Goal: Task Accomplishment & Management: Manage account settings

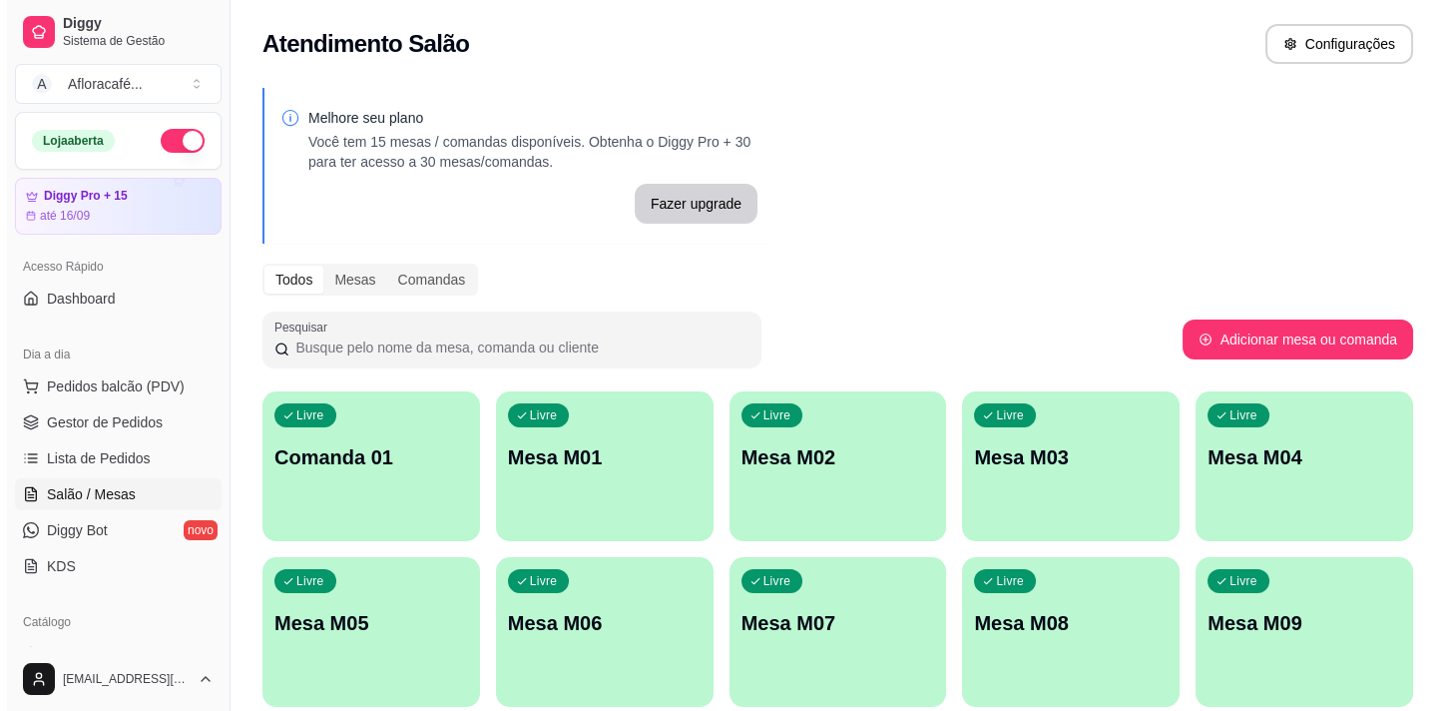
scroll to position [362, 0]
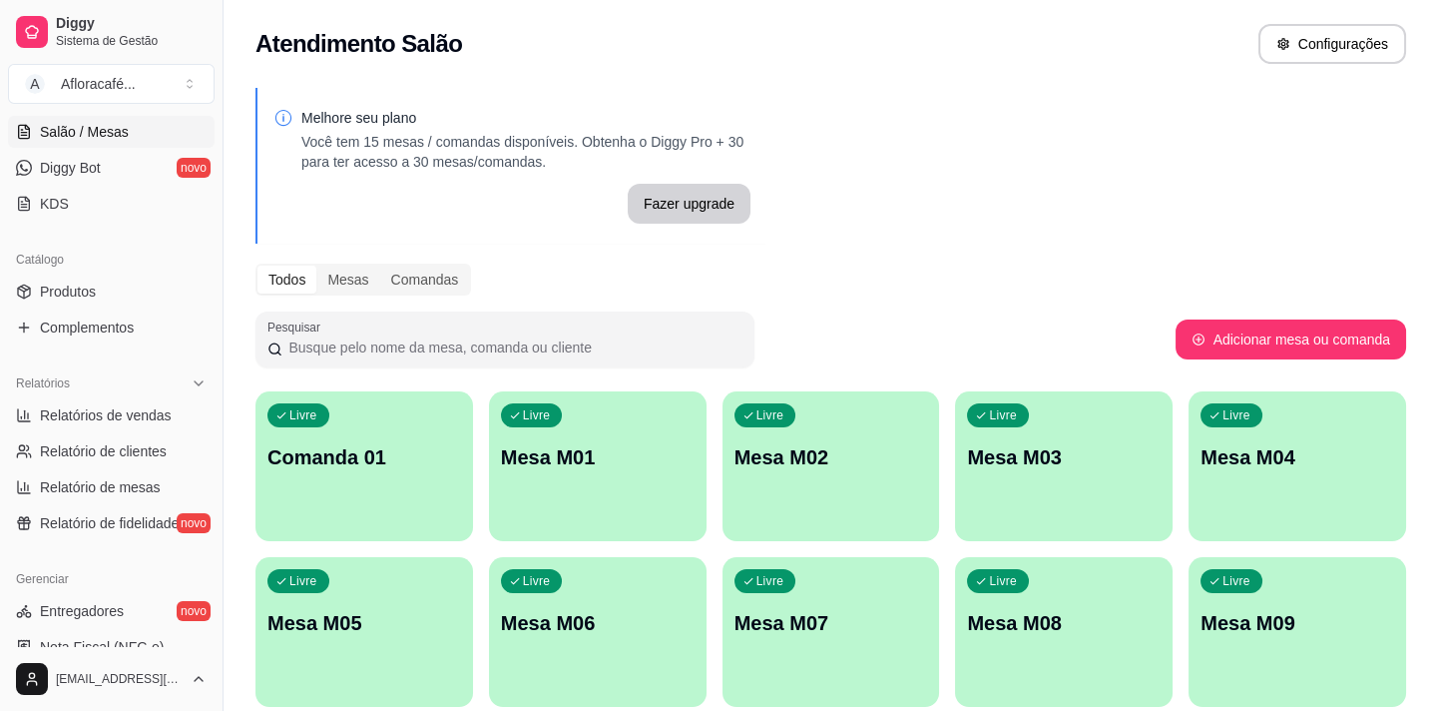
click at [782, 439] on div "Livre Mesa M02" at bounding box center [832, 454] width 218 height 126
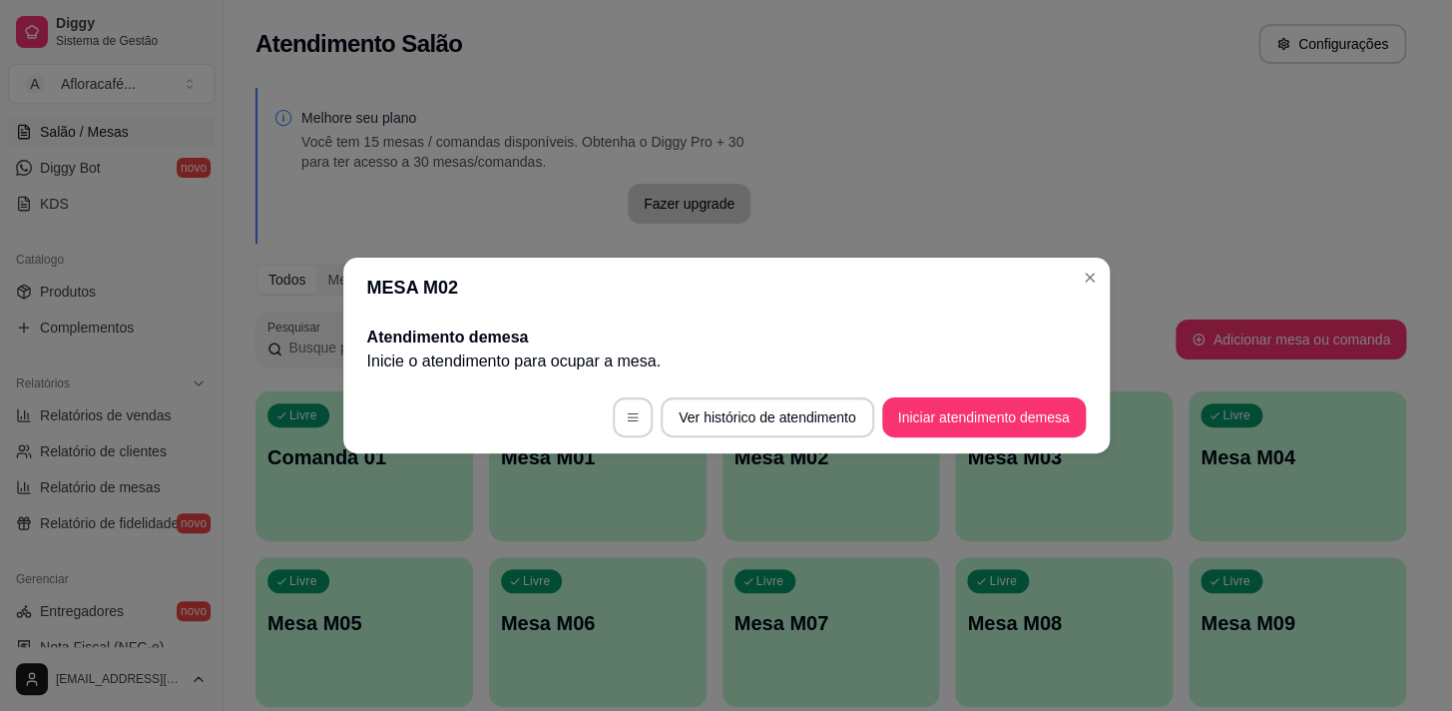
drag, startPoint x: 1054, startPoint y: 378, endPoint x: 1044, endPoint y: 397, distance: 21.4
click at [1049, 388] on section "MESA M02 Atendimento de mesa Inicie o atendimento para ocupar a mesa . Ver hist…" at bounding box center [726, 356] width 767 height 196
click at [1043, 409] on button "Iniciar atendimento de mesa" at bounding box center [984, 417] width 198 height 39
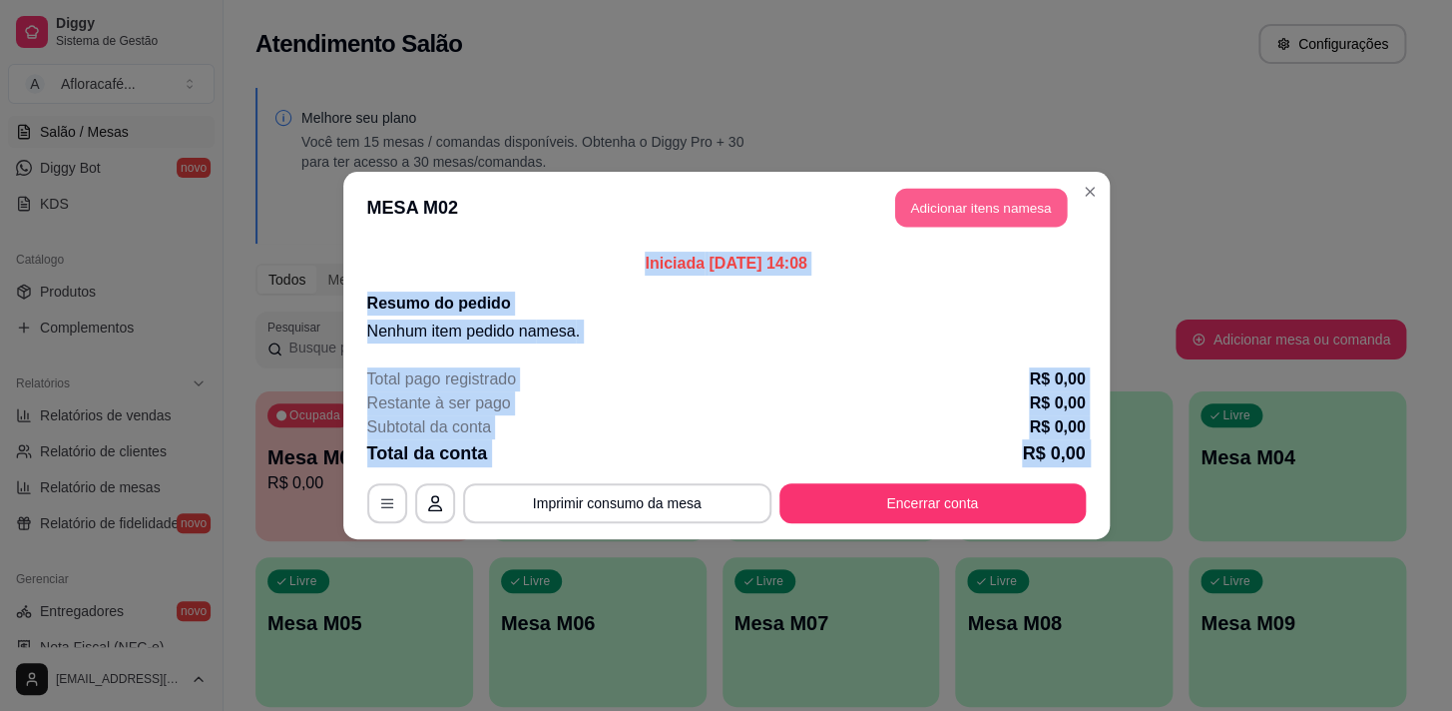
click at [978, 202] on button "Adicionar itens na mesa" at bounding box center [981, 208] width 172 height 39
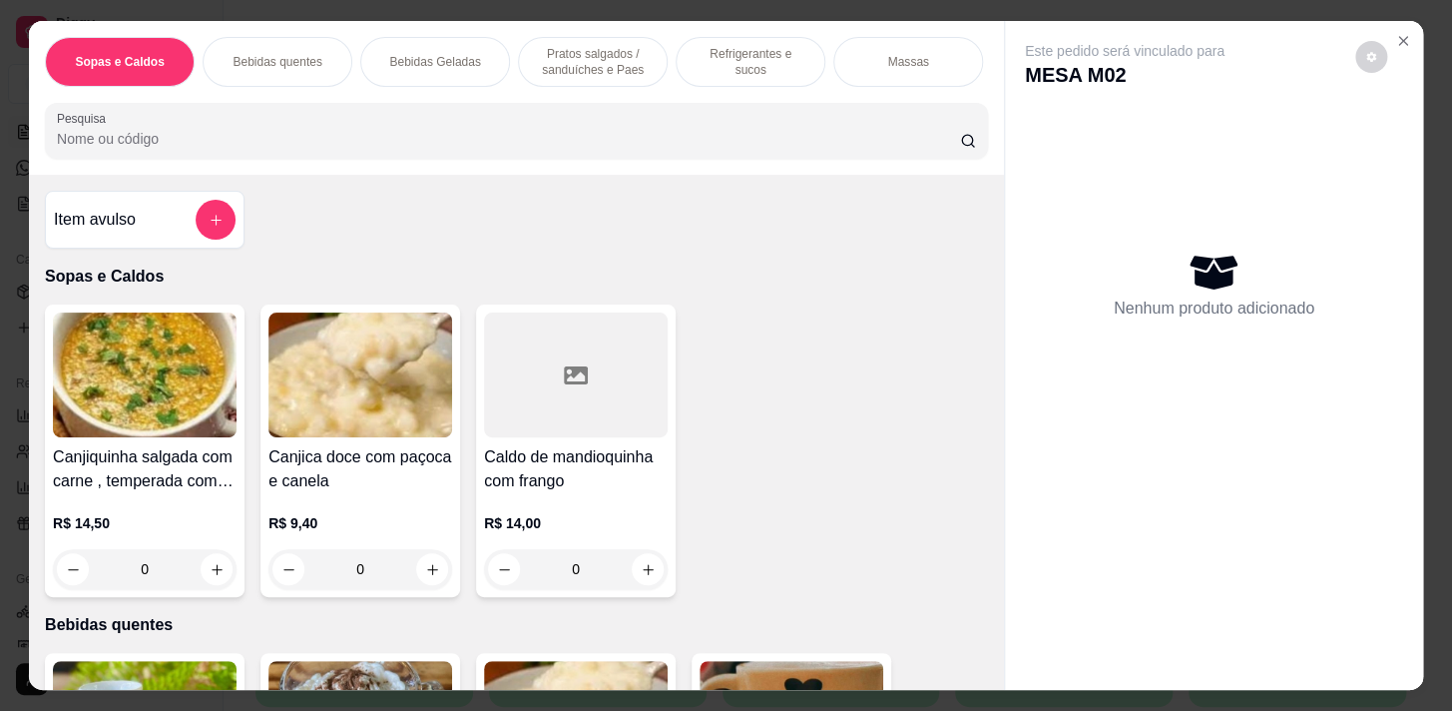
click at [601, 105] on div "Sopas e Caldos Bebidas quentes Bebidas Geladas Pratos salgados / sanduíches e P…" at bounding box center [516, 98] width 975 height 154
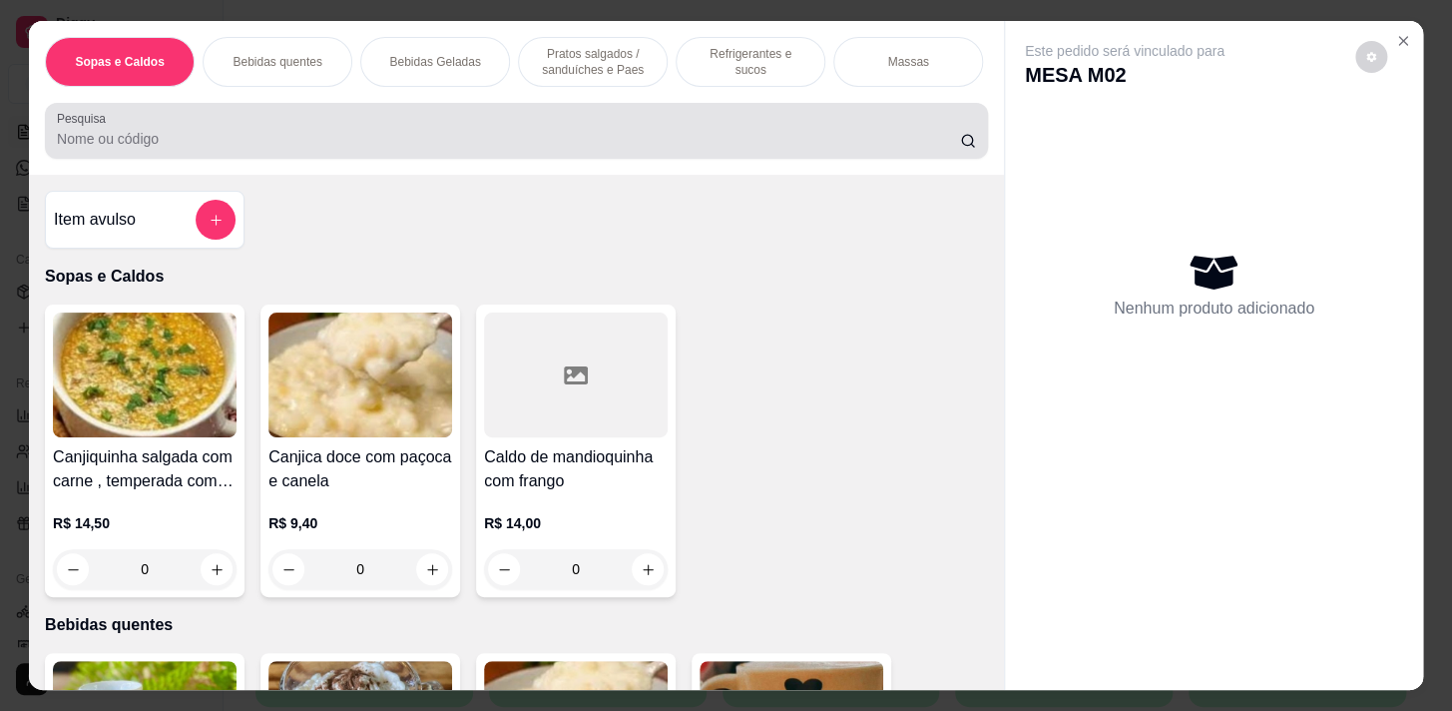
click at [618, 124] on div at bounding box center [516, 131] width 919 height 40
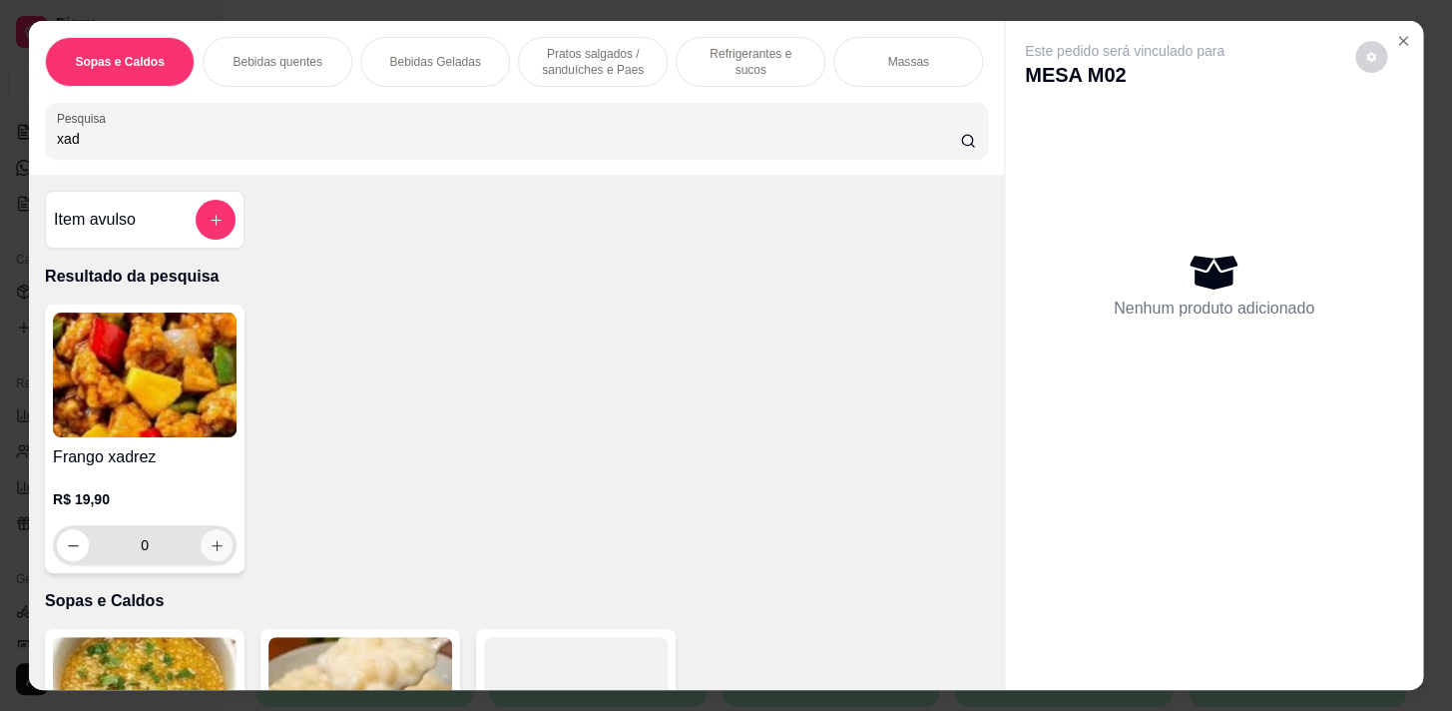
type input "xad"
click at [213, 553] on icon "increase-product-quantity" at bounding box center [217, 545] width 15 height 15
type input "1"
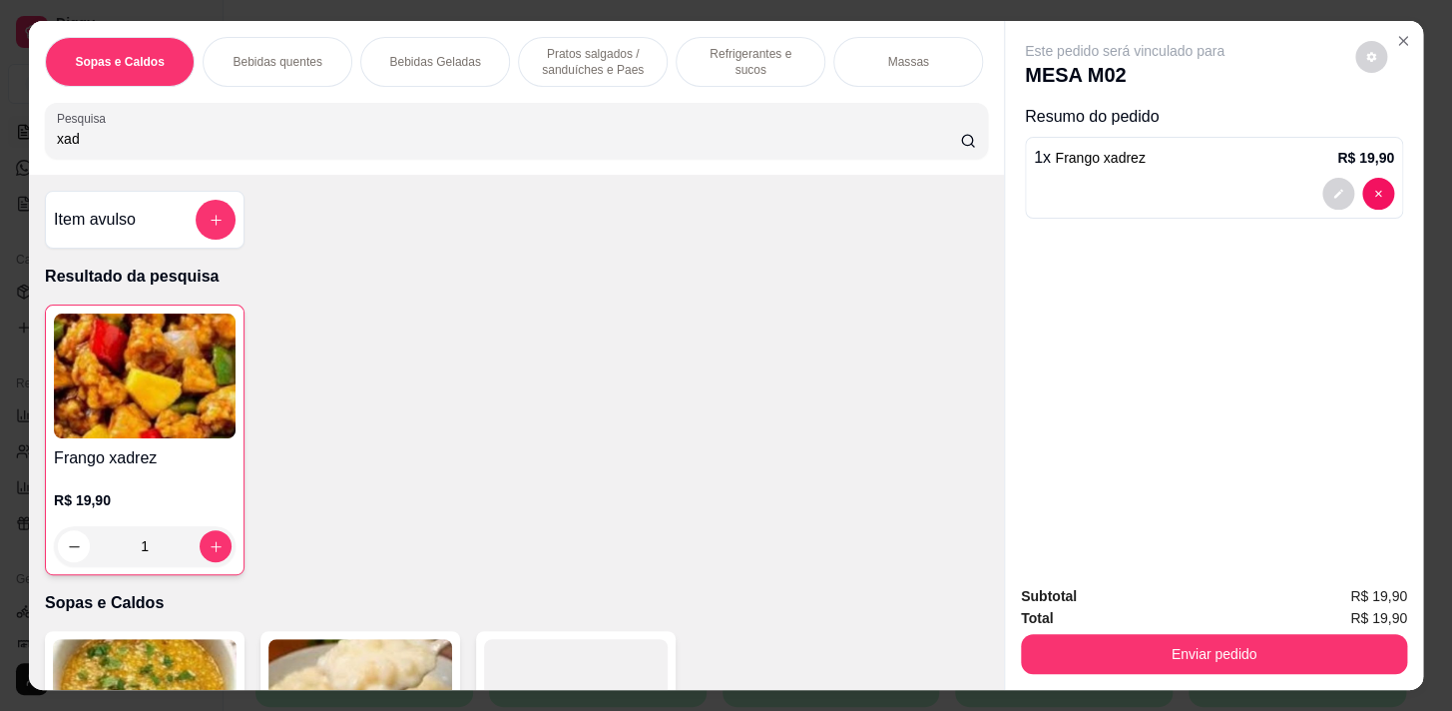
drag, startPoint x: 1296, startPoint y: 669, endPoint x: 1256, endPoint y: 639, distance: 49.9
click at [1294, 671] on div "Subtotal R$ 19,90 Total R$ 19,90 Enviar pedido" at bounding box center [1214, 629] width 418 height 121
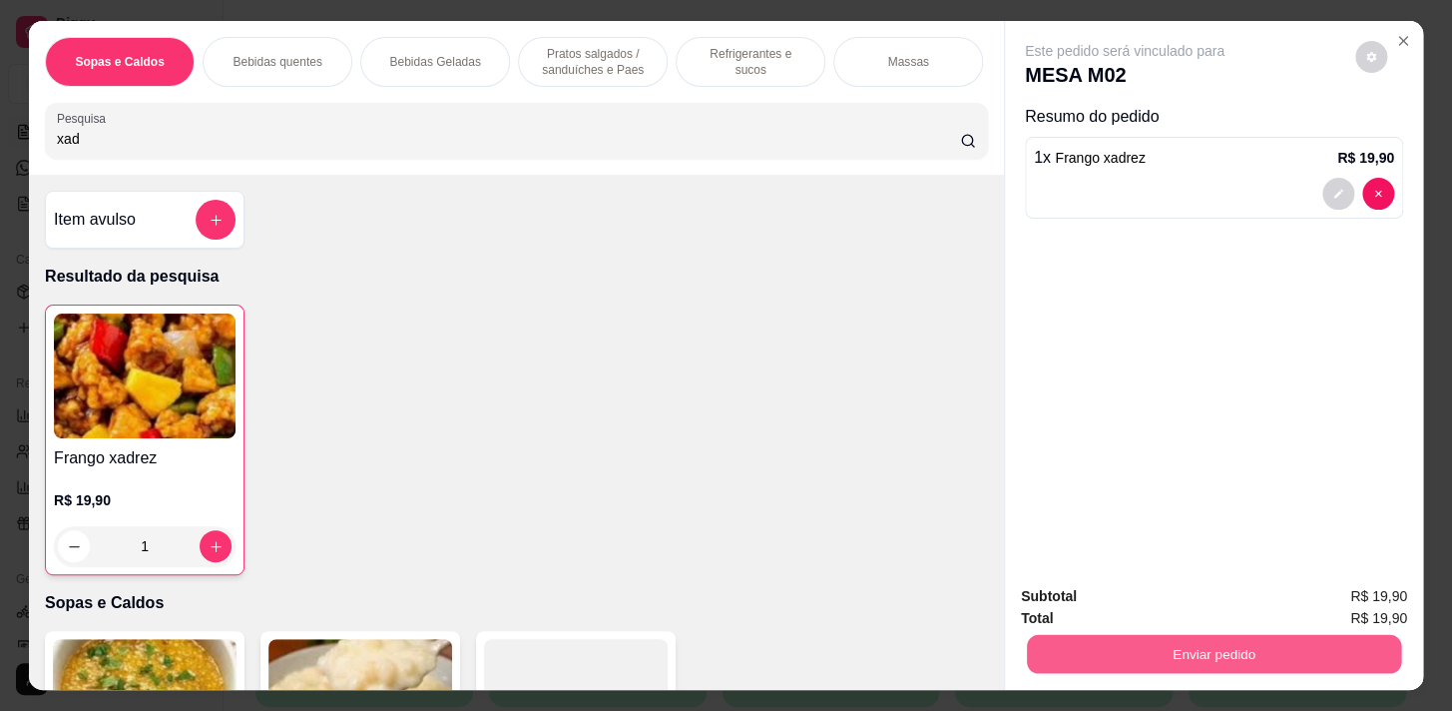
click at [1256, 637] on button "Enviar pedido" at bounding box center [1214, 653] width 374 height 39
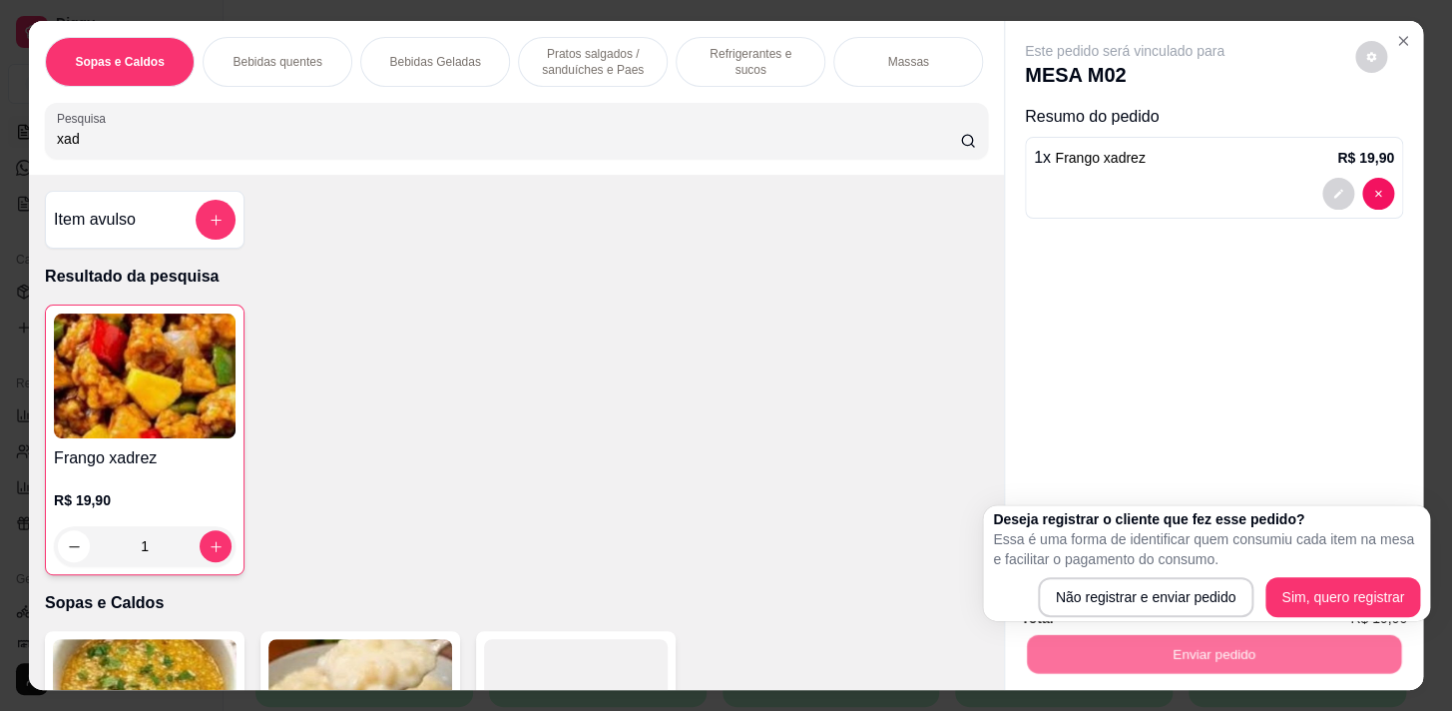
drag, startPoint x: 1180, startPoint y: 571, endPoint x: 1162, endPoint y: 586, distance: 23.4
click at [1168, 579] on div "Deseja registrar o cliente que fez esse pedido? Essa é uma forma de identificar…" at bounding box center [1206, 563] width 427 height 108
click at [1134, 619] on div "Deseja registrar o cliente que fez esse pedido? Essa é uma forma de identificar…" at bounding box center [1206, 563] width 447 height 116
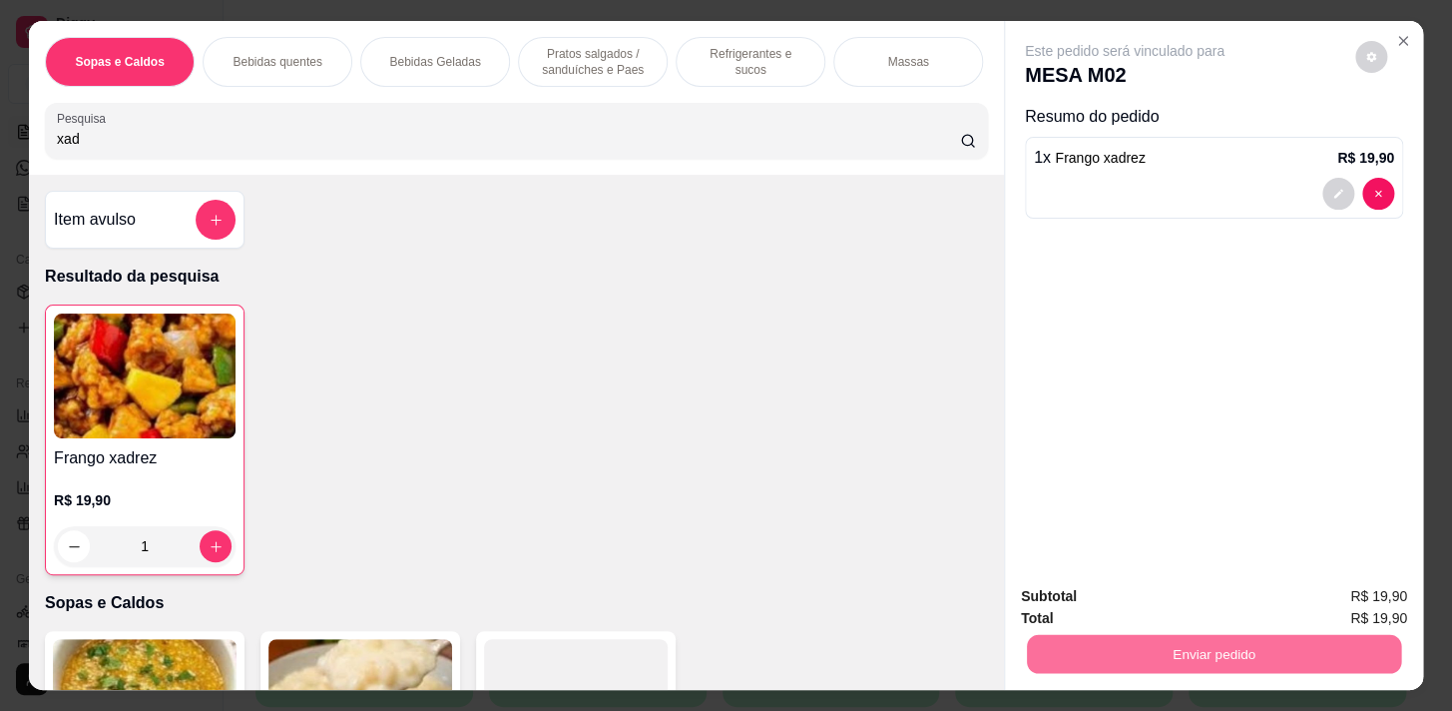
click at [1127, 611] on button "Não registrar e enviar pedido" at bounding box center [1148, 597] width 202 height 37
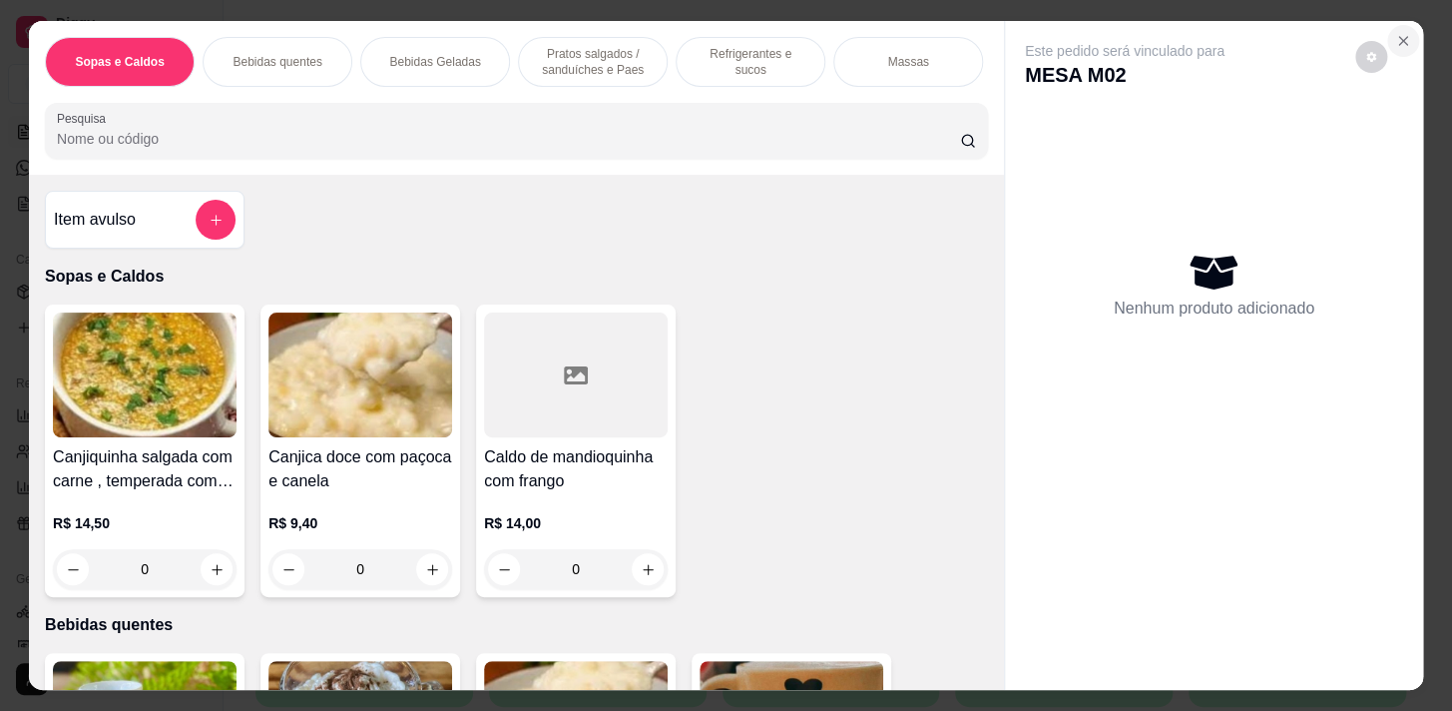
click at [1398, 25] on button "Close" at bounding box center [1403, 41] width 32 height 32
click at [1396, 40] on icon "Close" at bounding box center [1403, 41] width 16 height 16
click at [1397, 33] on icon "Close" at bounding box center [1403, 41] width 16 height 16
click at [1395, 33] on icon "Close" at bounding box center [1403, 41] width 16 height 16
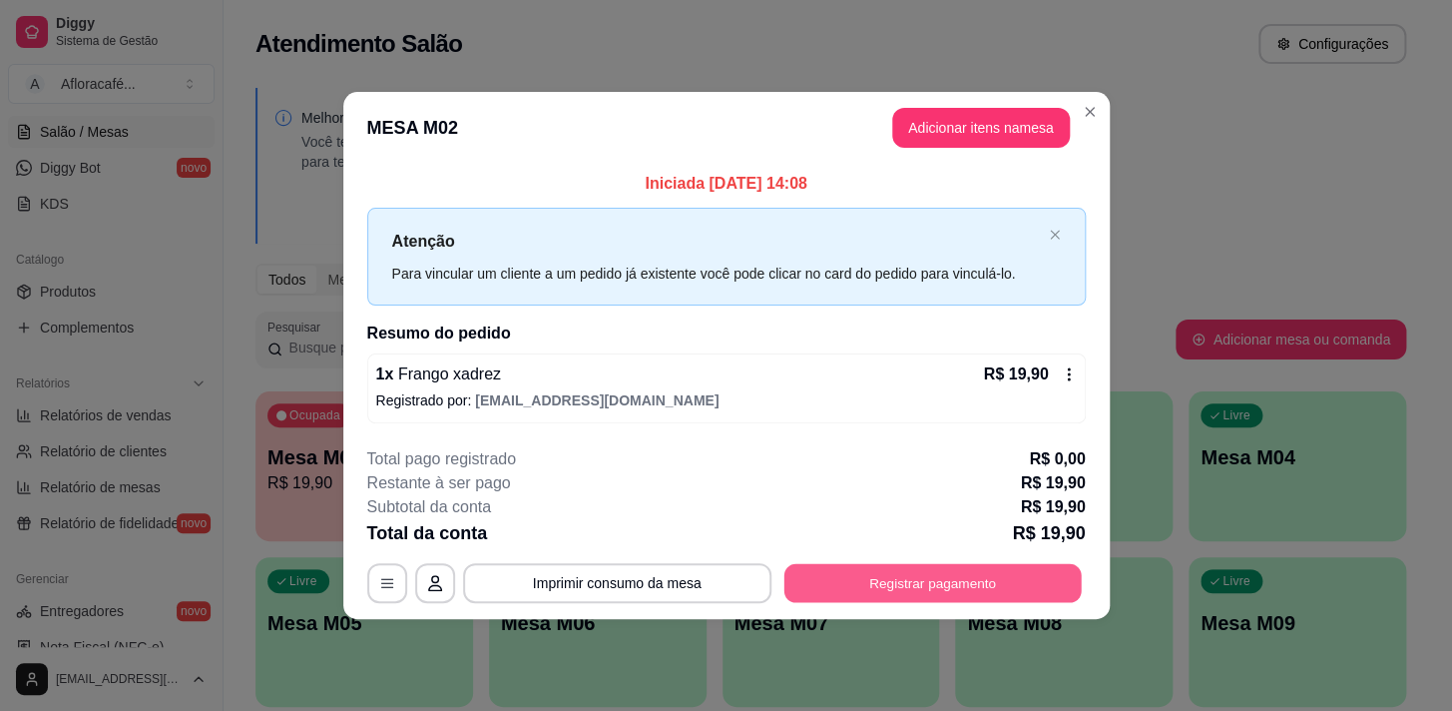
click at [888, 582] on button "Registrar pagamento" at bounding box center [932, 582] width 297 height 39
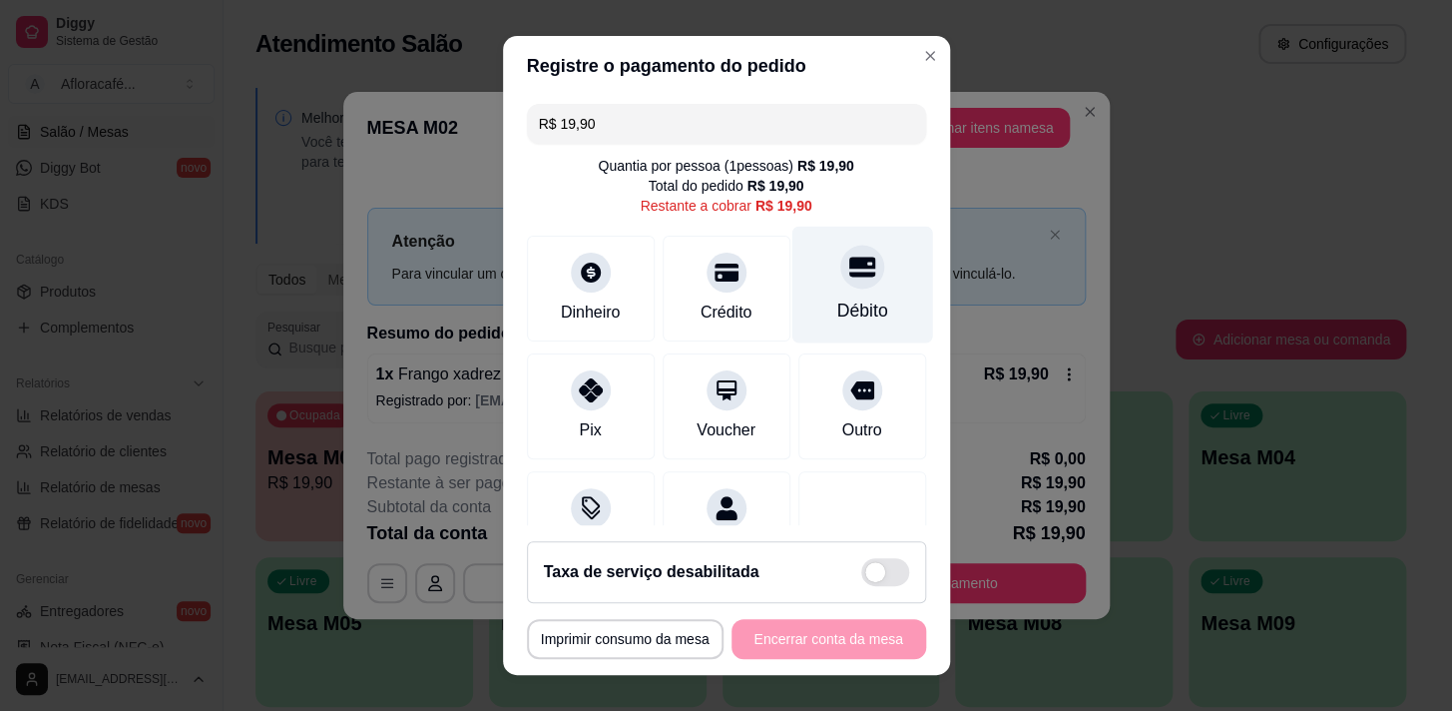
click at [836, 303] on div "Débito" at bounding box center [861, 310] width 51 height 26
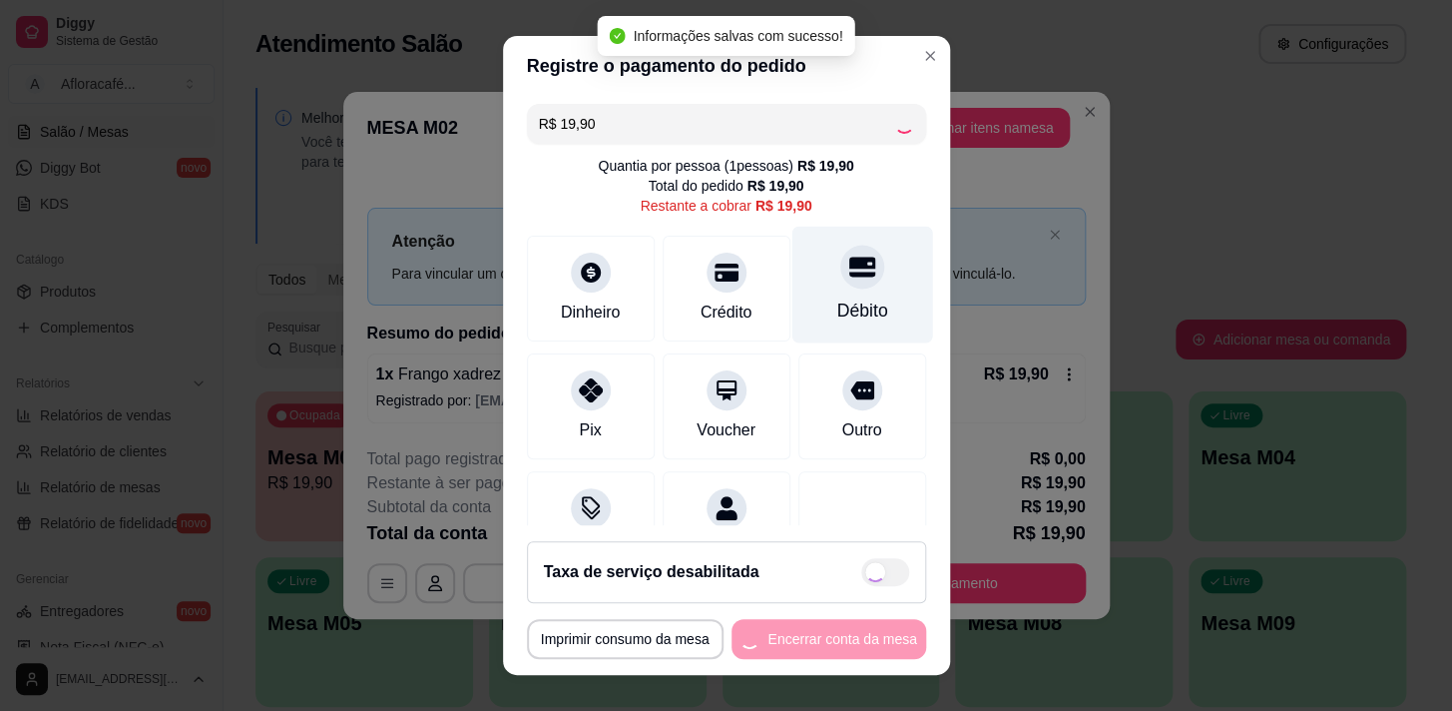
type input "R$ 0,00"
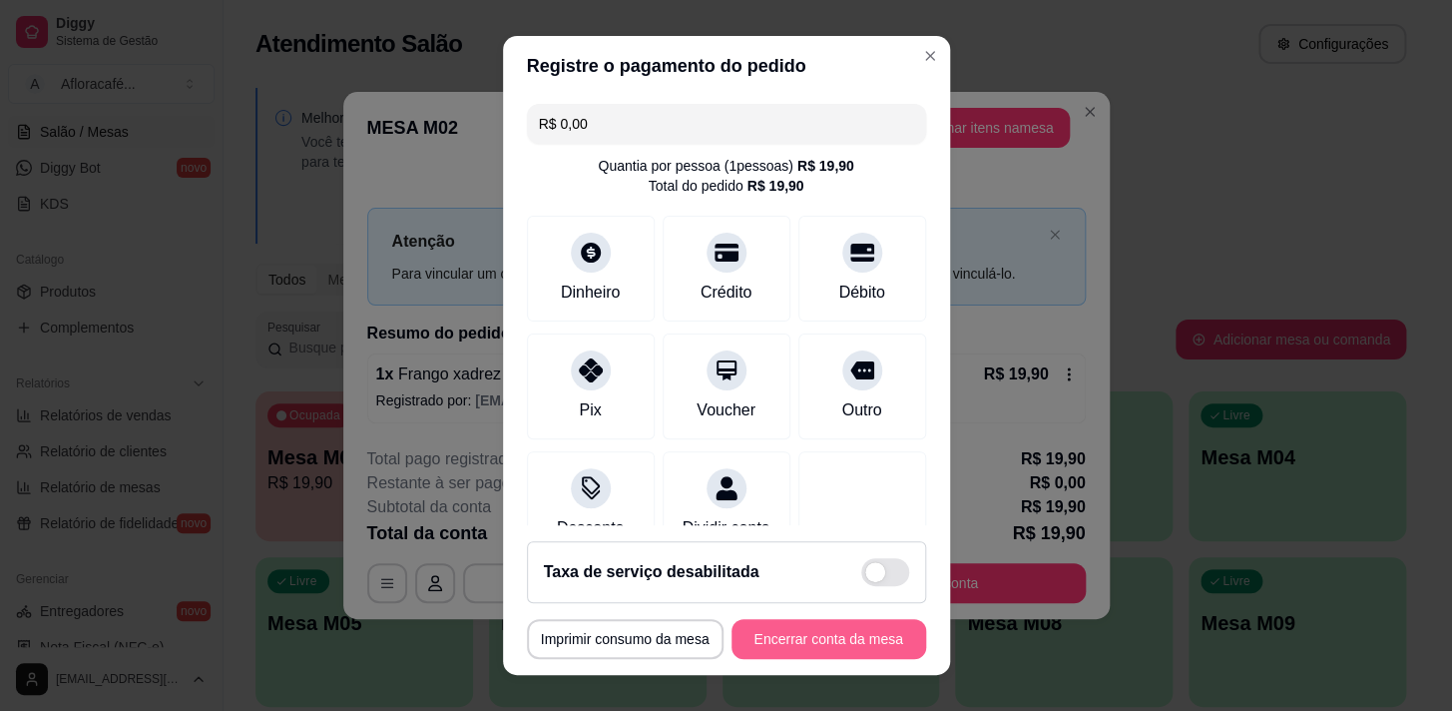
click at [845, 637] on button "Encerrar conta da mesa" at bounding box center [829, 639] width 195 height 40
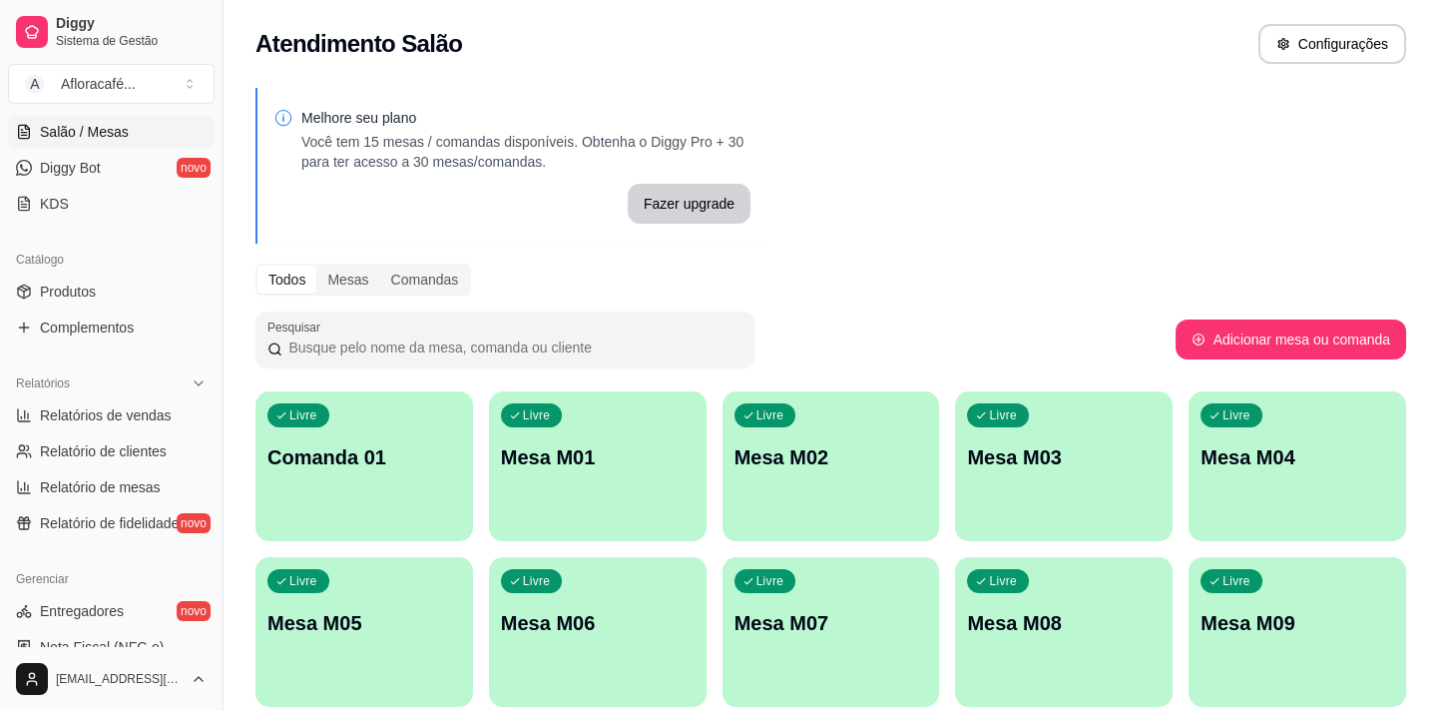
drag, startPoint x: 1092, startPoint y: 276, endPoint x: 1060, endPoint y: 376, distance: 104.8
click at [1088, 288] on div "Todos Mesas Comandas" at bounding box center [831, 280] width 1151 height 32
click at [550, 499] on div "Livre Mesa M01" at bounding box center [598, 454] width 218 height 126
click at [1058, 414] on div "Livre Mesa M03" at bounding box center [1064, 454] width 211 height 122
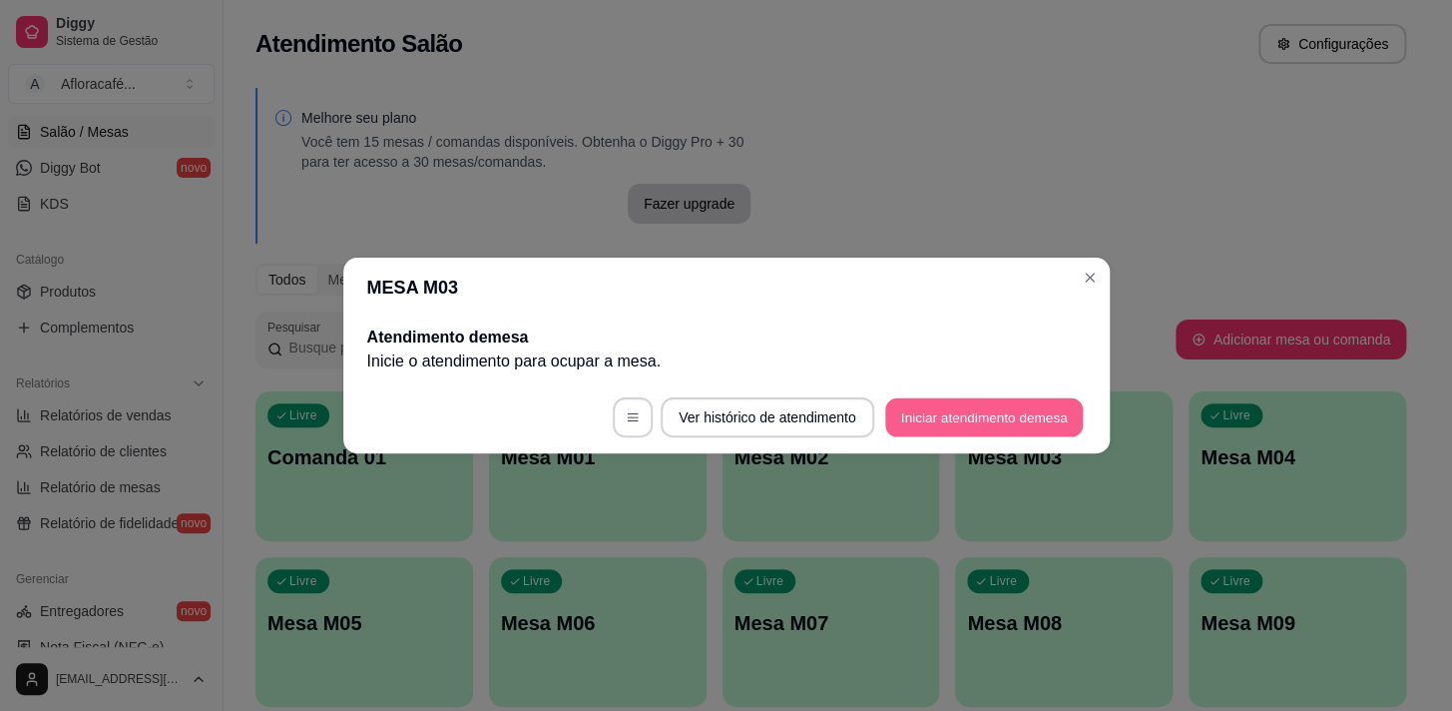
click at [960, 418] on button "Iniciar atendimento de mesa" at bounding box center [984, 417] width 198 height 39
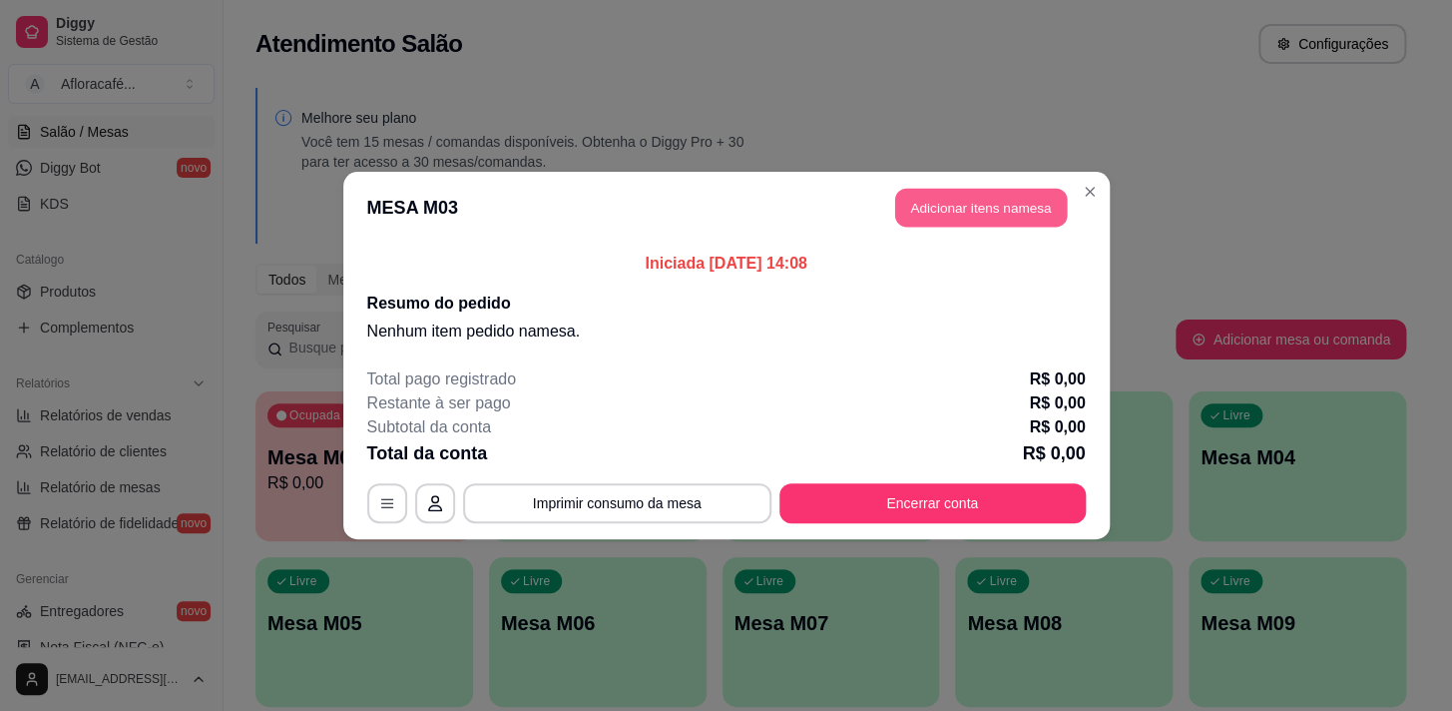
click at [993, 196] on button "Adicionar itens na mesa" at bounding box center [981, 208] width 172 height 39
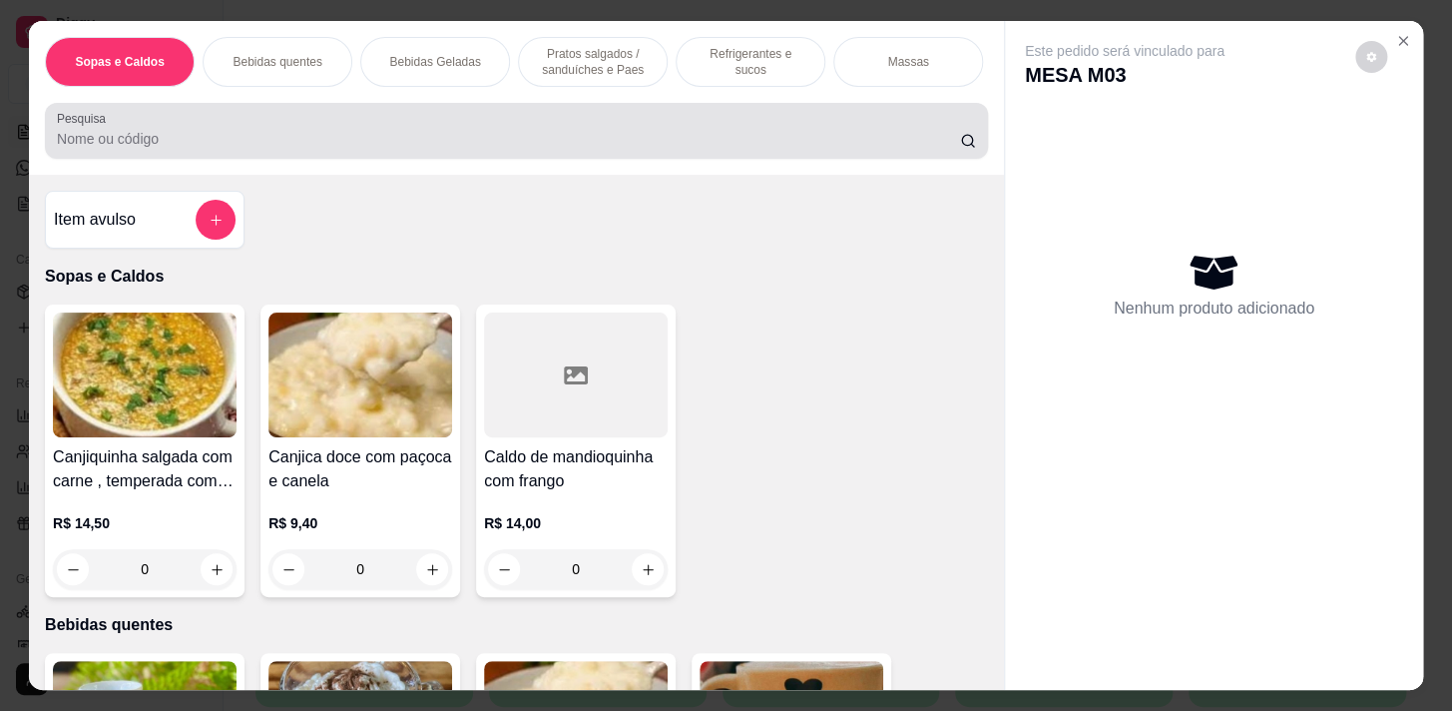
click at [559, 159] on div "Pesquisa" at bounding box center [516, 131] width 943 height 56
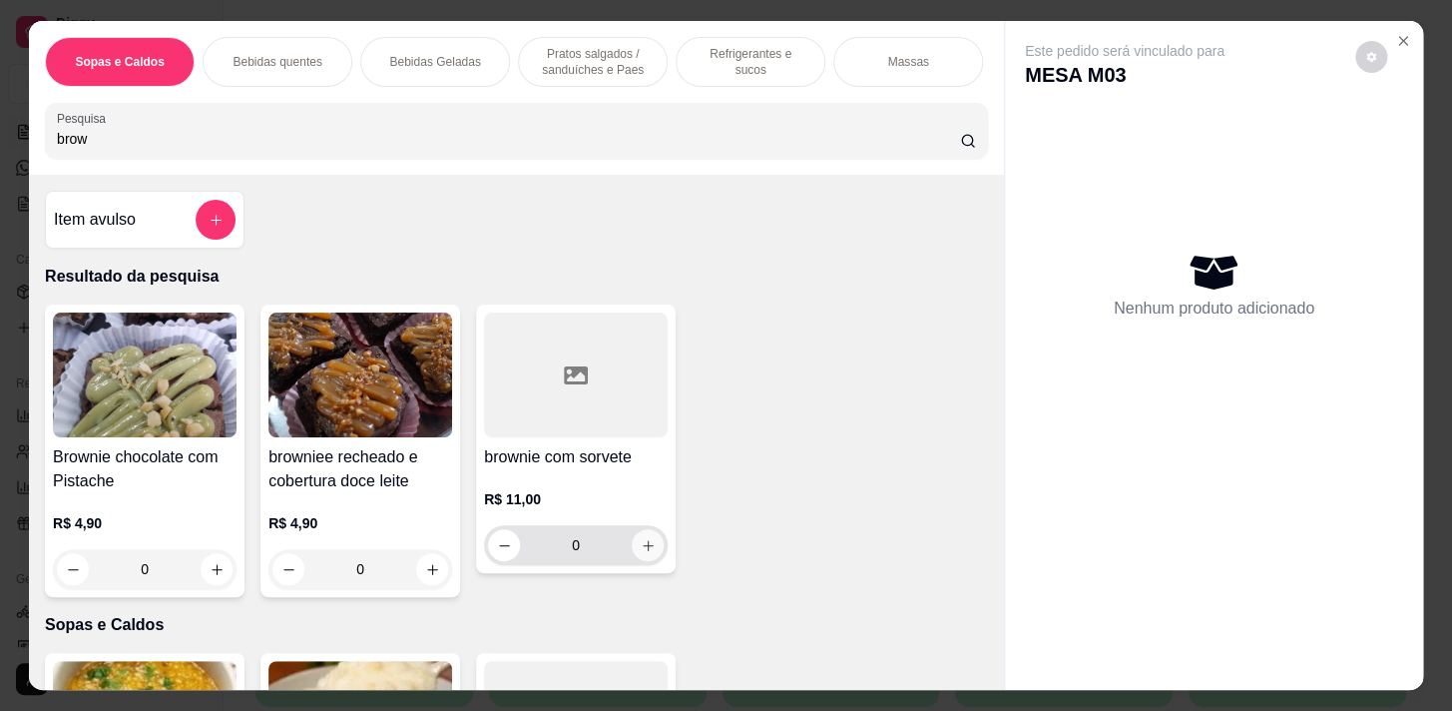
type input "brow"
click at [641, 543] on icon "increase-product-quantity" at bounding box center [648, 545] width 15 height 15
type input "1"
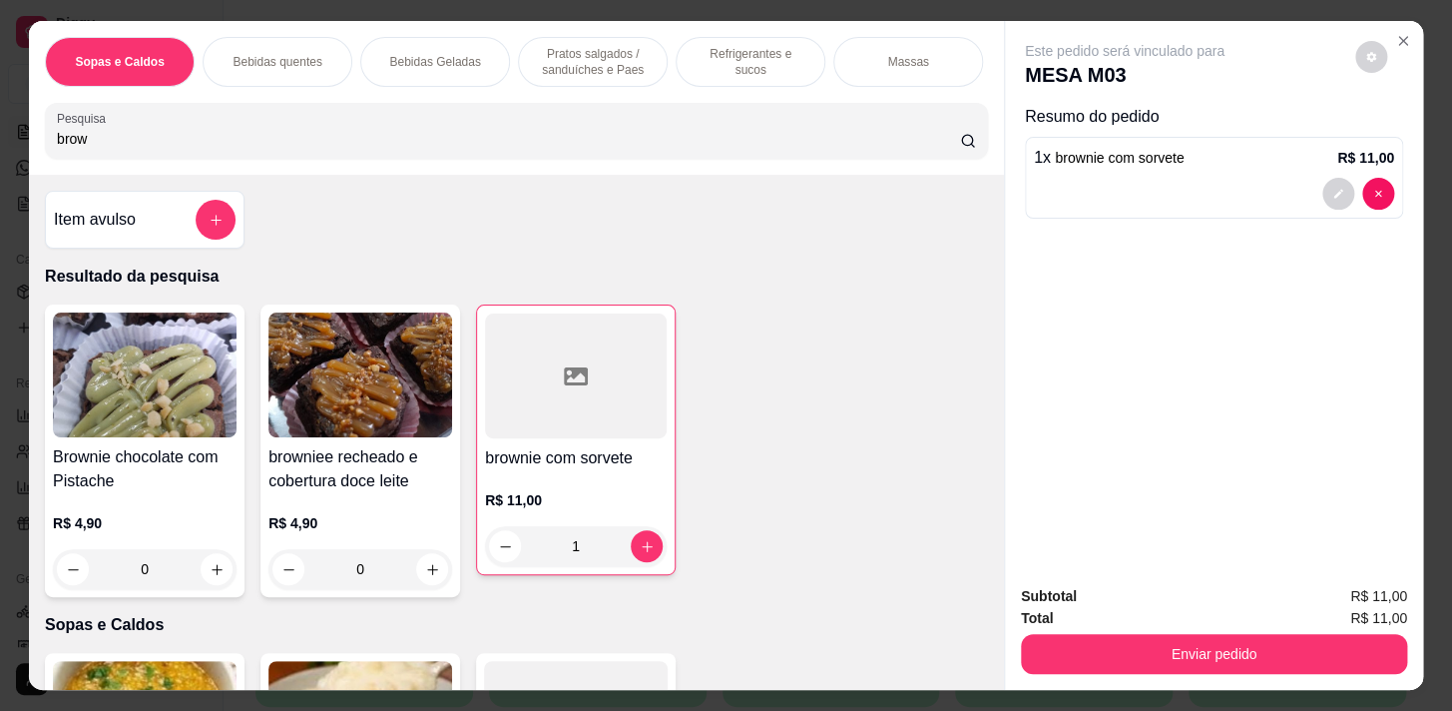
drag, startPoint x: 518, startPoint y: 166, endPoint x: 531, endPoint y: 145, distance: 24.7
click at [516, 163] on div "Sopas e Caldos Bebidas quentes Bebidas Geladas Pratos salgados / sanduíches e P…" at bounding box center [516, 98] width 975 height 154
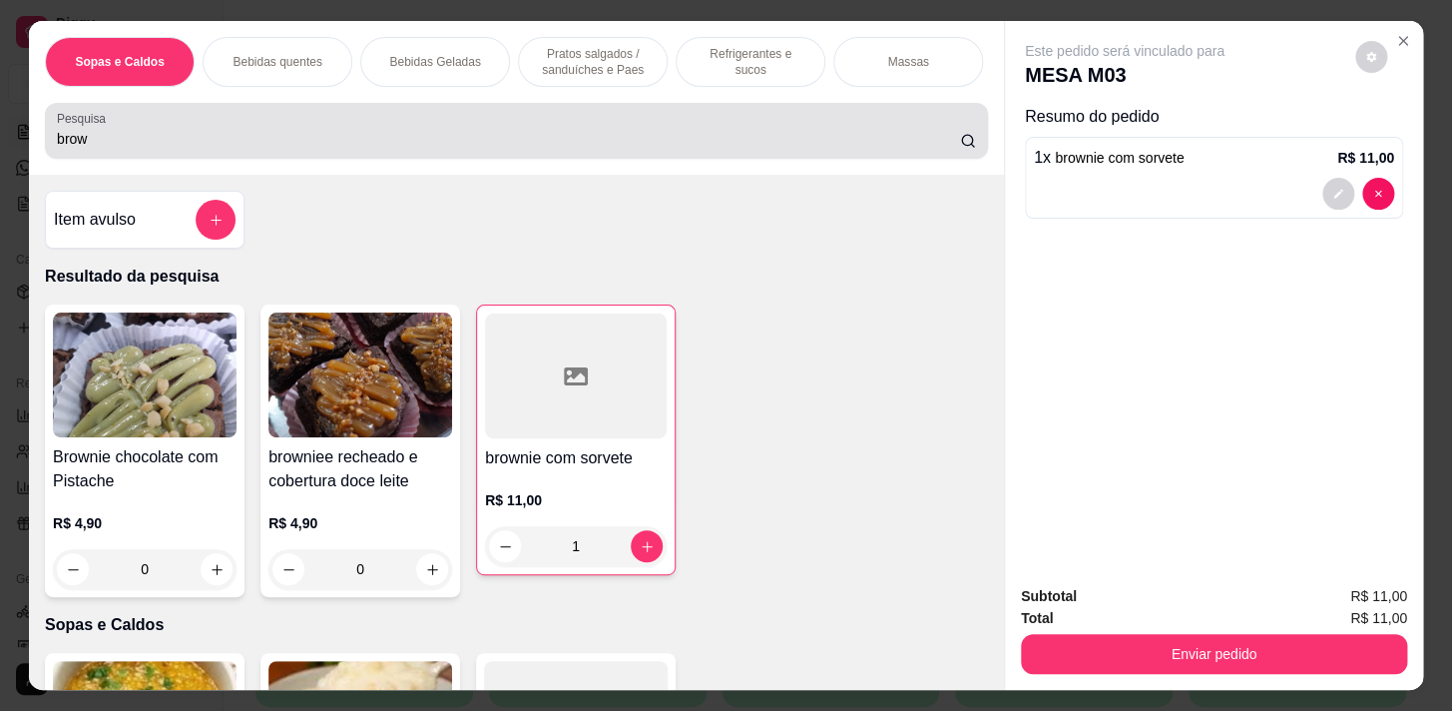
click at [533, 145] on input "brow" at bounding box center [508, 139] width 903 height 20
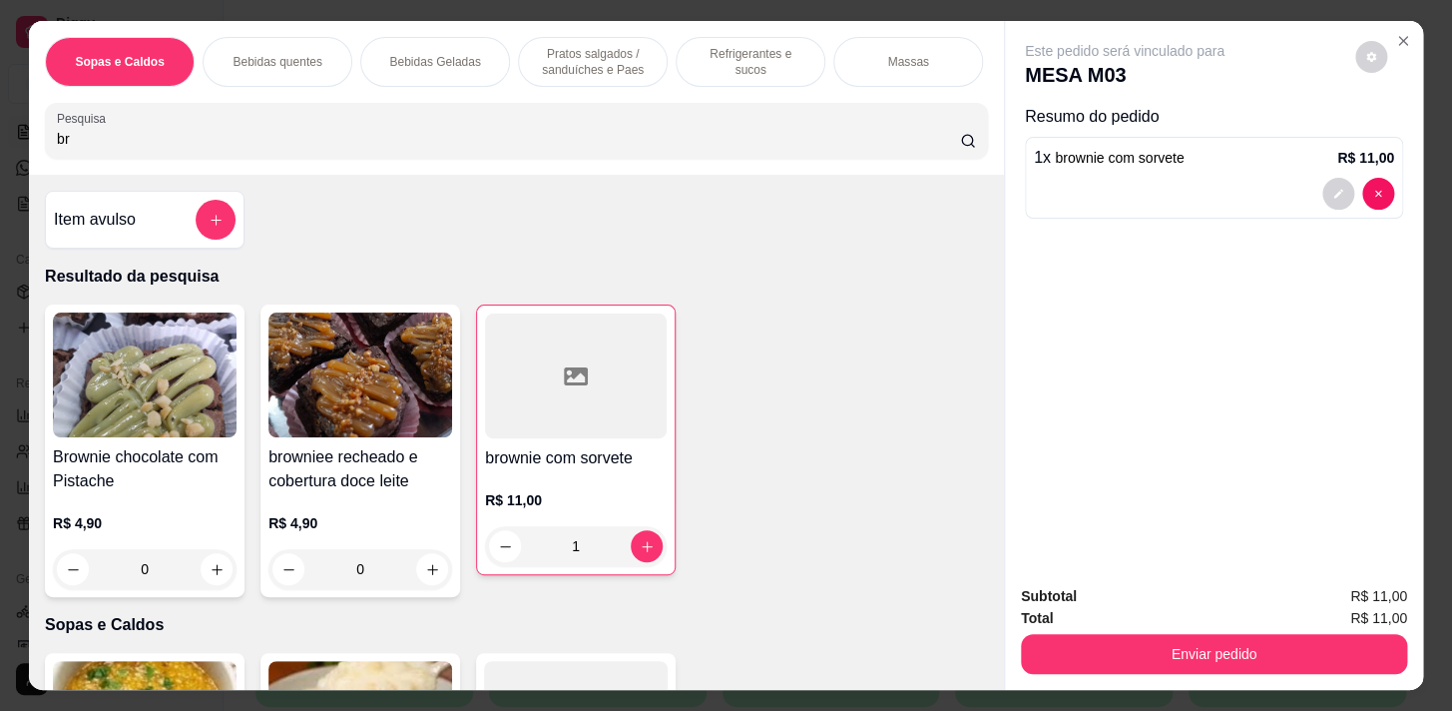
type input "b"
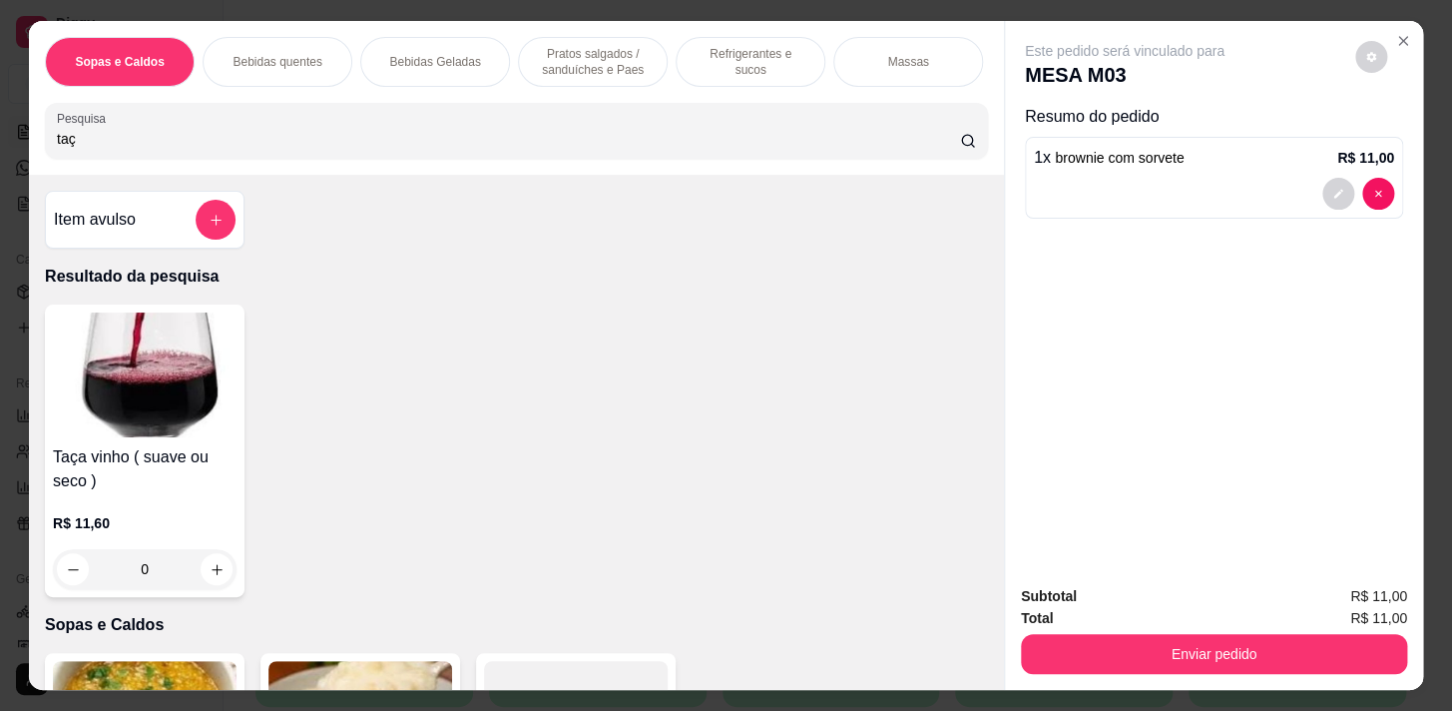
type input "taç"
drag, startPoint x: 787, startPoint y: 59, endPoint x: 769, endPoint y: 77, distance: 25.4
click at [787, 60] on p "Refrigerantes e sucos" at bounding box center [751, 62] width 116 height 32
click at [770, 111] on div "taç" at bounding box center [516, 131] width 919 height 40
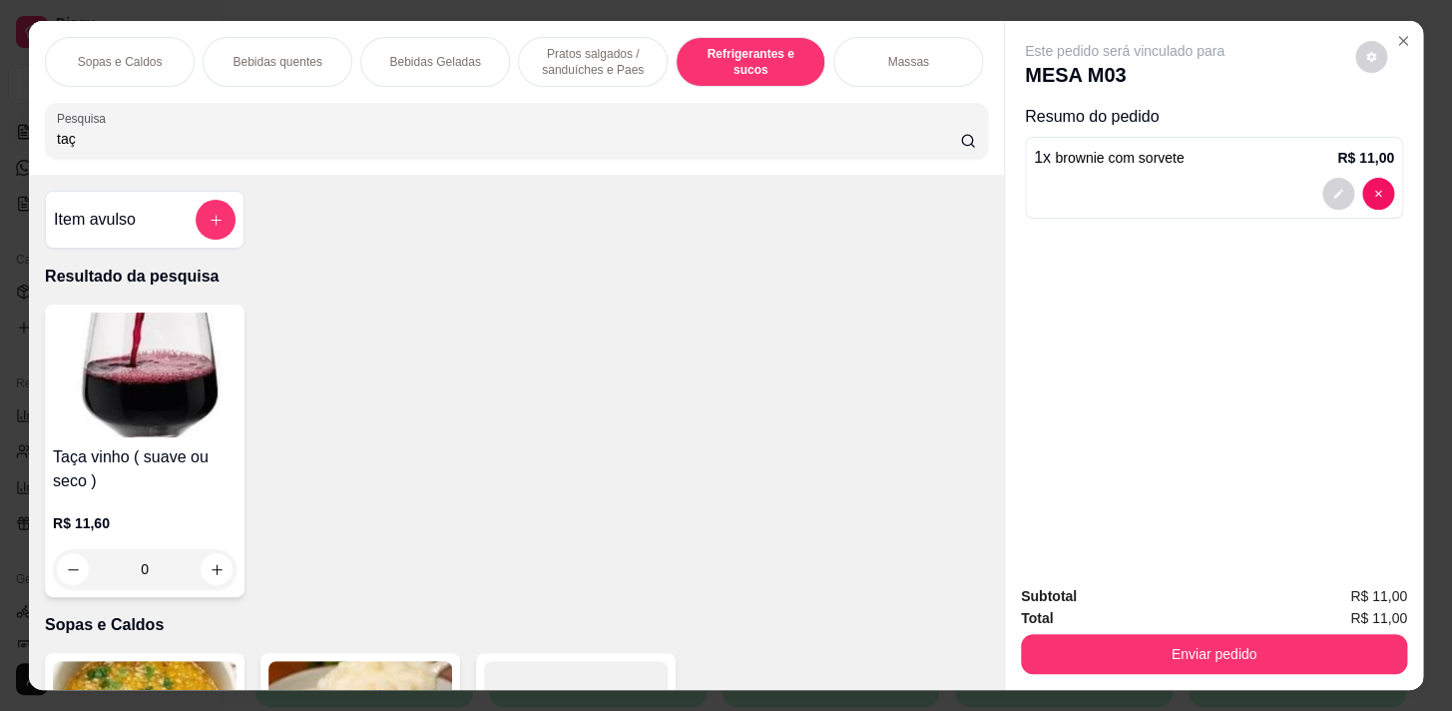
scroll to position [49, 0]
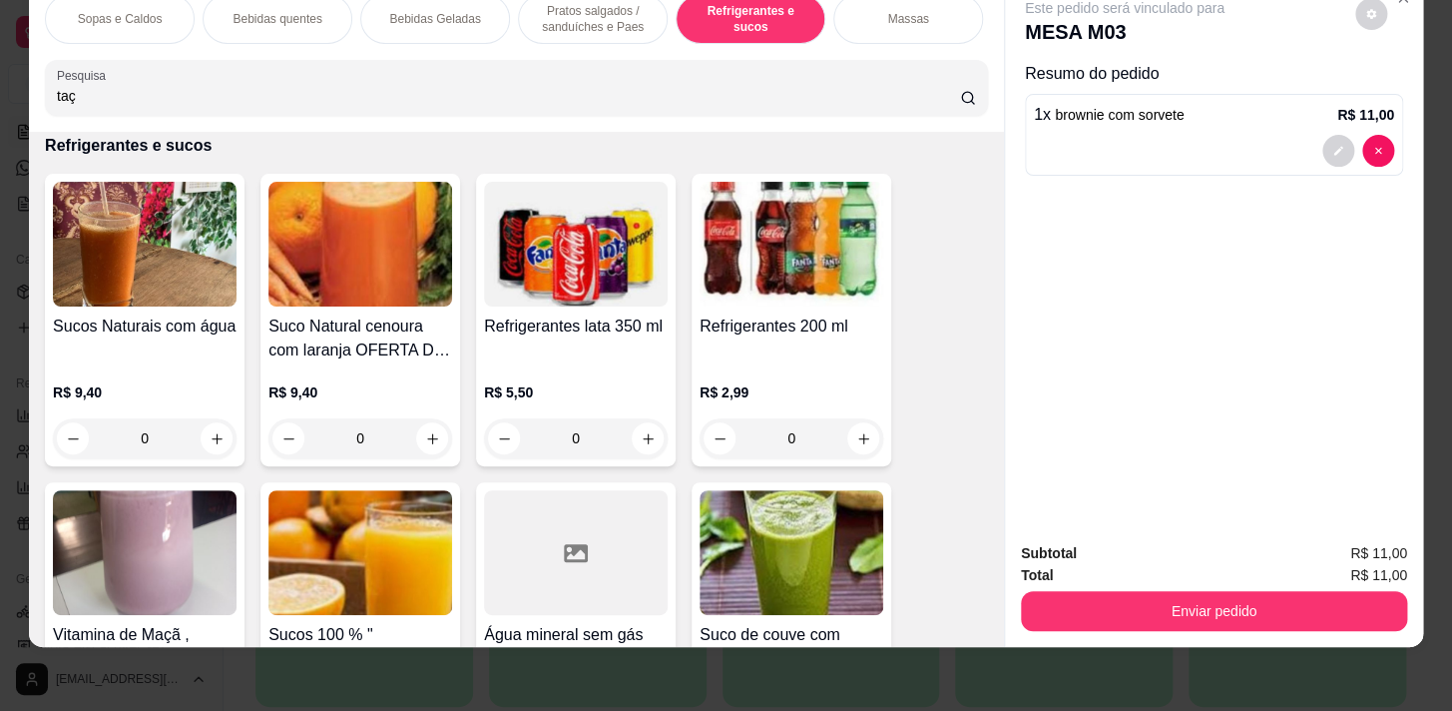
click at [720, 45] on div "Sopas e Caldos Bebidas quentes Bebidas Geladas Pratos salgados / sanduíches e P…" at bounding box center [516, 55] width 975 height 154
click at [714, 31] on div "Sopas e Caldos Bebidas quentes Bebidas Geladas Pratos salgados / sanduíches e P…" at bounding box center [516, 19] width 943 height 50
click at [643, 34] on div "Sopas e Caldos Bebidas quentes Bebidas Geladas Pratos salgados / sanduíches e P…" at bounding box center [516, 19] width 943 height 50
click at [760, 6] on p "Pratos Doces e sobremesas" at bounding box center [756, 19] width 116 height 32
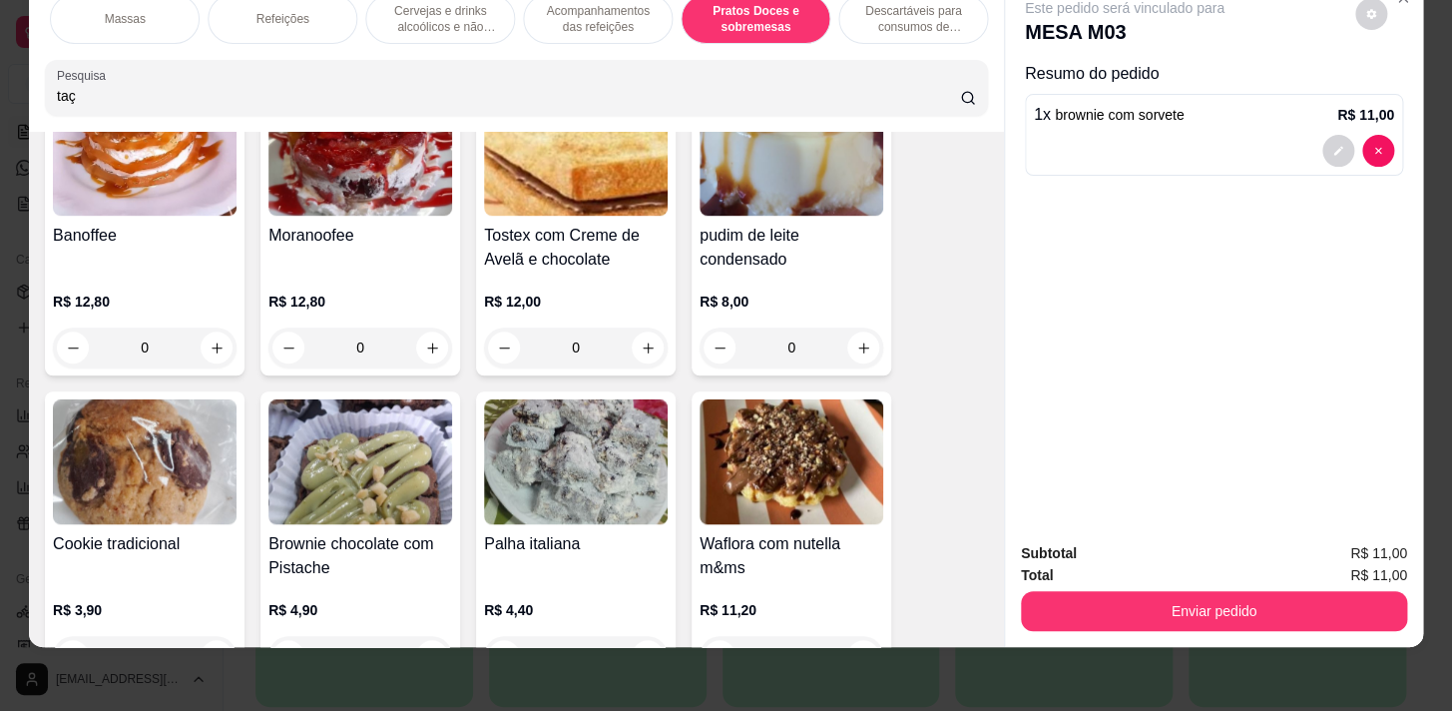
scroll to position [0, 0]
click at [700, 16] on div "Refrigerantes e sucos" at bounding box center [751, 19] width 150 height 50
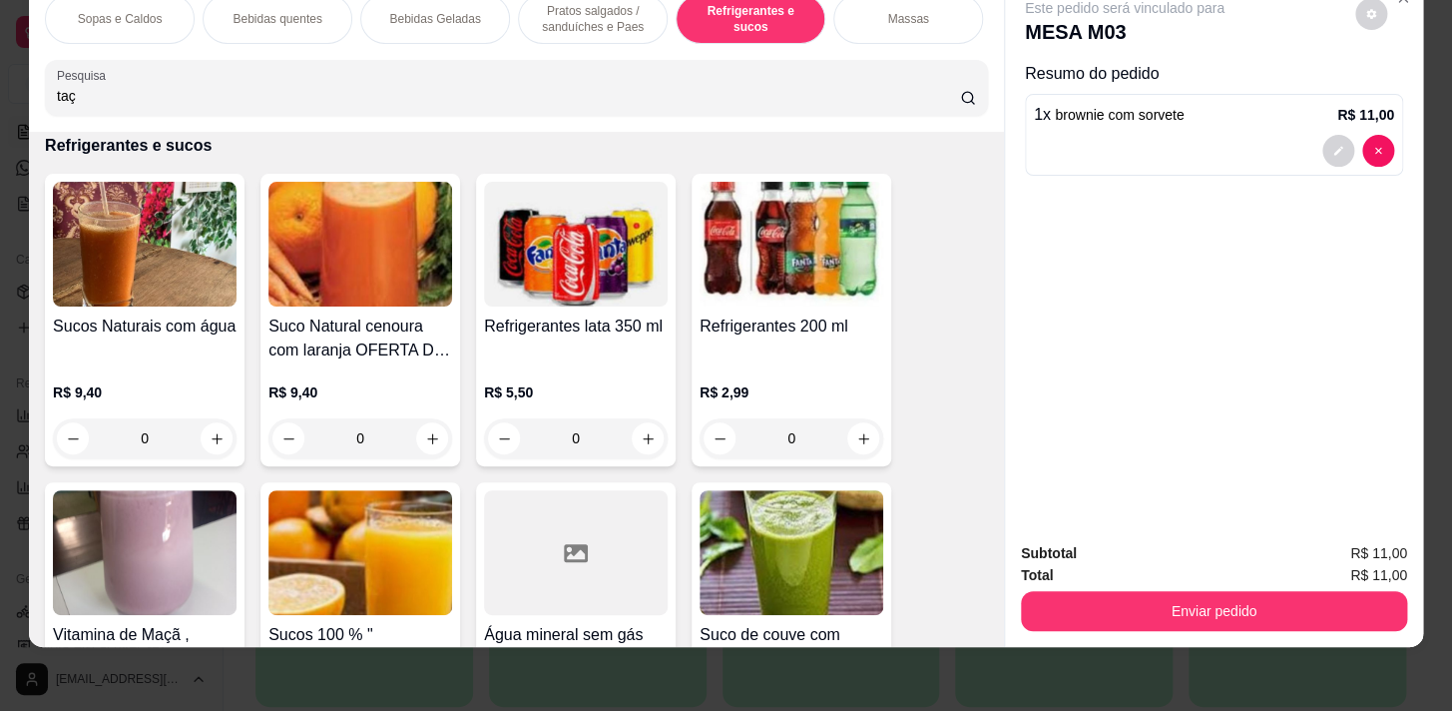
click at [201, 423] on div "0" at bounding box center [145, 438] width 184 height 40
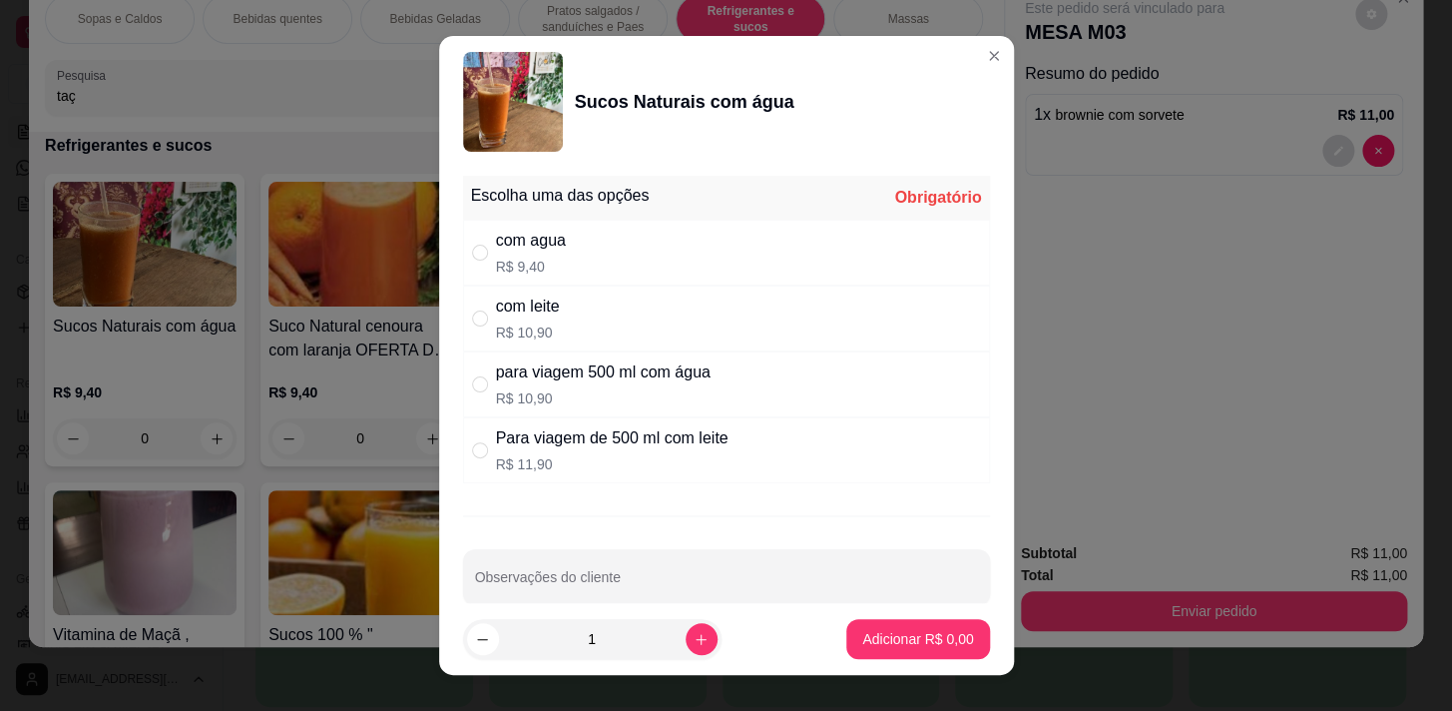
click at [640, 260] on div "com agua R$ 9,40" at bounding box center [726, 253] width 527 height 66
radio input "true"
click at [891, 621] on button "Adicionar R$ 9,40" at bounding box center [917, 639] width 139 height 39
type input "1"
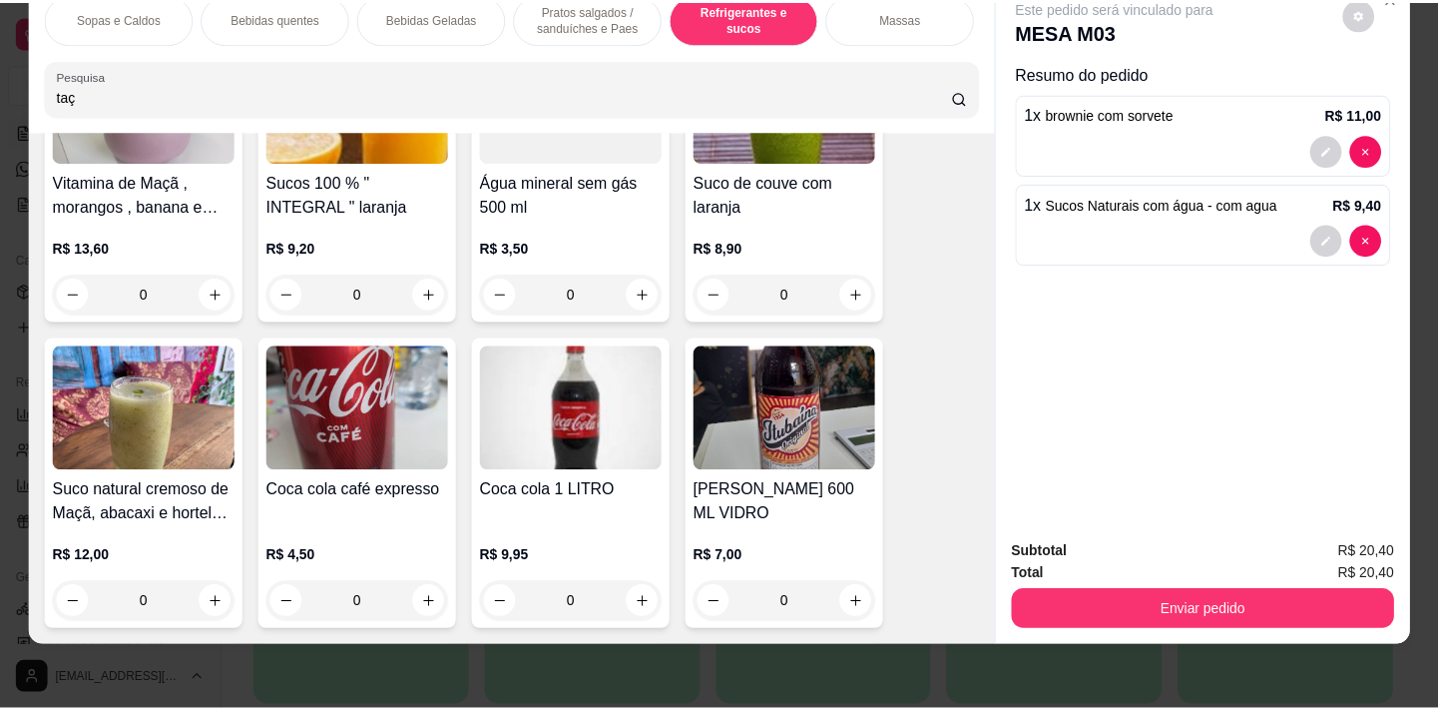
scroll to position [8870, 0]
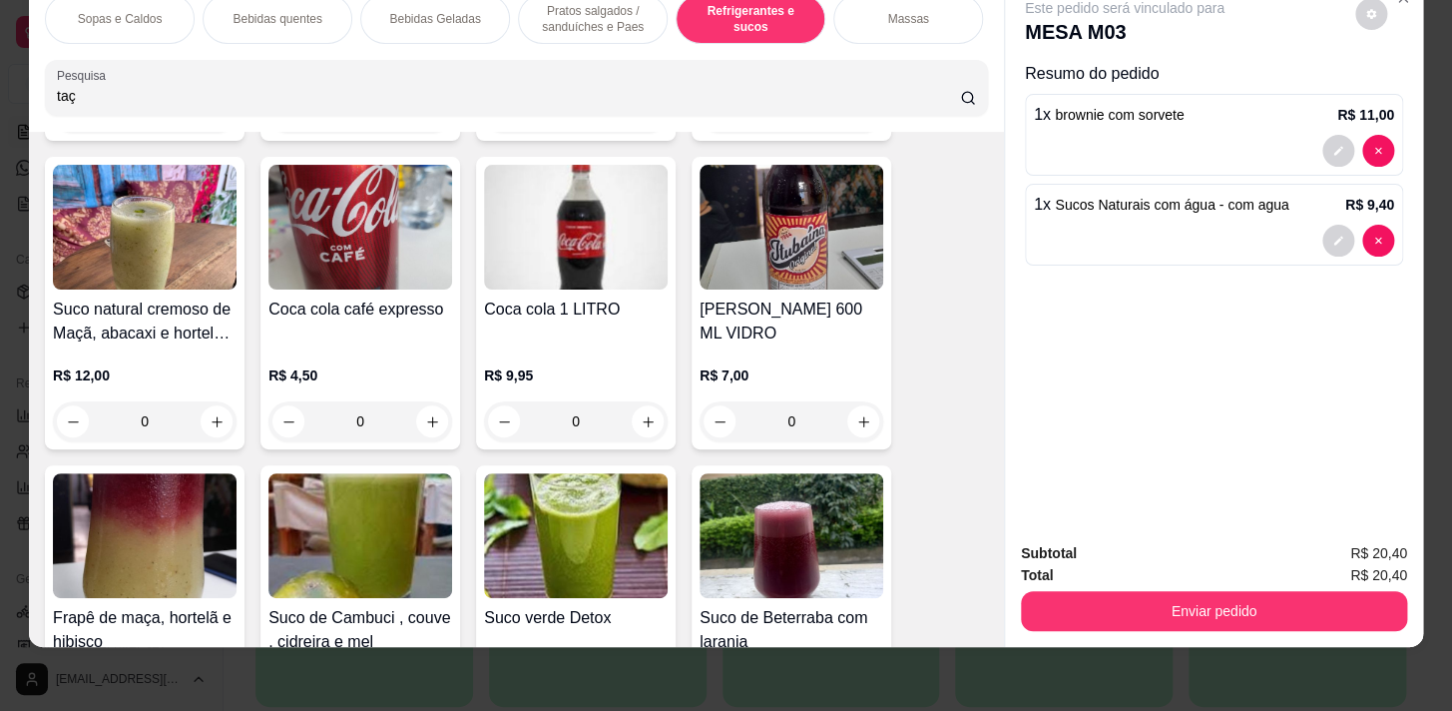
click at [636, 421] on div "0" at bounding box center [576, 421] width 184 height 40
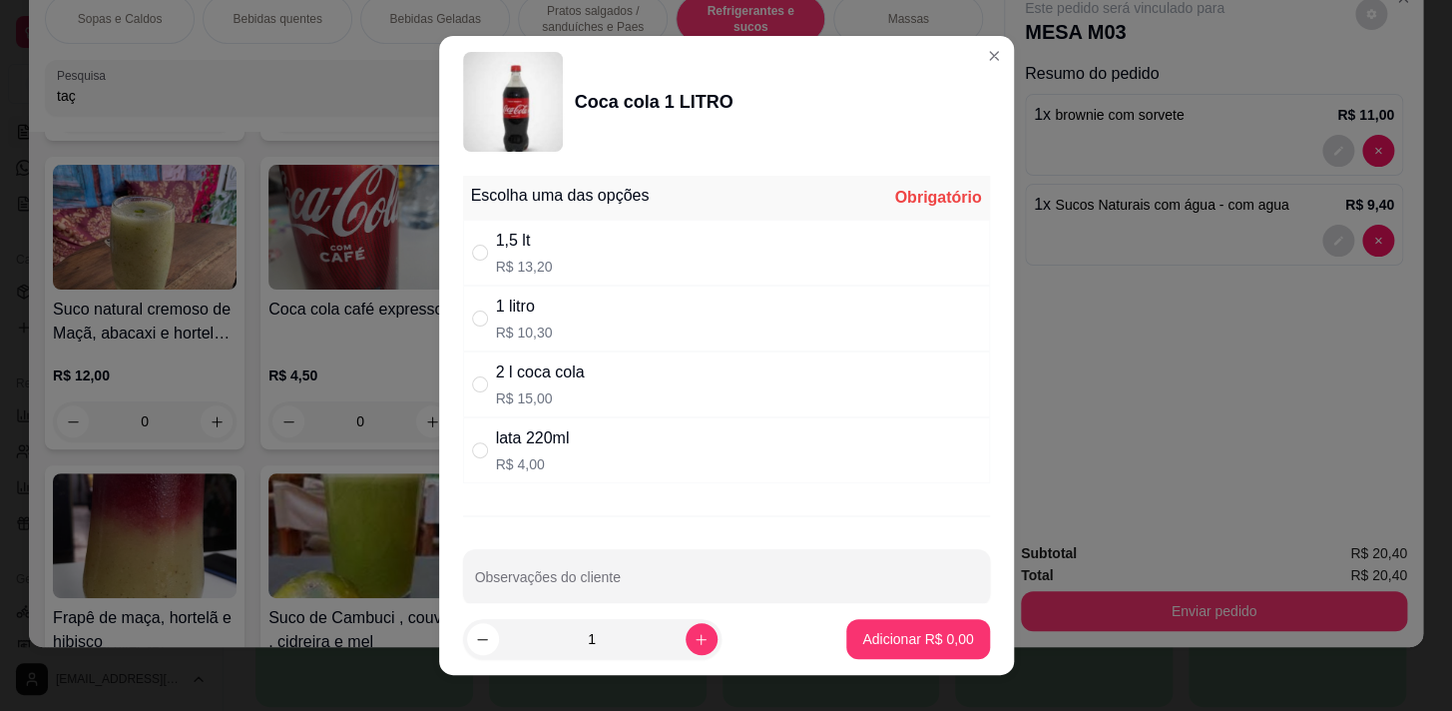
drag, startPoint x: 780, startPoint y: 233, endPoint x: 773, endPoint y: 263, distance: 30.7
click at [780, 234] on div "1,5 lt R$ 13,20" at bounding box center [726, 253] width 527 height 66
click at [689, 328] on div "1 litro R$ 10,30" at bounding box center [726, 318] width 527 height 66
radio input "false"
radio input "true"
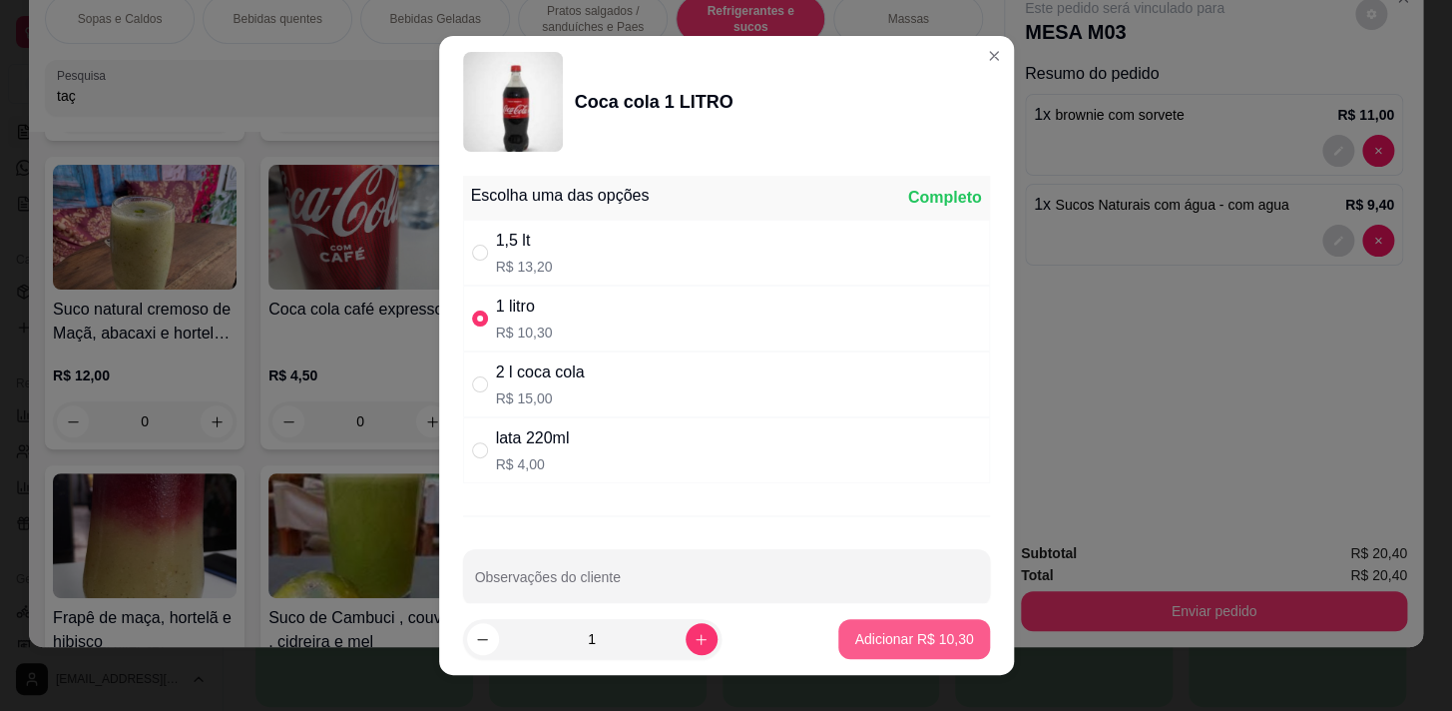
click at [907, 650] on button "Adicionar R$ 10,30" at bounding box center [913, 639] width 151 height 40
type input "1"
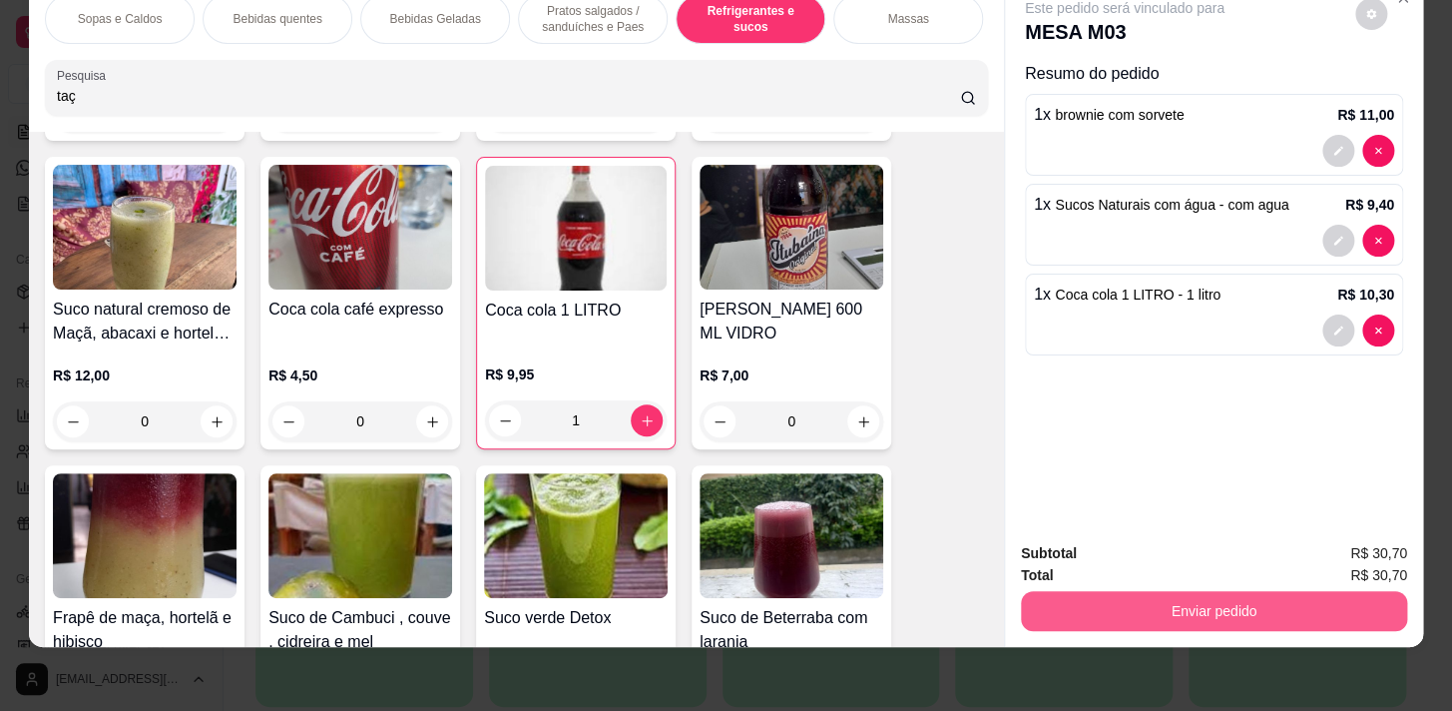
click at [1222, 597] on button "Enviar pedido" at bounding box center [1214, 611] width 386 height 40
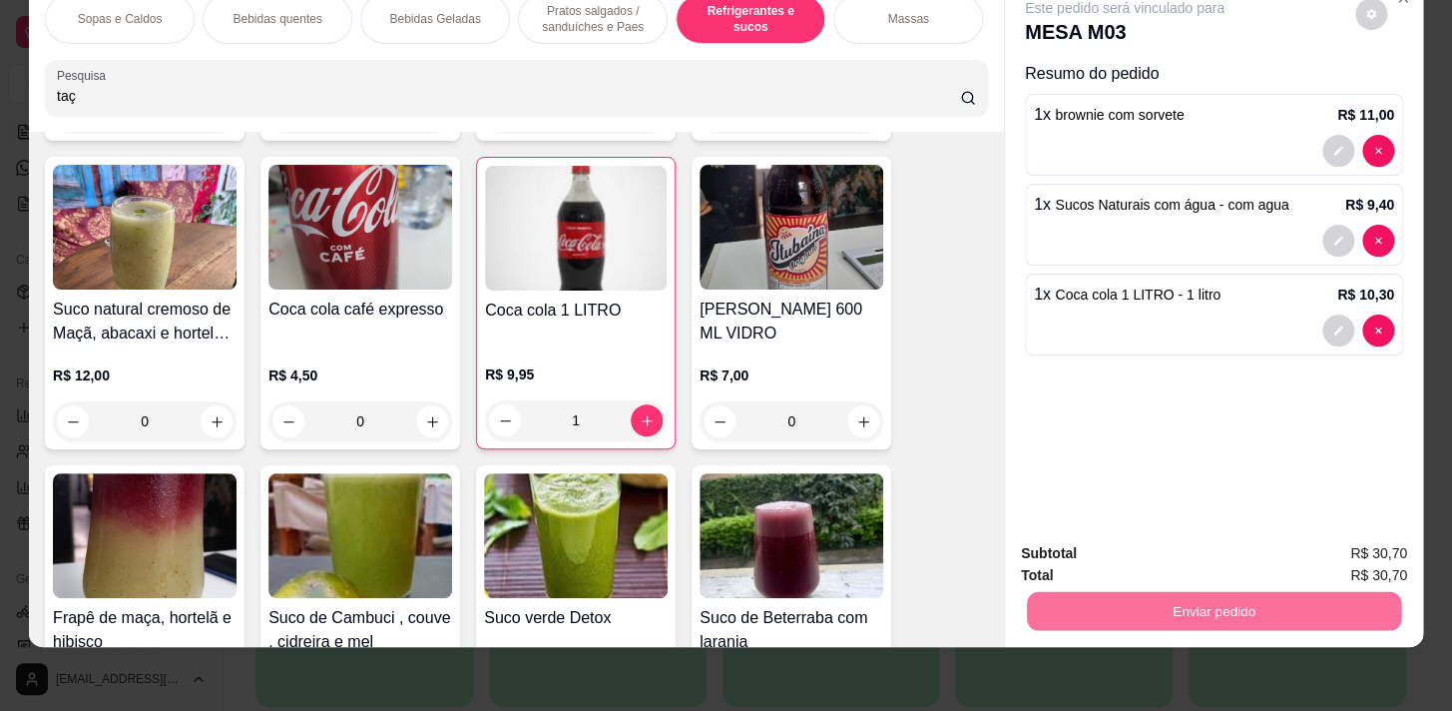
click at [1128, 544] on button "Não registrar e enviar pedido" at bounding box center [1148, 549] width 208 height 38
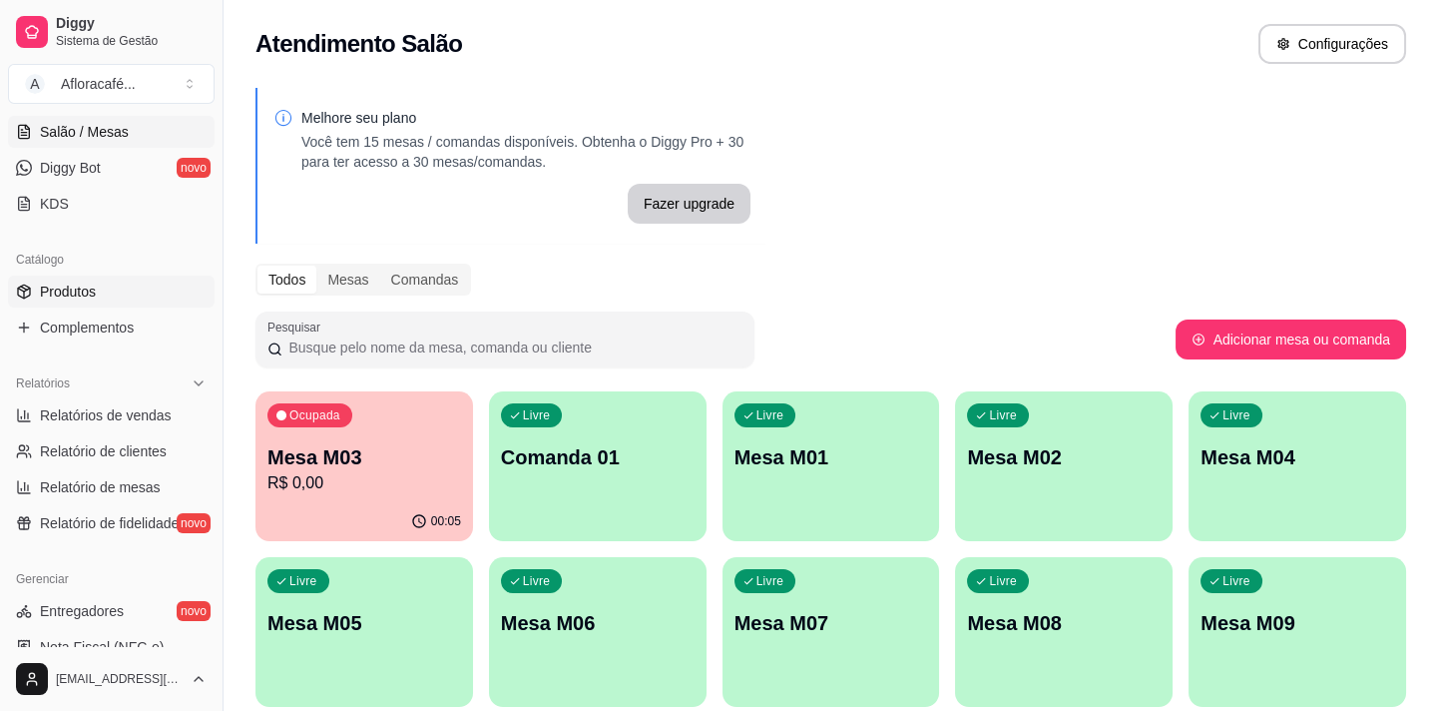
click at [109, 291] on link "Produtos" at bounding box center [111, 291] width 207 height 32
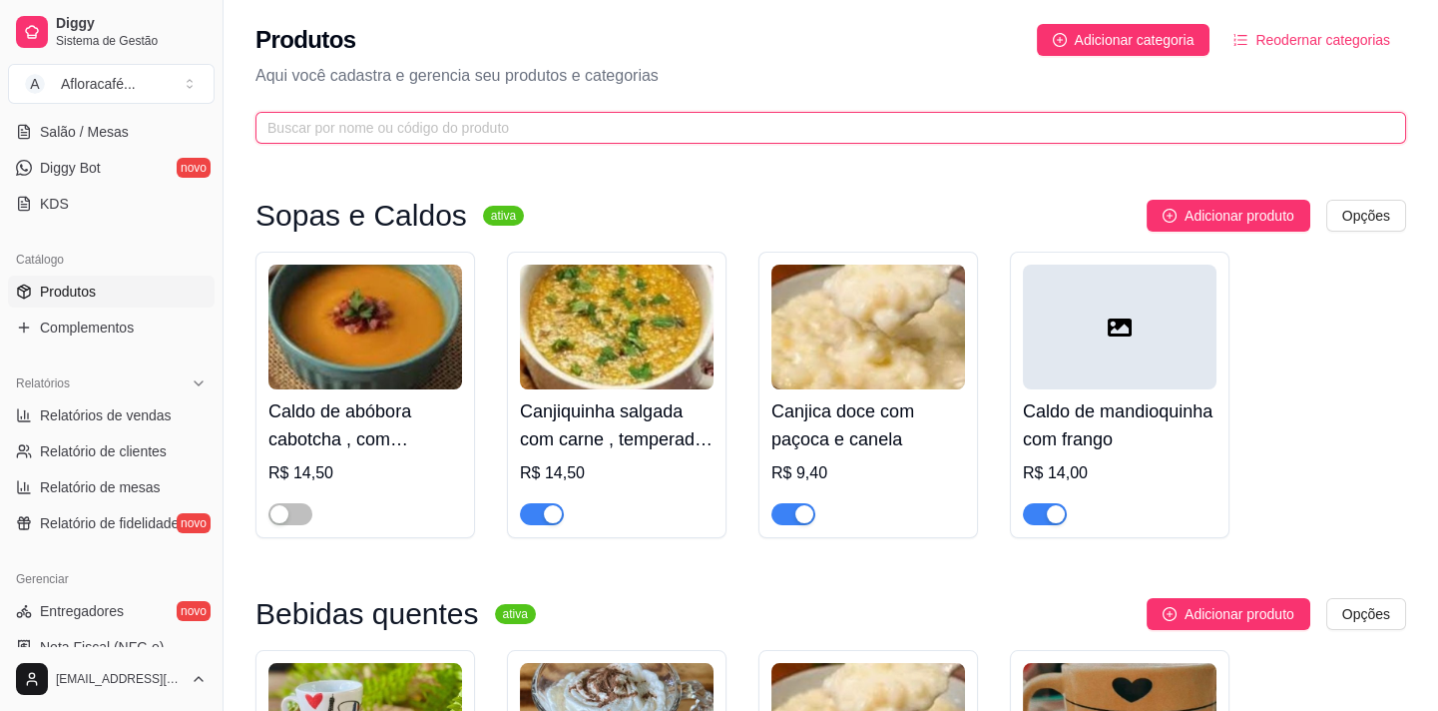
click at [690, 119] on input "text" at bounding box center [822, 128] width 1111 height 22
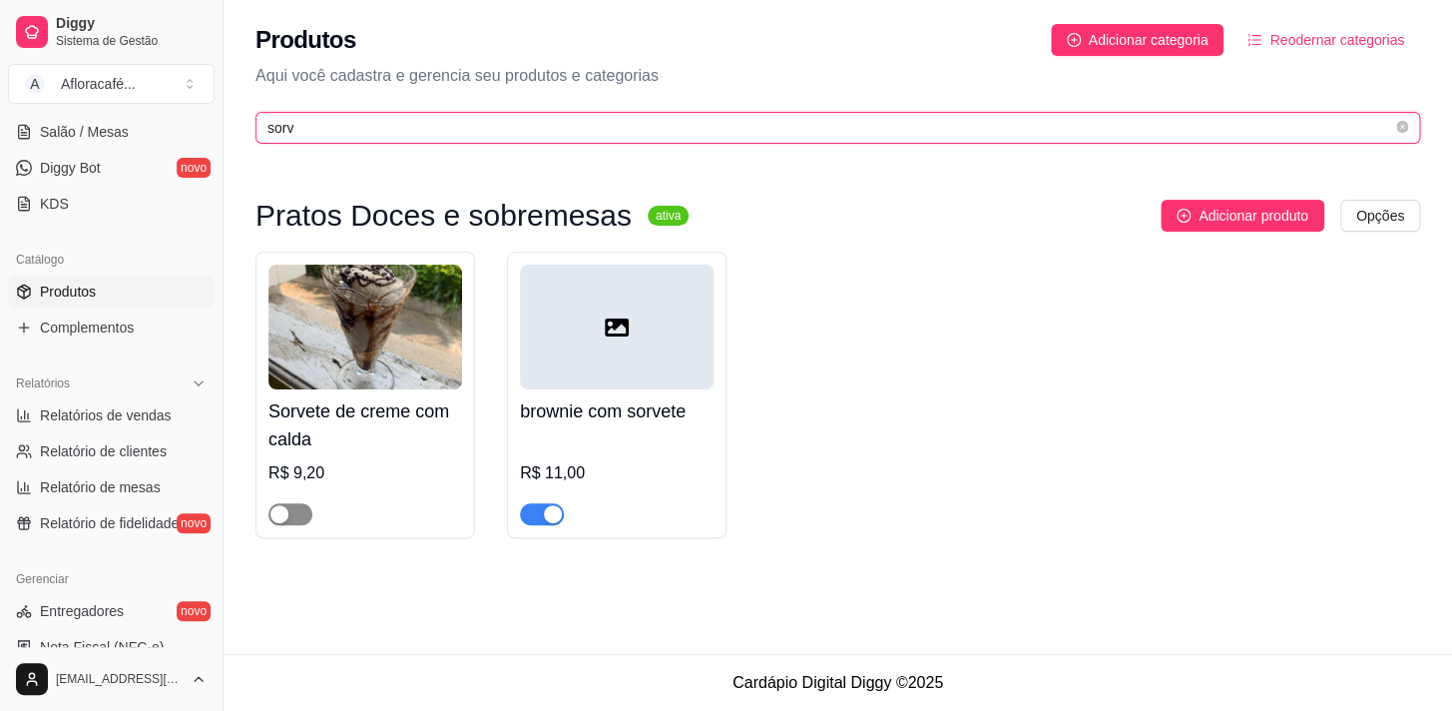
type input "sorv"
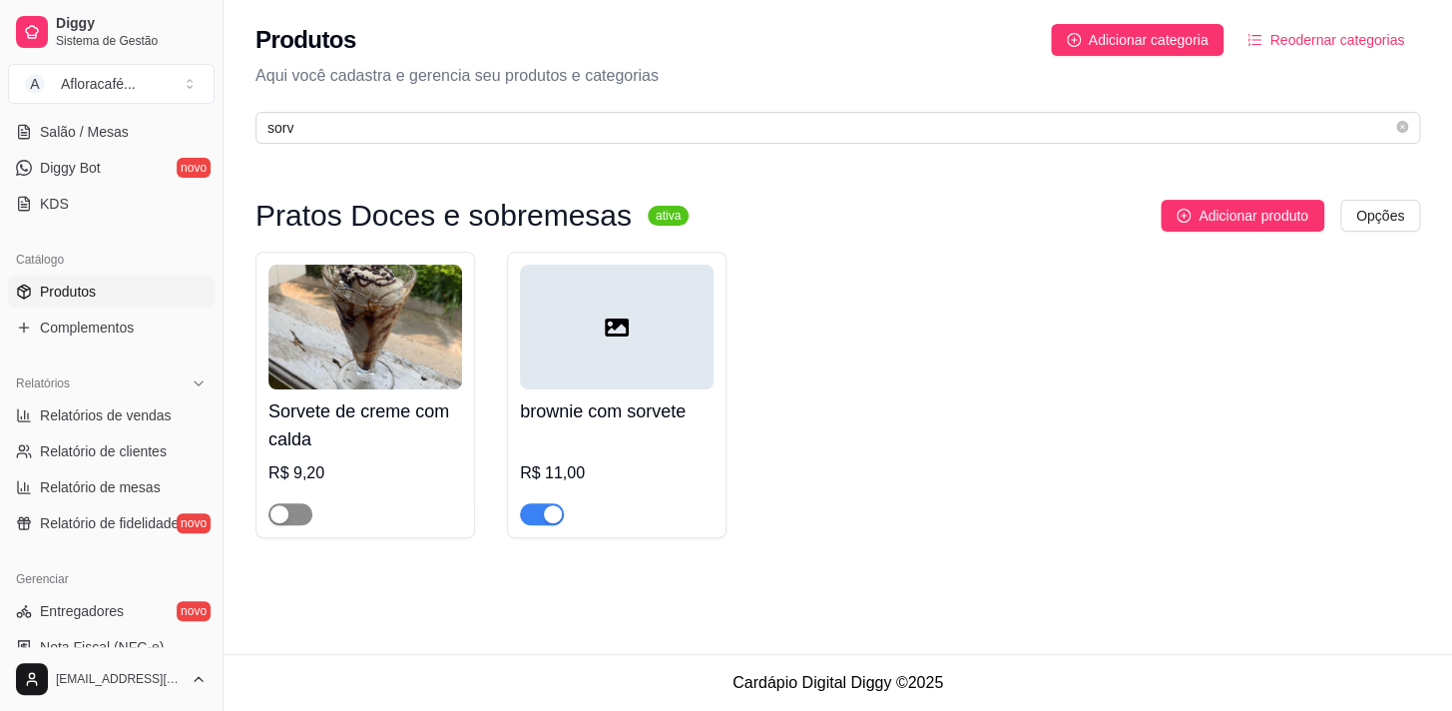
click at [295, 514] on span "button" at bounding box center [290, 514] width 44 height 22
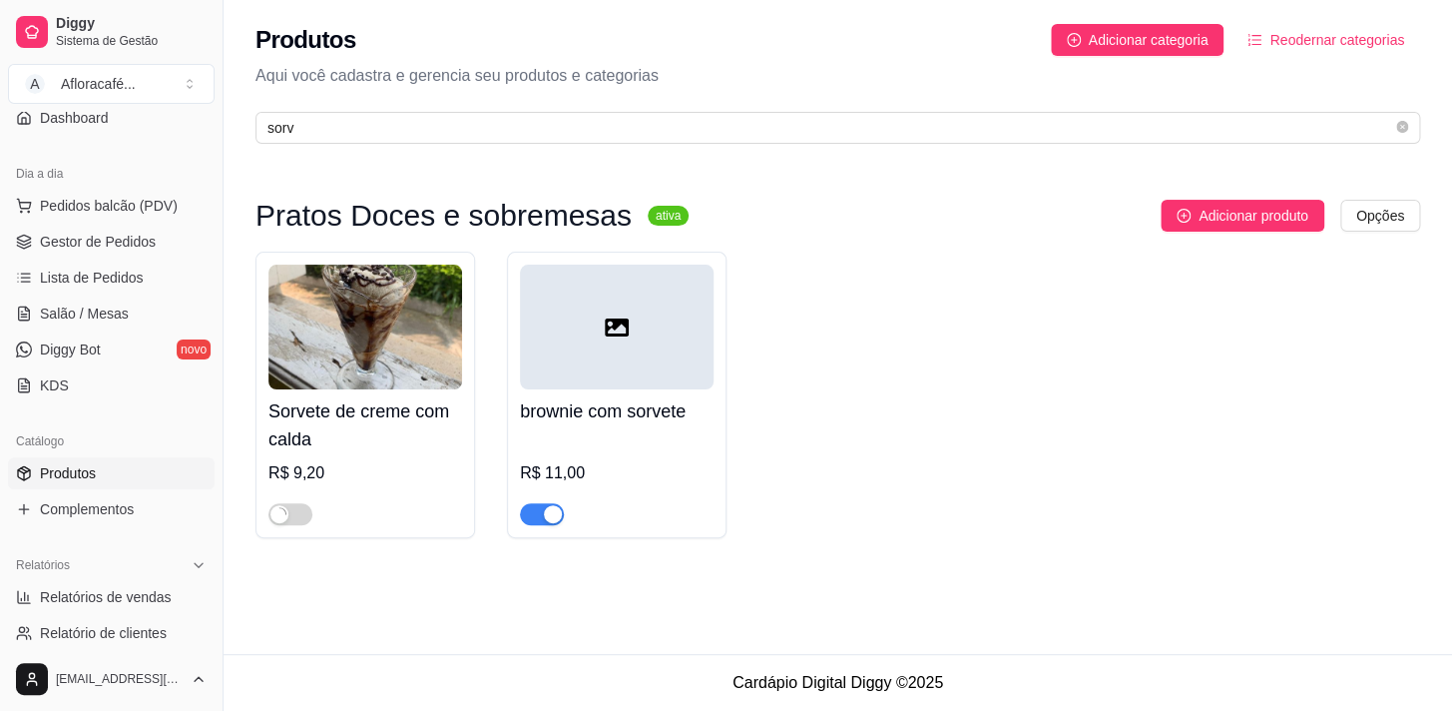
click at [141, 294] on ul "Pedidos balcão (PDV) Gestor de Pedidos Lista de Pedidos Salão / Mesas Diggy Bot…" at bounding box center [111, 296] width 207 height 212
click at [123, 305] on link "Salão / Mesas" at bounding box center [111, 313] width 207 height 32
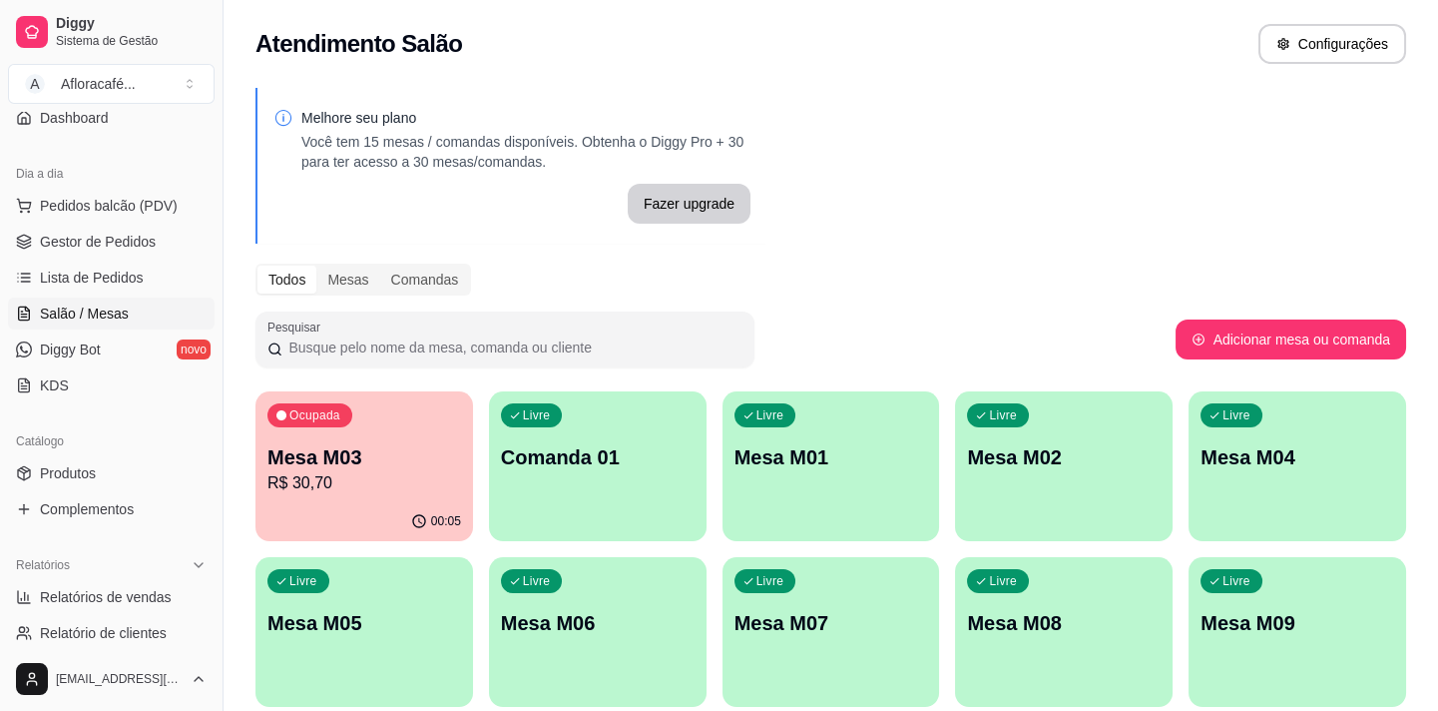
click at [321, 421] on p "Ocupada" at bounding box center [314, 415] width 51 height 16
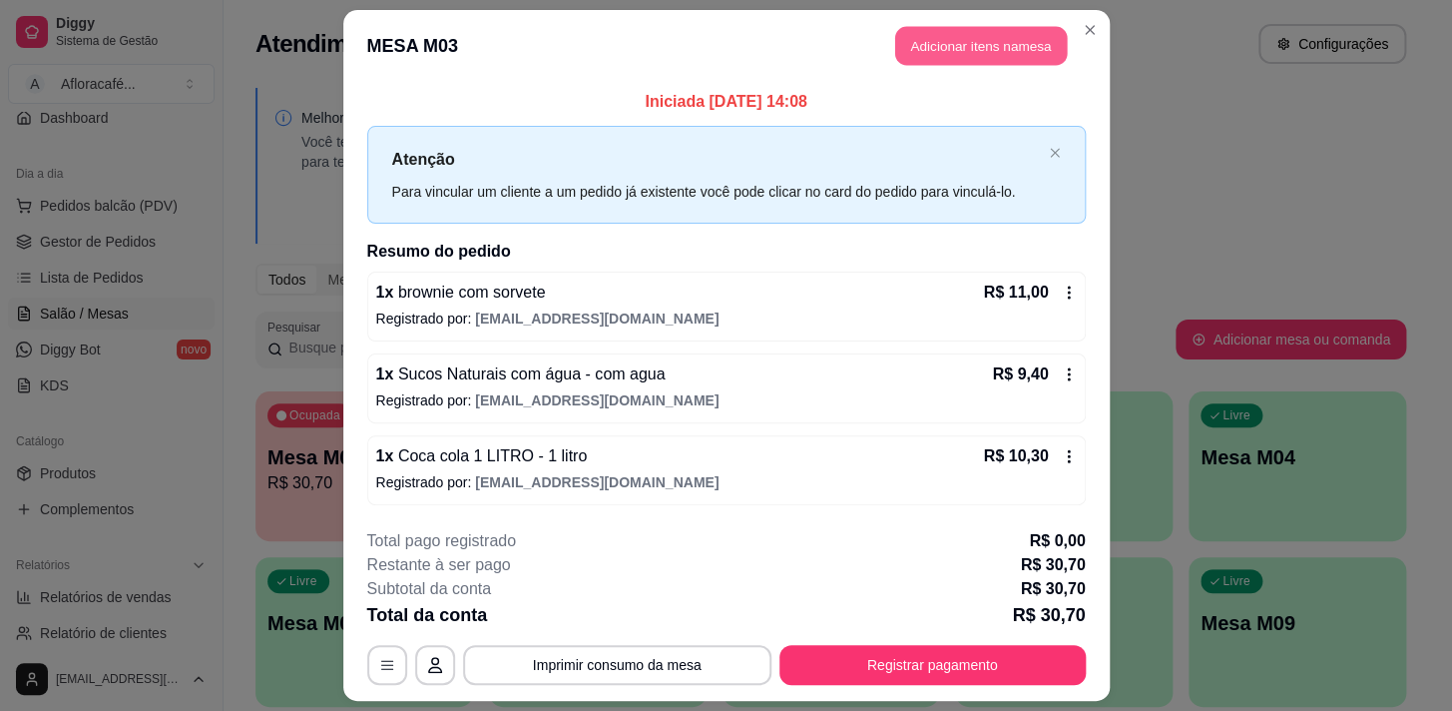
click at [979, 50] on button "Adicionar itens na mesa" at bounding box center [981, 46] width 172 height 39
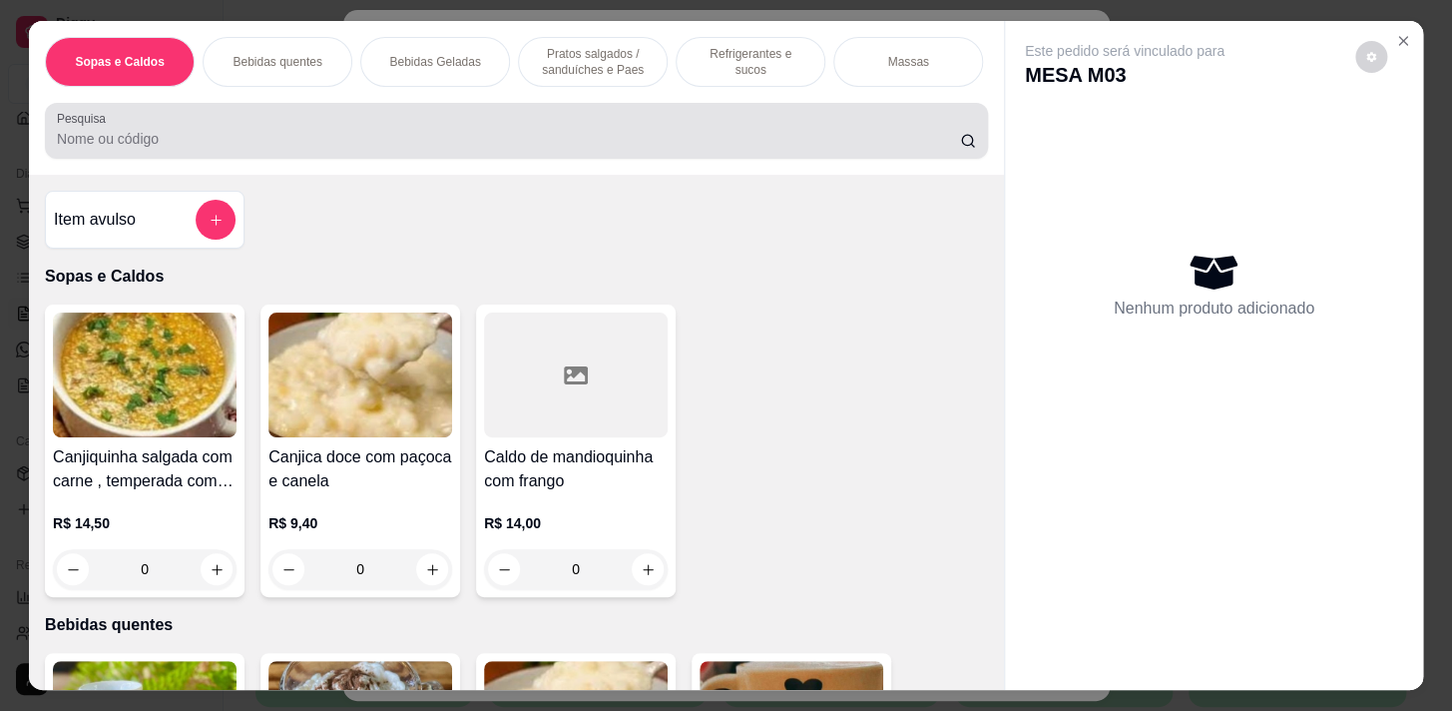
click at [561, 127] on div at bounding box center [516, 131] width 919 height 40
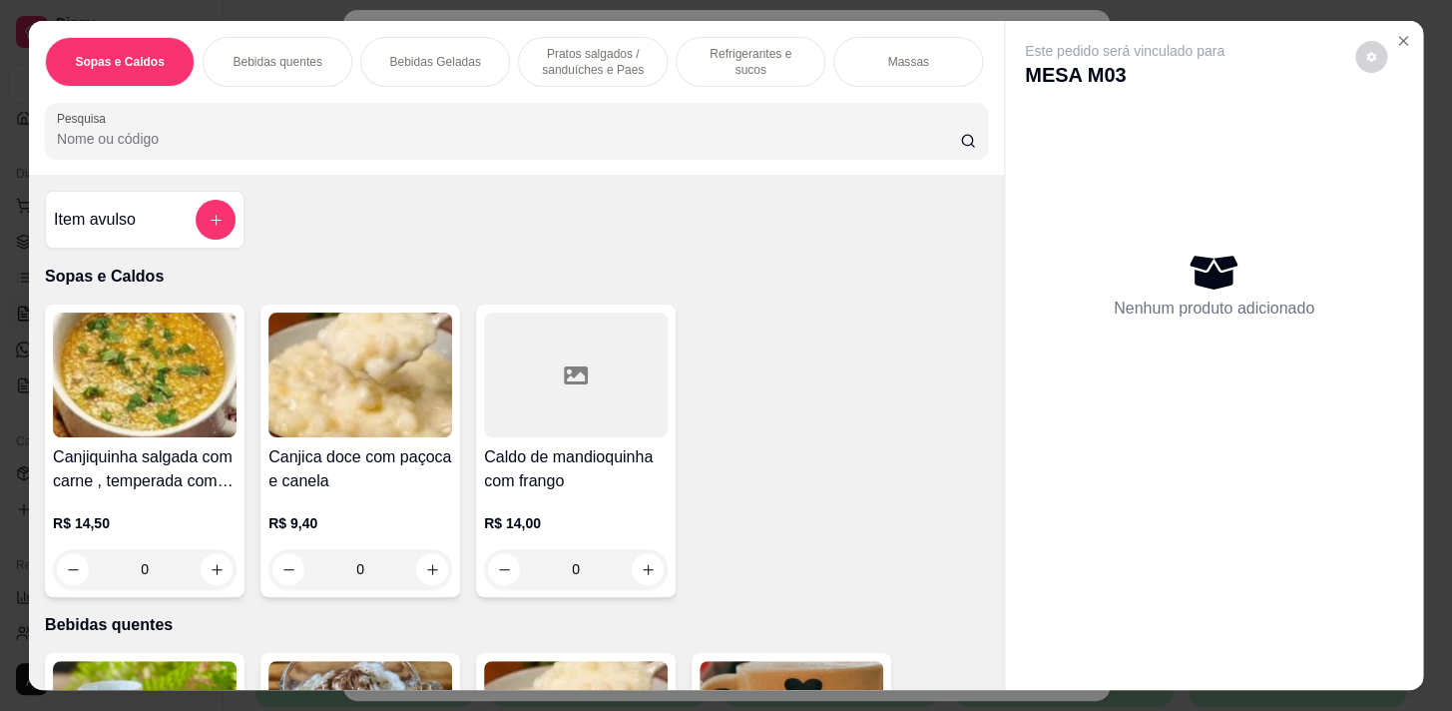
type input "b"
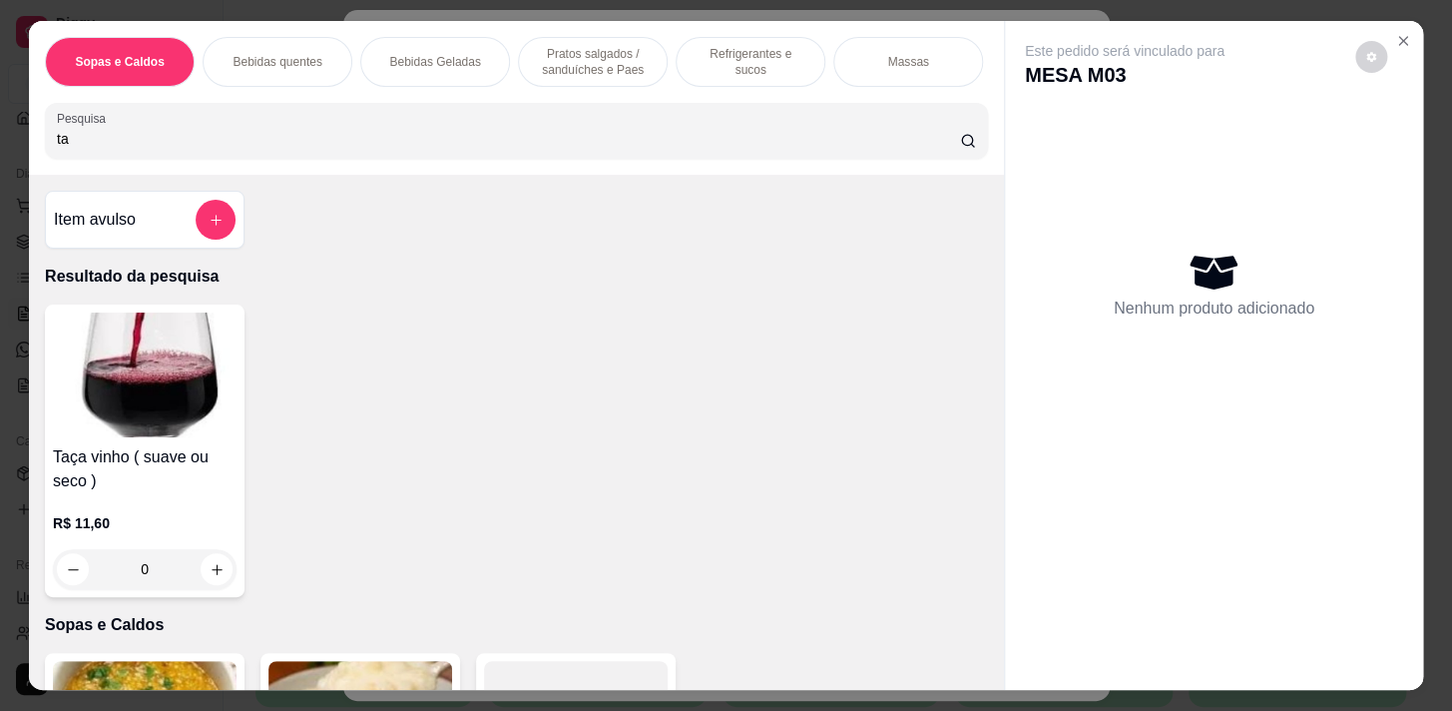
type input "t"
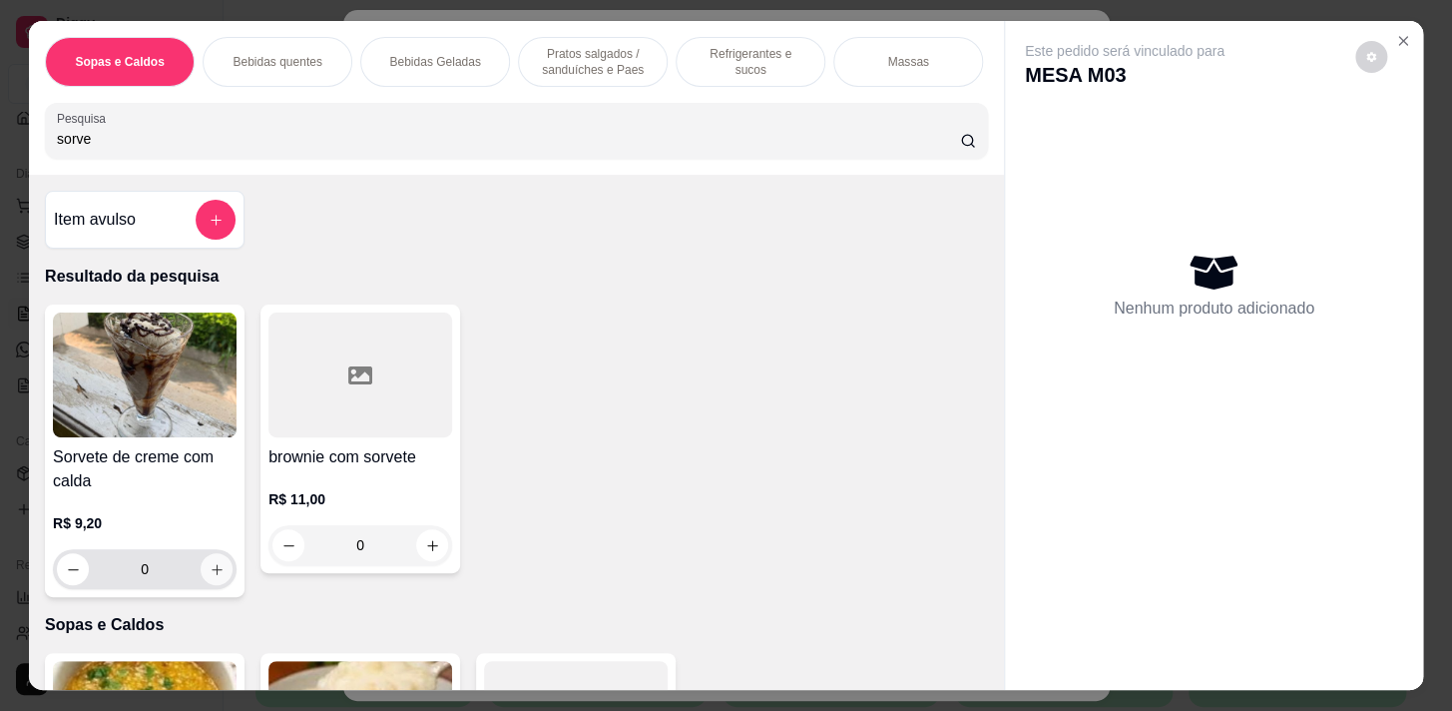
type input "sorve"
click at [218, 578] on button "increase-product-quantity" at bounding box center [217, 569] width 31 height 31
type input "1"
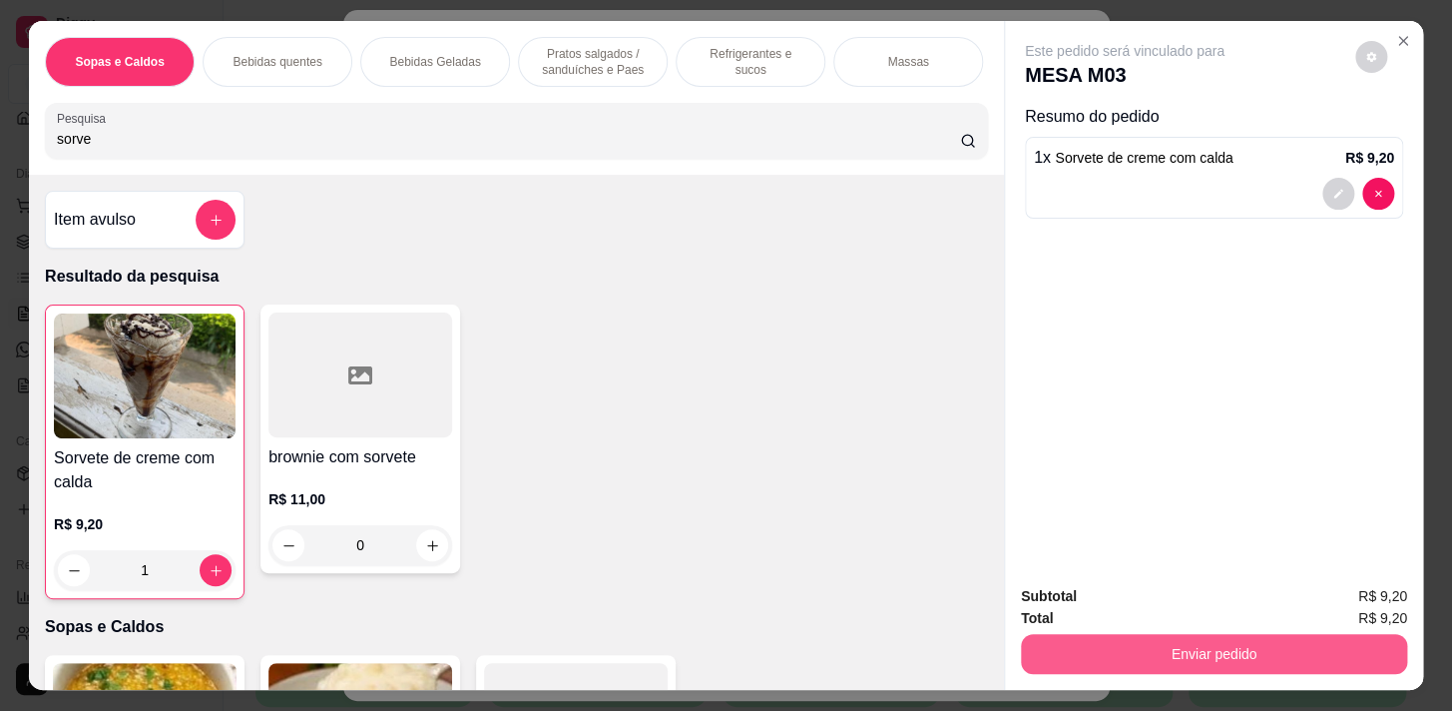
click at [1318, 658] on button "Enviar pedido" at bounding box center [1214, 654] width 386 height 40
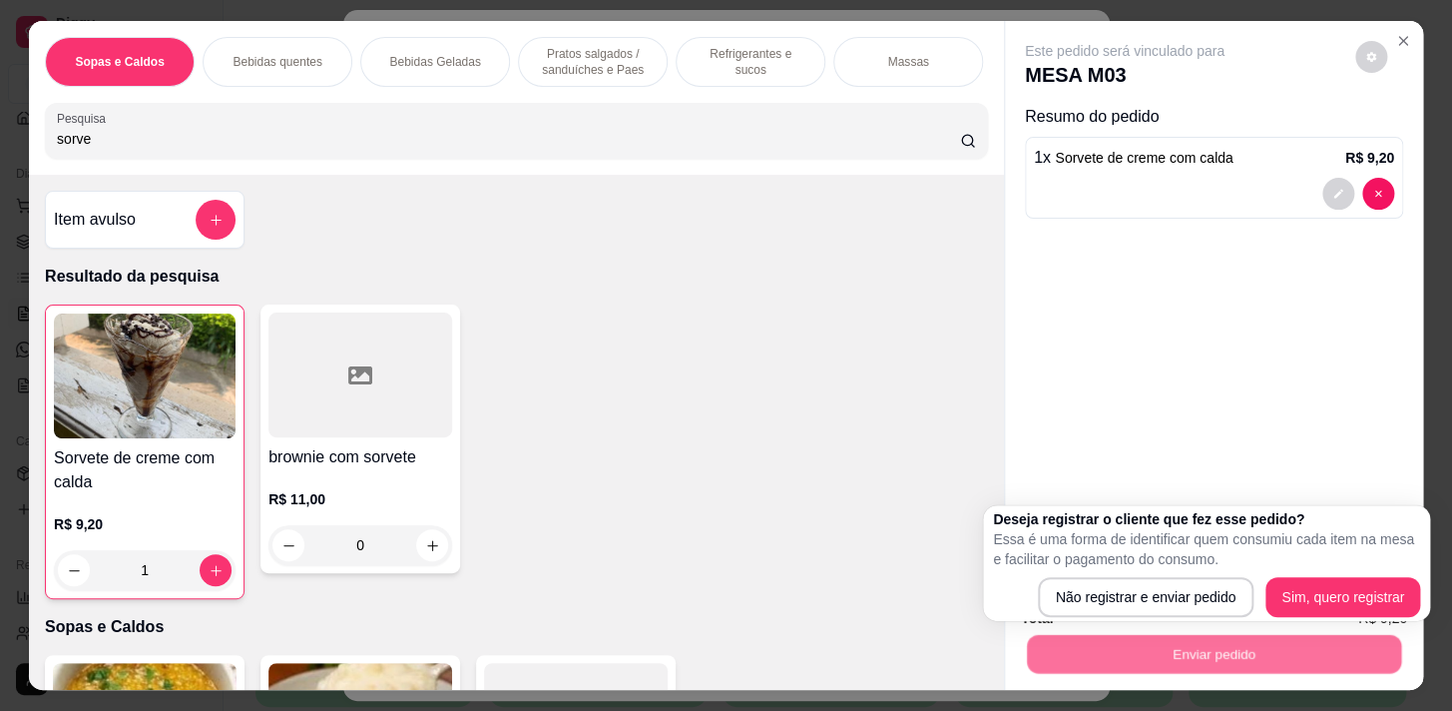
drag, startPoint x: 1210, startPoint y: 575, endPoint x: 1232, endPoint y: 551, distance: 32.5
click at [1210, 574] on div "Deseja registrar o cliente que fez esse pedido? Essa é uma forma de identificar…" at bounding box center [1206, 563] width 427 height 108
click at [1195, 575] on div "Deseja registrar o cliente que fez esse pedido? Essa é uma forma de identificar…" at bounding box center [1206, 563] width 427 height 108
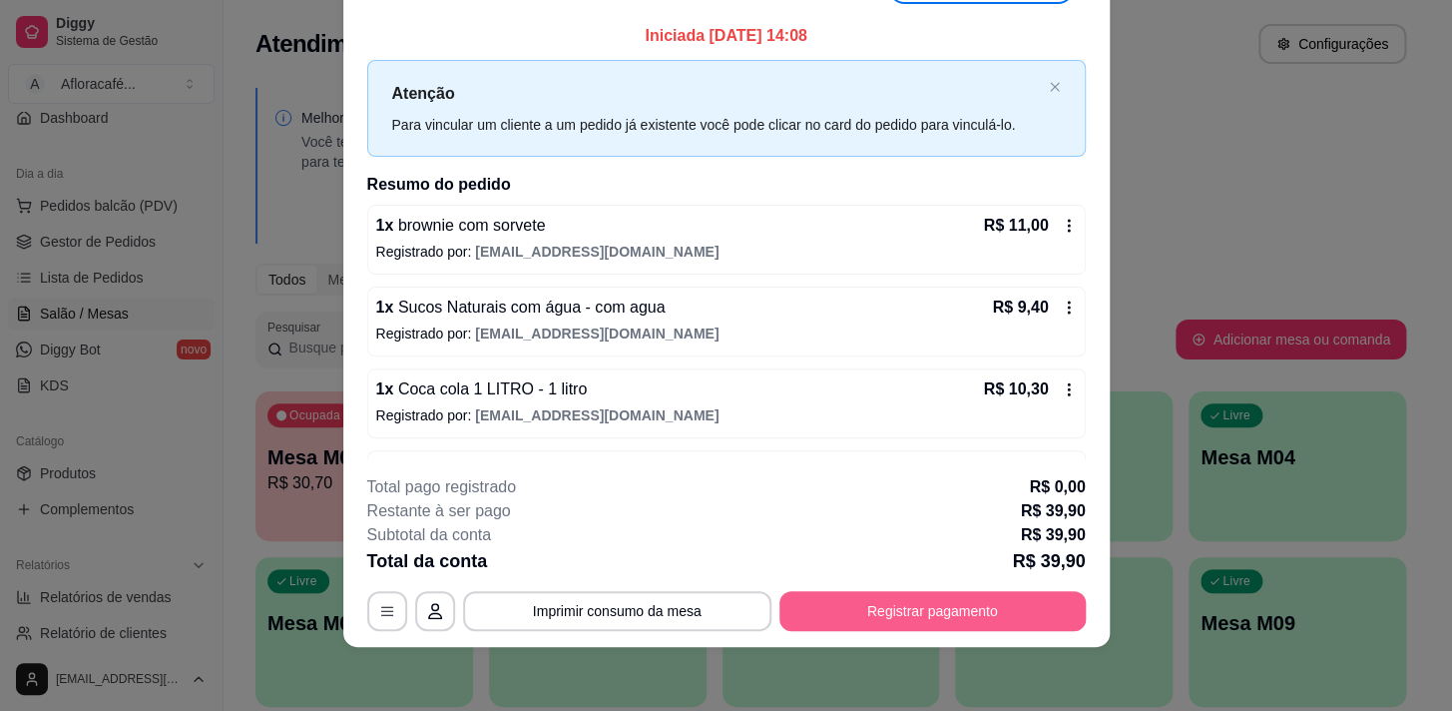
click at [901, 615] on button "Registrar pagamento" at bounding box center [933, 611] width 306 height 40
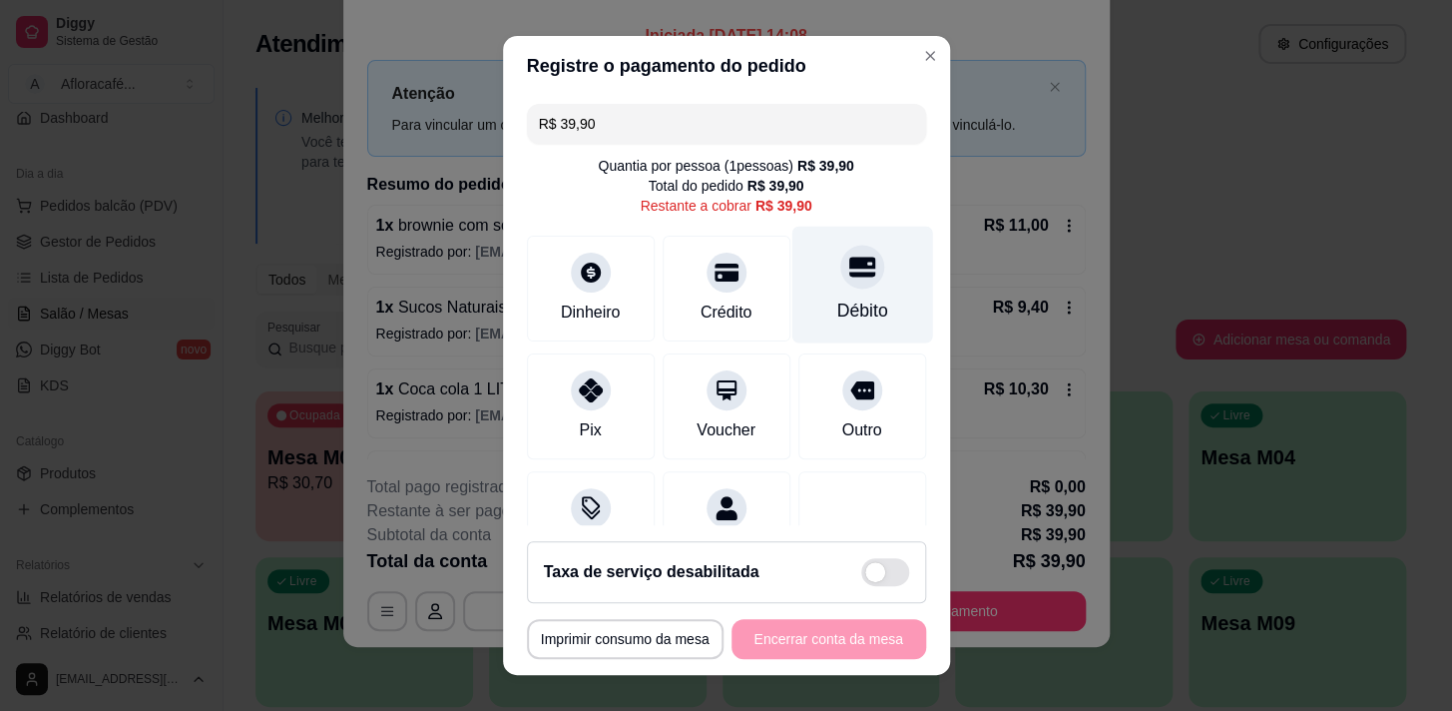
click at [827, 290] on div "Débito" at bounding box center [862, 284] width 141 height 117
type input "R$ 0,00"
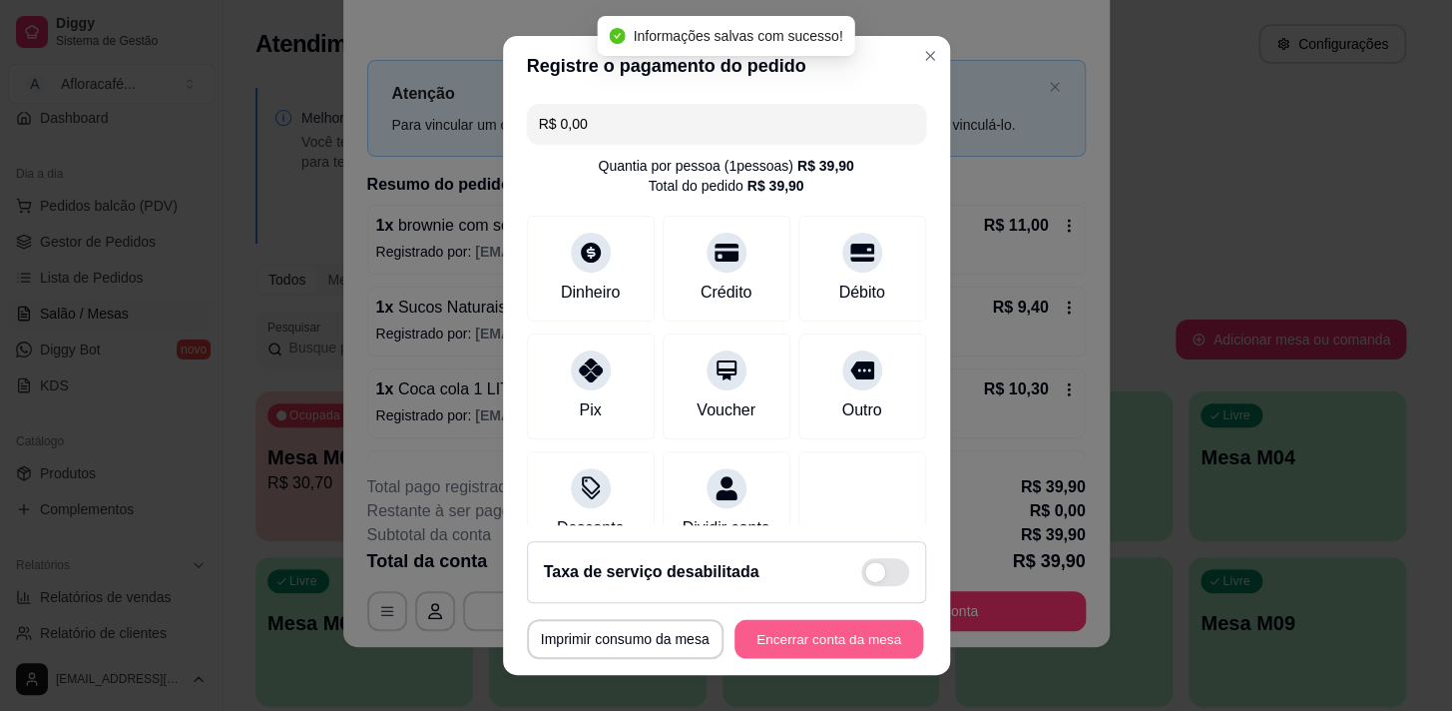
click at [815, 636] on button "Encerrar conta da mesa" at bounding box center [829, 639] width 189 height 39
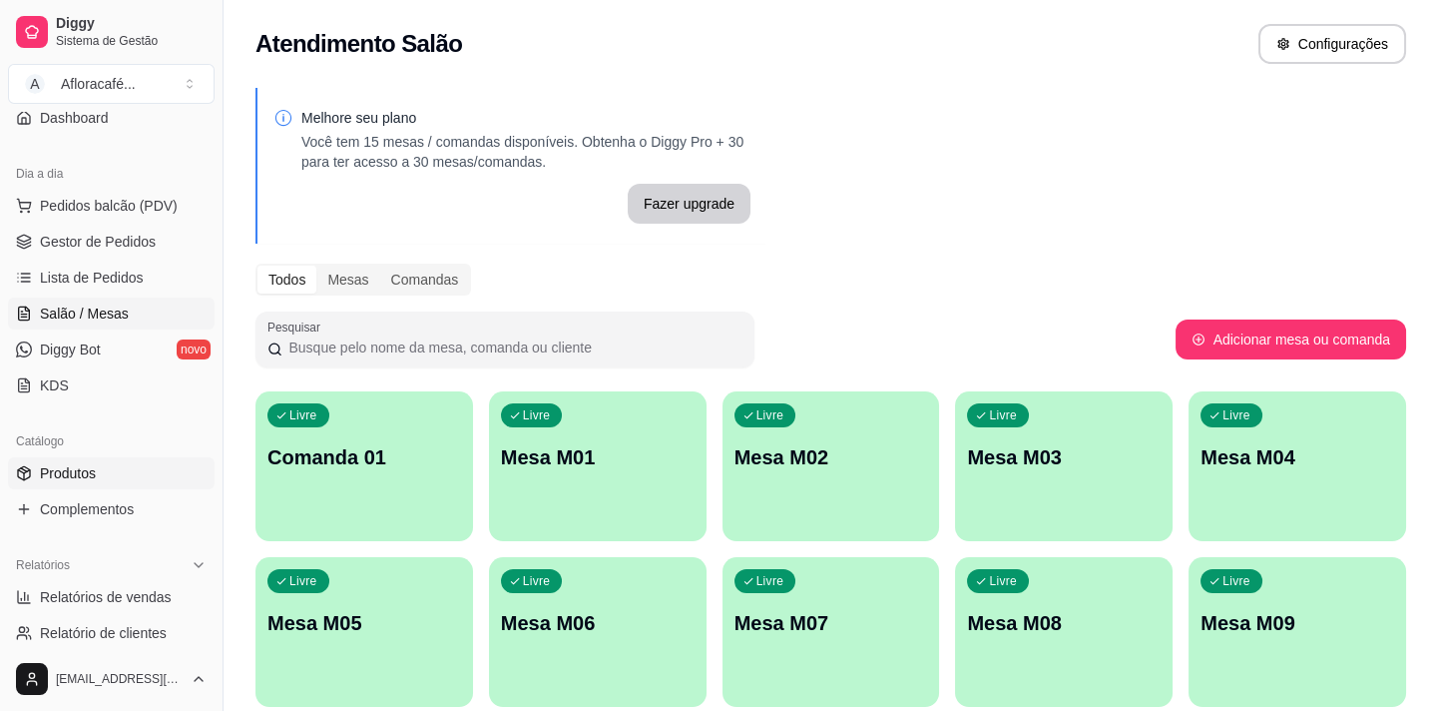
click at [89, 470] on span "Produtos" at bounding box center [68, 473] width 56 height 20
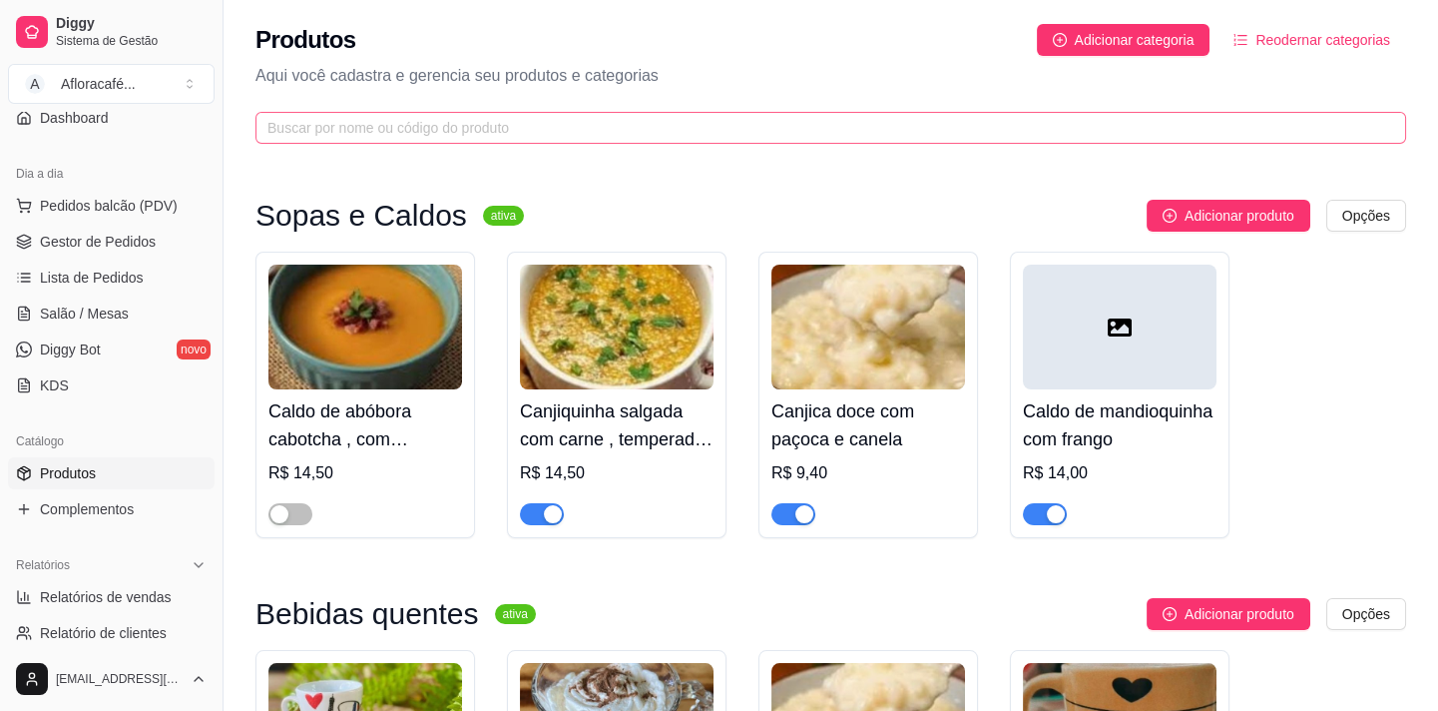
click at [691, 114] on span at bounding box center [831, 128] width 1151 height 32
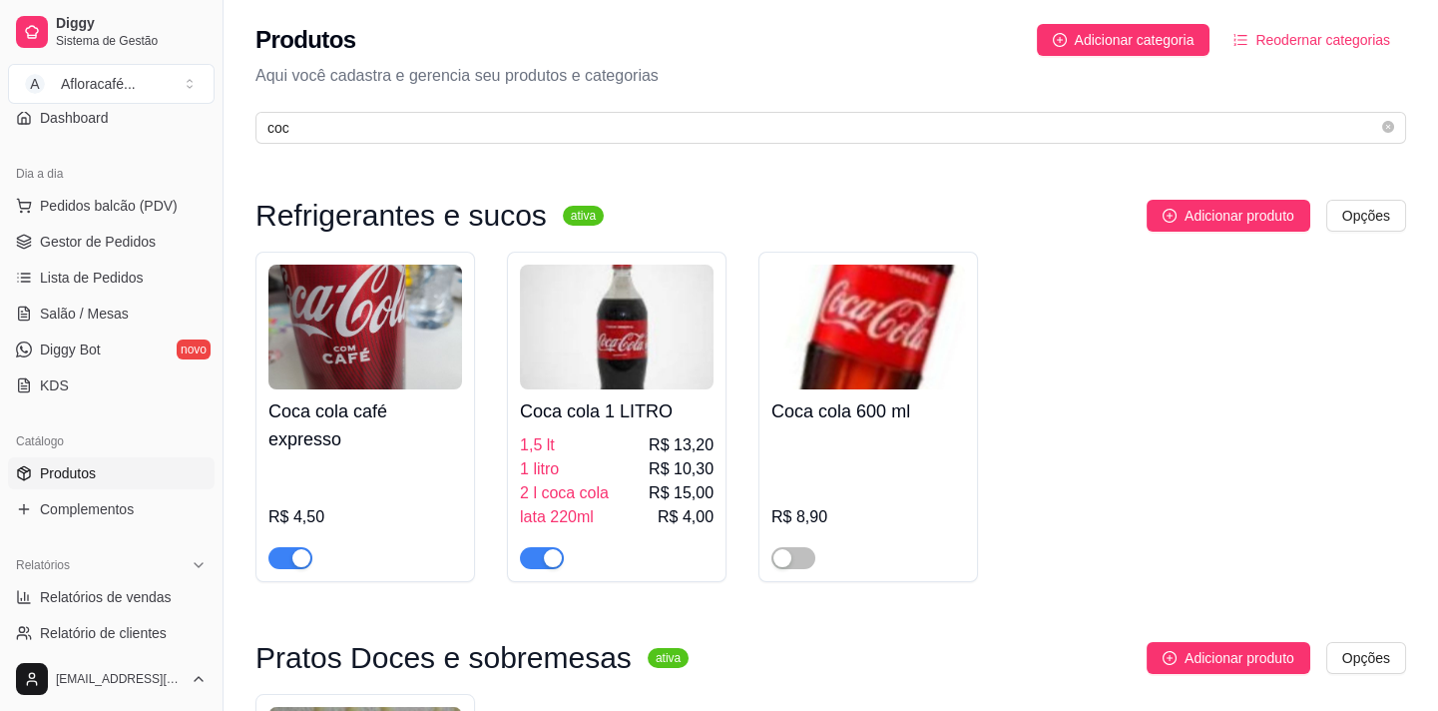
click at [544, 557] on div "button" at bounding box center [553, 558] width 18 height 18
click at [280, 566] on span "button" at bounding box center [290, 558] width 44 height 22
click at [558, 104] on div "Produtos Adicionar categoria Reodernar categorias Aqui você cadastra e gerencia…" at bounding box center [831, 78] width 1215 height 156
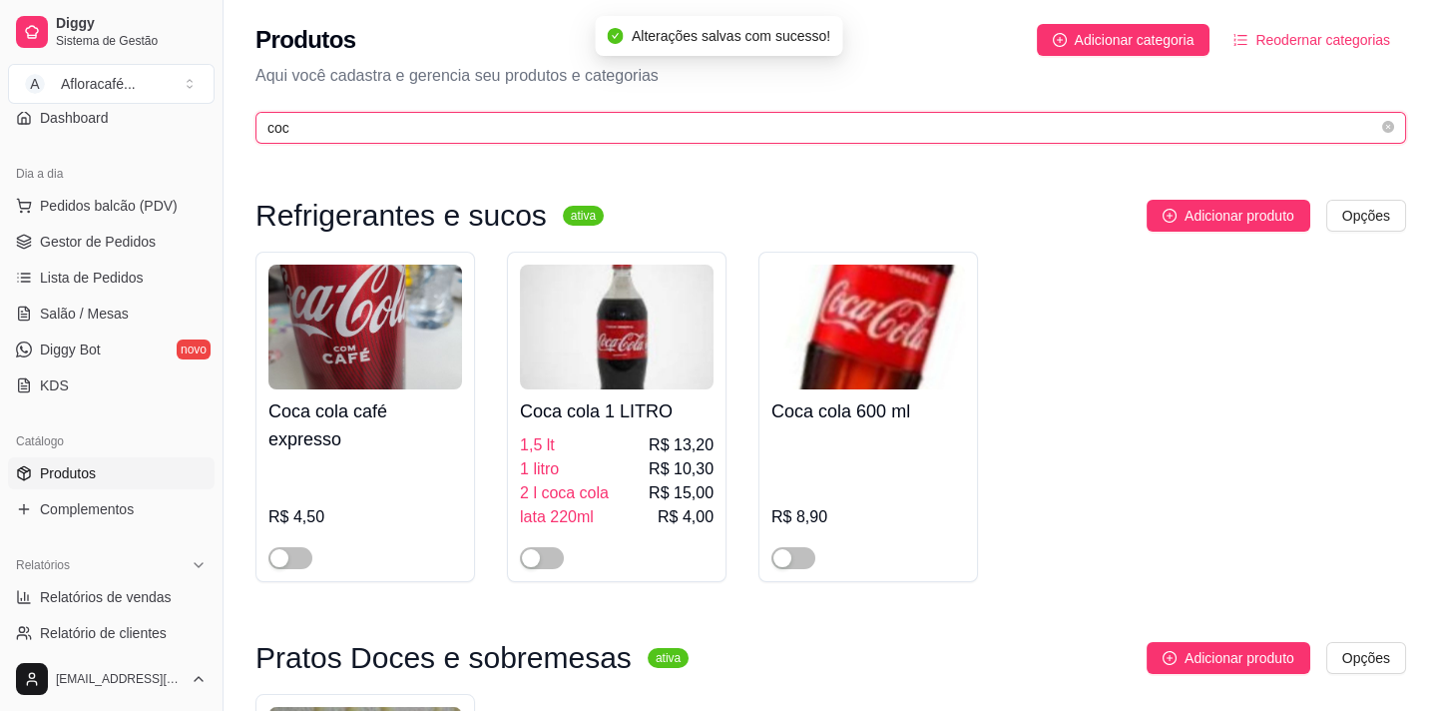
click at [559, 125] on input "coc" at bounding box center [822, 128] width 1111 height 22
type input "c"
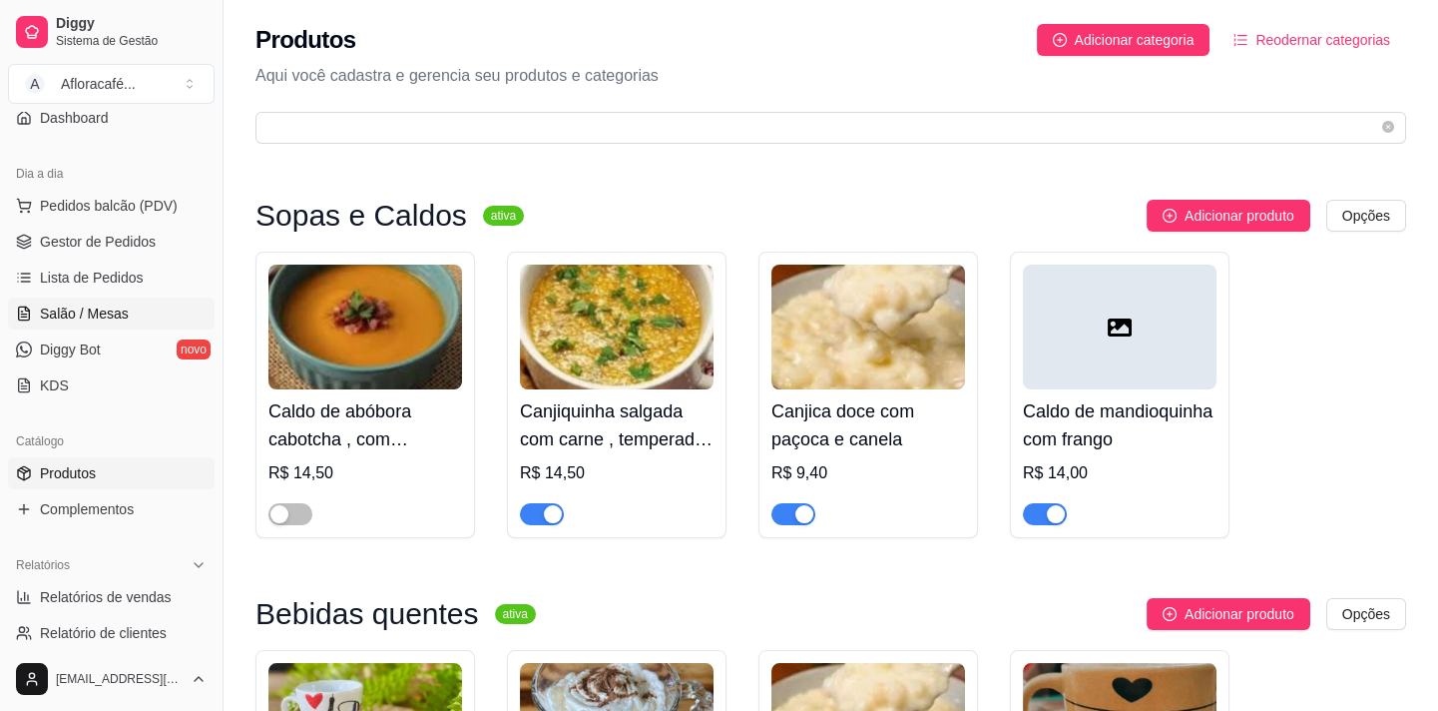
click at [152, 310] on link "Salão / Mesas" at bounding box center [111, 313] width 207 height 32
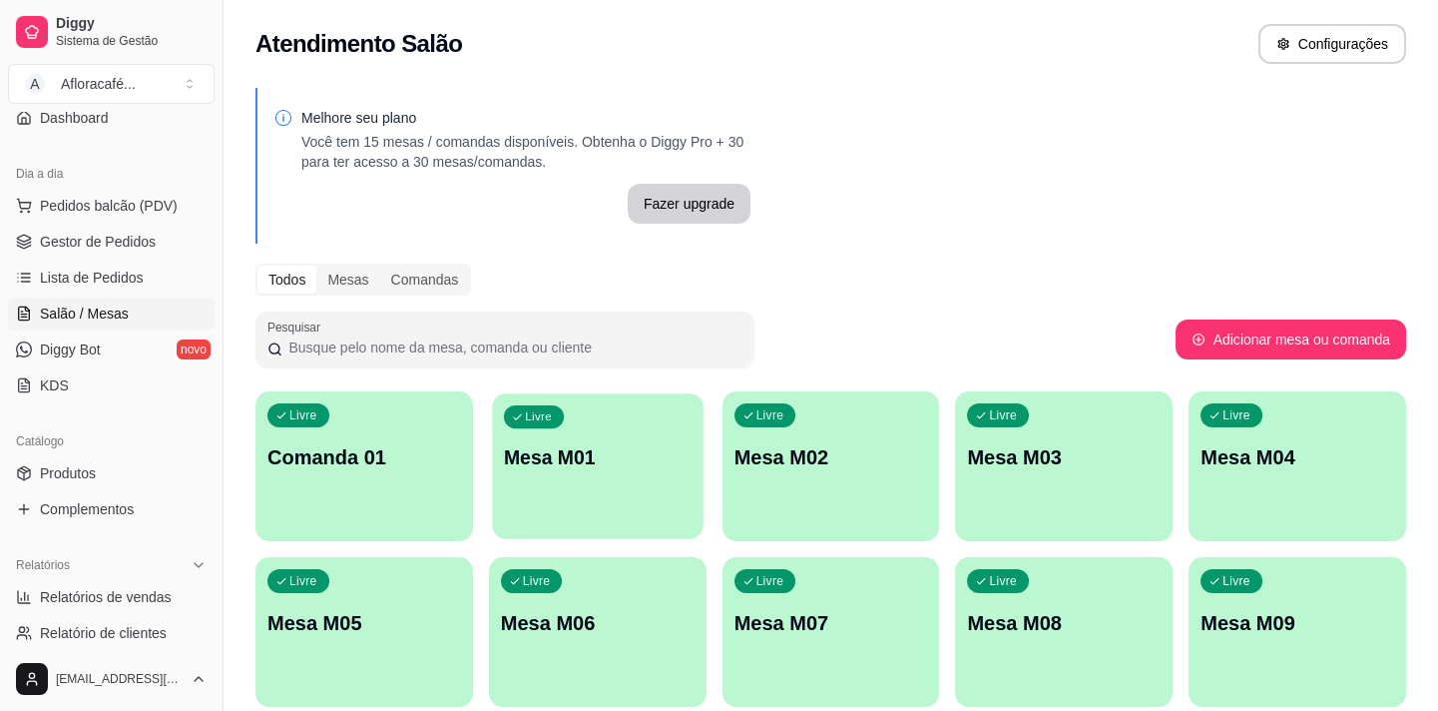
click at [559, 446] on div "Livre Mesa M01" at bounding box center [597, 454] width 211 height 122
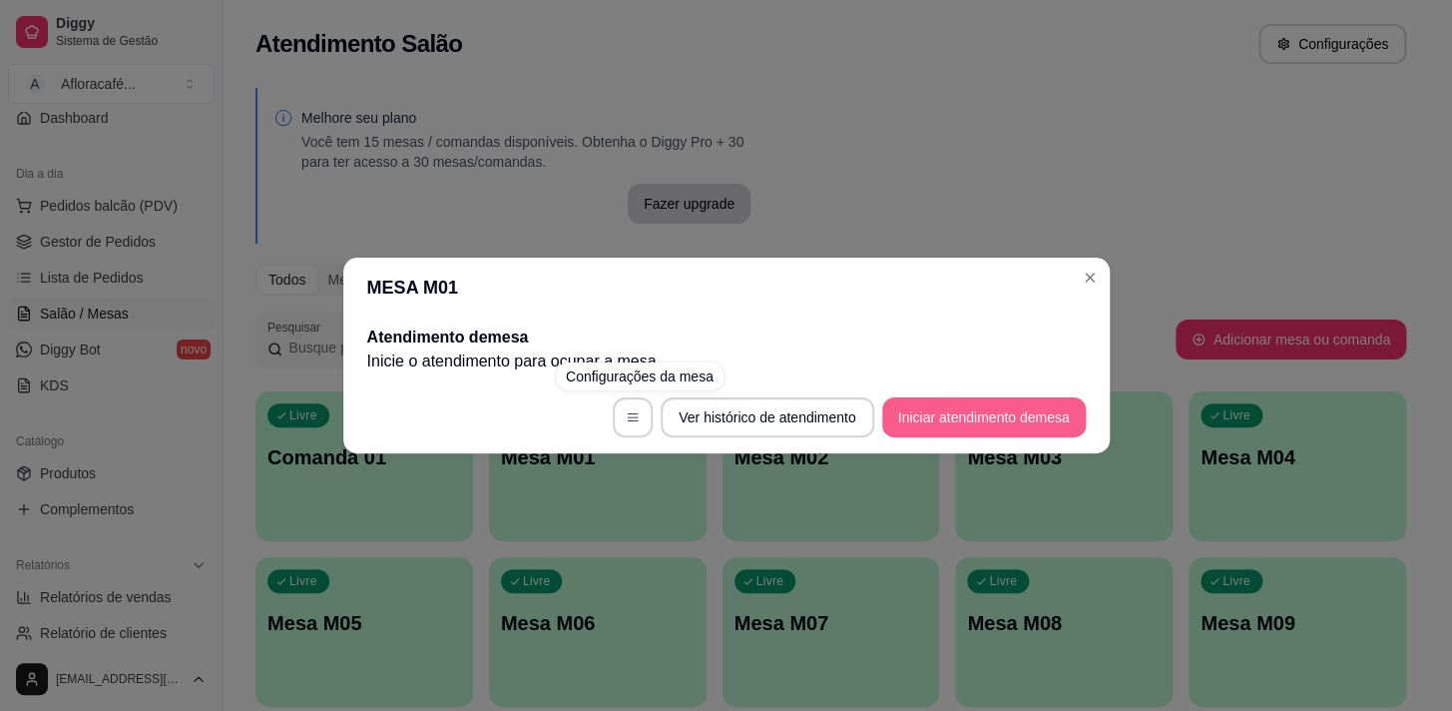
click at [932, 422] on button "Iniciar atendimento de mesa" at bounding box center [984, 417] width 204 height 40
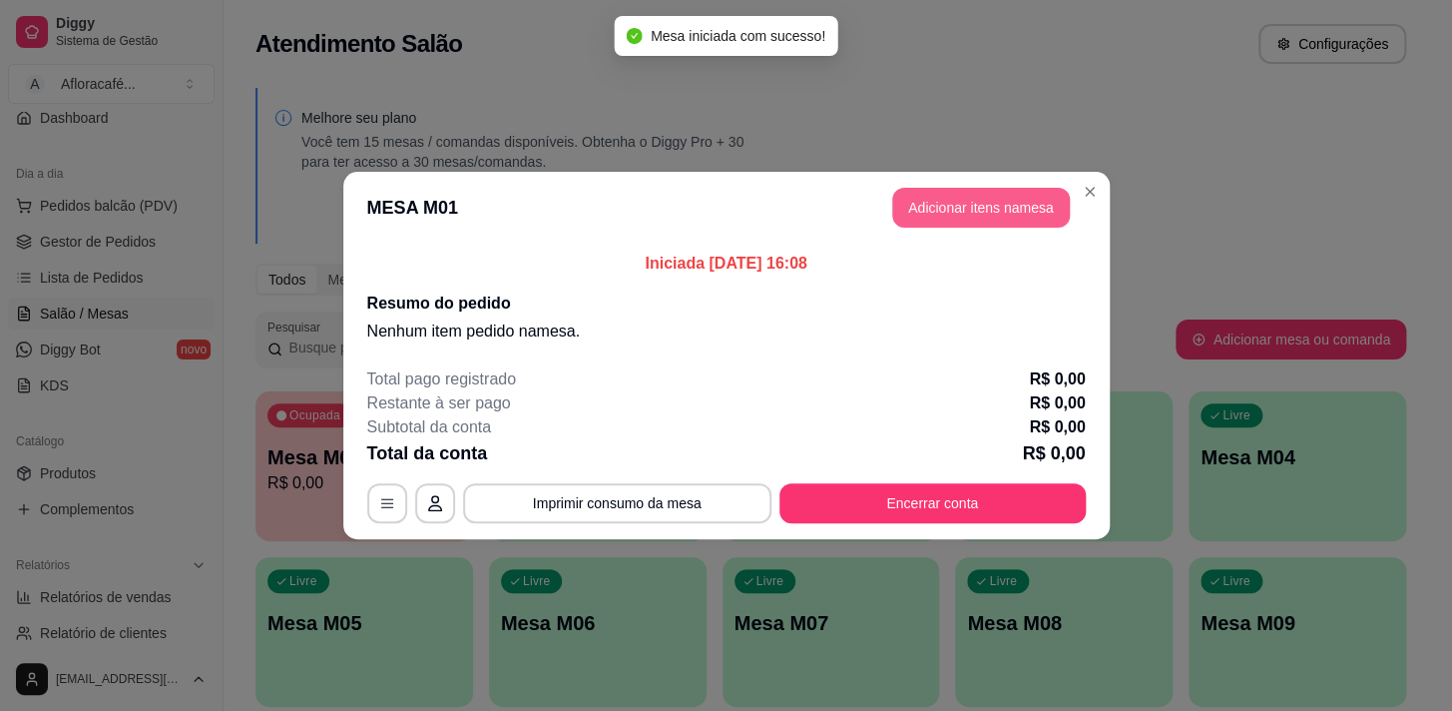
click at [967, 216] on button "Adicionar itens na mesa" at bounding box center [981, 208] width 178 height 40
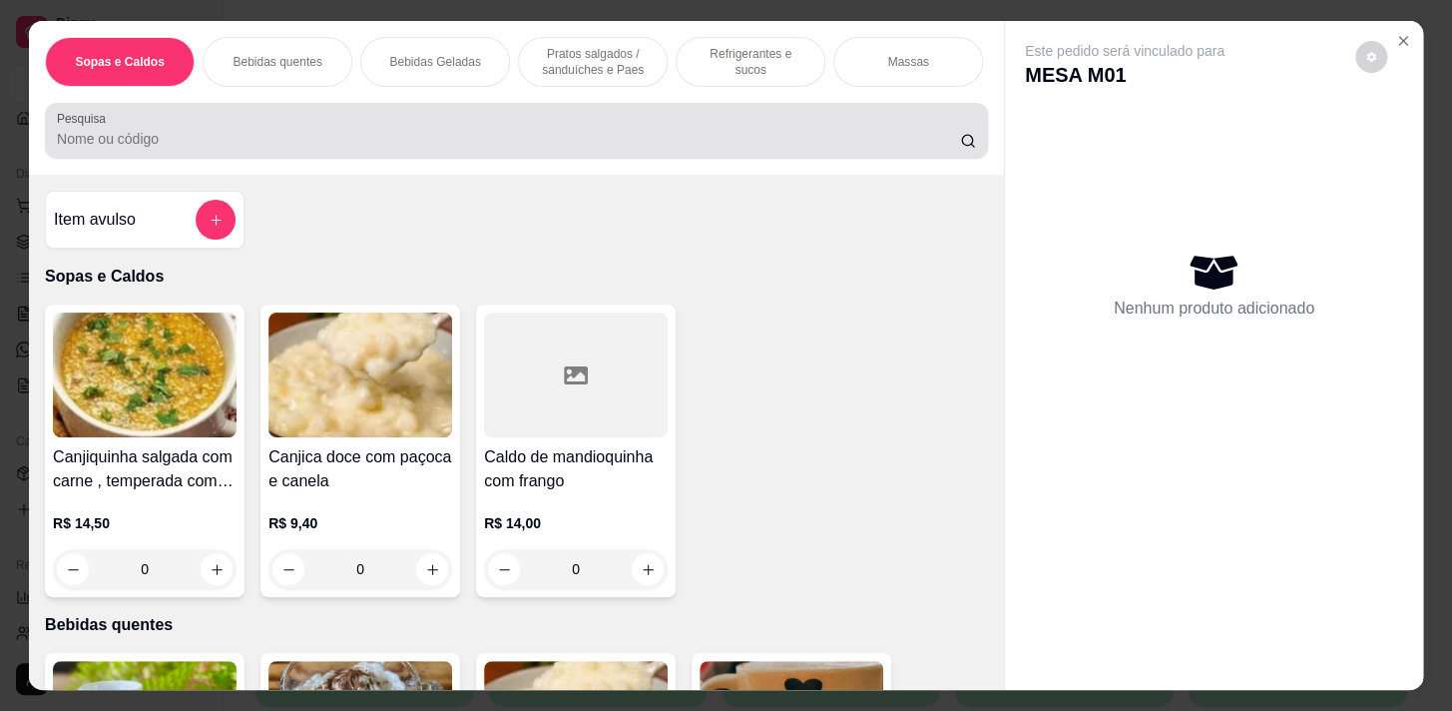
click at [141, 119] on div at bounding box center [516, 131] width 919 height 40
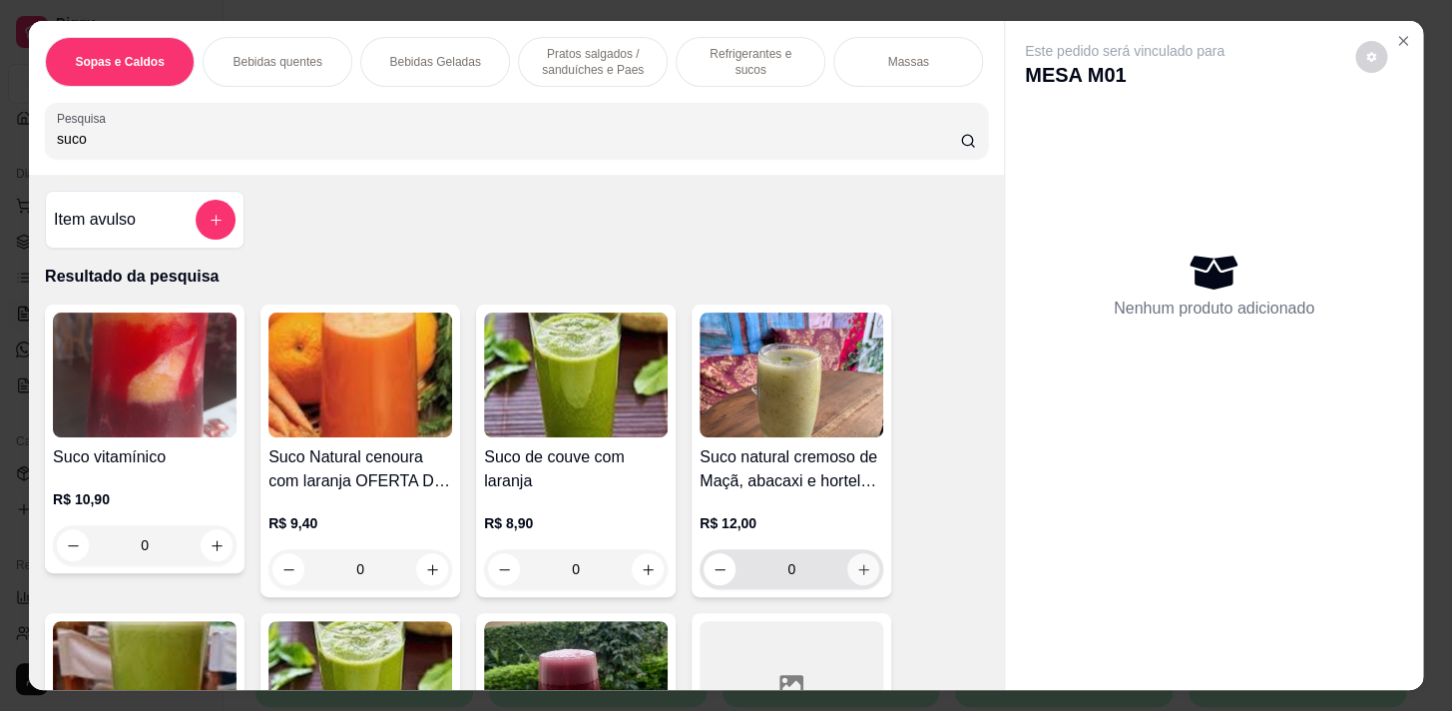
type input "suco"
click at [860, 576] on icon "increase-product-quantity" at bounding box center [863, 569] width 15 height 15
type input "1"
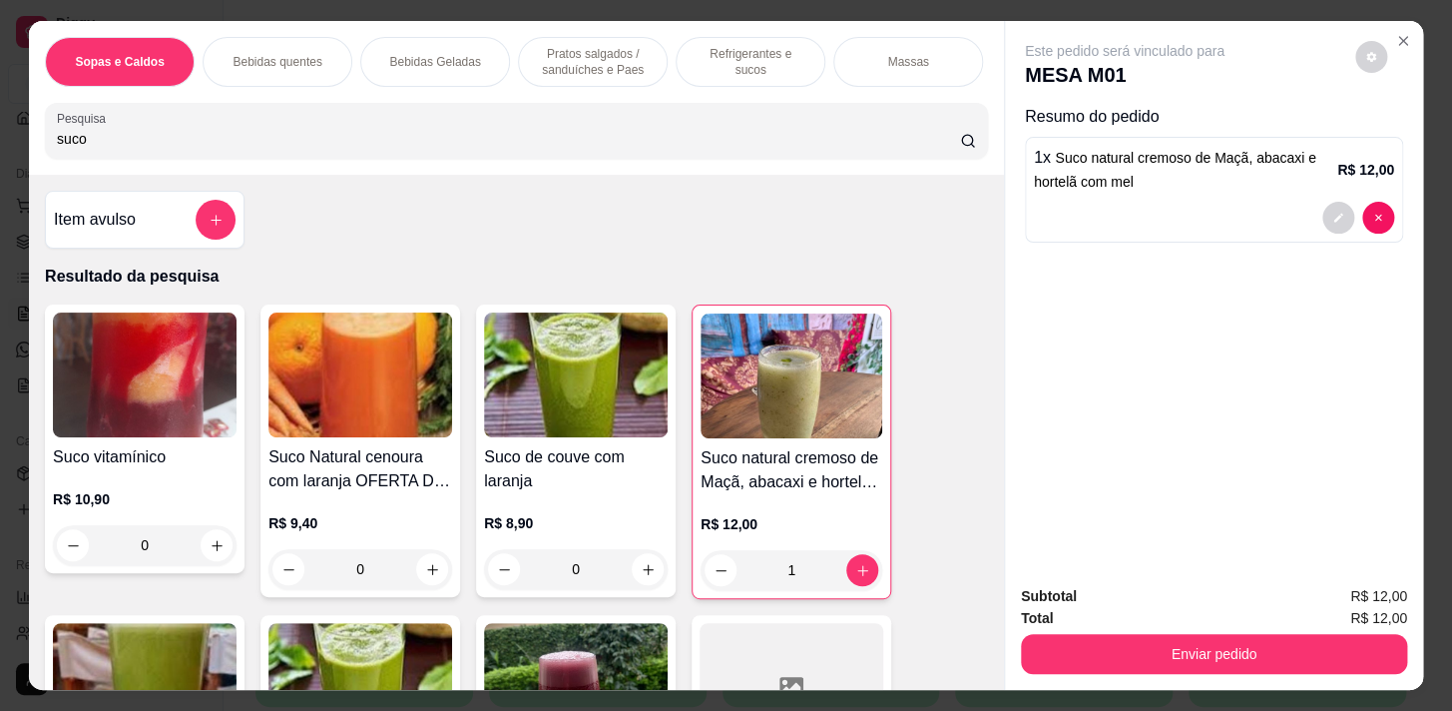
click at [928, 67] on div "Massas" at bounding box center [908, 62] width 150 height 50
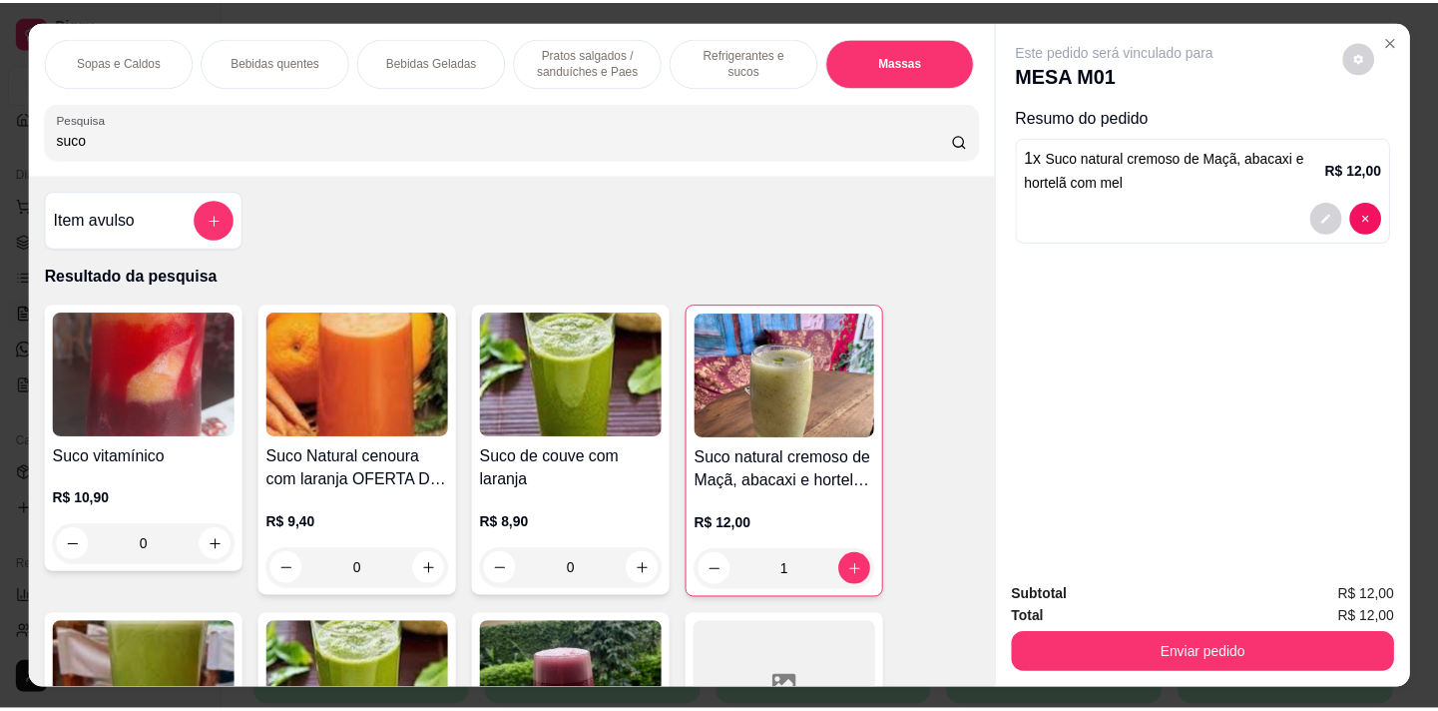
scroll to position [49, 0]
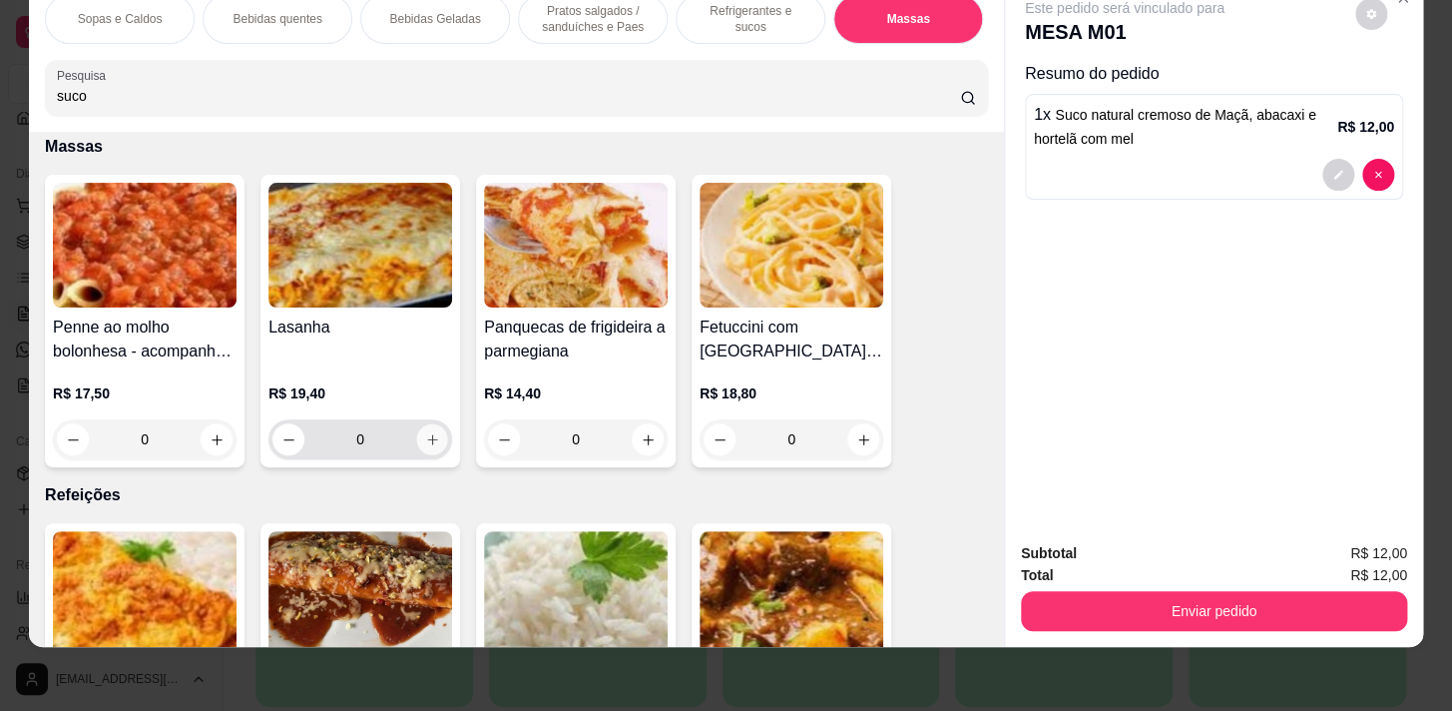
click at [435, 442] on button "increase-product-quantity" at bounding box center [432, 439] width 31 height 31
type input "1"
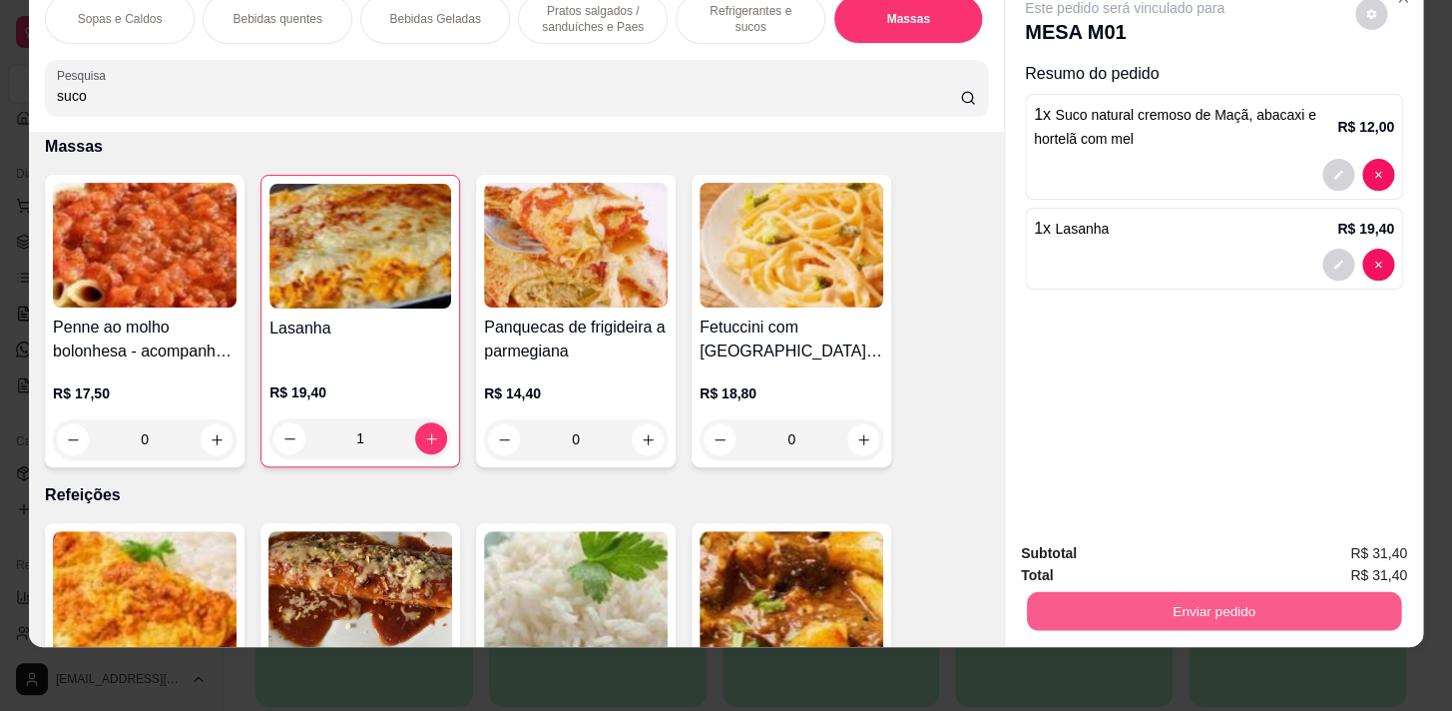
click at [1307, 591] on button "Enviar pedido" at bounding box center [1214, 610] width 374 height 39
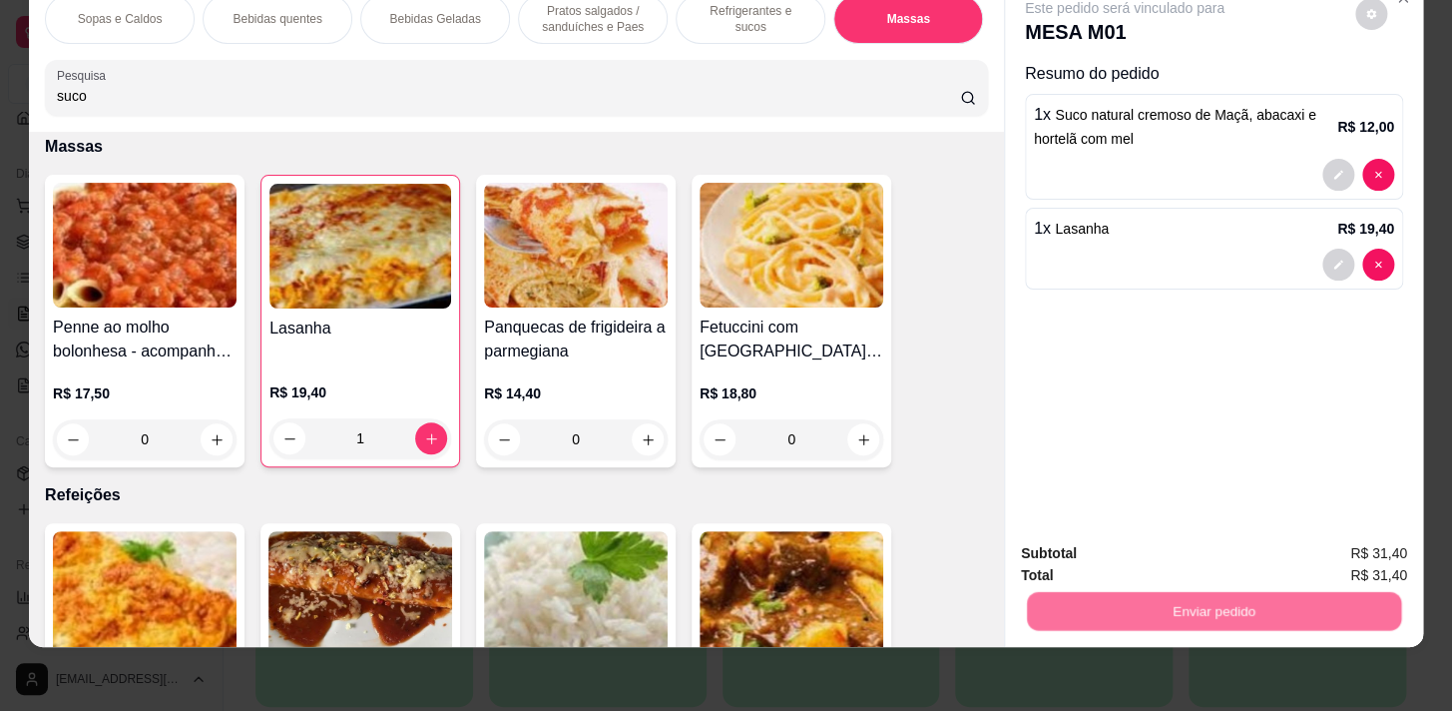
click at [1196, 539] on button "Não registrar e enviar pedido" at bounding box center [1148, 548] width 202 height 37
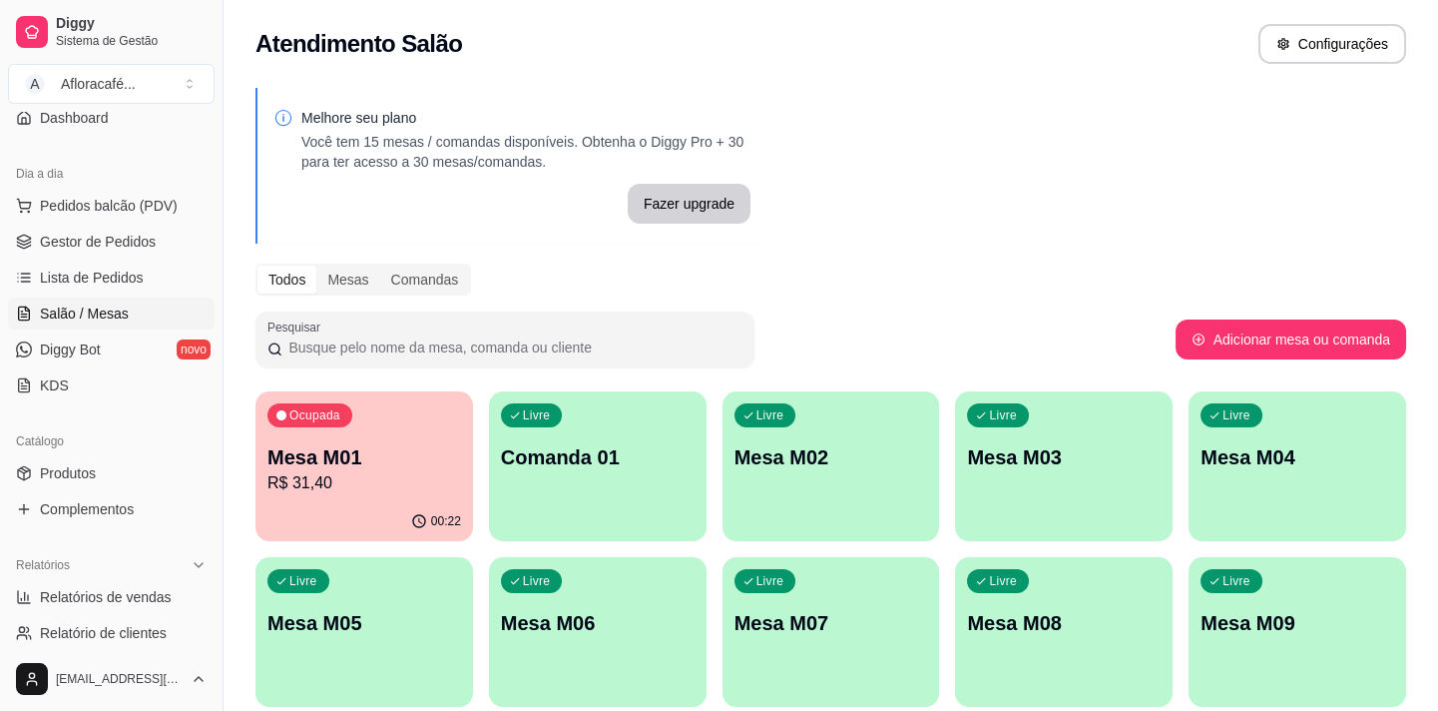
click at [625, 459] on p "Comanda 01" at bounding box center [598, 457] width 194 height 28
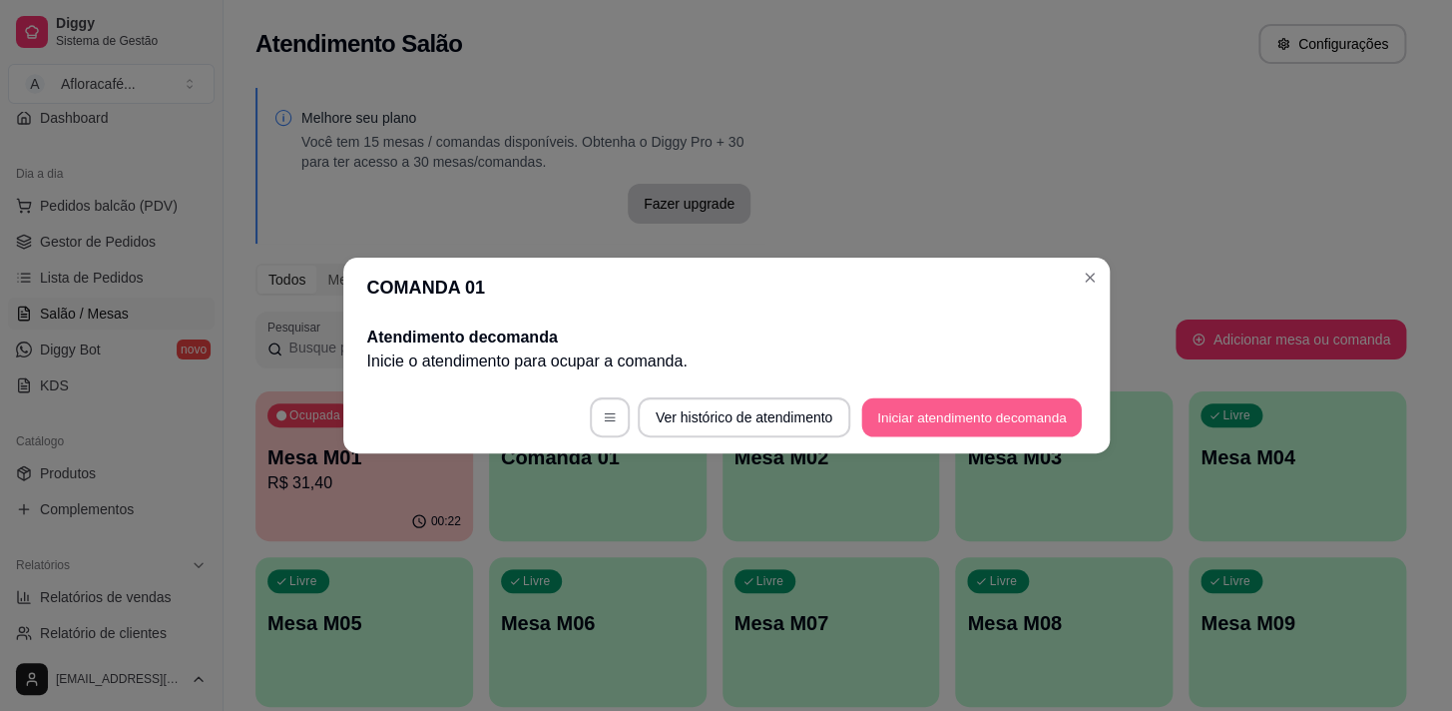
click at [935, 410] on button "Iniciar atendimento de comanda" at bounding box center [972, 417] width 221 height 39
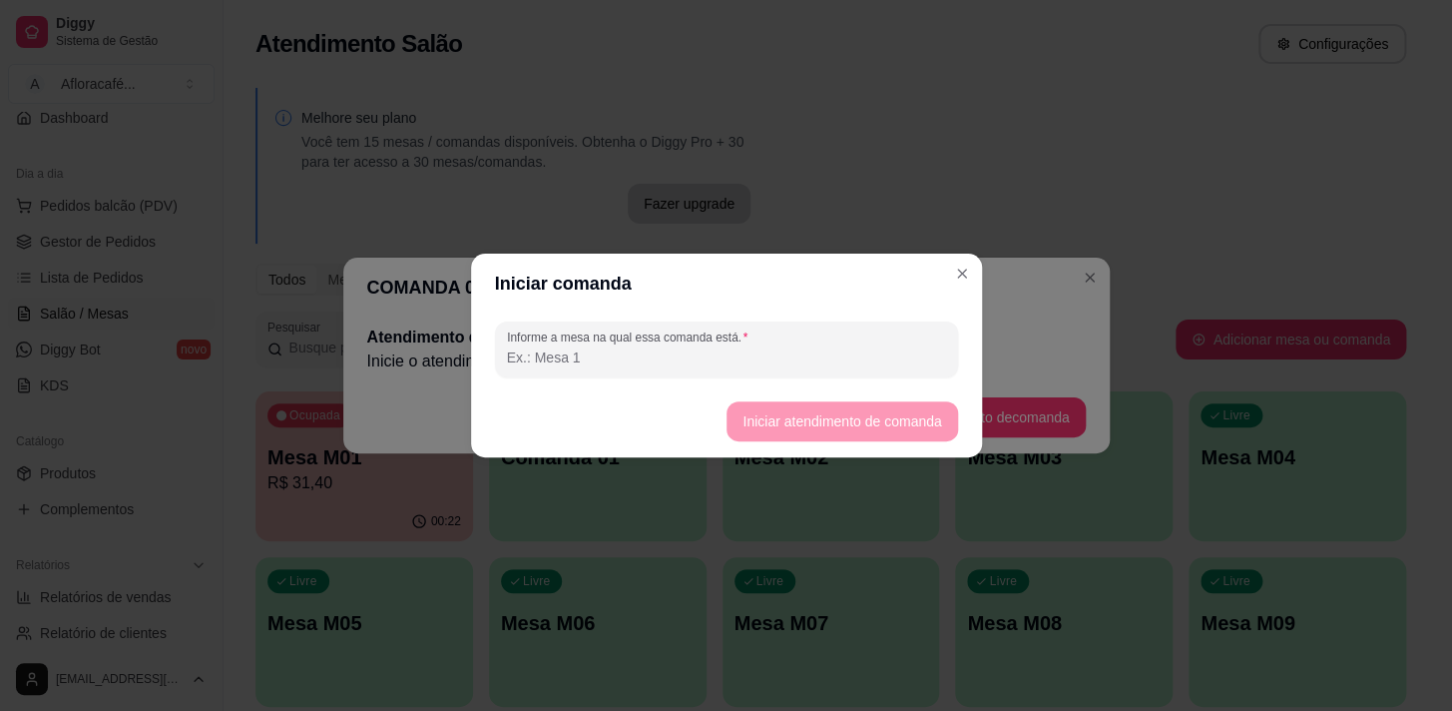
click at [599, 361] on input "Informe a mesa na qual essa comanda está." at bounding box center [726, 357] width 439 height 20
type input "reserva"
click at [837, 420] on button "Iniciar atendimento de comanda" at bounding box center [843, 421] width 224 height 39
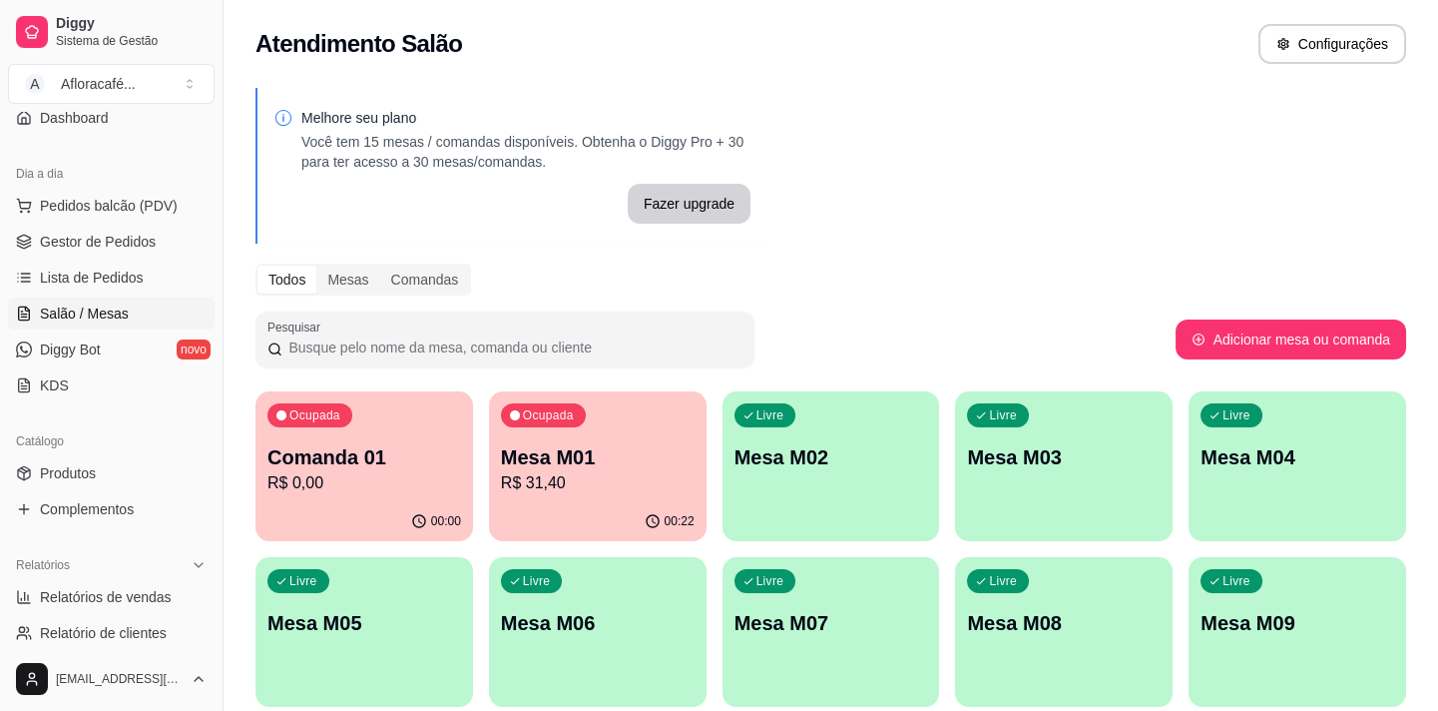
click at [399, 447] on p "Comanda 01" at bounding box center [364, 457] width 194 height 28
click at [578, 436] on div "Ocupada Mesa M01 R$ 31,40" at bounding box center [598, 446] width 218 height 111
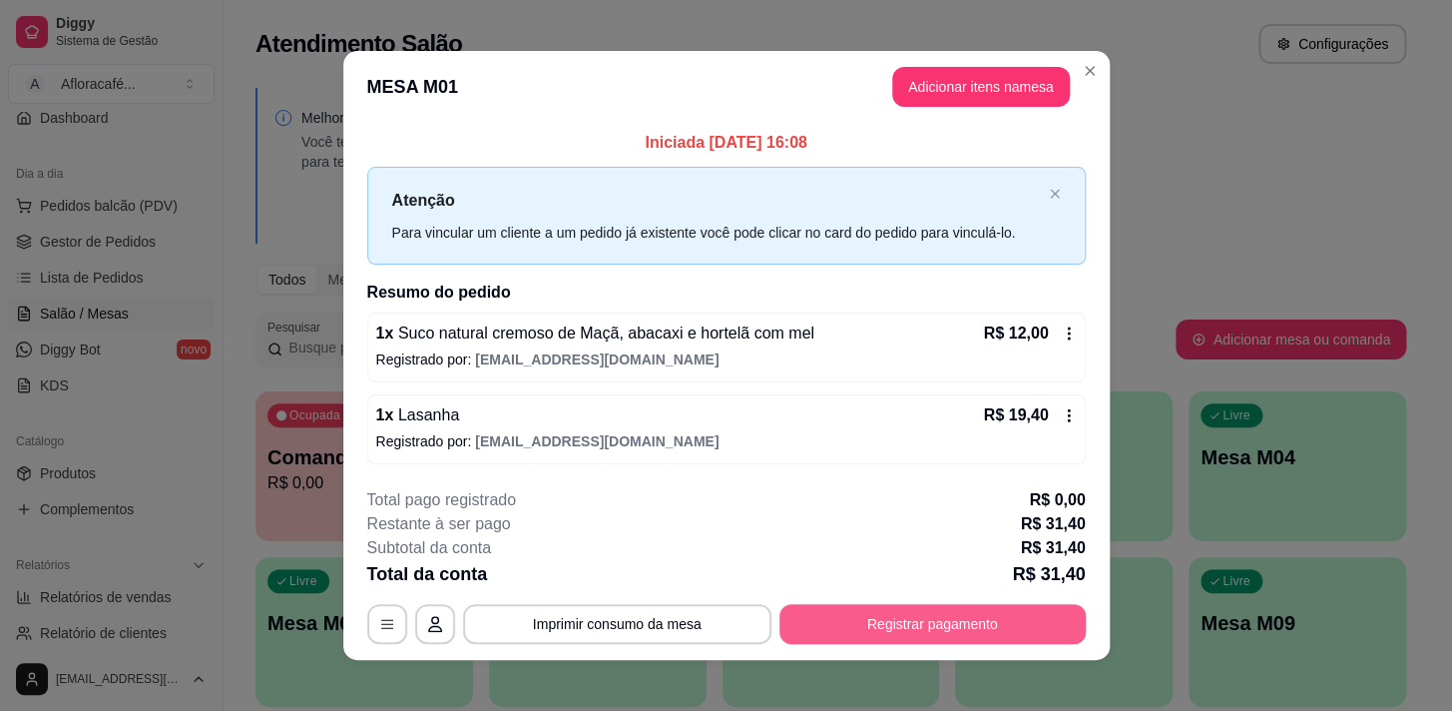
click at [920, 610] on button "Registrar pagamento" at bounding box center [933, 624] width 306 height 40
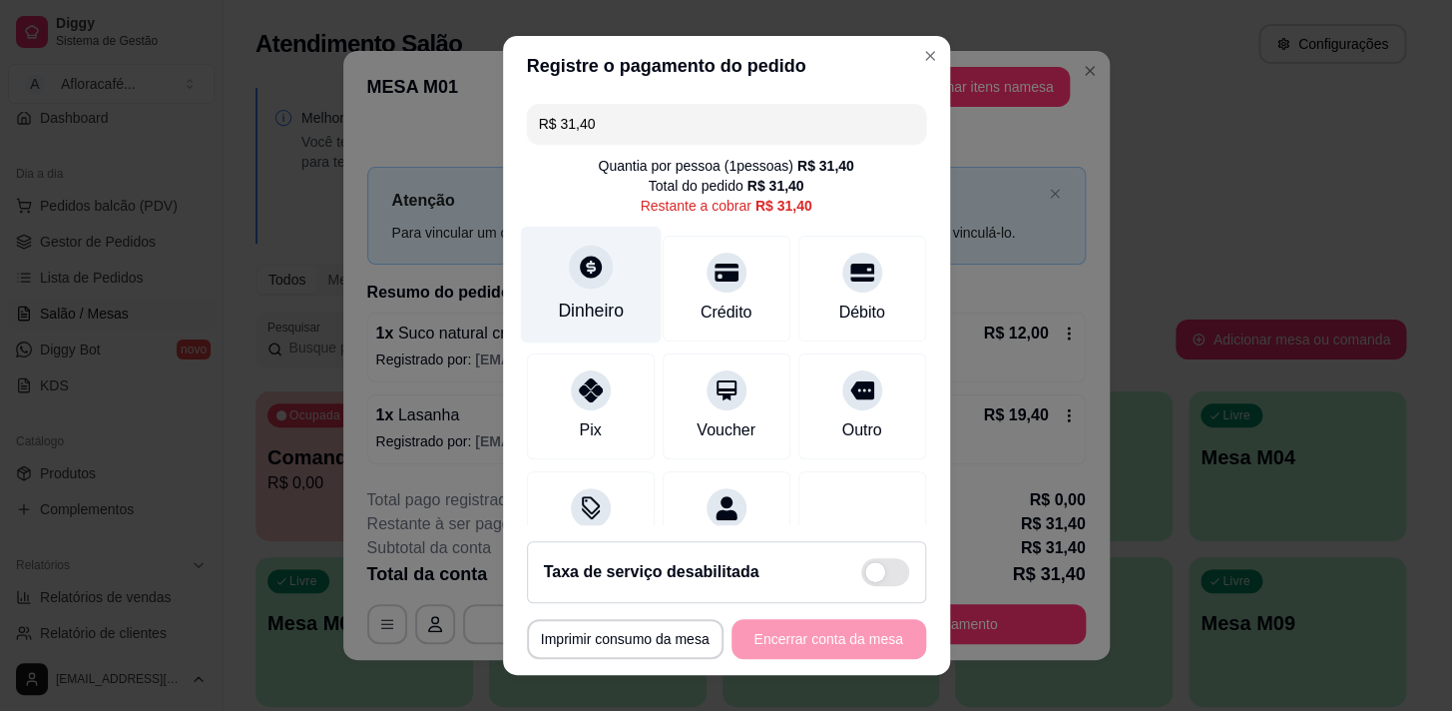
click at [594, 298] on div "Dinheiro" at bounding box center [591, 310] width 66 height 26
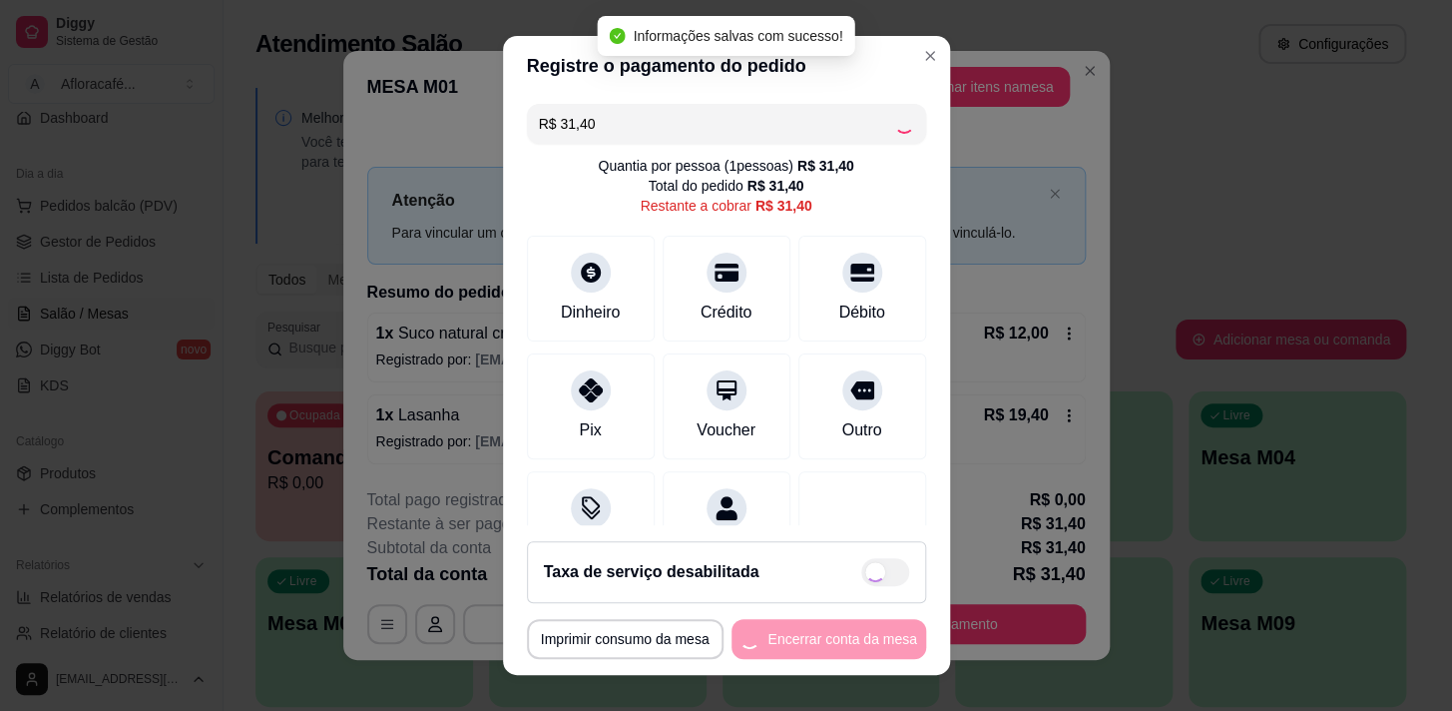
type input "R$ 0,00"
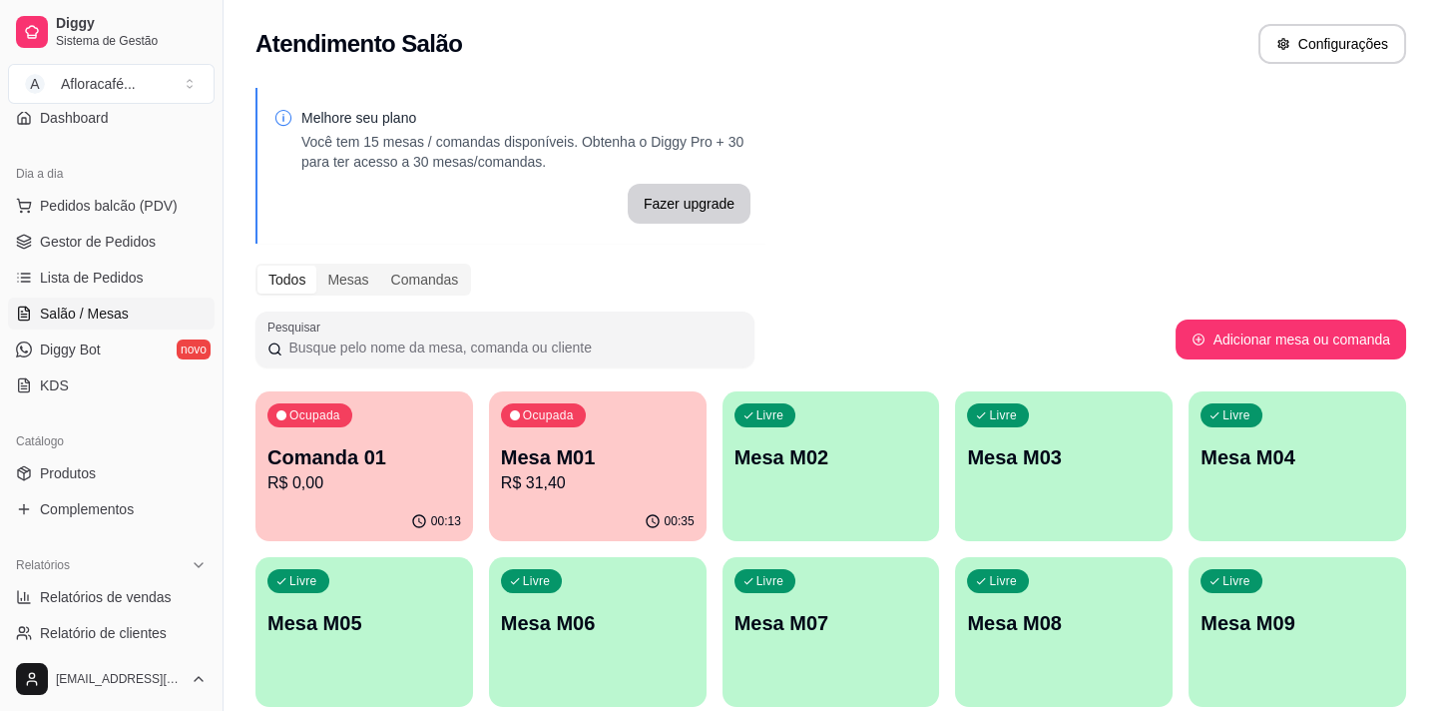
click at [599, 449] on p "Mesa M01" at bounding box center [598, 457] width 194 height 28
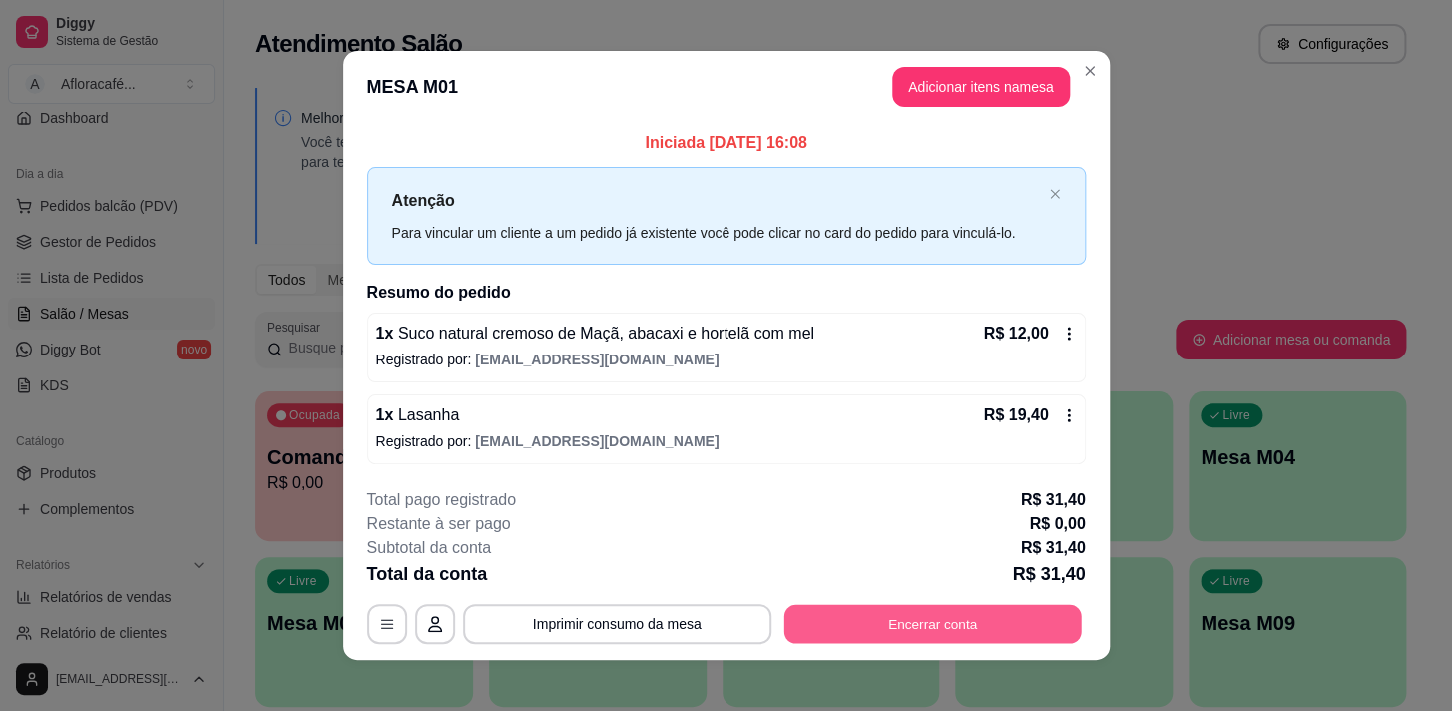
click at [912, 619] on button "Encerrar conta" at bounding box center [932, 623] width 297 height 39
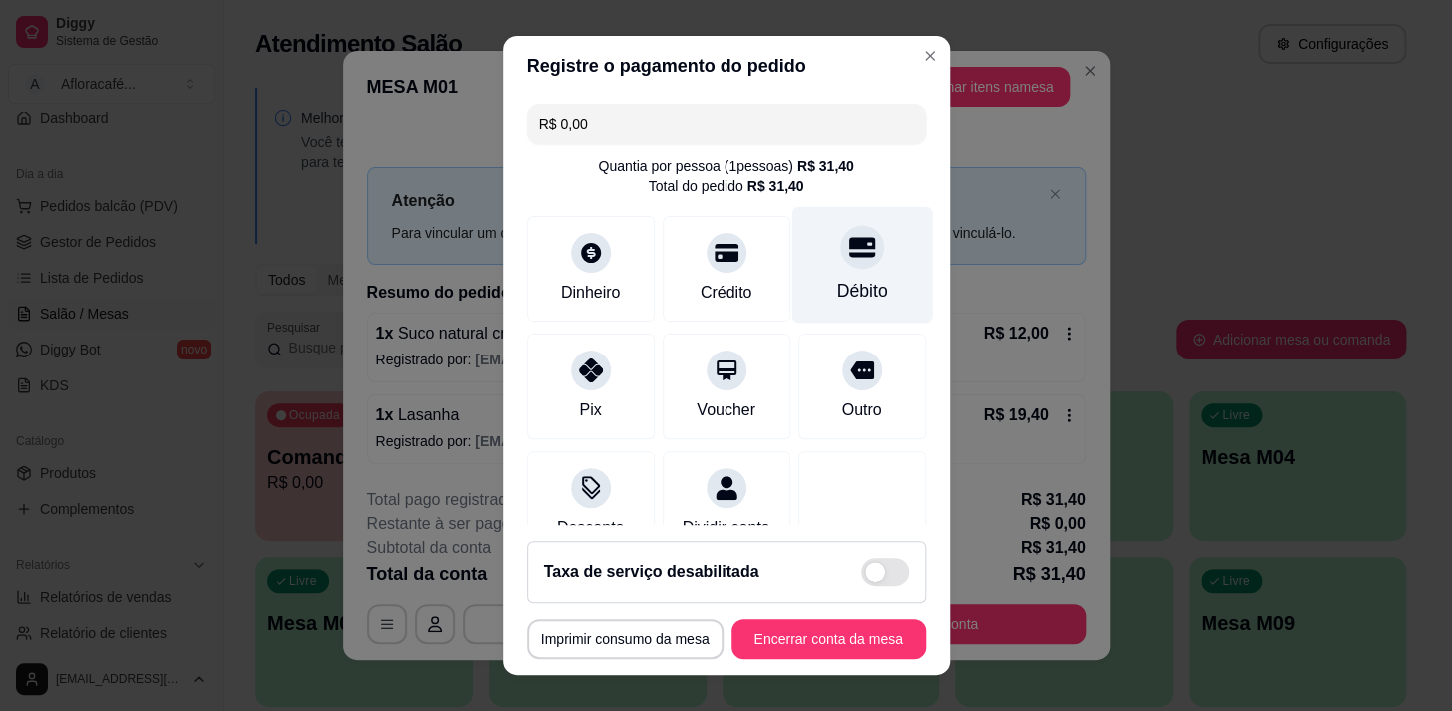
click at [798, 269] on div "Débito" at bounding box center [862, 264] width 141 height 117
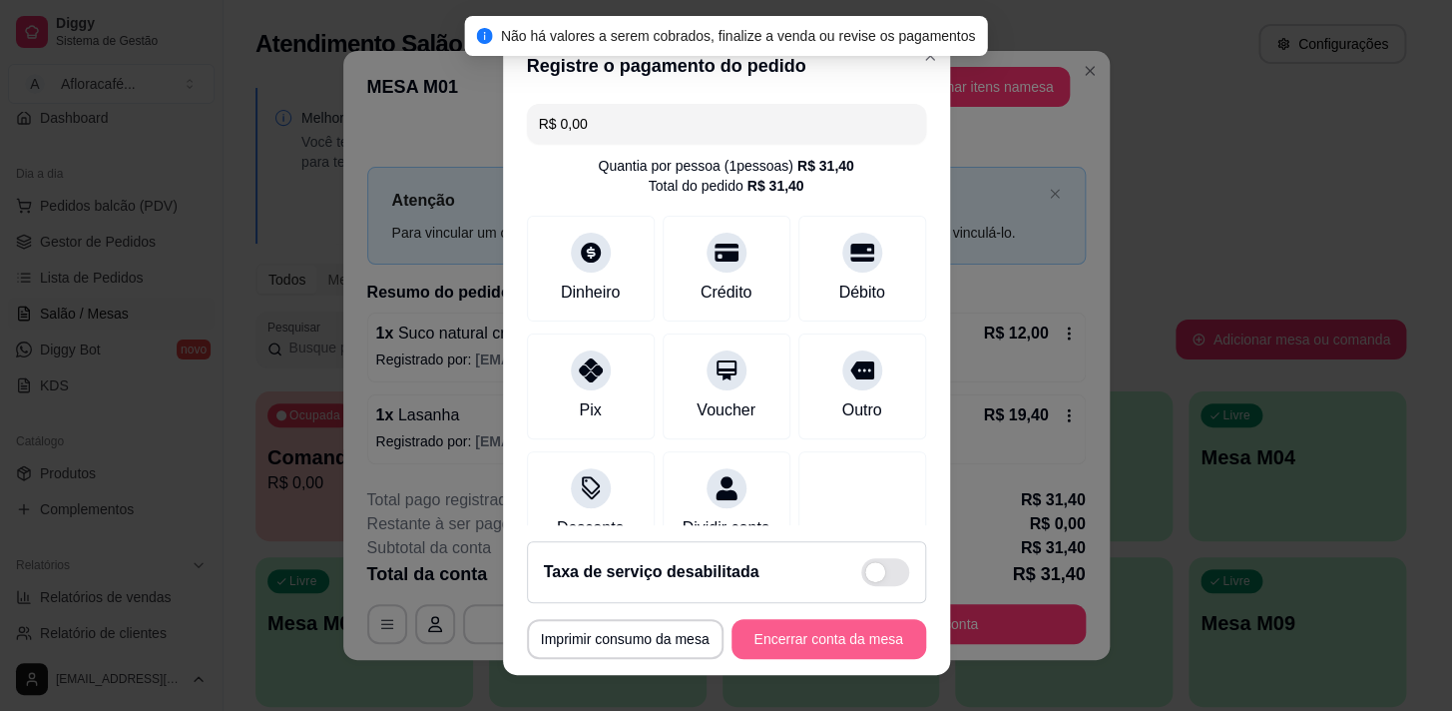
click at [848, 637] on button "Encerrar conta da mesa" at bounding box center [829, 639] width 195 height 40
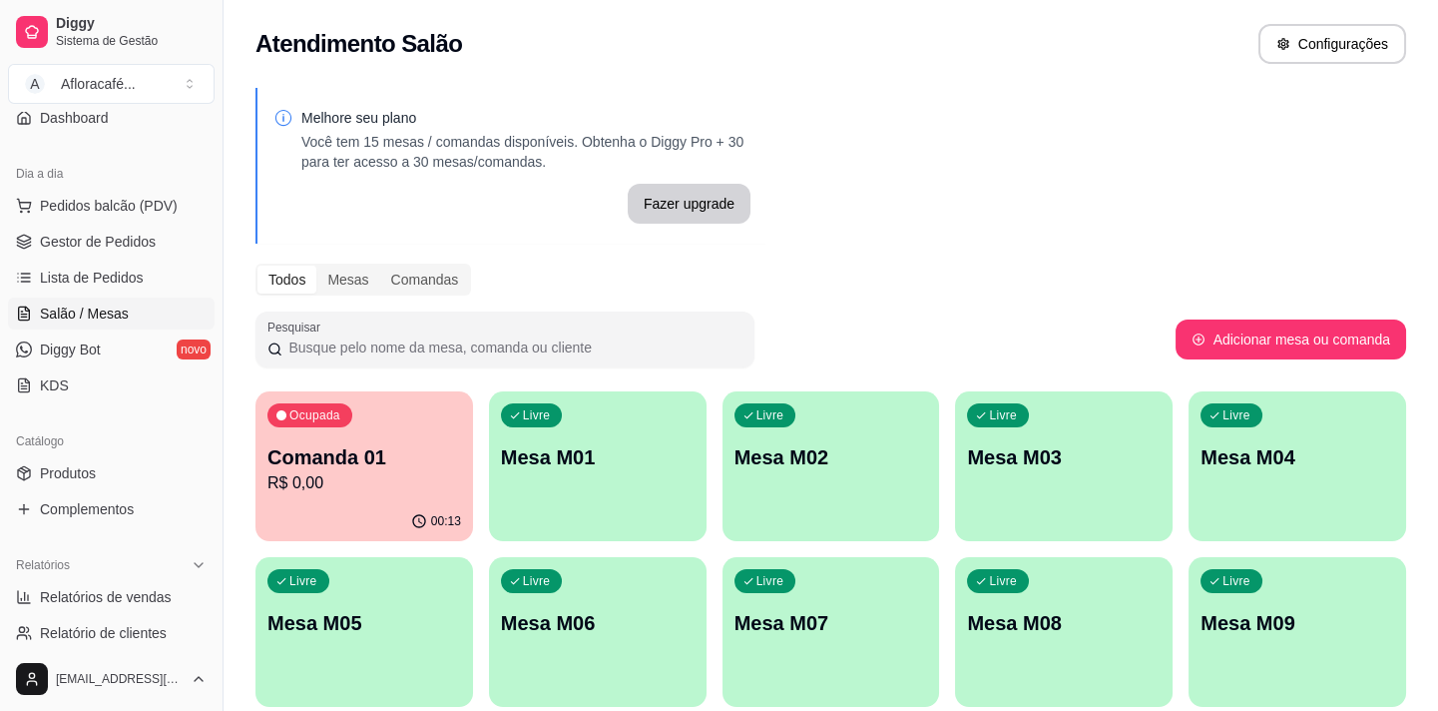
click at [383, 509] on div "00:13" at bounding box center [365, 521] width 218 height 39
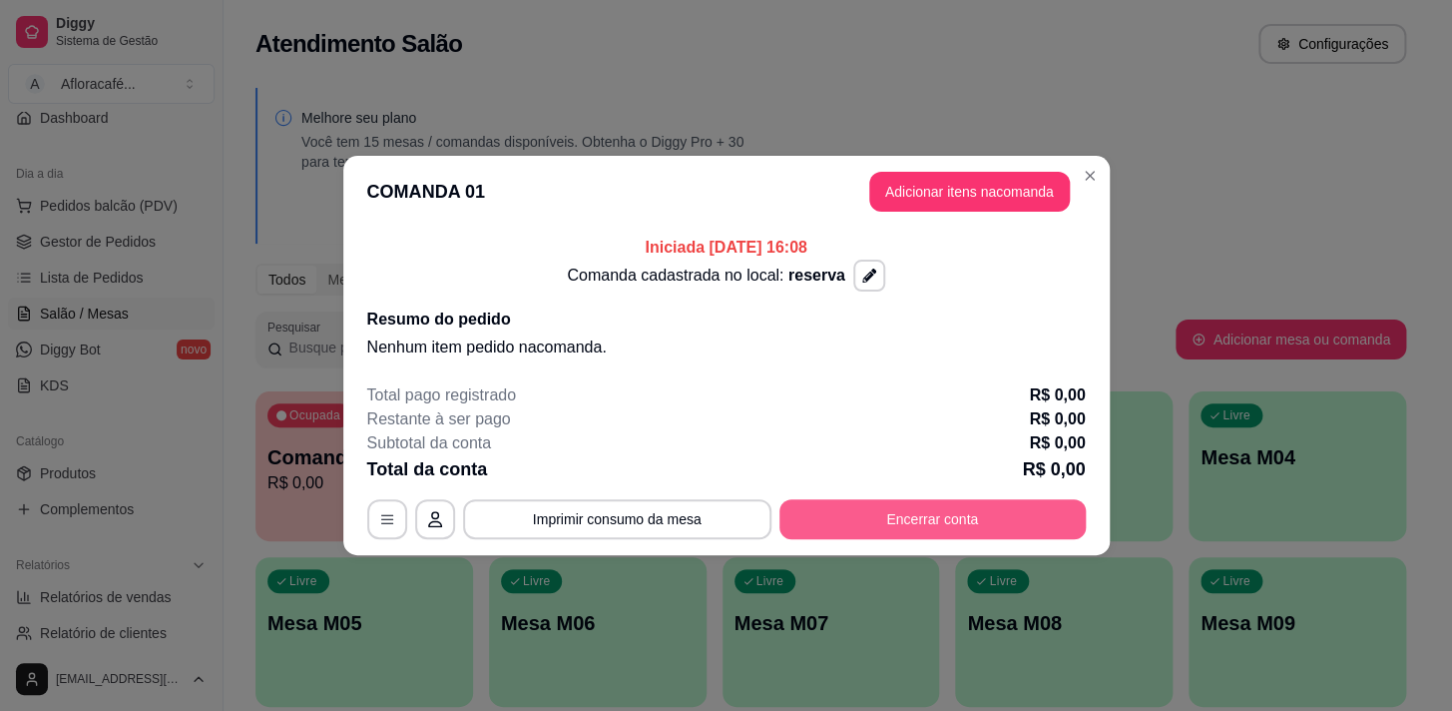
click at [924, 509] on button "Encerrar conta" at bounding box center [933, 519] width 306 height 40
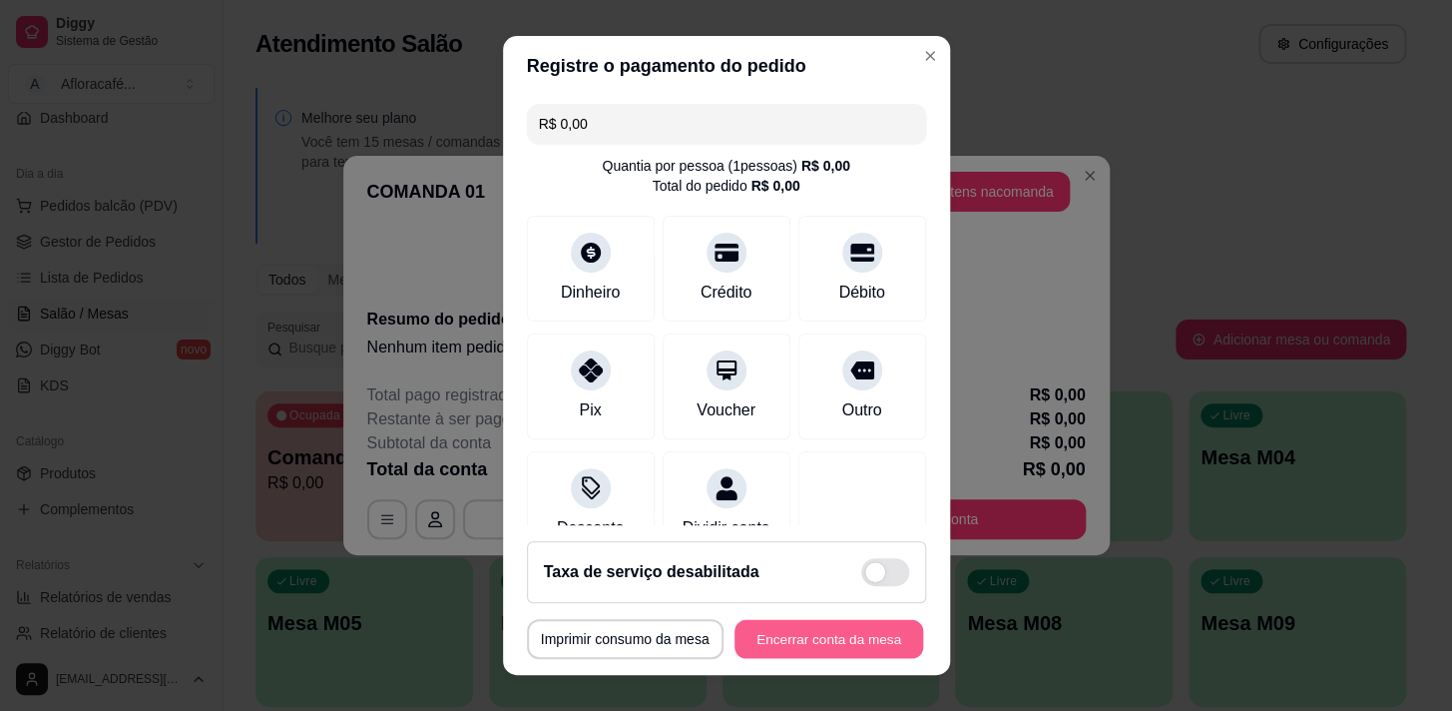
click at [878, 623] on button "Encerrar conta da mesa" at bounding box center [829, 639] width 189 height 39
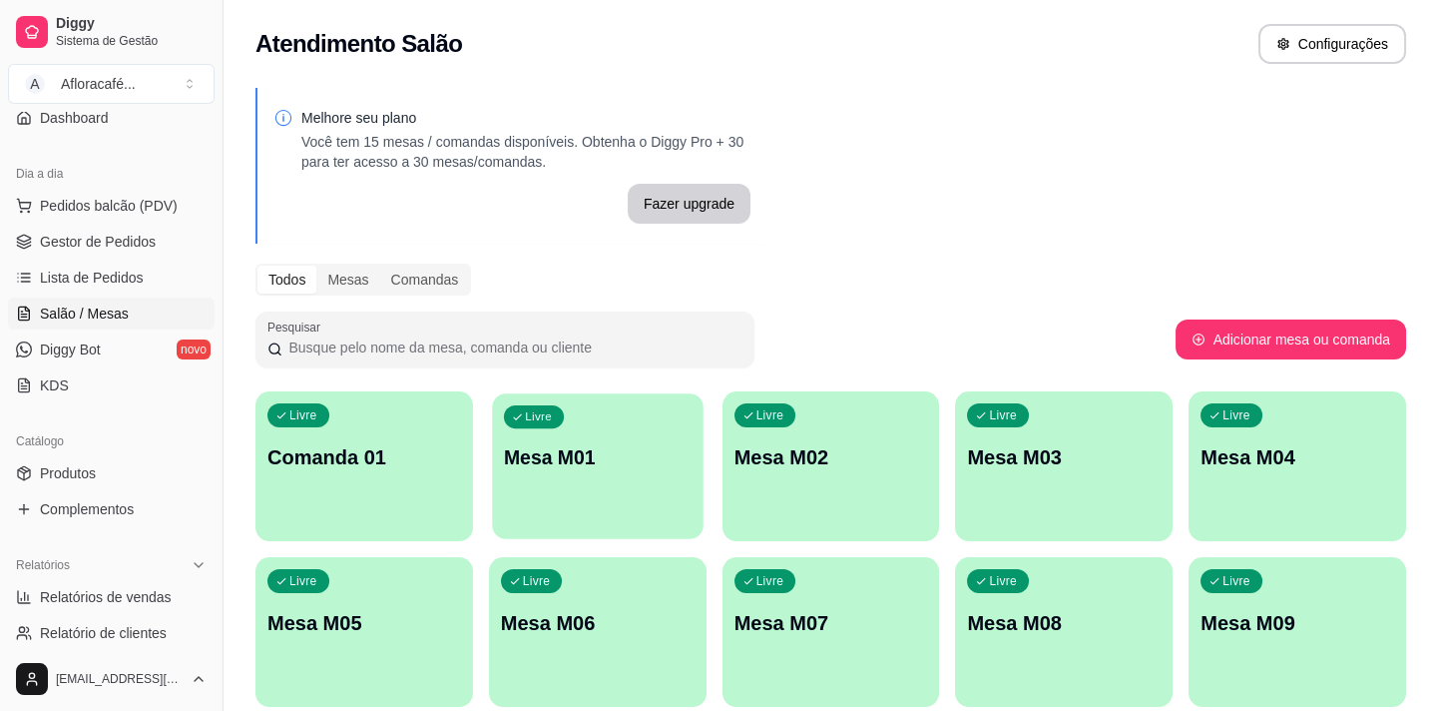
click at [587, 503] on div "Livre Mesa M01" at bounding box center [597, 454] width 211 height 122
click at [399, 407] on div "Livre Comanda 01" at bounding box center [364, 454] width 211 height 122
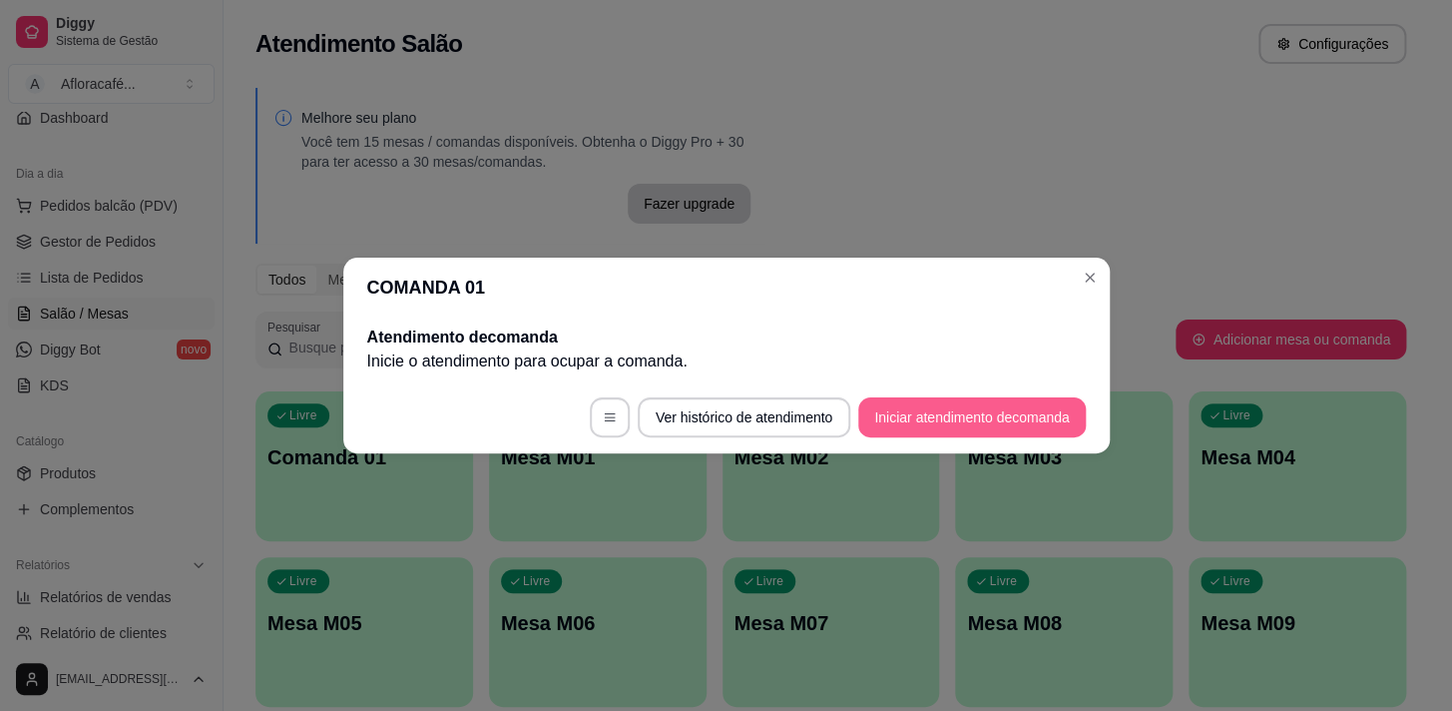
click at [1055, 425] on button "Iniciar atendimento de comanda" at bounding box center [971, 417] width 227 height 40
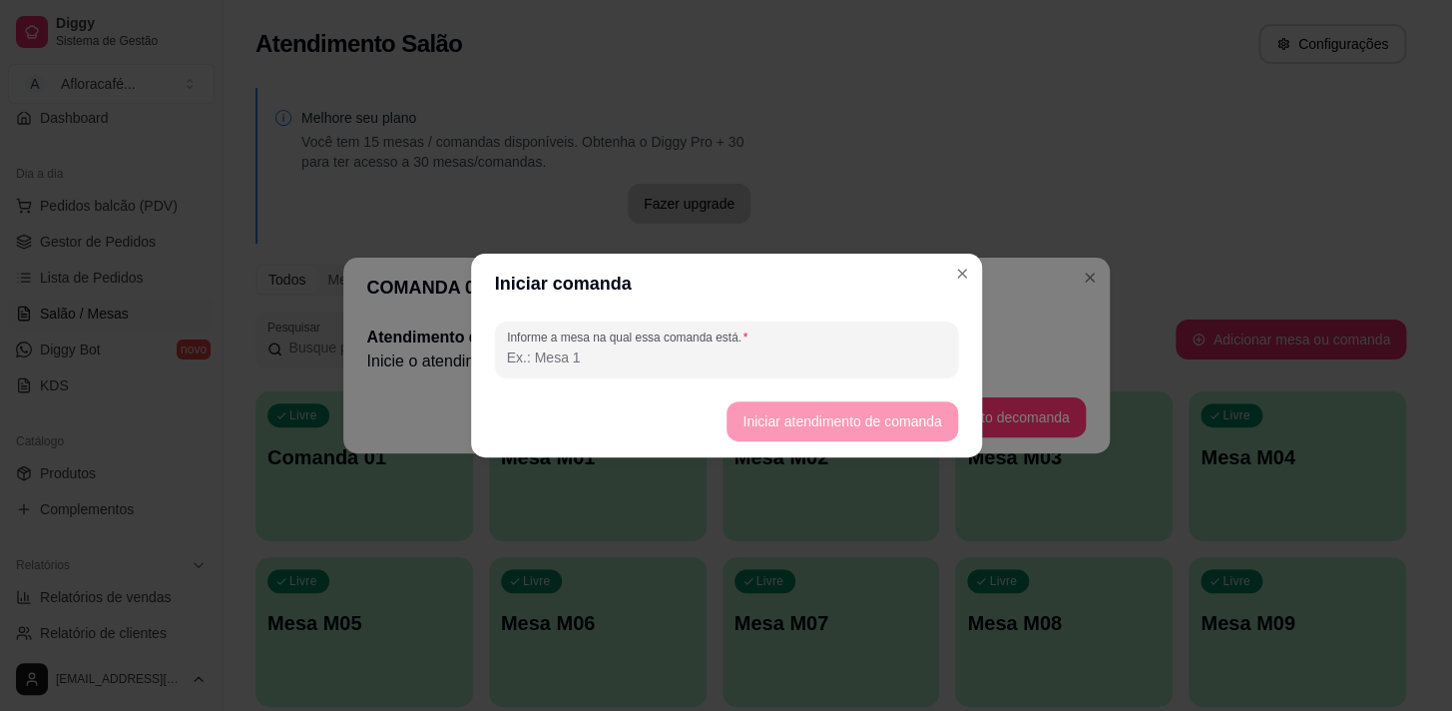
click at [871, 354] on input "Informe a mesa na qual essa comanda está." at bounding box center [726, 357] width 439 height 20
type input "reserva"
click at [798, 419] on button "Iniciar atendimento de comanda" at bounding box center [843, 421] width 224 height 39
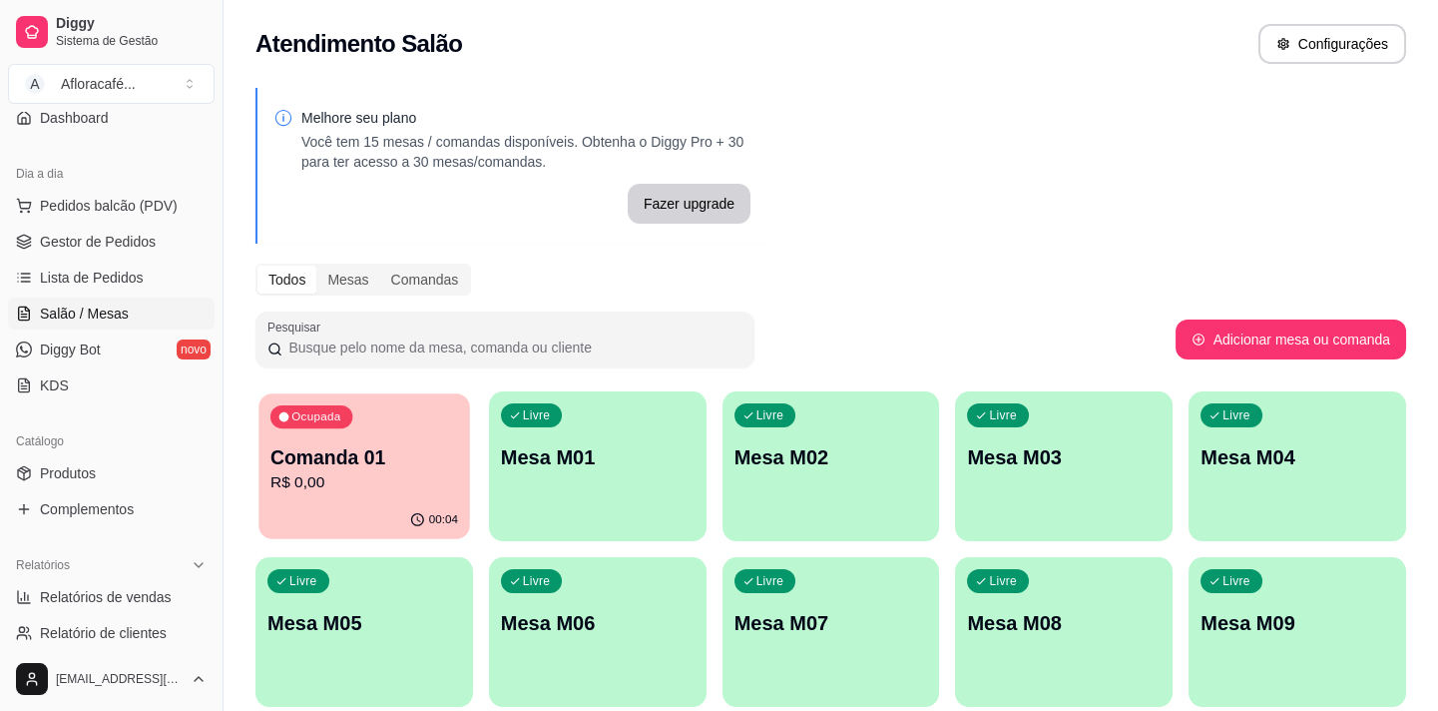
click at [342, 462] on p "Comanda 01" at bounding box center [364, 457] width 188 height 27
click at [283, 452] on p "Comanda 01" at bounding box center [364, 457] width 188 height 27
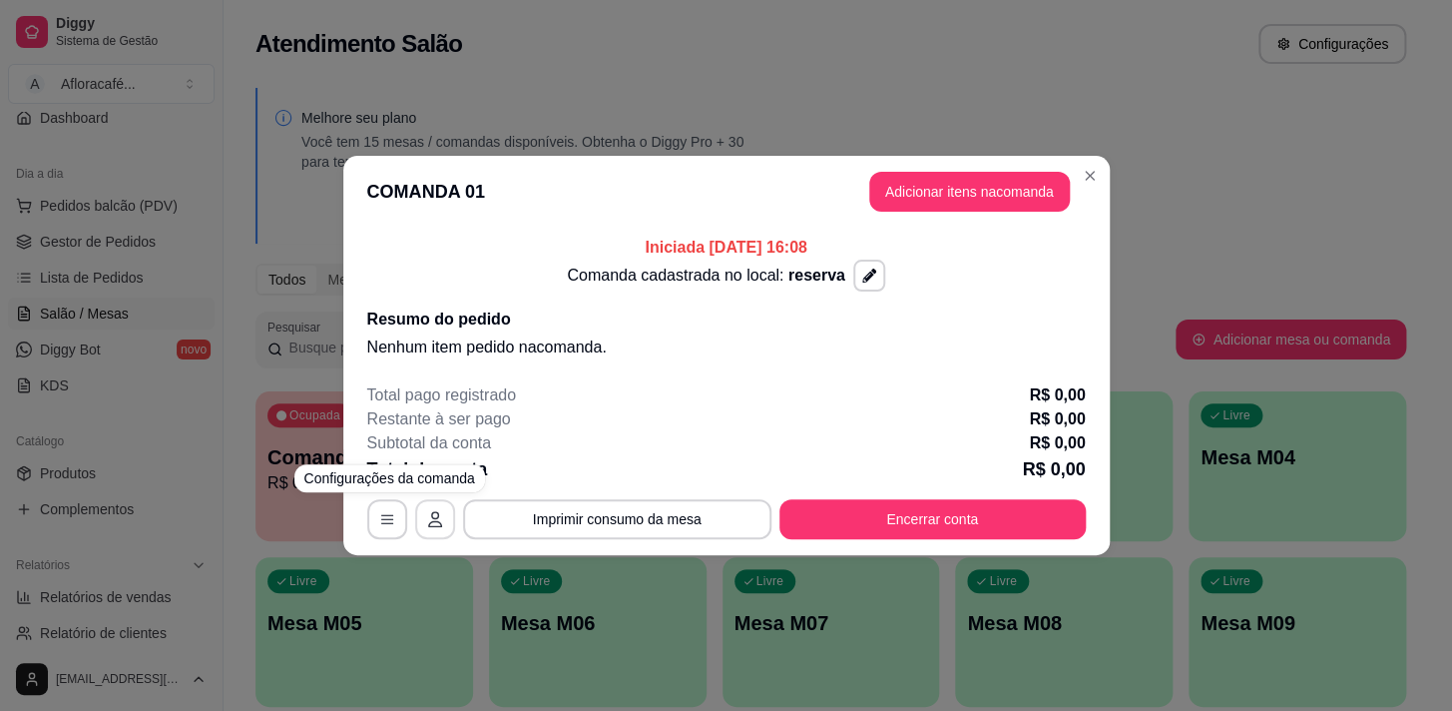
click at [437, 520] on icon "button" at bounding box center [435, 519] width 16 height 16
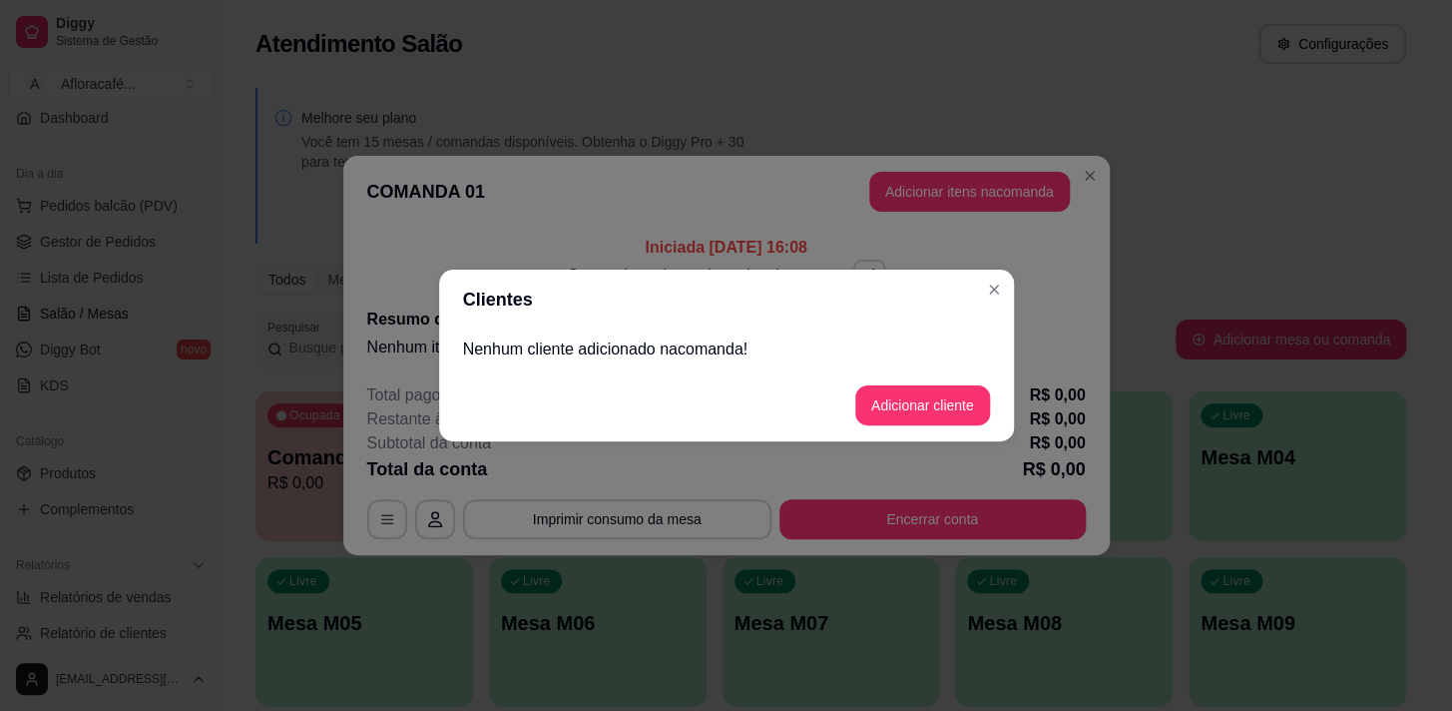
click at [770, 343] on p "Nenhum cliente adicionado na comanda !" at bounding box center [726, 349] width 527 height 24
click at [770, 362] on div "Nenhum cliente adicionado na comanda !" at bounding box center [726, 349] width 575 height 40
drag, startPoint x: 746, startPoint y: 363, endPoint x: 841, endPoint y: 399, distance: 102.3
click at [772, 401] on section "Clientes Nenhum cliente adicionado na comanda ! Adicionar cliente" at bounding box center [726, 355] width 575 height 172
click at [881, 393] on button "Adicionar cliente" at bounding box center [922, 405] width 135 height 40
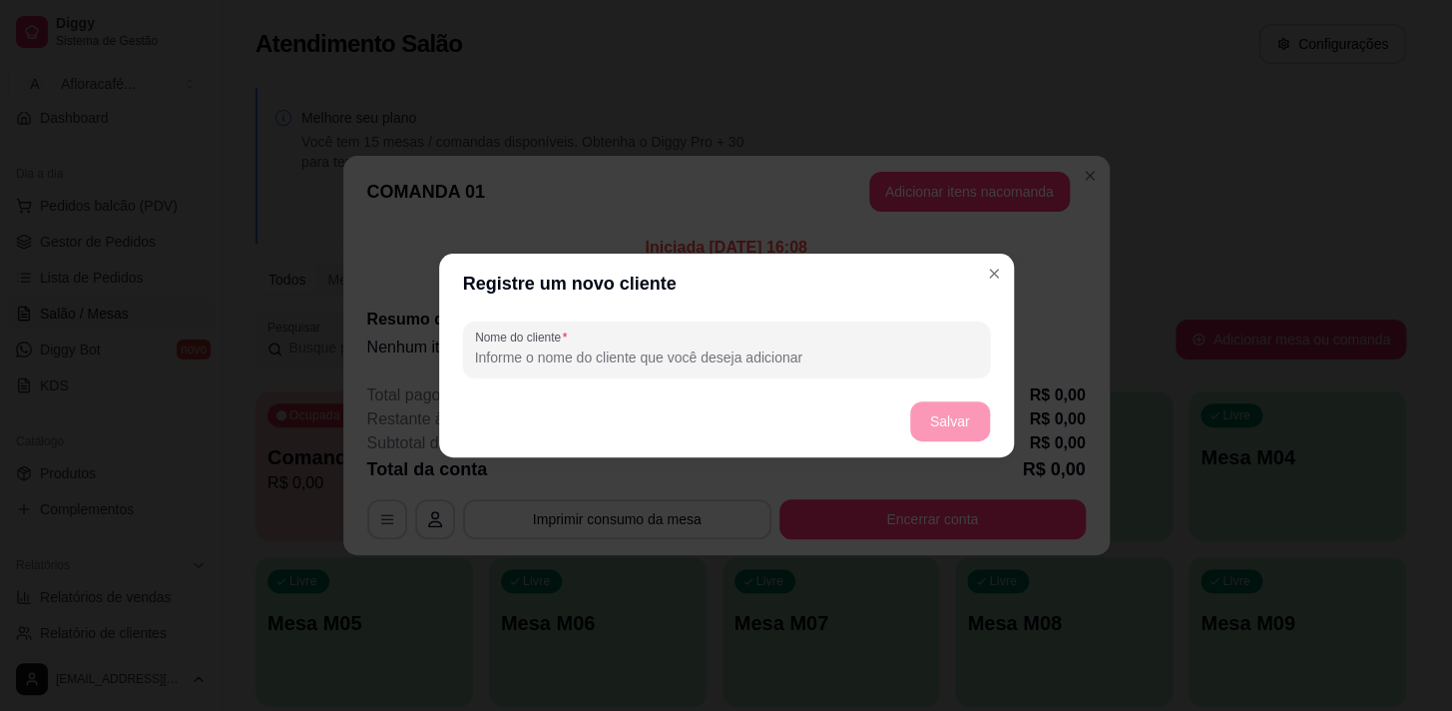
click at [676, 361] on input "Nome do cliente" at bounding box center [726, 357] width 503 height 20
type input "[PERSON_NAME]"
click at [966, 428] on button "Salvar" at bounding box center [950, 421] width 78 height 39
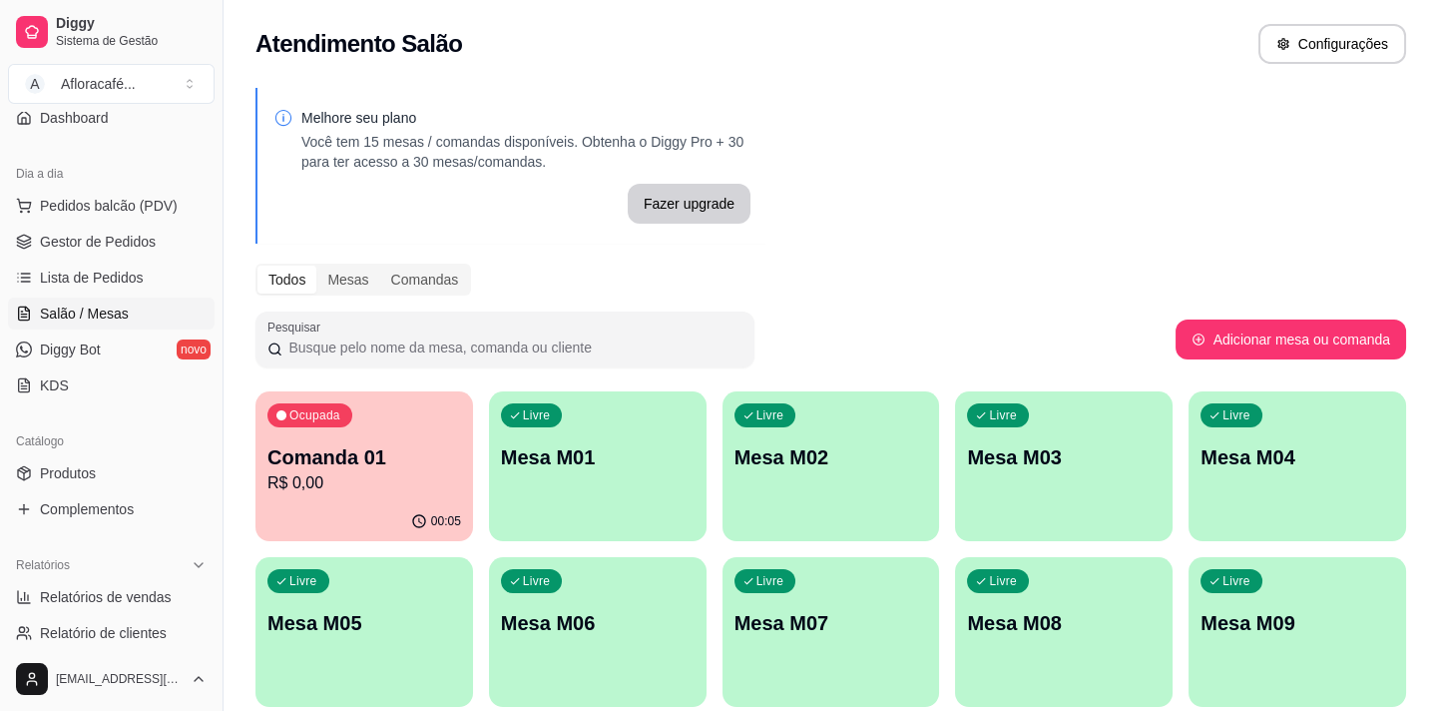
scroll to position [408, 0]
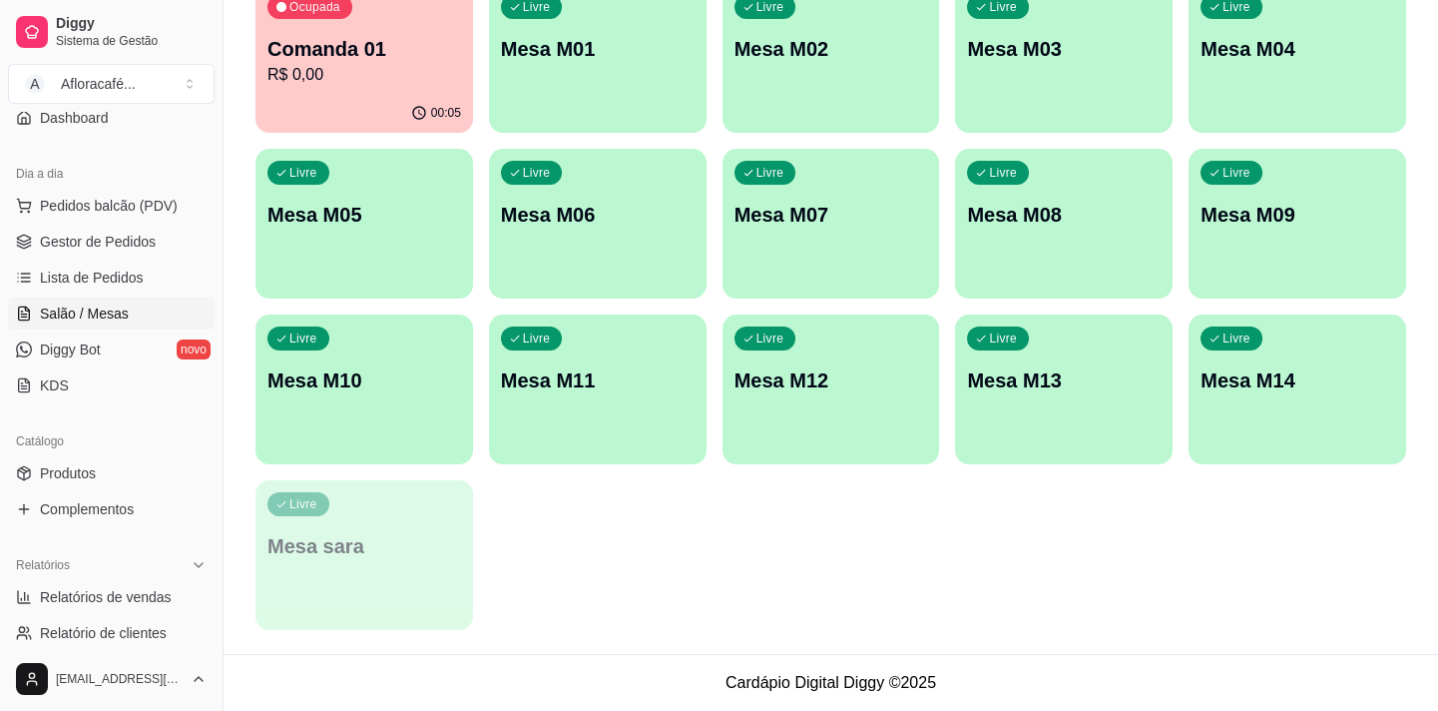
drag, startPoint x: 478, startPoint y: 567, endPoint x: 426, endPoint y: 523, distance: 68.0
click at [473, 567] on div "Ocupada Comanda 01 R$ 0,00 00:05 Livre Mesa M01 Livre Mesa M02 Livre Mesa M03 L…" at bounding box center [831, 306] width 1151 height 647
click at [426, 523] on div "Livre Mesa sara" at bounding box center [364, 543] width 211 height 122
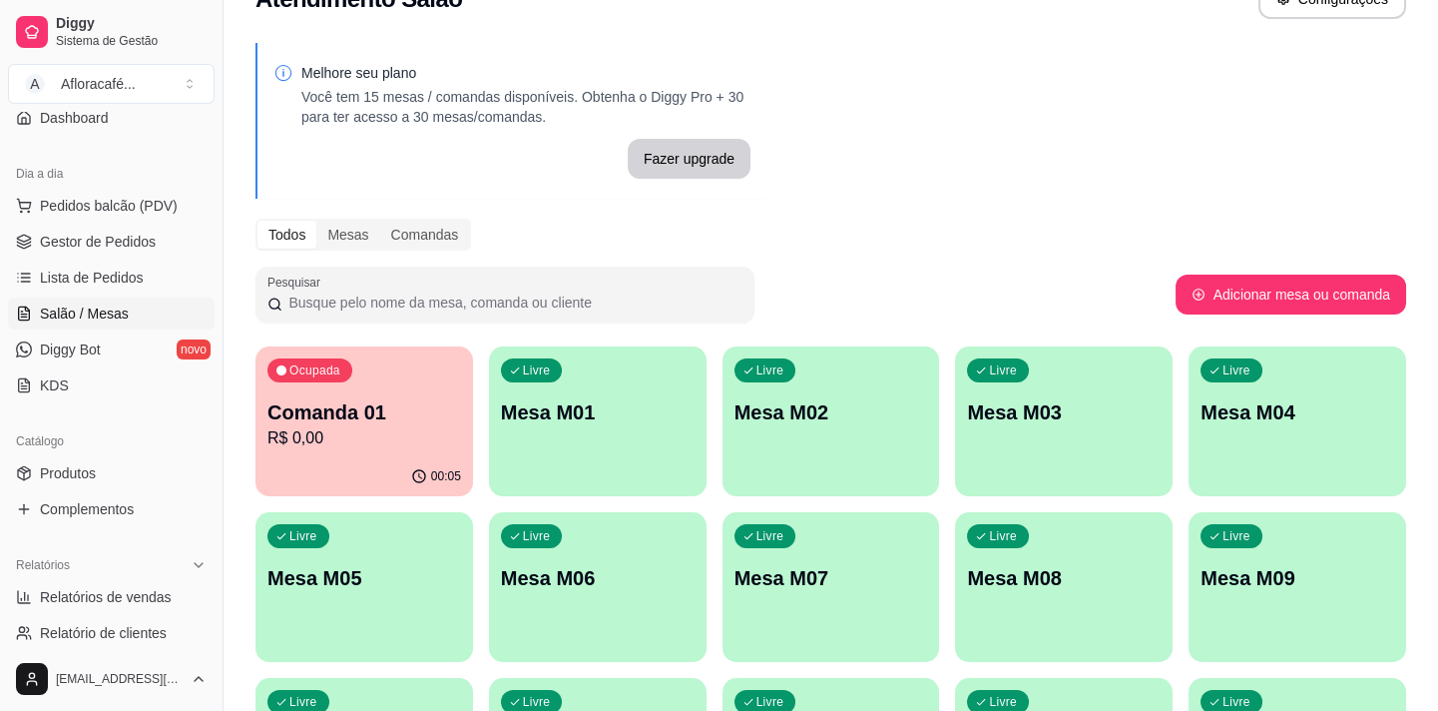
scroll to position [0, 0]
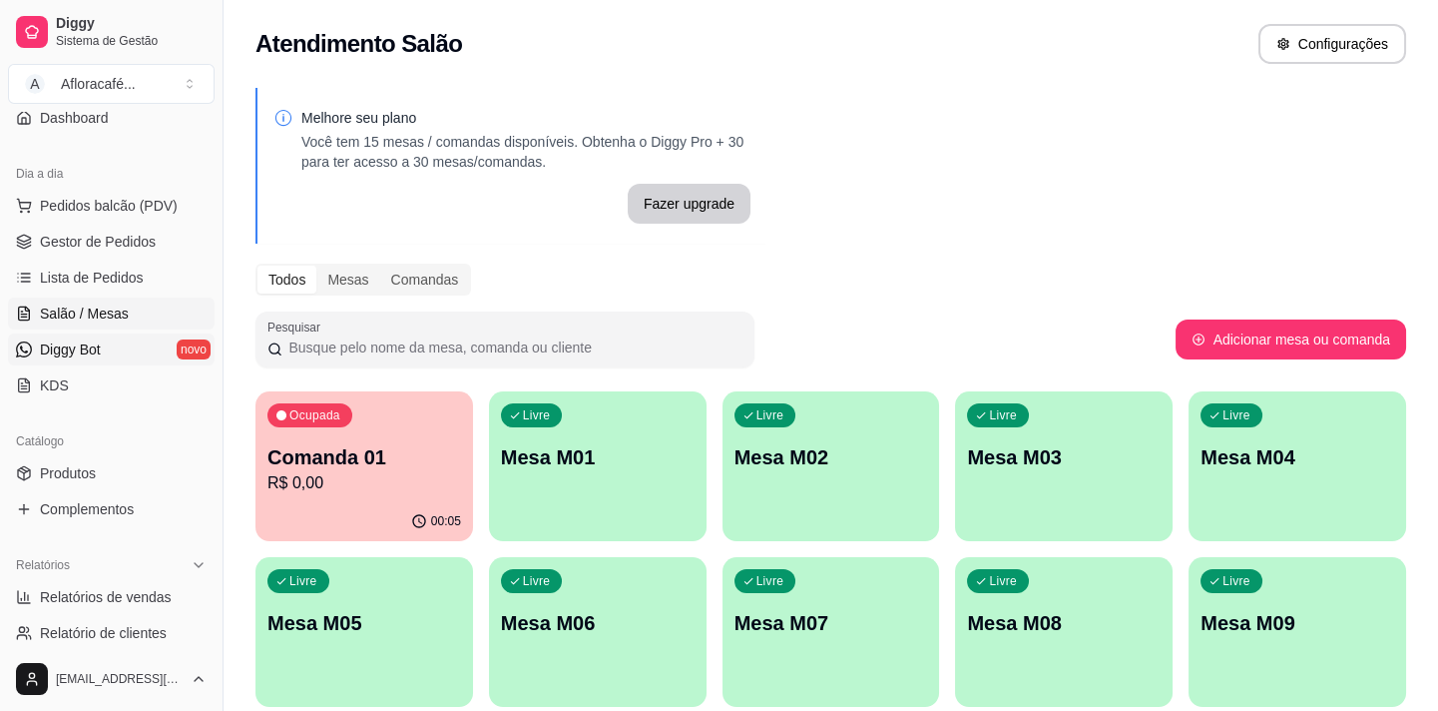
click at [144, 358] on link "Diggy Bot novo" at bounding box center [111, 349] width 207 height 32
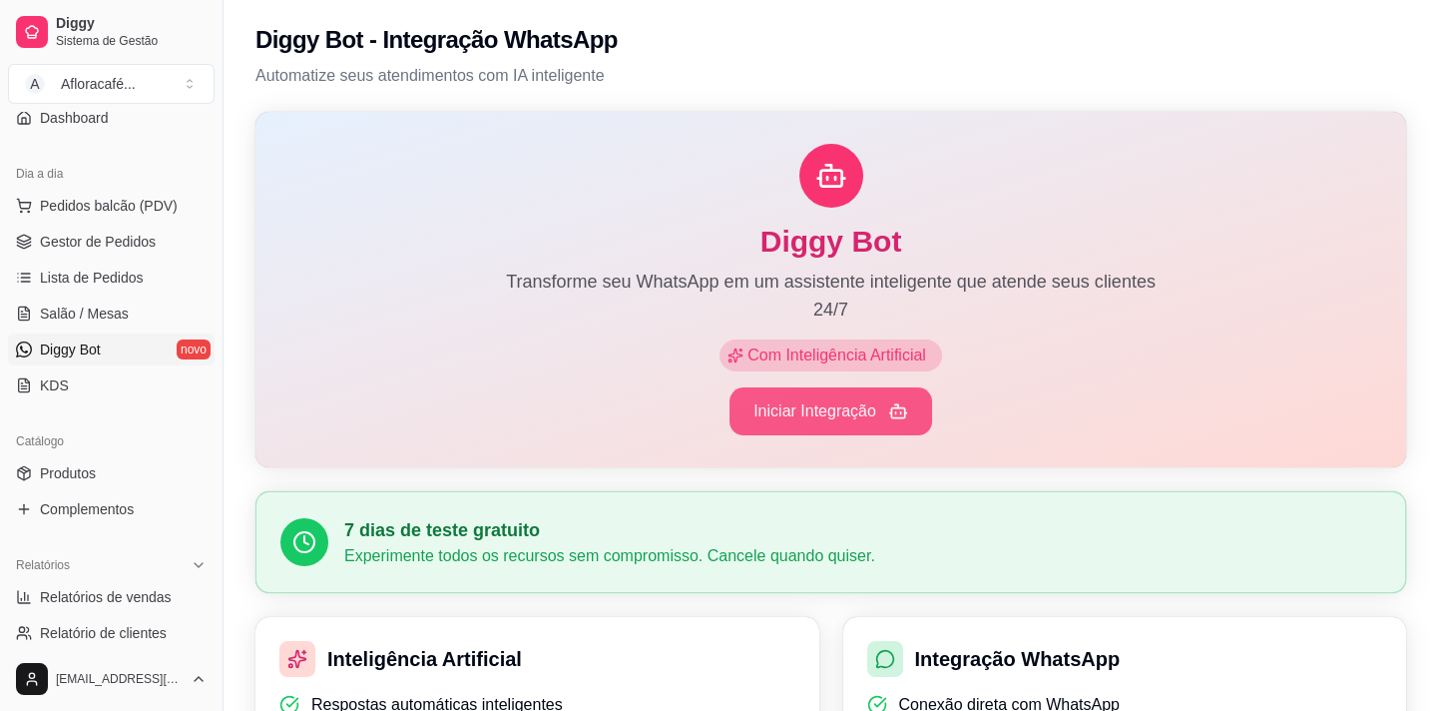
scroll to position [271, 0]
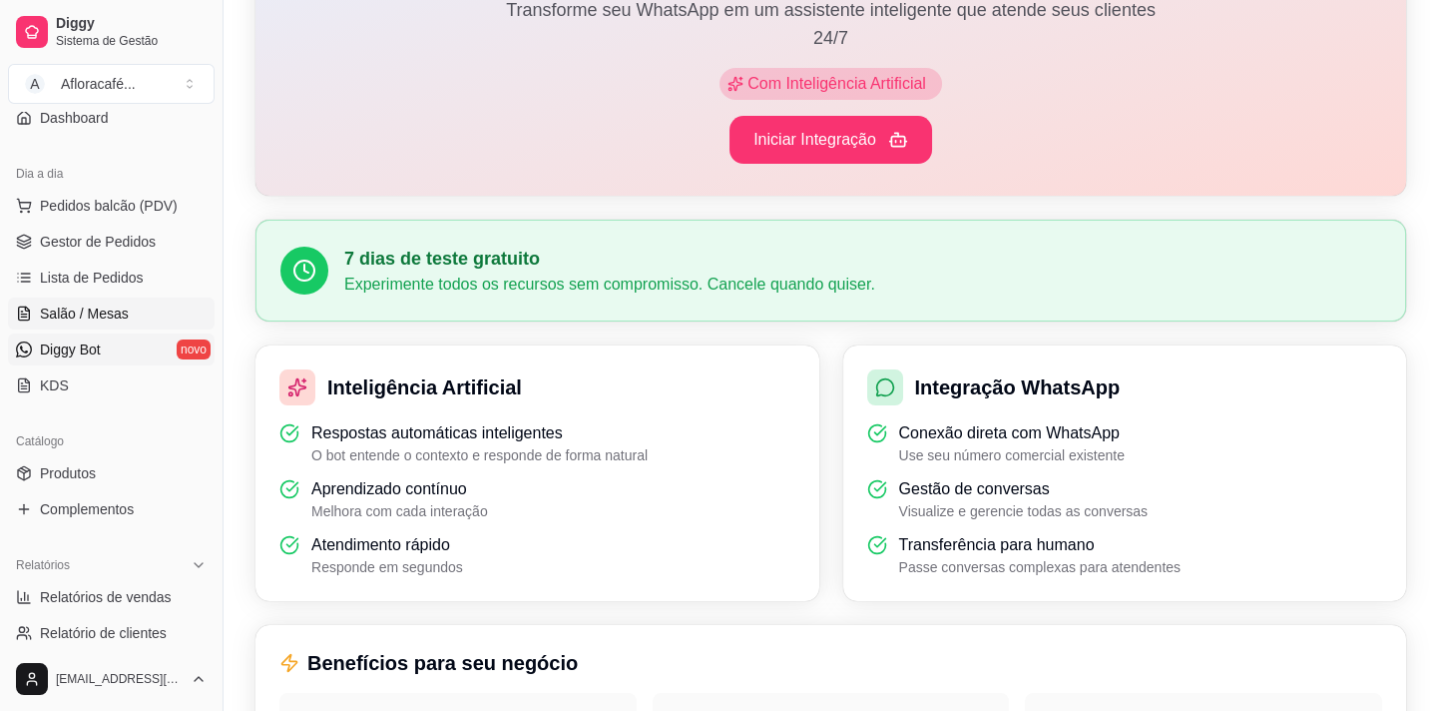
click at [102, 309] on span "Salão / Mesas" at bounding box center [84, 313] width 89 height 20
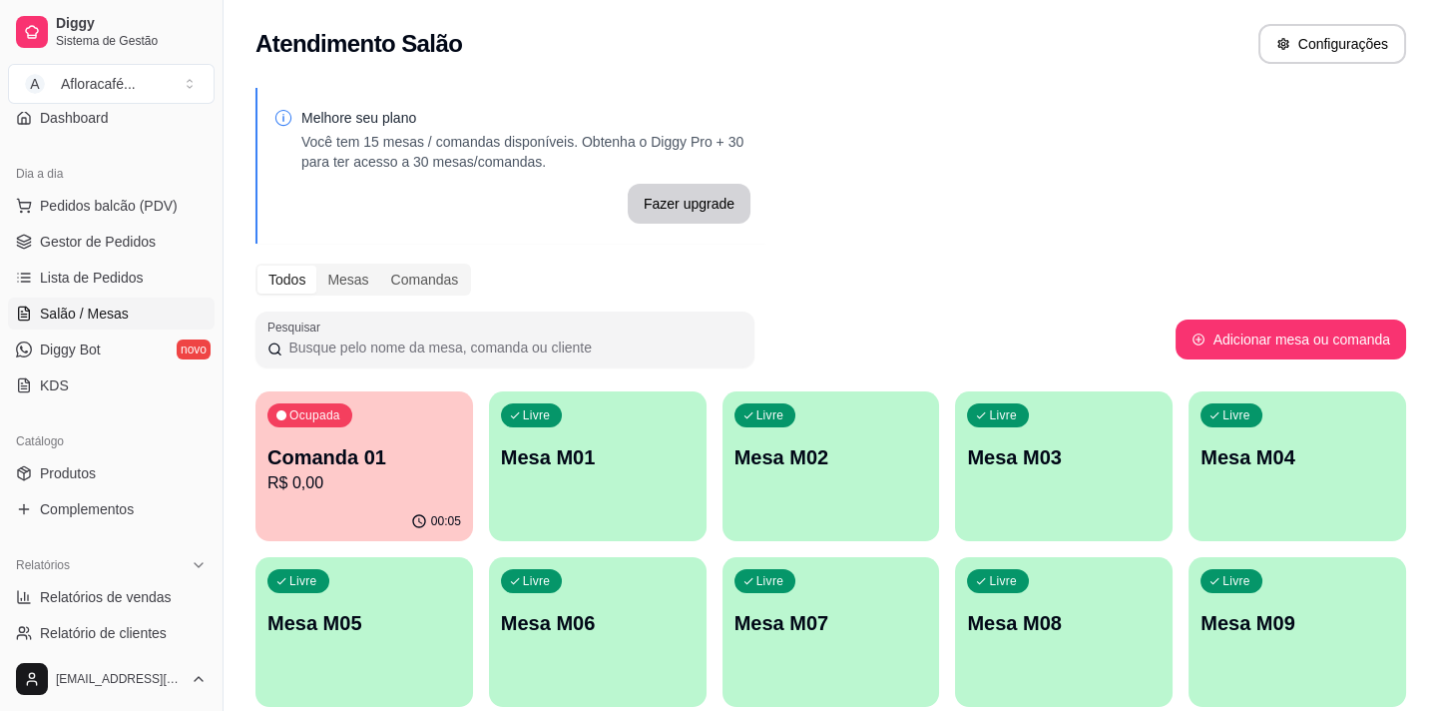
click at [972, 69] on div "Atendimento Salão Configurações" at bounding box center [831, 38] width 1215 height 76
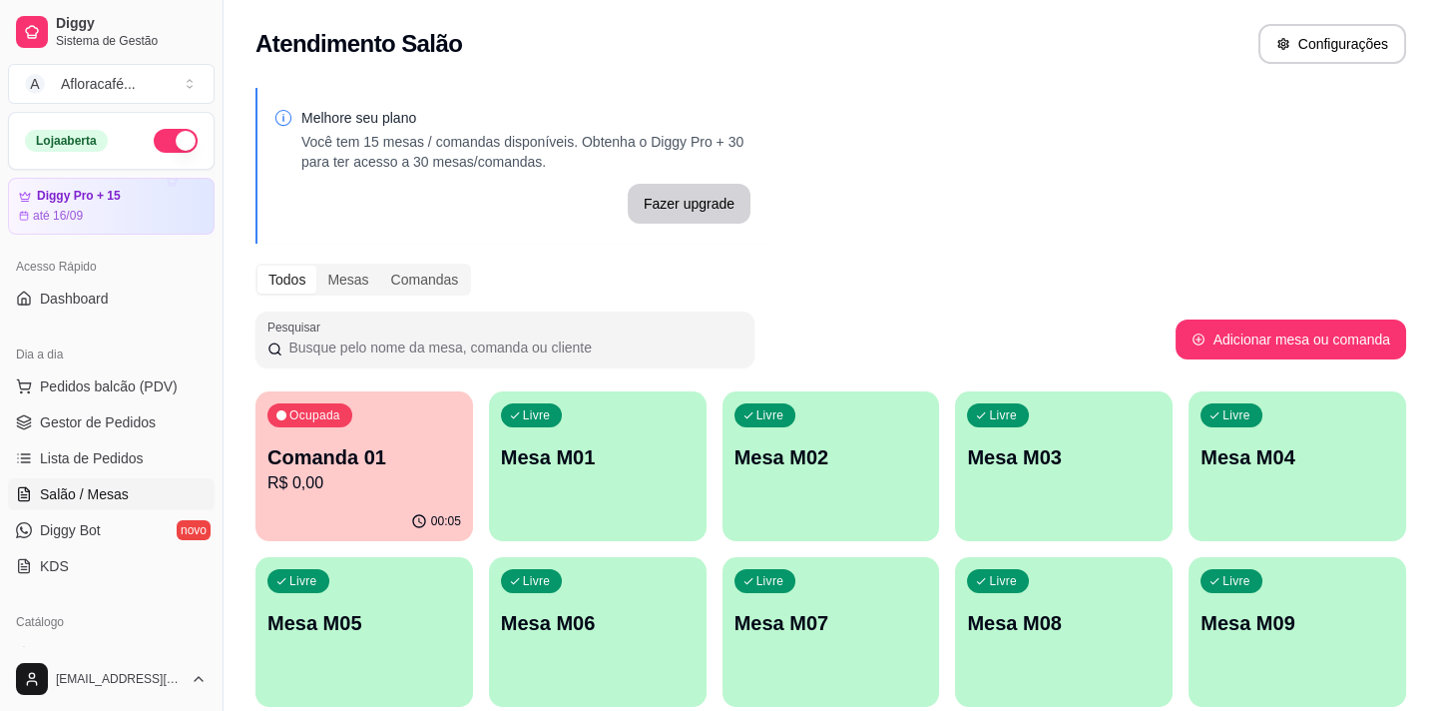
click at [829, 31] on div "Atendimento Salão Configurações" at bounding box center [831, 44] width 1151 height 40
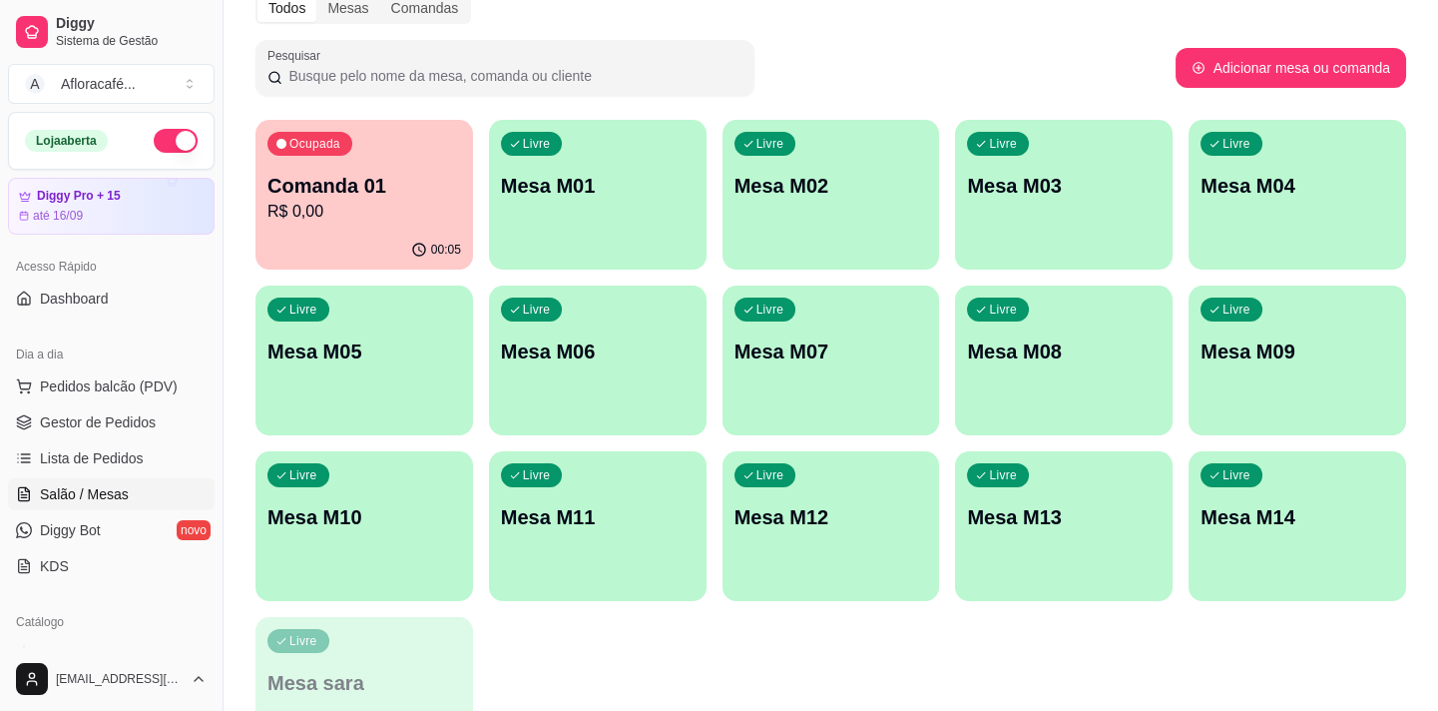
scroll to position [271, 0]
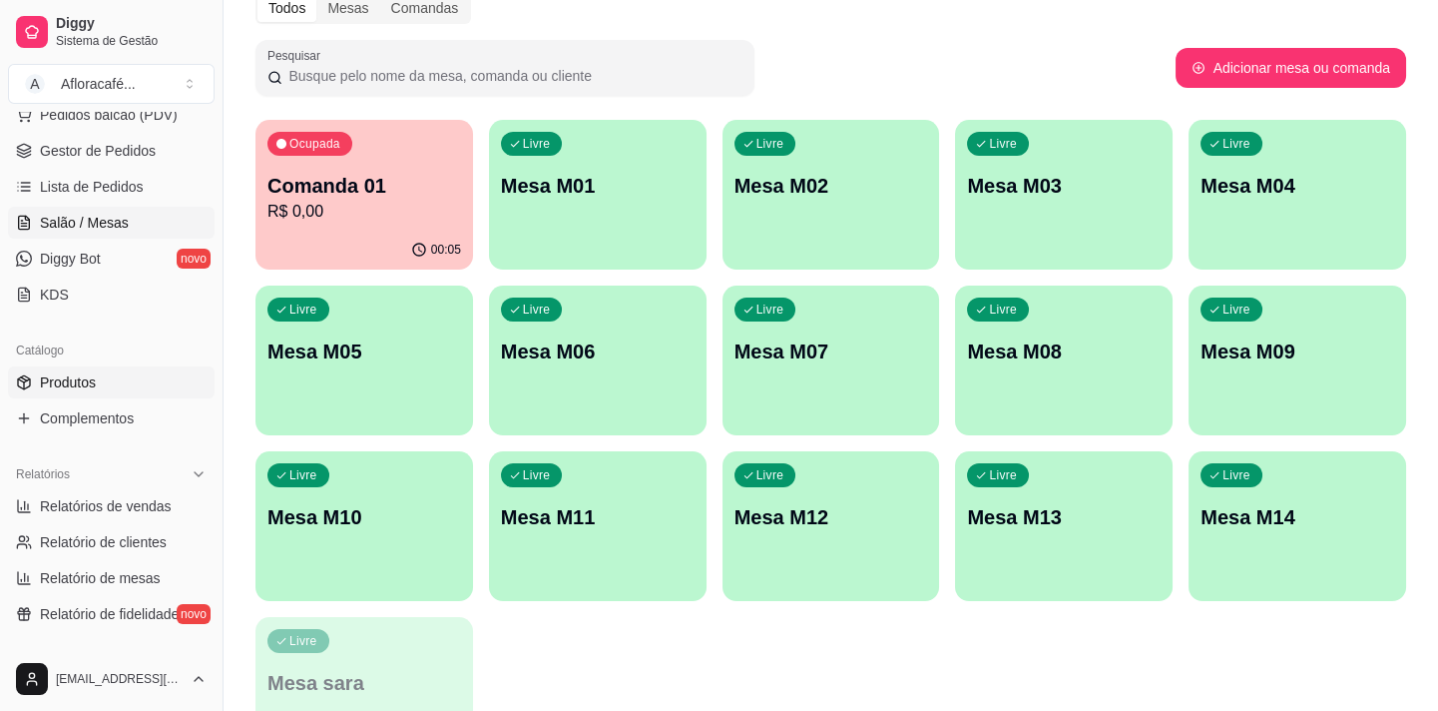
click at [125, 395] on link "Produtos" at bounding box center [111, 382] width 207 height 32
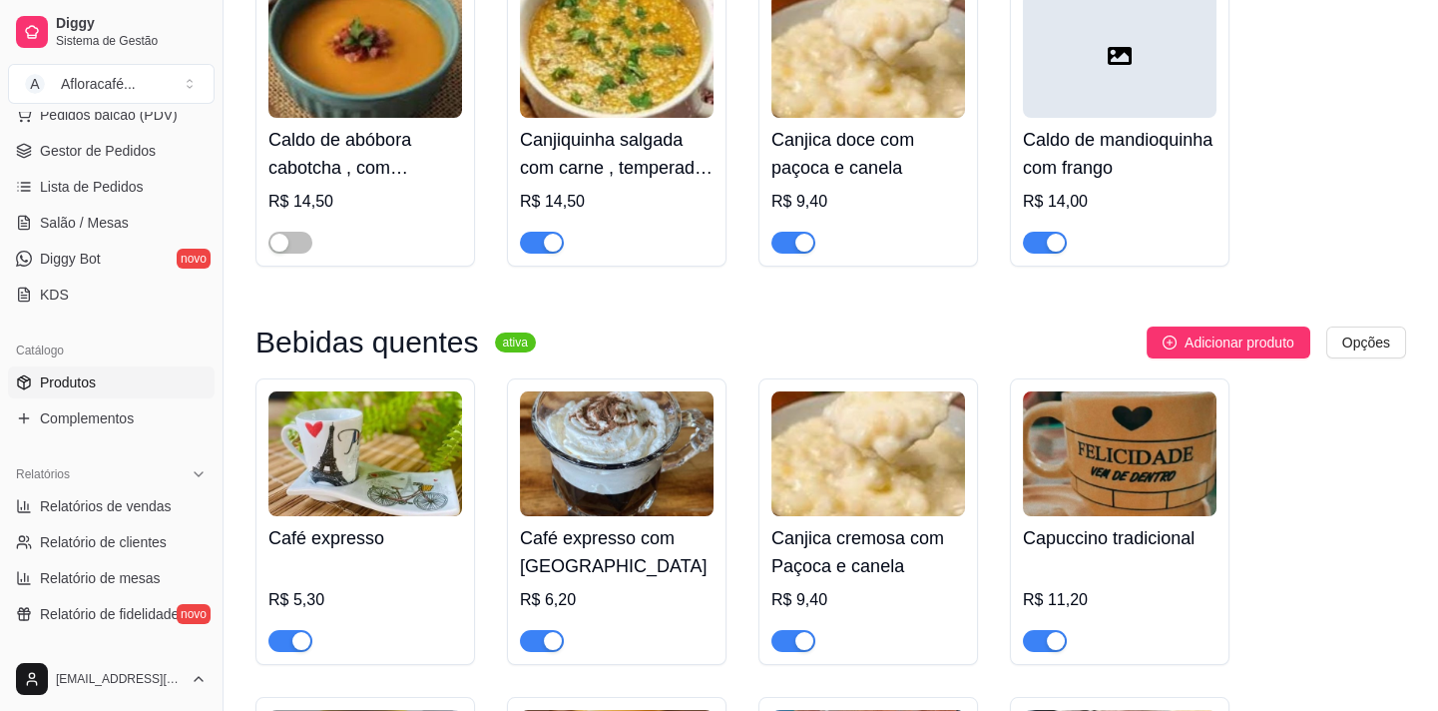
click at [74, 395] on link "Produtos" at bounding box center [111, 382] width 207 height 32
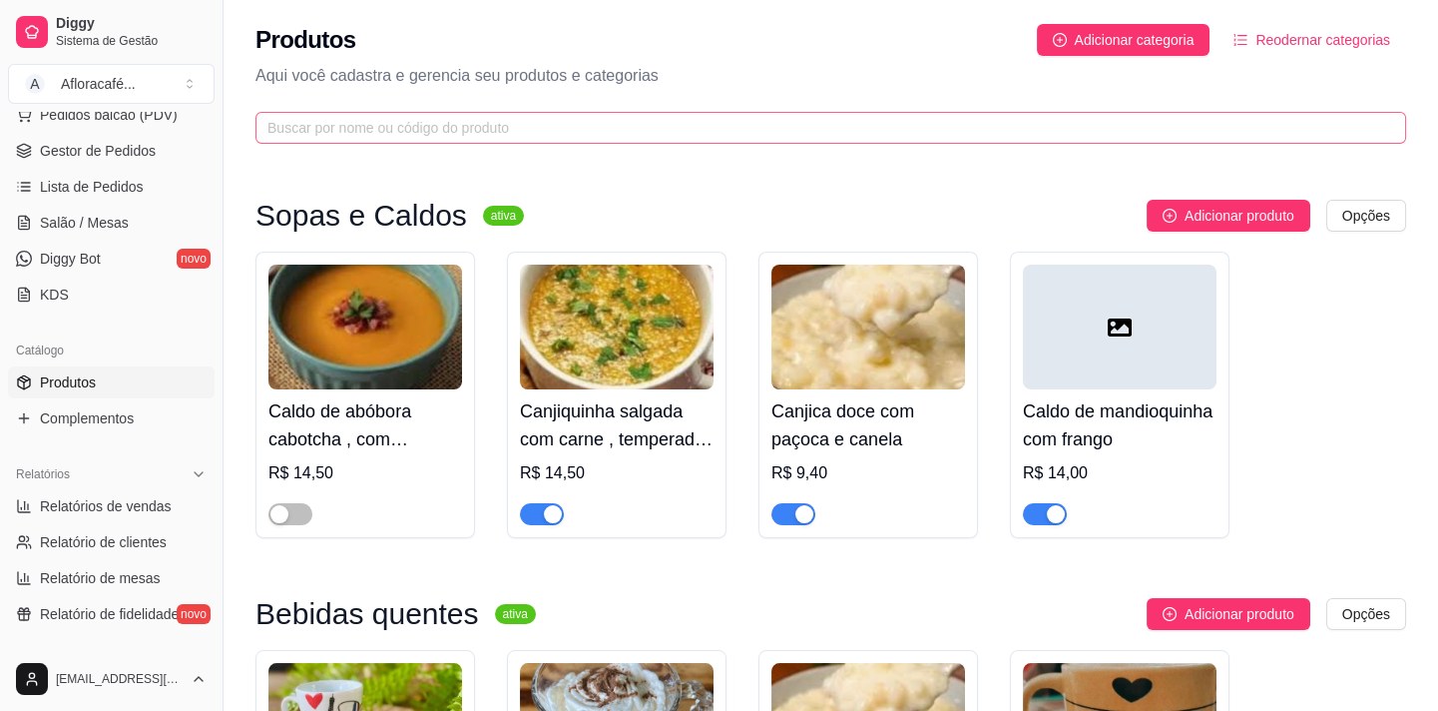
click at [514, 112] on span at bounding box center [831, 128] width 1151 height 32
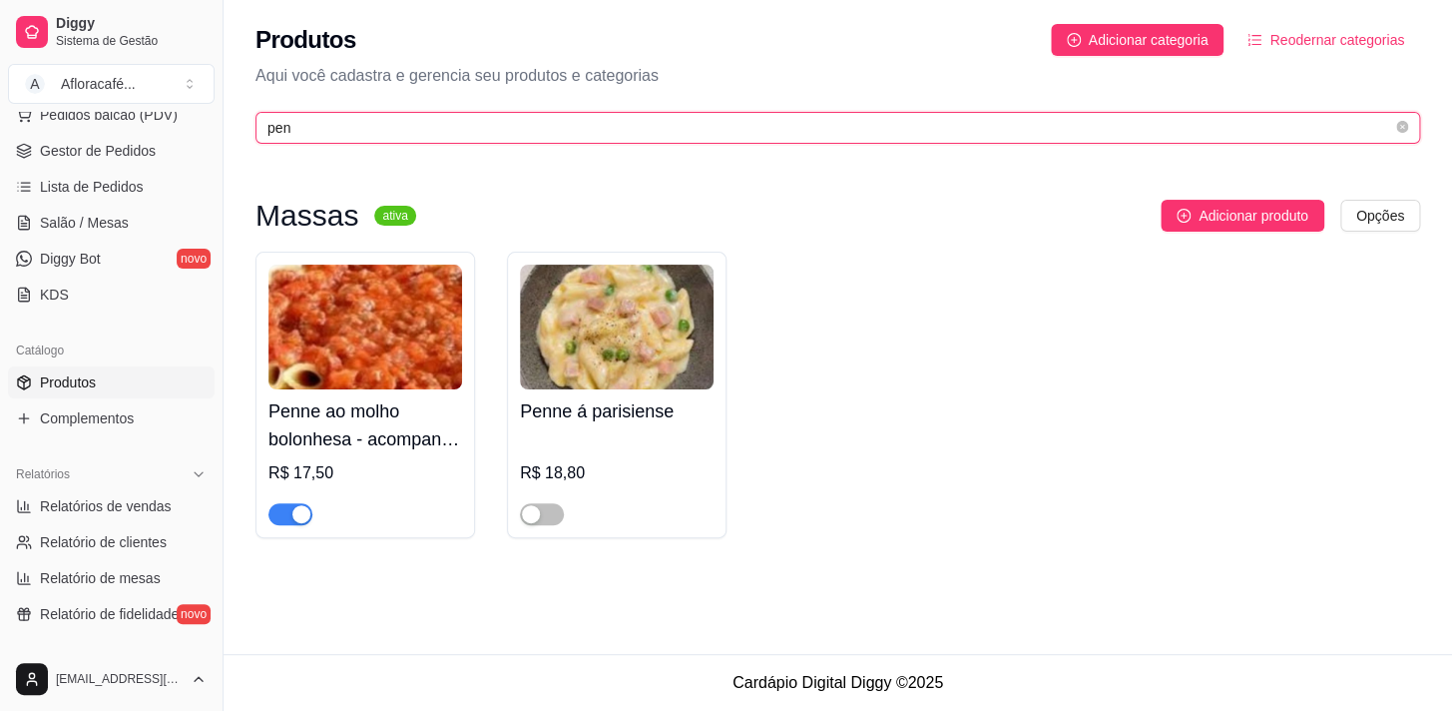
type input "pen"
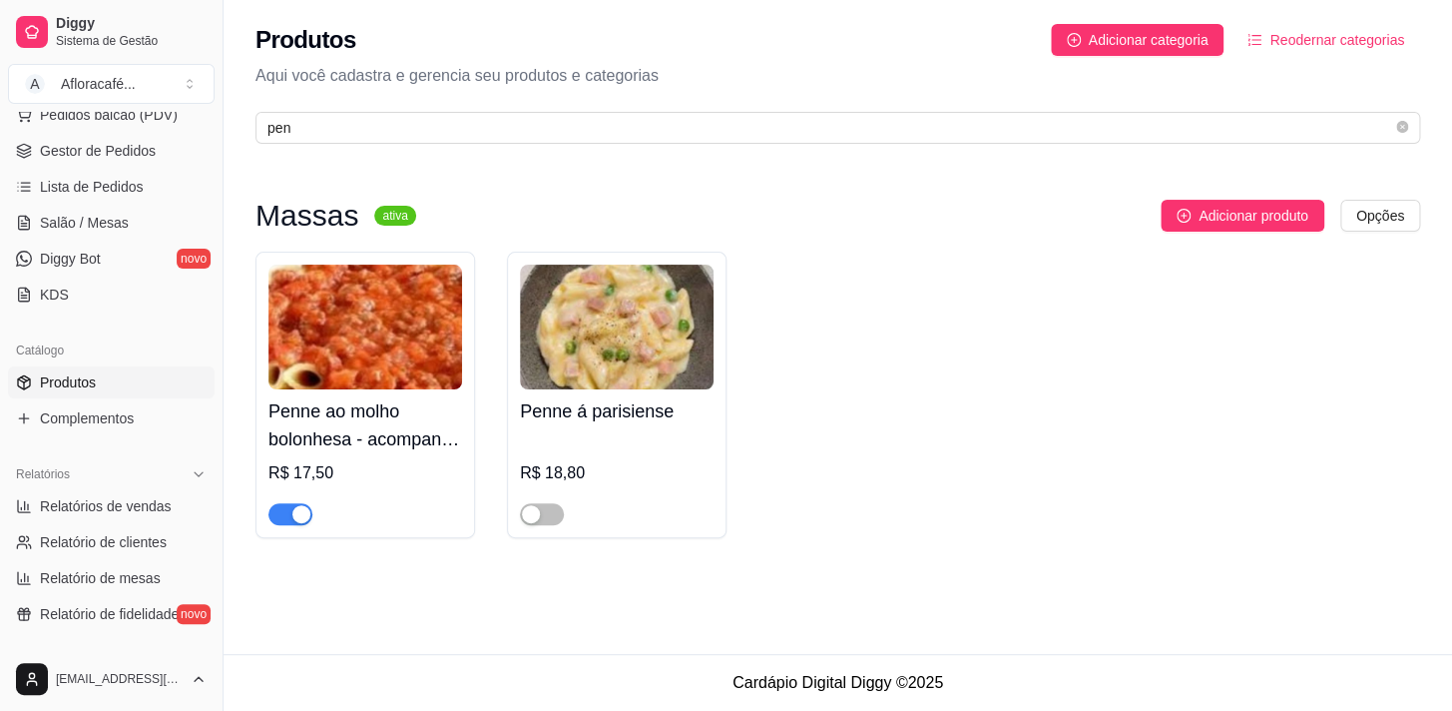
click at [299, 519] on div "button" at bounding box center [301, 514] width 18 height 18
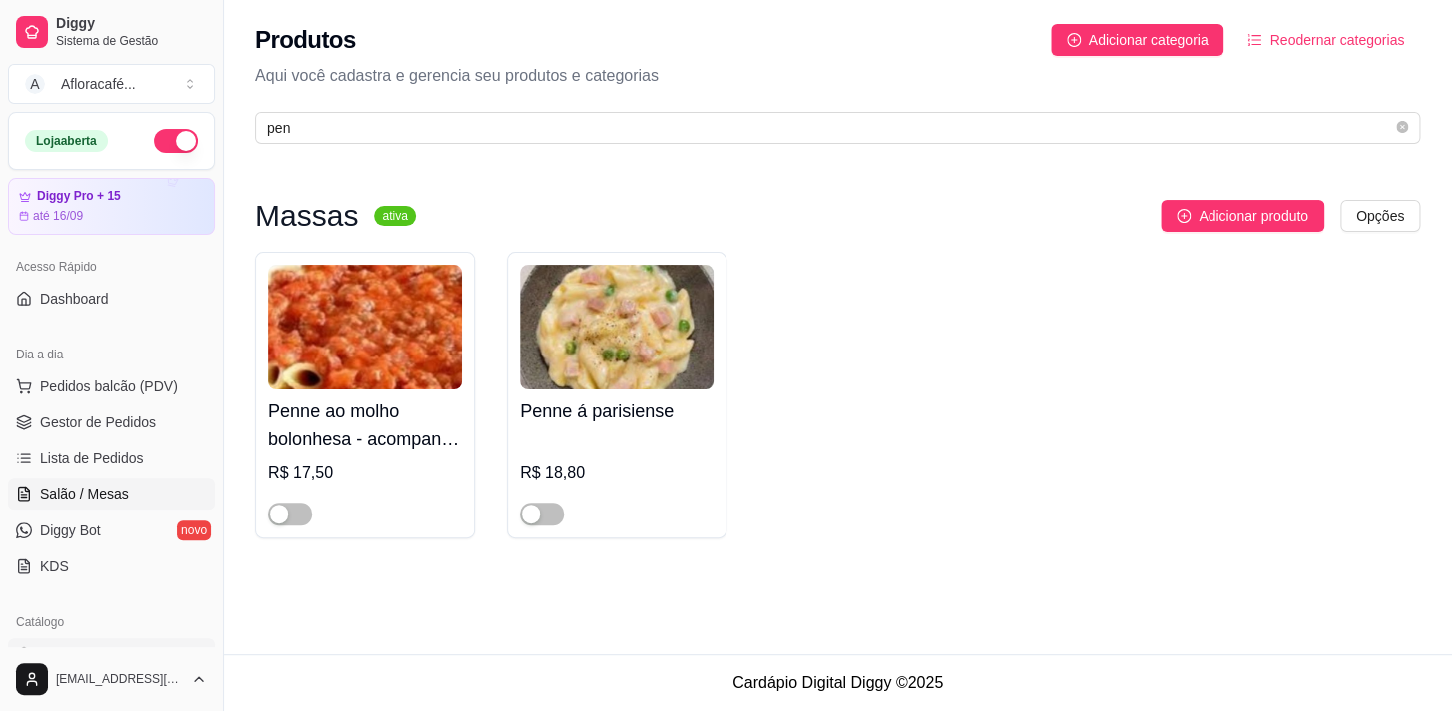
click at [113, 499] on span "Salão / Mesas" at bounding box center [84, 494] width 89 height 20
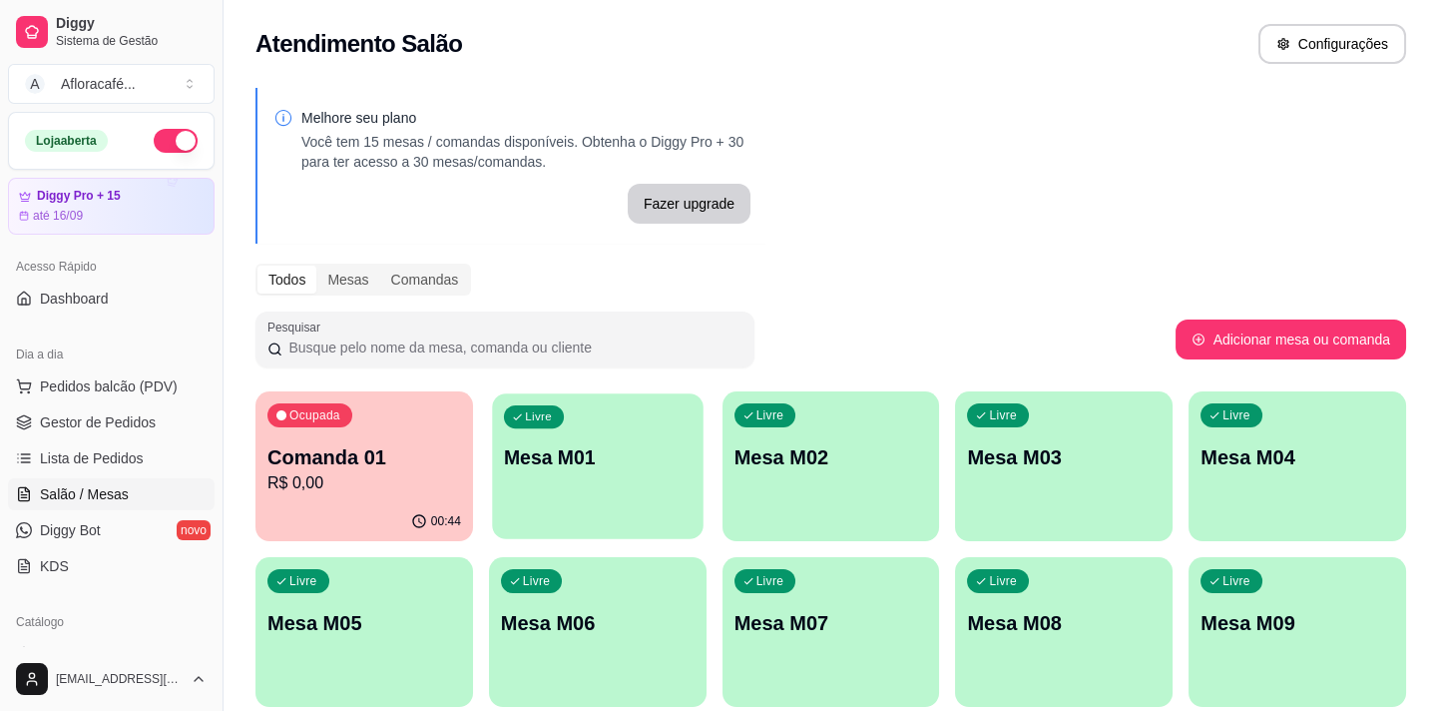
click at [567, 469] on p "Mesa M01" at bounding box center [598, 457] width 188 height 27
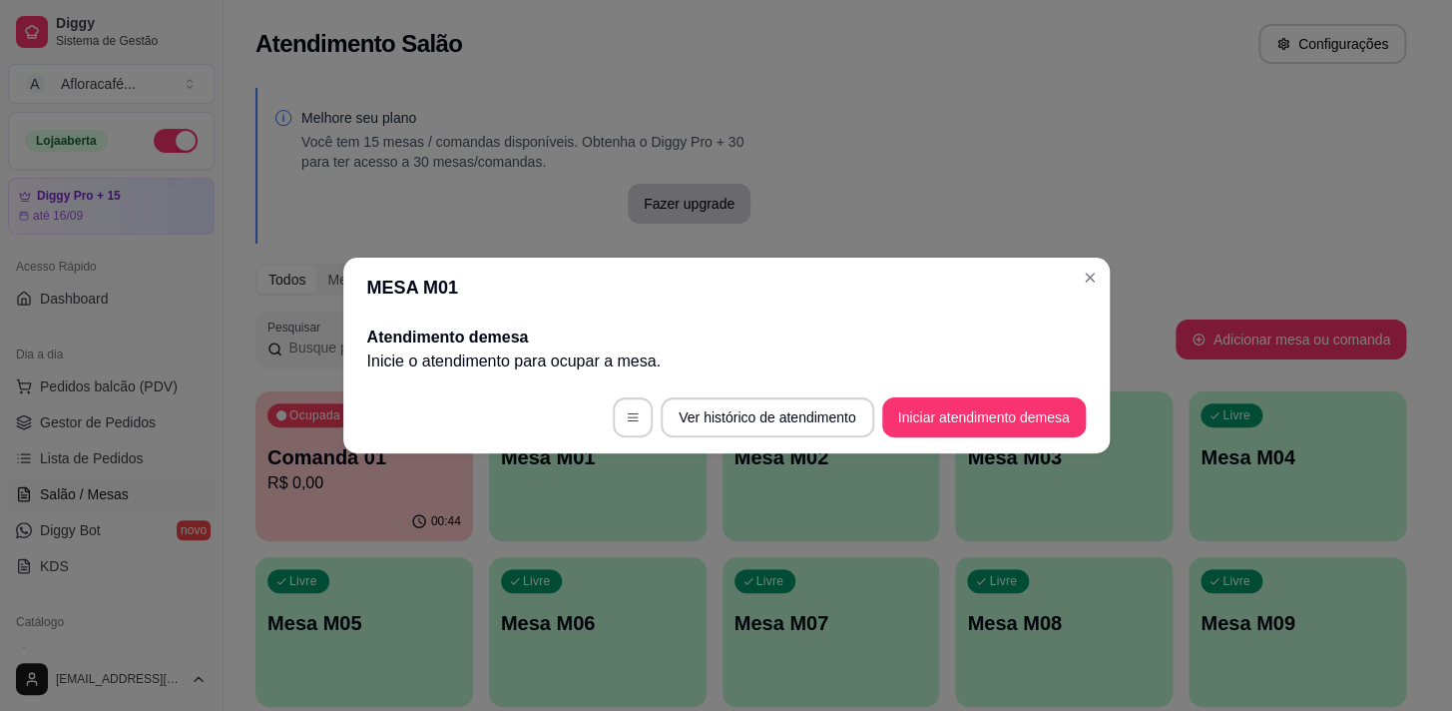
click at [1028, 418] on button "Iniciar atendimento de mesa" at bounding box center [984, 417] width 204 height 40
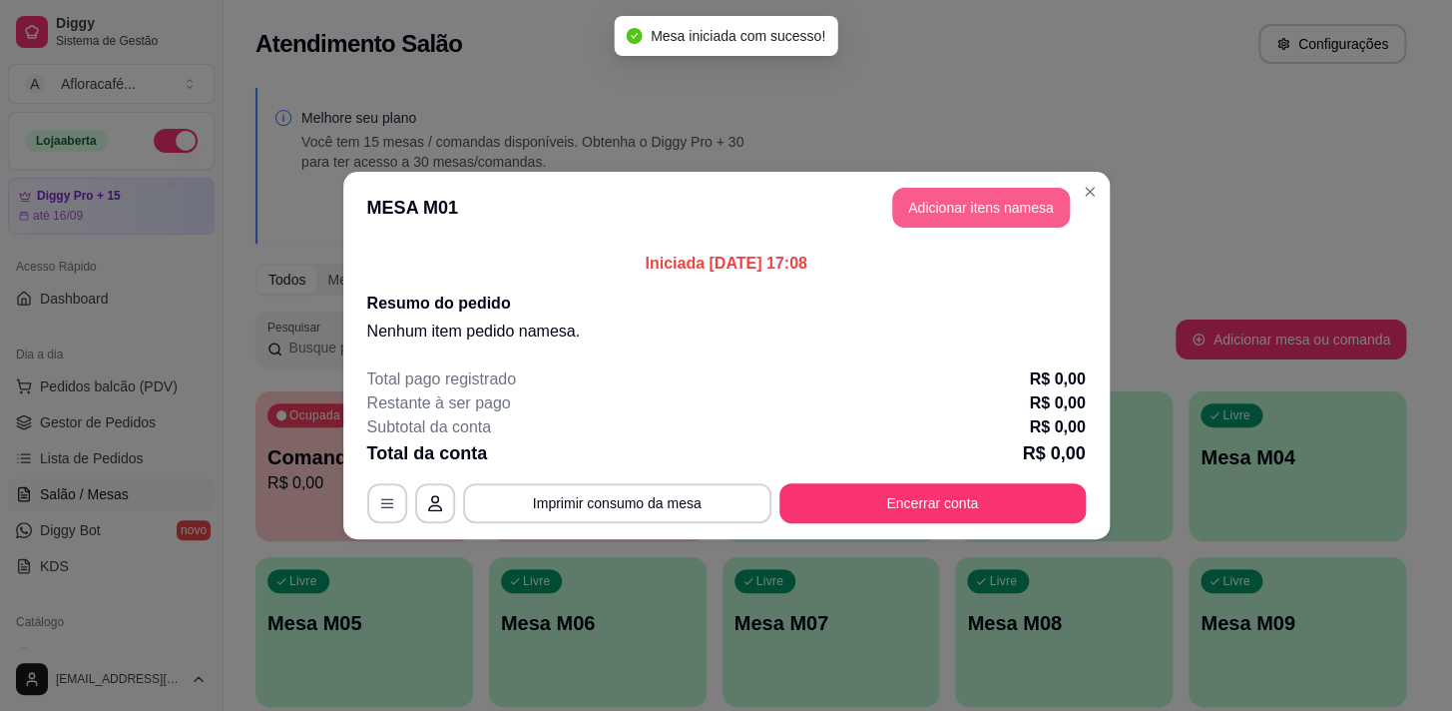
click at [977, 210] on button "Adicionar itens na mesa" at bounding box center [981, 208] width 178 height 40
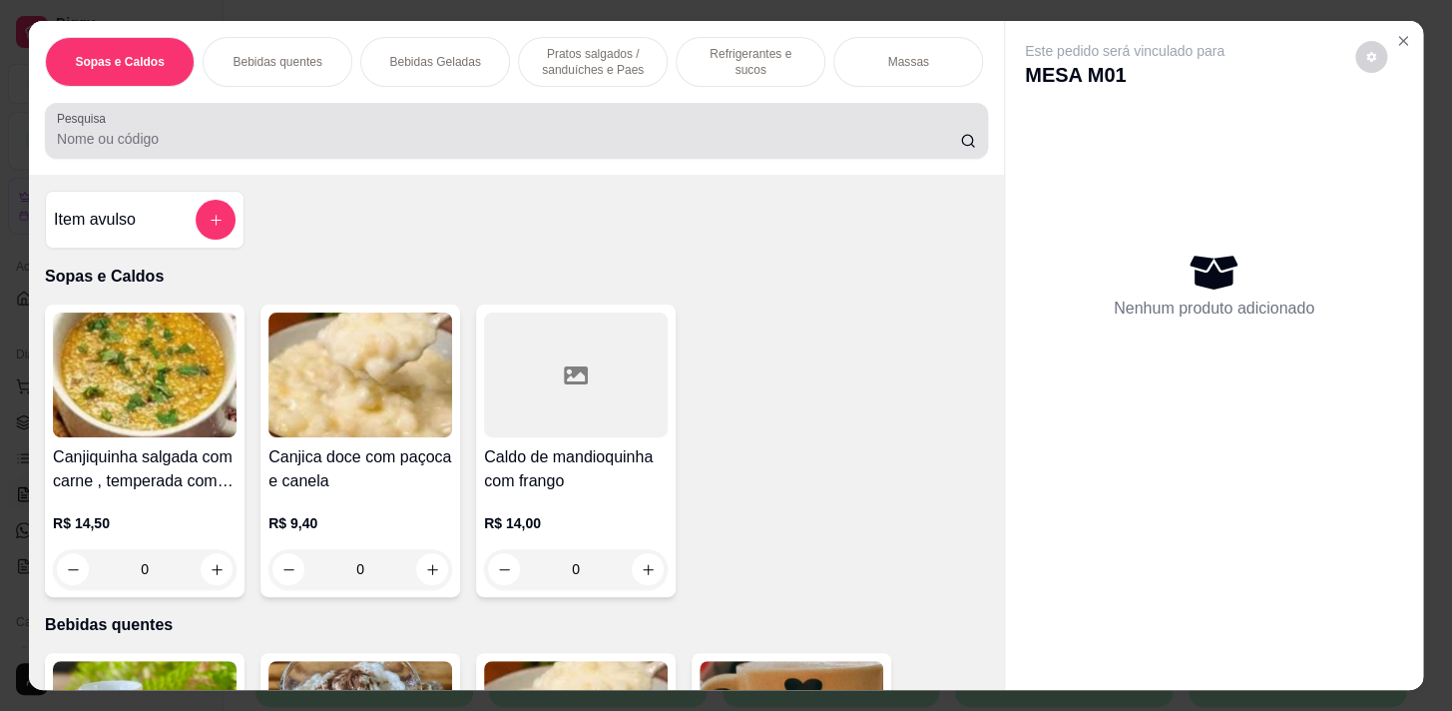
click at [274, 146] on input "Pesquisa" at bounding box center [508, 139] width 903 height 20
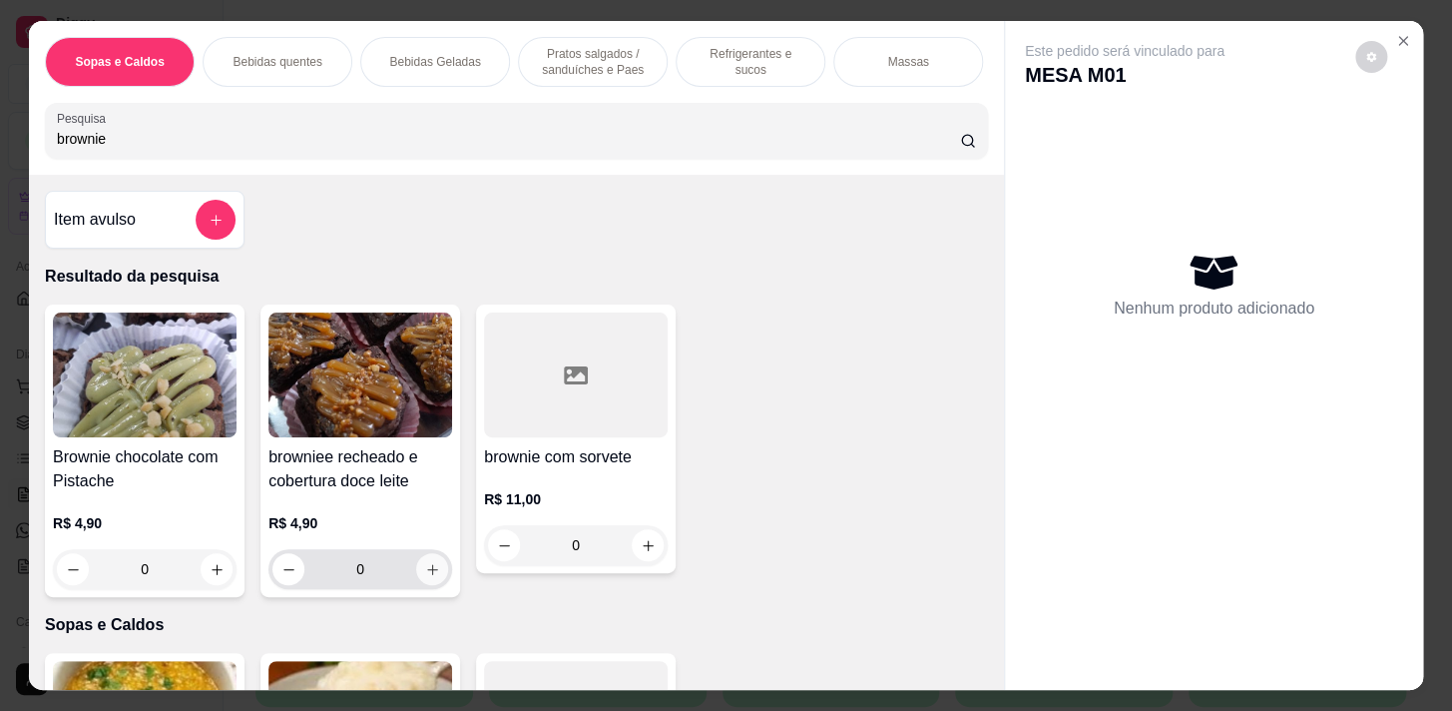
type input "brownie"
click at [426, 572] on icon "increase-product-quantity" at bounding box center [432, 569] width 15 height 15
type input "1"
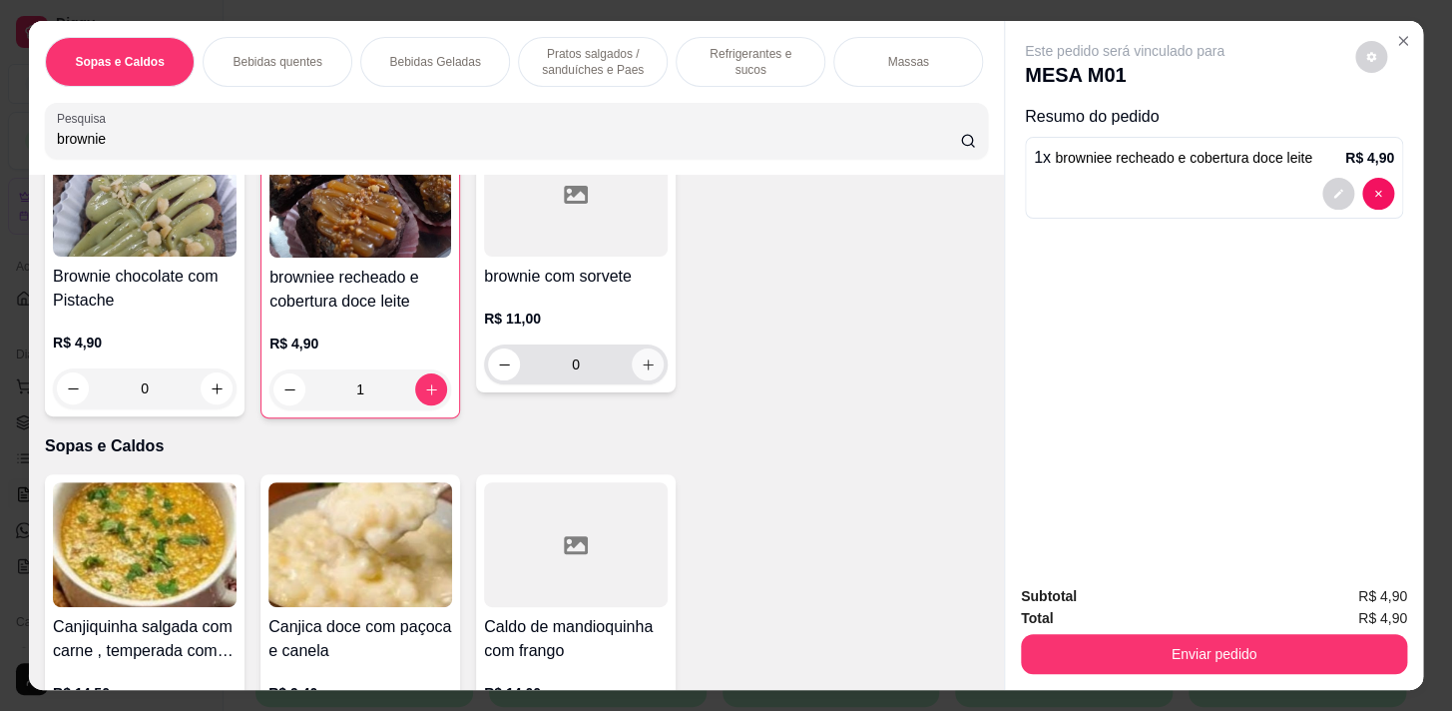
scroll to position [90, 0]
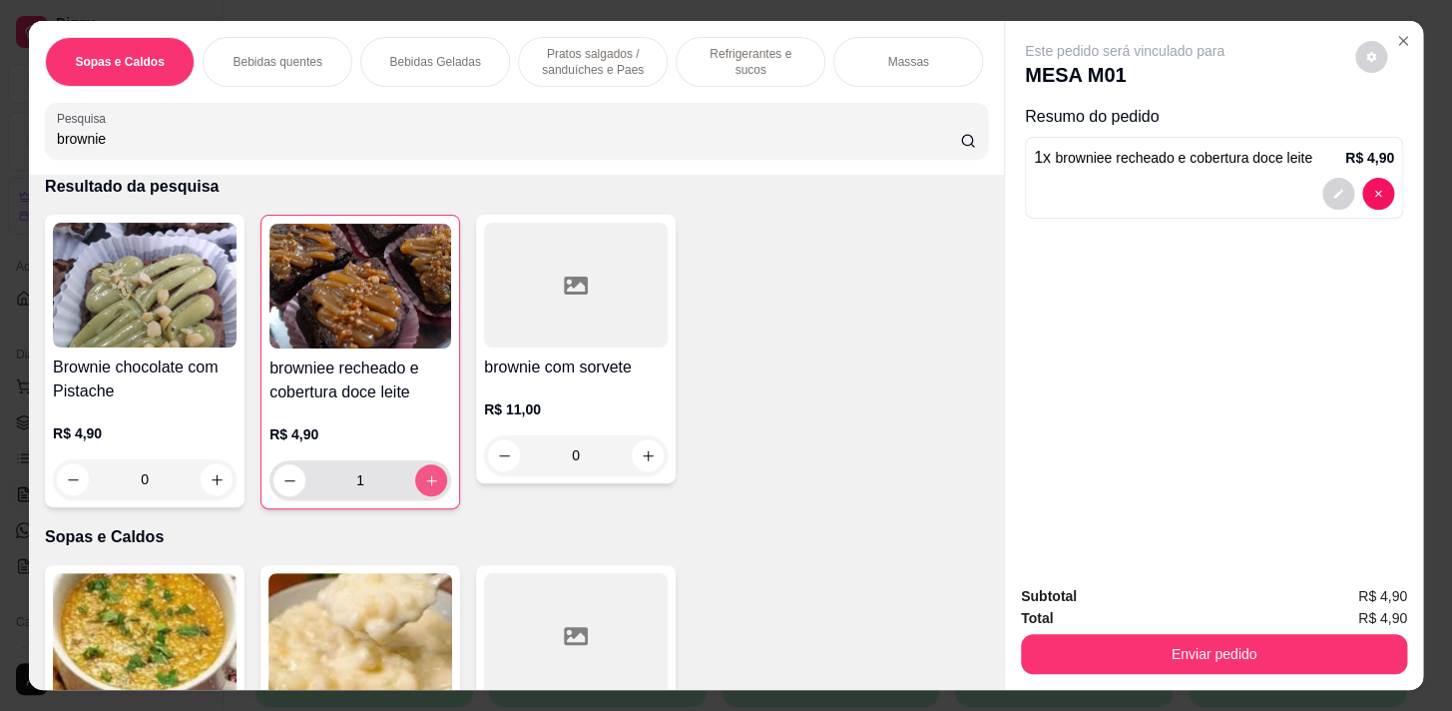
click at [426, 484] on icon "increase-product-quantity" at bounding box center [431, 480] width 15 height 15
type input "2"
click at [80, 170] on div "Sopas e Caldos Bebidas quentes Bebidas Geladas Pratos salgados / sanduíches e P…" at bounding box center [516, 98] width 975 height 154
click at [105, 149] on input "brownie" at bounding box center [508, 139] width 903 height 20
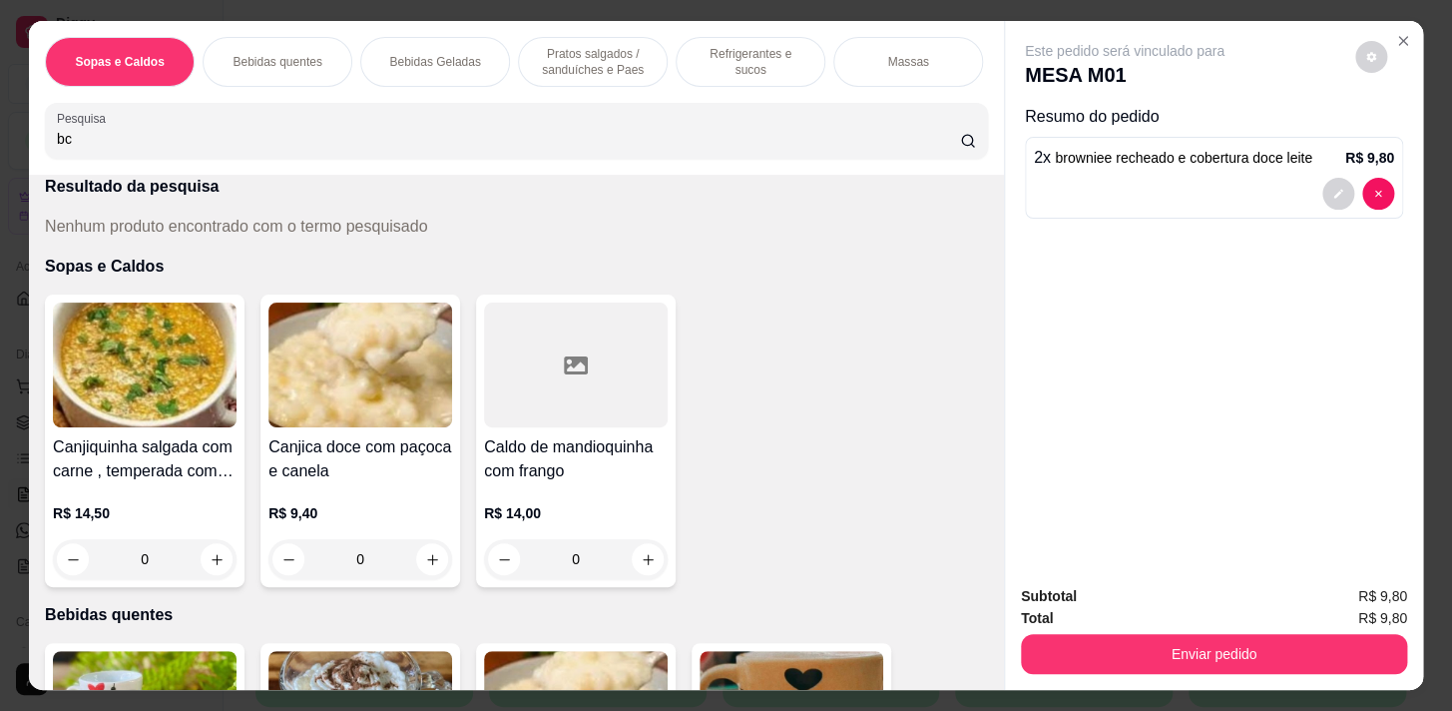
type input "b"
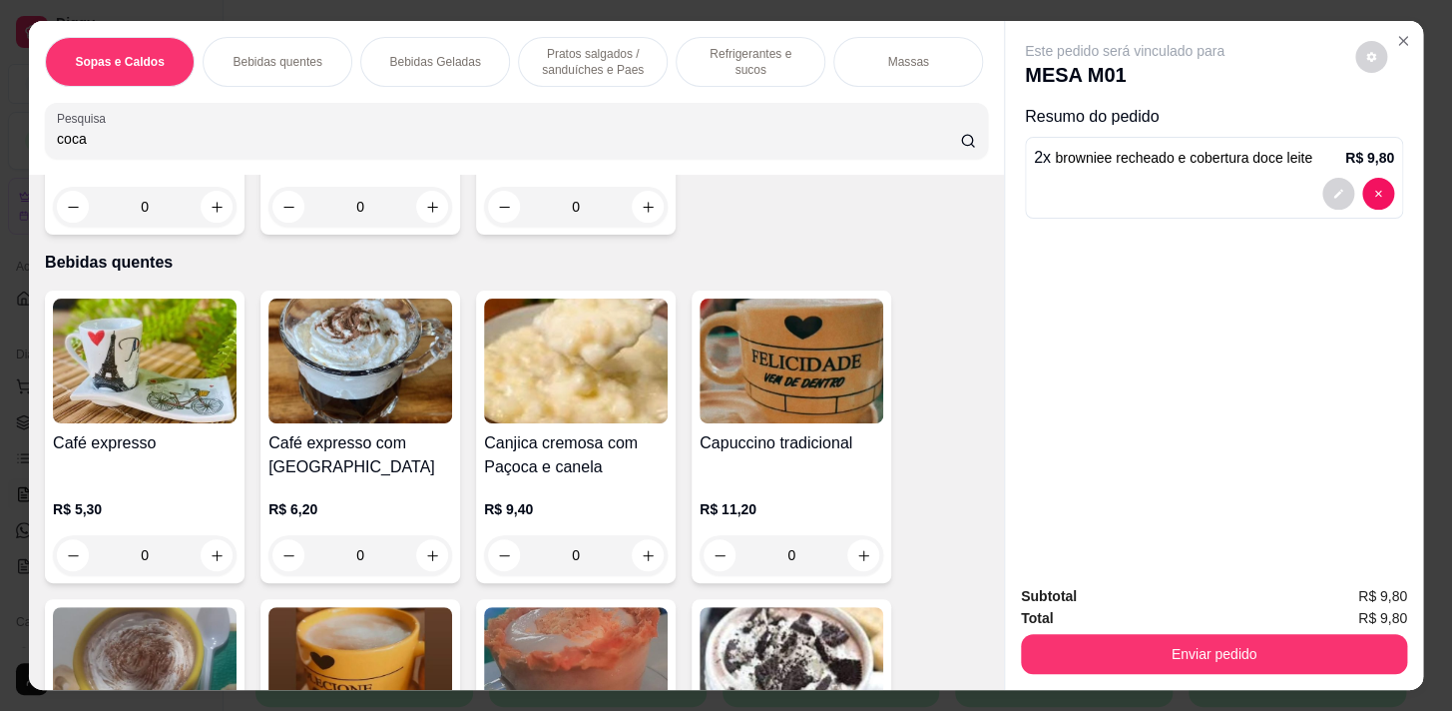
scroll to position [0, 0]
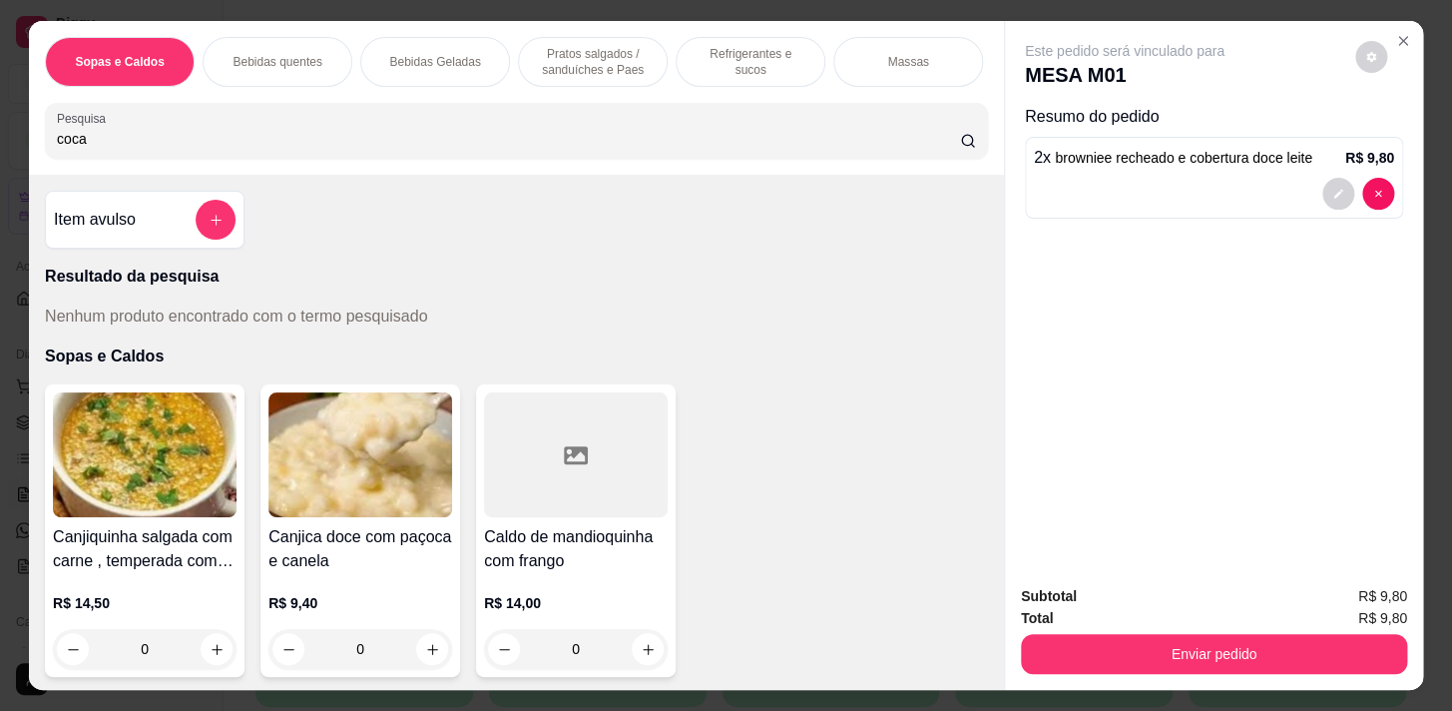
type input "coca"
click at [461, 54] on p "Bebidas Geladas" at bounding box center [434, 62] width 91 height 16
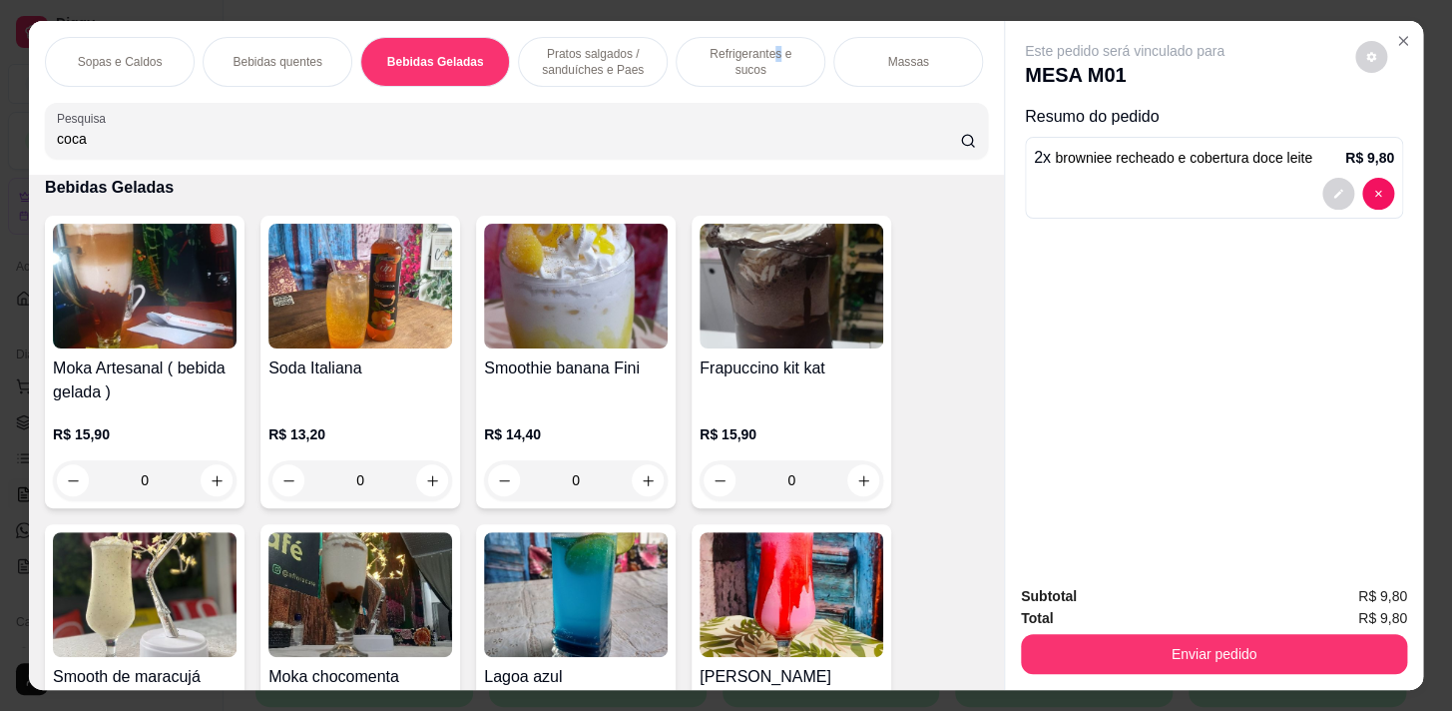
click at [757, 70] on div "Refrigerantes e sucos" at bounding box center [751, 62] width 150 height 50
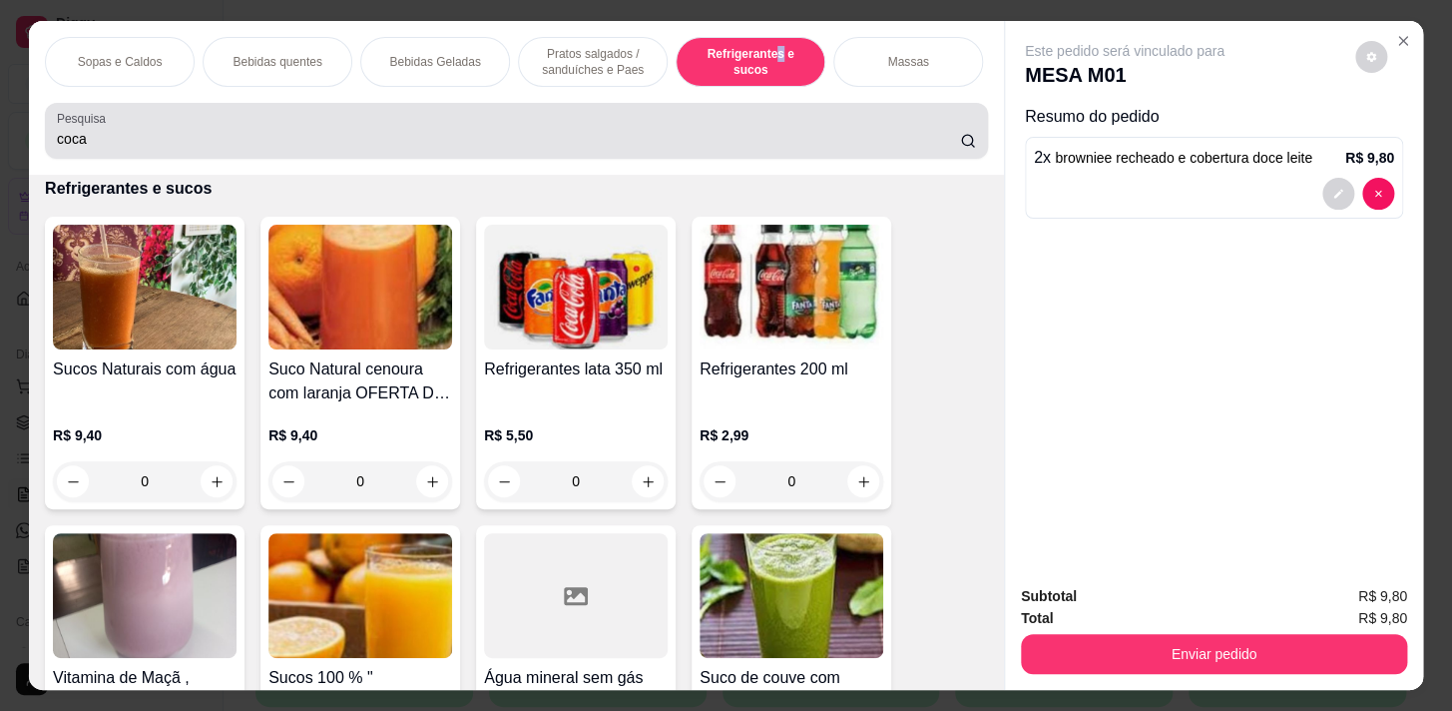
scroll to position [49, 0]
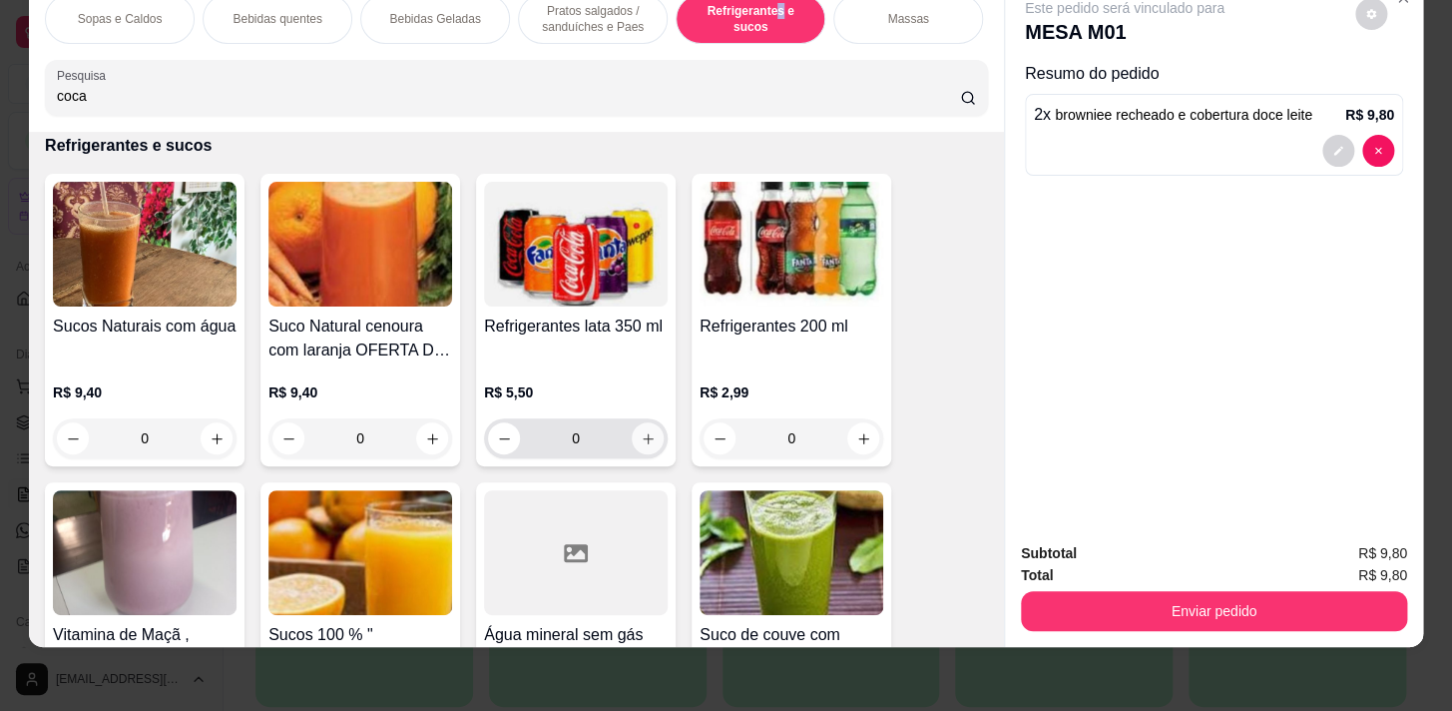
click at [642, 422] on button "increase-product-quantity" at bounding box center [648, 438] width 32 height 32
click at [651, 438] on button "increase-product-quantity" at bounding box center [648, 438] width 31 height 31
type input "1"
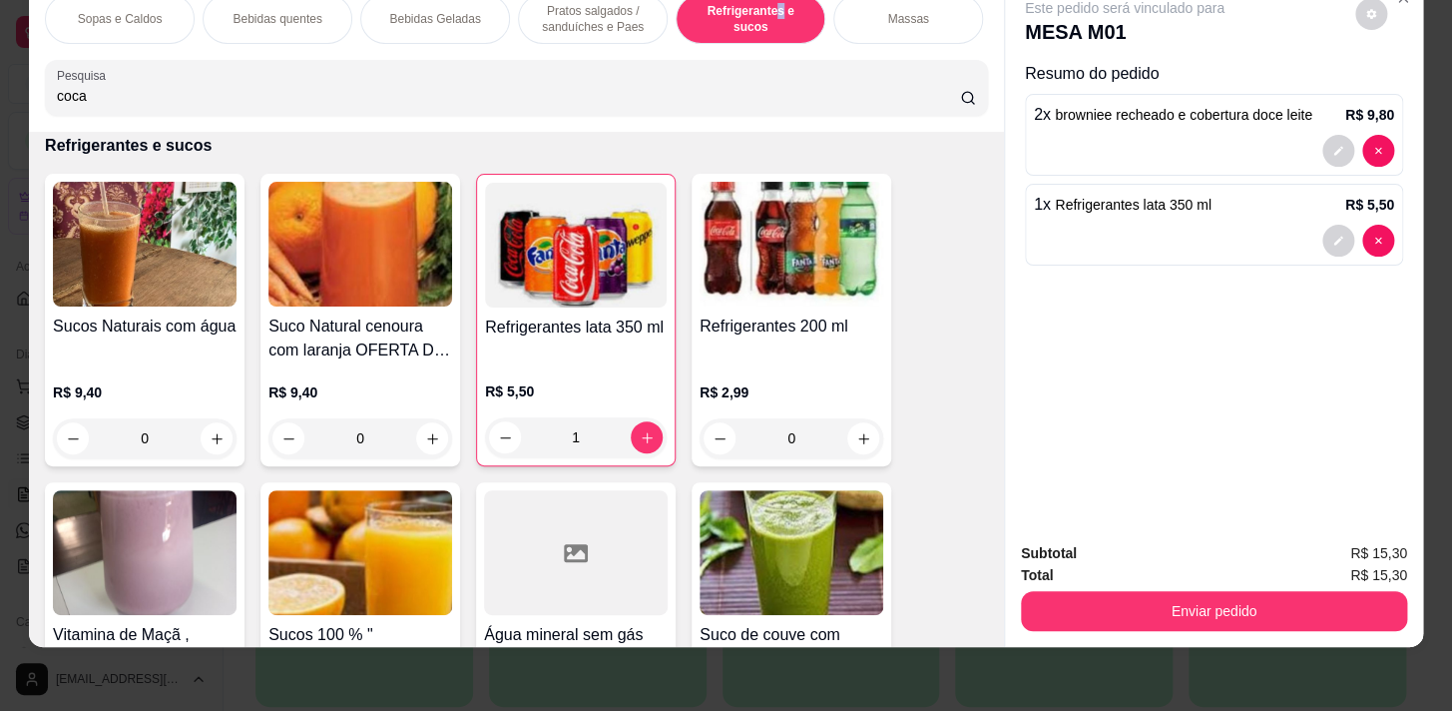
scroll to position [7785, 0]
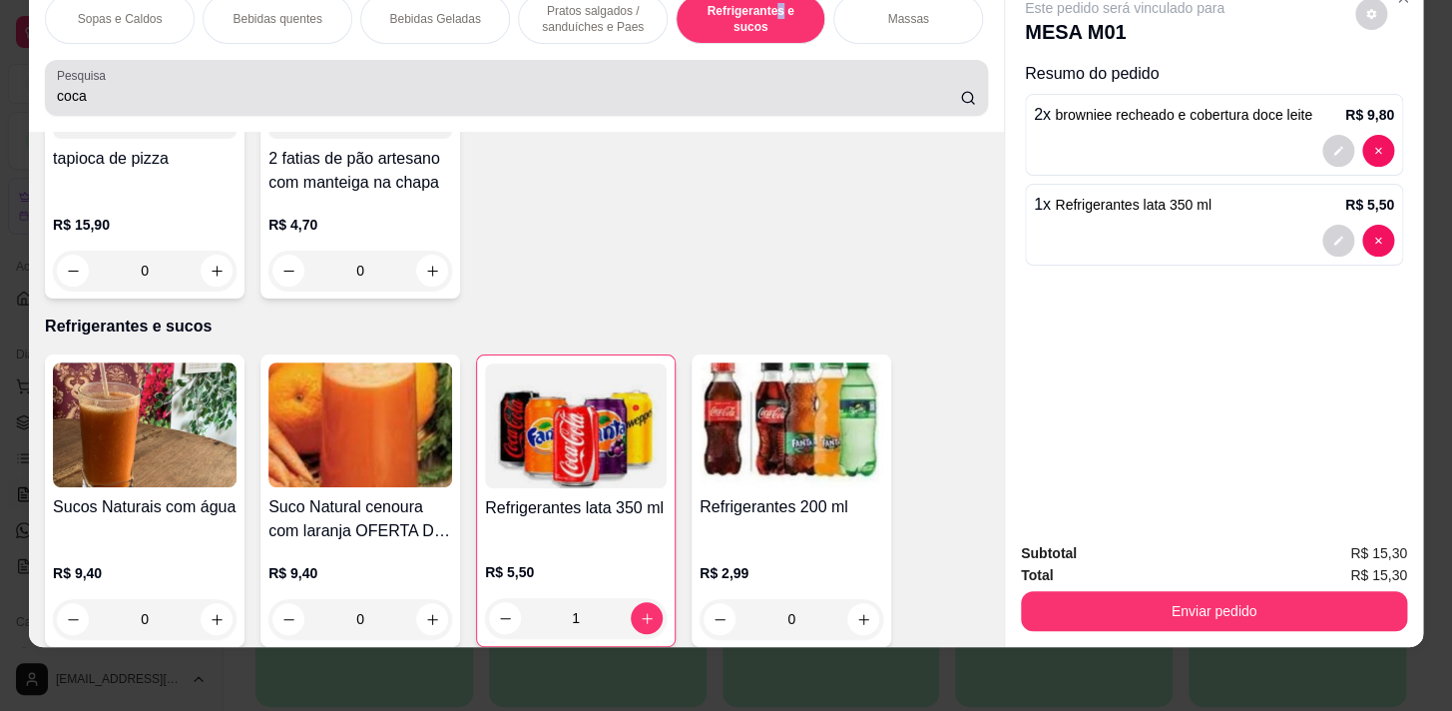
click at [505, 87] on input "coca" at bounding box center [508, 96] width 903 height 20
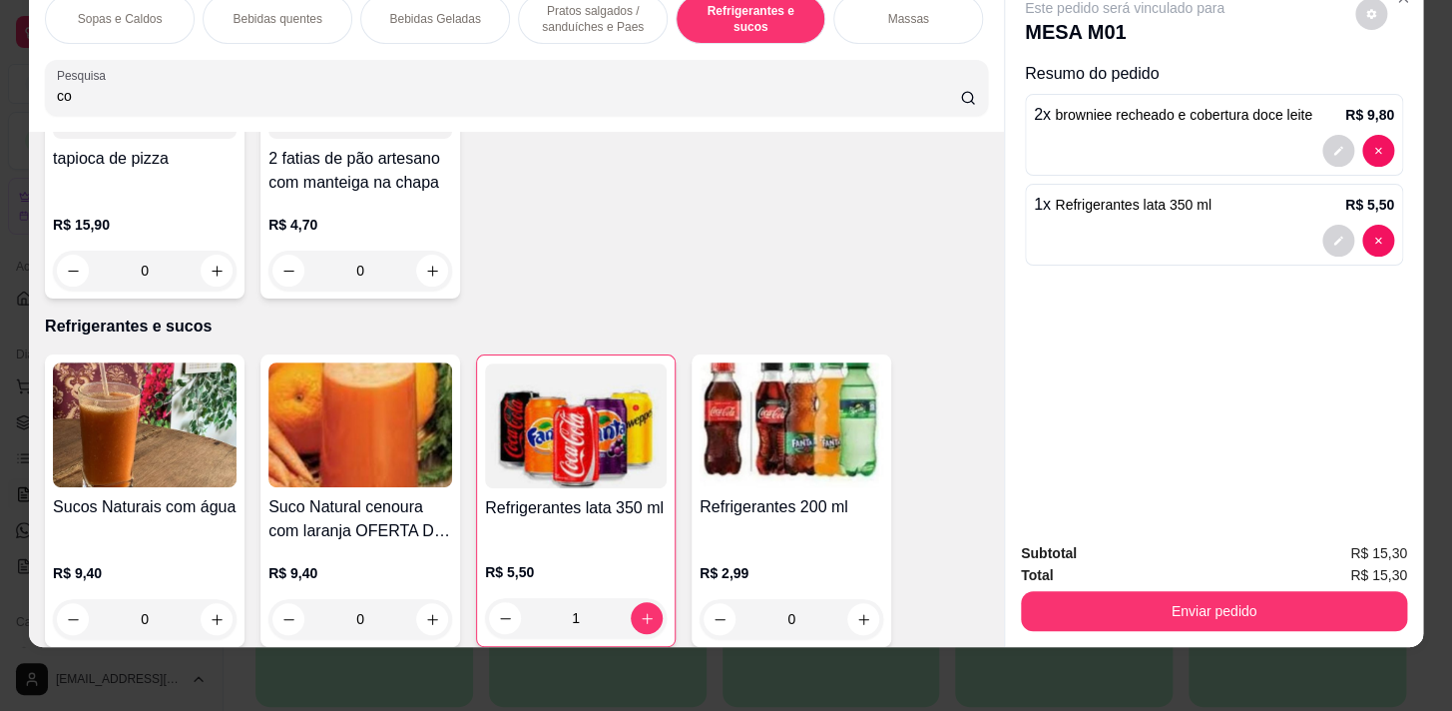
type input "c"
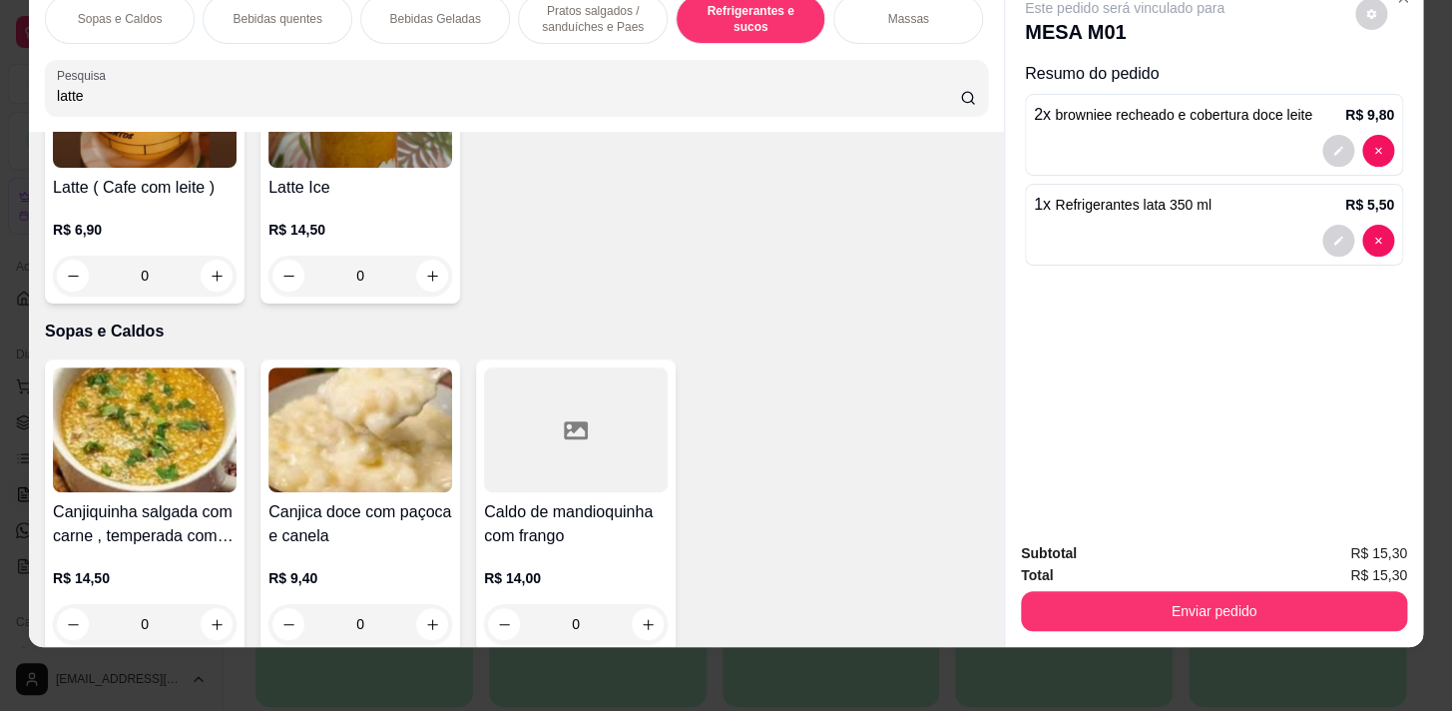
scroll to position [0, 0]
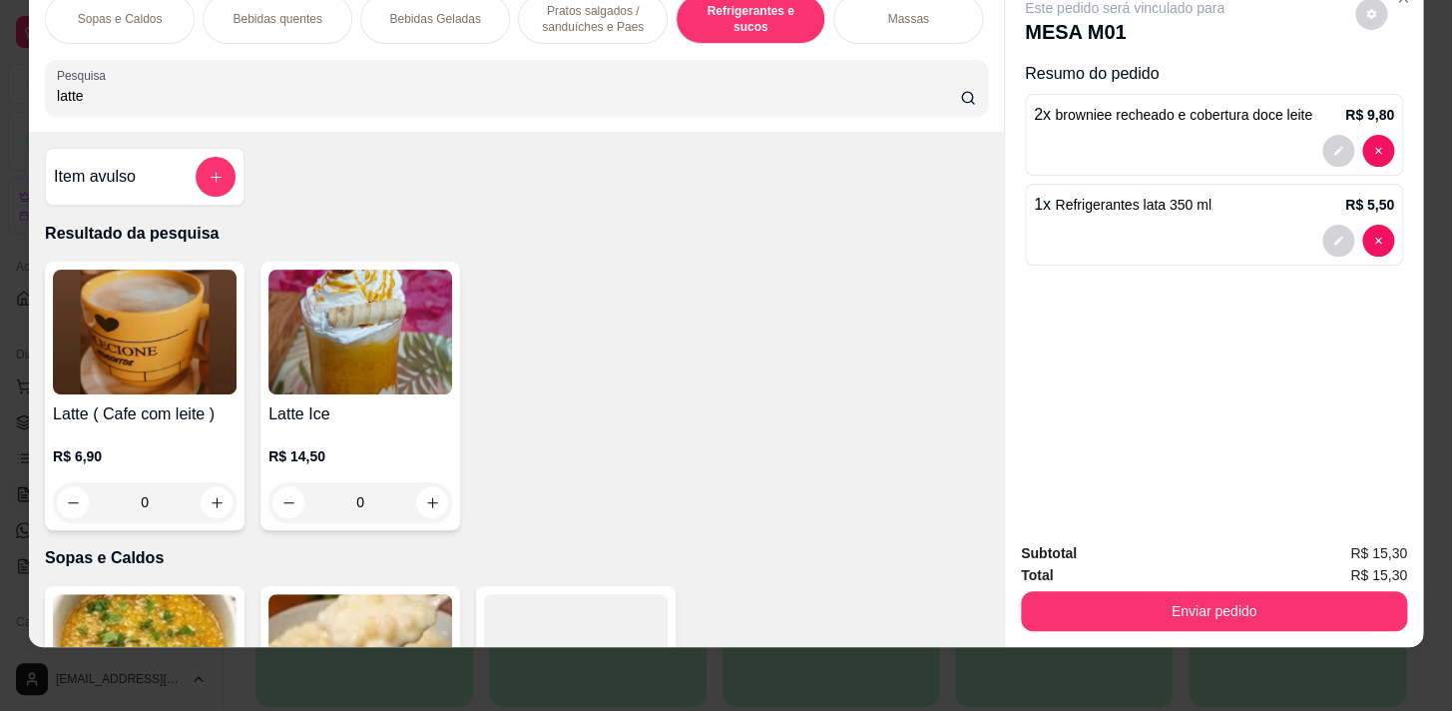
type input "latte"
click at [201, 504] on div "0" at bounding box center [145, 502] width 184 height 40
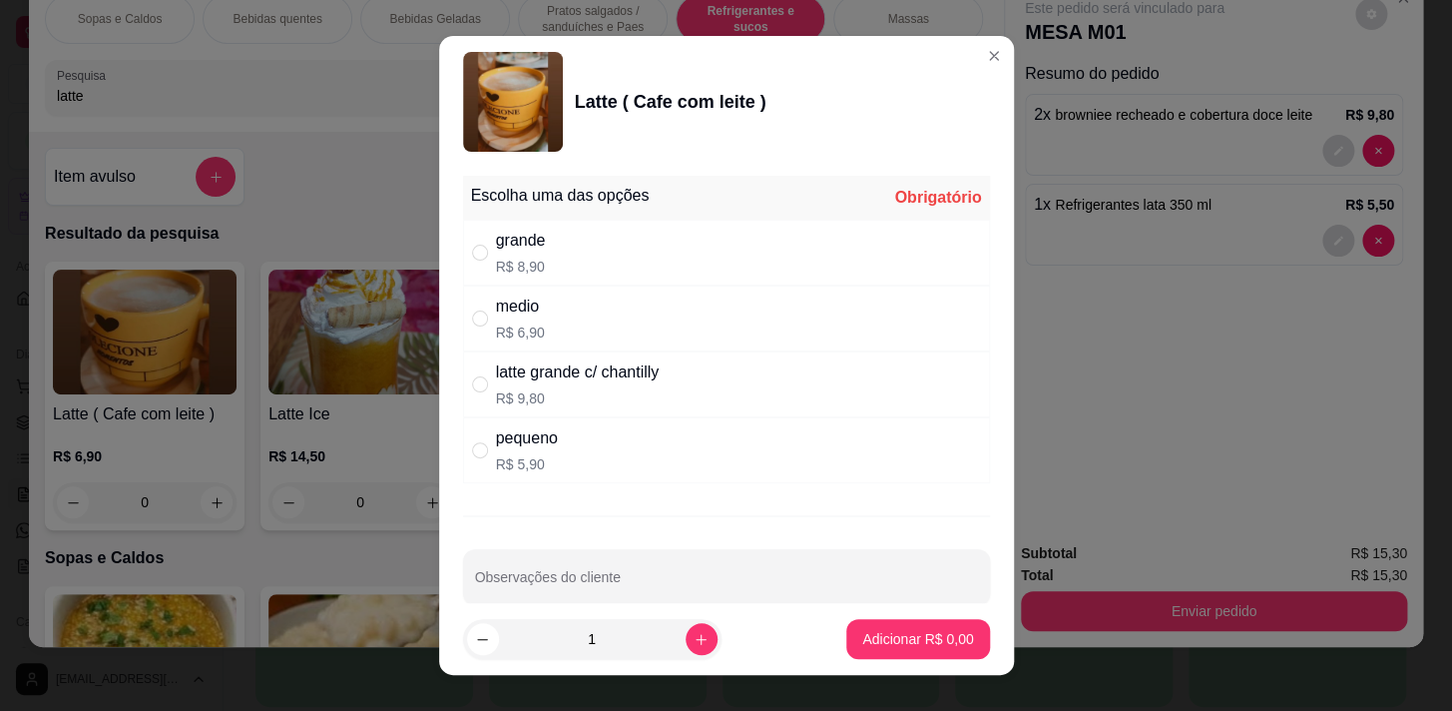
click at [947, 319] on div "medio R$ 6,90" at bounding box center [726, 318] width 527 height 66
radio input "true"
click at [900, 639] on p "Adicionar R$ 6,90" at bounding box center [918, 639] width 108 height 19
type input "1"
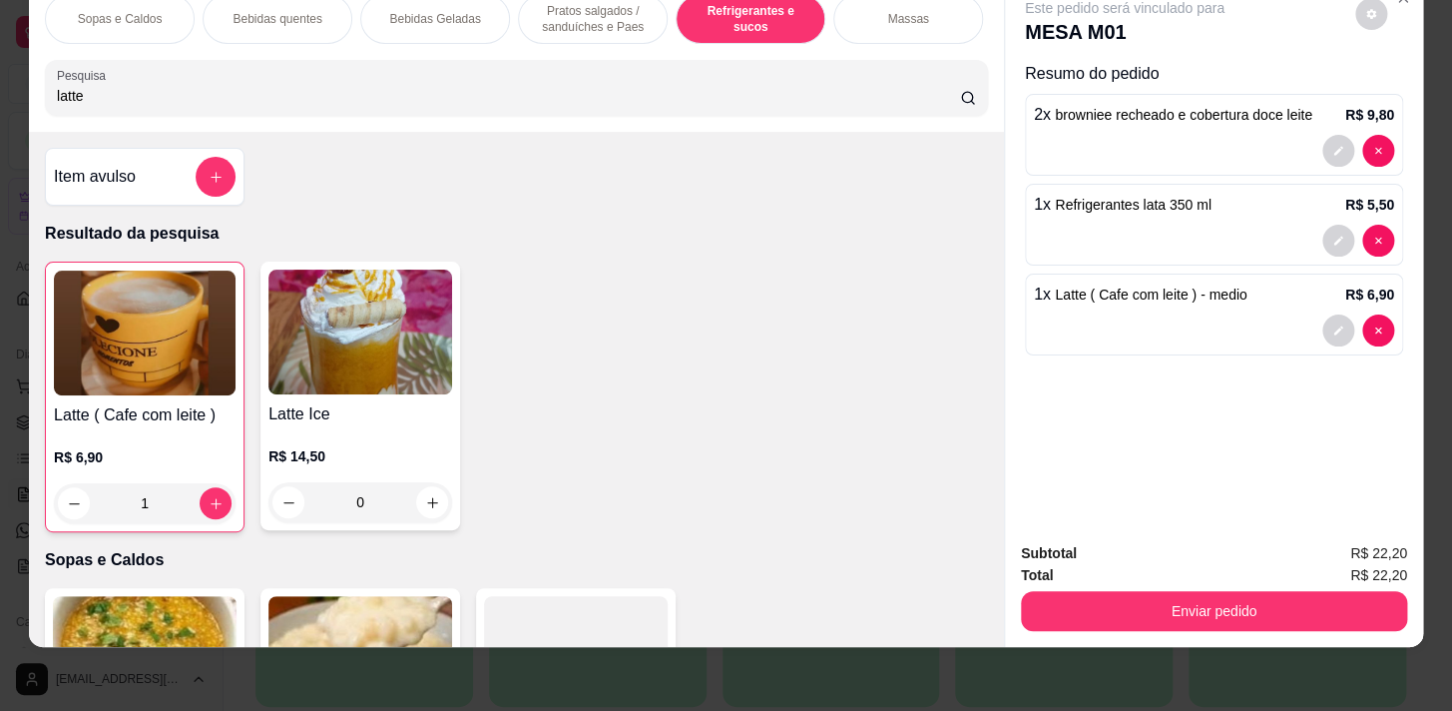
click at [474, 160] on div "Item avulso Resultado da pesquisa Latte ( Cafe com leite ) R$ 6,90 1 Latte Ice …" at bounding box center [516, 389] width 975 height 514
click at [501, 115] on div "Pesquisa latte" at bounding box center [516, 88] width 943 height 56
type input "l"
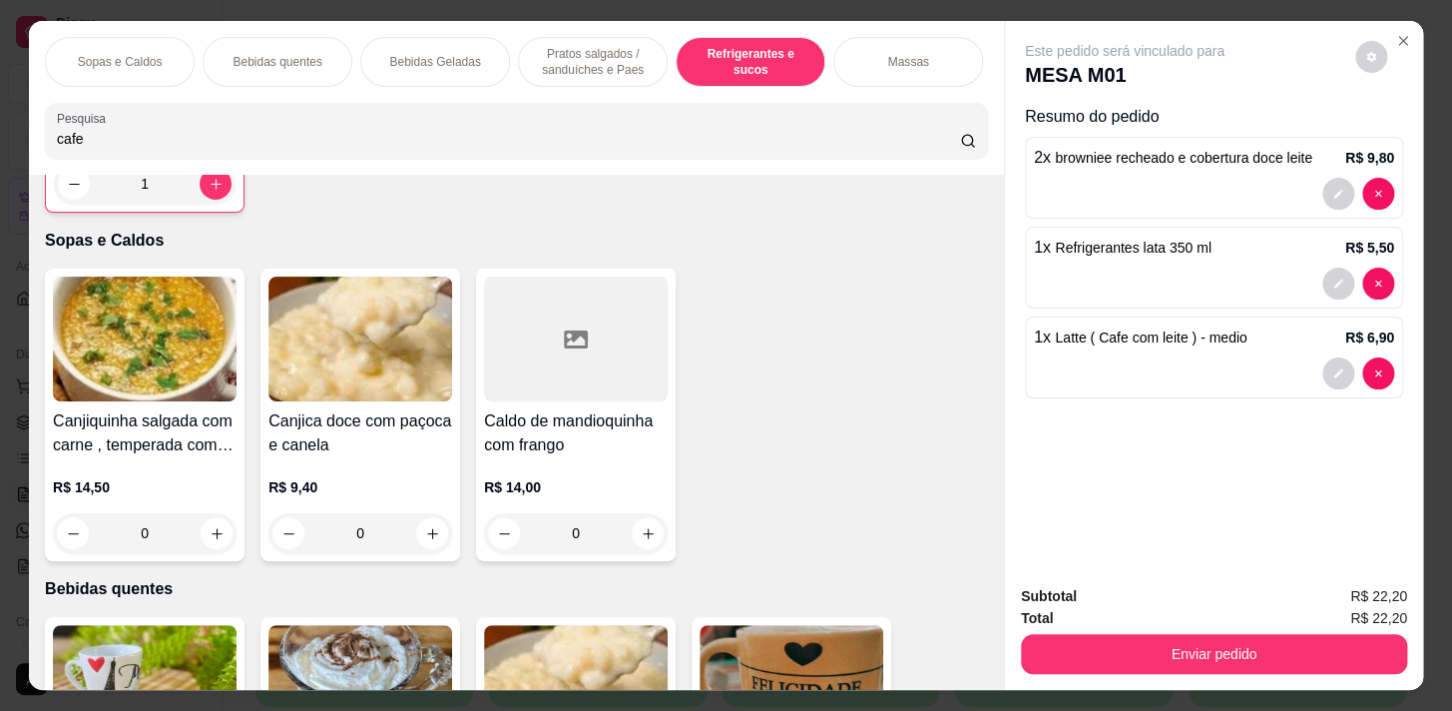
scroll to position [635, 0]
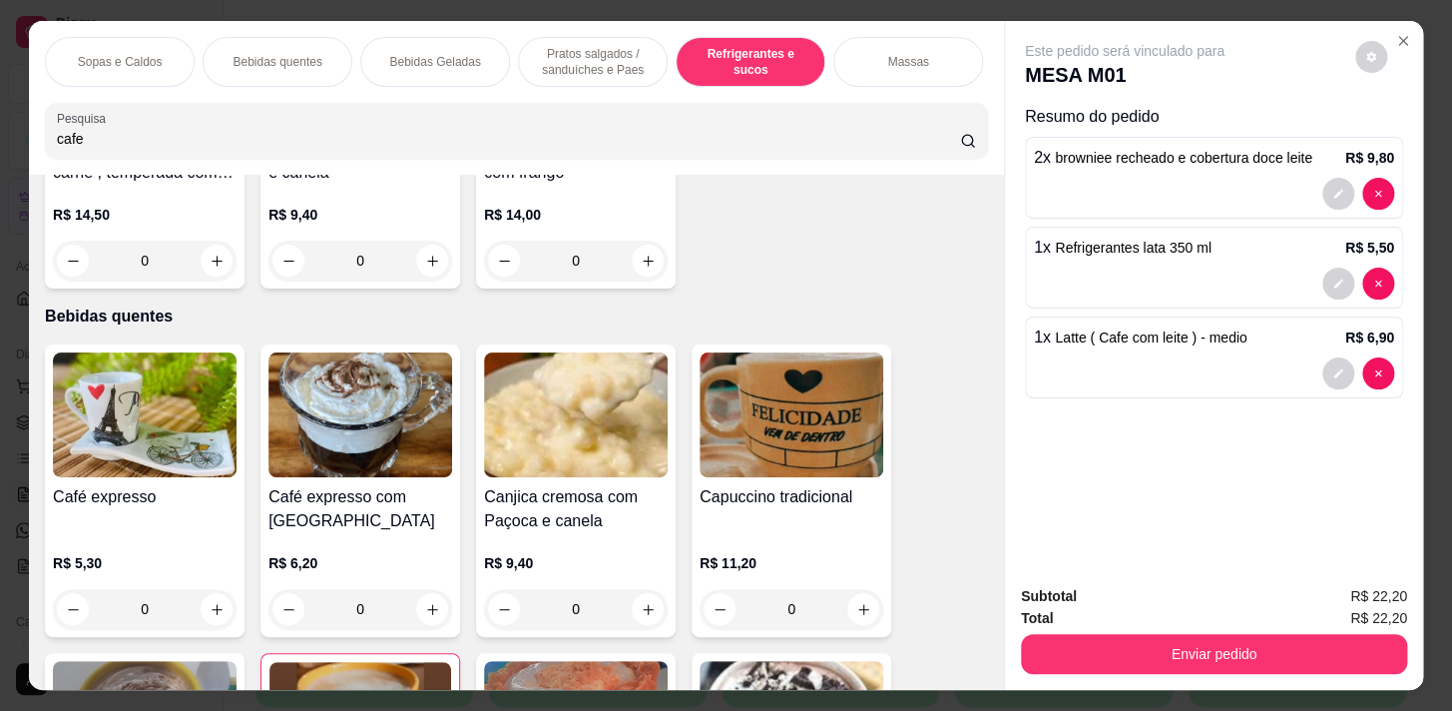
type input "cafe"
click at [243, 56] on p "Bebidas quentes" at bounding box center [277, 62] width 89 height 16
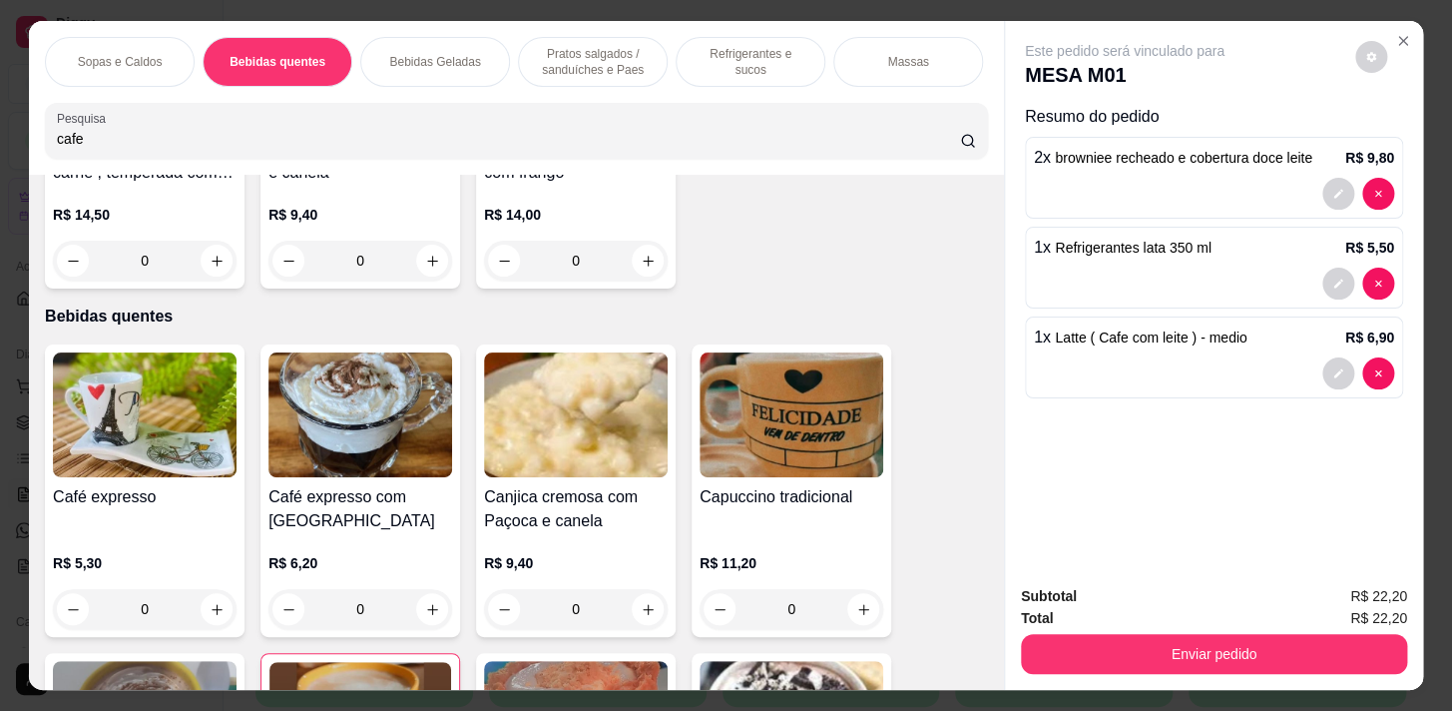
scroll to position [49, 0]
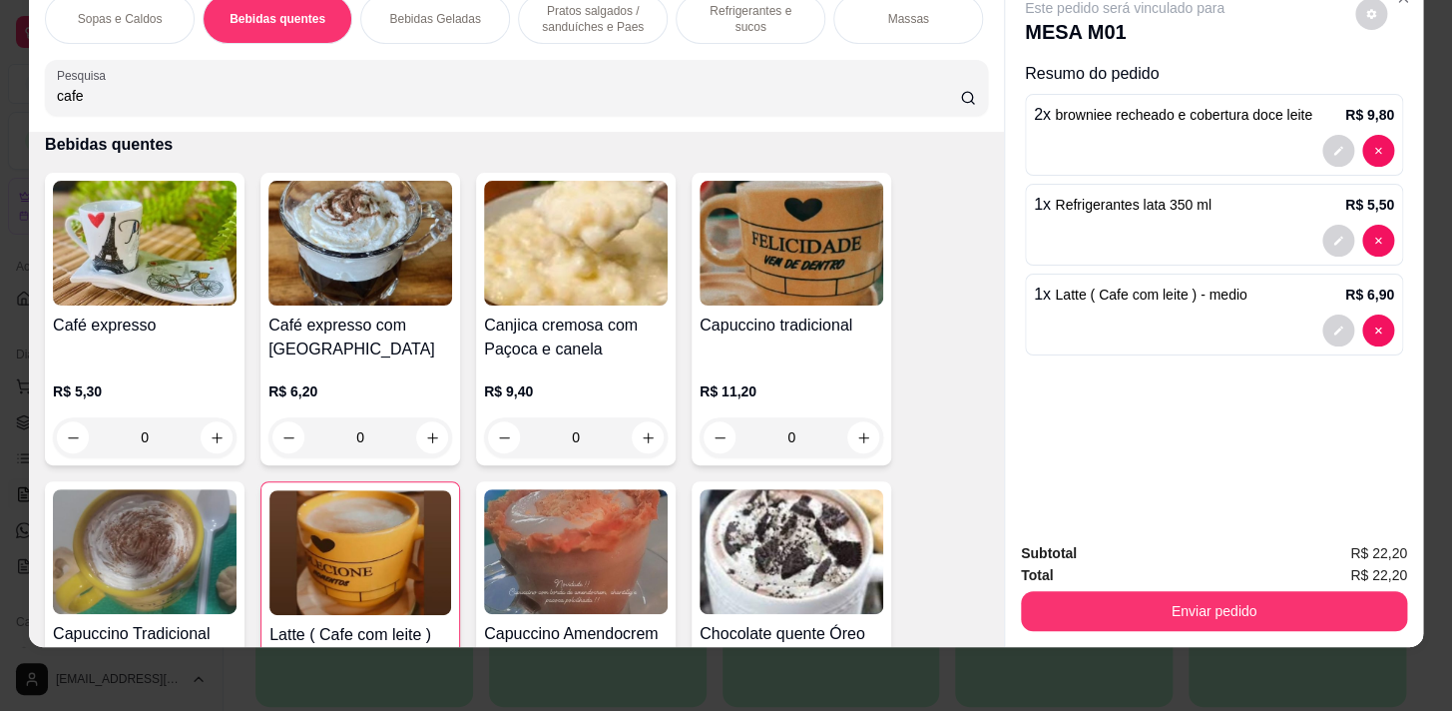
click at [181, 369] on div "R$ 5,30 0" at bounding box center [145, 409] width 184 height 96
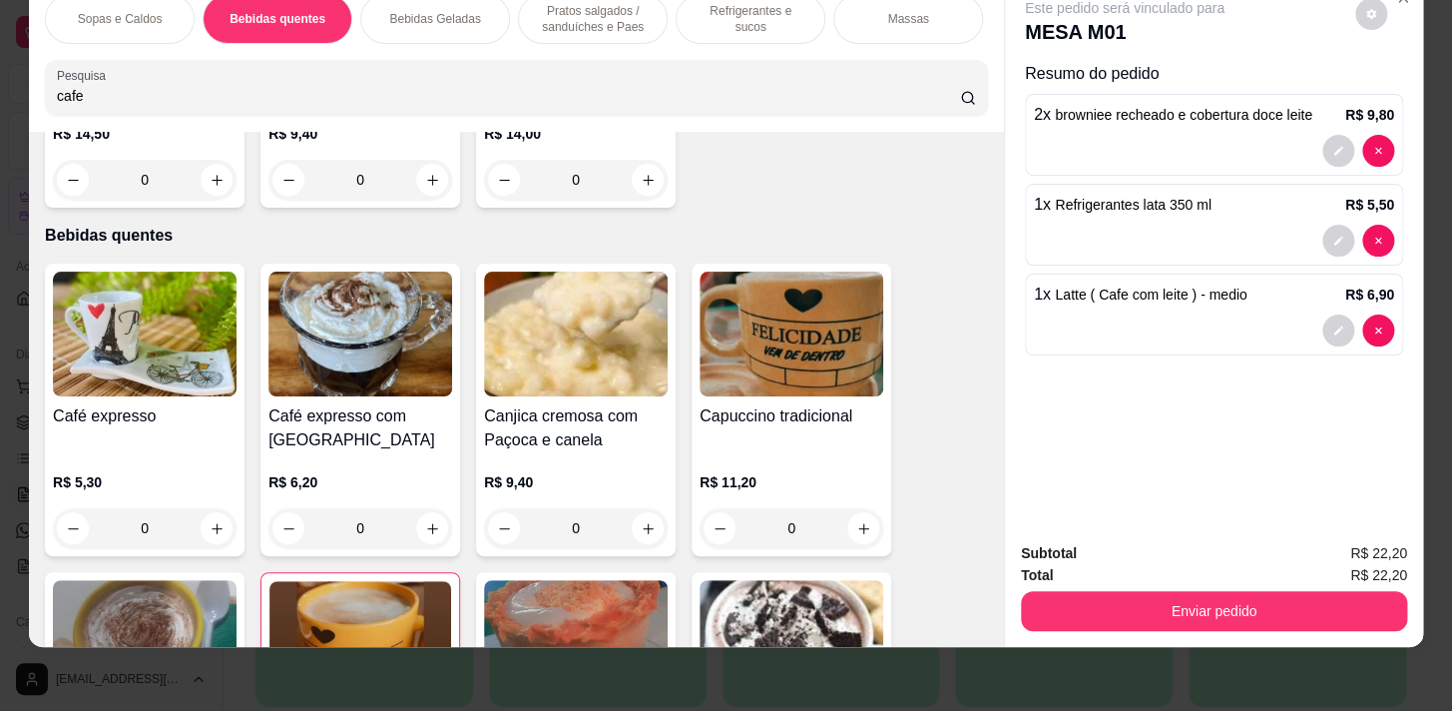
scroll to position [764, 0]
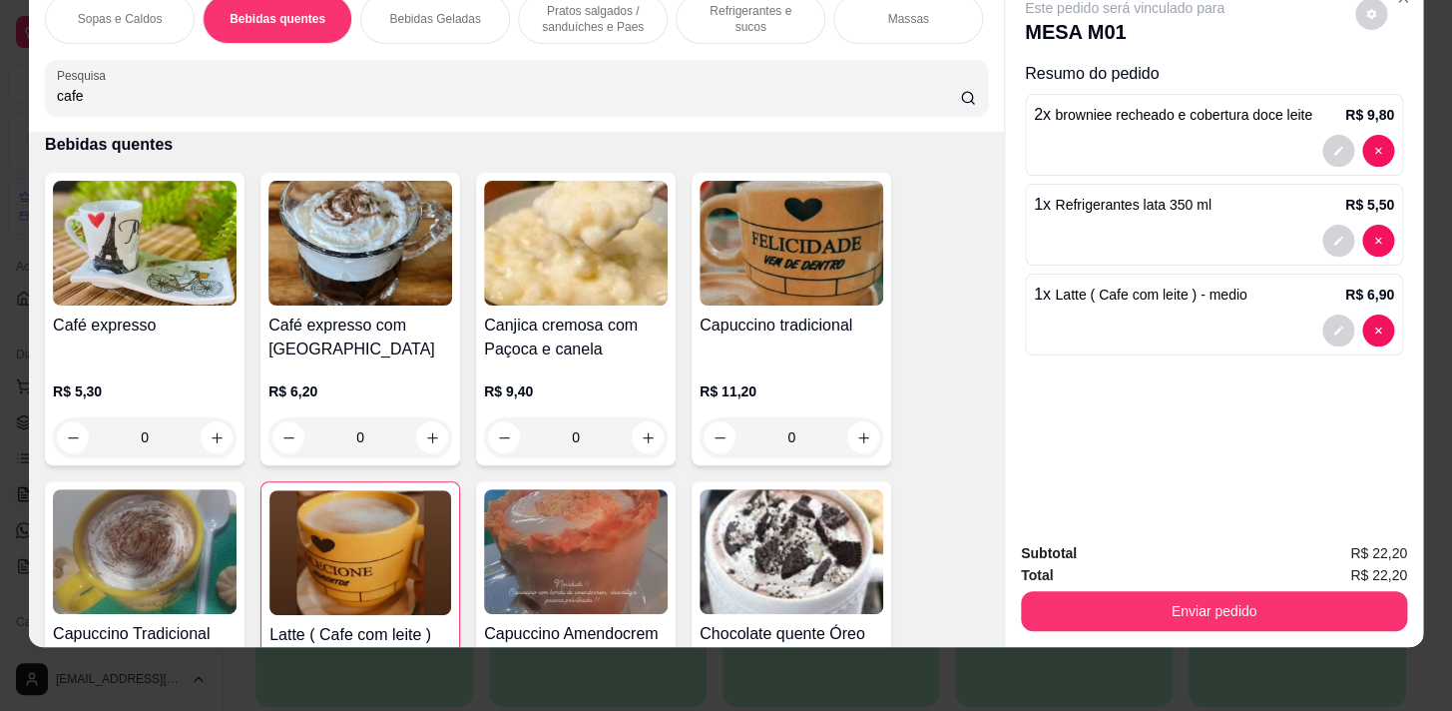
click at [428, 427] on button "increase-product-quantity" at bounding box center [432, 437] width 32 height 32
type input "1"
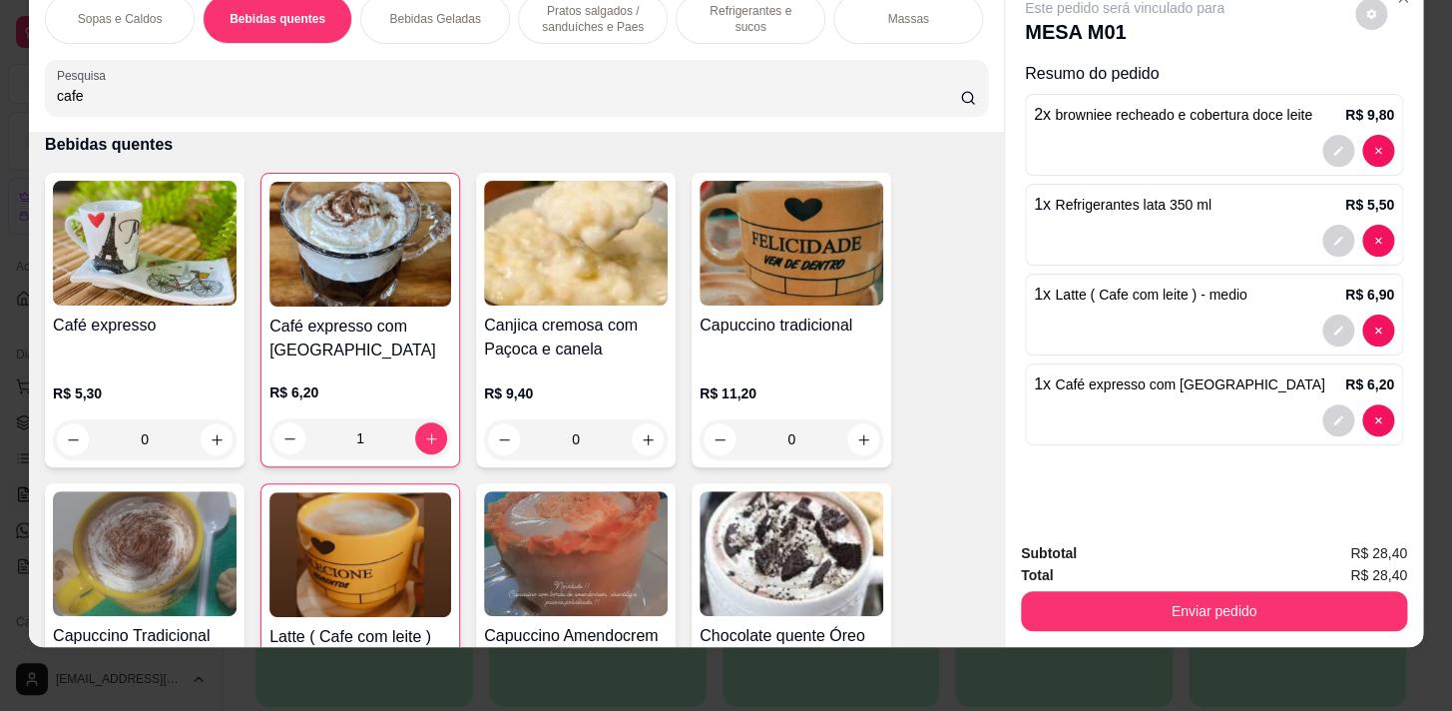
scroll to position [582, 0]
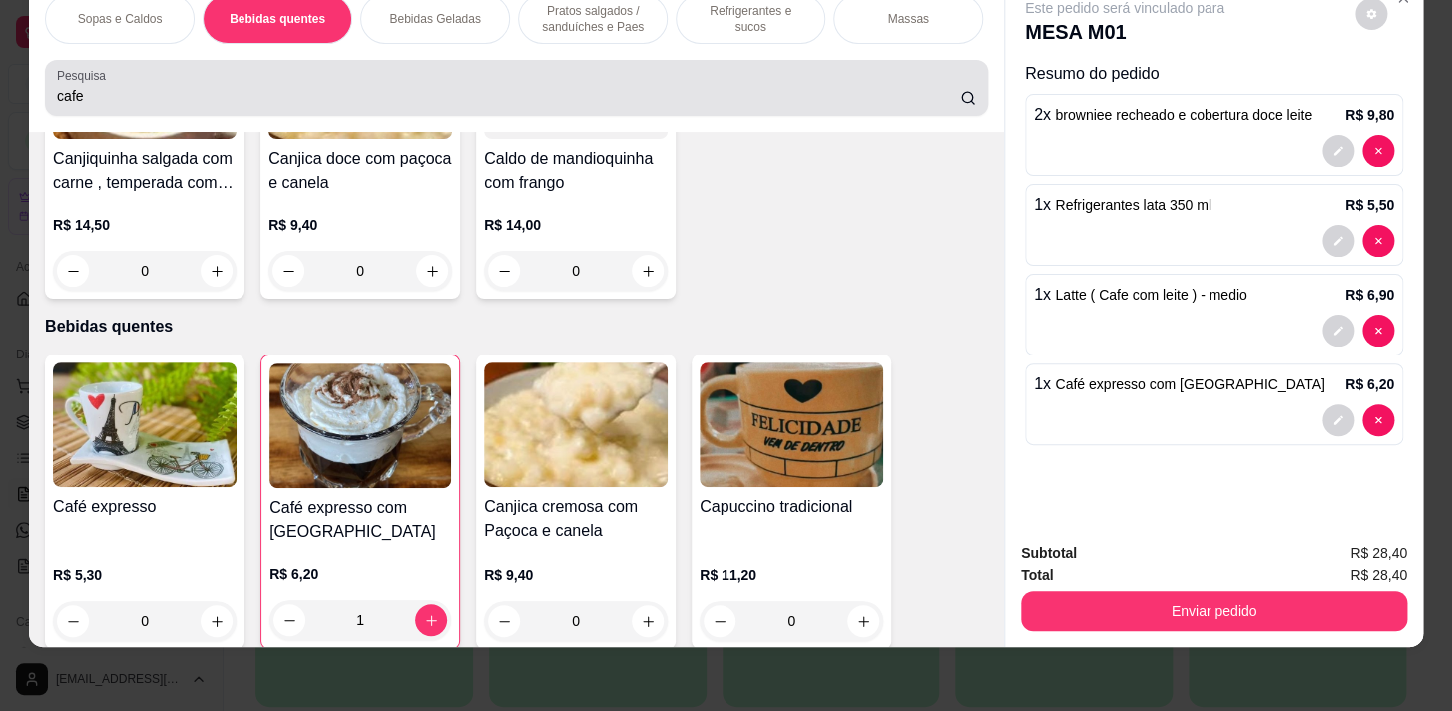
click at [328, 88] on input "cafe" at bounding box center [508, 96] width 903 height 20
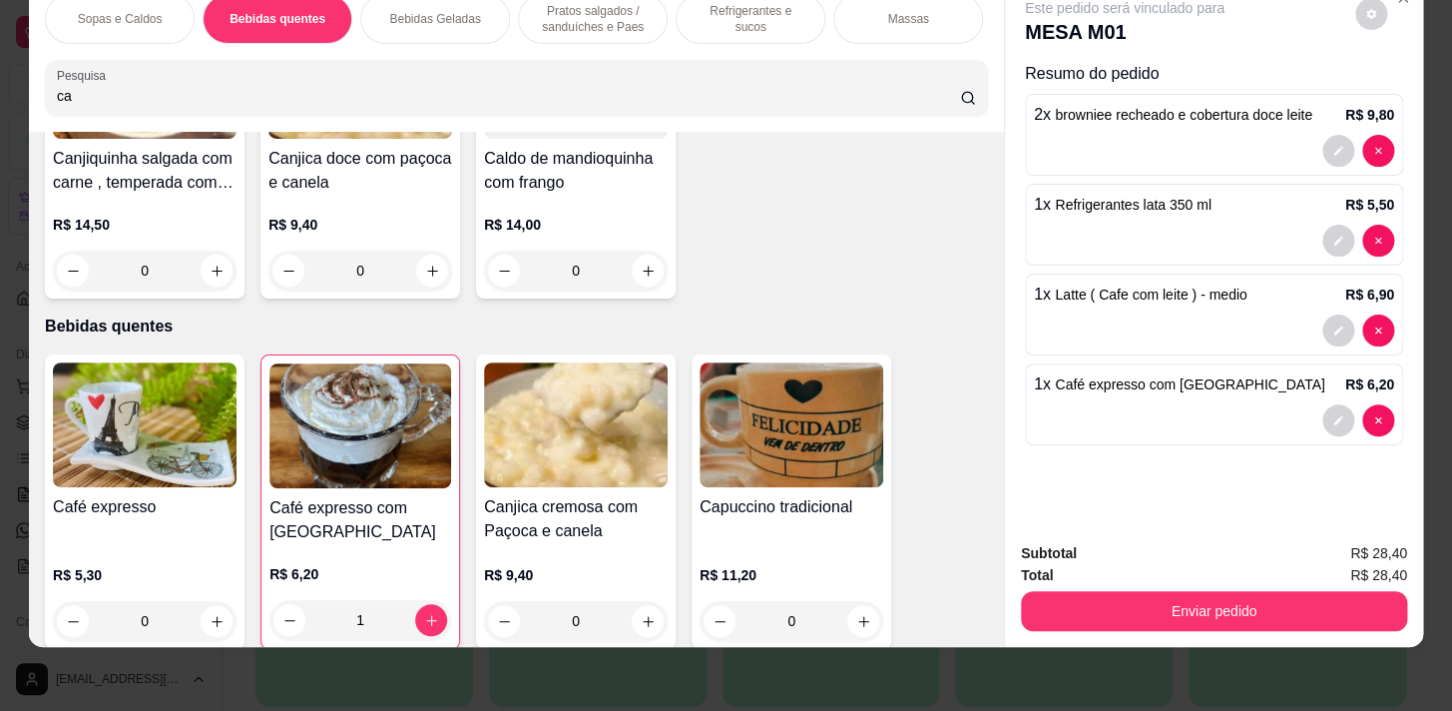
type input "c"
type input "buen"
click at [239, 11] on p "Bebidas quentes" at bounding box center [278, 19] width 96 height 16
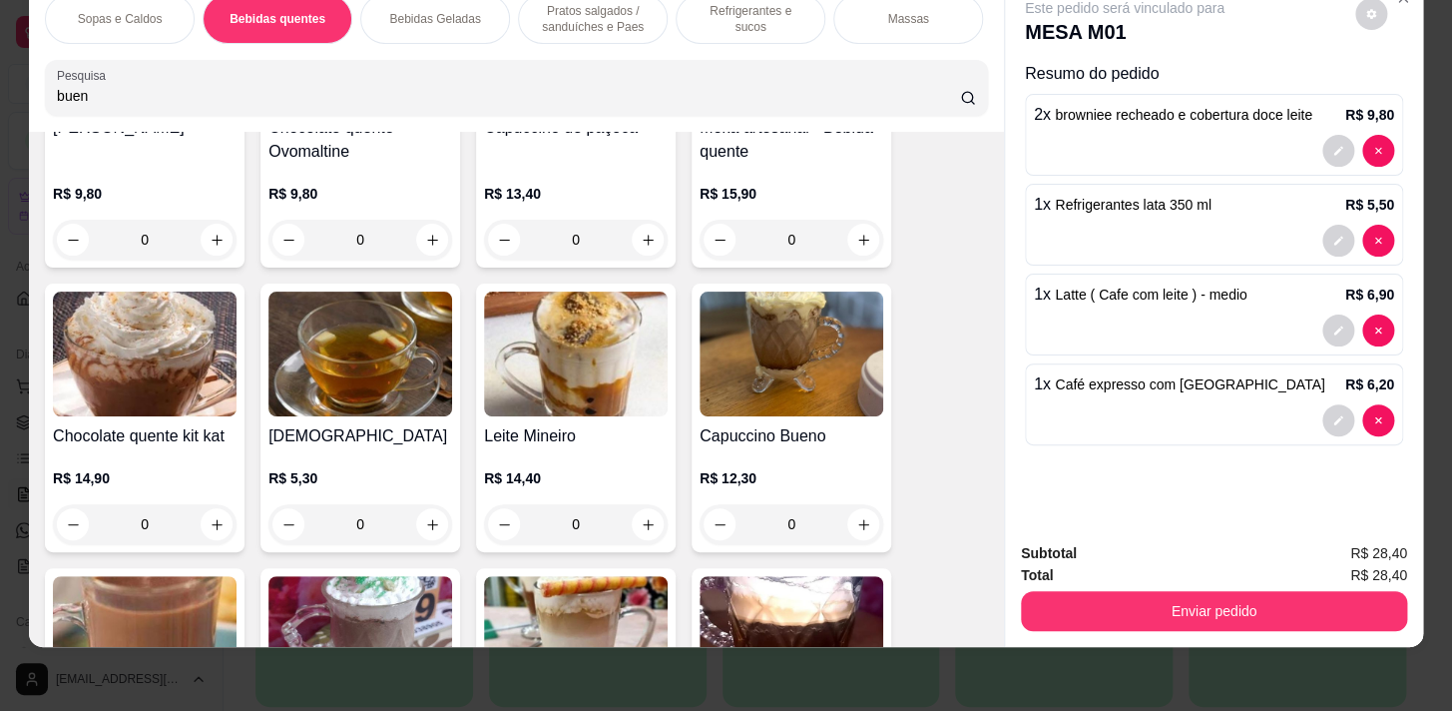
scroll to position [1669, 0]
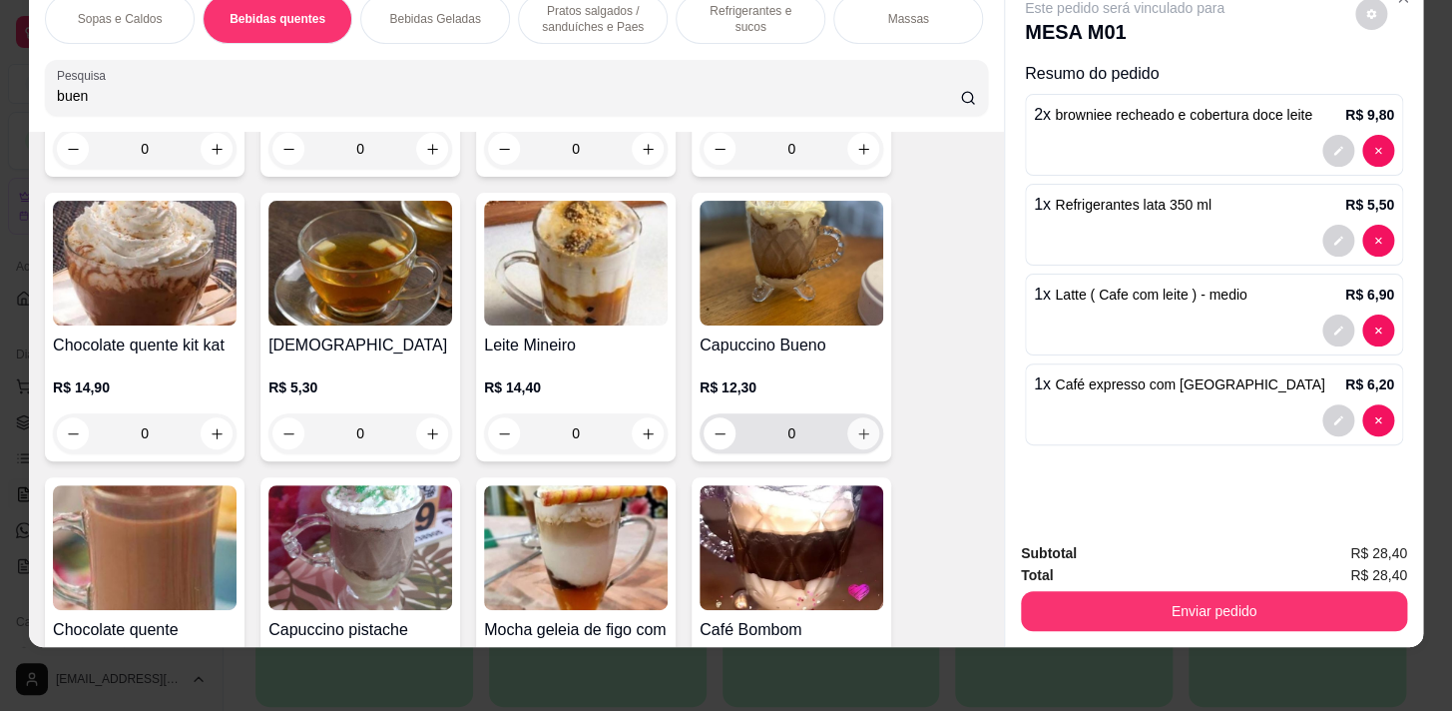
click at [861, 432] on icon "increase-product-quantity" at bounding box center [863, 433] width 11 height 11
type input "1"
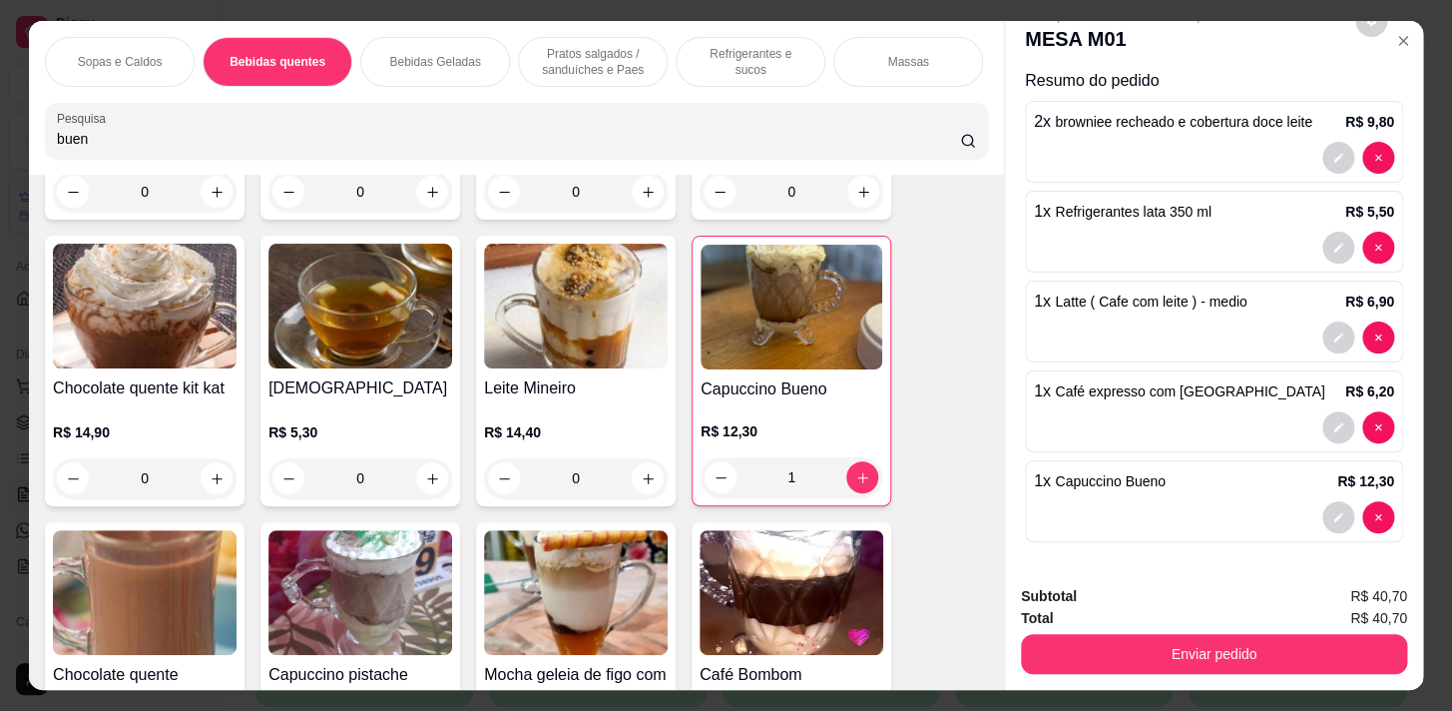
scroll to position [49, 0]
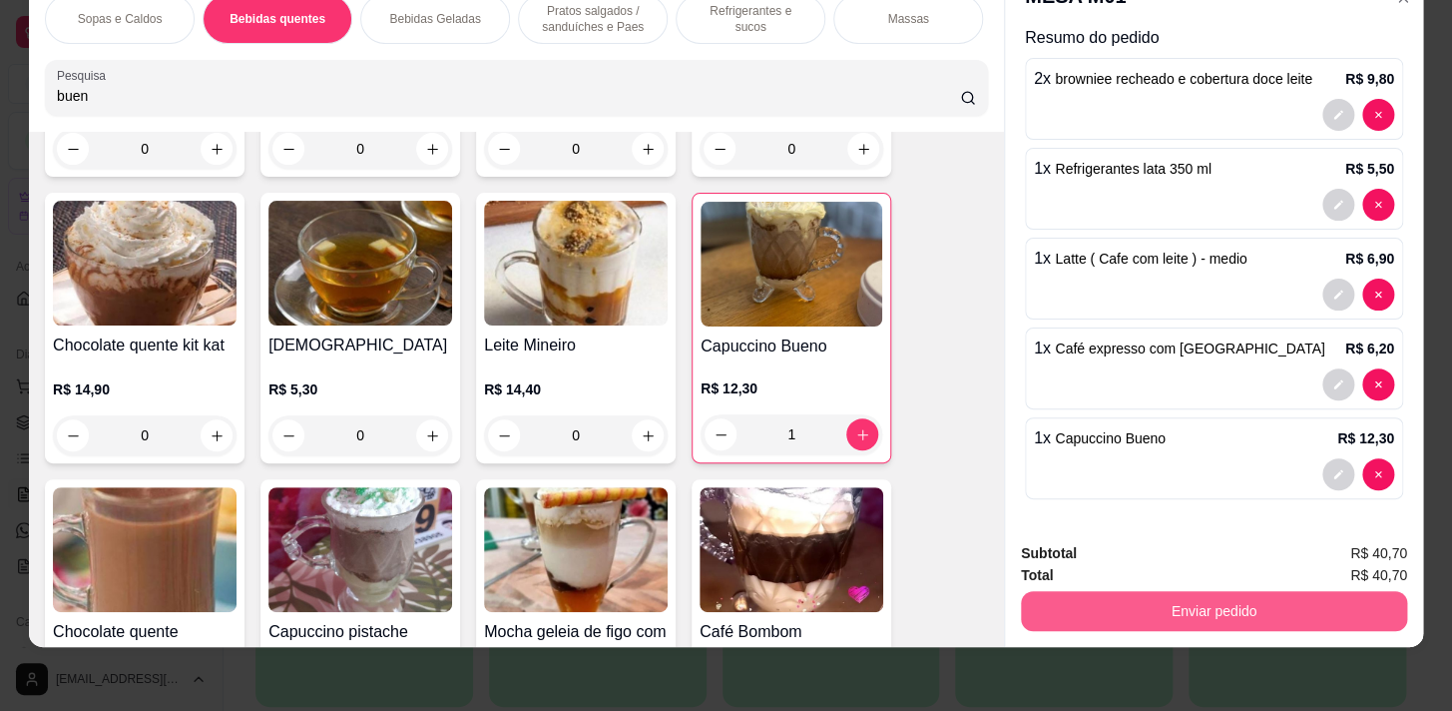
click at [1257, 596] on button "Enviar pedido" at bounding box center [1214, 611] width 386 height 40
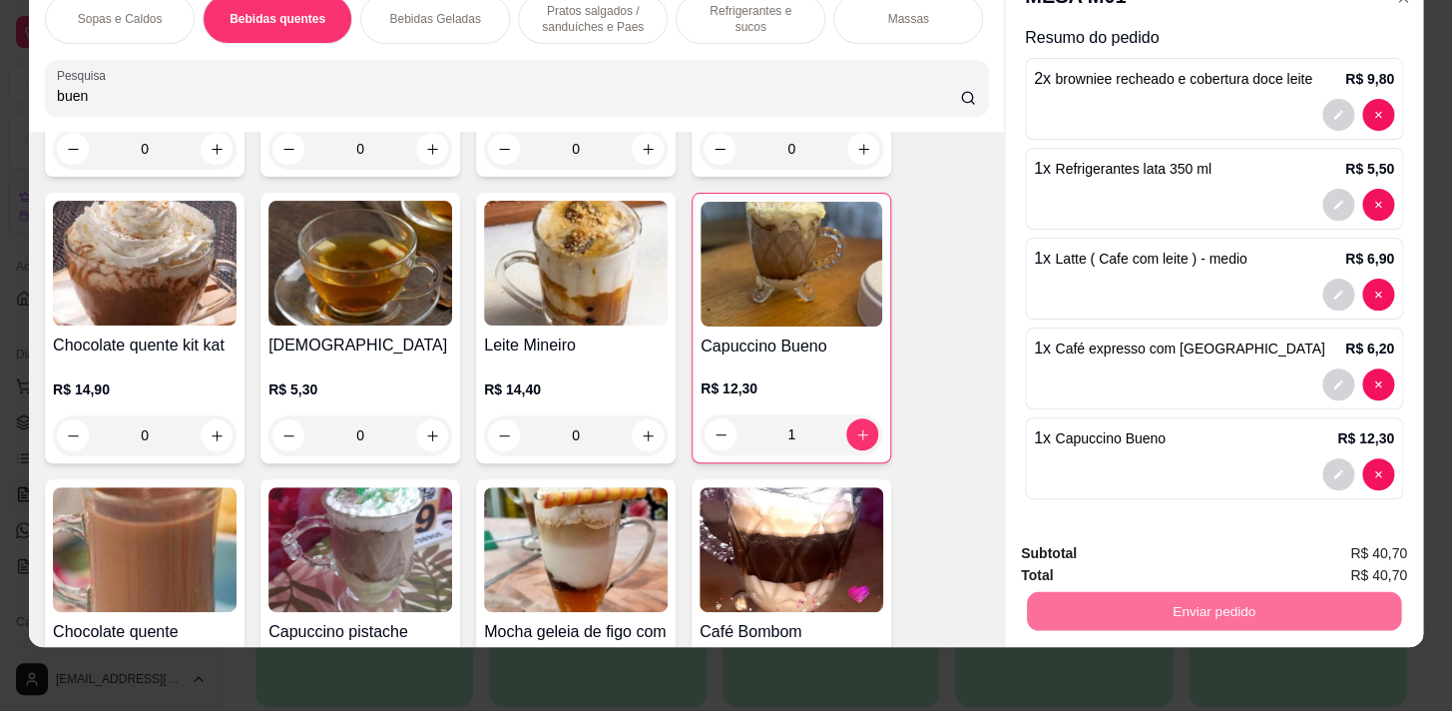
click at [1186, 536] on button "Não registrar e enviar pedido" at bounding box center [1148, 548] width 202 height 37
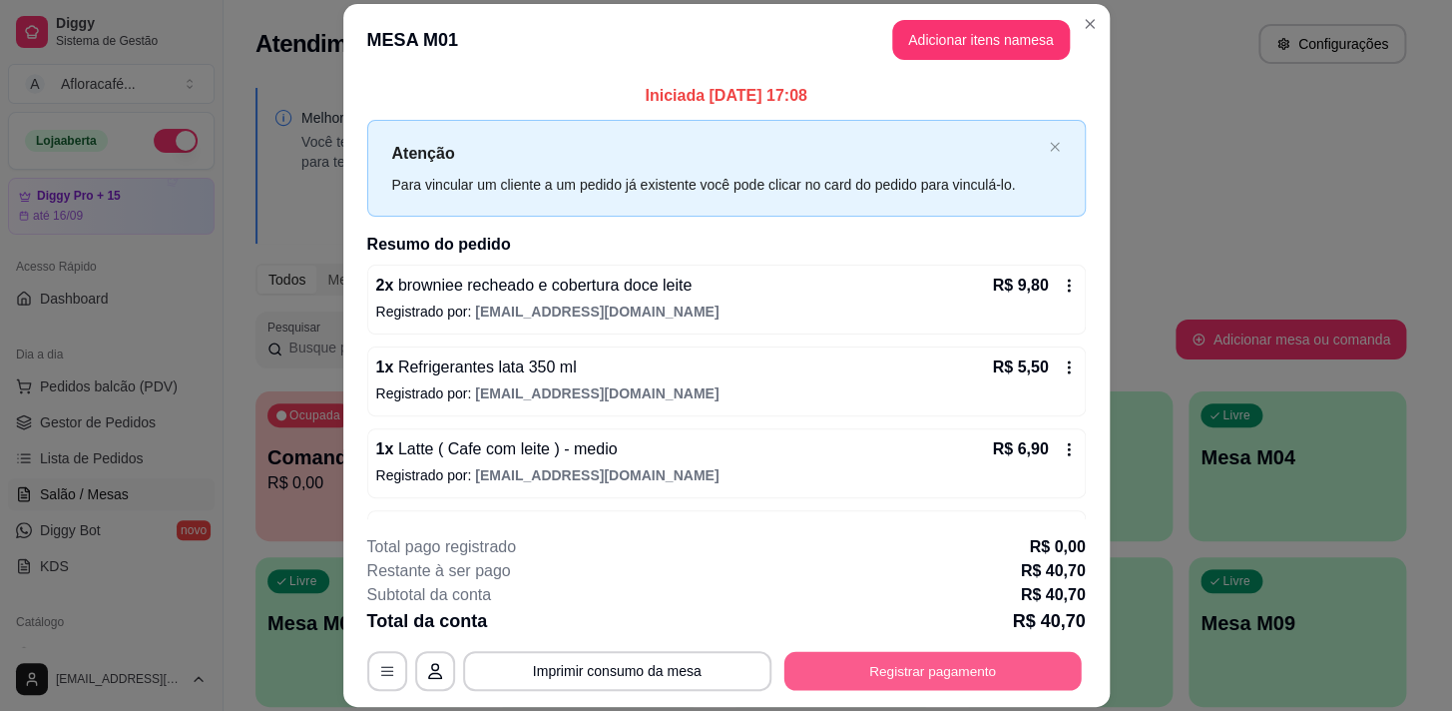
click at [996, 682] on button "Registrar pagamento" at bounding box center [932, 671] width 297 height 39
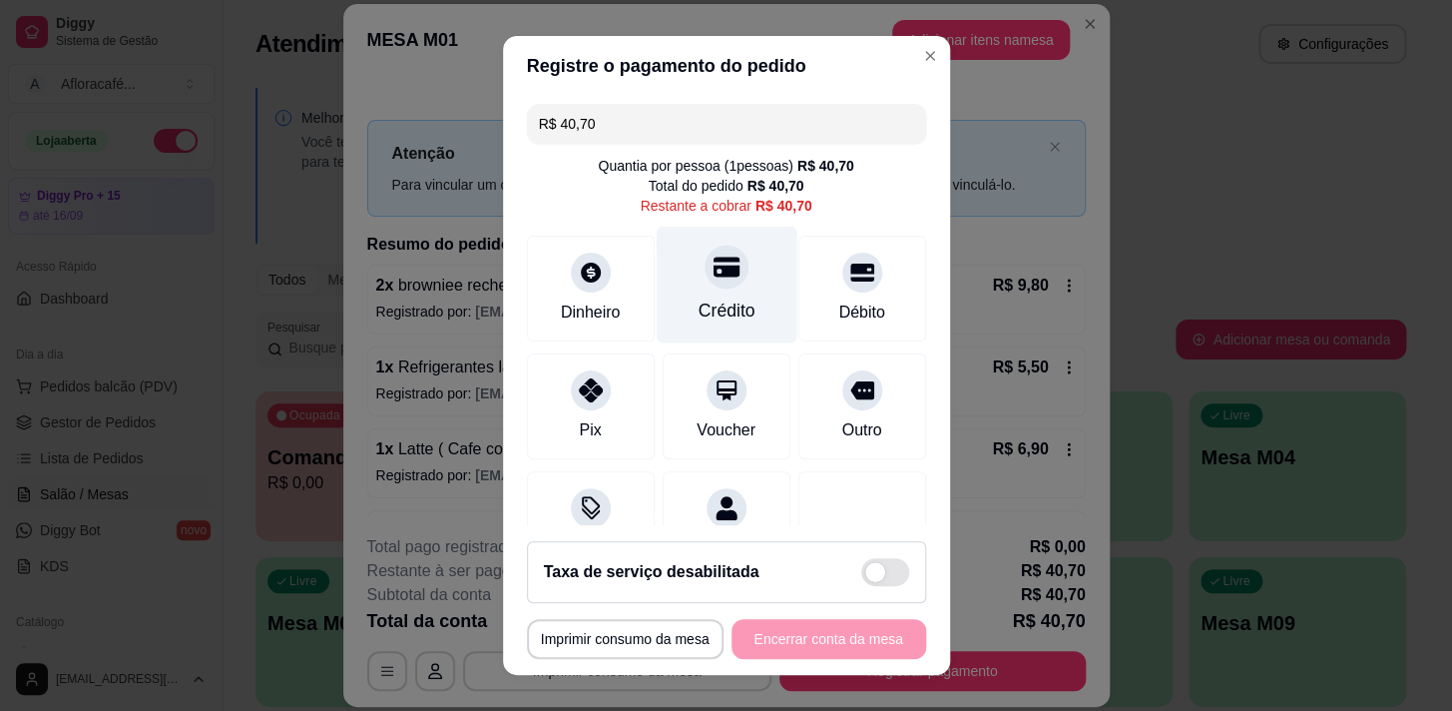
click at [748, 270] on div "Crédito" at bounding box center [726, 284] width 141 height 117
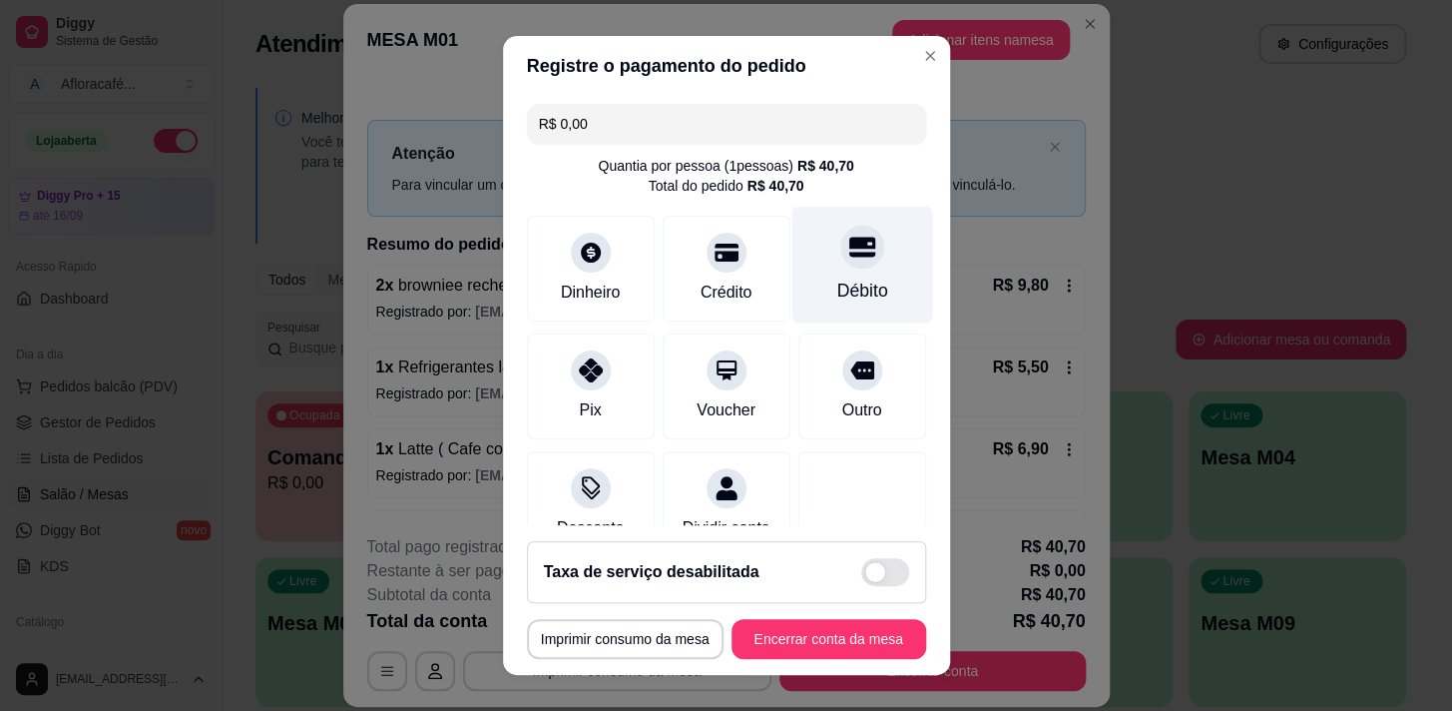
click at [837, 269] on div "Débito" at bounding box center [862, 264] width 141 height 117
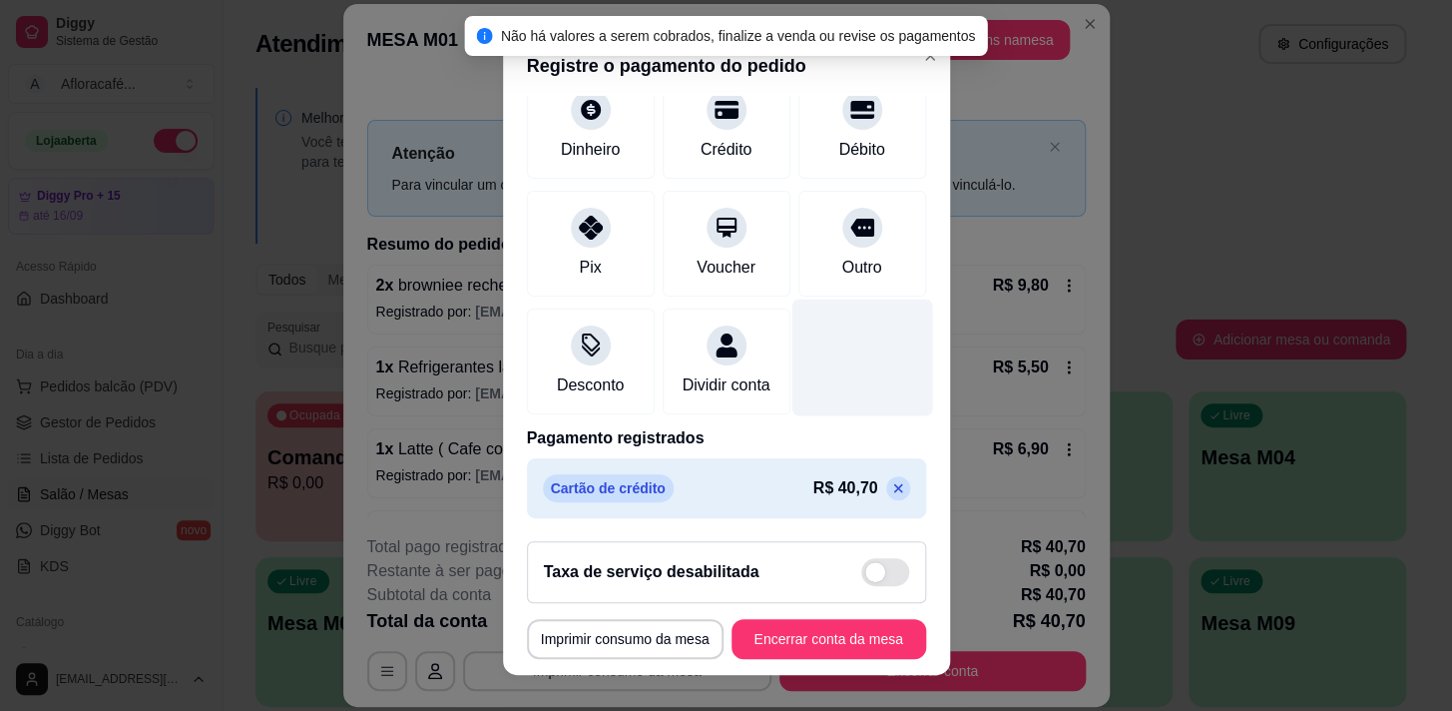
scroll to position [28, 0]
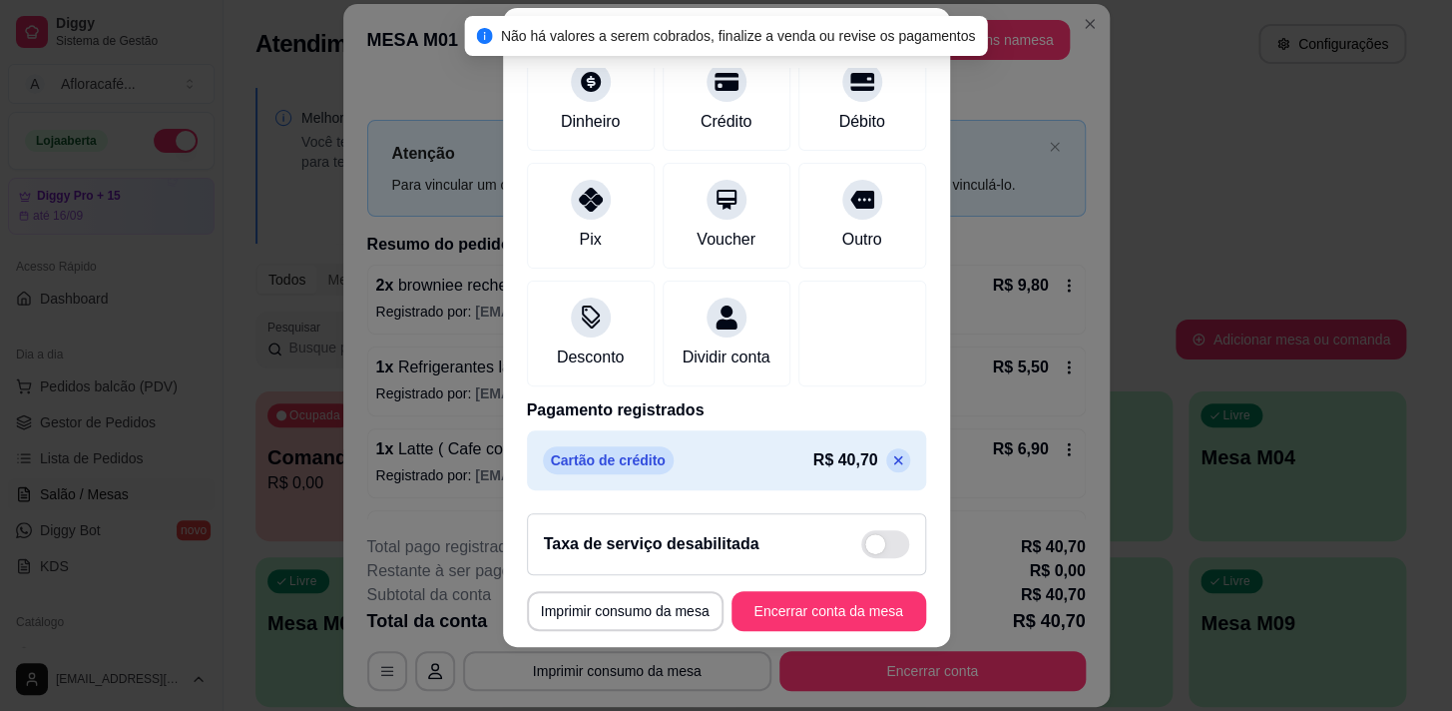
click at [890, 461] on icon at bounding box center [898, 460] width 16 height 16
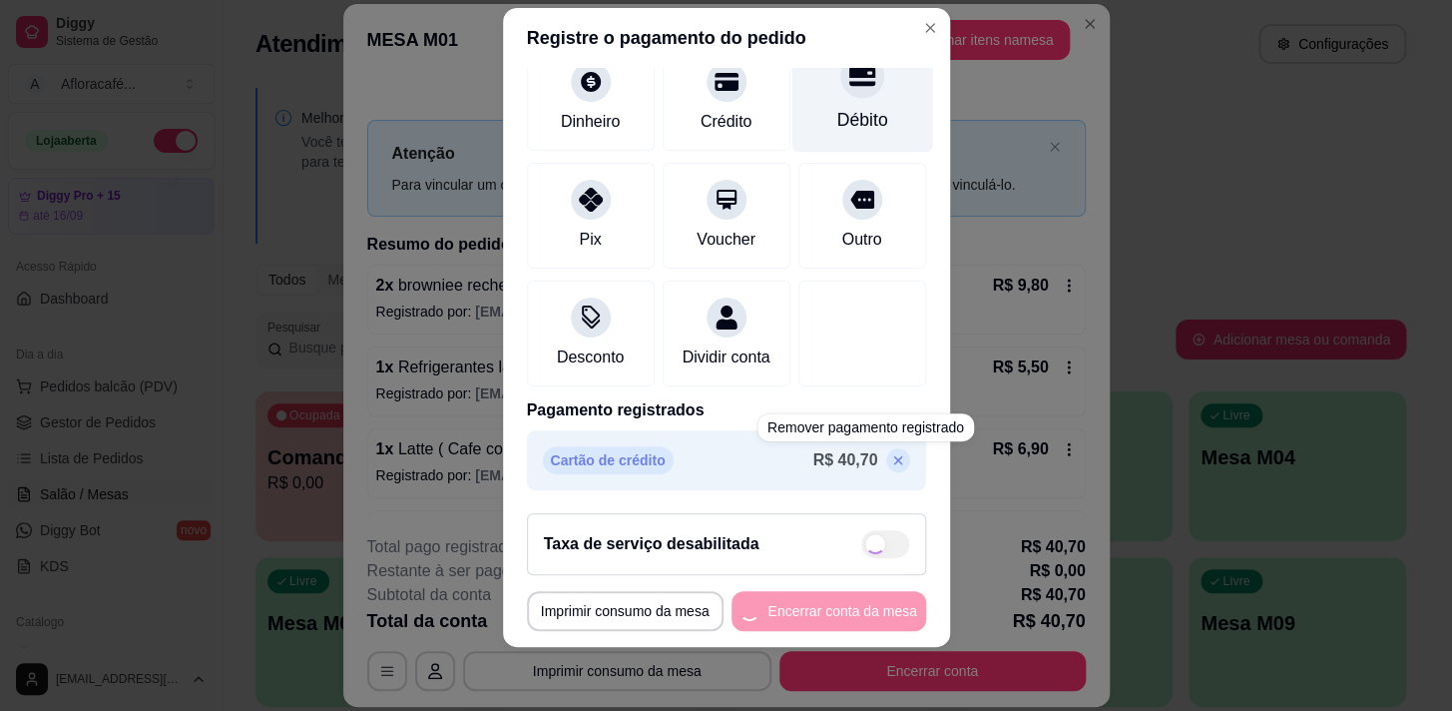
scroll to position [0, 0]
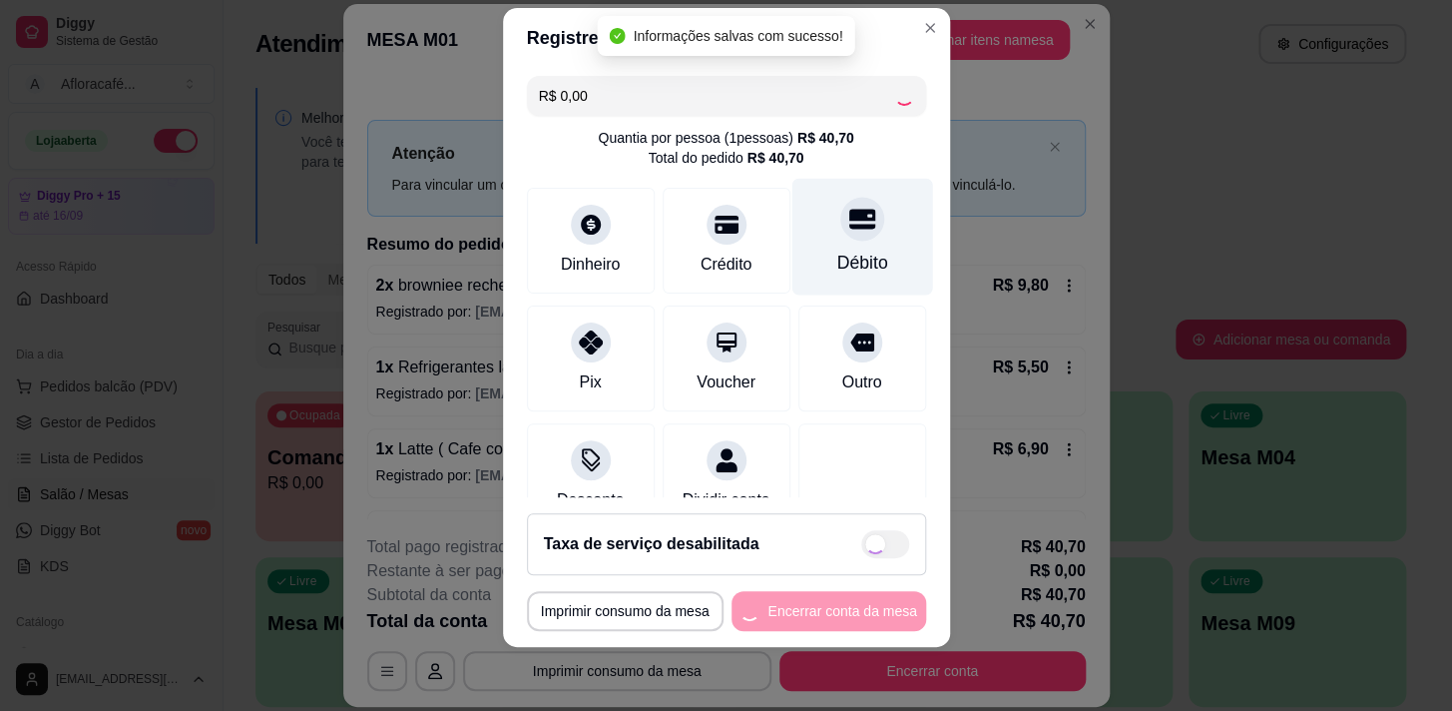
click at [848, 245] on div "Débito" at bounding box center [862, 236] width 141 height 117
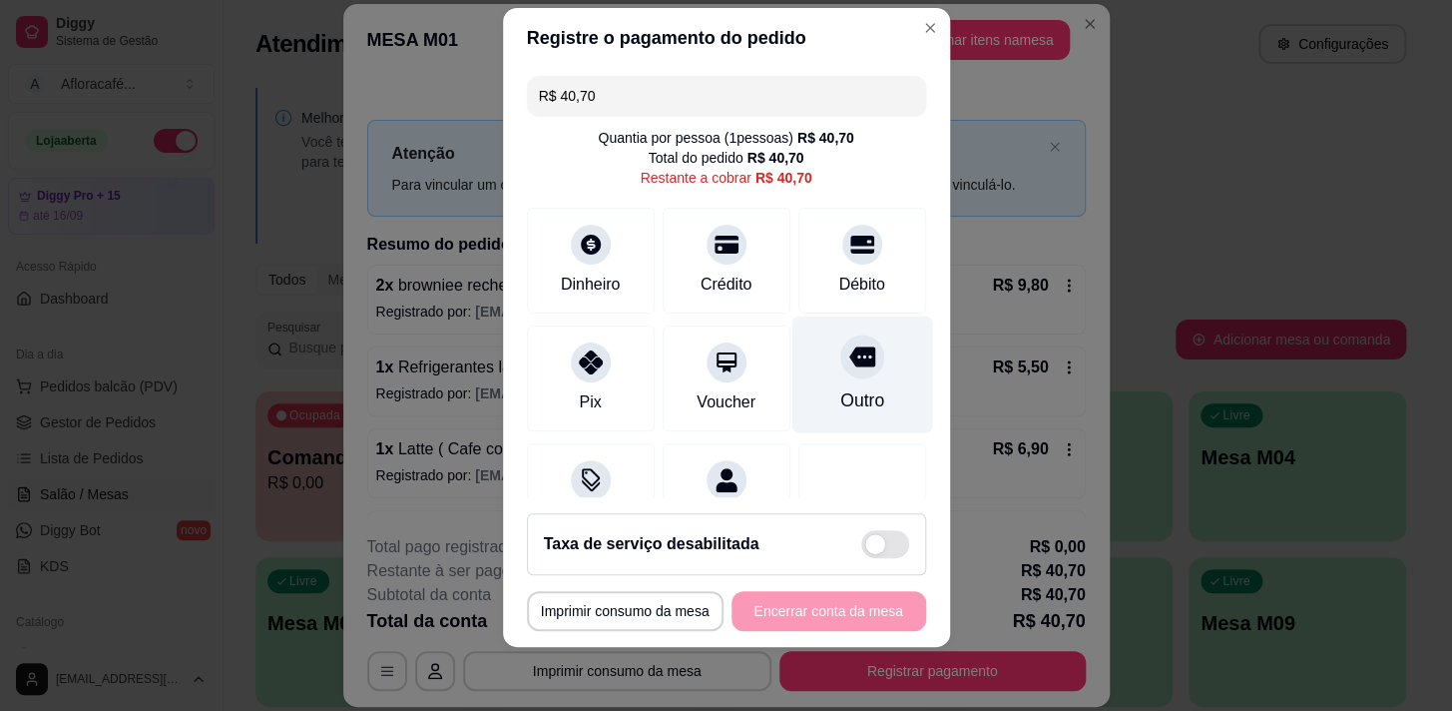
scroll to position [82, 0]
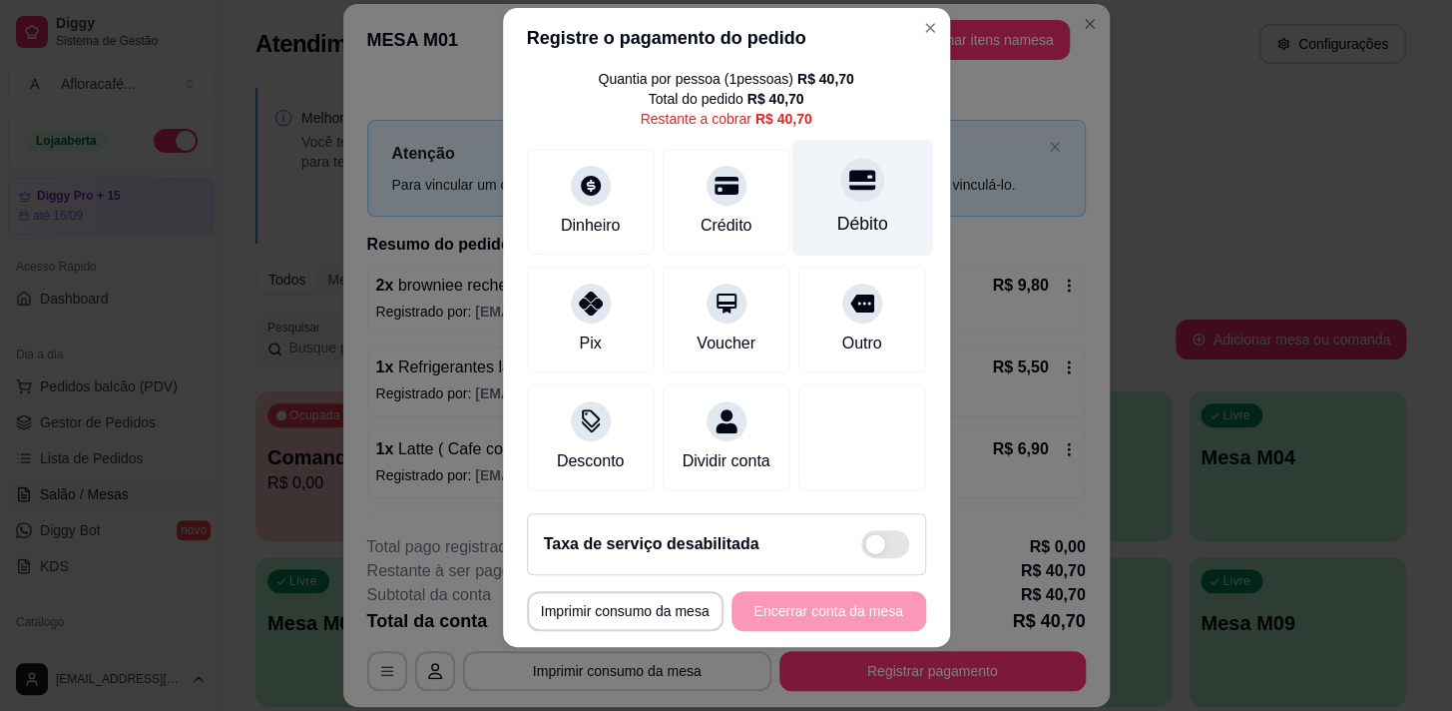
click at [856, 154] on div "Débito" at bounding box center [862, 197] width 141 height 117
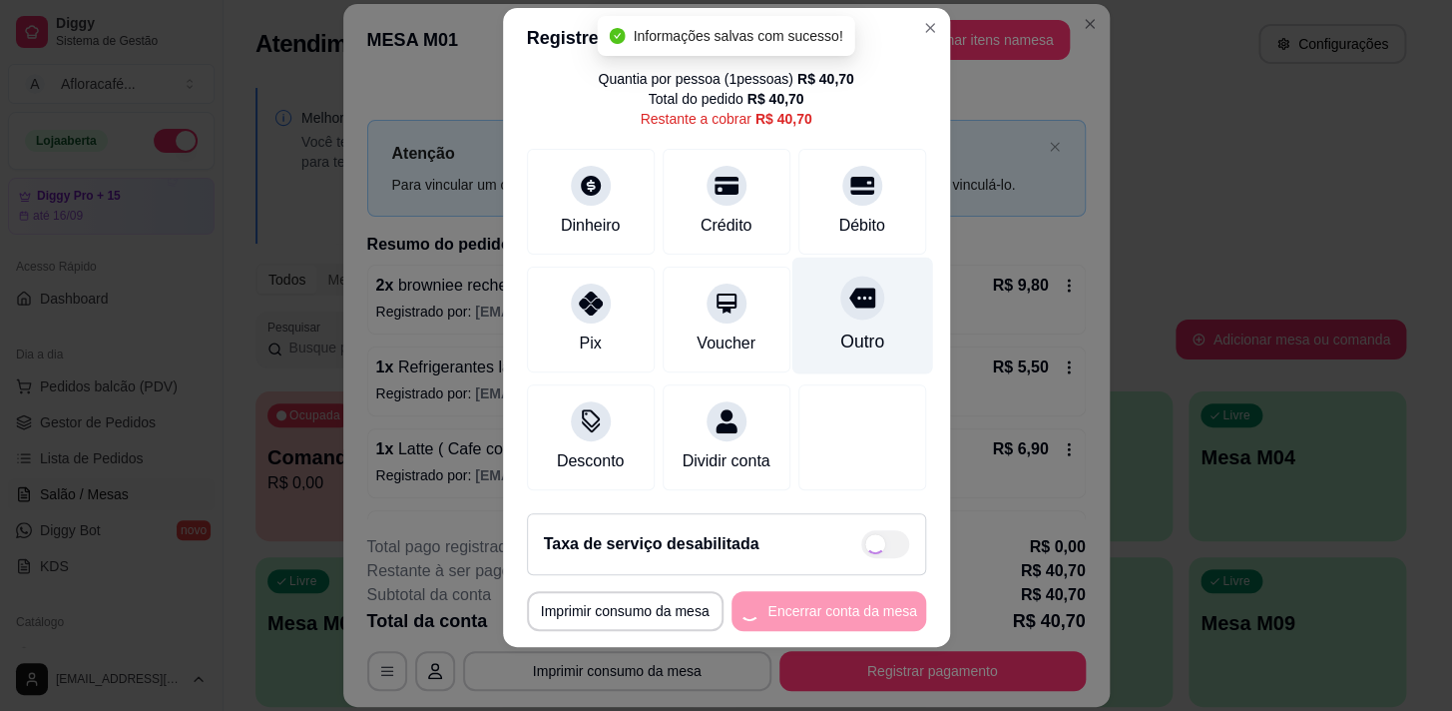
type input "R$ 0,00"
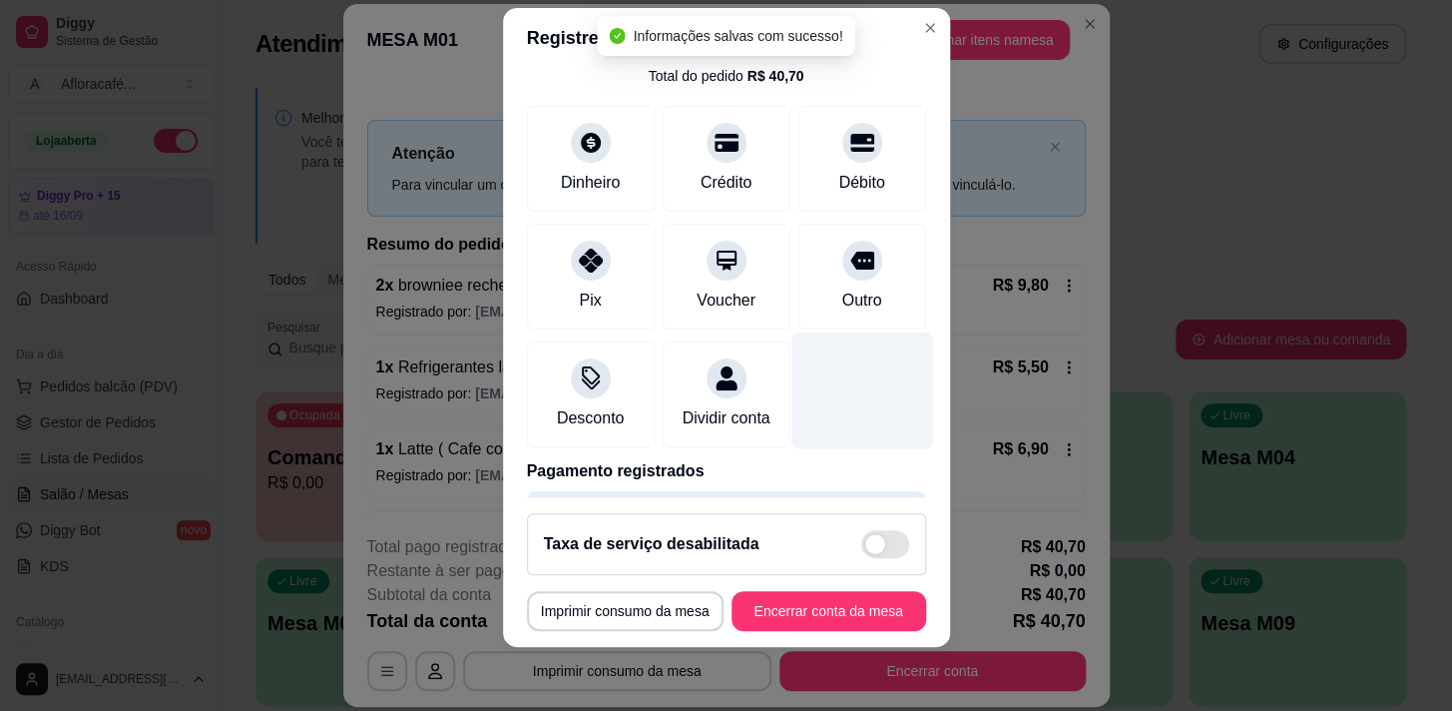
scroll to position [166, 0]
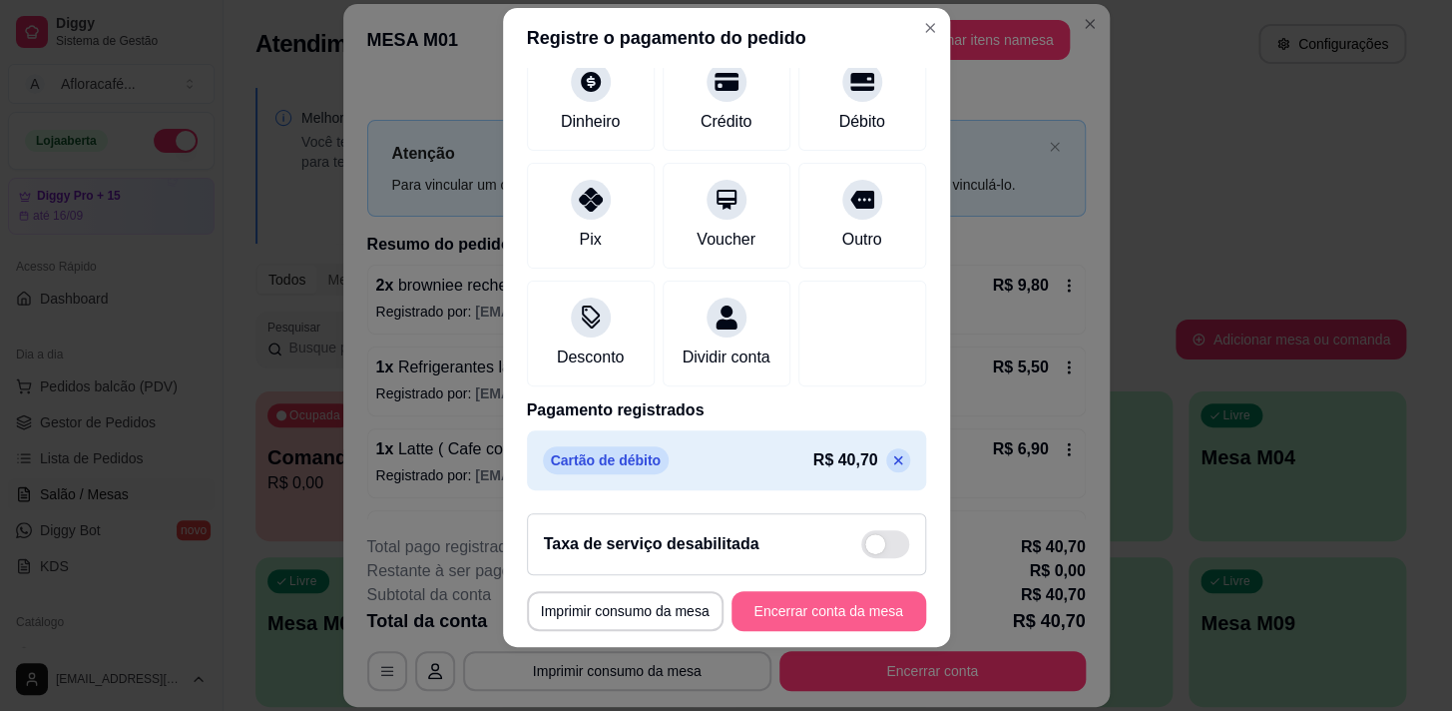
click at [853, 621] on button "Encerrar conta da mesa" at bounding box center [829, 611] width 195 height 40
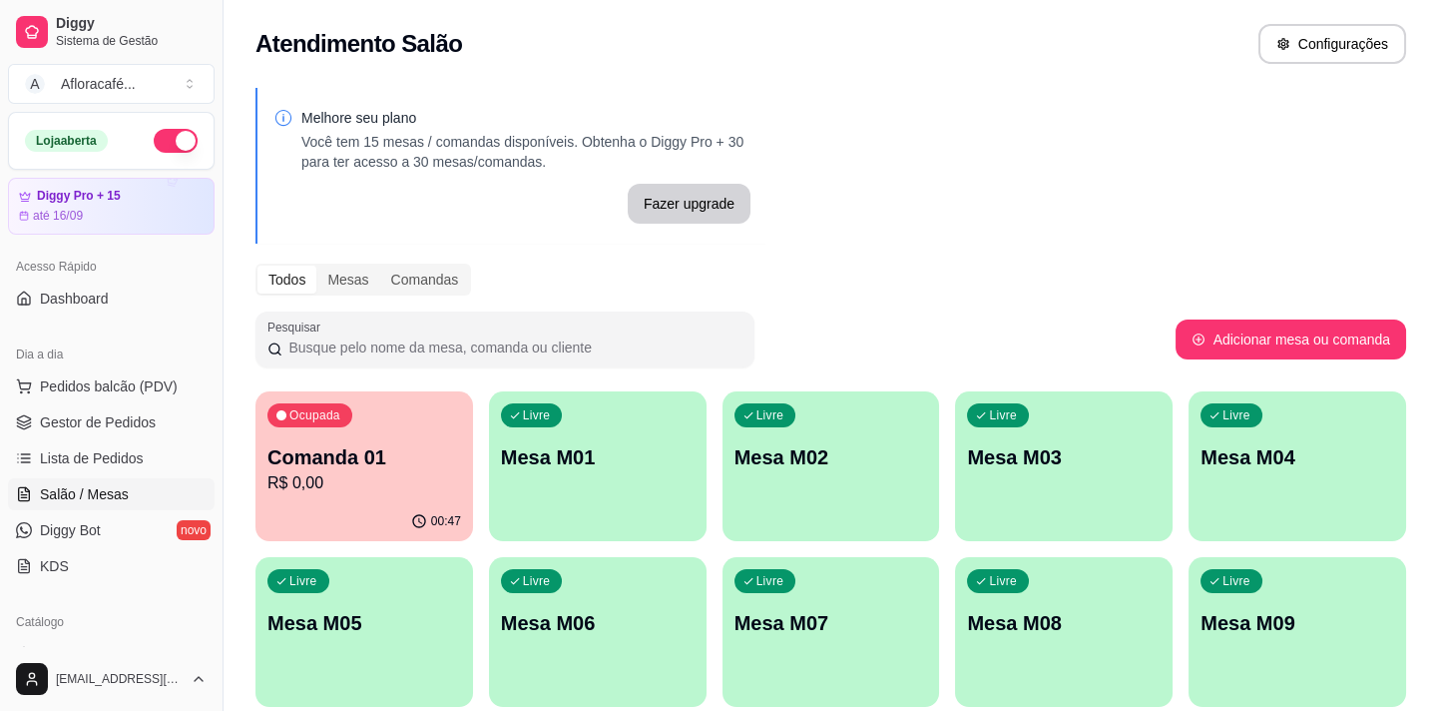
drag, startPoint x: 482, startPoint y: 470, endPoint x: 495, endPoint y: 468, distance: 13.1
click at [486, 469] on div "Ocupada Comanda 01 R$ 0,00 00:47 Livre Mesa M01 Livre Mesa M02 Livre Mesa M03 L…" at bounding box center [831, 714] width 1151 height 647
click at [582, 433] on div "Livre Mesa M01" at bounding box center [597, 454] width 211 height 122
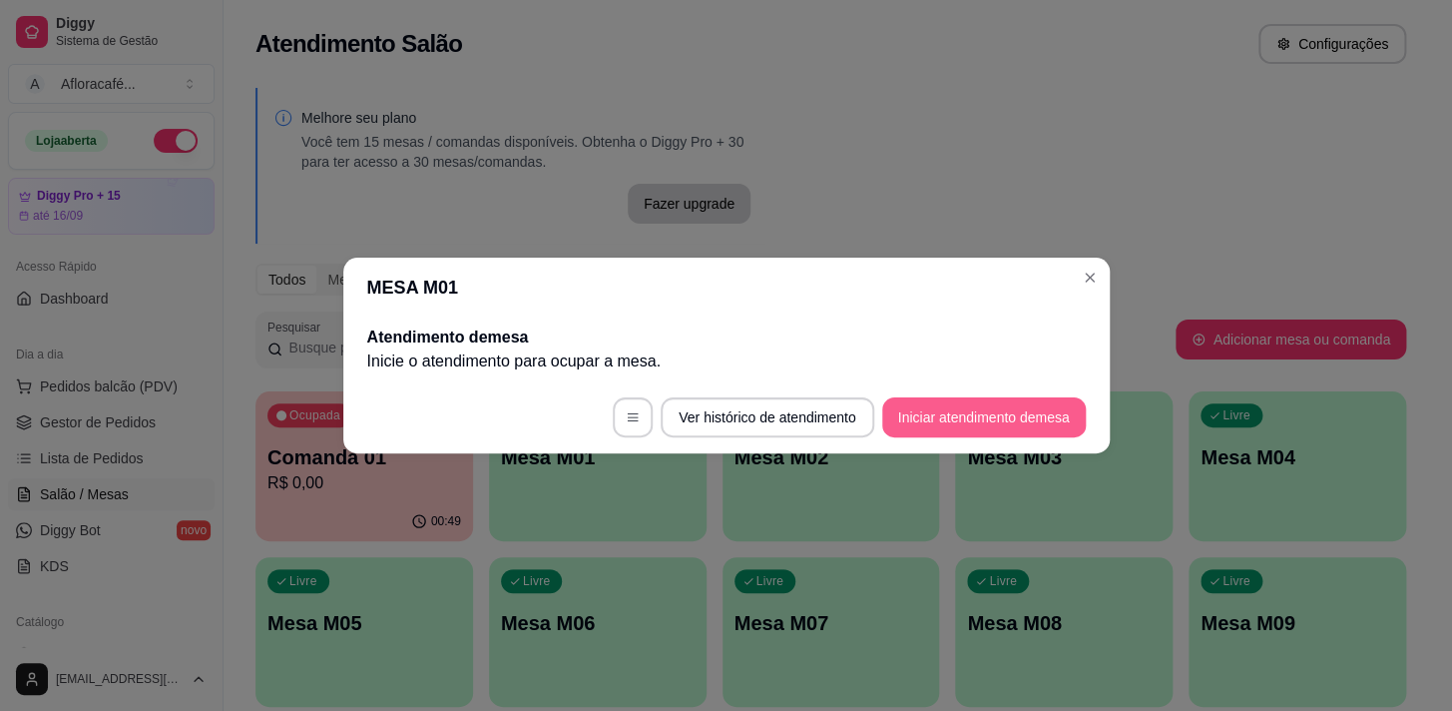
click at [1055, 399] on button "Iniciar atendimento de mesa" at bounding box center [984, 417] width 204 height 40
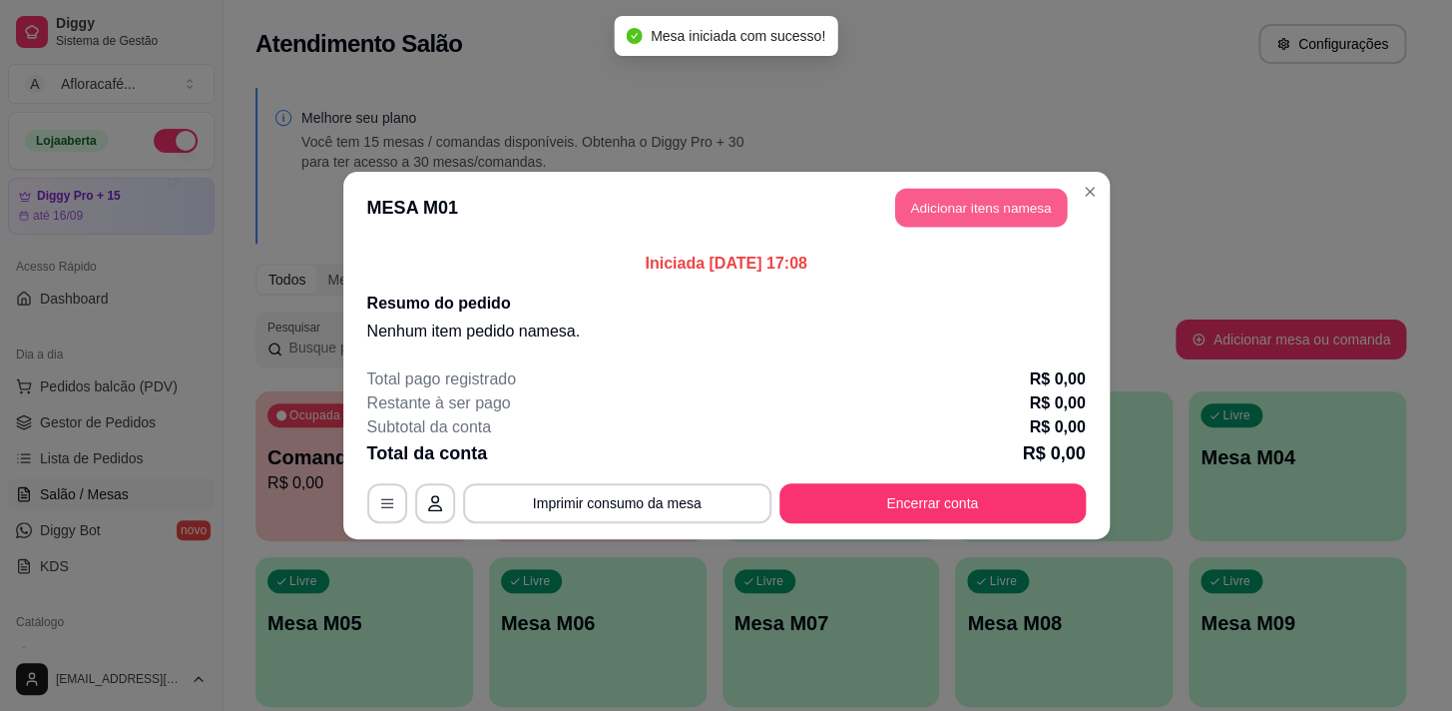
click at [981, 189] on button "Adicionar itens na mesa" at bounding box center [981, 208] width 172 height 39
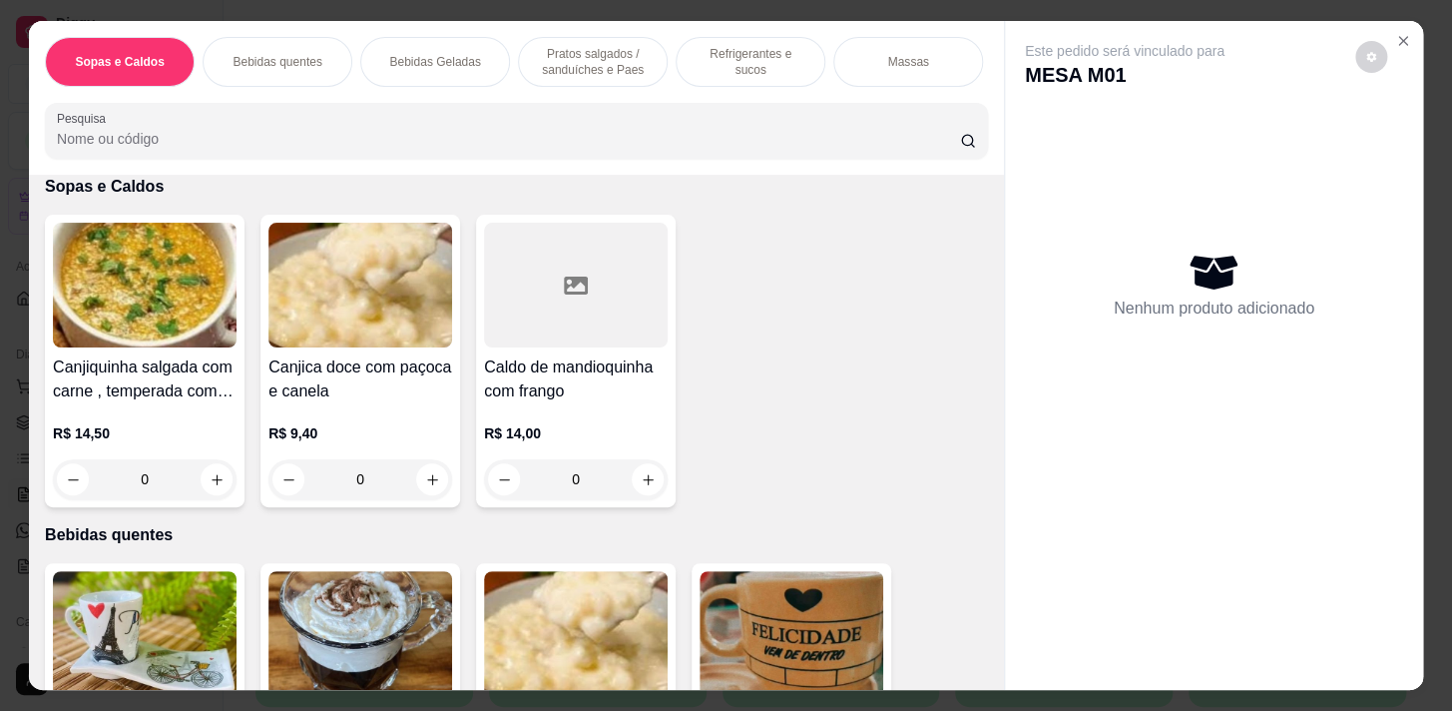
scroll to position [0, 0]
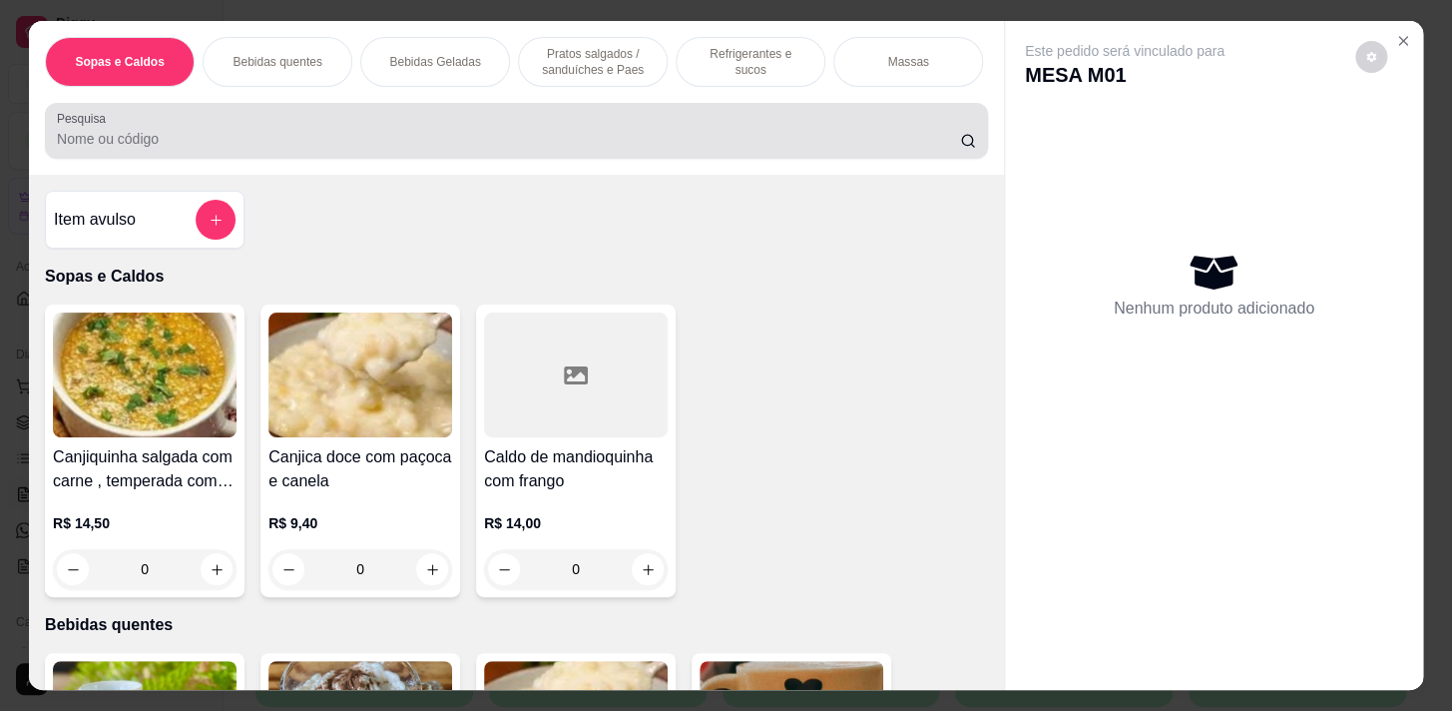
click at [423, 151] on div at bounding box center [516, 131] width 919 height 40
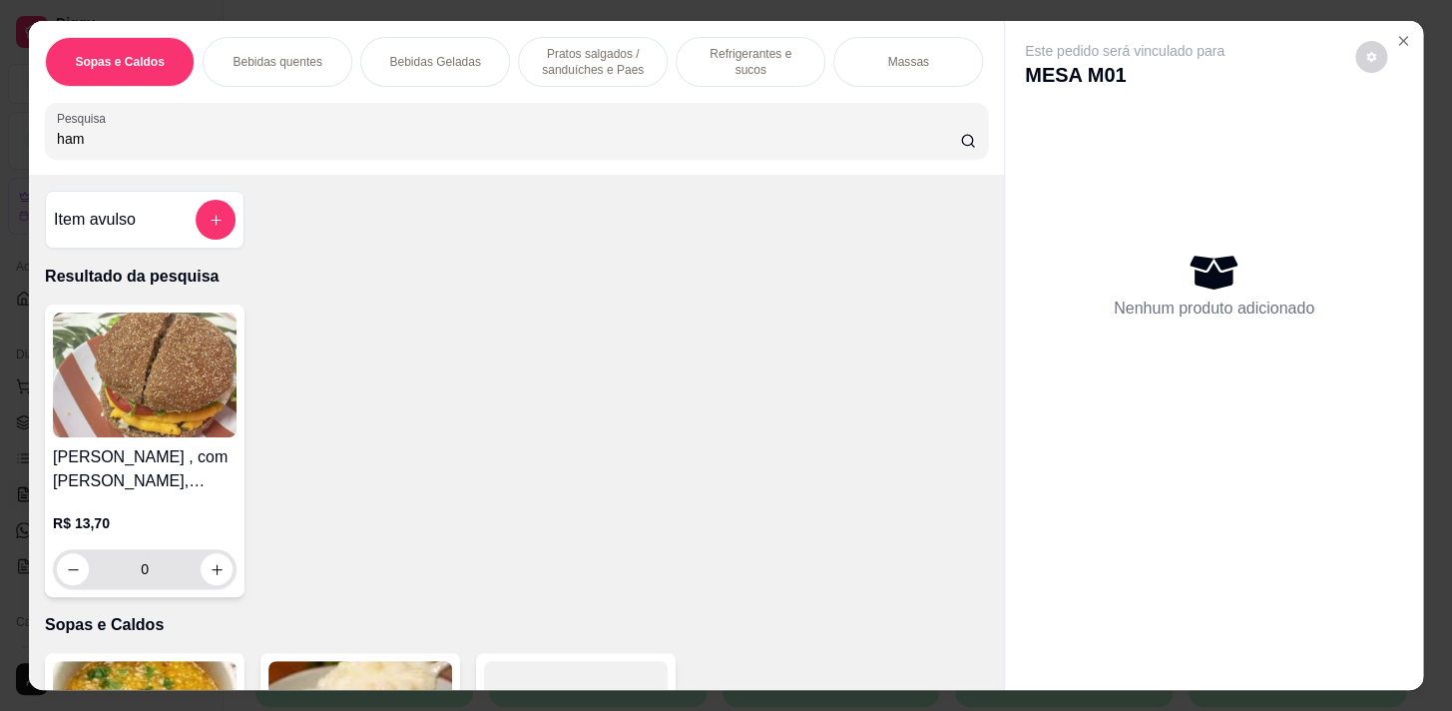
type input "ham"
click at [193, 584] on input "0" at bounding box center [145, 569] width 112 height 40
click at [740, 45] on div "Refrigerantes e sucos" at bounding box center [751, 62] width 150 height 50
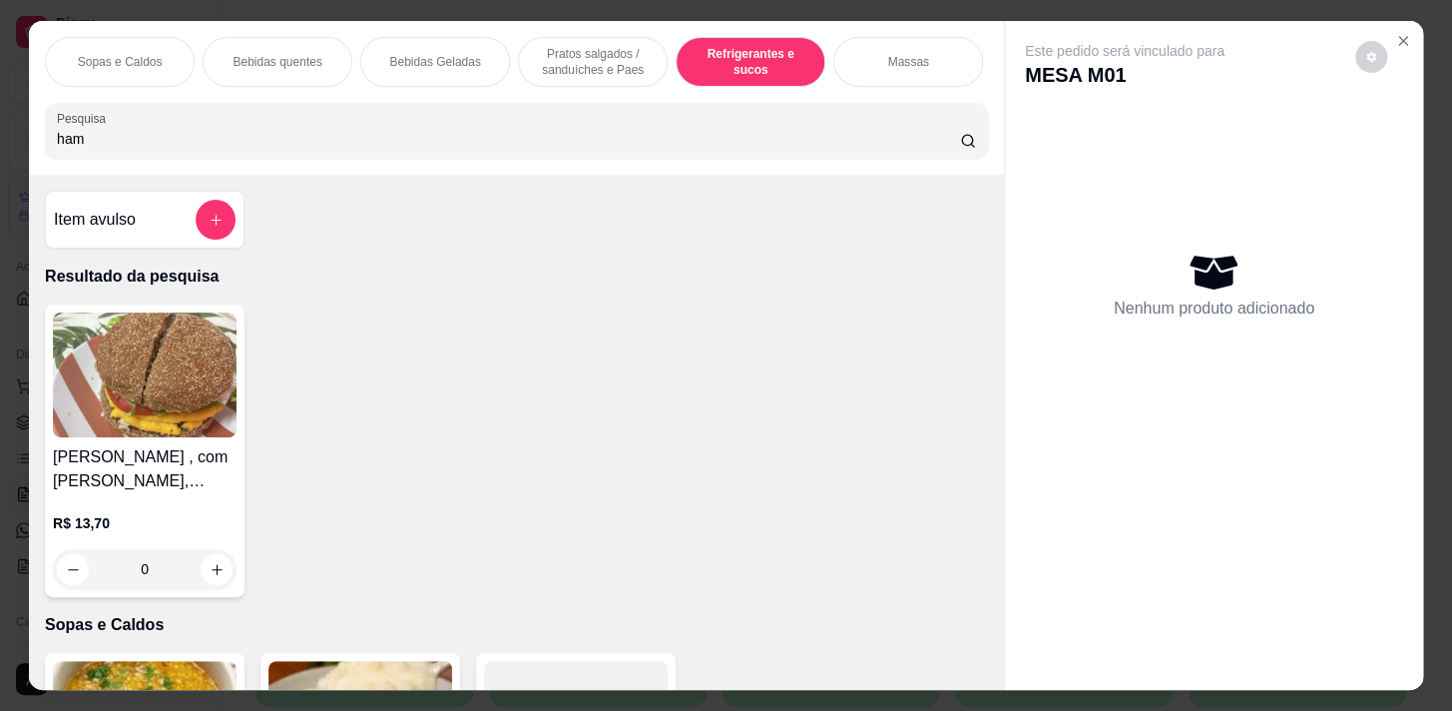
scroll to position [49, 0]
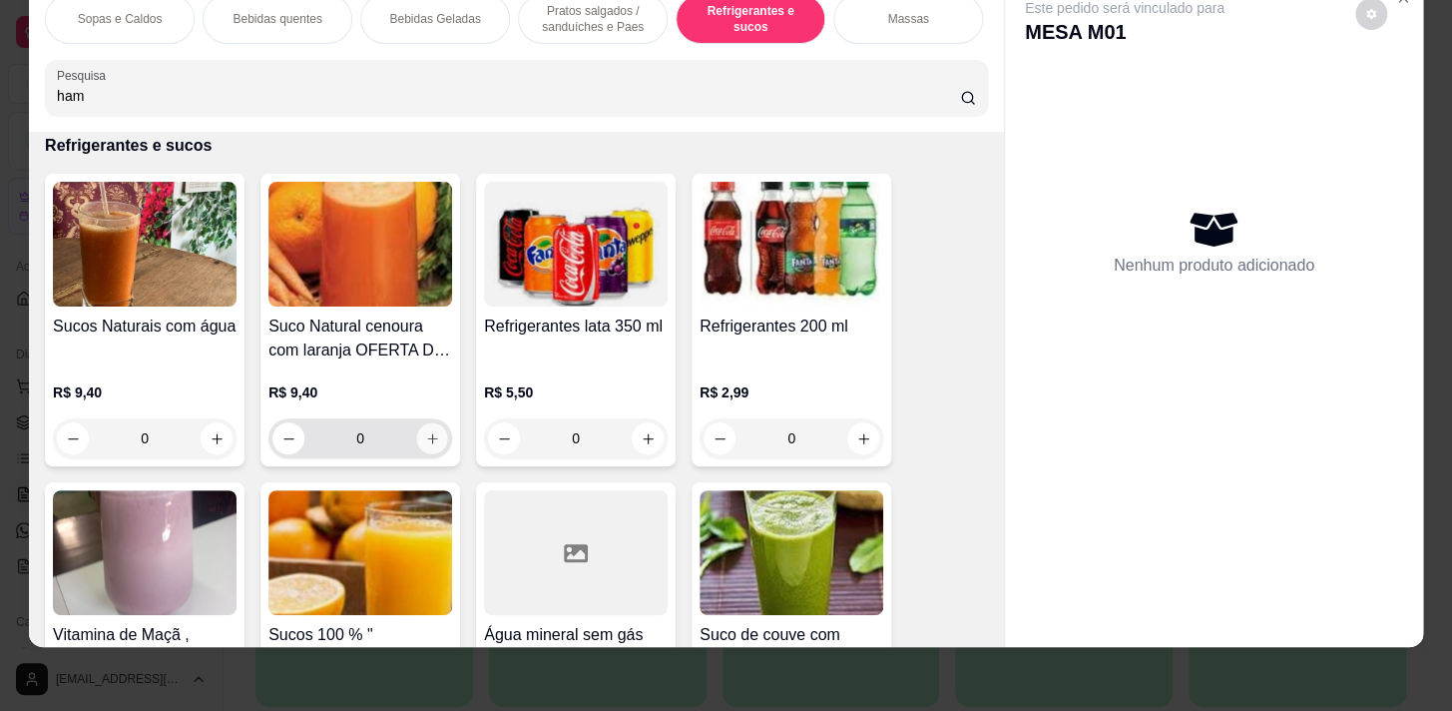
click at [425, 443] on icon "increase-product-quantity" at bounding box center [432, 438] width 15 height 15
type input "1"
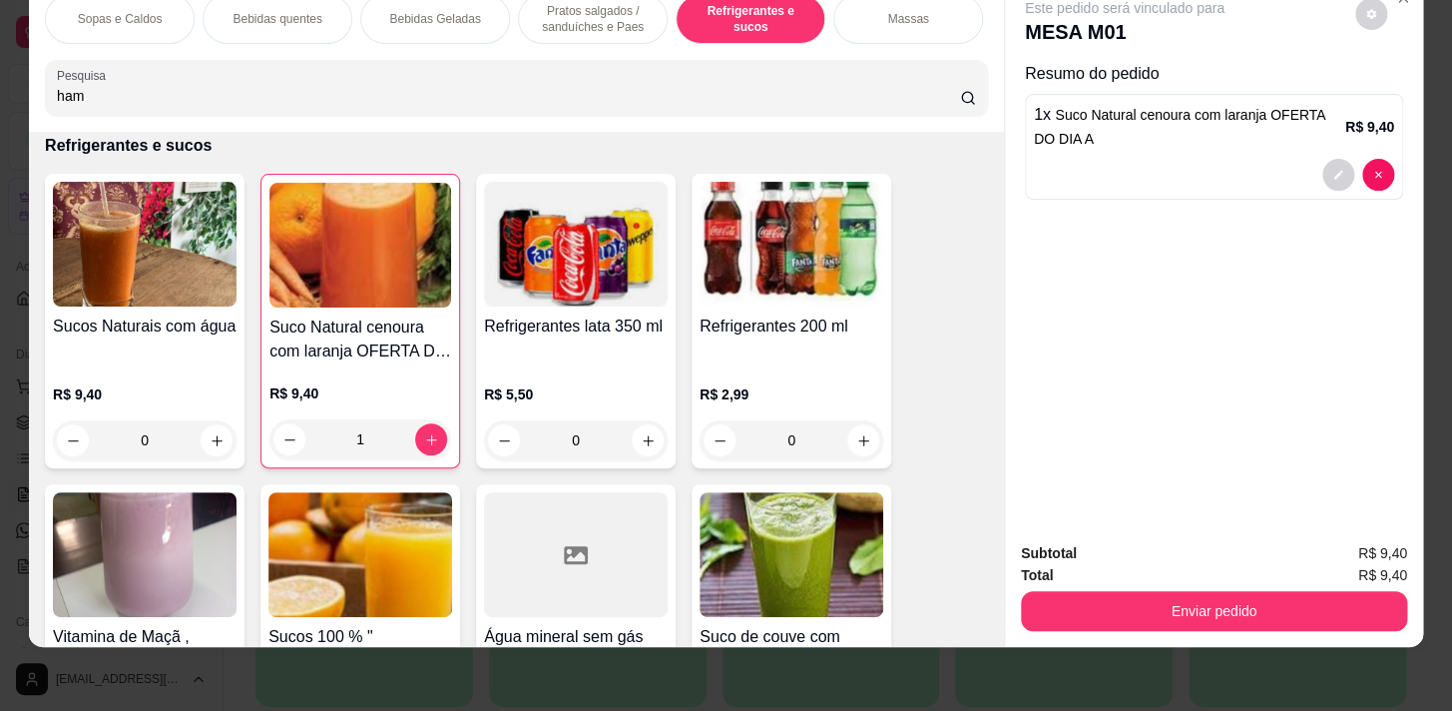
click at [599, 12] on p "Pratos salgados / sanduíches e Paes" at bounding box center [593, 19] width 116 height 32
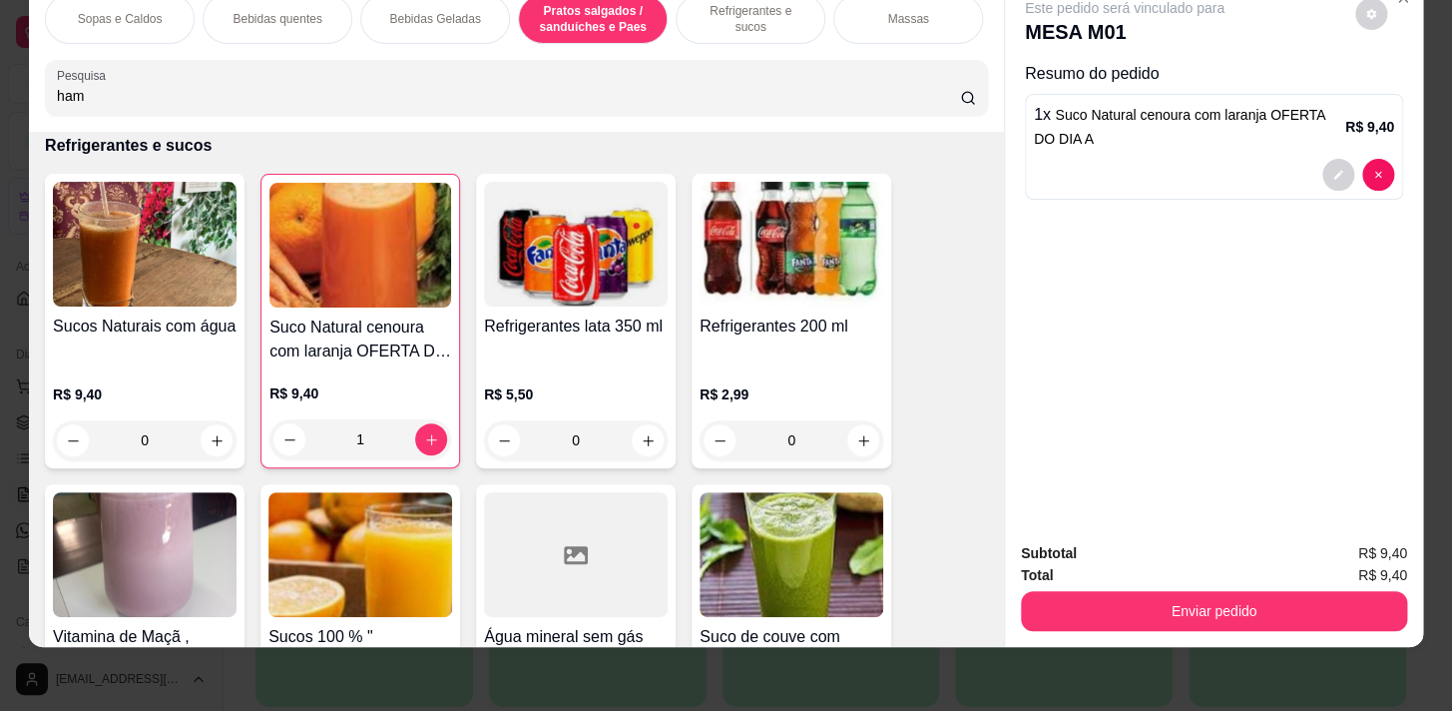
scroll to position [5110, 0]
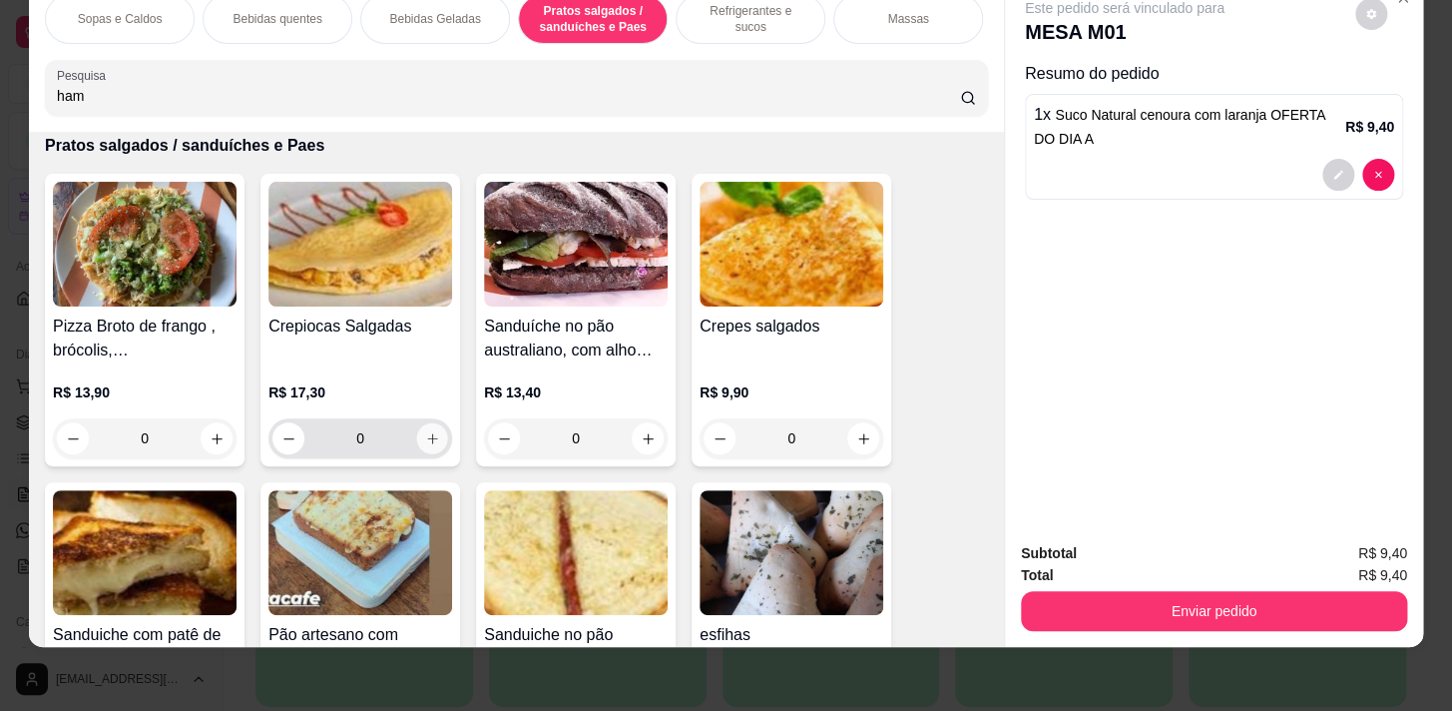
click at [421, 447] on button "increase-product-quantity" at bounding box center [432, 438] width 31 height 31
type input "1"
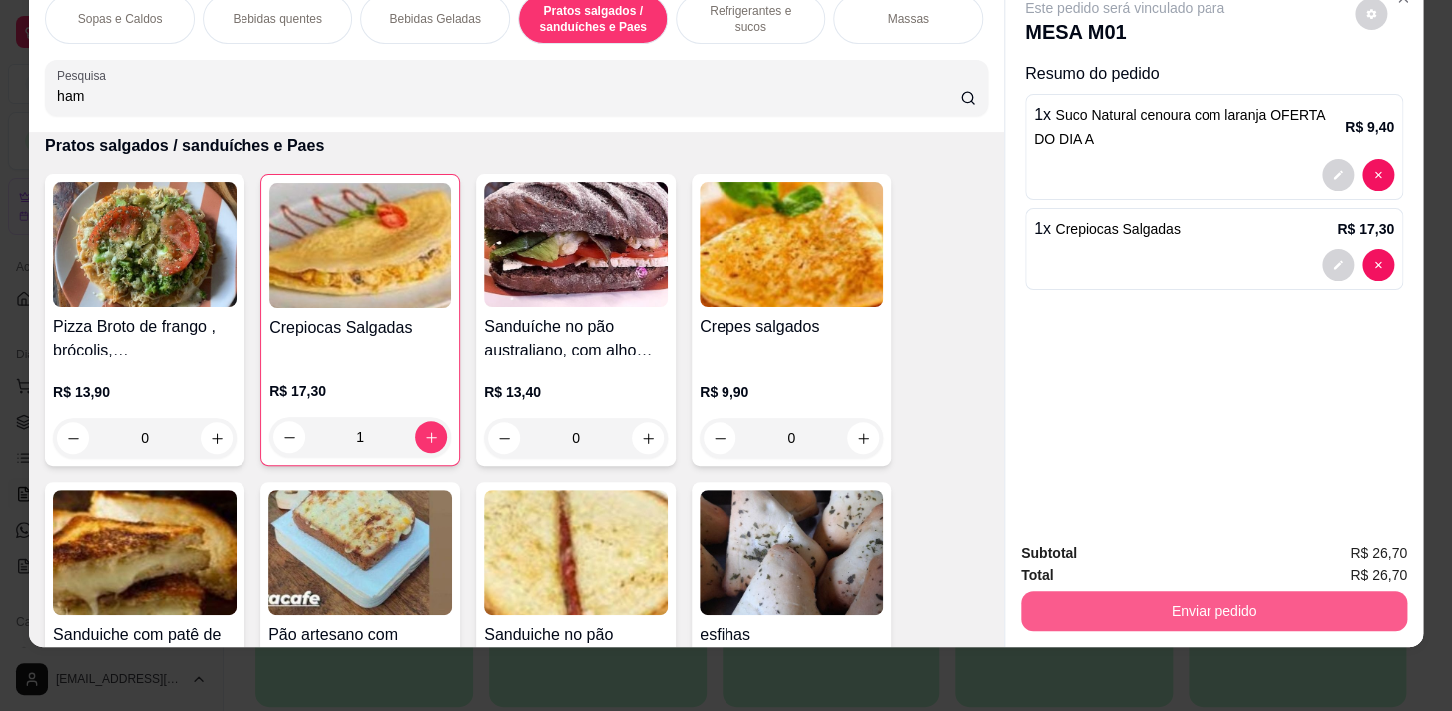
click at [1266, 596] on button "Enviar pedido" at bounding box center [1214, 611] width 386 height 40
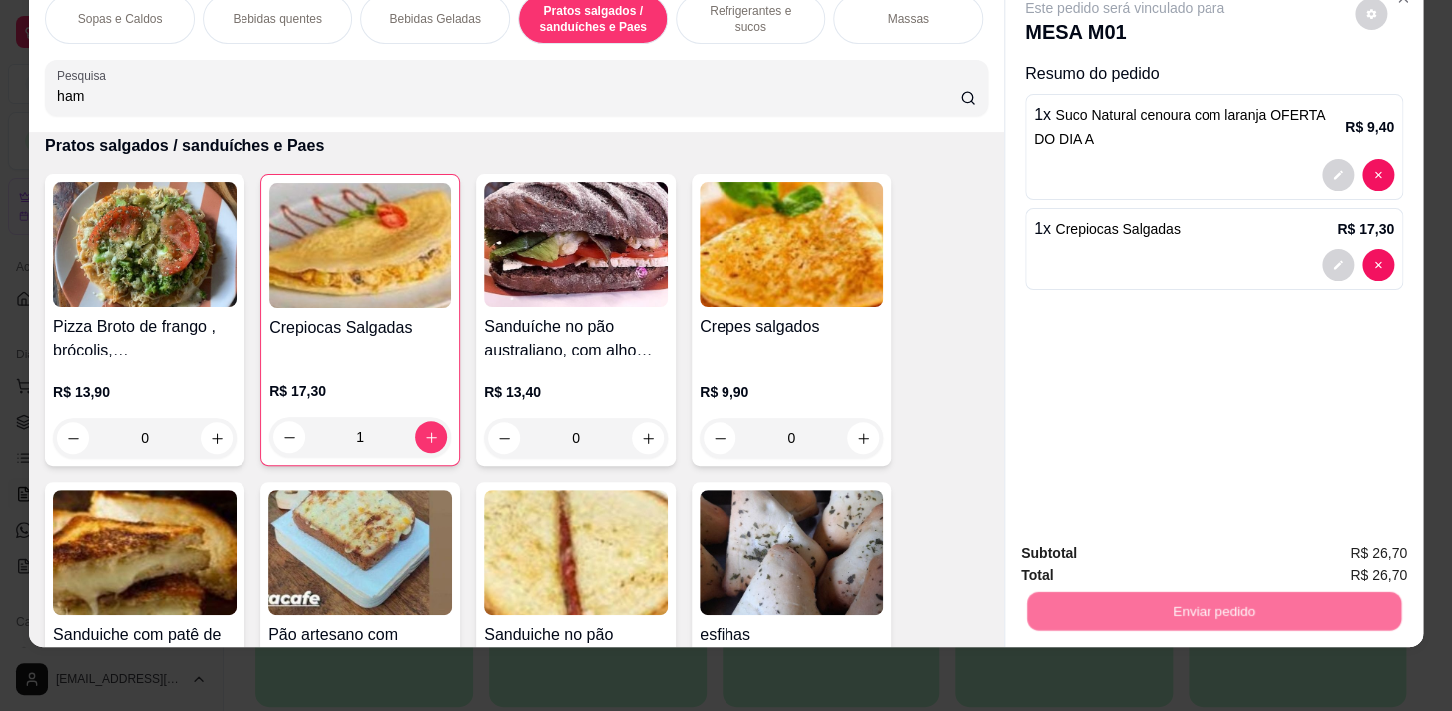
click at [1312, 544] on button "Sim, quero registrar" at bounding box center [1338, 548] width 144 height 37
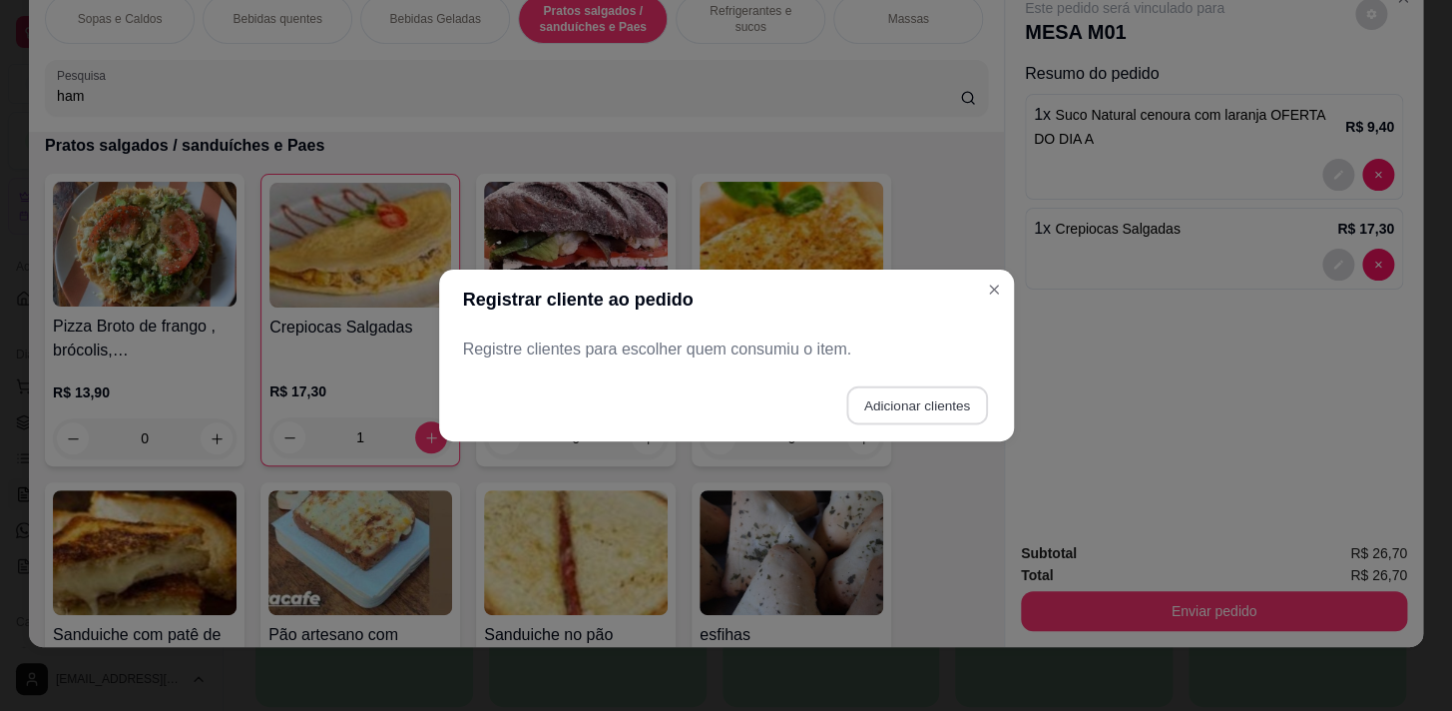
click at [961, 409] on button "Adicionar clientes" at bounding box center [916, 405] width 141 height 39
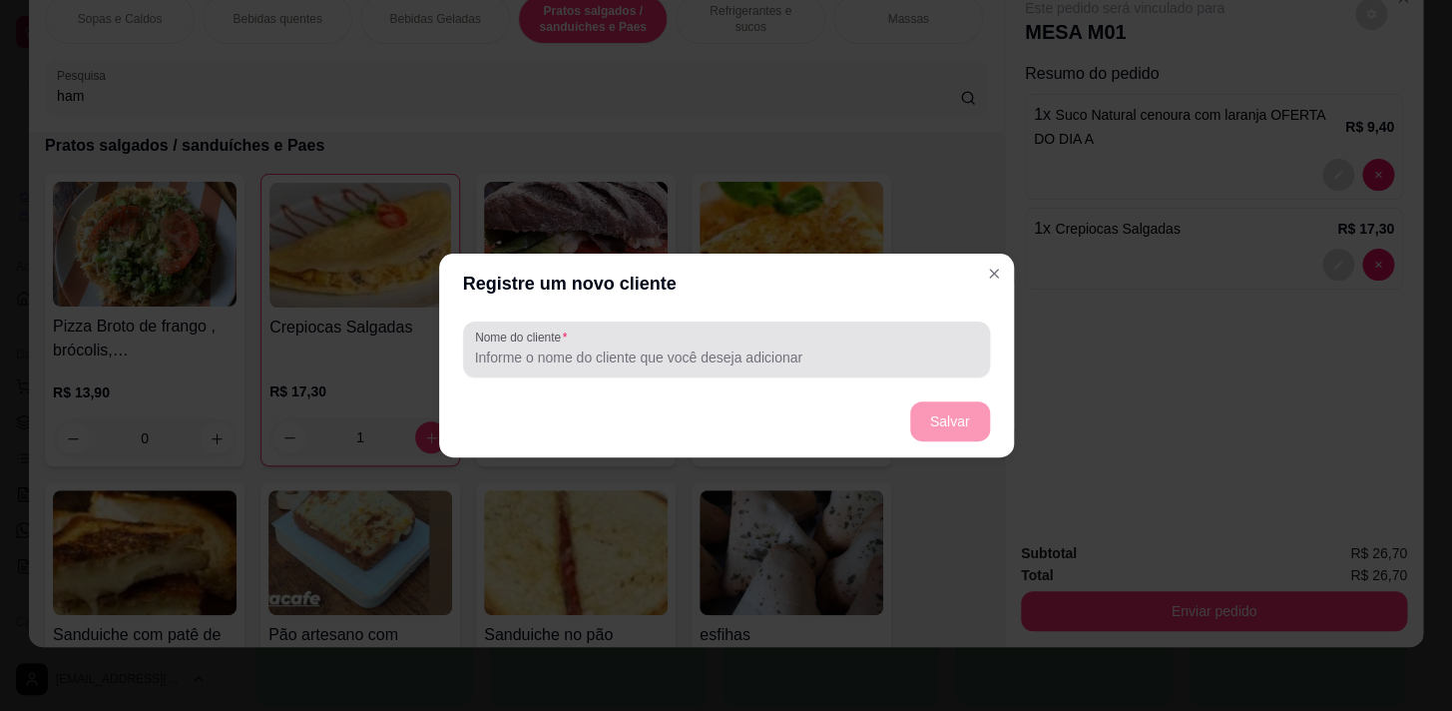
click at [945, 338] on div at bounding box center [726, 349] width 503 height 40
drag, startPoint x: 917, startPoint y: 340, endPoint x: 927, endPoint y: 352, distance: 15.6
click at [920, 342] on div at bounding box center [726, 349] width 503 height 40
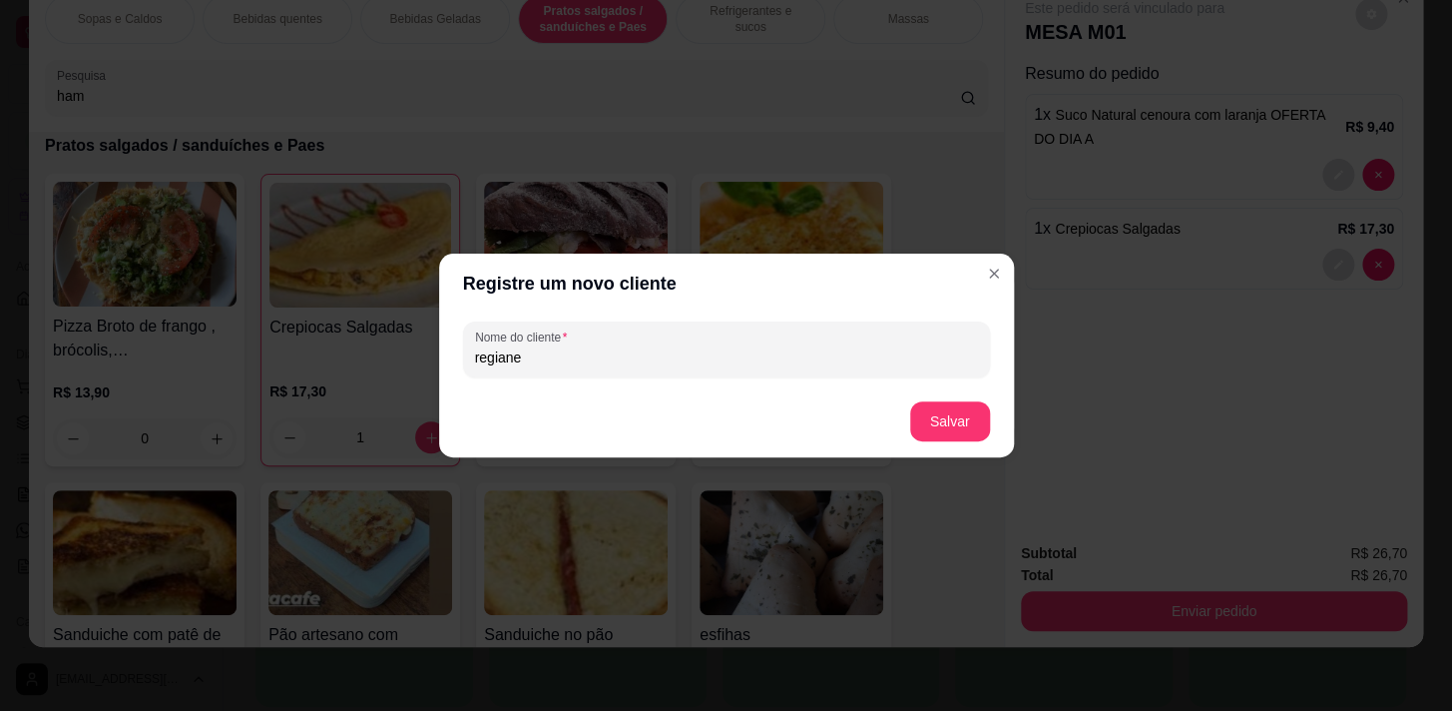
type input "regiane"
click at [947, 434] on button "Salvar" at bounding box center [950, 421] width 78 height 39
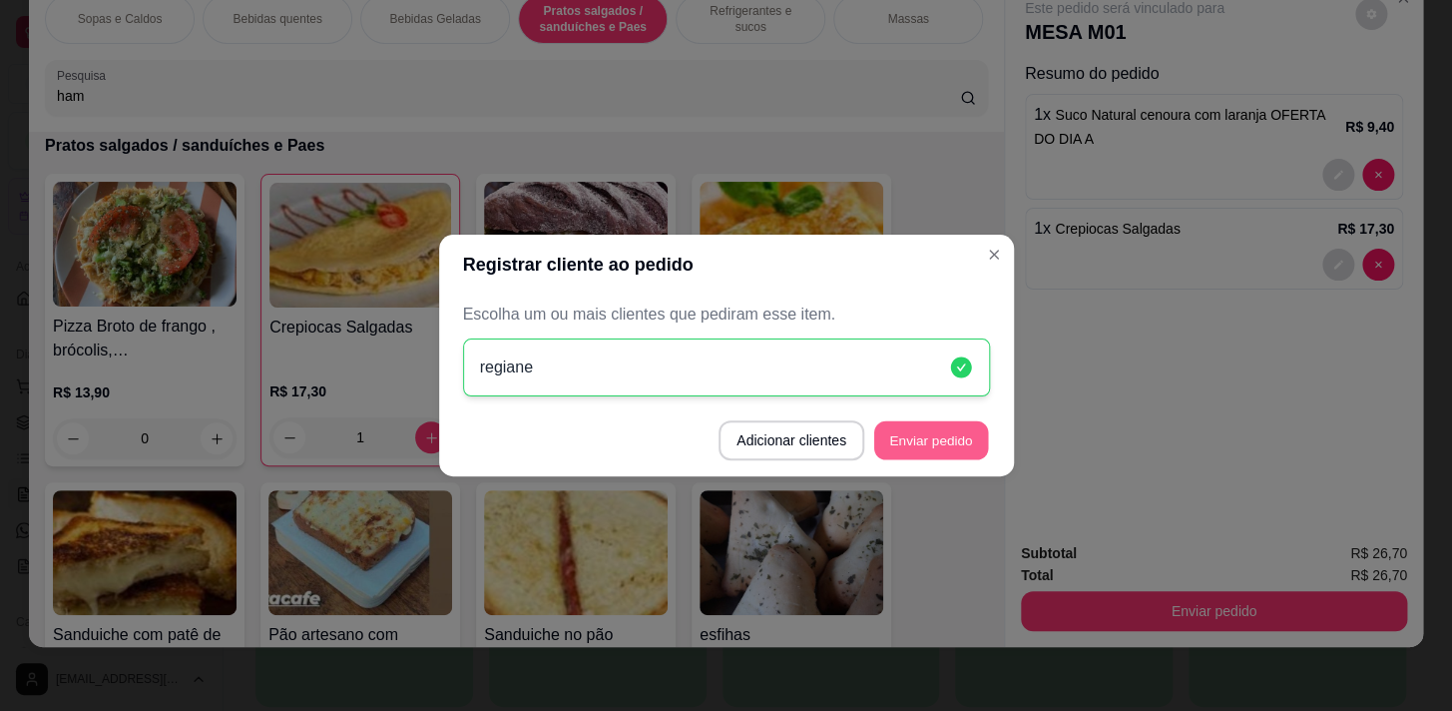
click at [962, 429] on button "Enviar pedido" at bounding box center [931, 440] width 114 height 39
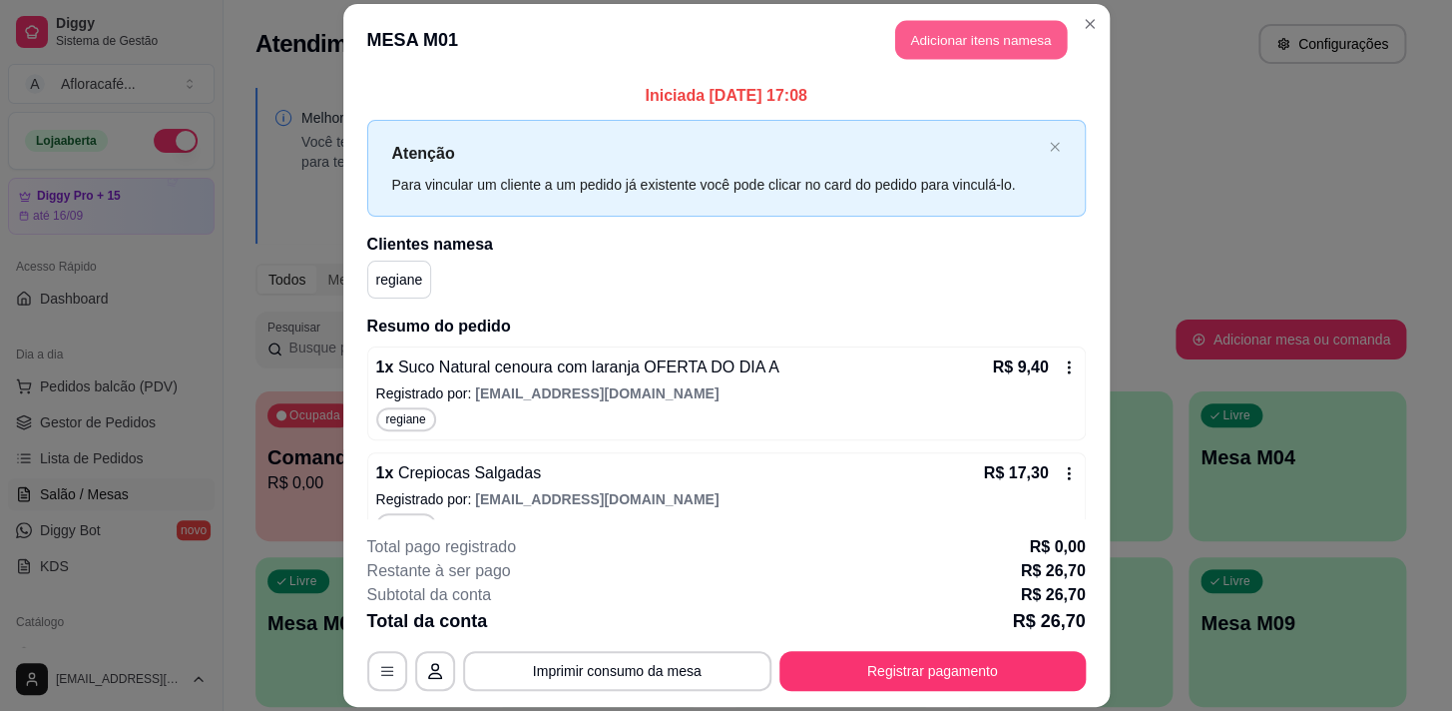
click at [1009, 45] on button "Adicionar itens na mesa" at bounding box center [981, 39] width 172 height 39
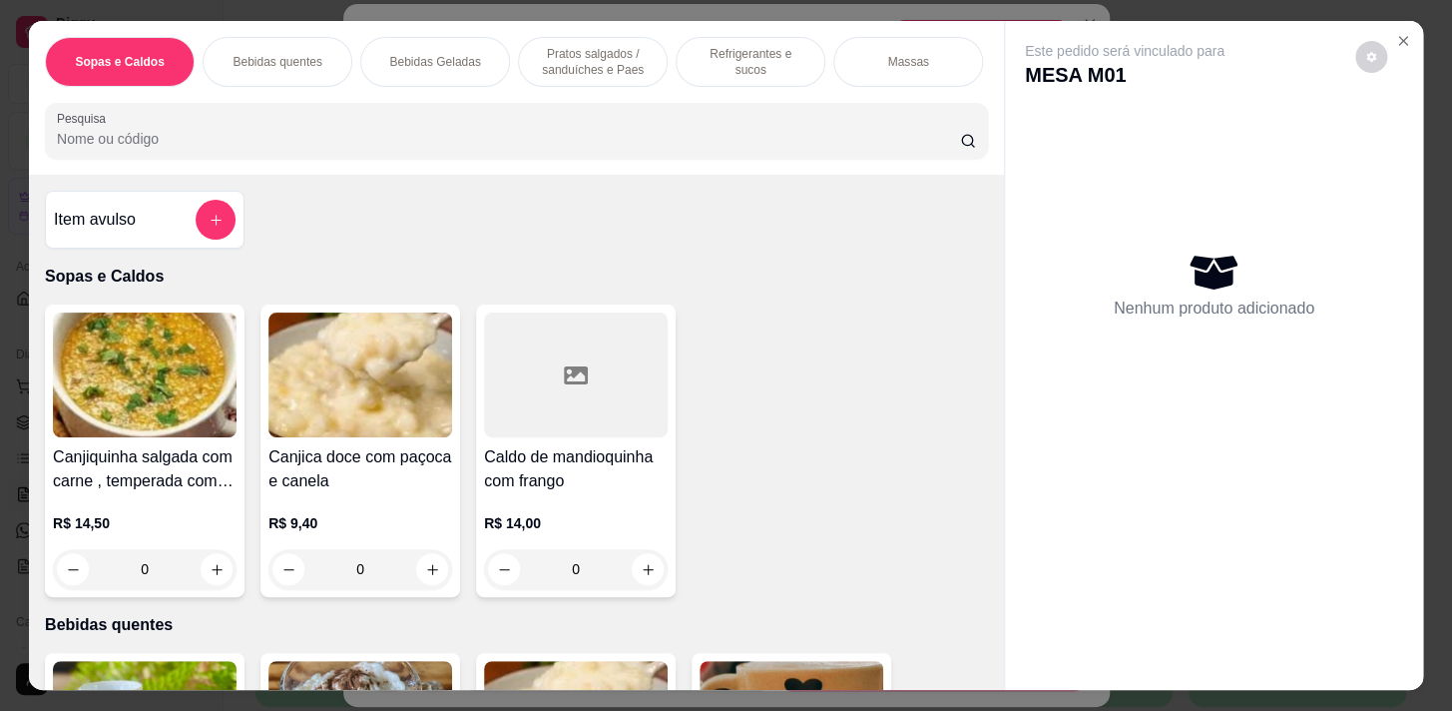
click at [543, 104] on div "Sopas e Caldos Bebidas quentes Bebidas Geladas Pratos salgados / sanduíches e P…" at bounding box center [516, 98] width 975 height 154
click at [515, 149] on input "Pesquisa" at bounding box center [508, 139] width 903 height 20
click at [482, 151] on div at bounding box center [516, 131] width 919 height 40
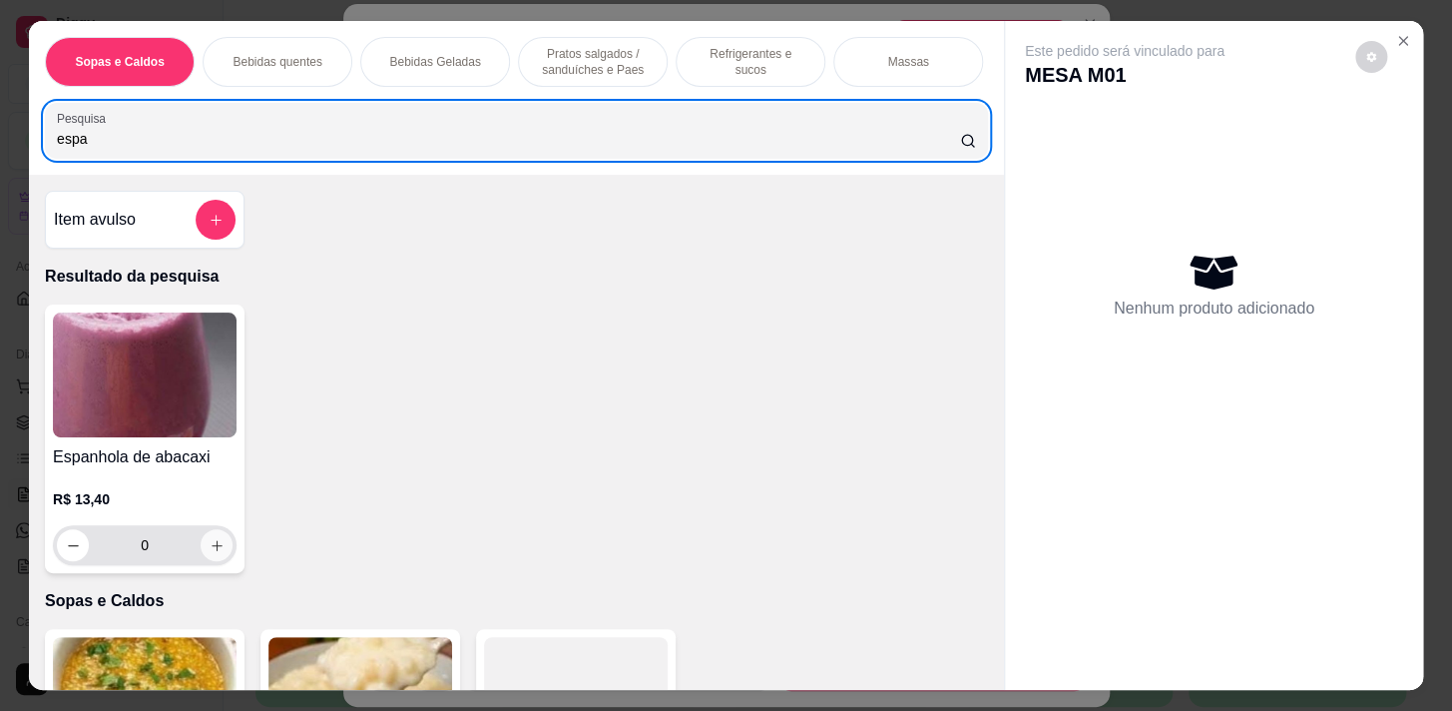
type input "espa"
click at [212, 550] on icon "increase-product-quantity" at bounding box center [217, 545] width 15 height 15
type input "1"
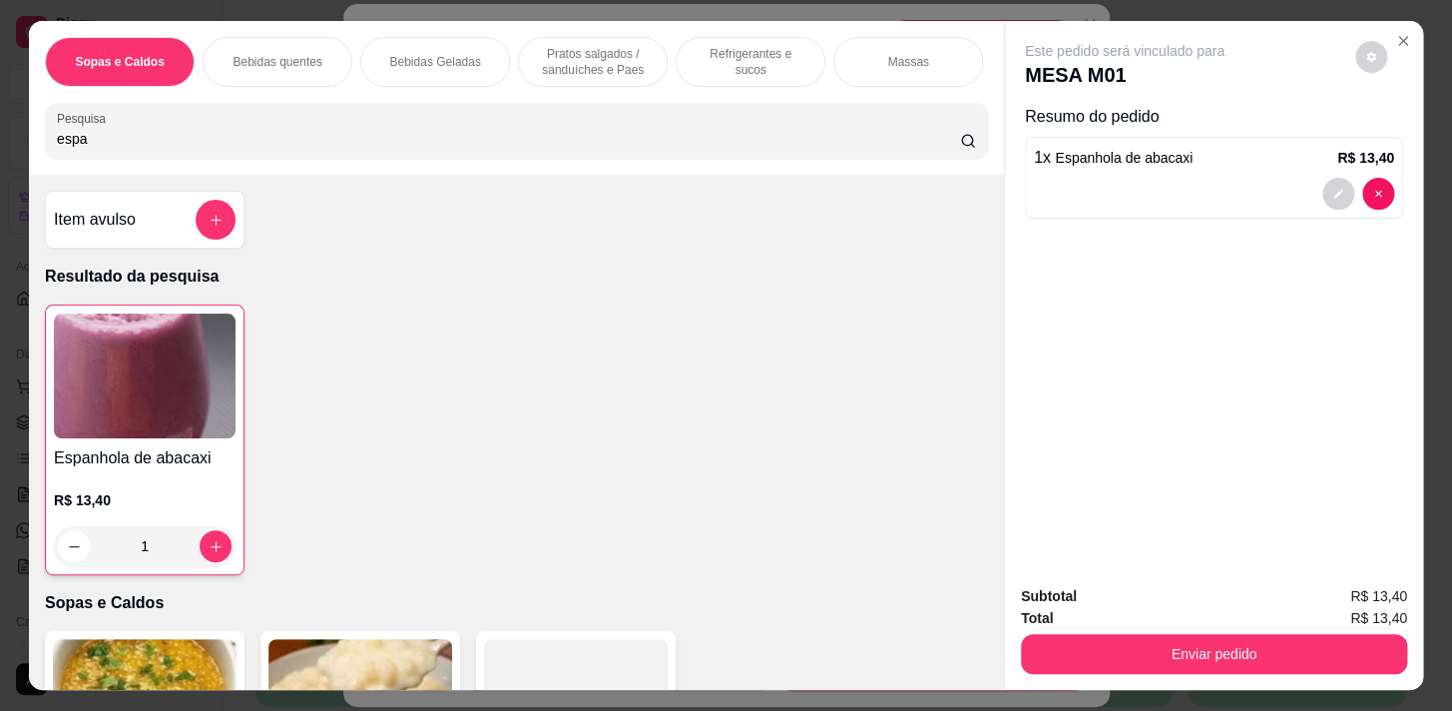
drag, startPoint x: 889, startPoint y: 49, endPoint x: 867, endPoint y: 51, distance: 22.0
click at [887, 54] on p "Massas" at bounding box center [907, 62] width 41 height 16
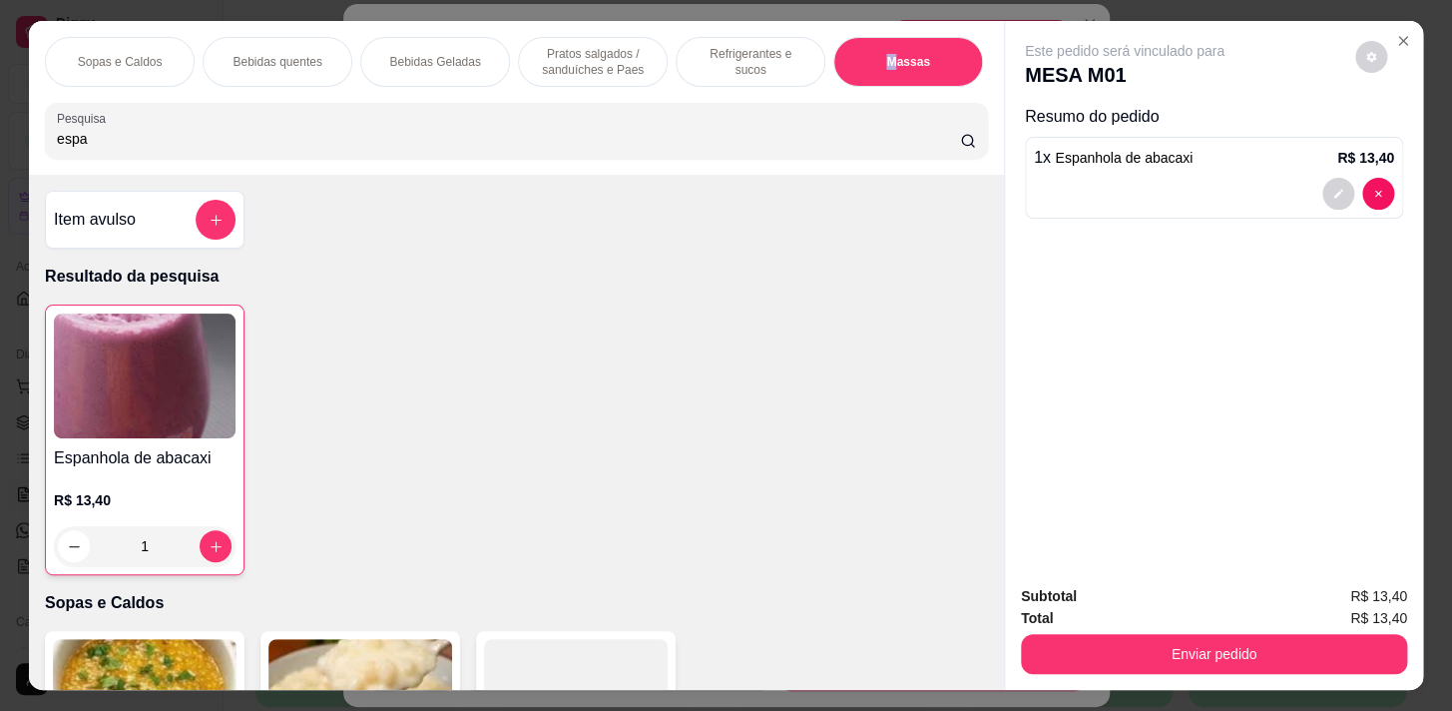
scroll to position [49, 0]
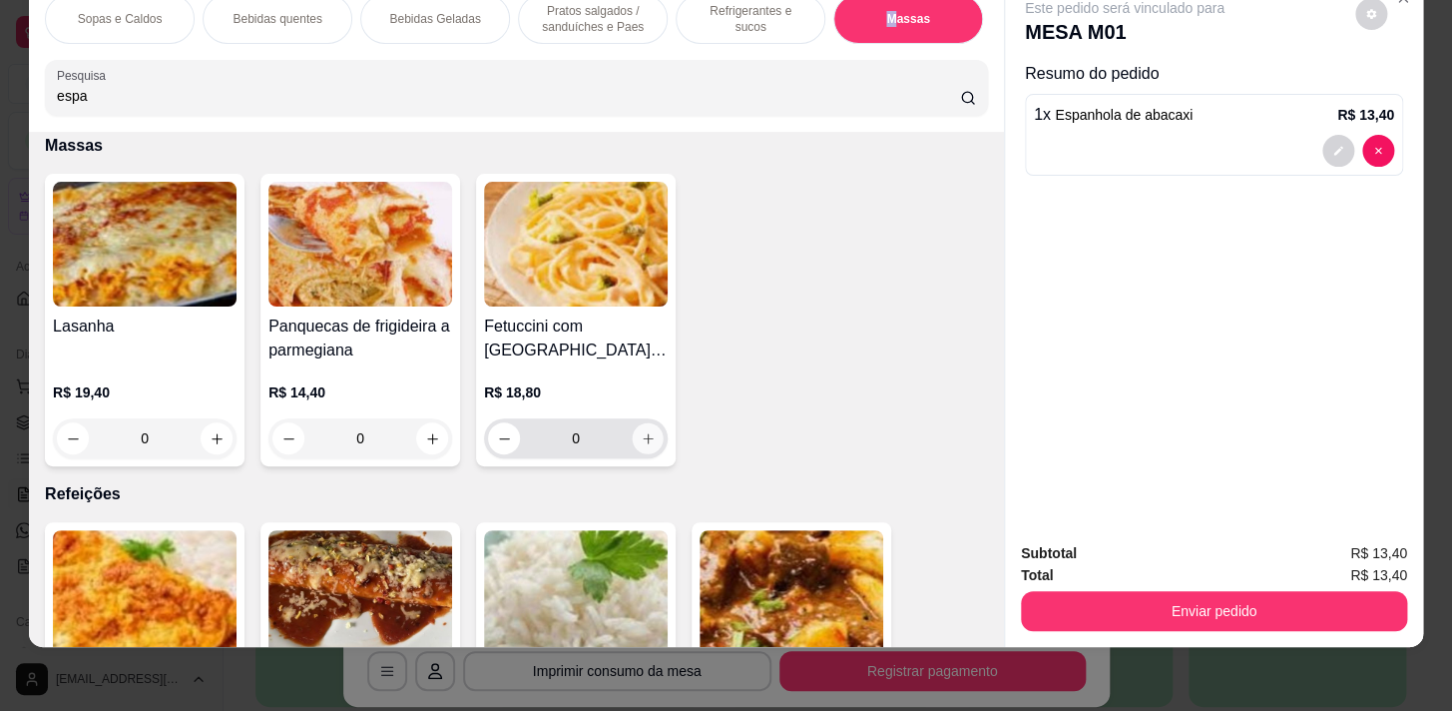
click at [641, 439] on icon "increase-product-quantity" at bounding box center [648, 438] width 15 height 15
type input "1"
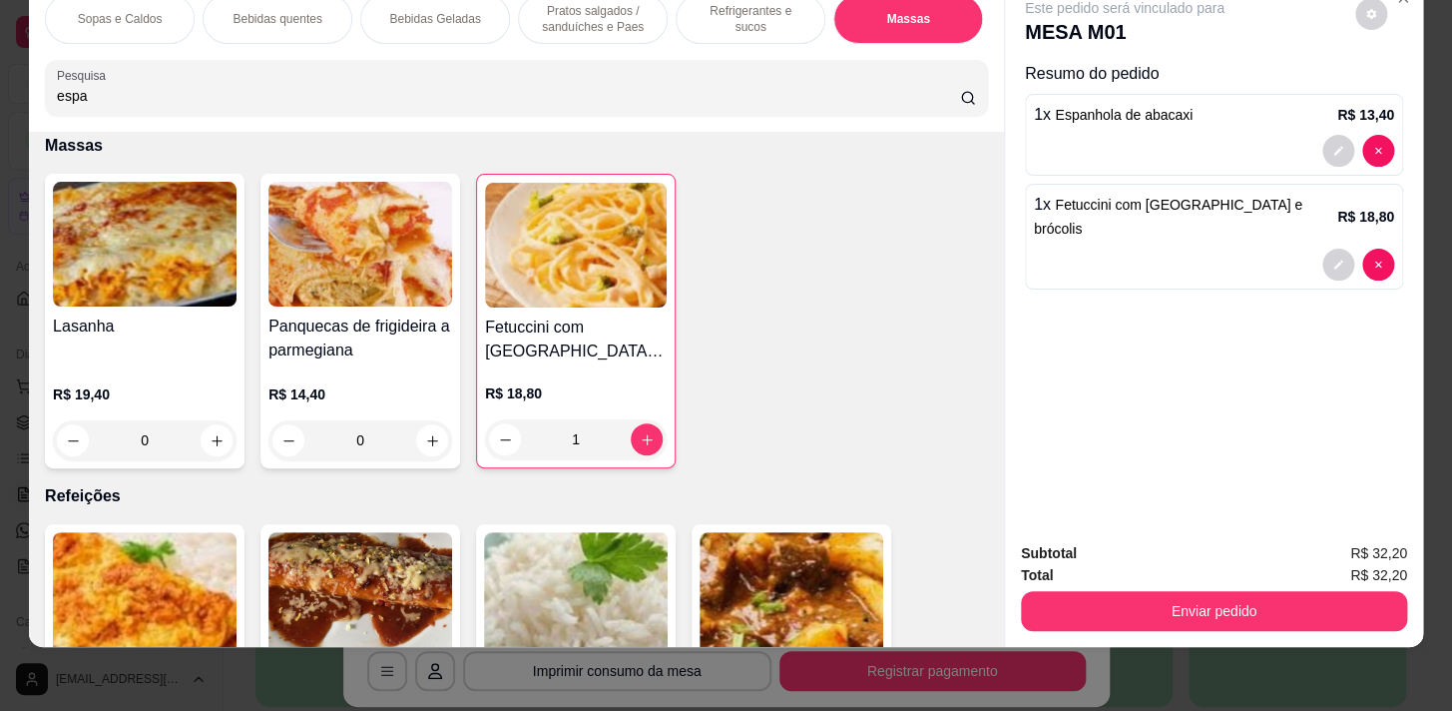
click at [616, 17] on p "Pratos salgados / sanduíches e Paes" at bounding box center [593, 19] width 116 height 32
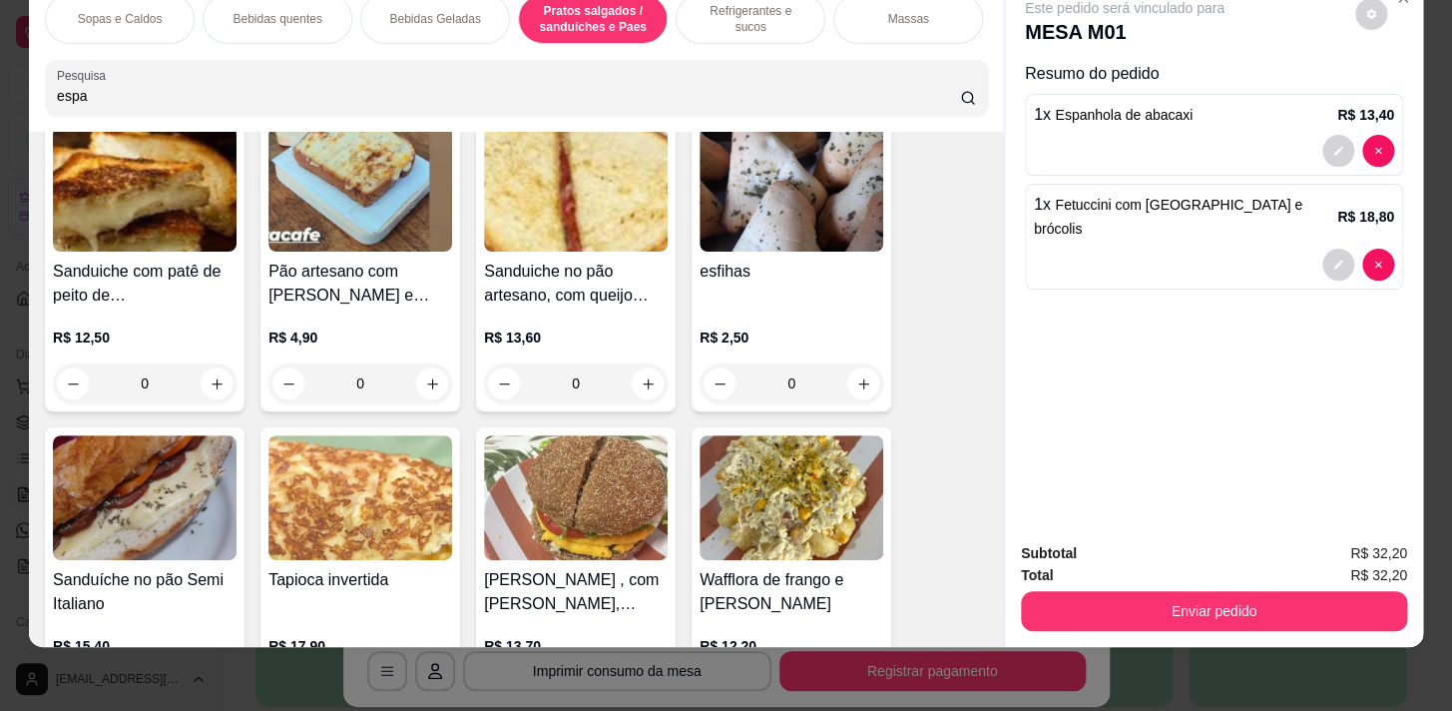
scroll to position [5633, 0]
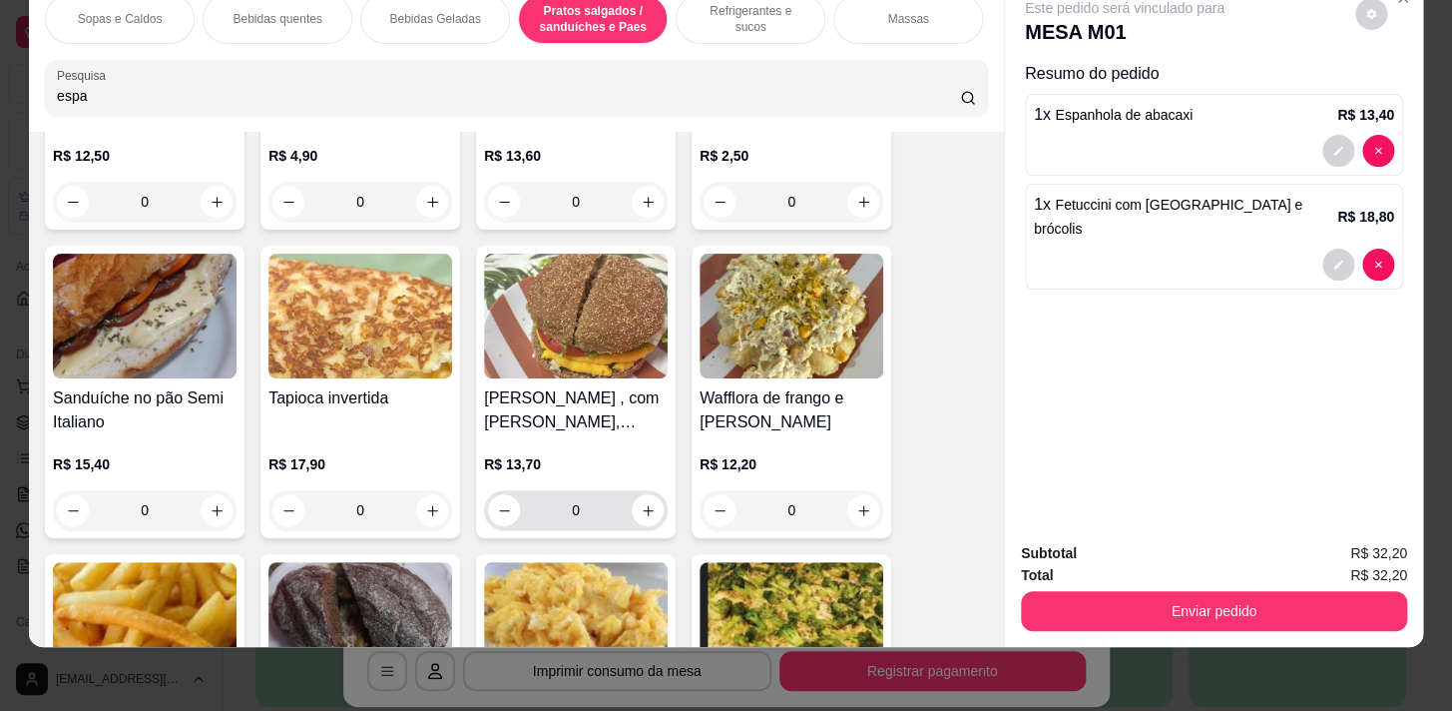
click at [656, 503] on div "0" at bounding box center [576, 510] width 176 height 40
click at [647, 506] on icon "increase-product-quantity" at bounding box center [648, 510] width 15 height 15
type input "1"
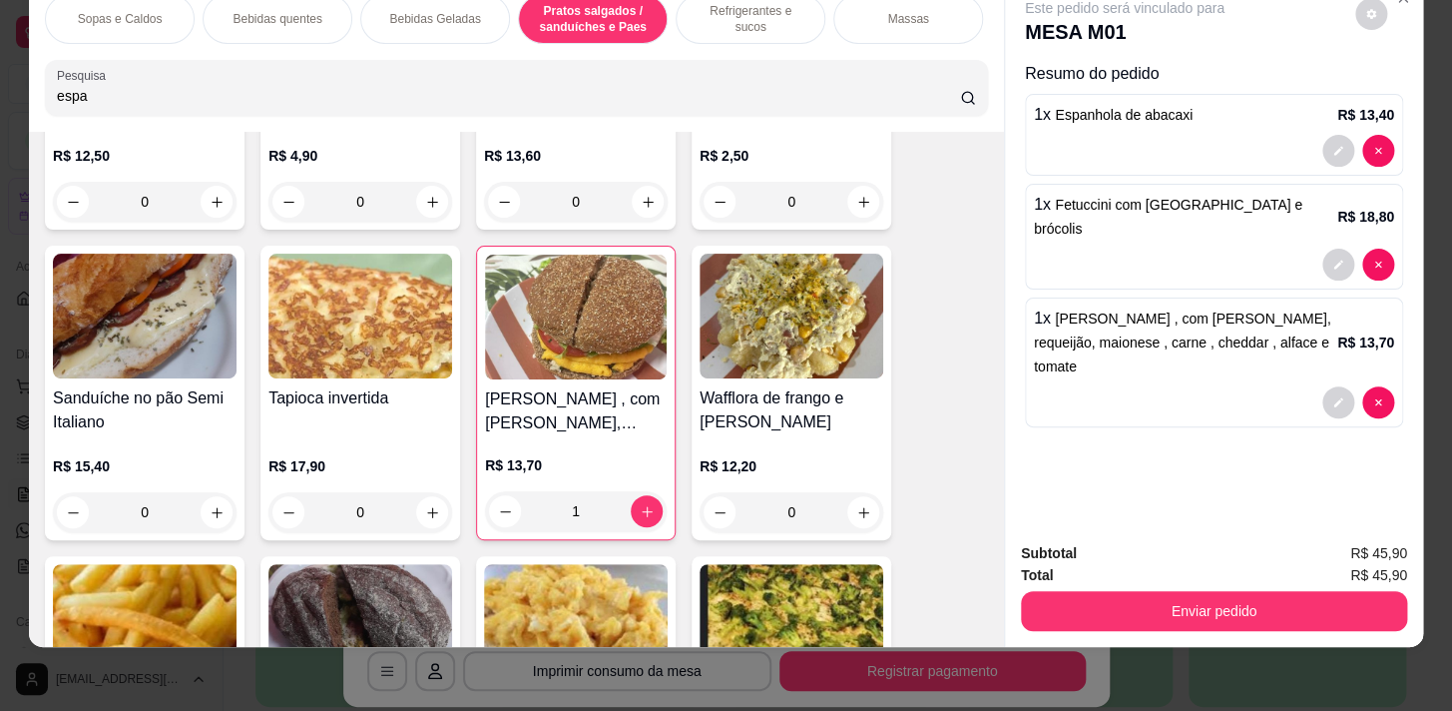
click at [260, 52] on div "Sopas e Caldos Bebidas quentes Bebidas Geladas Pratos salgados / sanduíches e P…" at bounding box center [516, 55] width 975 height 154
click at [373, 14] on div "Bebidas Geladas" at bounding box center [435, 19] width 150 height 50
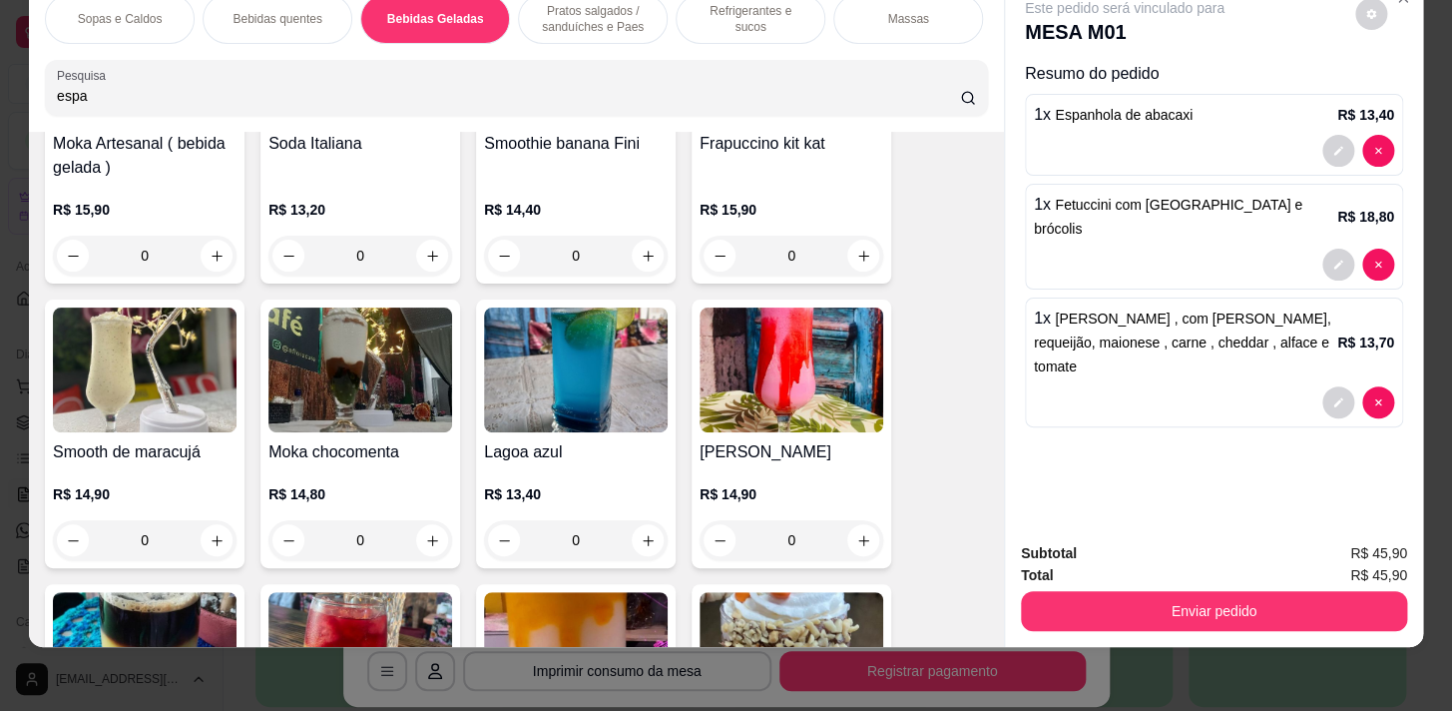
scroll to position [3302, 0]
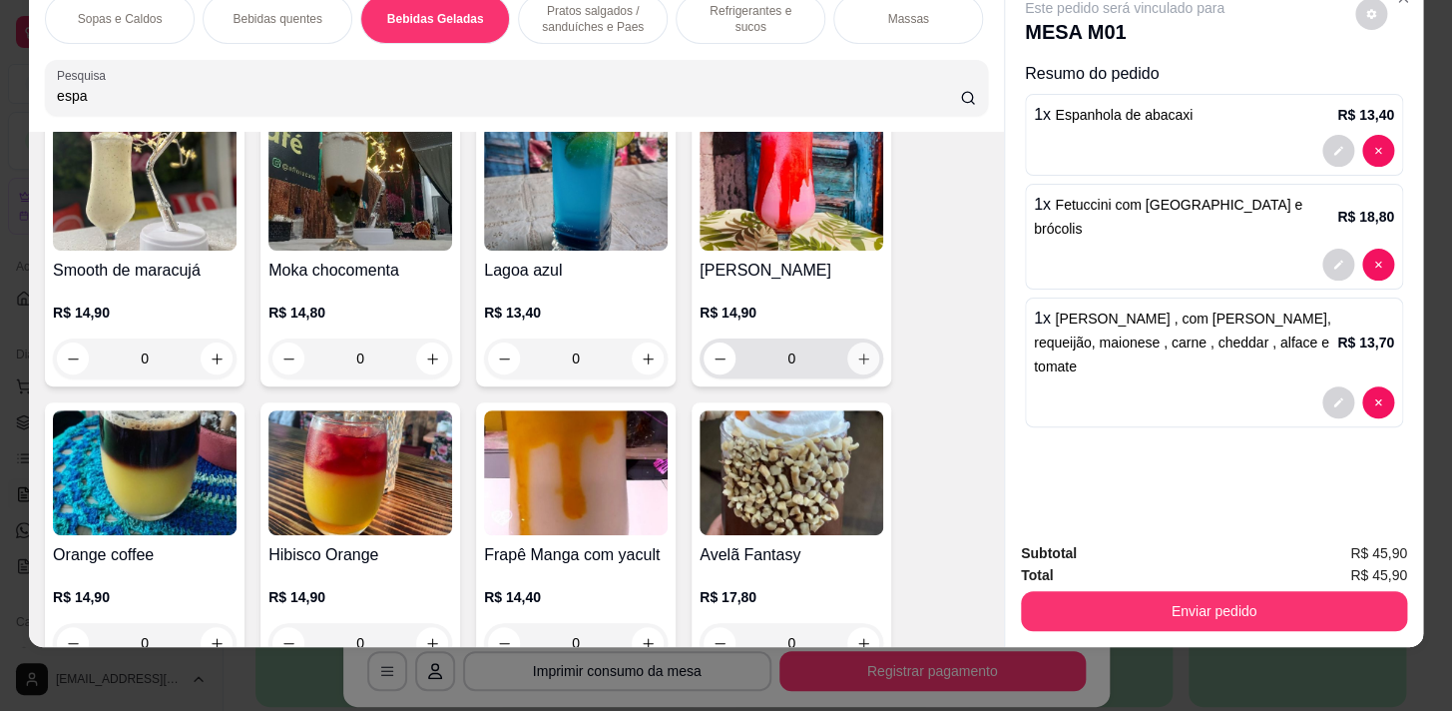
click at [848, 345] on button "increase-product-quantity" at bounding box center [863, 358] width 32 height 32
type input "1"
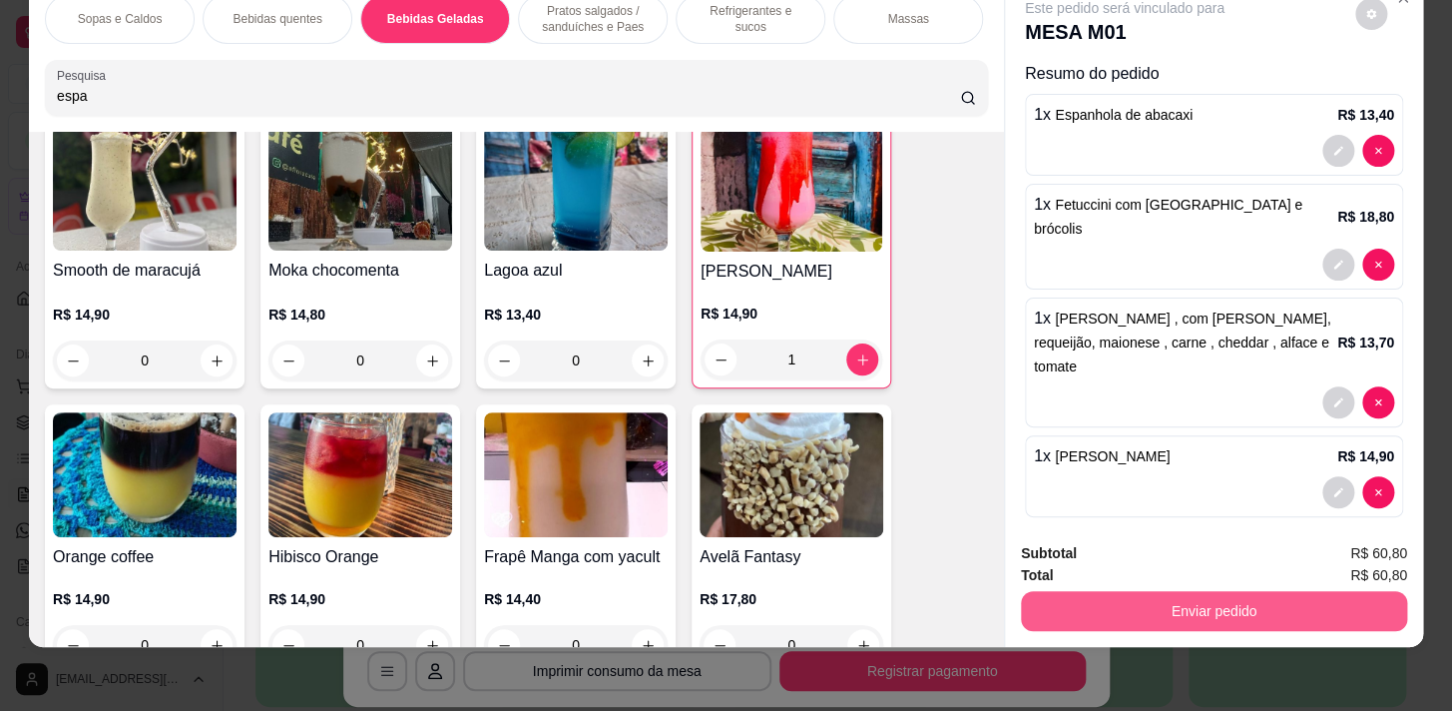
click at [1262, 596] on button "Enviar pedido" at bounding box center [1214, 611] width 386 height 40
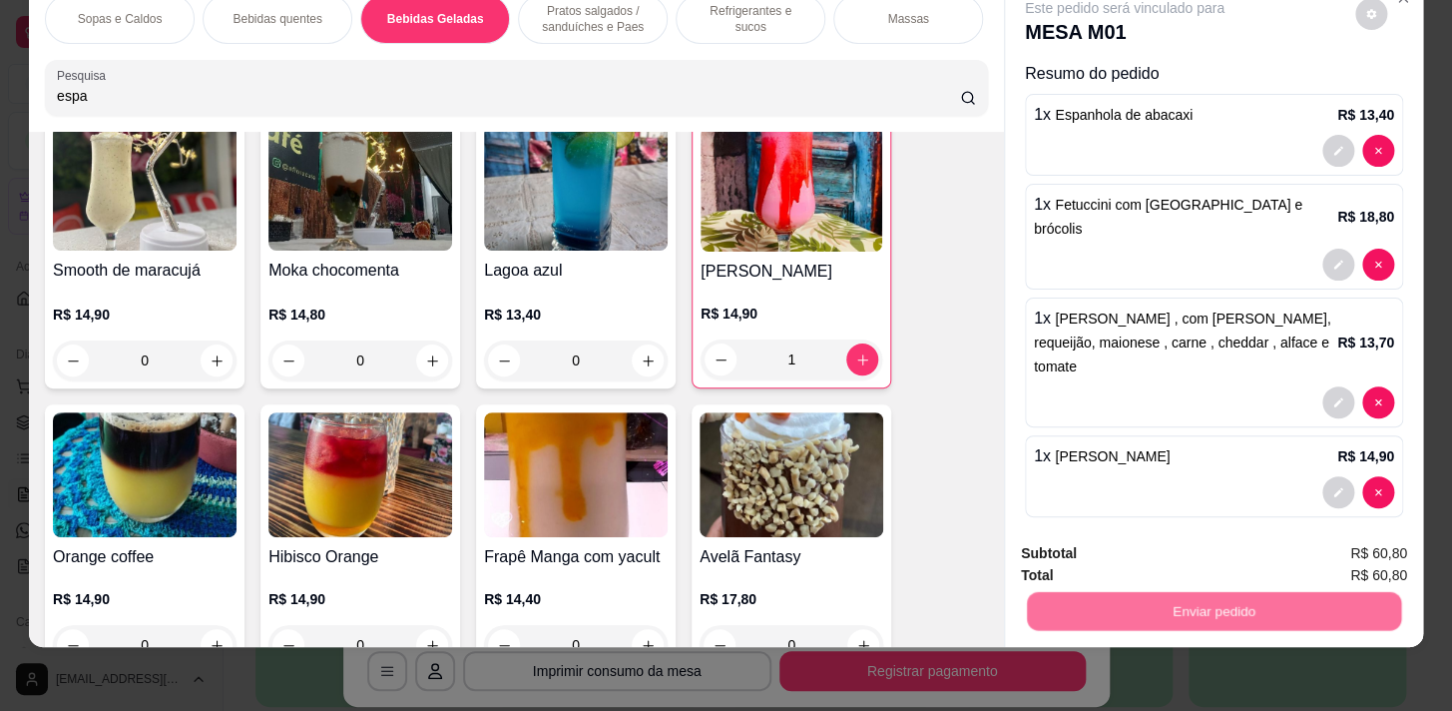
click at [1322, 541] on button "Sim, quero registrar" at bounding box center [1338, 549] width 149 height 38
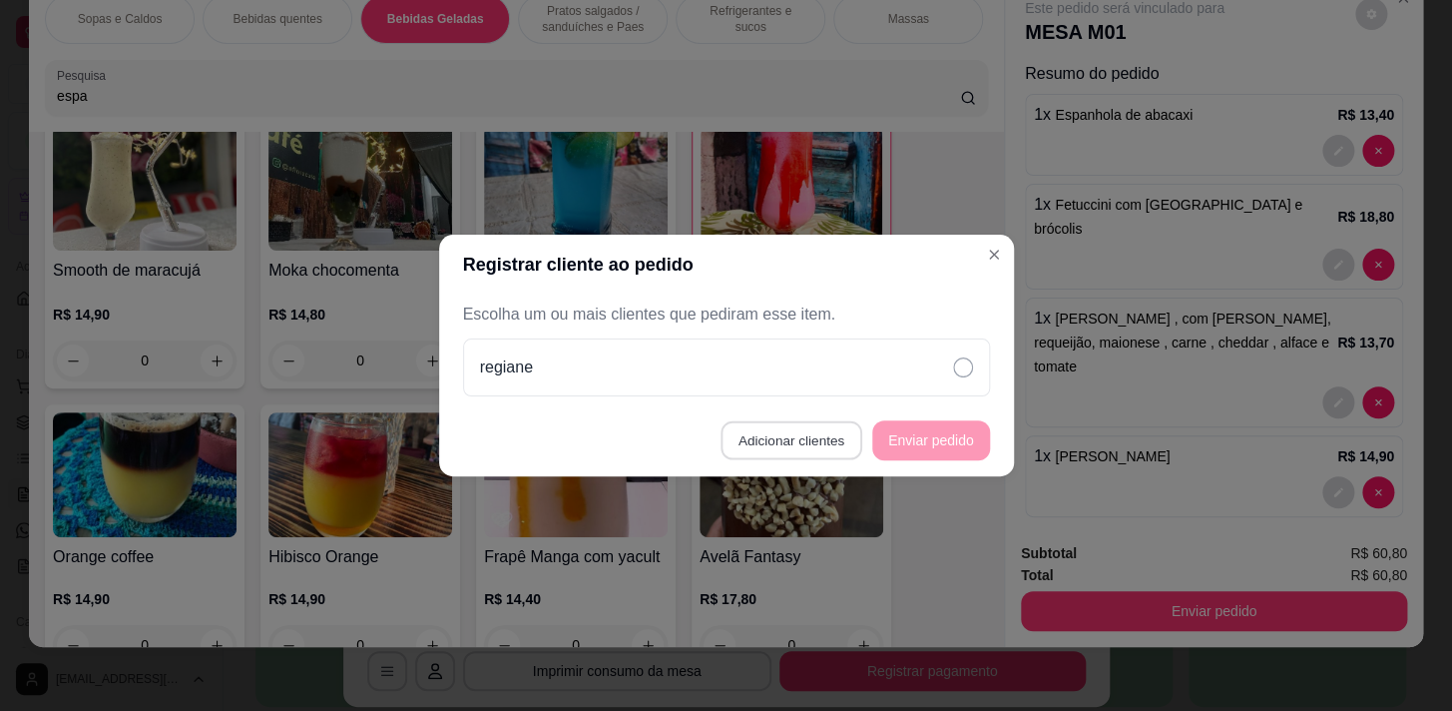
click at [741, 445] on button "Adicionar clientes" at bounding box center [791, 440] width 141 height 39
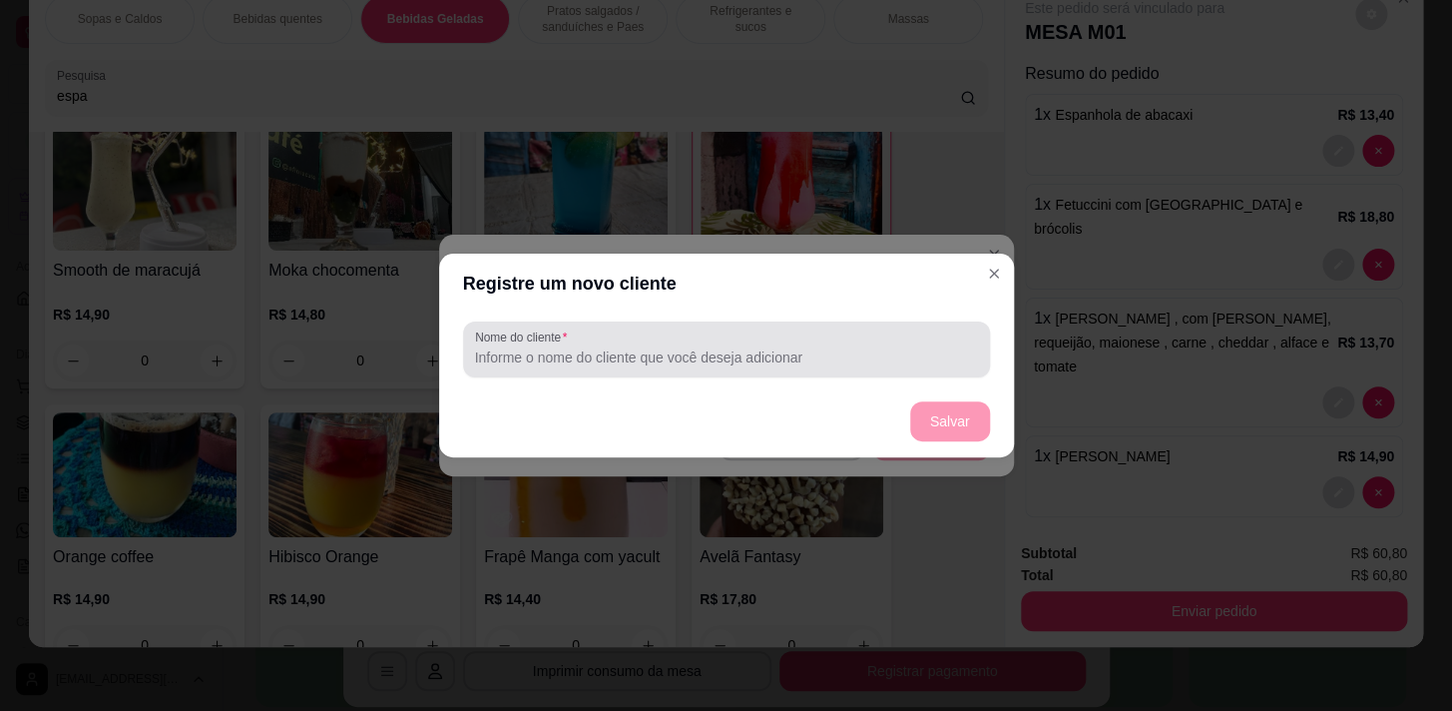
click at [808, 370] on div "Nome do cliente" at bounding box center [726, 349] width 527 height 56
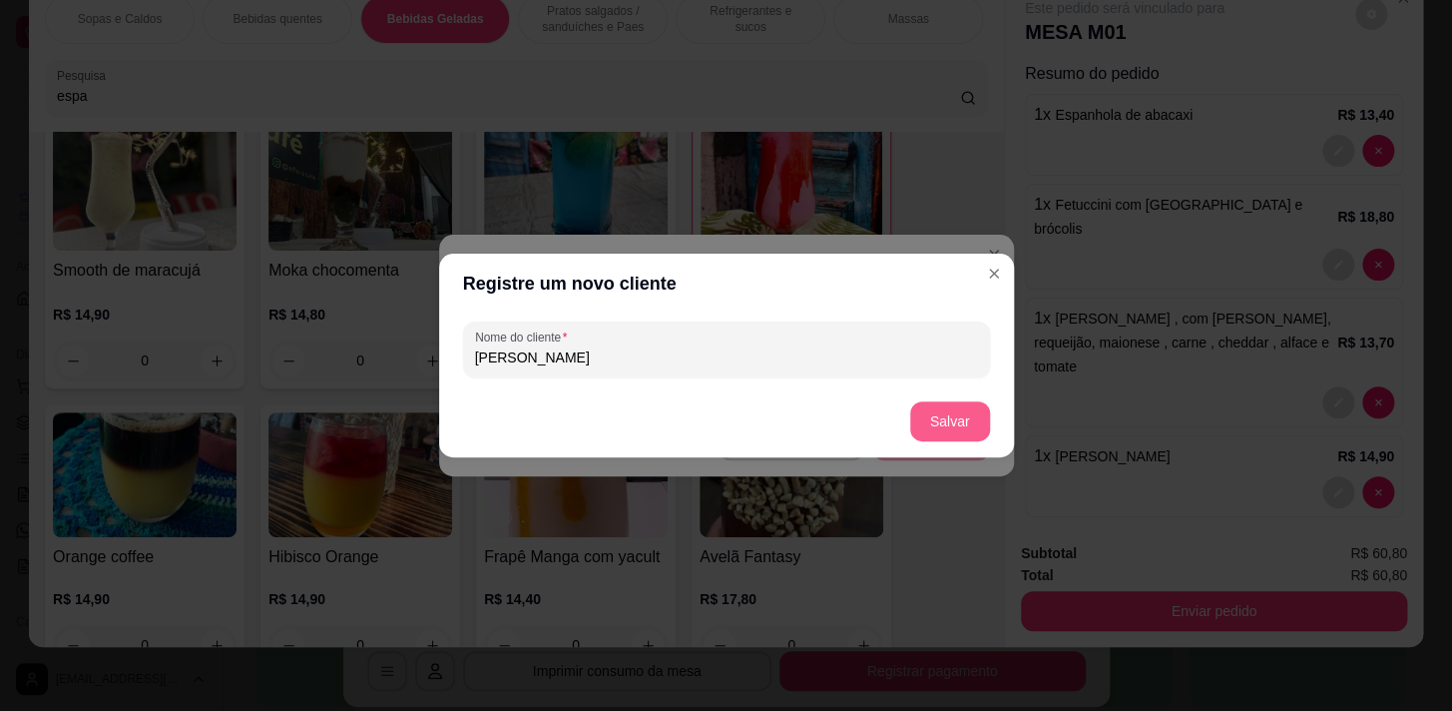
type input "[PERSON_NAME]"
click at [957, 420] on button "Salvar" at bounding box center [950, 421] width 80 height 40
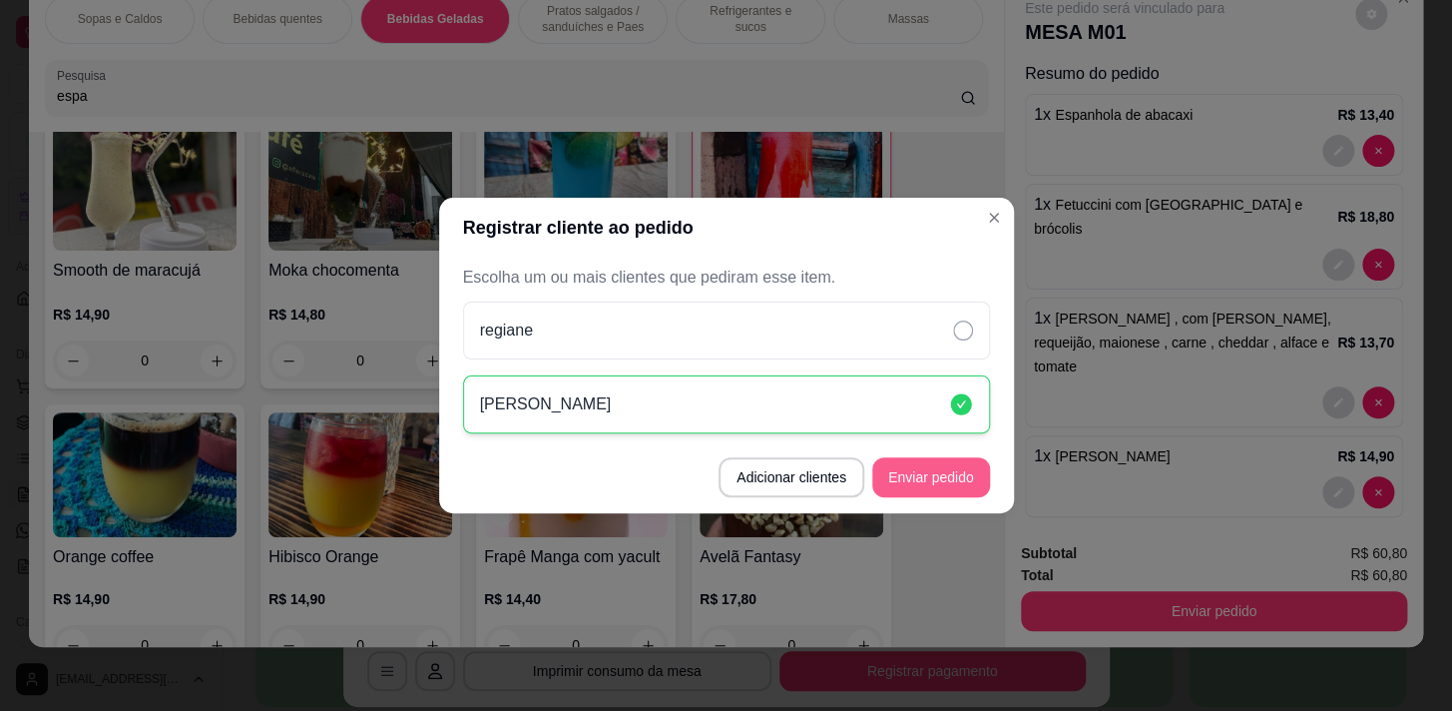
click at [946, 465] on button "Enviar pedido" at bounding box center [931, 477] width 118 height 40
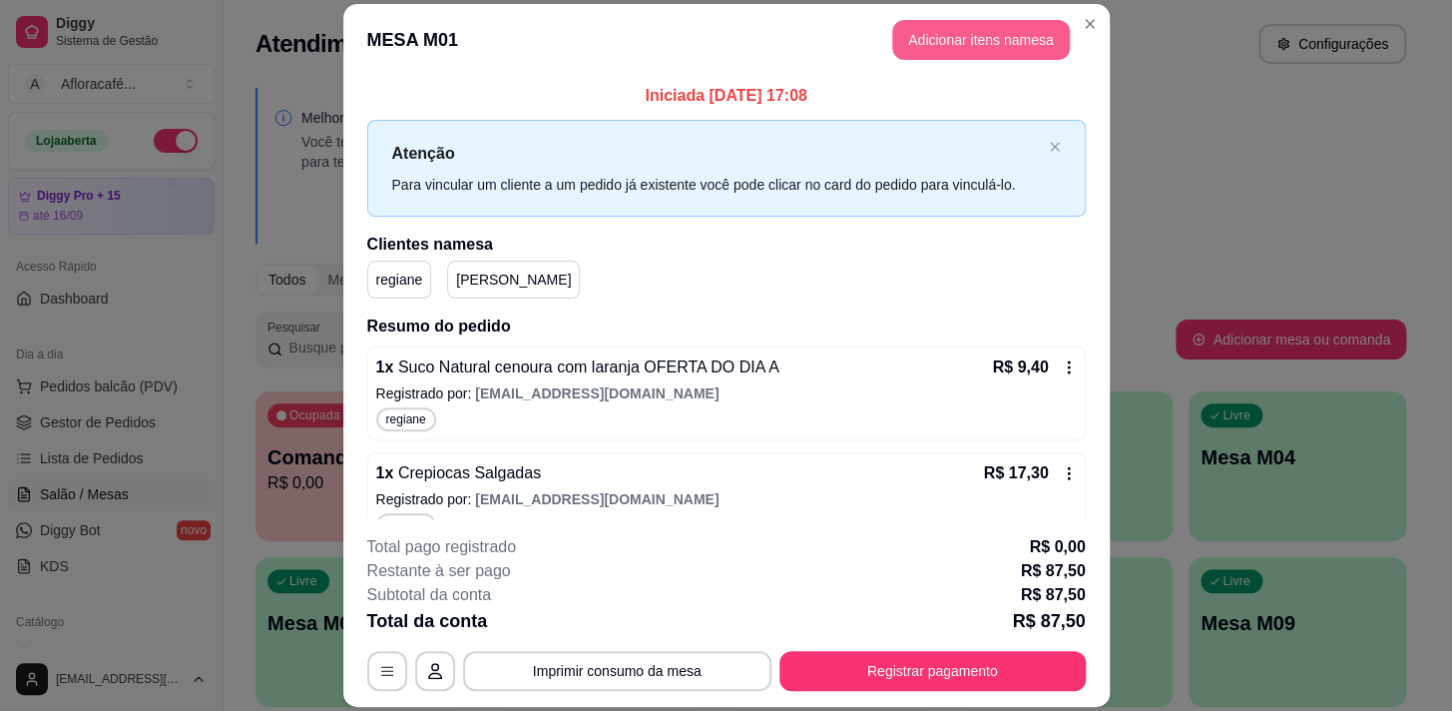
click at [1020, 27] on button "Adicionar itens na mesa" at bounding box center [981, 40] width 178 height 40
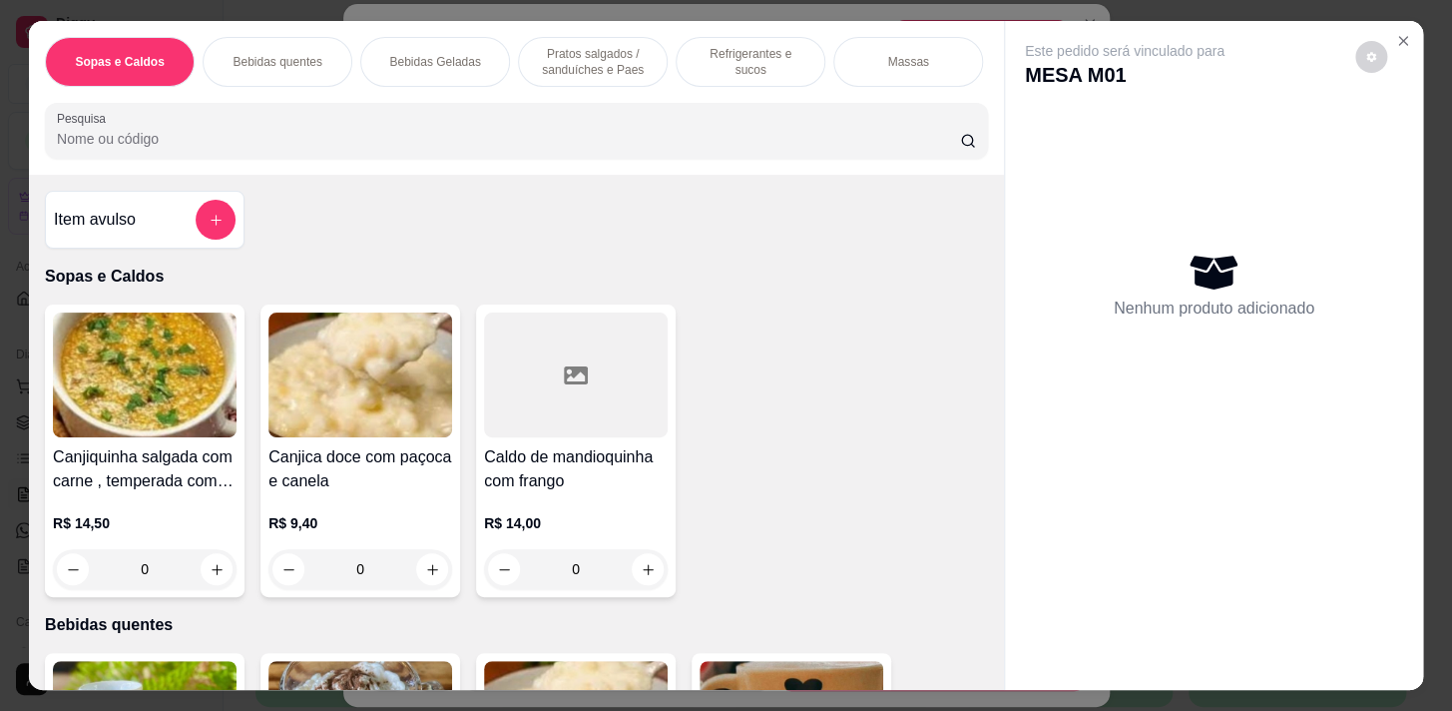
click at [413, 136] on input "Pesquisa" at bounding box center [508, 139] width 903 height 20
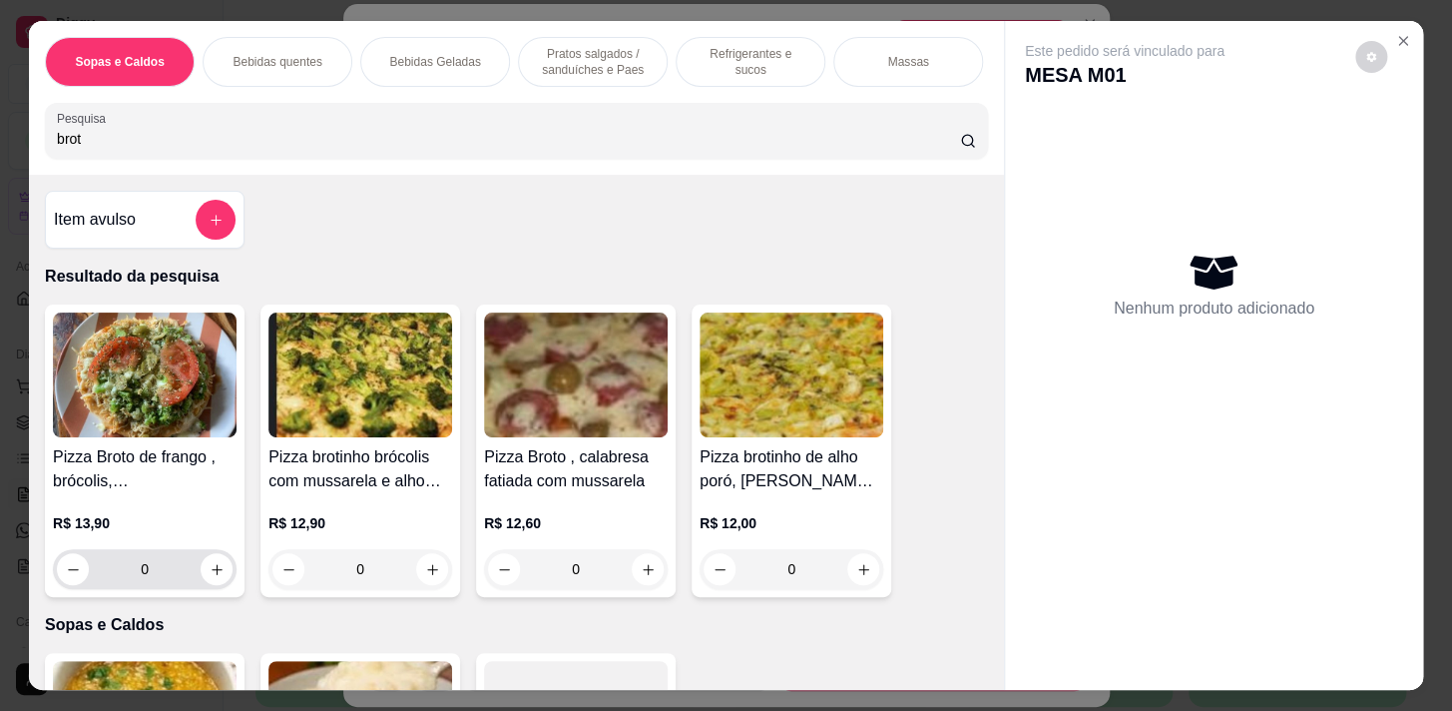
type input "brot"
click at [193, 574] on input "0" at bounding box center [145, 569] width 112 height 40
click at [218, 570] on button "increase-product-quantity" at bounding box center [217, 569] width 32 height 32
type input "1"
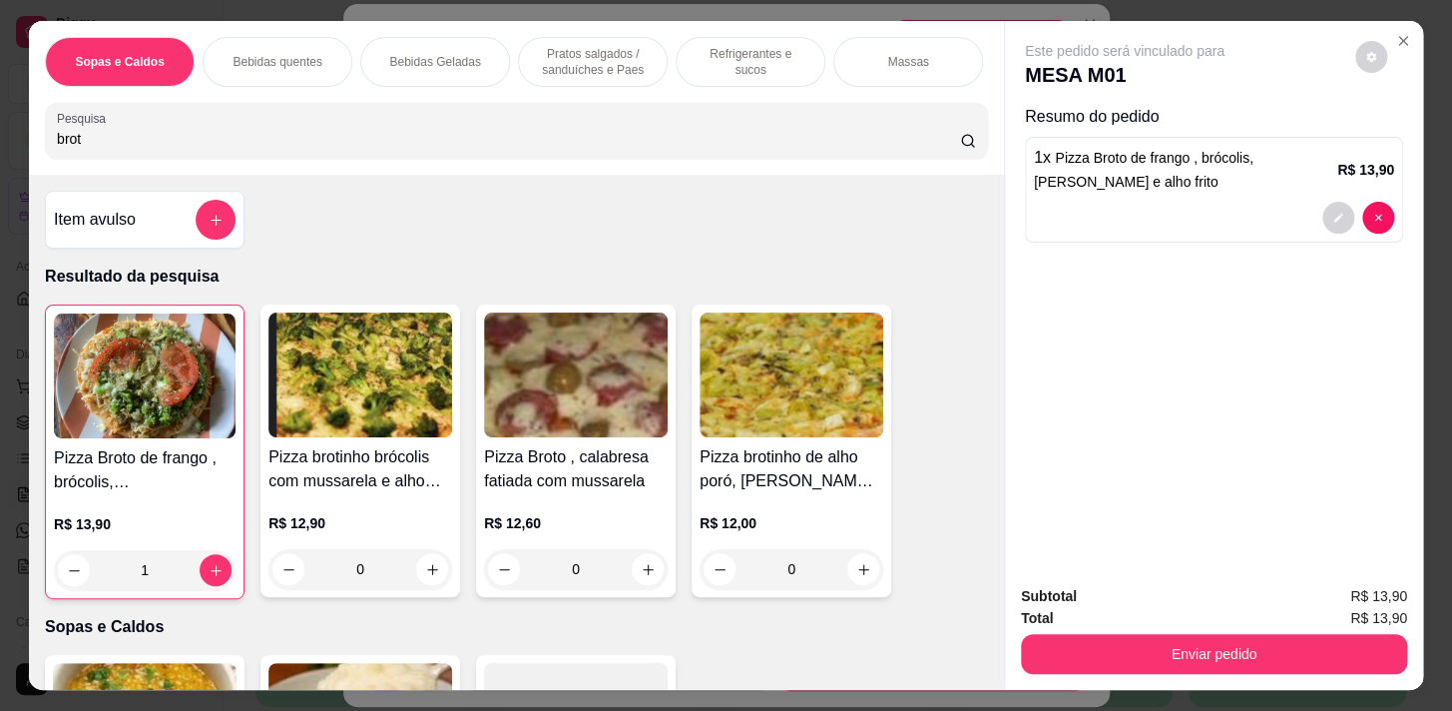
click at [730, 60] on p "Refrigerantes e sucos" at bounding box center [751, 62] width 116 height 32
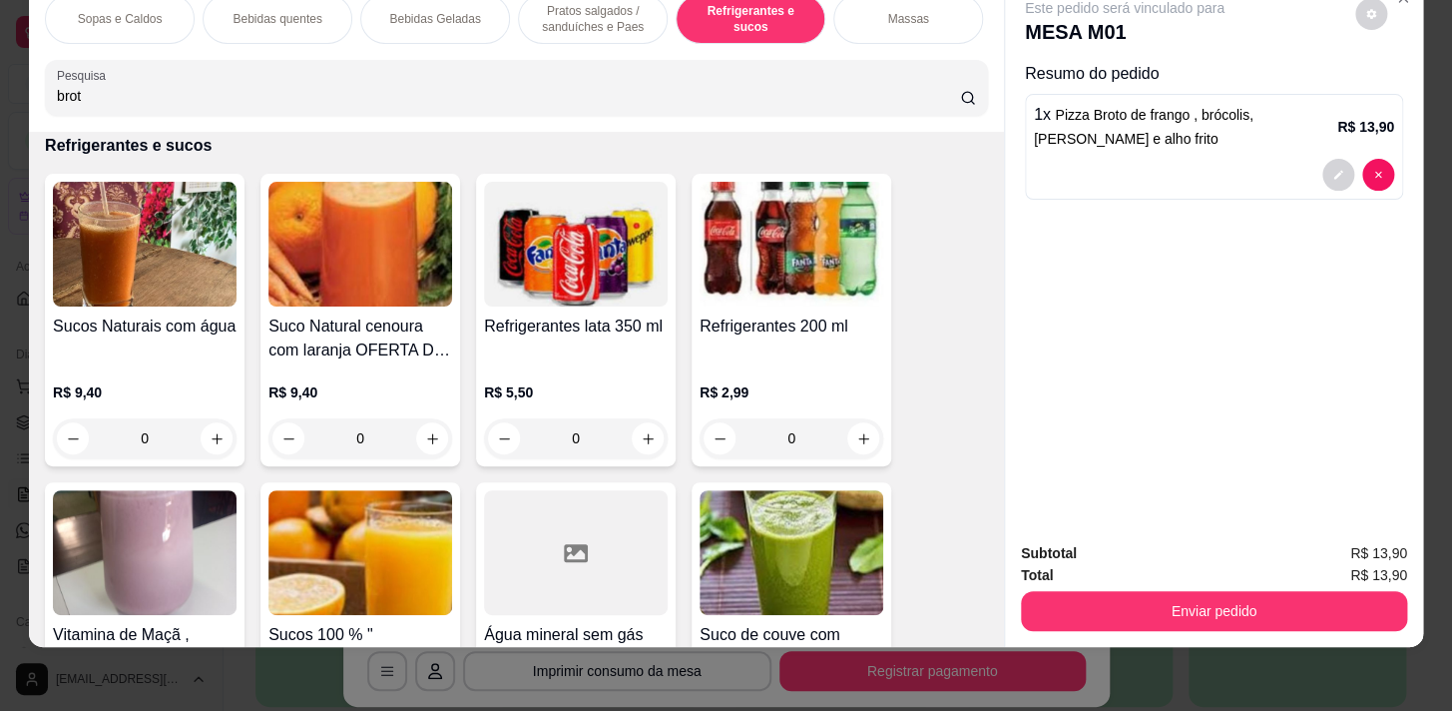
scroll to position [8511, 0]
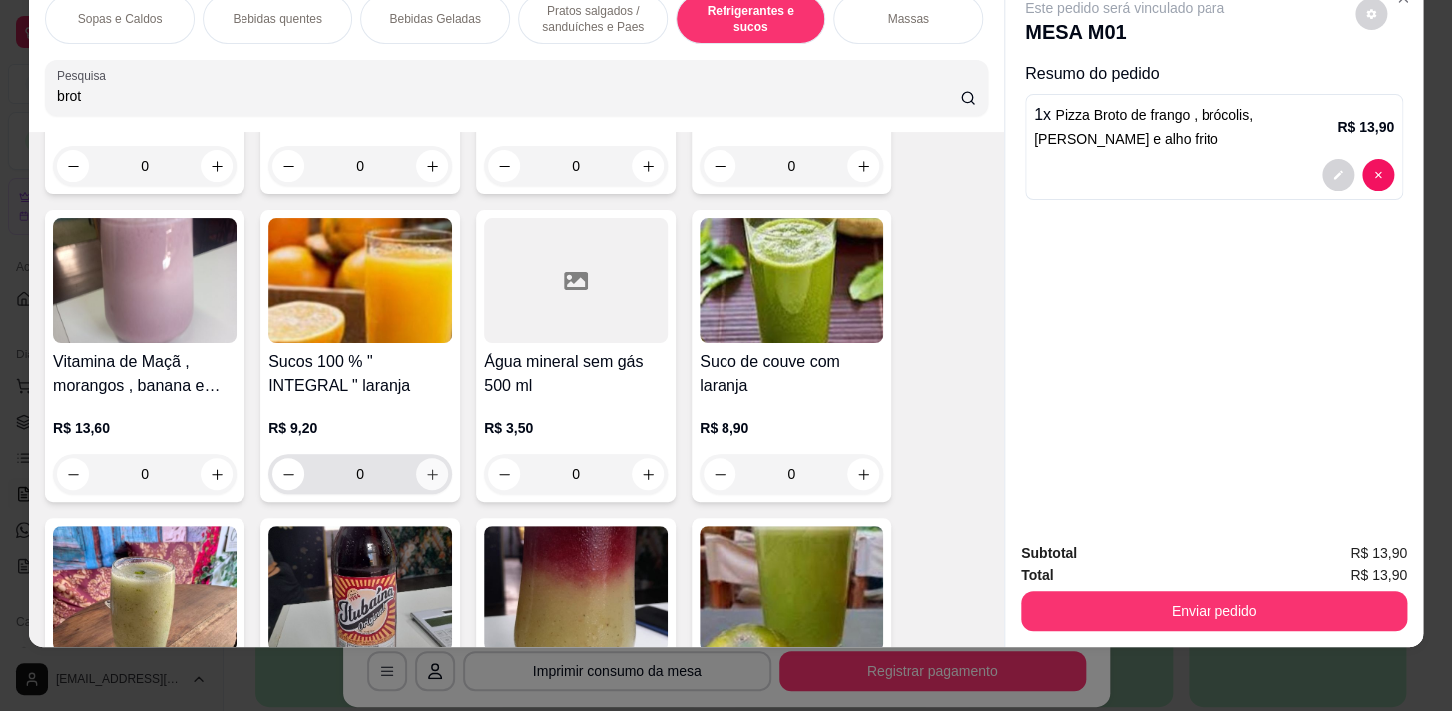
click at [424, 481] on button "increase-product-quantity" at bounding box center [432, 474] width 32 height 32
type input "1"
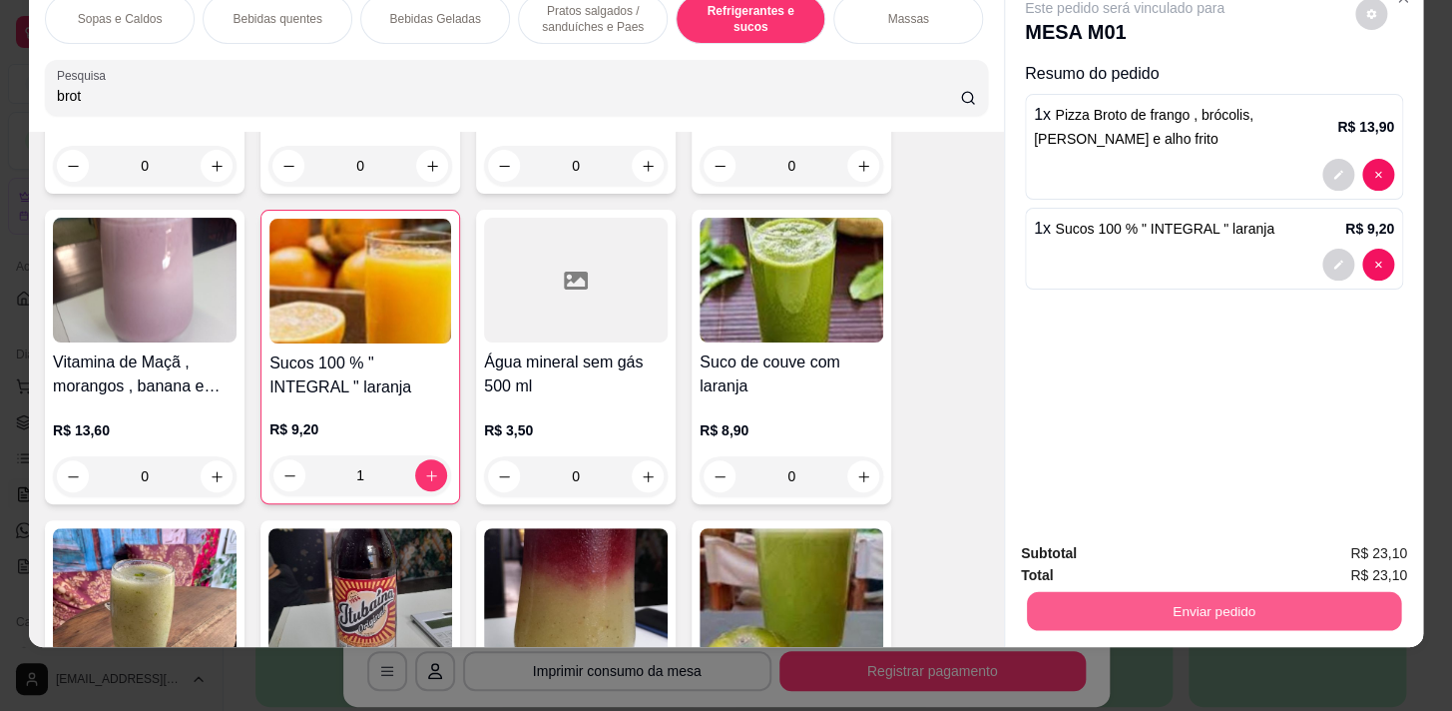
click at [1193, 601] on button "Enviar pedido" at bounding box center [1214, 610] width 374 height 39
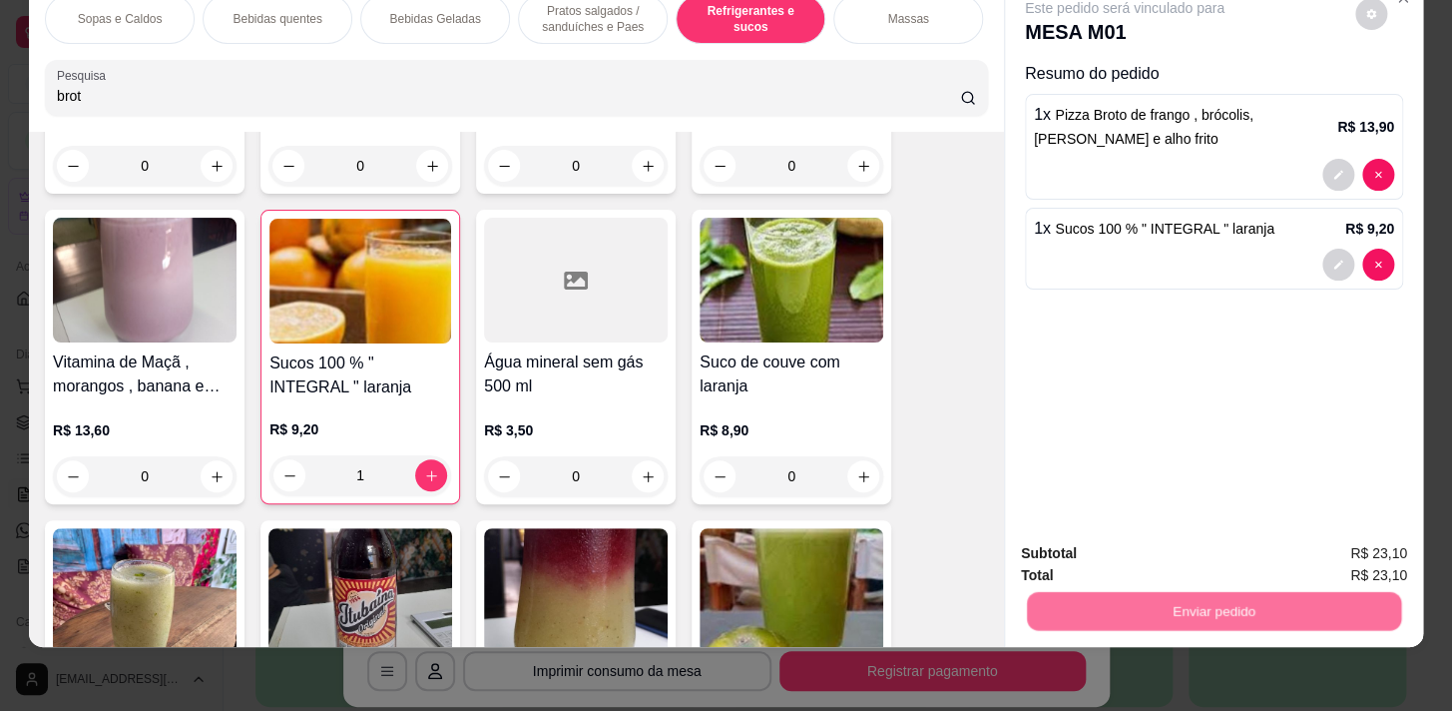
click at [1330, 549] on button "Sim, quero registrar" at bounding box center [1338, 549] width 149 height 38
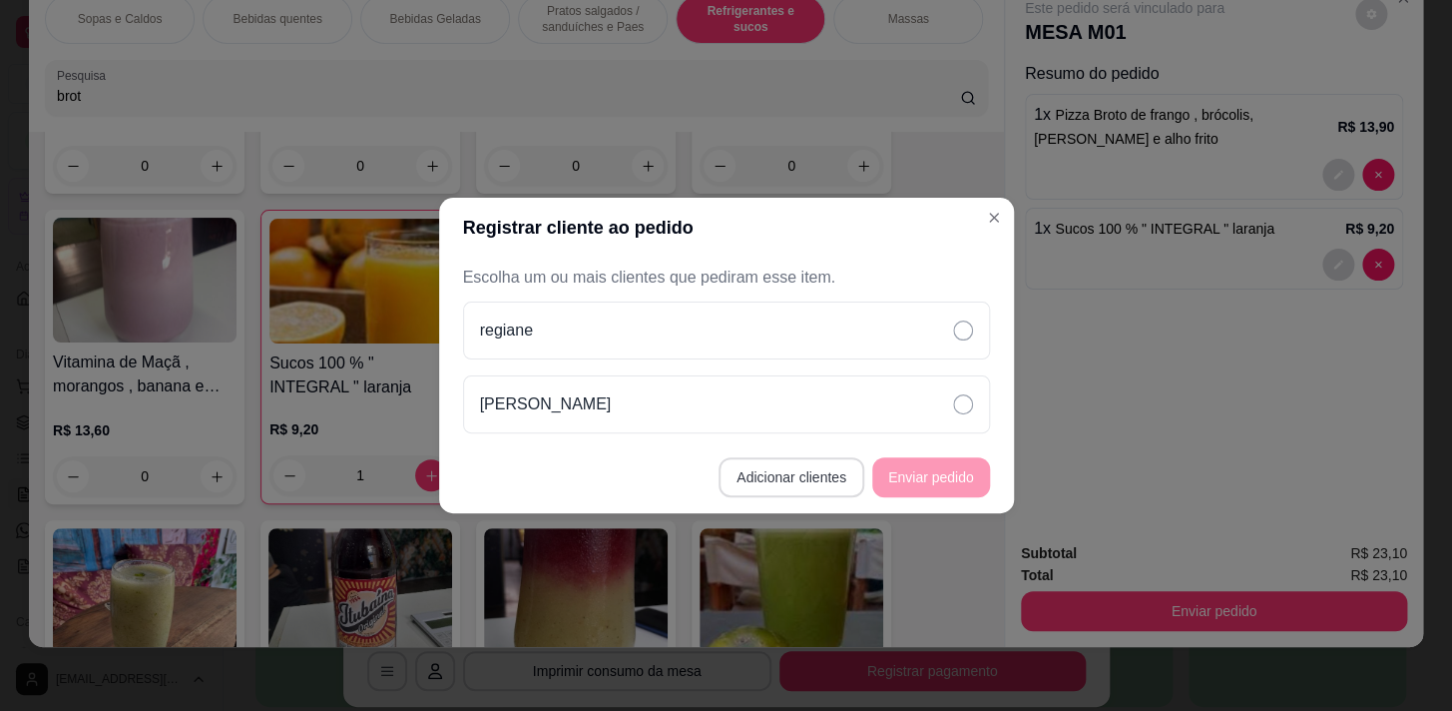
click at [770, 487] on button "Adicionar clientes" at bounding box center [792, 477] width 146 height 40
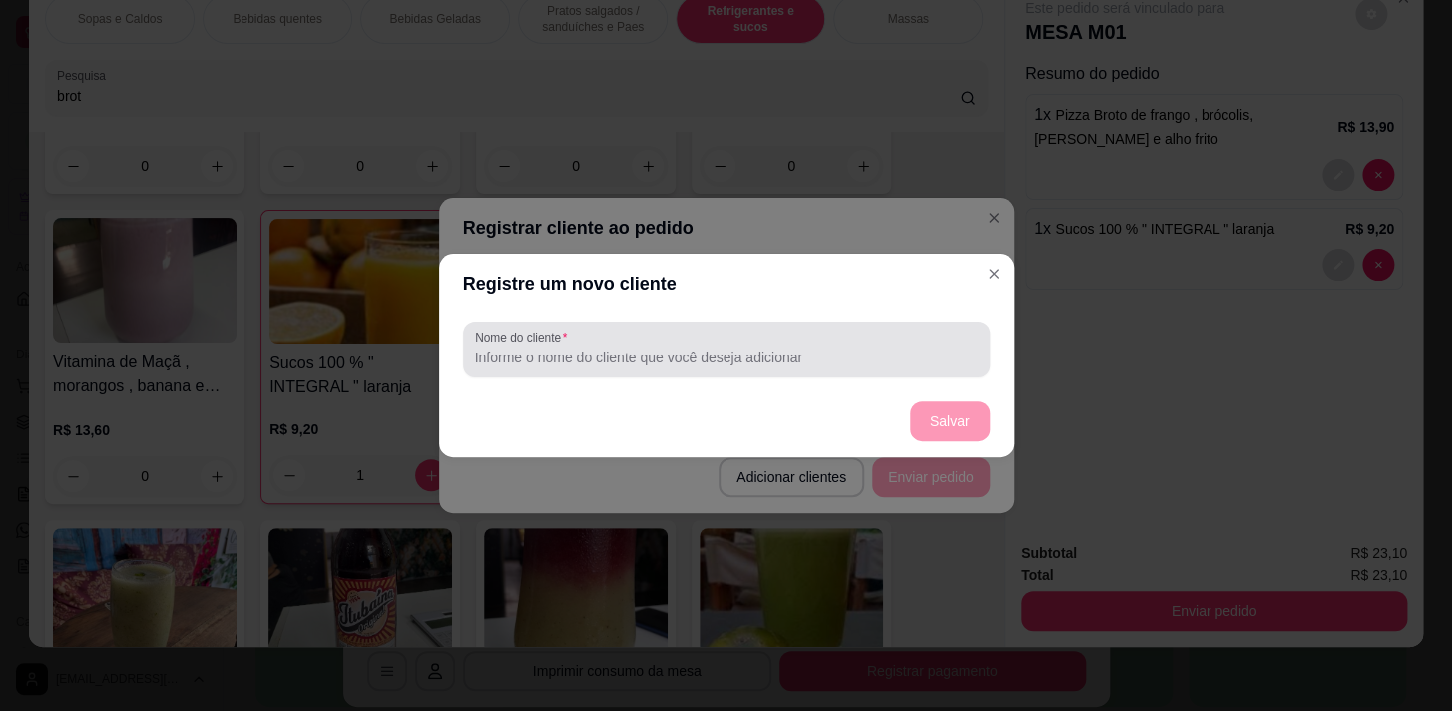
click at [784, 339] on div at bounding box center [726, 349] width 503 height 40
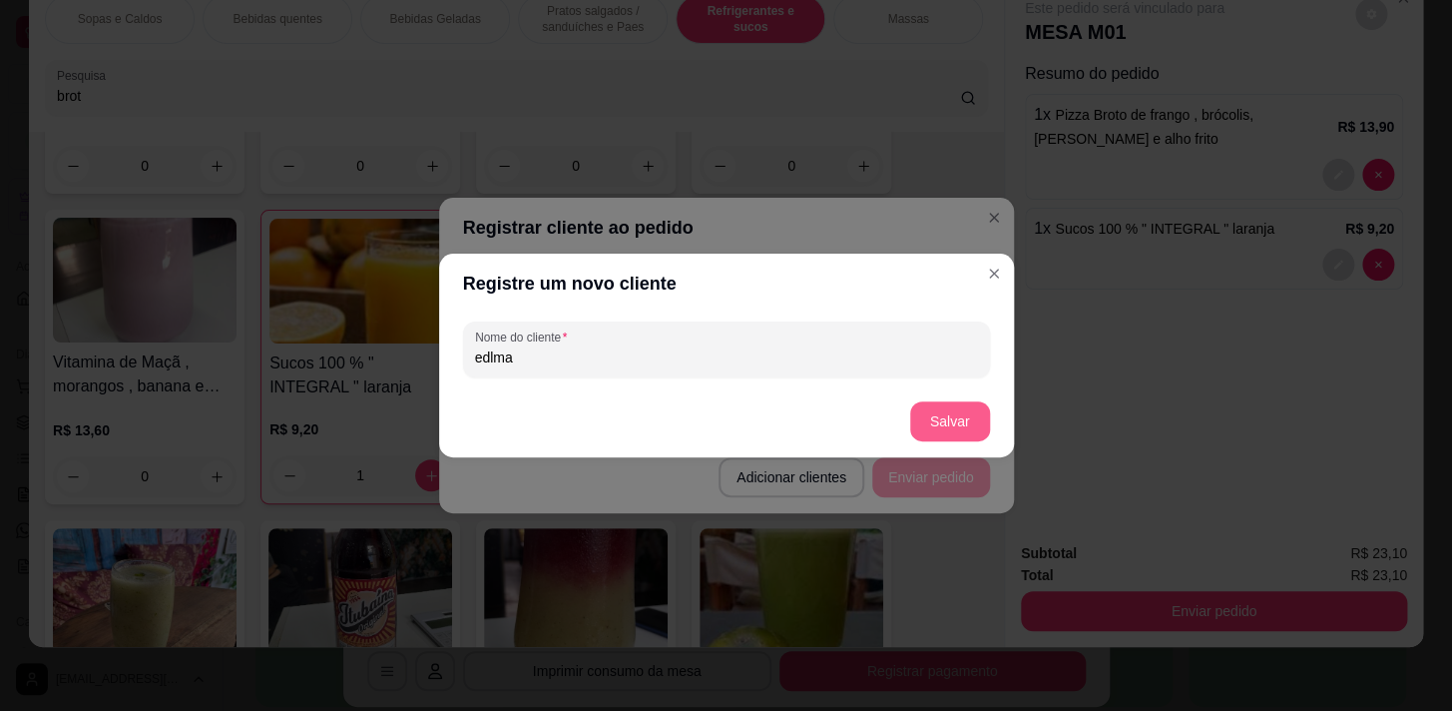
type input "edlma"
click at [937, 428] on button "Salvar" at bounding box center [950, 421] width 80 height 40
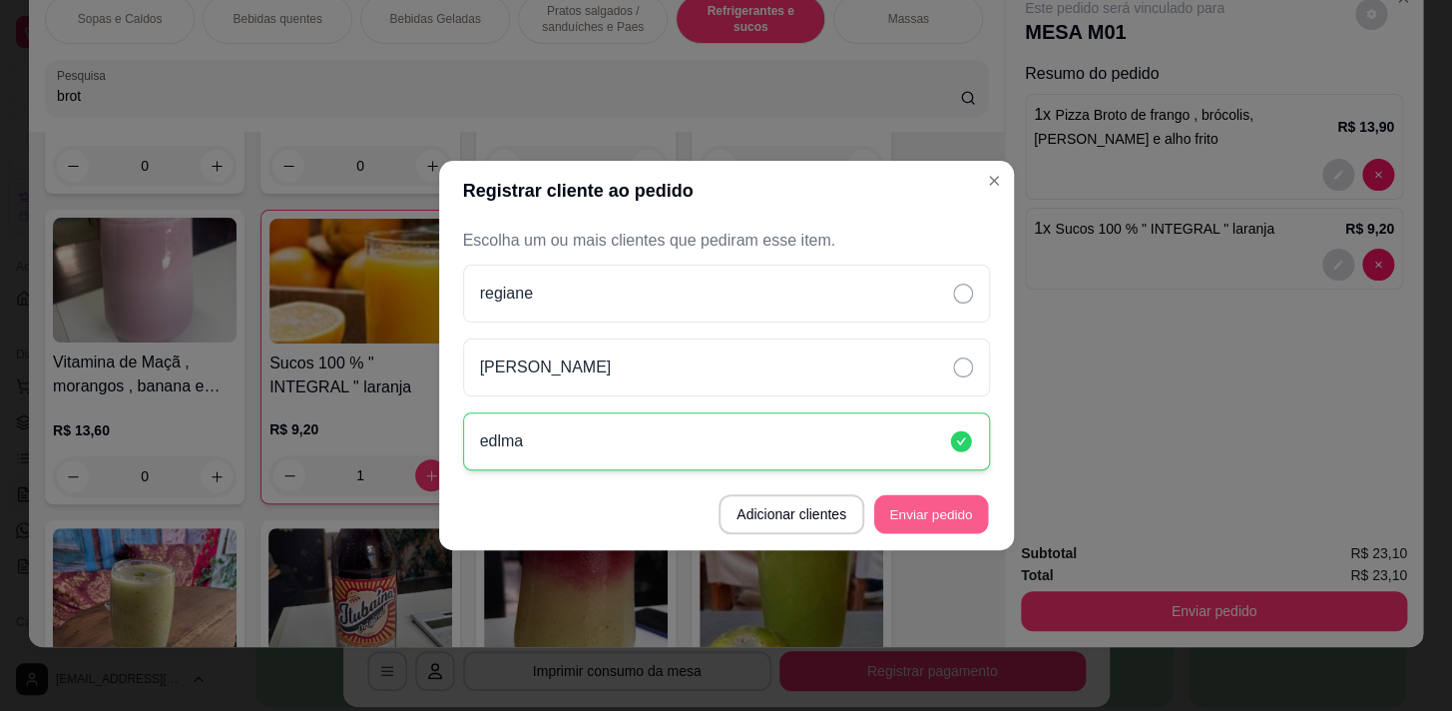
click at [910, 513] on button "Enviar pedido" at bounding box center [931, 514] width 114 height 39
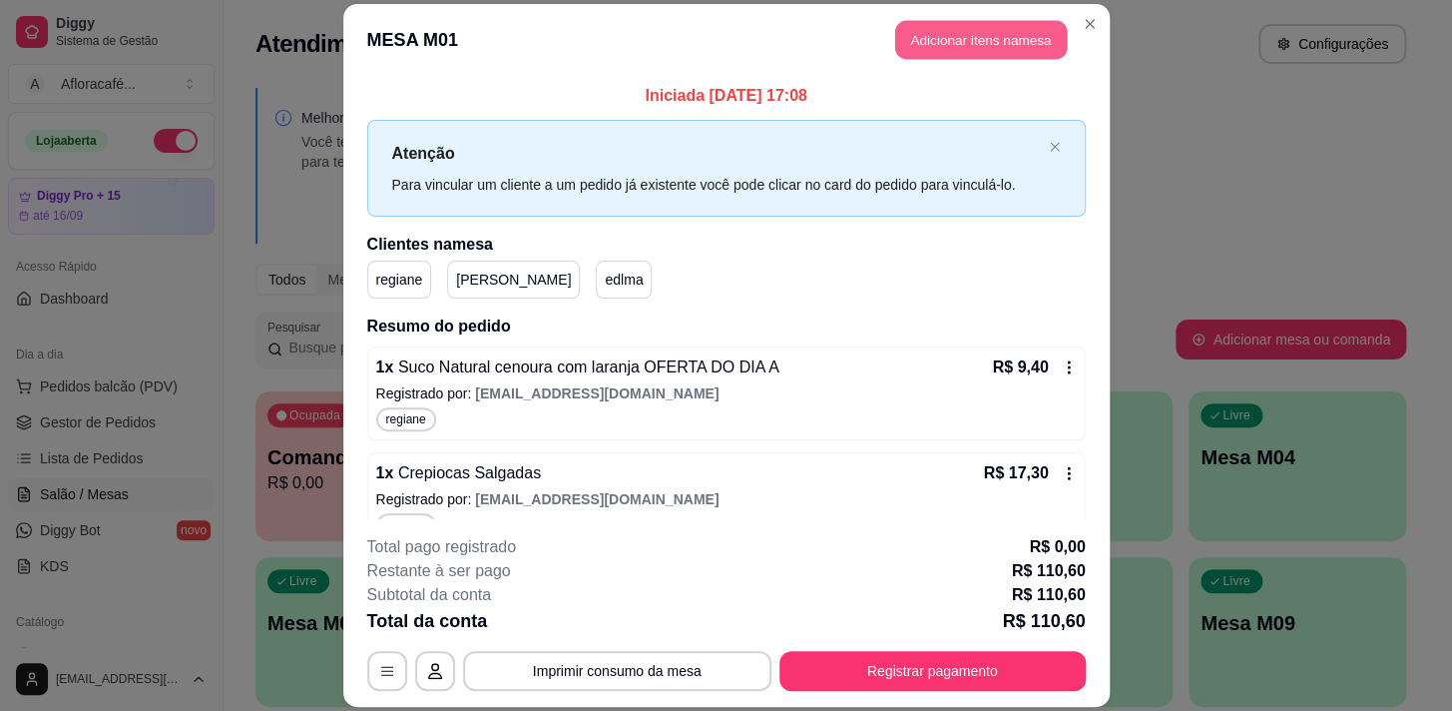
click at [974, 46] on button "Adicionar itens na mesa" at bounding box center [981, 39] width 172 height 39
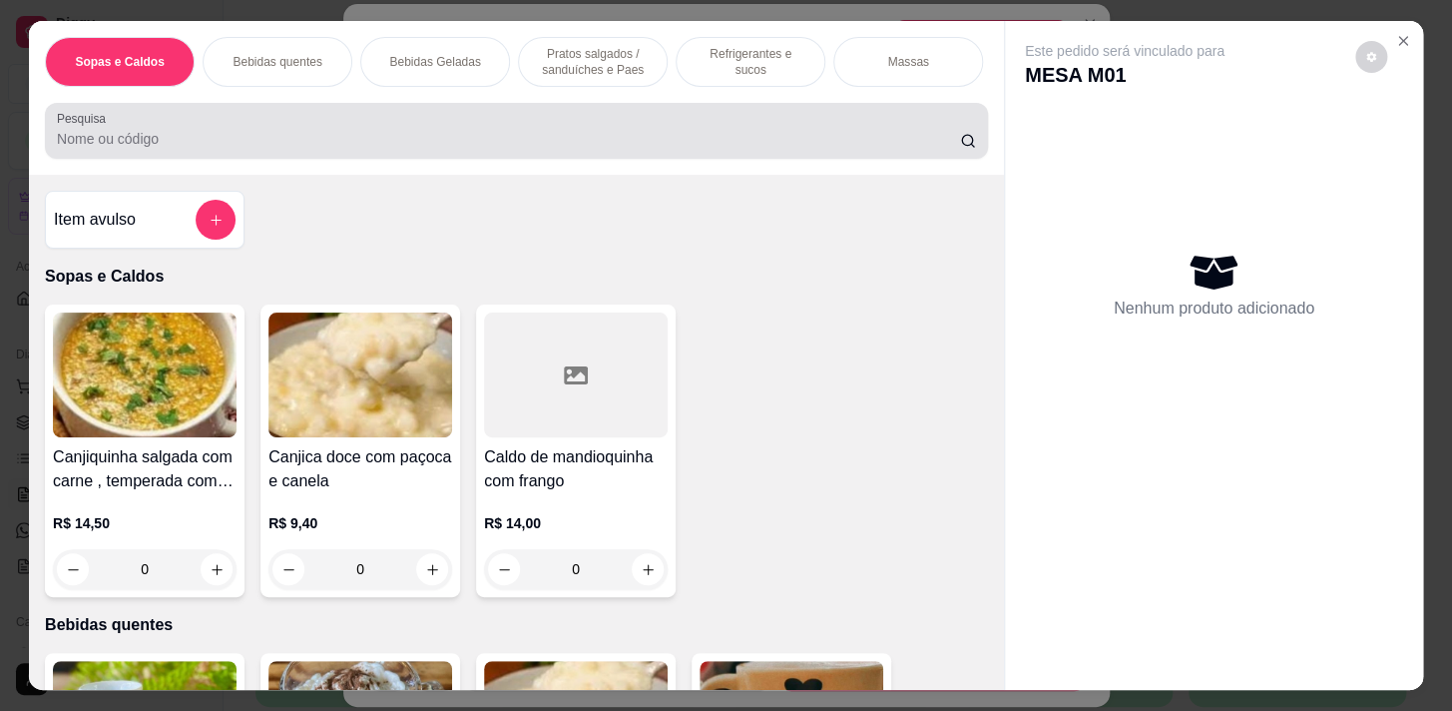
click at [507, 136] on input "Pesquisa" at bounding box center [508, 139] width 903 height 20
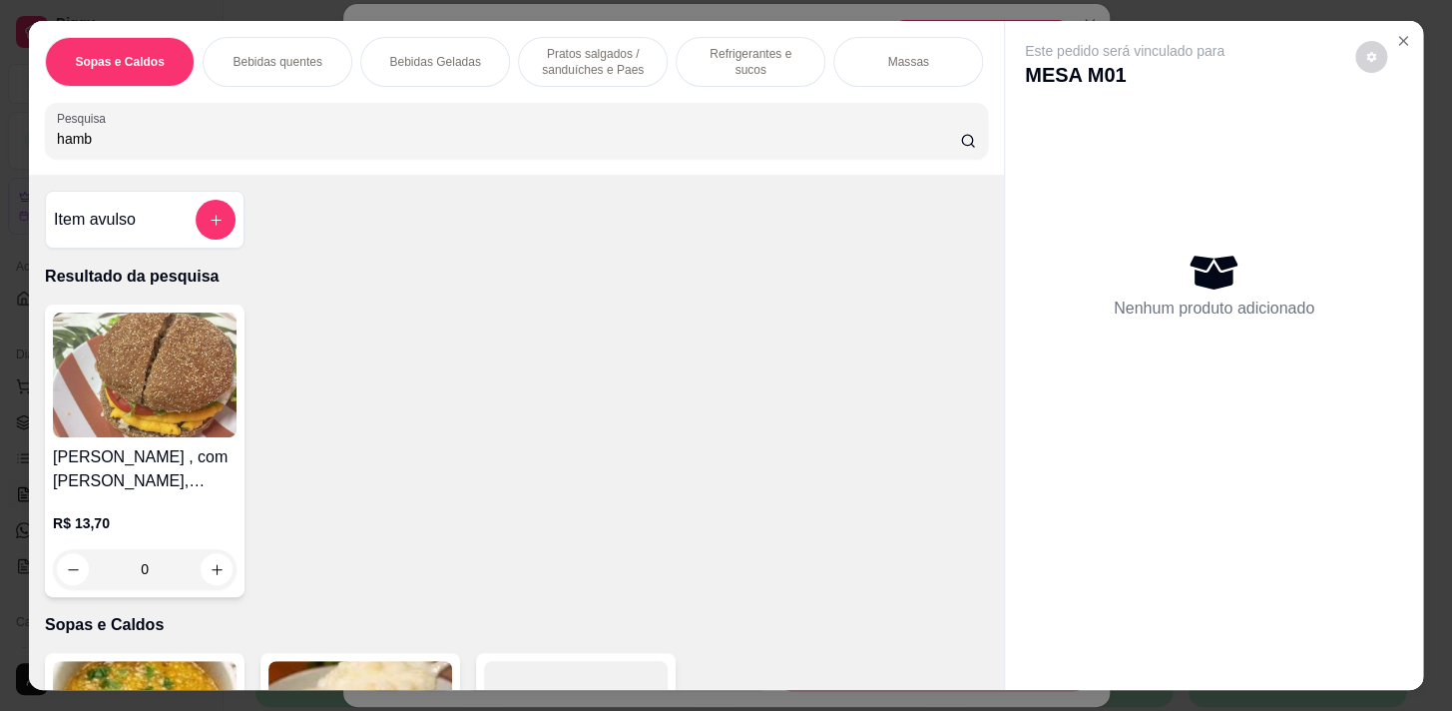
type input "hamb"
click at [218, 564] on button "increase-product-quantity" at bounding box center [217, 569] width 31 height 31
type input "1"
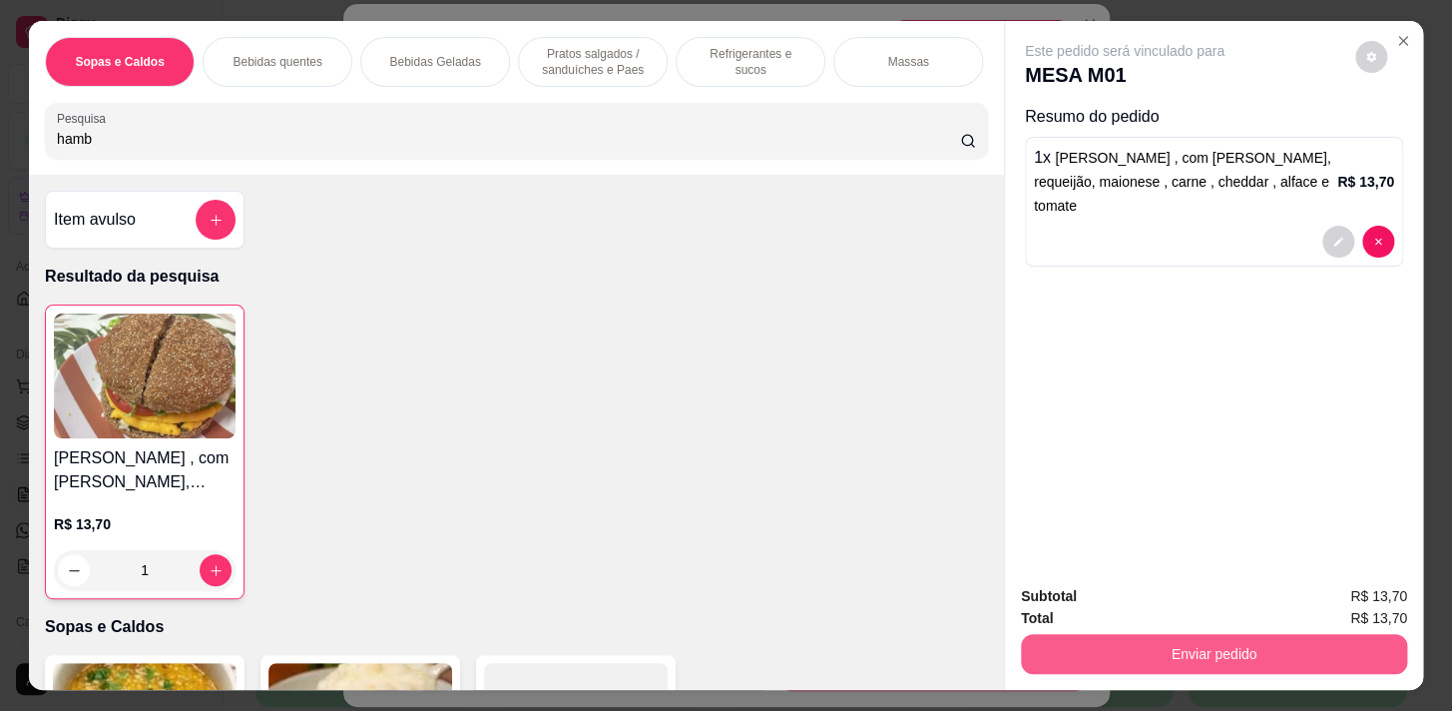
click at [1209, 634] on button "Enviar pedido" at bounding box center [1214, 654] width 386 height 40
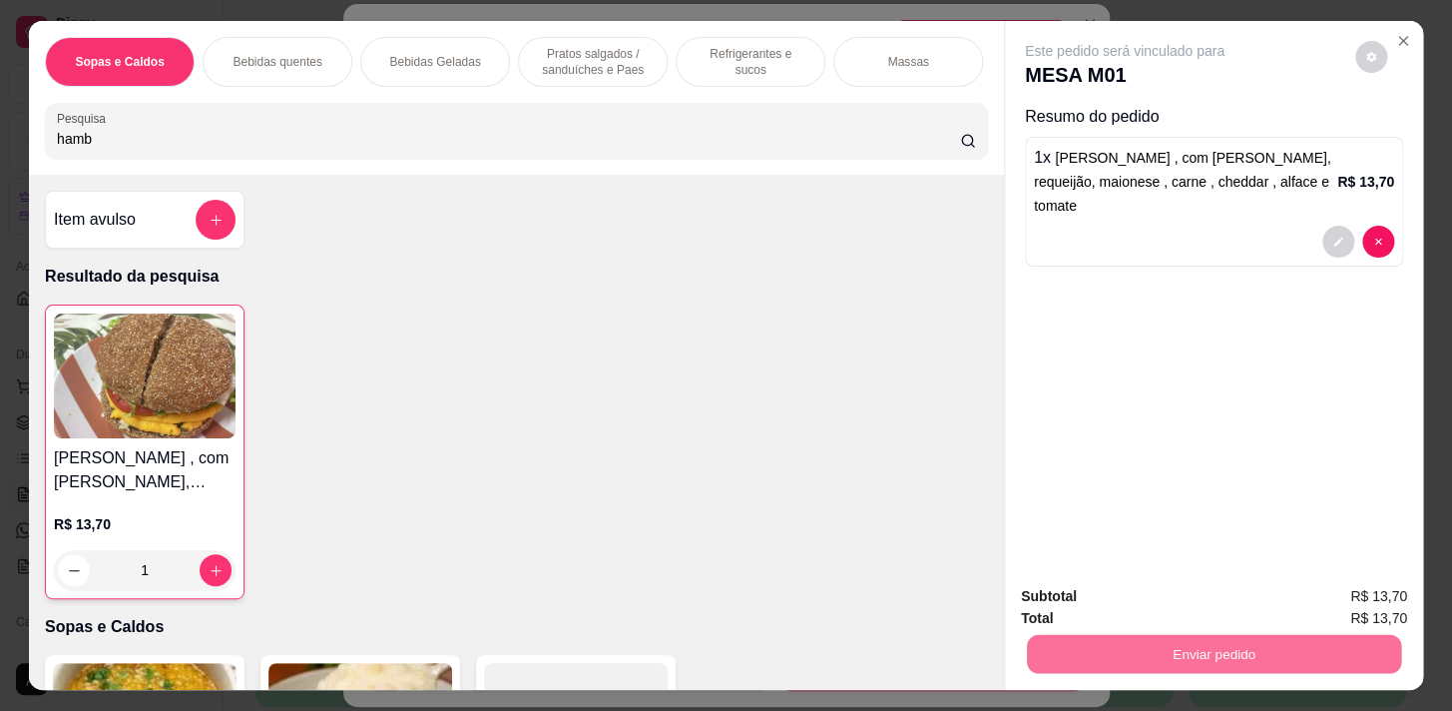
click at [1377, 602] on button "Sim, quero registrar" at bounding box center [1338, 597] width 144 height 37
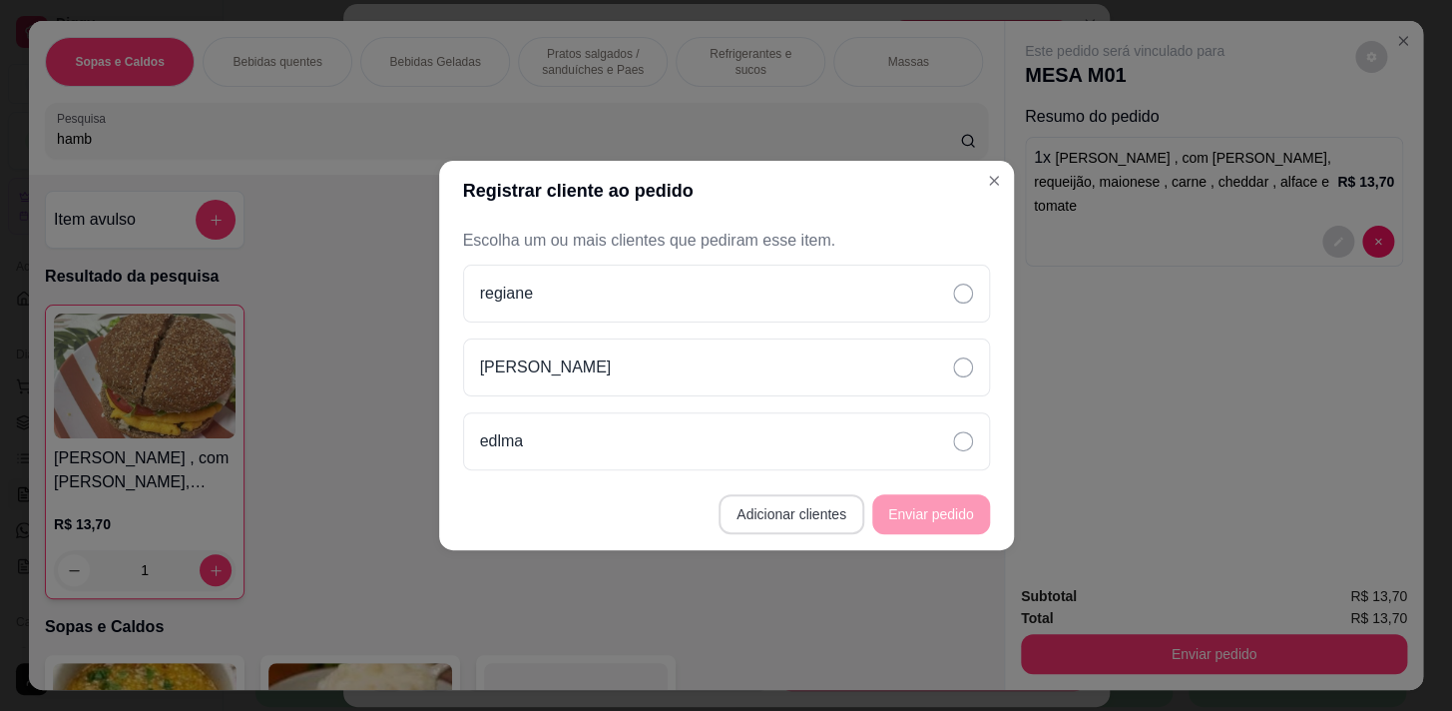
click at [847, 510] on button "Adicionar clientes" at bounding box center [792, 514] width 146 height 40
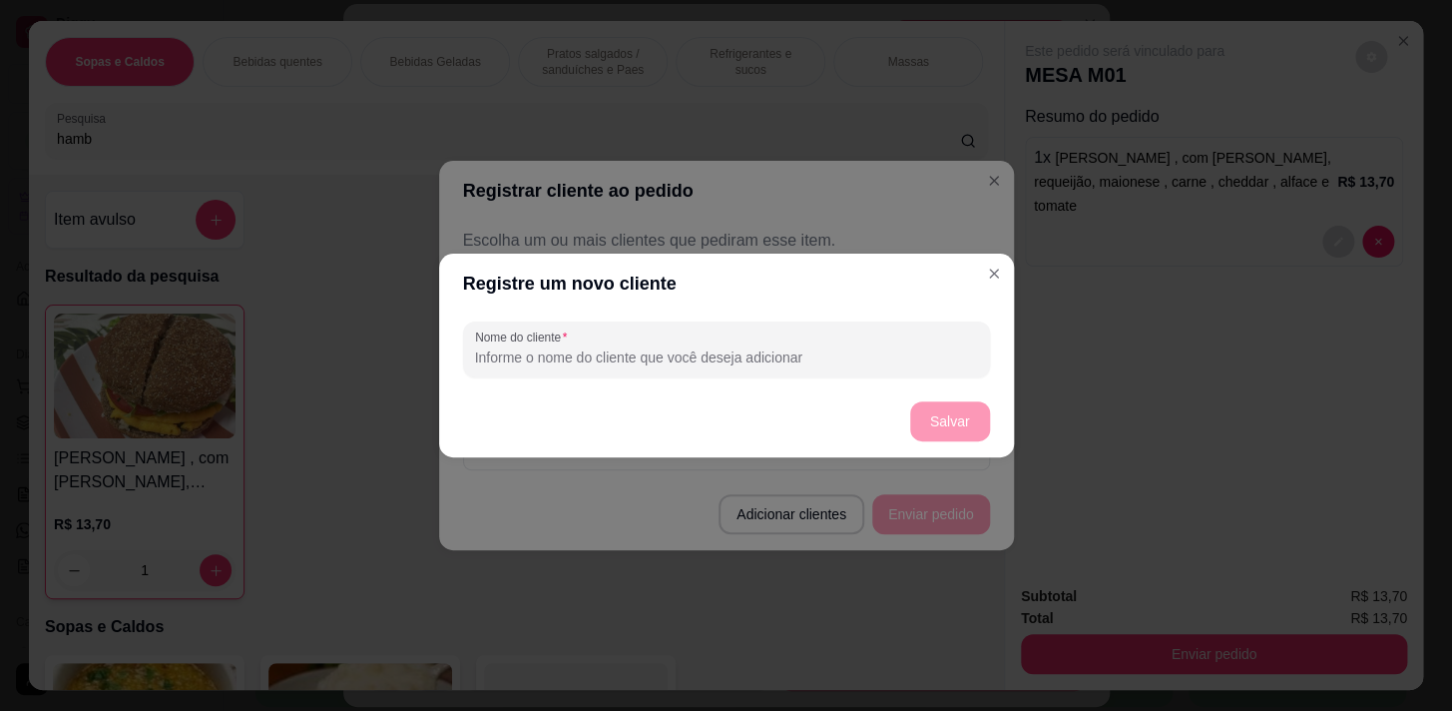
click at [899, 315] on div "Nome do cliente" at bounding box center [726, 349] width 575 height 72
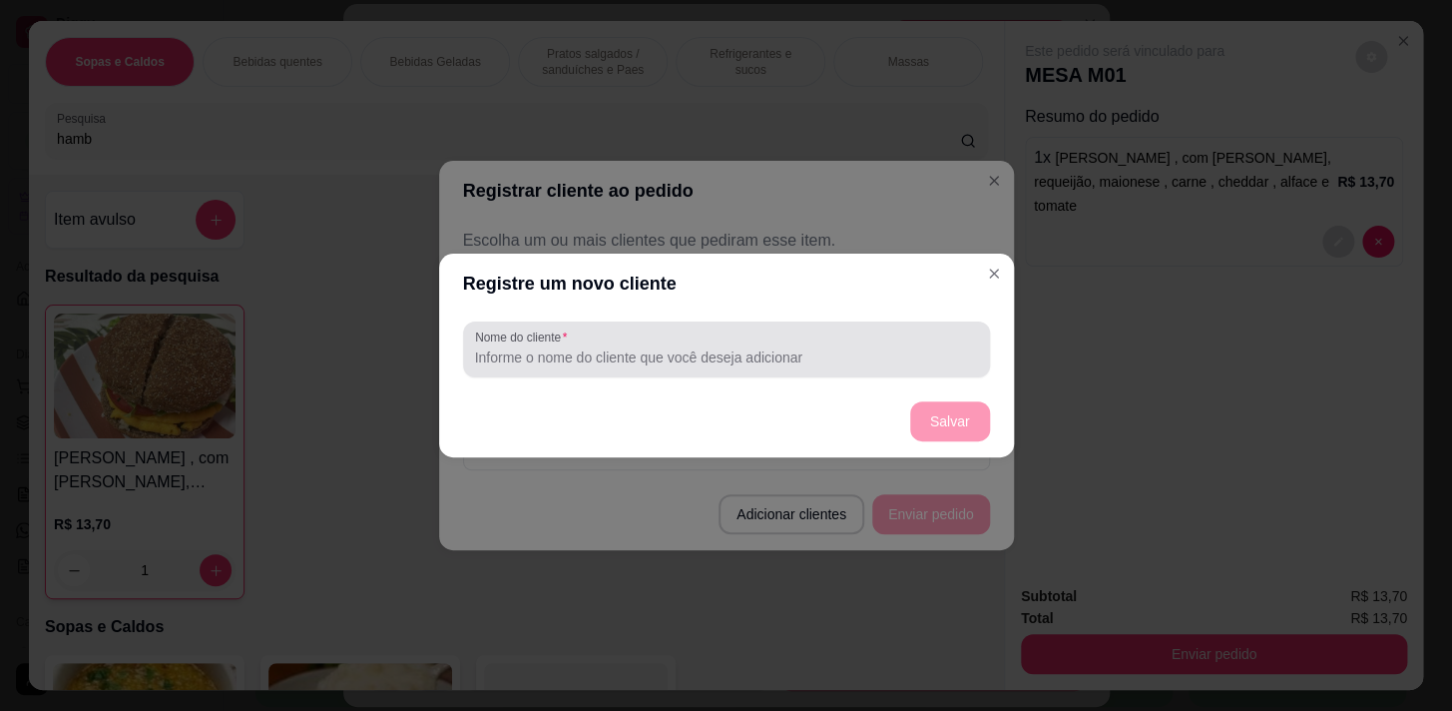
click at [896, 323] on div "Nome do cliente" at bounding box center [726, 349] width 527 height 56
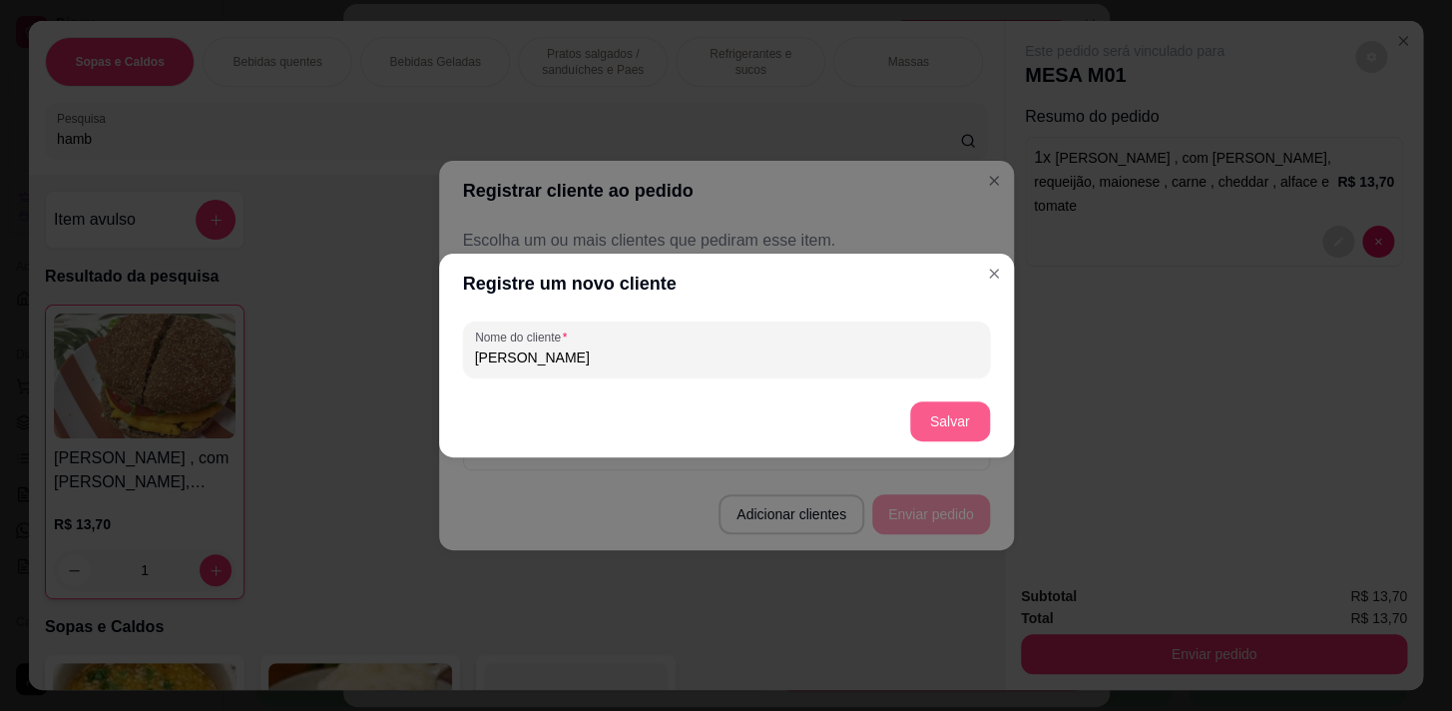
type input "[PERSON_NAME]"
click at [941, 416] on button "Salvar" at bounding box center [950, 421] width 78 height 39
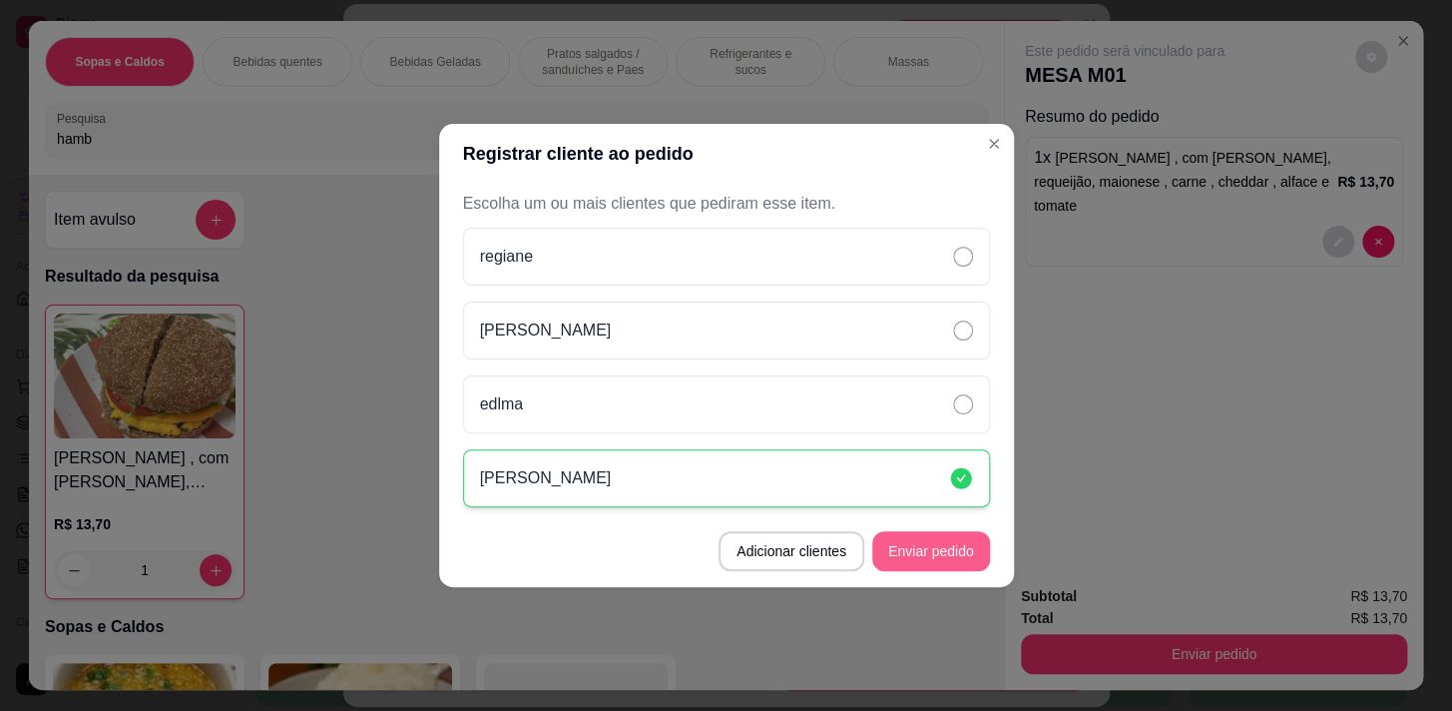
click at [961, 549] on button "Enviar pedido" at bounding box center [931, 551] width 118 height 40
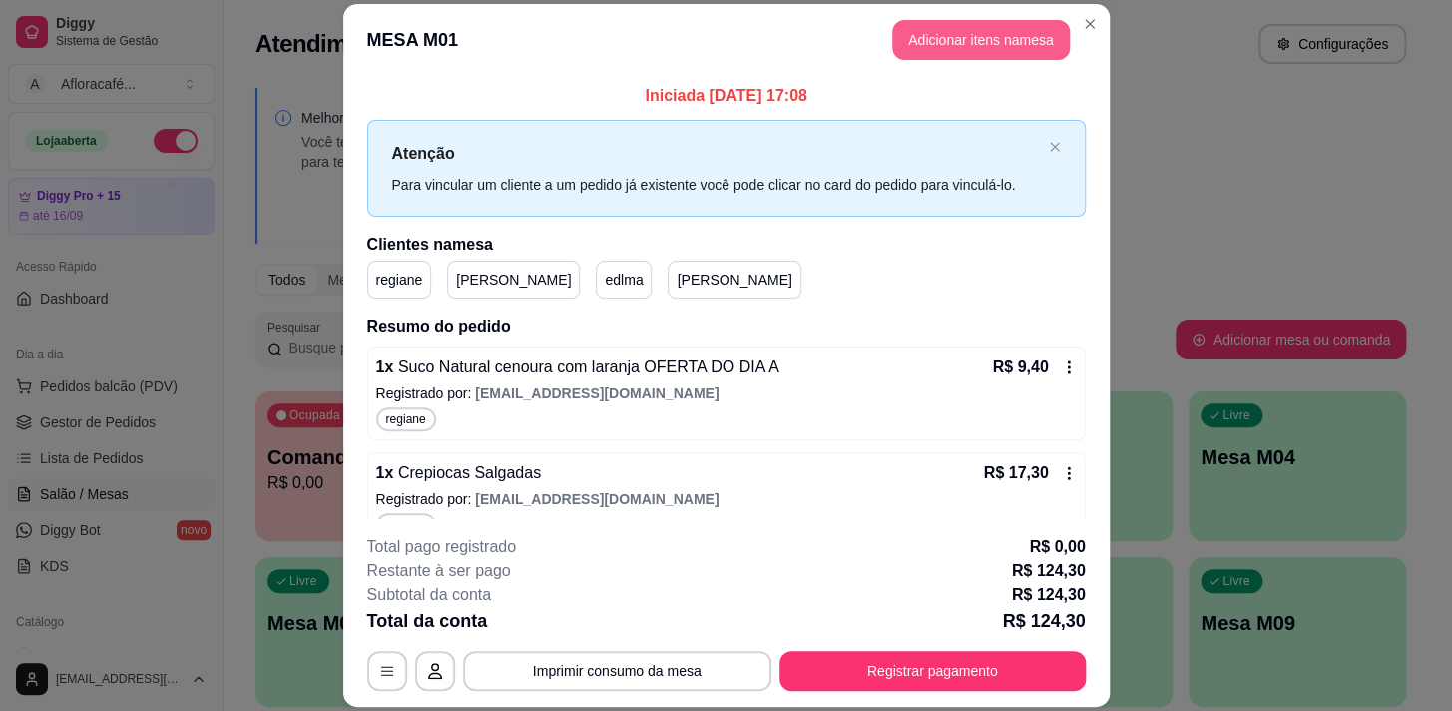
click at [950, 39] on button "Adicionar itens na mesa" at bounding box center [981, 40] width 178 height 40
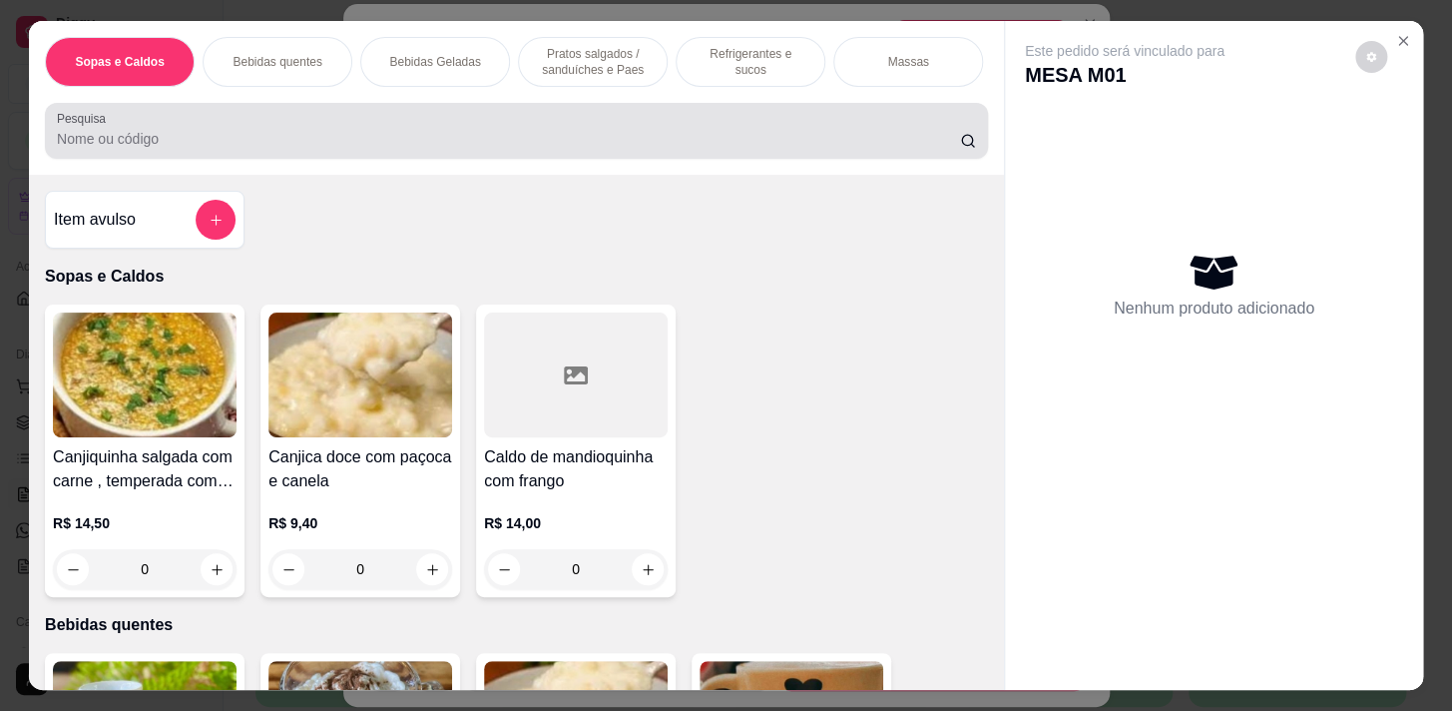
click at [540, 149] on input "Pesquisa" at bounding box center [508, 139] width 903 height 20
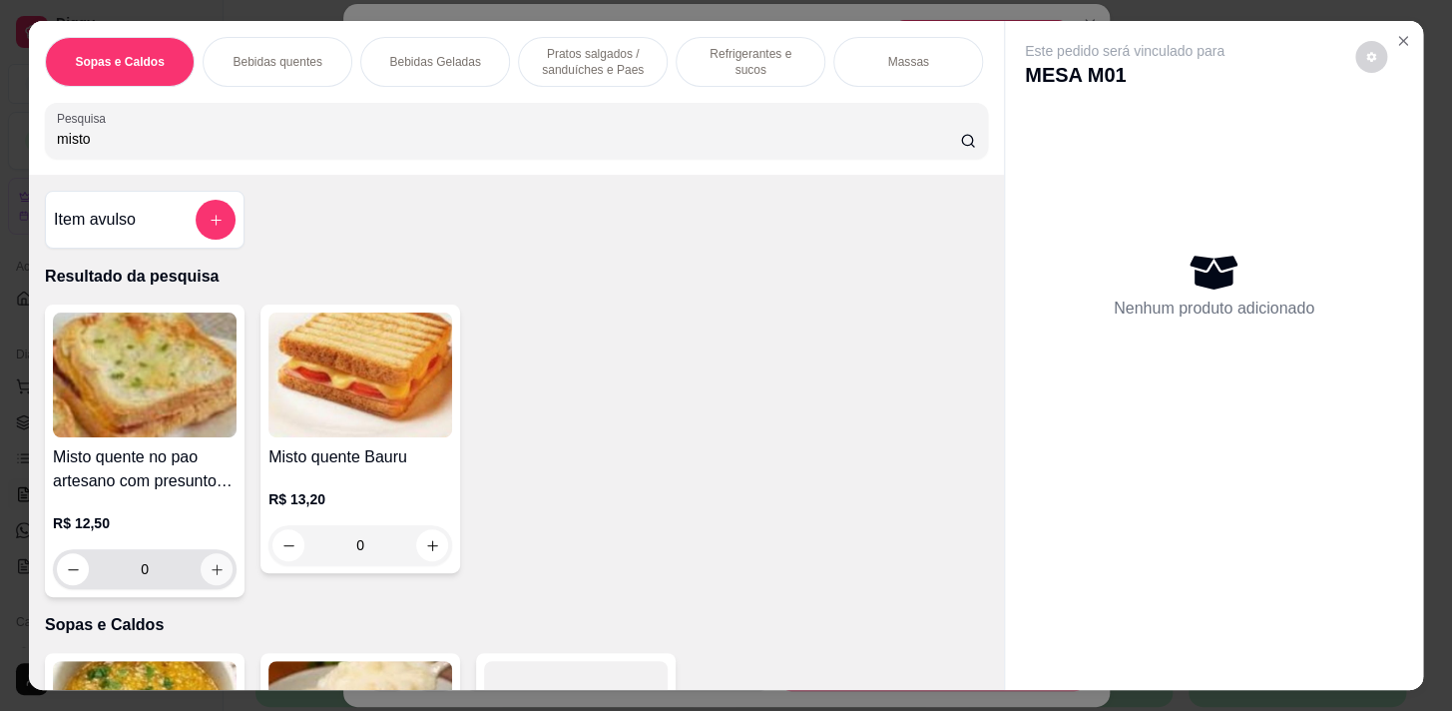
type input "misto"
click at [212, 577] on icon "increase-product-quantity" at bounding box center [217, 569] width 15 height 15
type input "1"
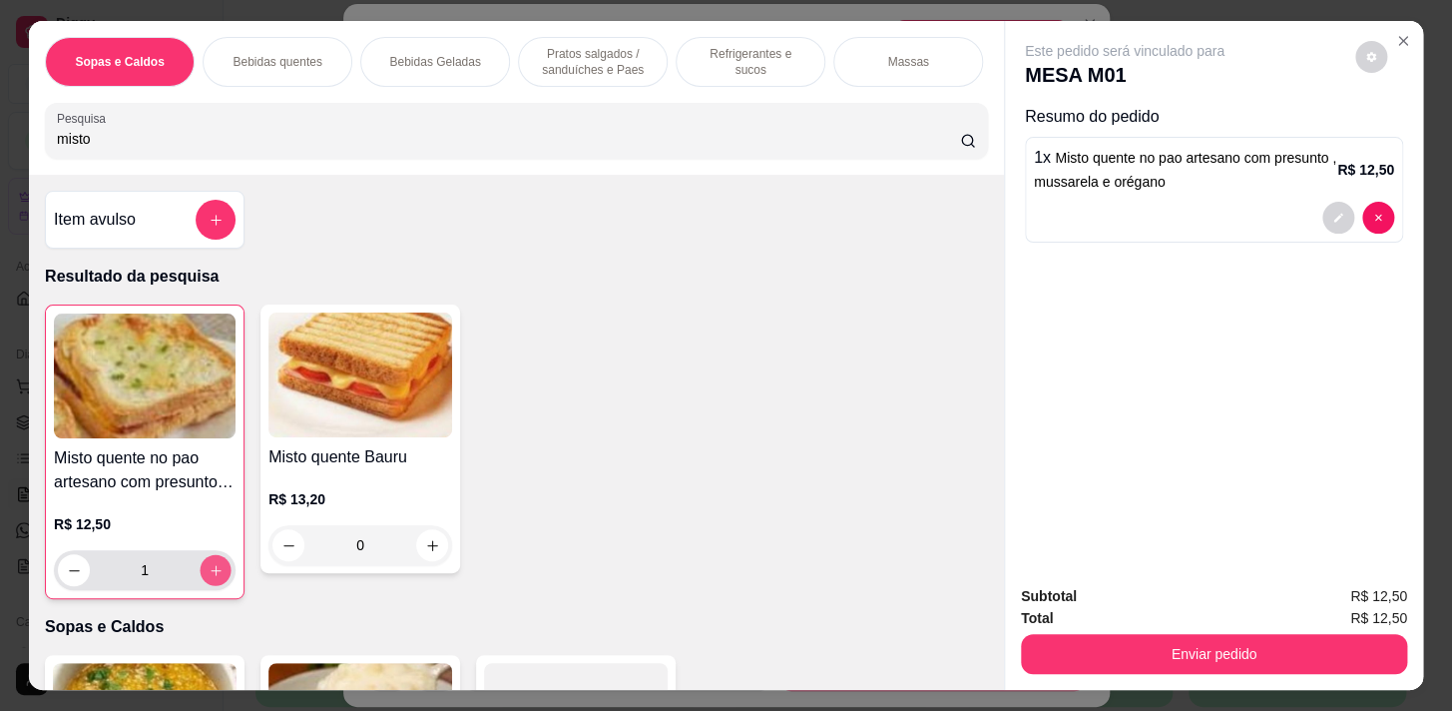
click at [213, 578] on icon "increase-product-quantity" at bounding box center [216, 570] width 15 height 15
type input "2"
click at [572, 51] on p "Pratos salgados / sanduíches e Paes" at bounding box center [593, 62] width 116 height 32
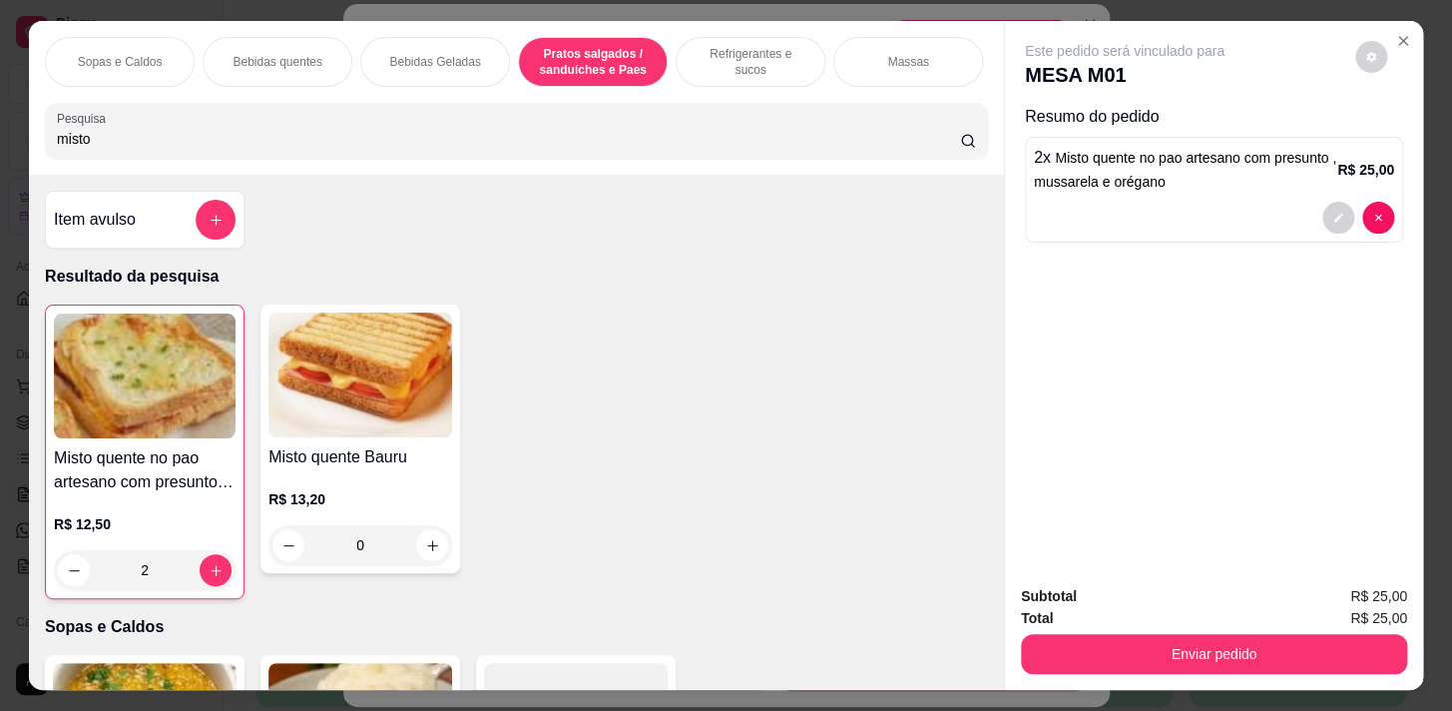
scroll to position [49, 0]
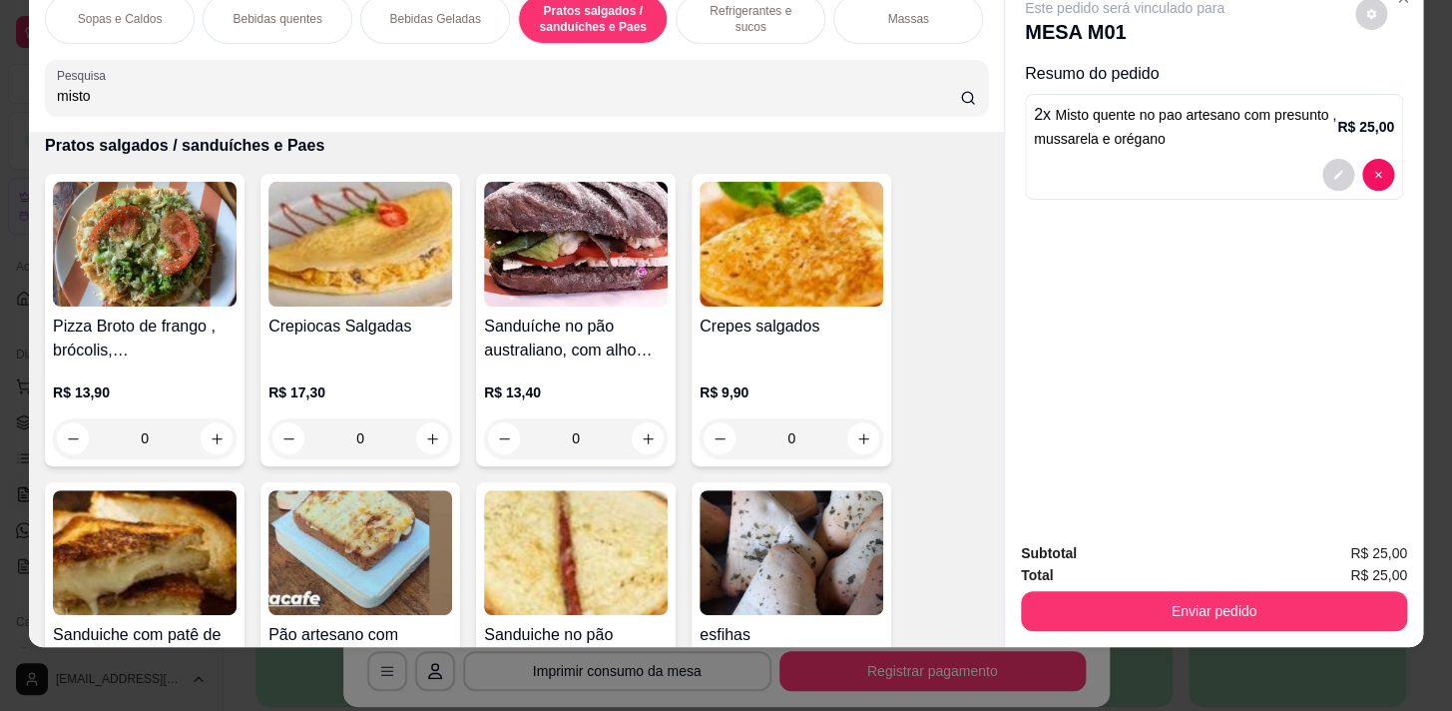
click at [711, 8] on p "Refrigerantes e sucos" at bounding box center [751, 19] width 116 height 32
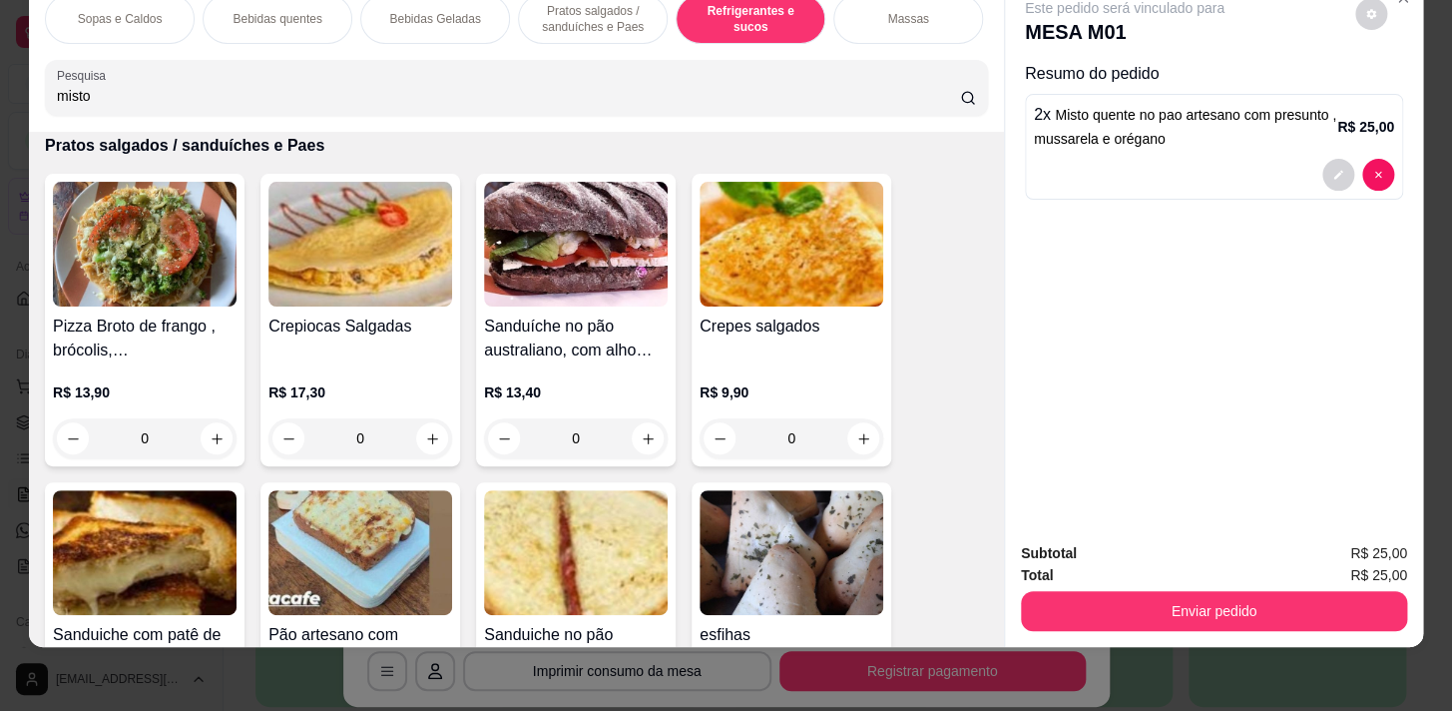
scroll to position [8239, 0]
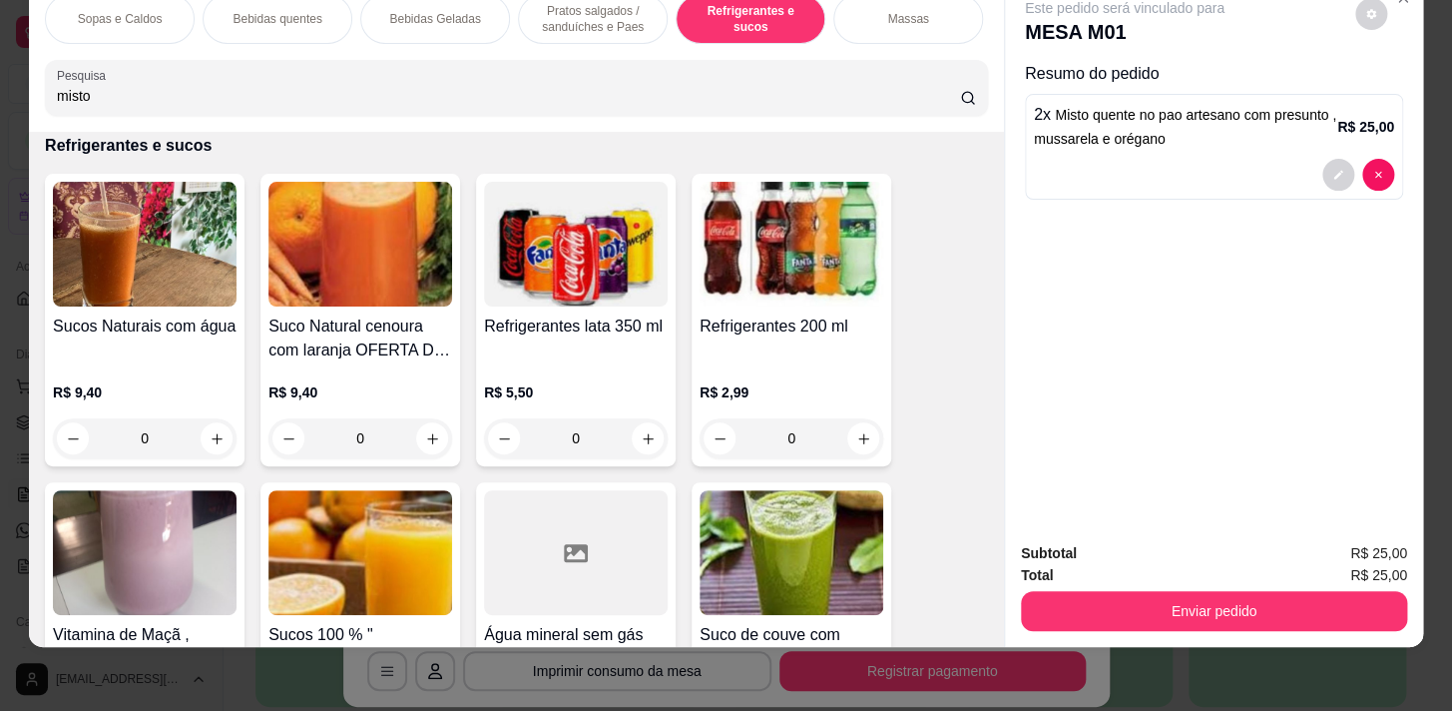
click at [203, 439] on div "0" at bounding box center [145, 438] width 184 height 40
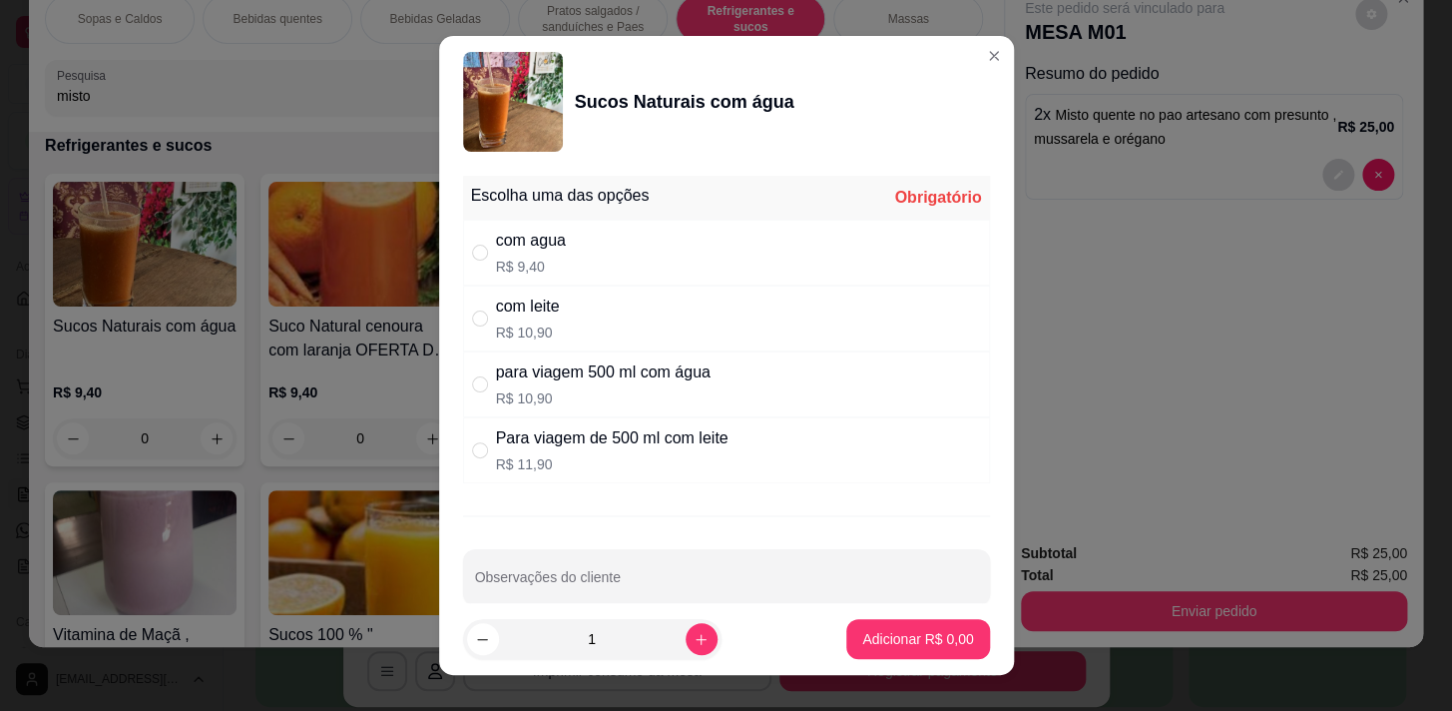
click at [512, 267] on p "R$ 9,40" at bounding box center [531, 267] width 70 height 20
radio input "true"
click at [864, 641] on p "Adicionar R$ 9,40" at bounding box center [918, 639] width 108 height 19
type input "1"
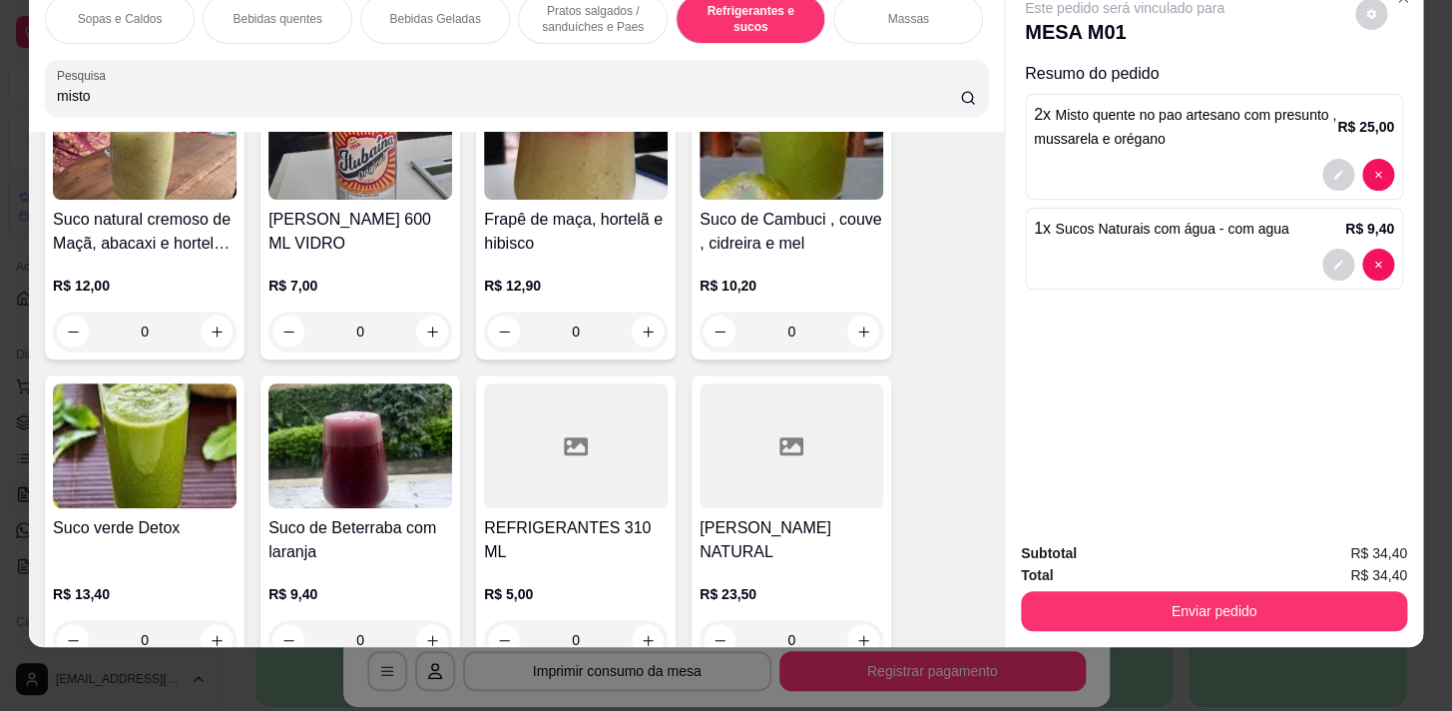
scroll to position [9146, 0]
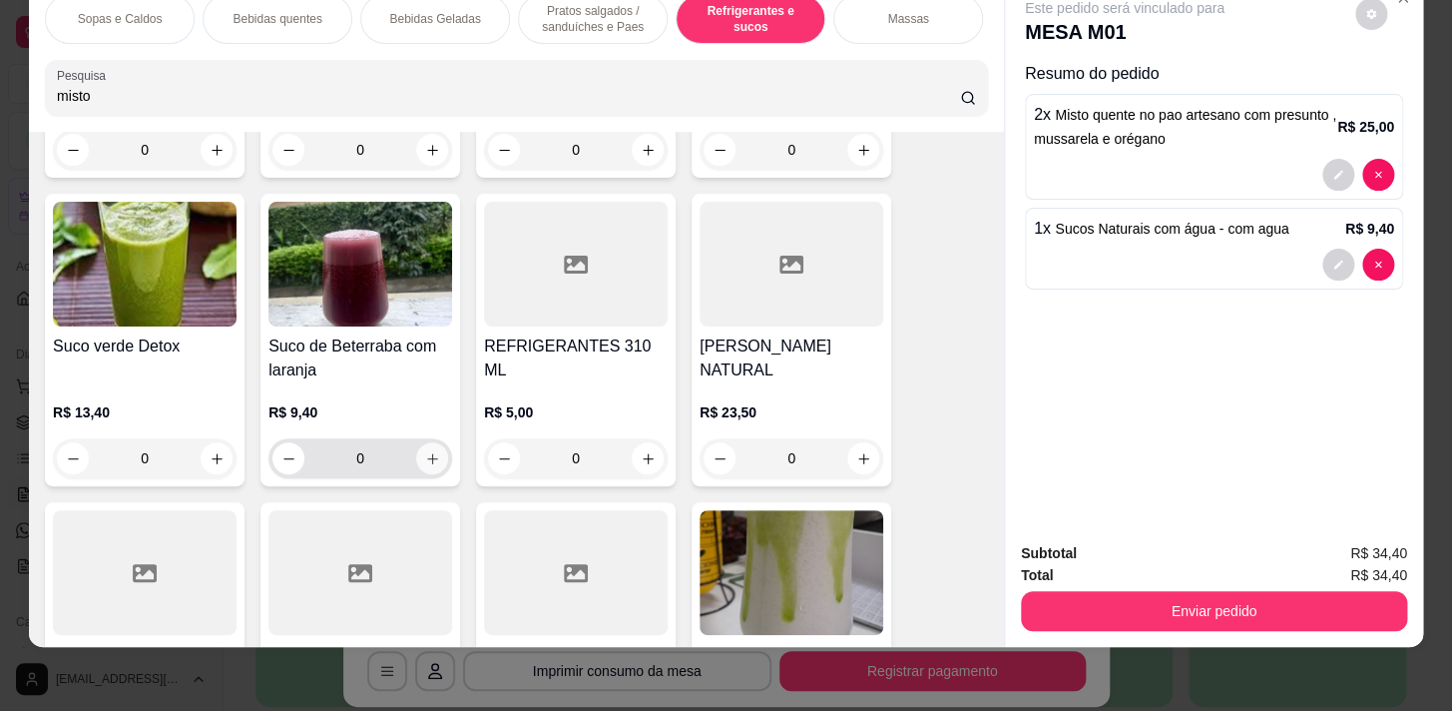
click at [425, 451] on icon "increase-product-quantity" at bounding box center [432, 458] width 15 height 15
type input "1"
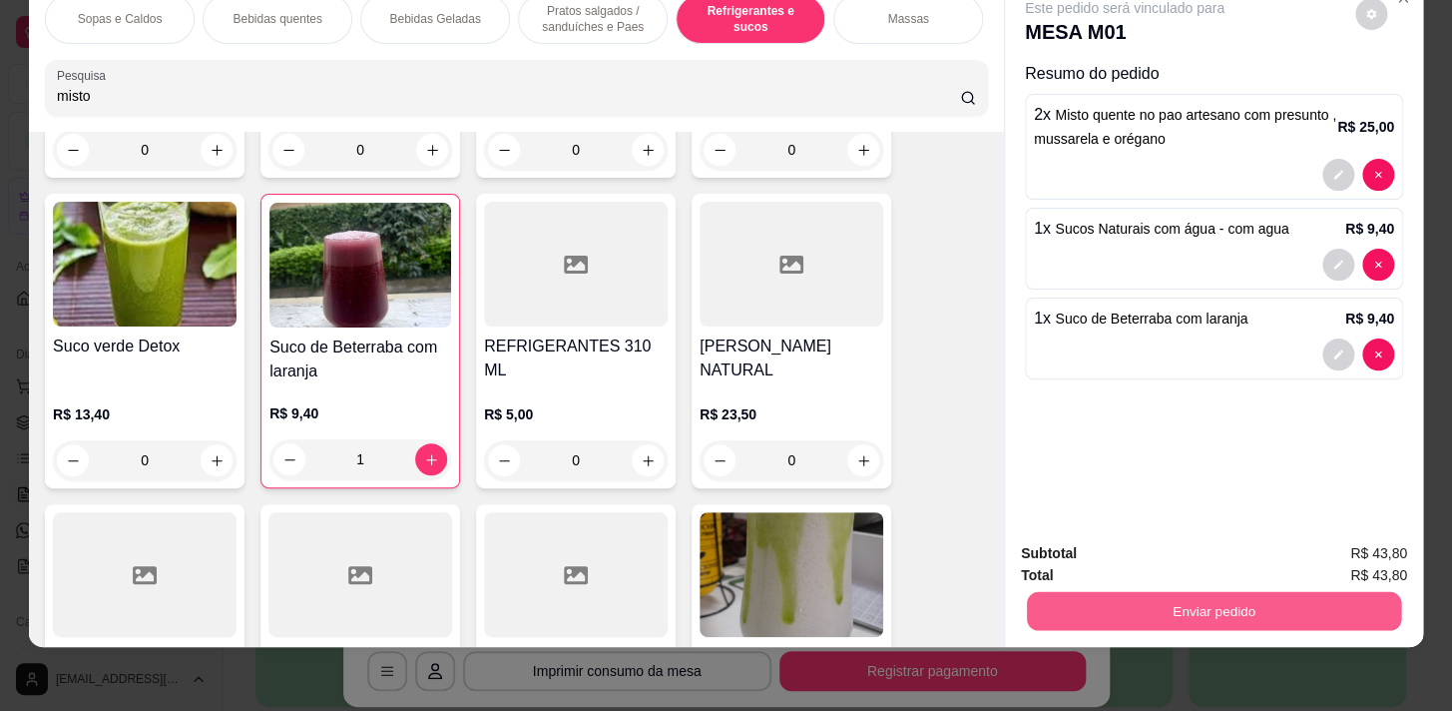
click at [1362, 603] on button "Enviar pedido" at bounding box center [1214, 610] width 374 height 39
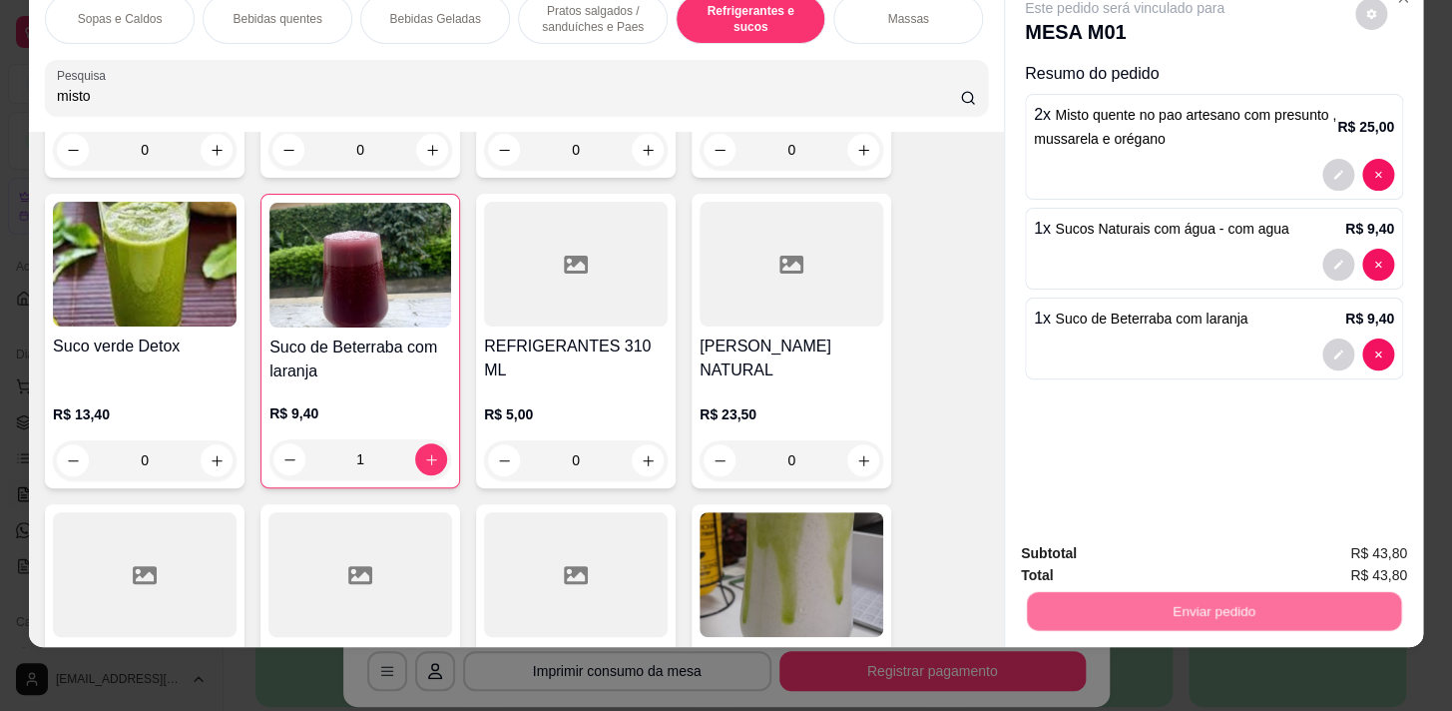
click at [1347, 563] on button "Sim, quero registrar" at bounding box center [1338, 548] width 144 height 37
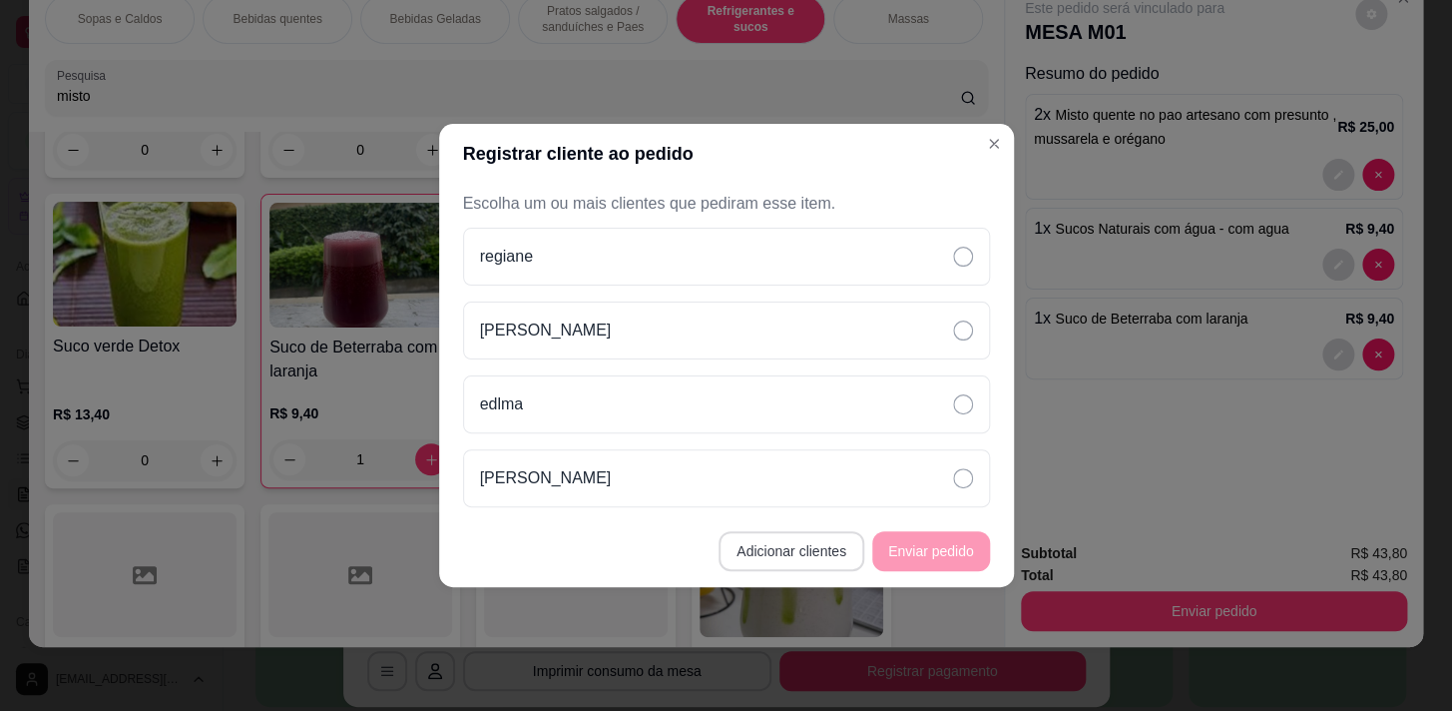
click at [789, 557] on button "Adicionar clientes" at bounding box center [792, 551] width 146 height 40
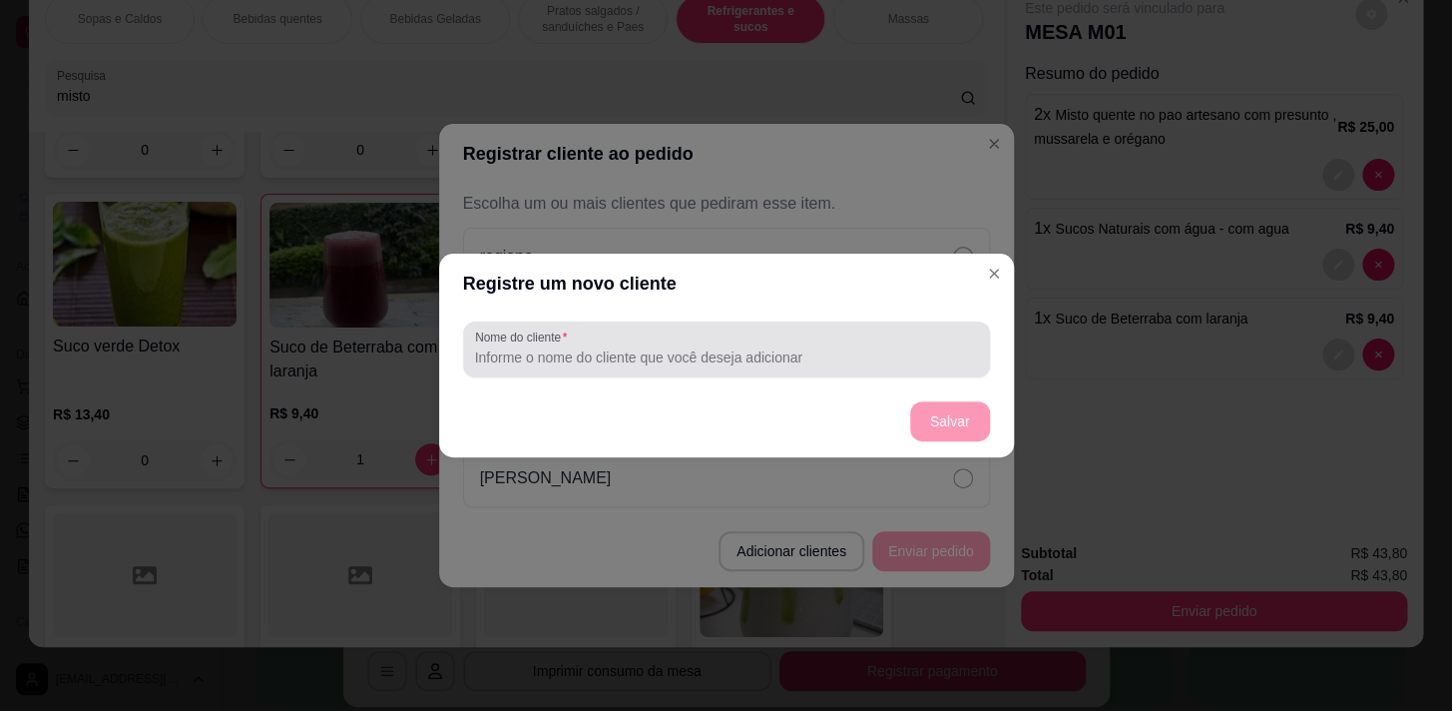
click at [799, 339] on div at bounding box center [726, 349] width 503 height 40
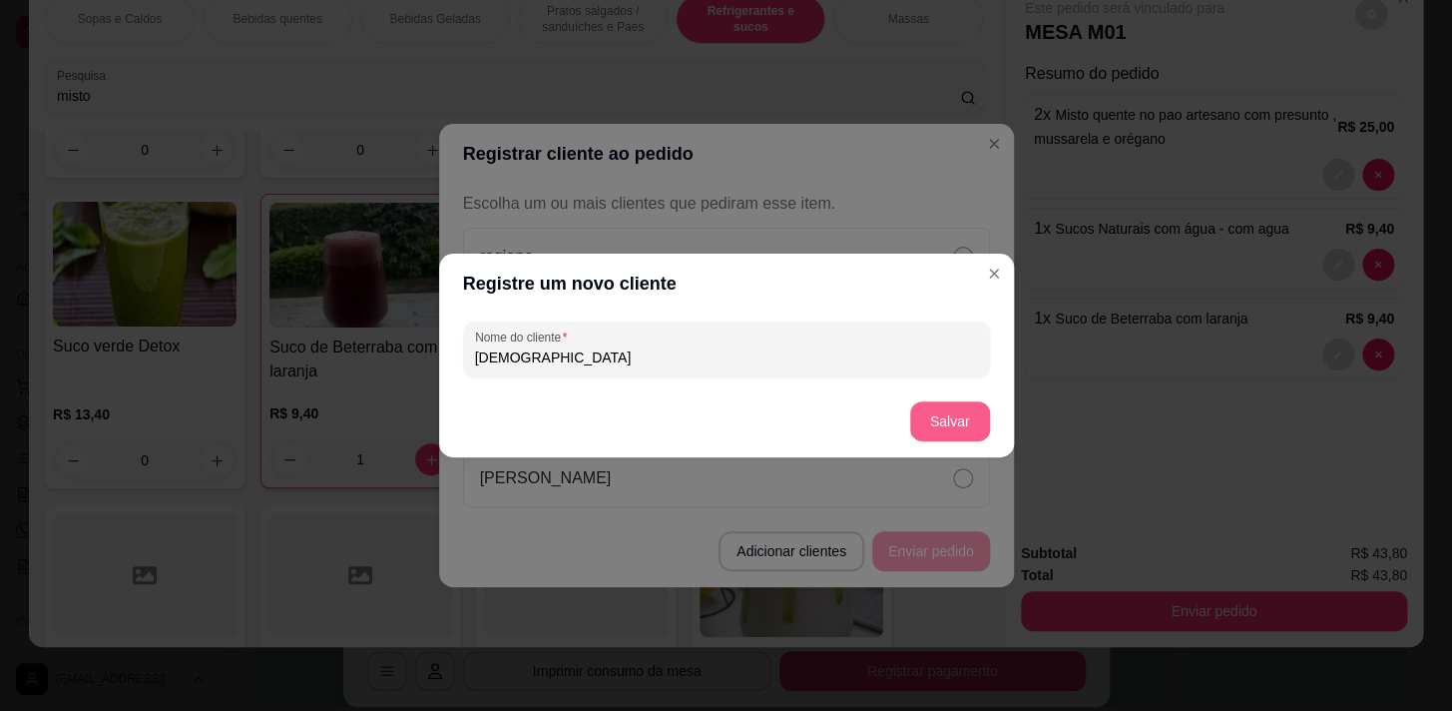
type input "[DEMOGRAPHIC_DATA]"
click at [971, 418] on button "Salvar" at bounding box center [950, 421] width 80 height 40
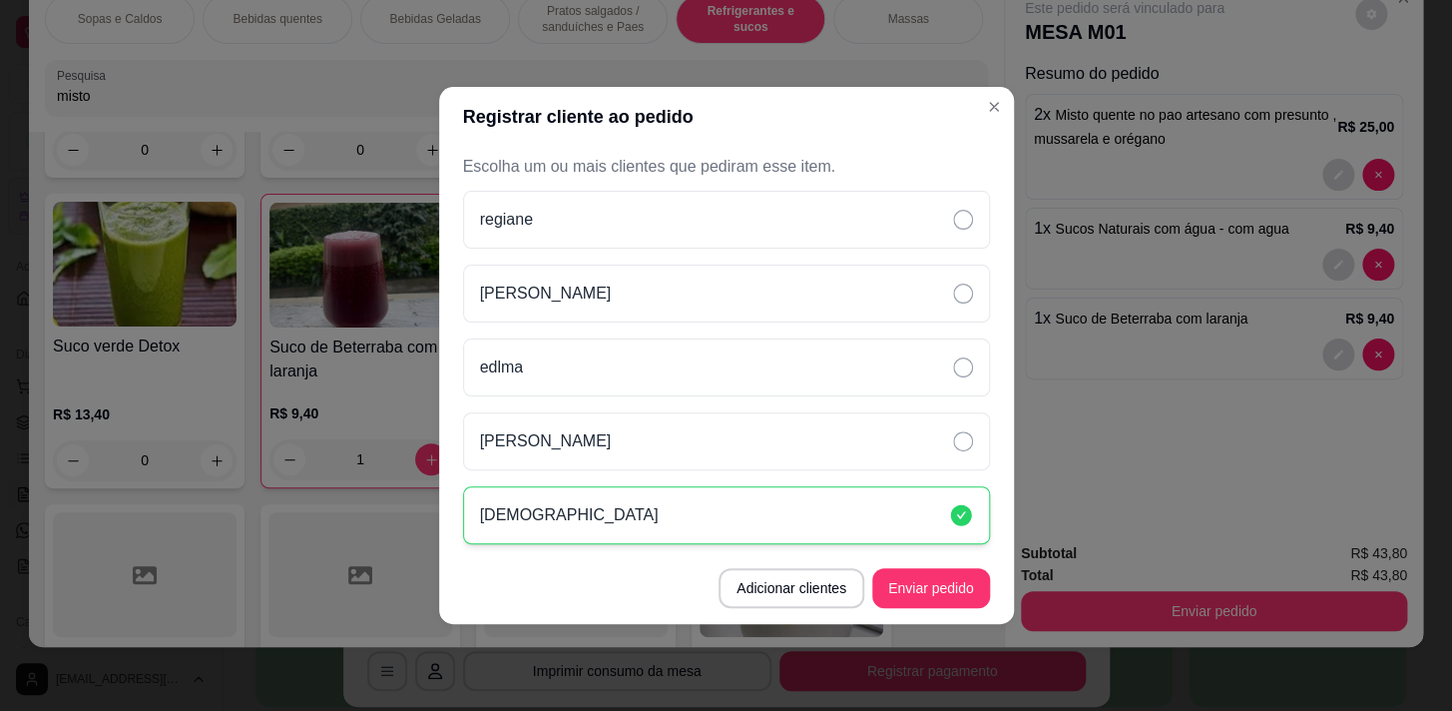
click at [928, 584] on button "Enviar pedido" at bounding box center [931, 588] width 118 height 40
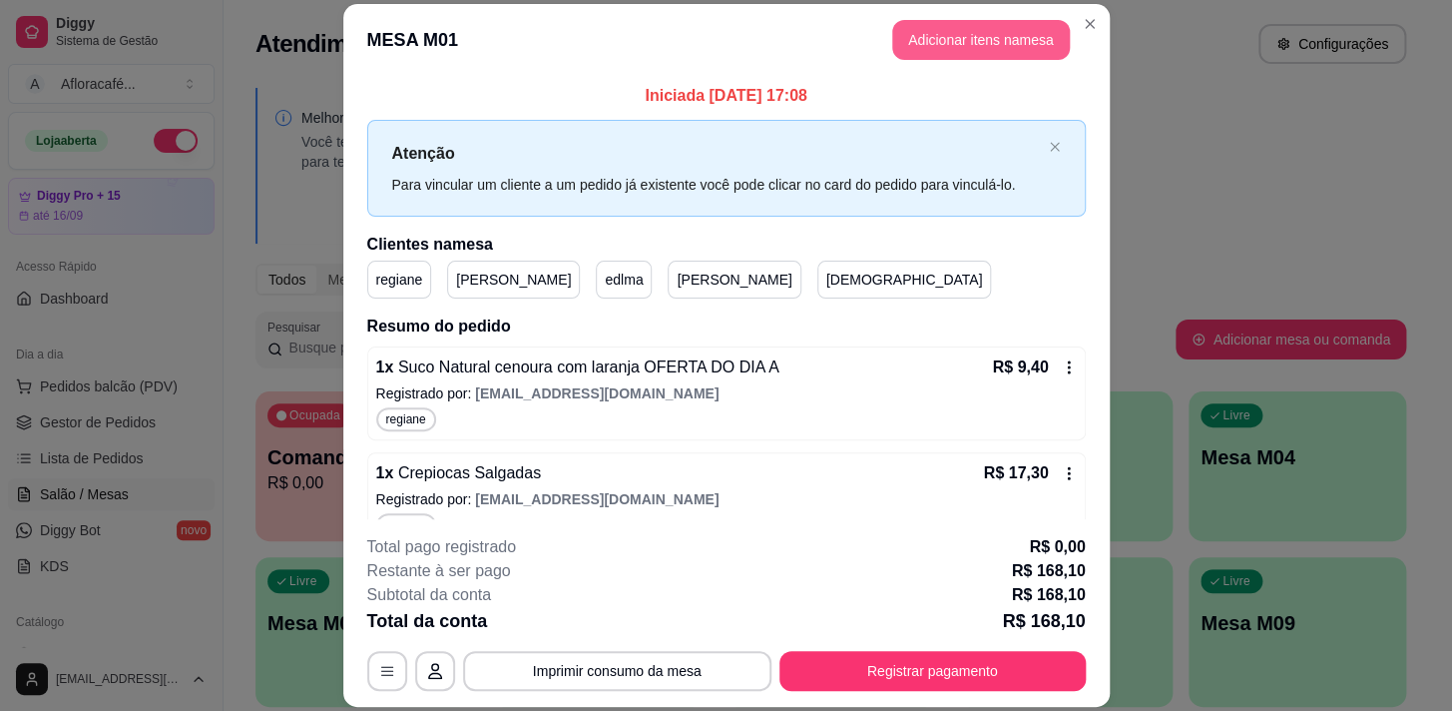
click at [941, 42] on button "Adicionar itens na mesa" at bounding box center [981, 40] width 178 height 40
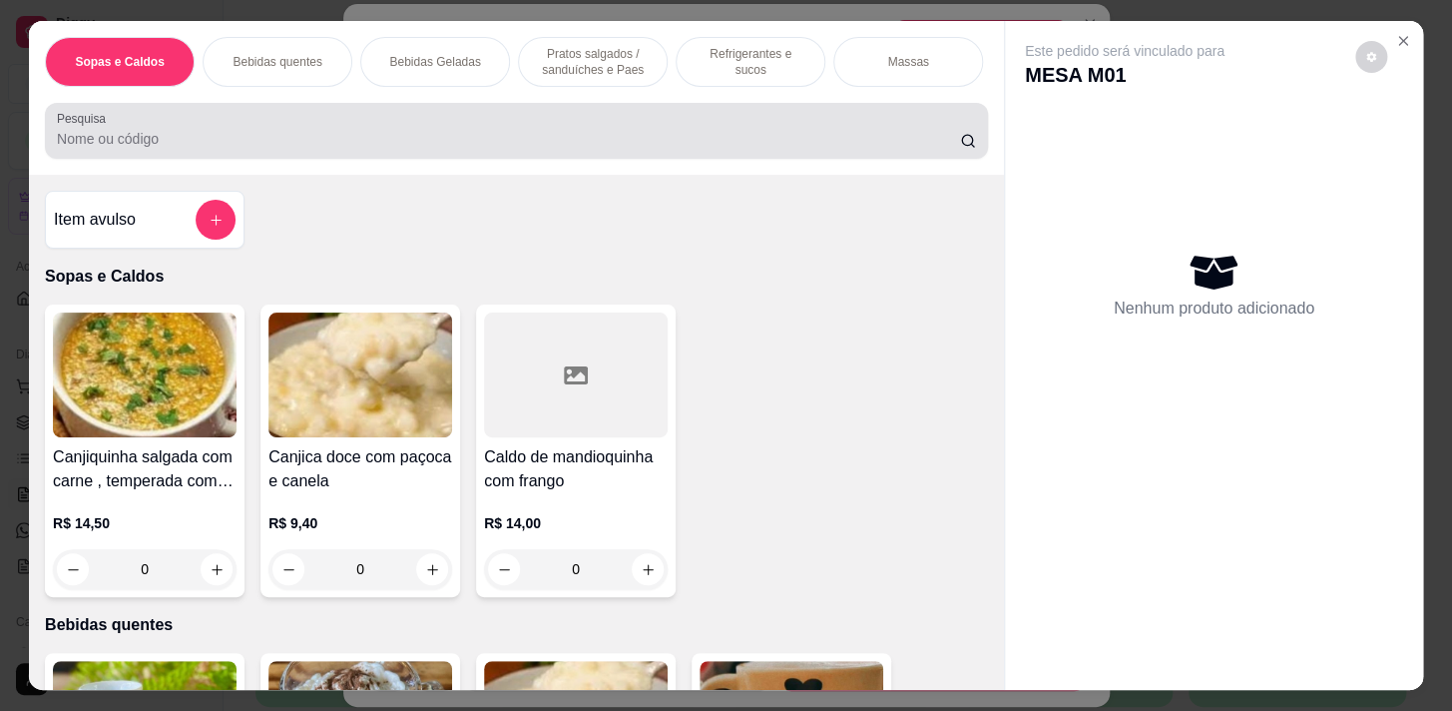
click at [263, 142] on input "Pesquisa" at bounding box center [508, 139] width 903 height 20
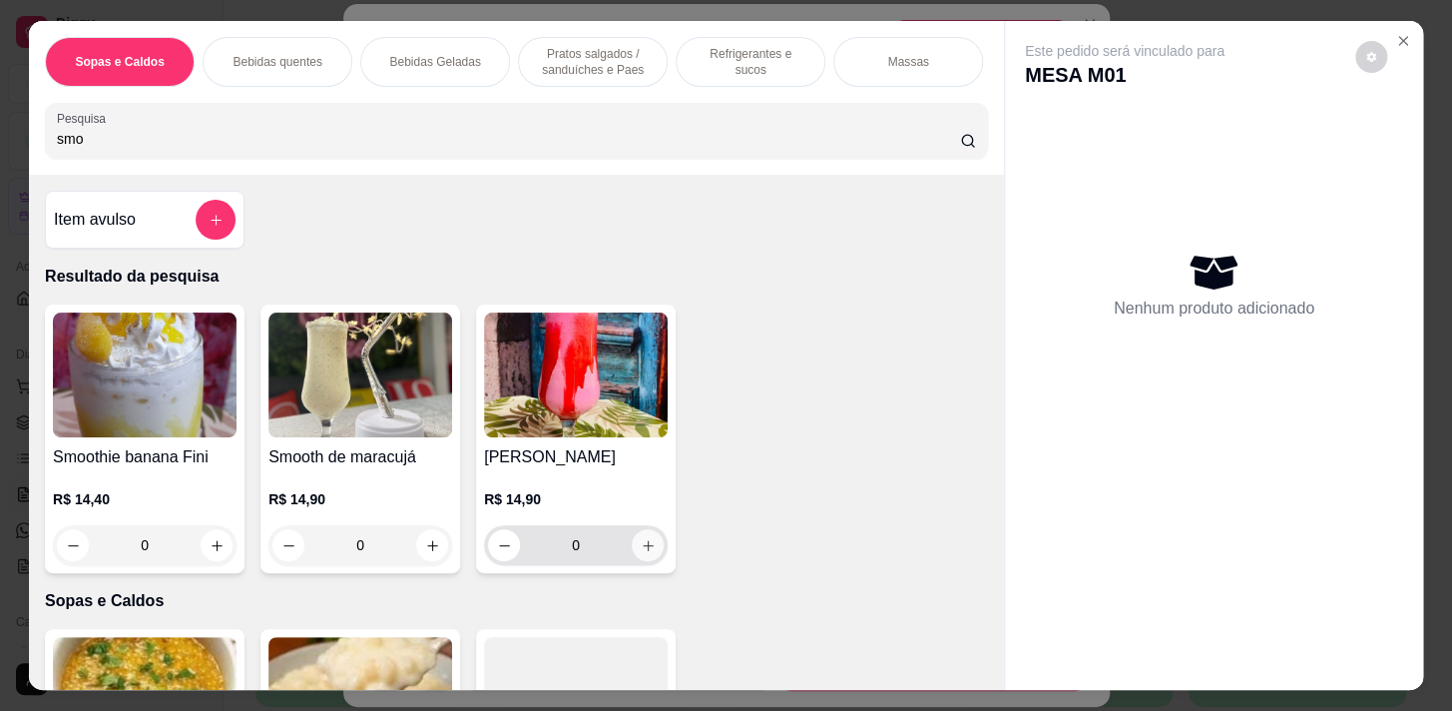
type input "smo"
click at [647, 553] on icon "increase-product-quantity" at bounding box center [648, 545] width 15 height 15
type input "1"
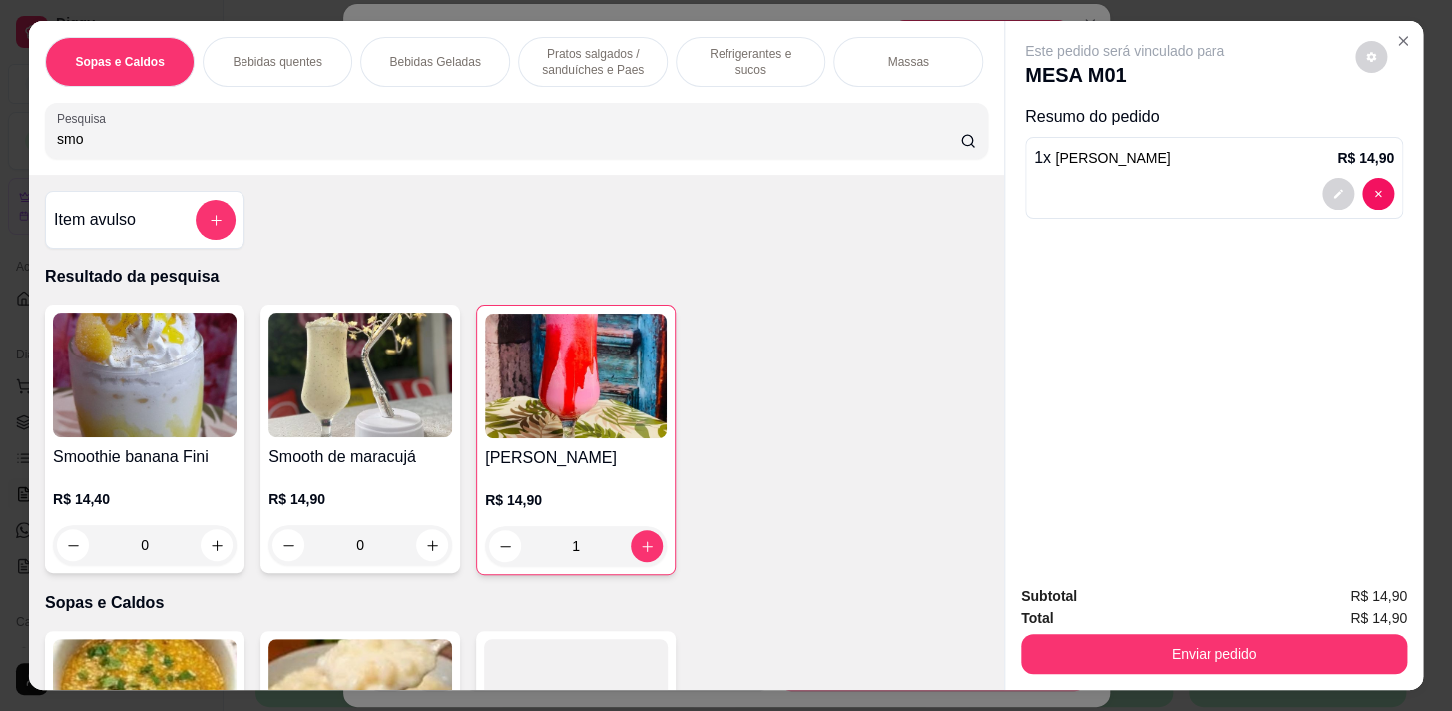
click at [586, 57] on p "Pratos salgados / sanduíches e Paes" at bounding box center [593, 62] width 116 height 32
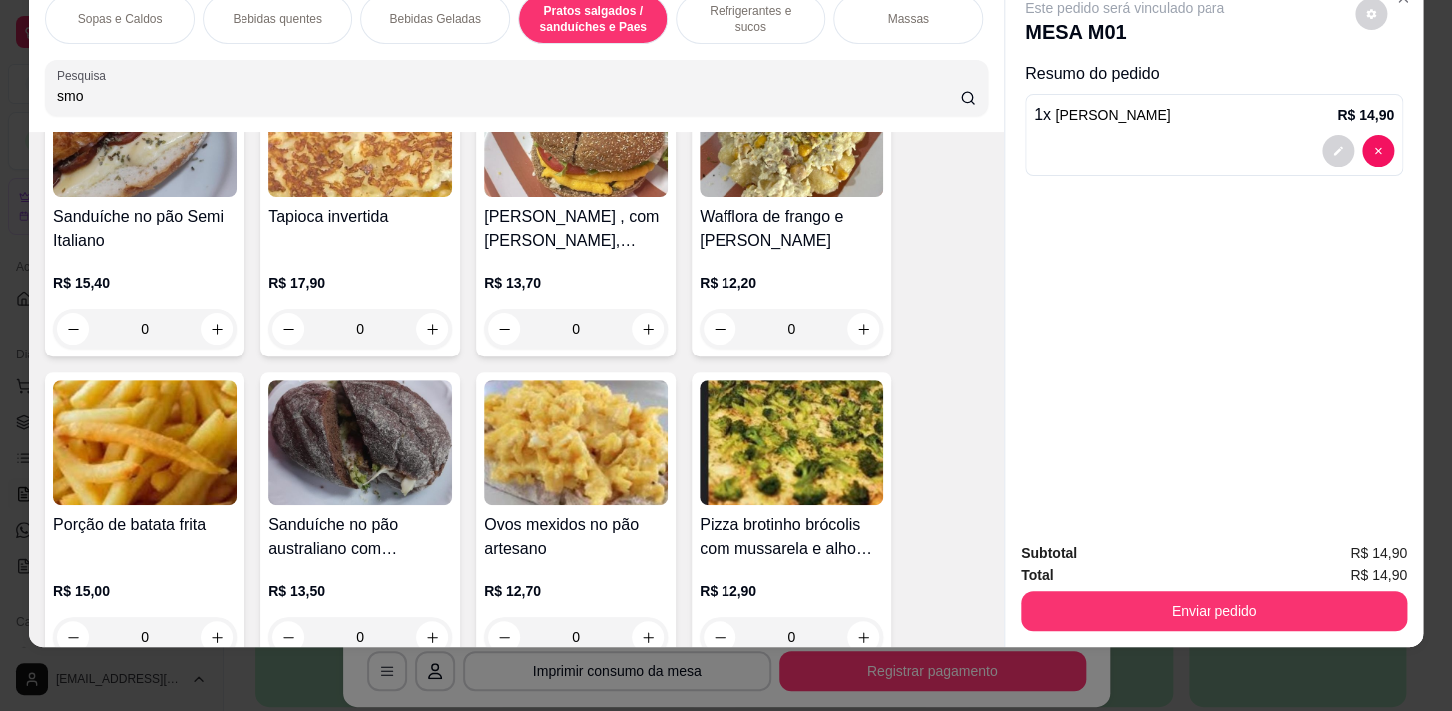
scroll to position [6089, 0]
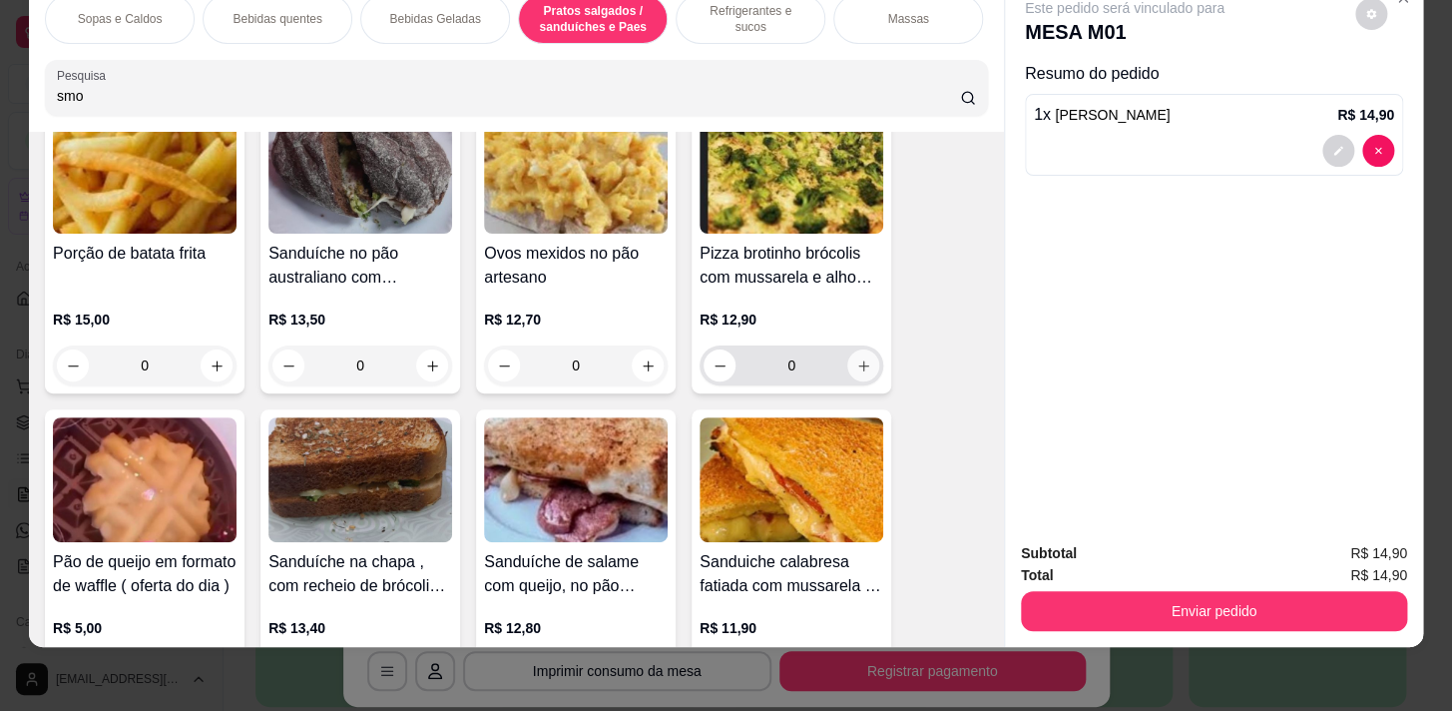
click at [861, 361] on icon "increase-product-quantity" at bounding box center [863, 365] width 15 height 15
type input "1"
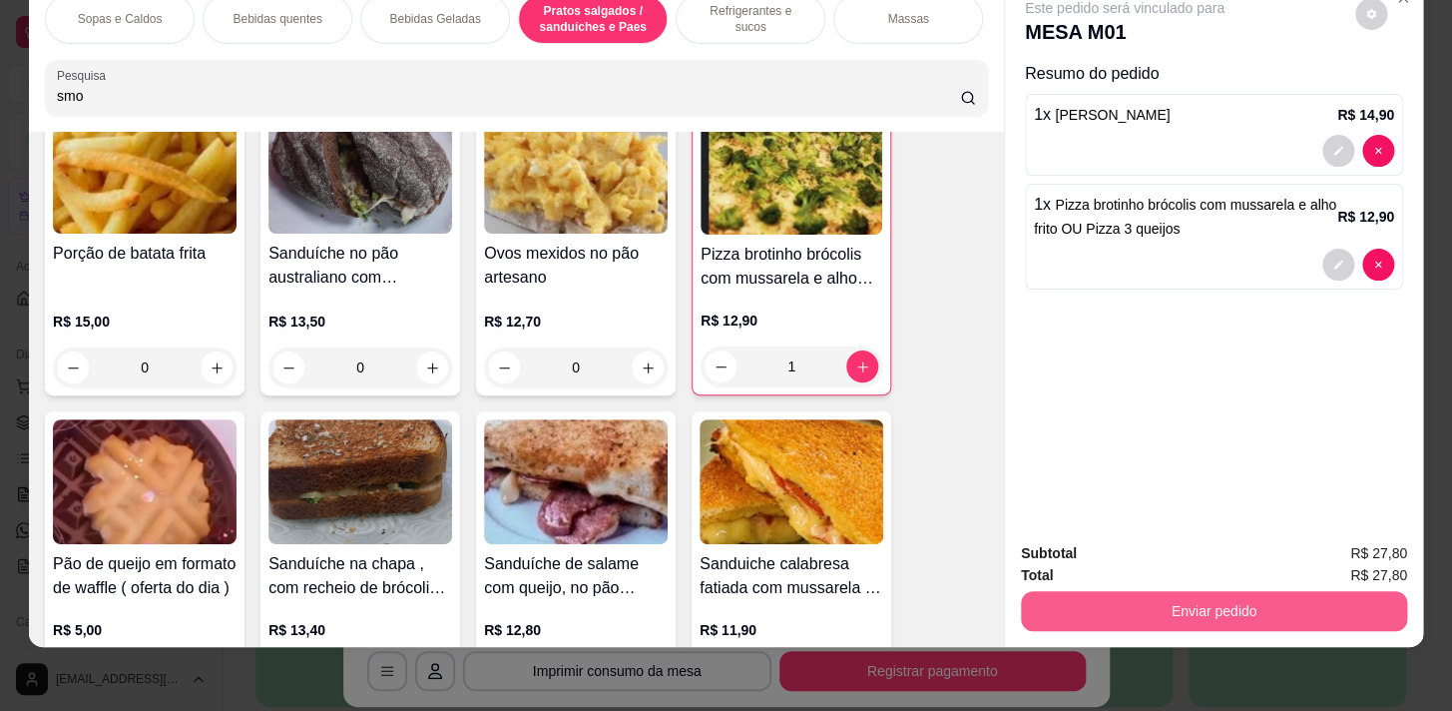
click at [1328, 599] on button "Enviar pedido" at bounding box center [1214, 611] width 386 height 40
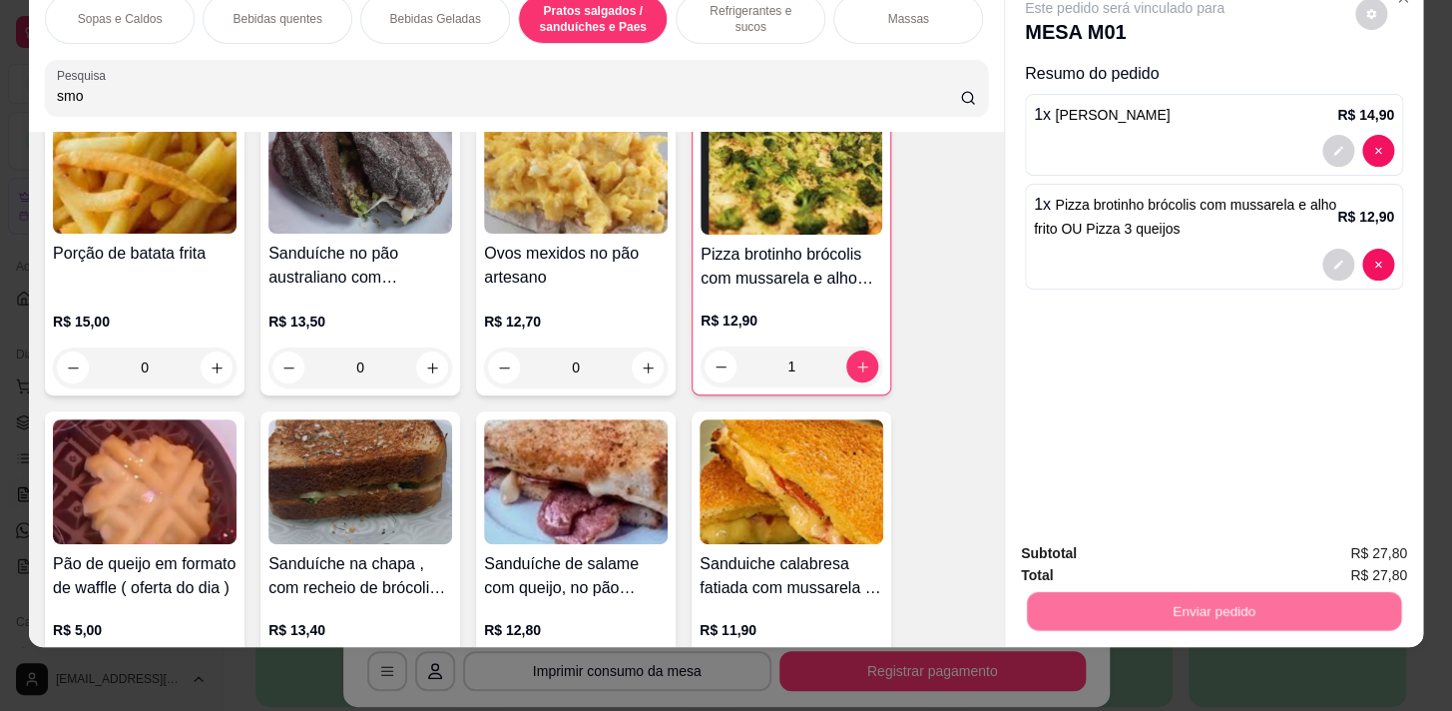
click at [1148, 546] on button "Não registrar e enviar pedido" at bounding box center [1148, 549] width 208 height 38
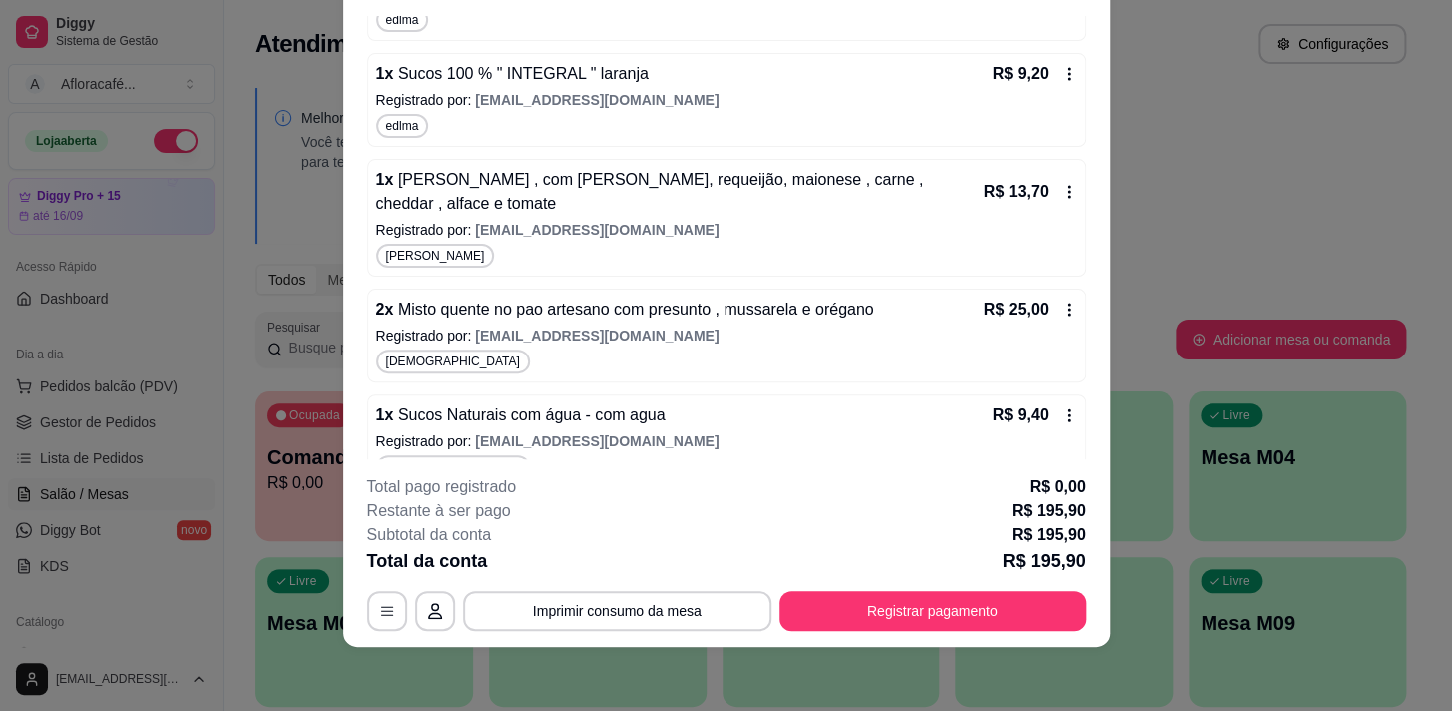
scroll to position [1300, 0]
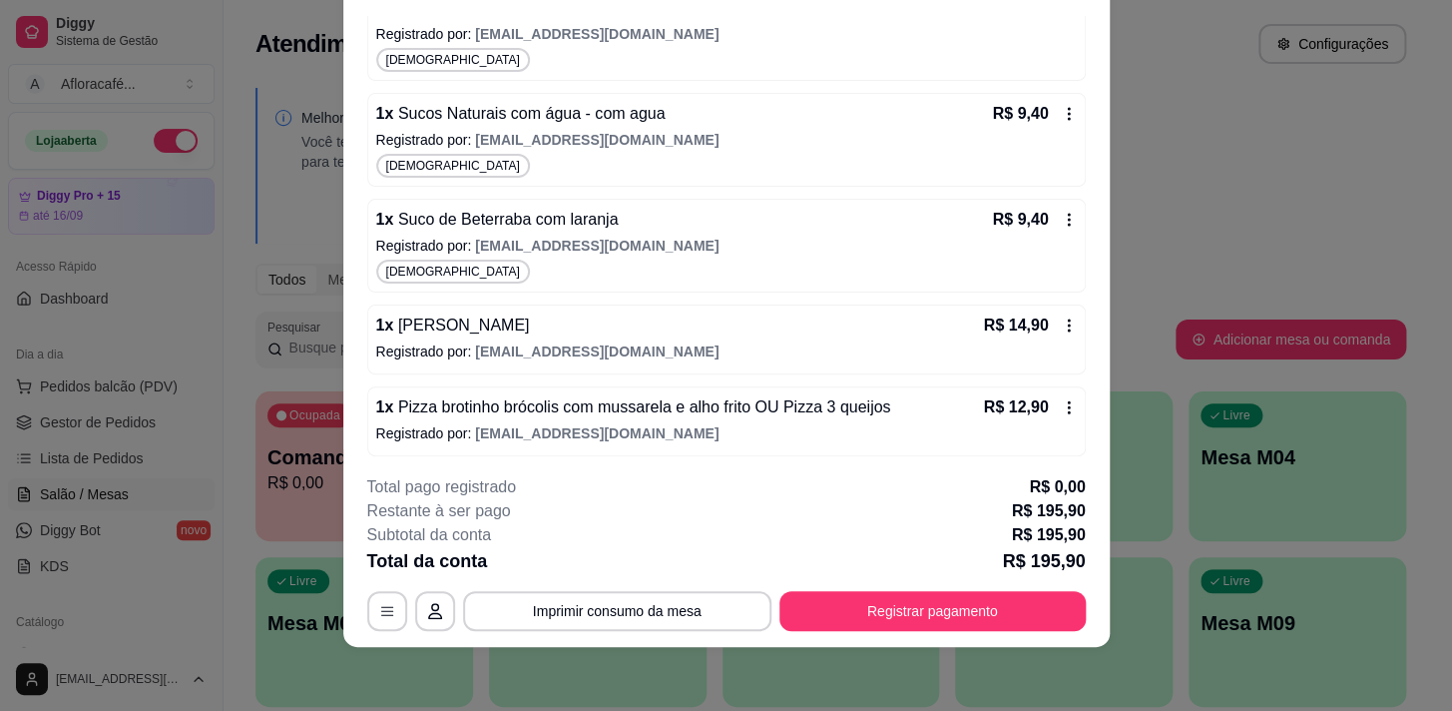
click at [570, 336] on div "1 x Smoothie Morango R$ 14,90 Registrado por: [EMAIL_ADDRESS][DOMAIN_NAME]" at bounding box center [726, 339] width 719 height 70
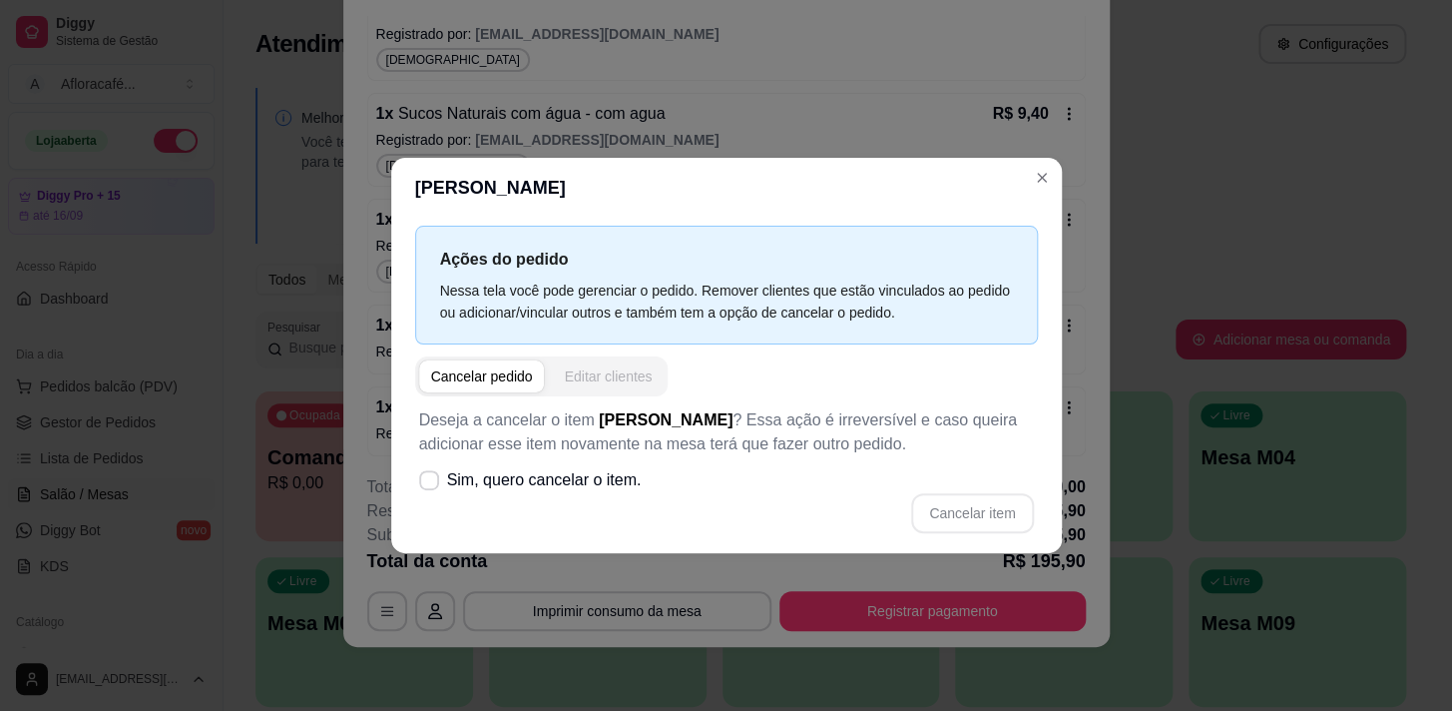
click at [587, 390] on button "Editar clientes" at bounding box center [608, 376] width 112 height 32
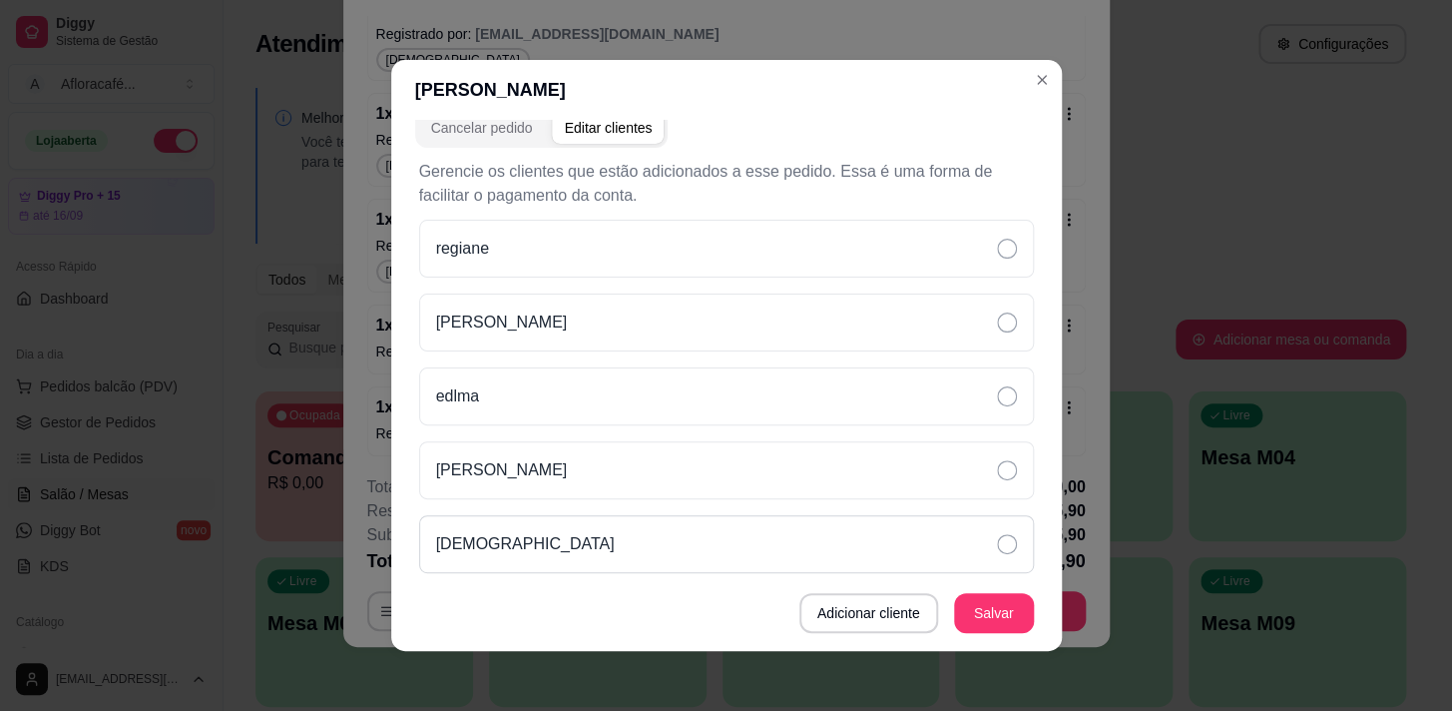
scroll to position [3, 0]
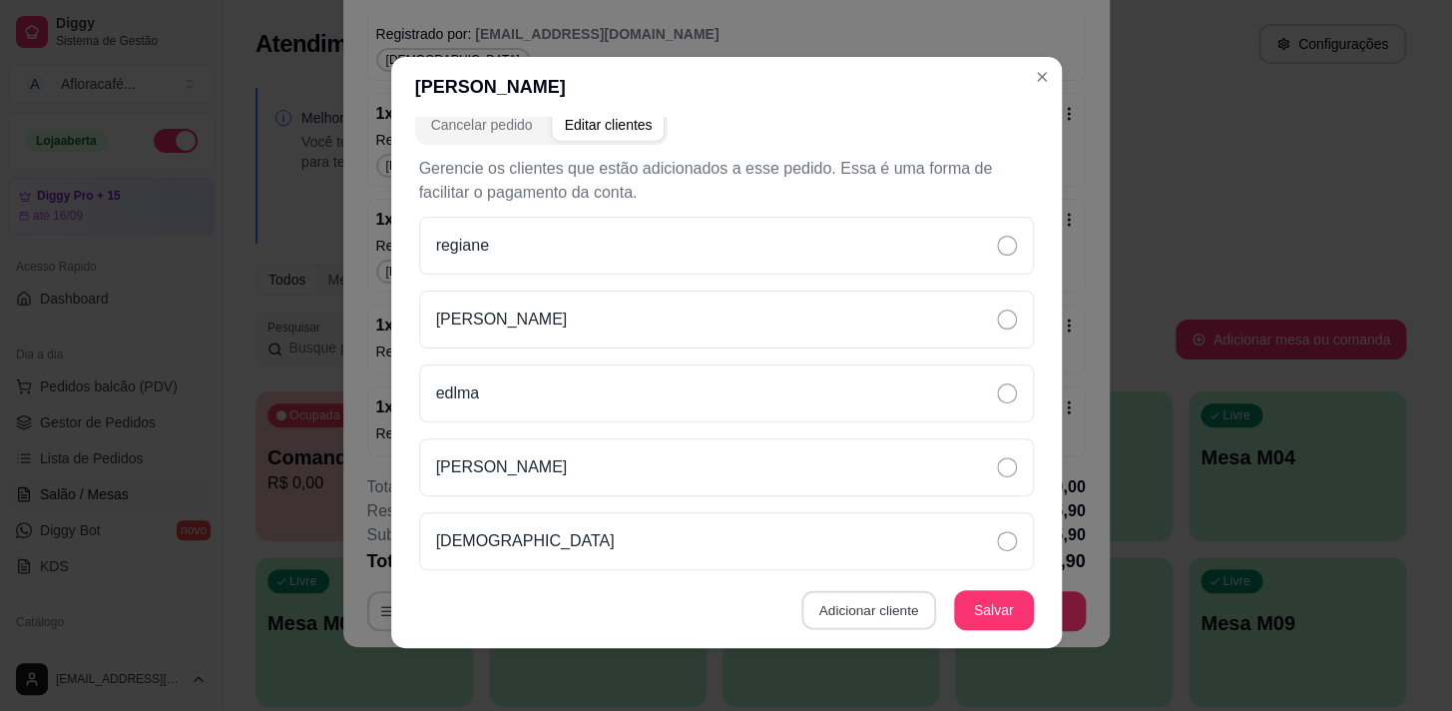
click at [849, 610] on button "Adicionar cliente" at bounding box center [868, 610] width 135 height 39
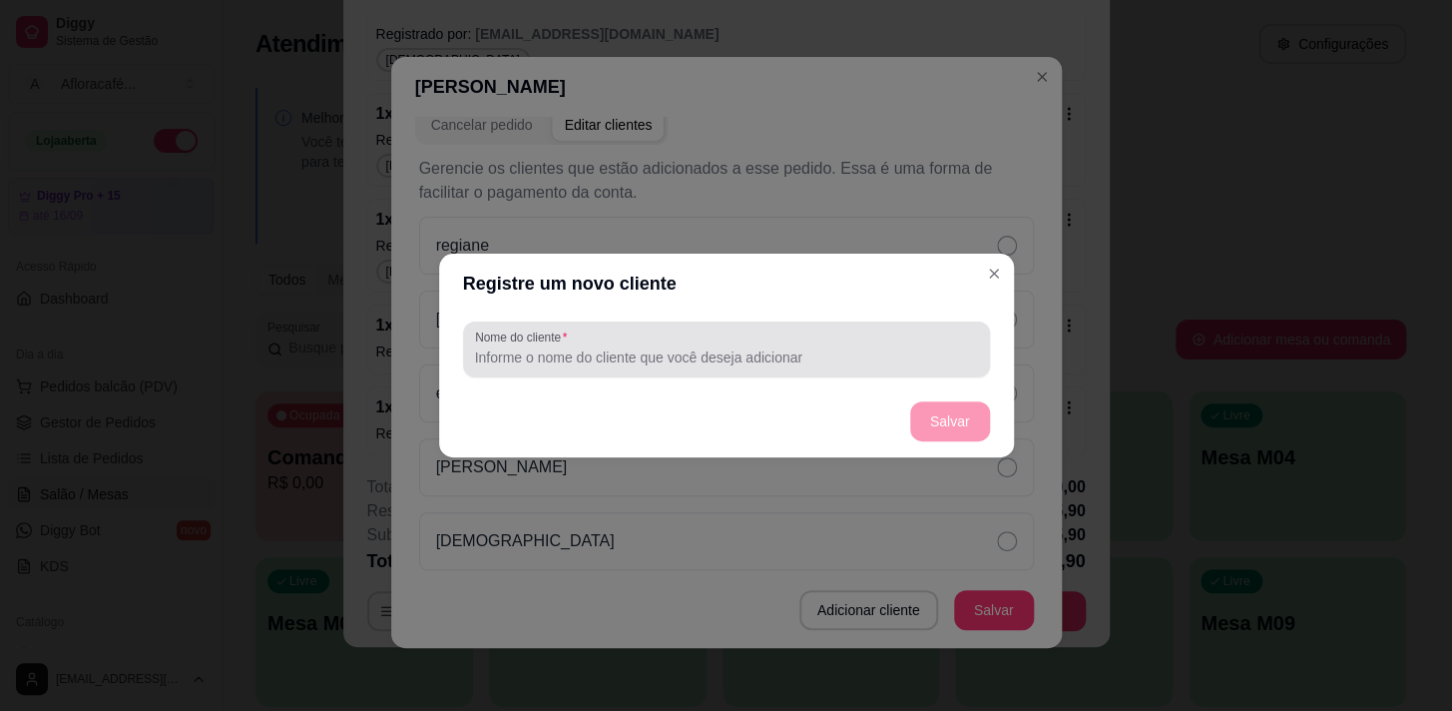
click at [759, 361] on input "Nome do cliente" at bounding box center [726, 357] width 503 height 20
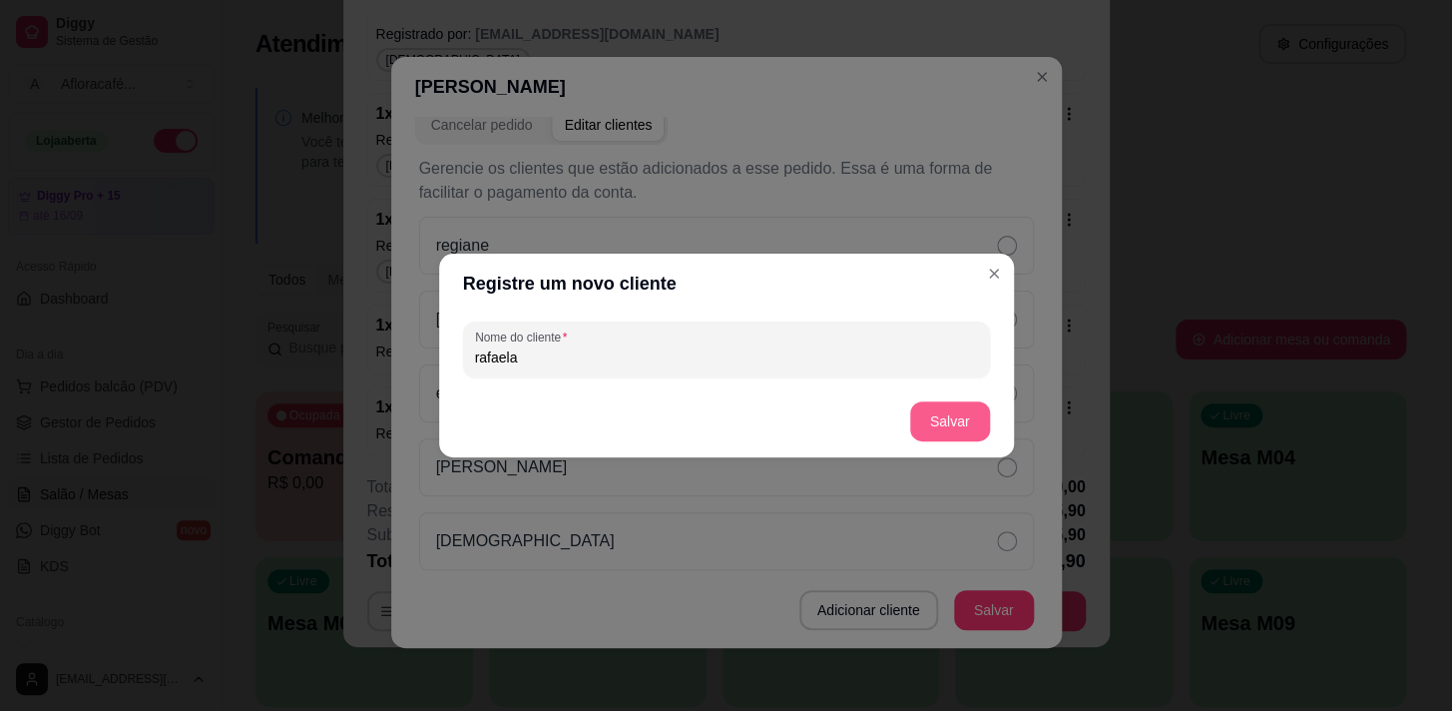
type input "rafaela"
click at [949, 407] on button "Salvar" at bounding box center [950, 421] width 78 height 39
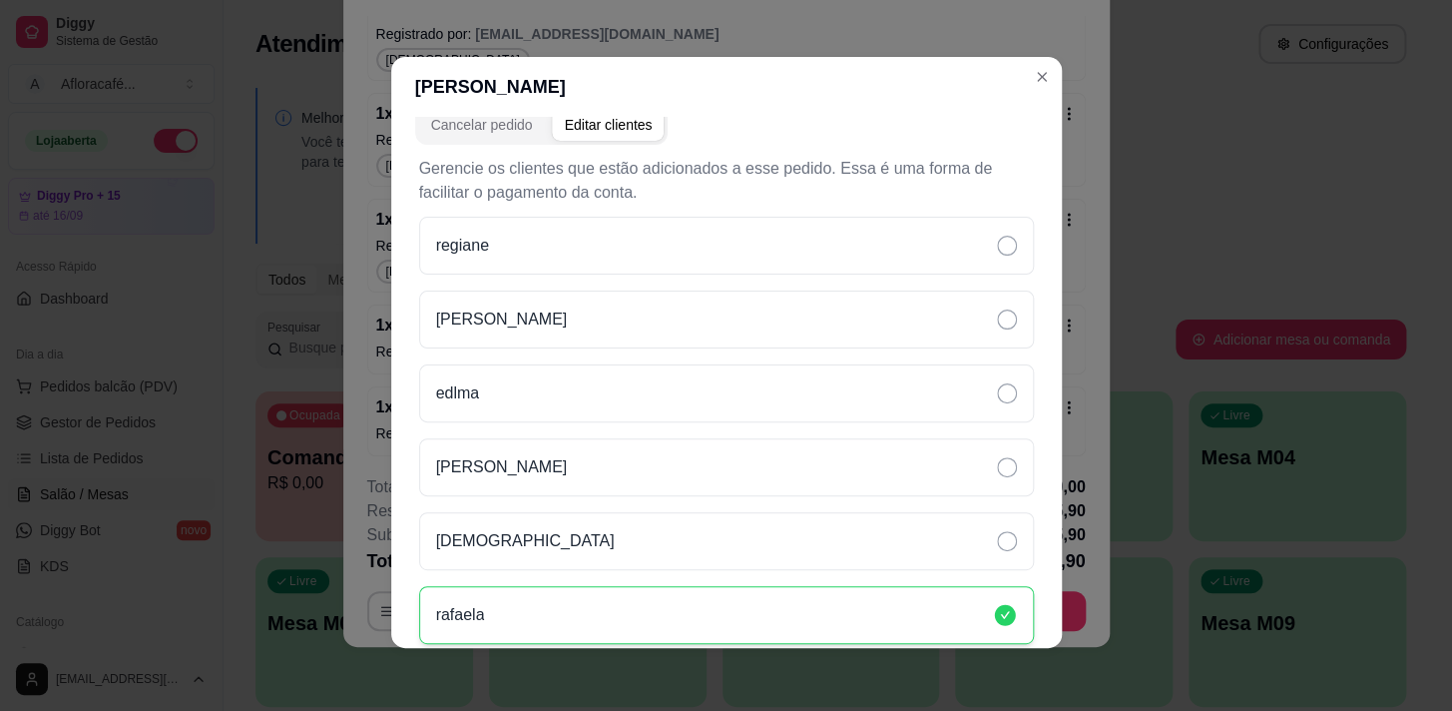
scroll to position [225, 0]
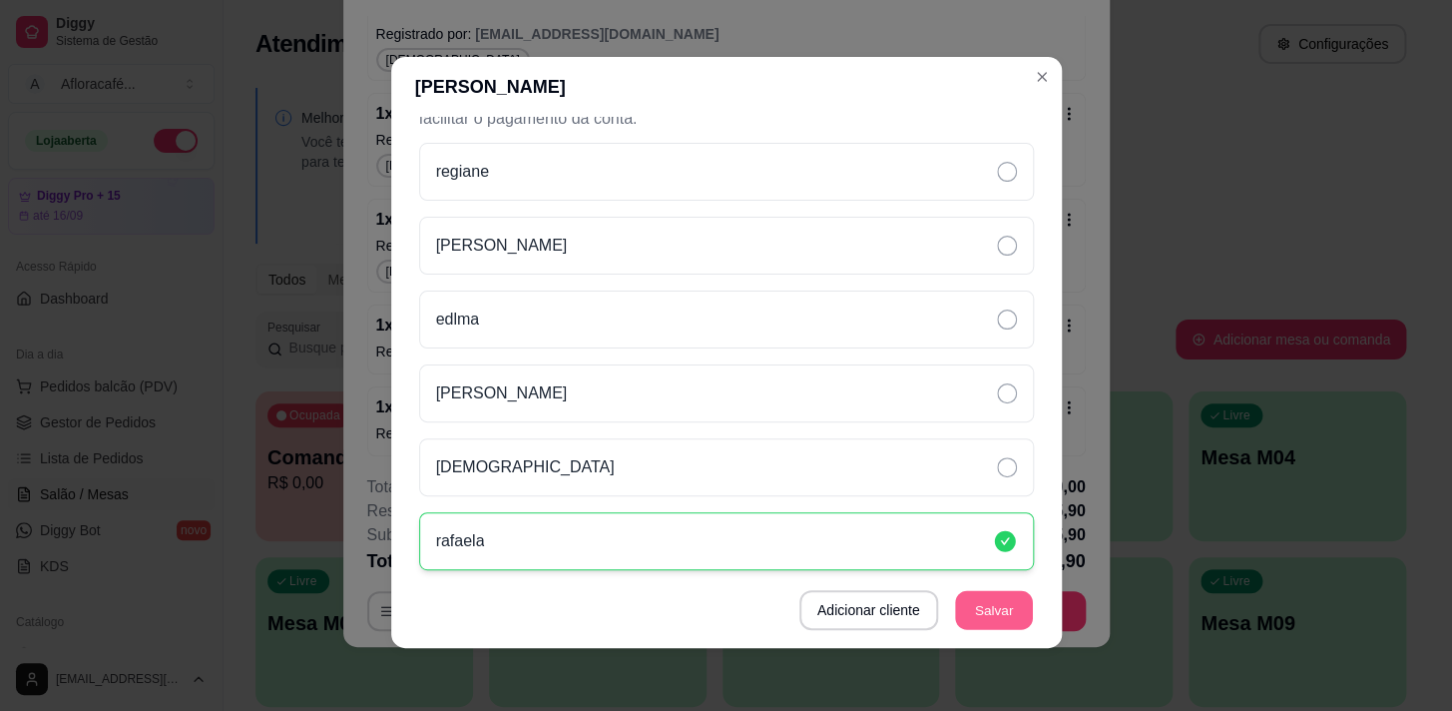
click at [969, 599] on button "Salvar" at bounding box center [994, 610] width 78 height 39
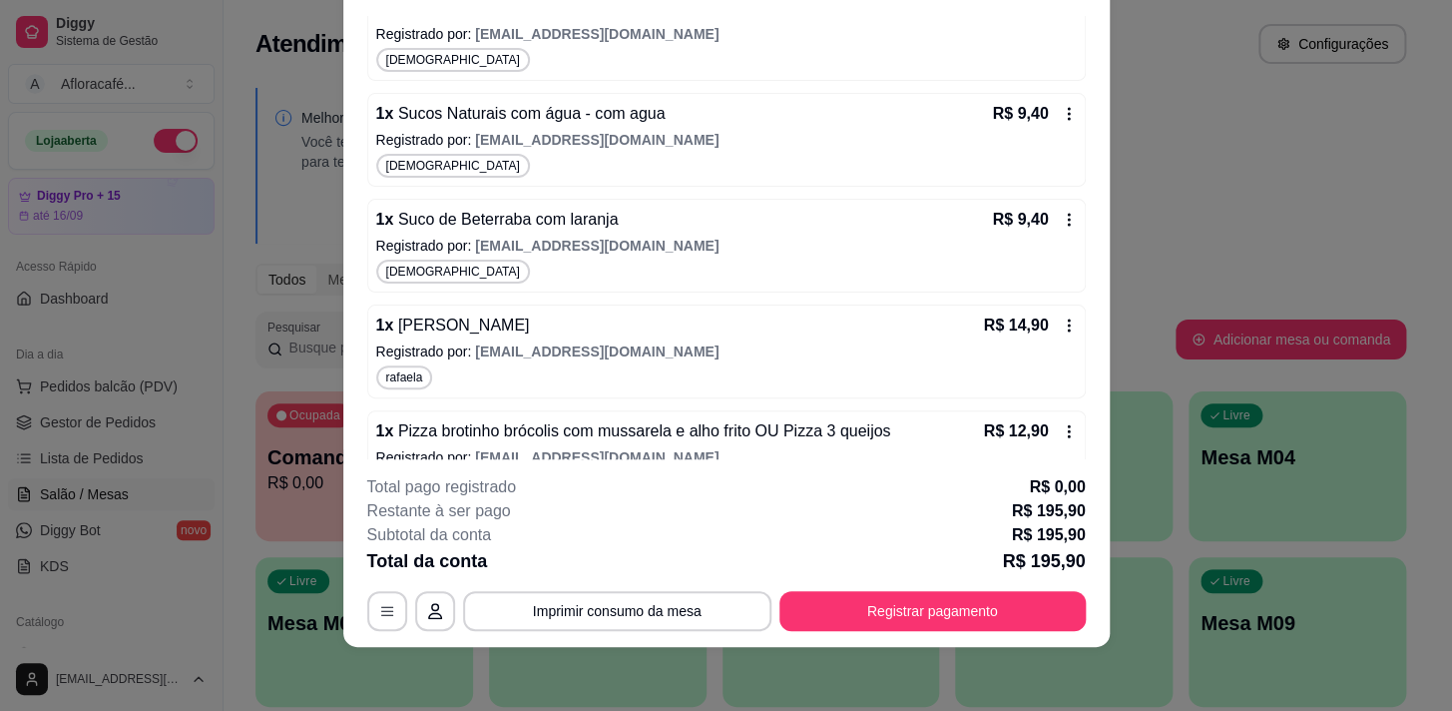
scroll to position [1325, 0]
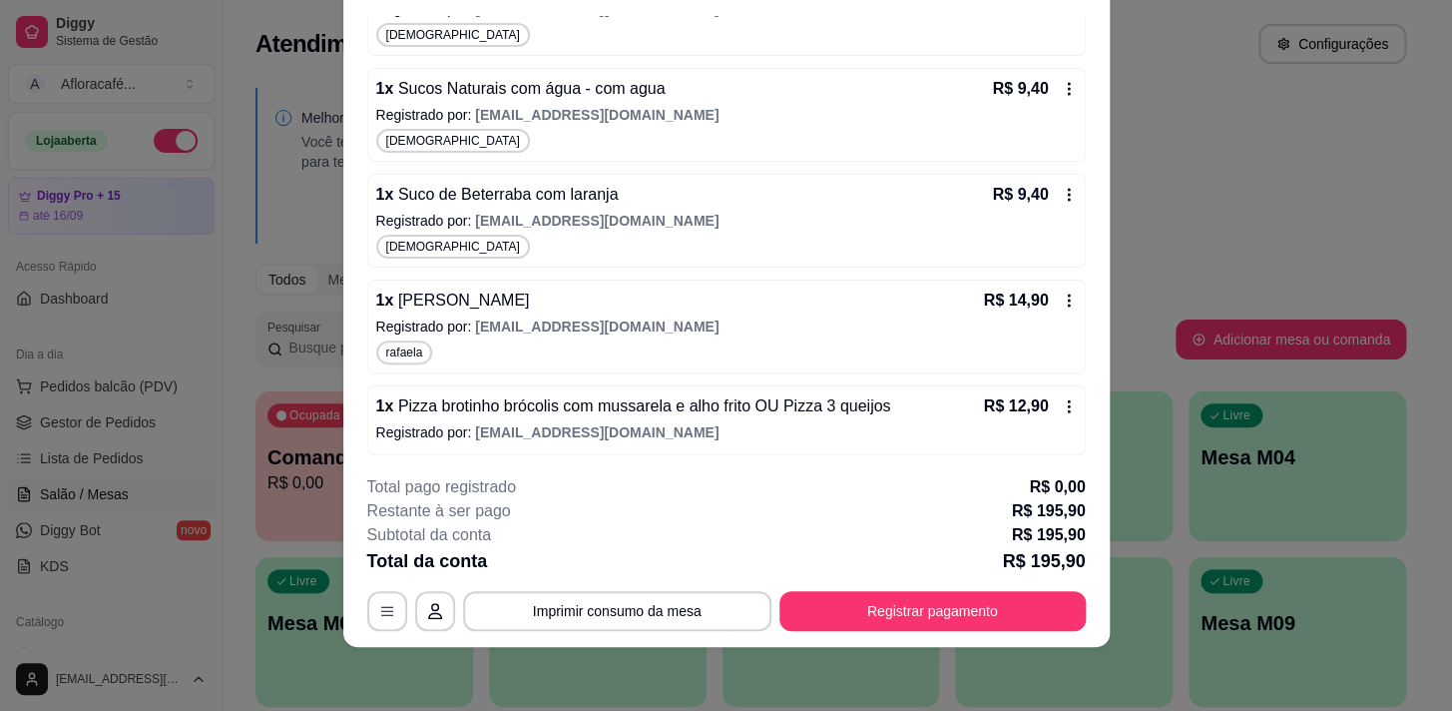
click at [601, 408] on span "Pizza brotinho brócolis com mussarela e alho frito OU Pizza 3 queijos" at bounding box center [641, 405] width 497 height 17
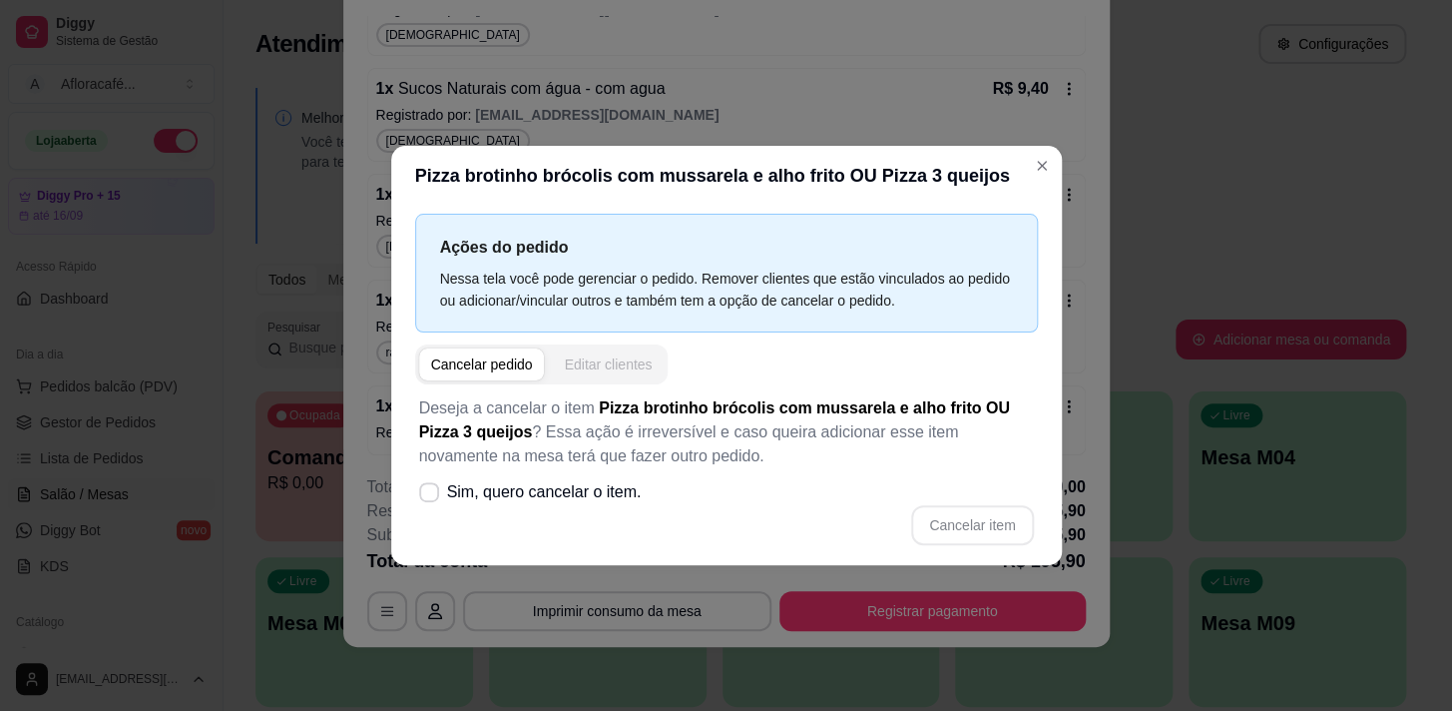
click at [621, 370] on div "Editar clientes" at bounding box center [608, 364] width 88 height 20
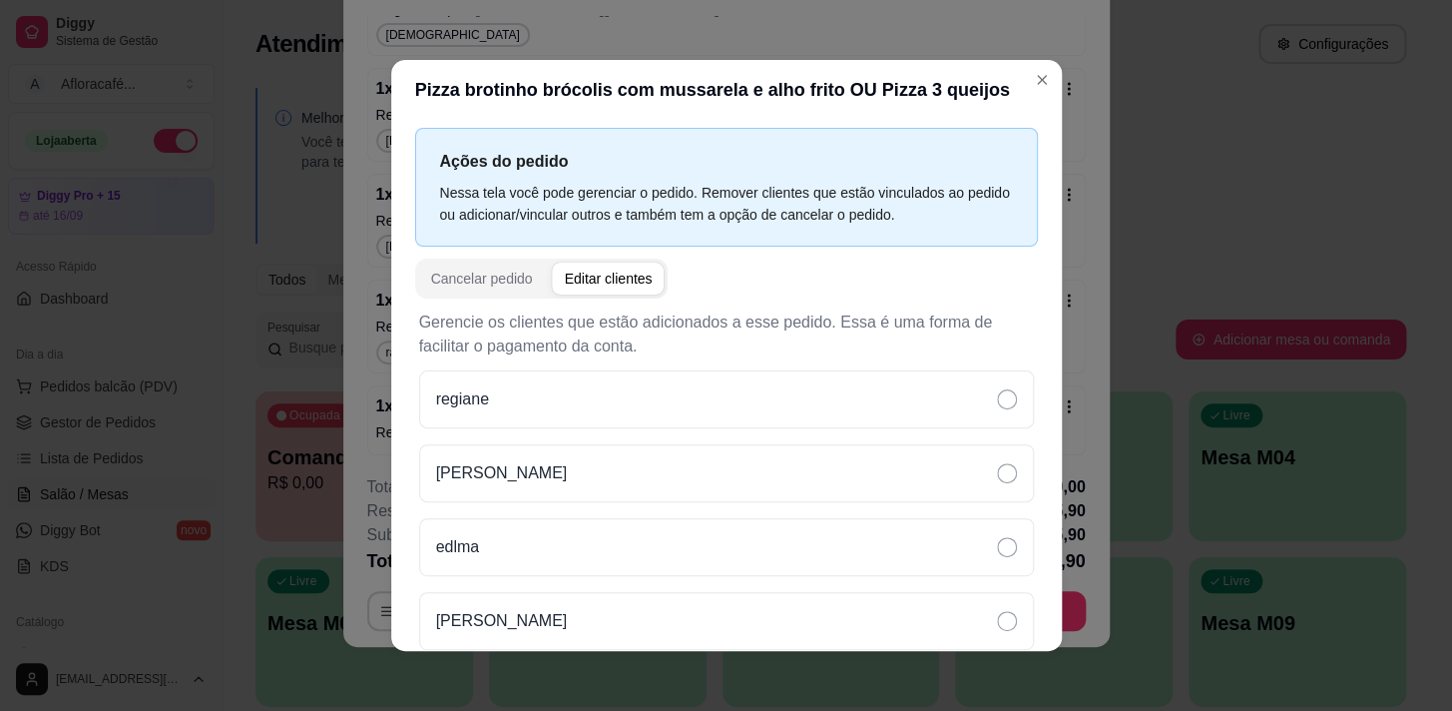
scroll to position [225, 0]
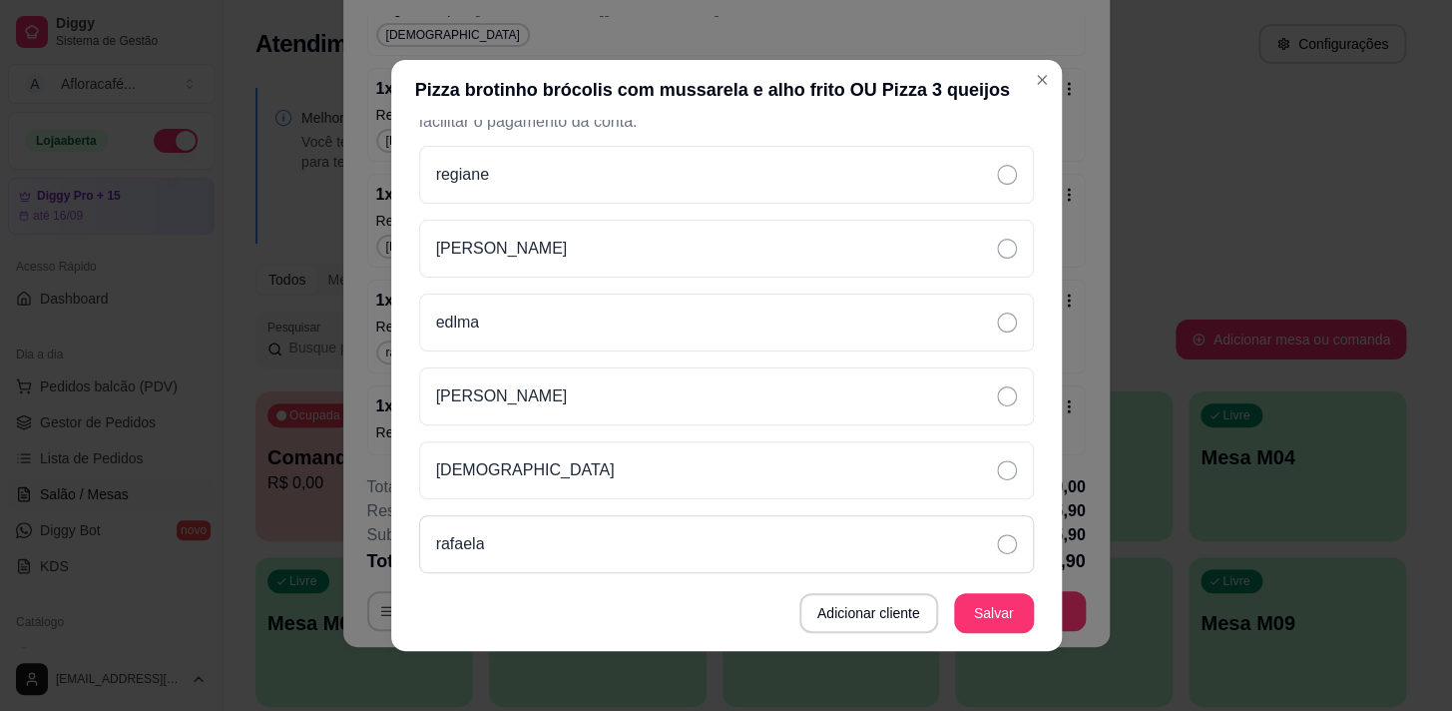
click at [662, 516] on div "rafaela" at bounding box center [726, 544] width 615 height 58
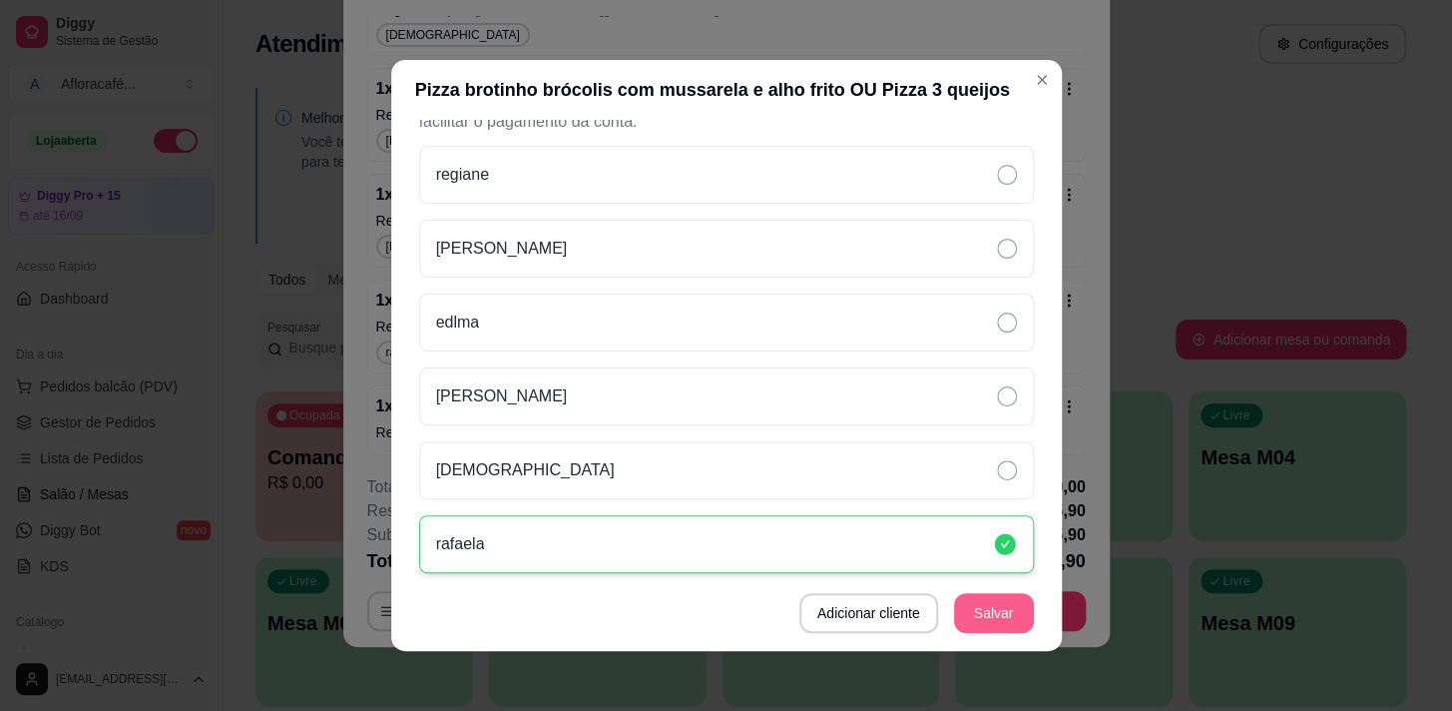
click at [967, 612] on button "Salvar" at bounding box center [994, 613] width 80 height 40
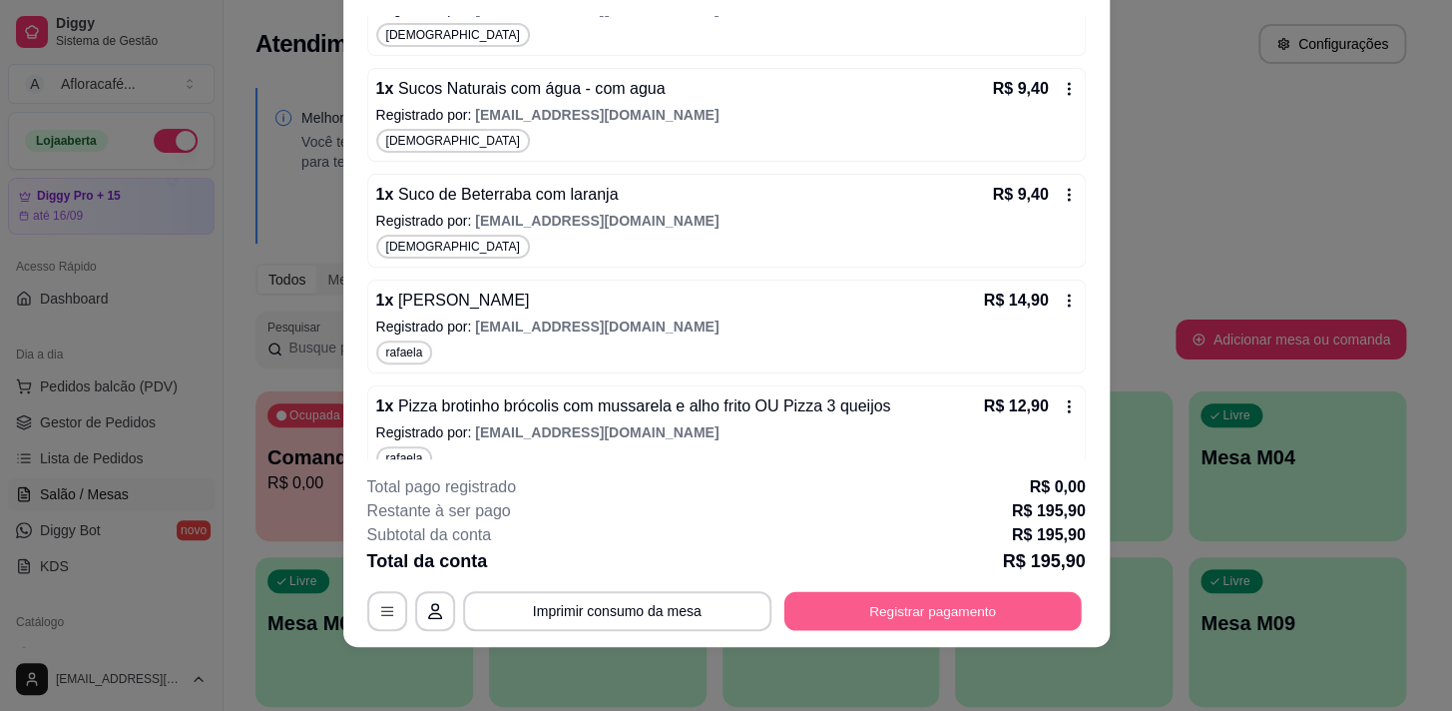
click at [980, 610] on button "Registrar pagamento" at bounding box center [932, 611] width 297 height 39
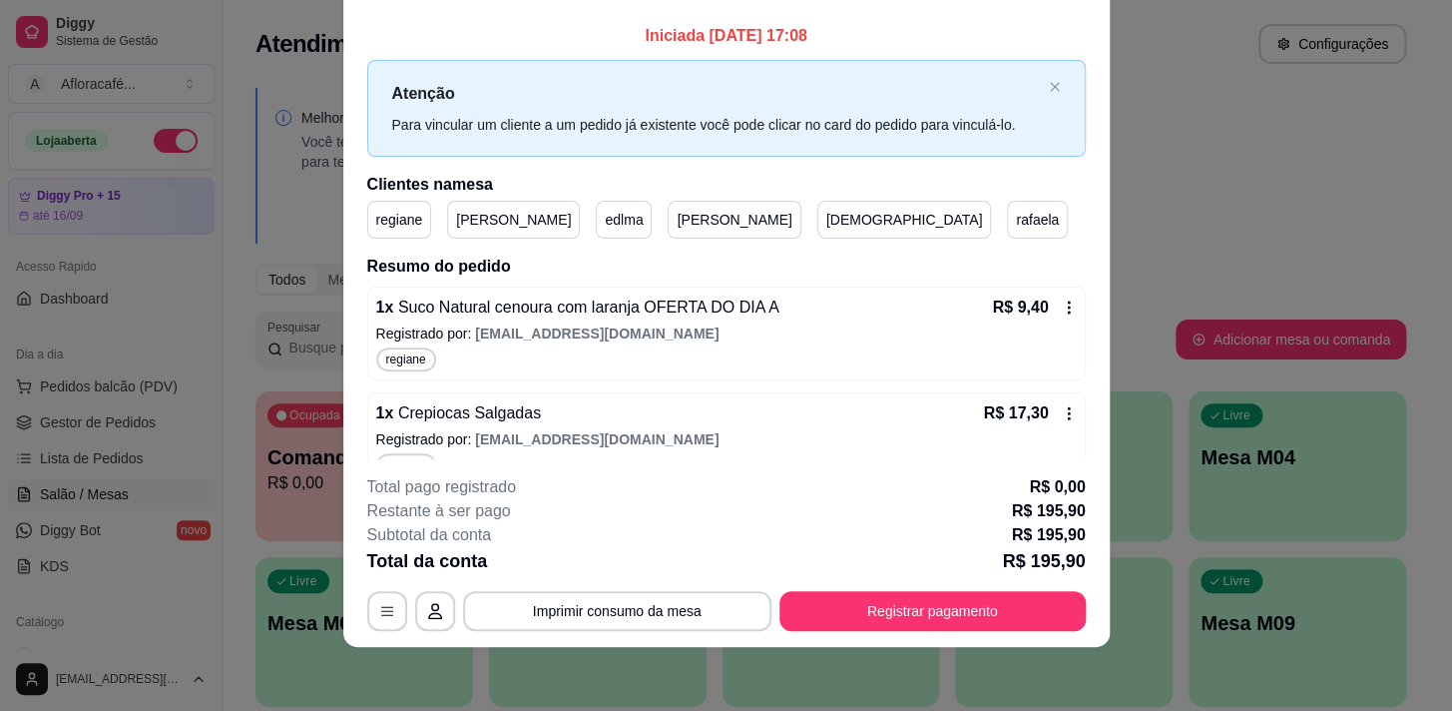
scroll to position [0, 0]
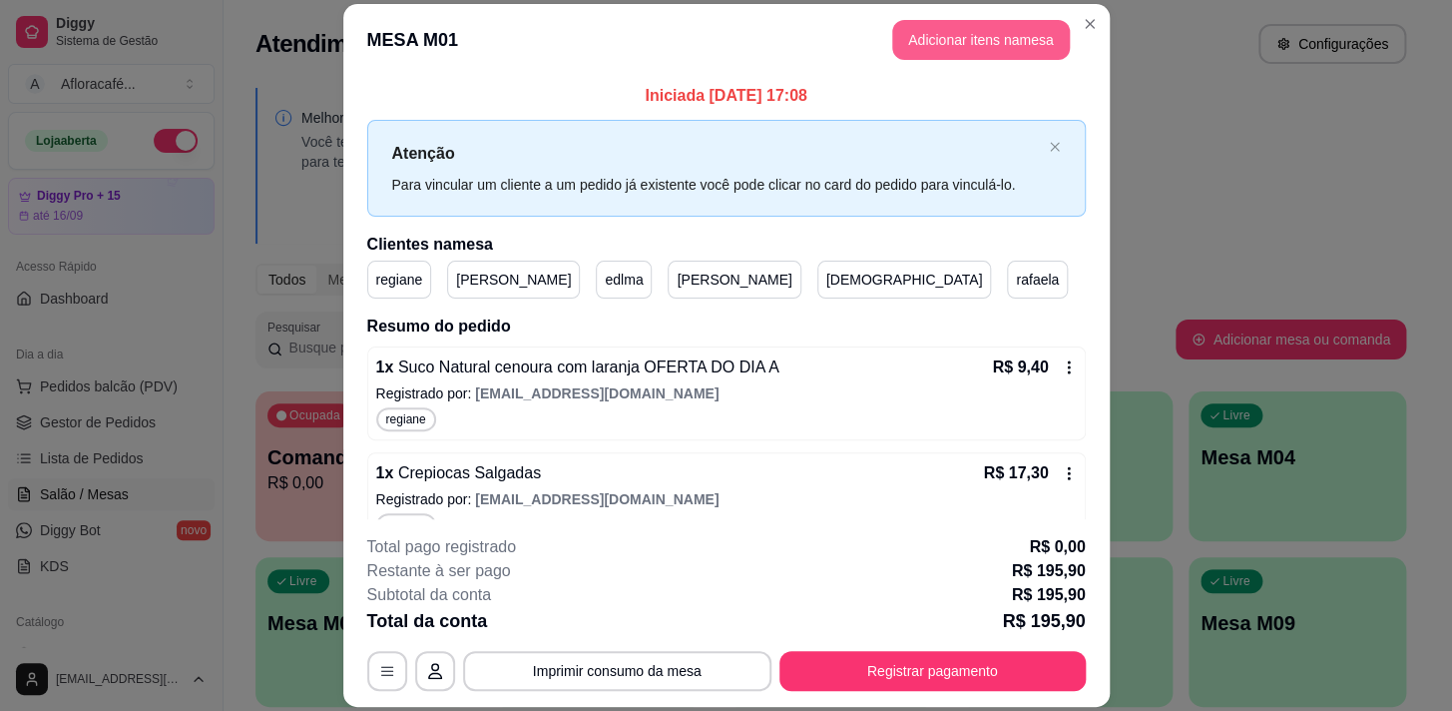
click at [1013, 50] on button "Adicionar itens na mesa" at bounding box center [981, 40] width 178 height 40
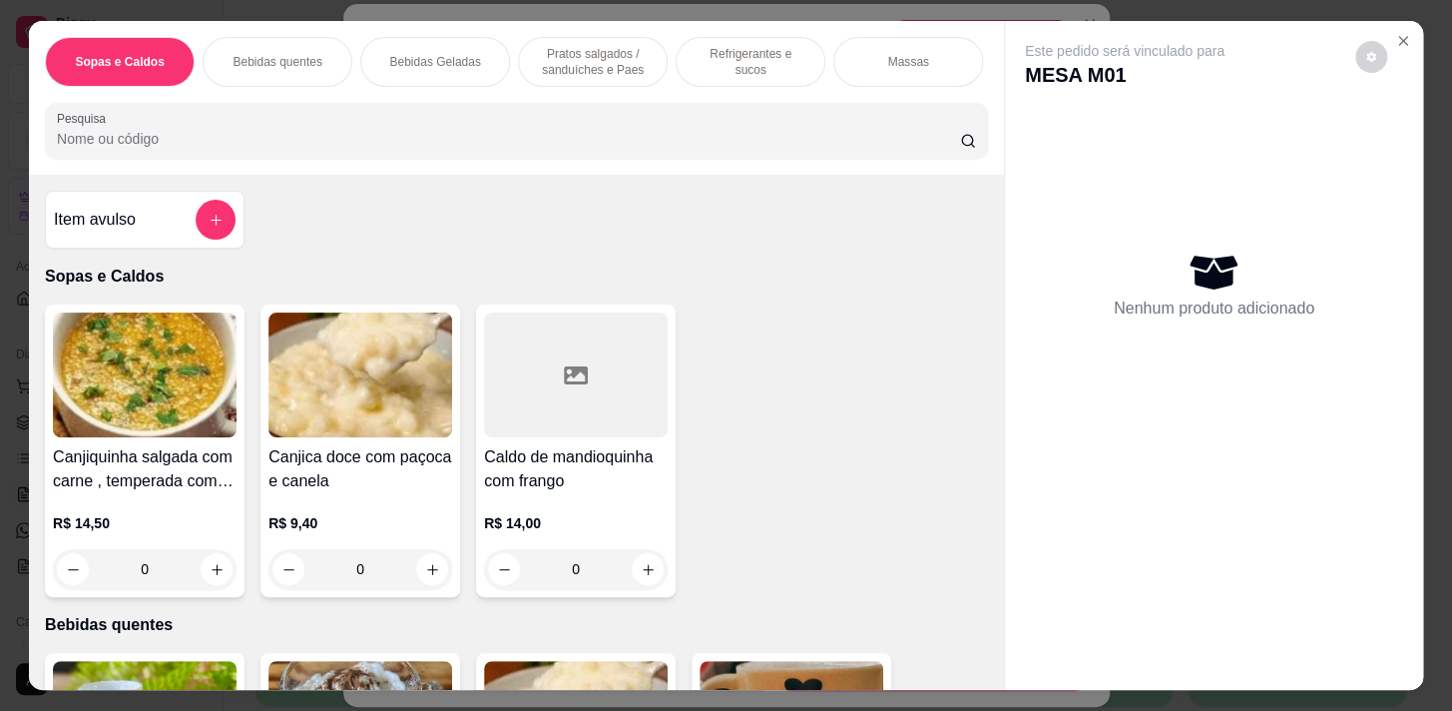
click at [568, 125] on div at bounding box center [516, 131] width 919 height 40
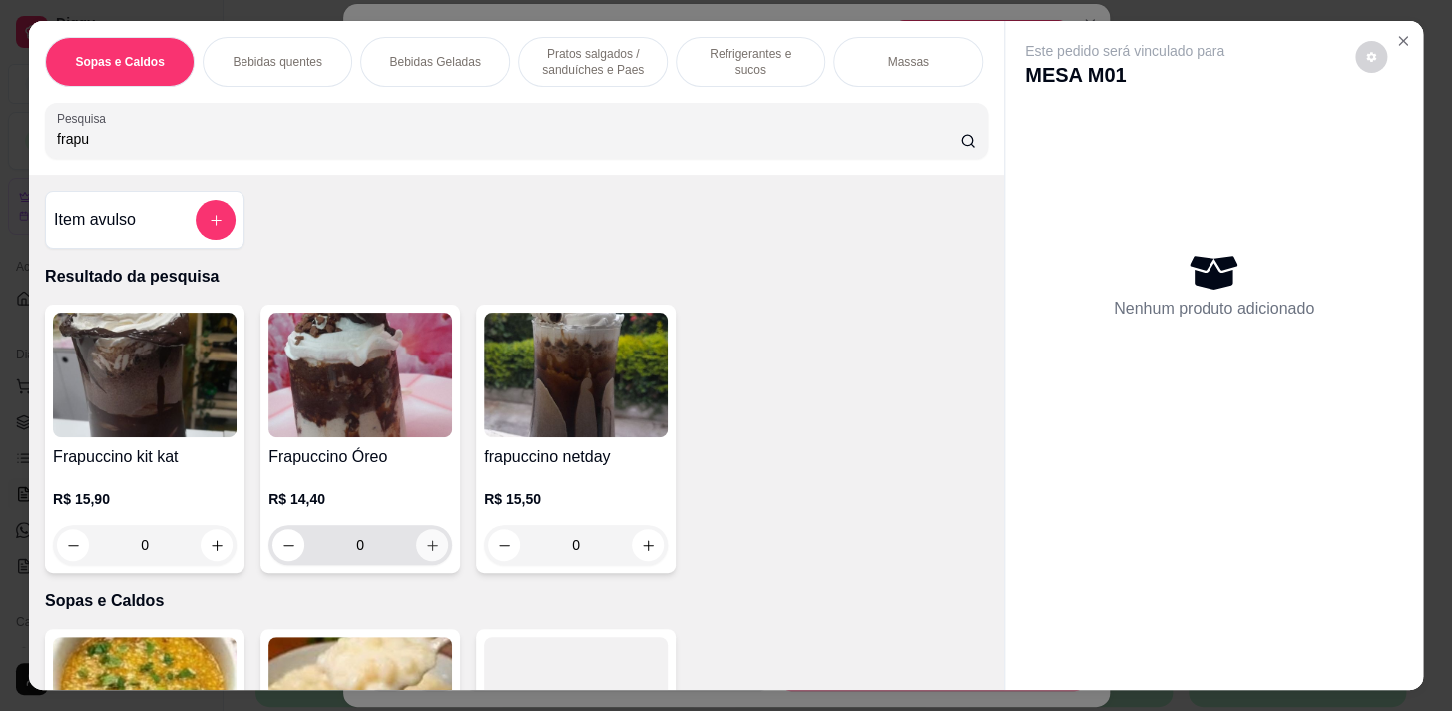
type input "frapu"
click at [426, 545] on icon "increase-product-quantity" at bounding box center [432, 545] width 15 height 15
type input "1"
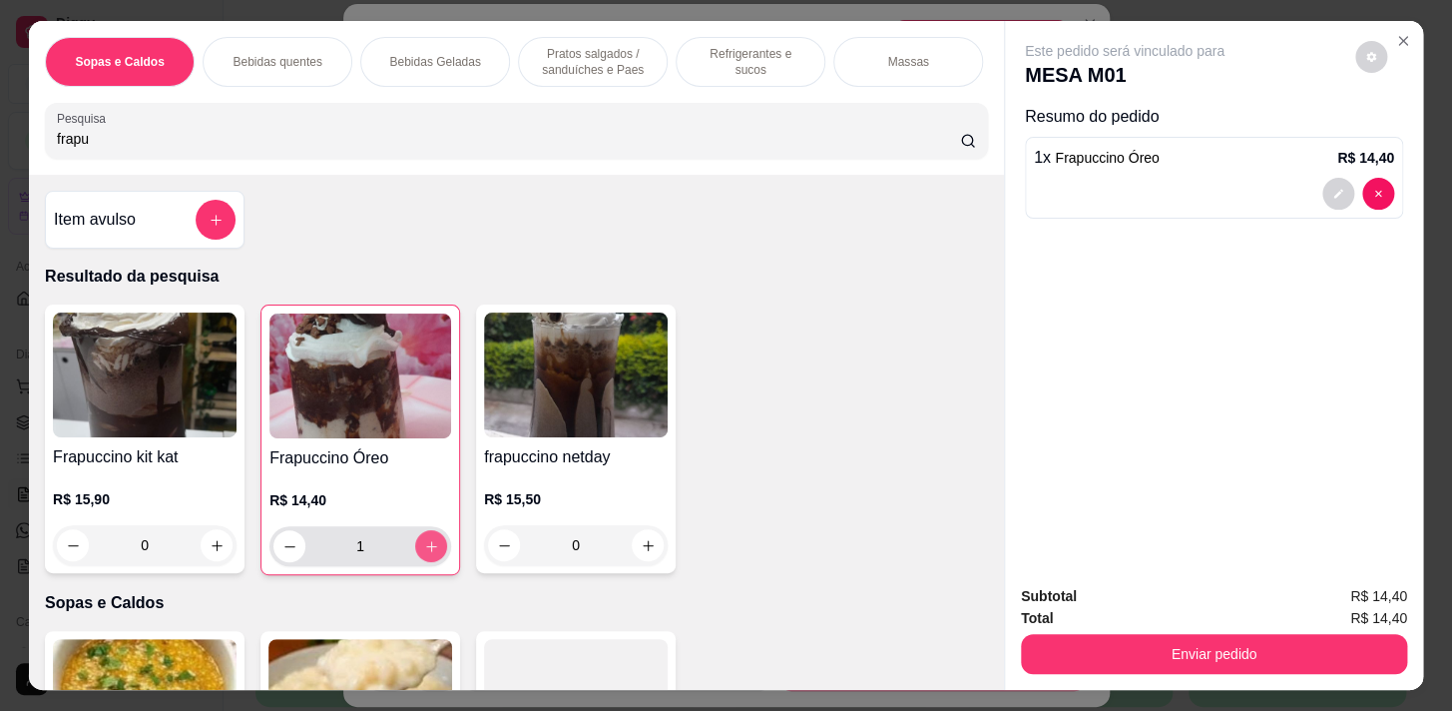
click at [427, 545] on icon "increase-product-quantity" at bounding box center [431, 546] width 15 height 15
type input "2"
drag, startPoint x: 411, startPoint y: 62, endPoint x: 346, endPoint y: 260, distance: 208.0
click at [412, 62] on p "Bebidas Geladas" at bounding box center [434, 62] width 91 height 16
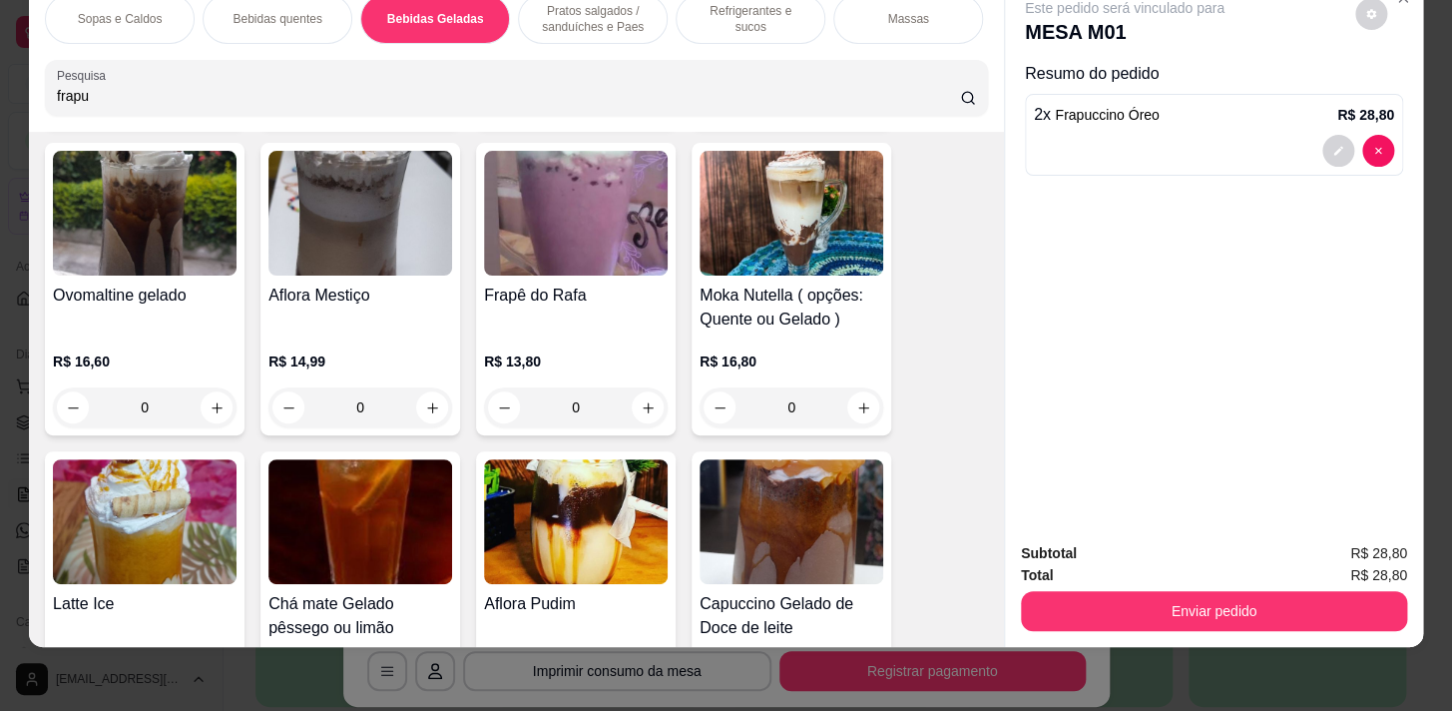
scroll to position [3937, 0]
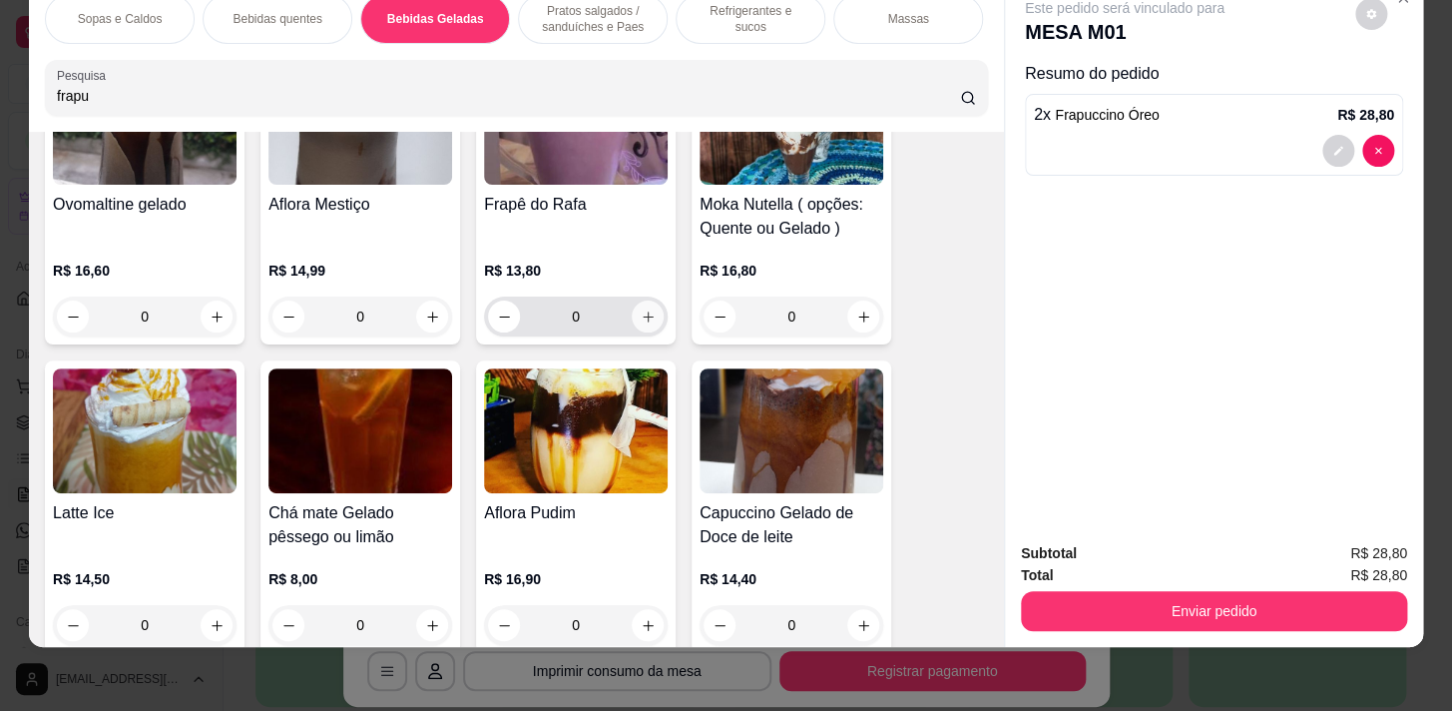
click at [647, 312] on icon "increase-product-quantity" at bounding box center [648, 316] width 15 height 15
type input "1"
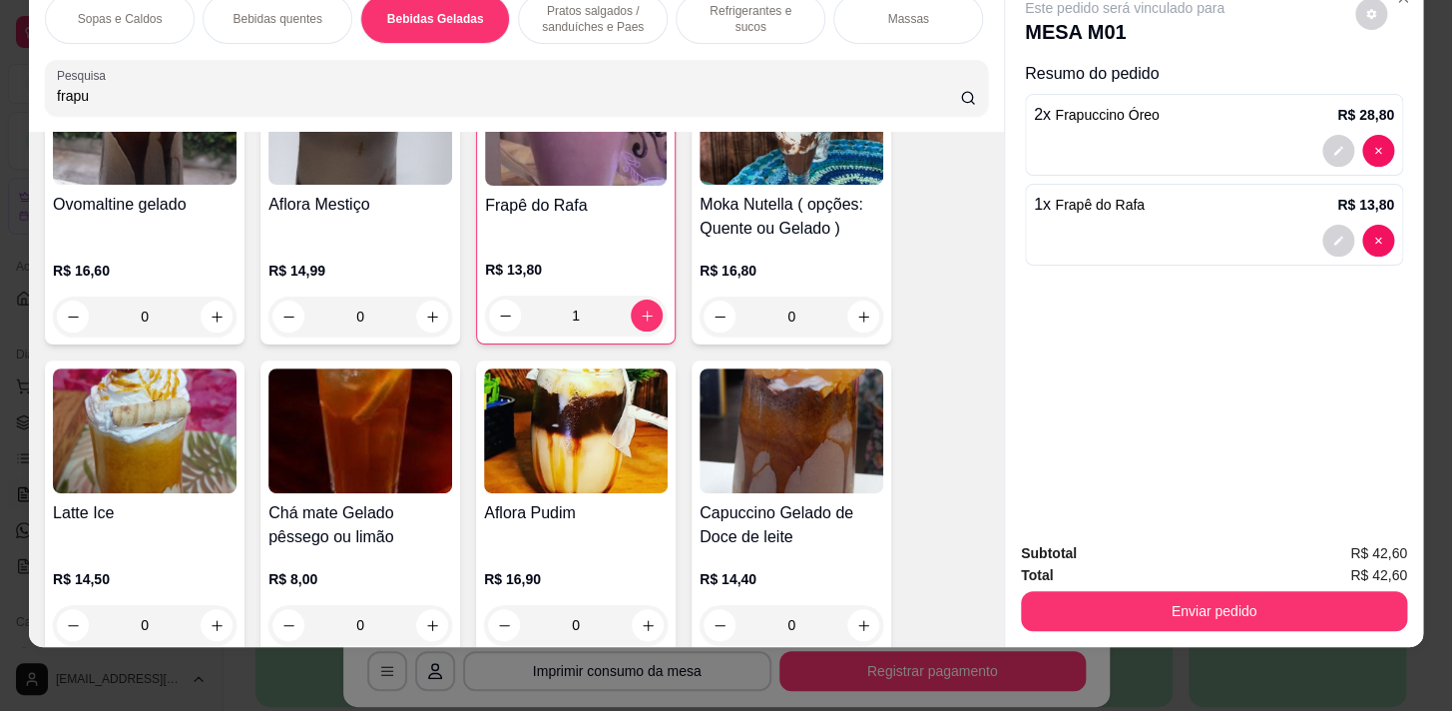
click at [1320, 601] on button "Enviar pedido" at bounding box center [1214, 611] width 386 height 40
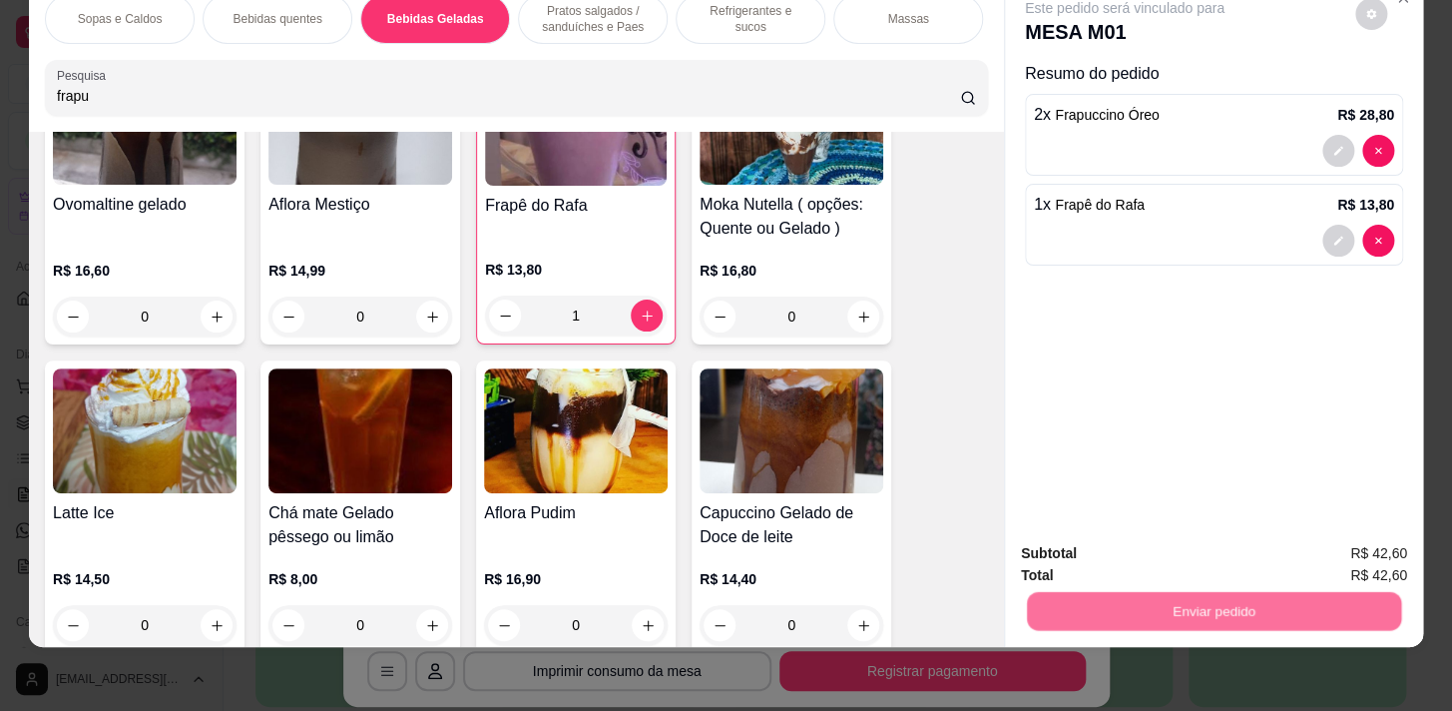
click at [1335, 555] on button "Sim, quero registrar" at bounding box center [1338, 548] width 144 height 37
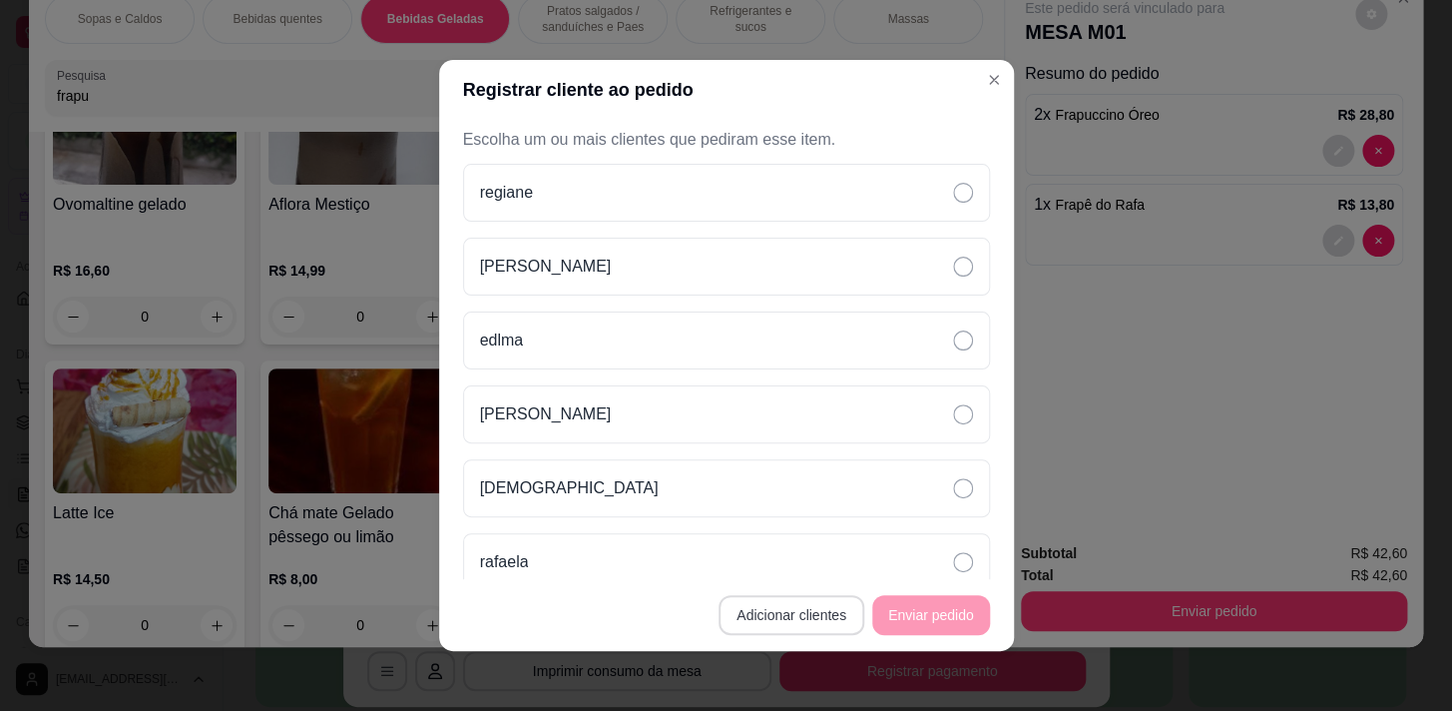
click at [749, 603] on button "Adicionar clientes" at bounding box center [792, 615] width 146 height 40
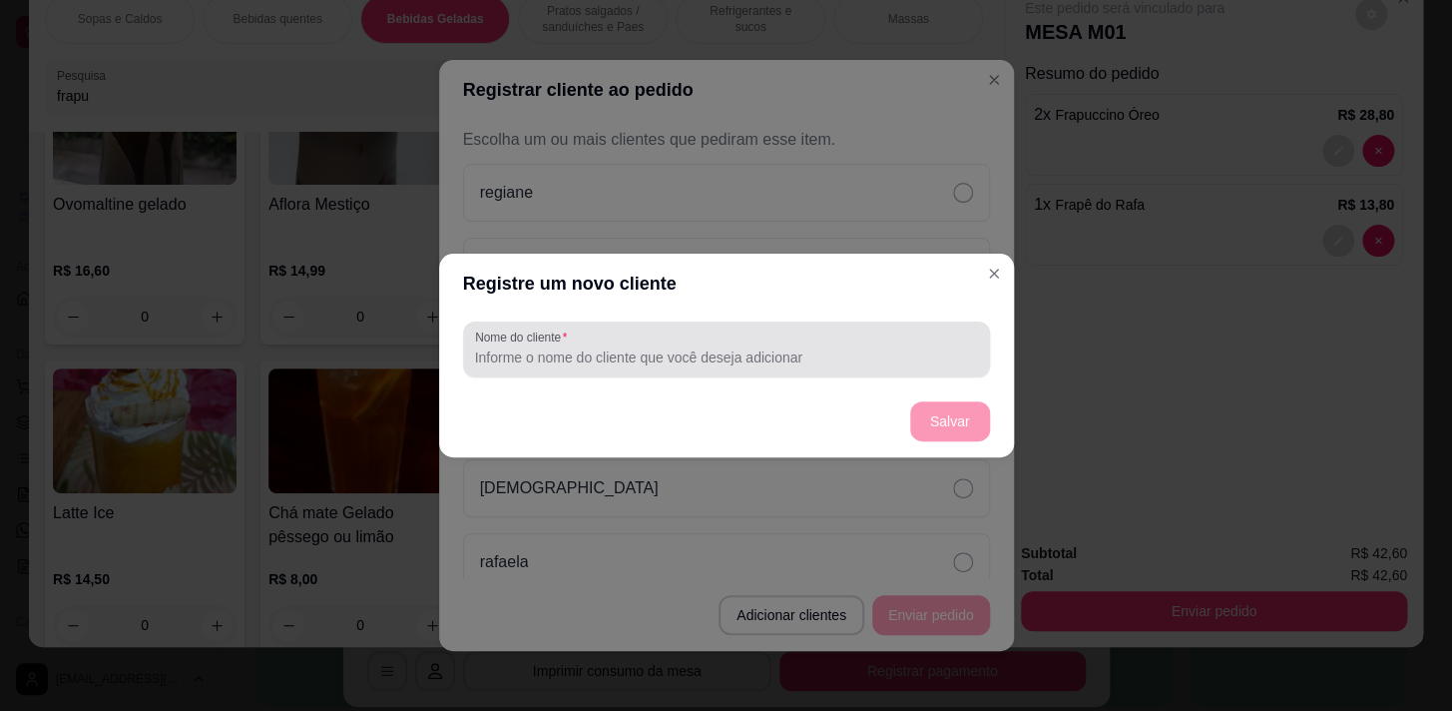
click at [813, 369] on div "Nome do cliente" at bounding box center [726, 349] width 527 height 56
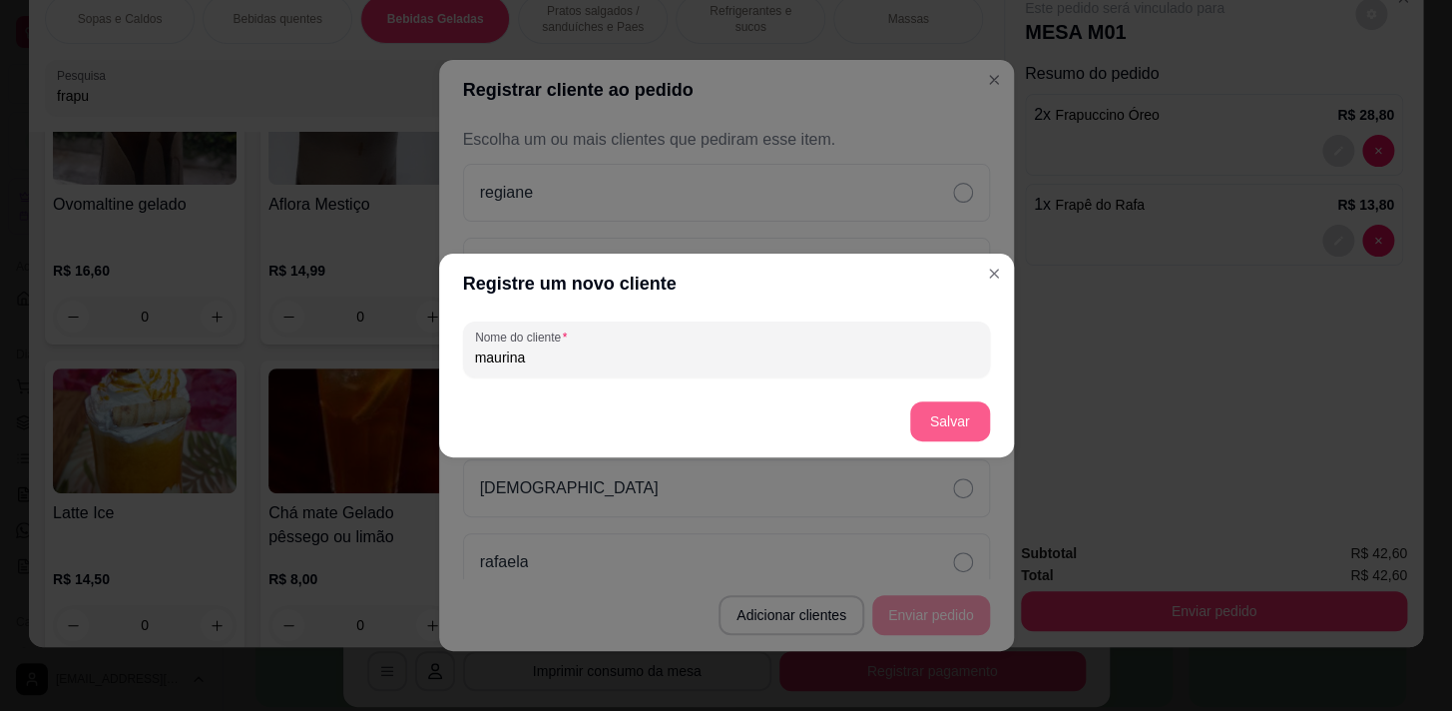
type input "maurina"
click at [935, 431] on button "Salvar" at bounding box center [950, 421] width 80 height 40
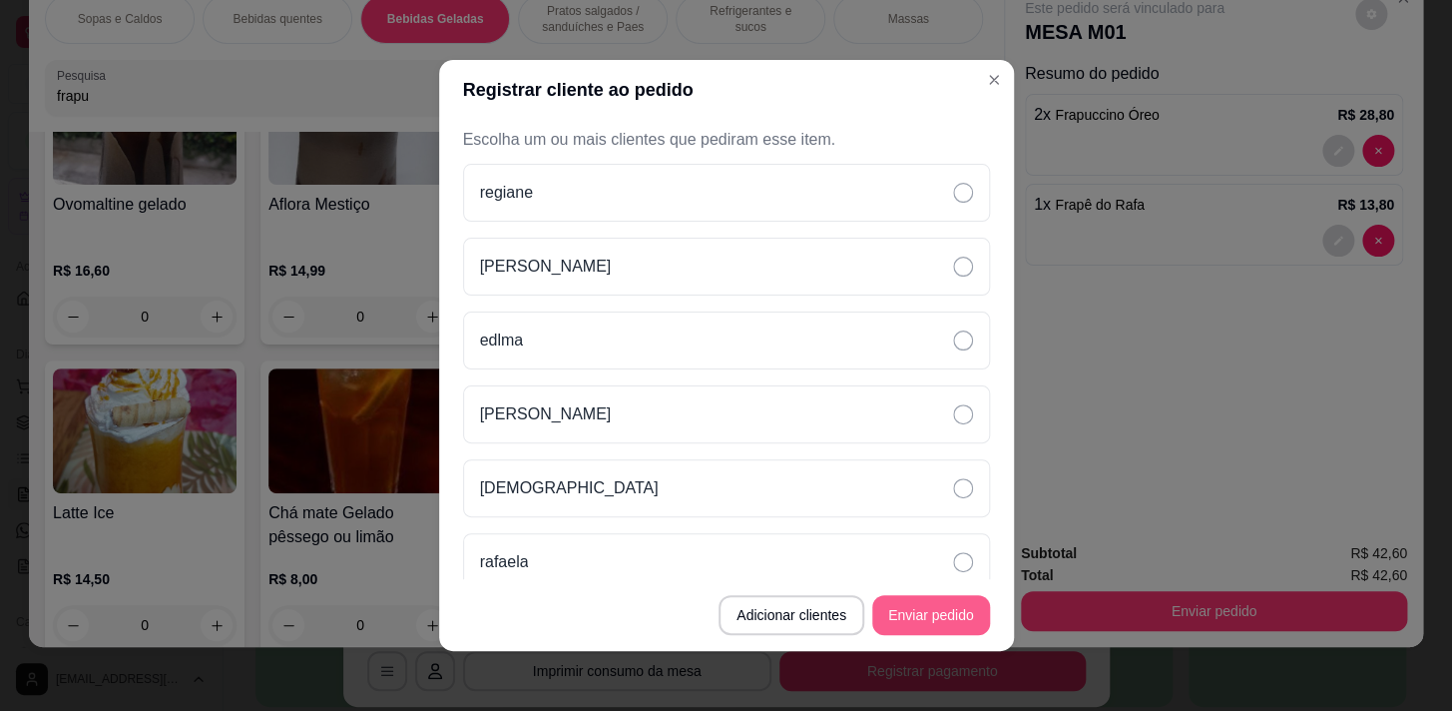
click at [907, 613] on button "Enviar pedido" at bounding box center [931, 615] width 118 height 40
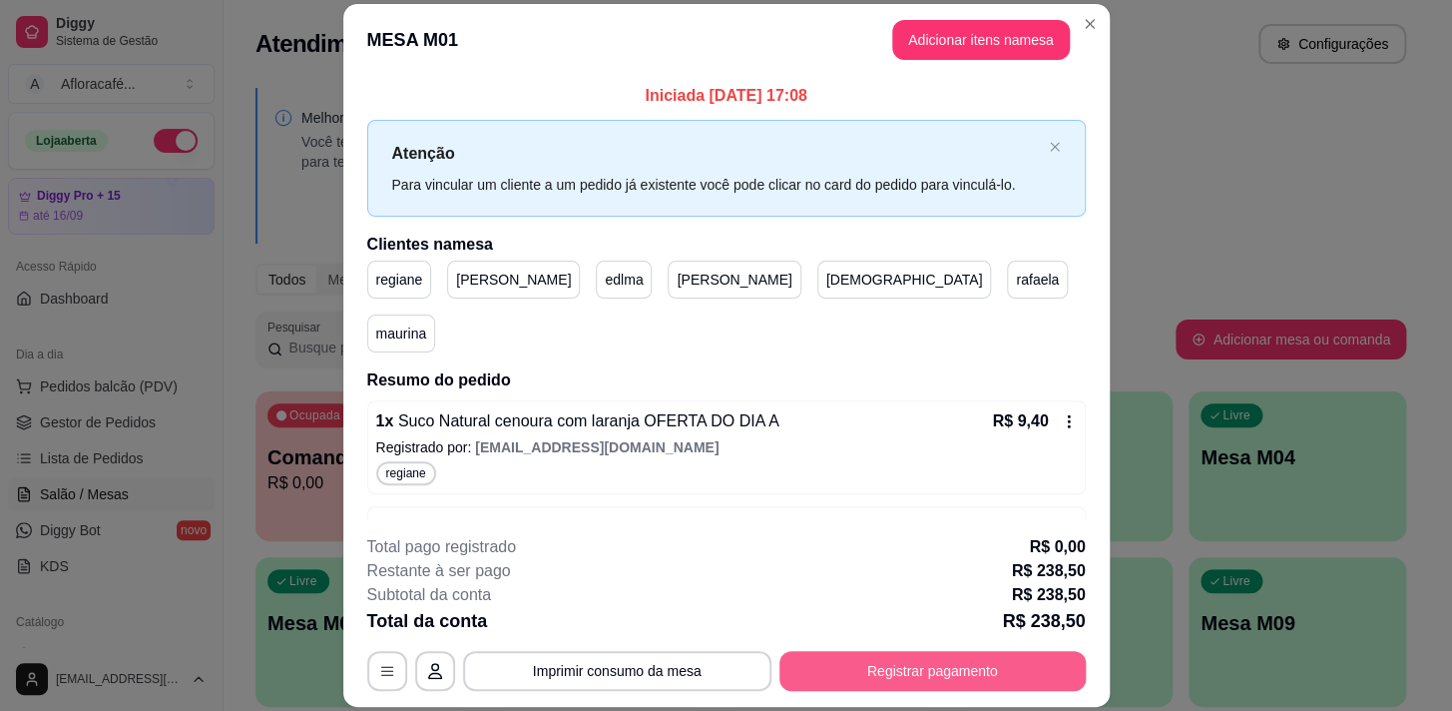
click at [957, 661] on button "Registrar pagamento" at bounding box center [933, 671] width 306 height 40
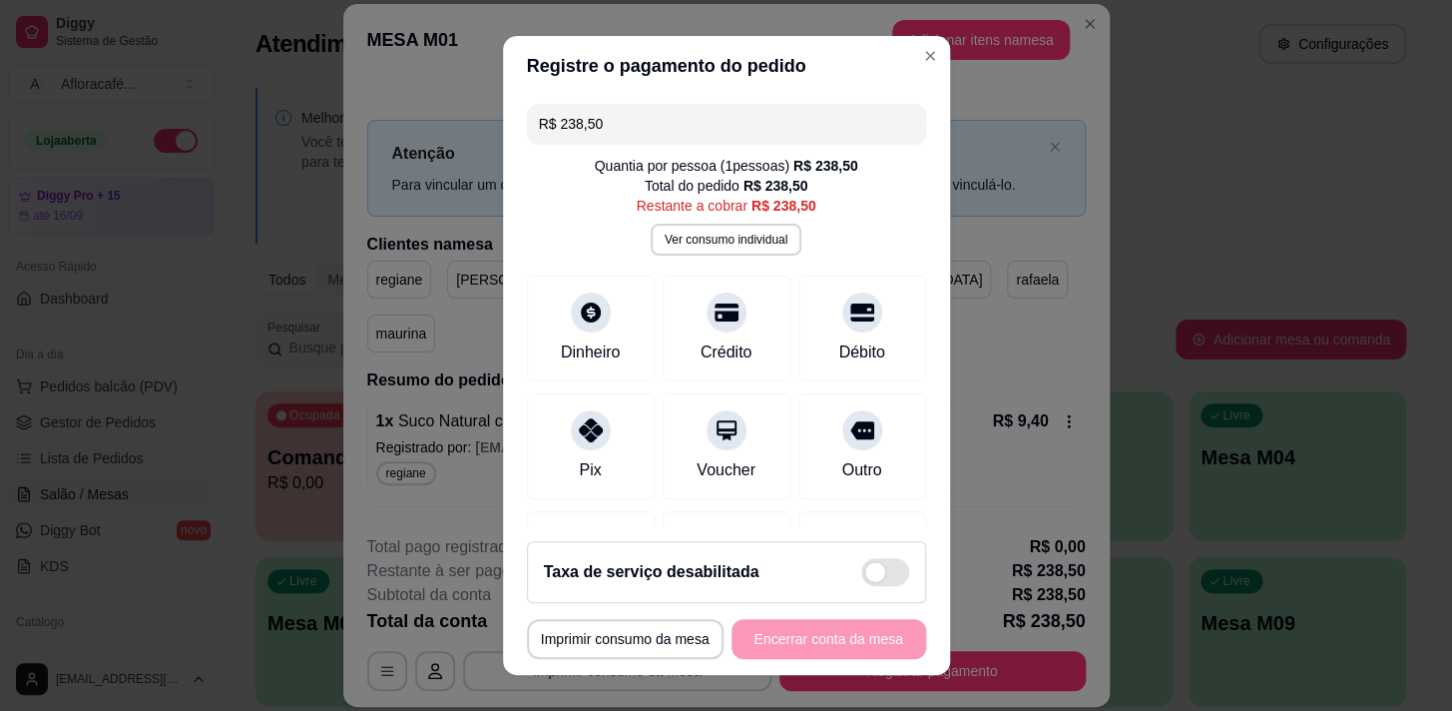
click at [720, 257] on div "R$ 238,50 Quantia por pessoa ( 1 pessoas) R$ 238,50 Total do pedido R$ 238,50 R…" at bounding box center [726, 311] width 447 height 430
click at [719, 243] on button "Ver consumo individual" at bounding box center [726, 240] width 151 height 32
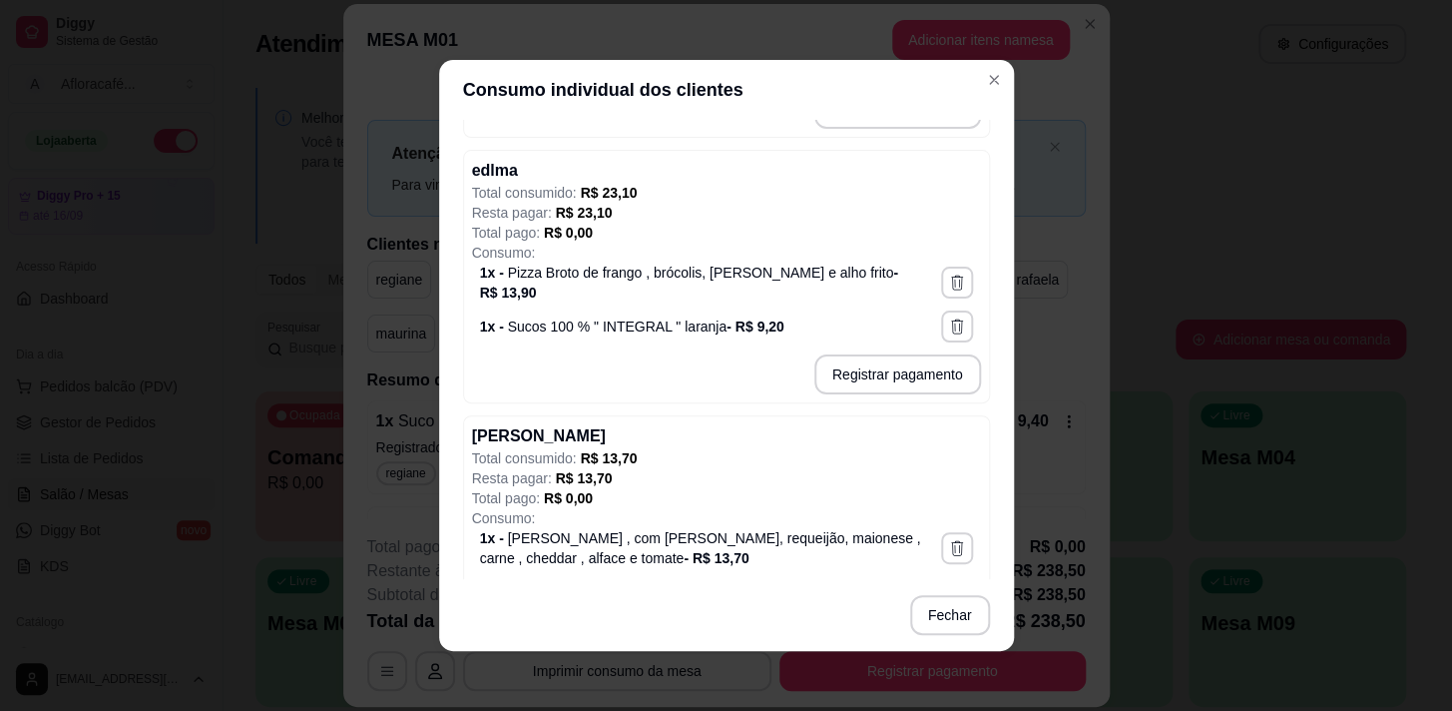
scroll to position [998, 0]
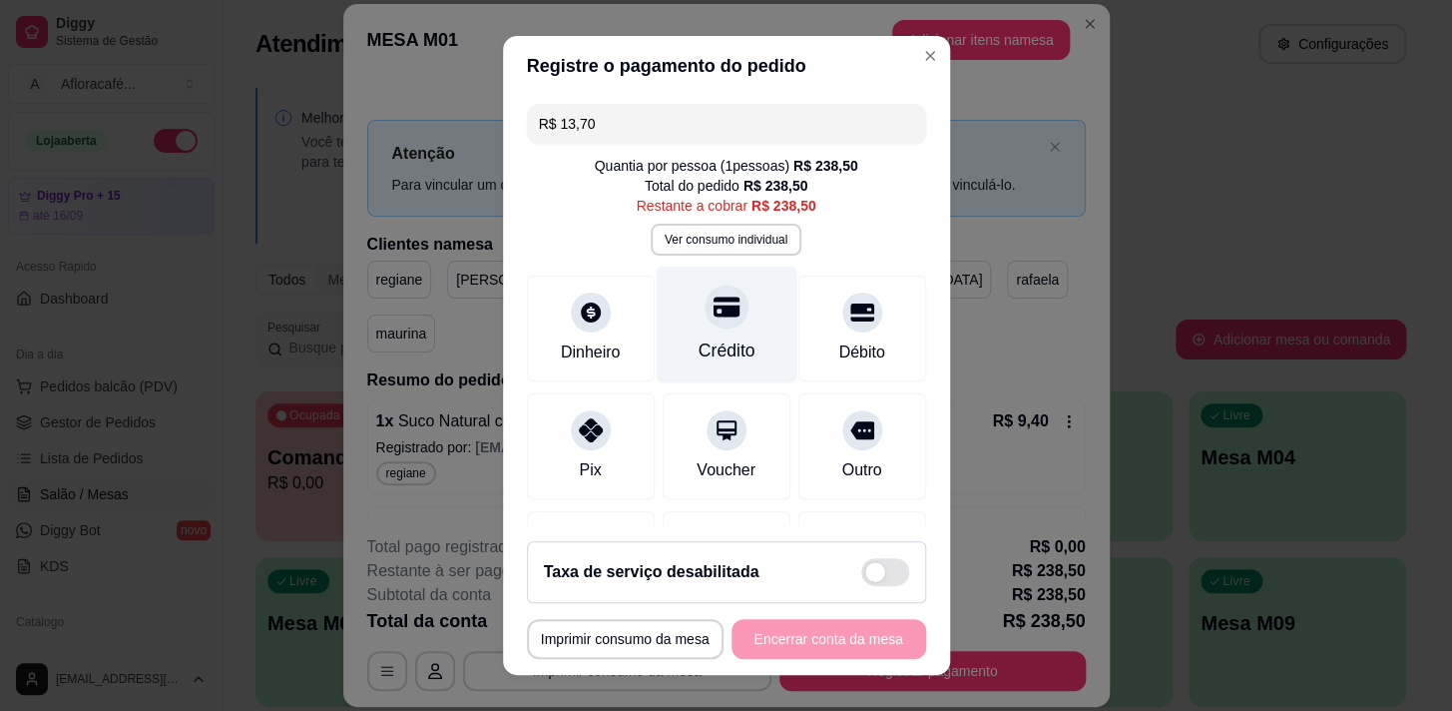
click at [736, 315] on div "Crédito" at bounding box center [726, 324] width 141 height 117
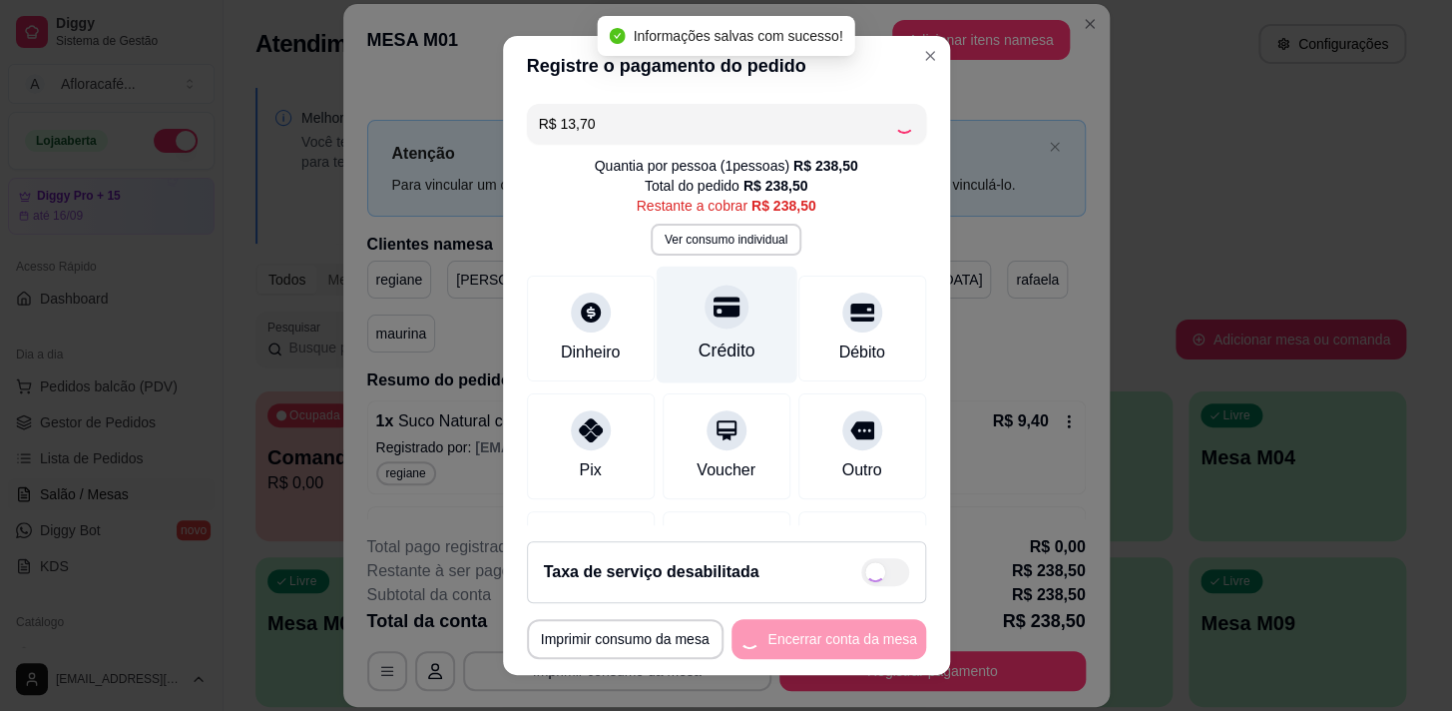
type input "R$ 224,80"
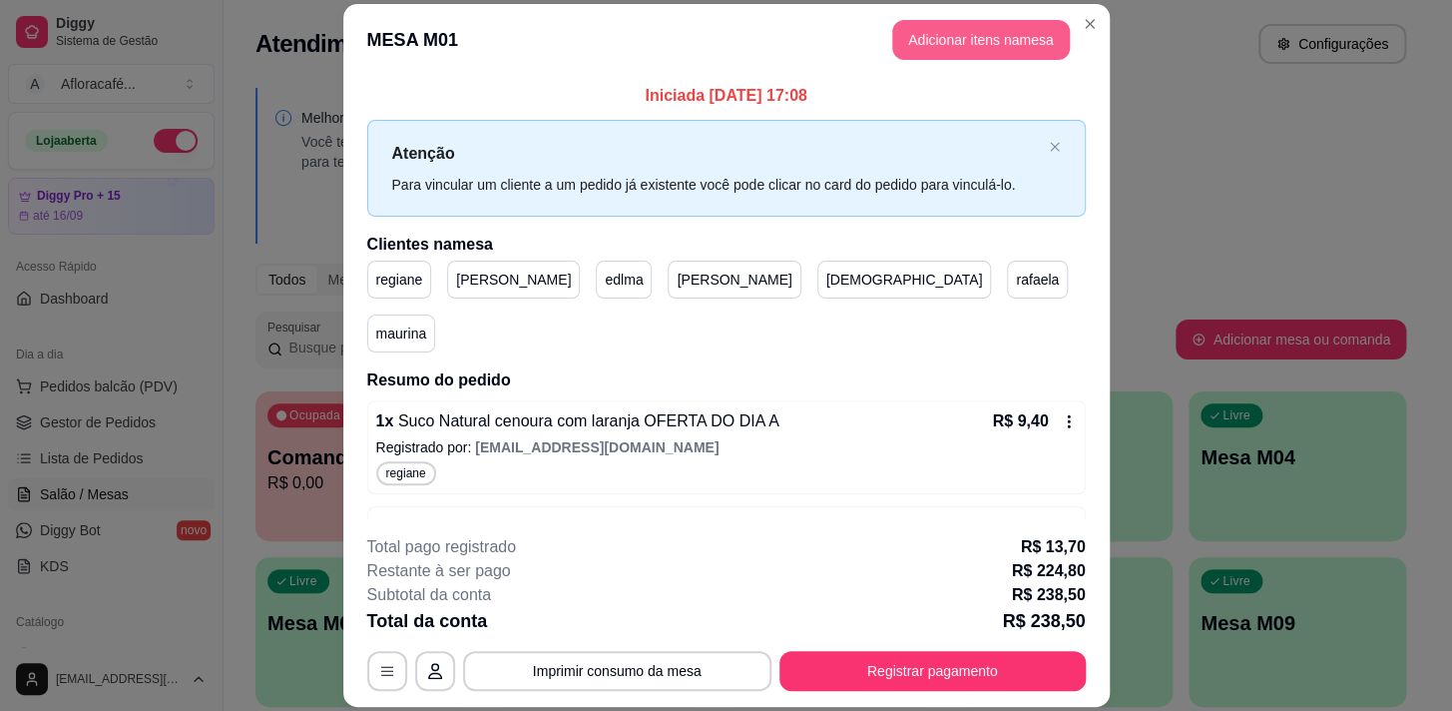
click at [985, 23] on button "Adicionar itens na mesa" at bounding box center [981, 40] width 178 height 40
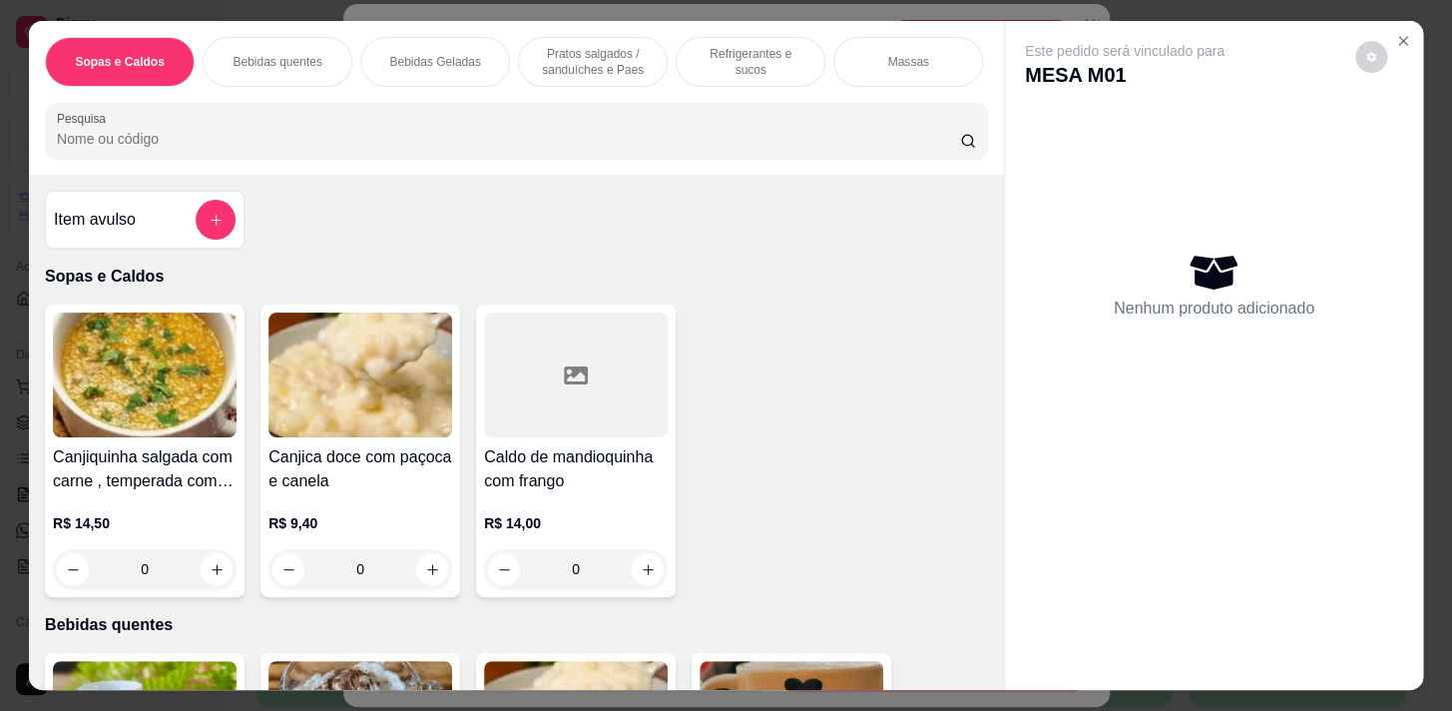
click at [624, 111] on div "Pesquisa" at bounding box center [516, 131] width 943 height 56
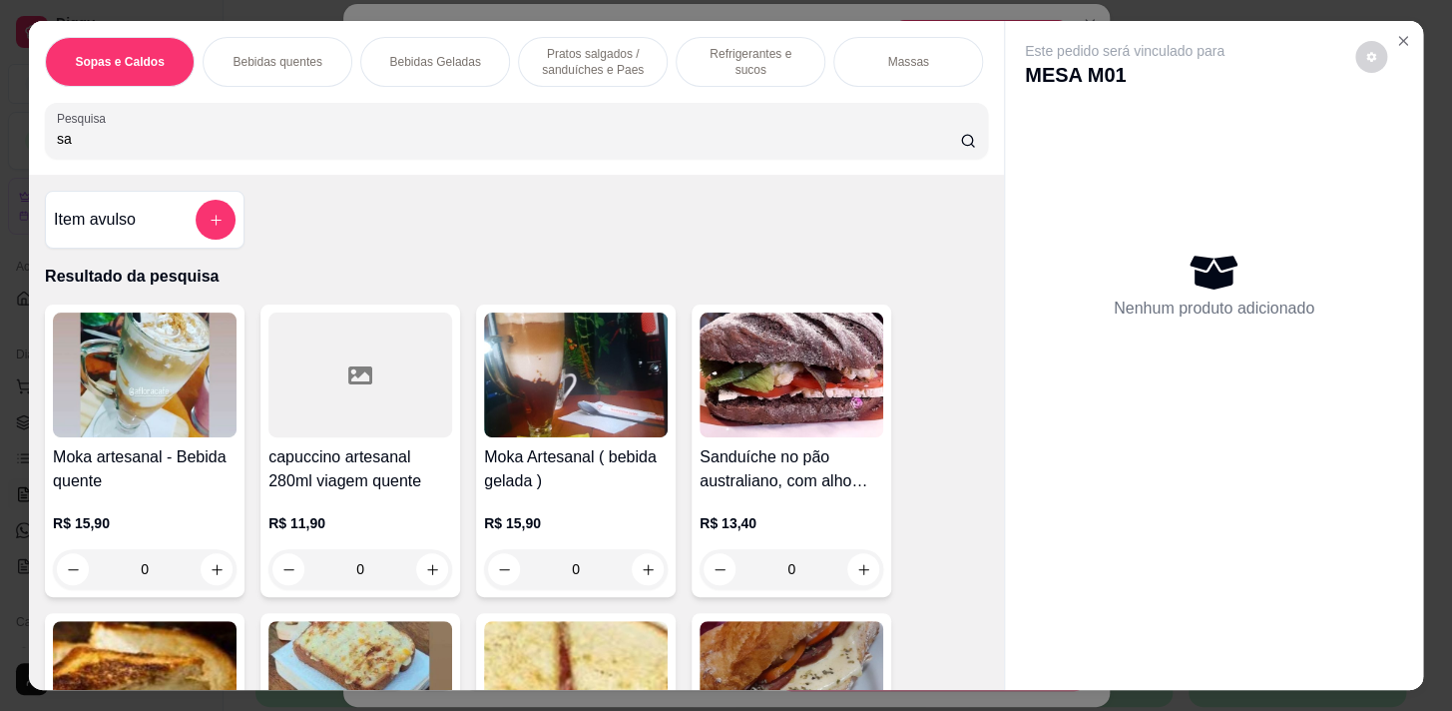
type input "s"
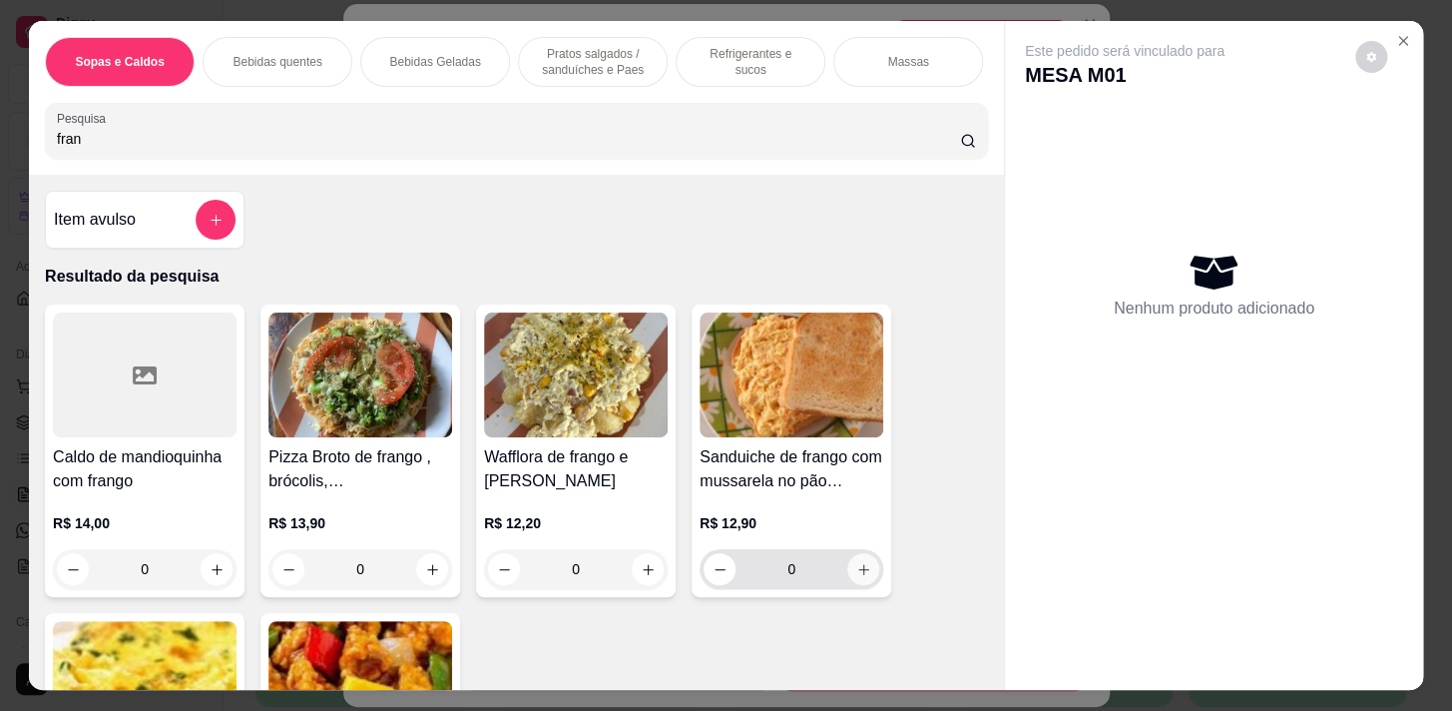
type input "fran"
click at [860, 575] on icon "increase-product-quantity" at bounding box center [863, 569] width 15 height 15
type input "1"
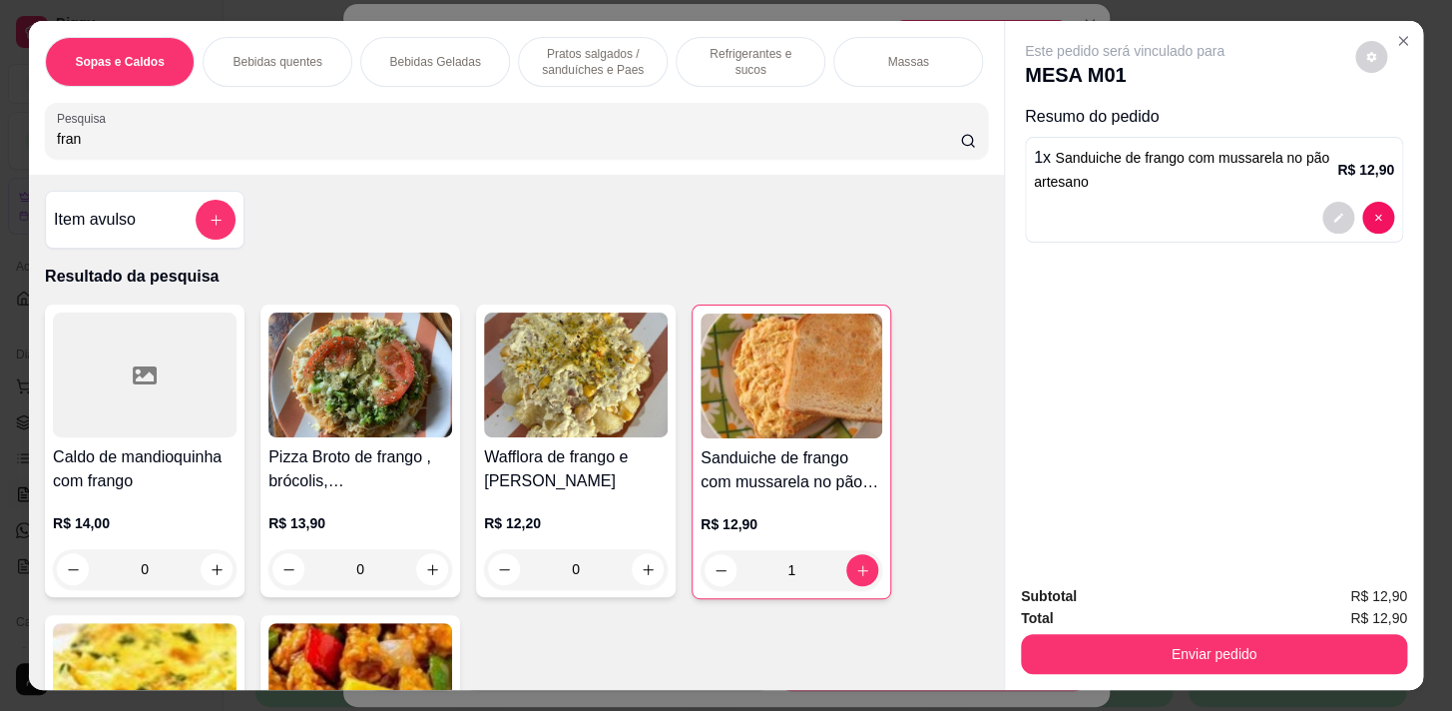
click at [734, 175] on div "Sopas e Caldos Bebidas quentes Bebidas Geladas Pratos salgados / sanduíches e P…" at bounding box center [516, 98] width 975 height 154
click at [598, 147] on input "fran" at bounding box center [508, 139] width 903 height 20
type input "f"
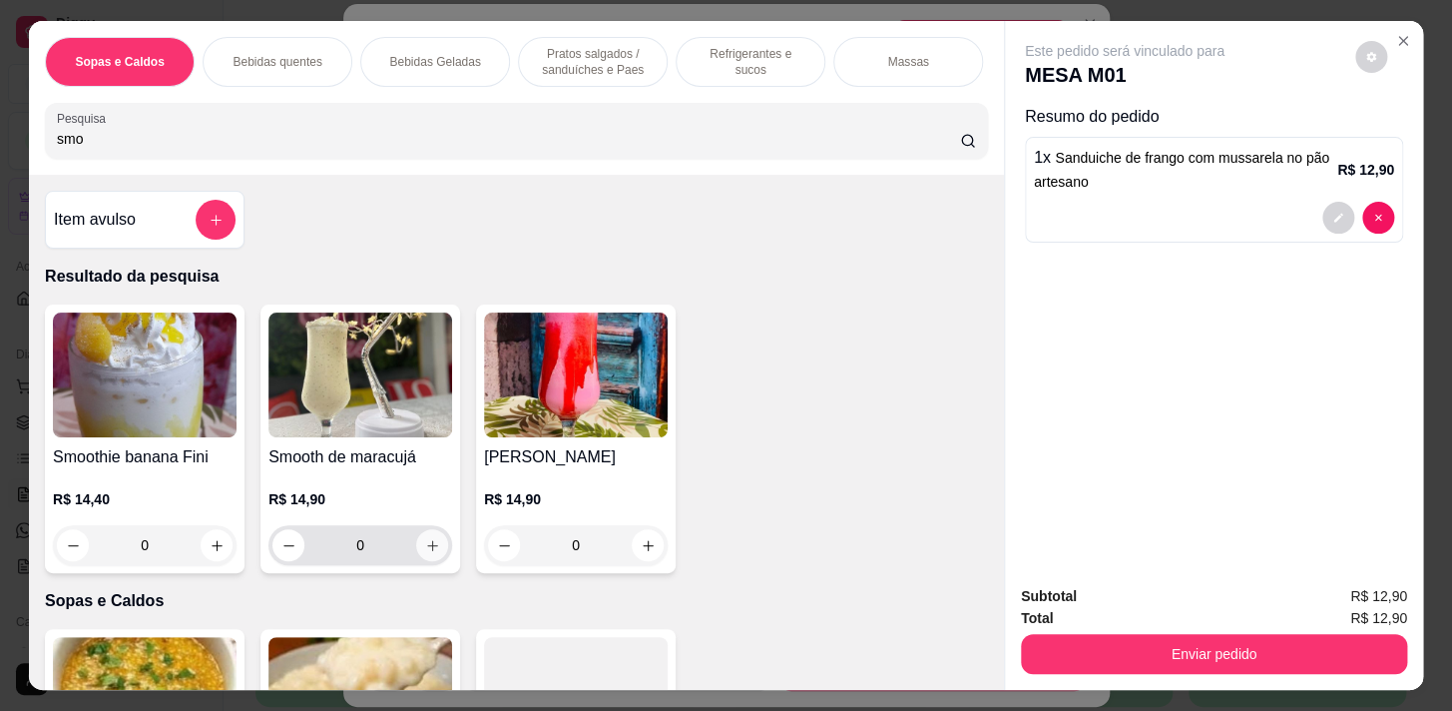
type input "smo"
click at [419, 545] on button "increase-product-quantity" at bounding box center [432, 545] width 32 height 32
type input "1"
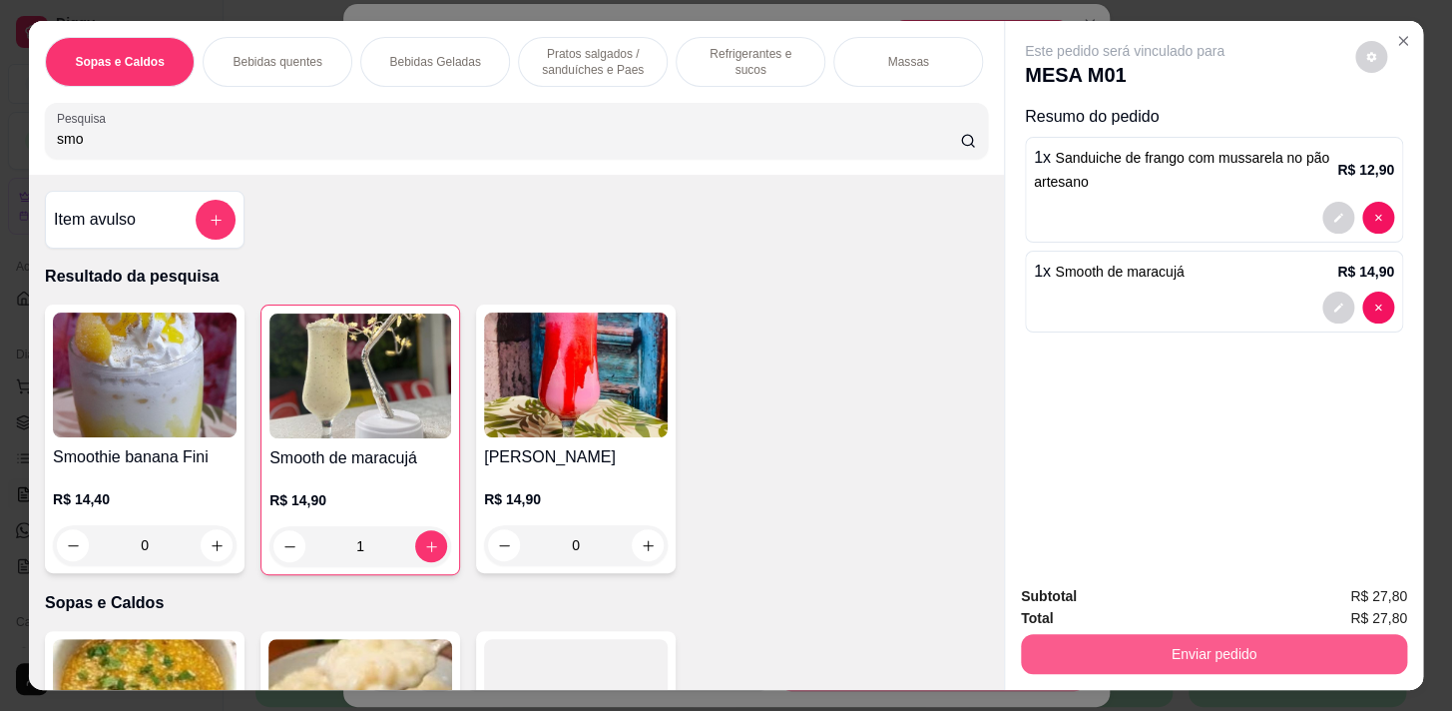
click at [1237, 639] on button "Enviar pedido" at bounding box center [1214, 654] width 386 height 40
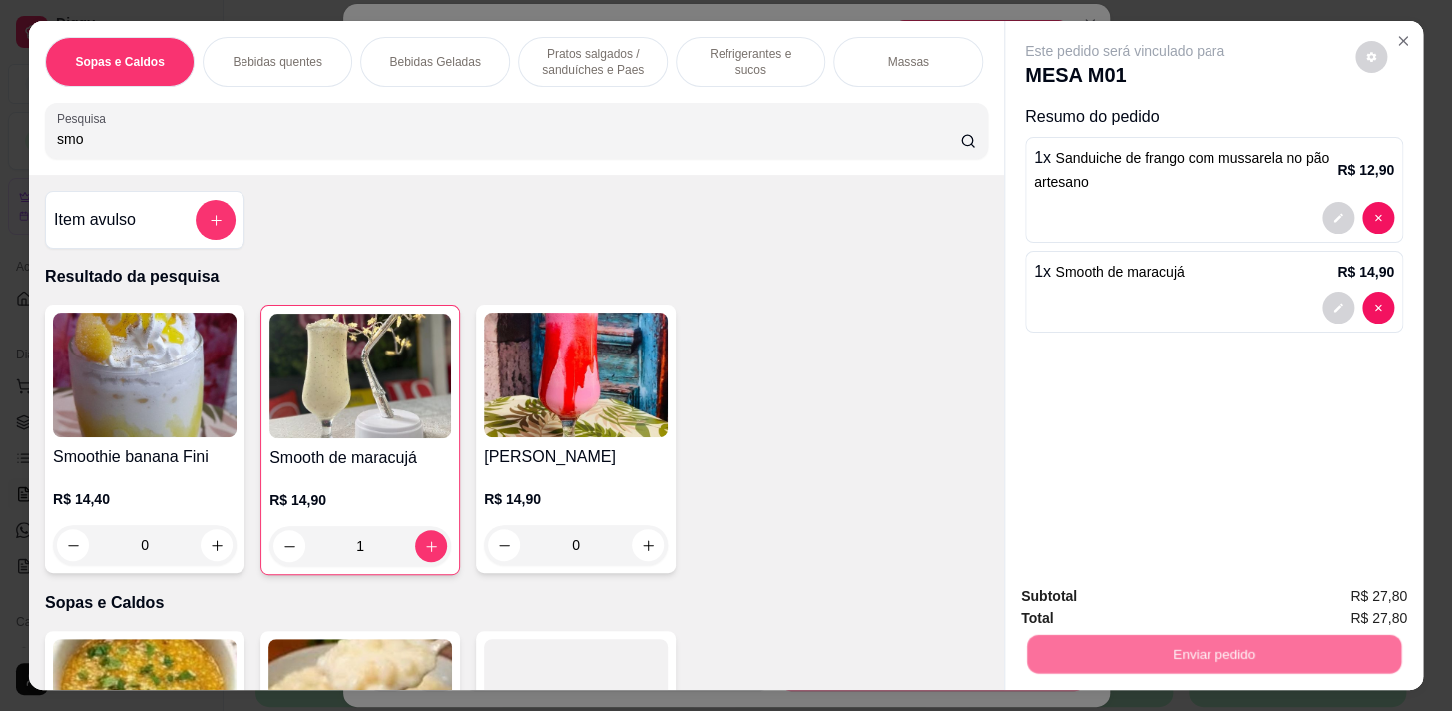
click at [1295, 599] on button "Sim, quero registrar" at bounding box center [1338, 597] width 144 height 37
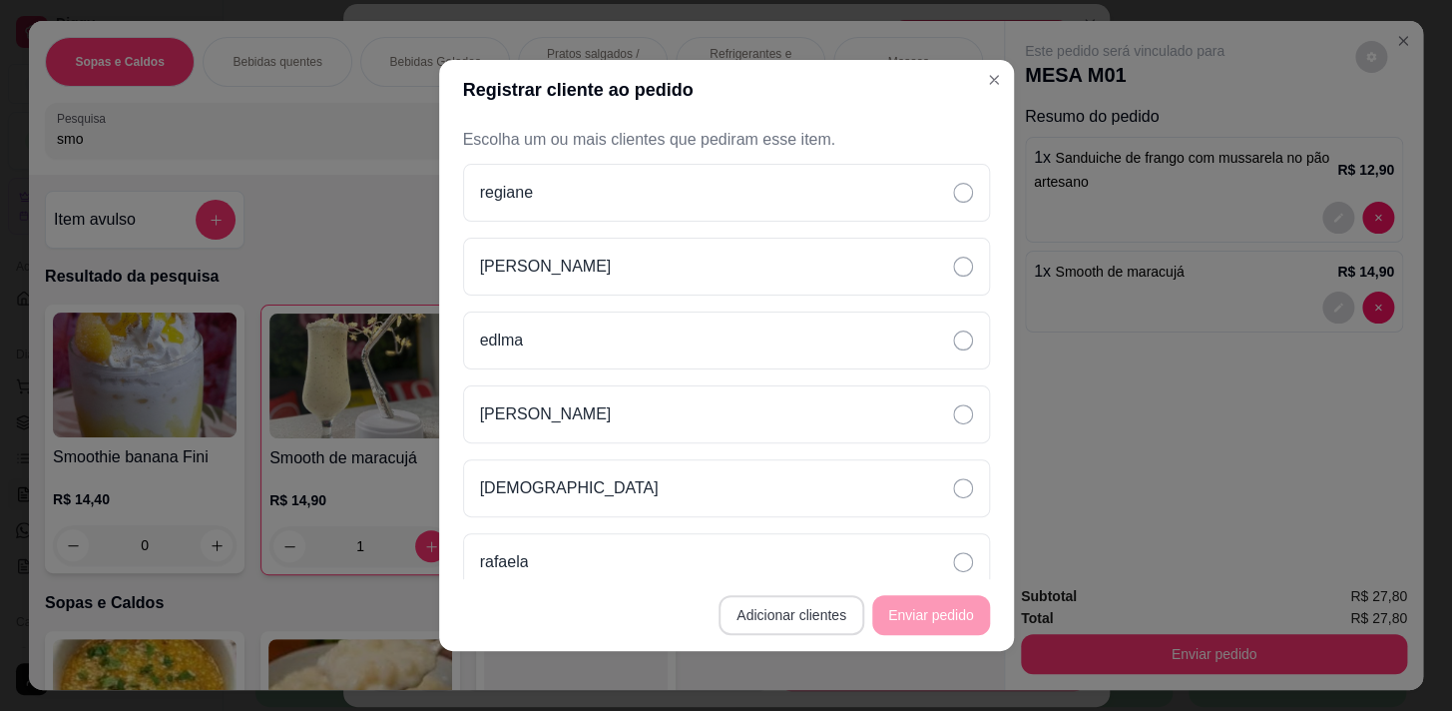
click at [798, 599] on button "Adicionar clientes" at bounding box center [792, 615] width 146 height 40
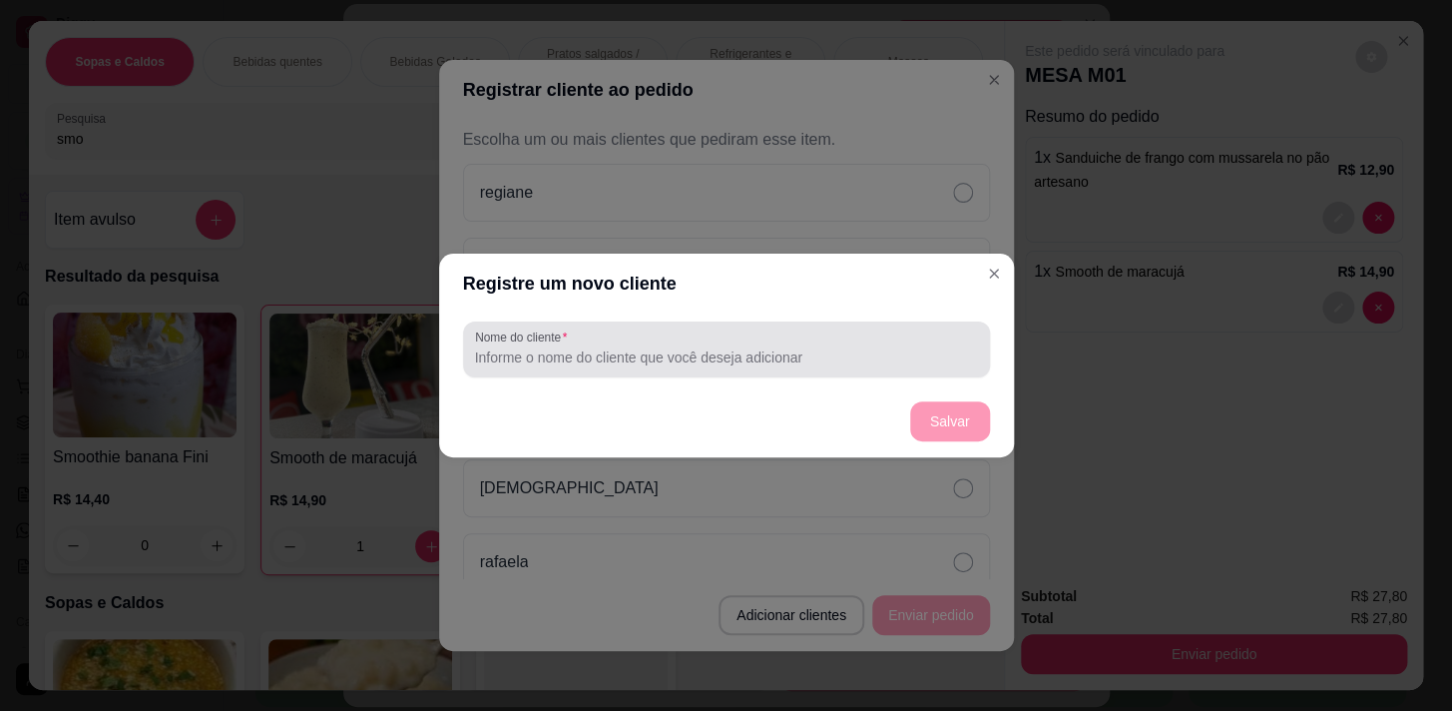
click at [768, 353] on div "Nome do cliente" at bounding box center [726, 349] width 527 height 56
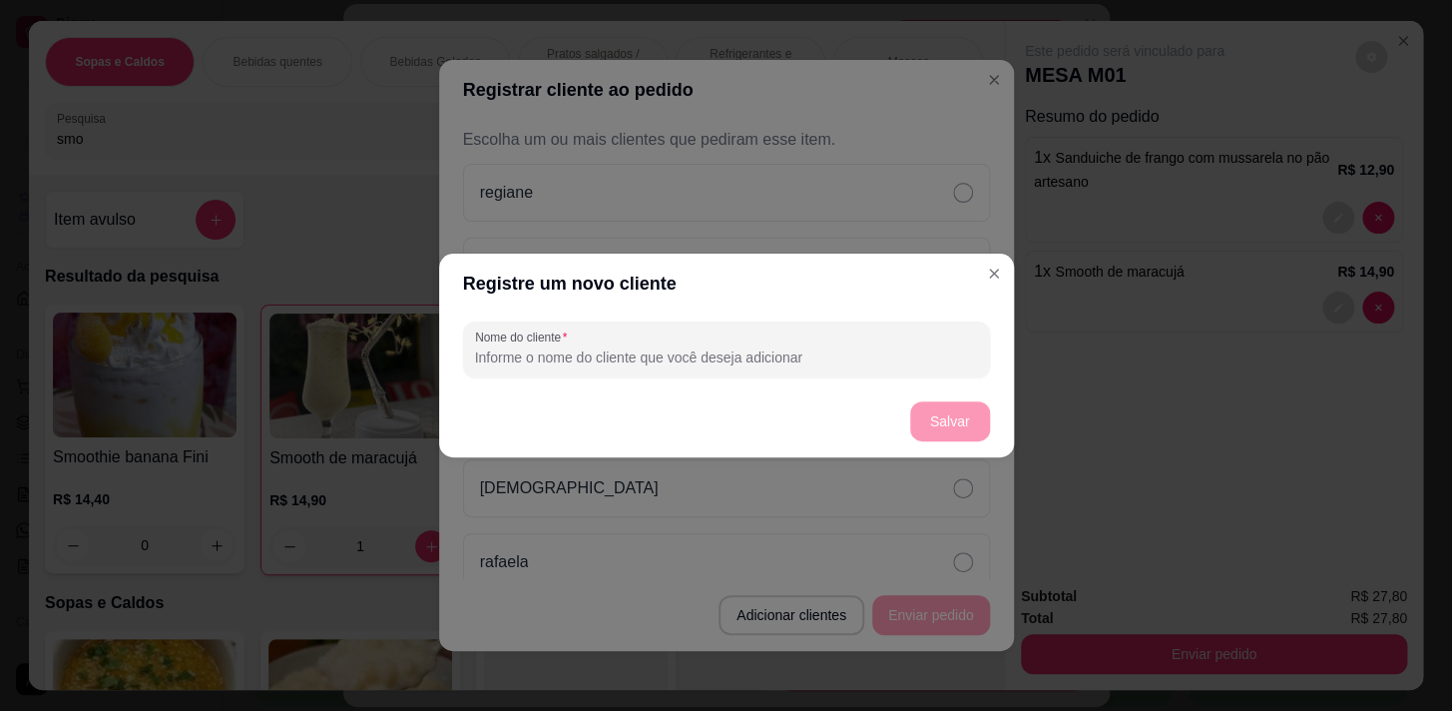
click at [770, 361] on input "Nome do cliente" at bounding box center [726, 357] width 503 height 20
type input "[PERSON_NAME]"
click at [966, 414] on button "Salvar" at bounding box center [950, 421] width 80 height 40
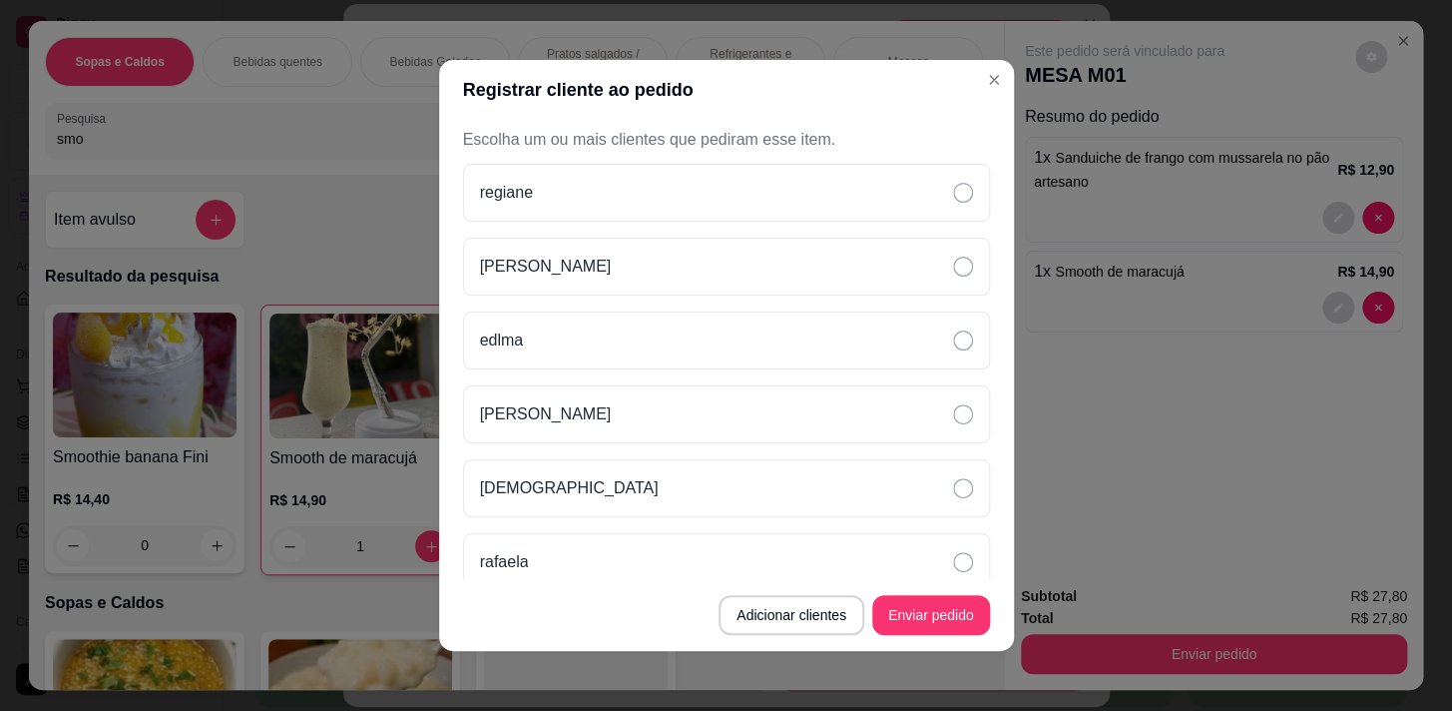
scroll to position [166, 0]
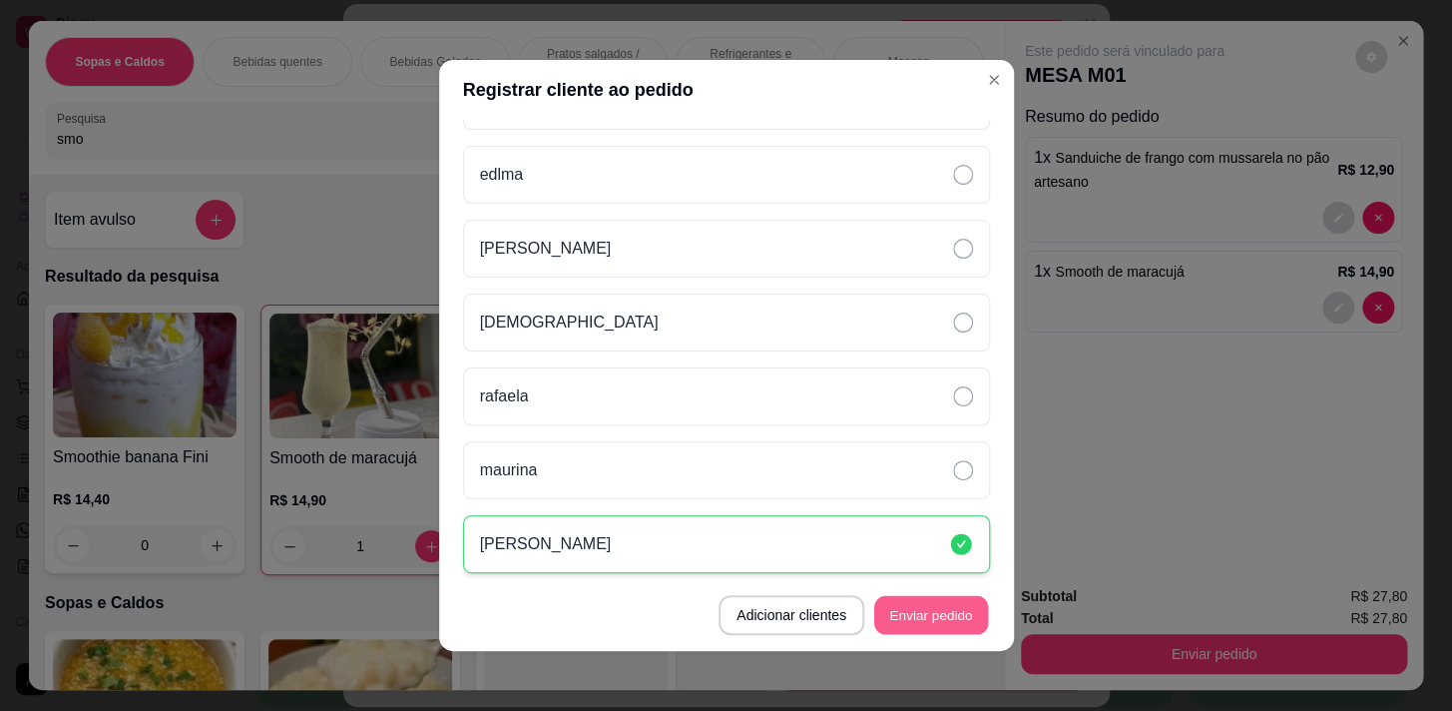
click at [924, 609] on button "Enviar pedido" at bounding box center [931, 615] width 114 height 39
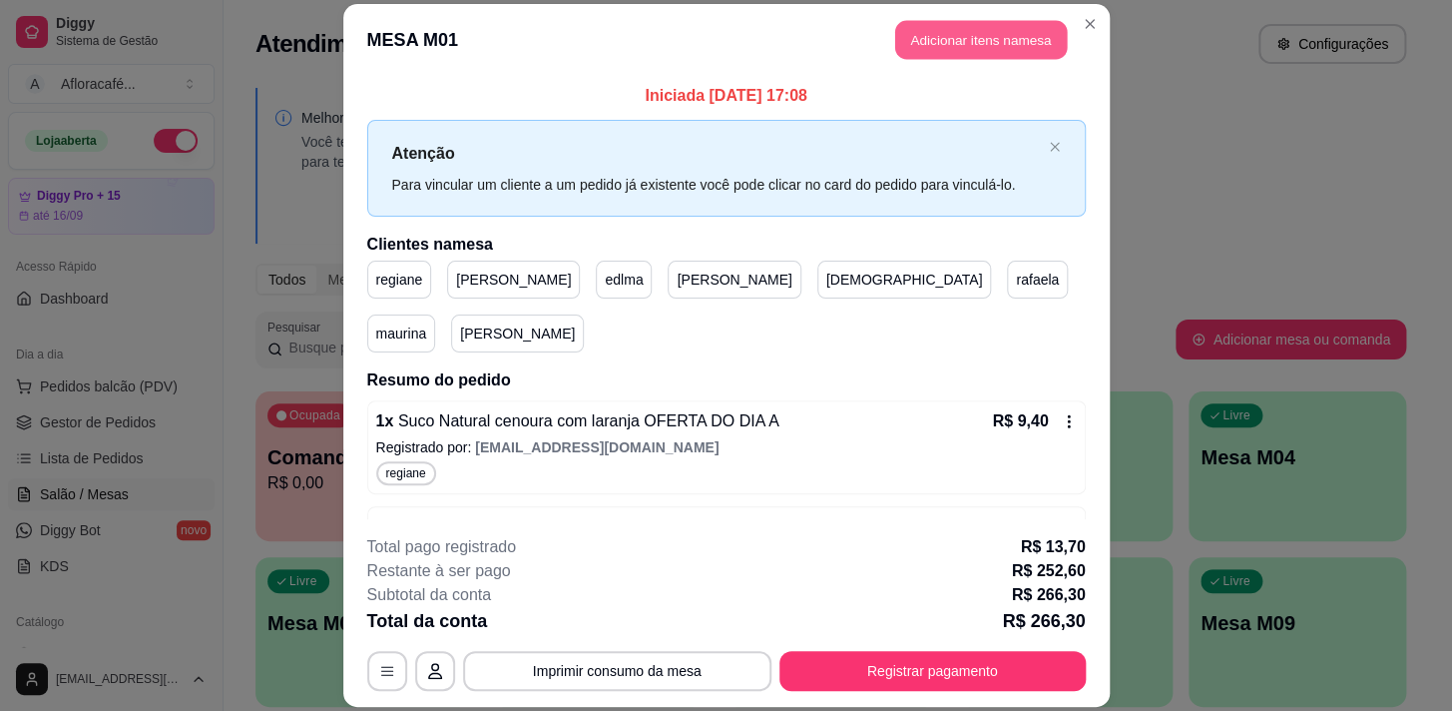
click at [958, 46] on button "Adicionar itens na mesa" at bounding box center [981, 39] width 172 height 39
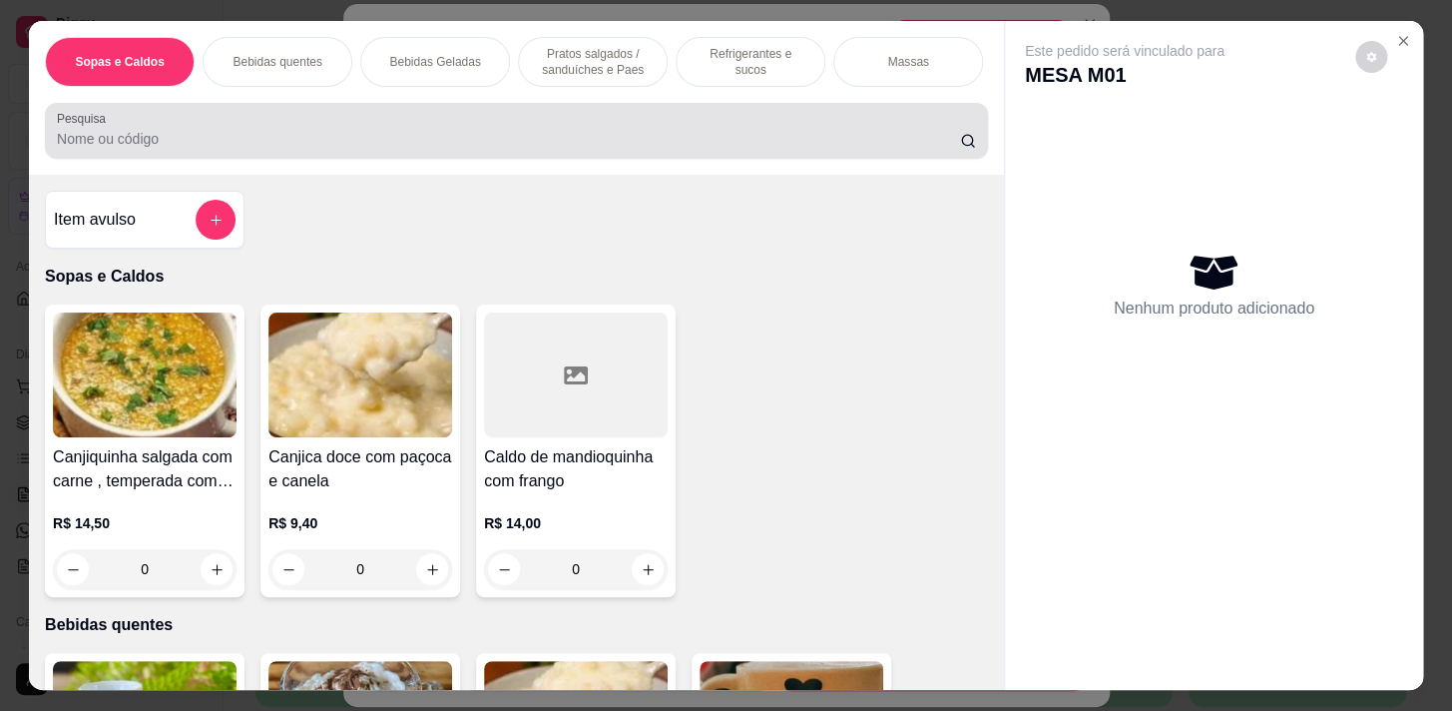
click at [615, 117] on div at bounding box center [516, 131] width 919 height 40
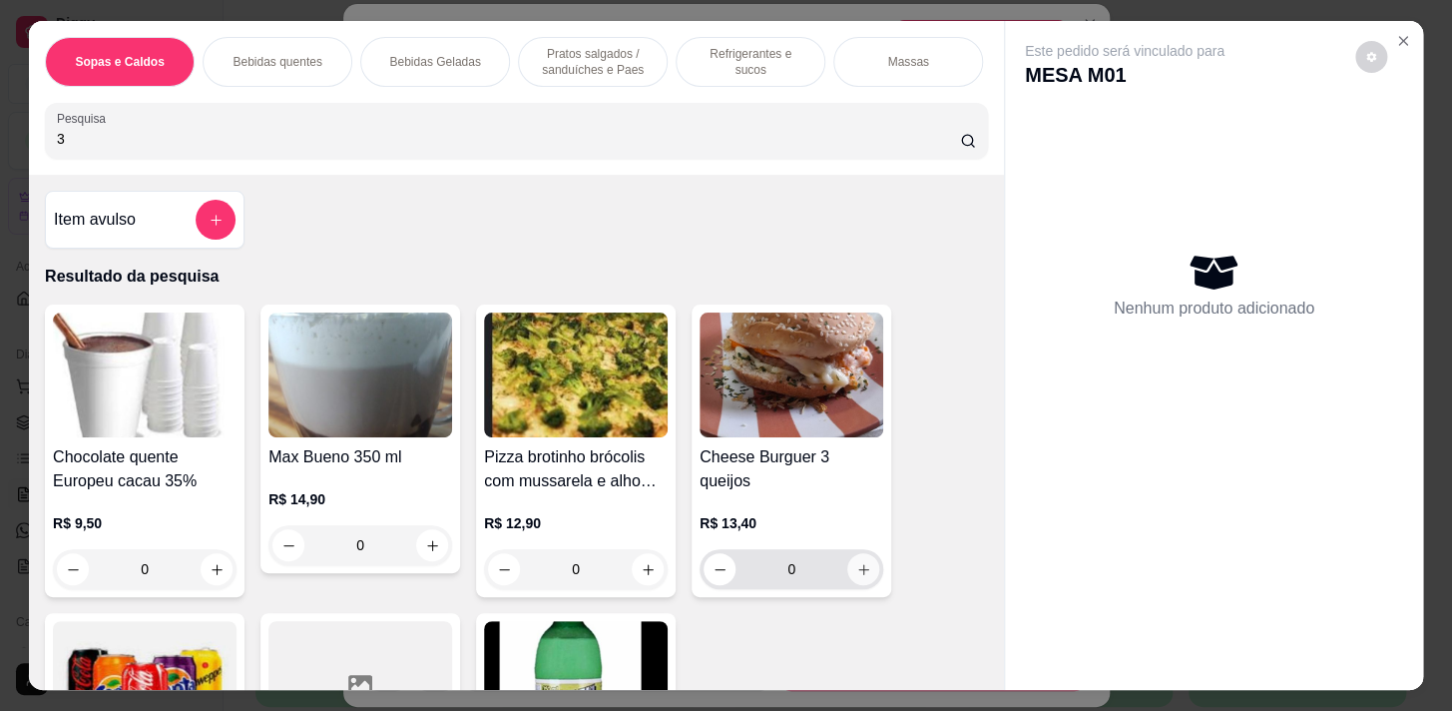
type input "3"
click at [858, 562] on icon "increase-product-quantity" at bounding box center [863, 569] width 15 height 15
type input "1"
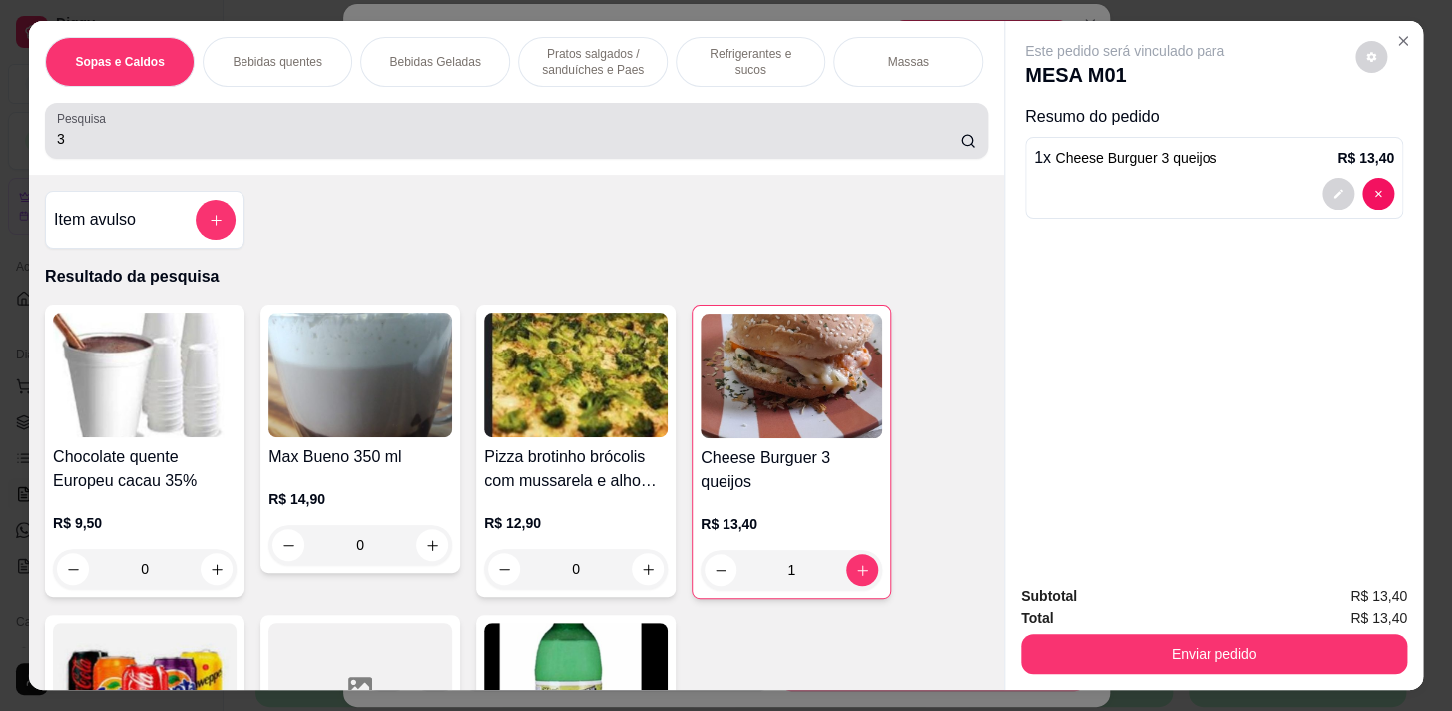
click at [639, 136] on input "3" at bounding box center [508, 139] width 903 height 20
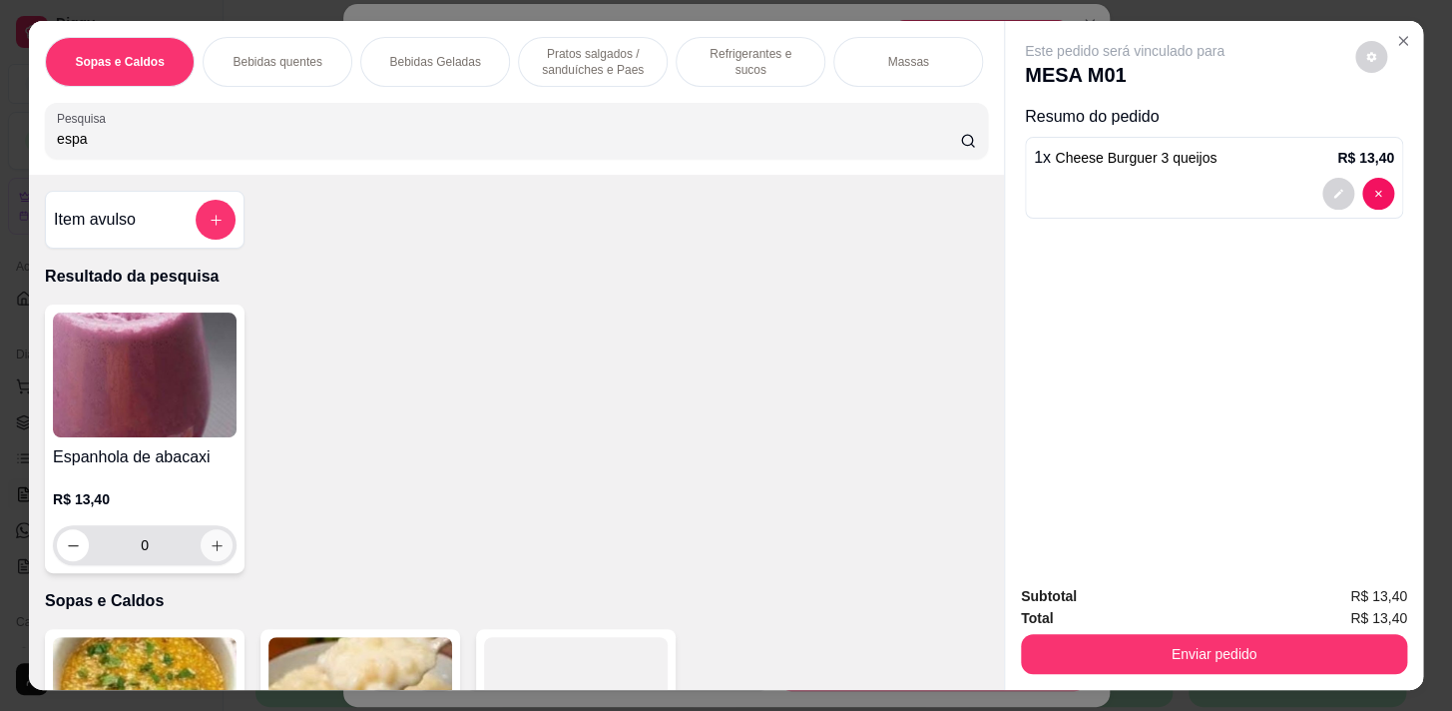
type input "espa"
click at [219, 554] on button "increase-product-quantity" at bounding box center [217, 545] width 31 height 31
type input "1"
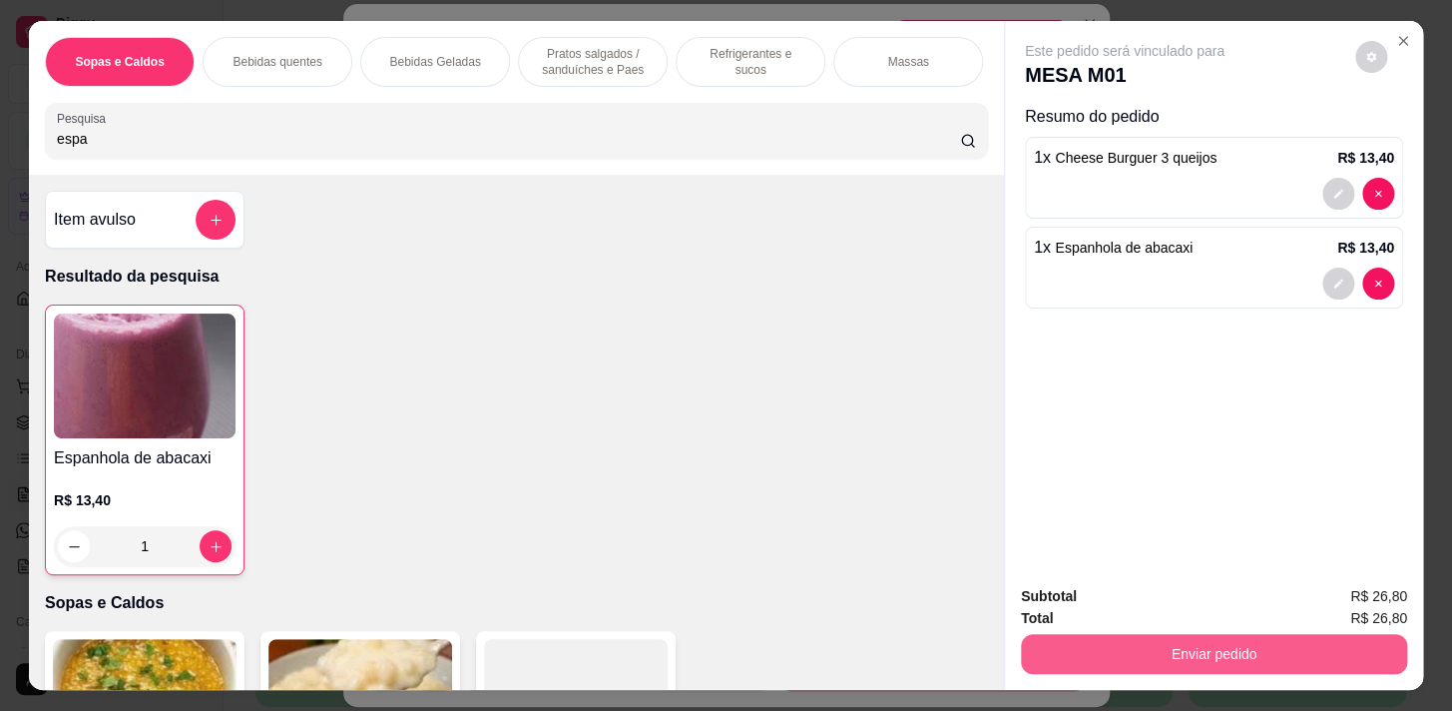
click at [1328, 662] on button "Enviar pedido" at bounding box center [1214, 654] width 386 height 40
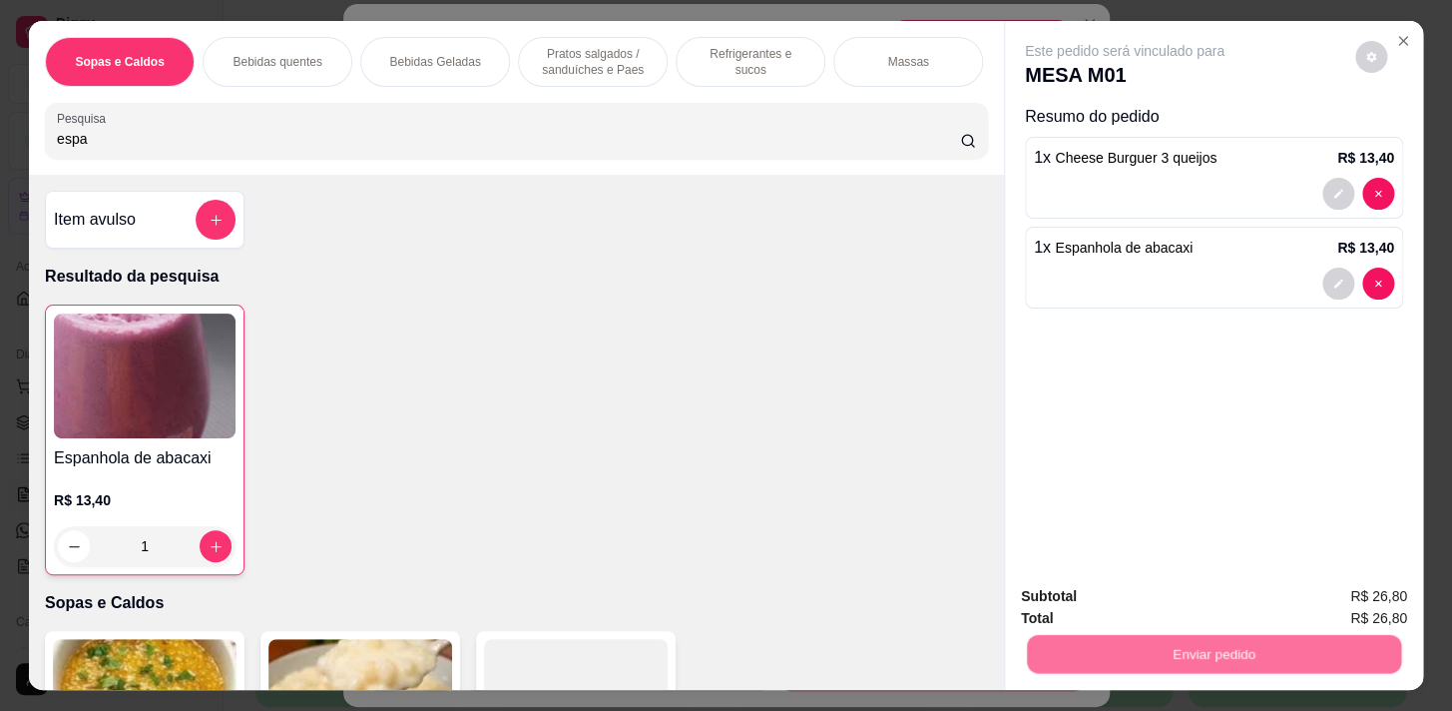
click at [1310, 589] on button "Sim, quero registrar" at bounding box center [1338, 598] width 149 height 38
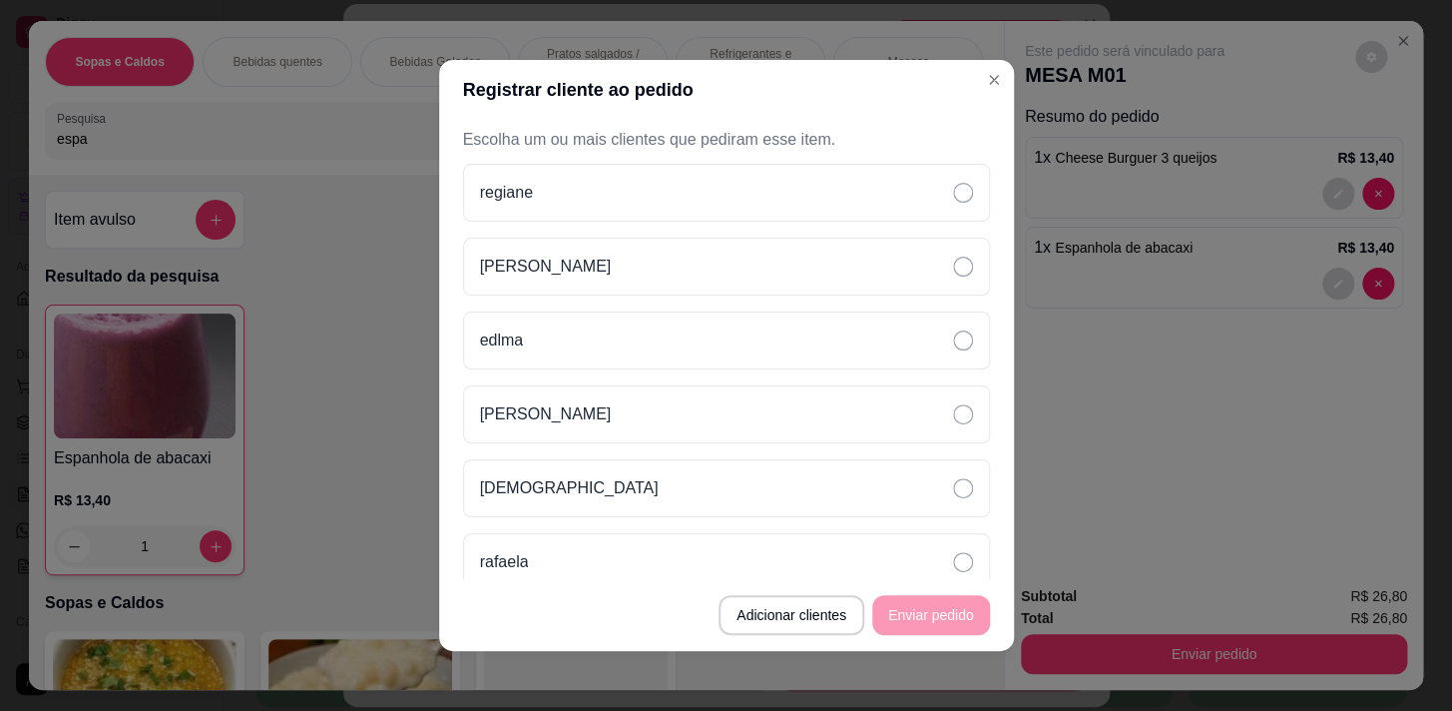
click at [719, 626] on button "Adicionar clientes" at bounding box center [792, 615] width 146 height 40
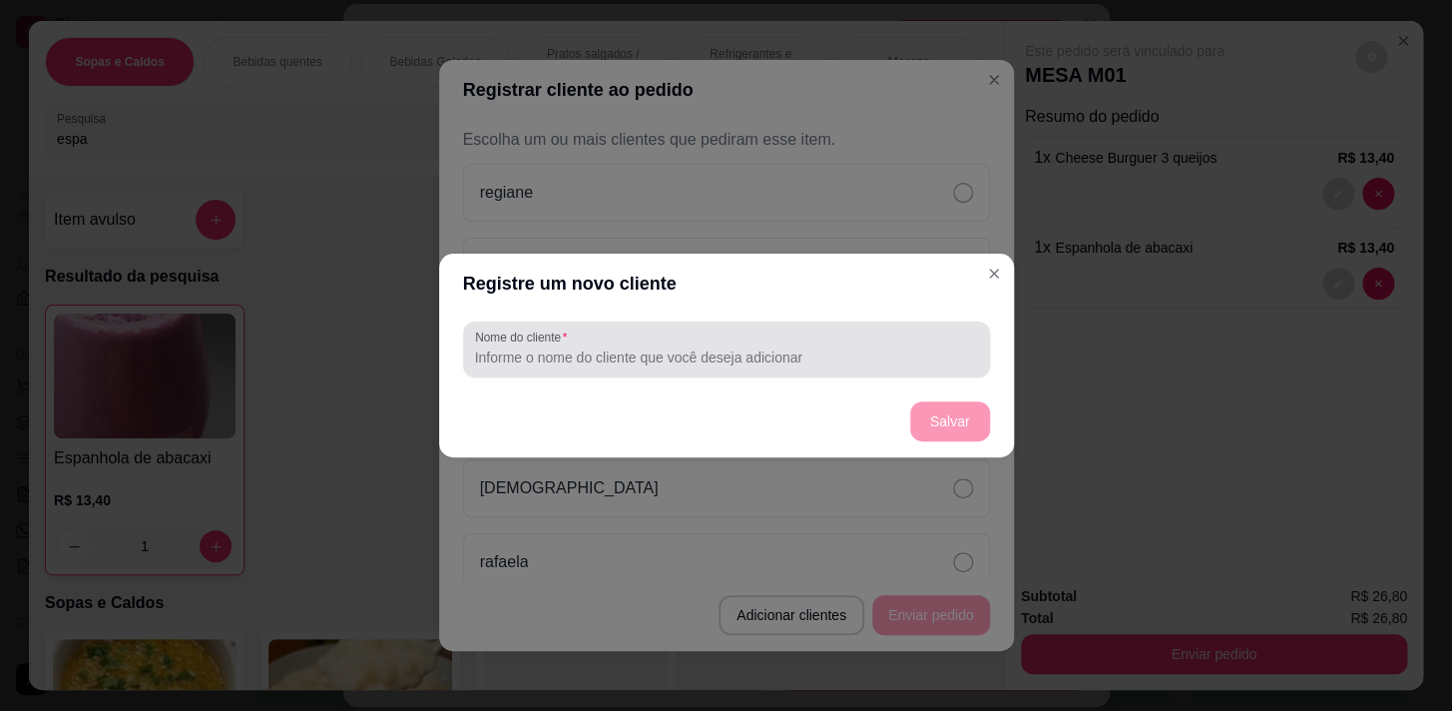
click at [776, 360] on input "Nome do cliente" at bounding box center [726, 357] width 503 height 20
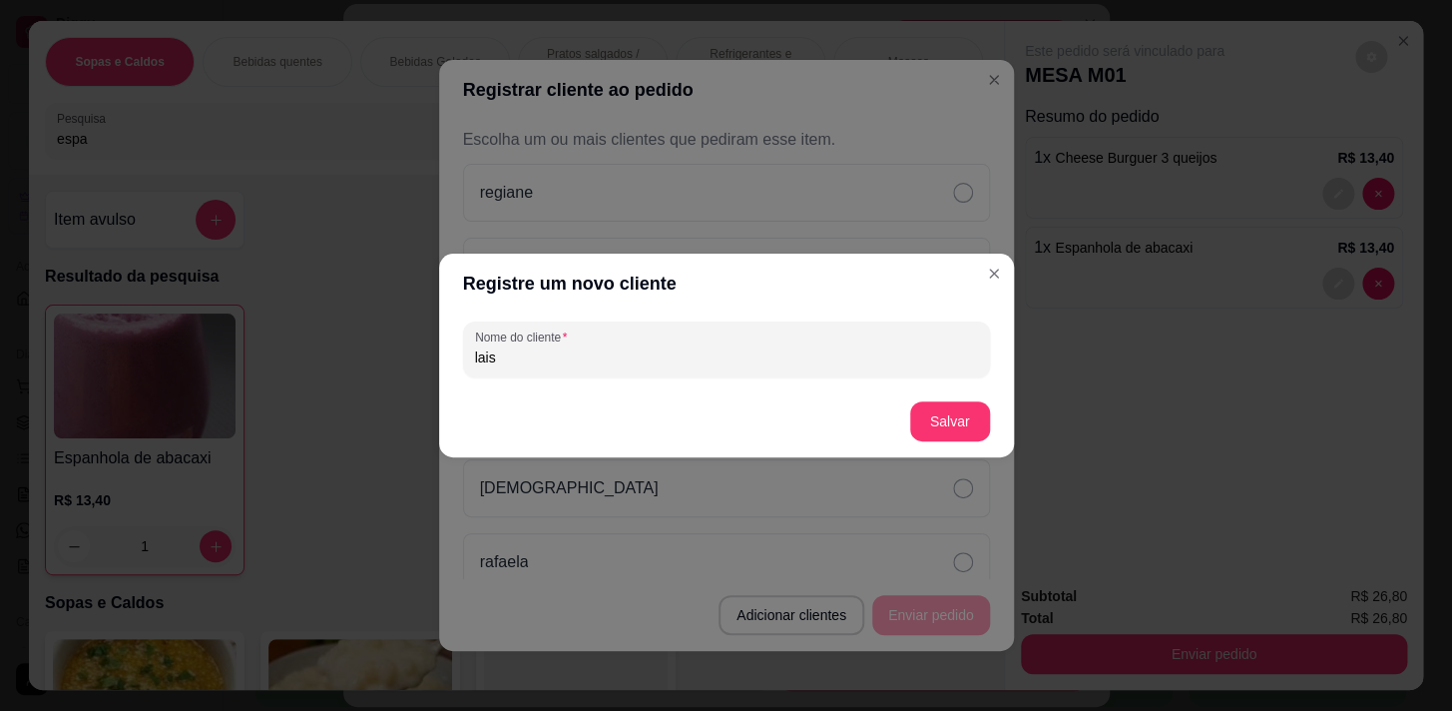
type input "lais"
click at [957, 409] on button "Salvar" at bounding box center [950, 421] width 80 height 40
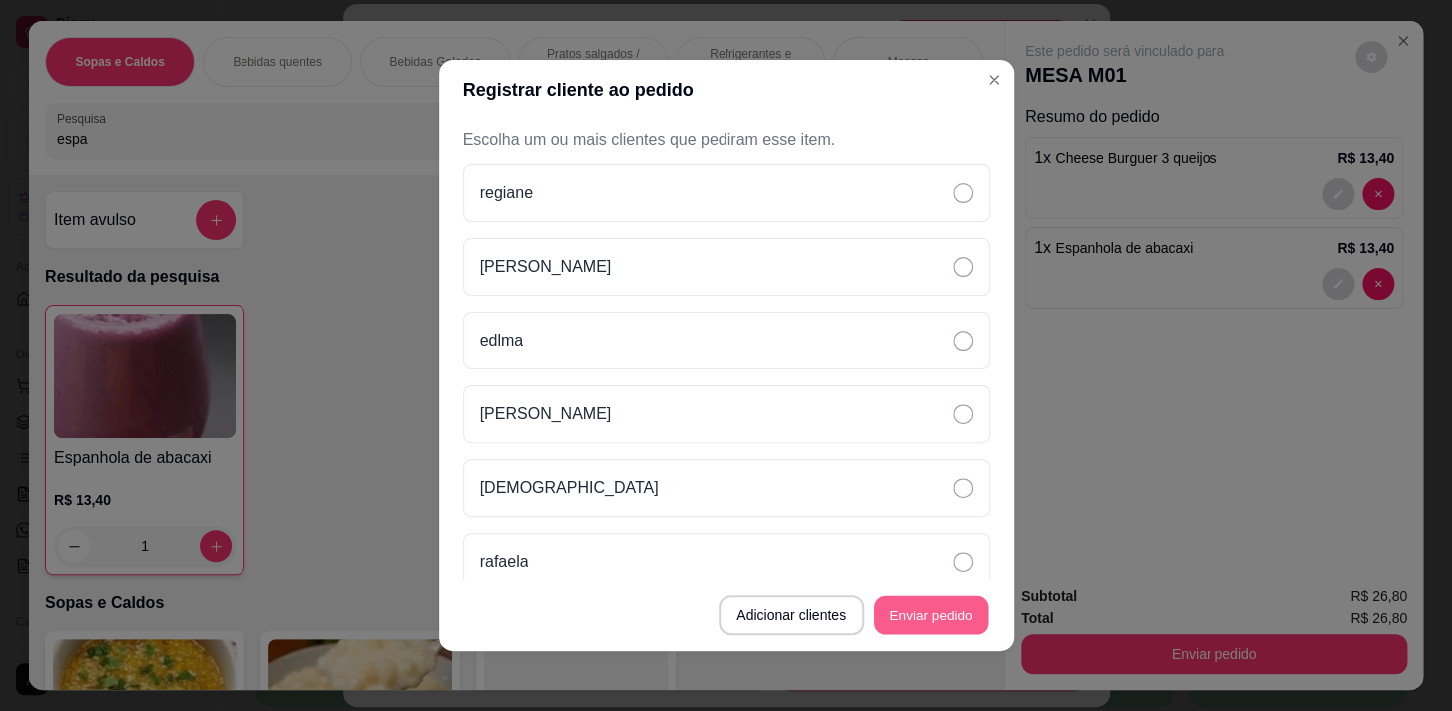
click at [935, 618] on button "Enviar pedido" at bounding box center [931, 615] width 114 height 39
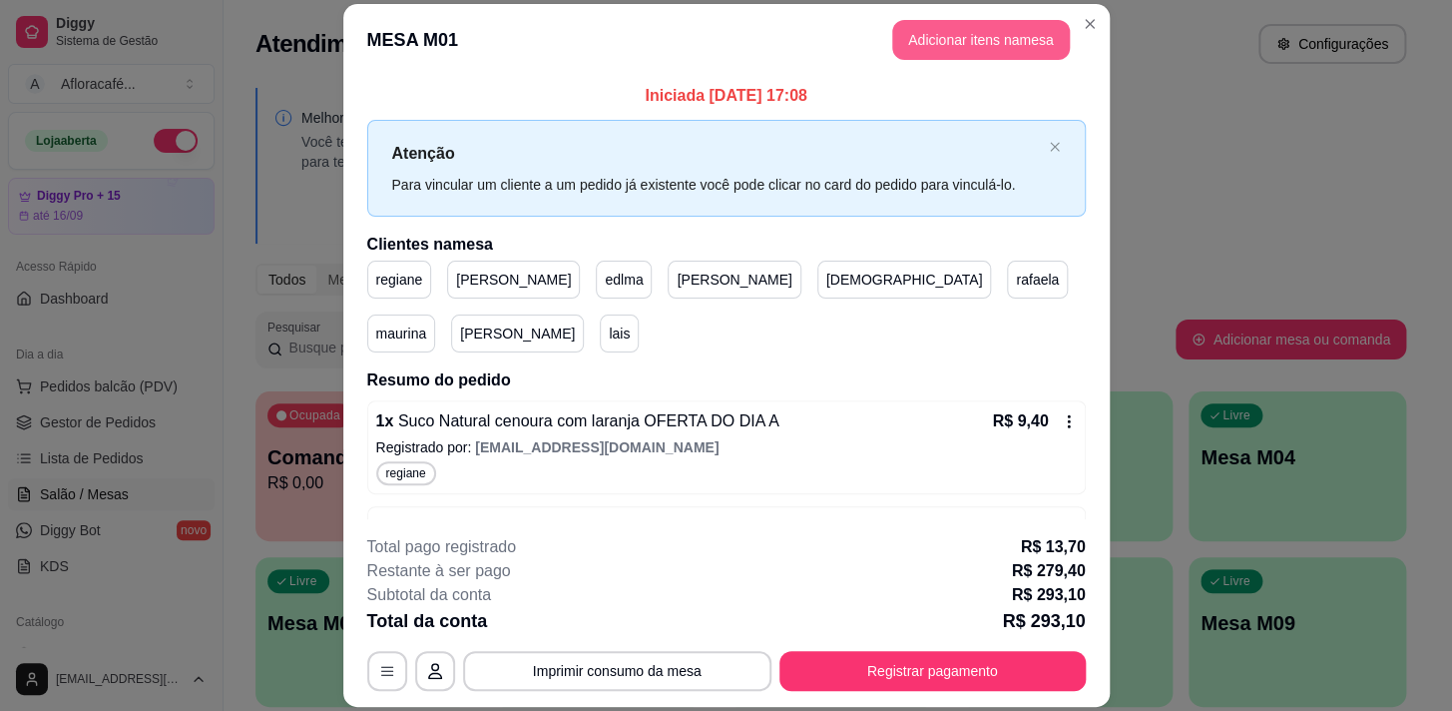
click at [935, 44] on button "Adicionar itens na mesa" at bounding box center [981, 40] width 178 height 40
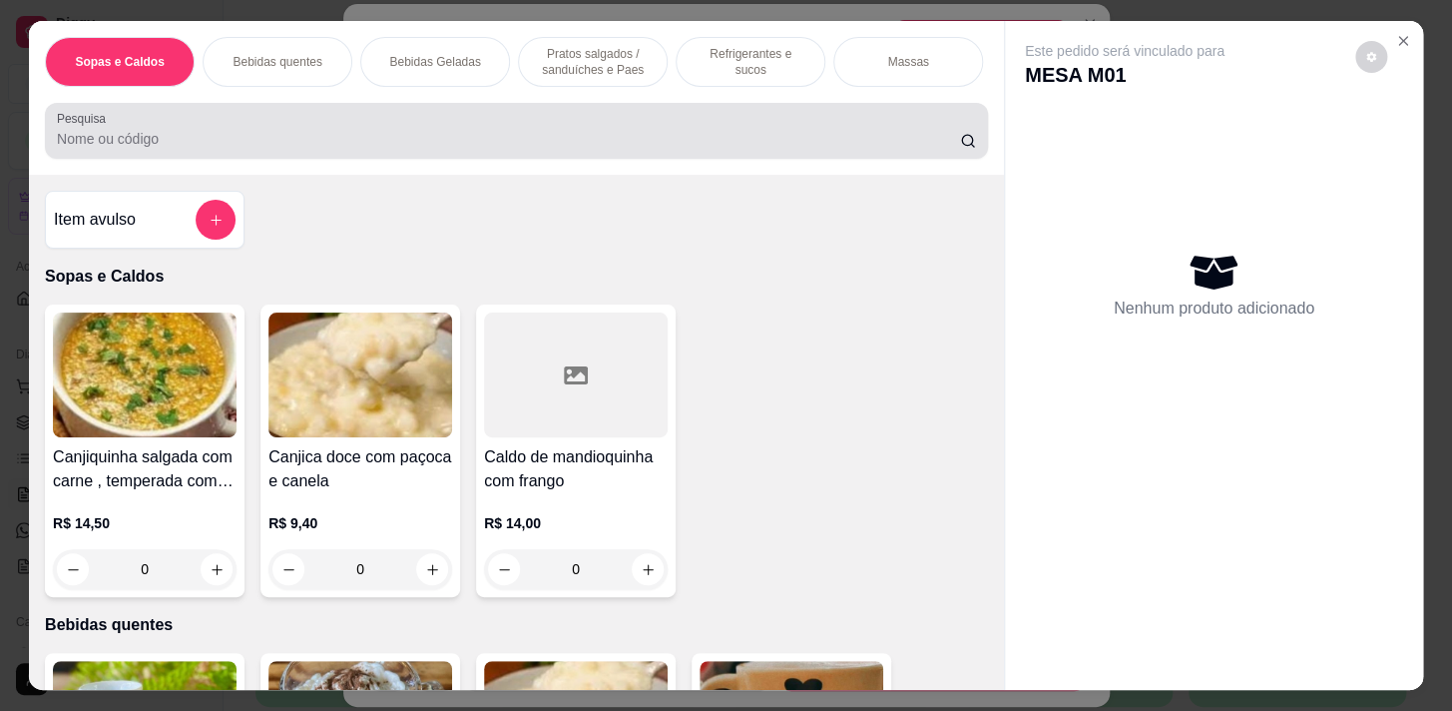
click at [749, 148] on input "Pesquisa" at bounding box center [508, 139] width 903 height 20
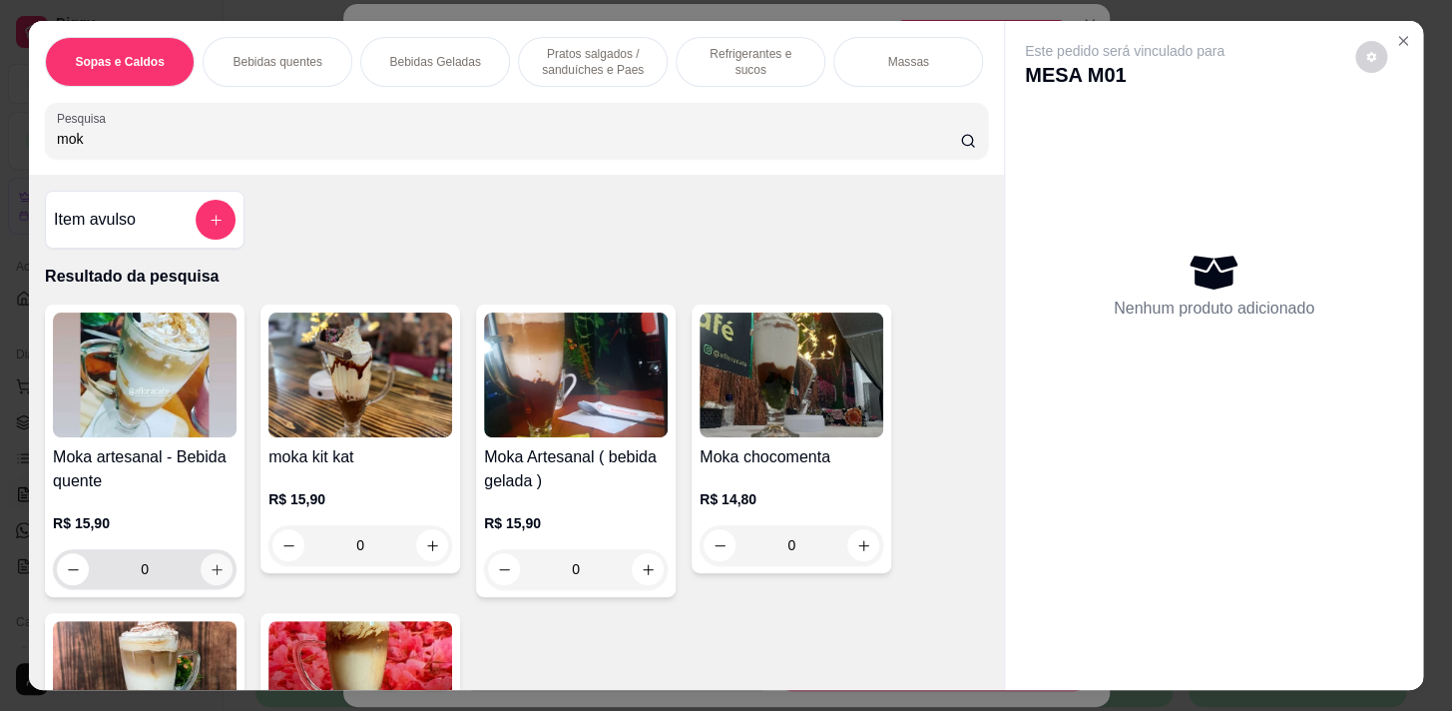
scroll to position [362, 0]
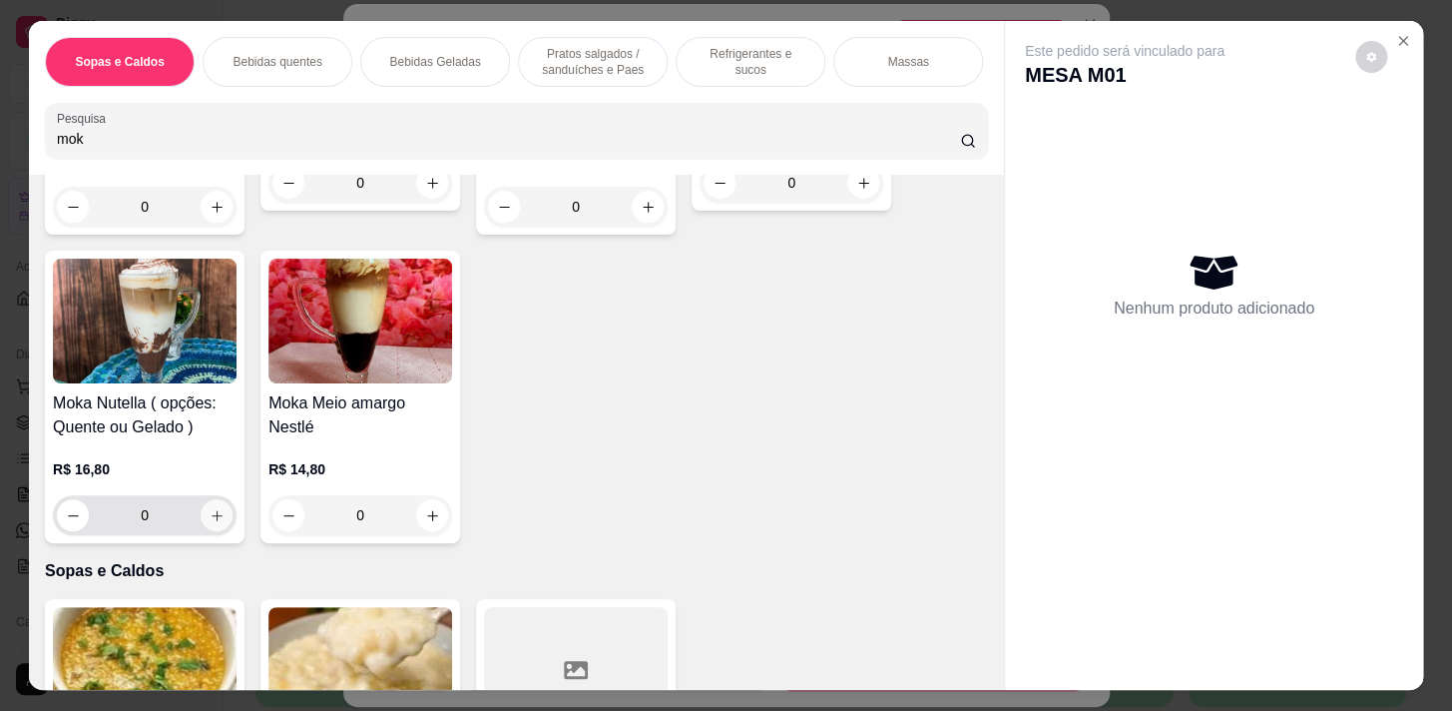
type input "mok"
click at [201, 517] on button "increase-product-quantity" at bounding box center [217, 515] width 32 height 32
type input "1"
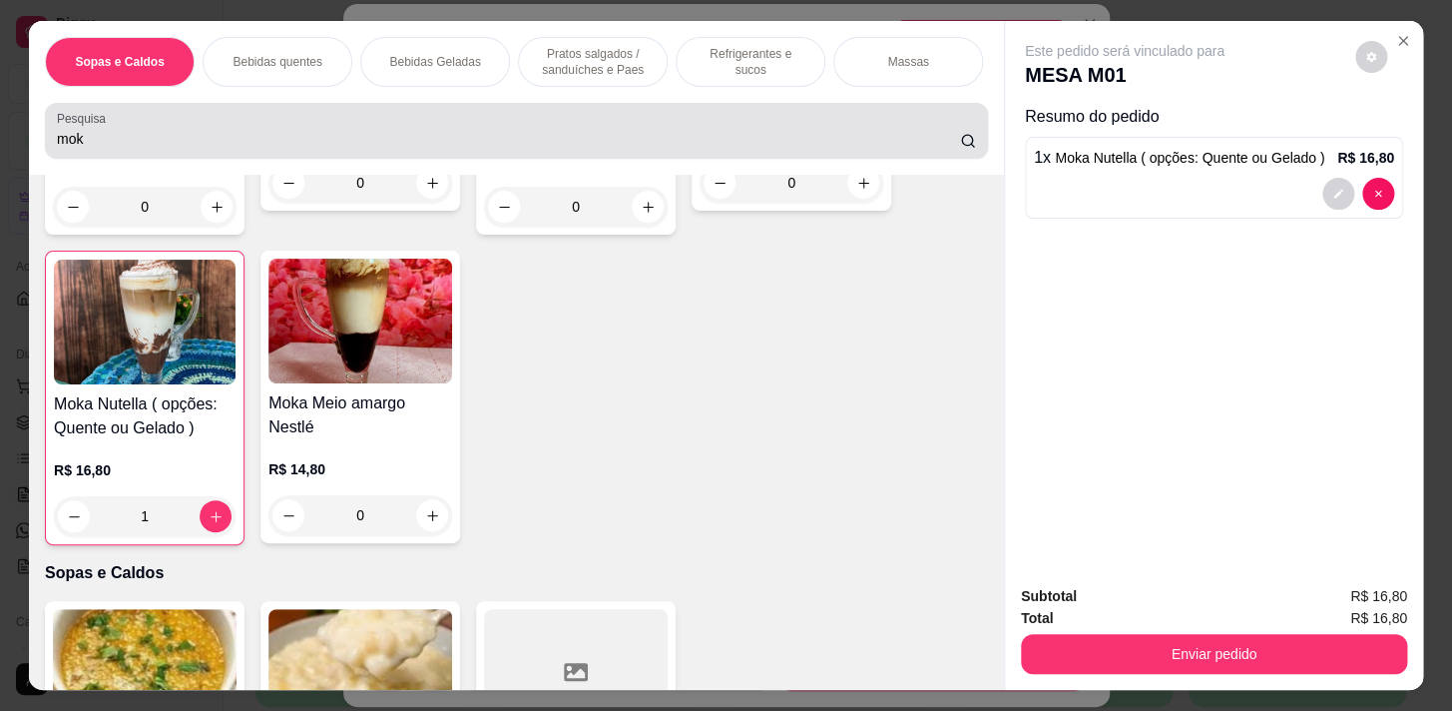
click at [372, 144] on input "mok" at bounding box center [508, 139] width 903 height 20
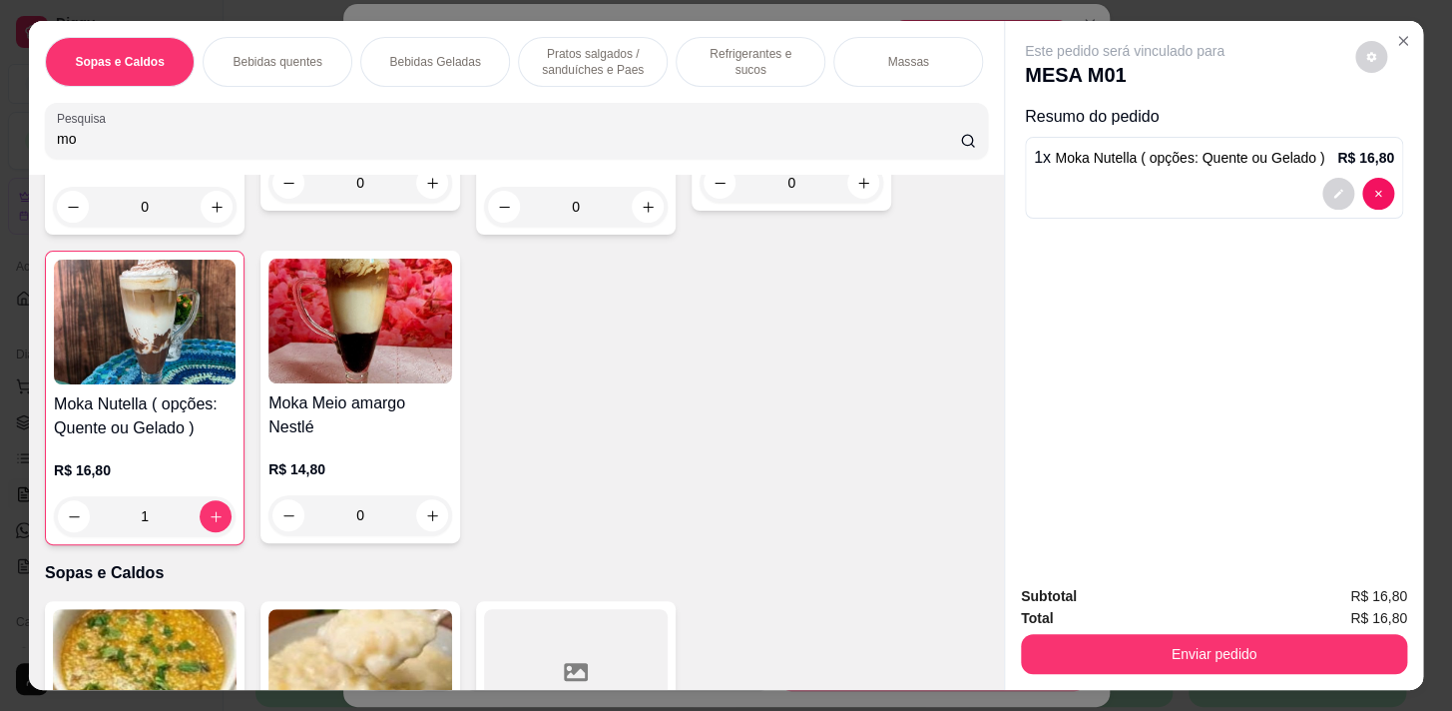
type input "m"
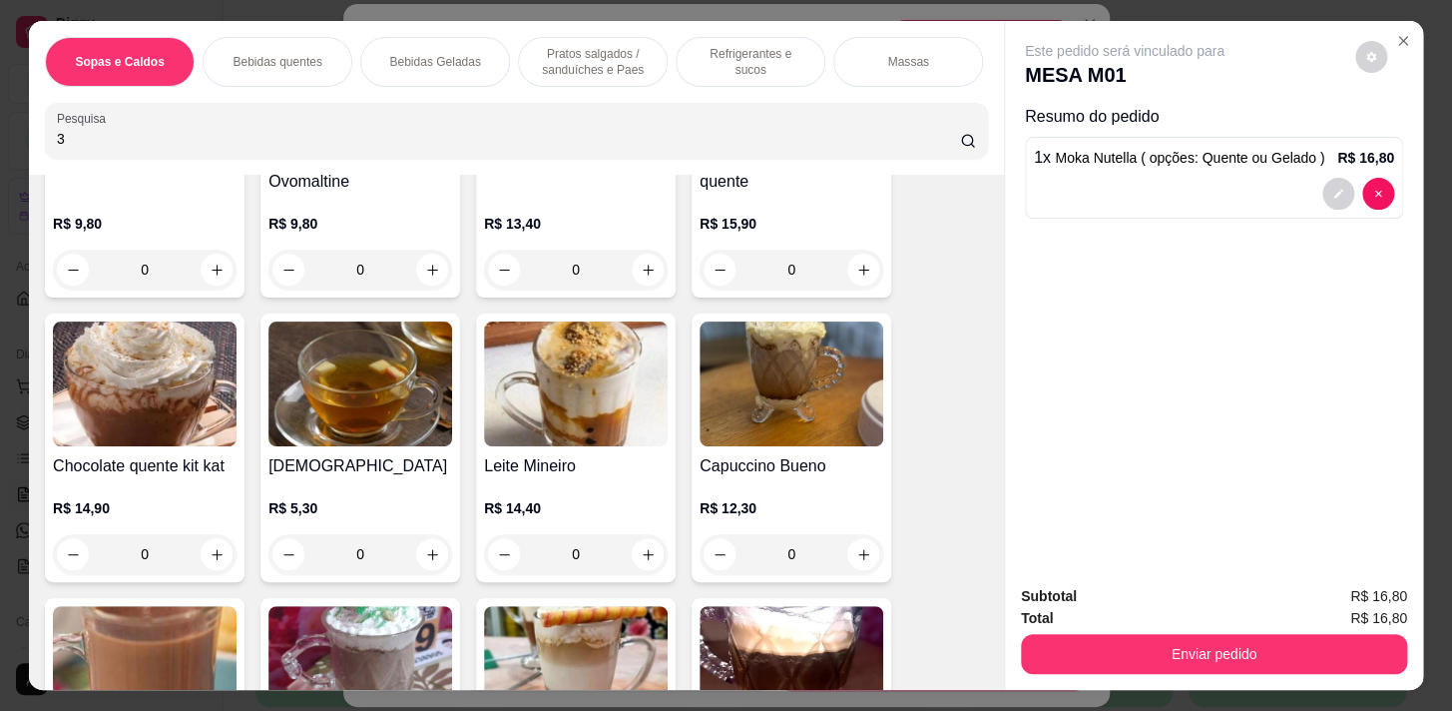
scroll to position [1328, 0]
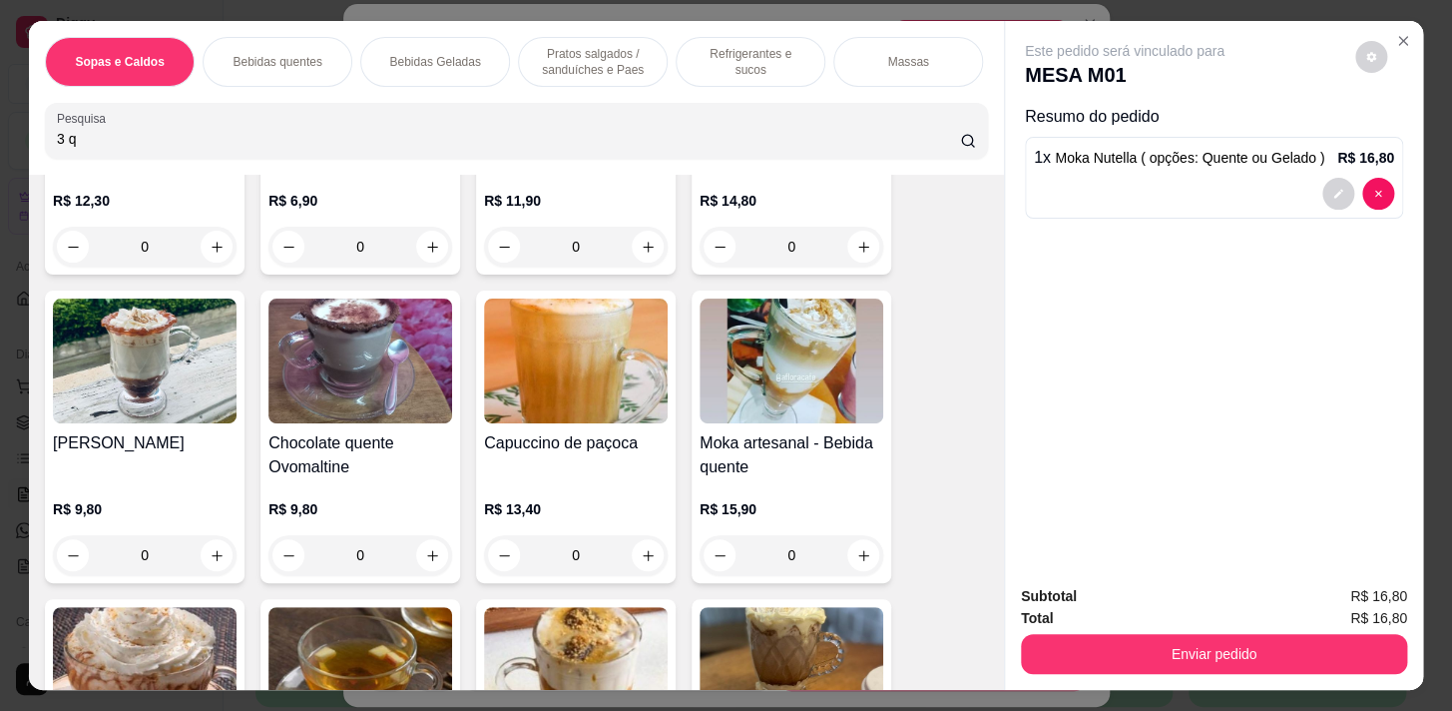
type input "3 q"
drag, startPoint x: 564, startPoint y: 38, endPoint x: 574, endPoint y: 117, distance: 79.5
click at [564, 44] on div "Pratos salgados / sanduíches e Paes" at bounding box center [593, 62] width 150 height 50
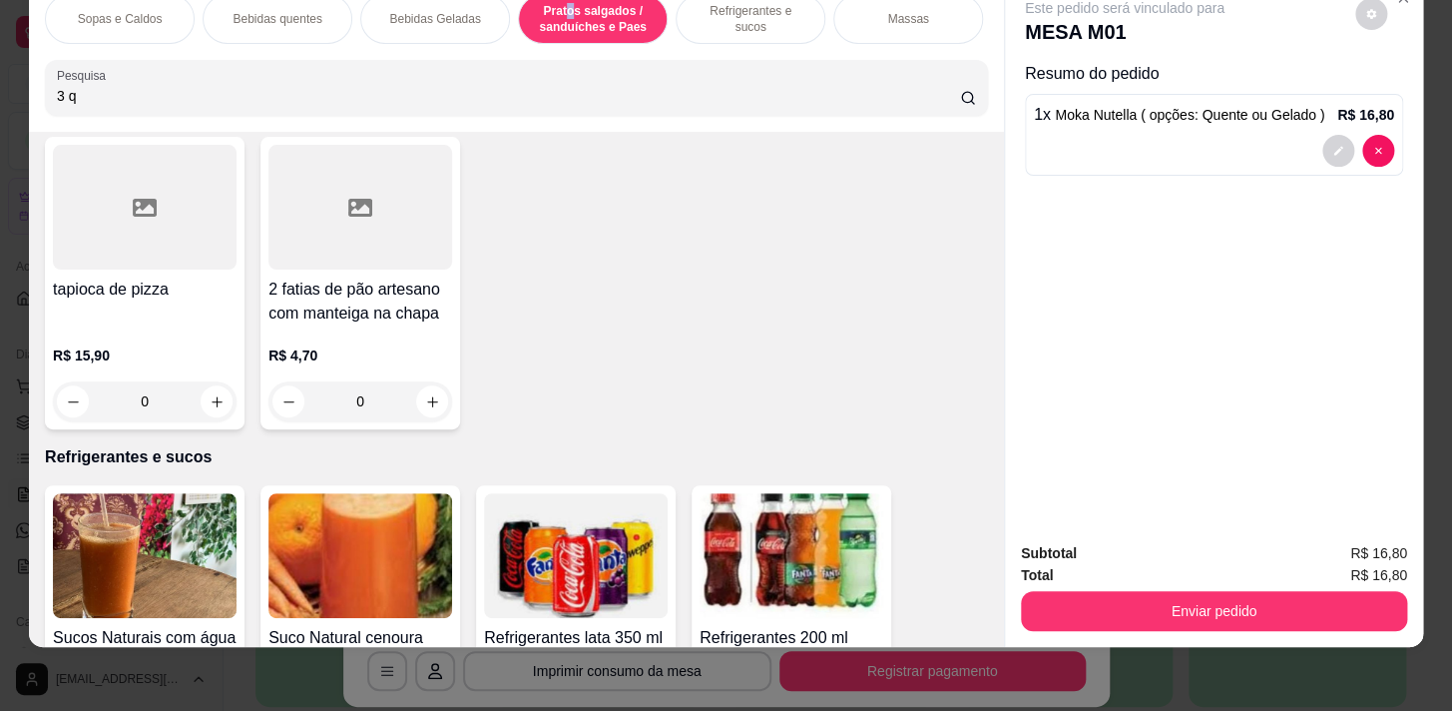
scroll to position [7654, 0]
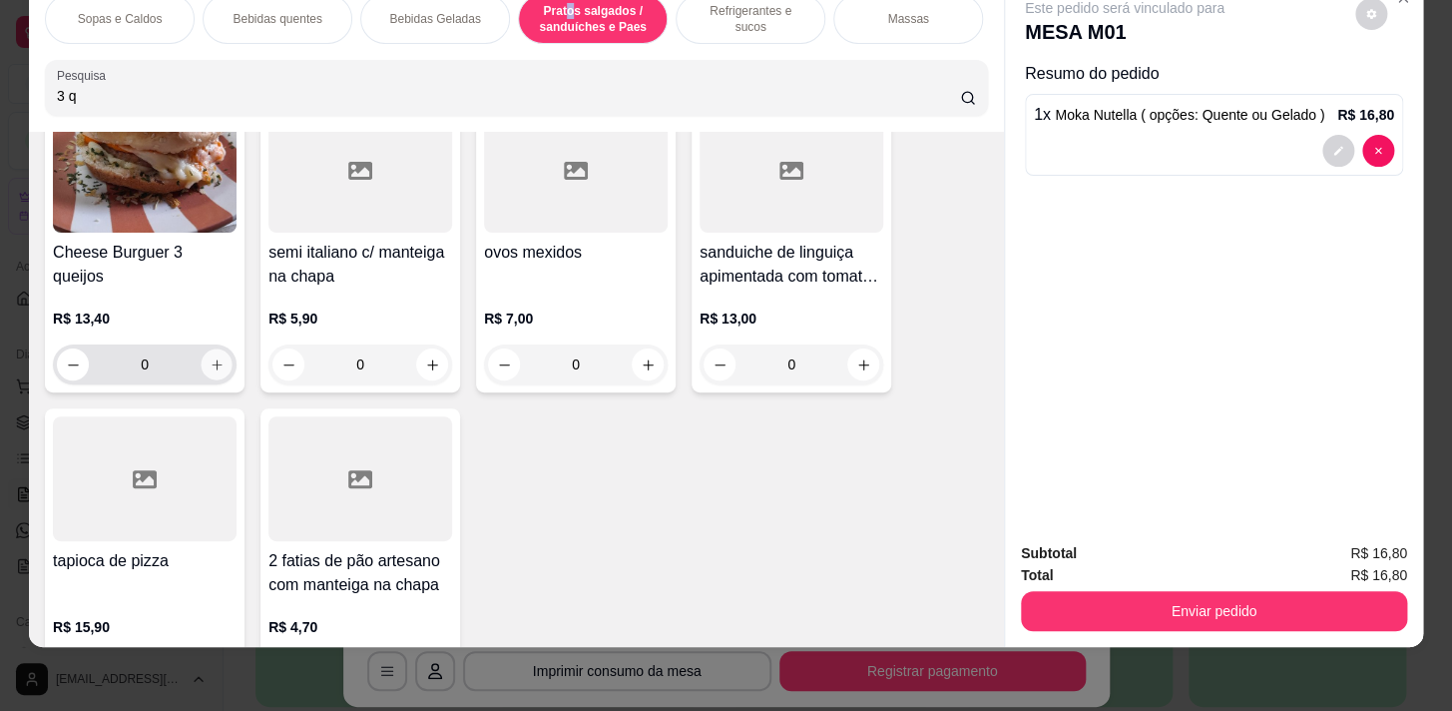
click at [210, 368] on icon "increase-product-quantity" at bounding box center [217, 364] width 15 height 15
type input "1"
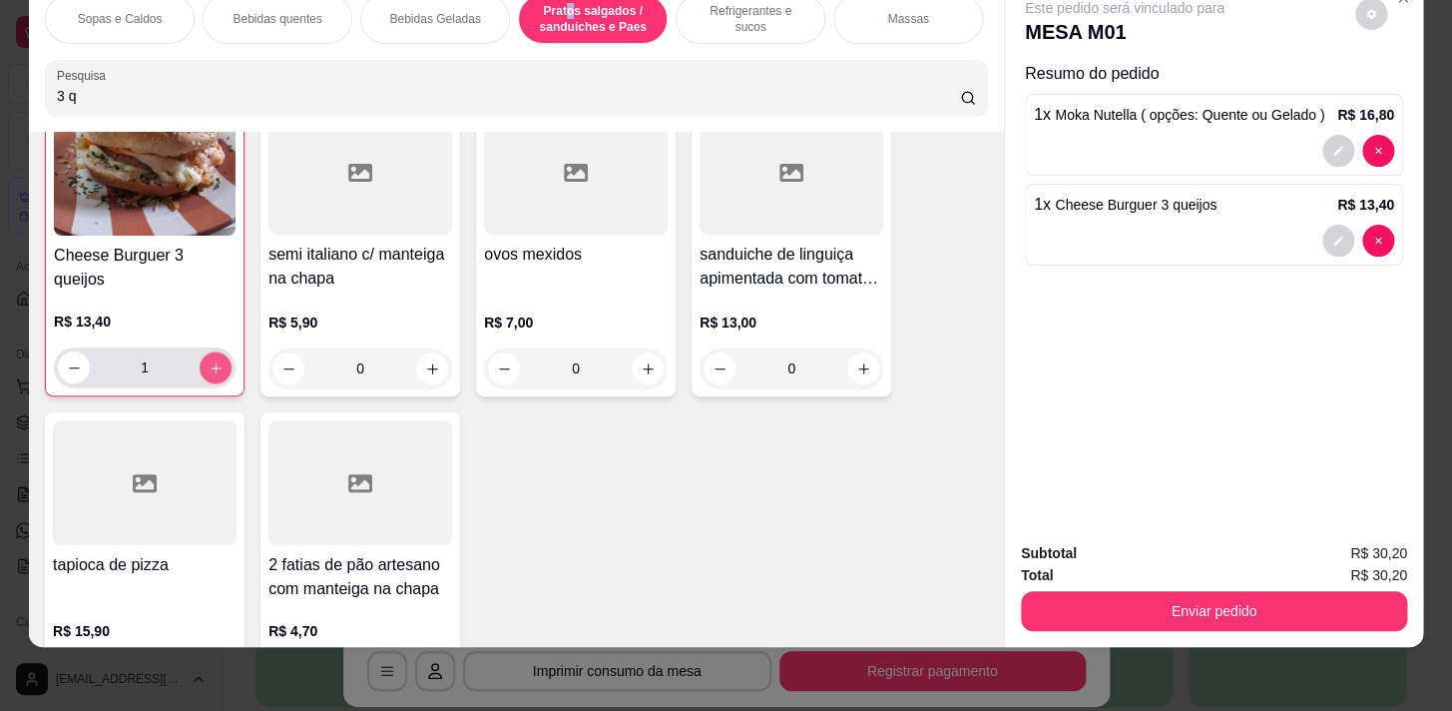
scroll to position [7655, 0]
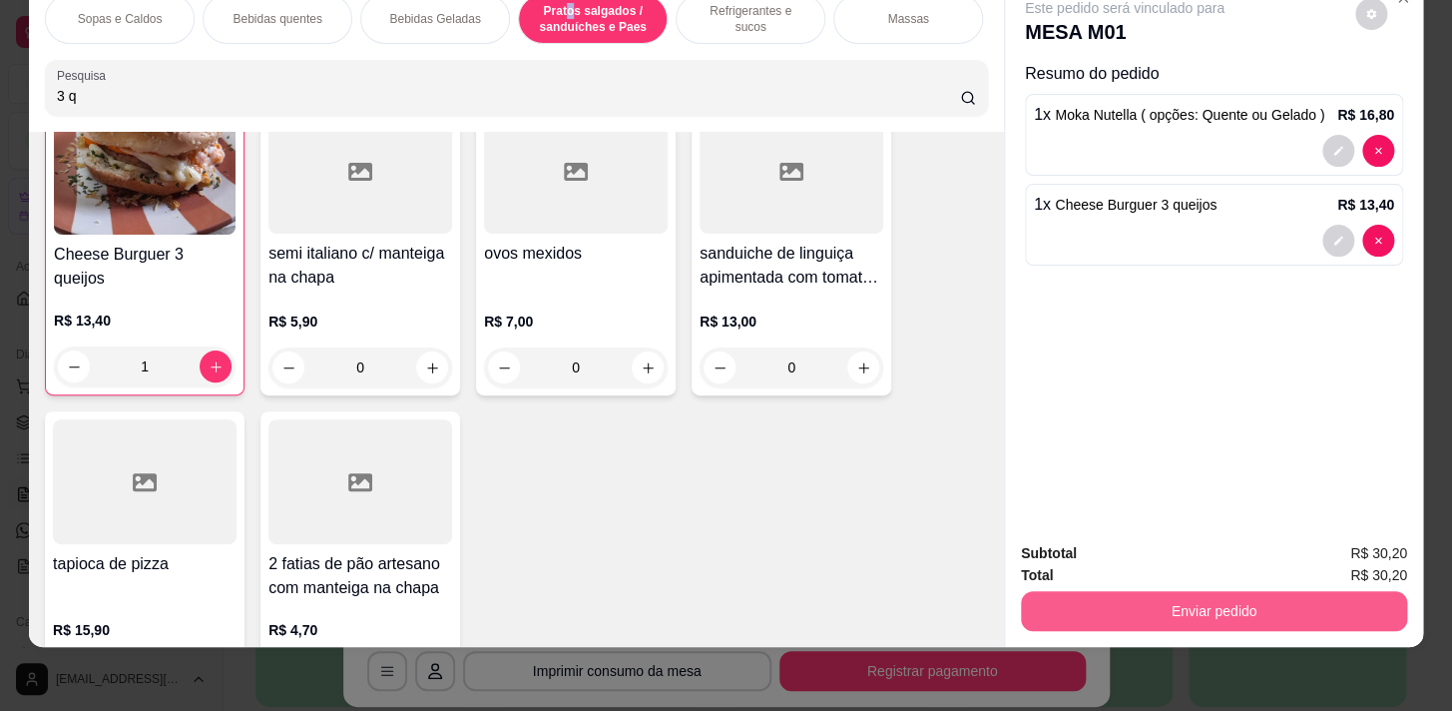
click at [1162, 603] on button "Enviar pedido" at bounding box center [1214, 611] width 386 height 40
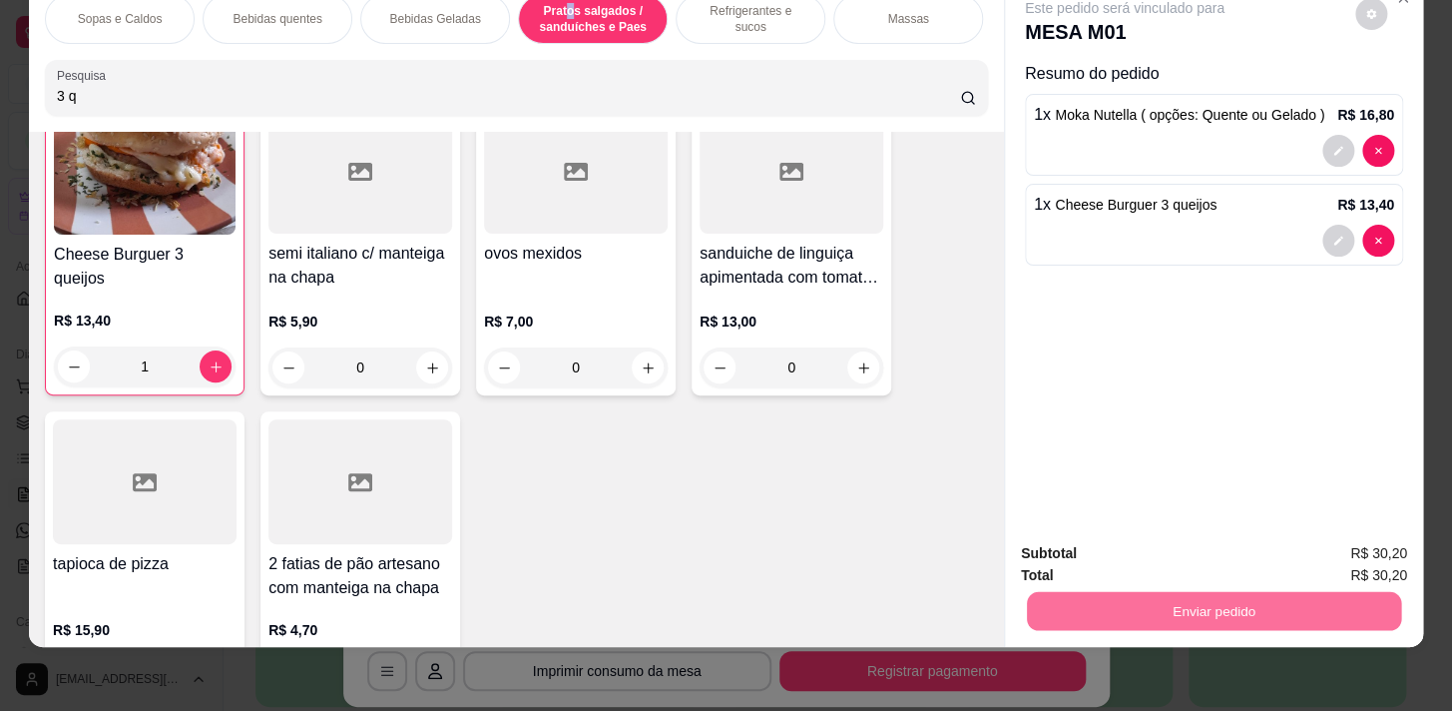
click at [1314, 558] on button "Sim, quero registrar" at bounding box center [1338, 549] width 149 height 38
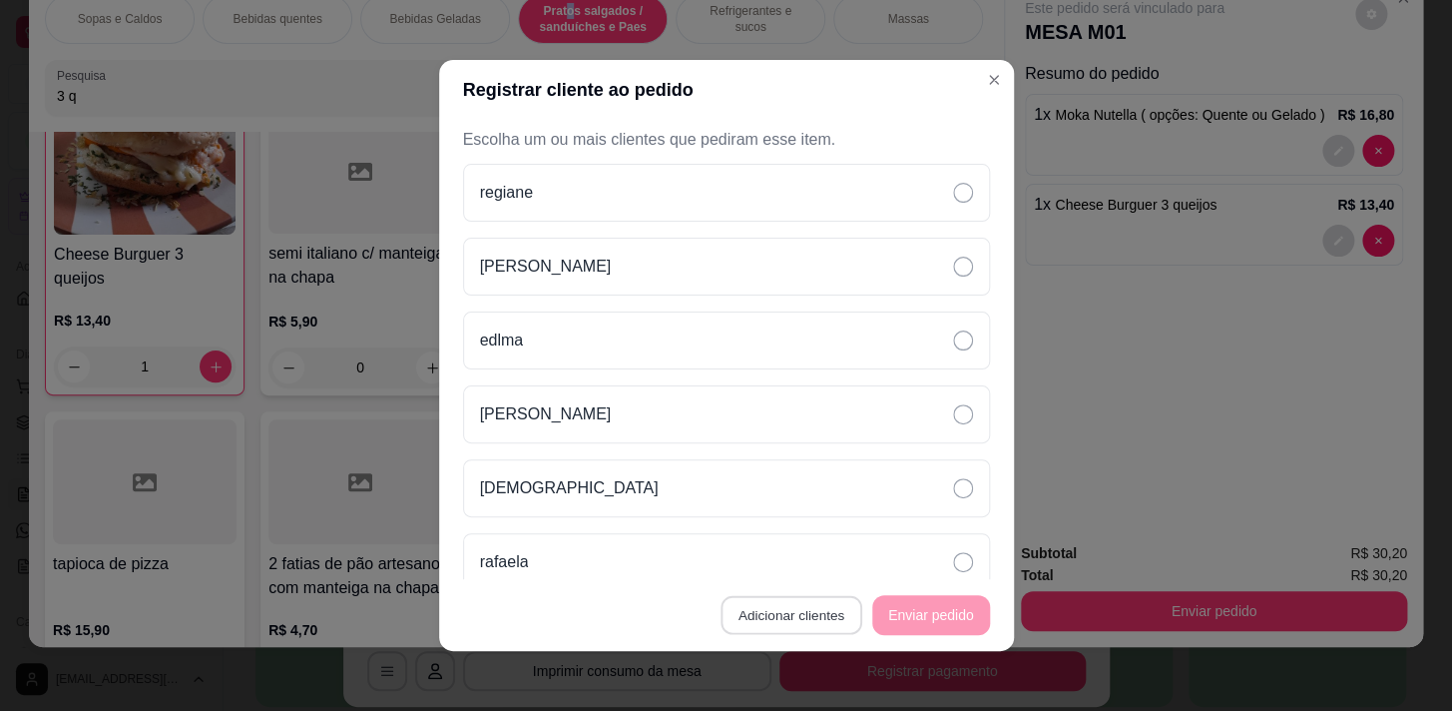
click at [818, 605] on button "Adicionar clientes" at bounding box center [791, 615] width 141 height 39
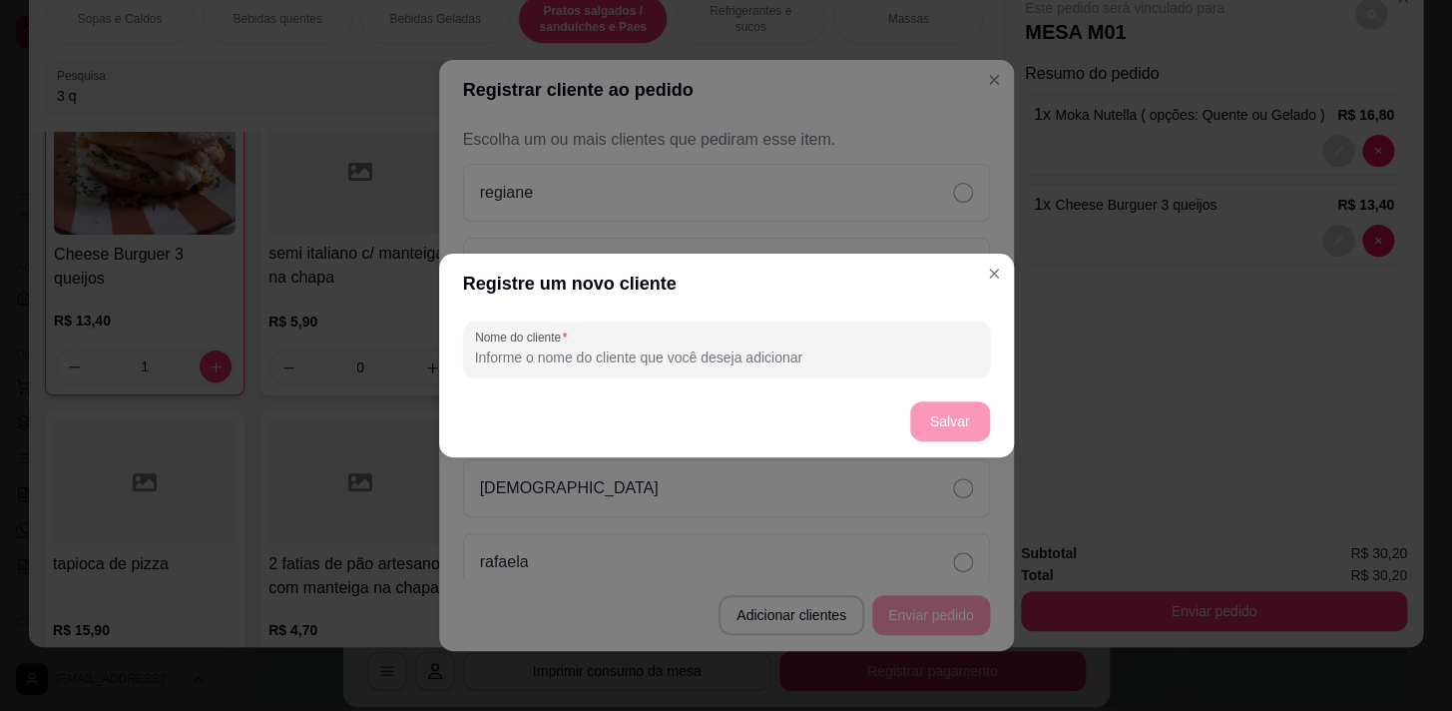
click at [844, 359] on input "Nome do cliente" at bounding box center [726, 357] width 503 height 20
type input "magali"
click at [964, 427] on button "Salvar" at bounding box center [950, 421] width 78 height 39
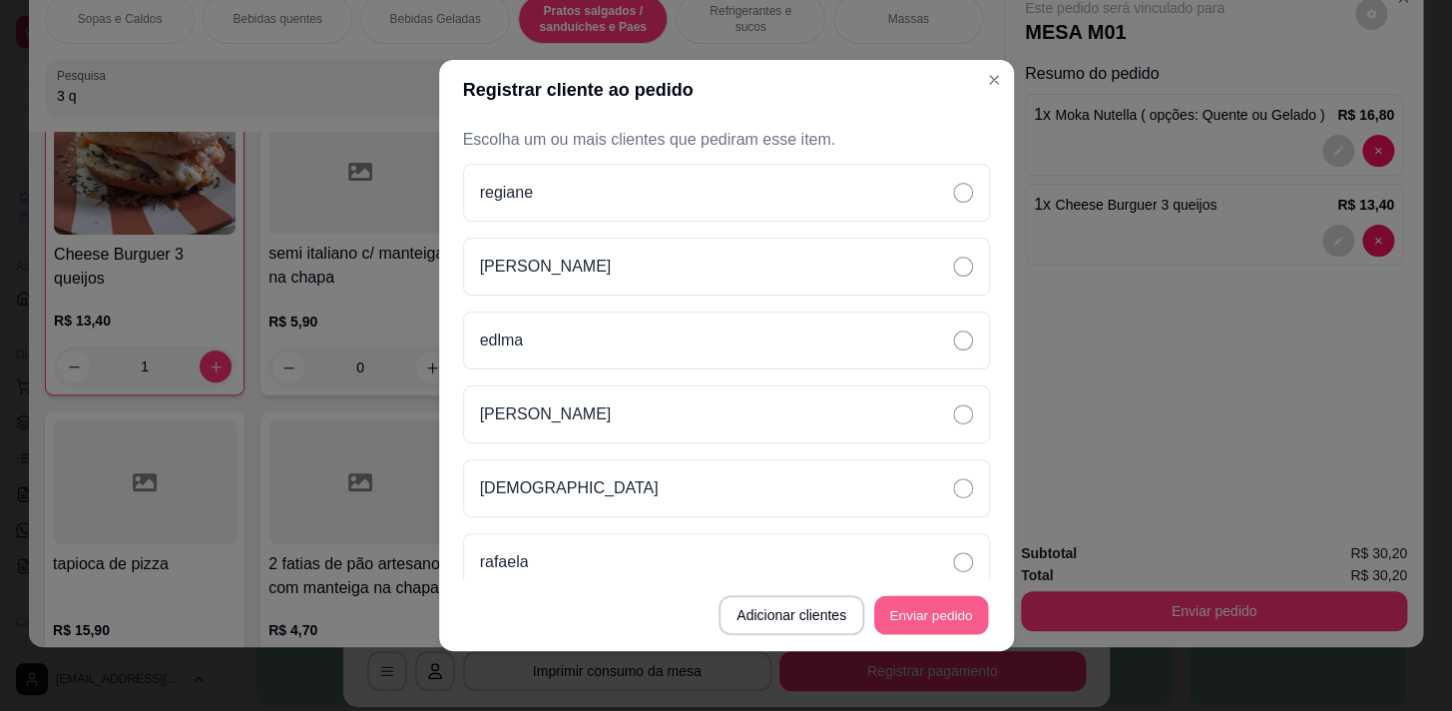
click at [960, 601] on button "Enviar pedido" at bounding box center [931, 615] width 114 height 39
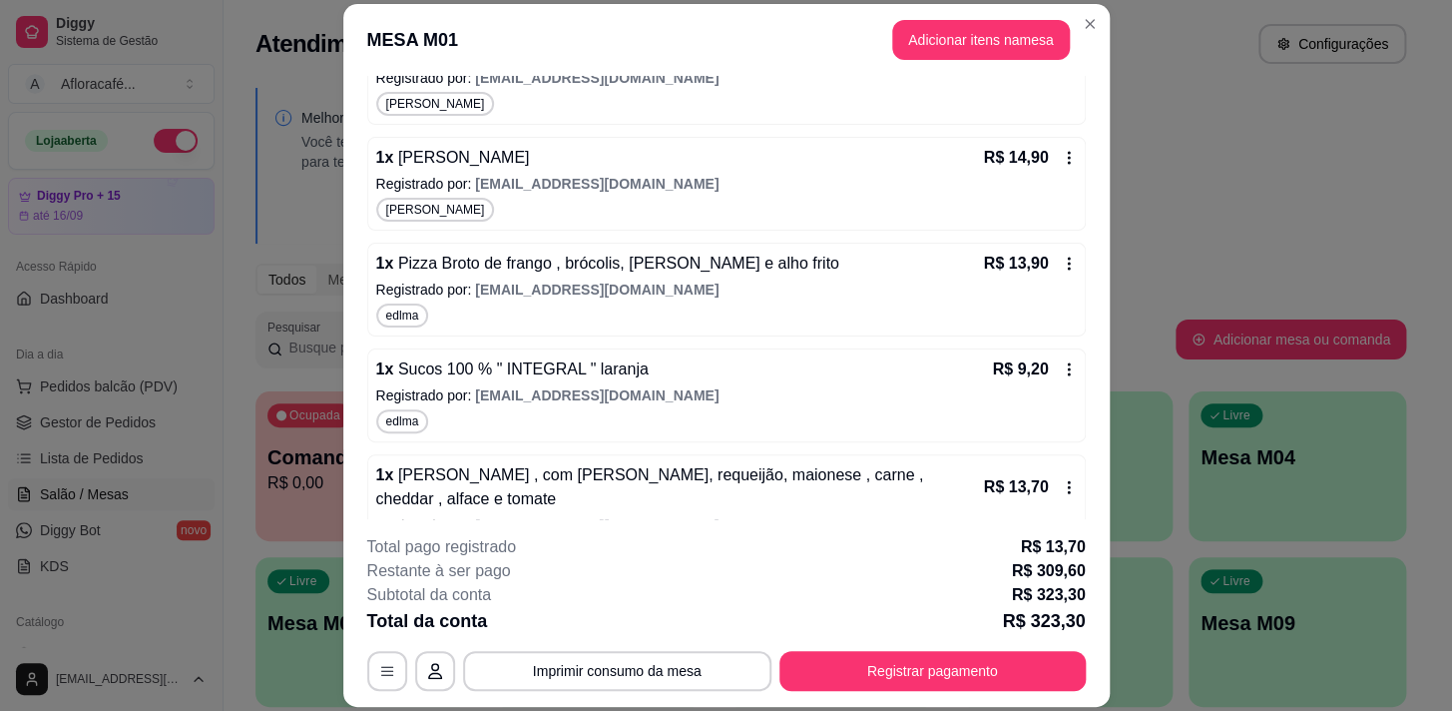
scroll to position [1179, 0]
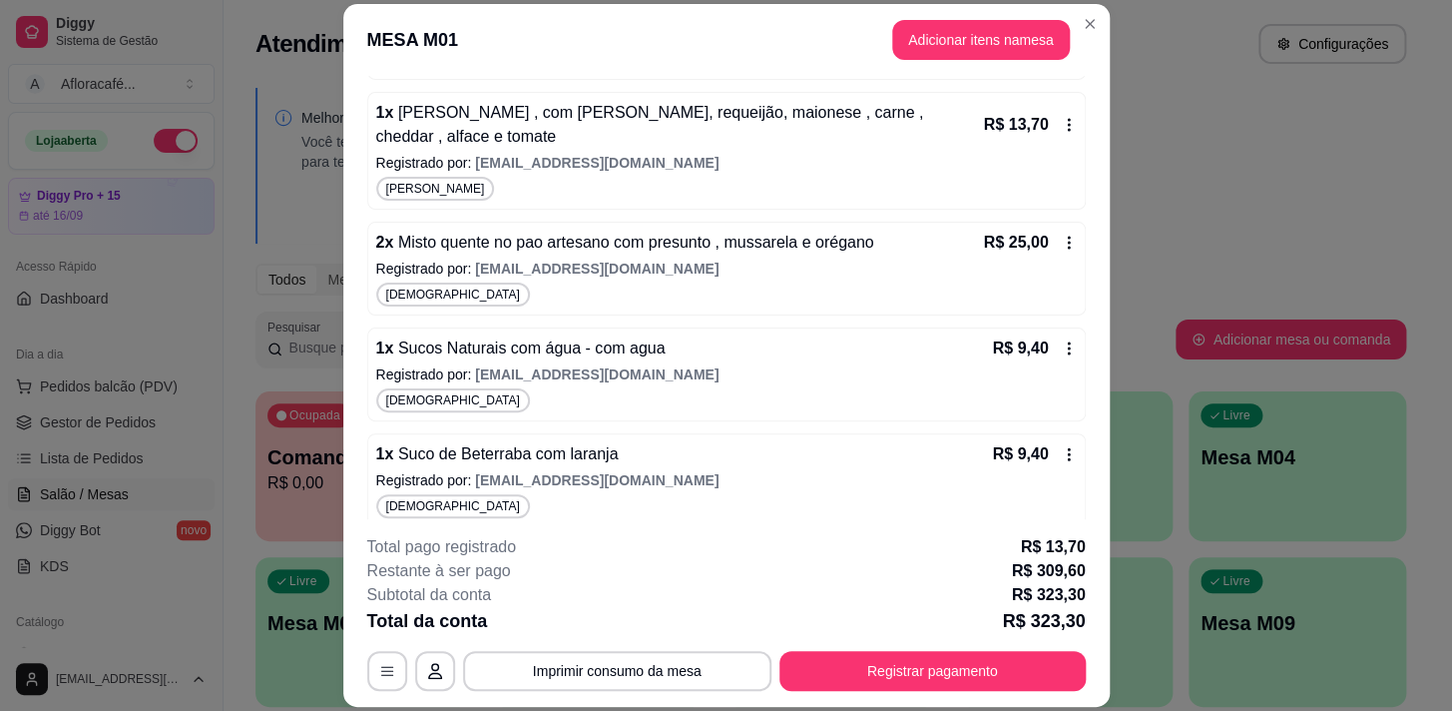
click at [1101, 16] on header "MESA M01 Adicionar itens na mesa" at bounding box center [726, 40] width 767 height 72
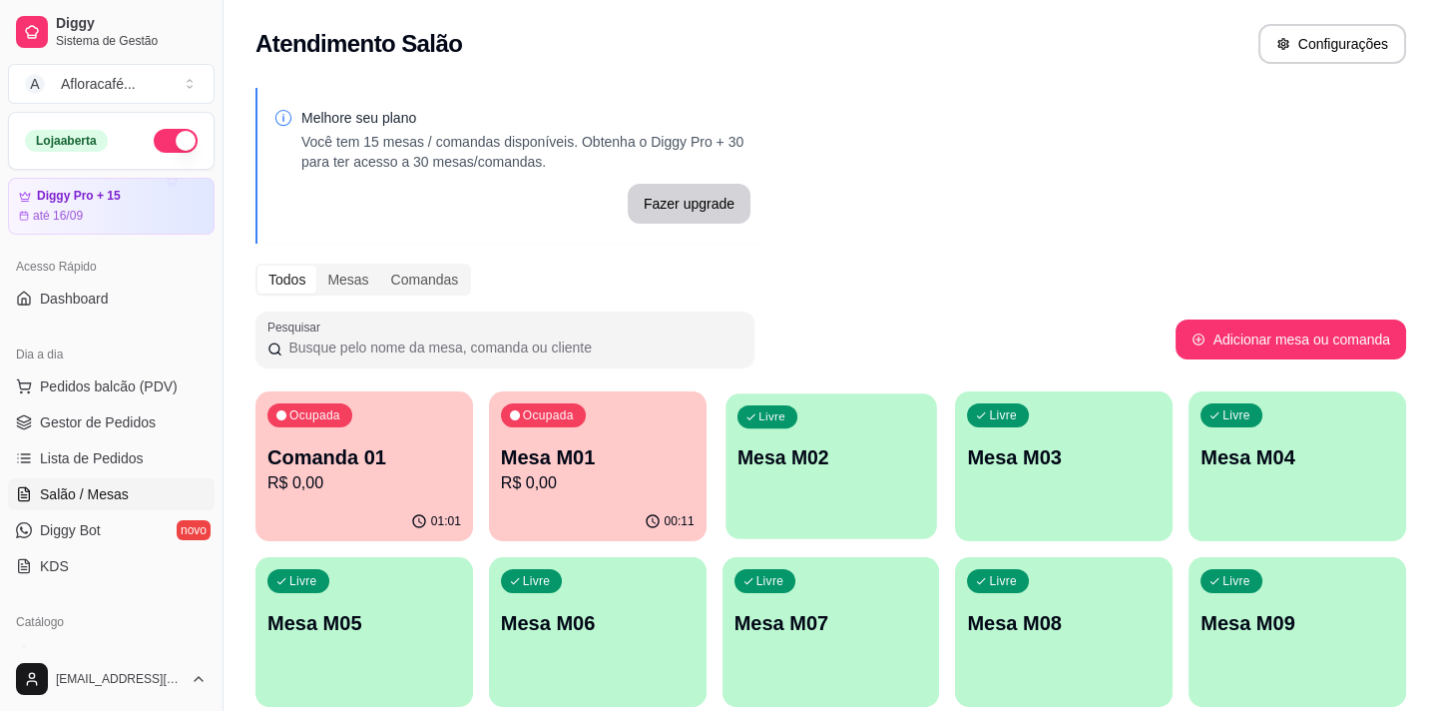
click at [858, 435] on div "Livre Mesa M02" at bounding box center [831, 454] width 211 height 122
click at [597, 425] on div "Ocupada Mesa M01 R$ 0,00" at bounding box center [598, 446] width 218 height 111
click at [428, 424] on div "Ocupada Comanda 01 R$ 0,00" at bounding box center [364, 447] width 211 height 108
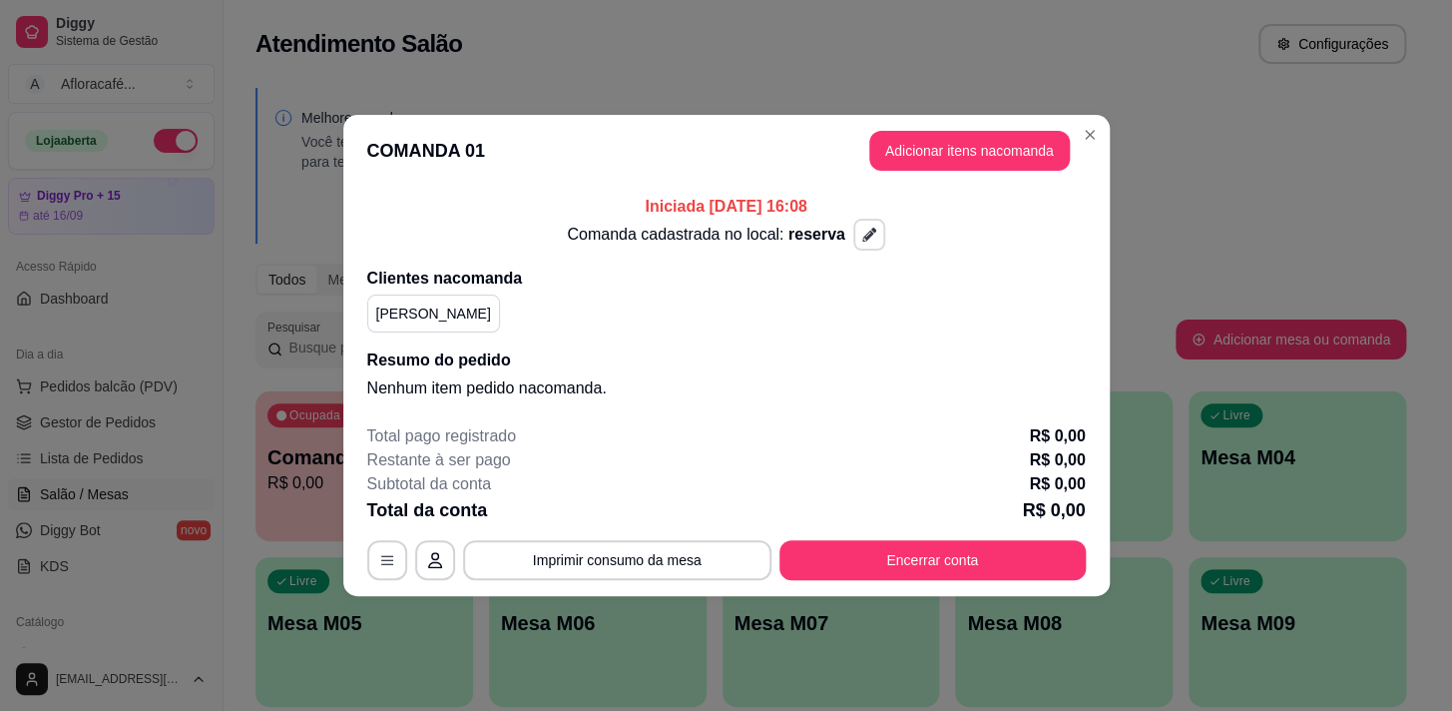
click at [868, 241] on icon "button" at bounding box center [869, 235] width 14 height 14
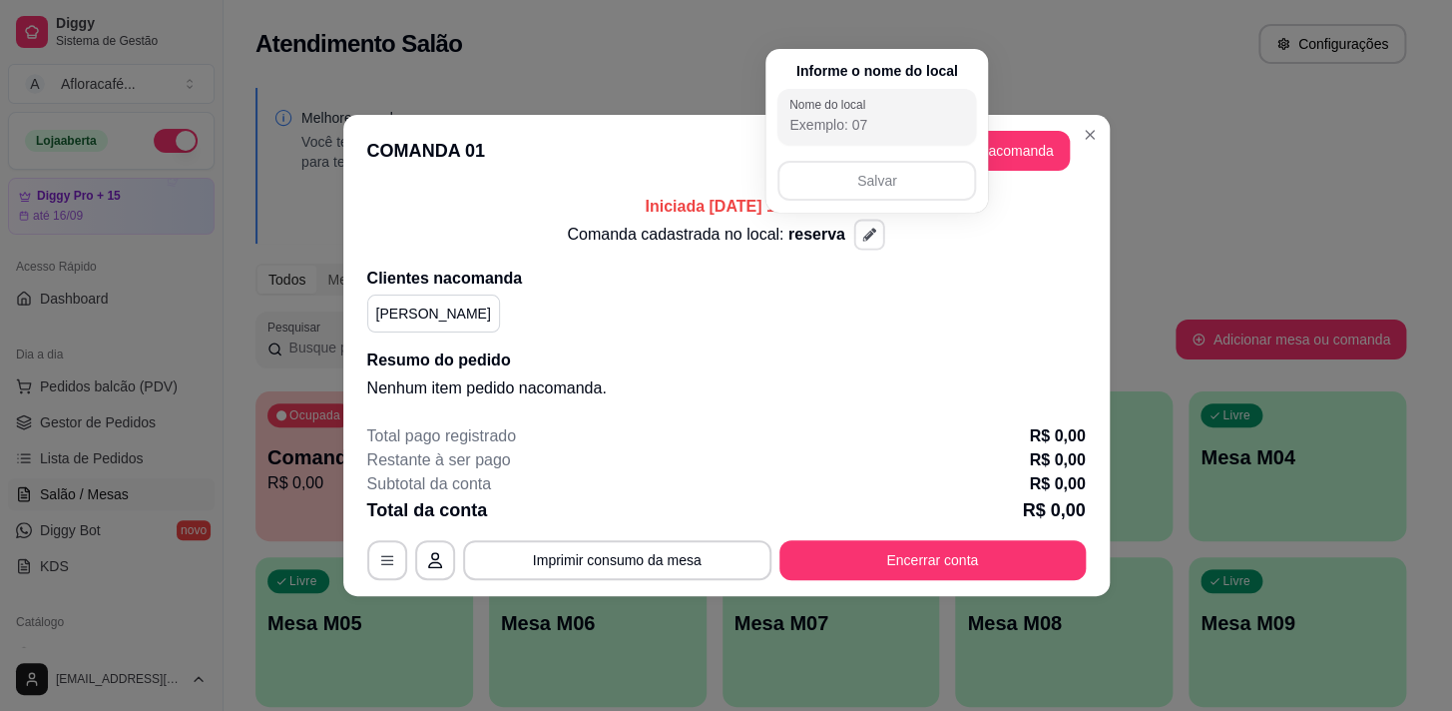
click at [886, 279] on h2 "Clientes na comanda" at bounding box center [726, 278] width 719 height 24
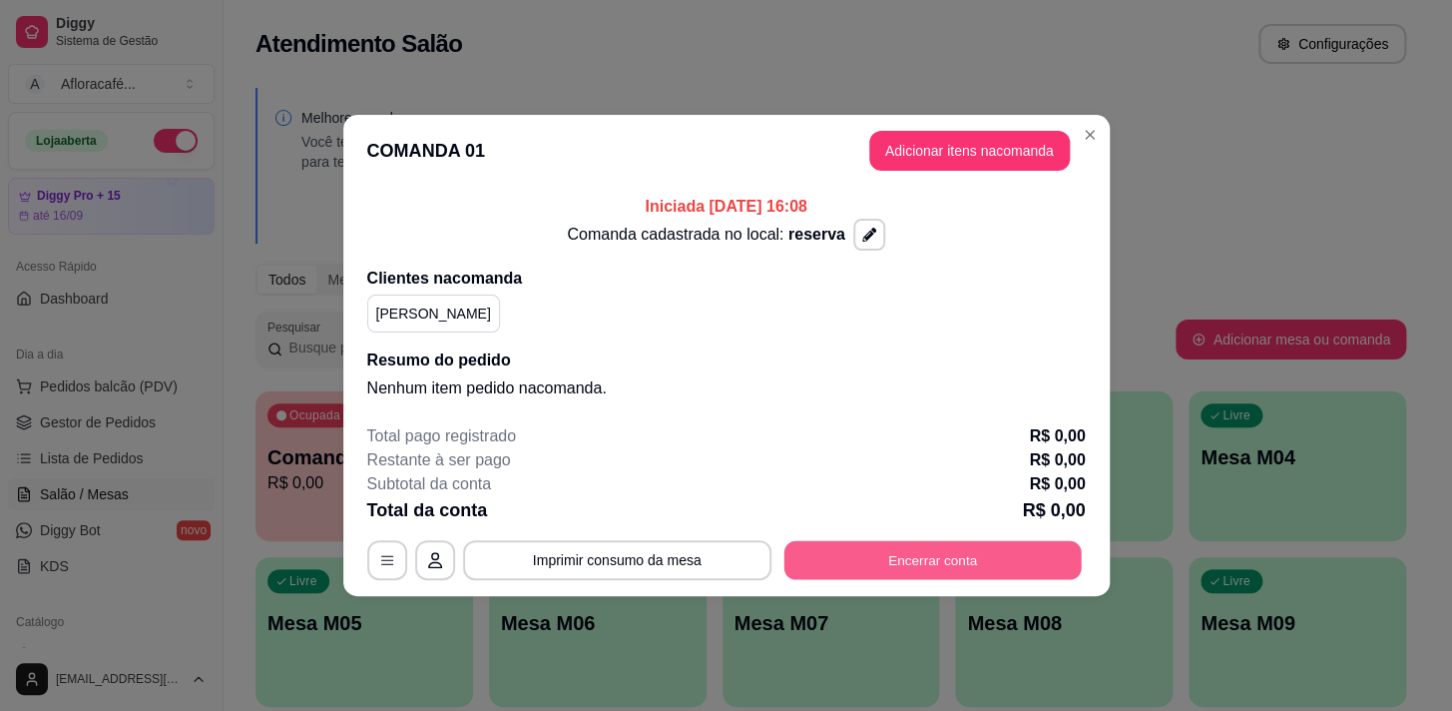
click at [863, 555] on button "Encerrar conta" at bounding box center [932, 560] width 297 height 39
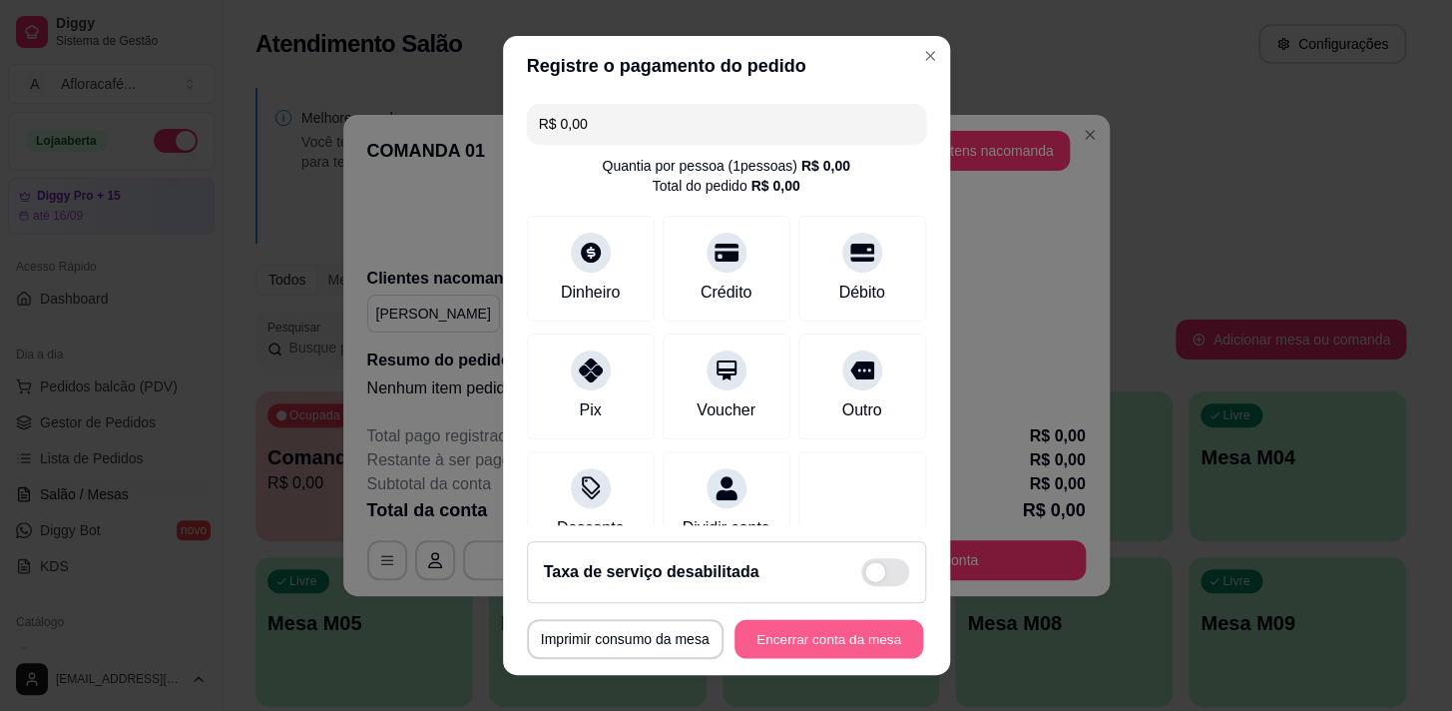
click at [807, 630] on button "Encerrar conta da mesa" at bounding box center [829, 639] width 189 height 39
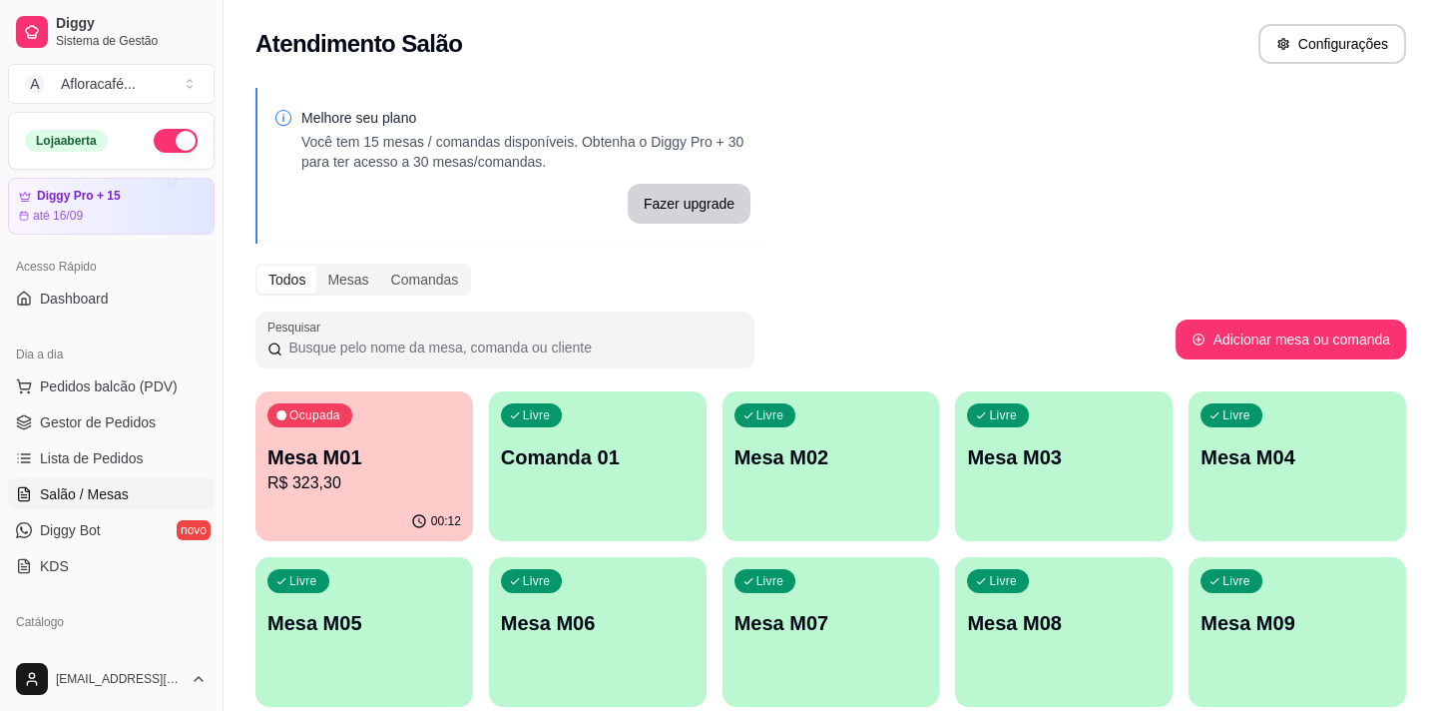
click at [669, 431] on div "Livre Comanda 01" at bounding box center [598, 454] width 218 height 126
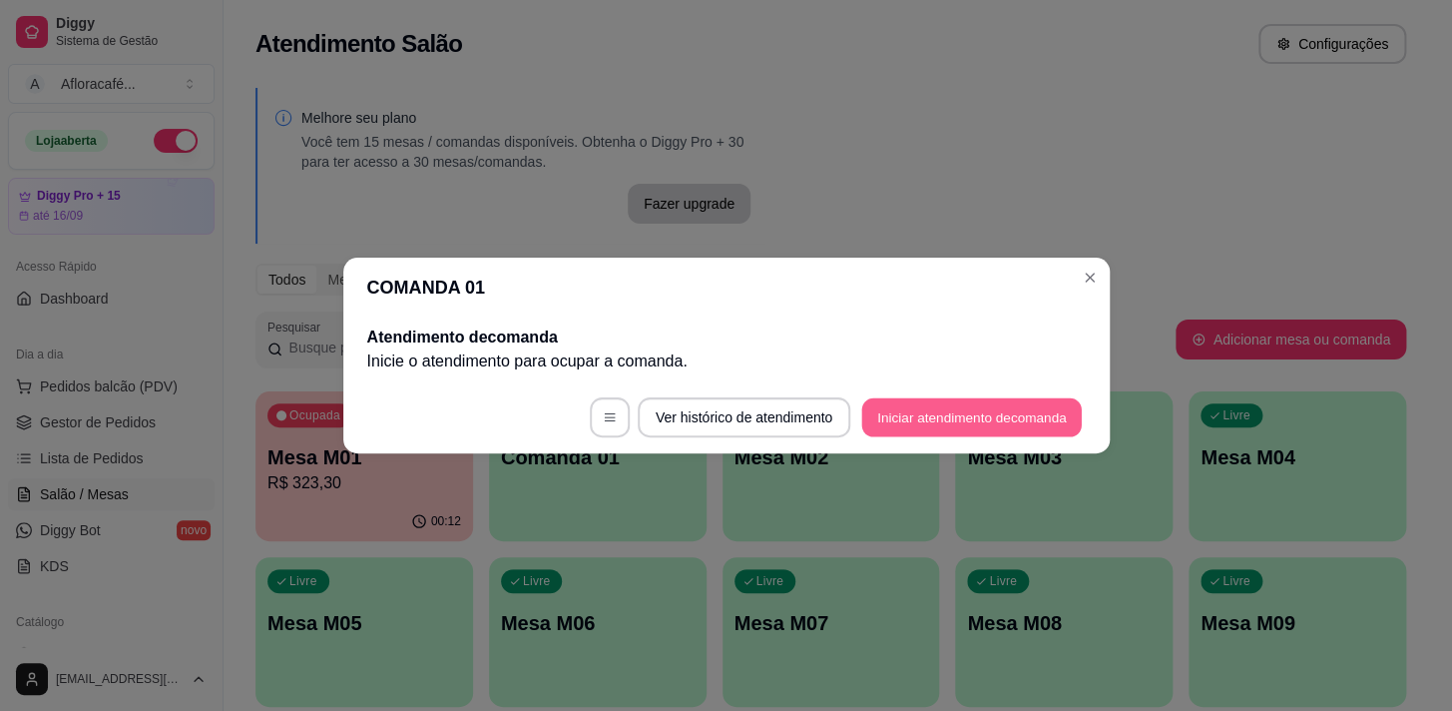
click at [930, 419] on button "Iniciar atendimento de comanda" at bounding box center [972, 417] width 221 height 39
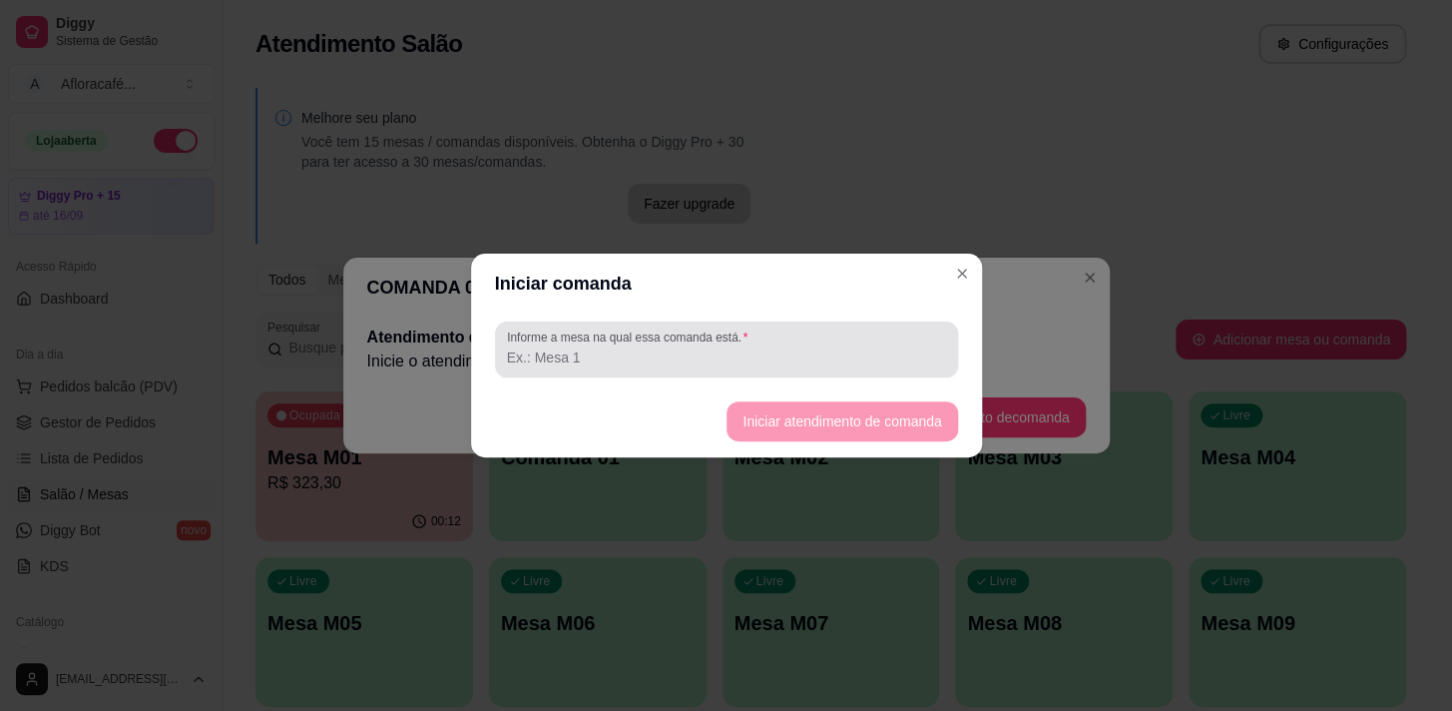
click at [861, 339] on div at bounding box center [726, 349] width 439 height 40
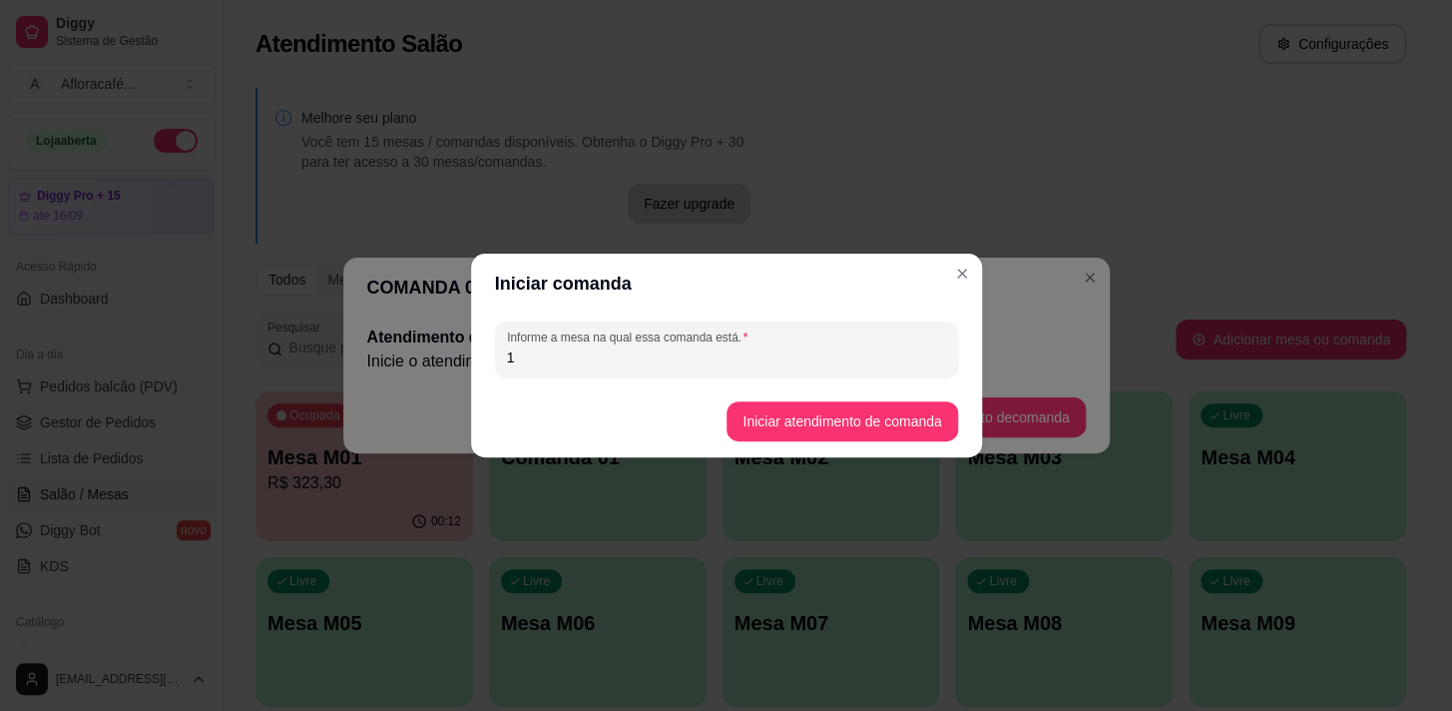
type input "1"
click at [854, 425] on button "Iniciar atendimento de comanda" at bounding box center [843, 421] width 224 height 39
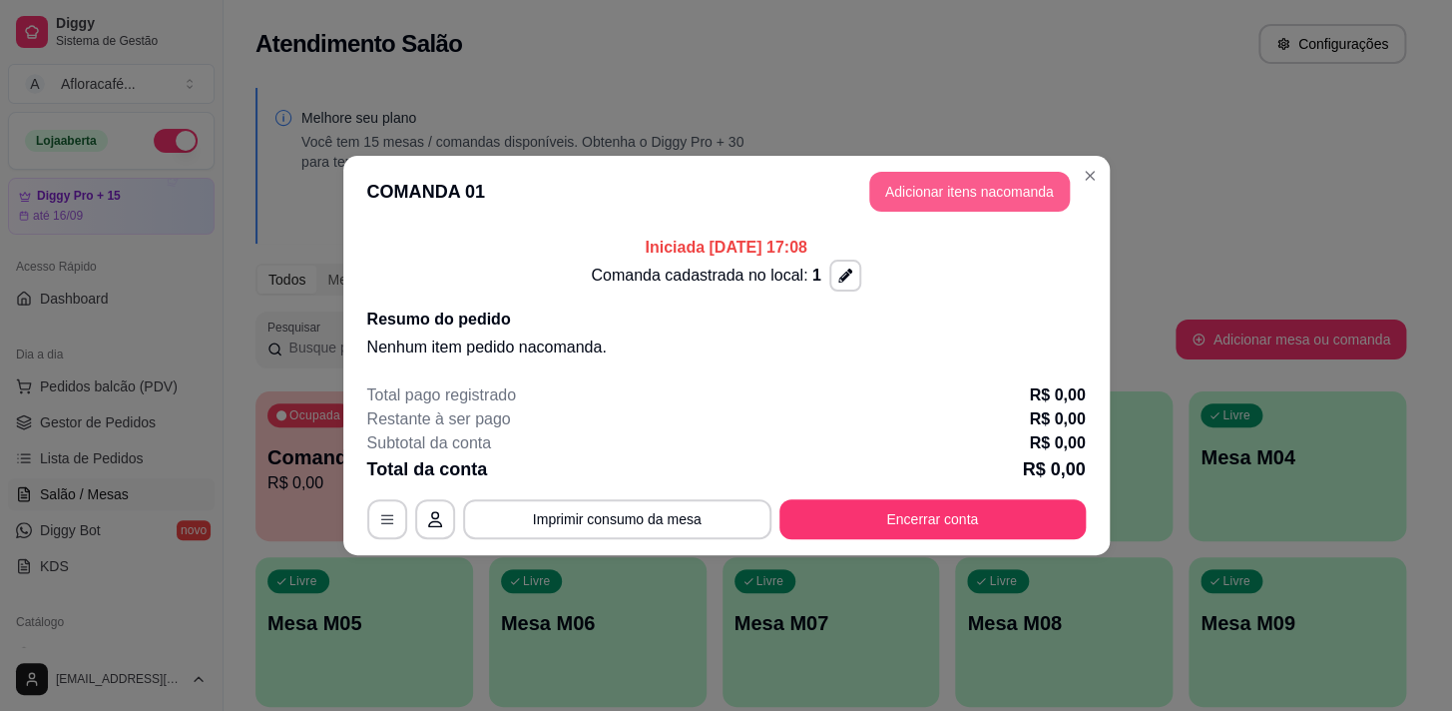
click at [973, 199] on button "Adicionar itens na comanda" at bounding box center [969, 192] width 201 height 40
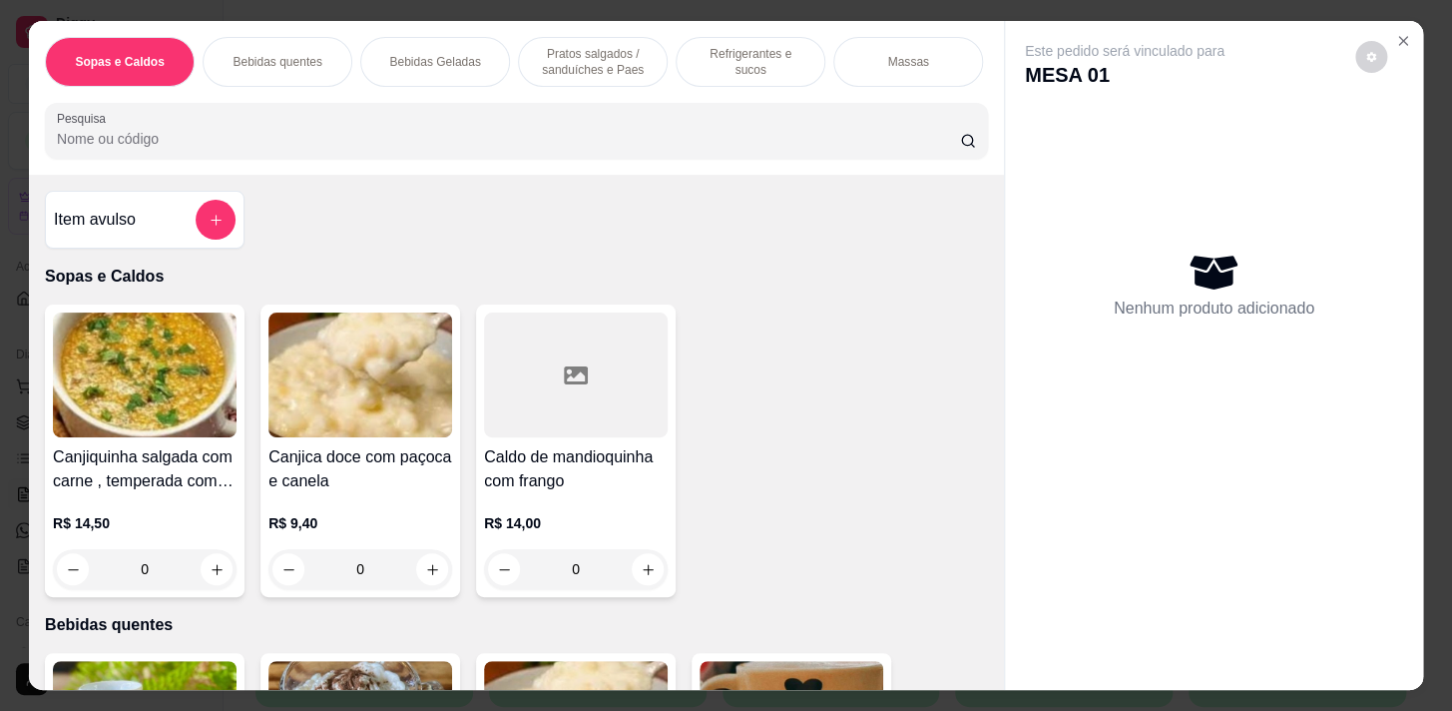
click at [464, 159] on div "Pesquisa" at bounding box center [516, 131] width 943 height 56
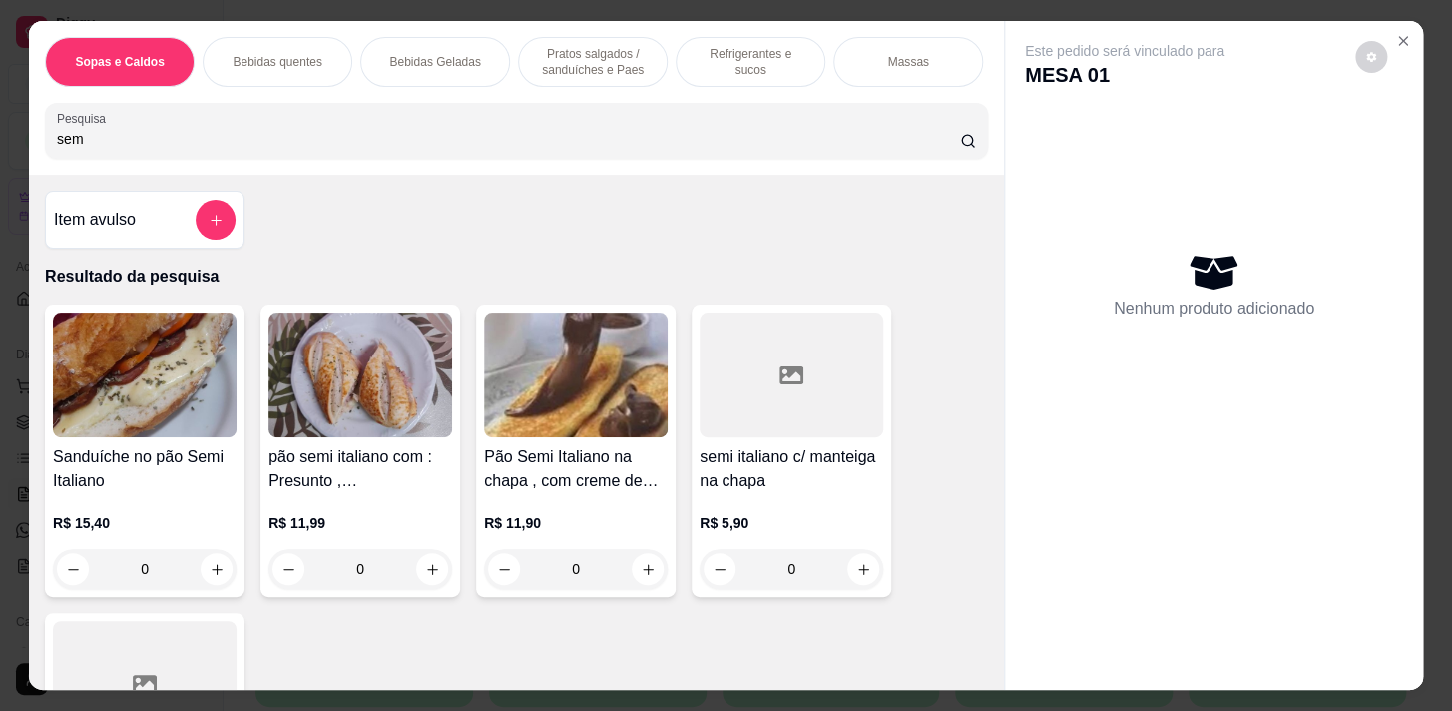
type input "sem"
click at [210, 577] on icon "increase-product-quantity" at bounding box center [217, 569] width 15 height 15
type input "1"
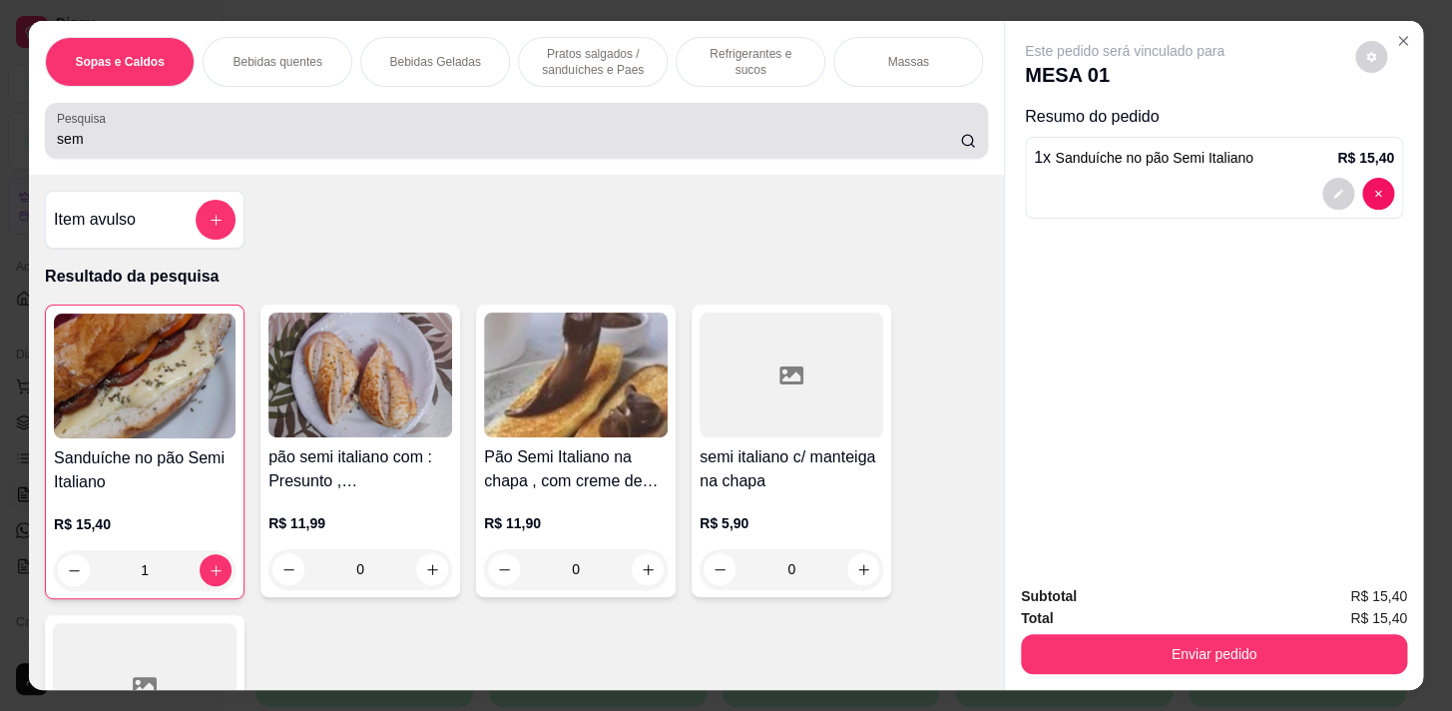
click at [404, 156] on div "Pesquisa sem" at bounding box center [516, 131] width 943 height 56
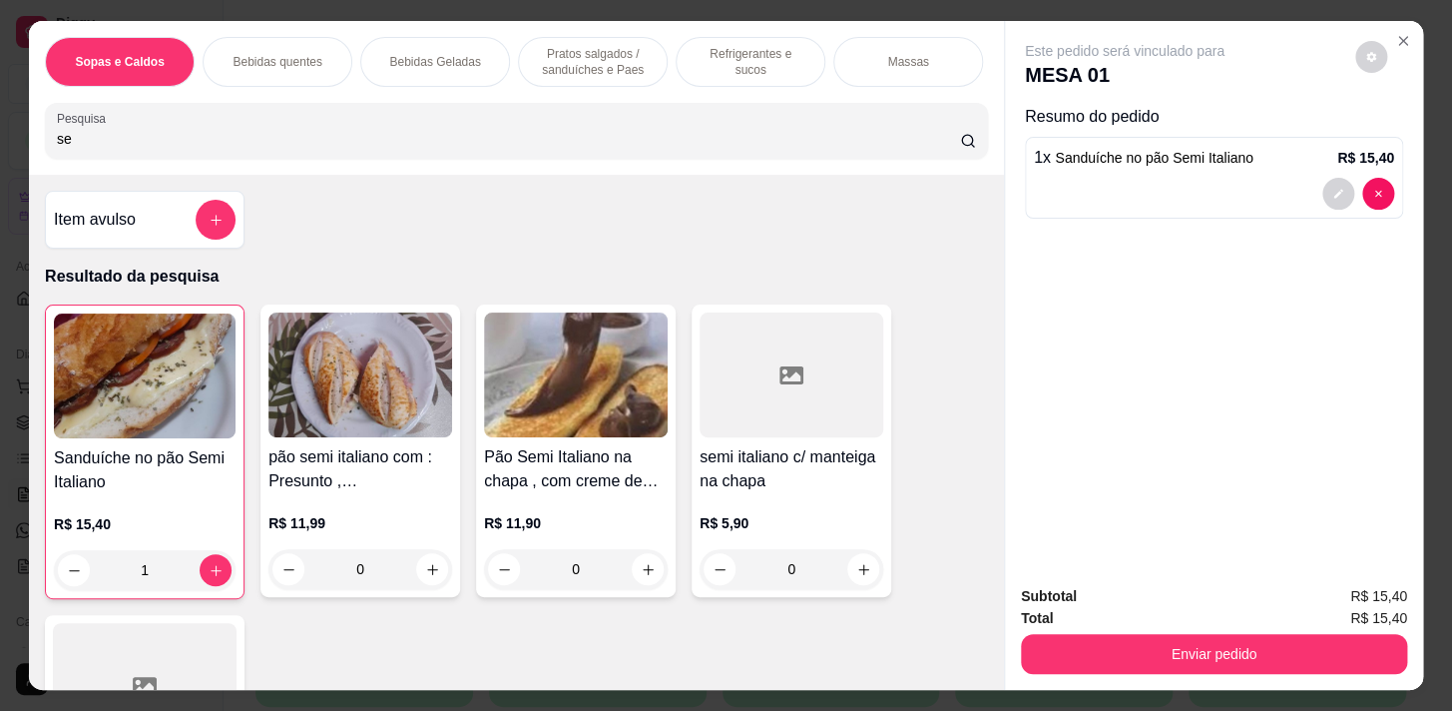
type input "s"
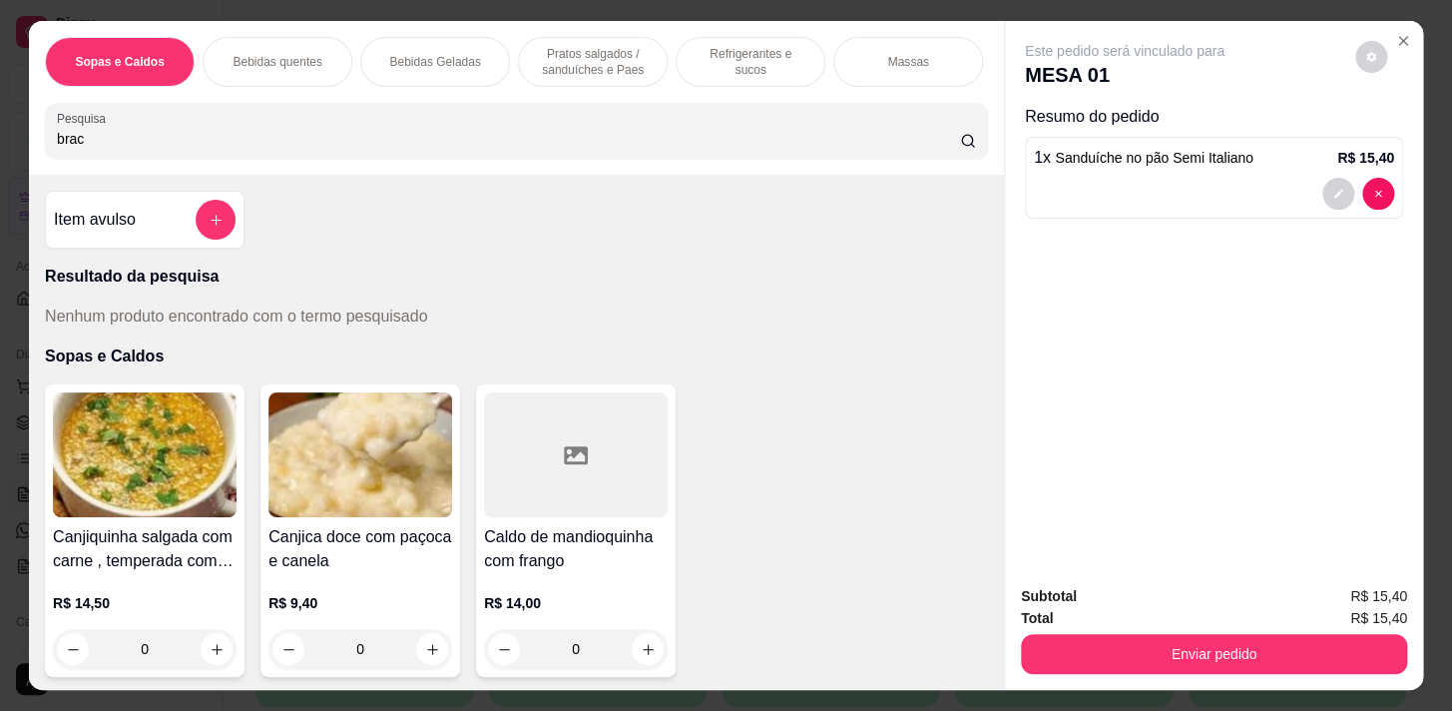
type input "brac"
click at [373, 58] on div "Bebidas Geladas" at bounding box center [435, 62] width 150 height 50
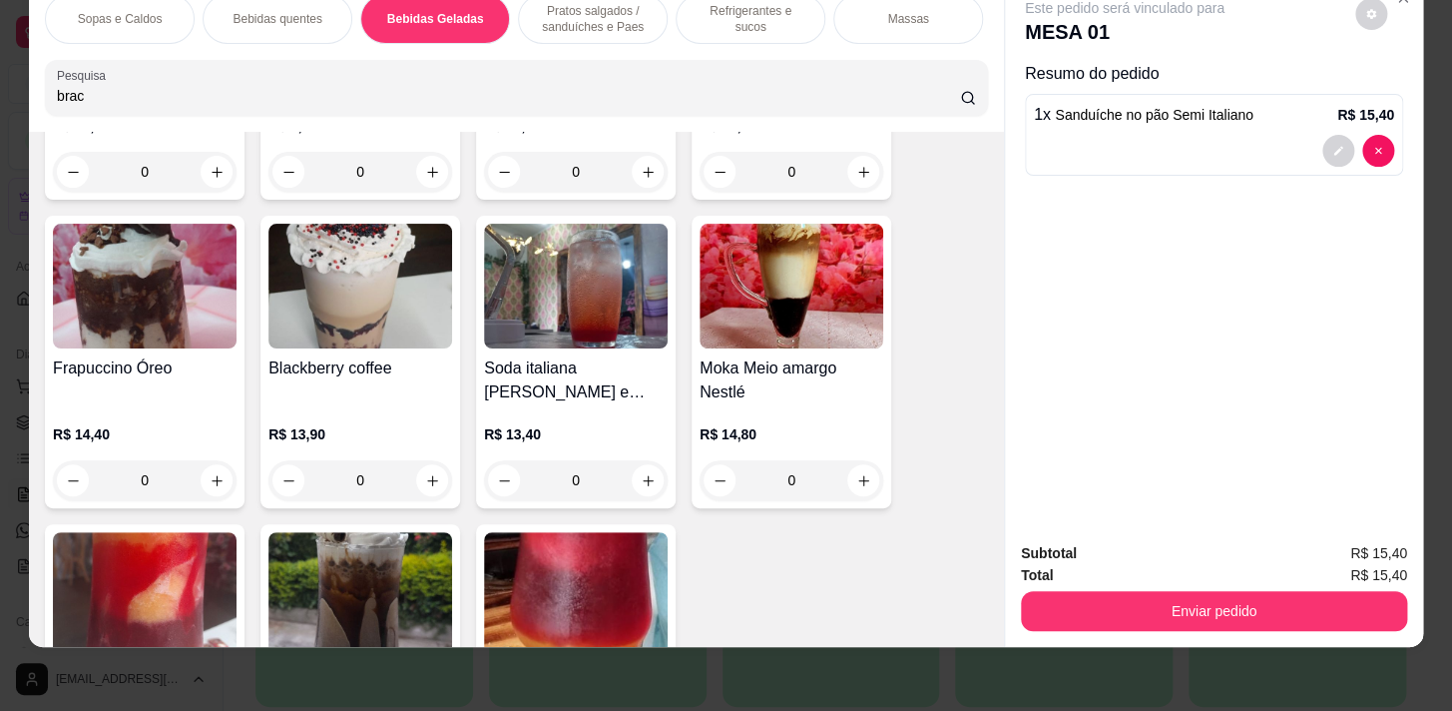
scroll to position [4234, 0]
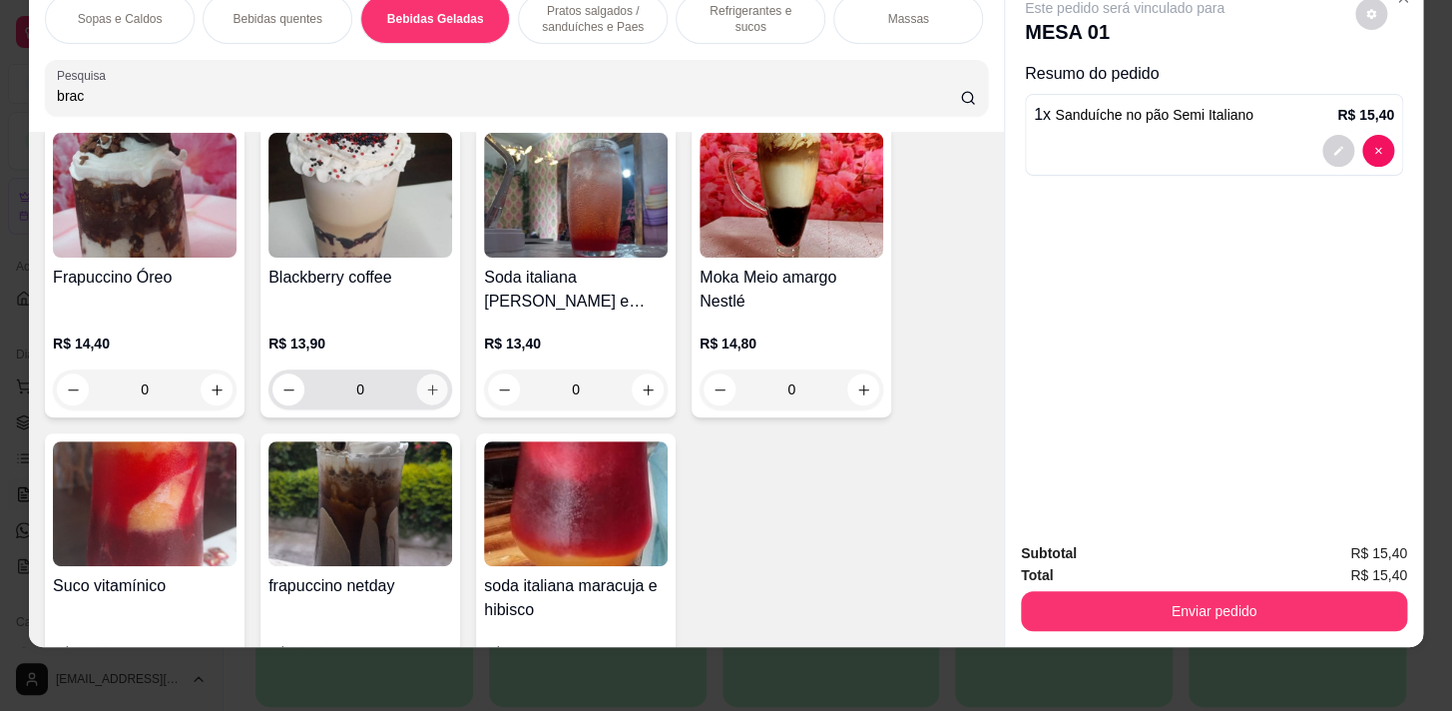
click at [425, 395] on icon "increase-product-quantity" at bounding box center [432, 389] width 15 height 15
type input "1"
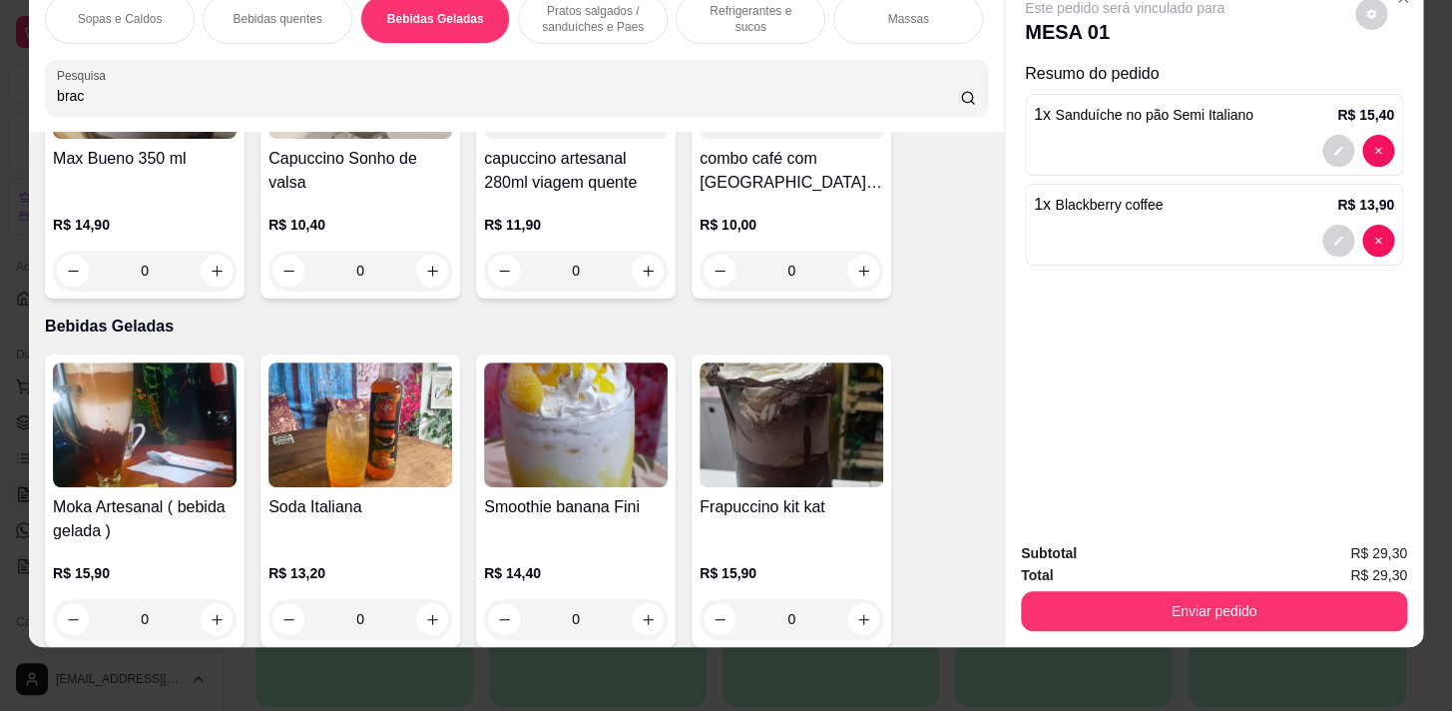
scroll to position [2692, 0]
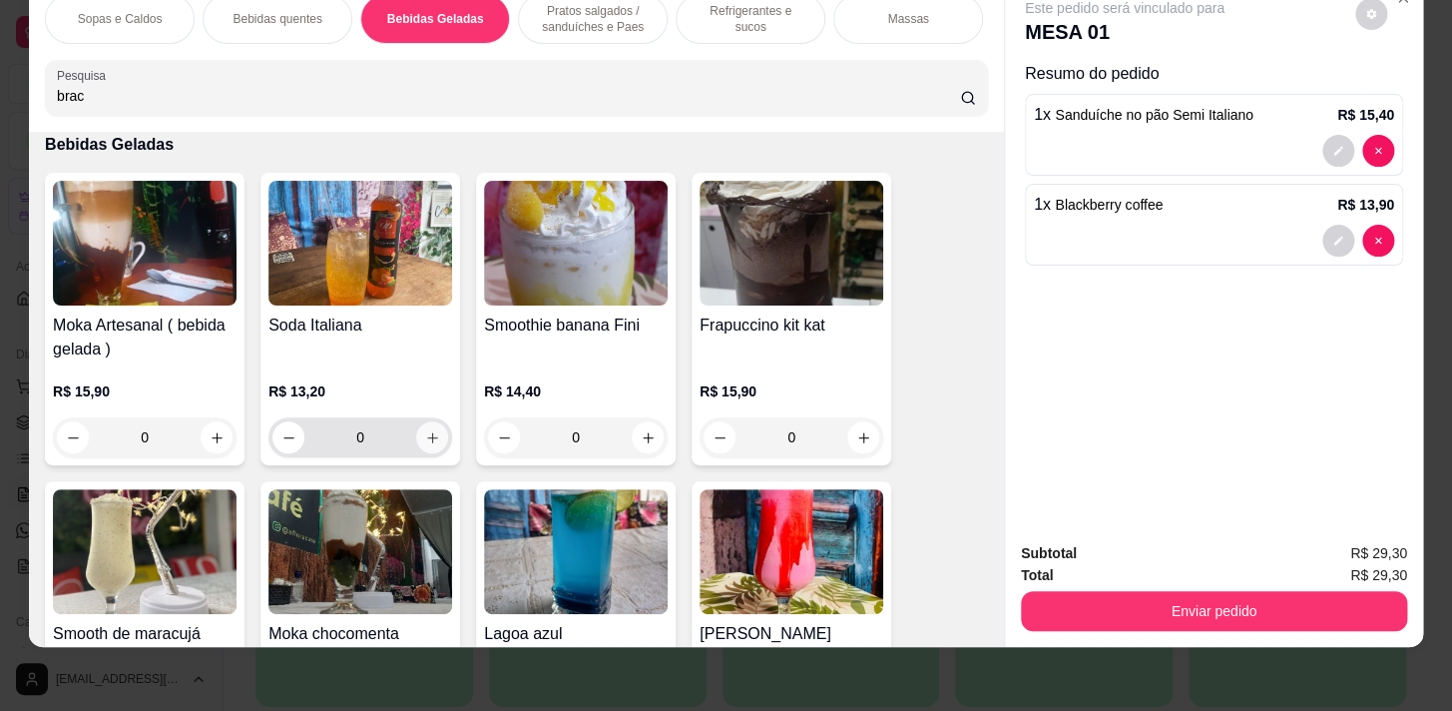
click at [426, 430] on icon "increase-product-quantity" at bounding box center [432, 437] width 15 height 15
type input "1"
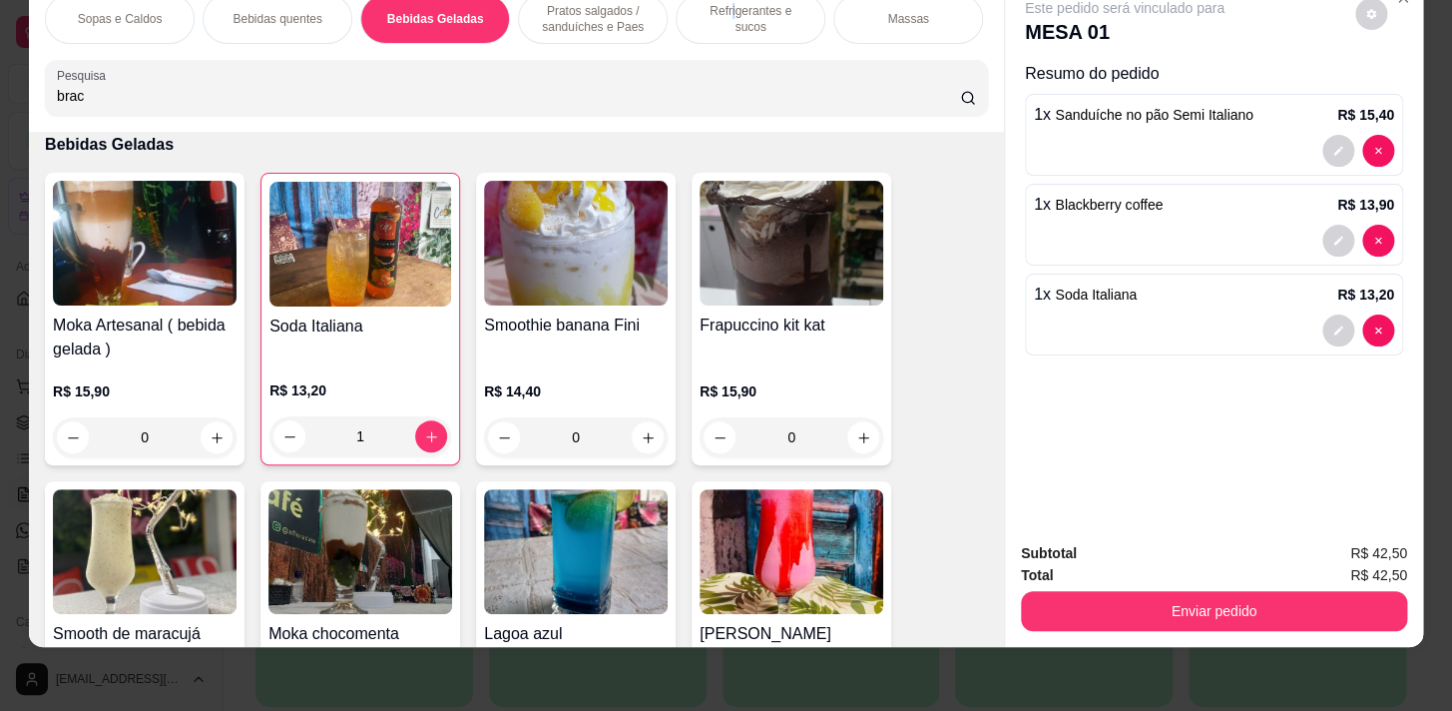
click at [710, 9] on p "Refrigerantes e sucos" at bounding box center [751, 19] width 116 height 32
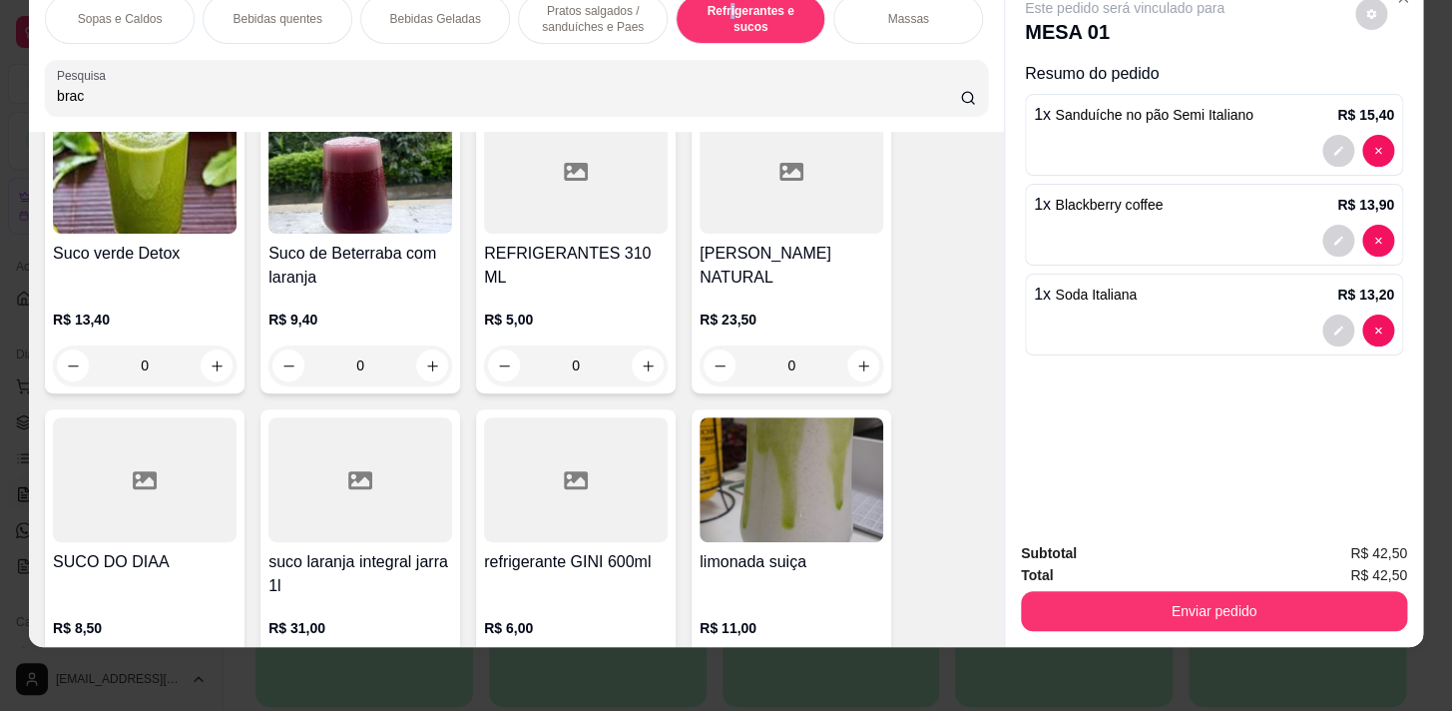
scroll to position [9511, 0]
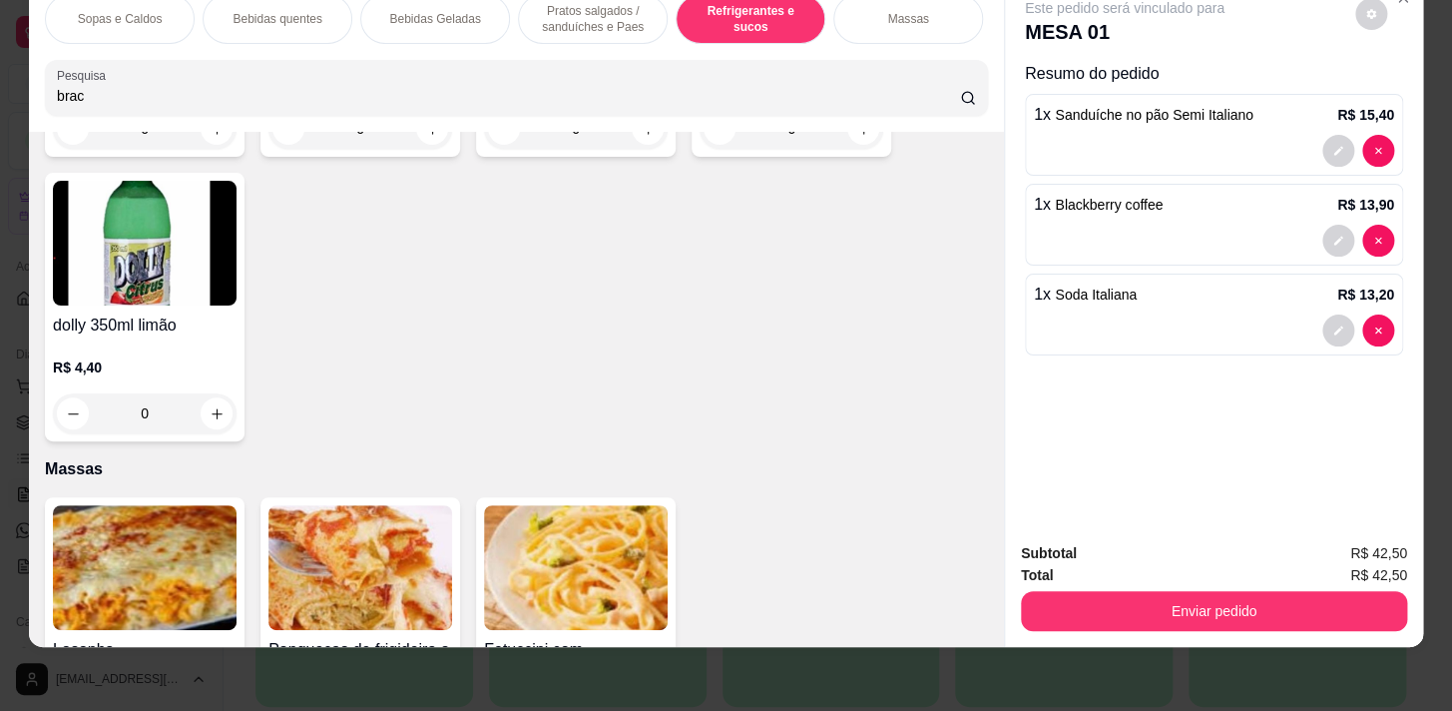
click at [589, 26] on div "Pratos salgados / sanduíches e Paes" at bounding box center [593, 19] width 150 height 50
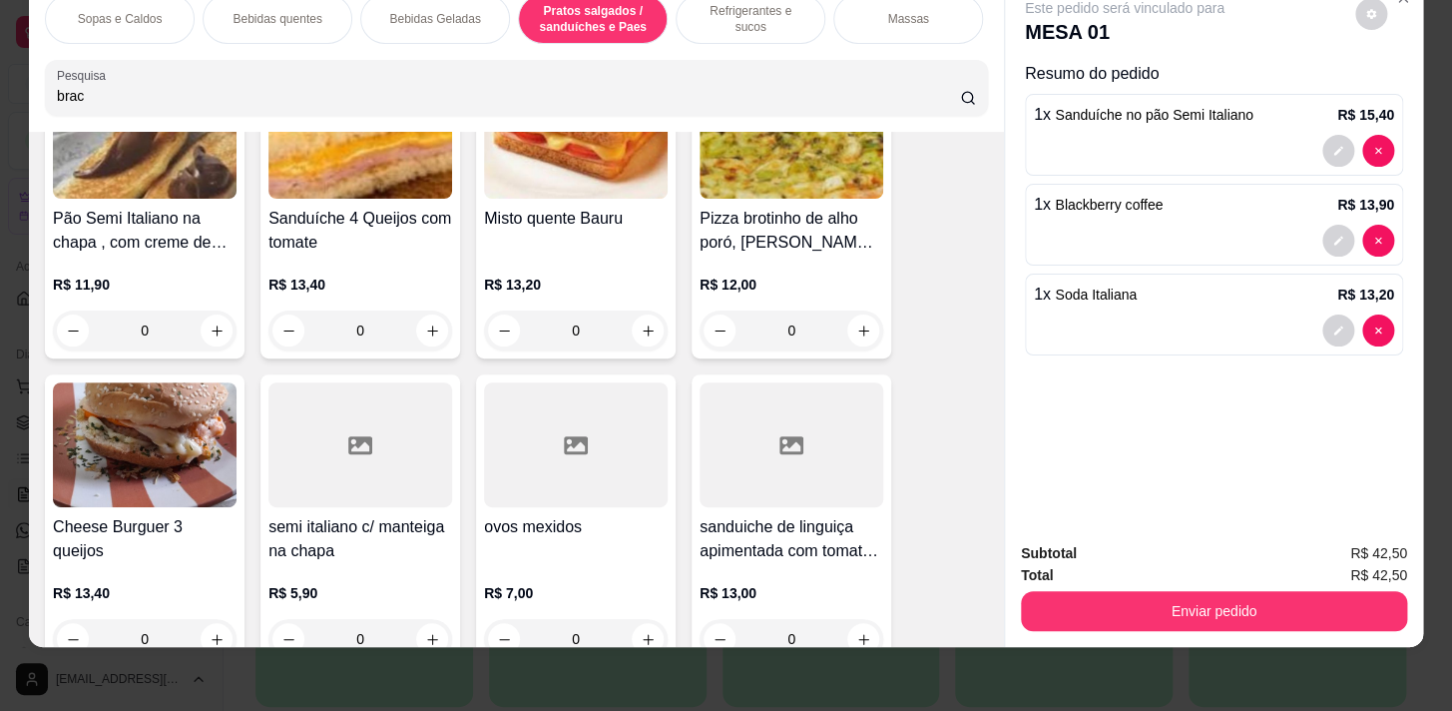
scroll to position [7474, 0]
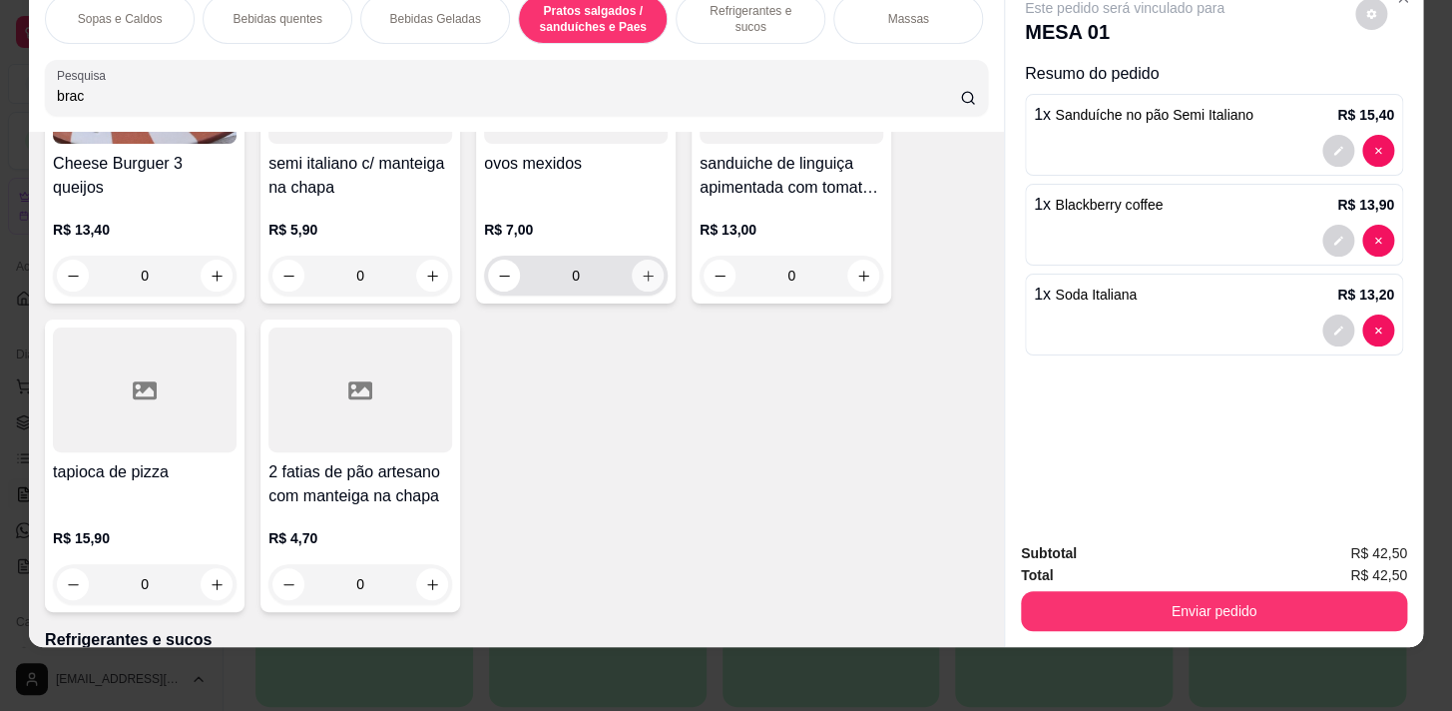
click at [638, 281] on button "increase-product-quantity" at bounding box center [648, 276] width 32 height 32
type input "1"
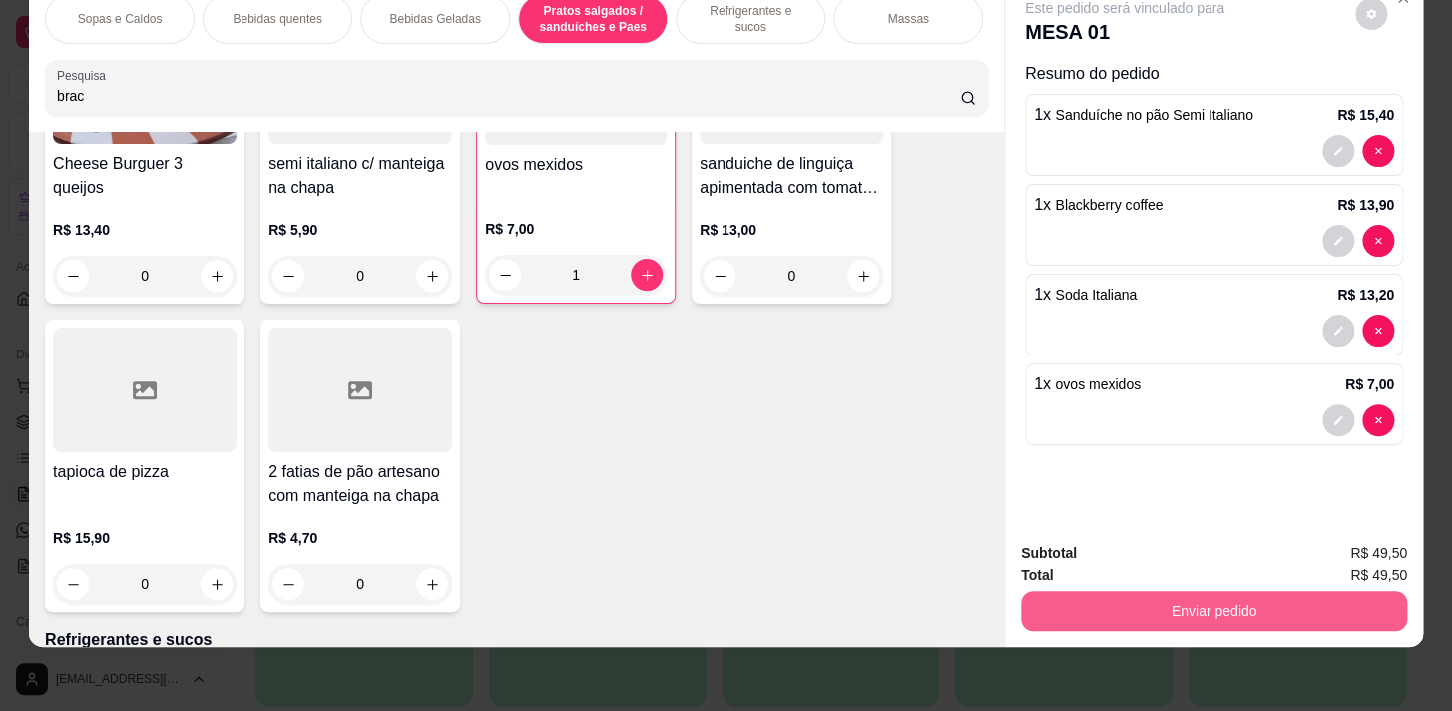
click at [1178, 599] on button "Enviar pedido" at bounding box center [1214, 611] width 386 height 40
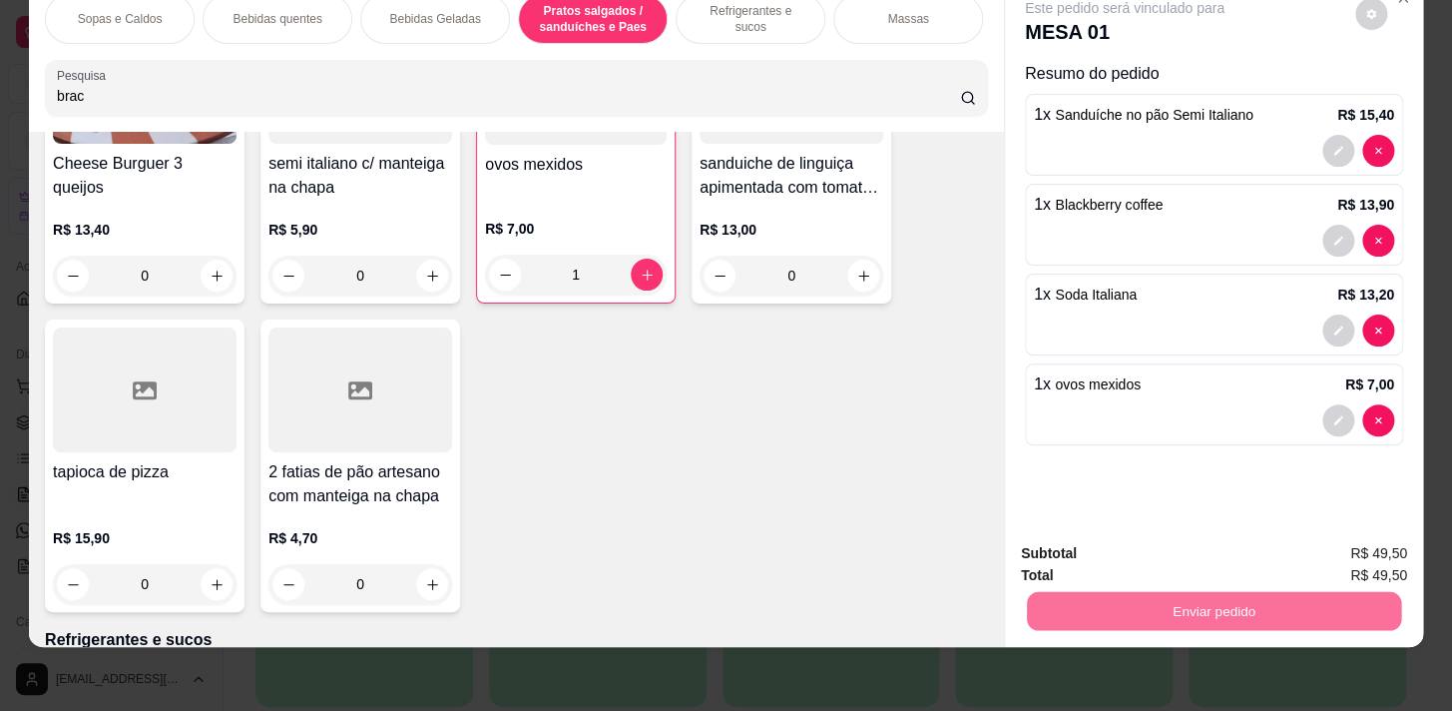
click at [1197, 559] on button "Não registrar e enviar pedido" at bounding box center [1148, 548] width 202 height 37
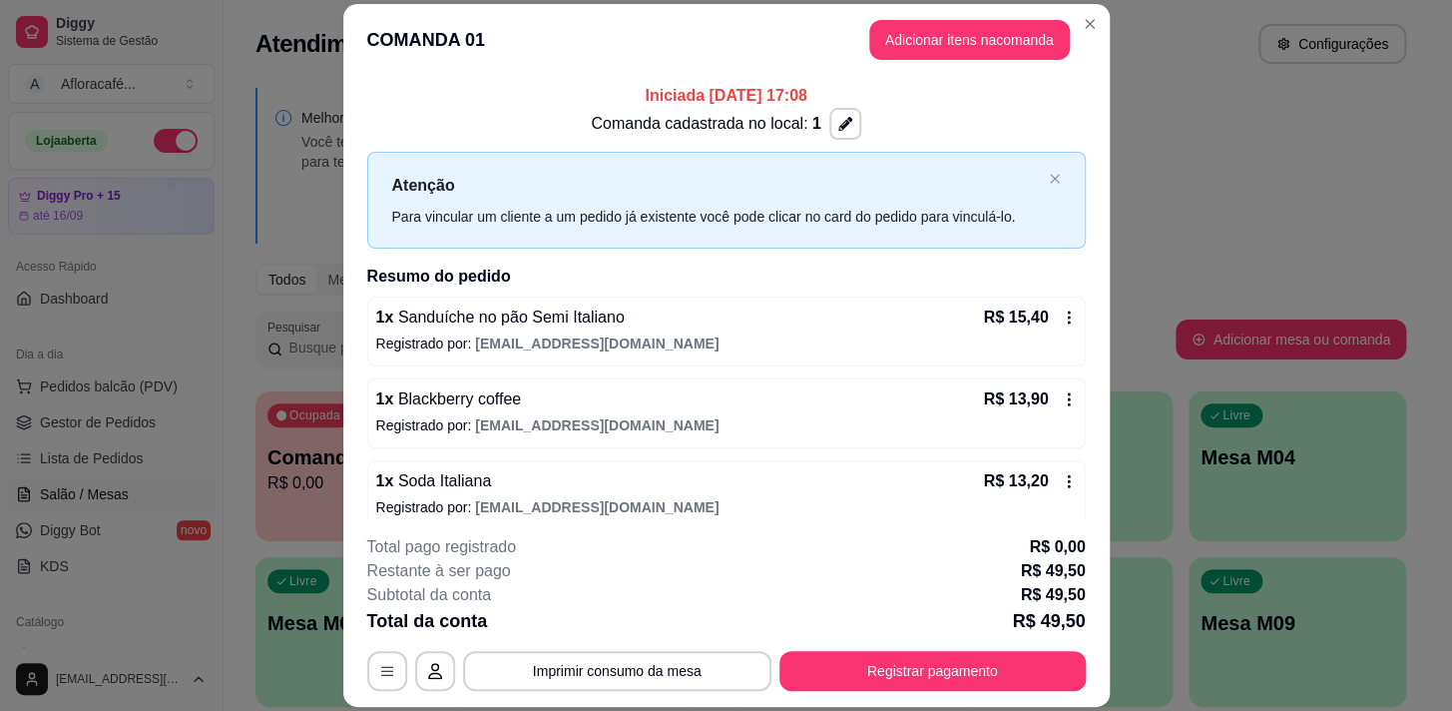
click at [1091, 8] on header "COMANDA 01 Adicionar itens na comanda" at bounding box center [726, 40] width 767 height 72
drag, startPoint x: 1056, startPoint y: 16, endPoint x: 1073, endPoint y: 22, distance: 18.0
click at [1060, 17] on header "COMANDA 01 Adicionar itens na comanda" at bounding box center [726, 40] width 767 height 72
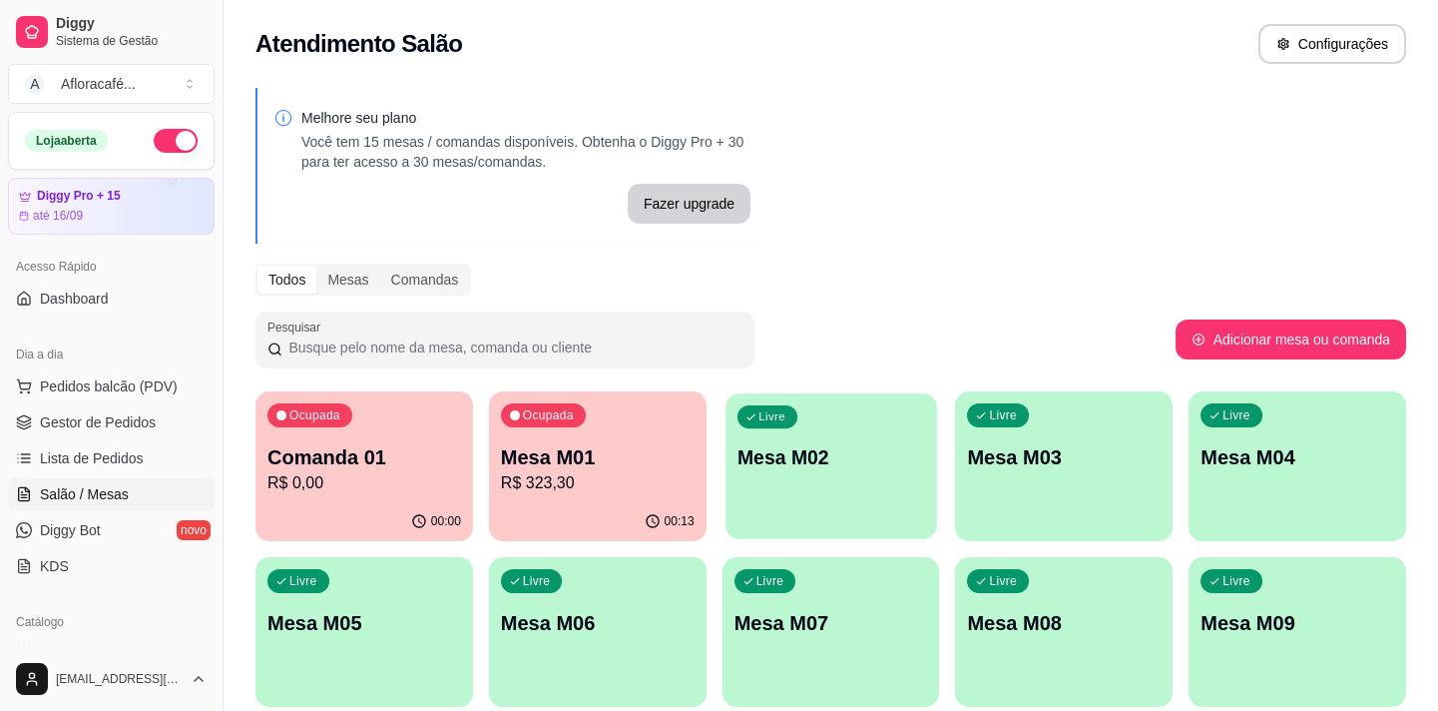
click at [915, 437] on div "Livre Mesa M02" at bounding box center [831, 454] width 211 height 122
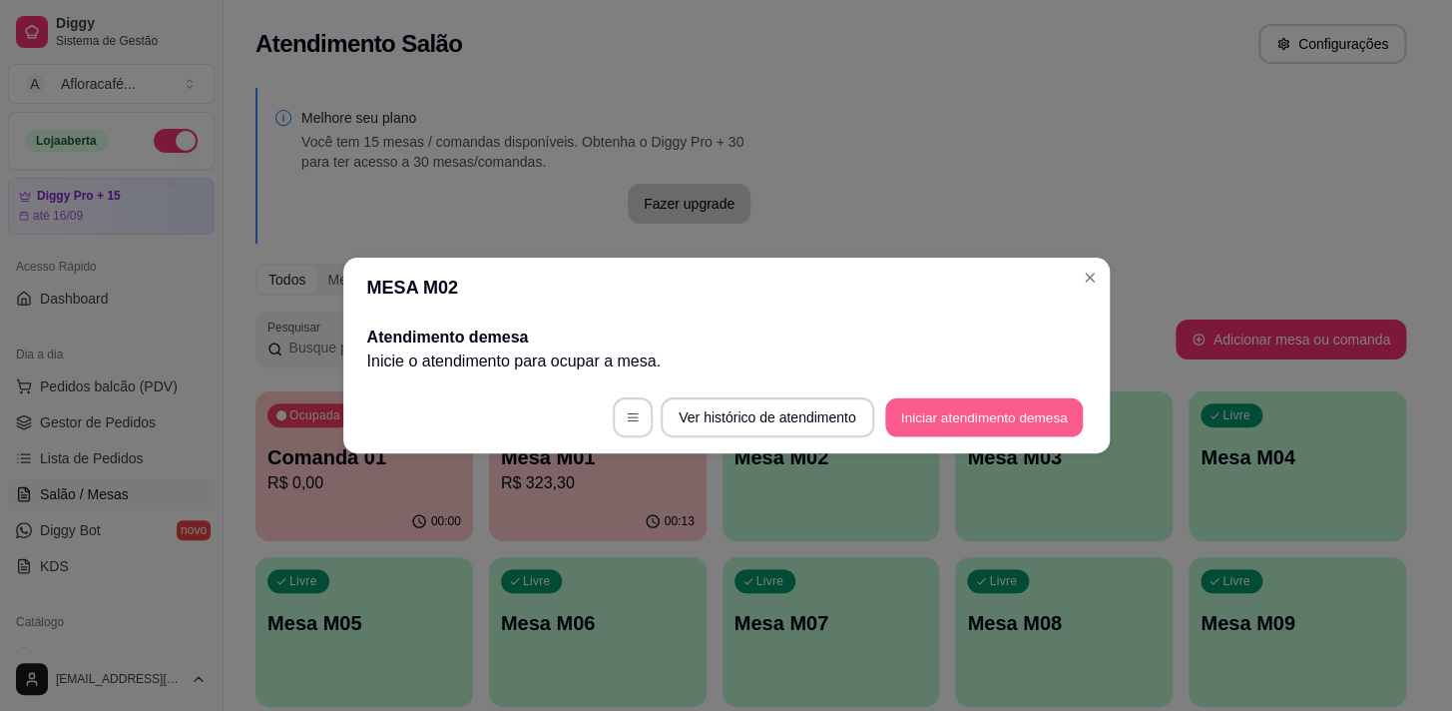
click at [941, 406] on button "Iniciar atendimento de mesa" at bounding box center [984, 417] width 198 height 39
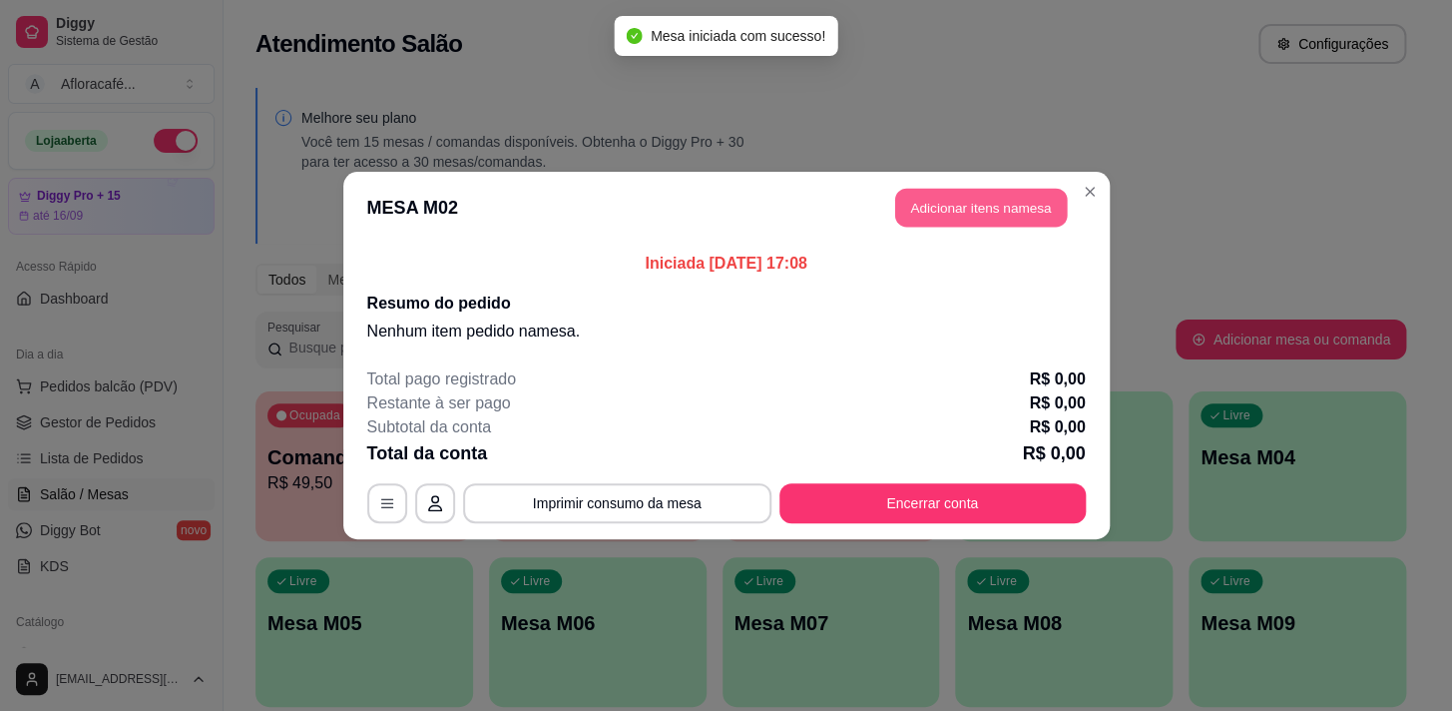
click at [1017, 189] on button "Adicionar itens na mesa" at bounding box center [981, 208] width 172 height 39
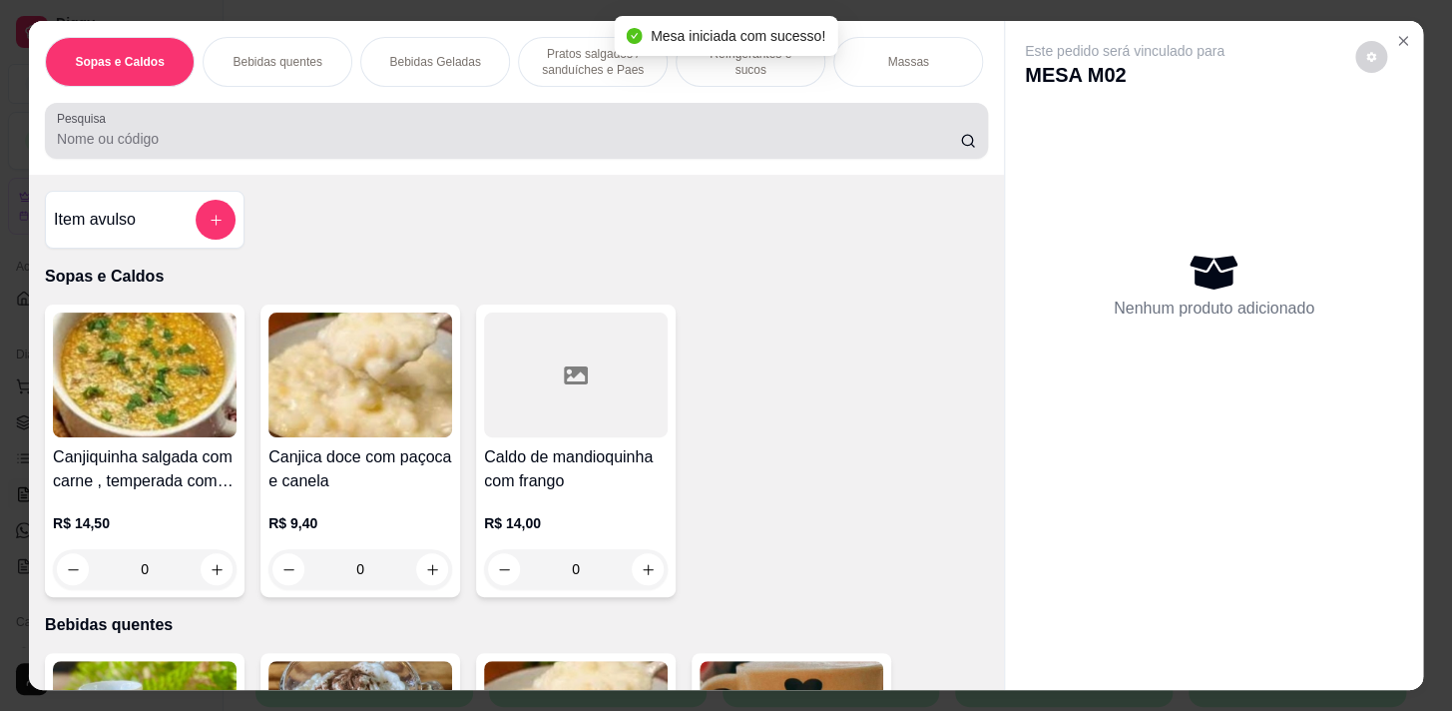
click at [447, 131] on div at bounding box center [516, 131] width 919 height 40
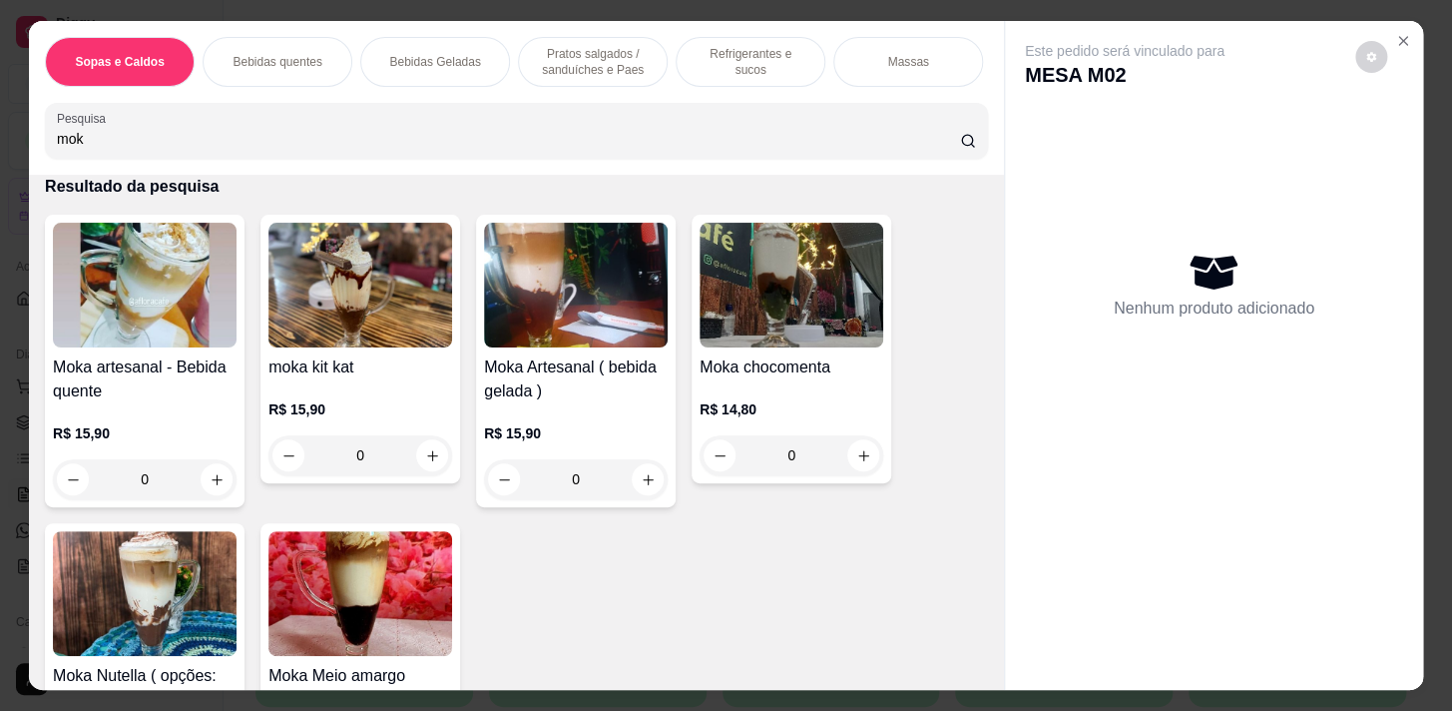
scroll to position [271, 0]
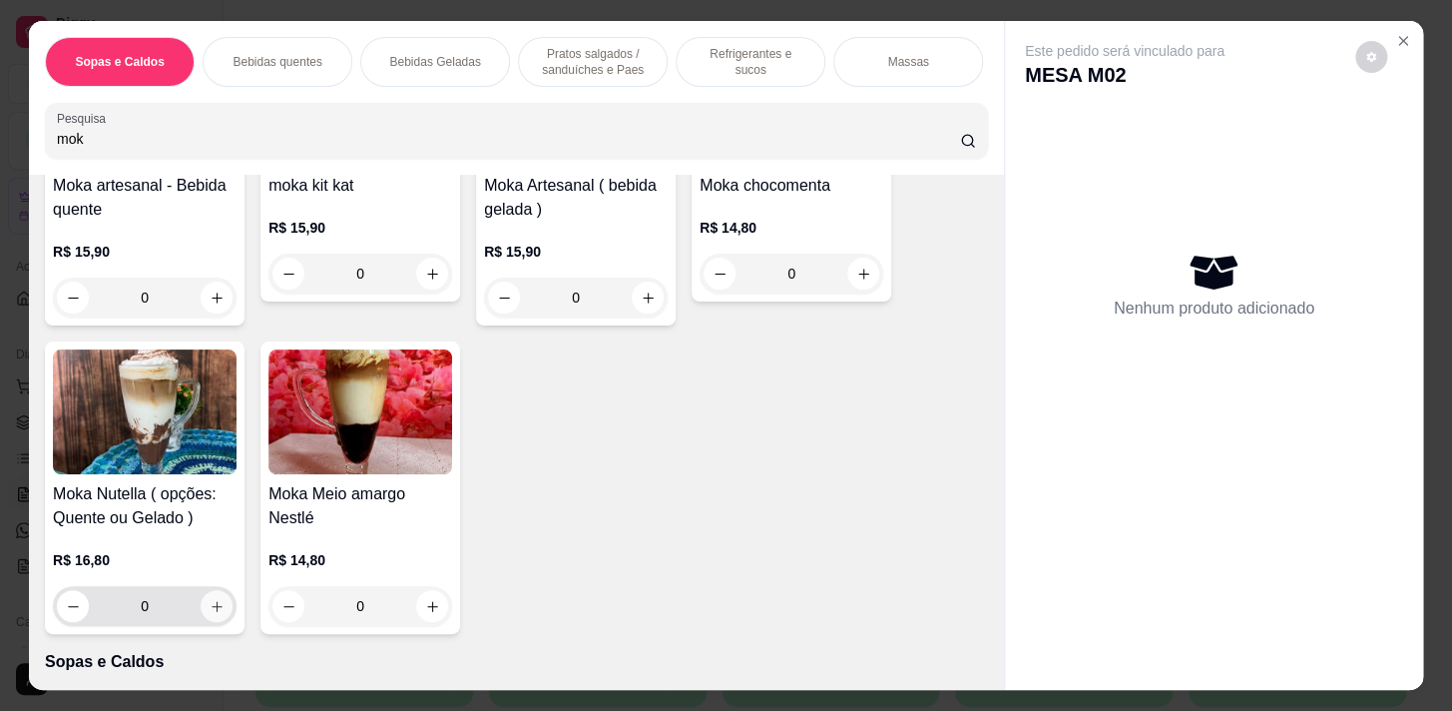
type input "mok"
click at [209, 598] on button "increase-product-quantity" at bounding box center [217, 606] width 32 height 32
type input "1"
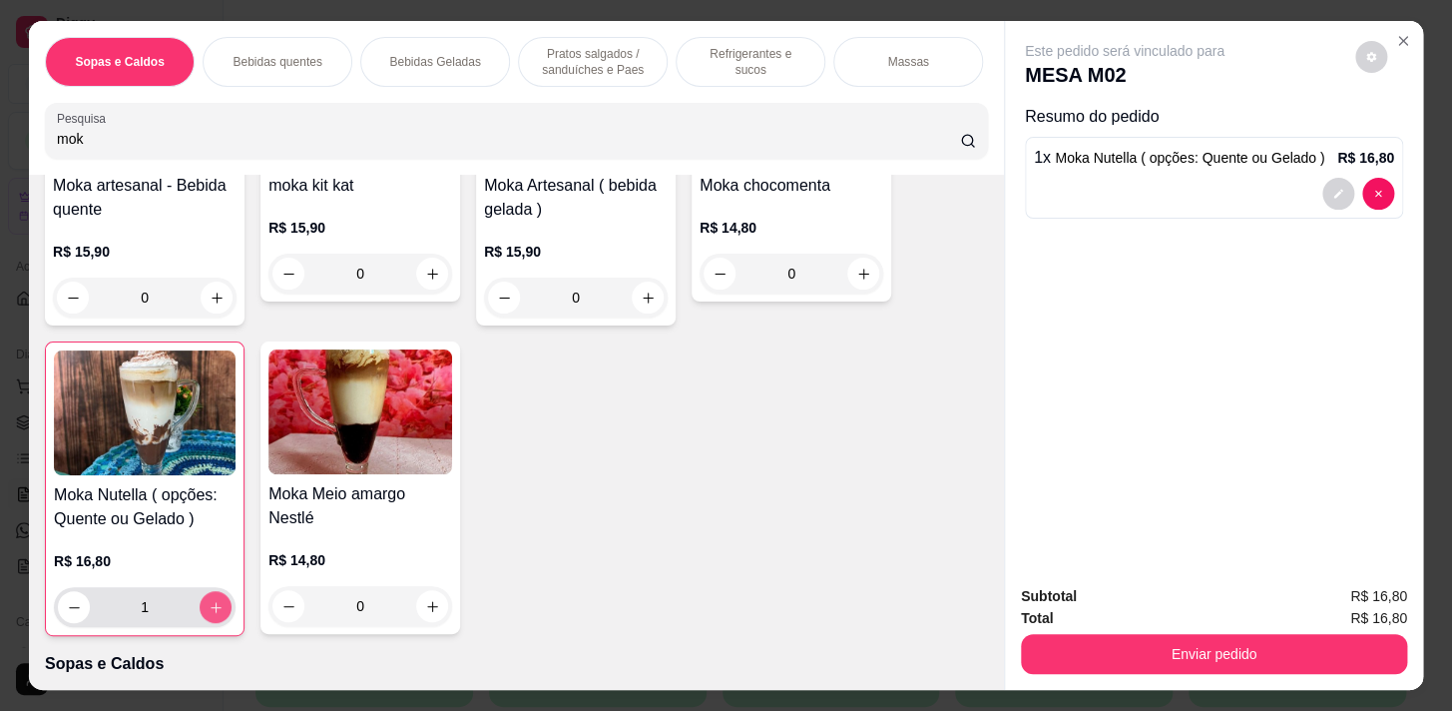
click at [206, 598] on button "increase-product-quantity" at bounding box center [216, 607] width 32 height 32
type input "2"
click at [206, 598] on button "increase-product-quantity" at bounding box center [216, 607] width 32 height 32
type input "3"
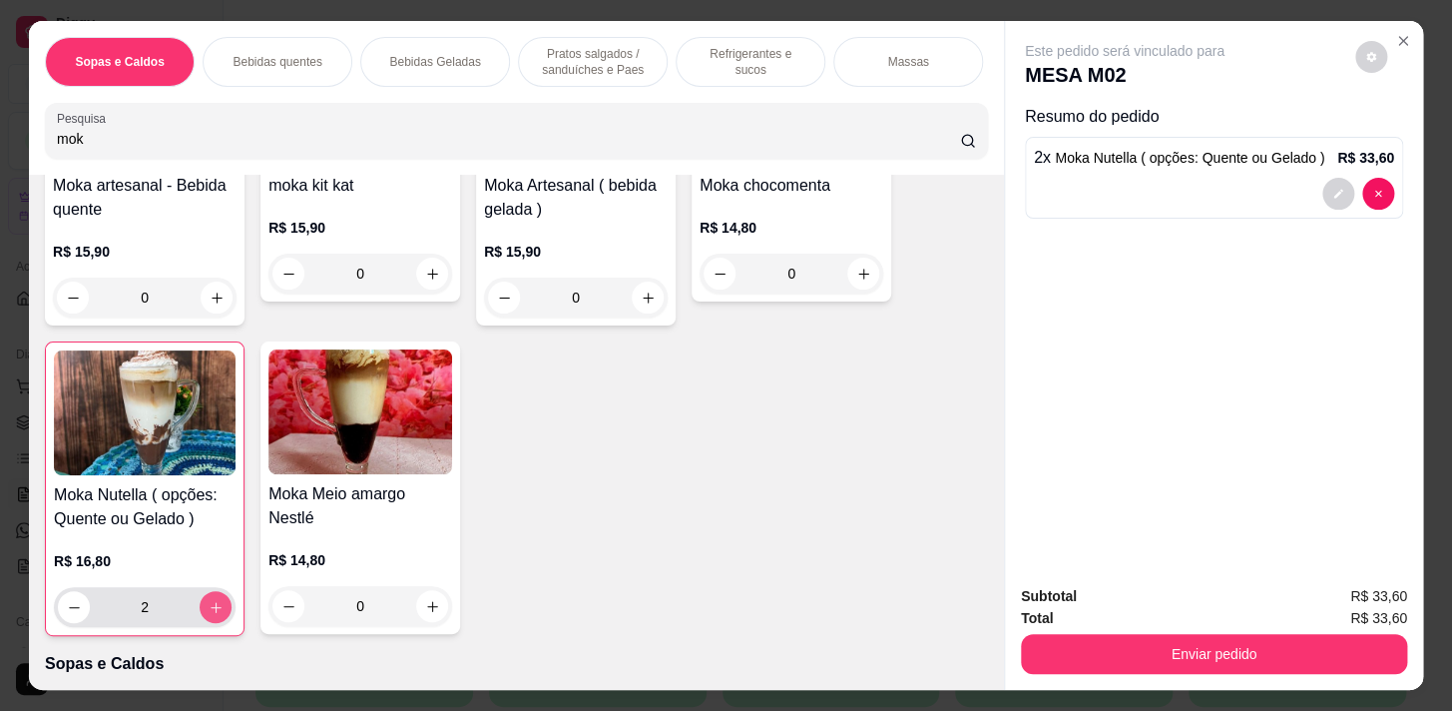
type input "3"
click at [206, 598] on button "increase-product-quantity" at bounding box center [216, 607] width 31 height 31
type input "4"
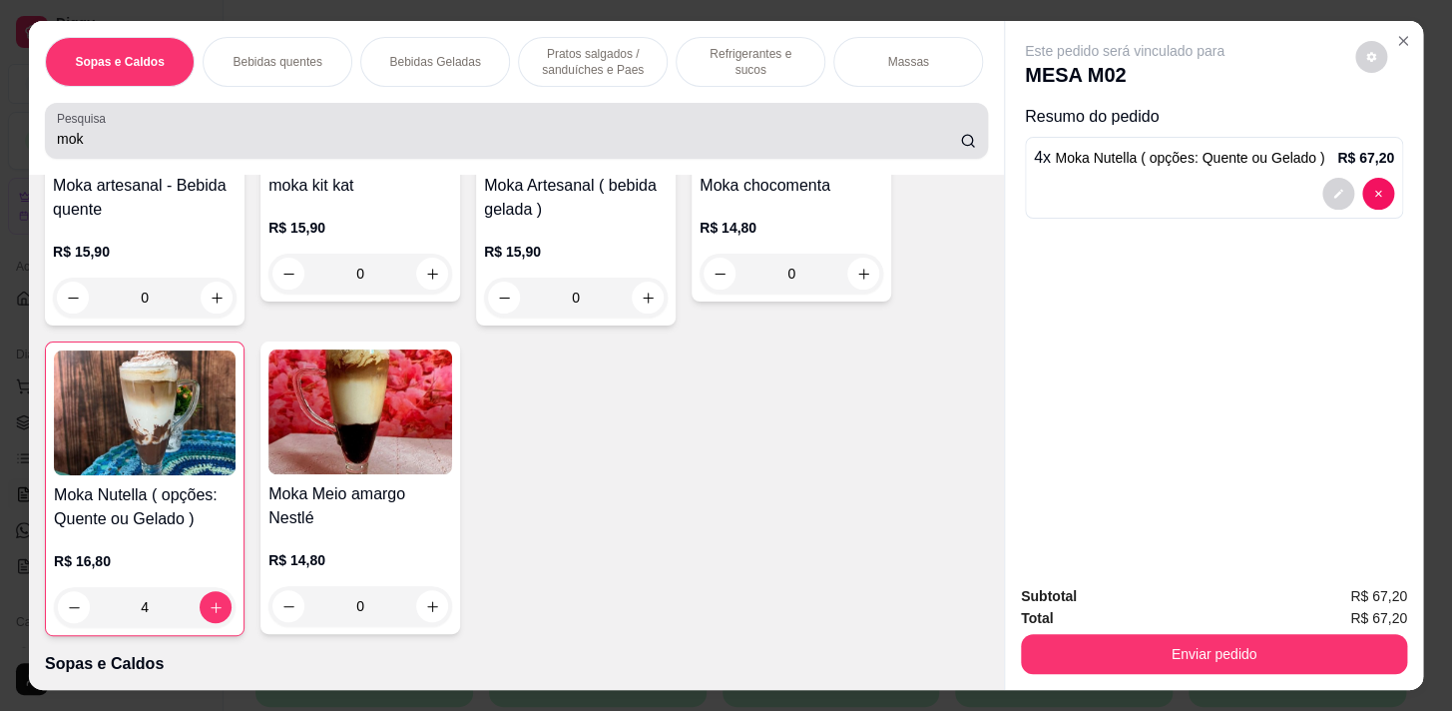
click at [429, 130] on div "mok" at bounding box center [516, 131] width 919 height 40
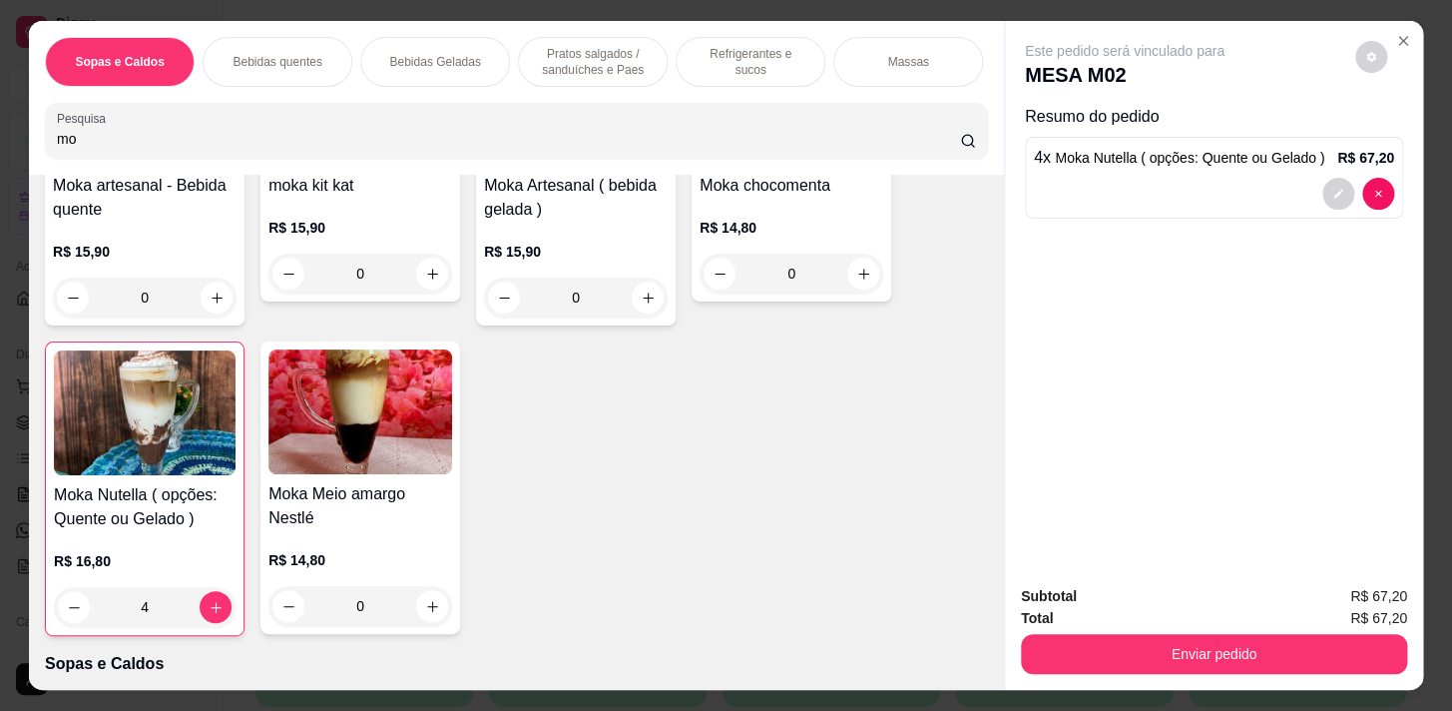
type input "m"
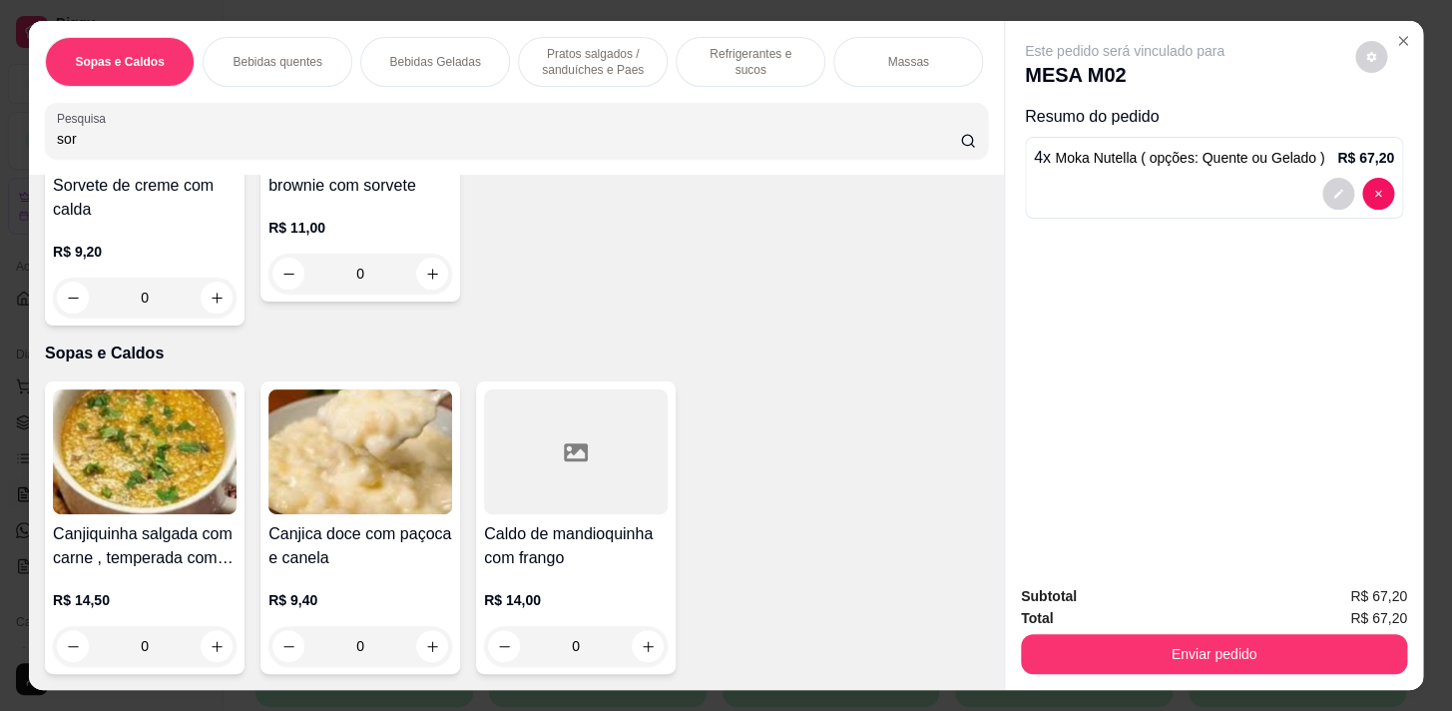
scroll to position [1238, 0]
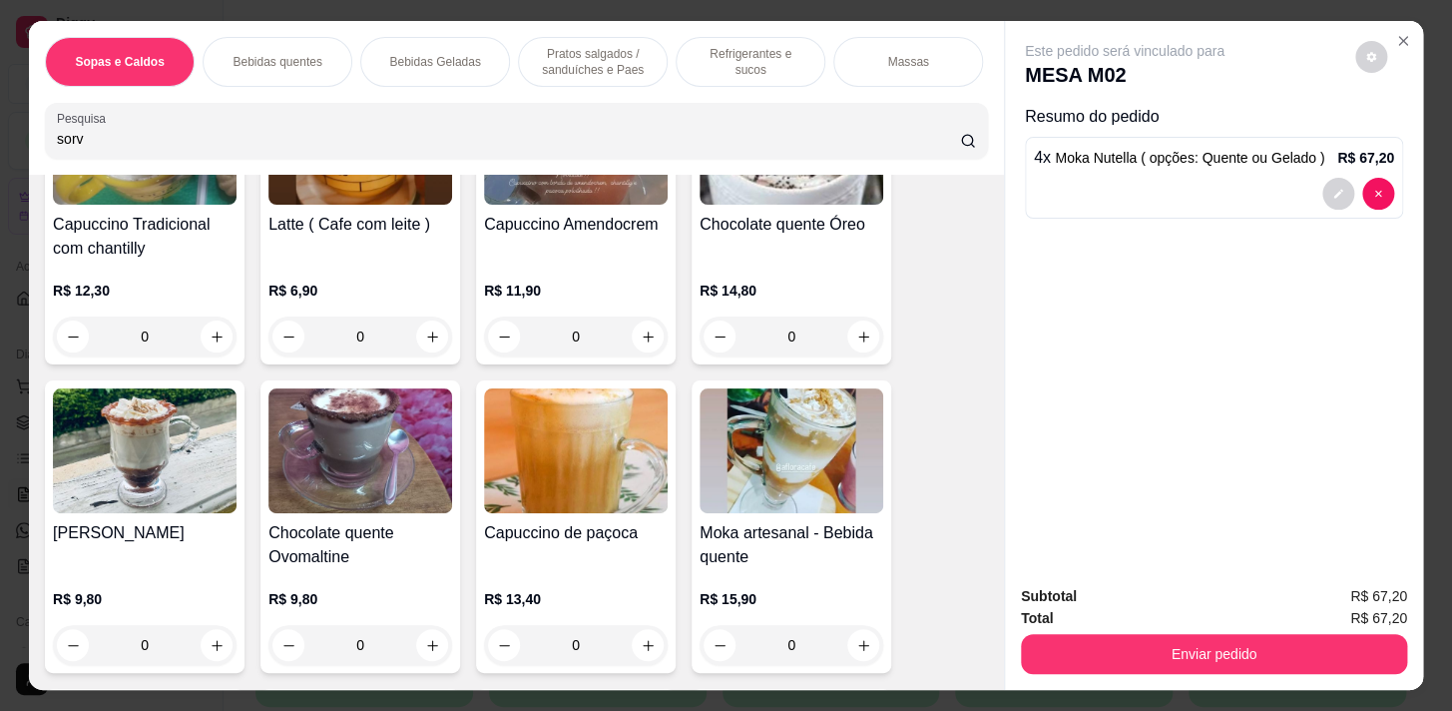
type input "sorv"
drag, startPoint x: 745, startPoint y: 71, endPoint x: 733, endPoint y: 49, distance: 25.0
click at [745, 72] on div "Refrigerantes e sucos" at bounding box center [751, 62] width 150 height 50
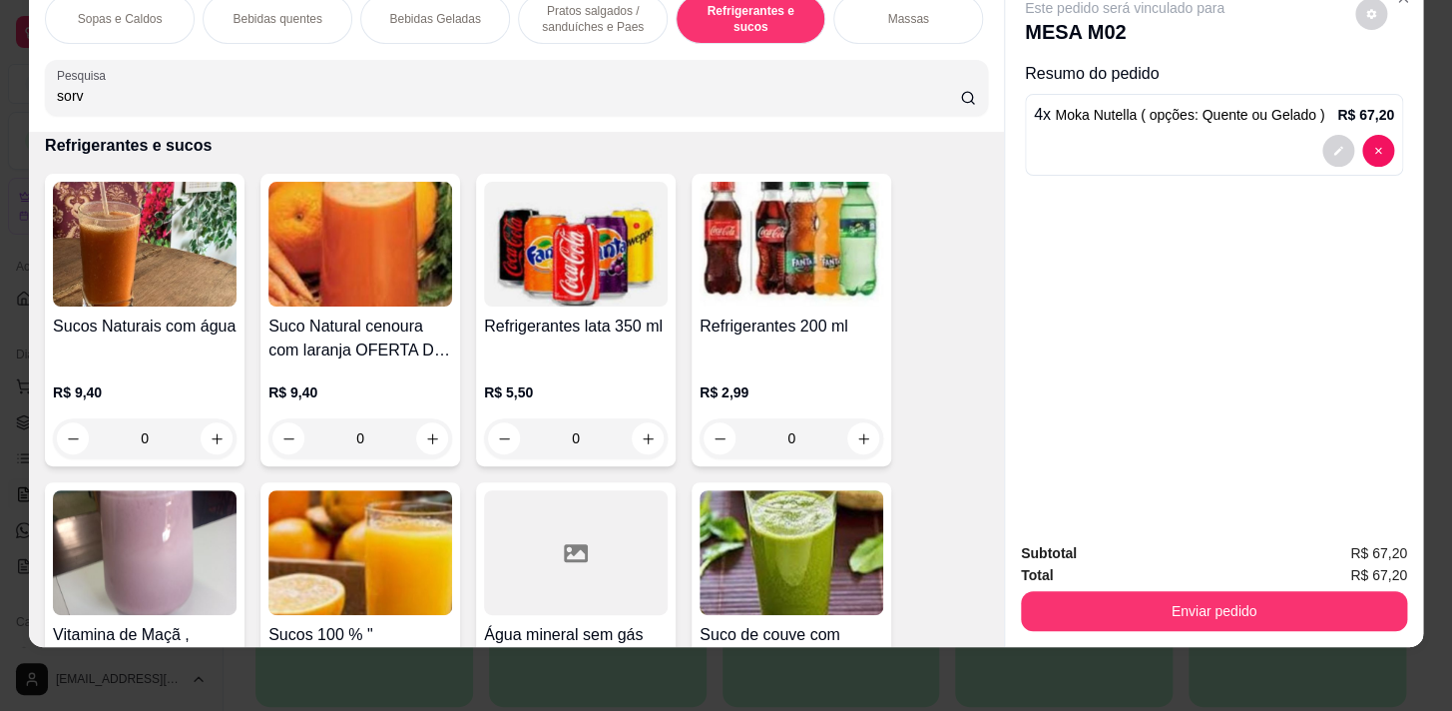
scroll to position [0, 784]
click at [710, 17] on p "Pratos Doces e sobremesas" at bounding box center [756, 19] width 116 height 32
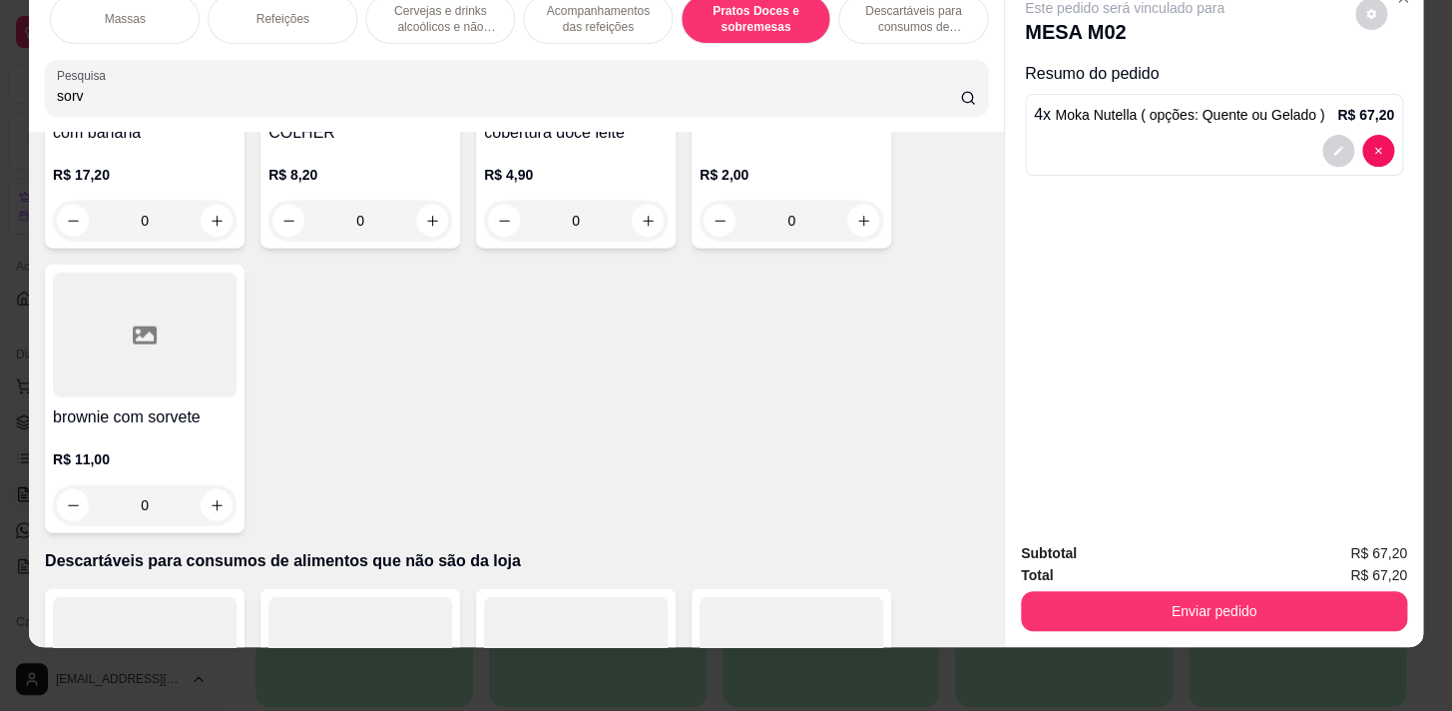
scroll to position [14726, 0]
click at [210, 508] on icon "increase-product-quantity" at bounding box center [217, 505] width 15 height 15
type input "1"
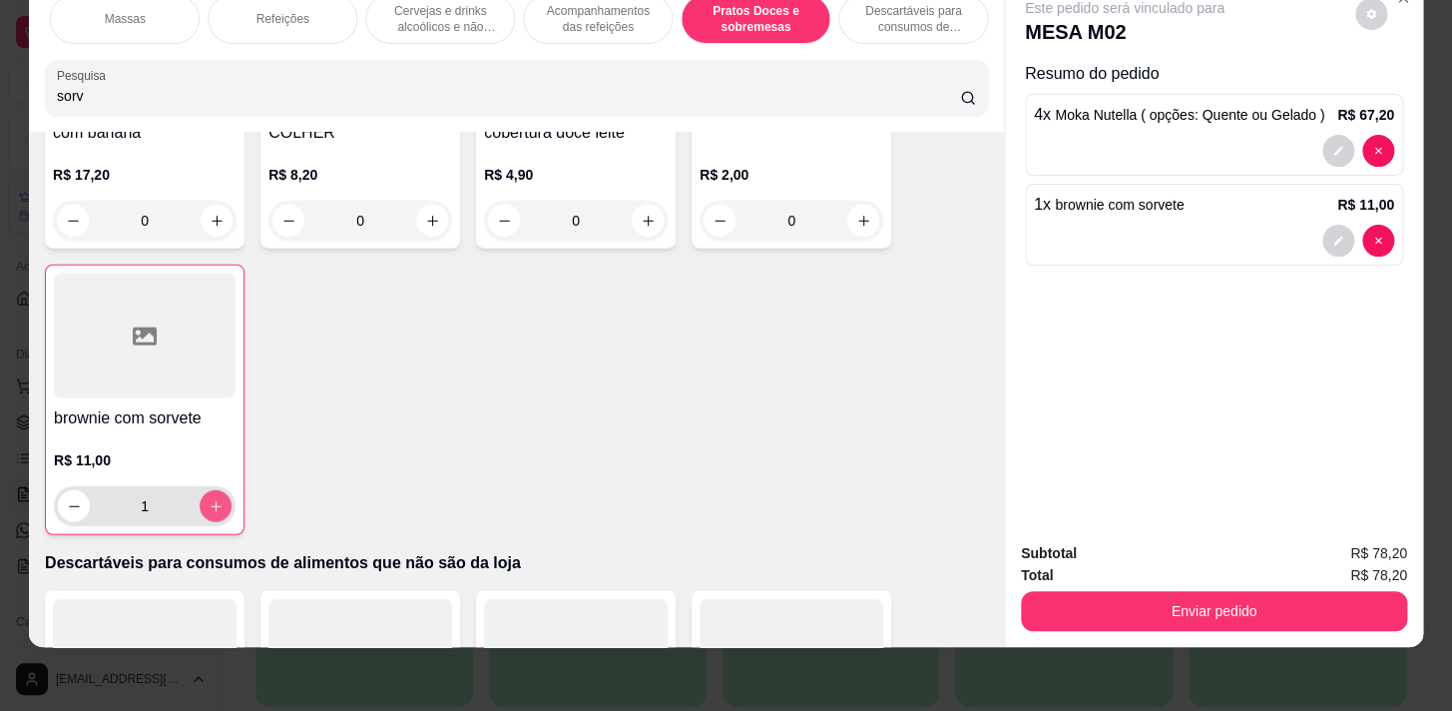
click at [209, 501] on icon "increase-product-quantity" at bounding box center [216, 506] width 15 height 15
type input "2"
click at [209, 501] on icon "increase-product-quantity" at bounding box center [216, 506] width 15 height 15
type input "3"
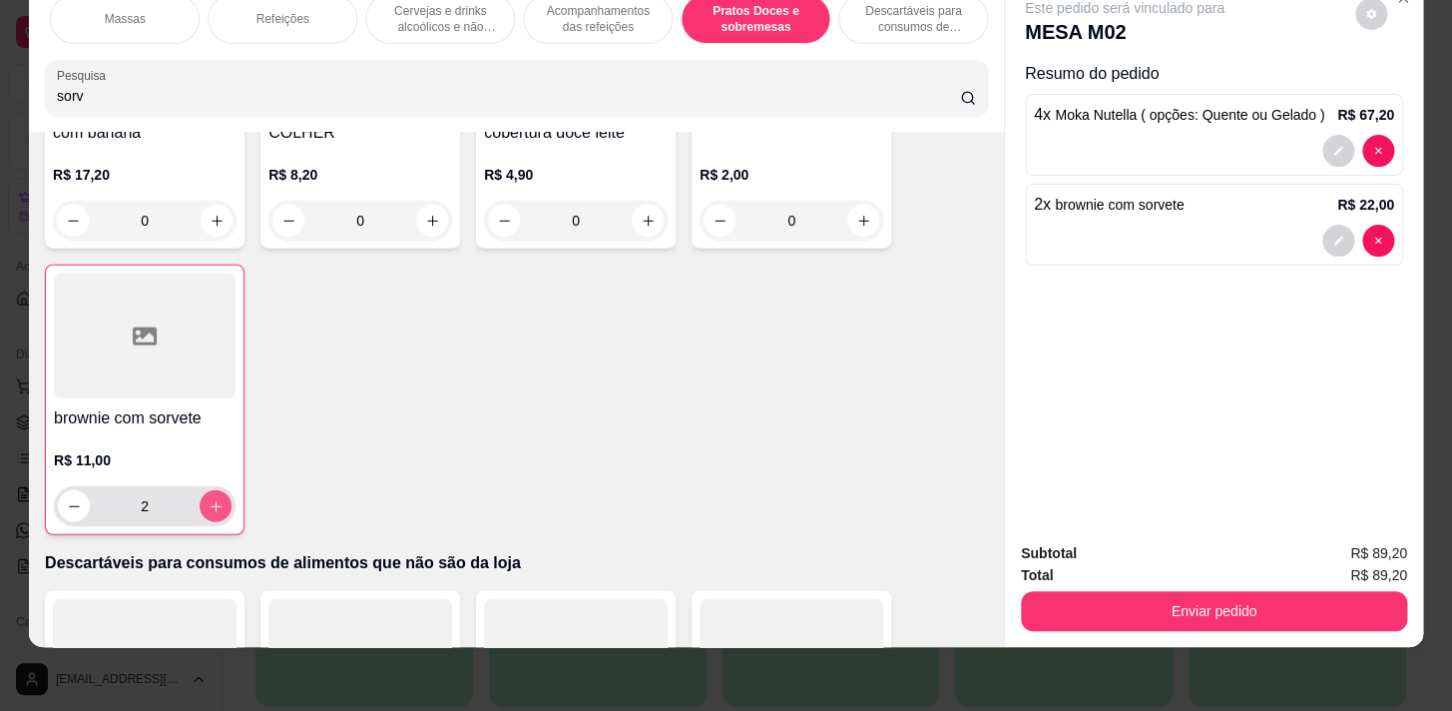
type input "3"
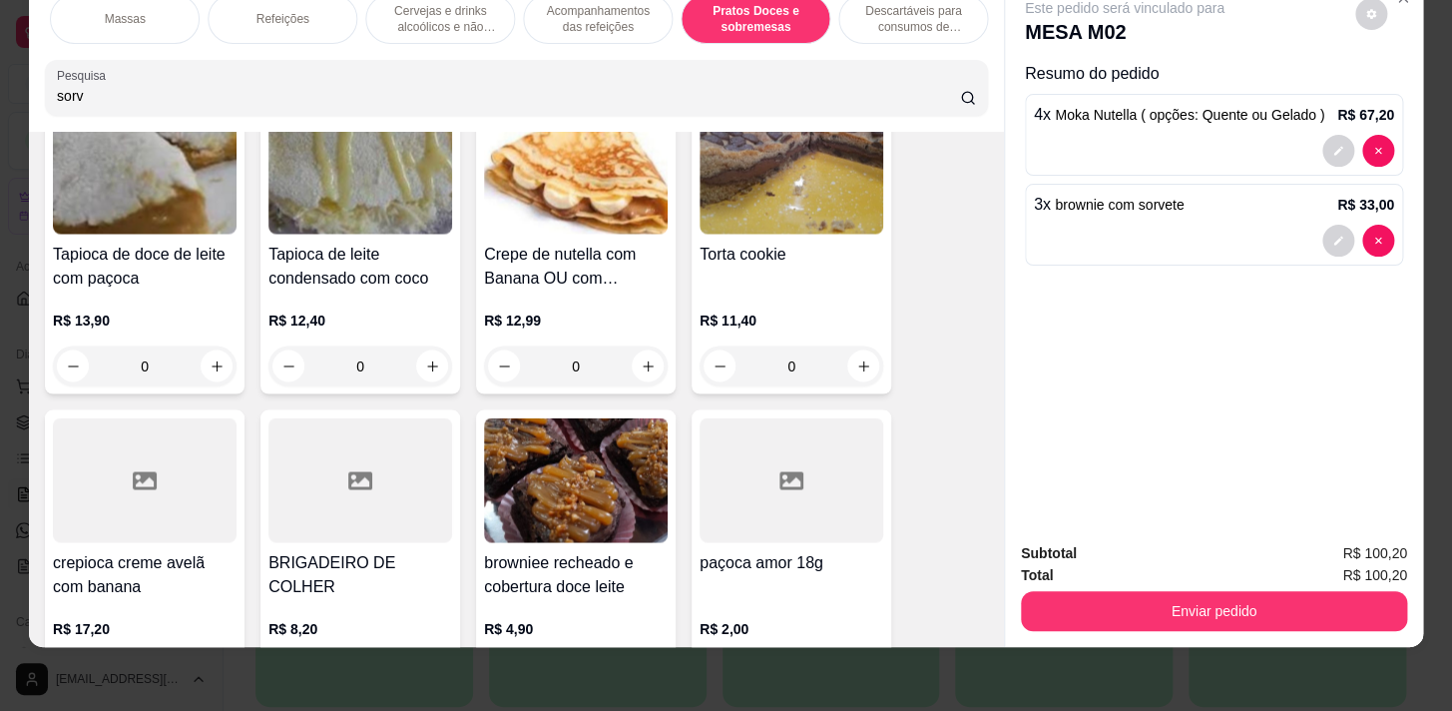
scroll to position [14635, 0]
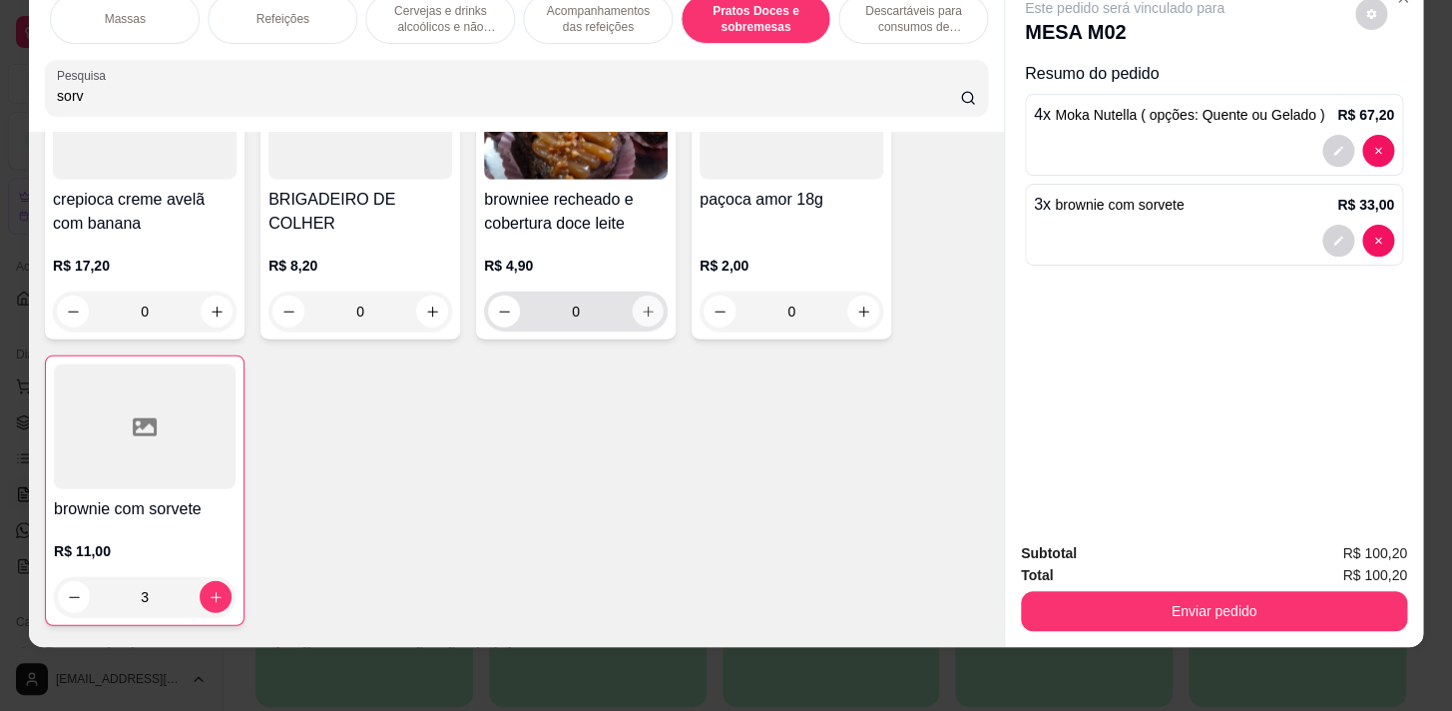
click at [641, 308] on icon "increase-product-quantity" at bounding box center [648, 311] width 15 height 15
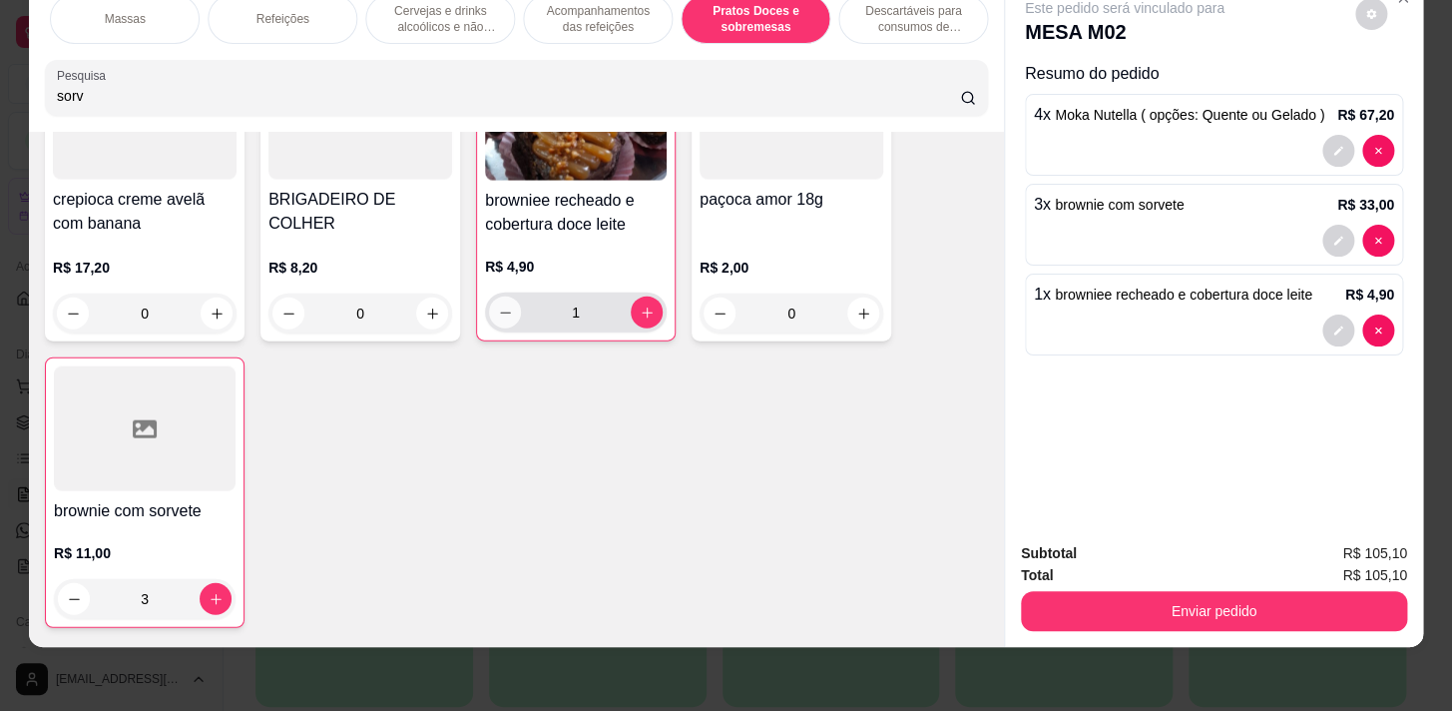
click at [502, 310] on icon "decrease-product-quantity" at bounding box center [505, 312] width 15 height 15
type input "0"
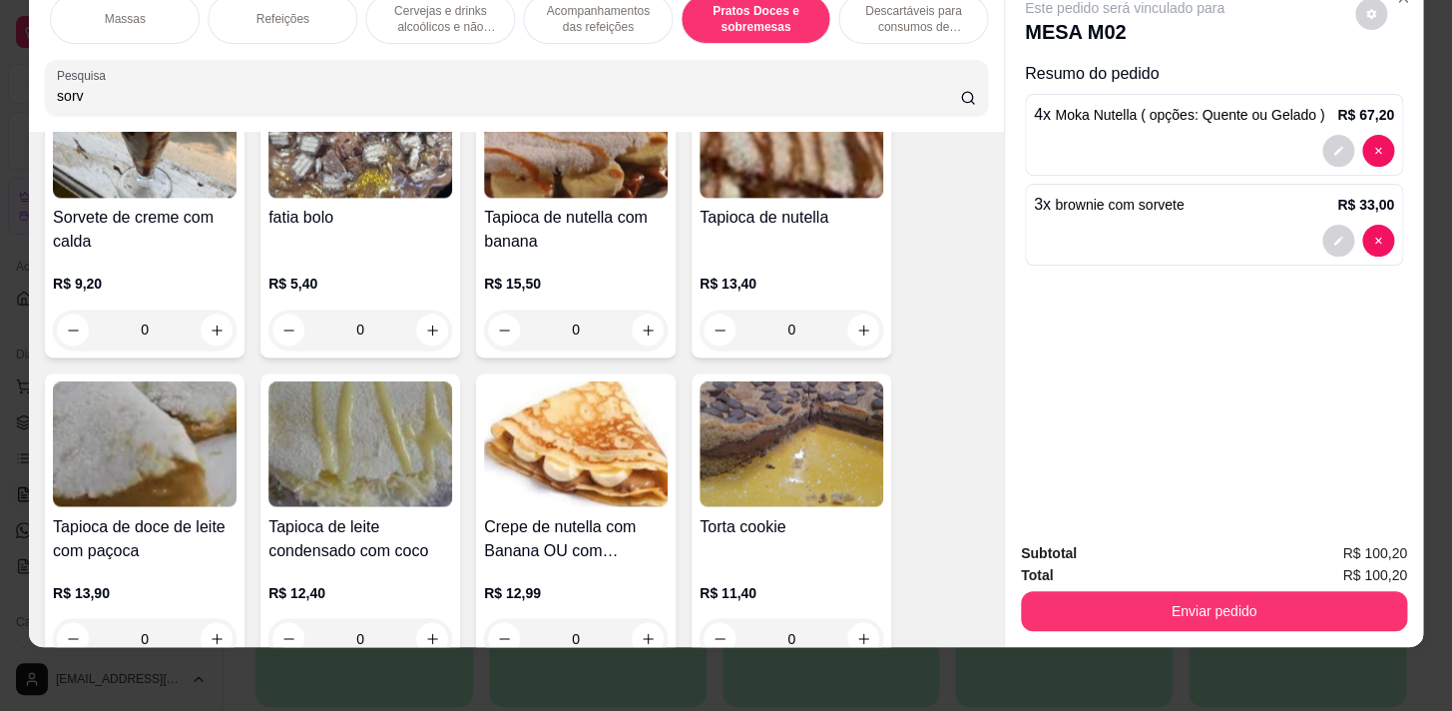
scroll to position [13910, 0]
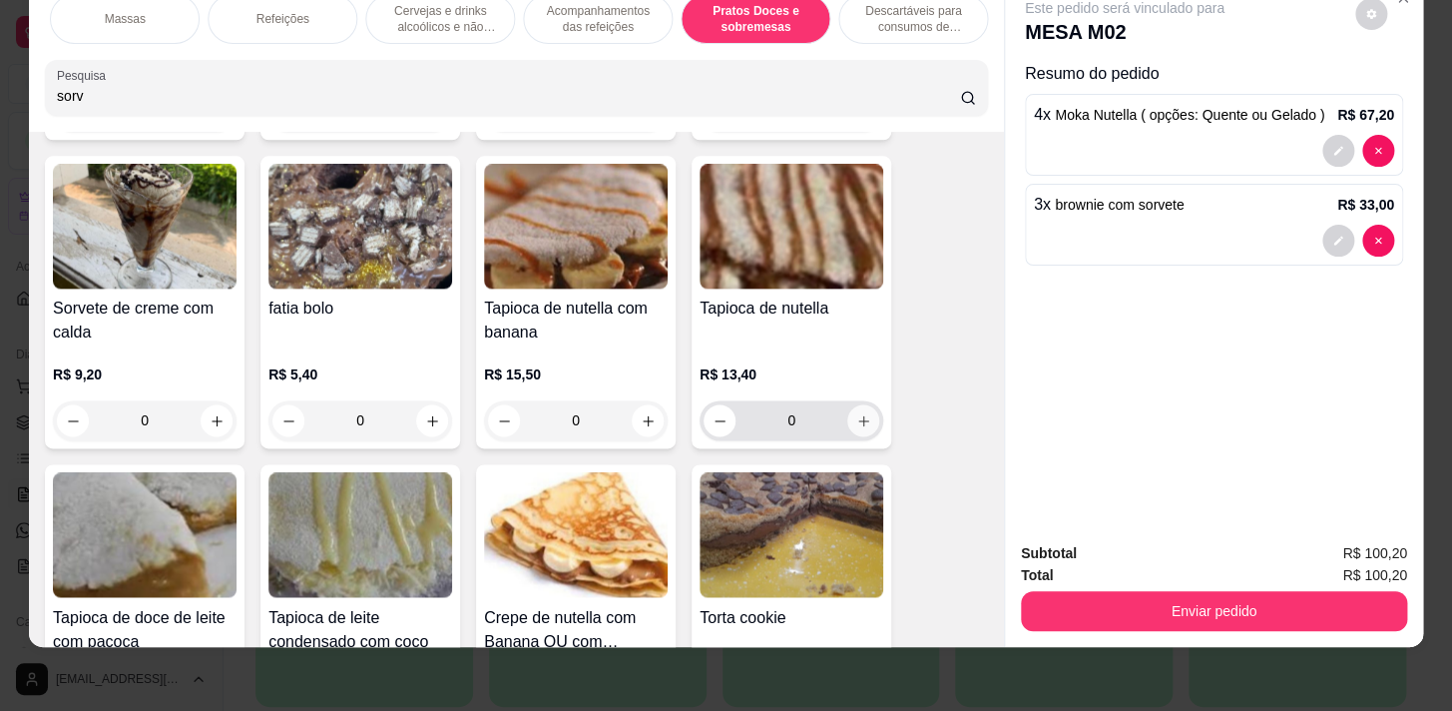
click at [862, 420] on icon "increase-product-quantity" at bounding box center [863, 420] width 15 height 15
type input "1"
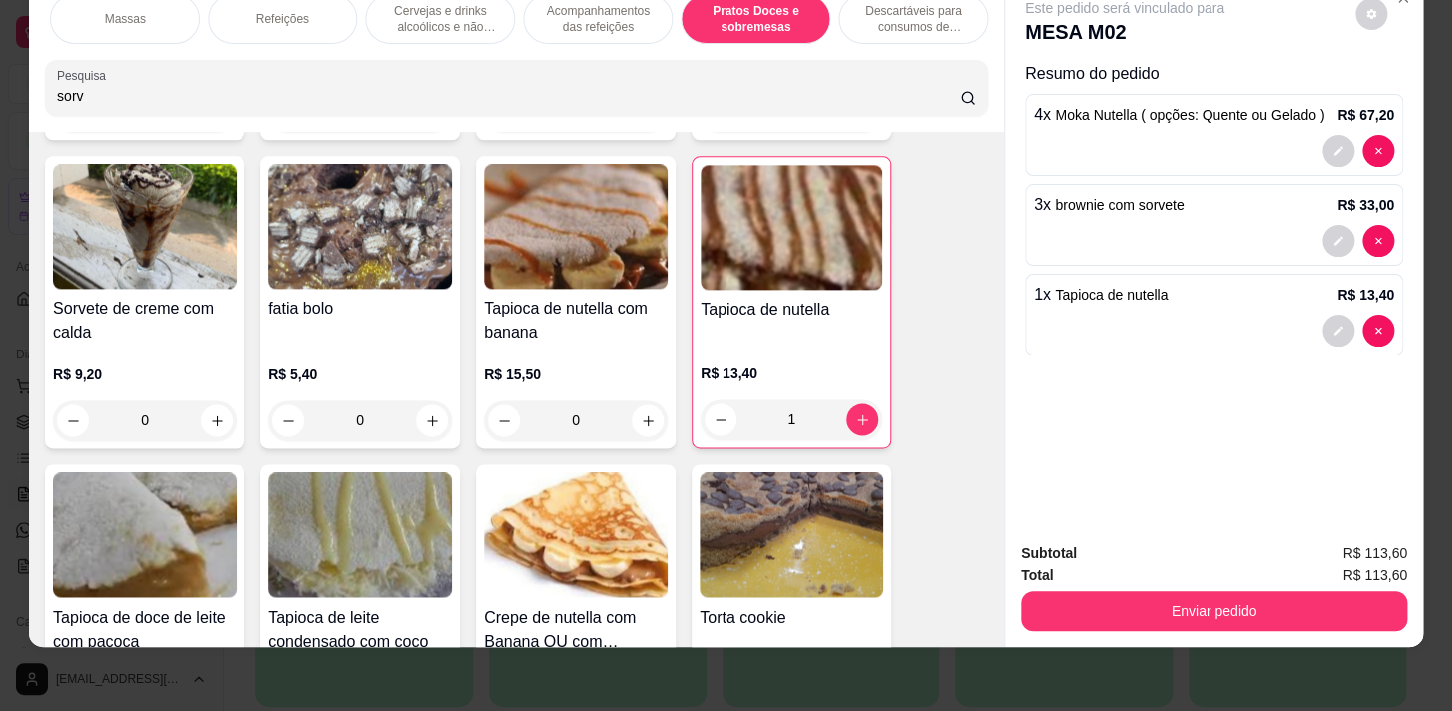
scroll to position [0, 0]
click at [410, 11] on p "Bebidas Geladas" at bounding box center [434, 19] width 91 height 16
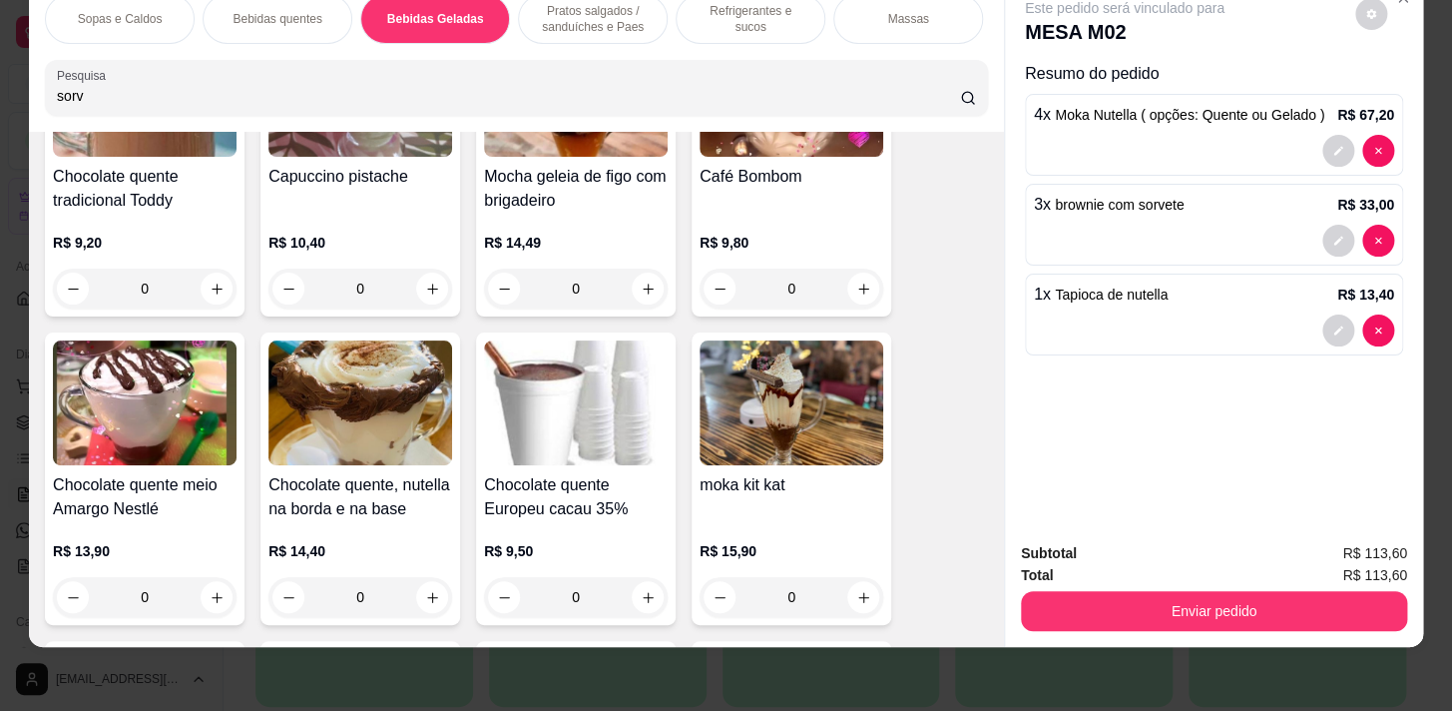
scroll to position [2326, 0]
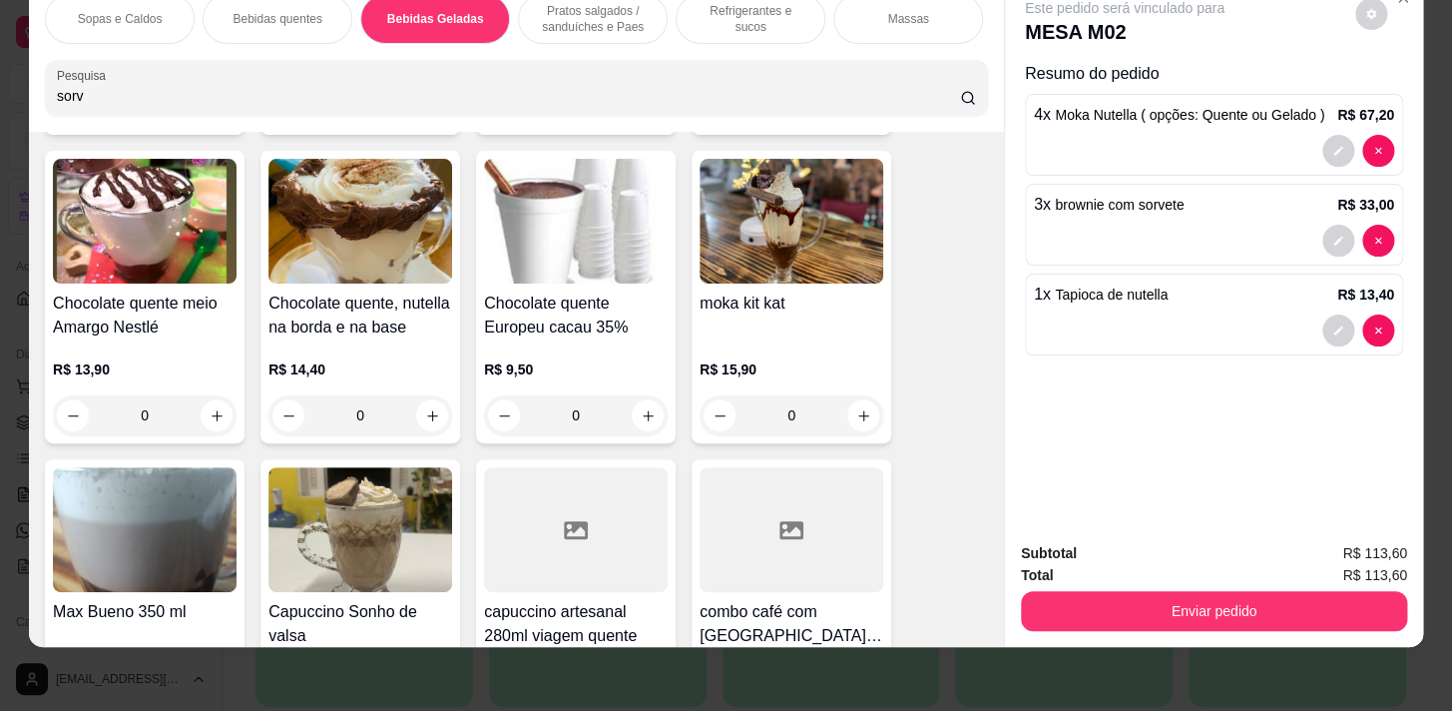
click at [428, 412] on div "0" at bounding box center [360, 415] width 184 height 40
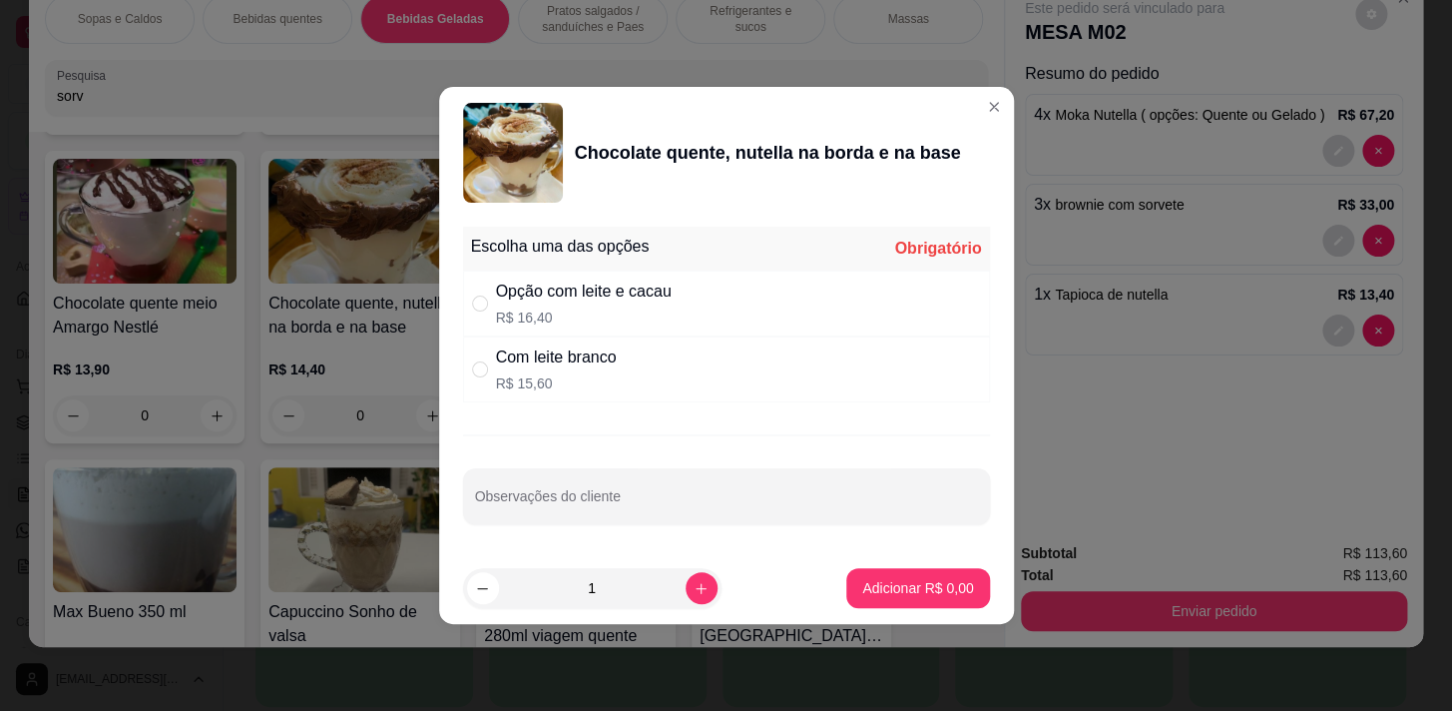
drag, startPoint x: 628, startPoint y: 308, endPoint x: 636, endPoint y: 324, distance: 17.9
click at [628, 309] on p "R$ 16,40" at bounding box center [584, 317] width 176 height 20
radio input "true"
click at [909, 583] on p "Adicionar R$ 16,40" at bounding box center [914, 587] width 116 height 19
type input "1"
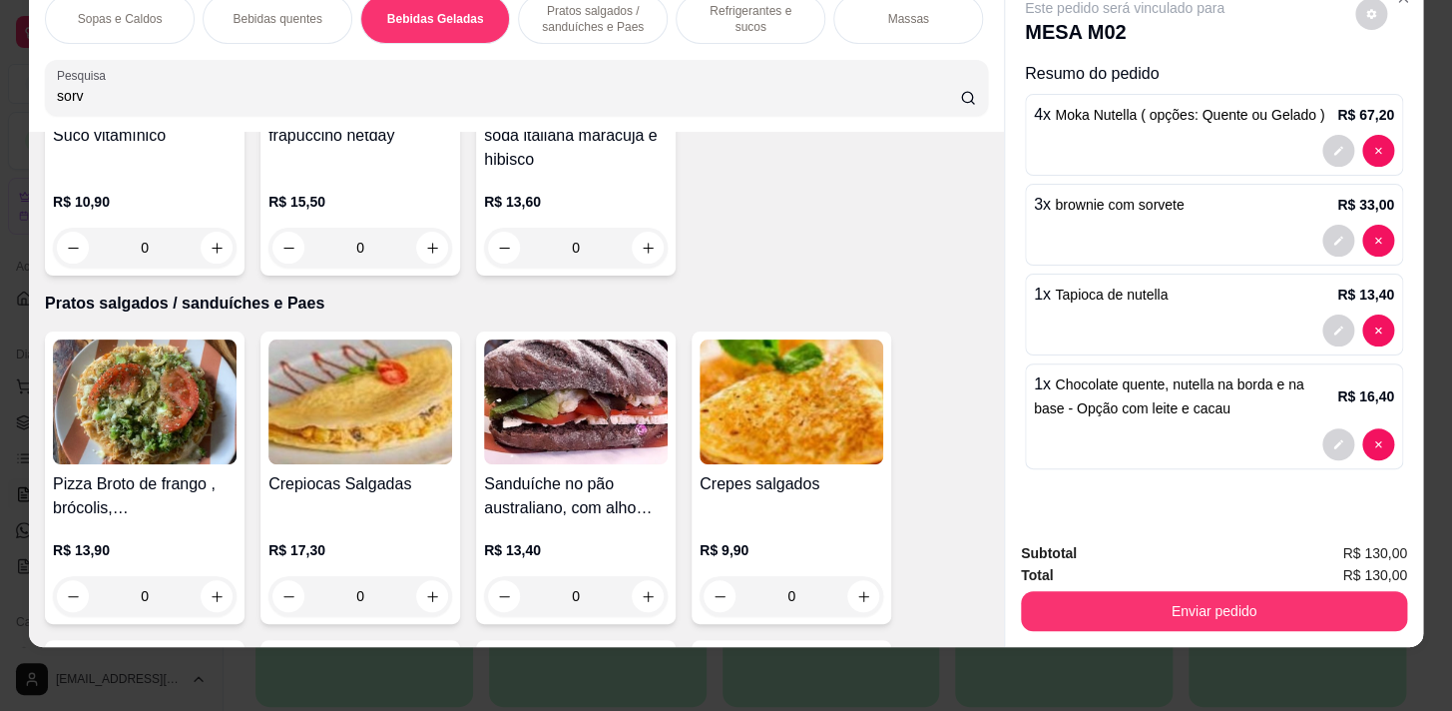
scroll to position [4866, 0]
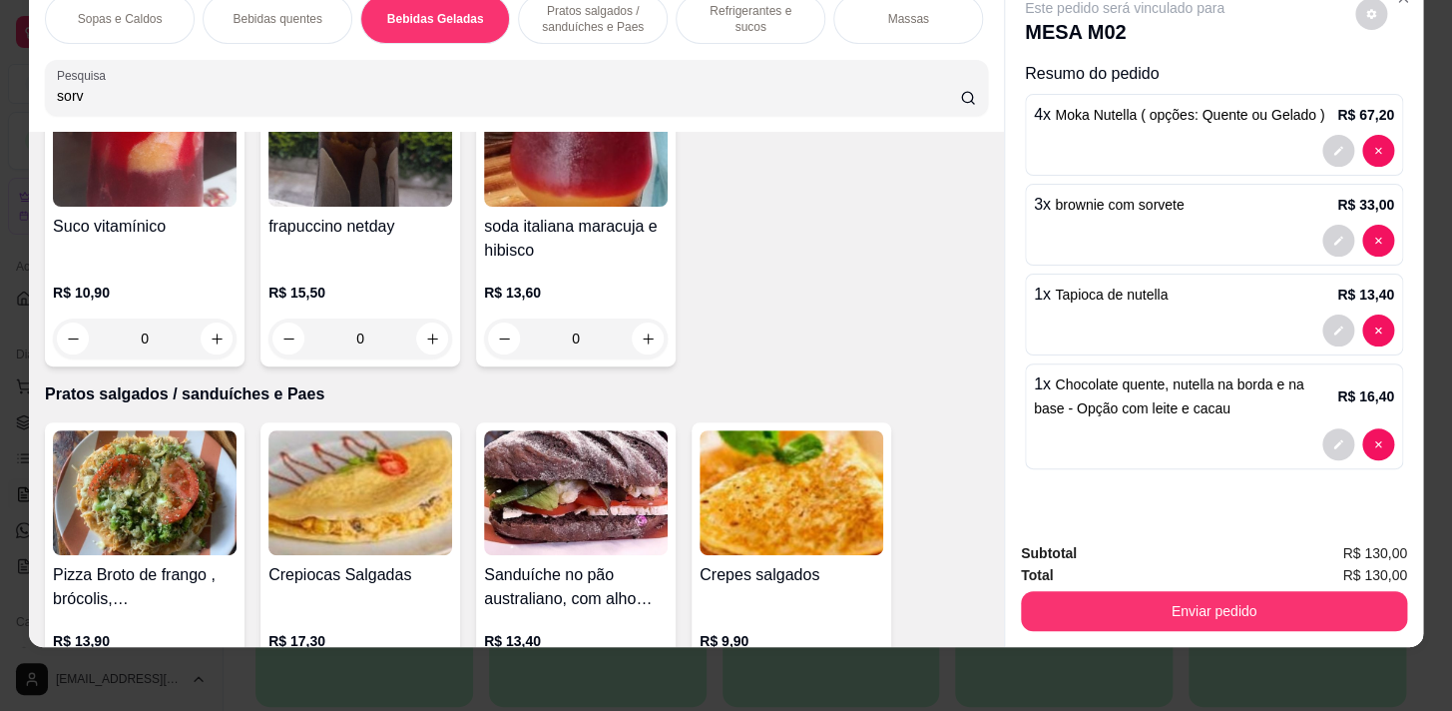
click at [702, 22] on div "Refrigerantes e sucos" at bounding box center [751, 19] width 150 height 50
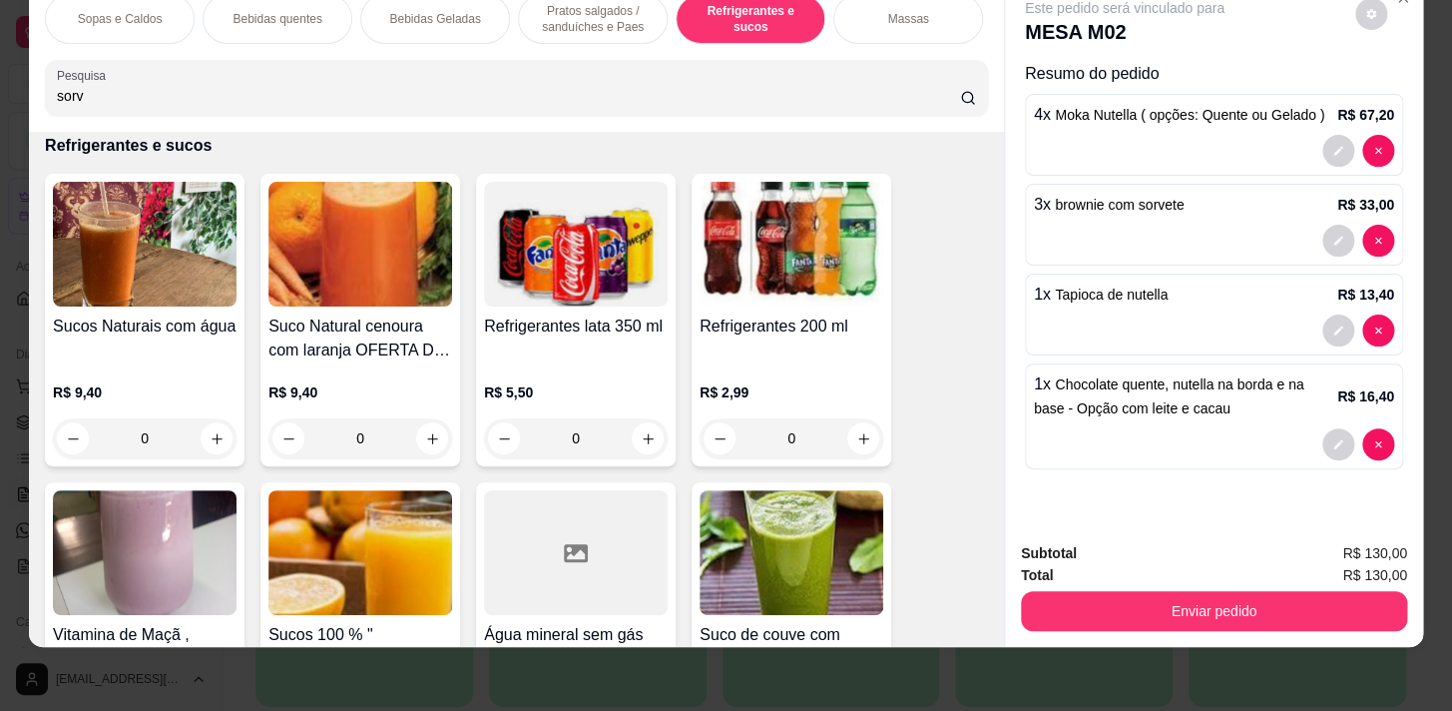
scroll to position [8602, 0]
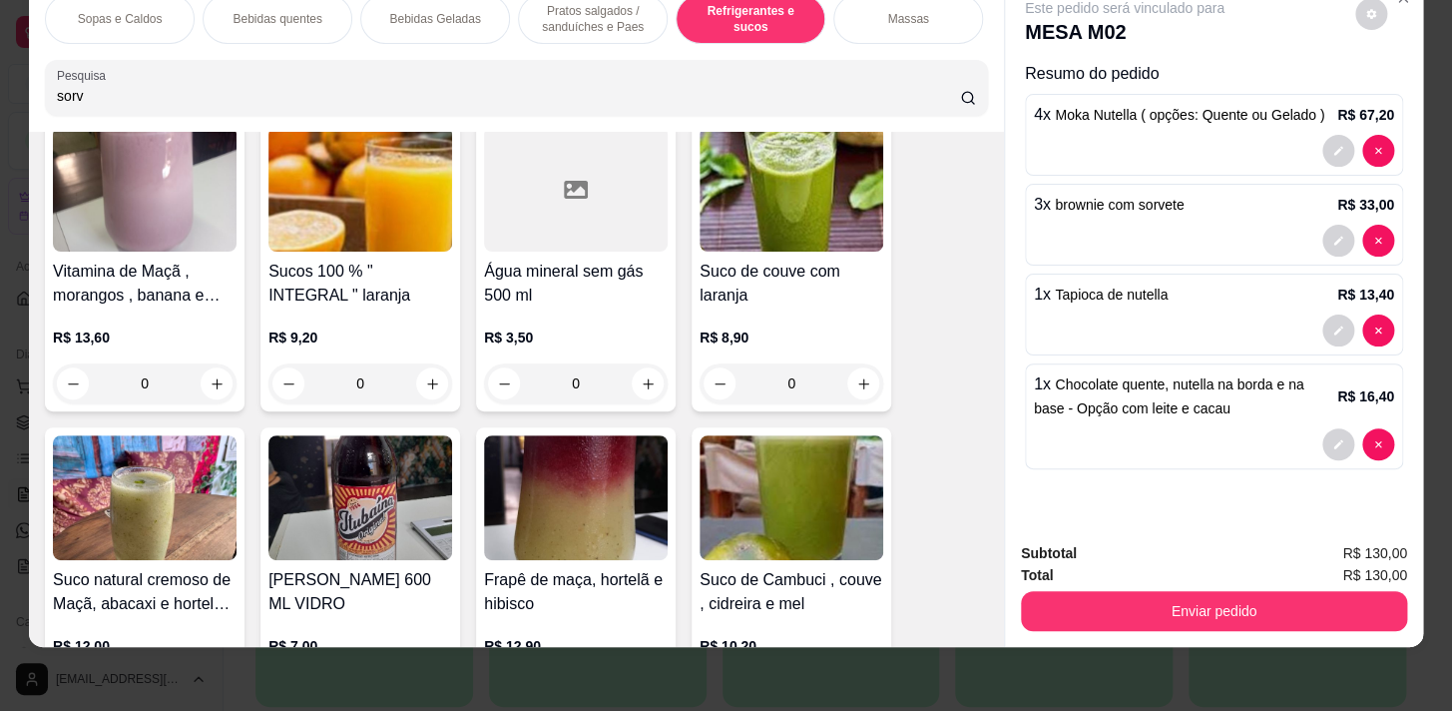
click at [634, 387] on div "0" at bounding box center [576, 383] width 184 height 40
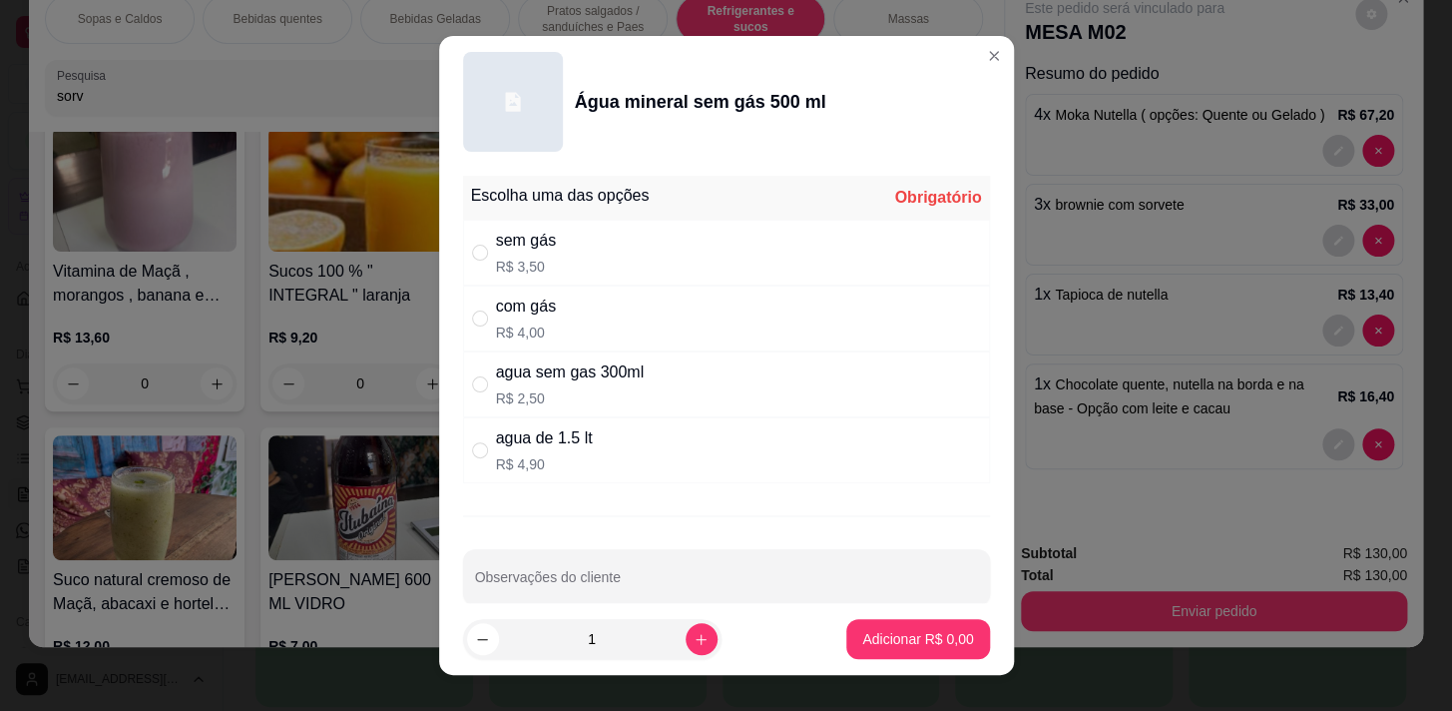
drag, startPoint x: 601, startPoint y: 245, endPoint x: 625, endPoint y: 326, distance: 85.3
click at [601, 247] on div "sem gás R$ 3,50" at bounding box center [726, 253] width 527 height 66
radio input "true"
click at [874, 617] on footer "1 Adicionar R$ 3,50" at bounding box center [726, 639] width 575 height 72
click at [877, 626] on button "Adicionar R$ 3,50" at bounding box center [917, 639] width 143 height 40
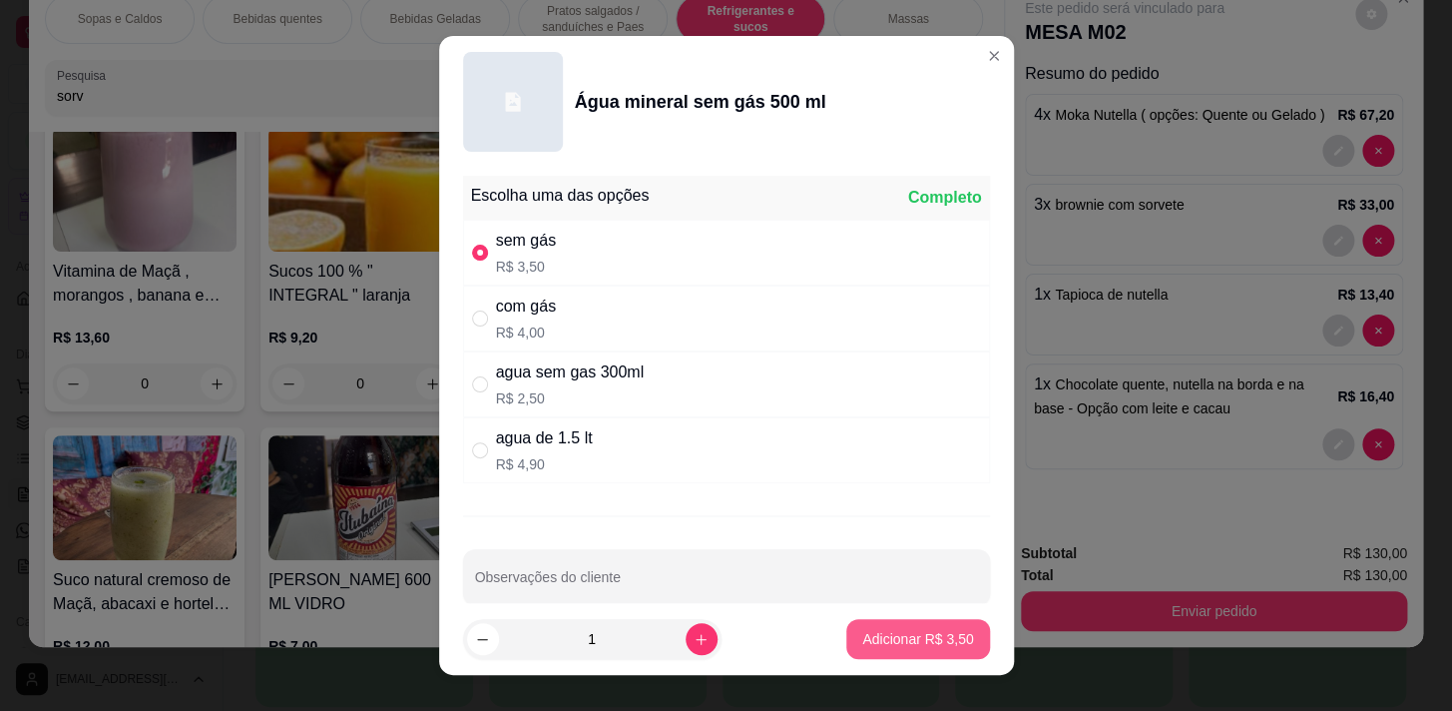
type input "1"
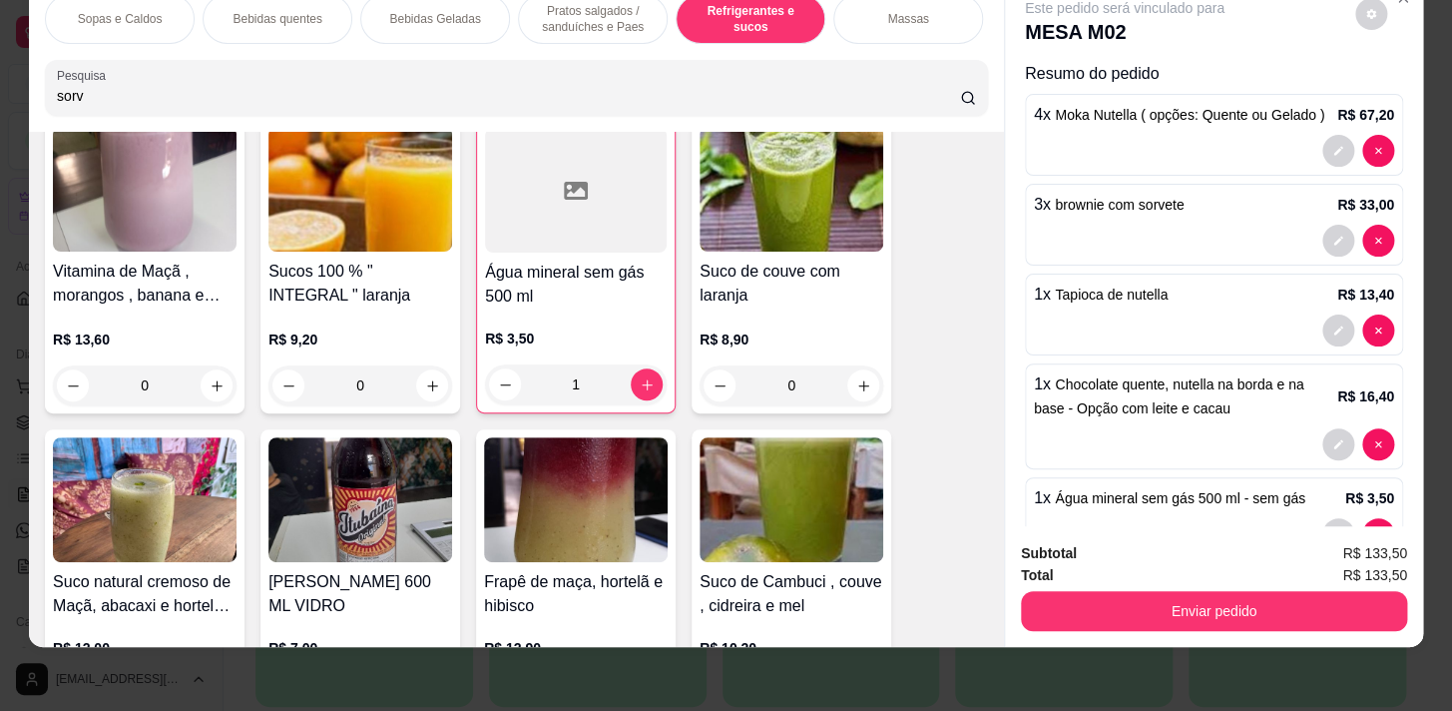
click at [652, 384] on div "1" at bounding box center [576, 384] width 182 height 40
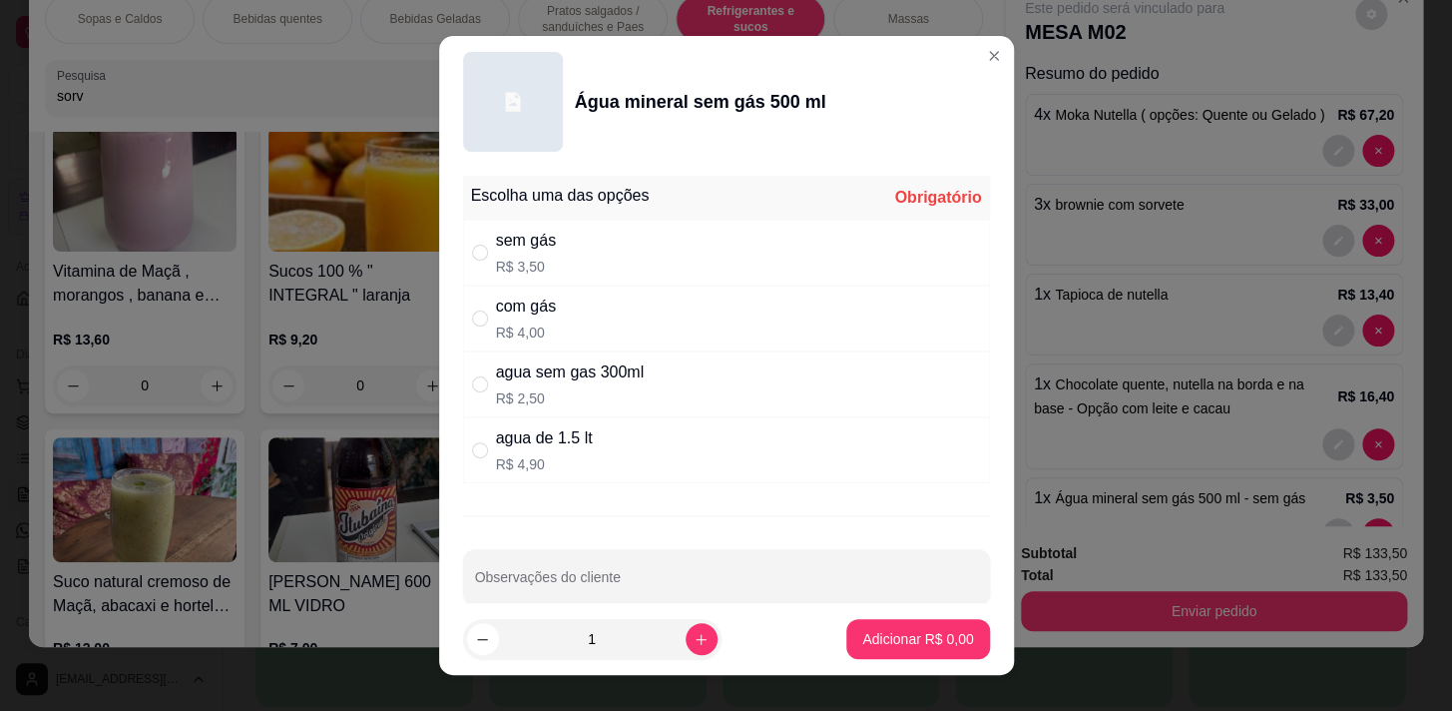
click at [606, 277] on div "sem gás R$ 3,50" at bounding box center [726, 253] width 527 height 66
click at [635, 330] on div "com gás R$ 4,00" at bounding box center [726, 318] width 527 height 66
radio input "false"
radio input "true"
click at [848, 639] on button "Adicionar R$ 4,00" at bounding box center [917, 639] width 139 height 39
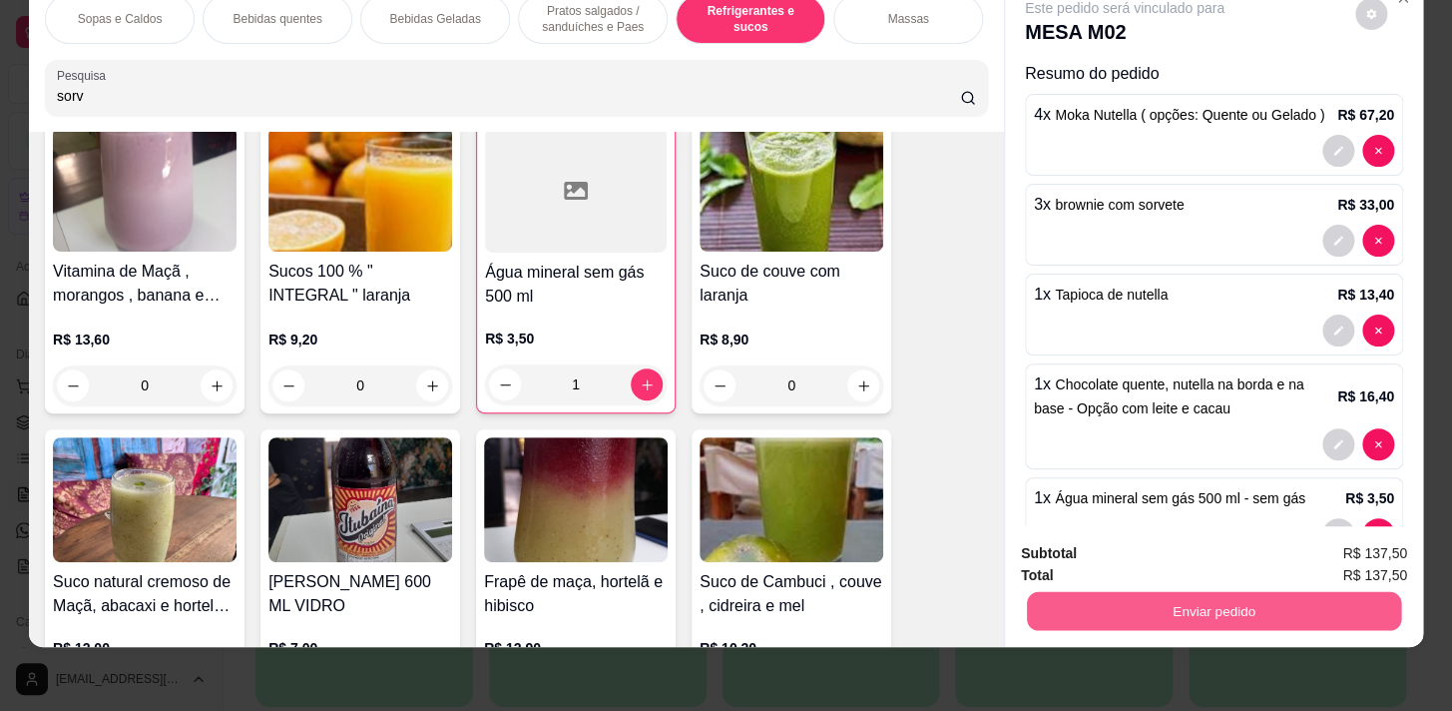
click at [1322, 592] on button "Enviar pedido" at bounding box center [1214, 610] width 374 height 39
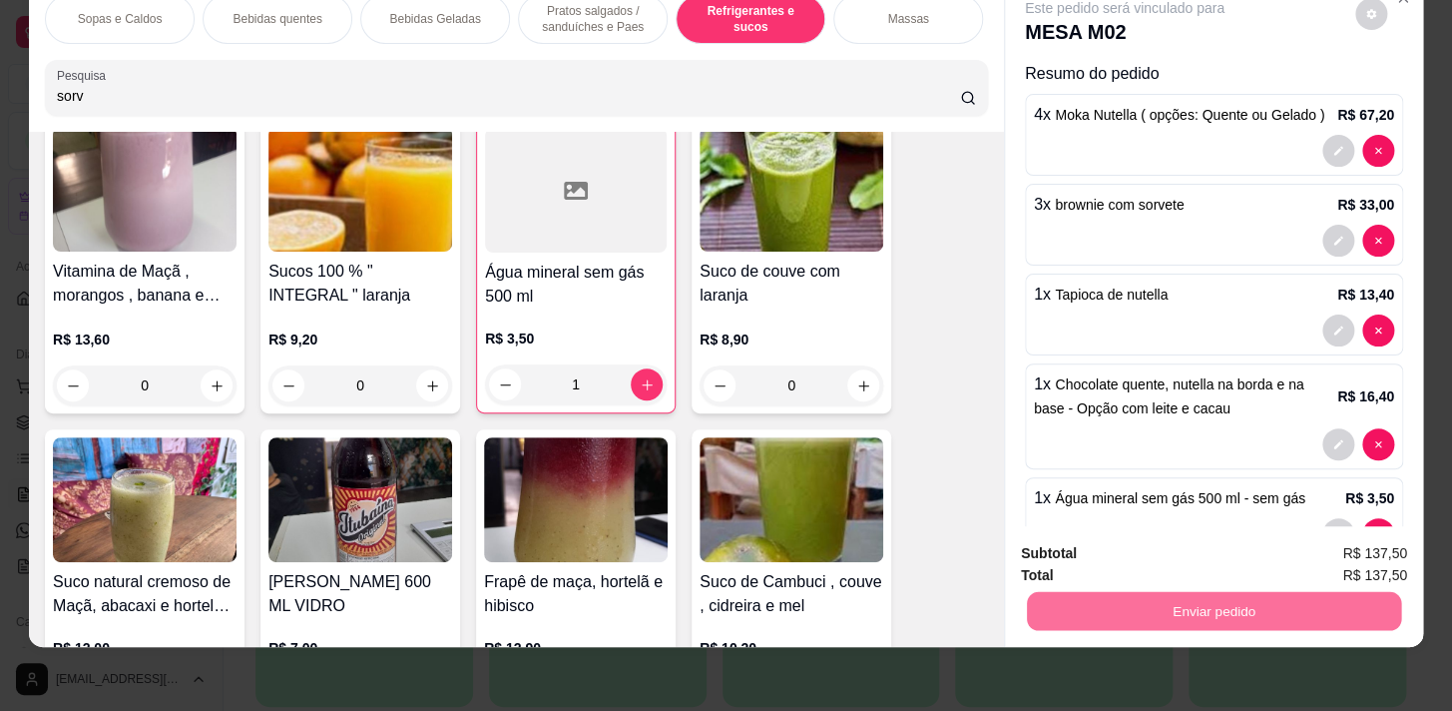
click at [1238, 546] on button "Não registrar e enviar pedido" at bounding box center [1148, 548] width 202 height 37
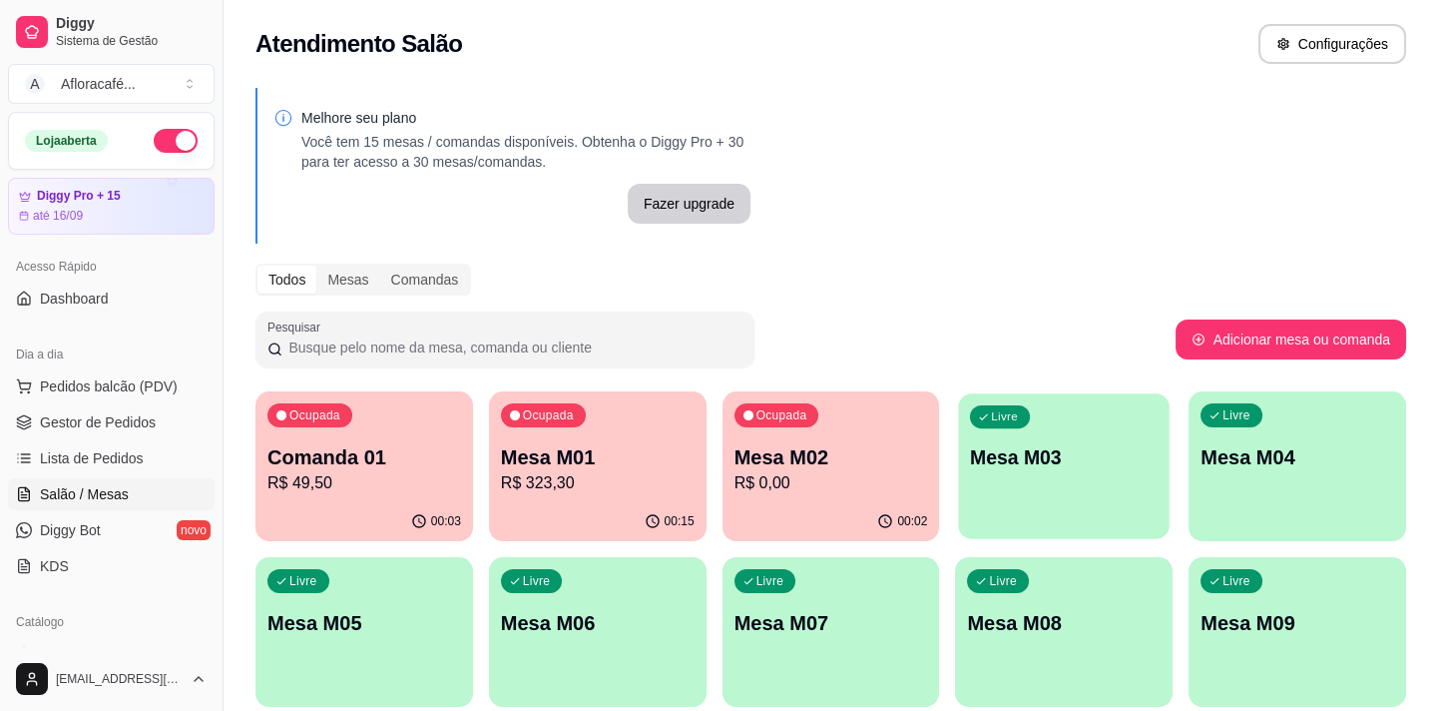
click at [1054, 435] on div "Livre Mesa M03" at bounding box center [1064, 454] width 211 height 122
click at [629, 432] on div "Ocupada Mesa M01 R$ 323,30" at bounding box center [598, 446] width 218 height 111
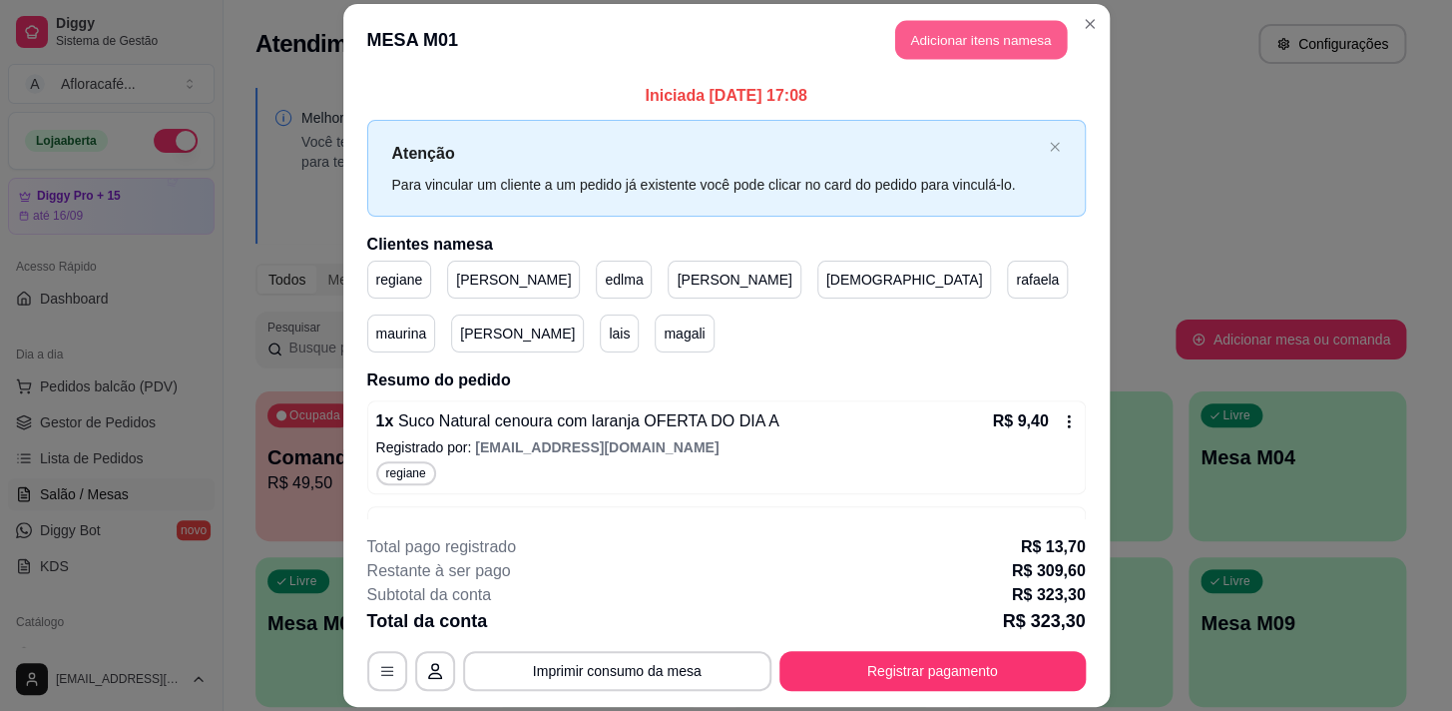
click at [956, 51] on button "Adicionar itens na mesa" at bounding box center [981, 39] width 172 height 39
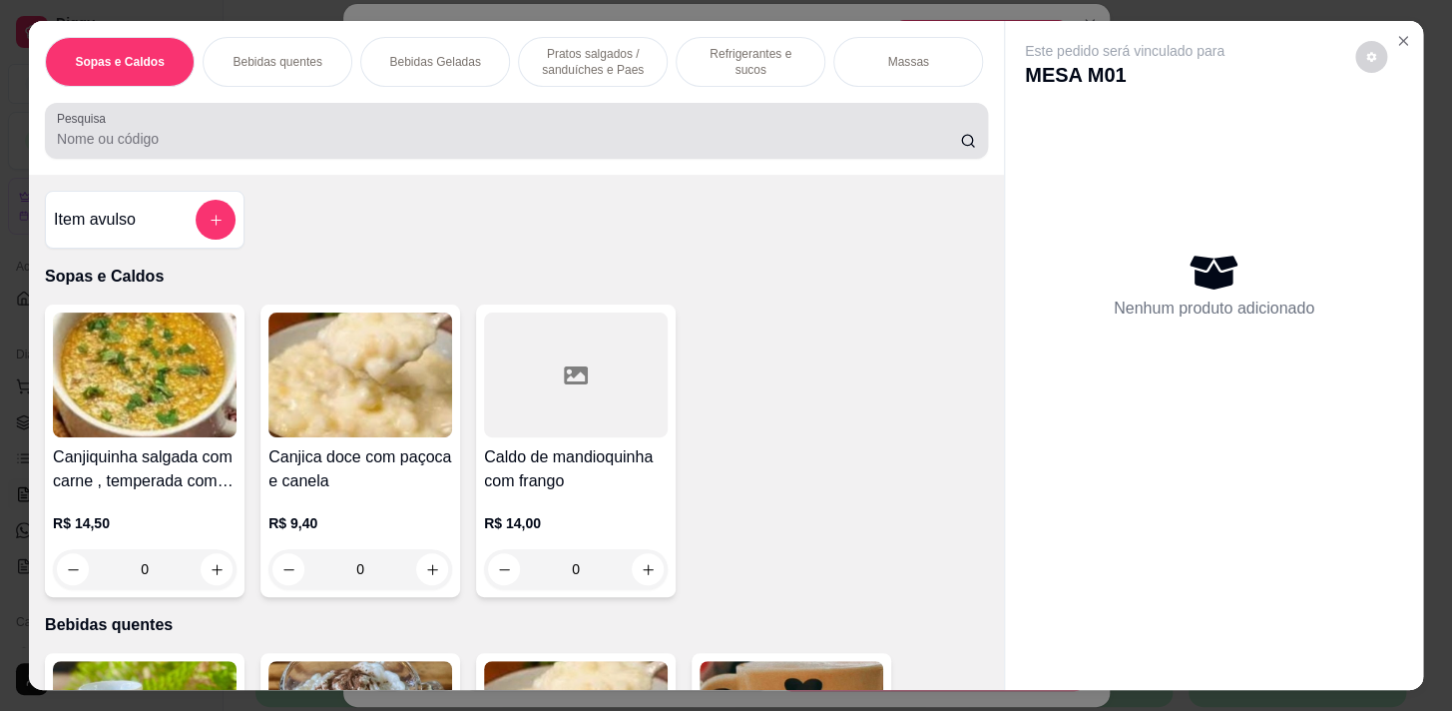
click at [711, 159] on div "Pesquisa" at bounding box center [516, 131] width 943 height 56
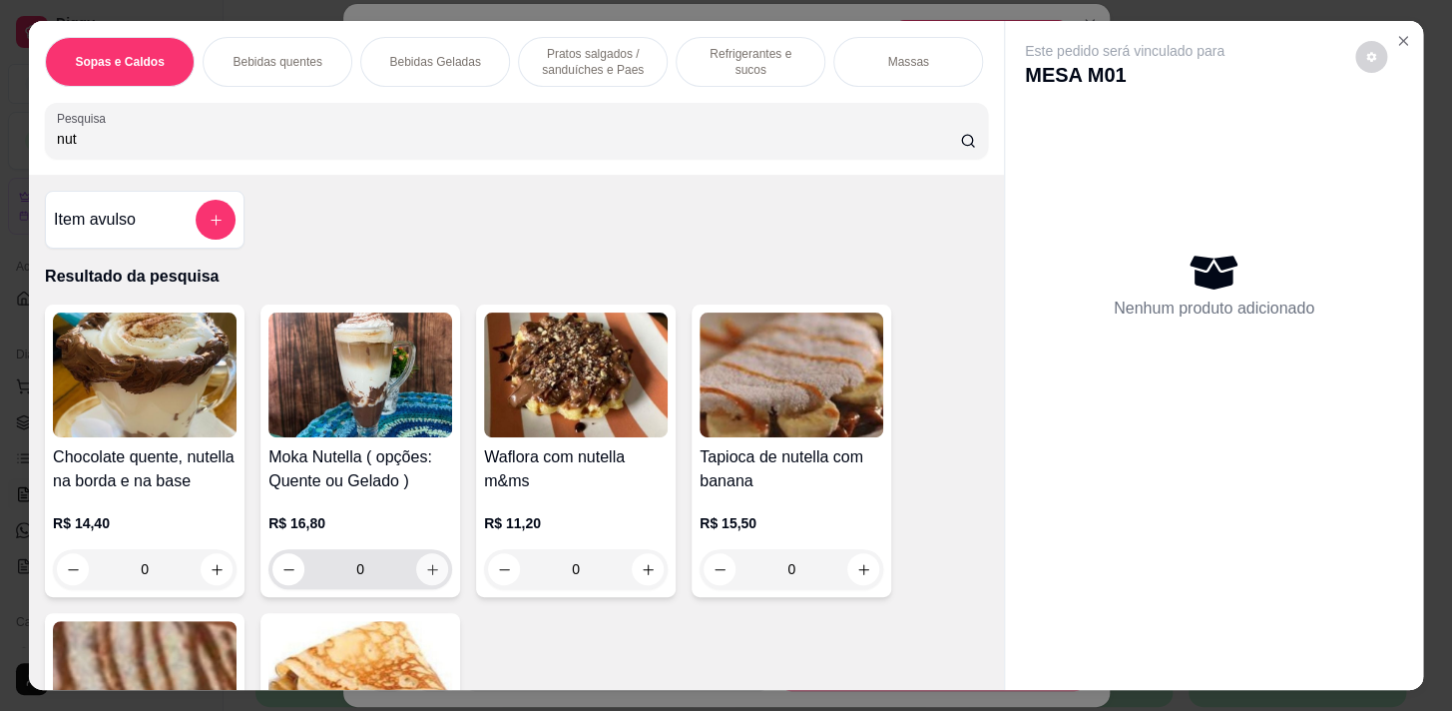
type input "nut"
click at [428, 577] on icon "increase-product-quantity" at bounding box center [432, 569] width 15 height 15
type input "1"
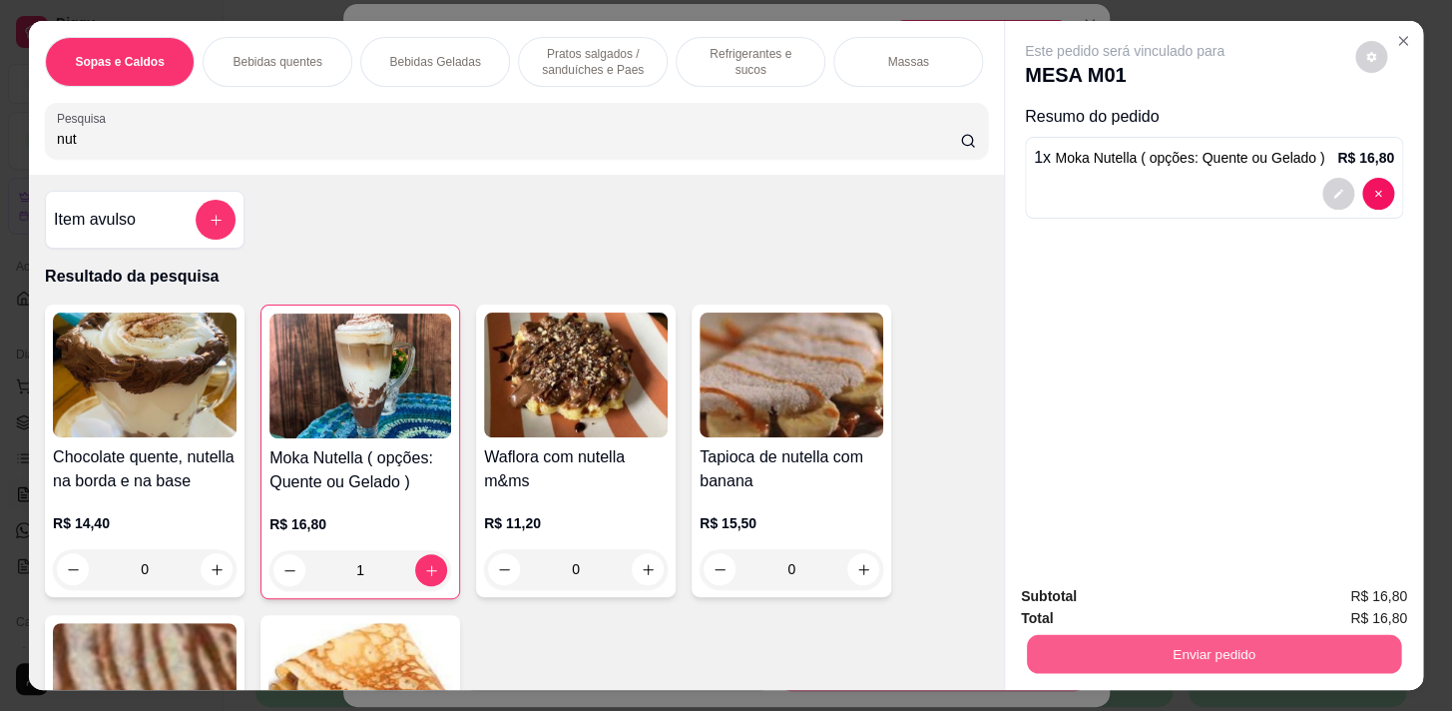
click at [1187, 649] on button "Enviar pedido" at bounding box center [1214, 653] width 374 height 39
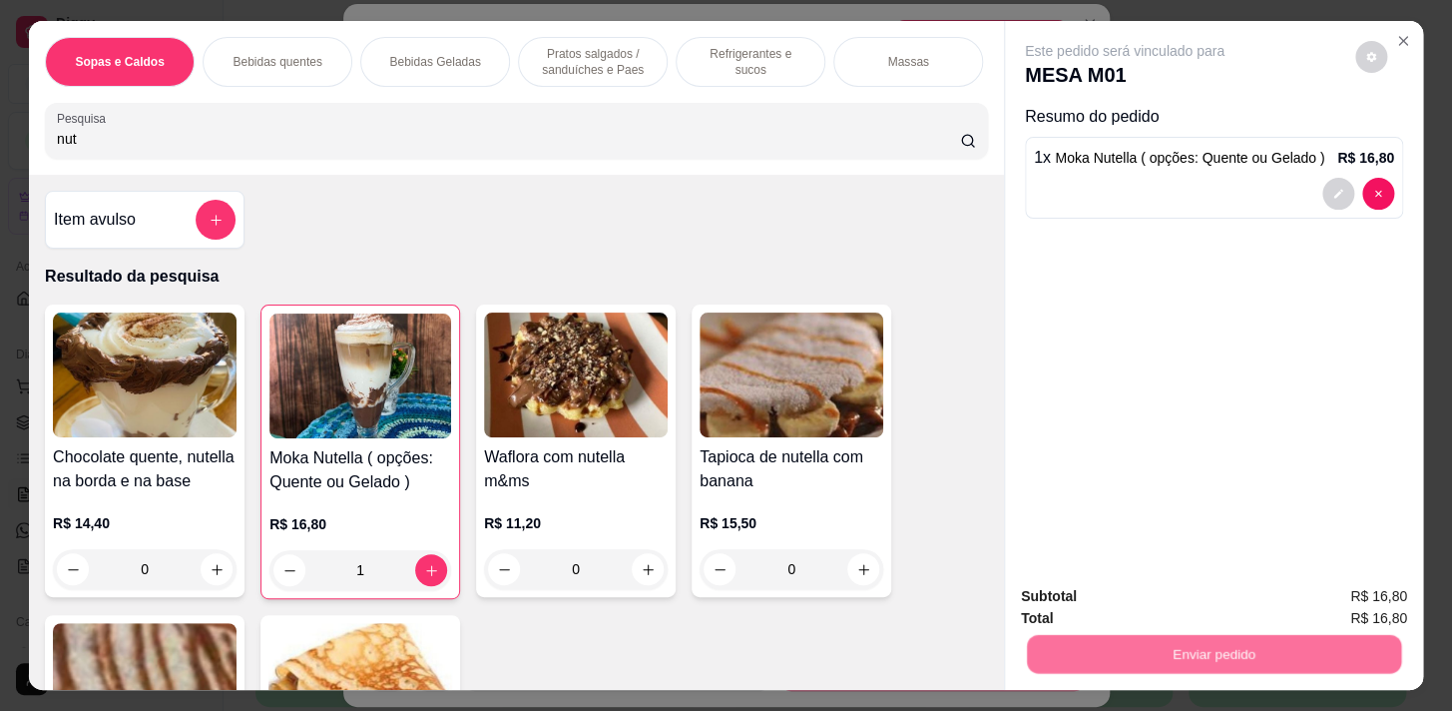
click at [1289, 591] on button "Sim, quero registrar" at bounding box center [1338, 597] width 144 height 37
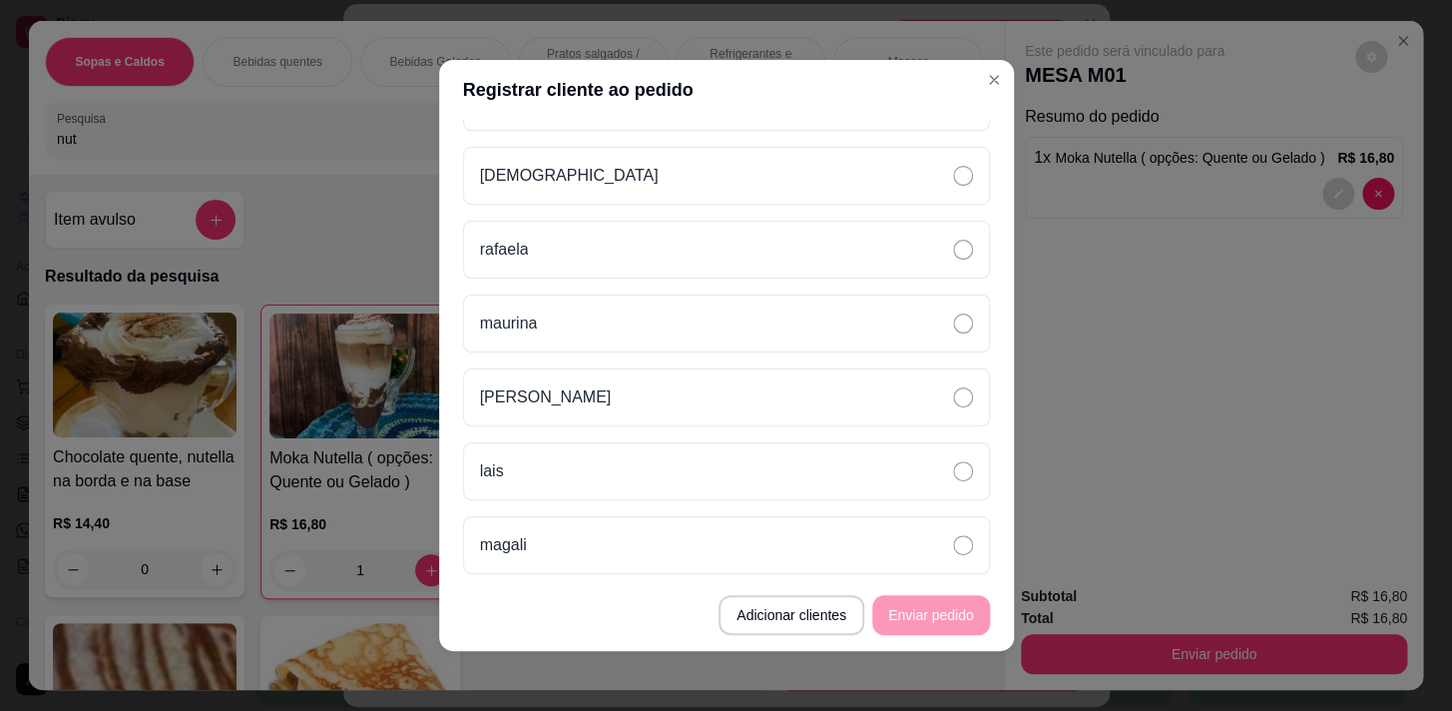
scroll to position [222, 0]
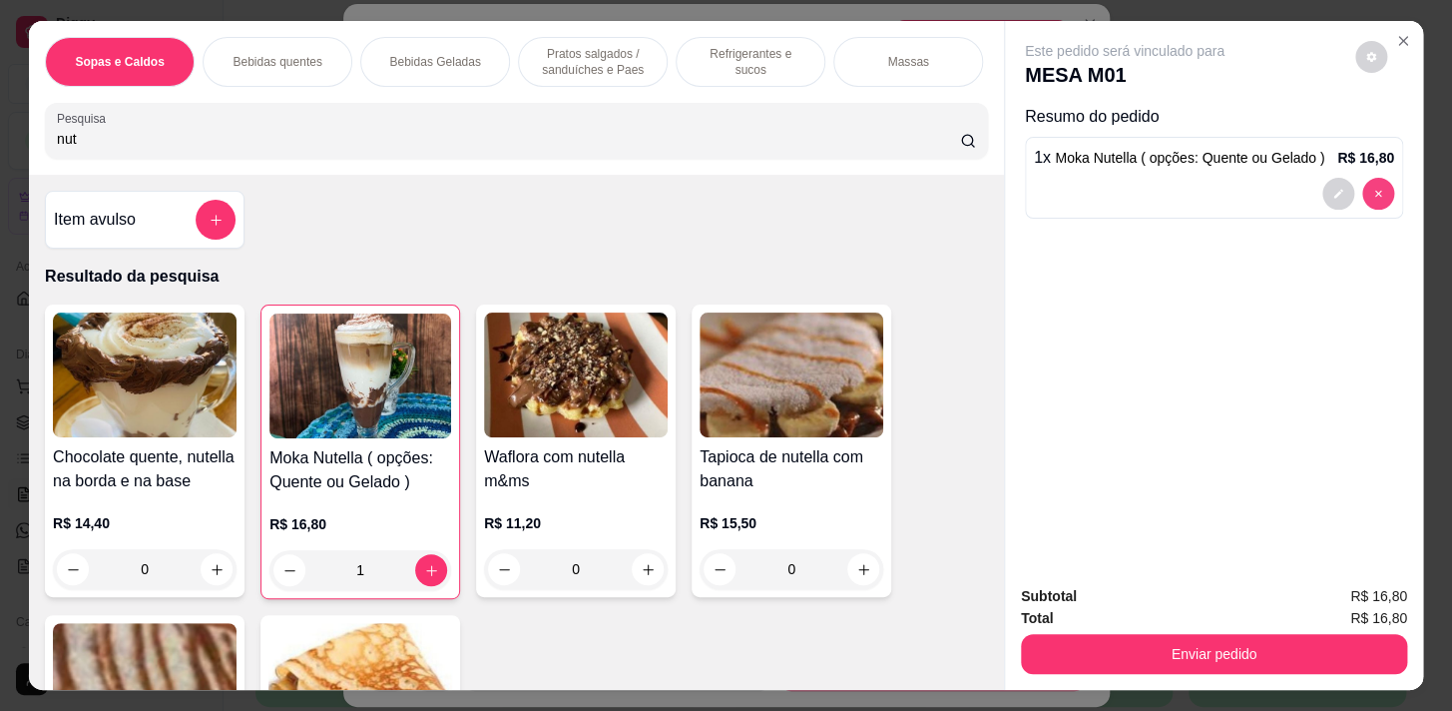
type input "0"
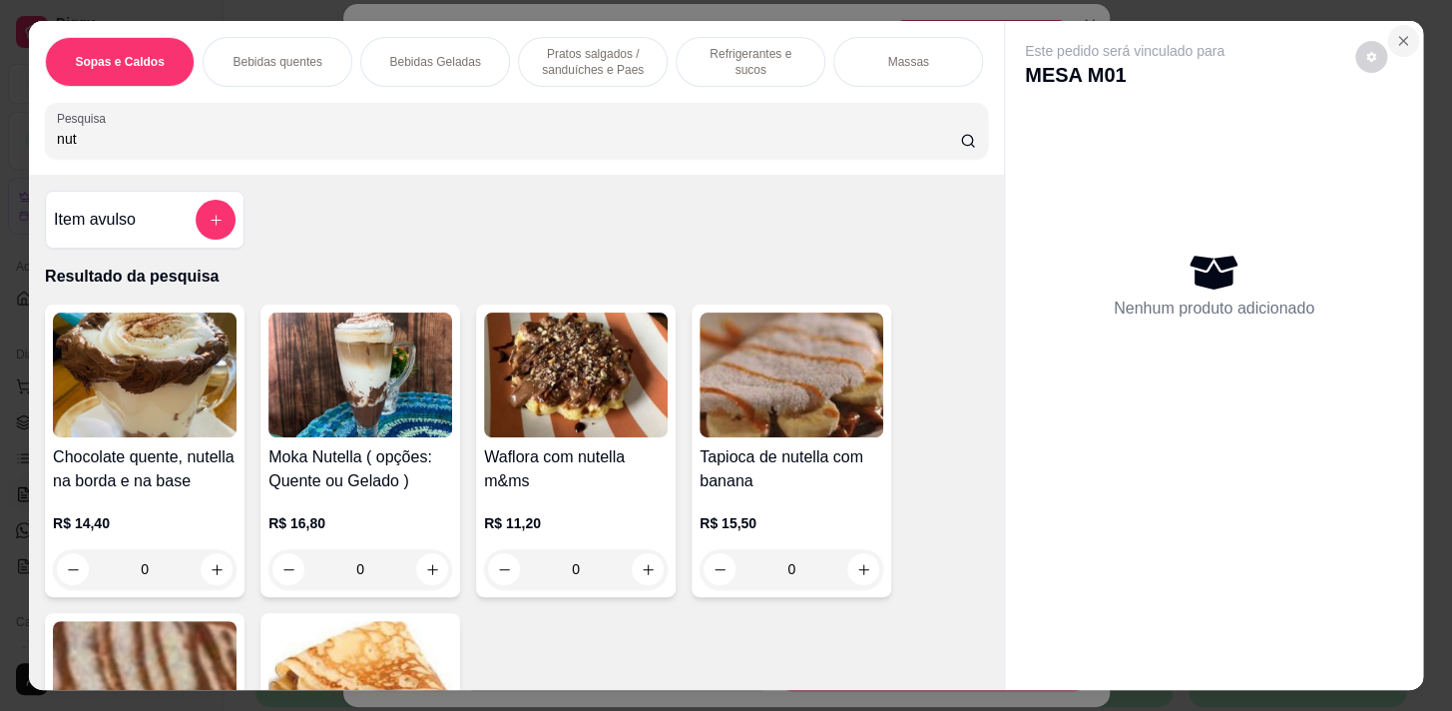
click at [1395, 41] on icon "Close" at bounding box center [1403, 41] width 16 height 16
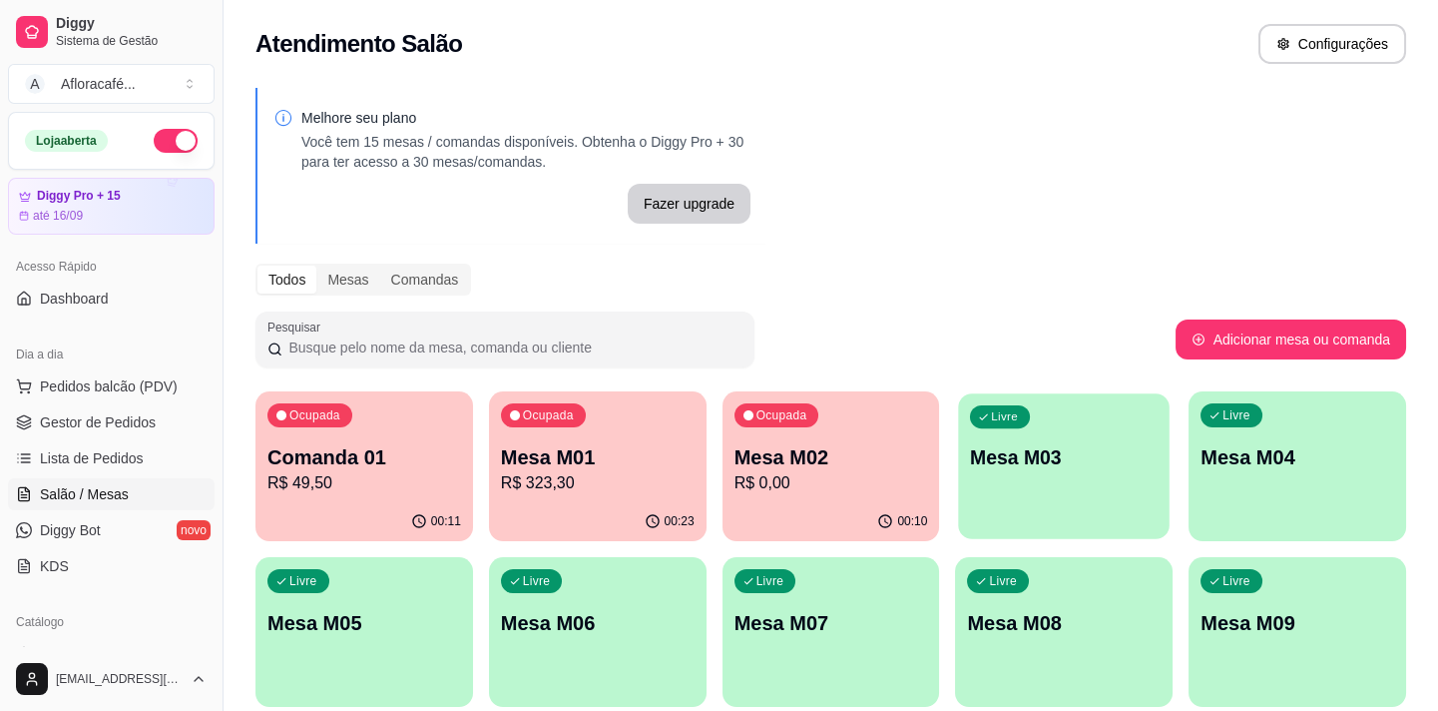
click at [1084, 451] on p "Mesa M03" at bounding box center [1064, 457] width 188 height 27
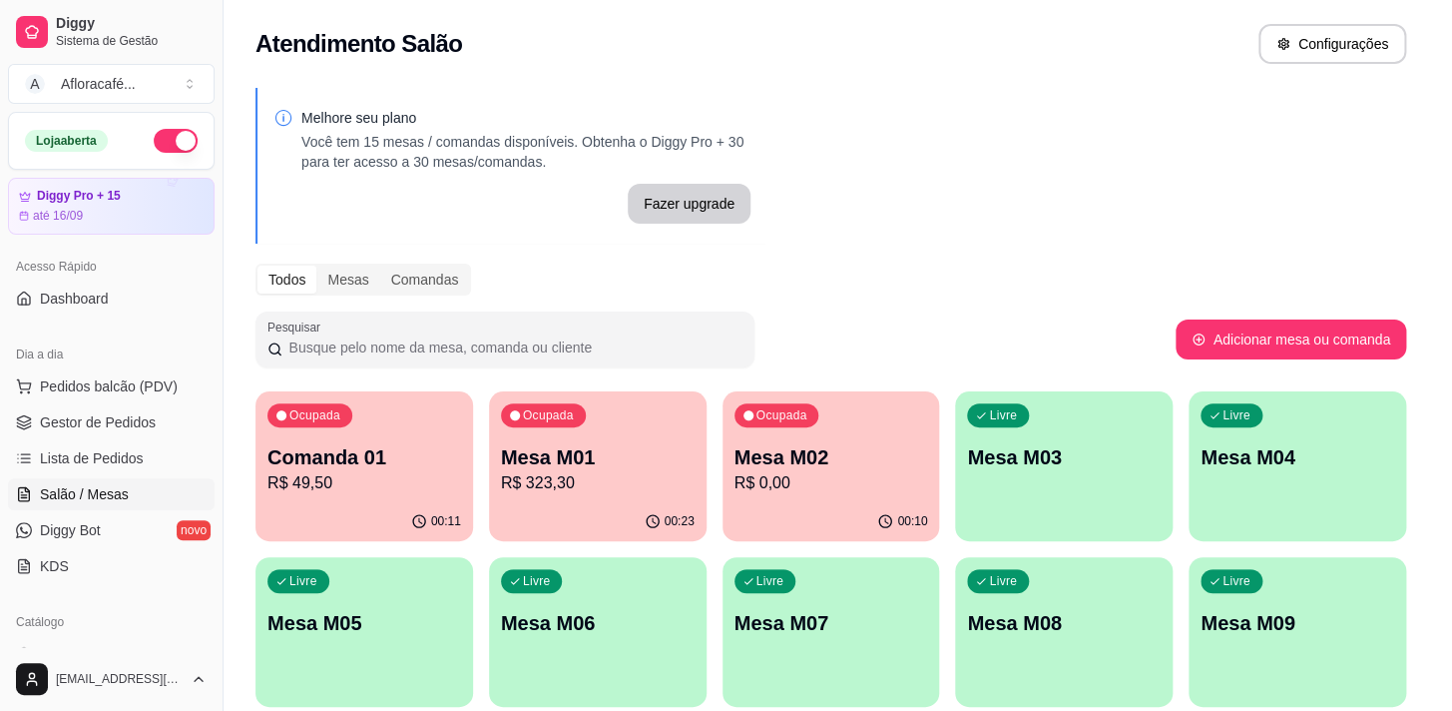
click at [1054, 437] on footer "Ver histórico de atendimento Iniciar atendimento de mesa" at bounding box center [725, 417] width 767 height 72
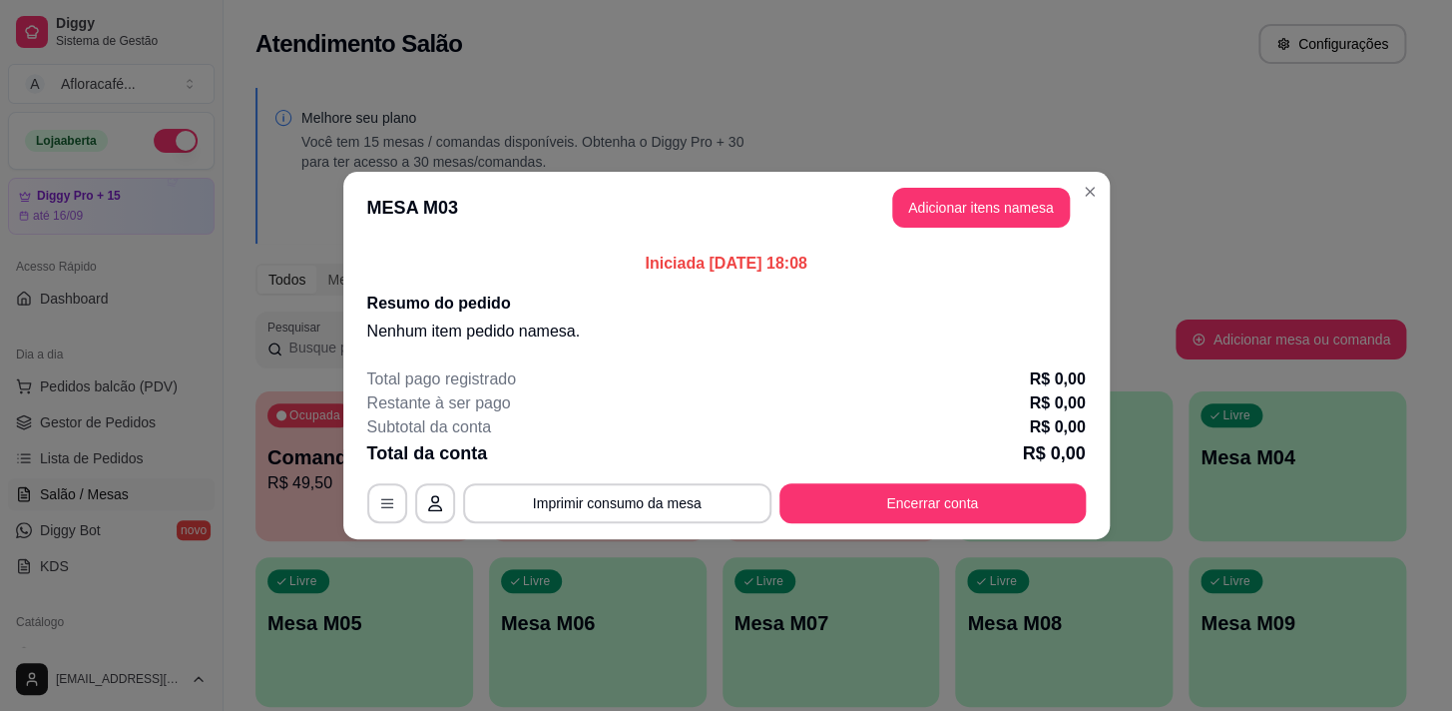
click at [986, 203] on button "Adicionar itens na mesa" at bounding box center [981, 208] width 178 height 40
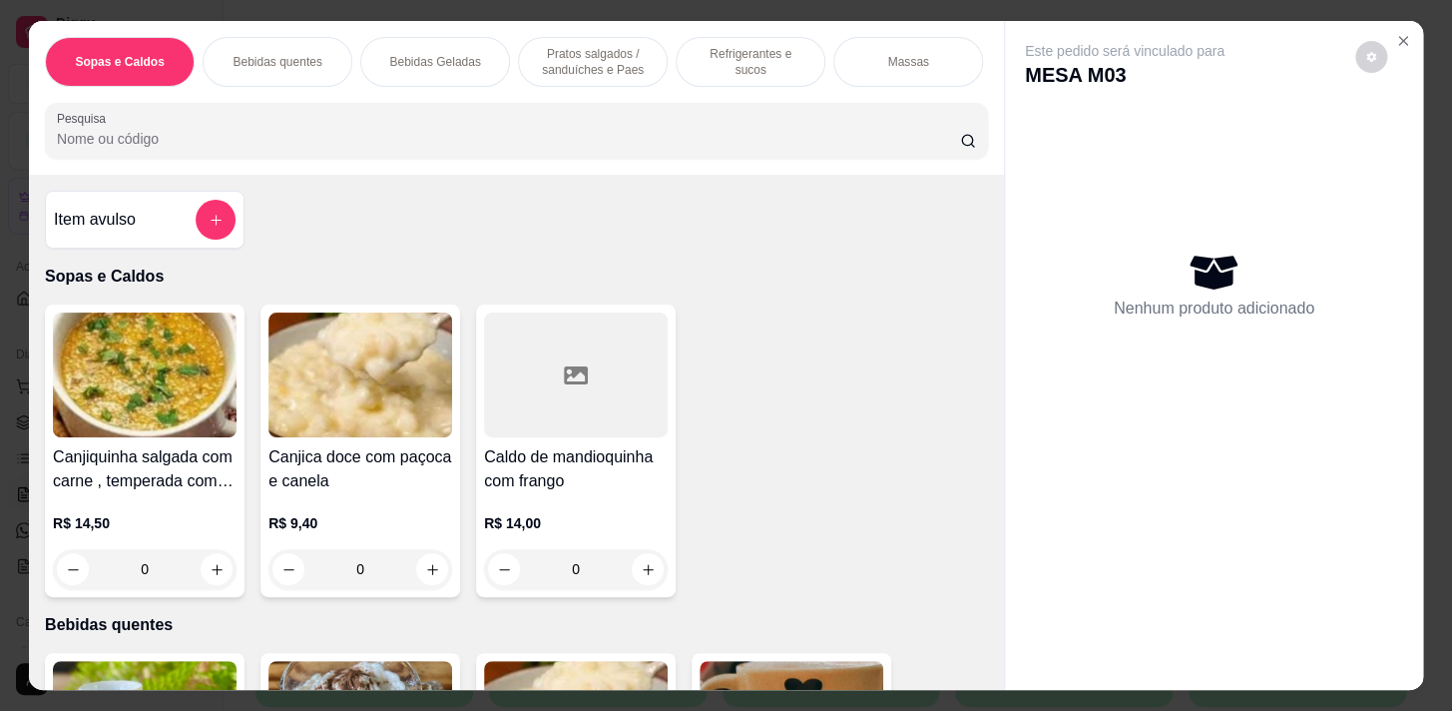
click at [676, 50] on div "Refrigerantes e sucos" at bounding box center [751, 62] width 150 height 50
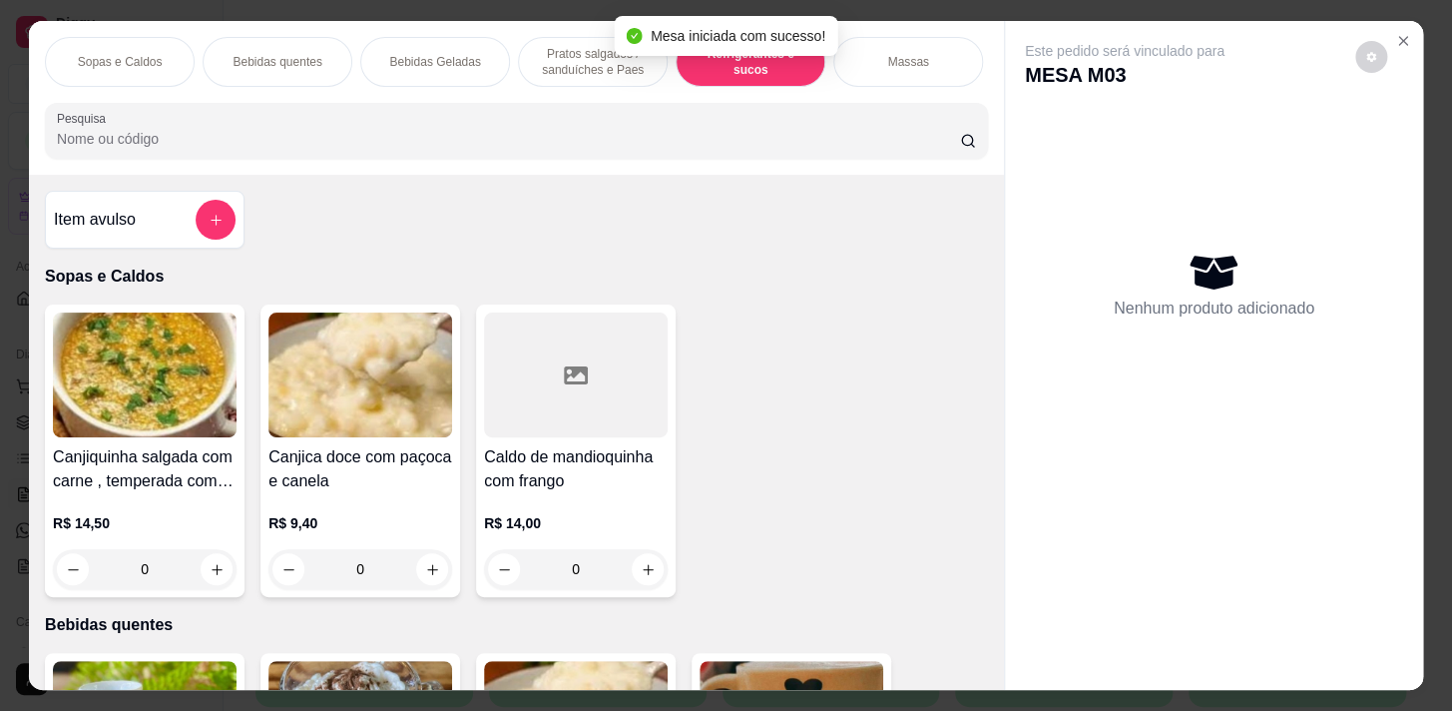
scroll to position [49, 0]
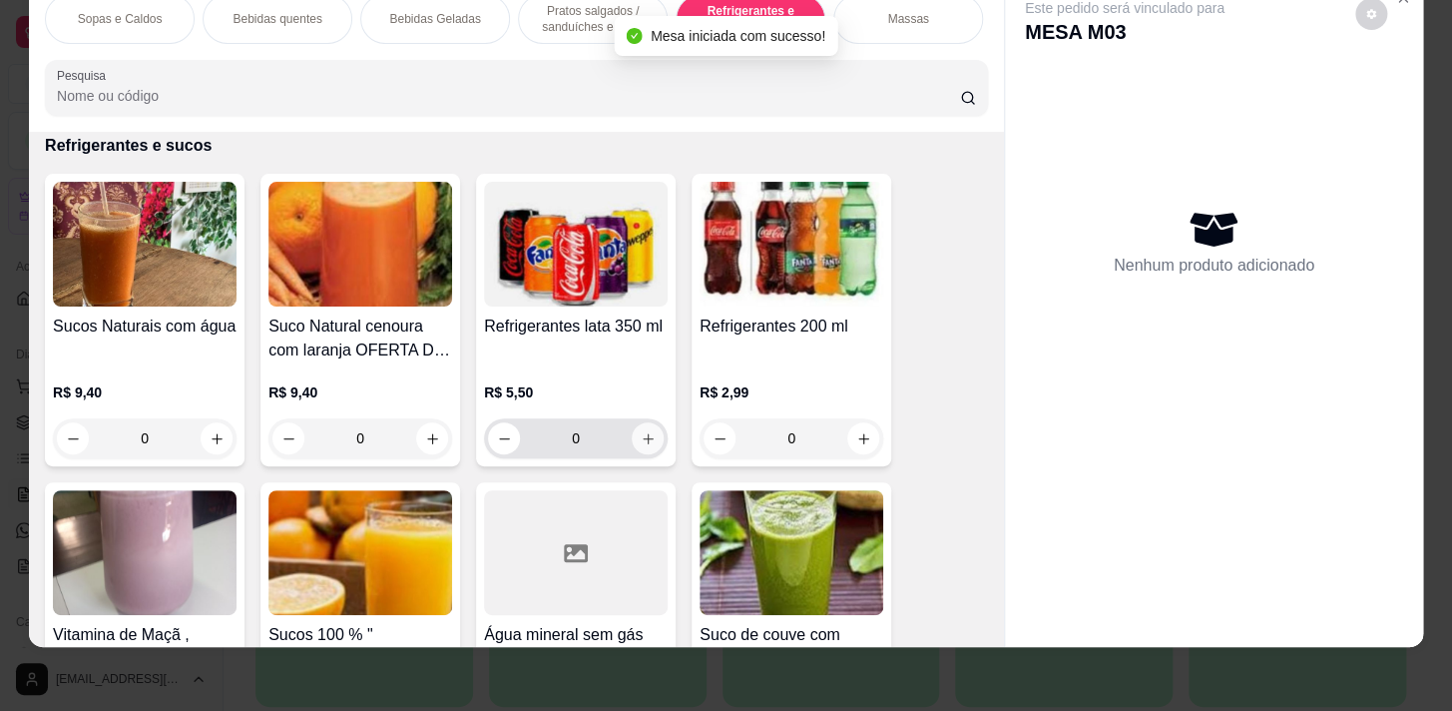
click at [643, 437] on icon "increase-product-quantity" at bounding box center [648, 438] width 11 height 11
type input "1"
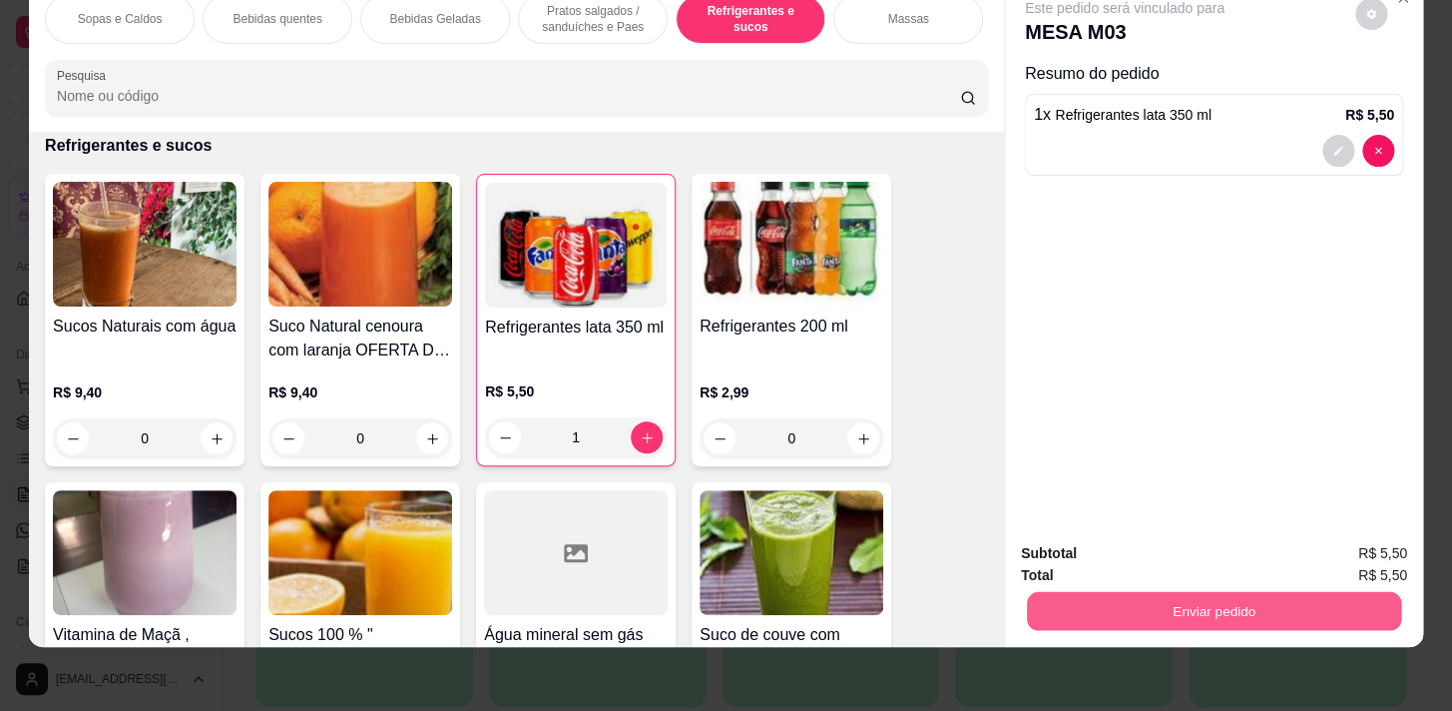
click at [1183, 592] on button "Enviar pedido" at bounding box center [1214, 610] width 374 height 39
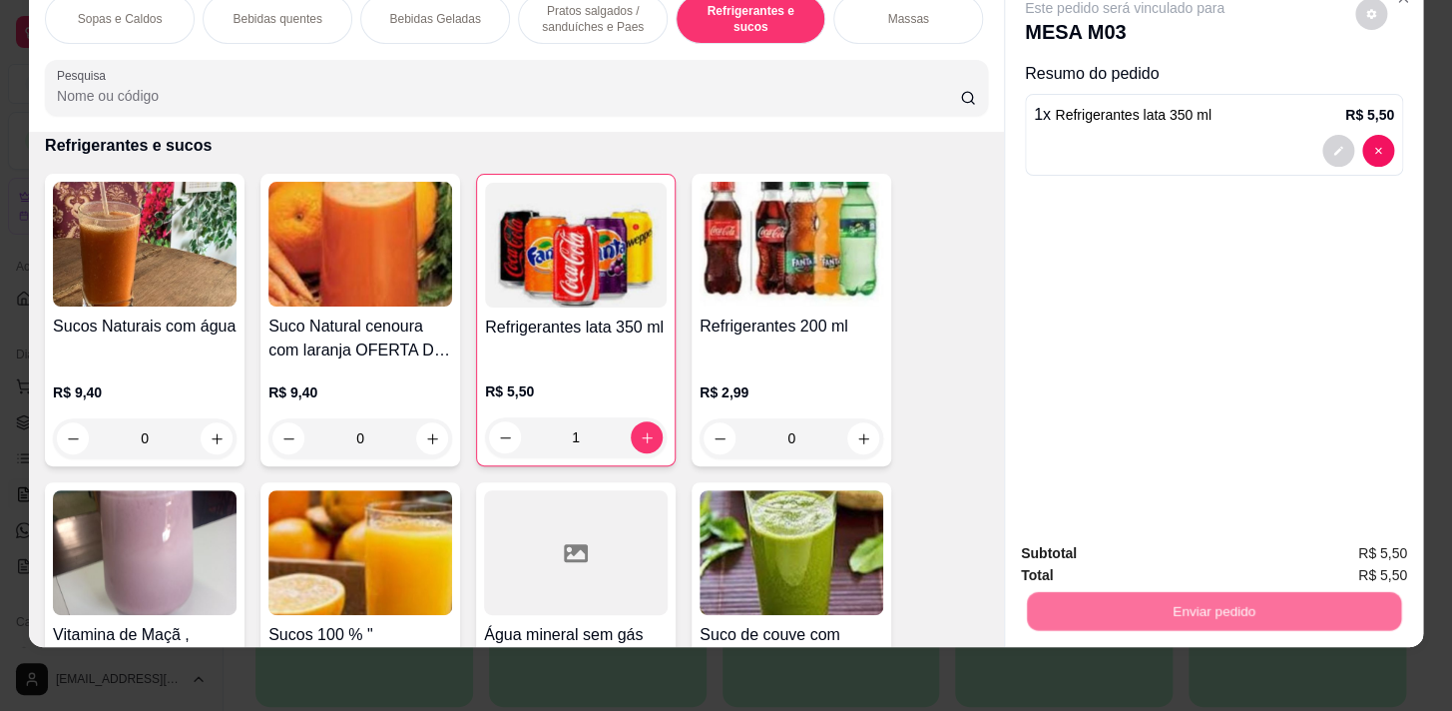
click at [1151, 539] on button "Não registrar e enviar pedido" at bounding box center [1148, 549] width 208 height 38
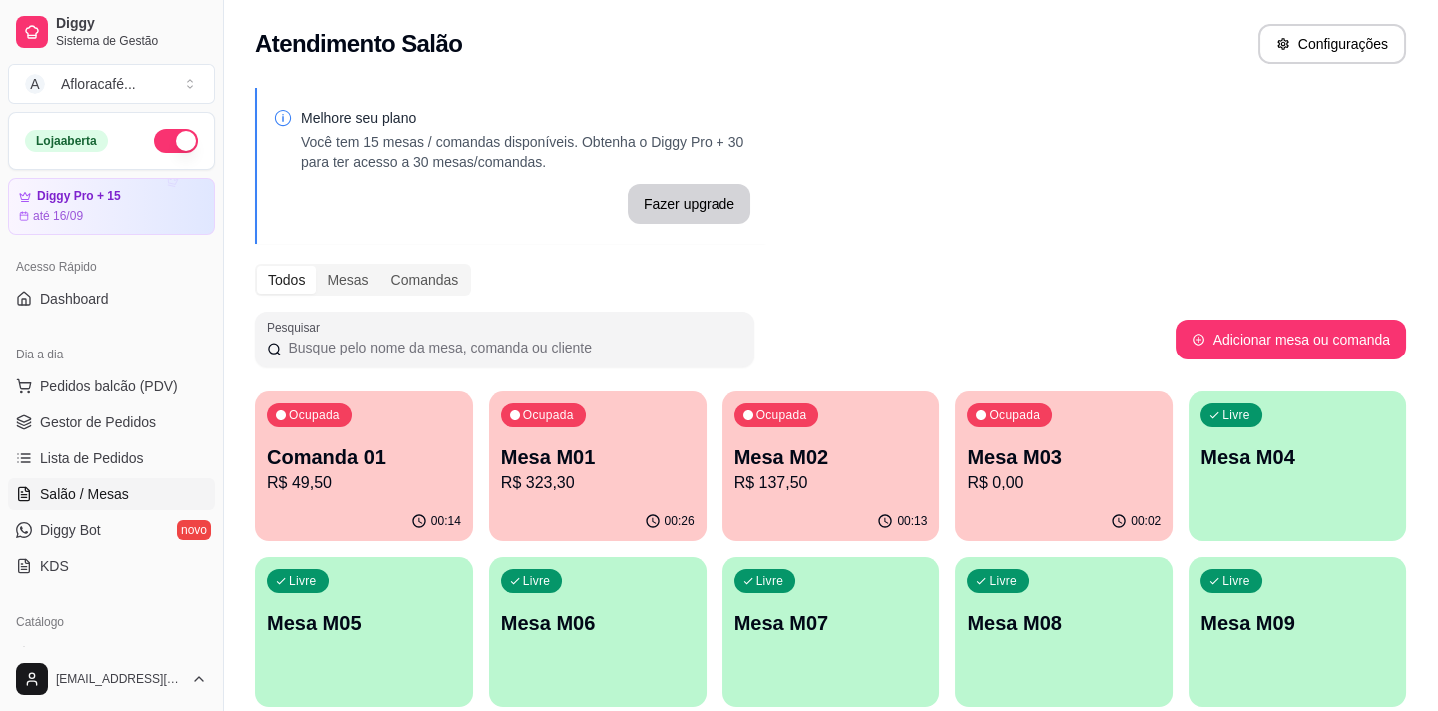
click at [283, 411] on icon "button" at bounding box center [281, 415] width 10 height 10
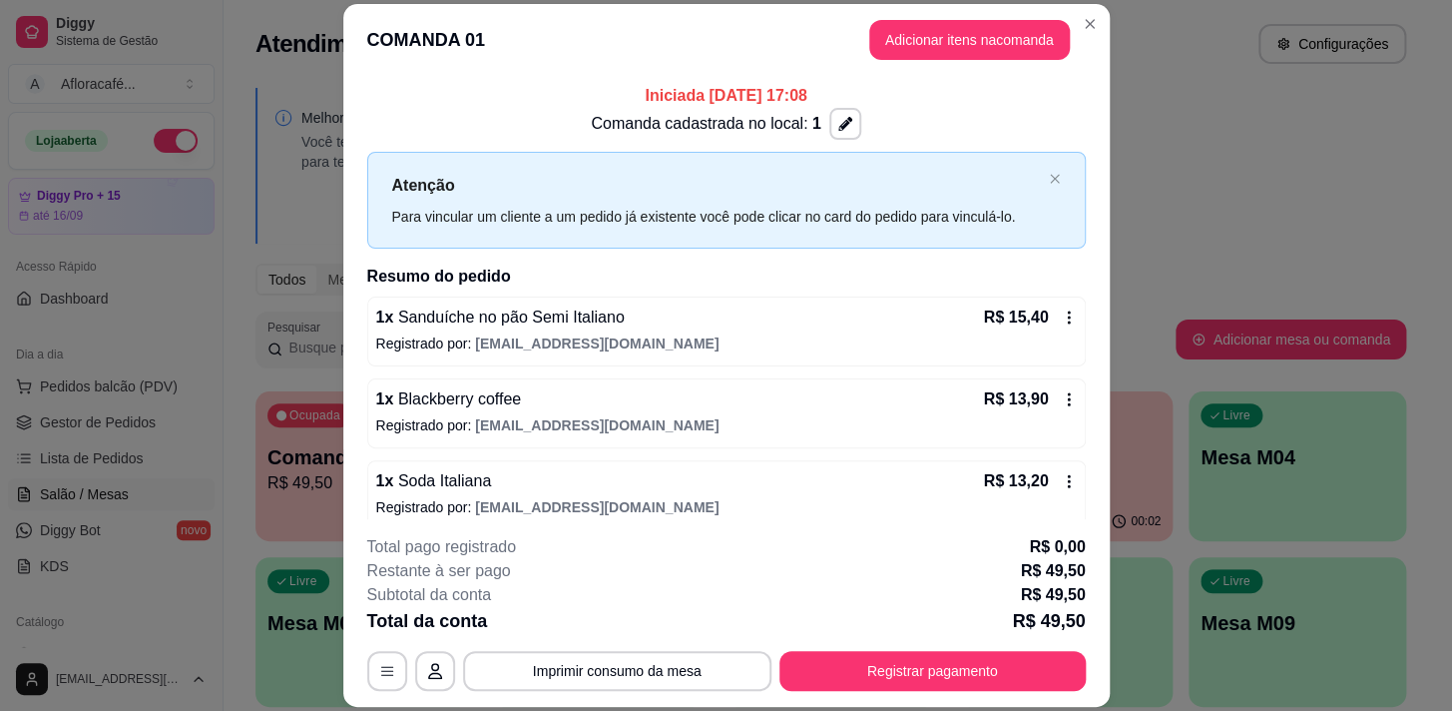
scroll to position [99, 0]
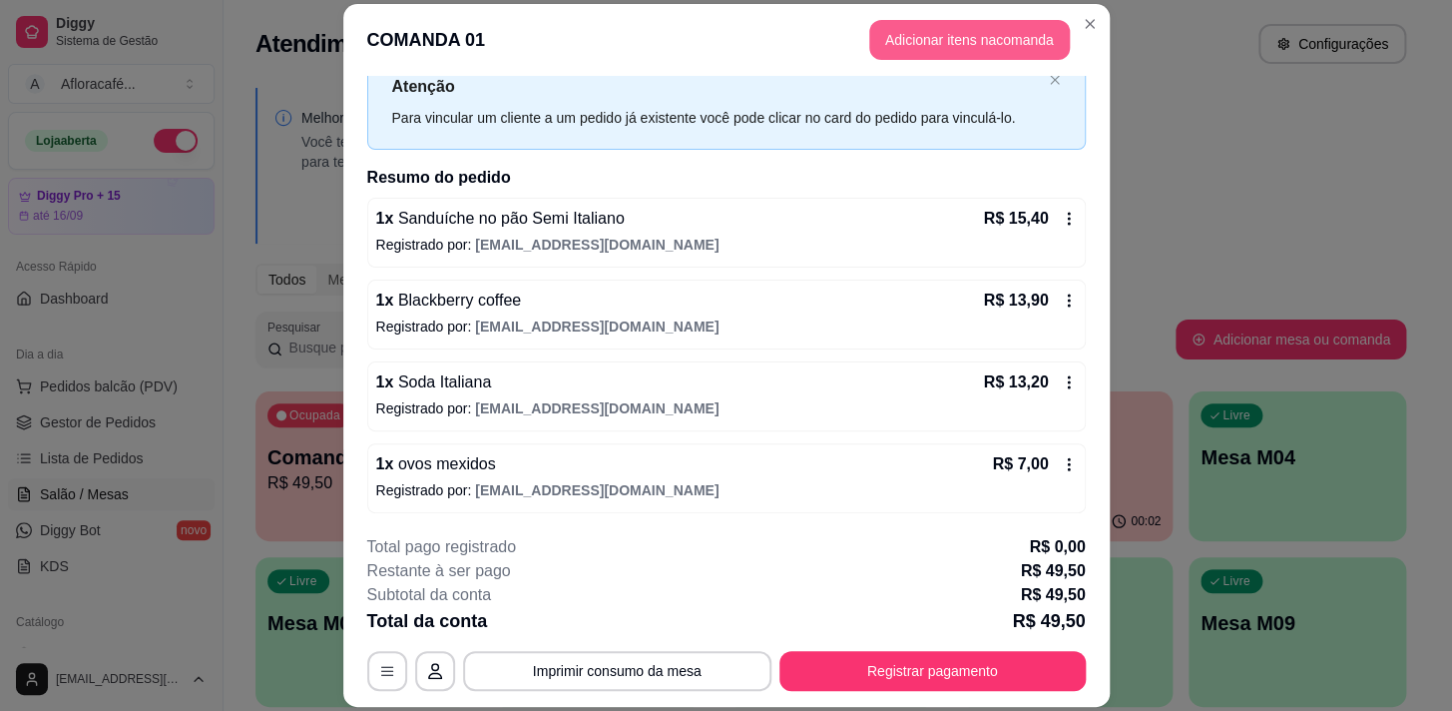
drag, startPoint x: 926, startPoint y: 20, endPoint x: 911, endPoint y: 42, distance: 26.6
click at [920, 29] on header "COMANDA 01 Adicionar itens na comanda" at bounding box center [726, 40] width 767 height 72
click at [911, 42] on button "Adicionar itens na comanda" at bounding box center [969, 40] width 201 height 40
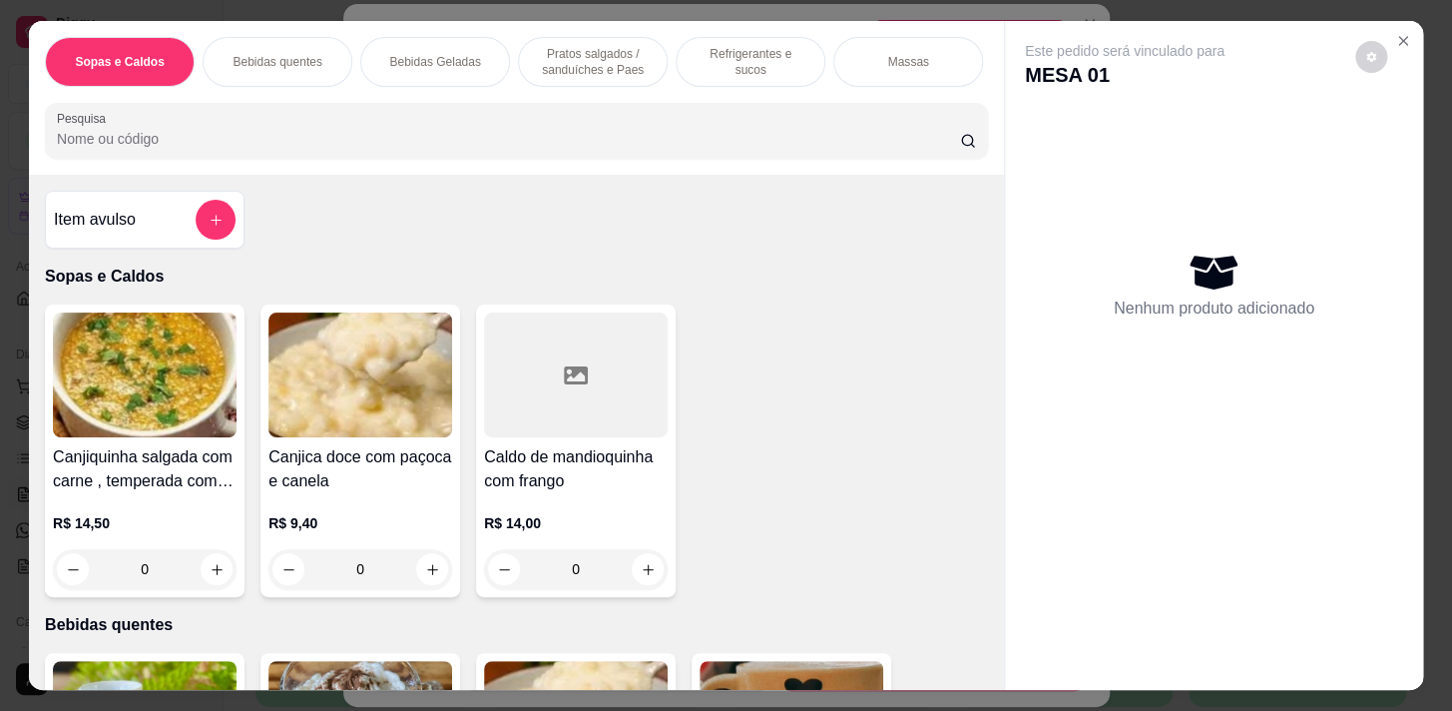
click at [650, 129] on div at bounding box center [516, 131] width 919 height 40
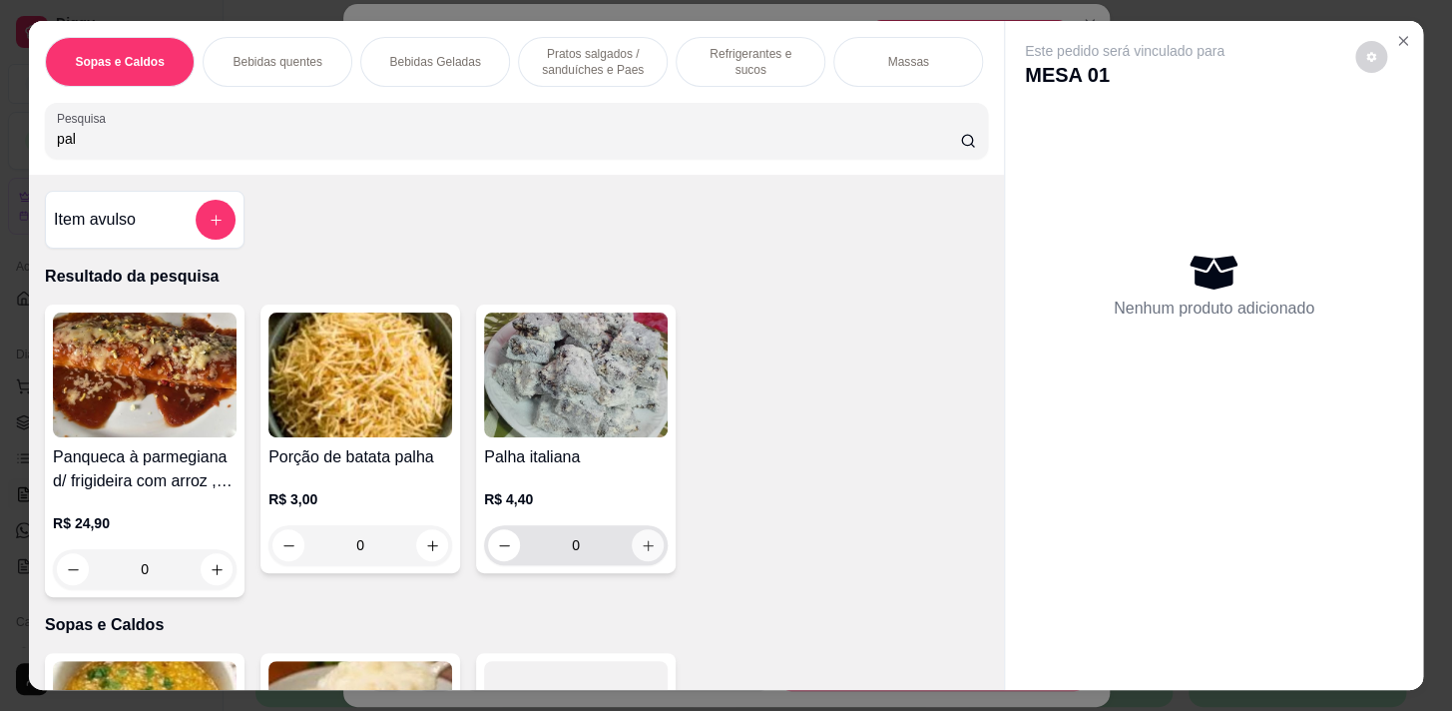
type input "pal"
click at [645, 549] on icon "increase-product-quantity" at bounding box center [648, 545] width 15 height 15
type input "1"
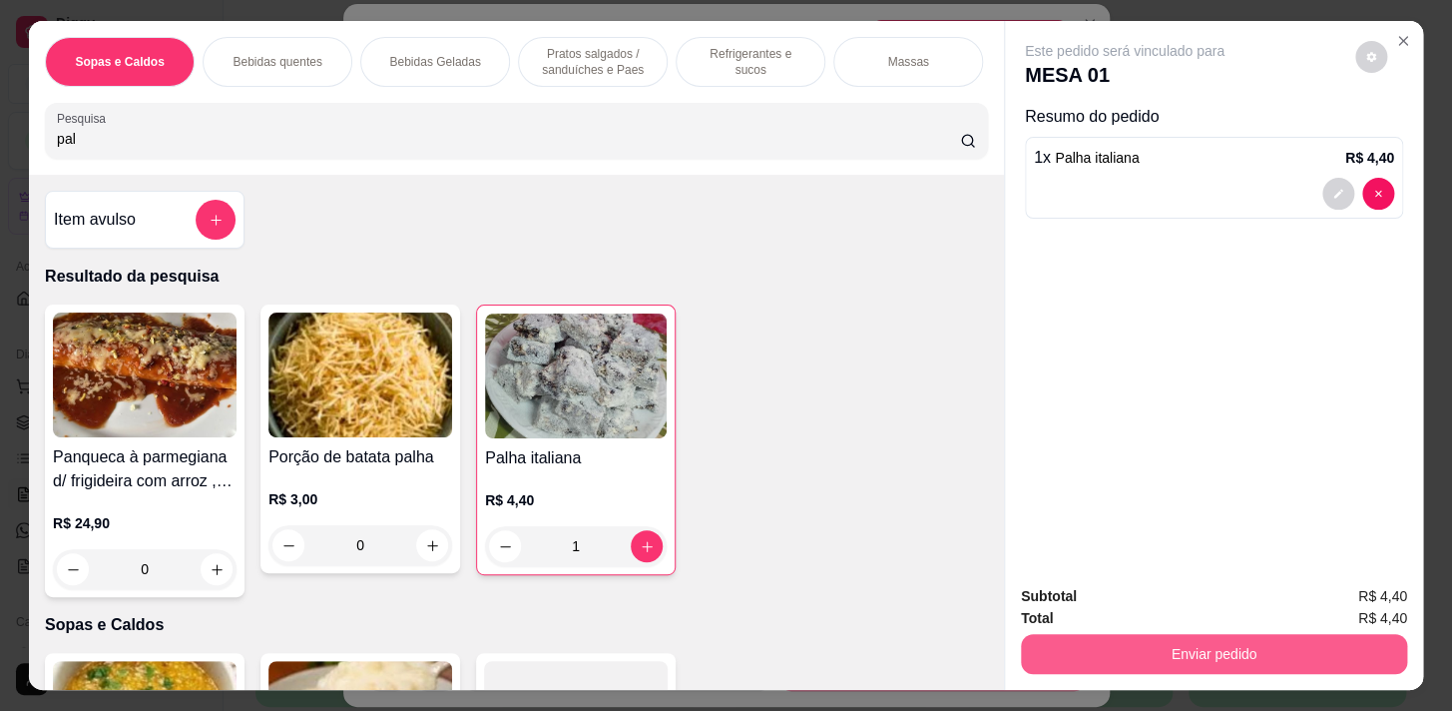
click at [1098, 645] on button "Enviar pedido" at bounding box center [1214, 654] width 386 height 40
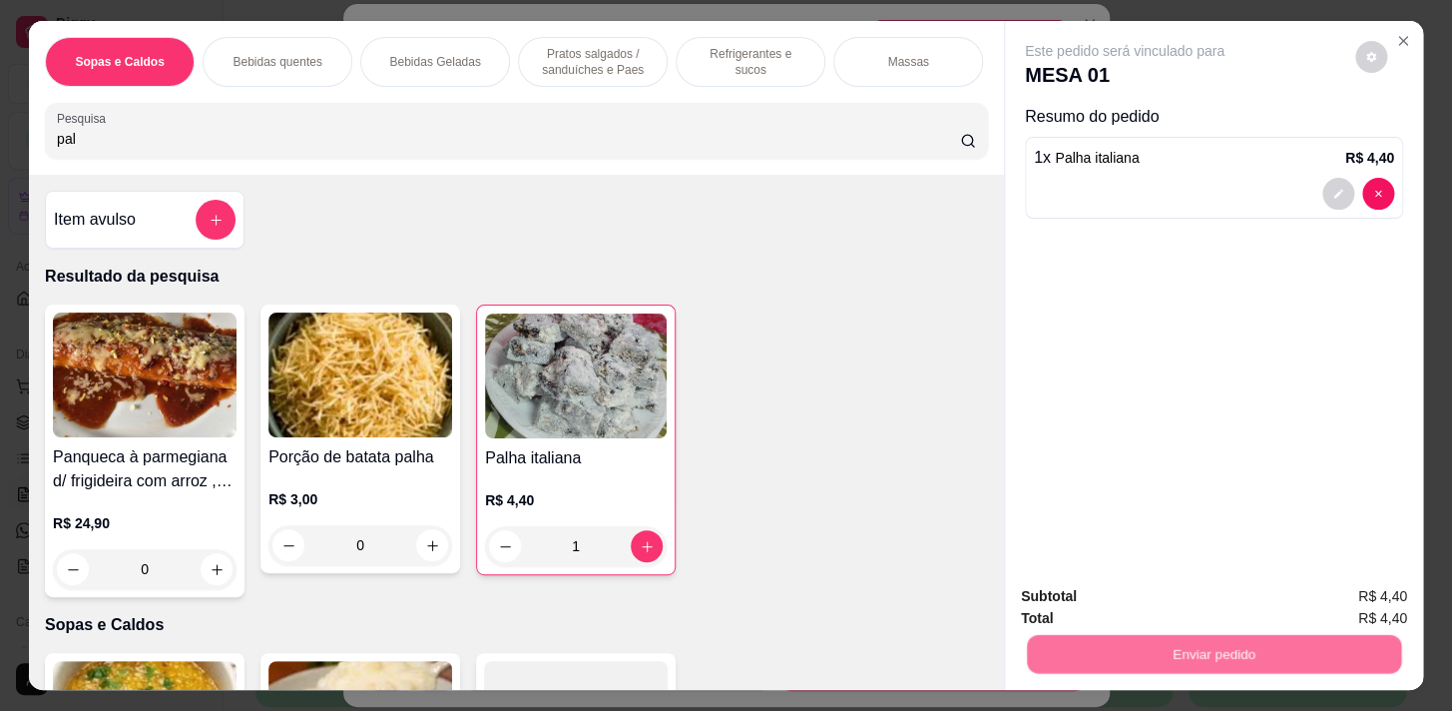
click at [1096, 601] on button "Não registrar e enviar pedido" at bounding box center [1148, 597] width 202 height 37
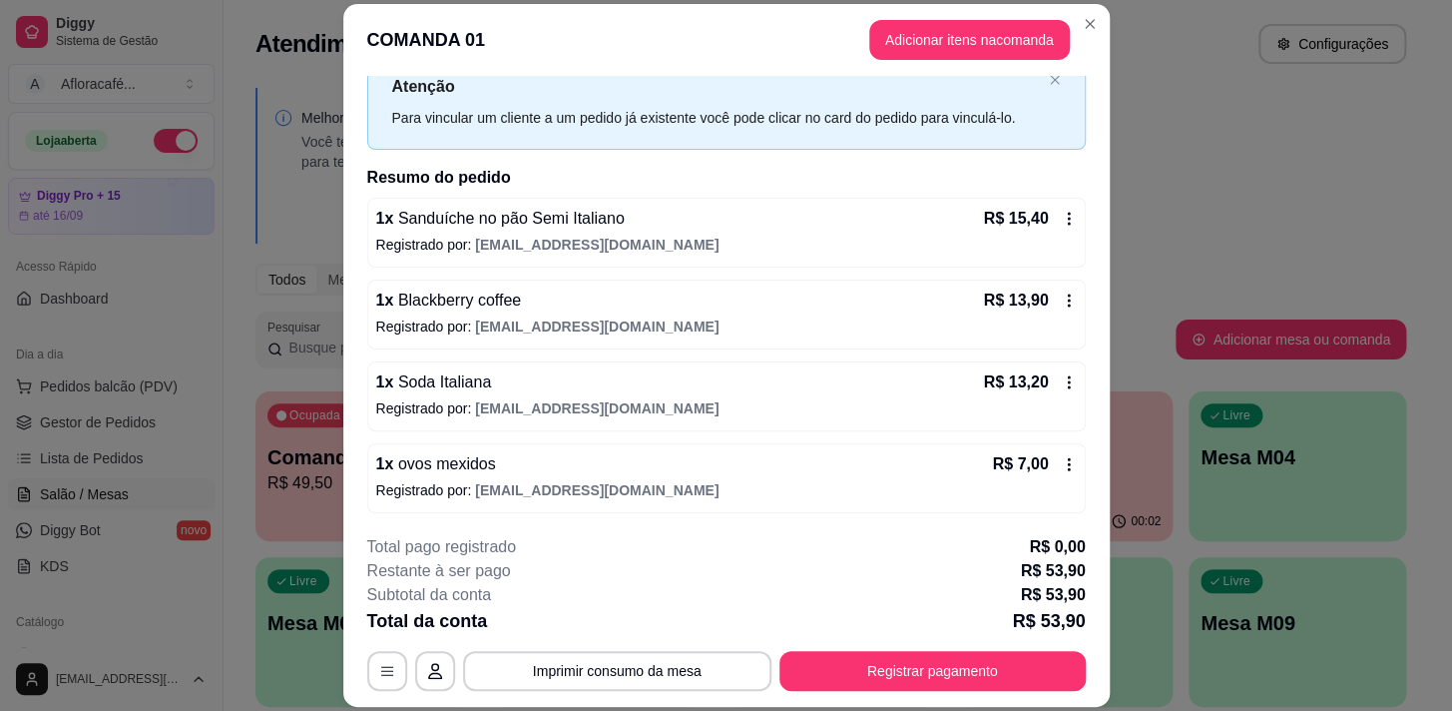
scroll to position [180, 0]
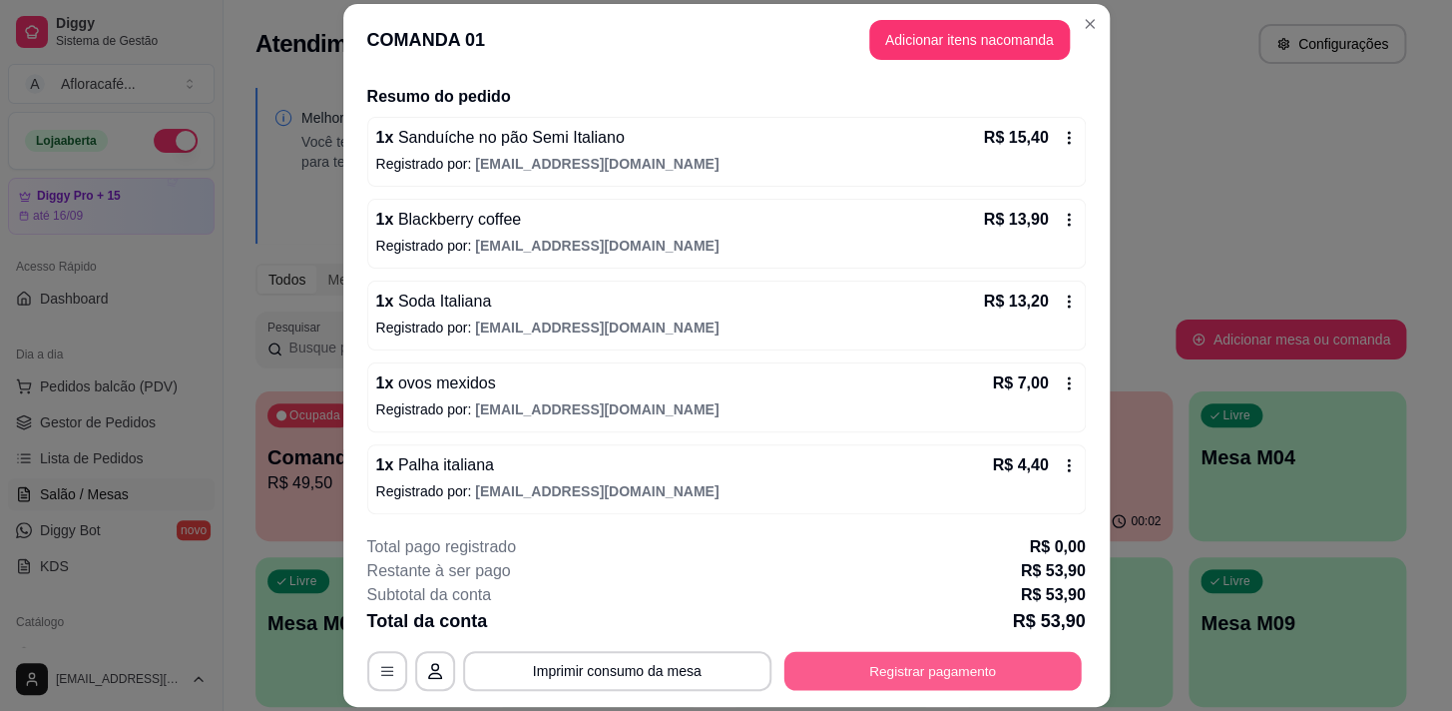
click at [940, 664] on button "Registrar pagamento" at bounding box center [932, 671] width 297 height 39
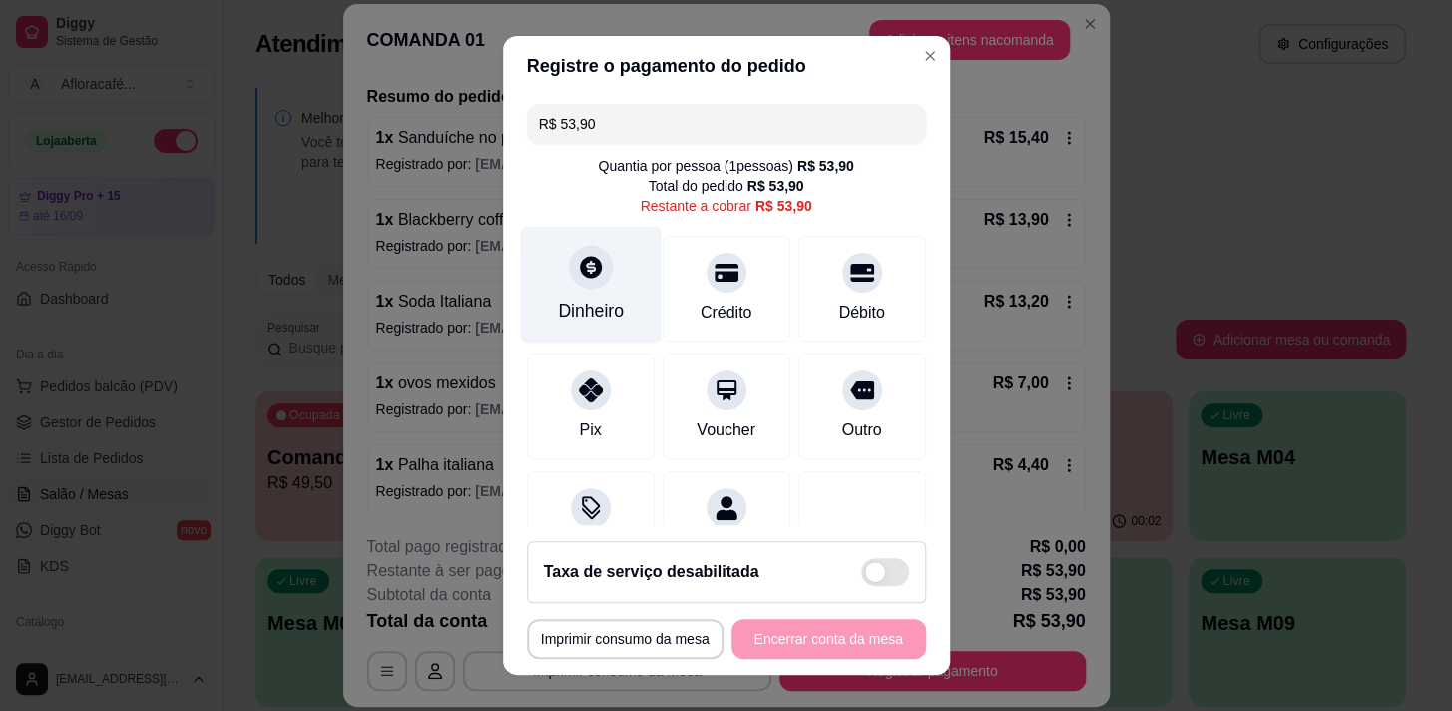
click at [579, 297] on div "Dinheiro" at bounding box center [590, 284] width 141 height 117
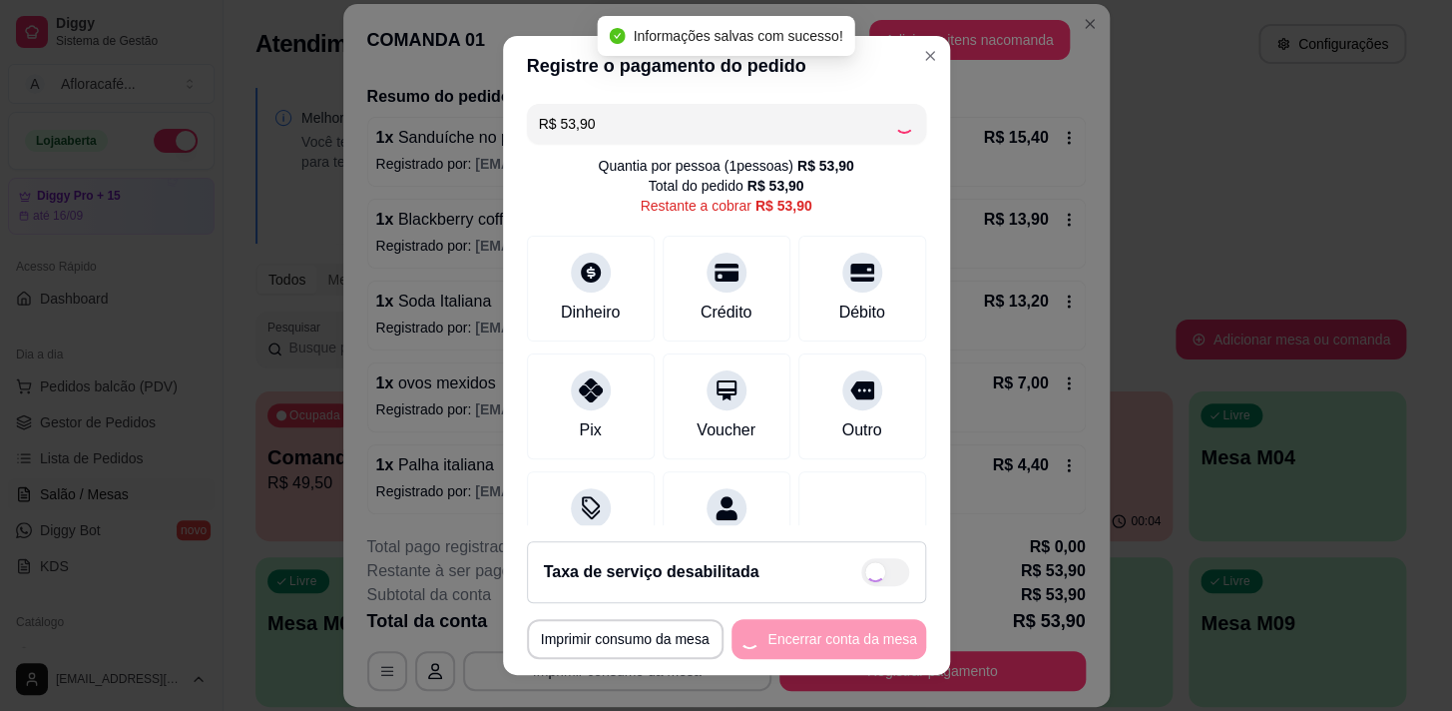
type input "R$ 0,00"
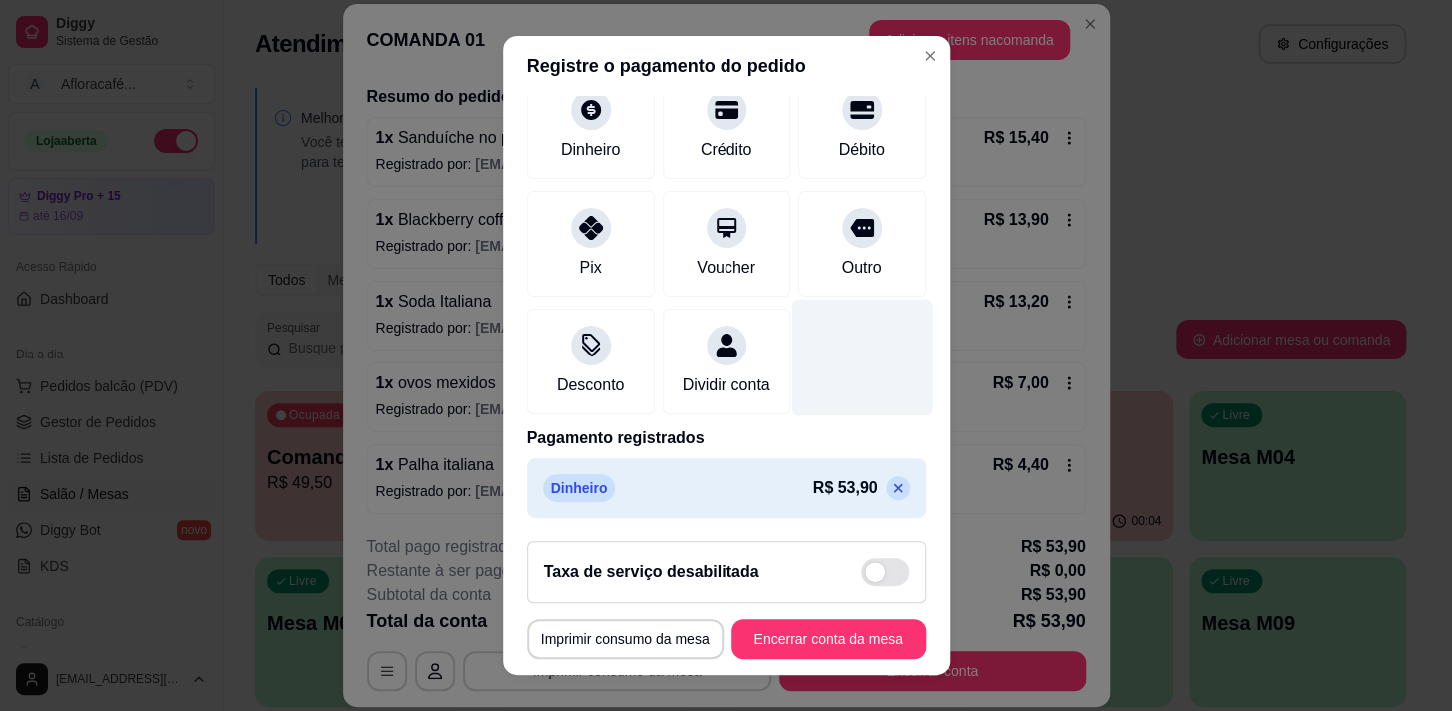
scroll to position [28, 0]
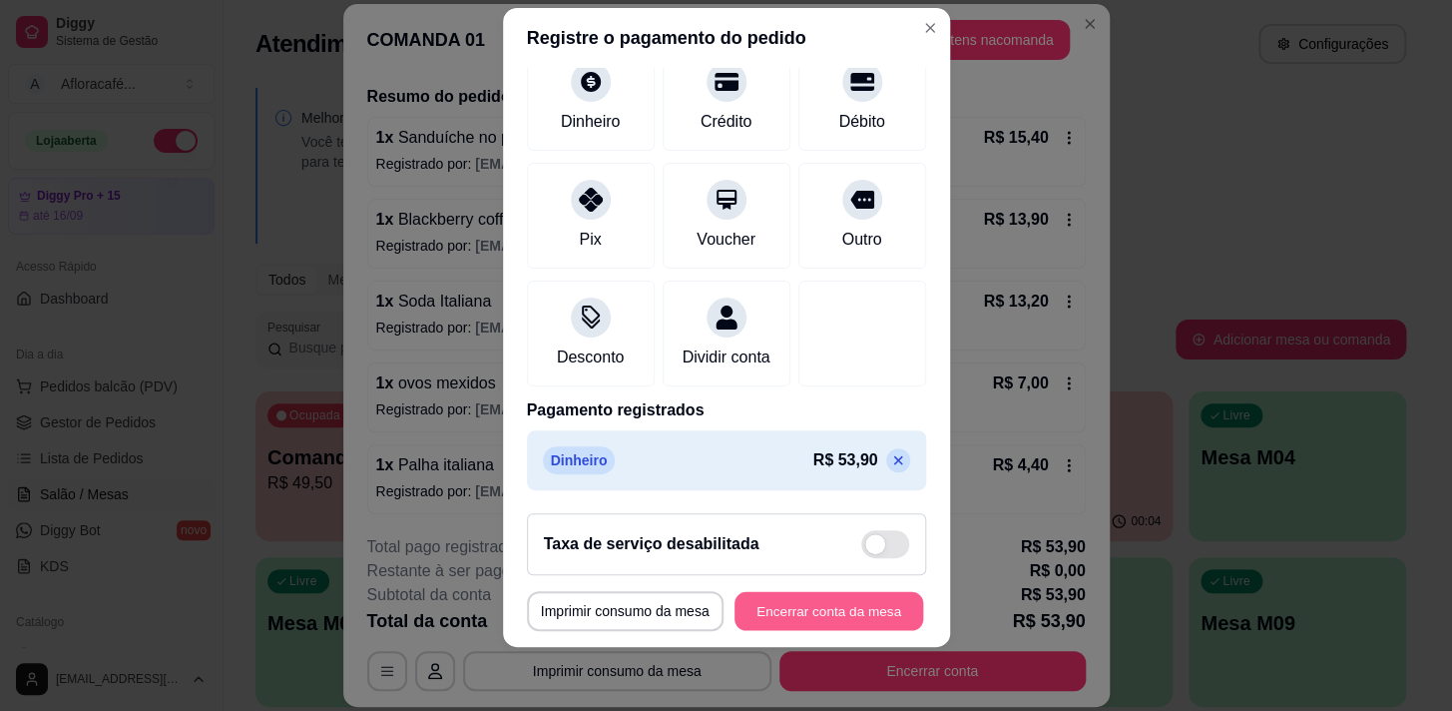
click at [835, 603] on button "Encerrar conta da mesa" at bounding box center [829, 611] width 189 height 39
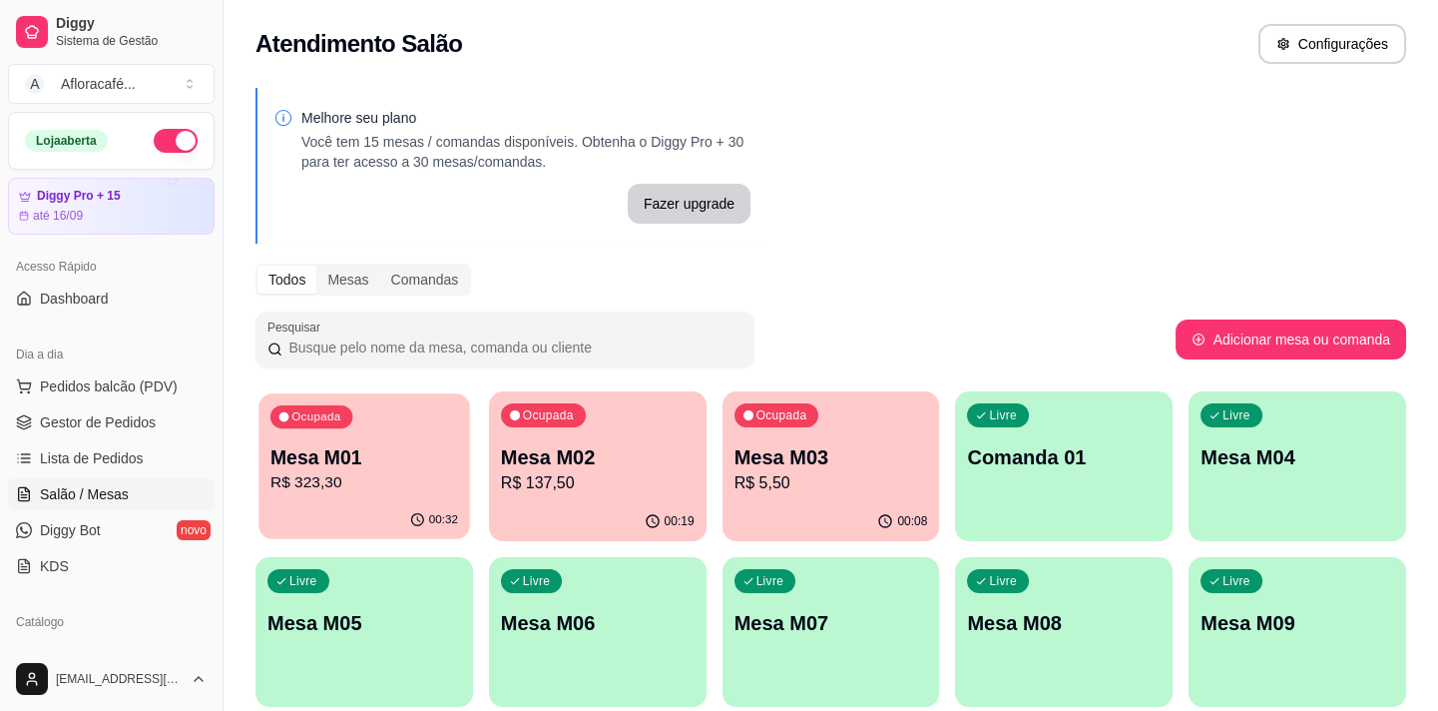
click at [420, 478] on p "R$ 323,30" at bounding box center [364, 482] width 188 height 23
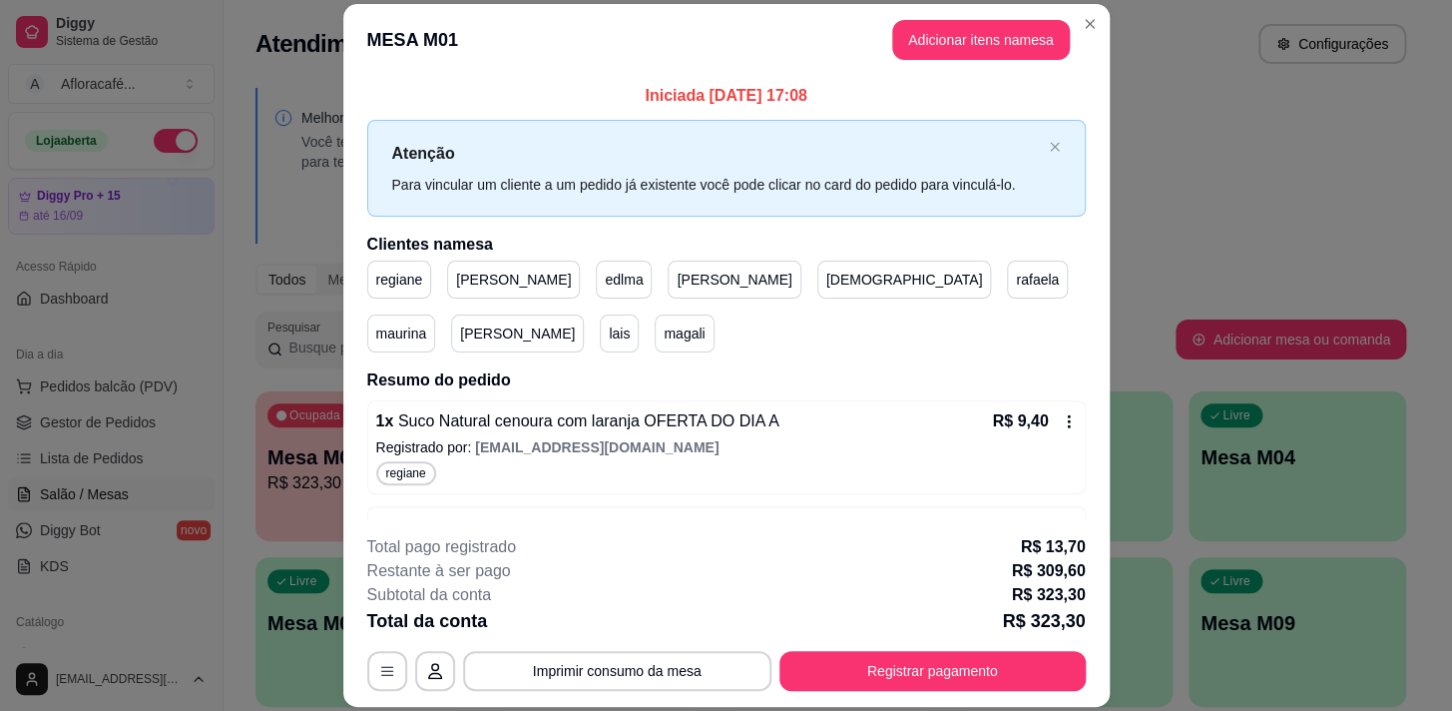
drag, startPoint x: 939, startPoint y: 643, endPoint x: 939, endPoint y: 658, distance: 15.0
click at [939, 658] on div "**********" at bounding box center [726, 613] width 719 height 156
click at [939, 659] on button "Registrar pagamento" at bounding box center [932, 671] width 297 height 39
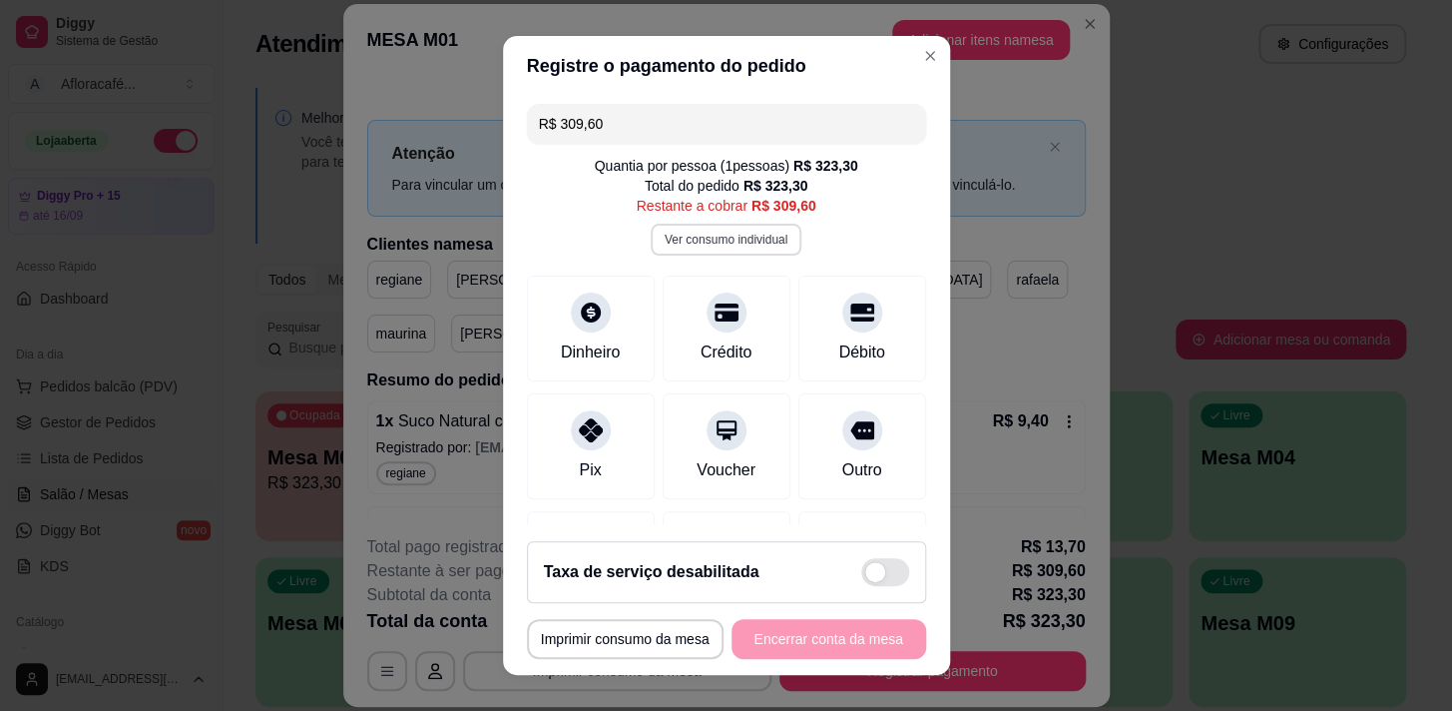
click at [739, 235] on button "Ver consumo individual" at bounding box center [726, 240] width 151 height 32
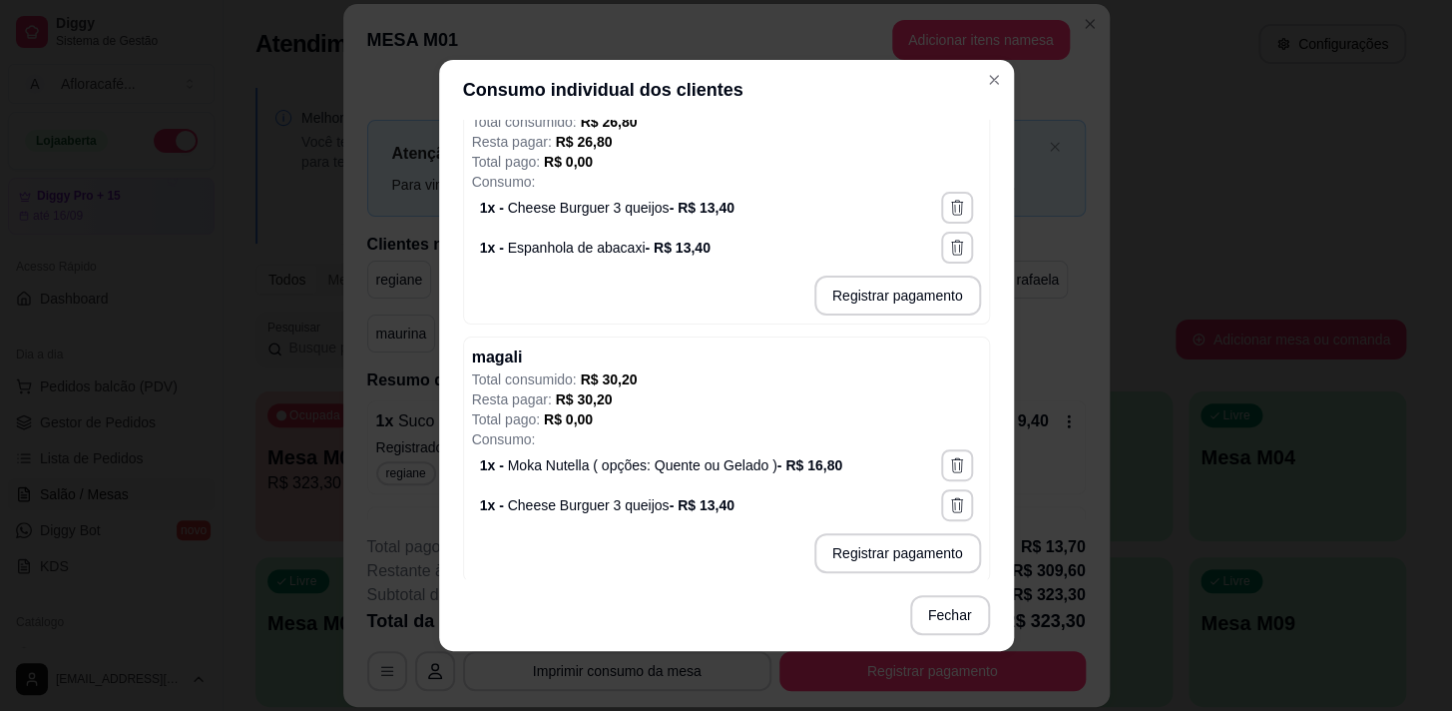
scroll to position [3, 0]
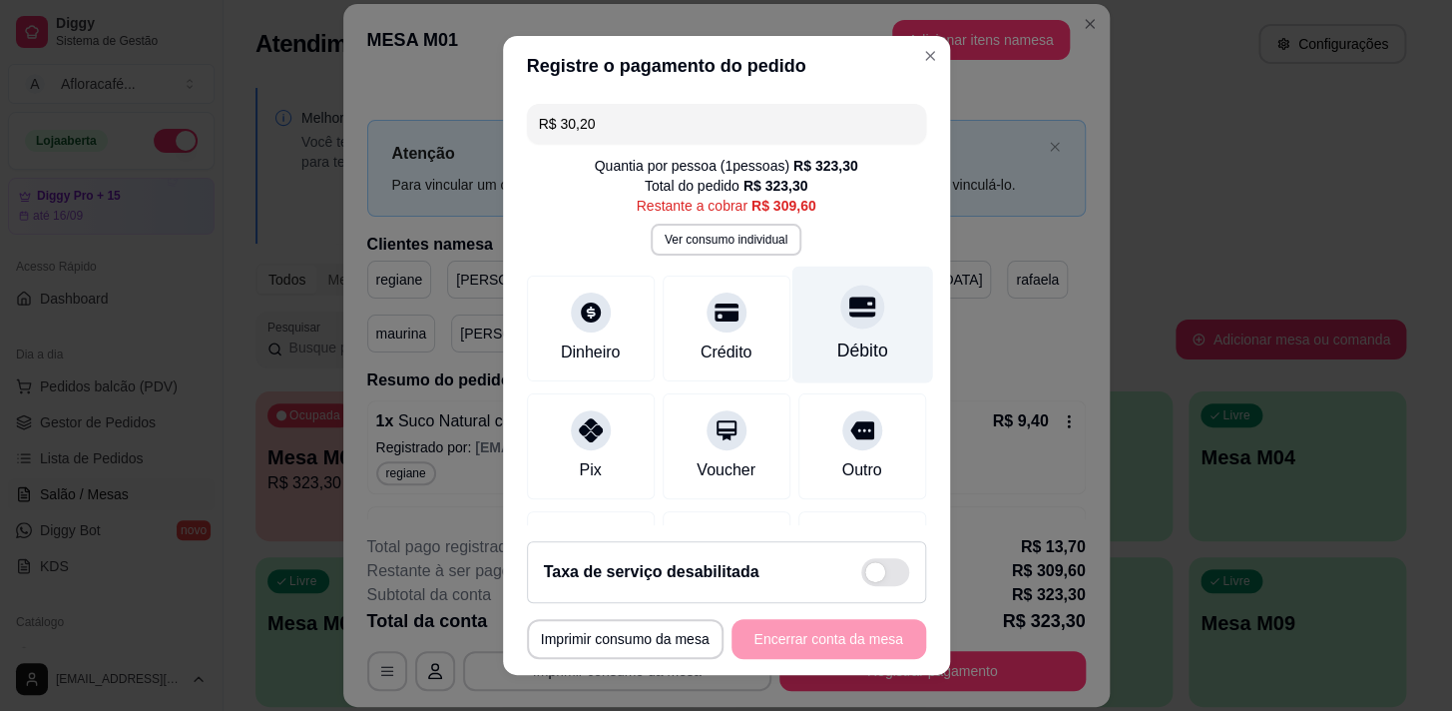
click at [872, 307] on div "Débito" at bounding box center [862, 324] width 141 height 117
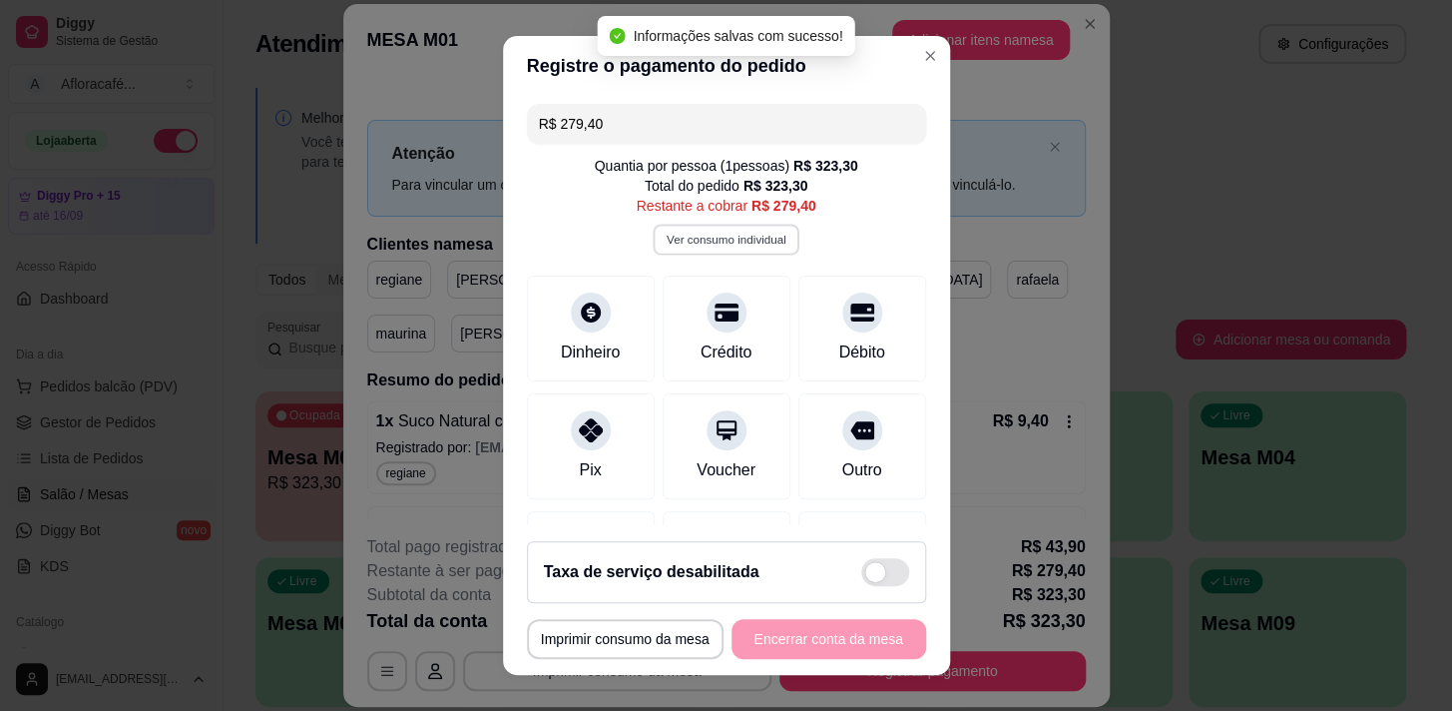
click at [767, 241] on button "Ver consumo individual" at bounding box center [726, 239] width 147 height 31
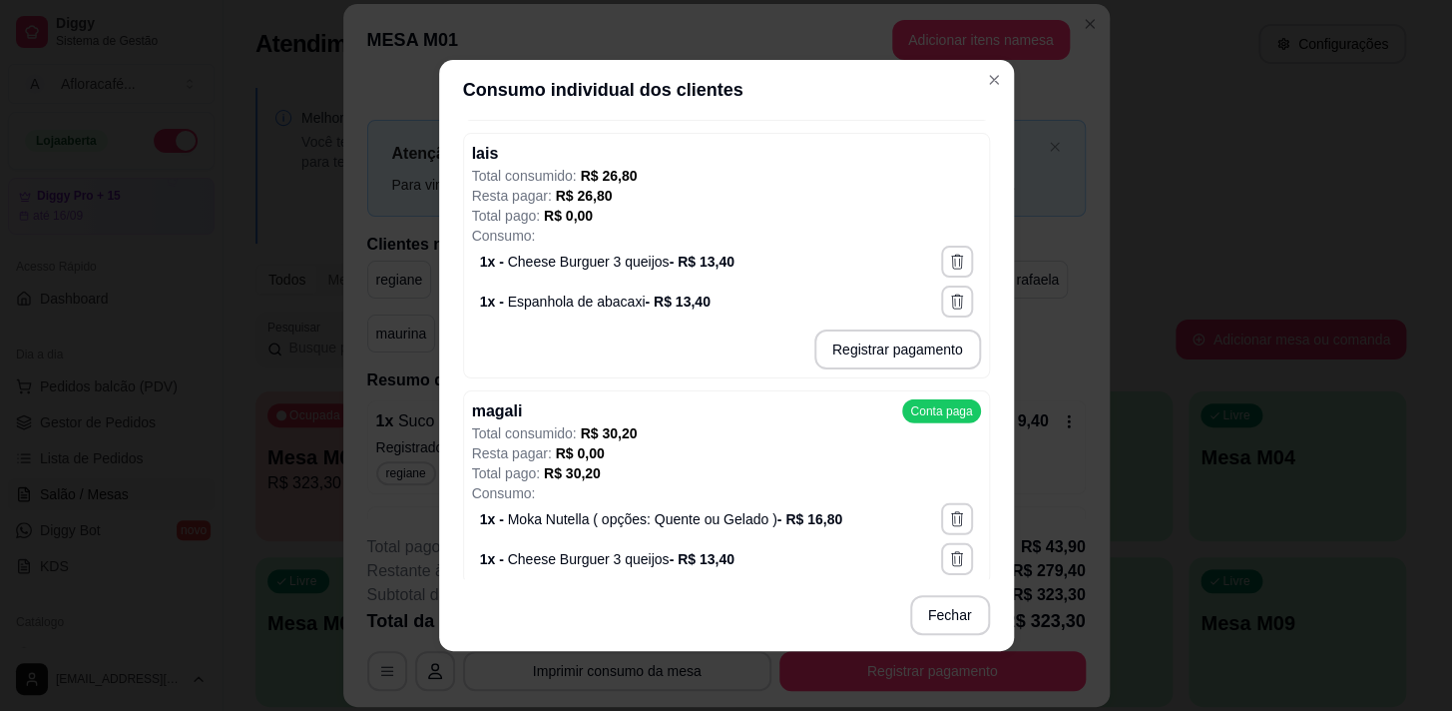
scroll to position [2268, 0]
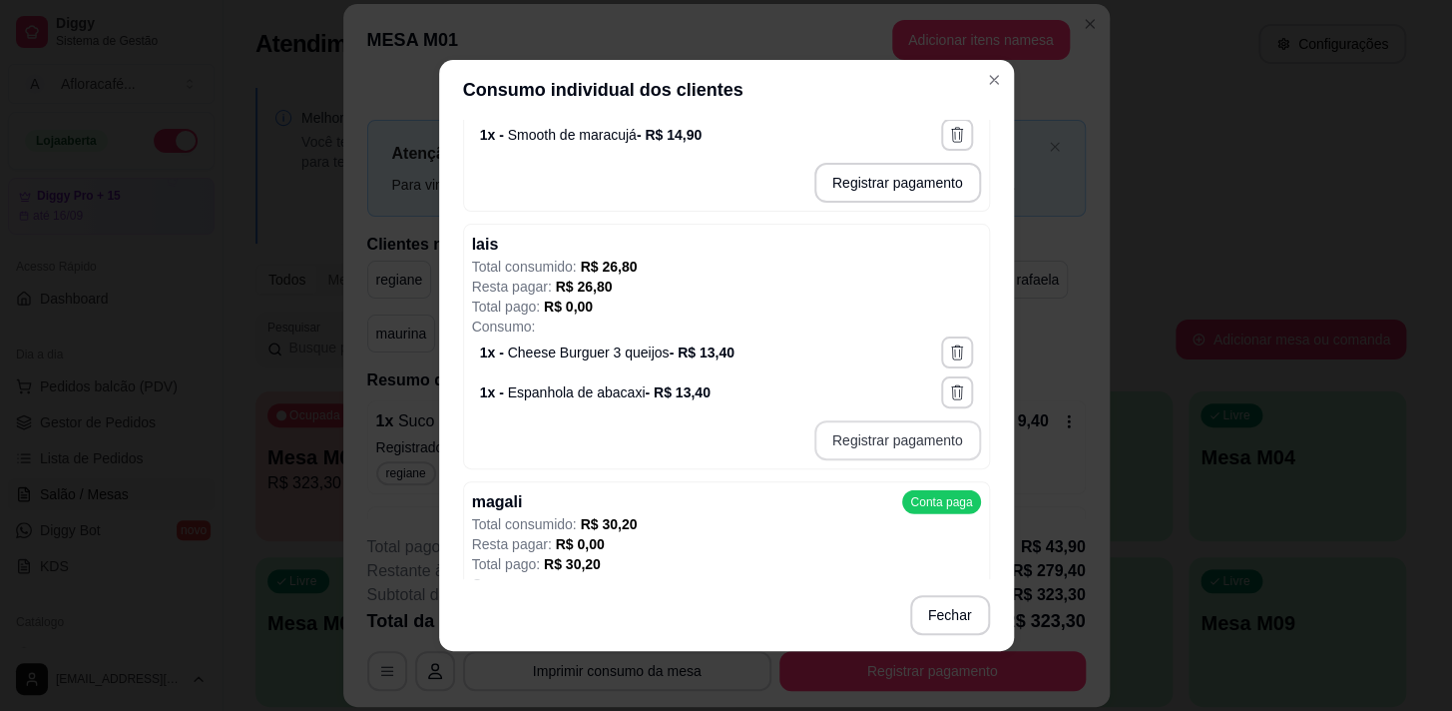
type input "R$ 26,80"
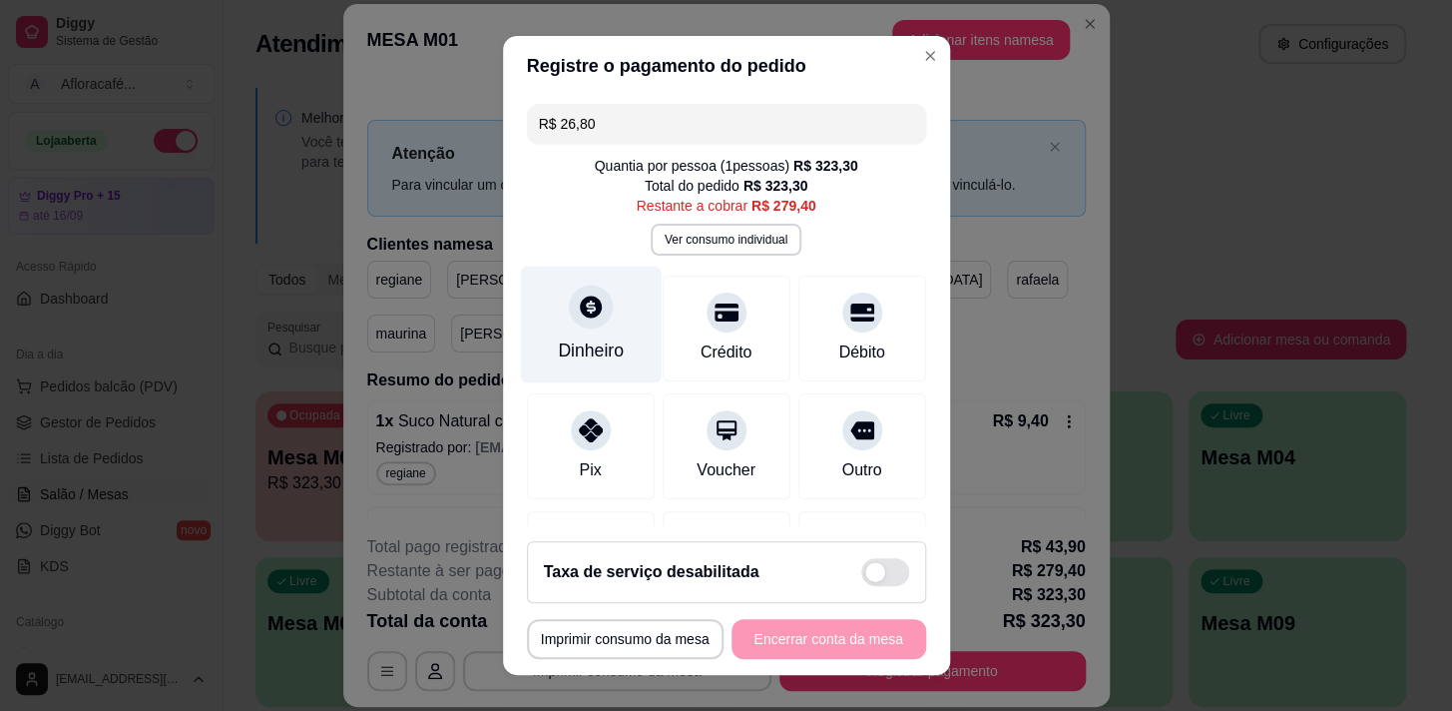
click at [580, 308] on icon at bounding box center [591, 306] width 22 height 22
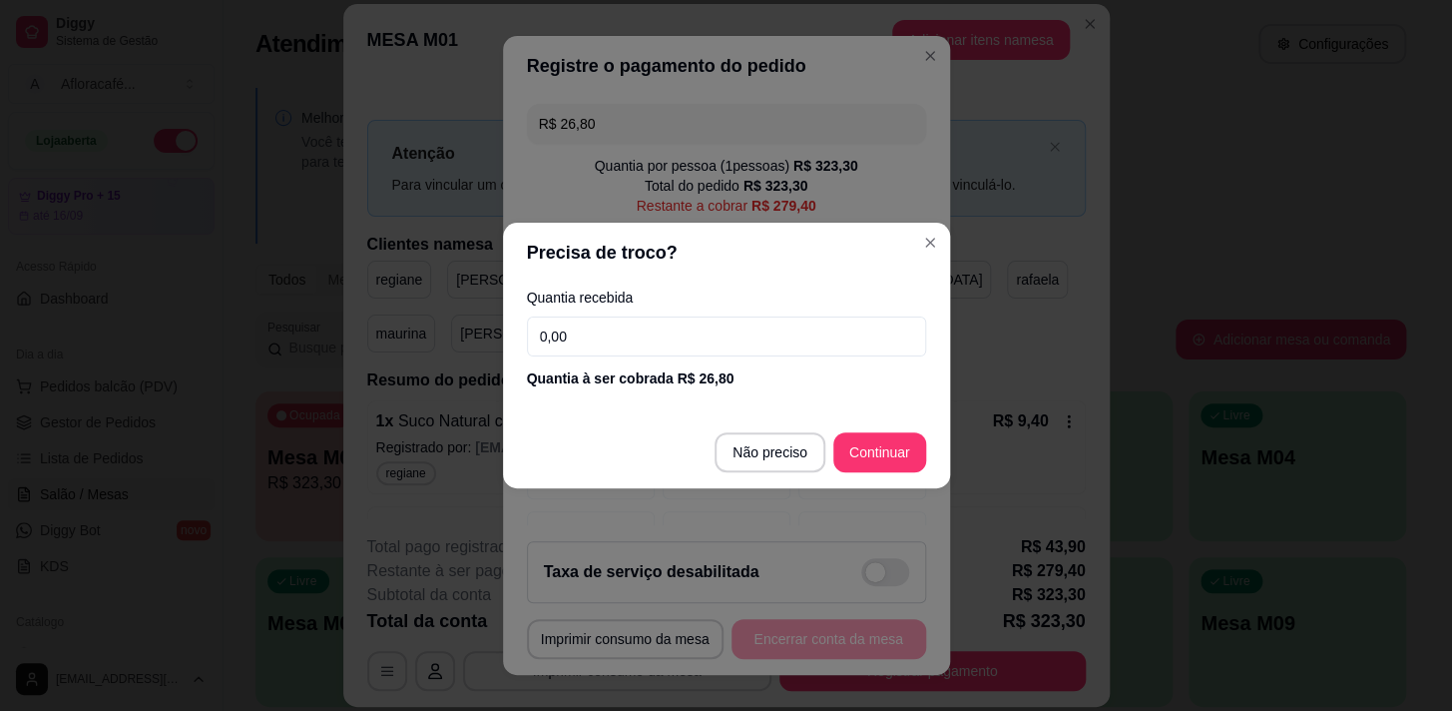
click at [594, 331] on input "0,00" at bounding box center [726, 336] width 399 height 40
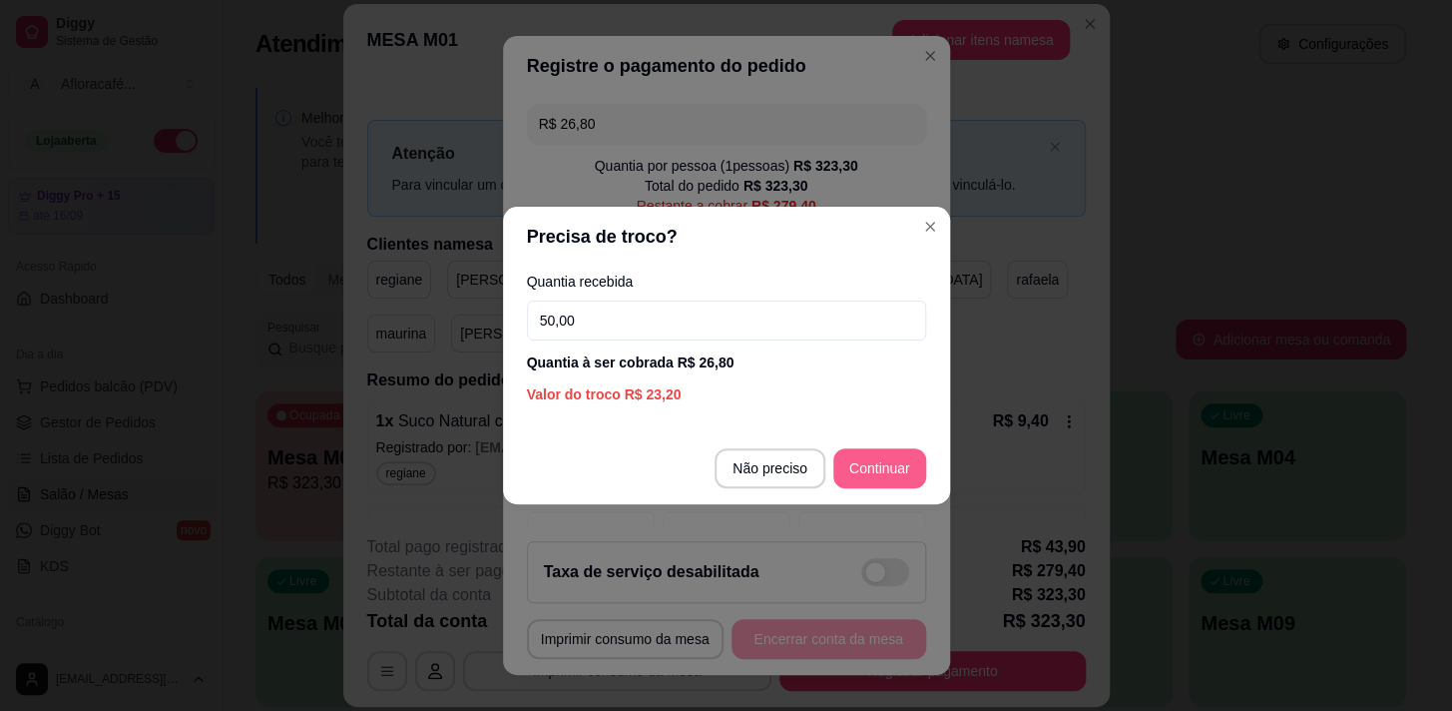
type input "50,00"
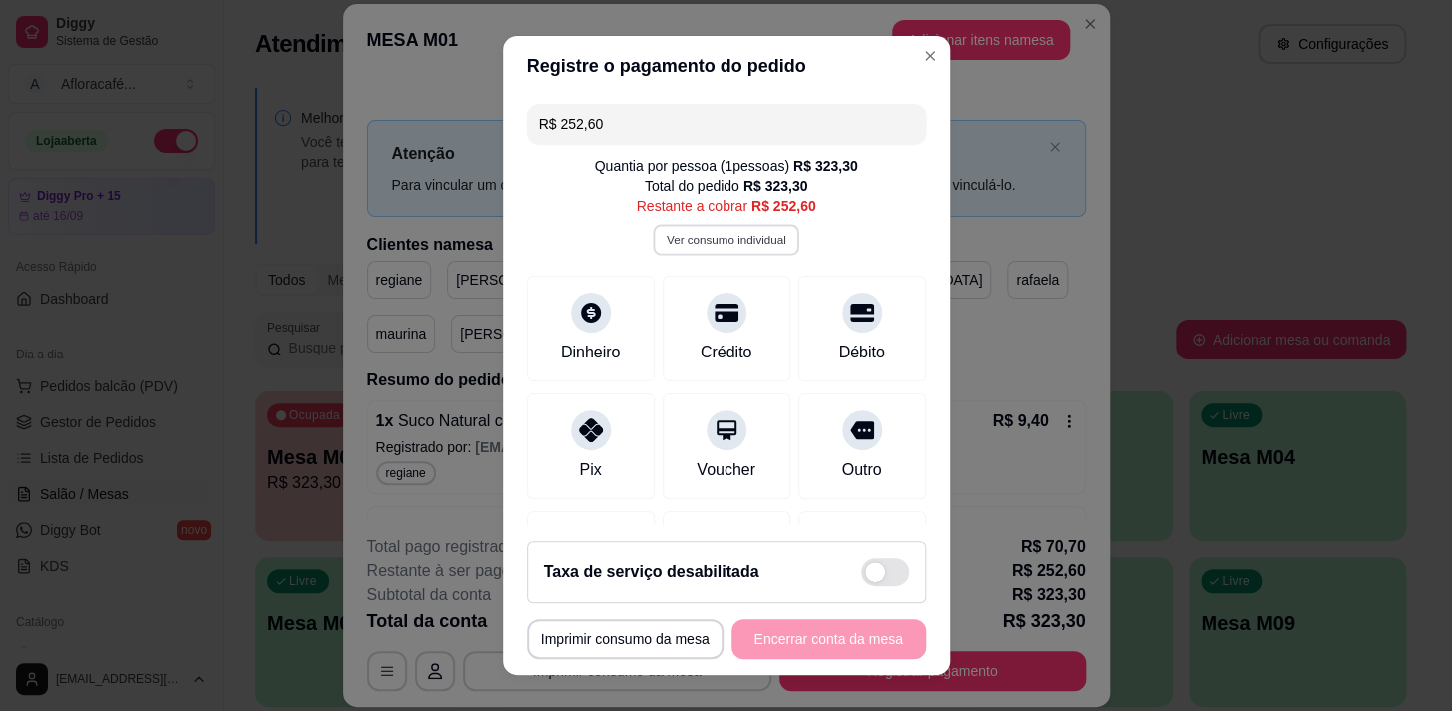
click at [737, 238] on button "Ver consumo individual" at bounding box center [726, 239] width 147 height 31
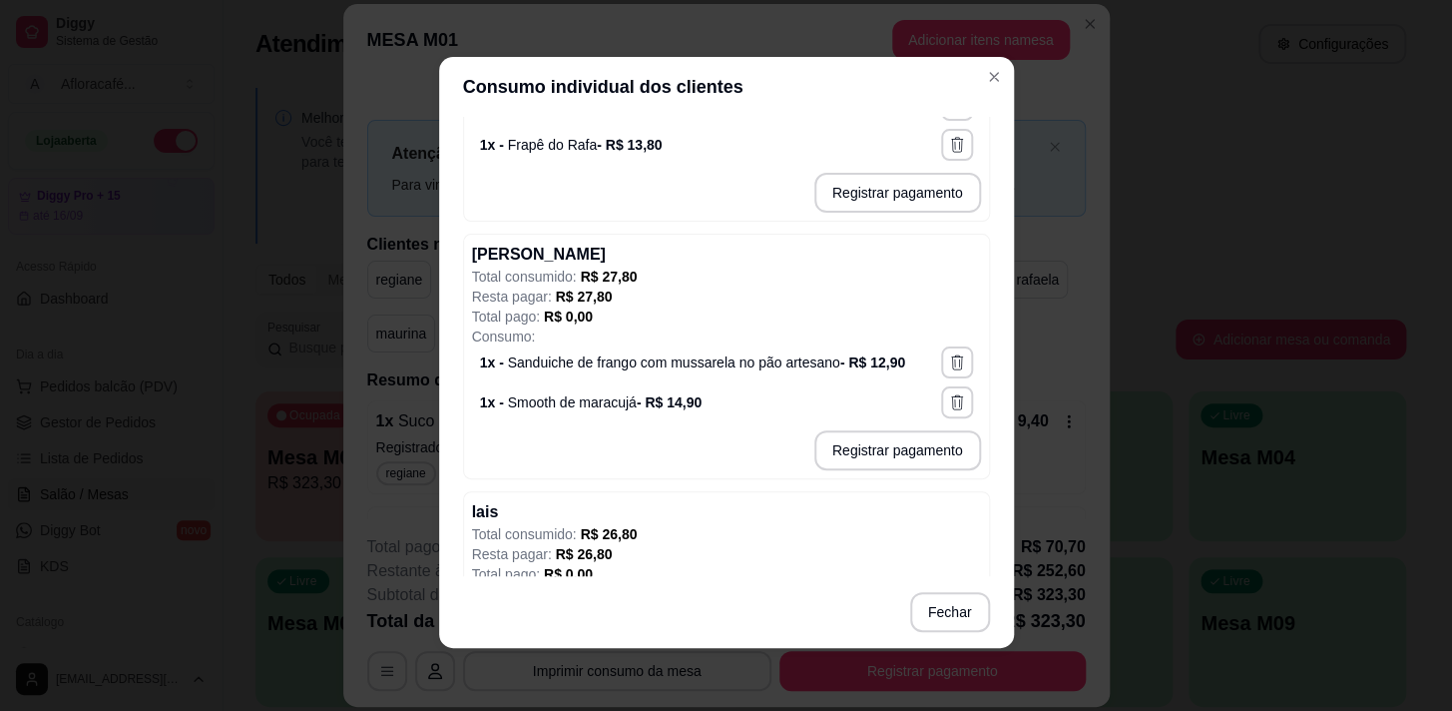
scroll to position [2361, 0]
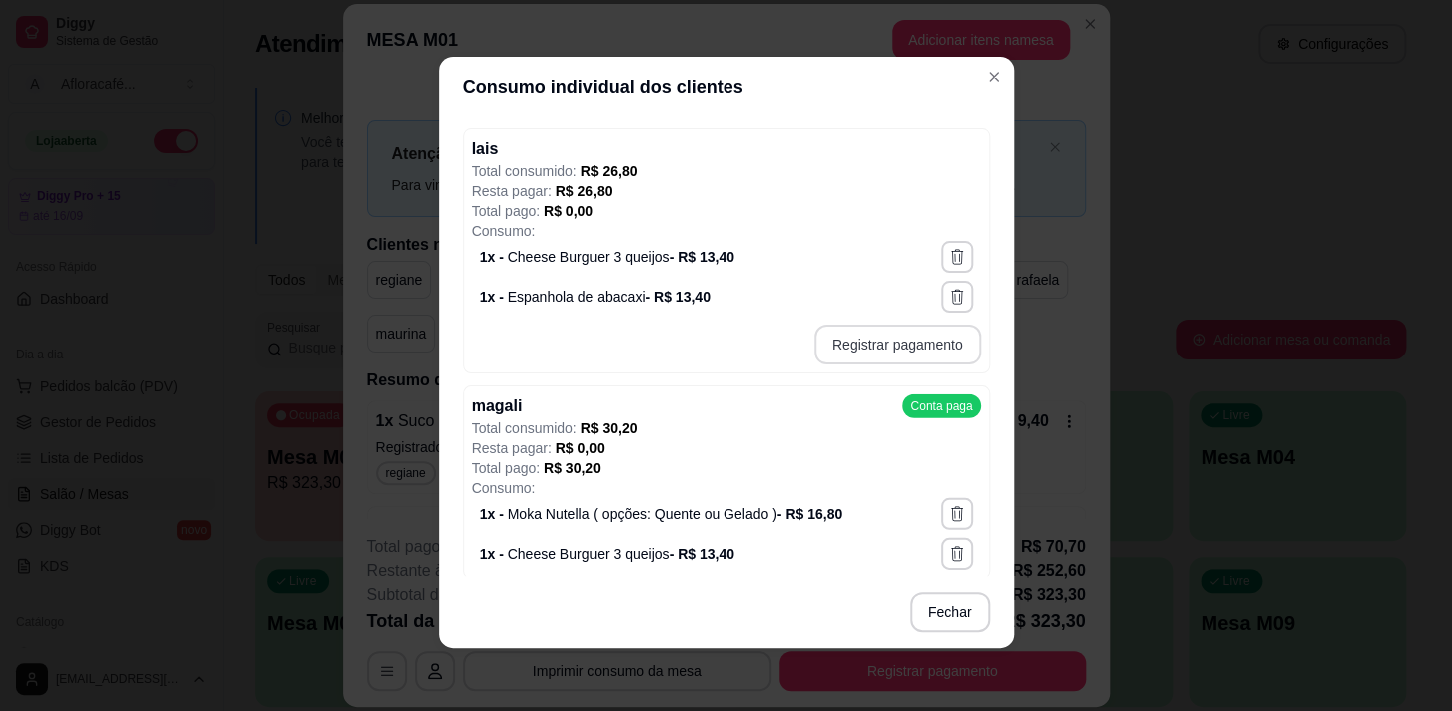
type input "R$ 26,80"
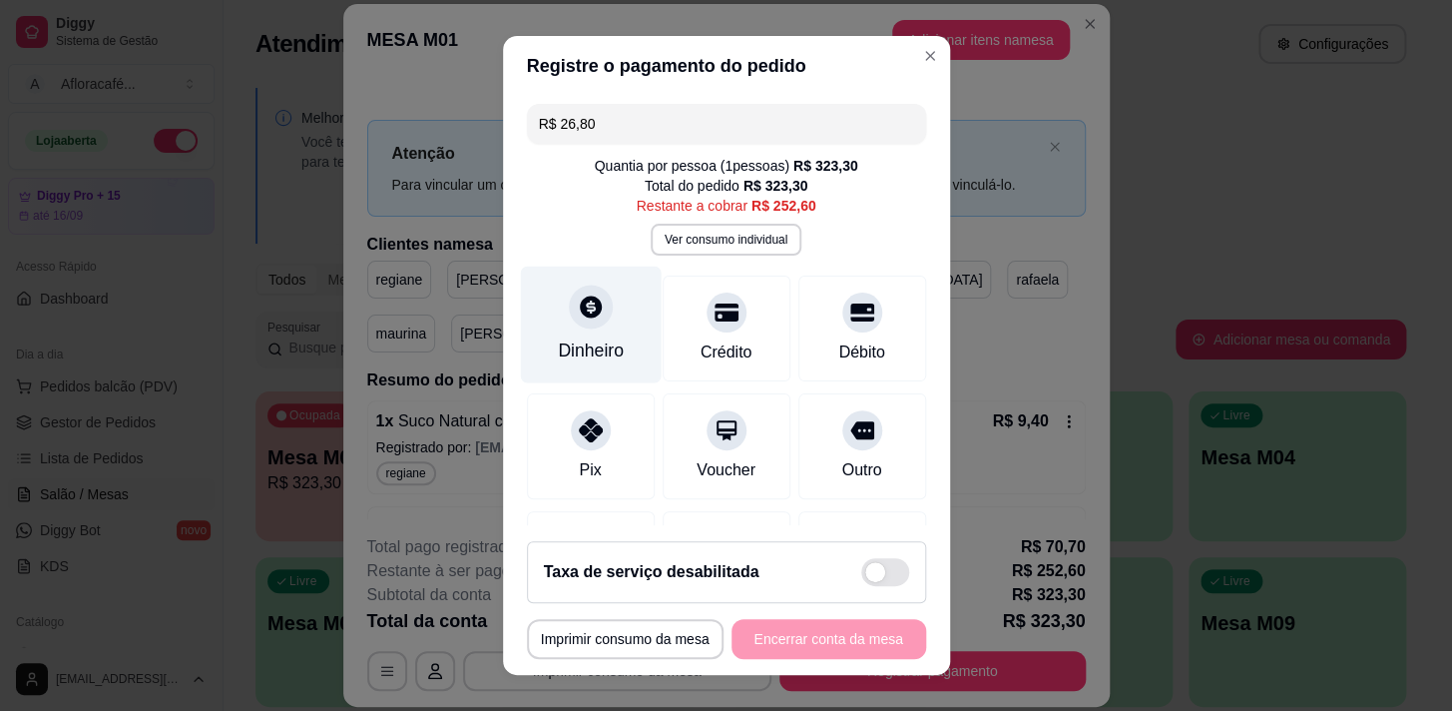
click at [580, 332] on div "Dinheiro" at bounding box center [590, 324] width 141 height 117
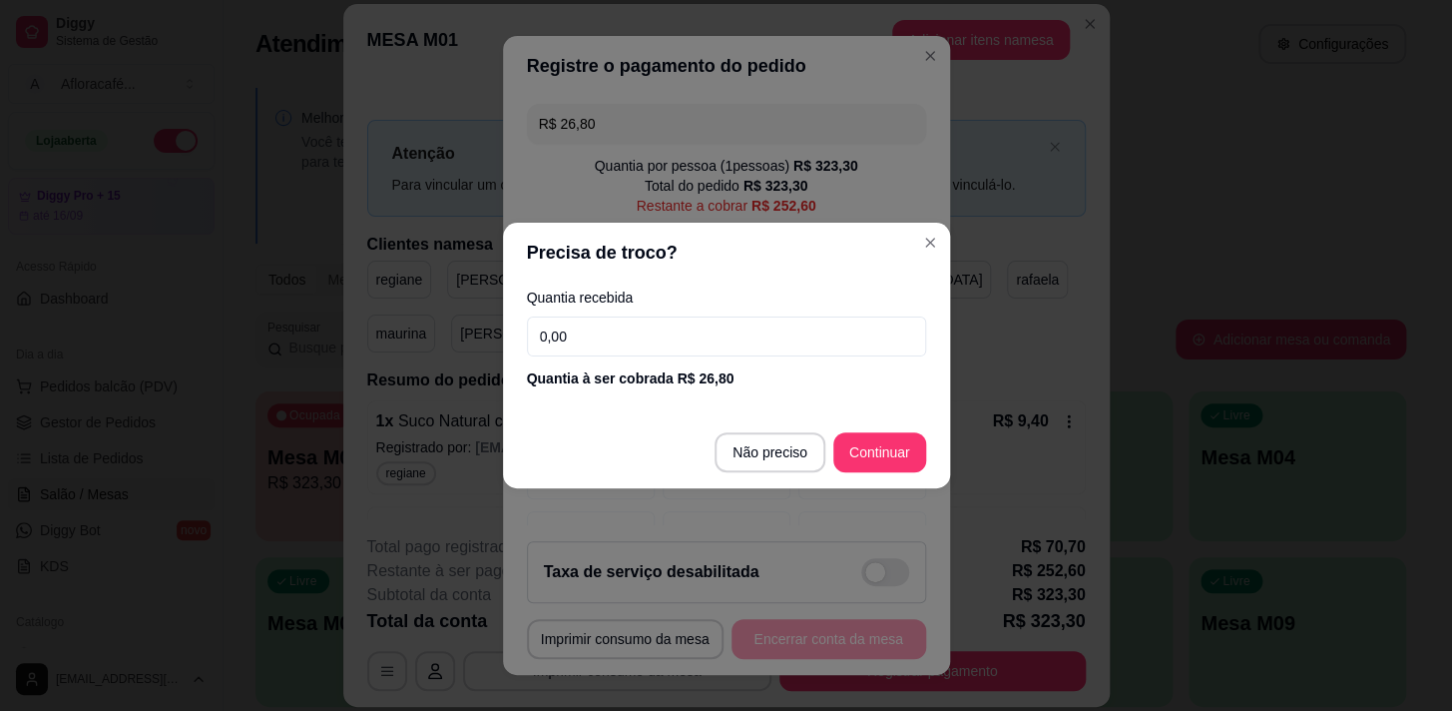
click at [625, 333] on input "0,00" at bounding box center [726, 336] width 399 height 40
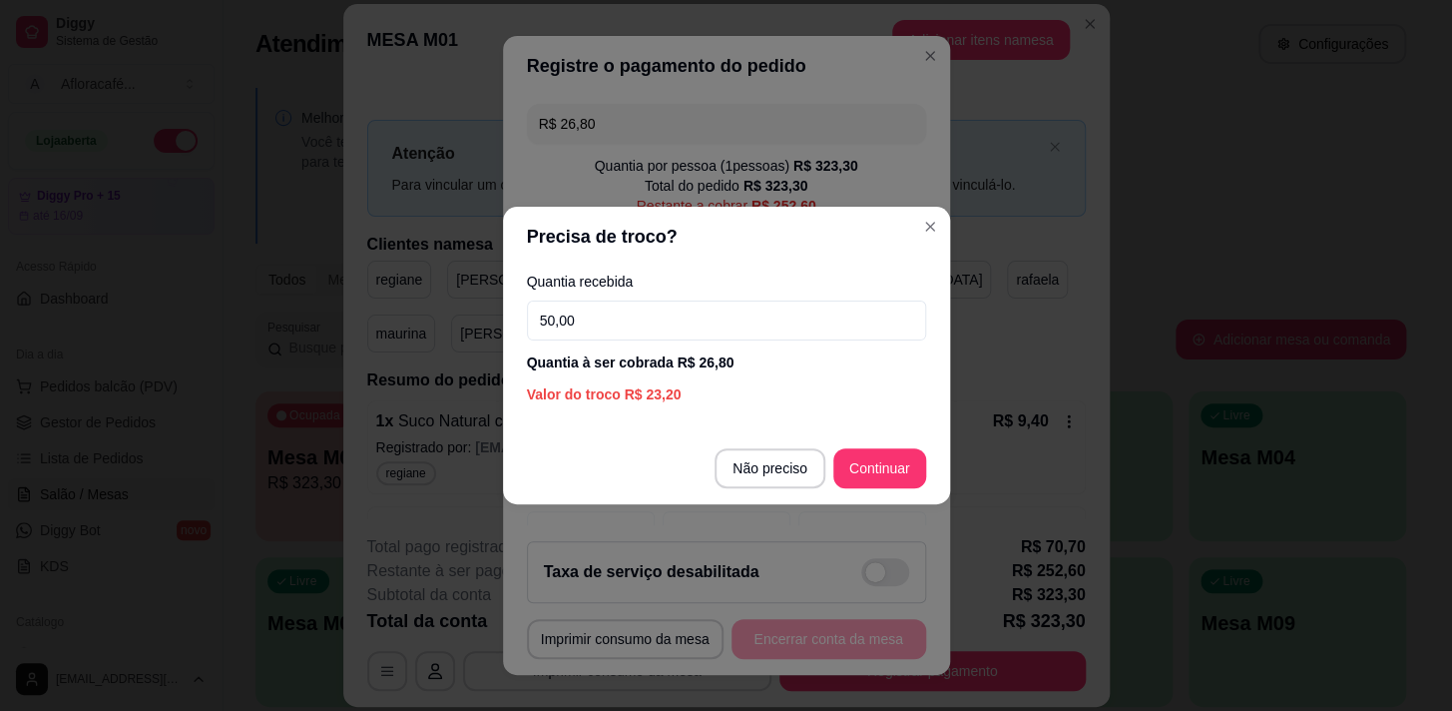
type input "50,00"
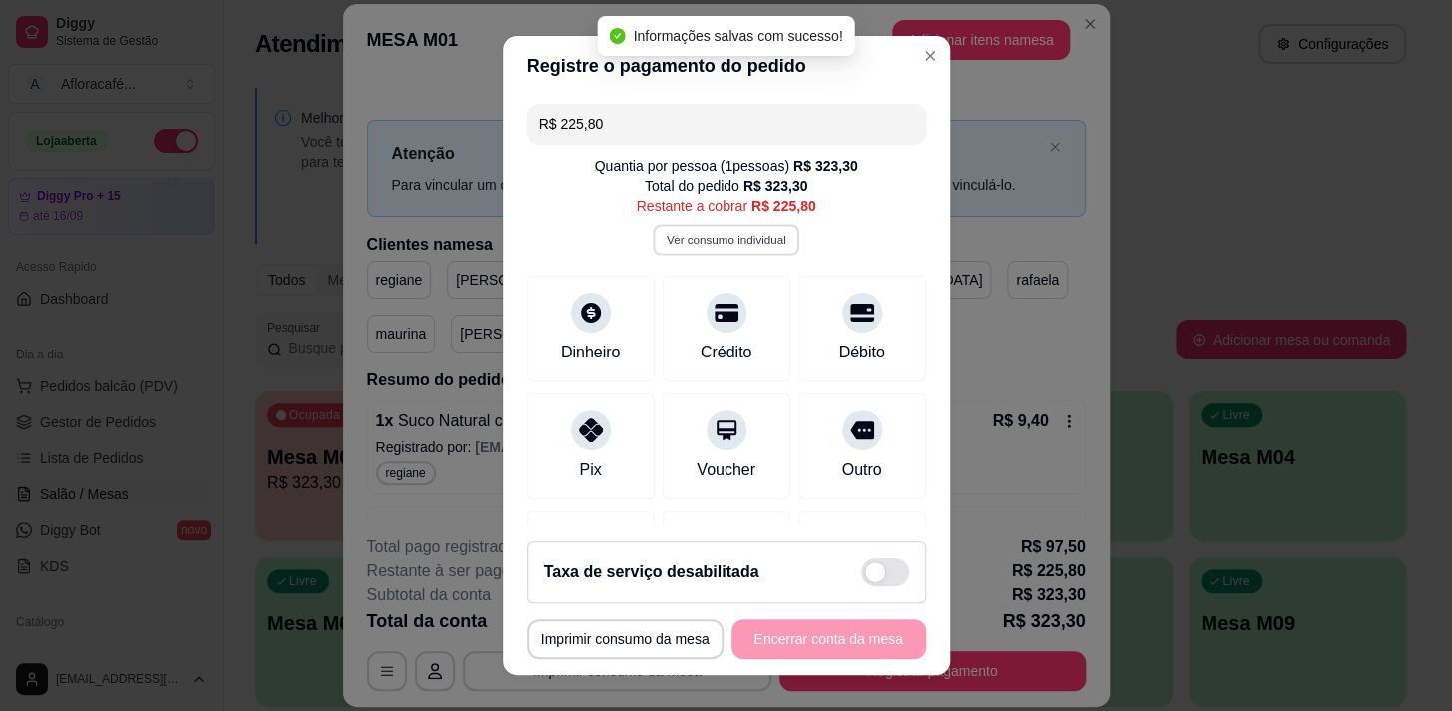
click at [739, 247] on button "Ver consumo individual" at bounding box center [726, 239] width 147 height 31
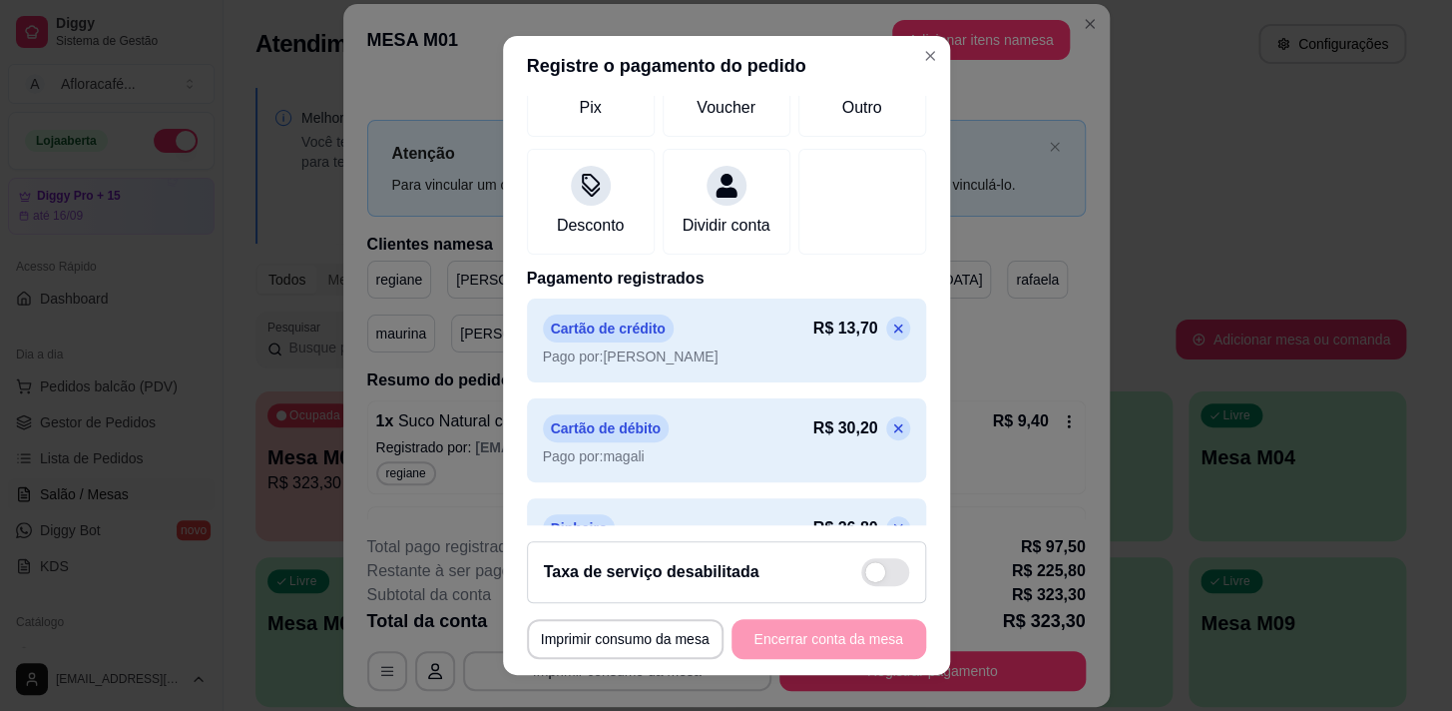
scroll to position [500, 0]
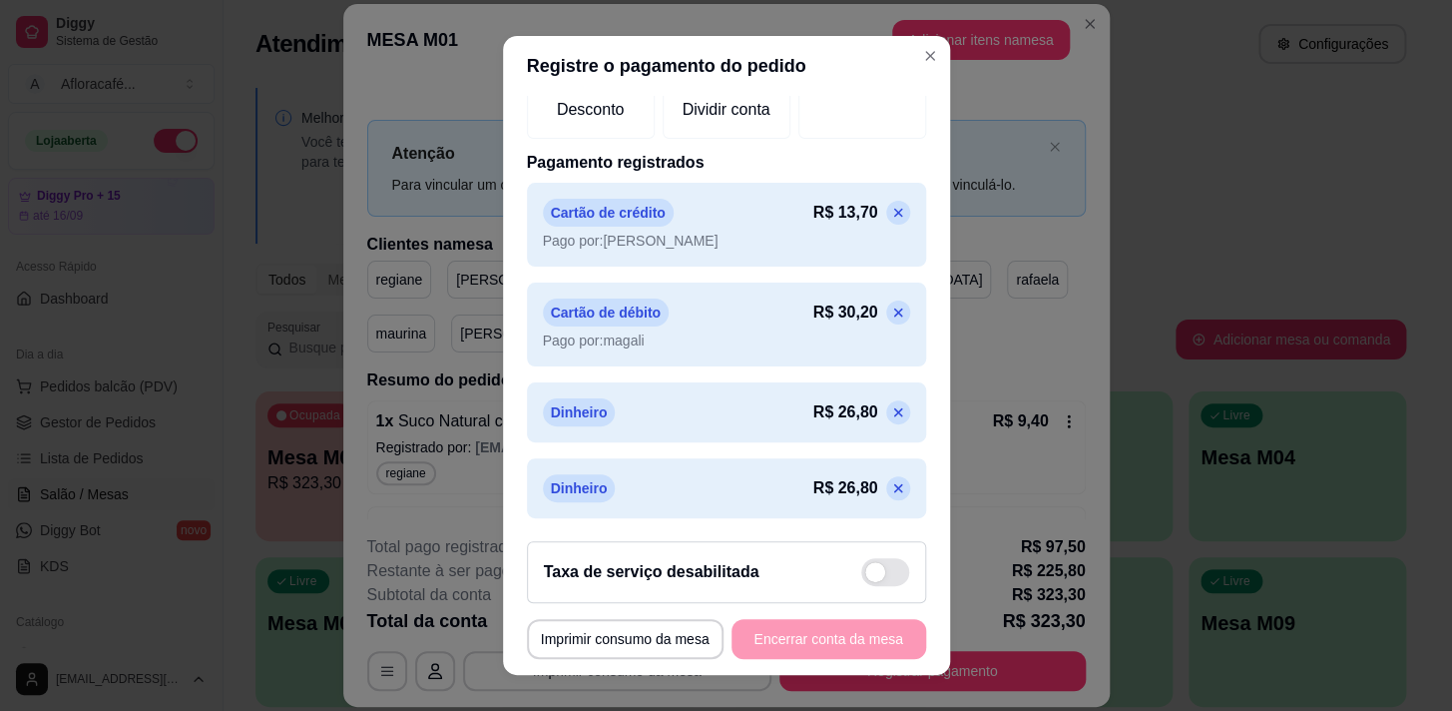
click at [890, 484] on icon at bounding box center [898, 488] width 16 height 16
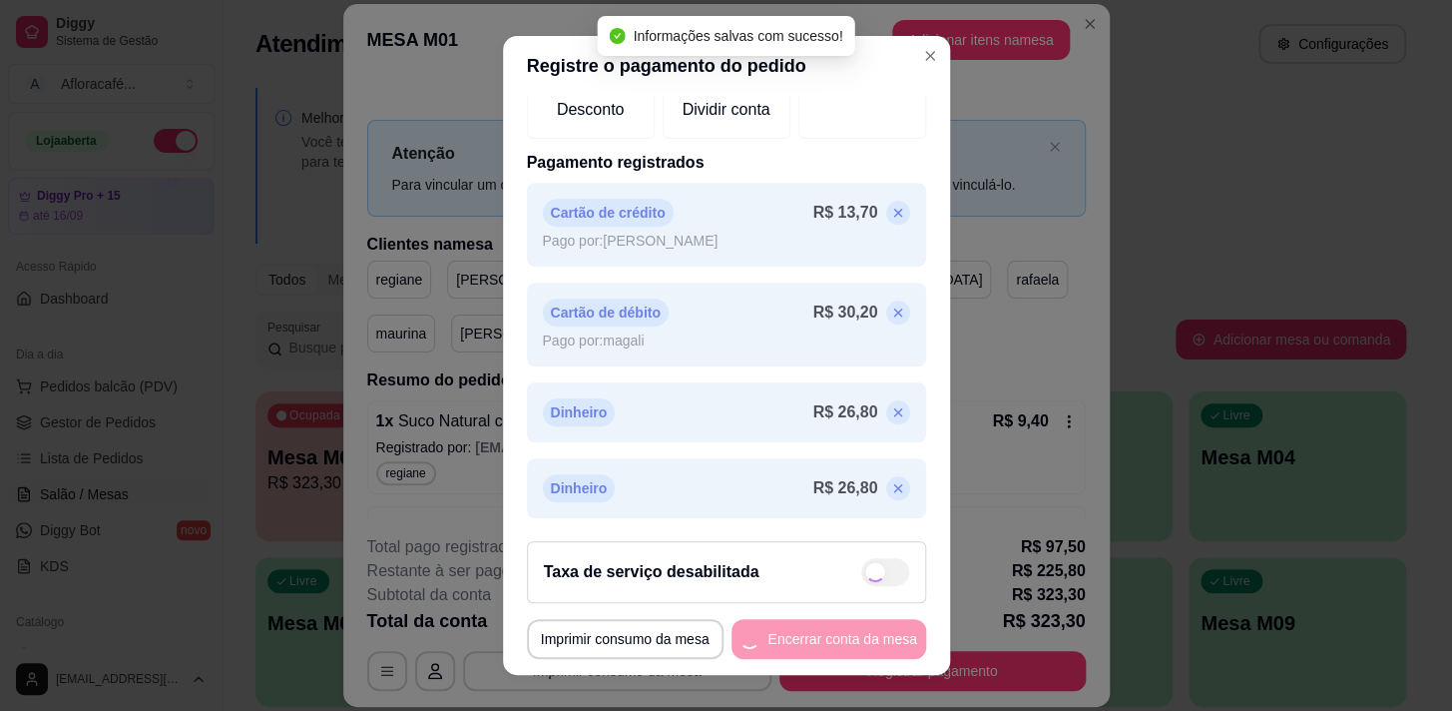
scroll to position [425, 0]
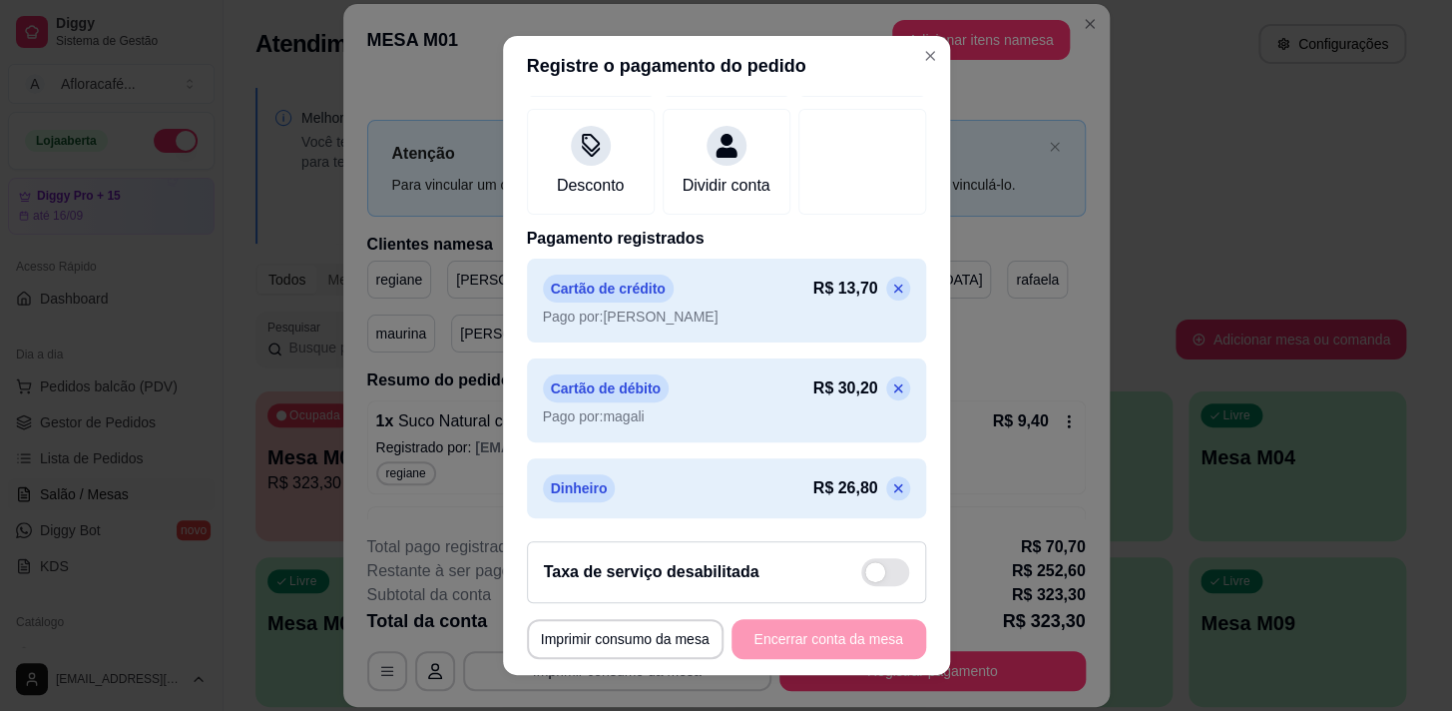
click at [890, 486] on icon at bounding box center [898, 488] width 16 height 16
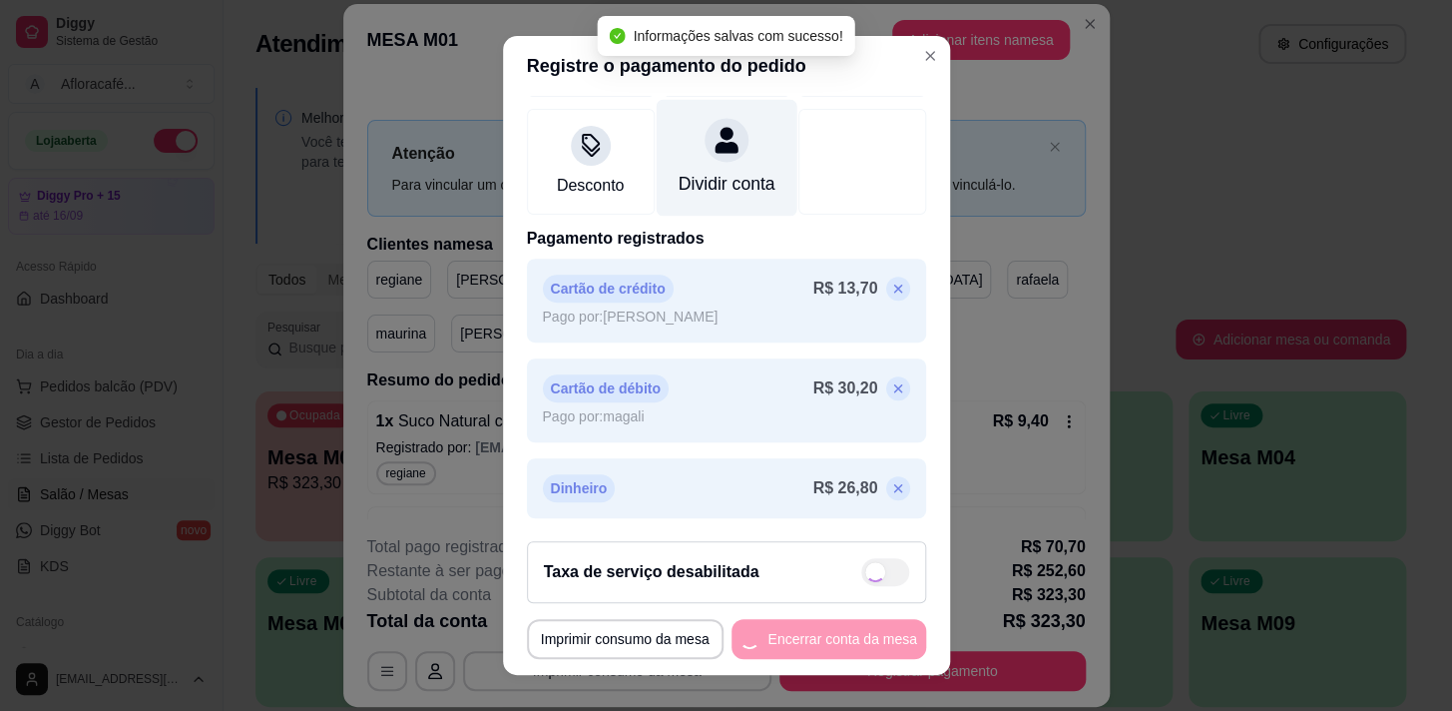
type input "R$ 279,40"
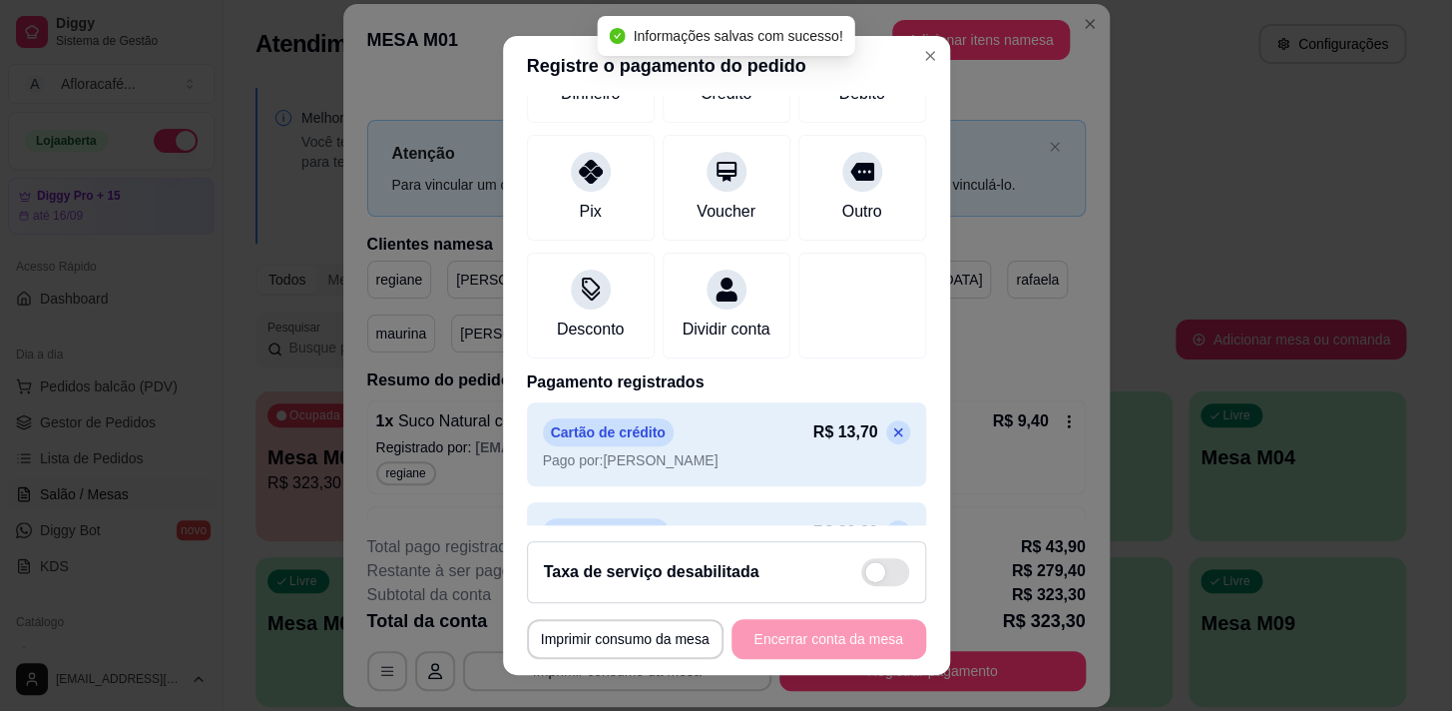
scroll to position [0, 0]
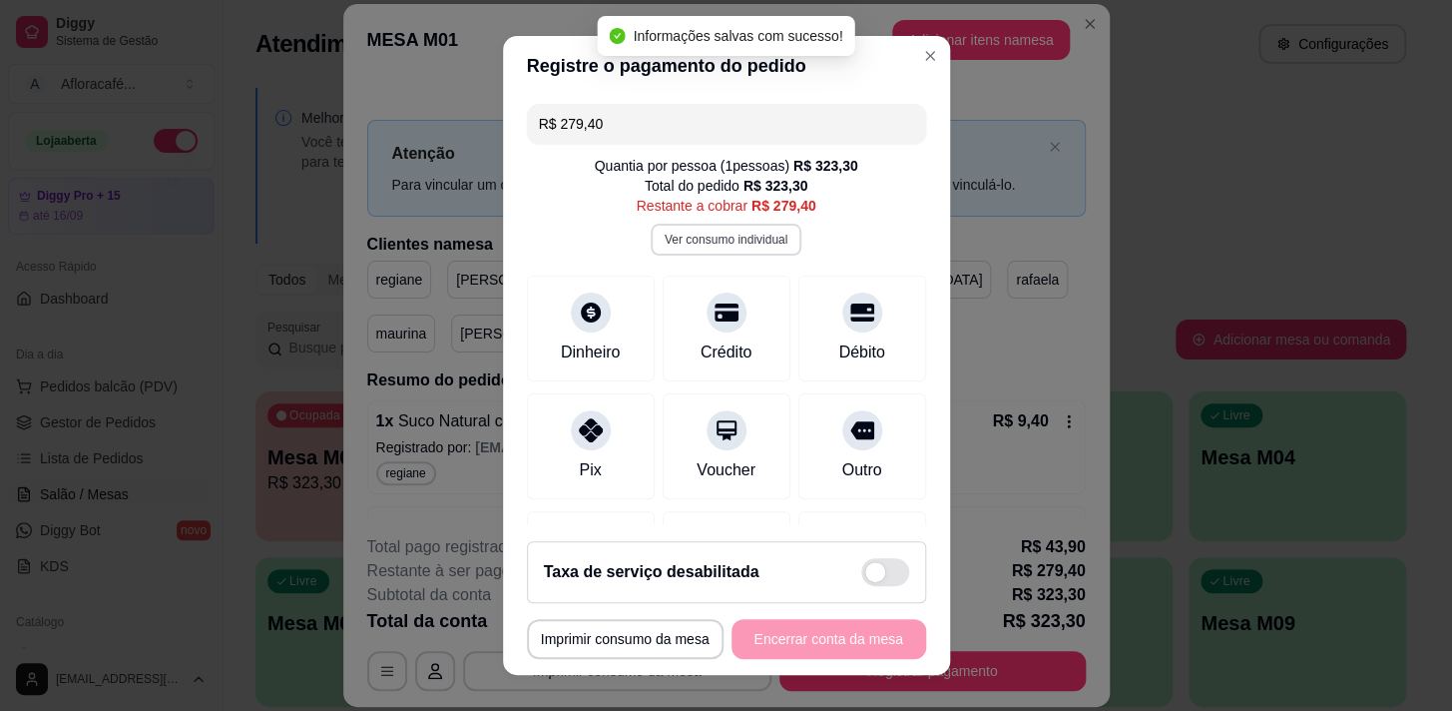
click at [722, 241] on button "Ver consumo individual" at bounding box center [726, 240] width 151 height 32
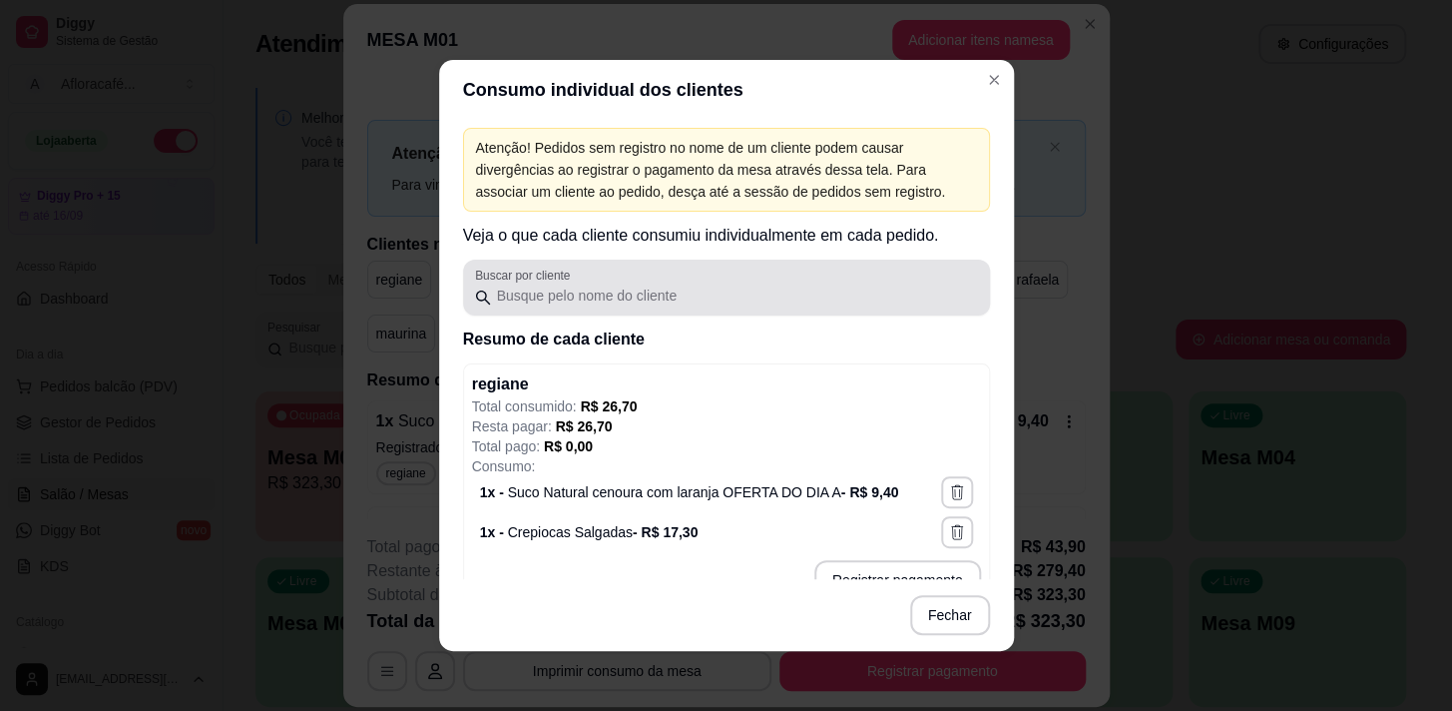
click at [689, 303] on input "Buscar por cliente" at bounding box center [734, 295] width 487 height 20
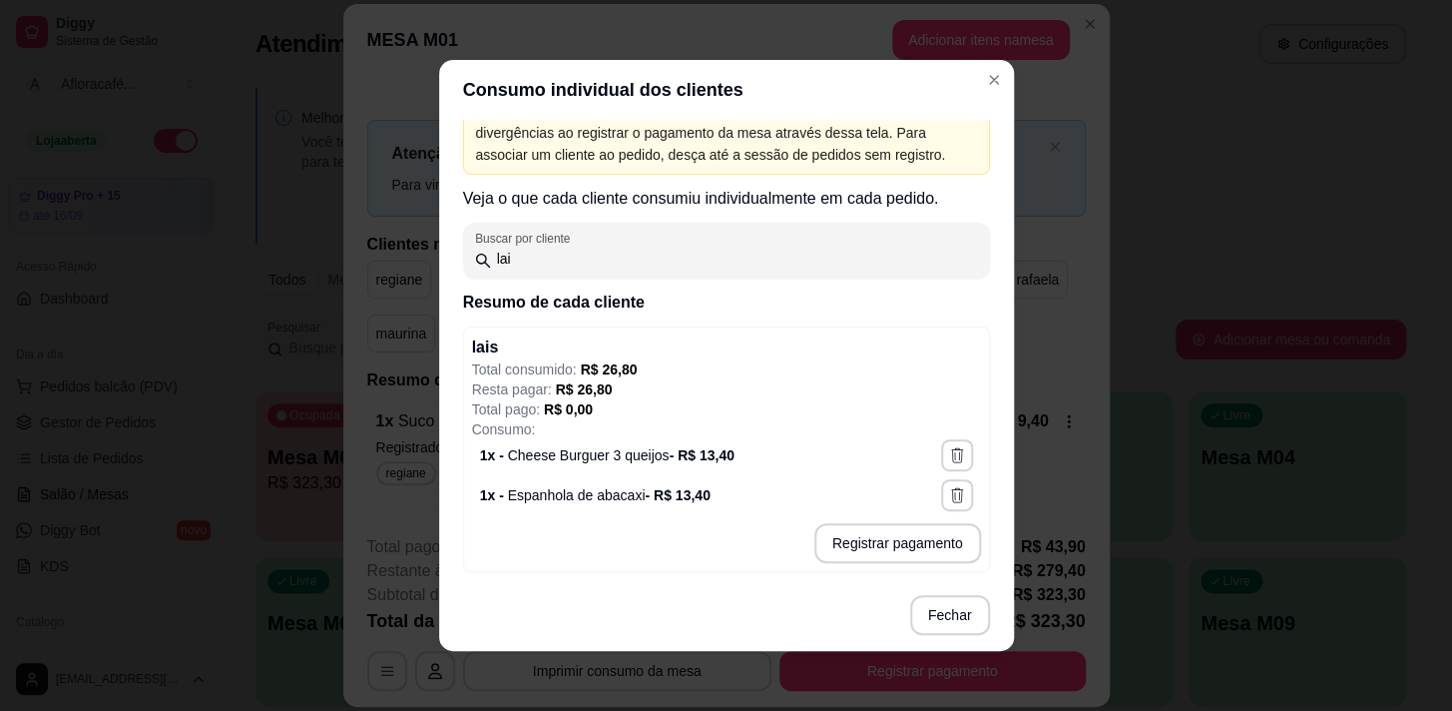
scroll to position [3, 0]
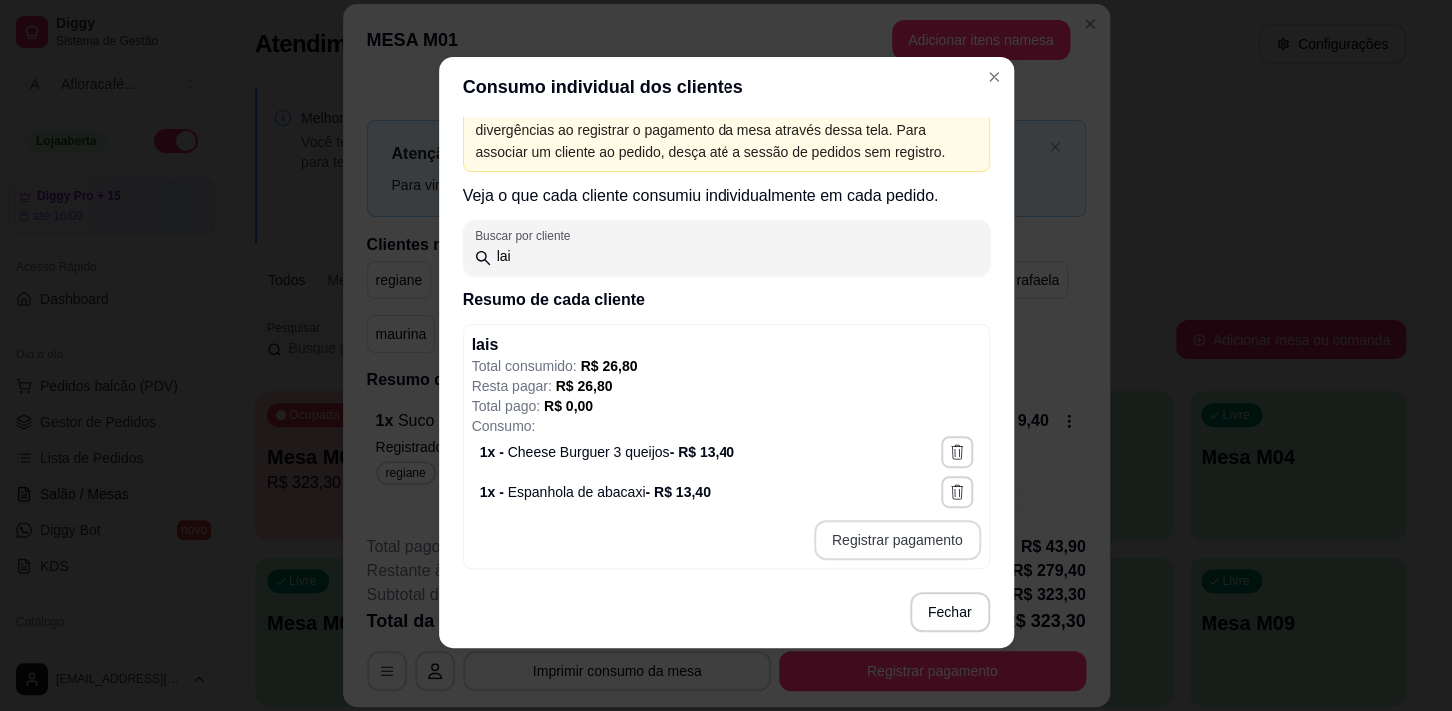
type input "lai"
type input "R$ 26,80"
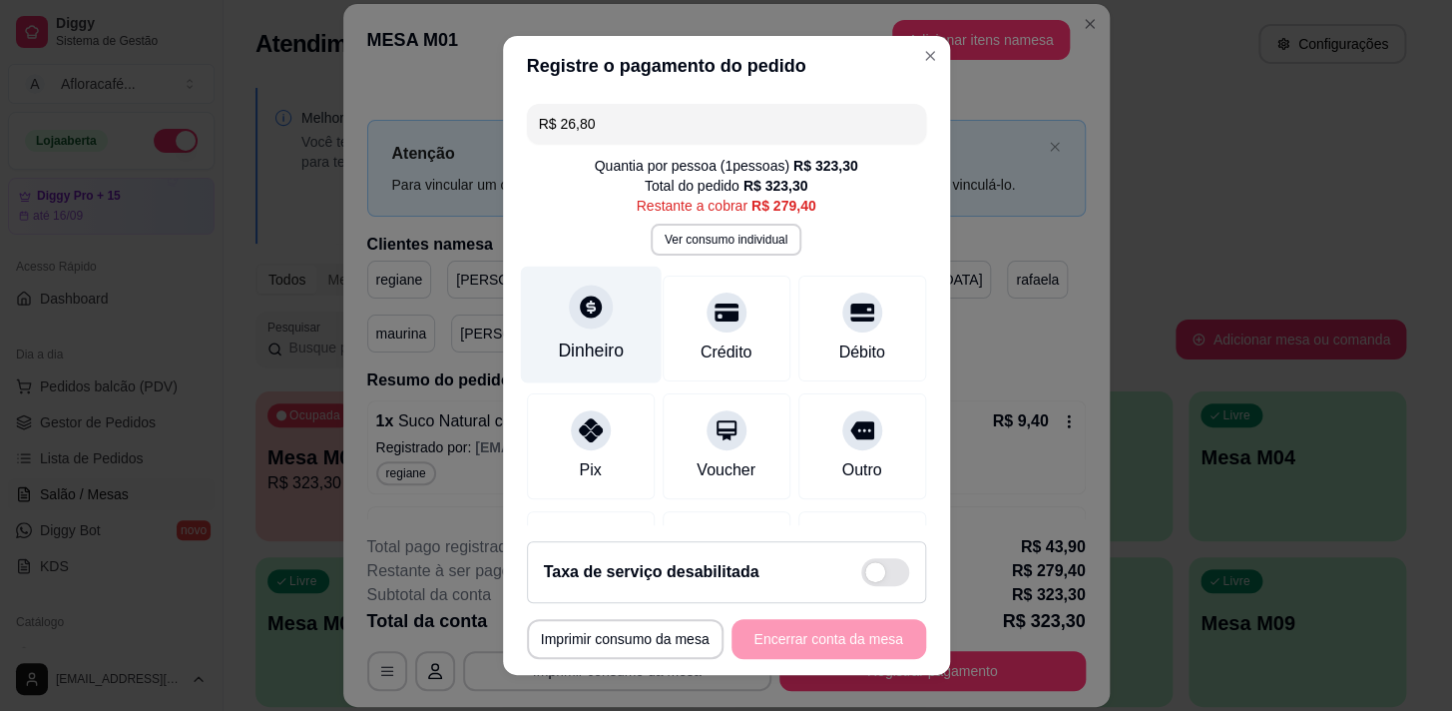
click at [589, 330] on div "Dinheiro" at bounding box center [590, 324] width 141 height 117
drag, startPoint x: 743, startPoint y: 376, endPoint x: 754, endPoint y: 335, distance: 42.4
click at [744, 376] on div "Quantia à ser cobrada R$ 26,80" at bounding box center [726, 378] width 399 height 20
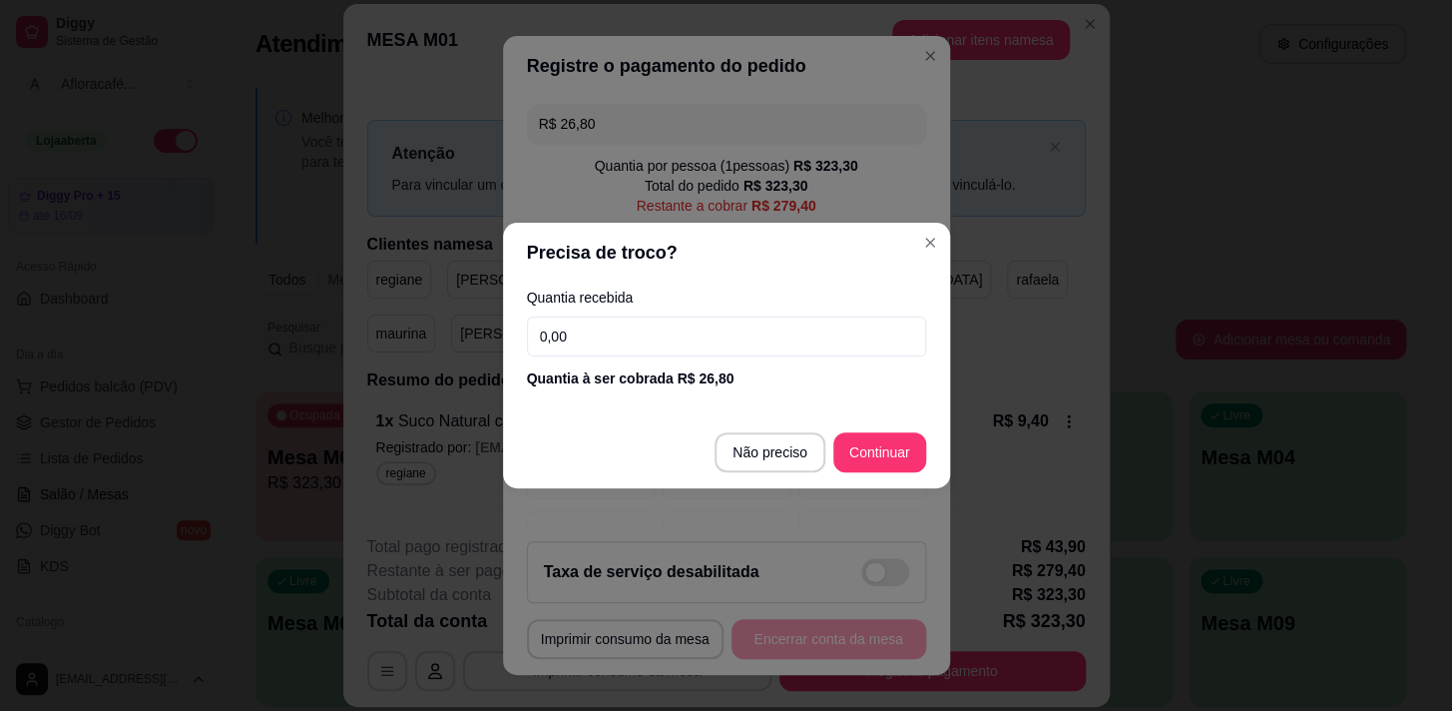
click at [754, 335] on input "0,00" at bounding box center [726, 336] width 399 height 40
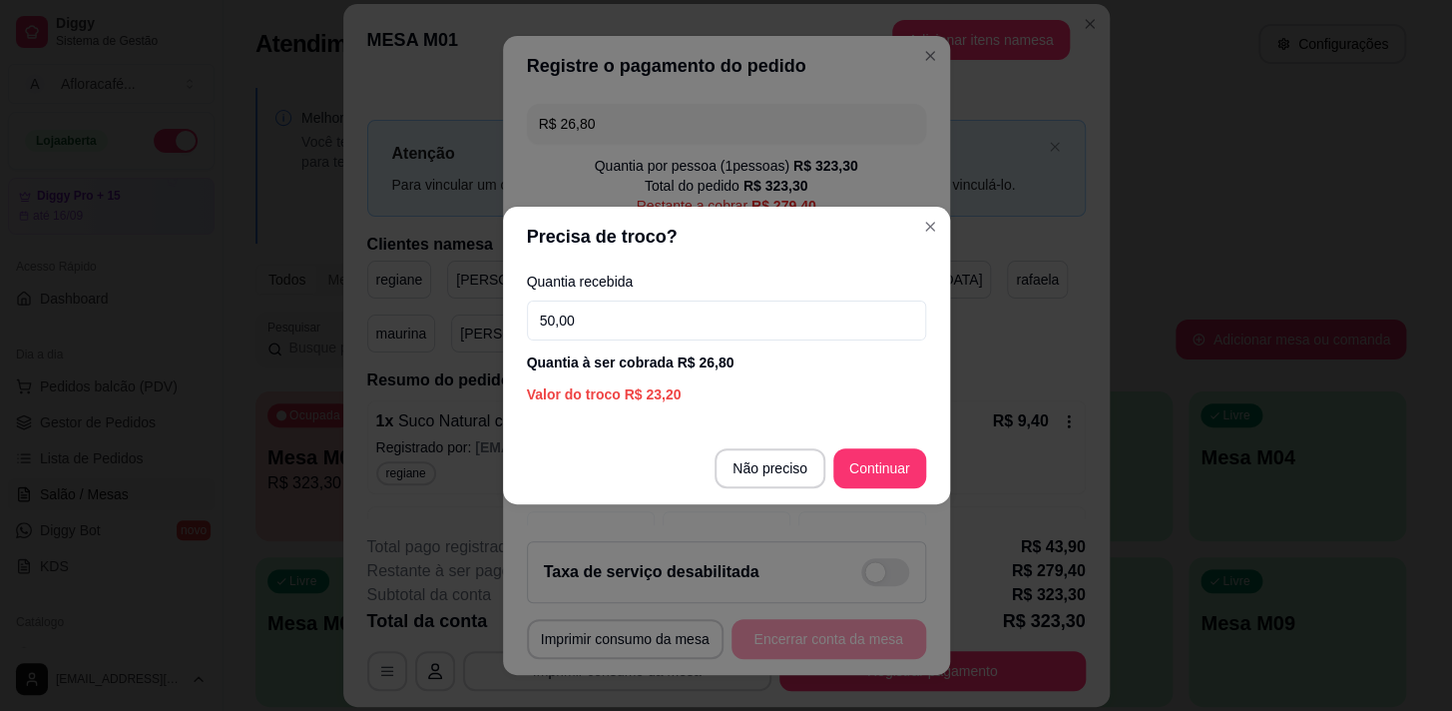
type input "50,00"
click at [854, 439] on footer "Não preciso Continuar" at bounding box center [726, 468] width 447 height 72
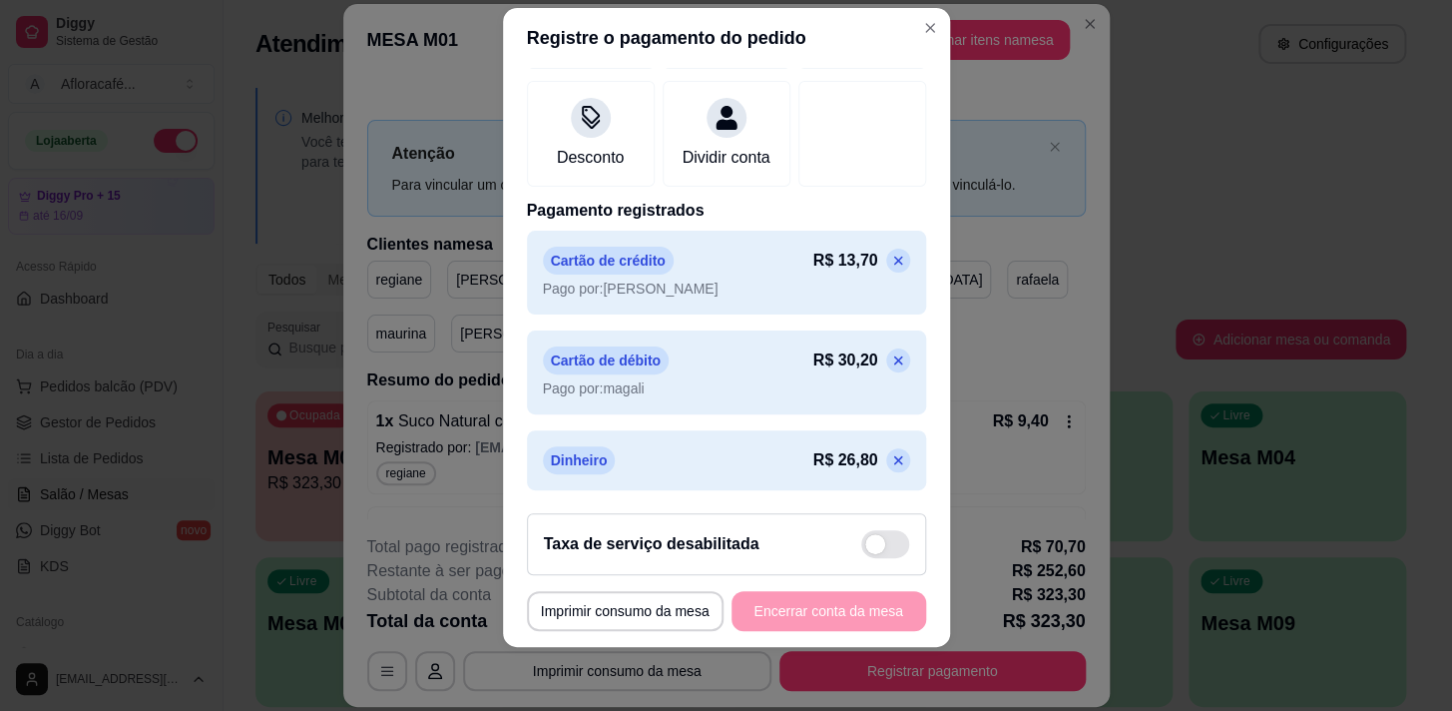
scroll to position [0, 0]
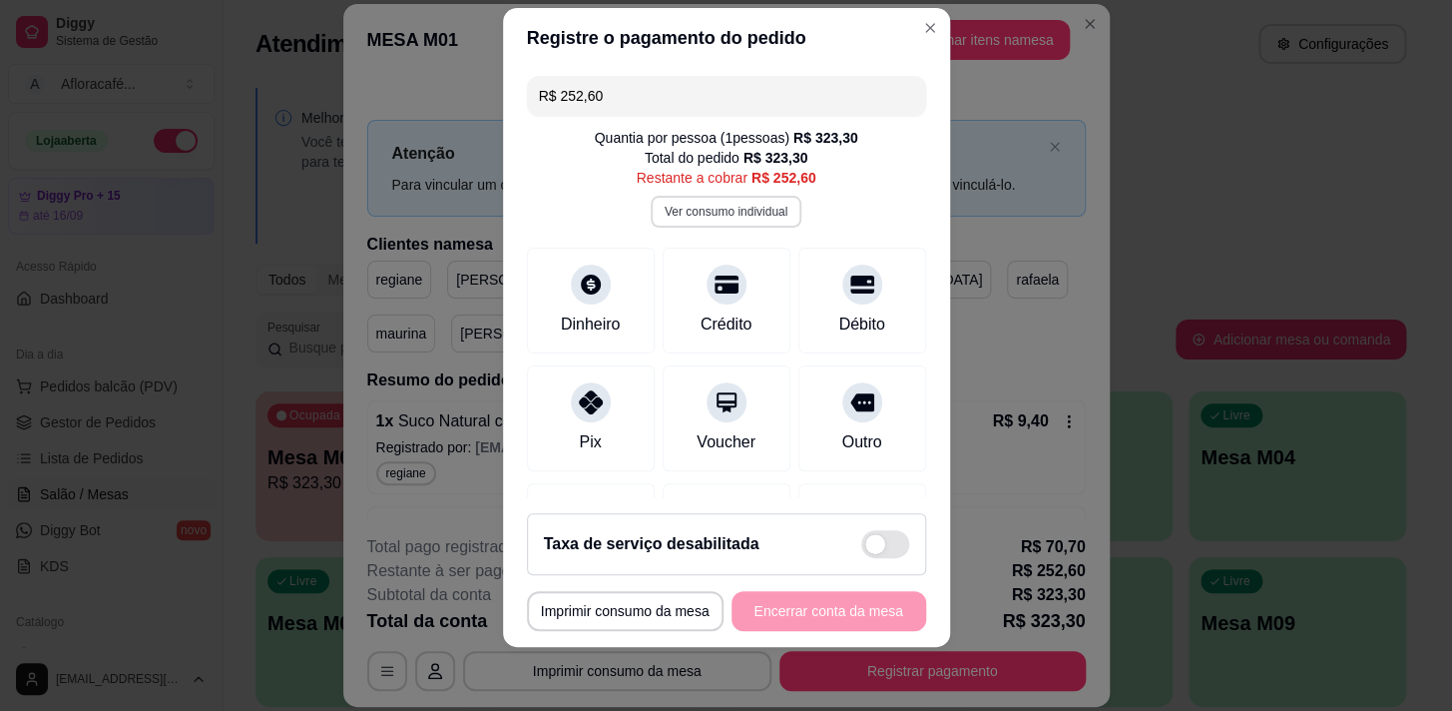
click at [748, 219] on button "Ver consumo individual" at bounding box center [726, 212] width 151 height 32
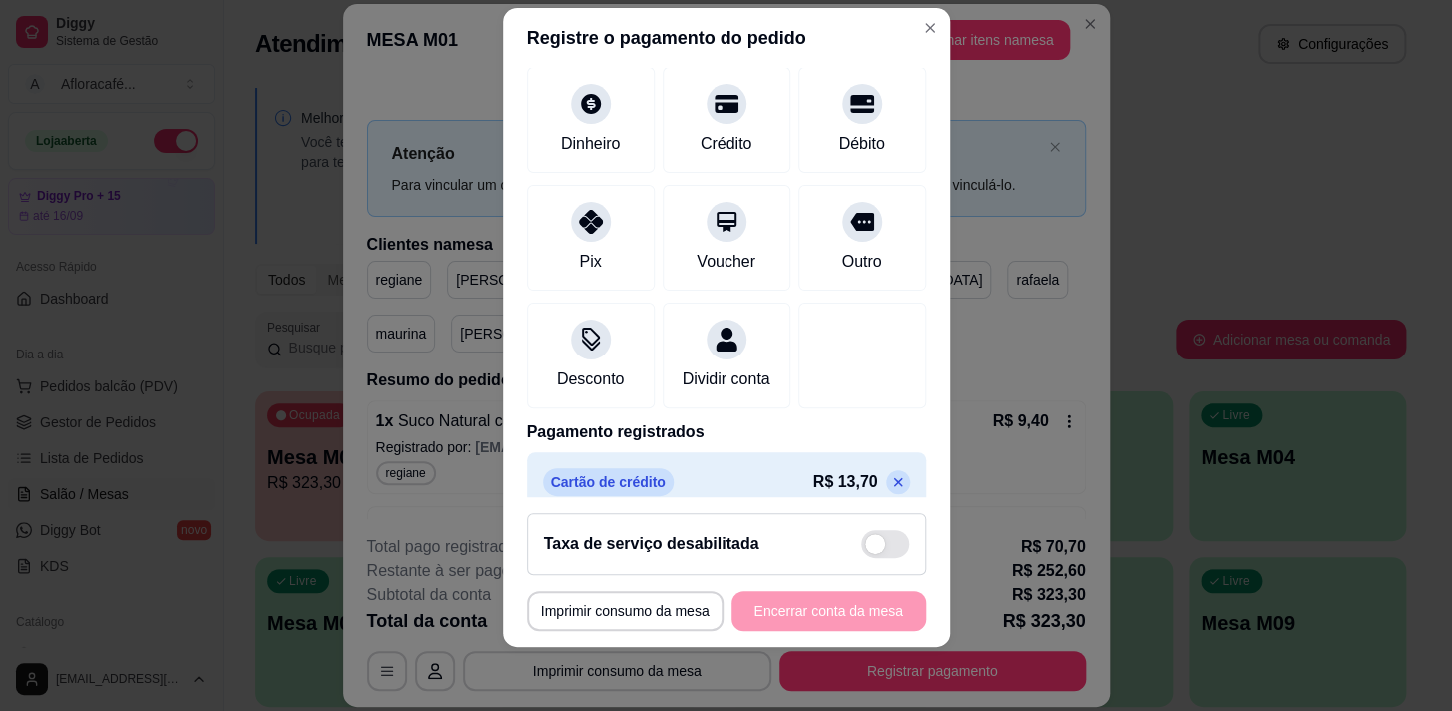
scroll to position [425, 0]
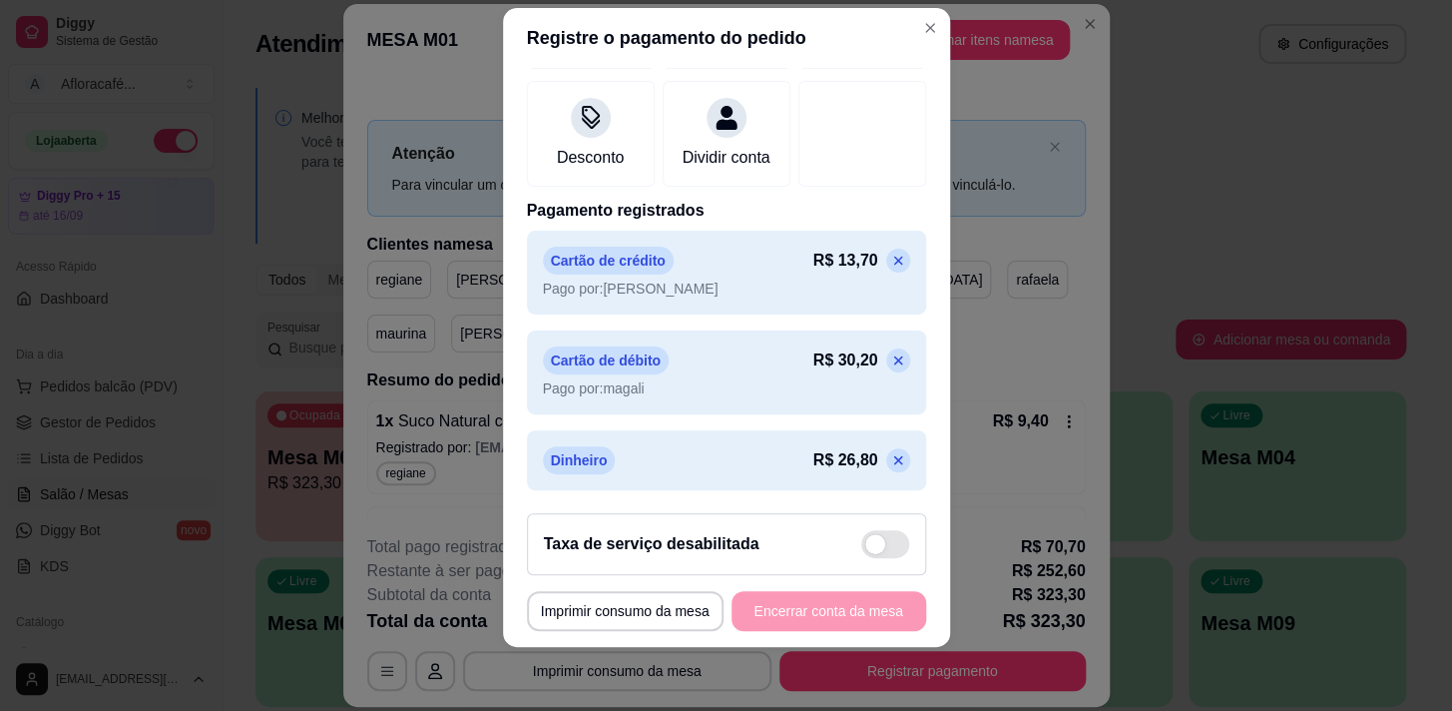
drag, startPoint x: 867, startPoint y: 458, endPoint x: 843, endPoint y: 421, distance: 44.0
click at [890, 458] on icon at bounding box center [898, 460] width 16 height 16
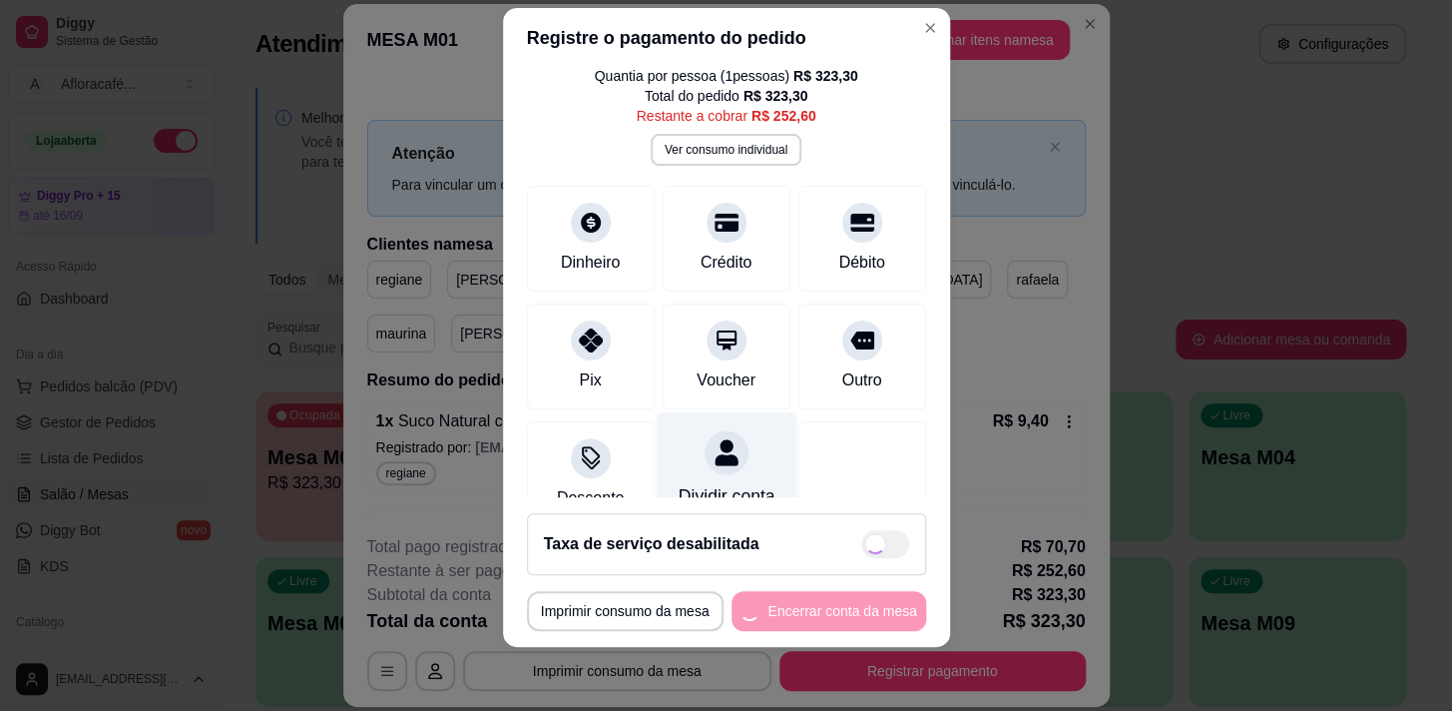
scroll to position [0, 0]
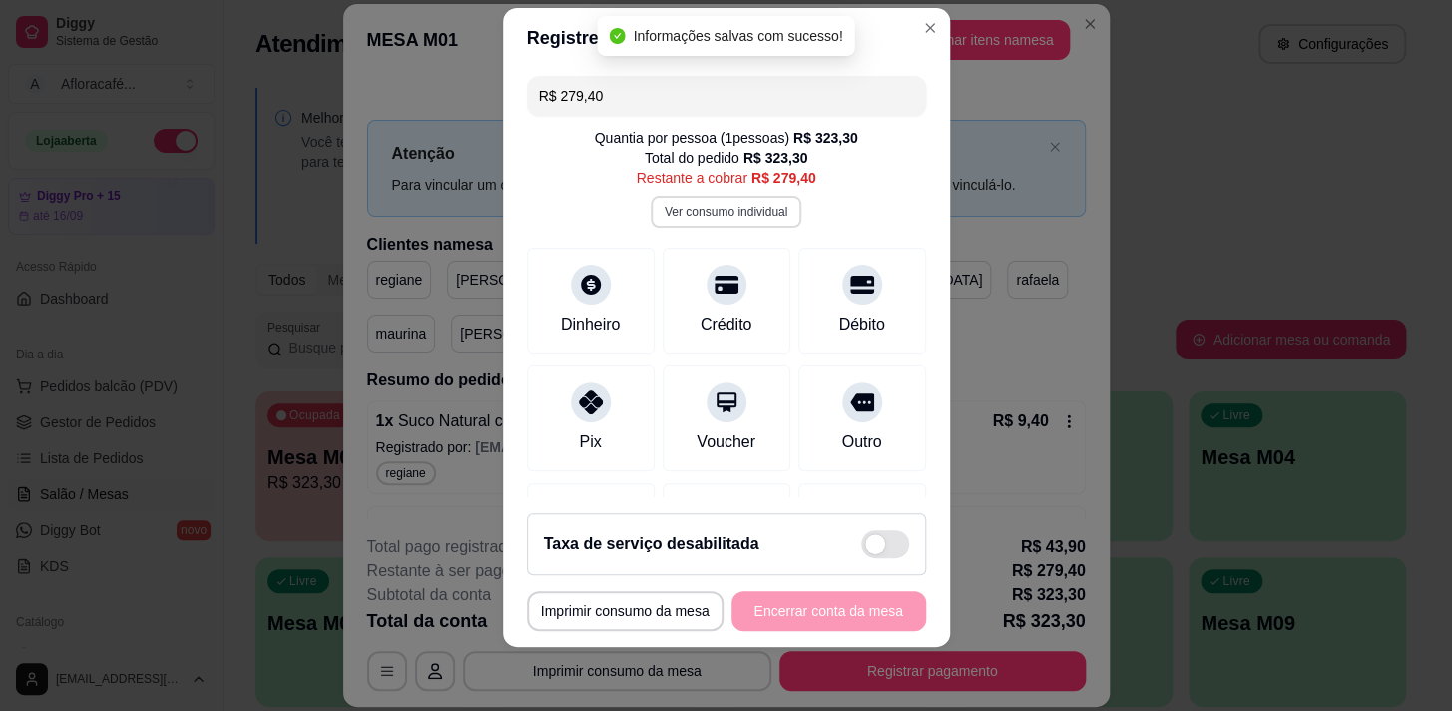
click at [747, 213] on button "Ver consumo individual" at bounding box center [726, 212] width 151 height 32
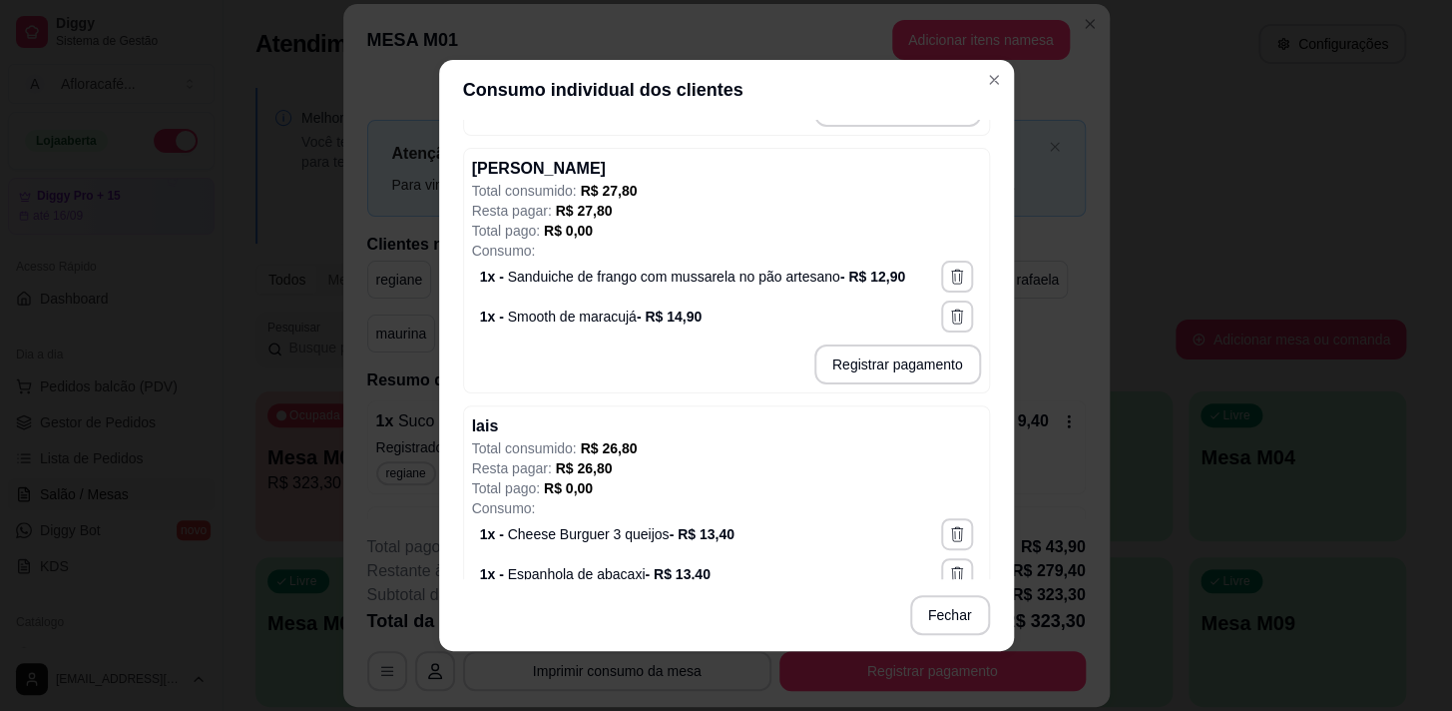
scroll to position [2361, 0]
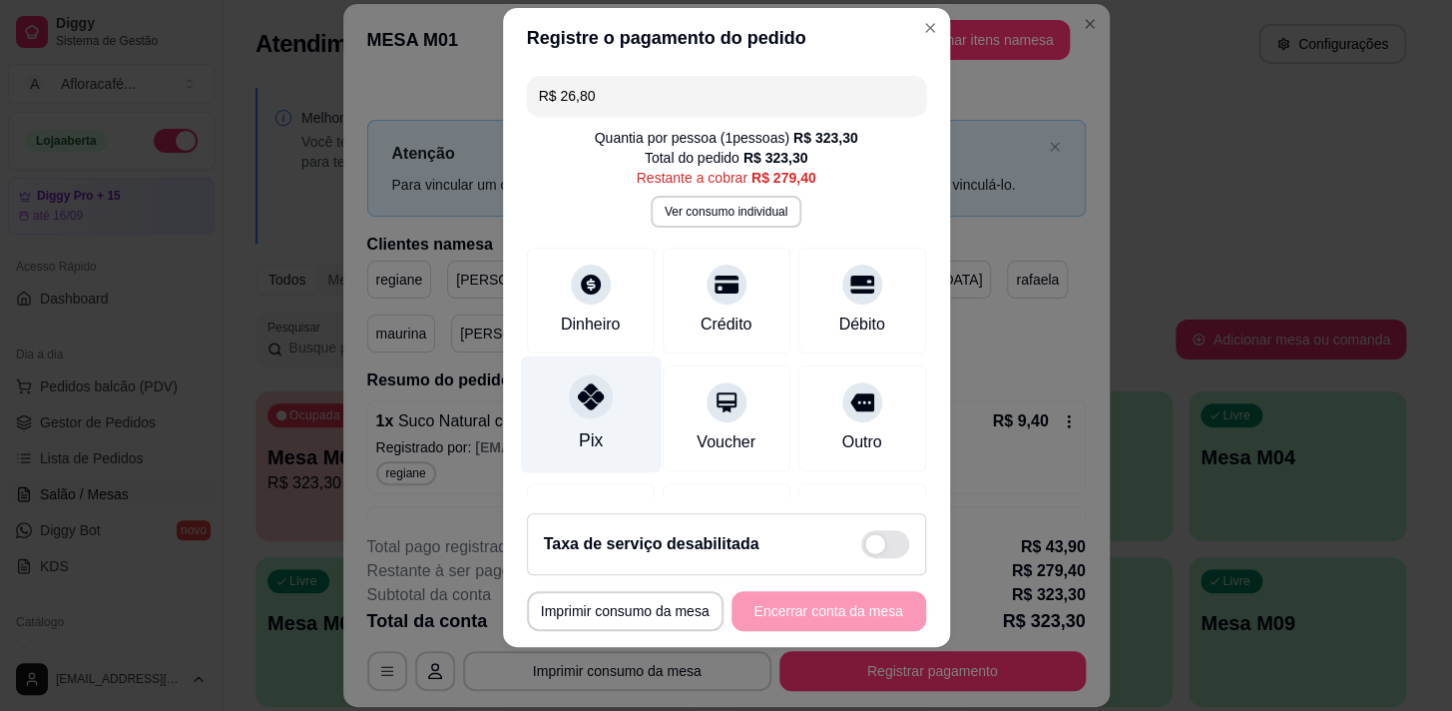
click at [601, 405] on div "Pix" at bounding box center [590, 413] width 141 height 117
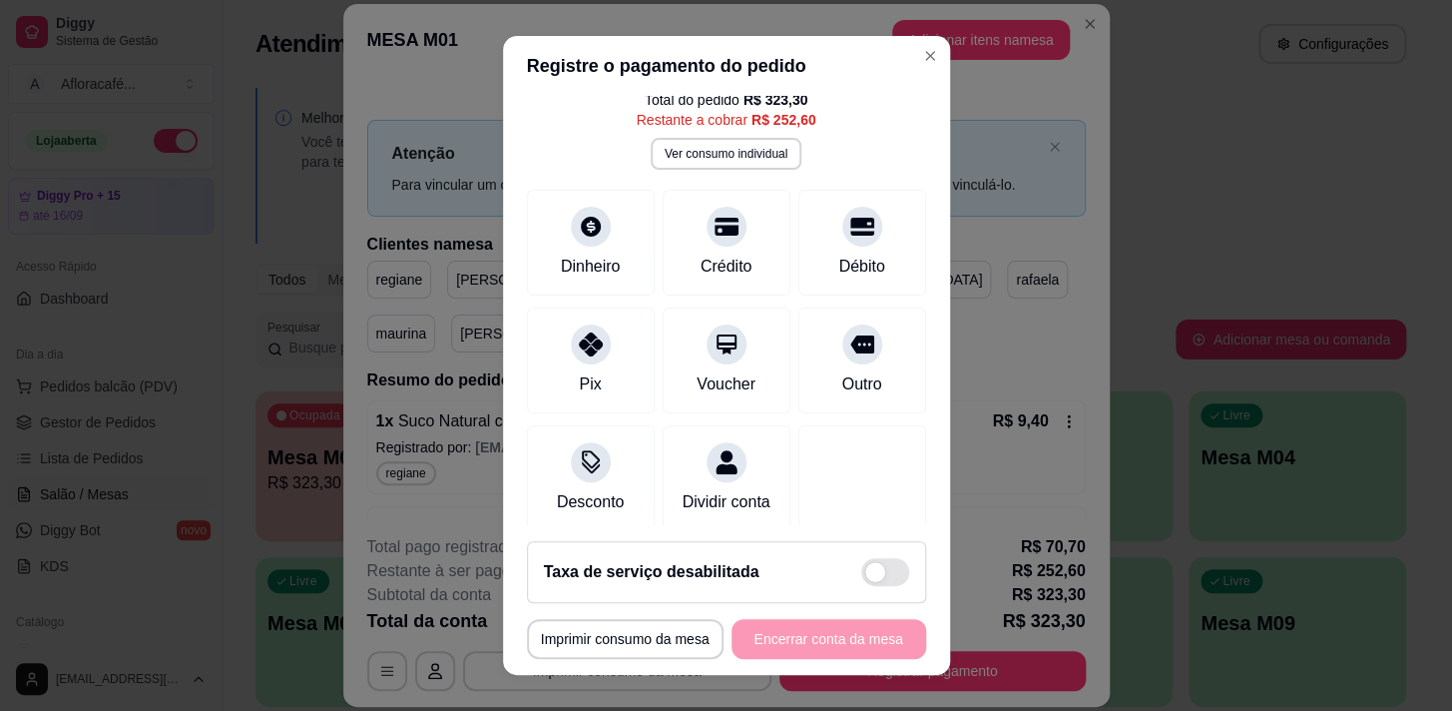
scroll to position [0, 0]
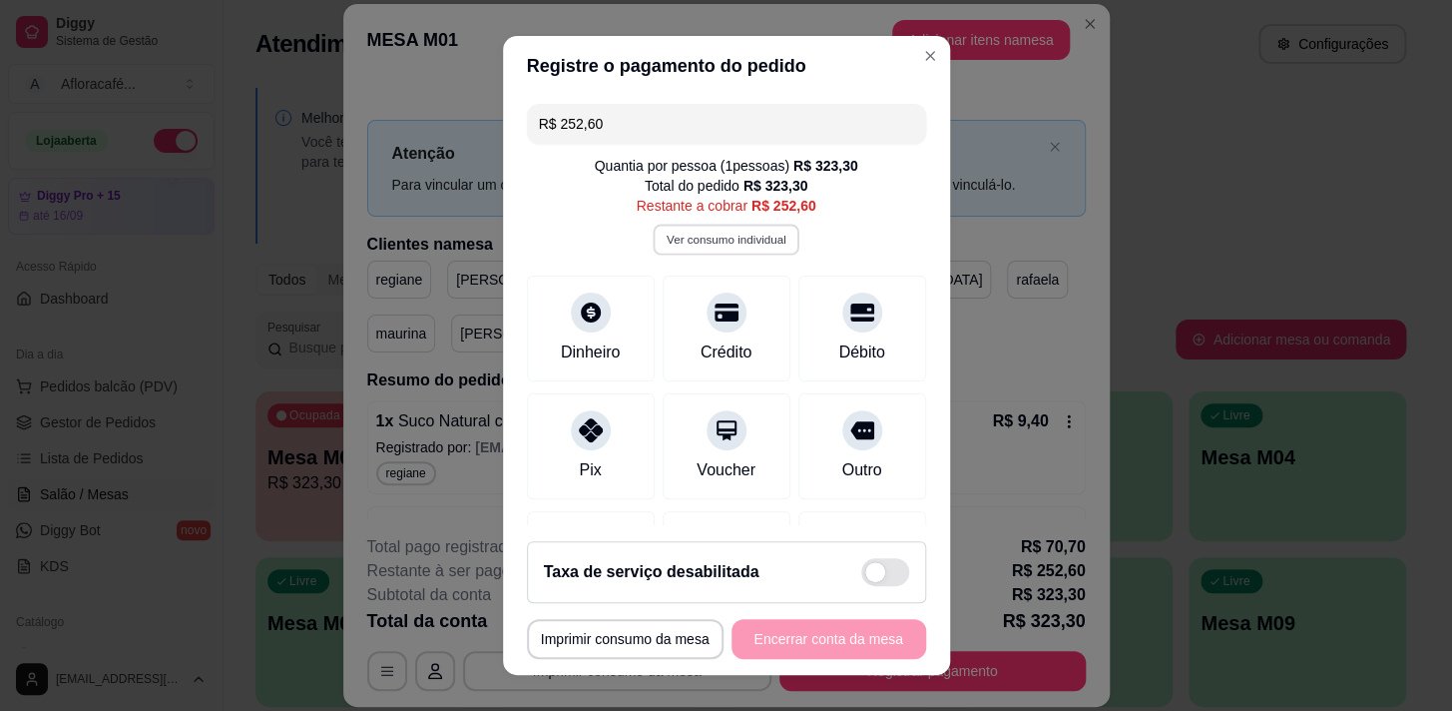
click at [747, 239] on button "Ver consumo individual" at bounding box center [726, 239] width 147 height 31
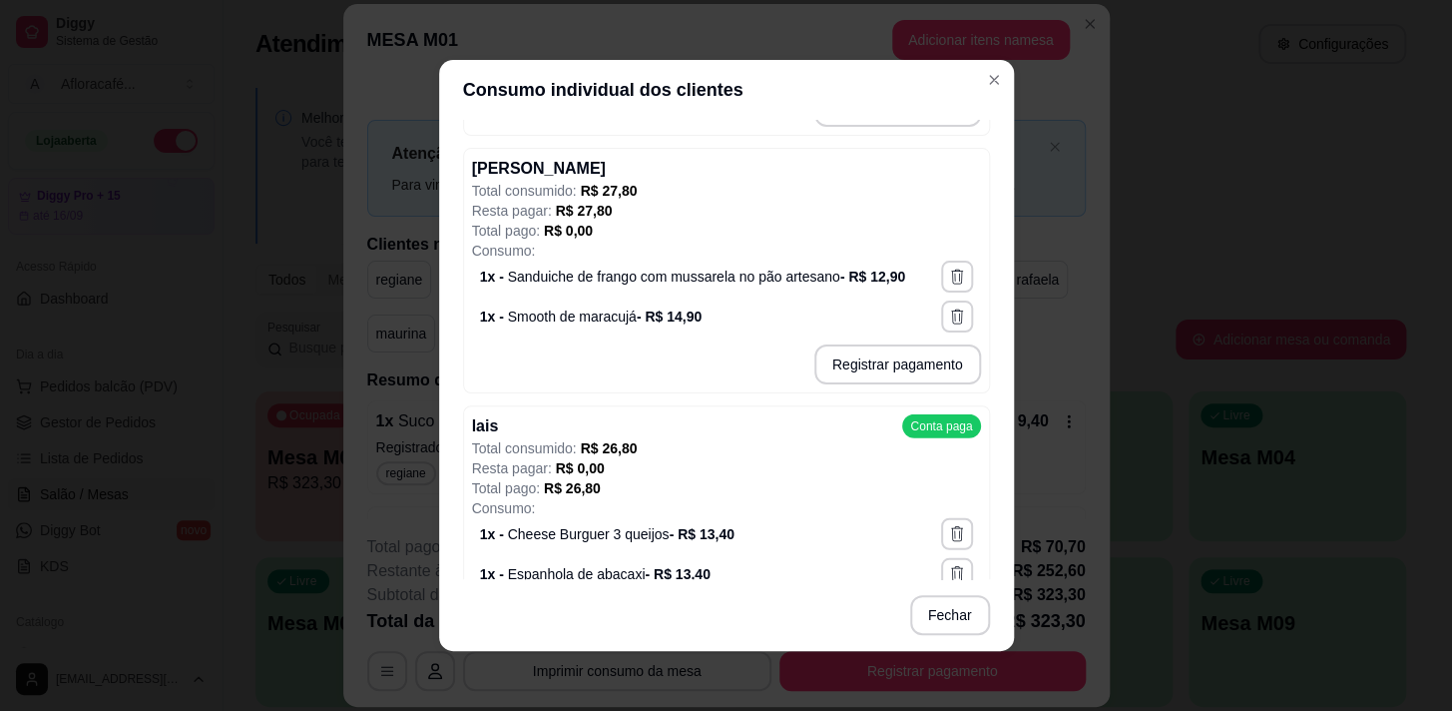
scroll to position [1996, 0]
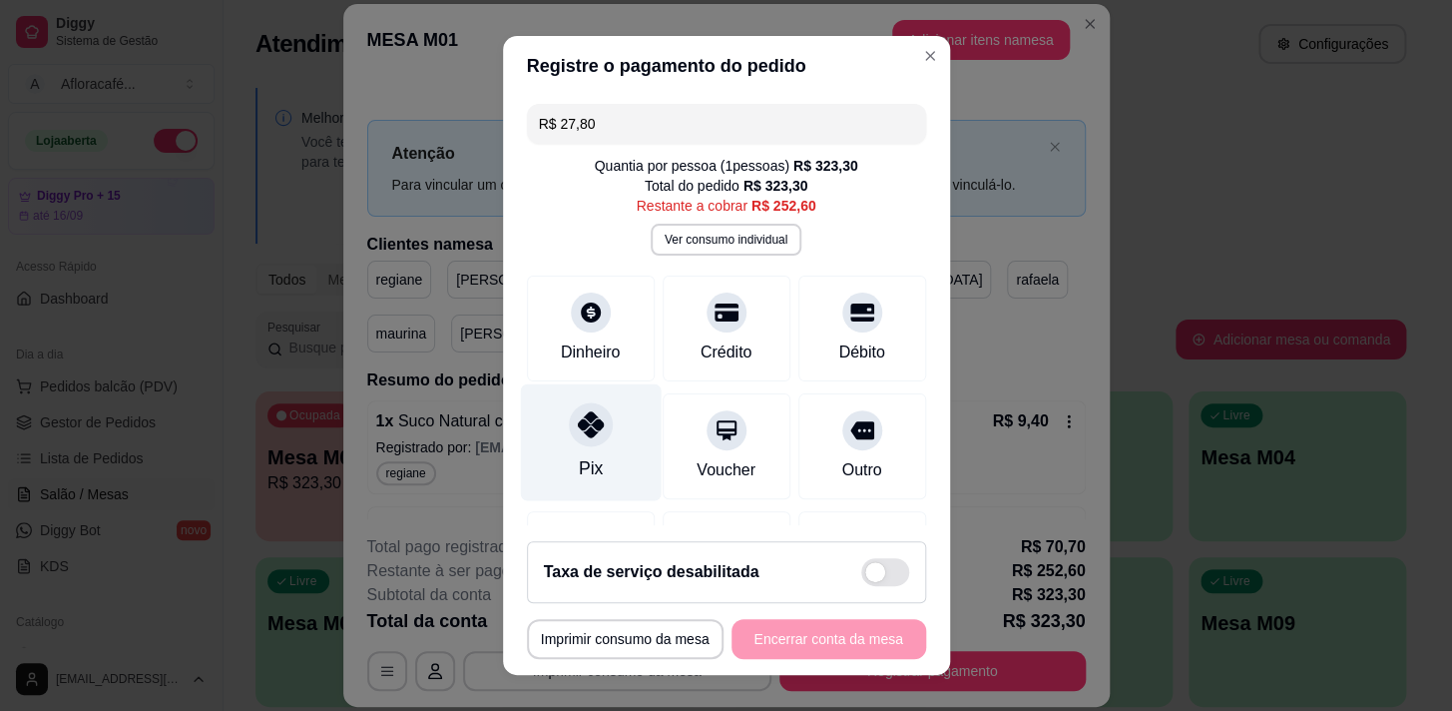
click at [601, 429] on div "Pix" at bounding box center [590, 441] width 141 height 117
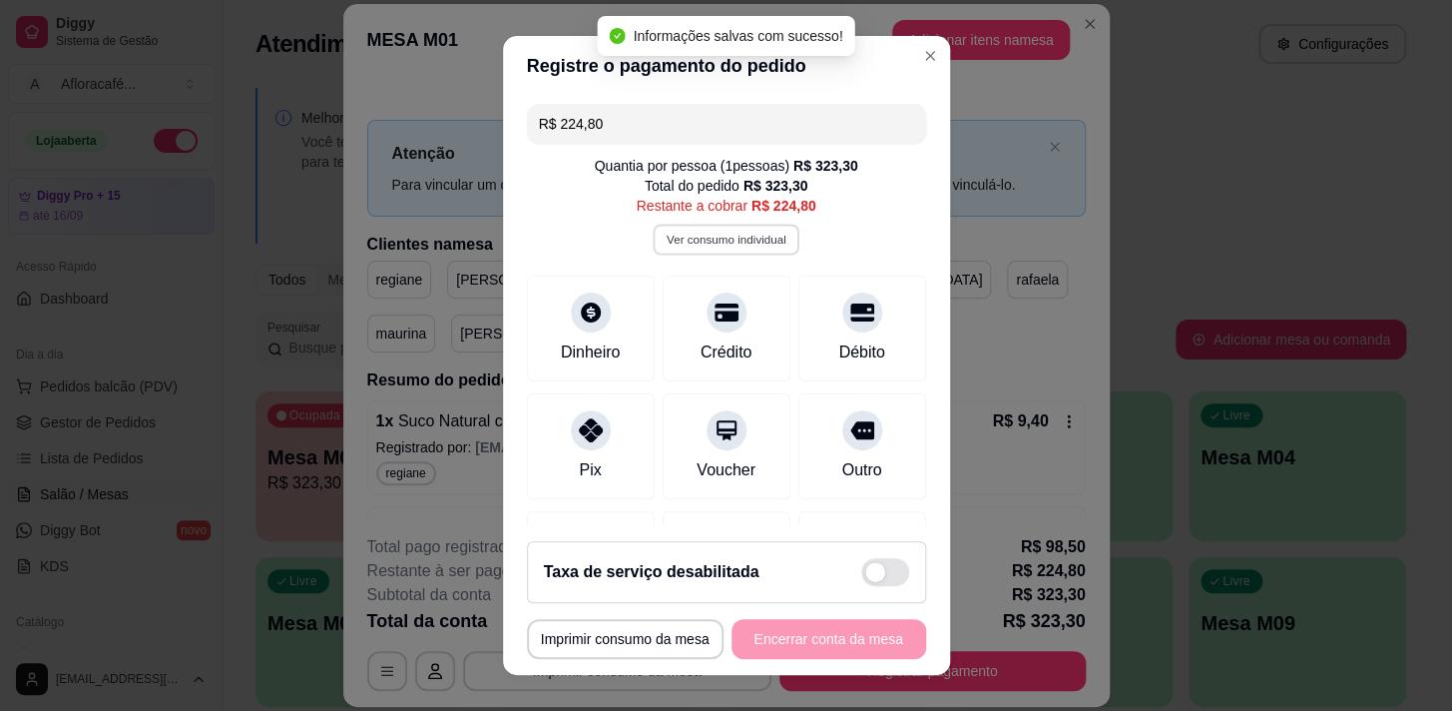
click at [739, 232] on button "Ver consumo individual" at bounding box center [726, 239] width 147 height 31
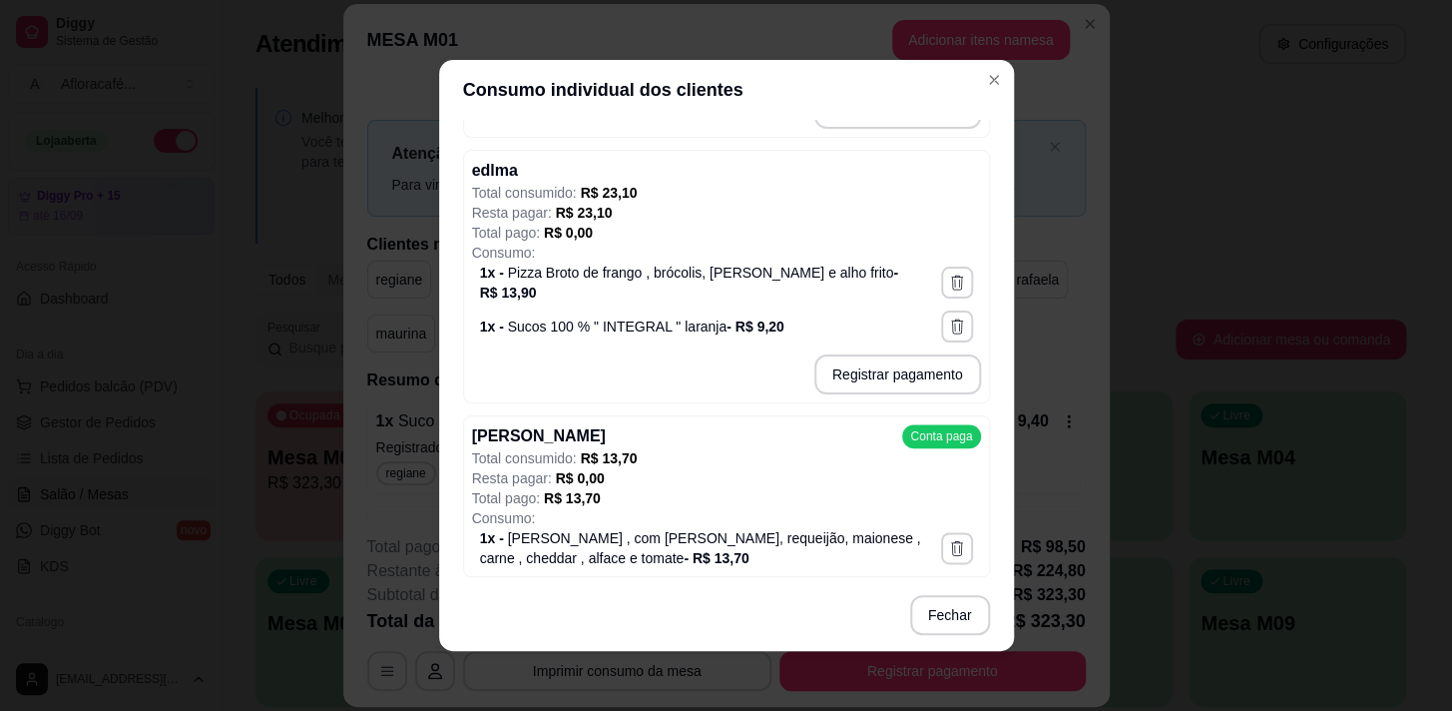
scroll to position [726, 0]
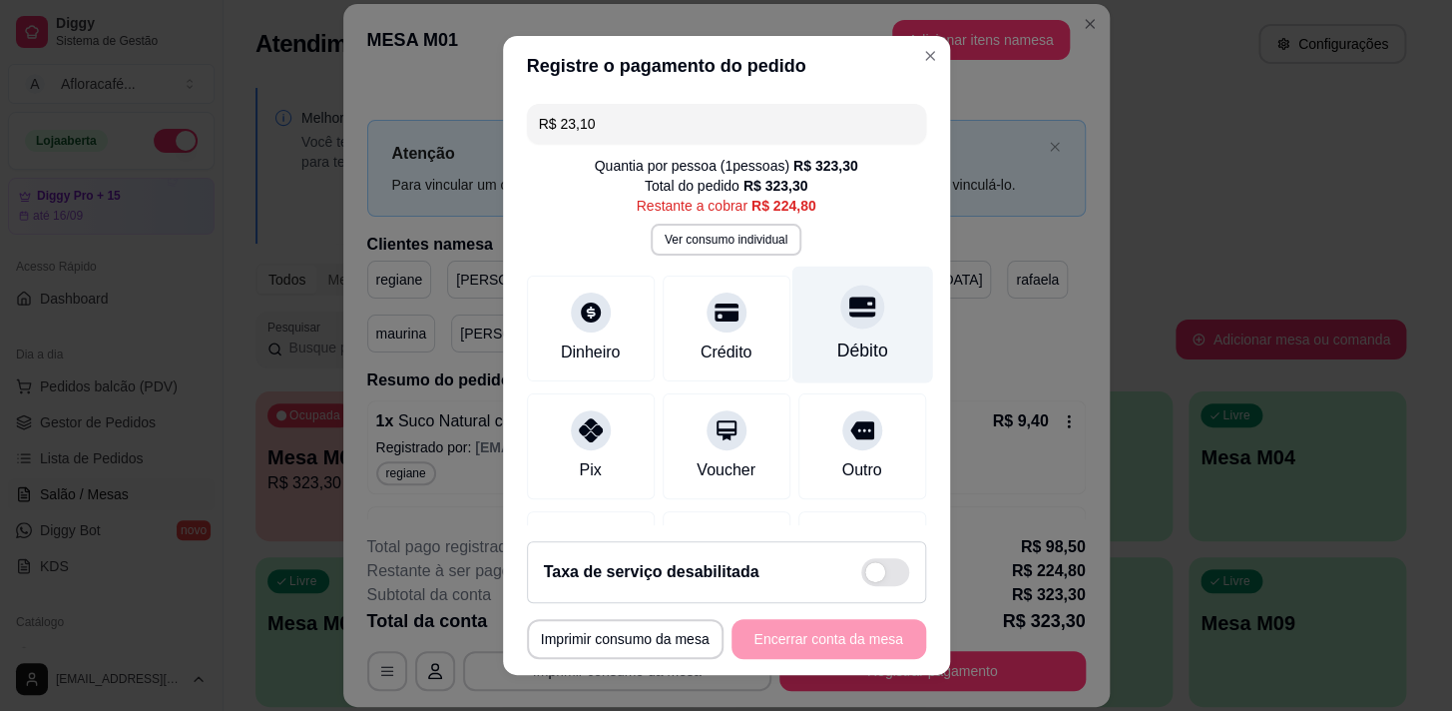
click at [854, 284] on div "Débito" at bounding box center [862, 324] width 141 height 117
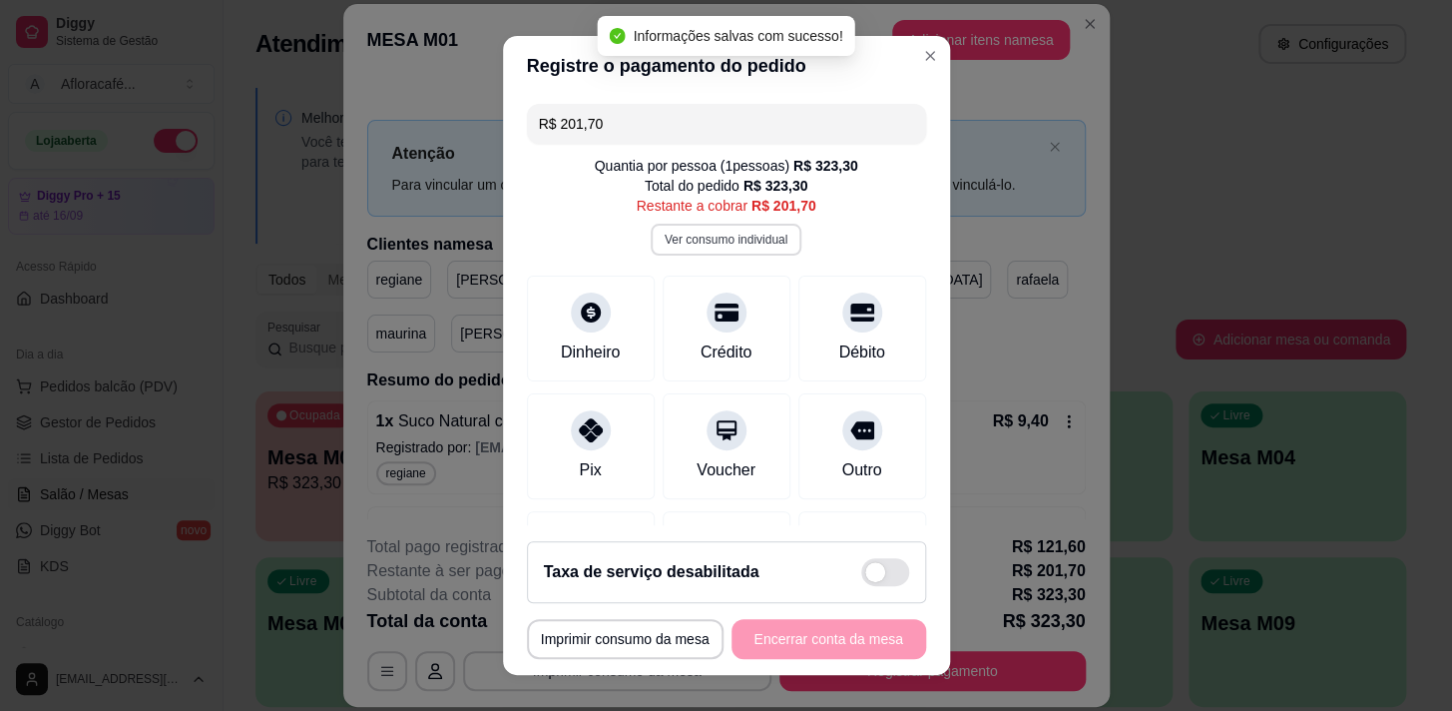
click at [727, 241] on button "Ver consumo individual" at bounding box center [726, 240] width 151 height 32
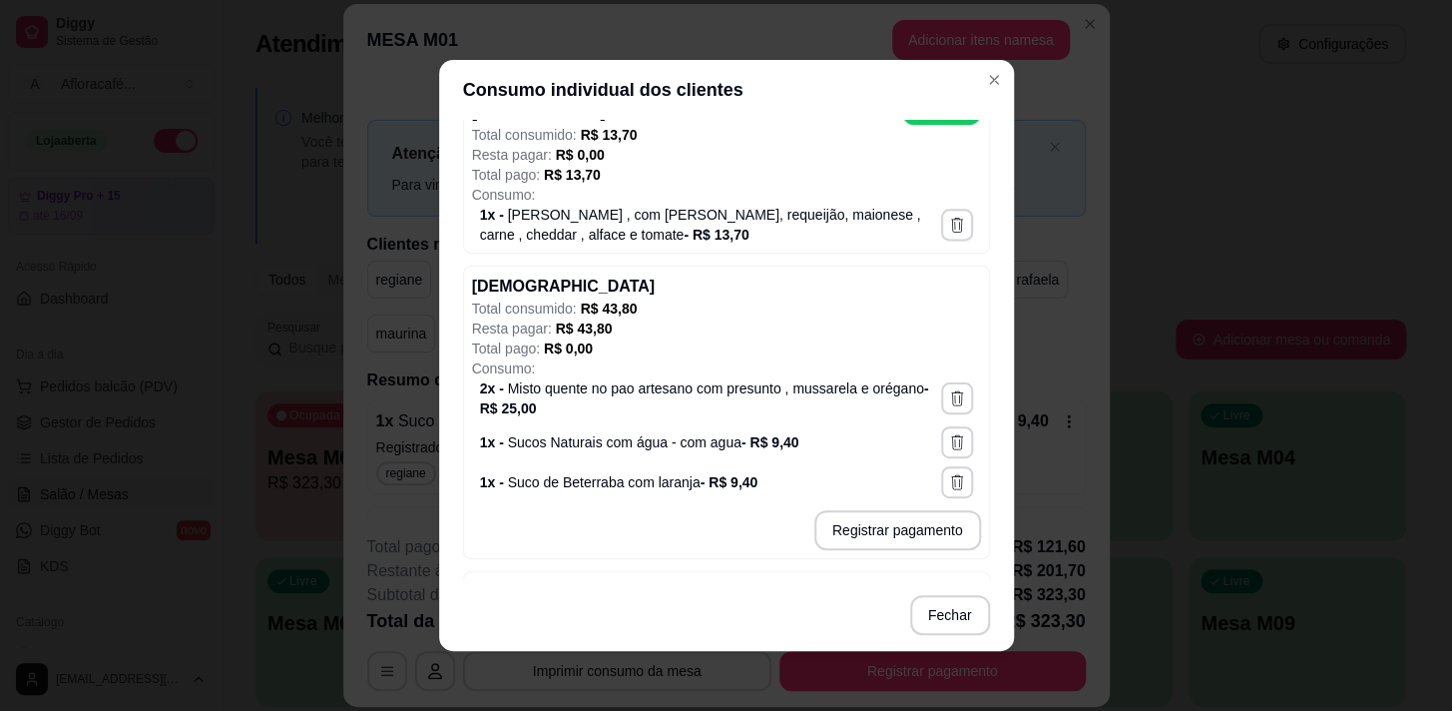
scroll to position [1179, 0]
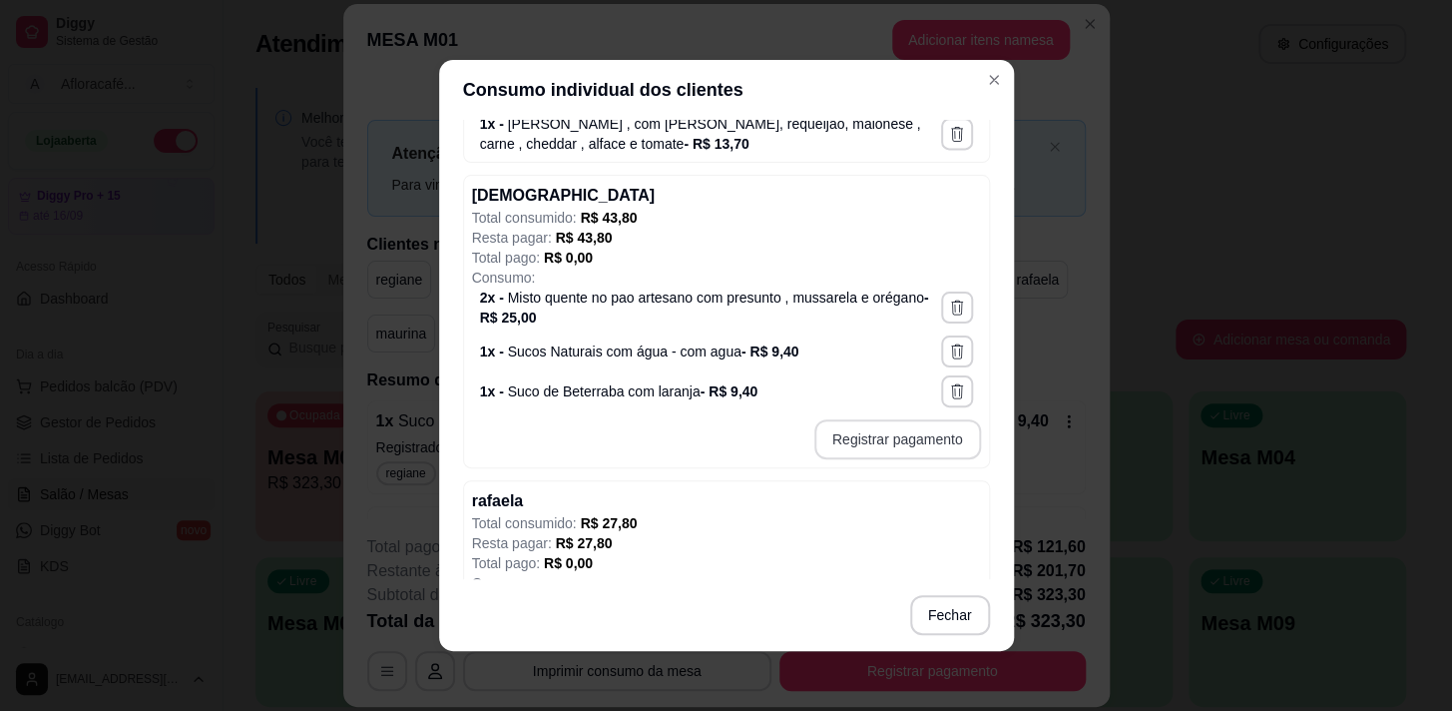
type input "R$ 43,80"
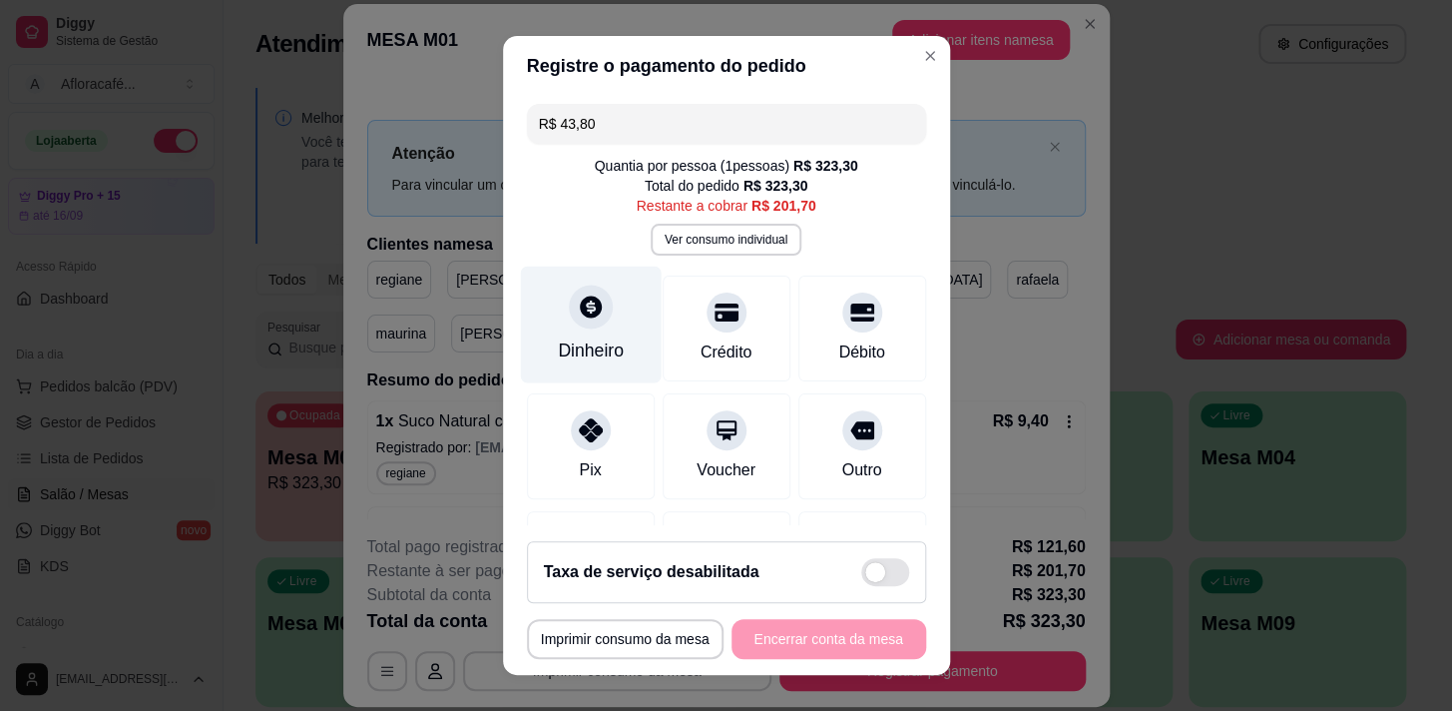
click at [569, 326] on div at bounding box center [591, 306] width 44 height 44
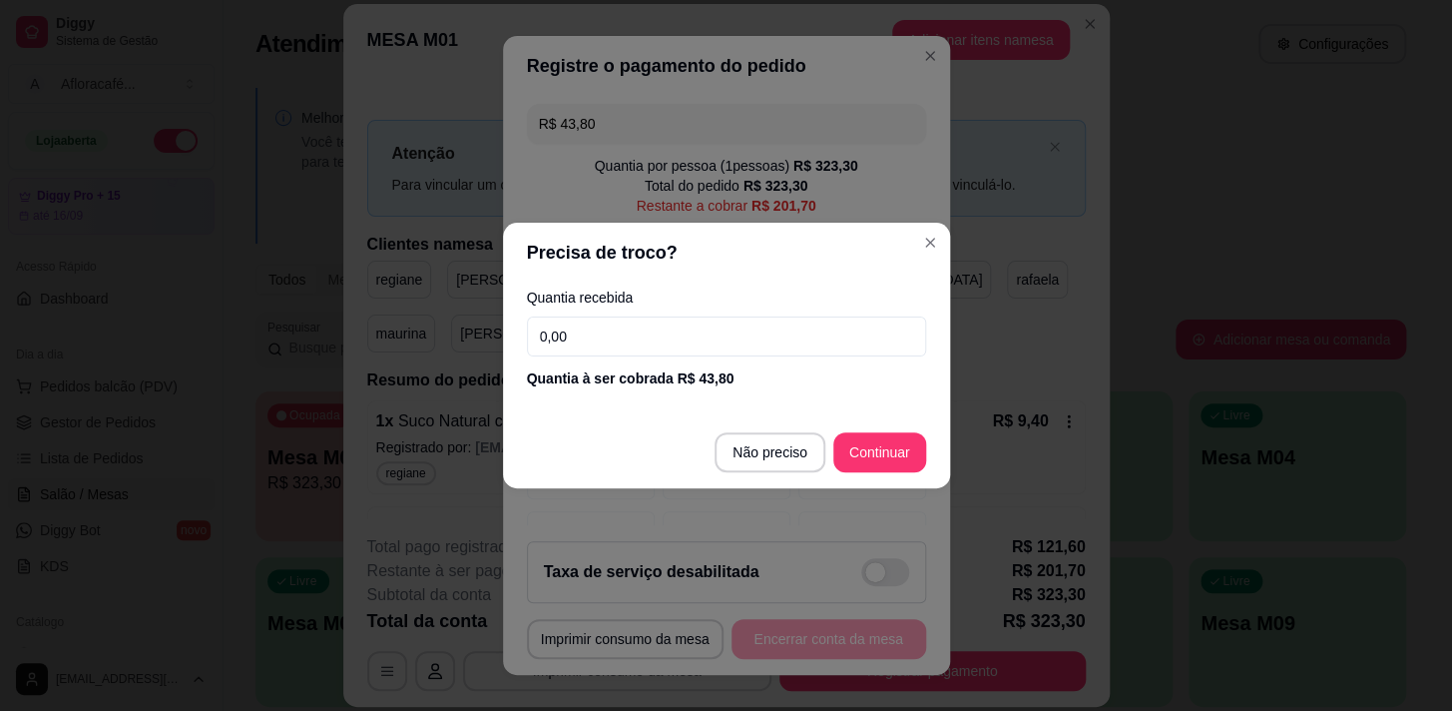
click at [619, 321] on input "0,00" at bounding box center [726, 336] width 399 height 40
type input "43,80"
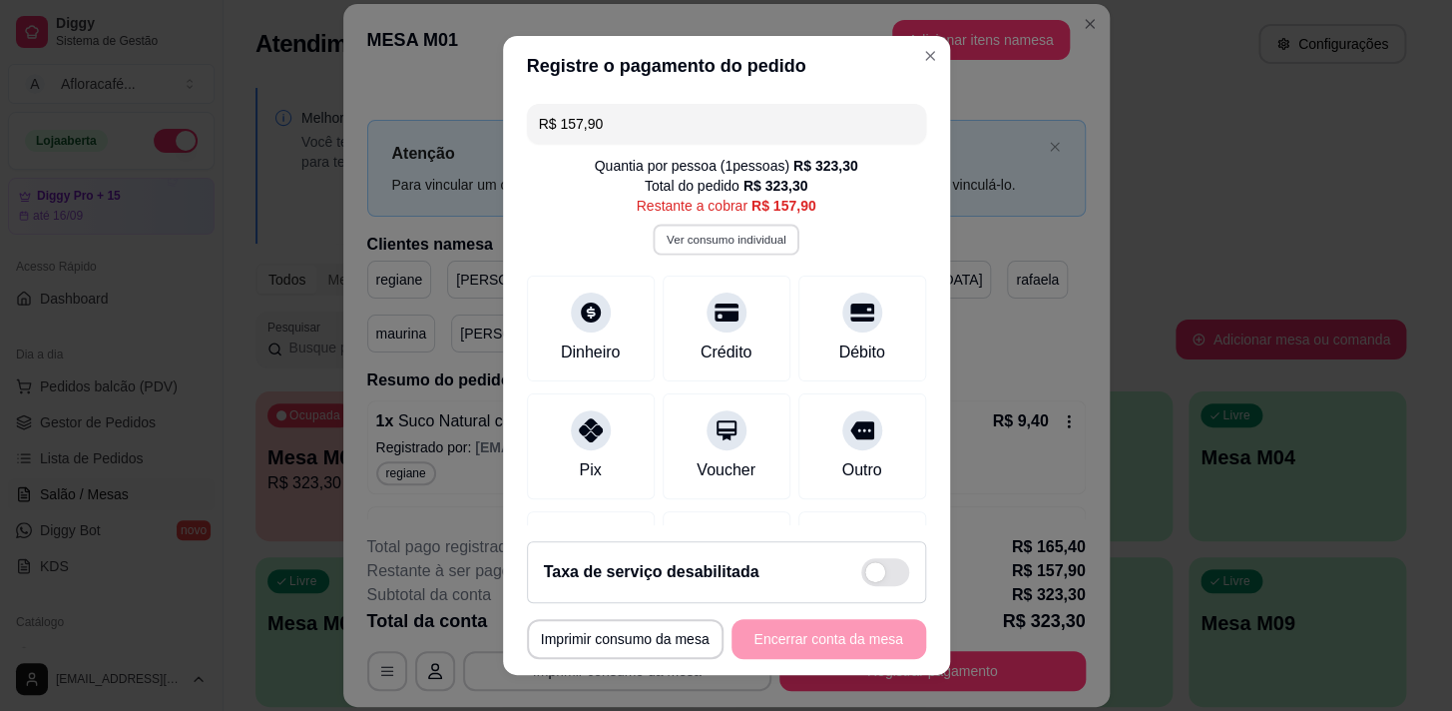
click at [738, 244] on button "Ver consumo individual" at bounding box center [726, 239] width 147 height 31
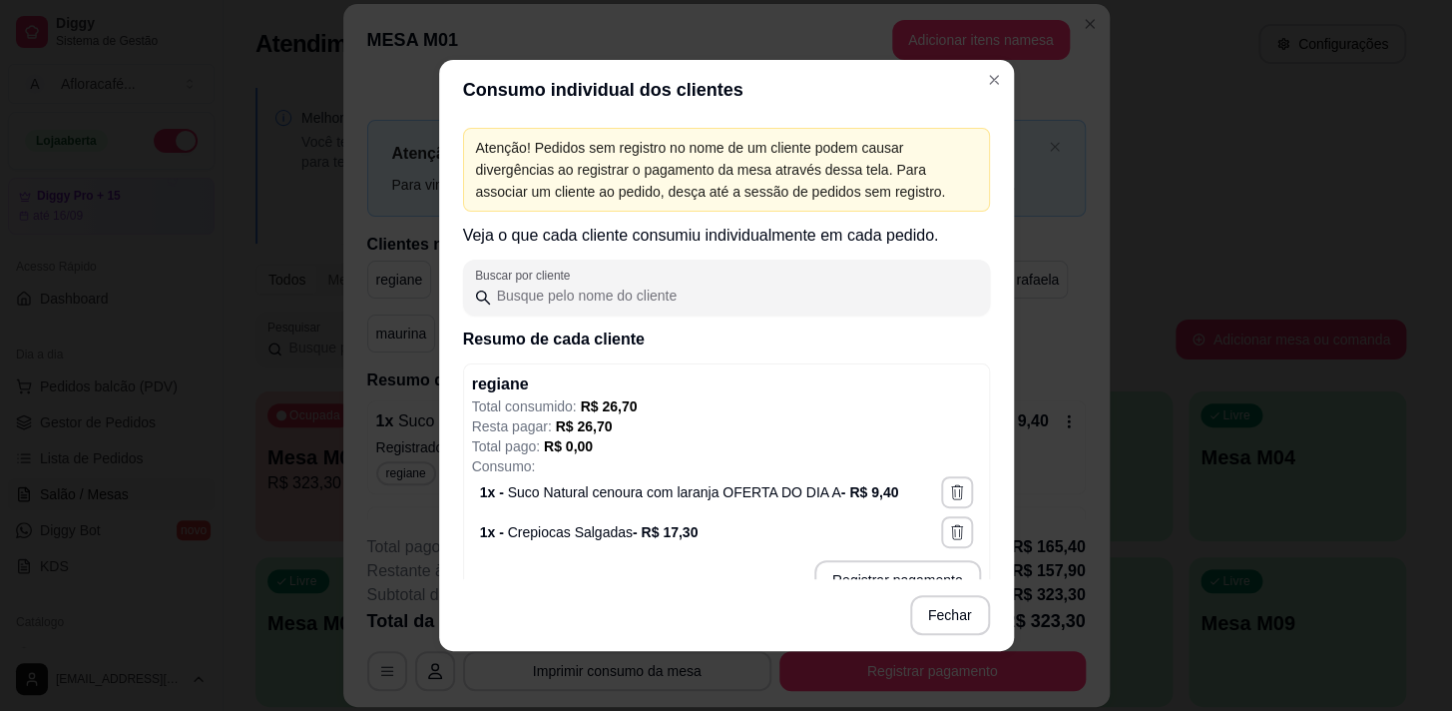
scroll to position [181, 0]
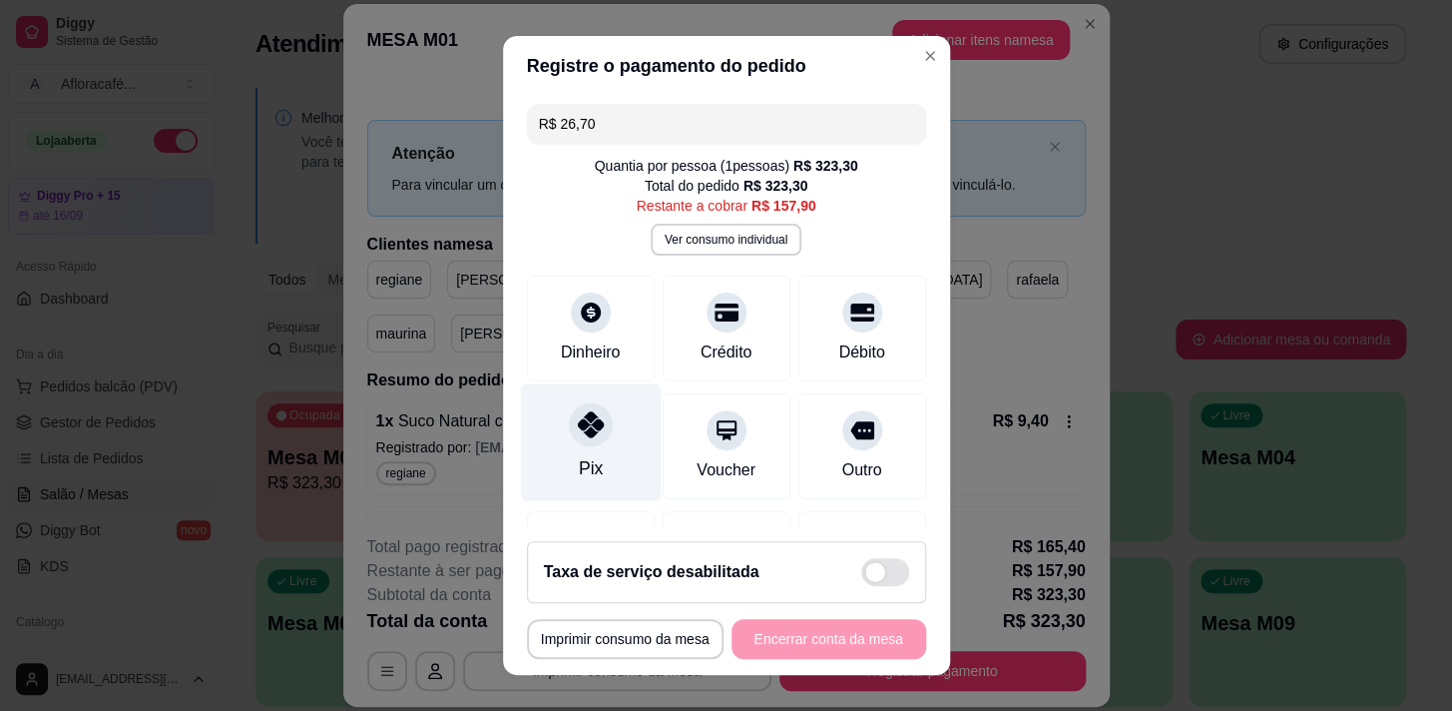
click at [605, 424] on div "Pix" at bounding box center [590, 441] width 141 height 117
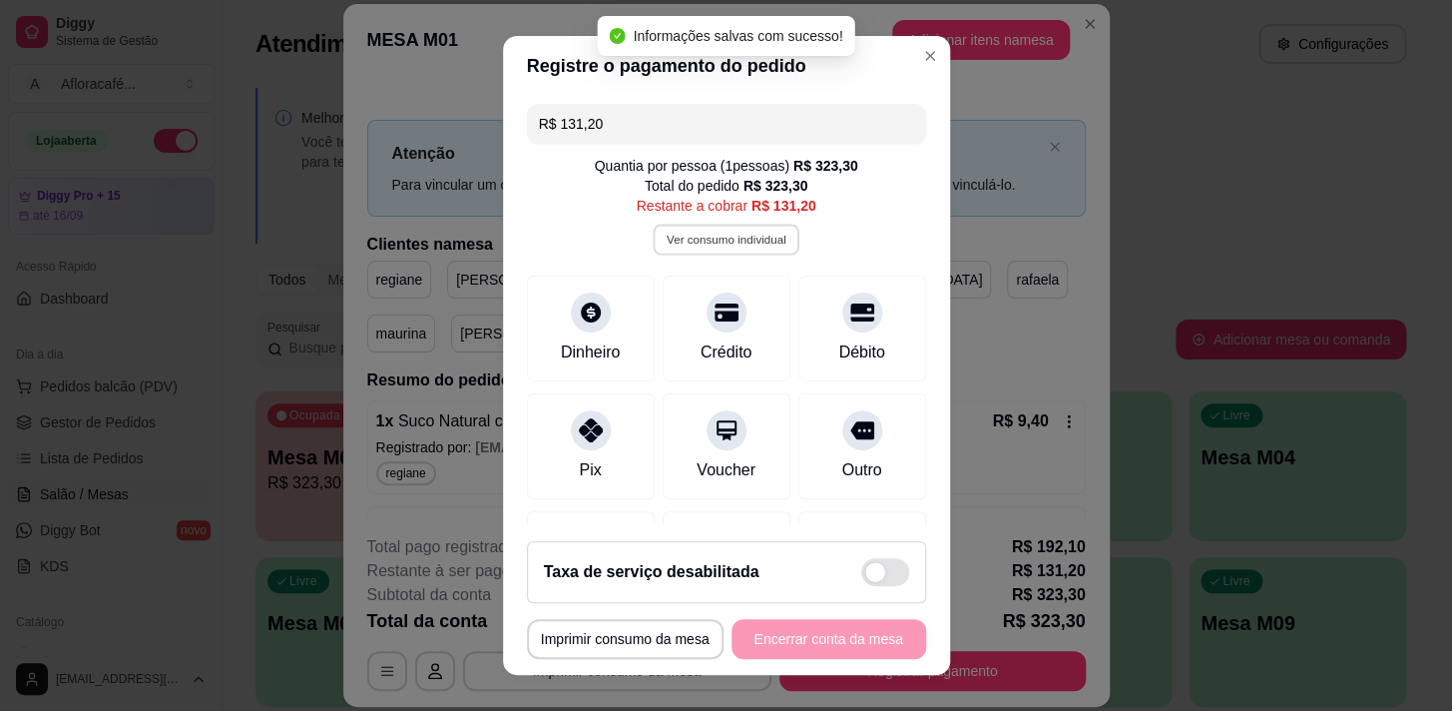
click at [679, 240] on button "Ver consumo individual" at bounding box center [726, 239] width 147 height 31
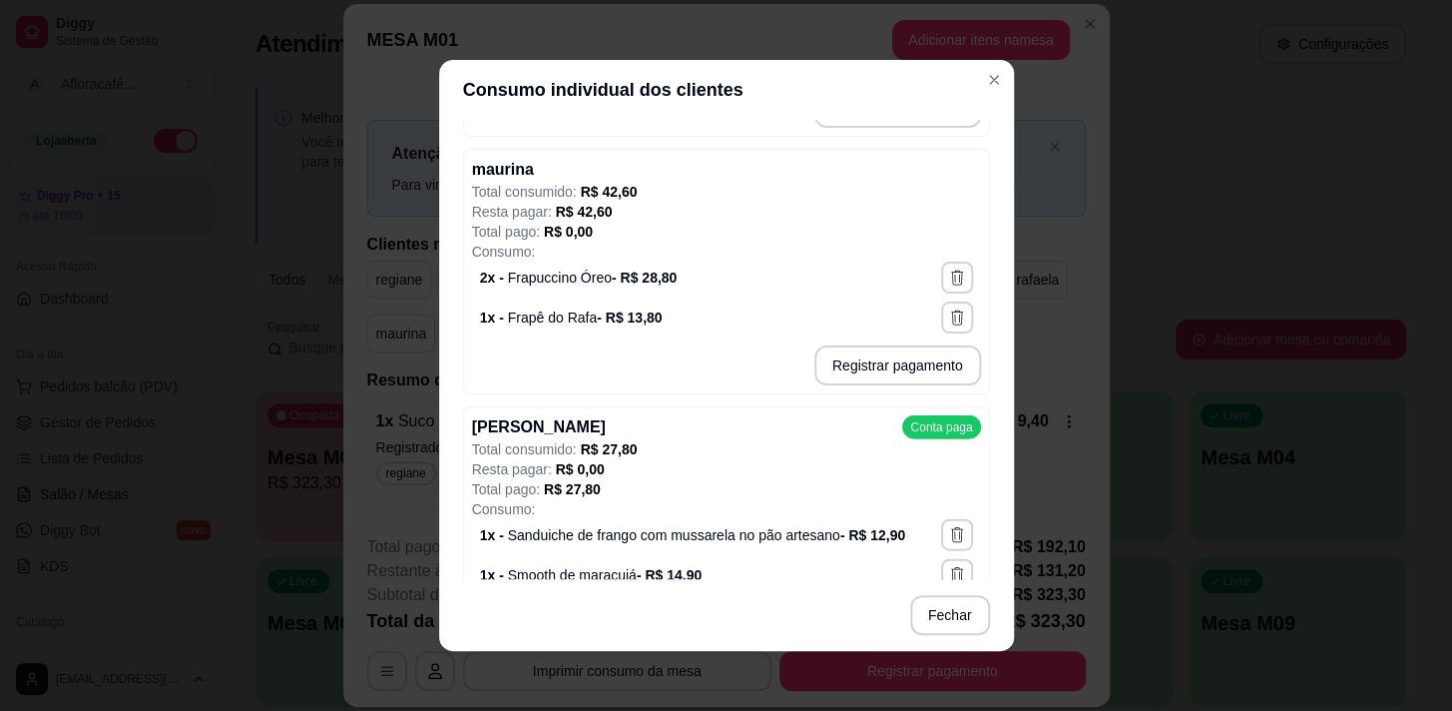
scroll to position [1633, 0]
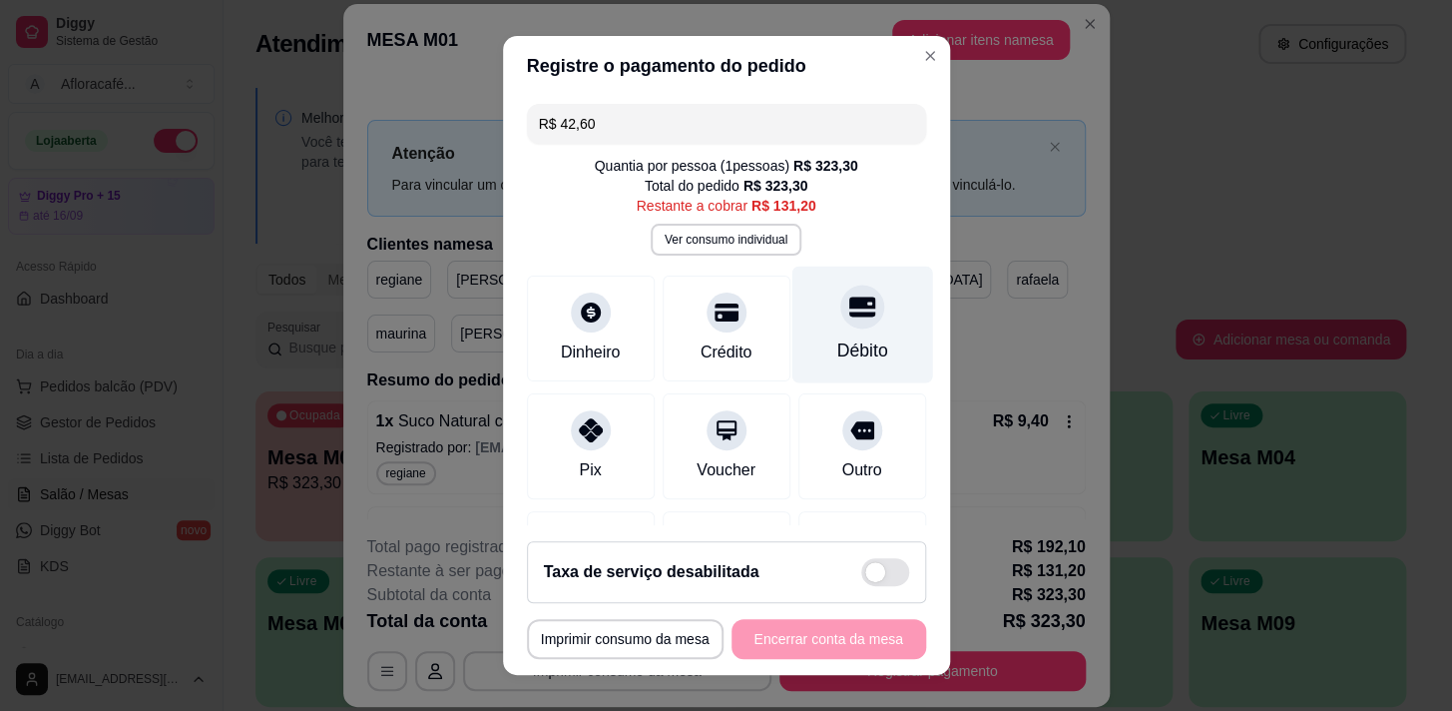
click at [818, 329] on div "Débito" at bounding box center [862, 324] width 141 height 117
click at [651, 238] on button "Ver consumo individual" at bounding box center [726, 240] width 151 height 32
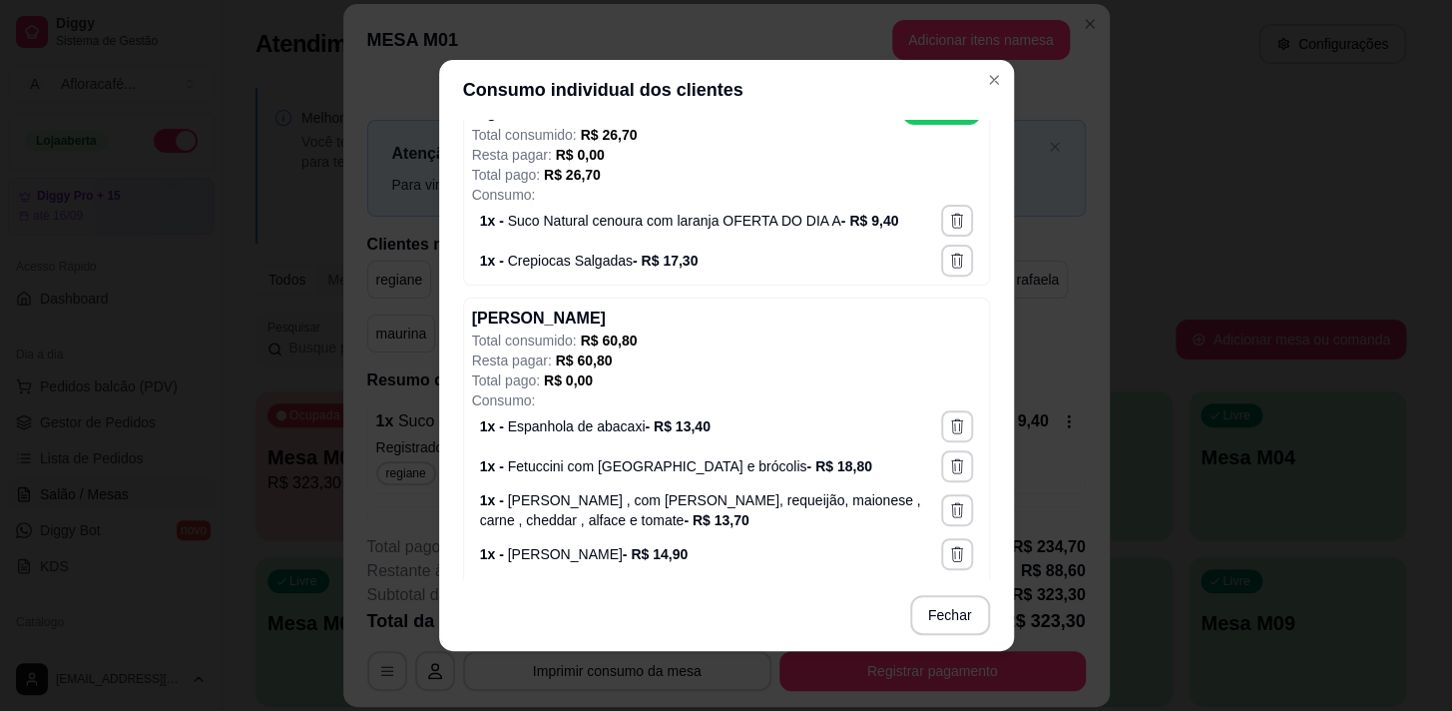
scroll to position [362, 0]
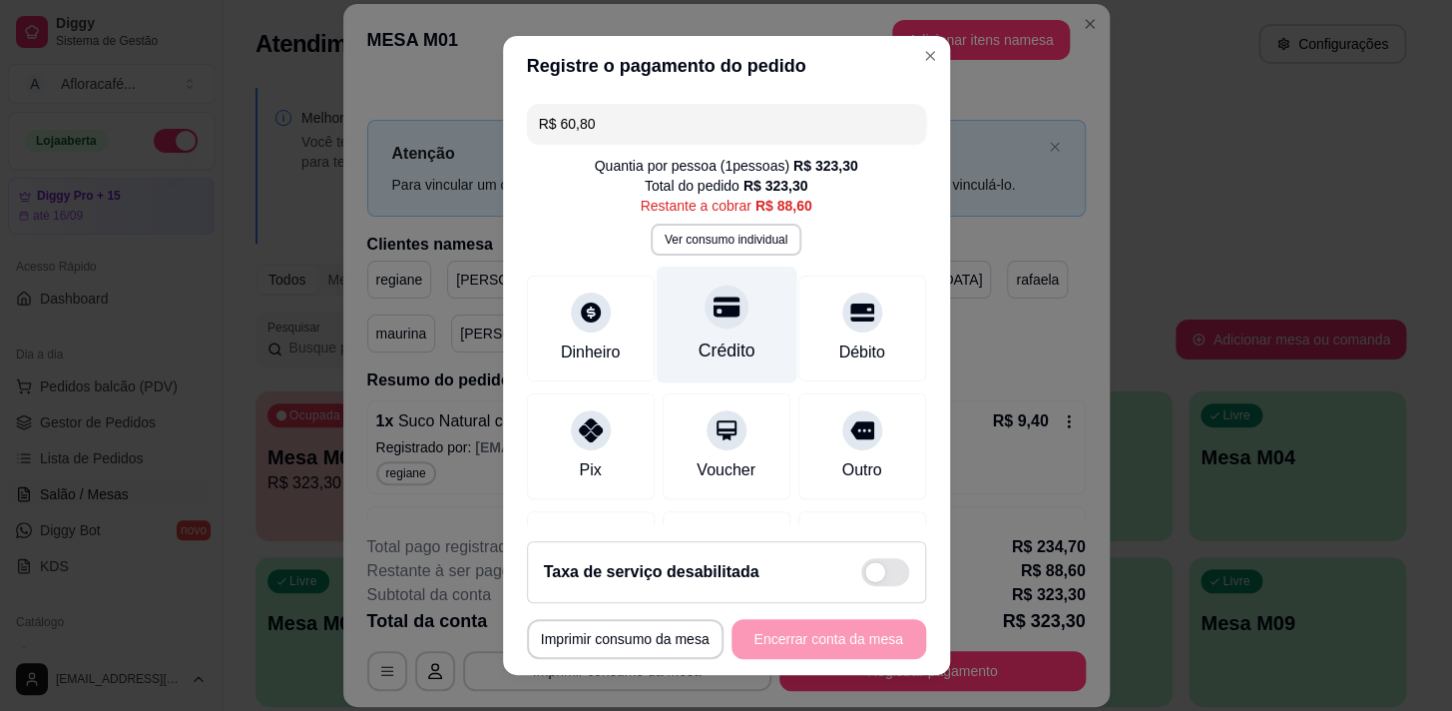
click at [720, 321] on div at bounding box center [727, 306] width 44 height 44
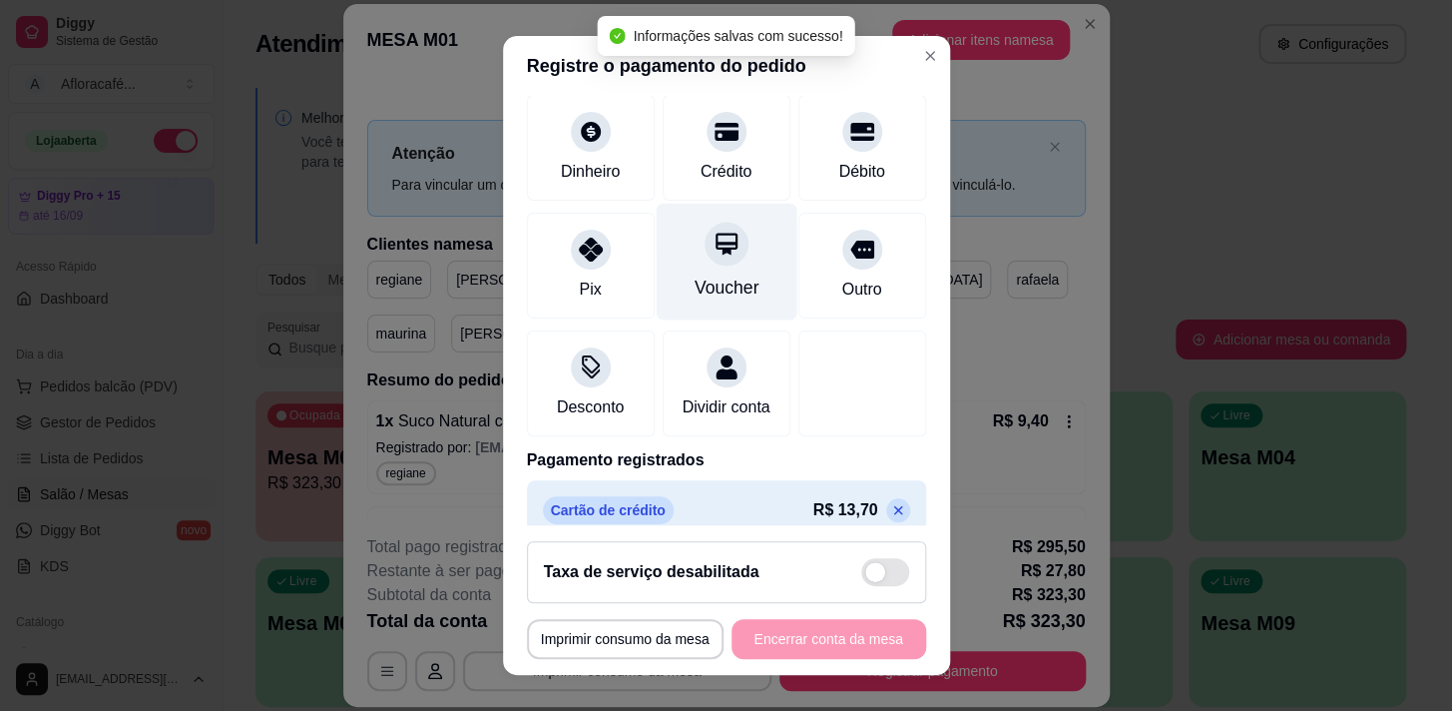
scroll to position [0, 0]
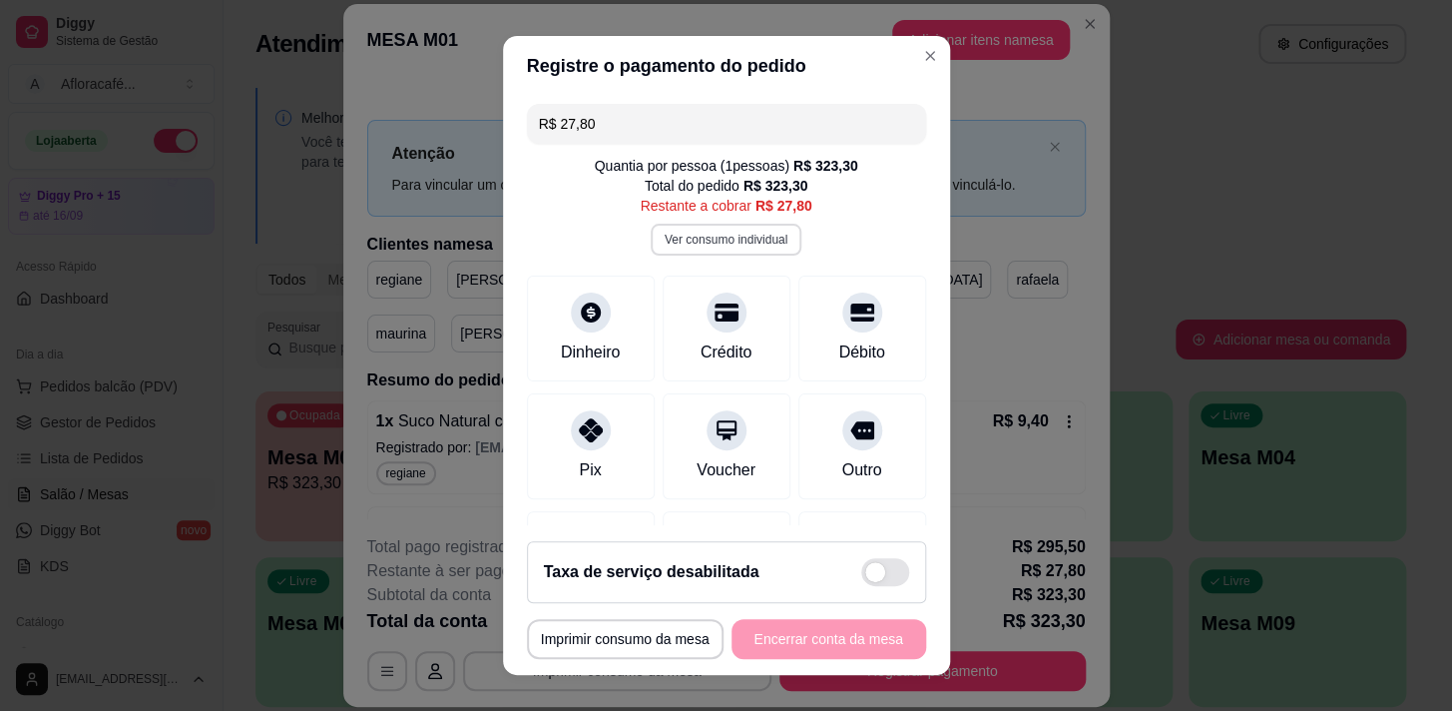
click at [748, 245] on button "Ver consumo individual" at bounding box center [726, 240] width 151 height 32
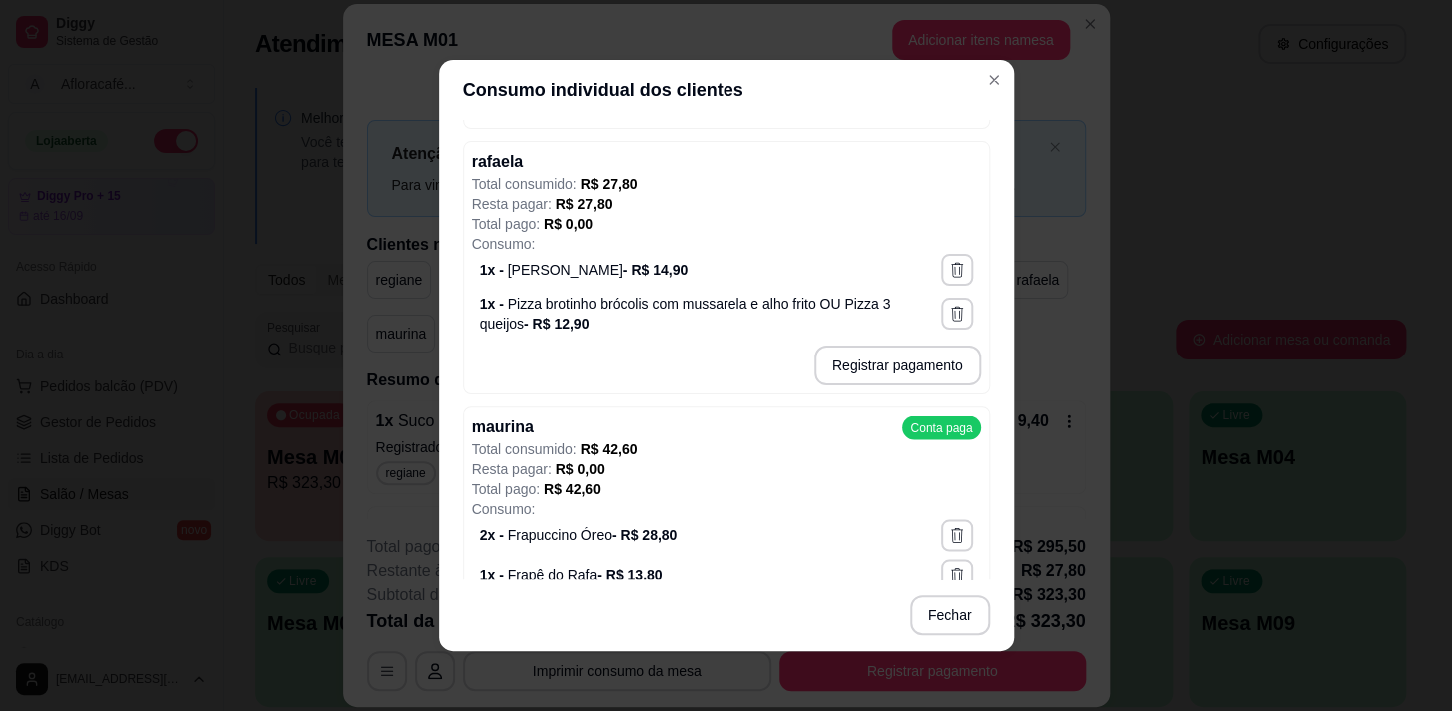
scroll to position [1324, 0]
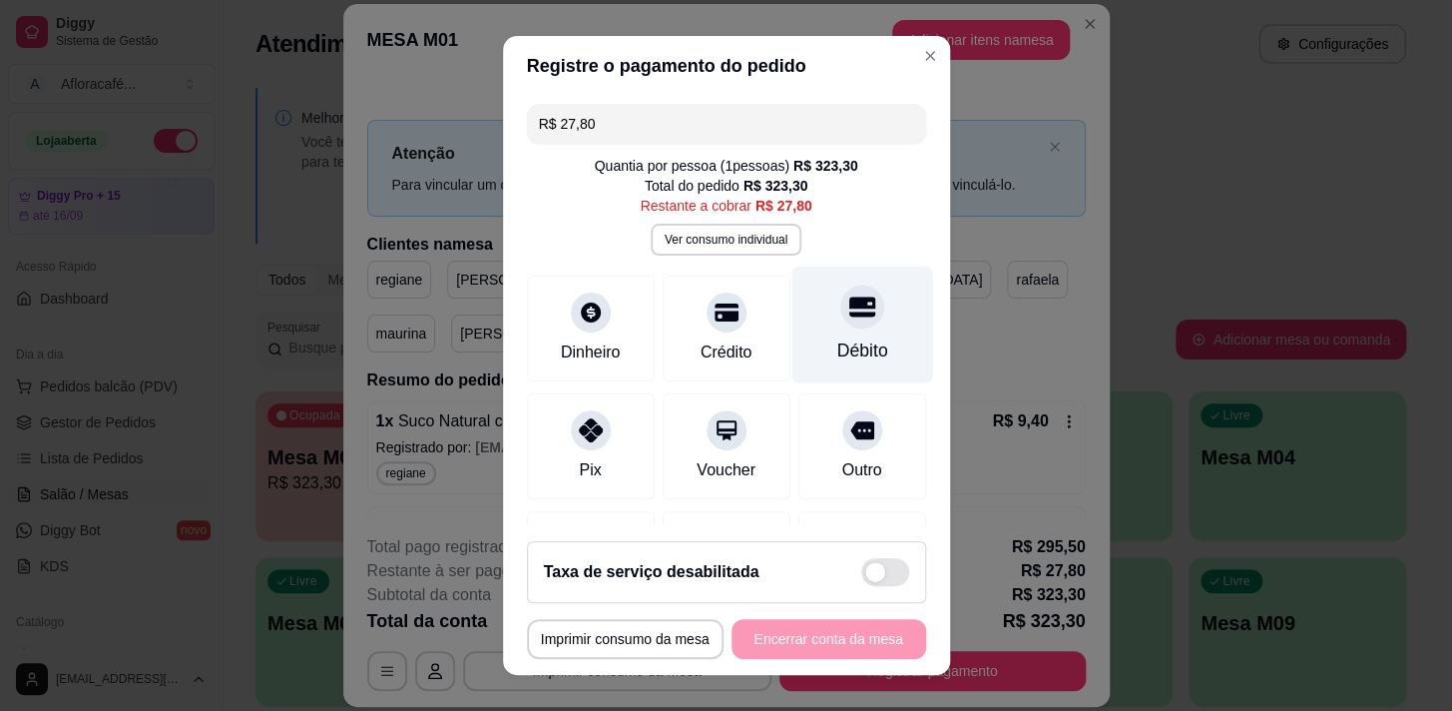
click at [848, 293] on icon at bounding box center [861, 306] width 26 height 26
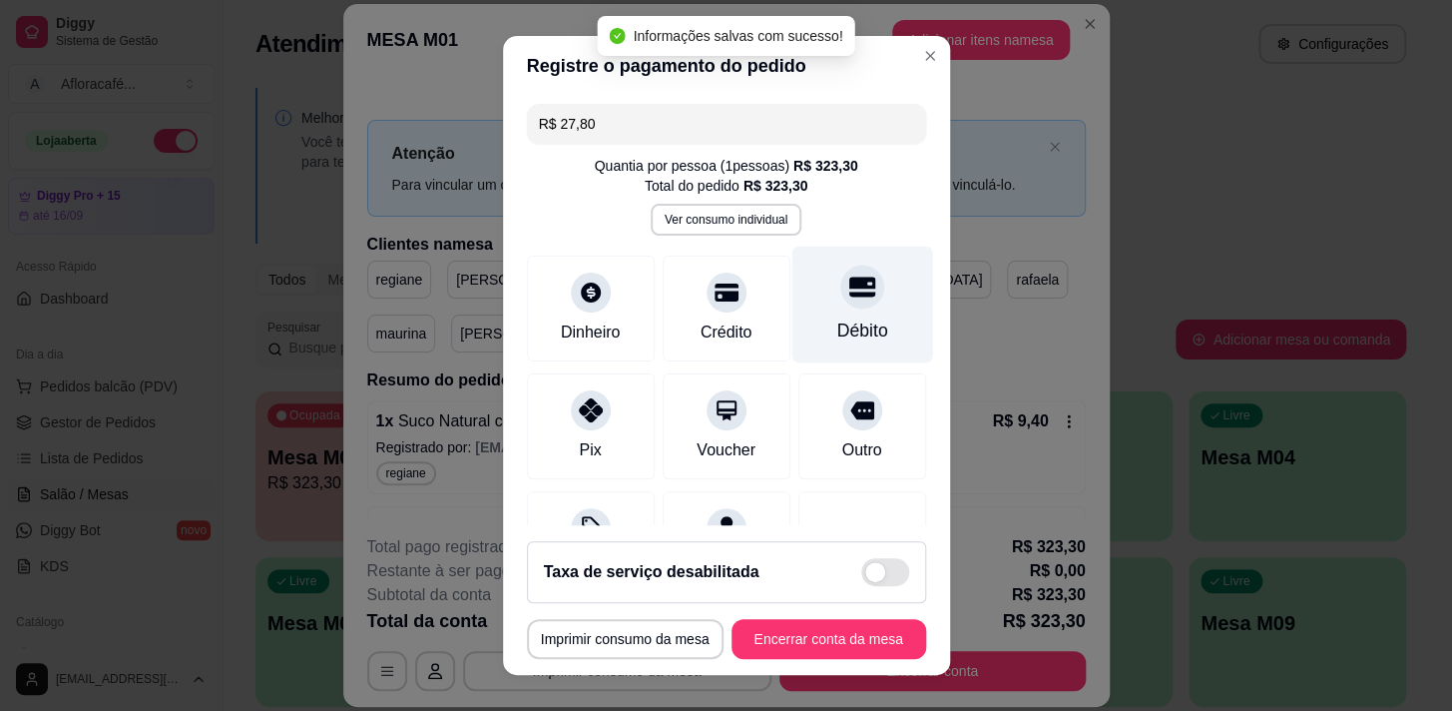
type input "R$ 0,00"
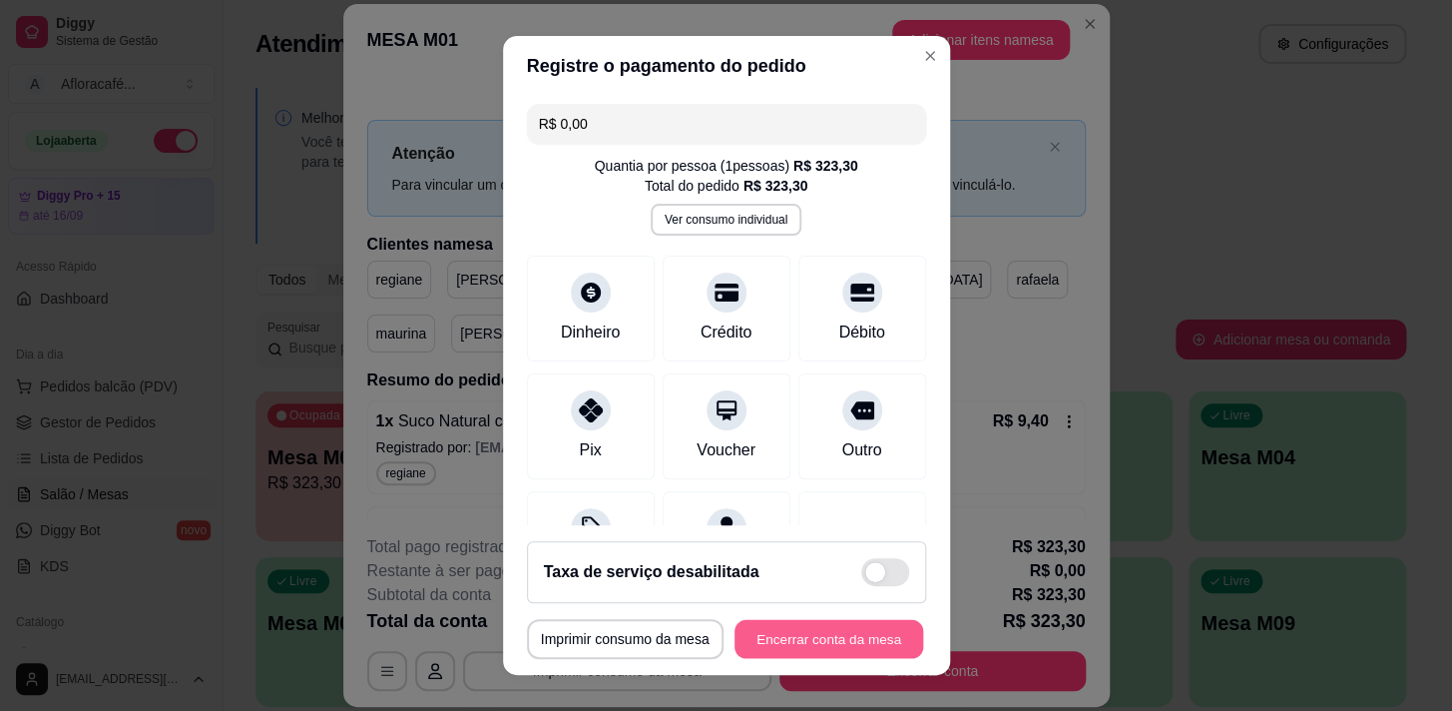
click at [863, 627] on button "Encerrar conta da mesa" at bounding box center [829, 639] width 189 height 39
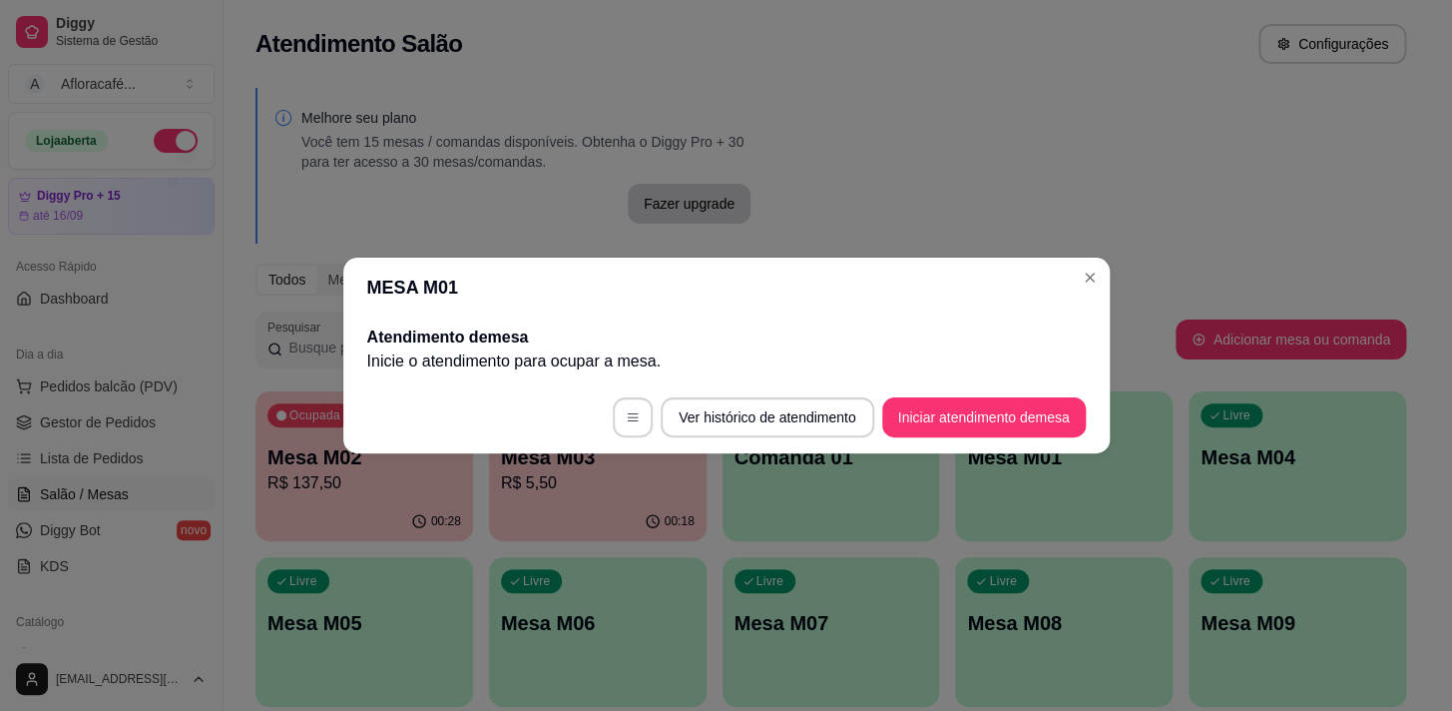
click at [1105, 266] on header "MESA M01" at bounding box center [726, 288] width 767 height 60
click at [1078, 289] on header "MESA M01" at bounding box center [726, 288] width 767 height 60
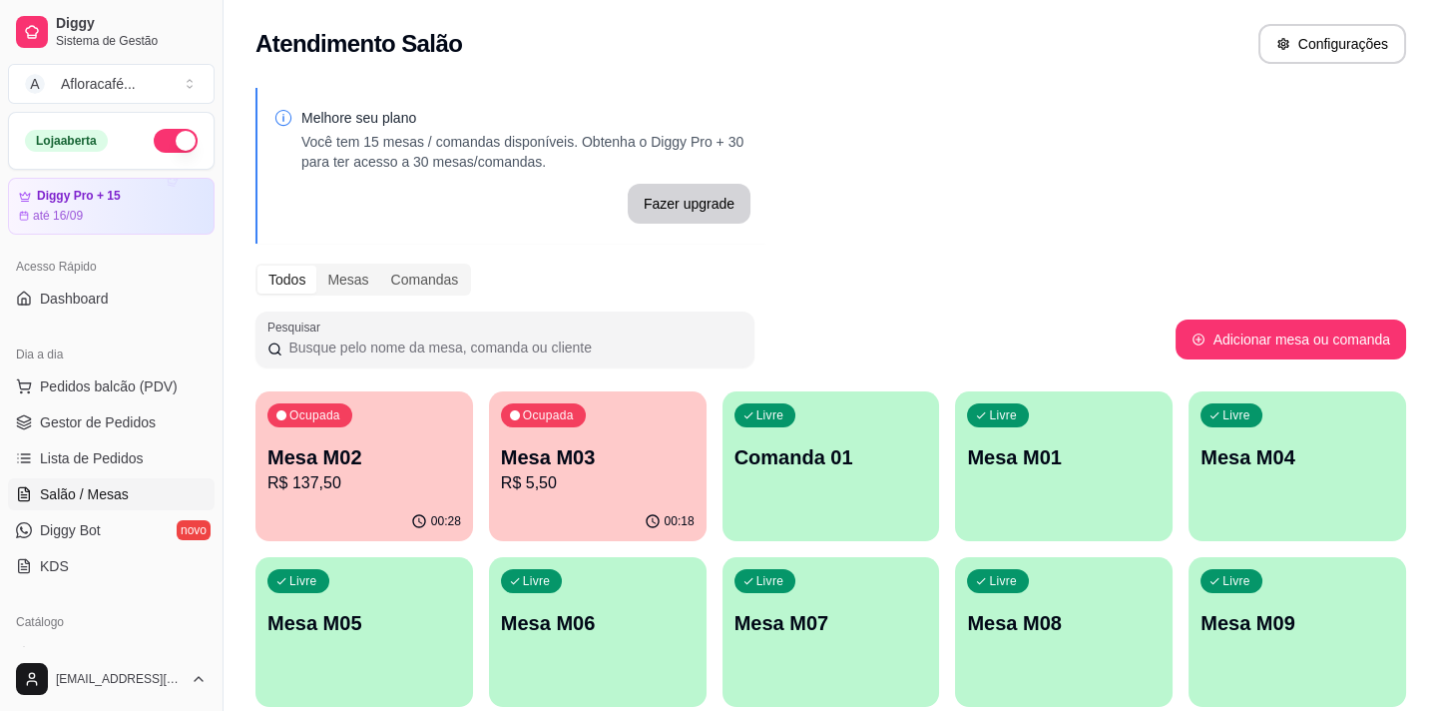
click at [629, 440] on div "Ocupada Mesa M03 R$ 5,50" at bounding box center [598, 446] width 218 height 111
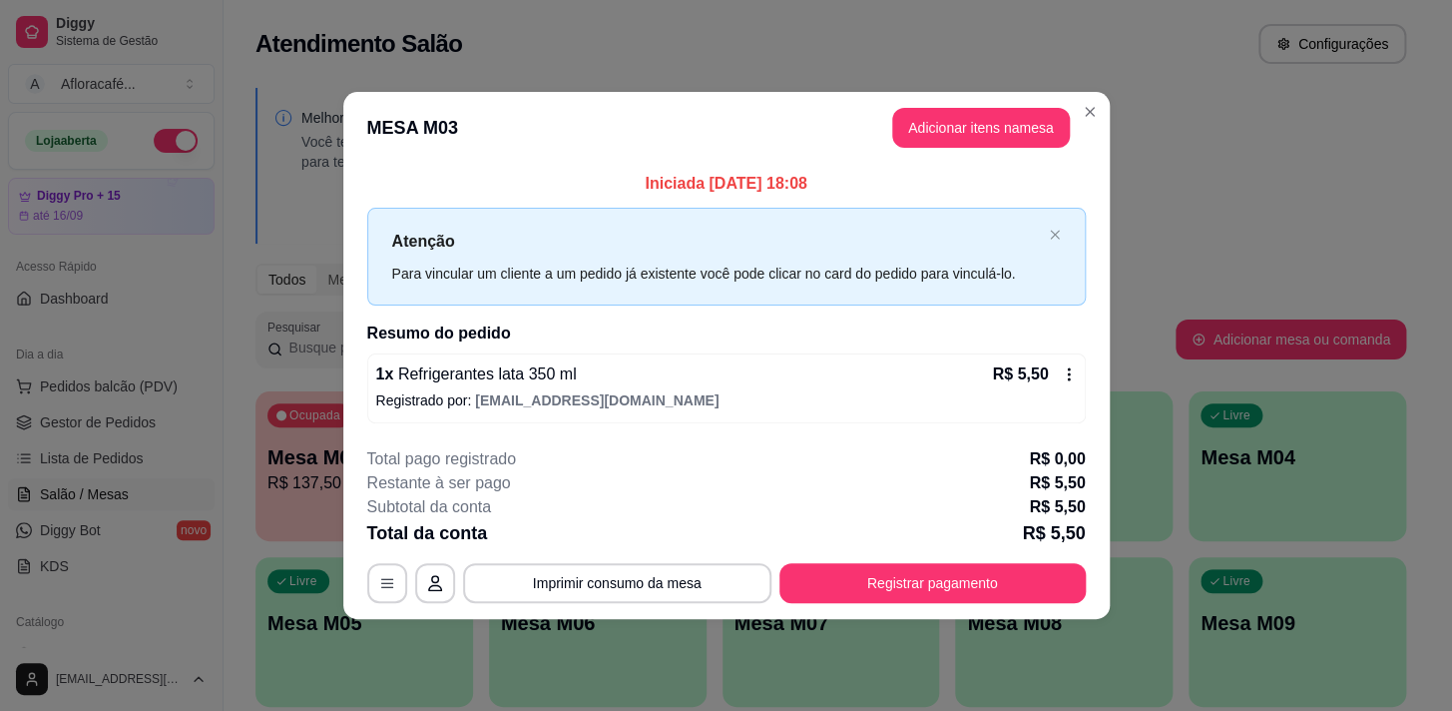
drag, startPoint x: 942, startPoint y: 552, endPoint x: 934, endPoint y: 583, distance: 32.0
click at [936, 579] on div "**********" at bounding box center [726, 525] width 719 height 156
click at [934, 583] on button "Registrar pagamento" at bounding box center [932, 582] width 297 height 39
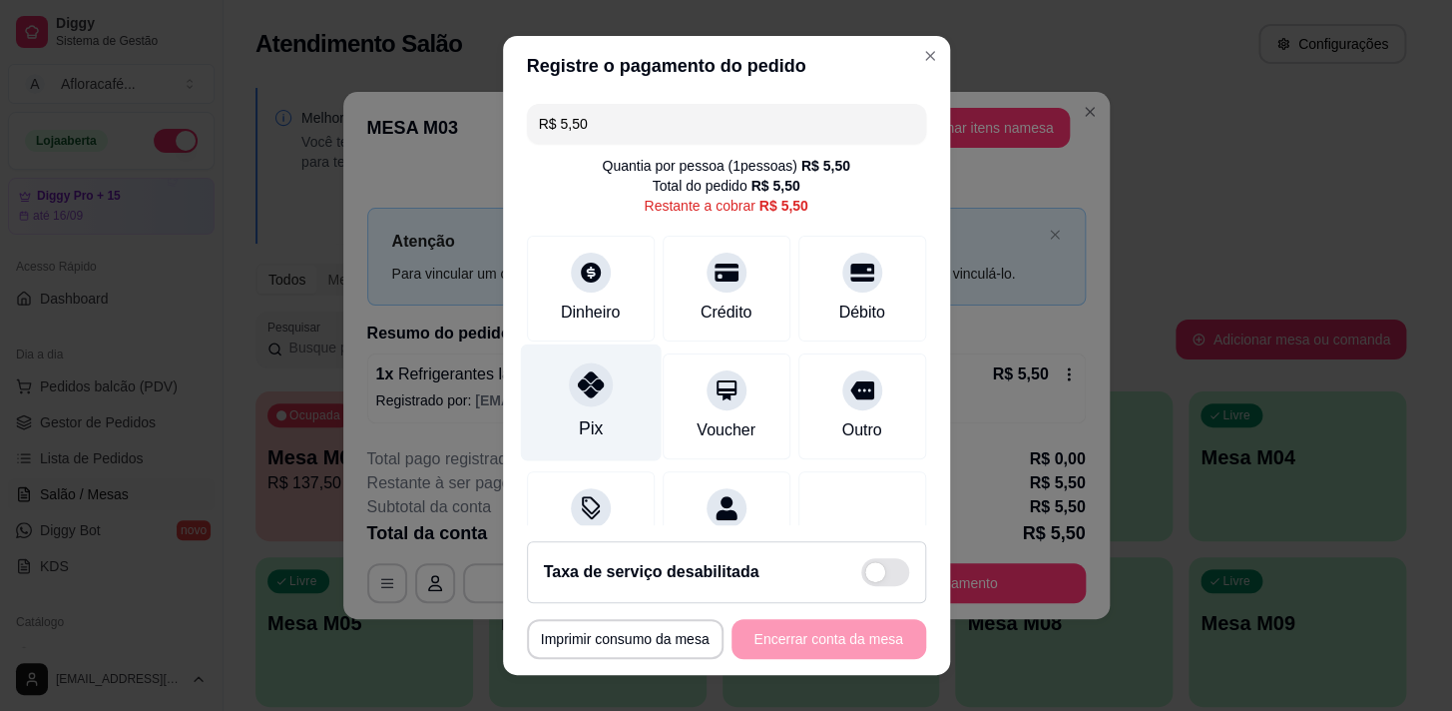
click at [577, 390] on icon at bounding box center [590, 384] width 26 height 26
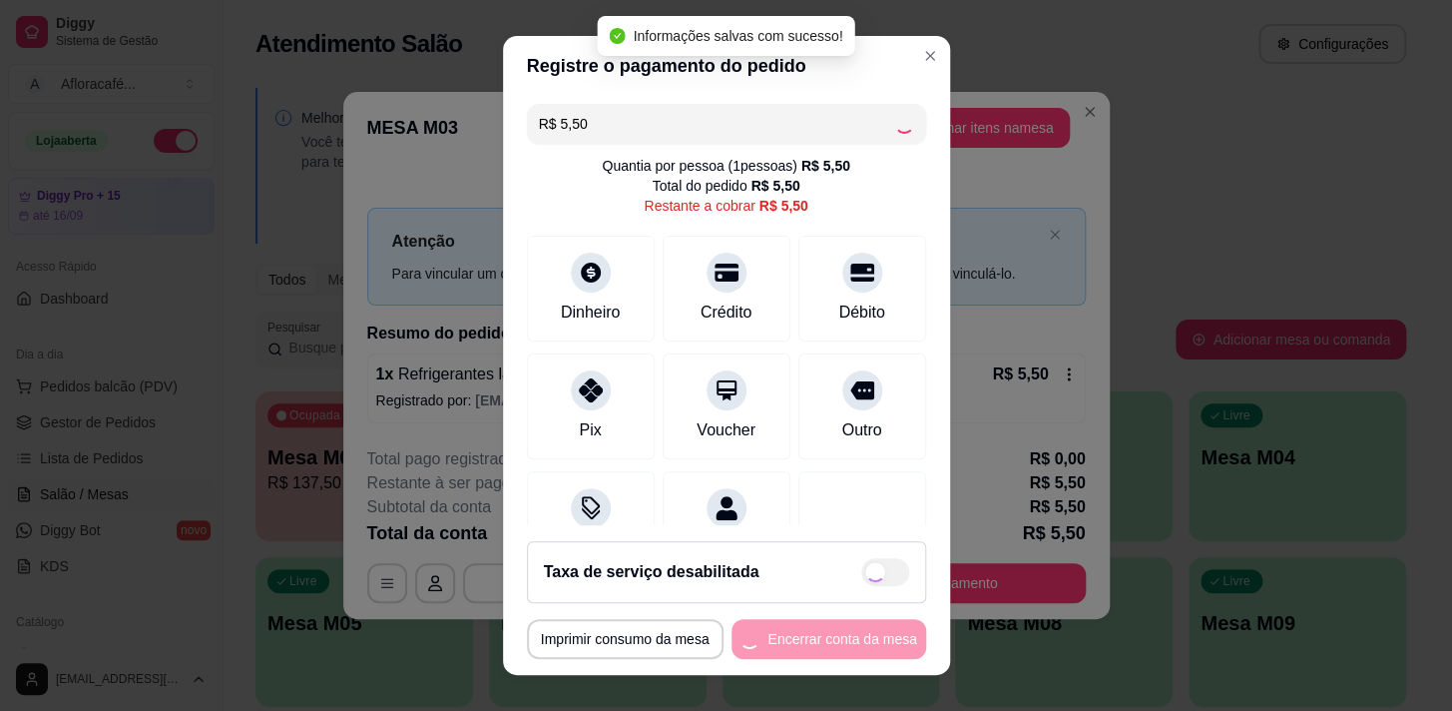
type input "R$ 0,00"
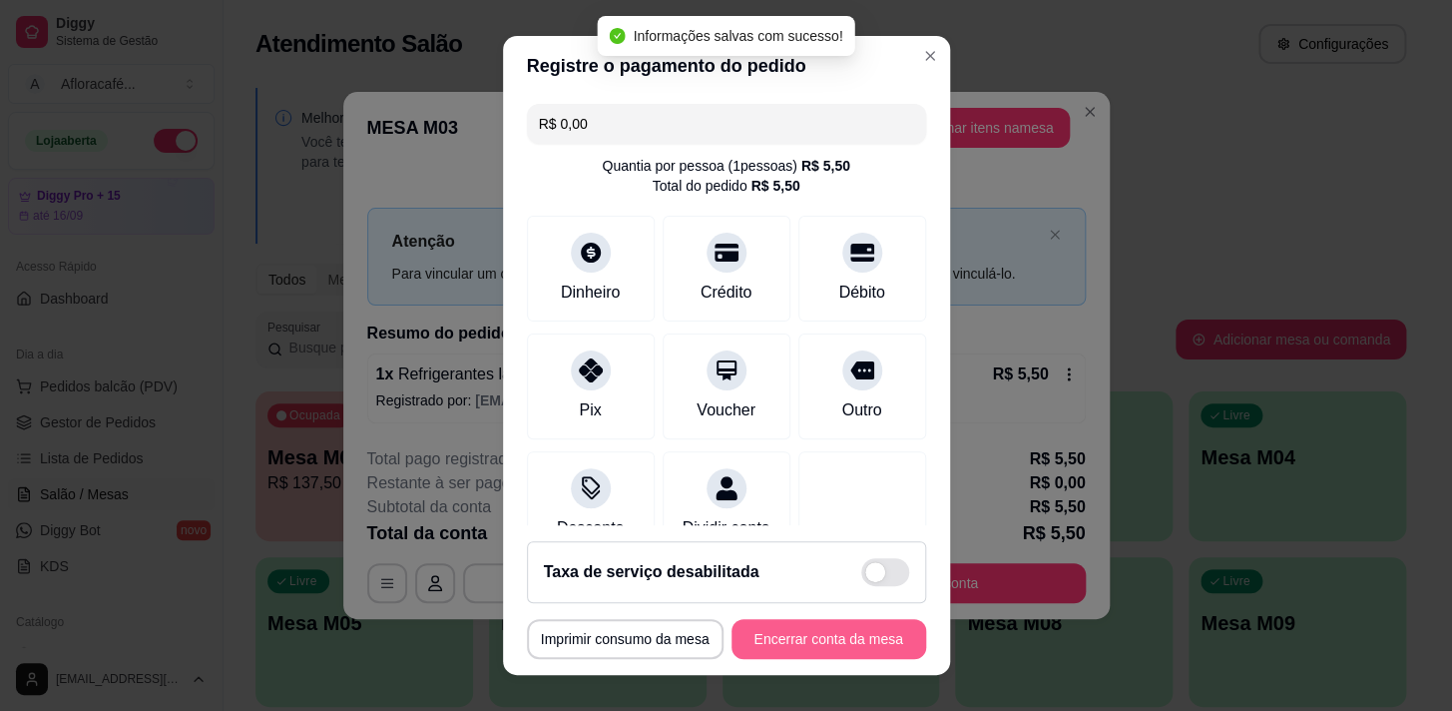
click at [770, 632] on button "Encerrar conta da mesa" at bounding box center [829, 639] width 195 height 40
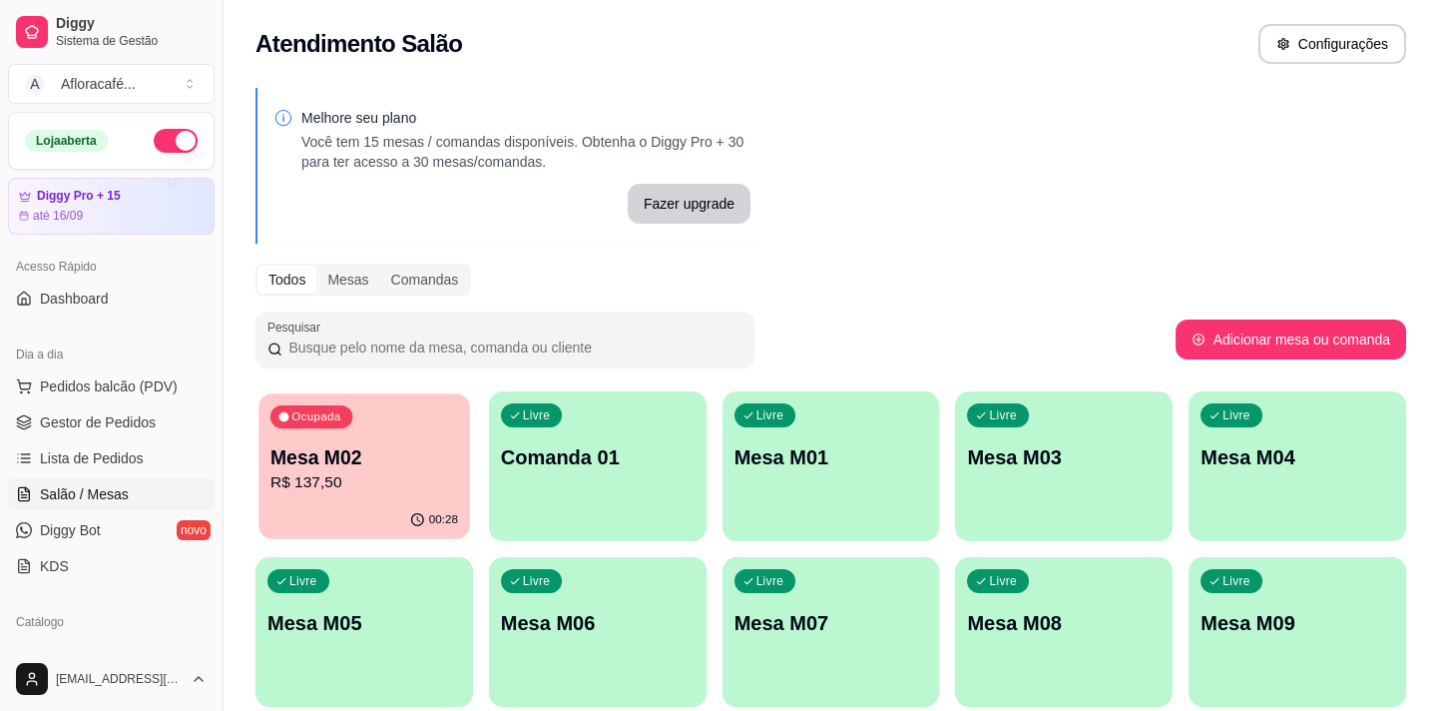
click at [385, 428] on div "Ocupada Mesa M02 R$ 137,50" at bounding box center [364, 447] width 211 height 108
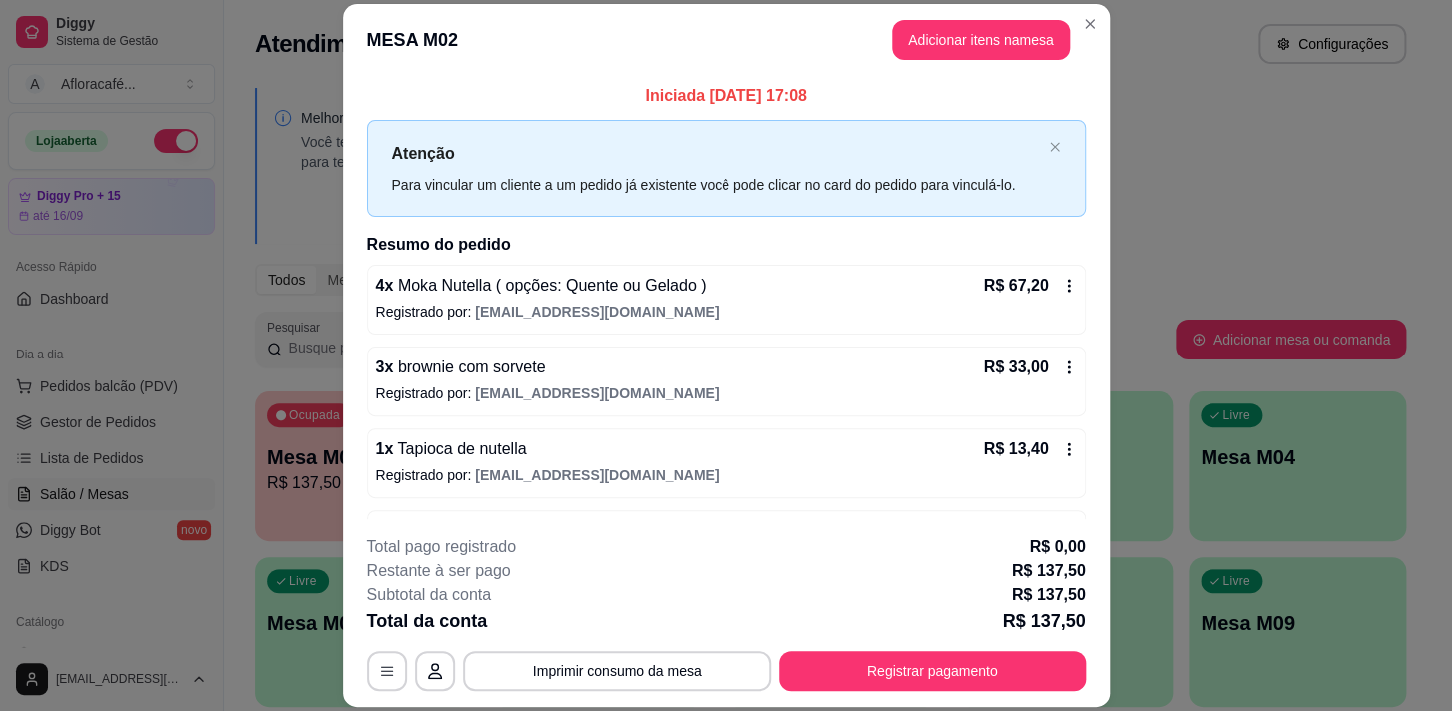
scroll to position [230, 0]
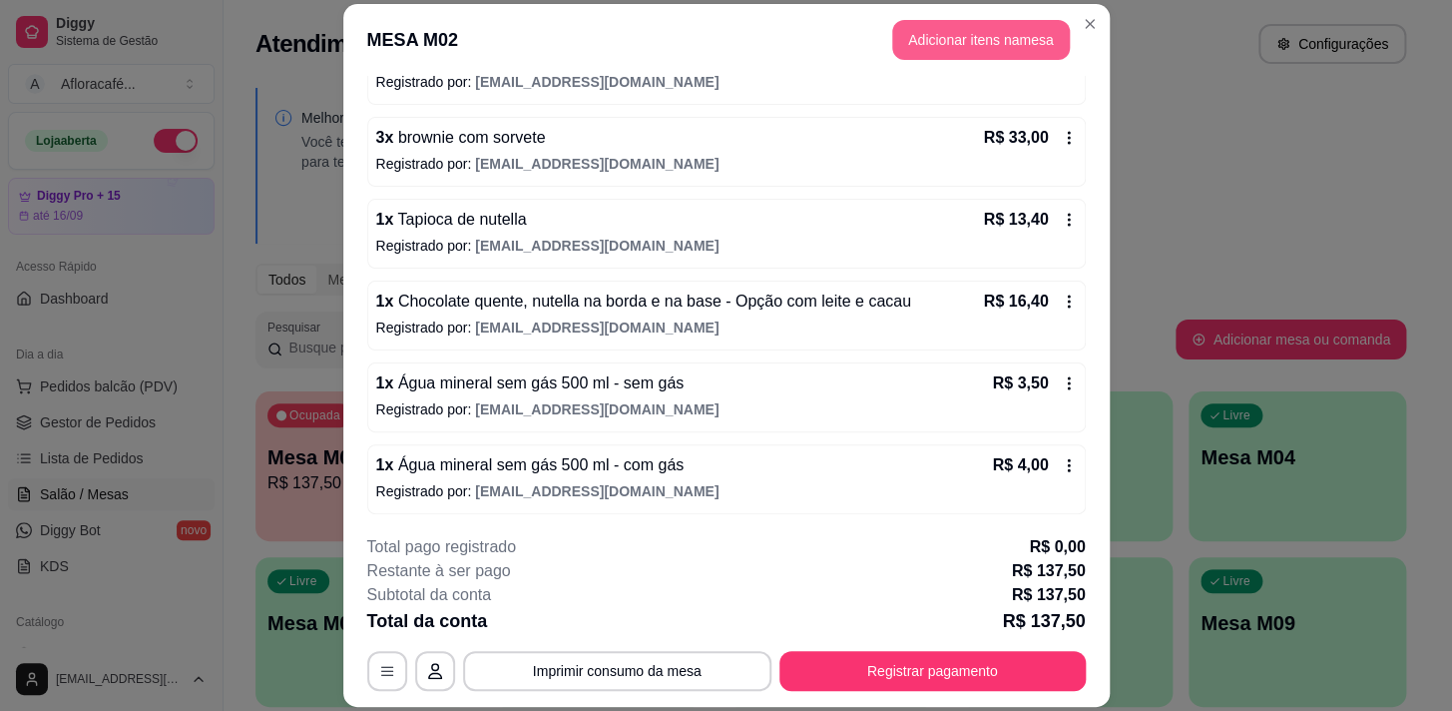
click at [918, 53] on button "Adicionar itens na mesa" at bounding box center [981, 40] width 178 height 40
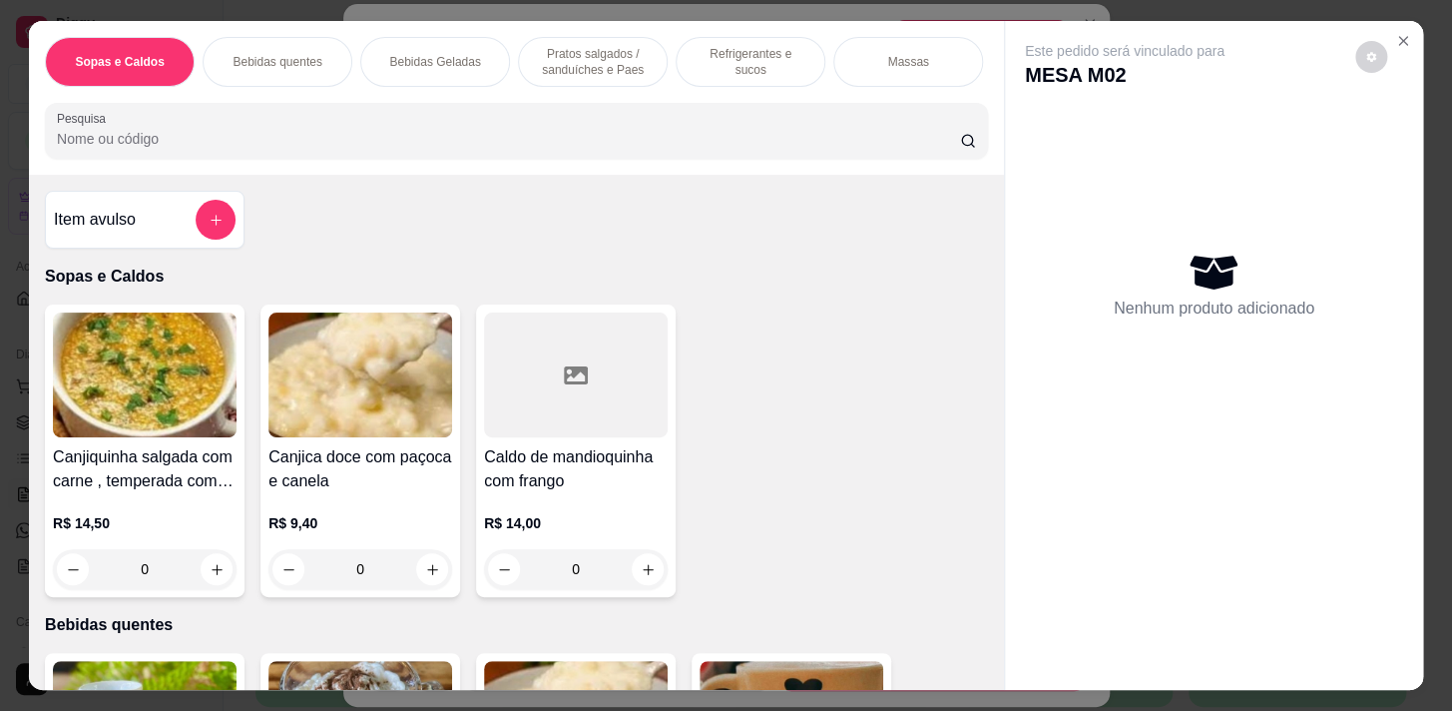
click at [461, 159] on div "Pesquisa" at bounding box center [516, 131] width 943 height 56
click at [493, 130] on div at bounding box center [516, 131] width 919 height 40
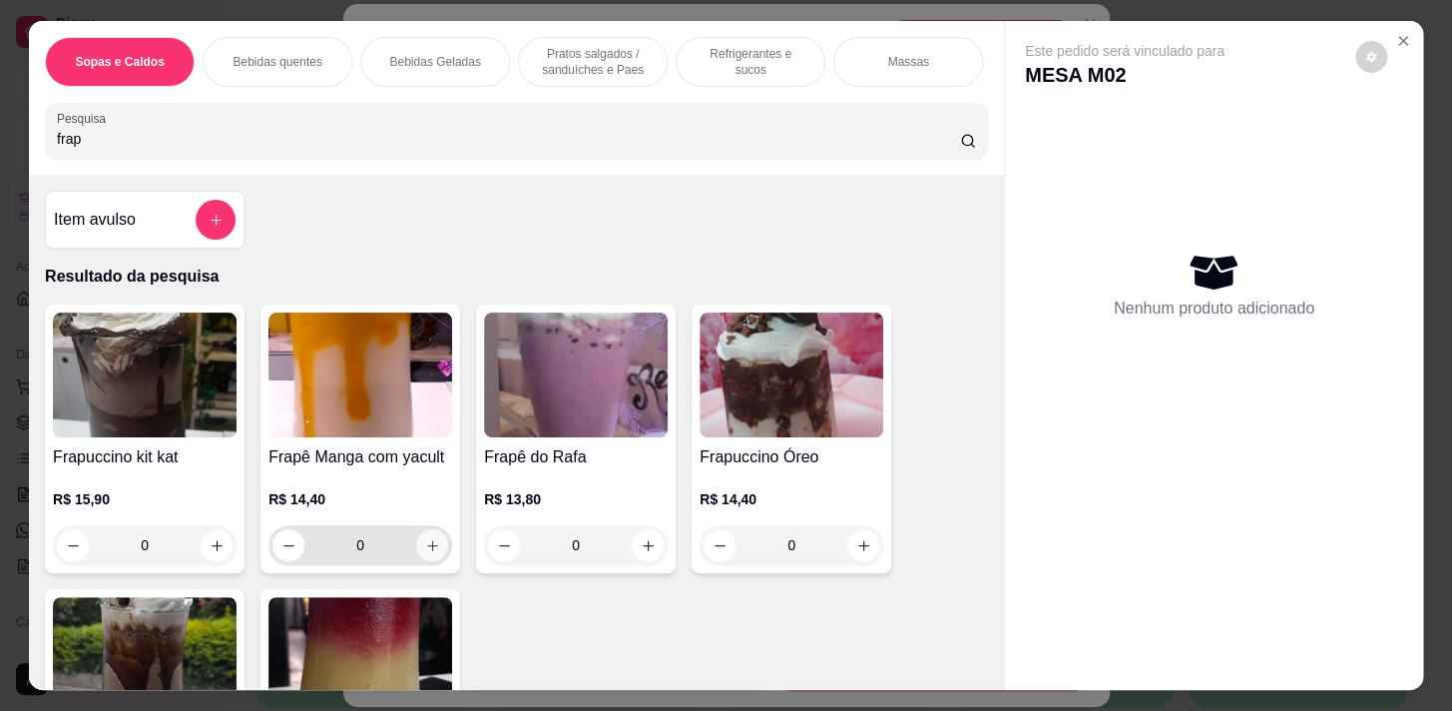
type input "frap"
click at [428, 549] on icon "increase-product-quantity" at bounding box center [432, 545] width 15 height 15
type input "1"
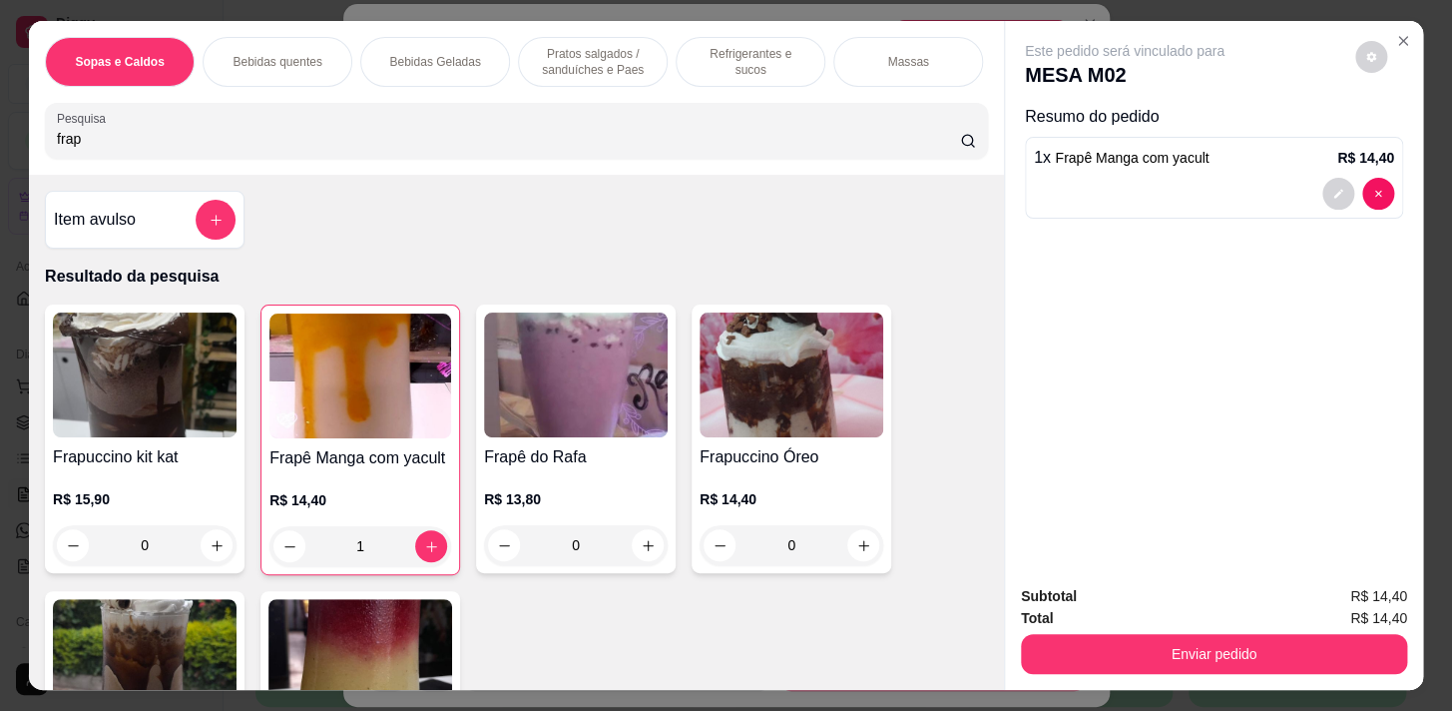
drag, startPoint x: 483, startPoint y: 146, endPoint x: 465, endPoint y: 122, distance: 29.9
click at [485, 145] on input "frap" at bounding box center [508, 139] width 903 height 20
type input "f"
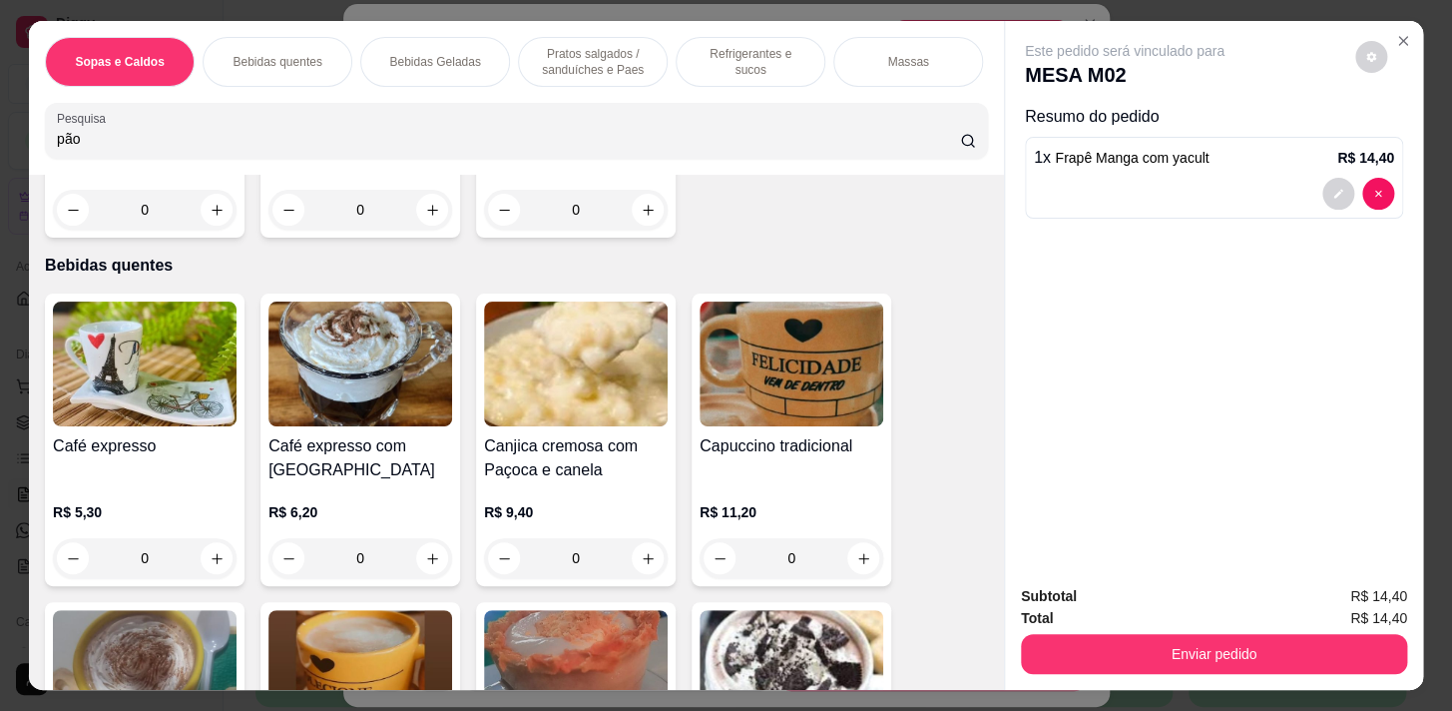
scroll to position [1815, 0]
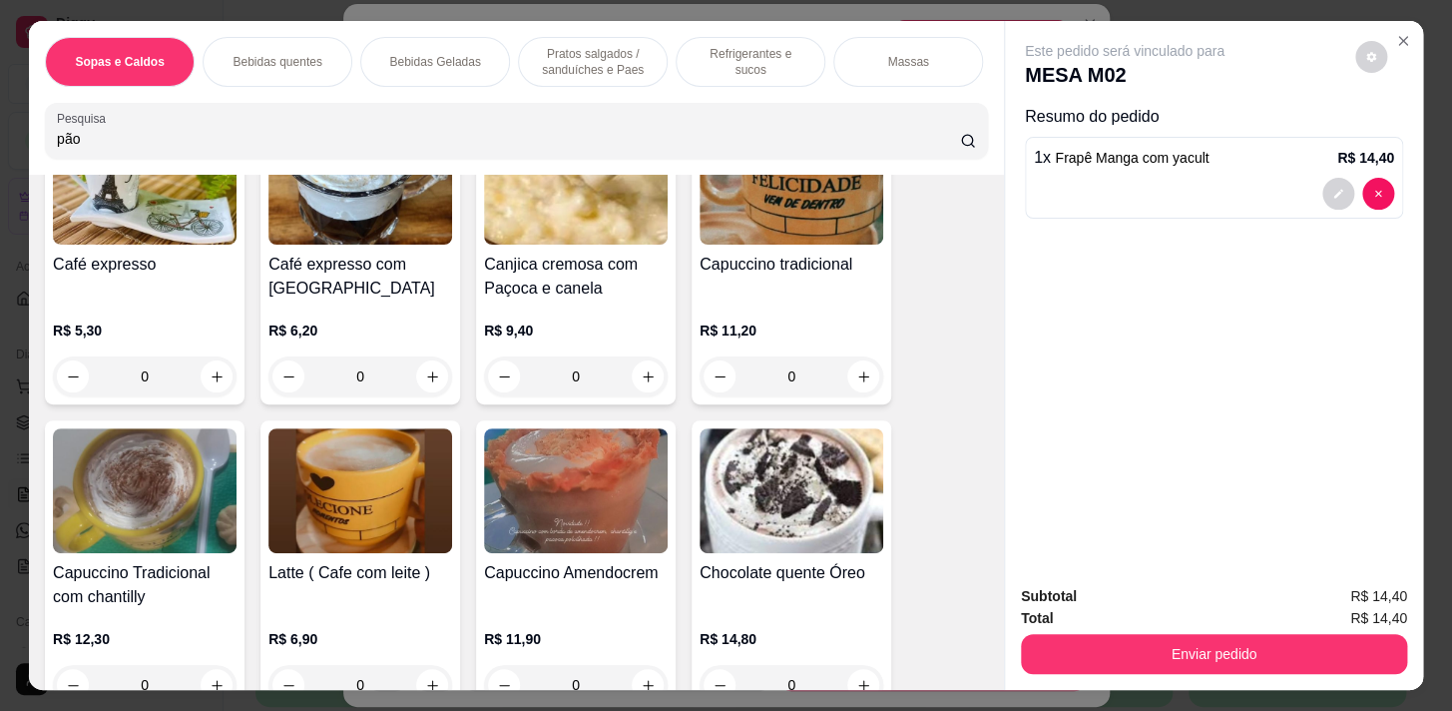
type input "pão"
drag, startPoint x: 754, startPoint y: 72, endPoint x: 739, endPoint y: 46, distance: 30.0
click at [753, 72] on div "Refrigerantes e sucos" at bounding box center [751, 62] width 150 height 50
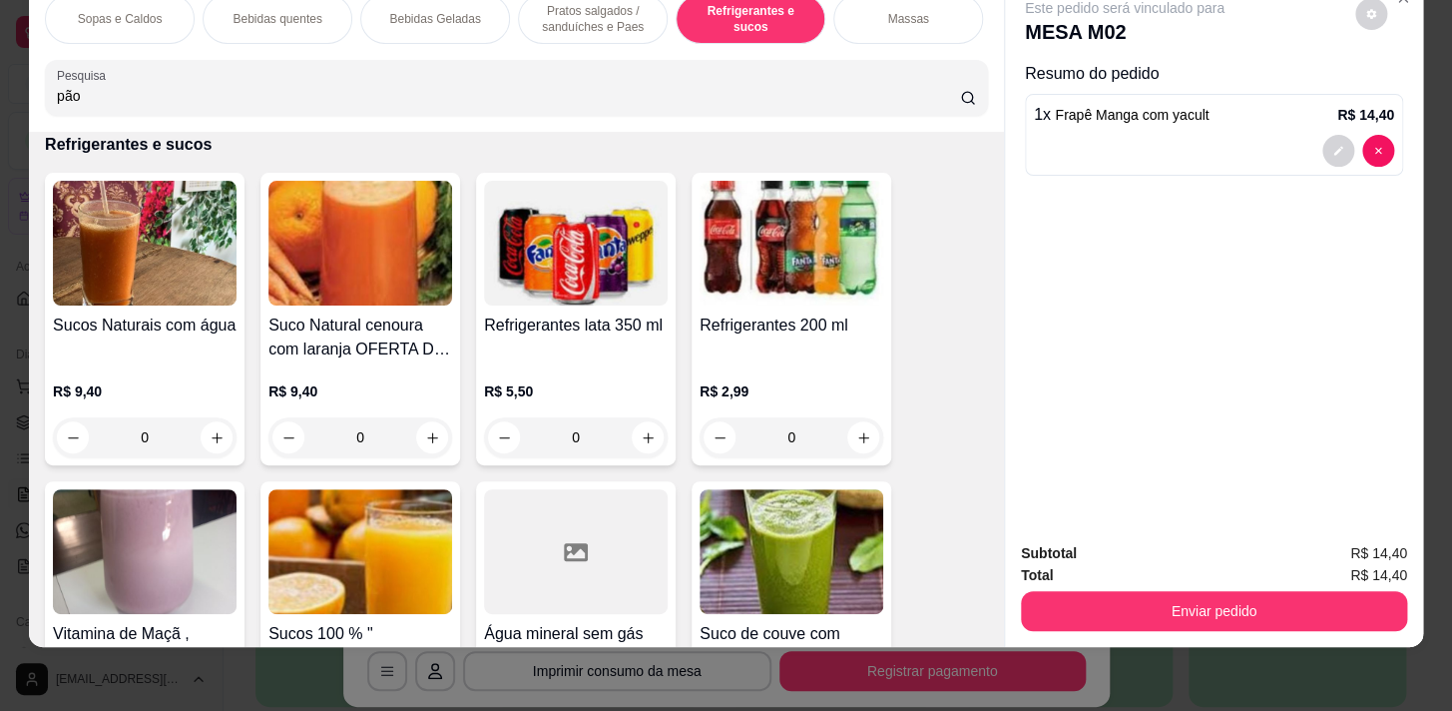
scroll to position [0, 784]
click at [733, 16] on p "Pratos Doces e sobremesas" at bounding box center [756, 19] width 116 height 32
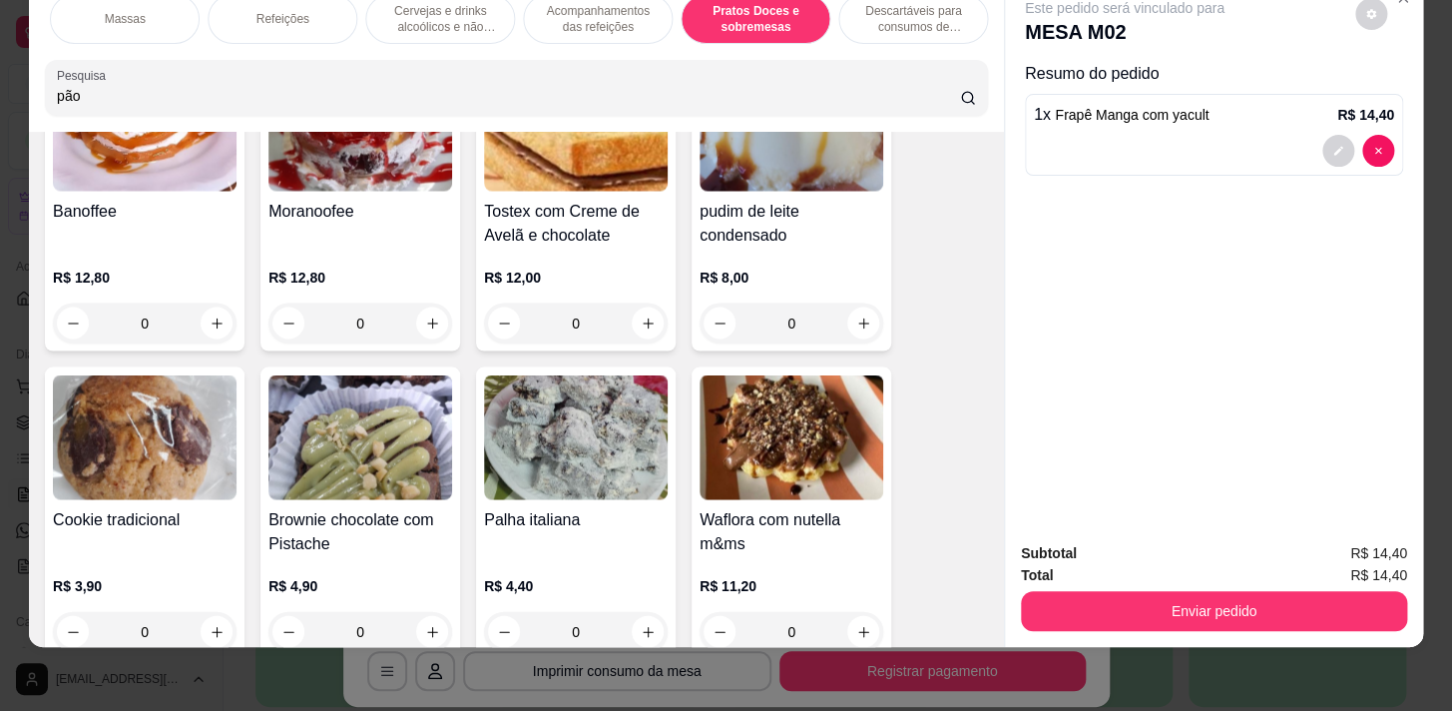
scroll to position [14407, 0]
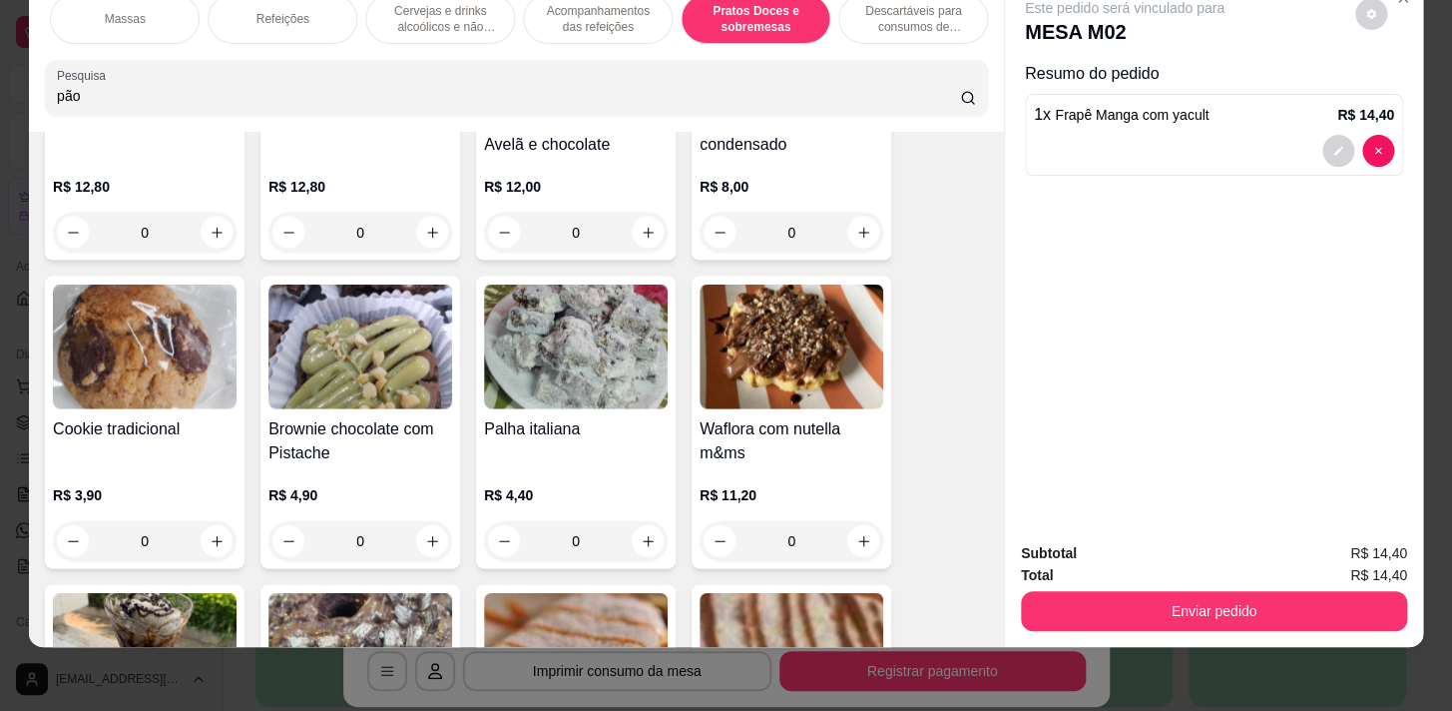
click at [857, 532] on div "0" at bounding box center [792, 540] width 184 height 40
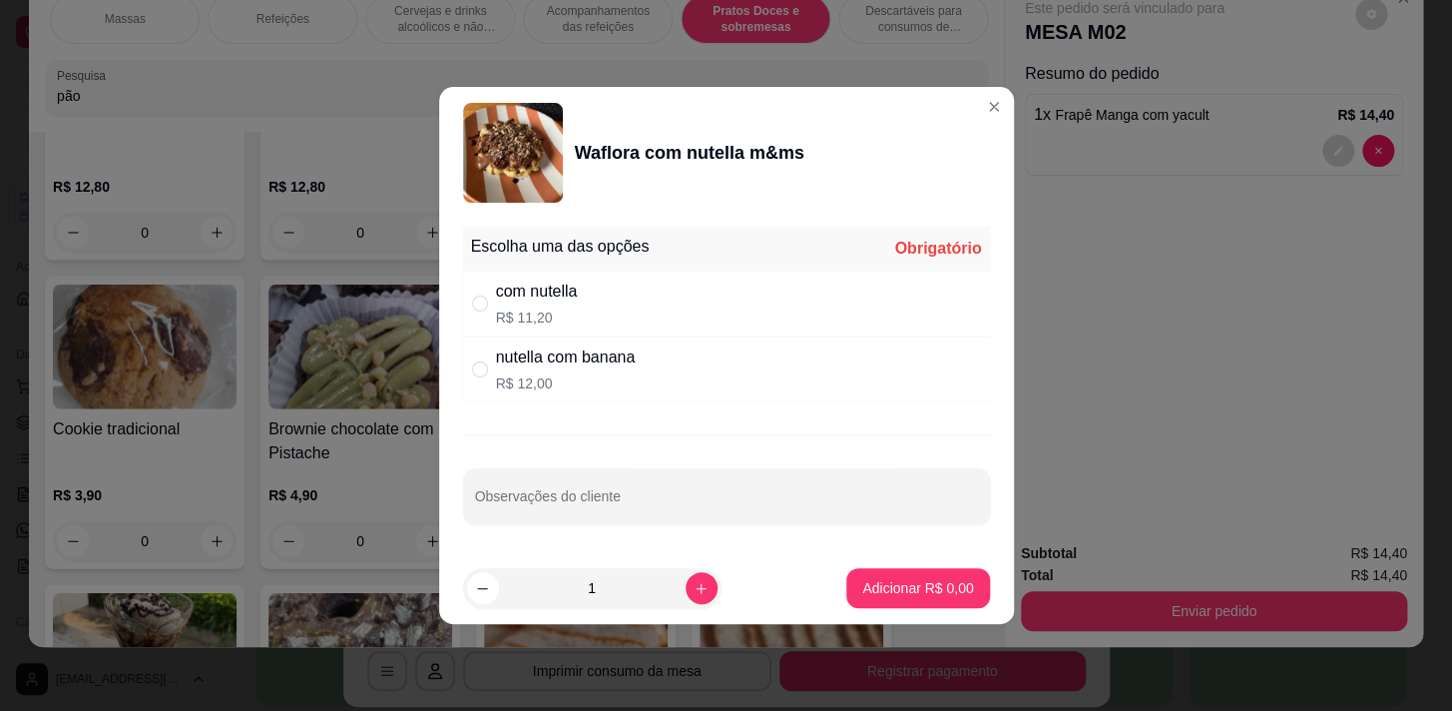
drag, startPoint x: 689, startPoint y: 289, endPoint x: 715, endPoint y: 322, distance: 41.9
click at [691, 290] on div "com nutella R$ 11,20" at bounding box center [726, 303] width 527 height 66
radio input "true"
click at [917, 570] on button "Adicionar R$ 11,20" at bounding box center [914, 588] width 147 height 39
type input "1"
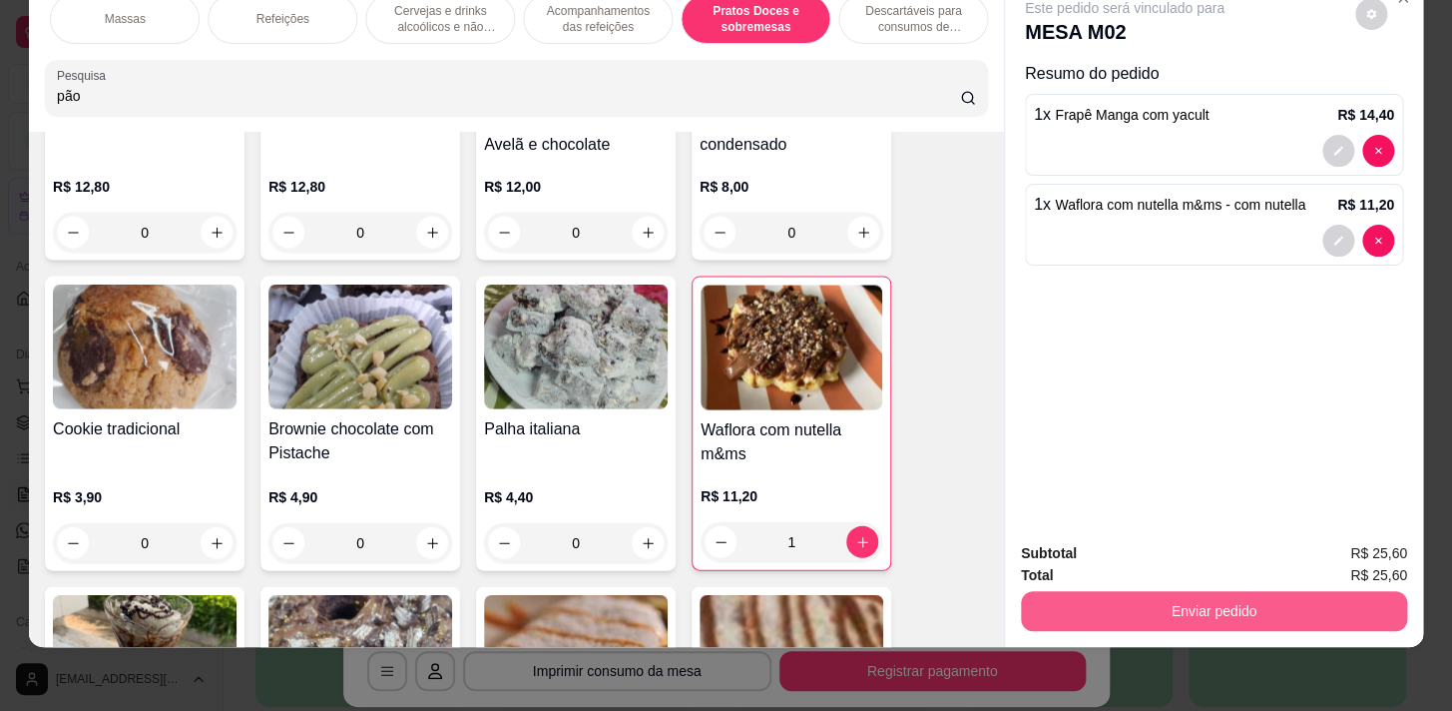
click at [1133, 592] on button "Enviar pedido" at bounding box center [1214, 611] width 386 height 40
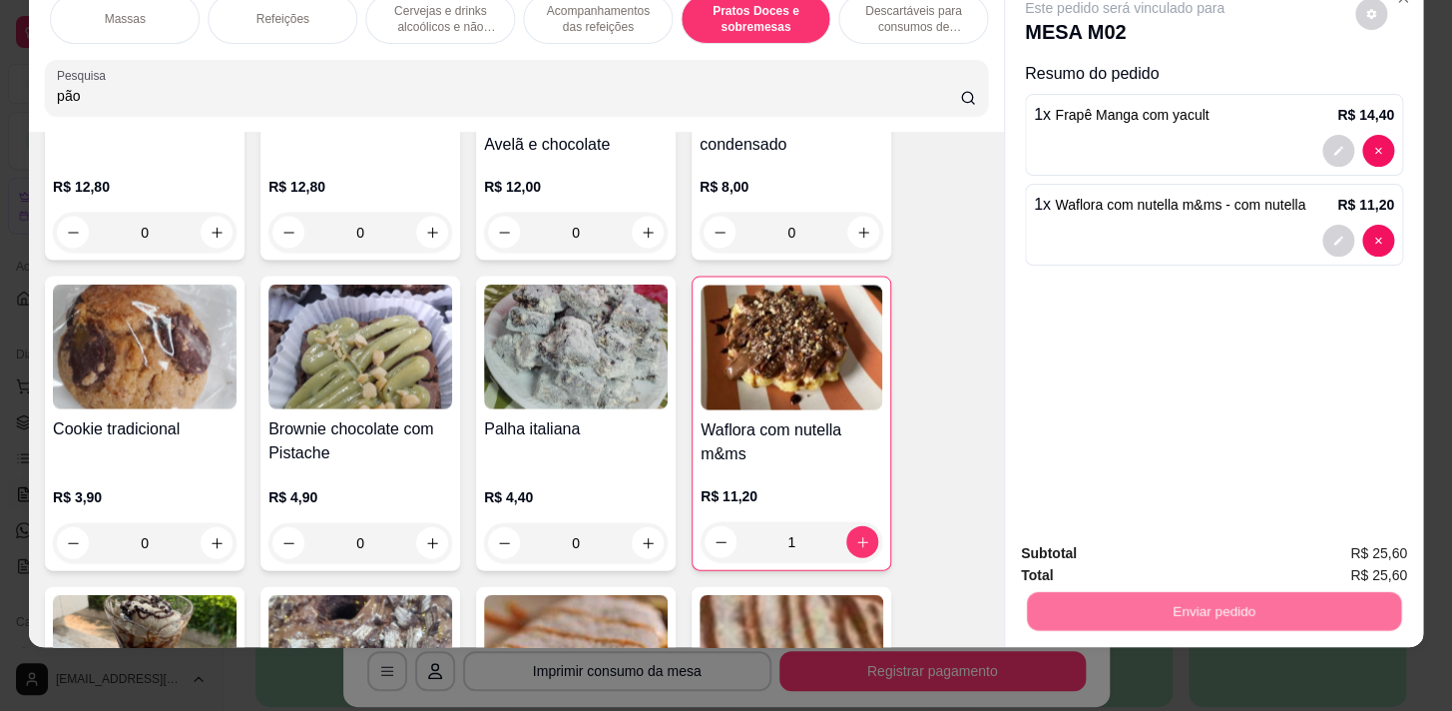
click at [1119, 544] on button "Não registrar e enviar pedido" at bounding box center [1148, 549] width 208 height 38
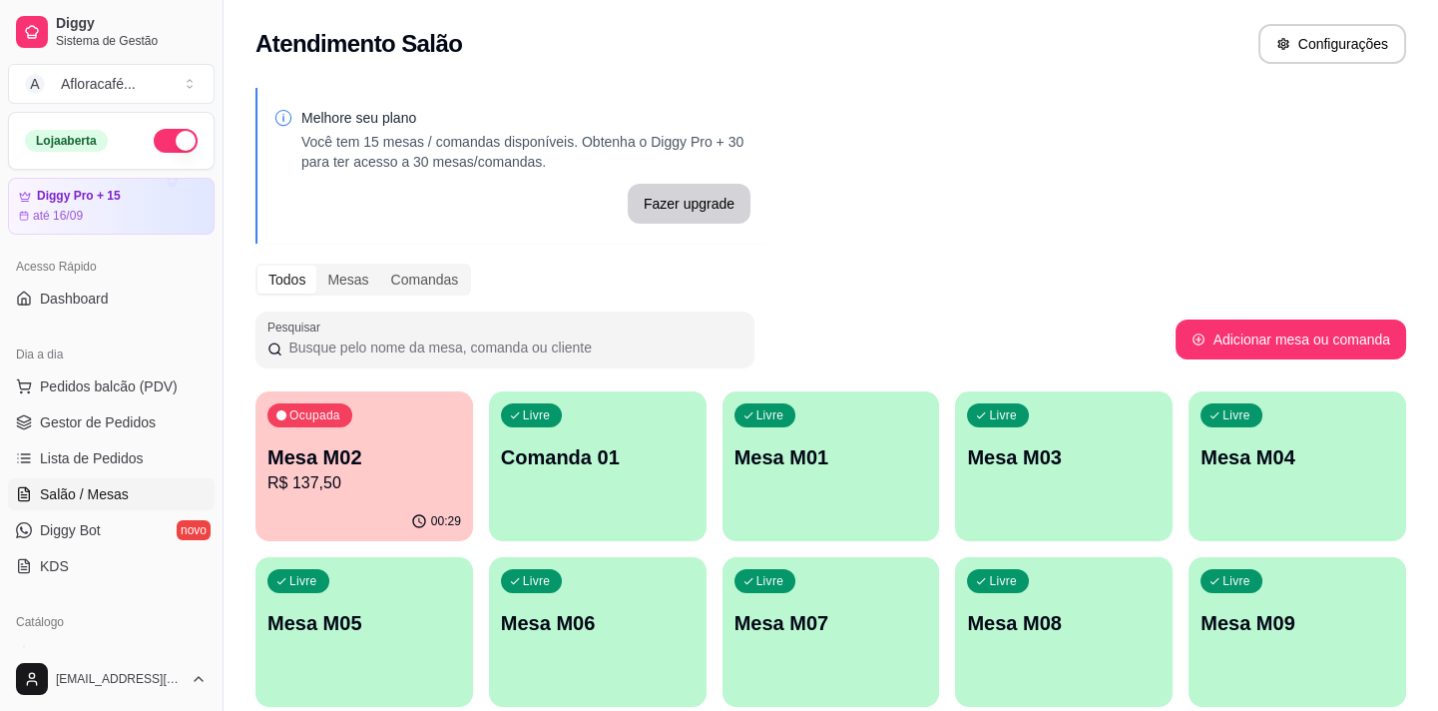
click at [795, 436] on div "Livre Mesa M01" at bounding box center [832, 454] width 218 height 126
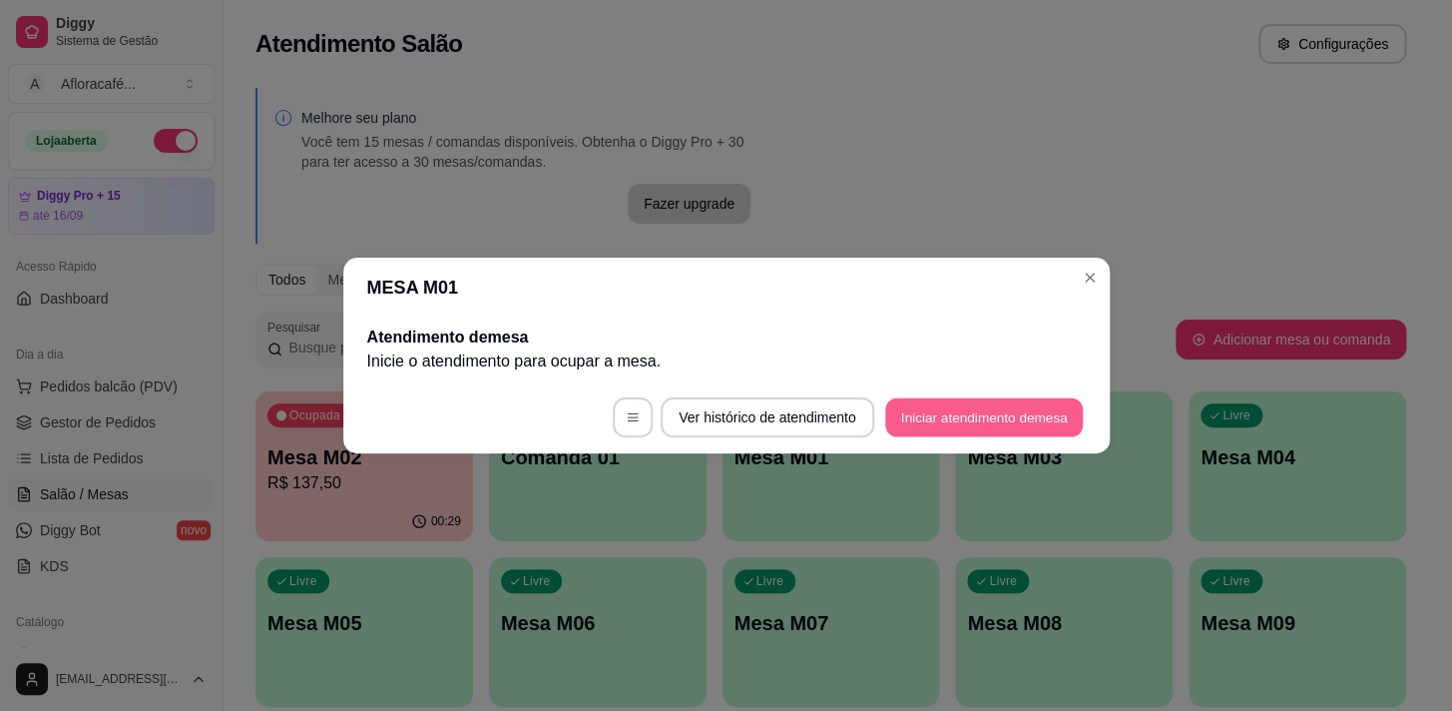
click at [970, 402] on button "Iniciar atendimento de mesa" at bounding box center [984, 417] width 198 height 39
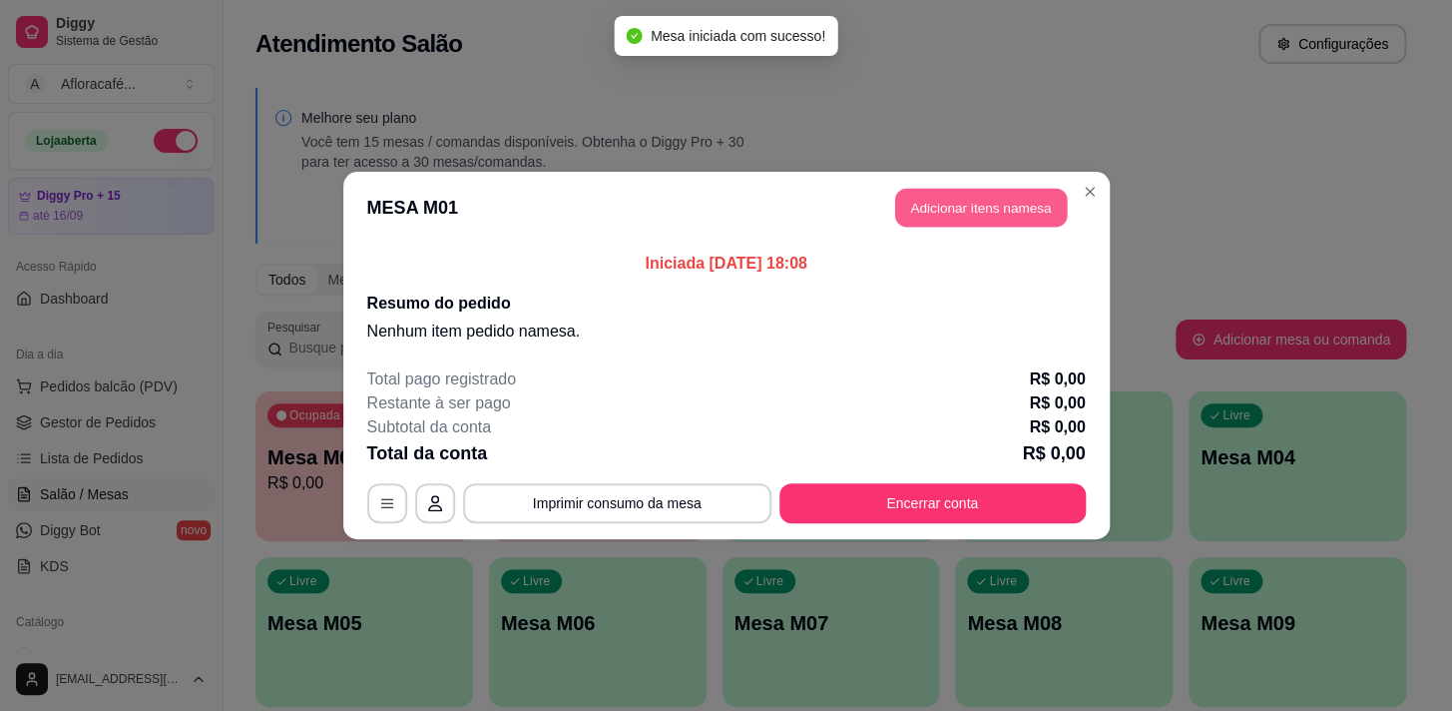
click at [969, 206] on button "Adicionar itens na mesa" at bounding box center [981, 208] width 172 height 39
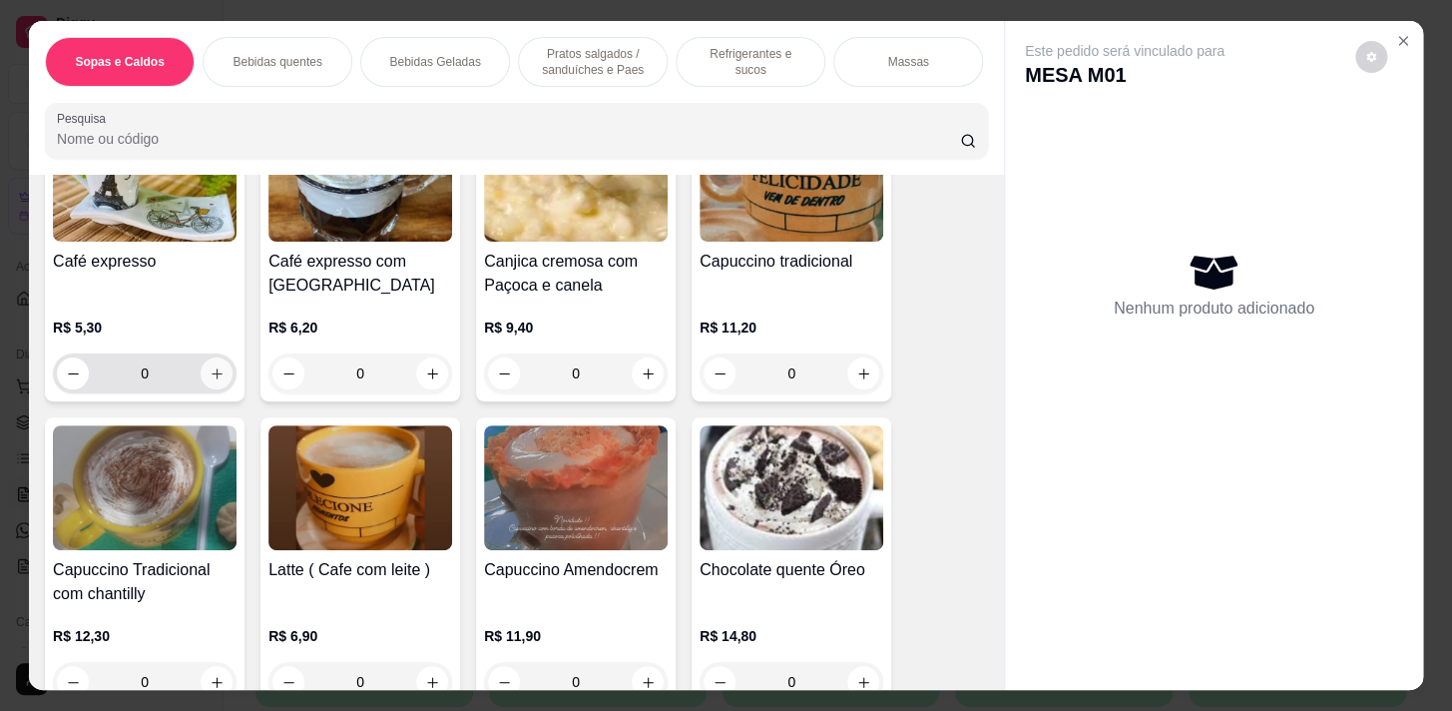
click at [210, 377] on icon "increase-product-quantity" at bounding box center [217, 373] width 15 height 15
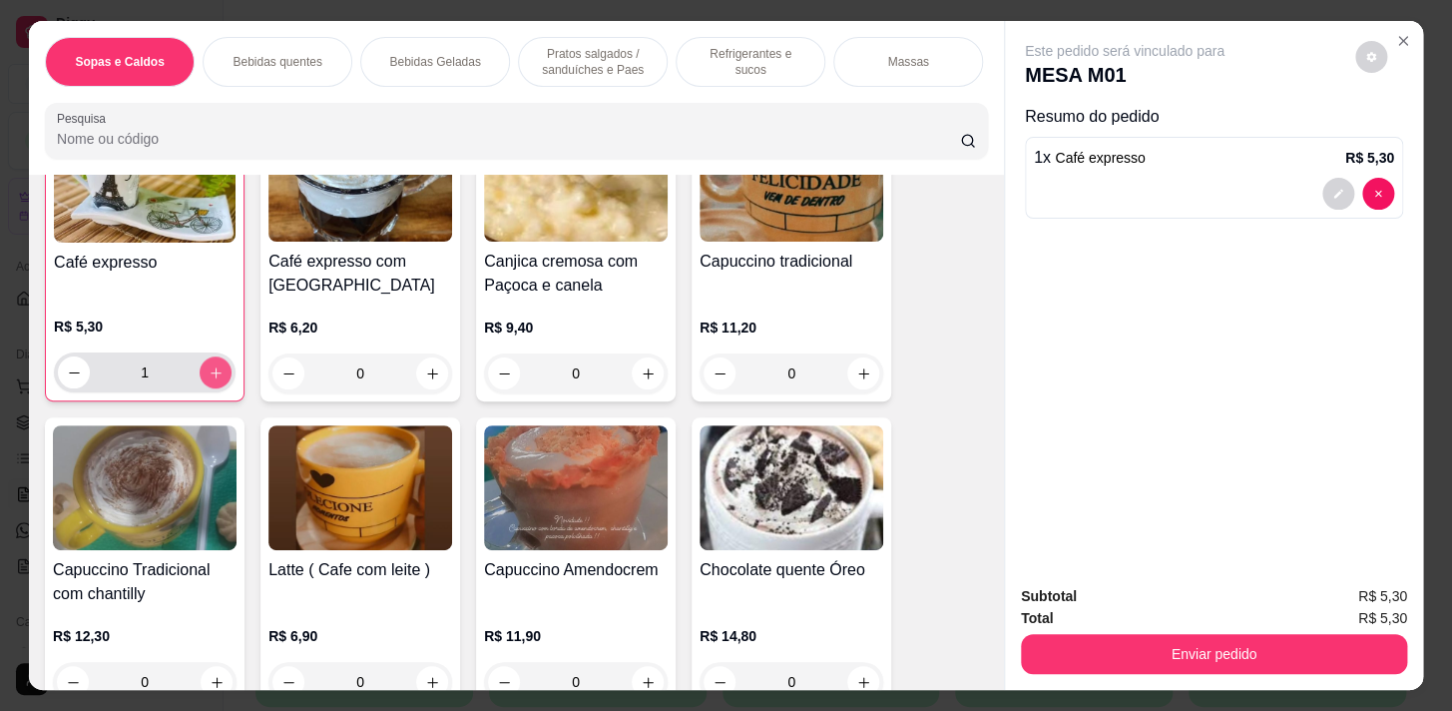
scroll to position [545, 0]
click at [209, 377] on icon "increase-product-quantity" at bounding box center [216, 371] width 15 height 15
type input "2"
click at [418, 42] on div "Bebidas Geladas" at bounding box center [435, 62] width 150 height 50
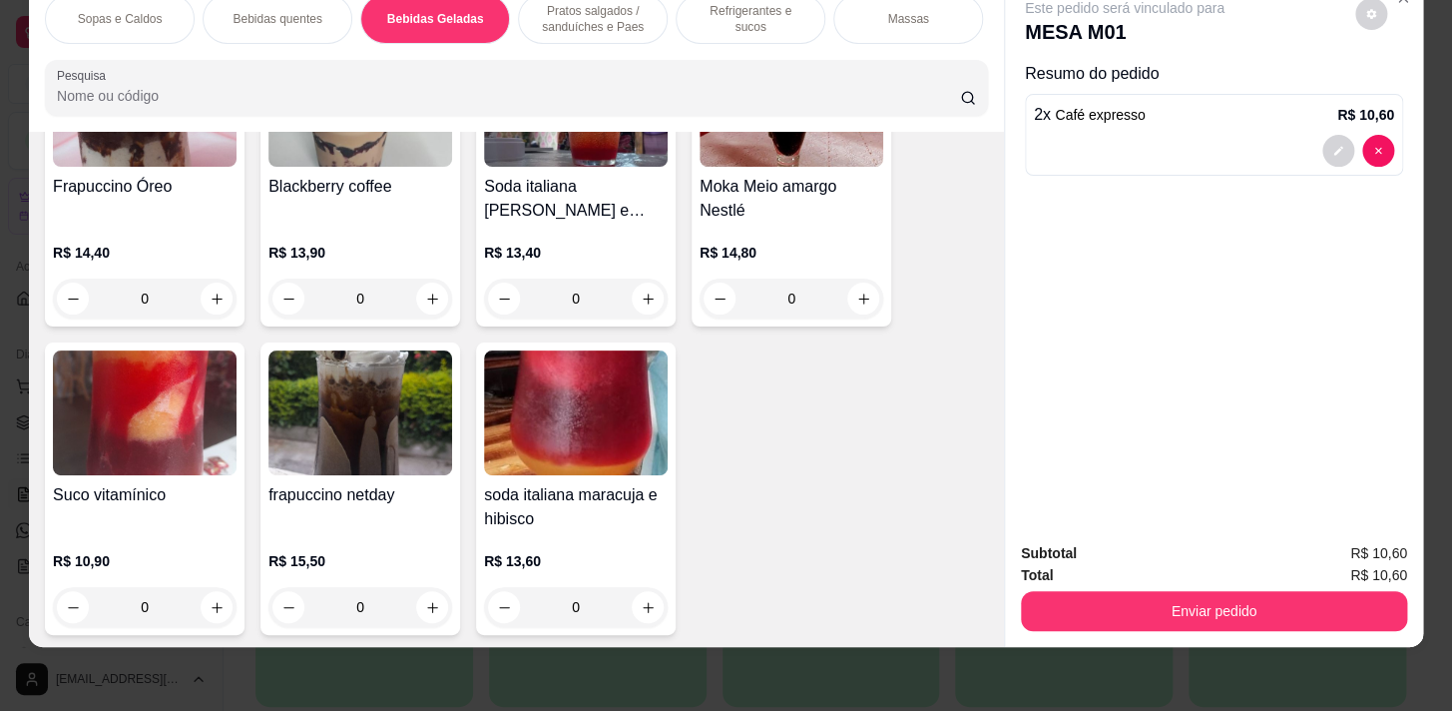
scroll to position [4427, 0]
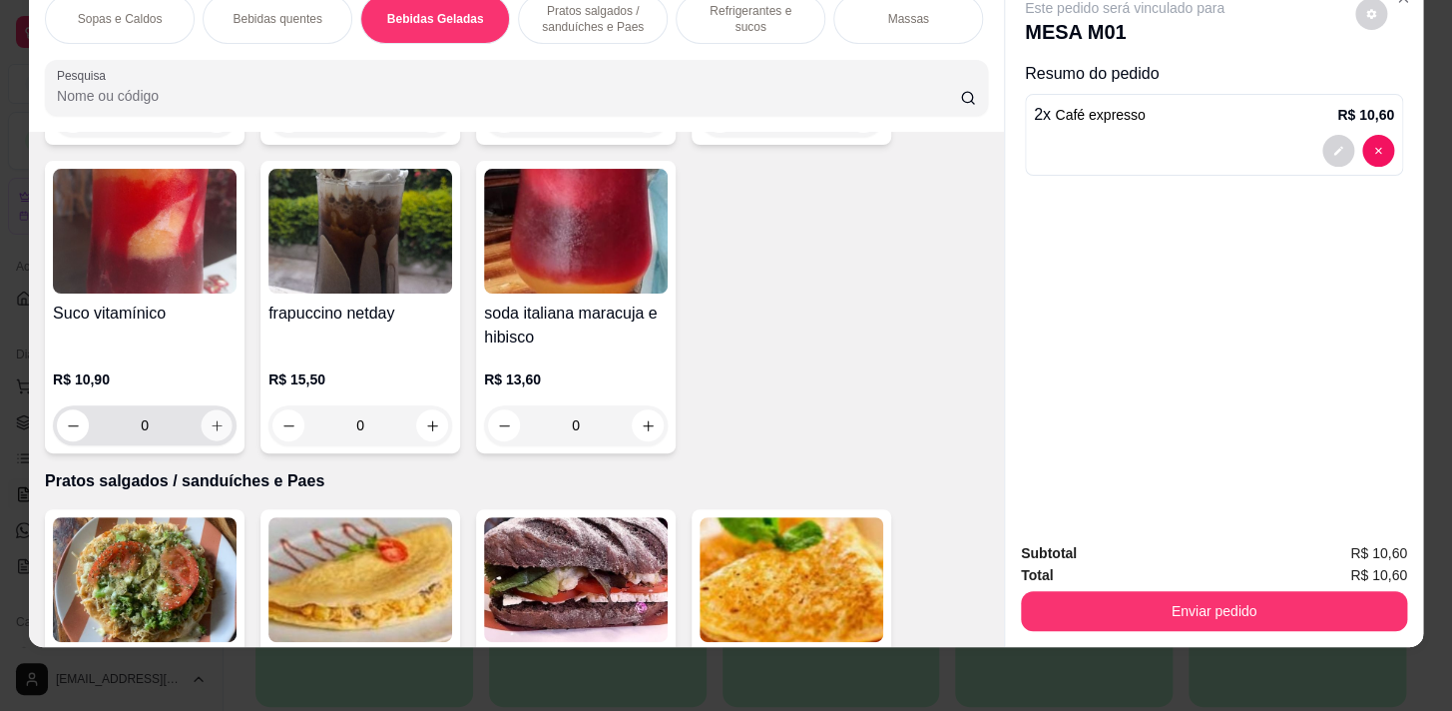
click at [219, 426] on button "increase-product-quantity" at bounding box center [217, 425] width 31 height 31
click at [219, 427] on button "increase-product-quantity" at bounding box center [217, 425] width 31 height 31
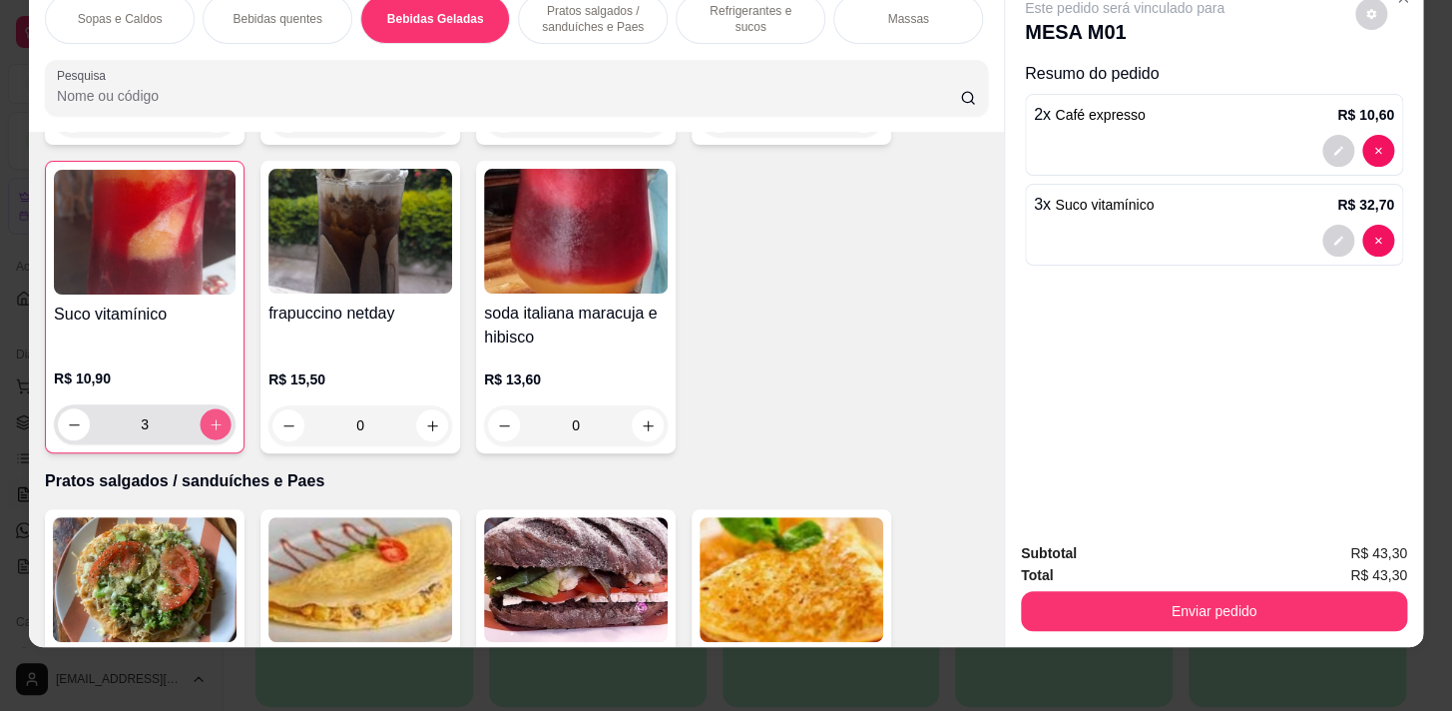
click at [215, 418] on icon "increase-product-quantity" at bounding box center [216, 424] width 15 height 15
type input "4"
click at [561, 18] on p "Pratos salgados / sanduíches e Paes" at bounding box center [593, 19] width 116 height 32
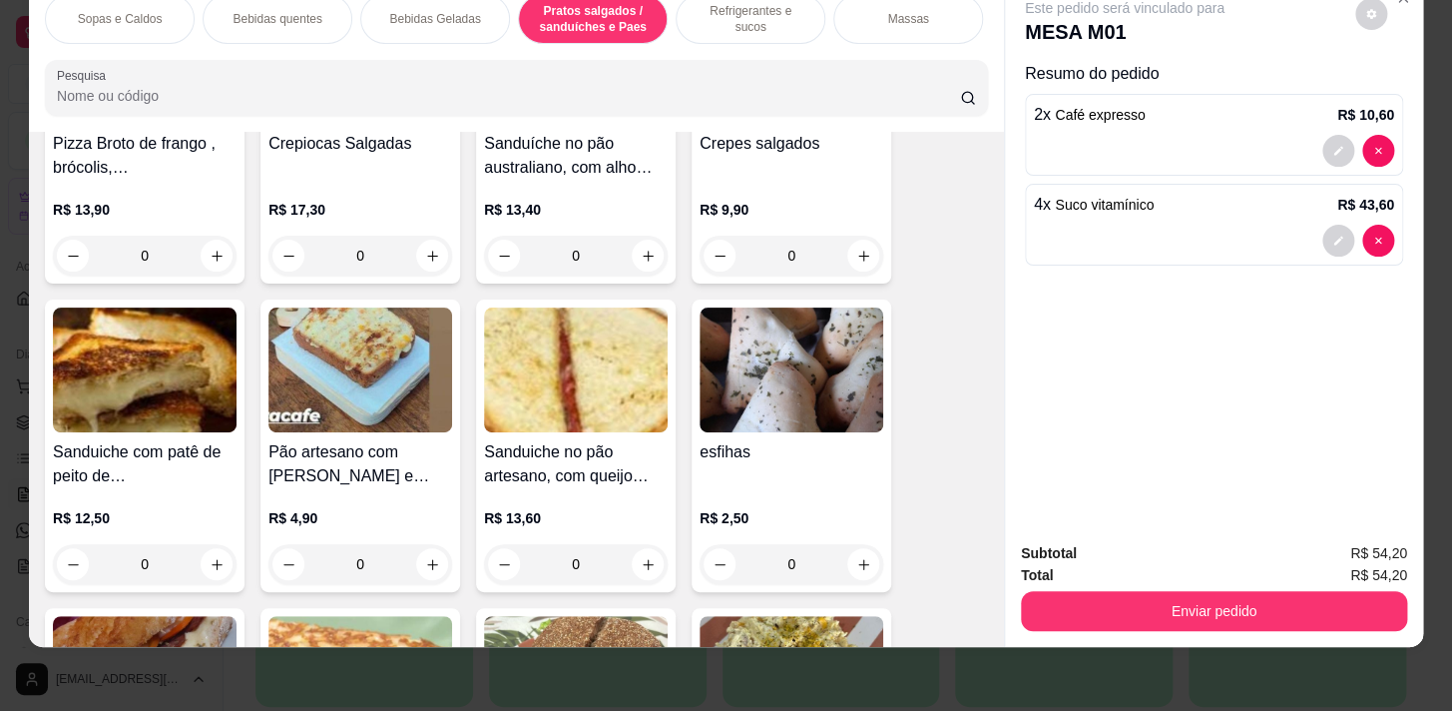
scroll to position [5126, 0]
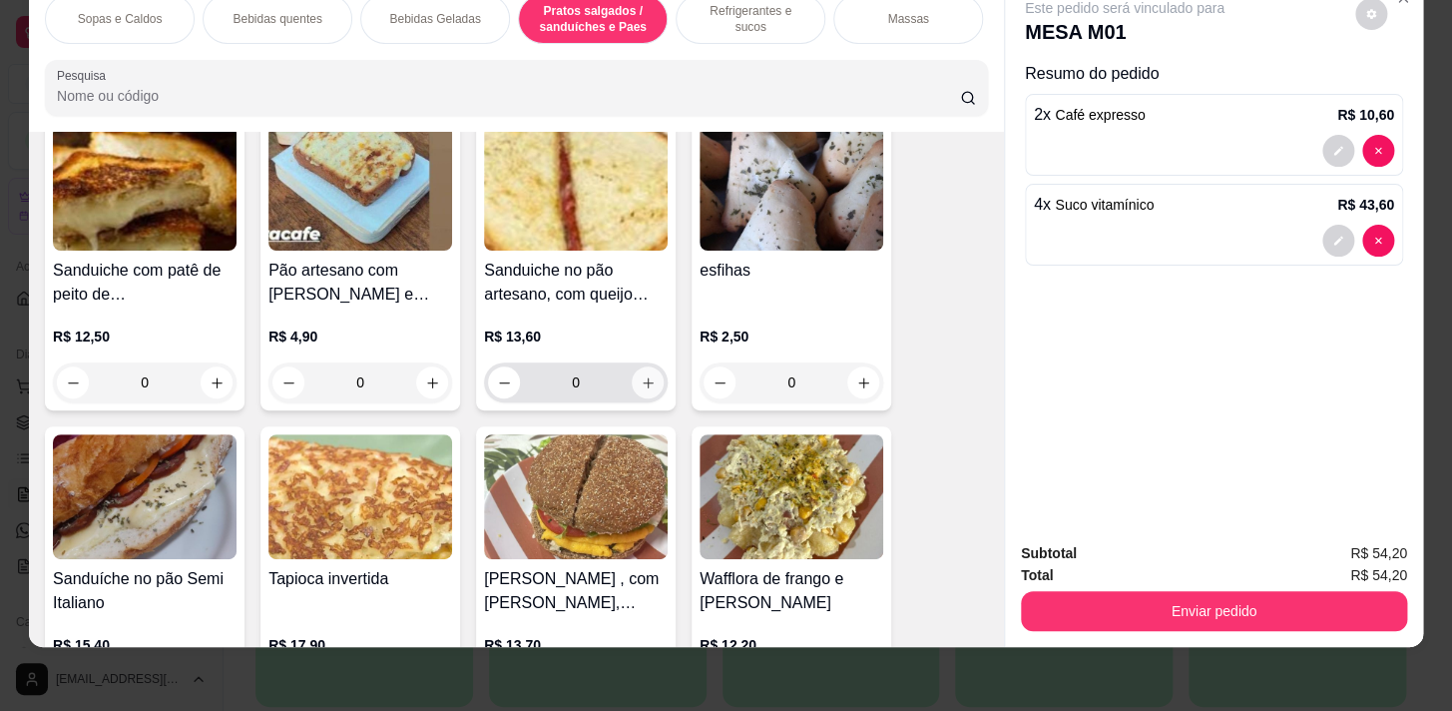
click at [641, 386] on icon "increase-product-quantity" at bounding box center [648, 382] width 15 height 15
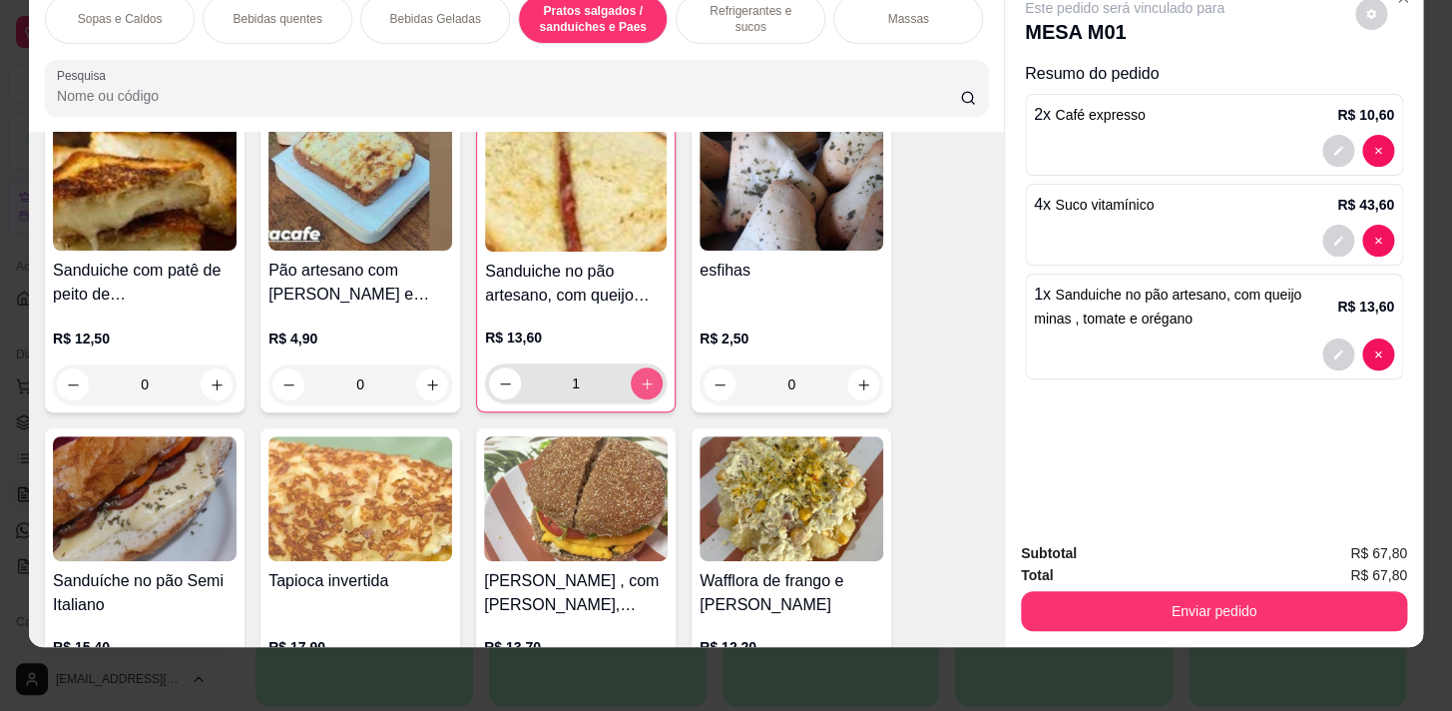
type input "1"
click at [1332, 146] on icon "decrease-product-quantity" at bounding box center [1338, 152] width 12 height 12
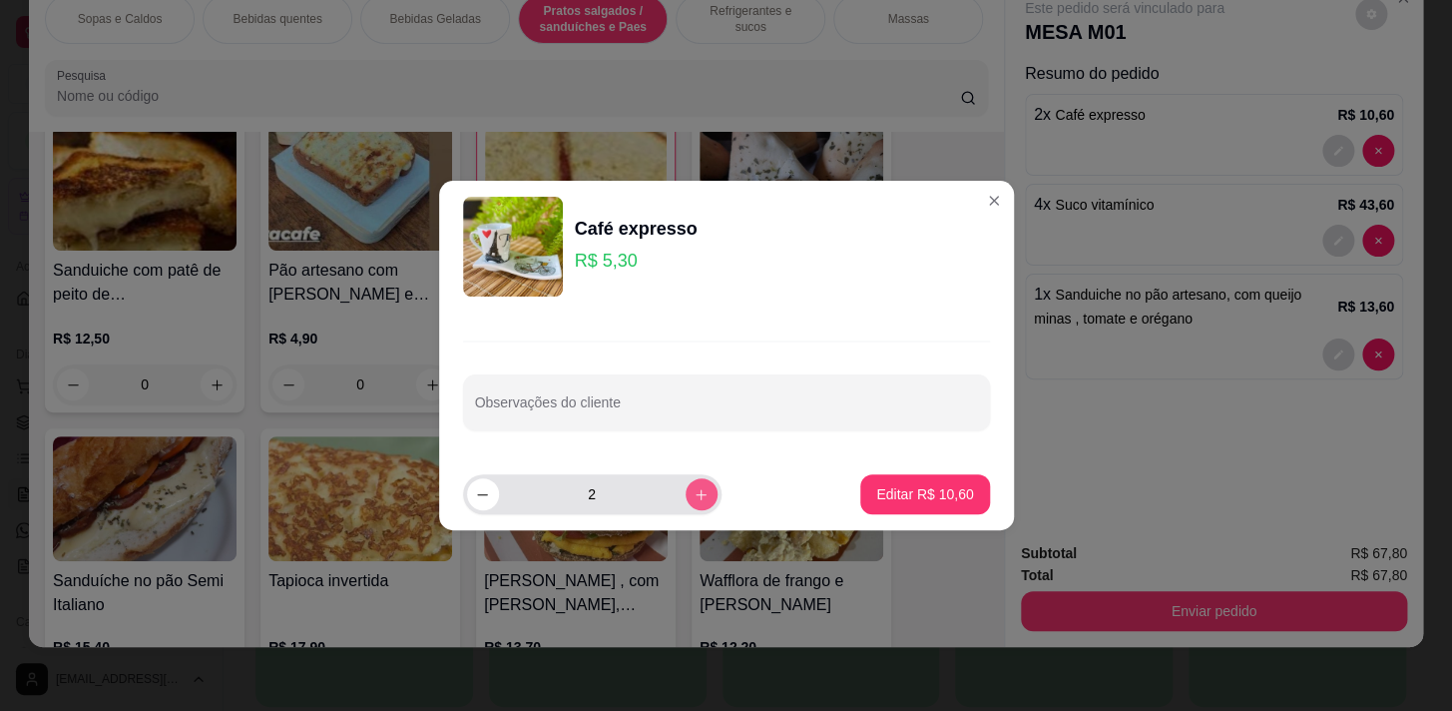
click at [694, 497] on icon "increase-product-quantity" at bounding box center [701, 494] width 15 height 15
type input "3"
click at [966, 487] on button "Editar R$ 15,90" at bounding box center [924, 494] width 129 height 40
type input "3"
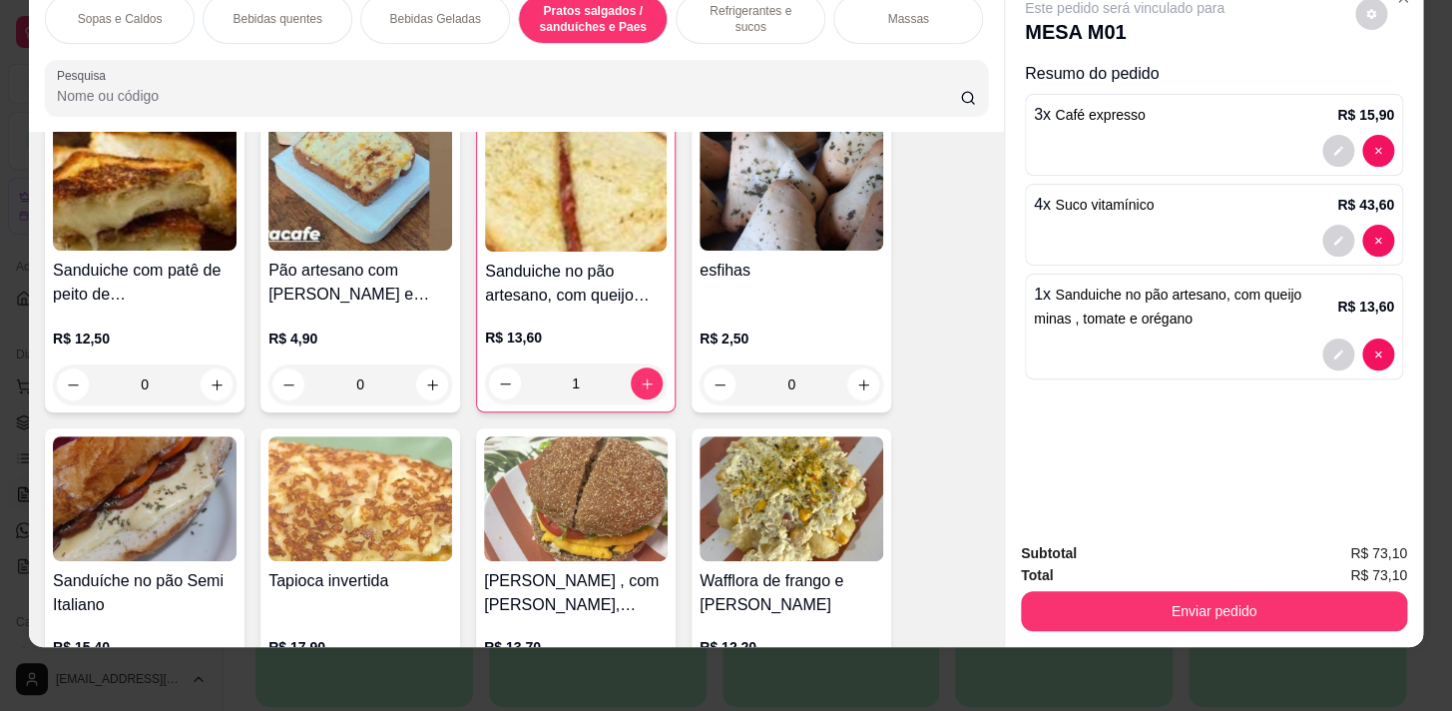
click at [249, 15] on div "Bebidas quentes" at bounding box center [278, 19] width 150 height 50
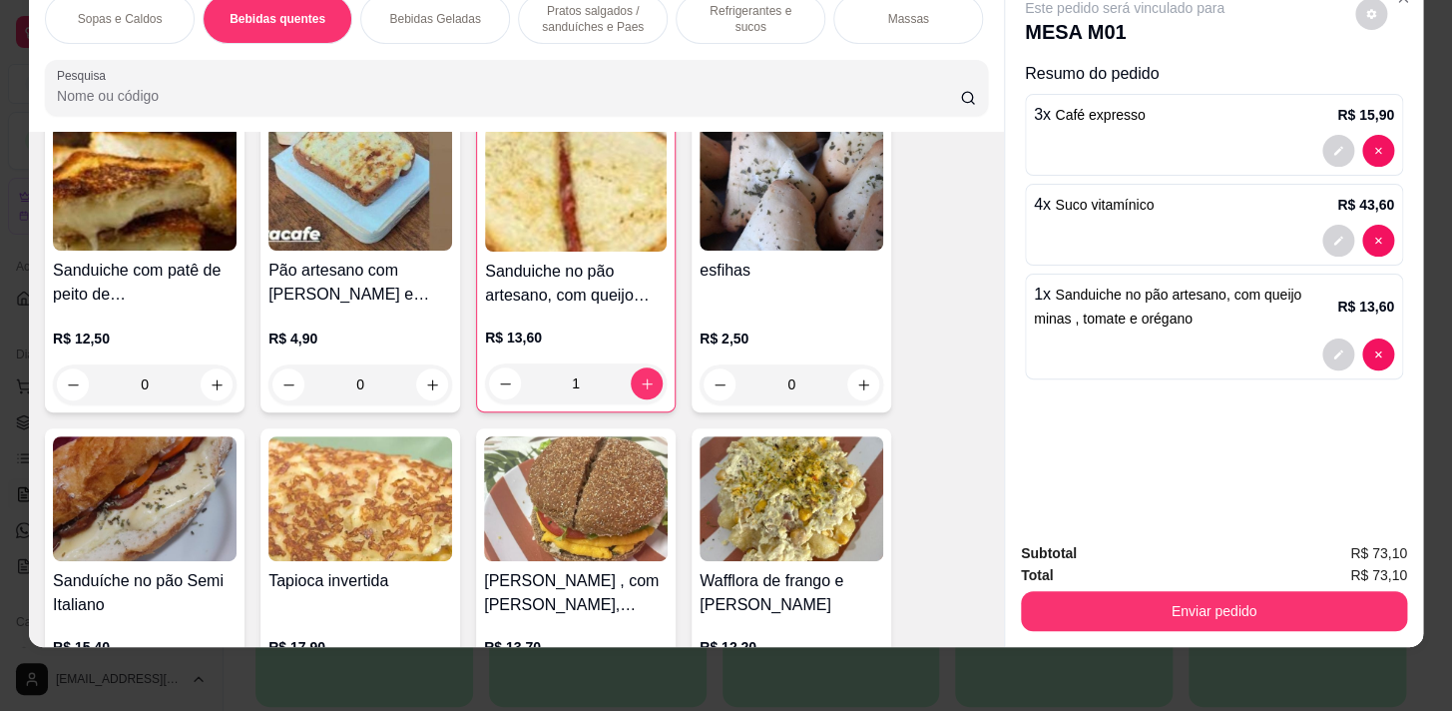
scroll to position [438, 0]
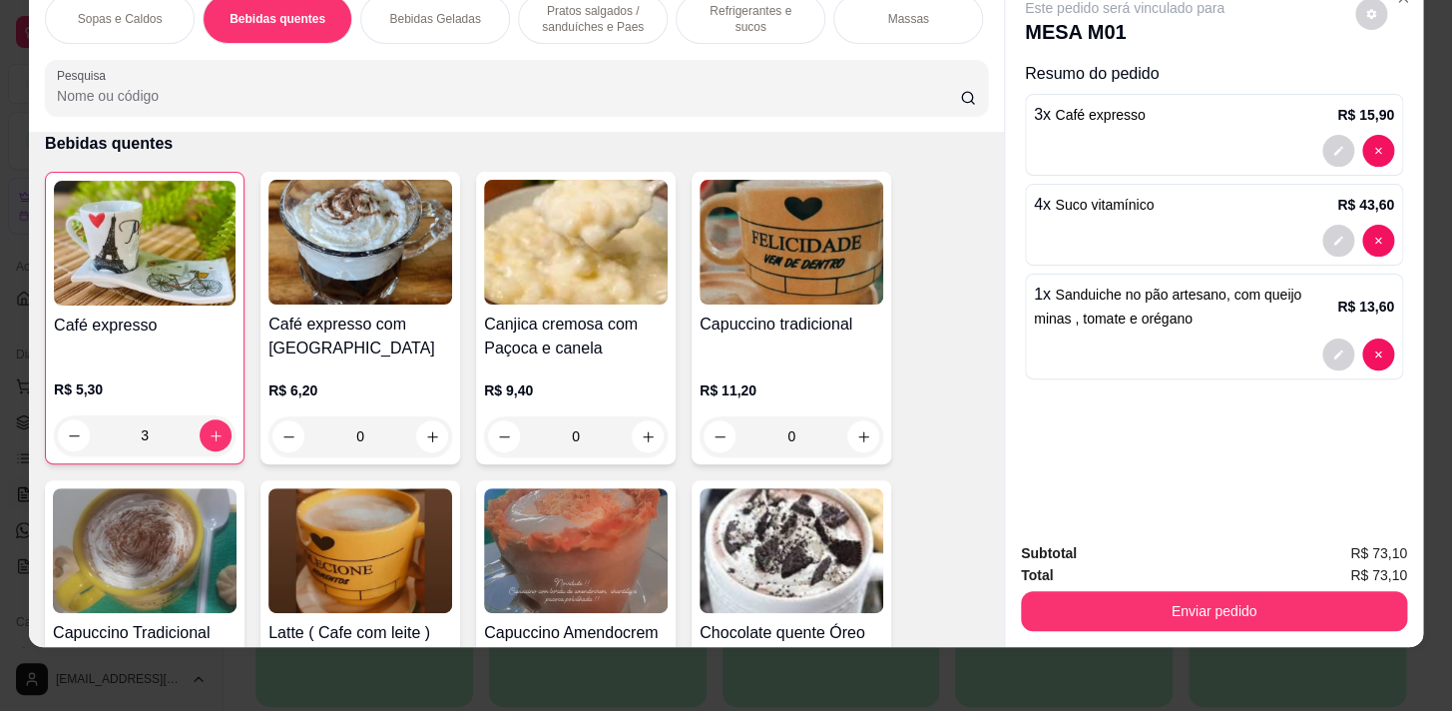
click at [408, 11] on p "Bebidas Geladas" at bounding box center [434, 19] width 91 height 16
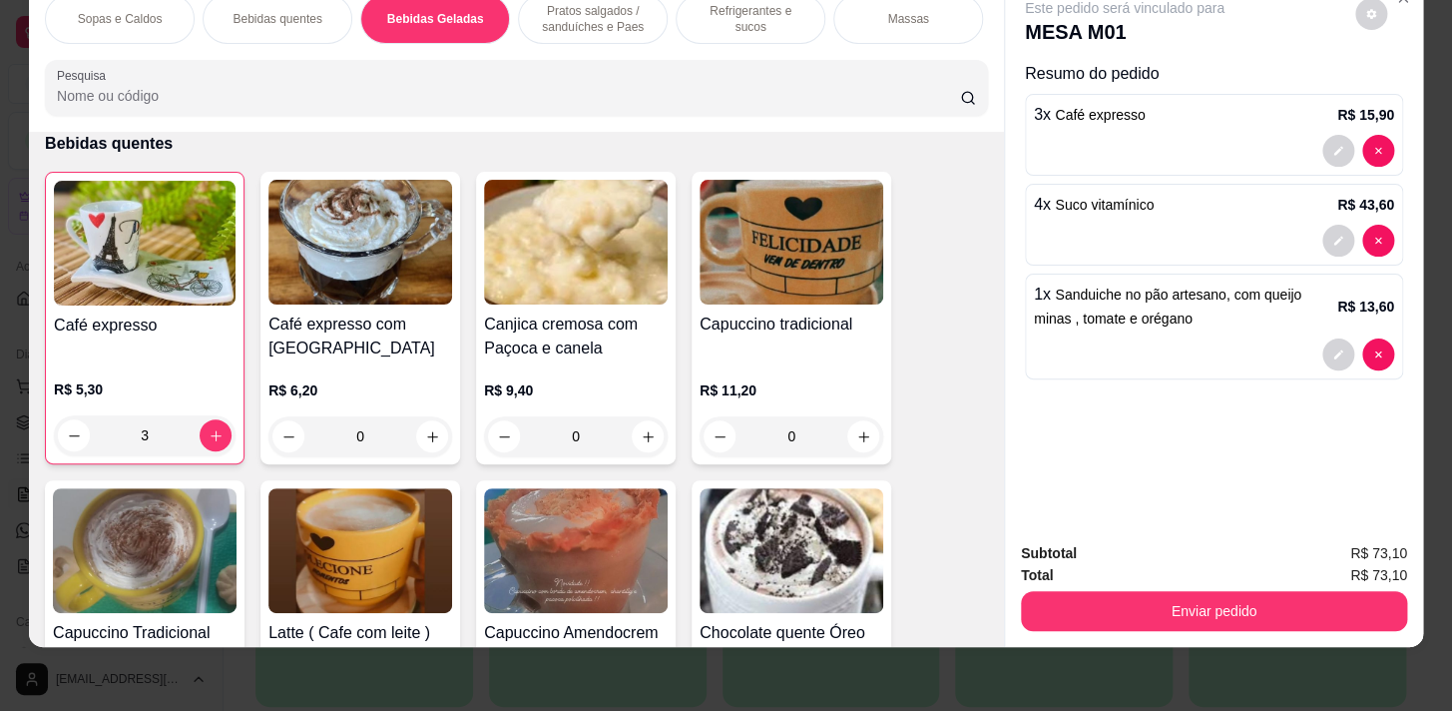
scroll to position [2612, 0]
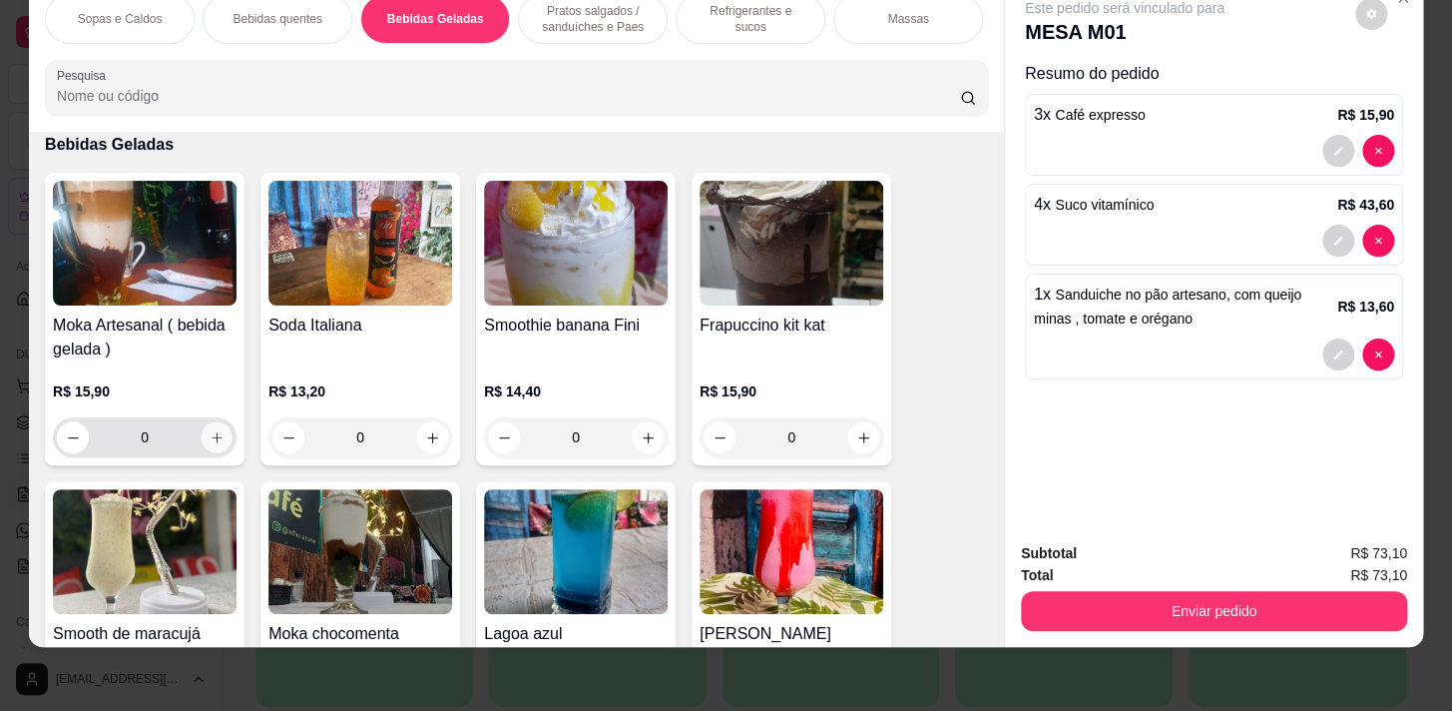
click at [210, 435] on icon "increase-product-quantity" at bounding box center [217, 437] width 15 height 15
type input "1"
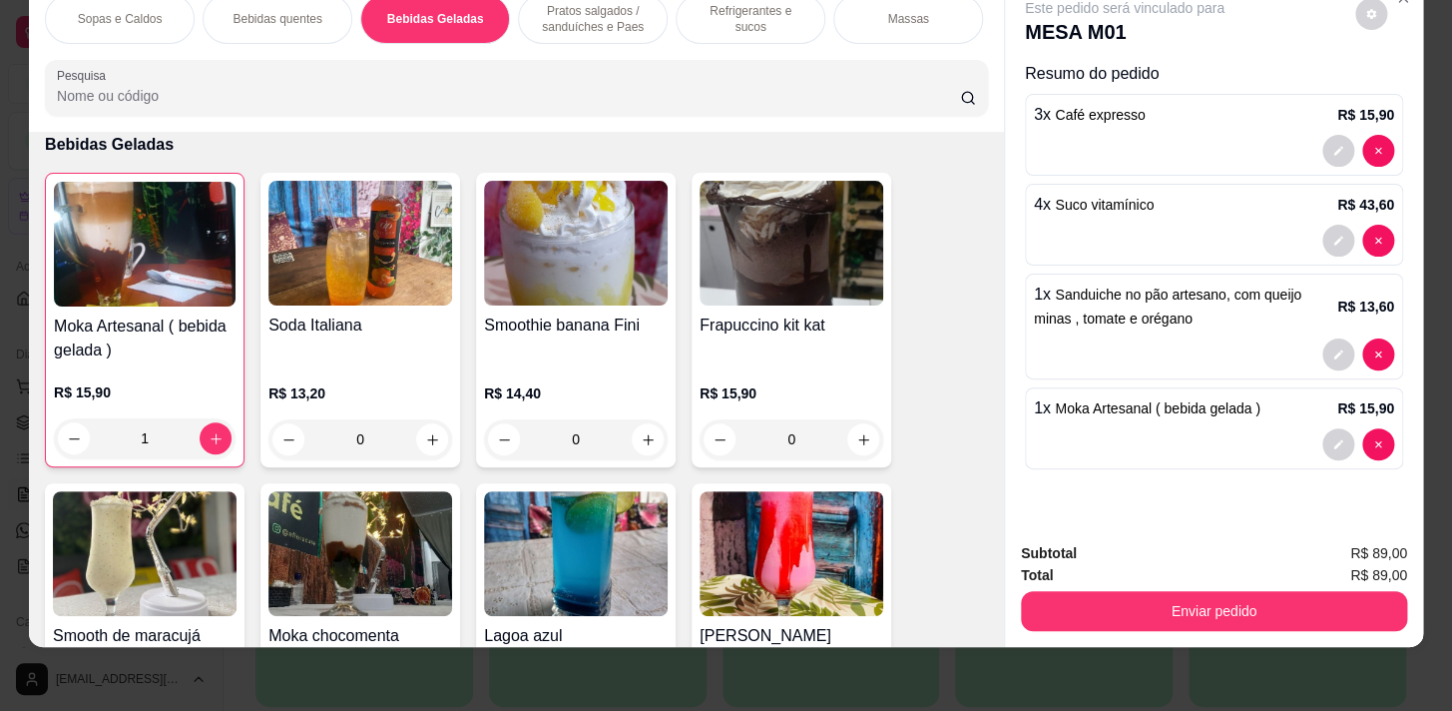
drag, startPoint x: 287, startPoint y: 21, endPoint x: 285, endPoint y: 32, distance: 11.2
click at [288, 21] on div "Bebidas quentes" at bounding box center [278, 19] width 150 height 50
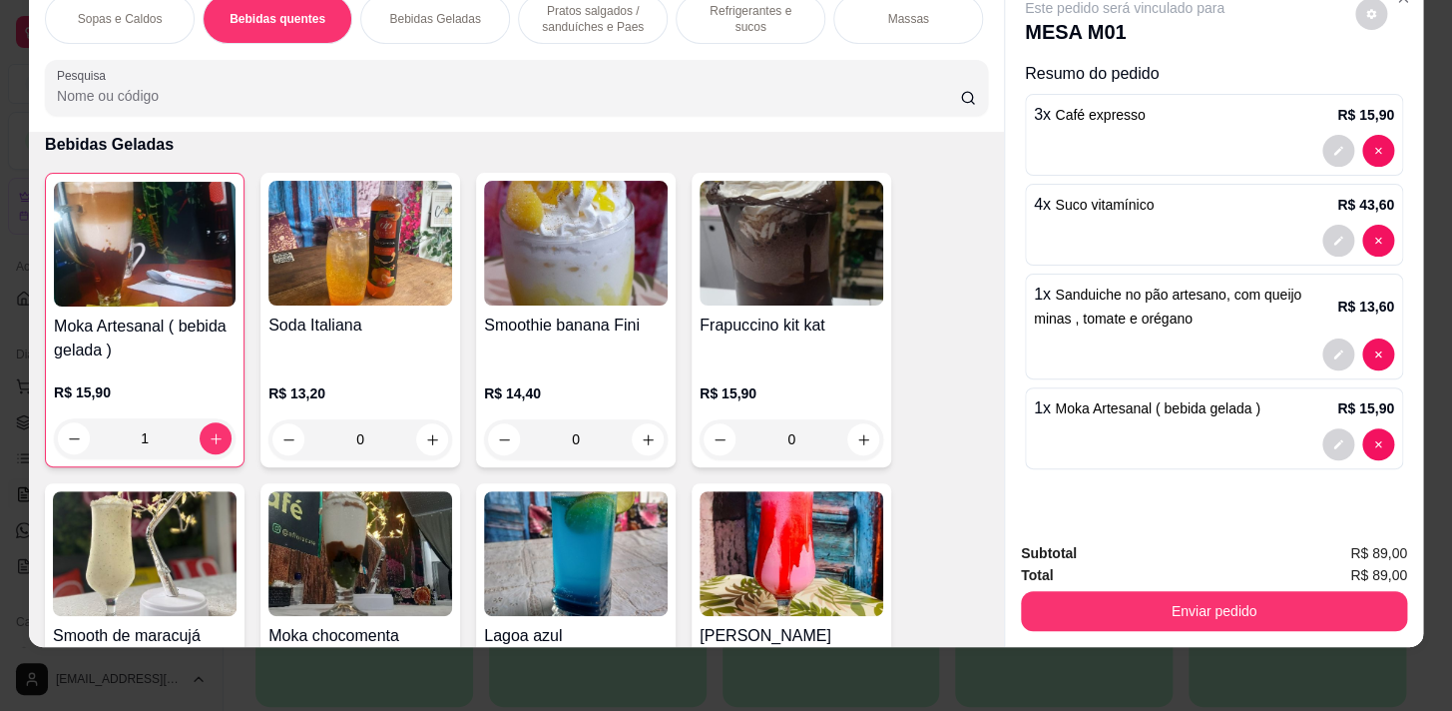
scroll to position [438, 0]
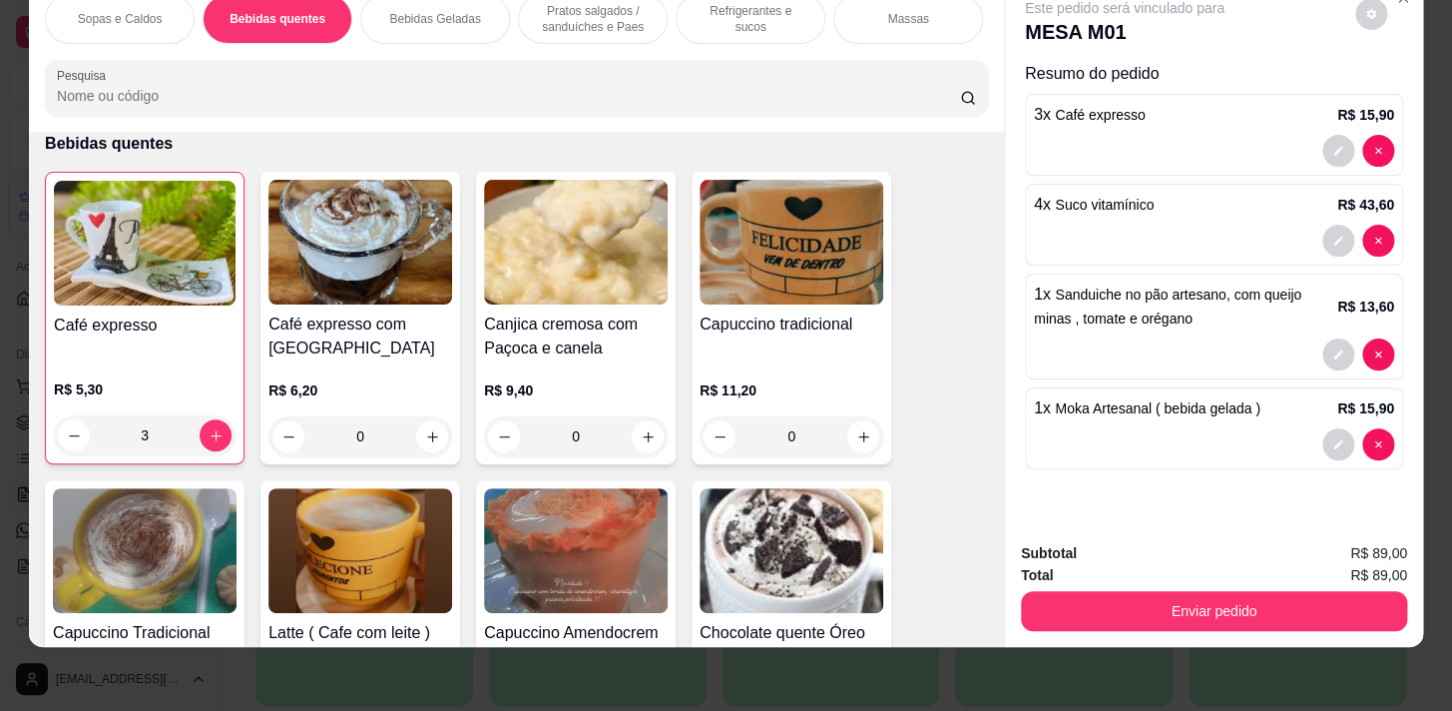
click at [132, 11] on p "Sopas e Caldos" at bounding box center [120, 19] width 85 height 16
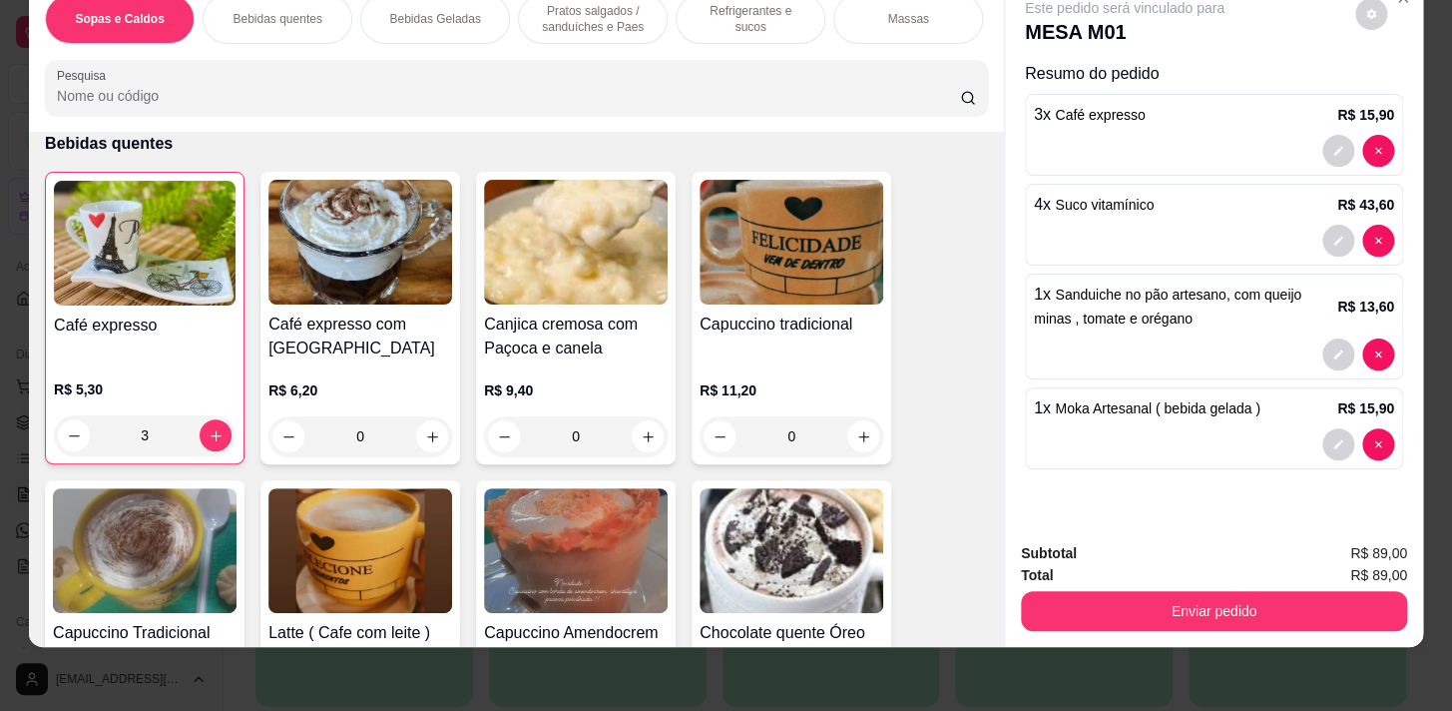
scroll to position [90, 0]
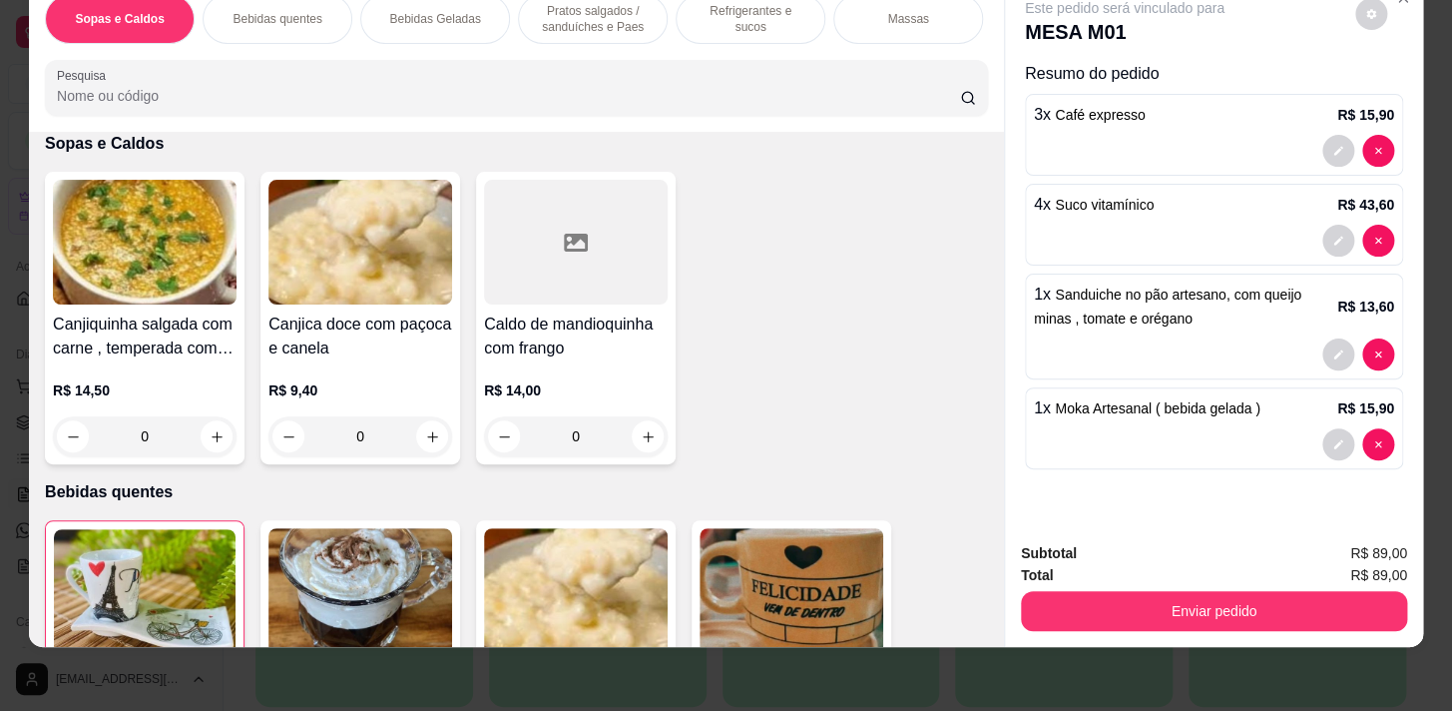
click at [535, 12] on p "Pratos salgados / sanduíches e Paes" at bounding box center [593, 19] width 116 height 32
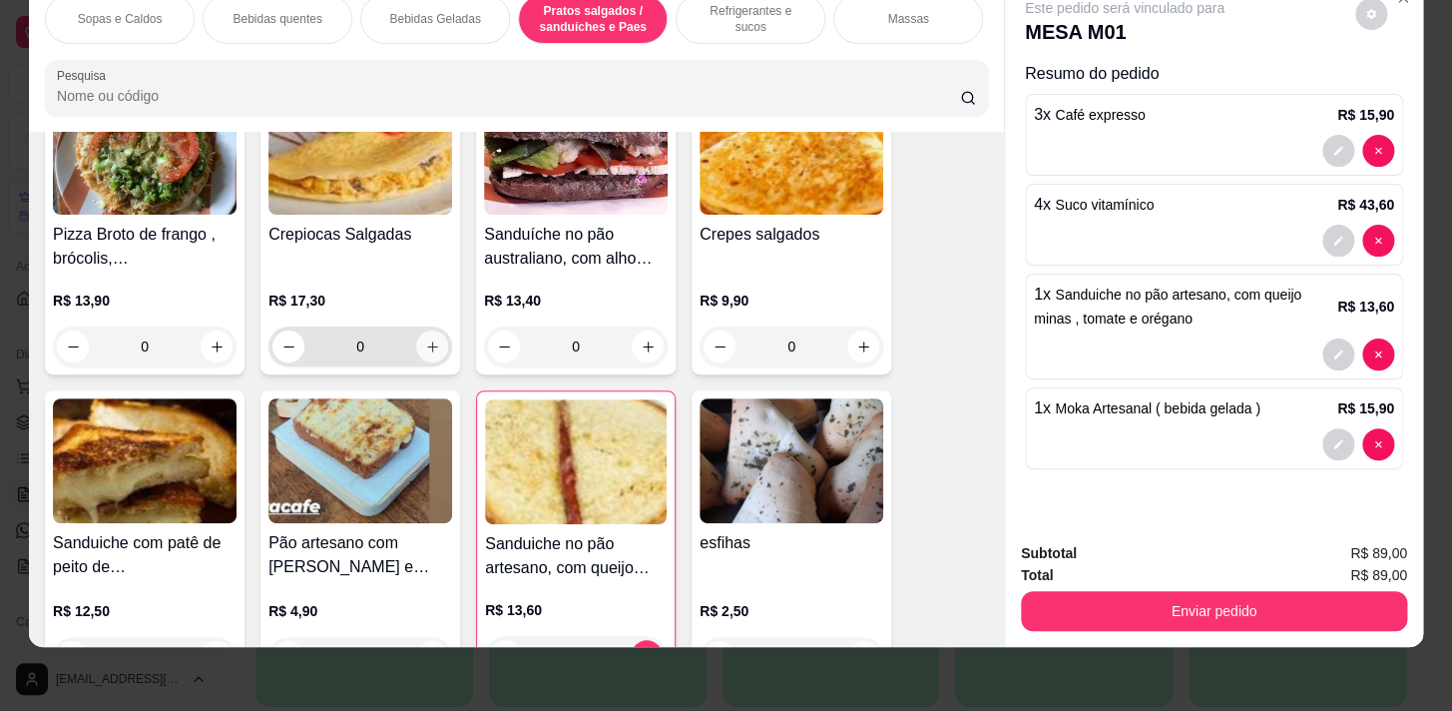
scroll to position [4765, 0]
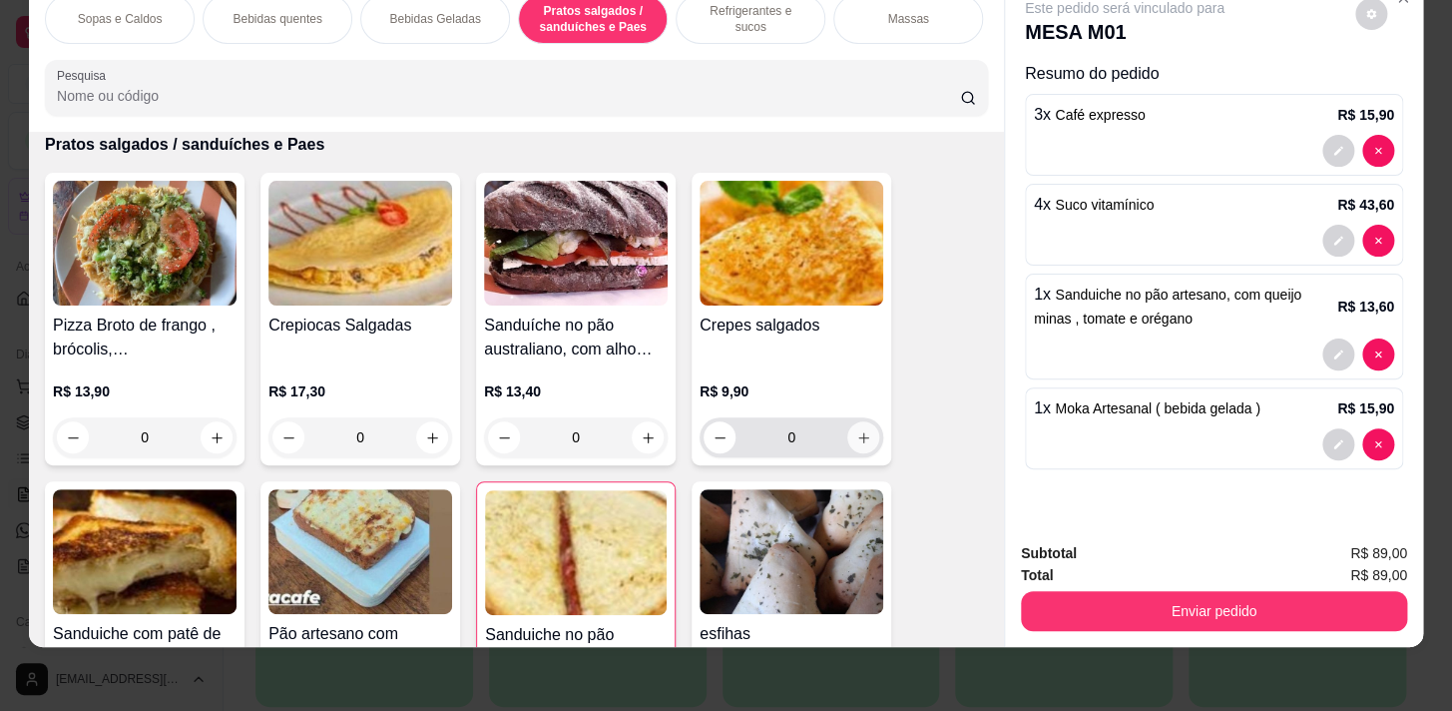
click at [860, 431] on icon "increase-product-quantity" at bounding box center [863, 437] width 15 height 15
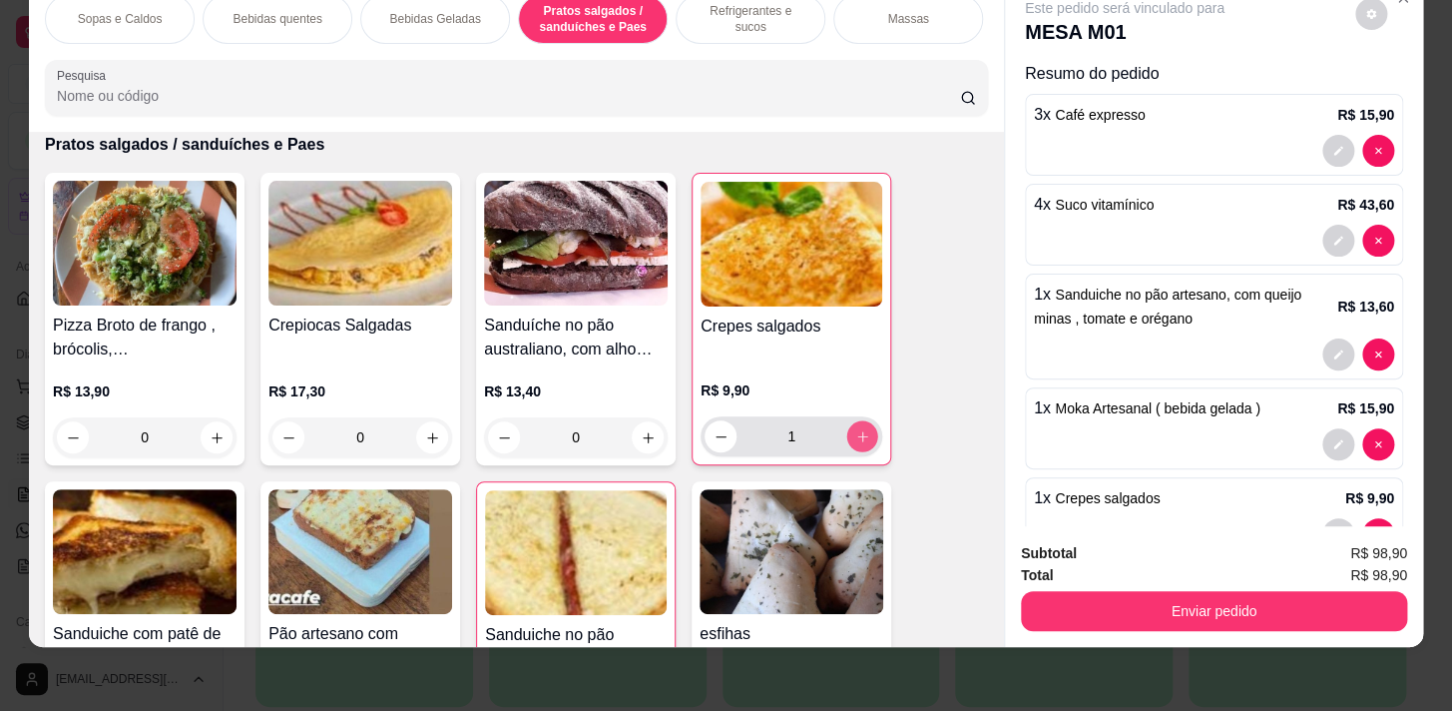
click at [858, 431] on icon "increase-product-quantity" at bounding box center [862, 436] width 15 height 15
type input "2"
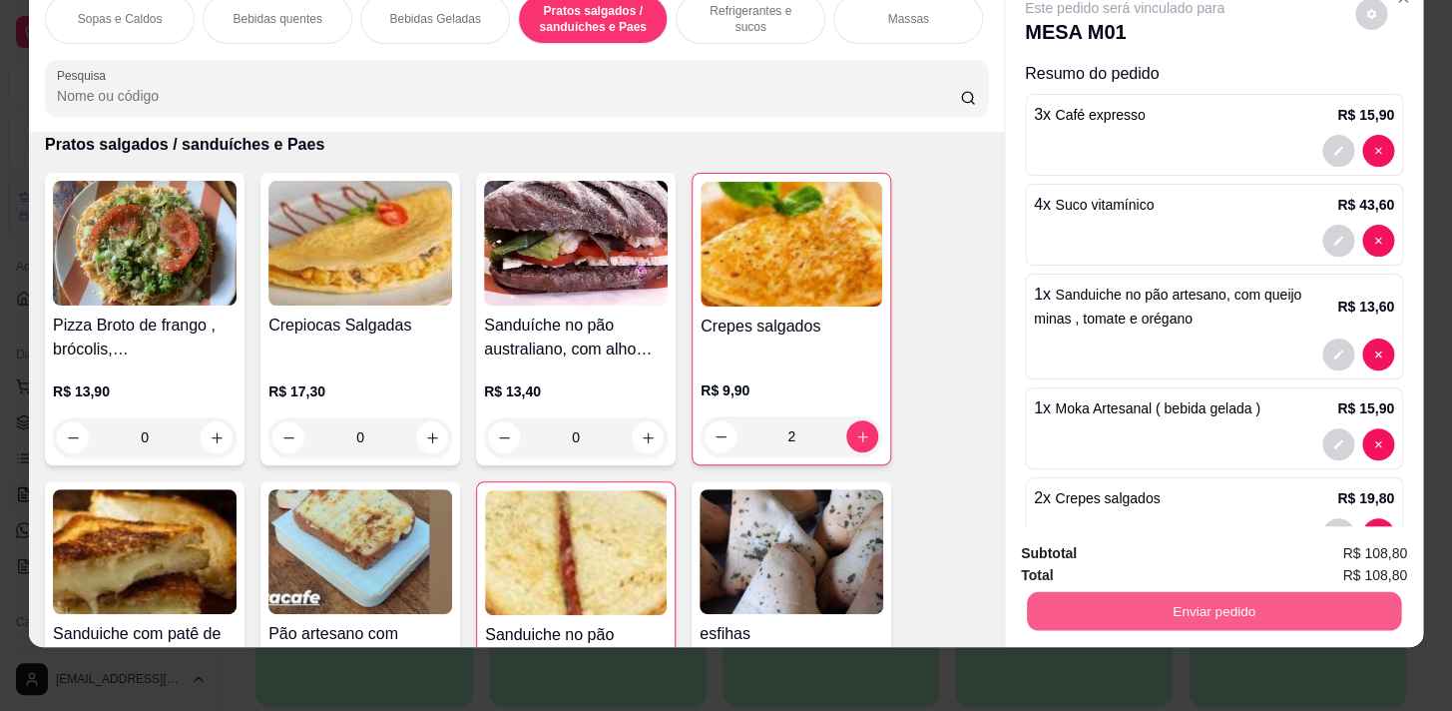
click at [1193, 591] on button "Enviar pedido" at bounding box center [1214, 610] width 374 height 39
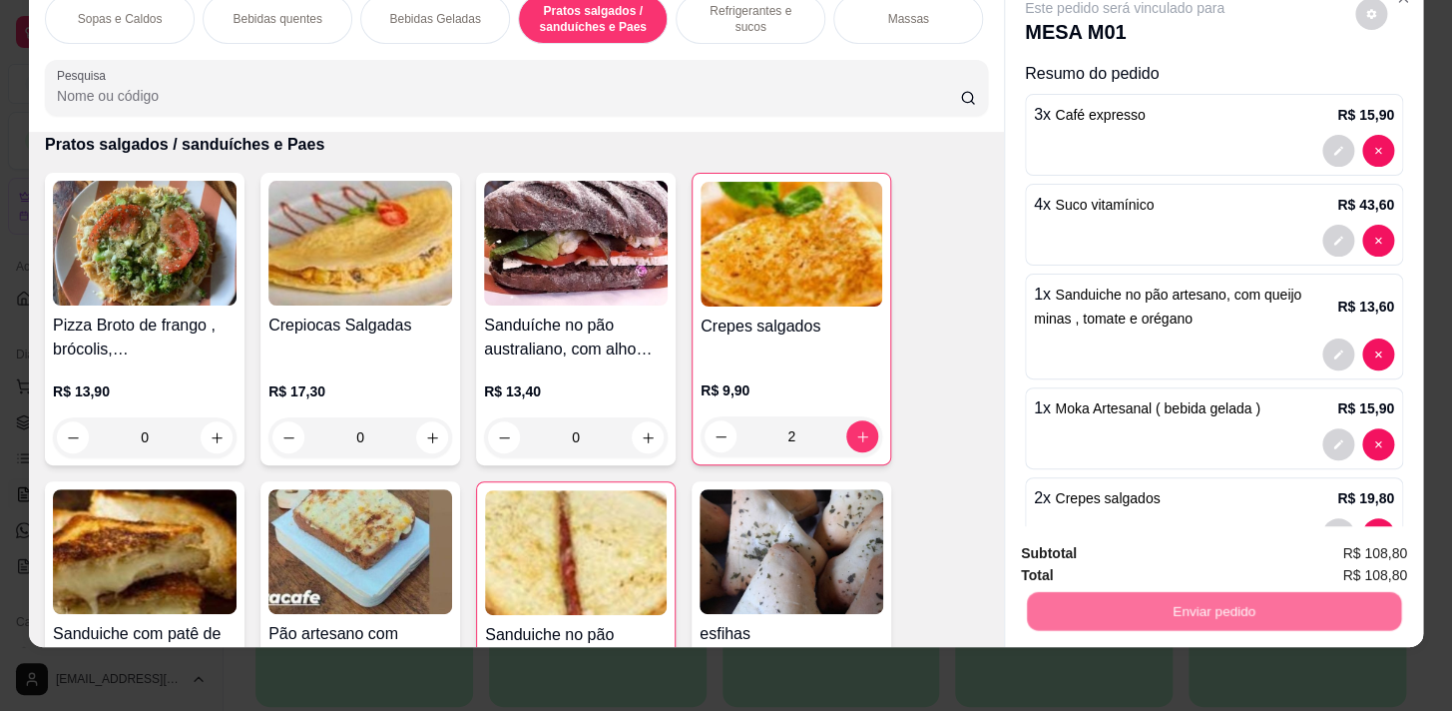
click at [1156, 545] on button "Não registrar e enviar pedido" at bounding box center [1148, 549] width 208 height 38
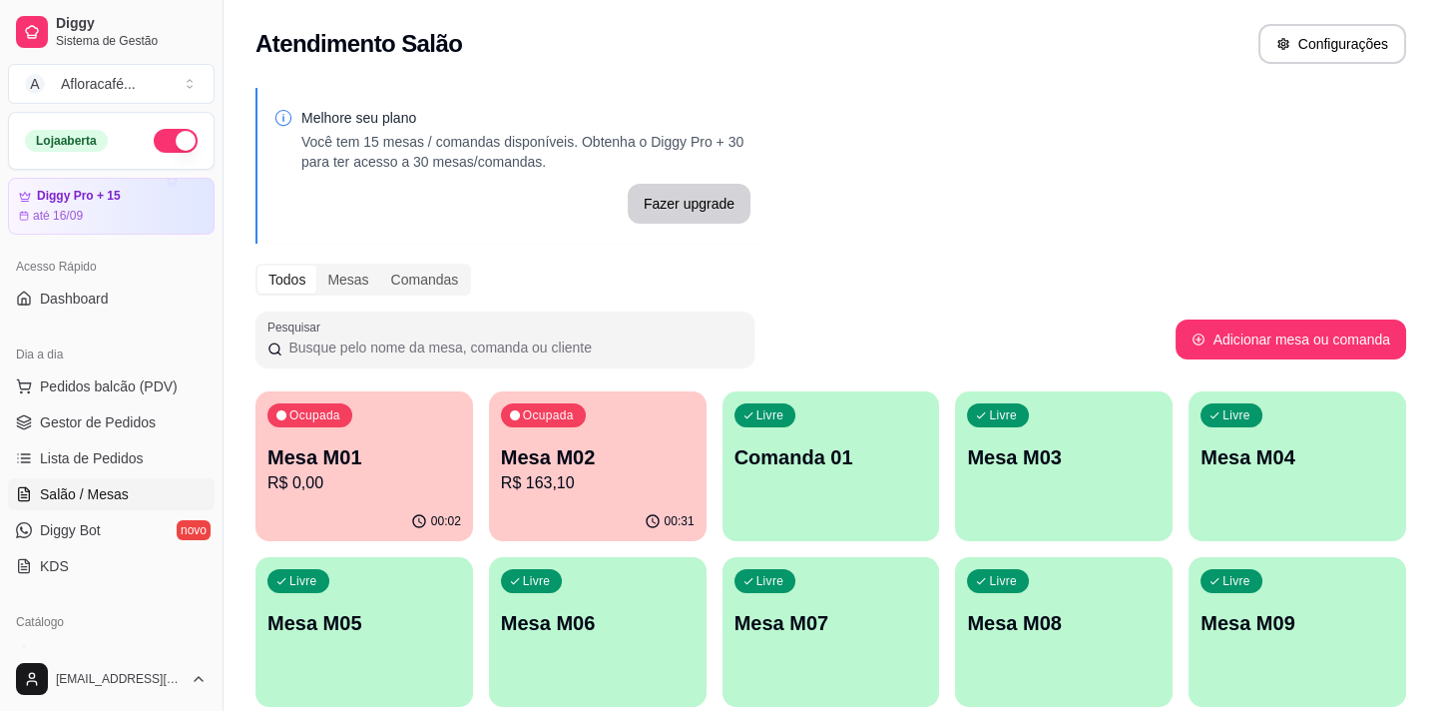
click at [512, 471] on p "R$ 163,10" at bounding box center [598, 483] width 194 height 24
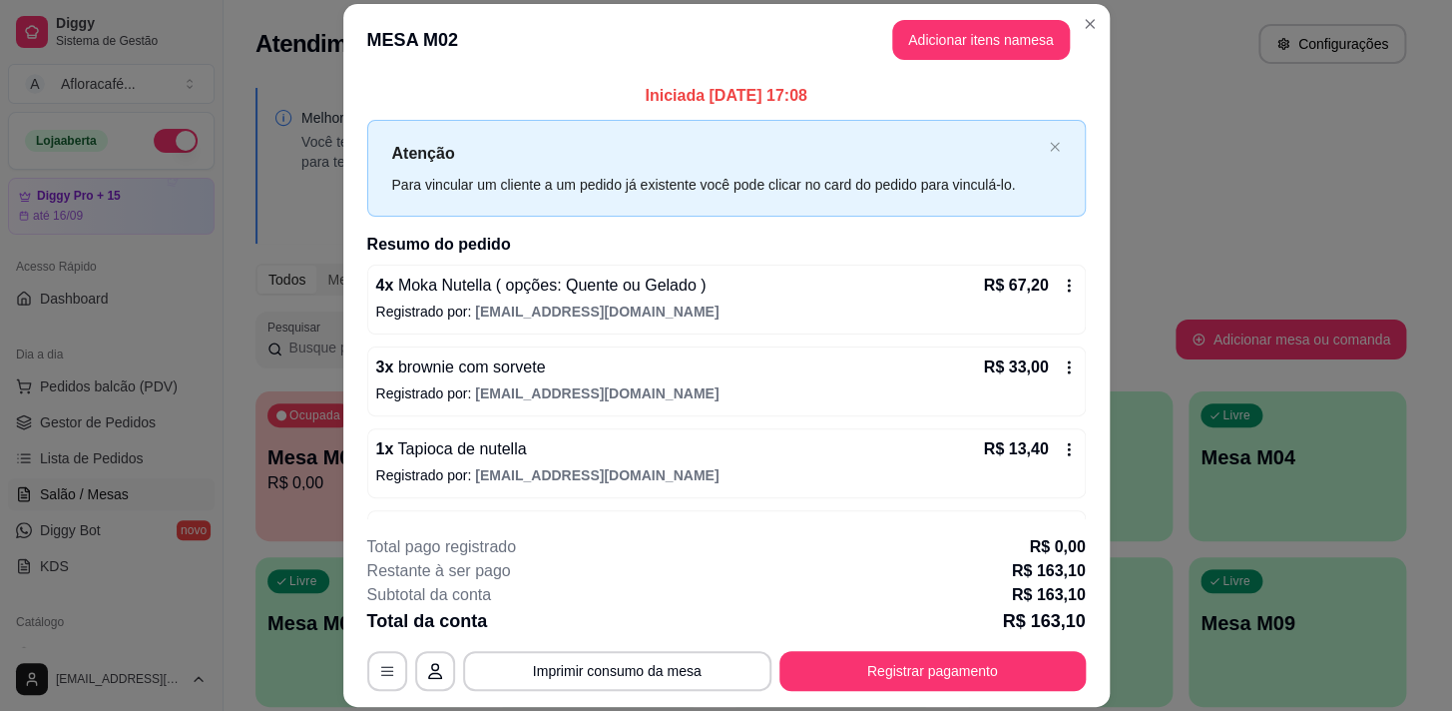
drag, startPoint x: 965, startPoint y: 12, endPoint x: 956, endPoint y: 45, distance: 34.1
click at [966, 13] on header "MESA M02 Adicionar itens na mesa" at bounding box center [726, 40] width 767 height 72
click at [956, 45] on button "Adicionar itens na mesa" at bounding box center [981, 39] width 172 height 39
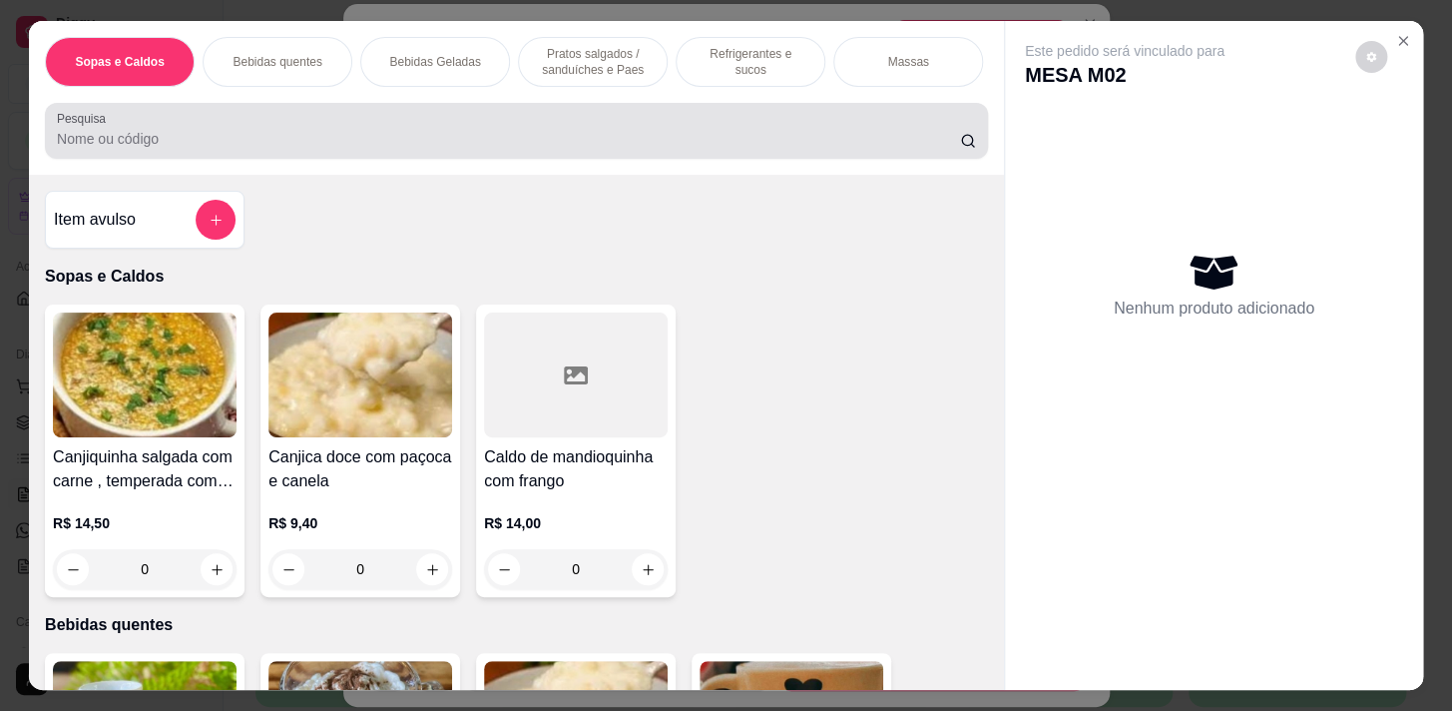
click at [610, 123] on div at bounding box center [516, 131] width 919 height 40
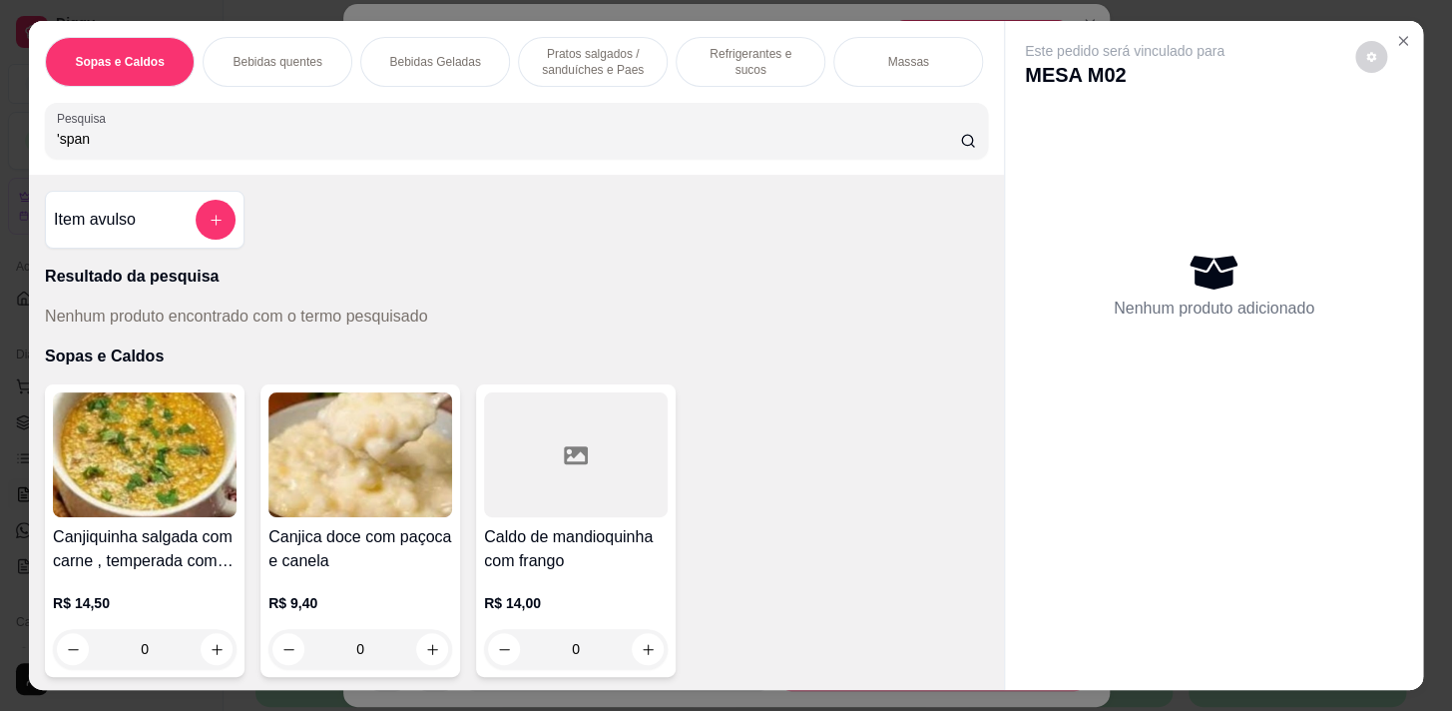
type input "'span"
drag, startPoint x: 375, startPoint y: 60, endPoint x: 208, endPoint y: 200, distance: 218.3
click at [376, 60] on div "Bebidas Geladas" at bounding box center [435, 62] width 150 height 50
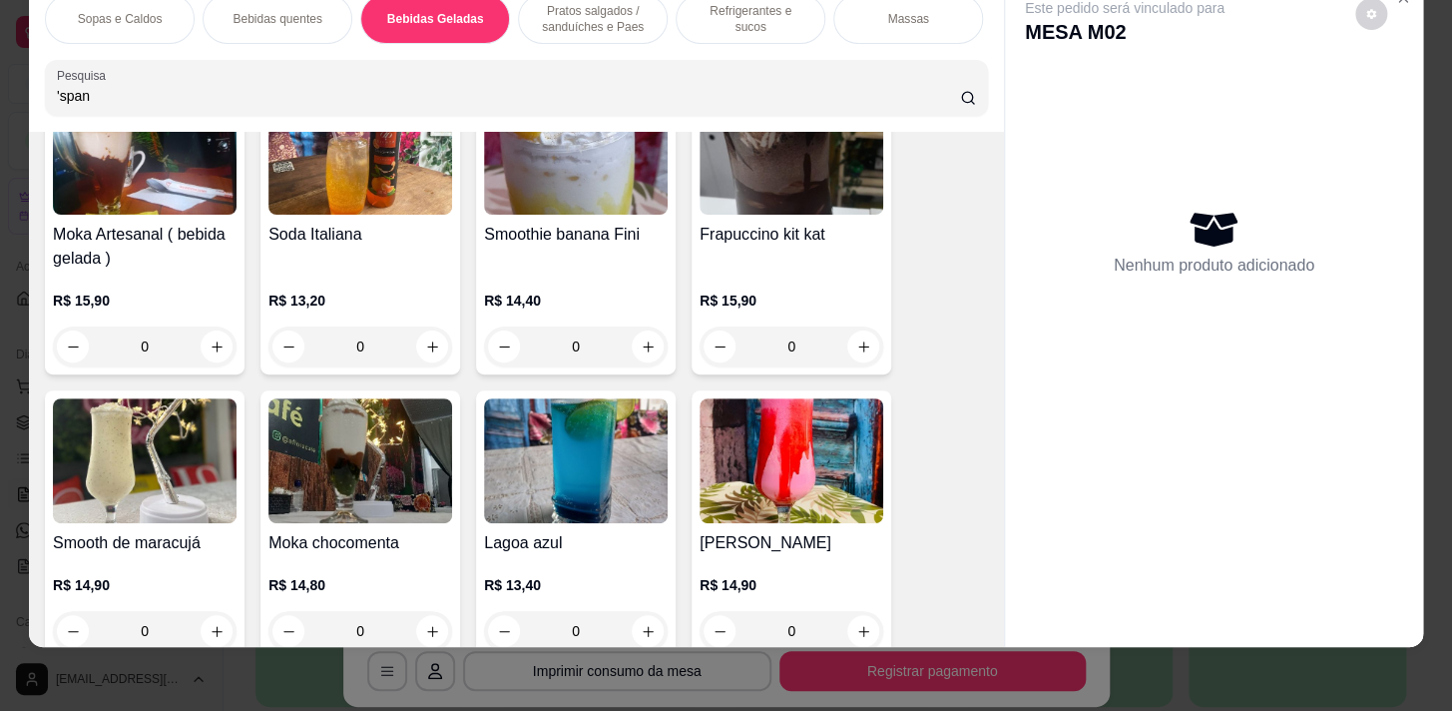
scroll to position [0, 784]
click at [764, 14] on p "Pratos Doces e sobremesas" at bounding box center [756, 19] width 116 height 32
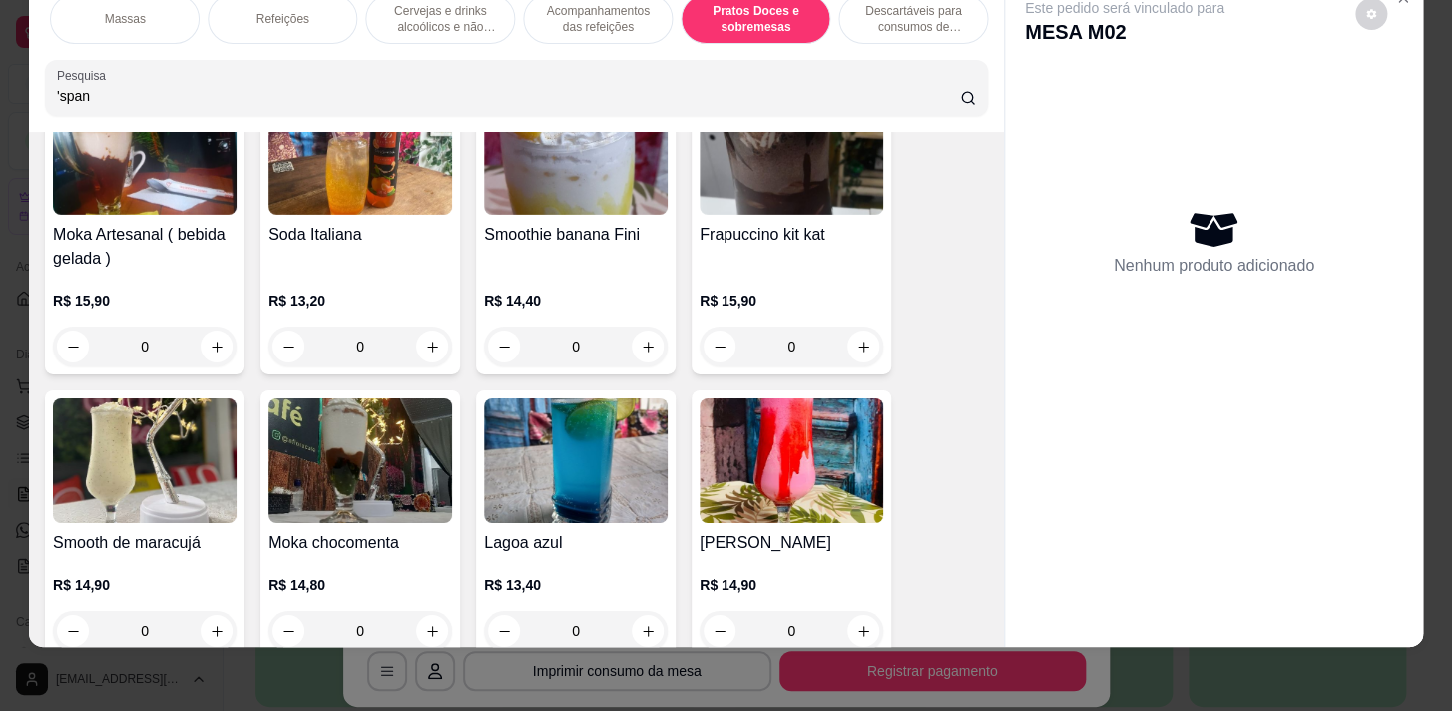
scroll to position [13005, 0]
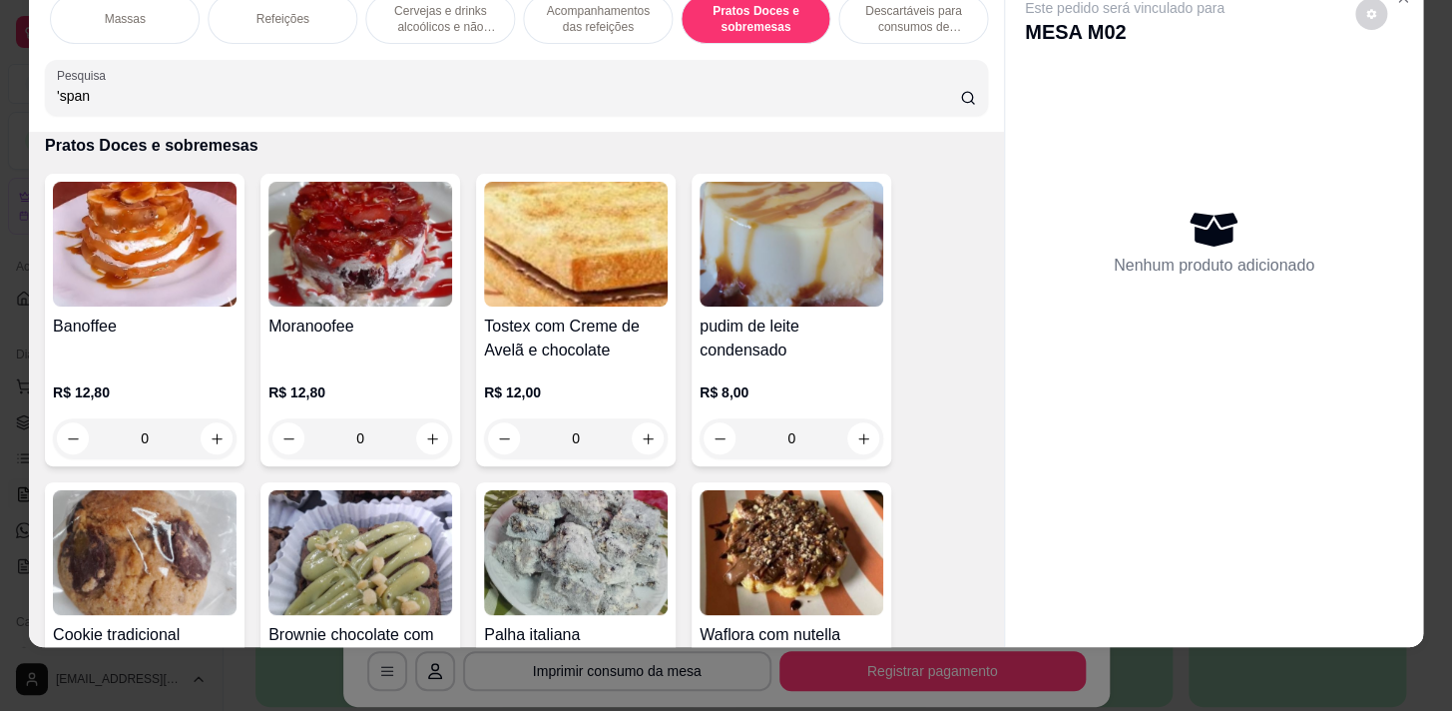
click at [559, 7] on p "Acompanhamentos das refeições" at bounding box center [598, 19] width 116 height 32
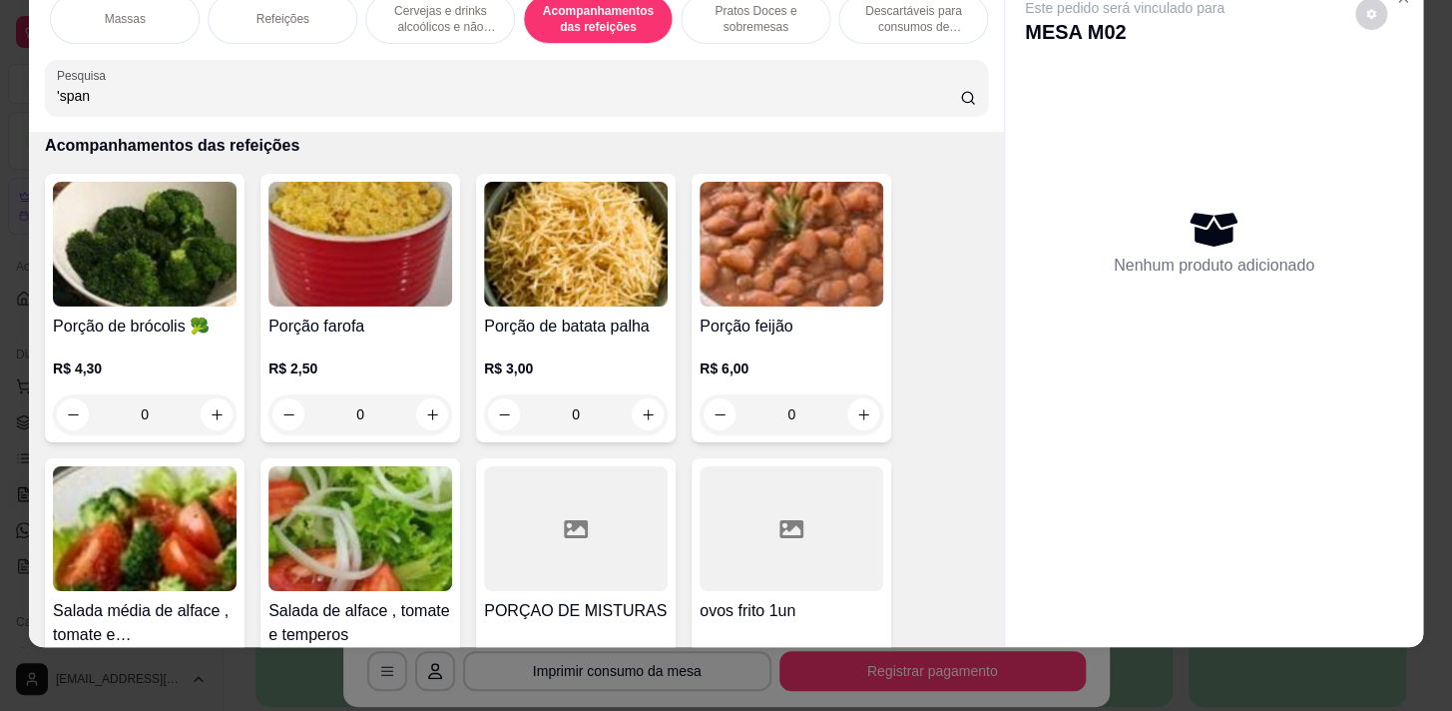
click at [462, 8] on p "Cervejas e drinks alcoólicos e não alcoólicos" at bounding box center [440, 19] width 116 height 32
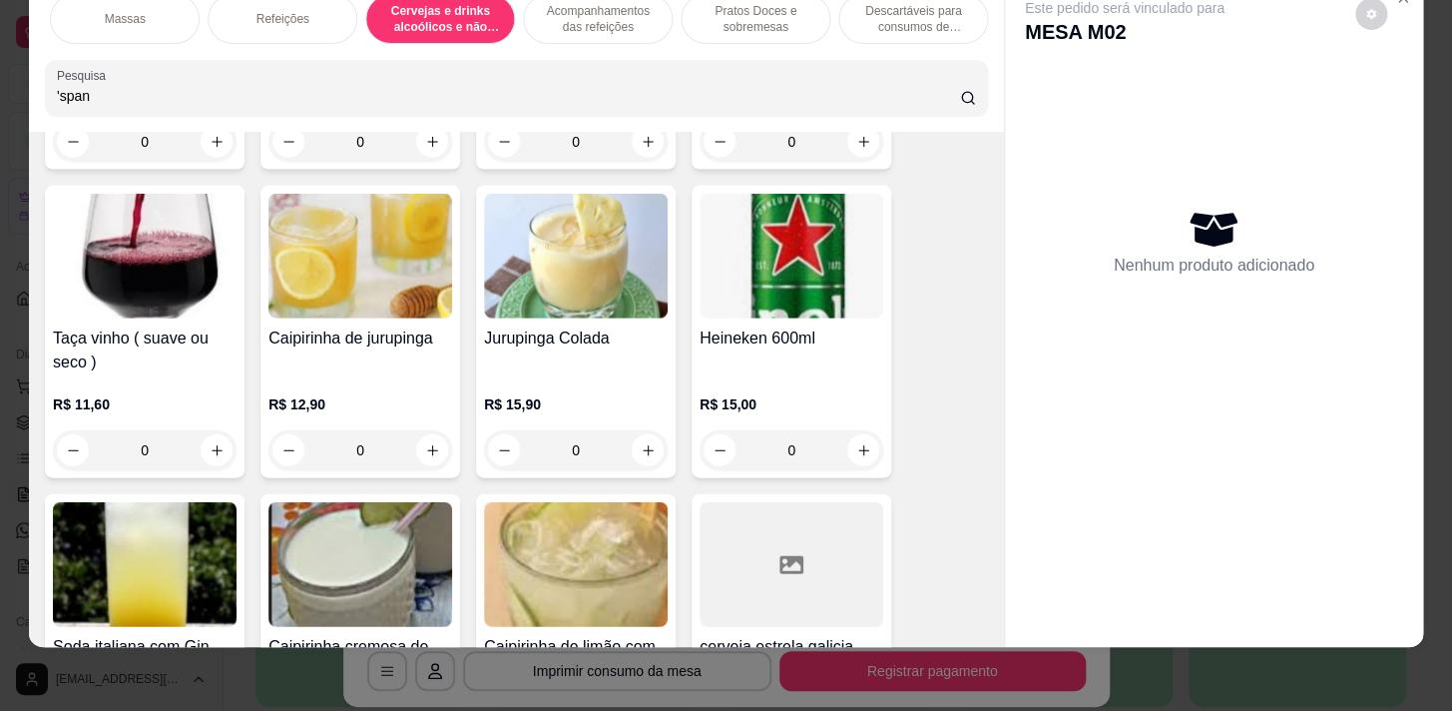
scroll to position [11237, 0]
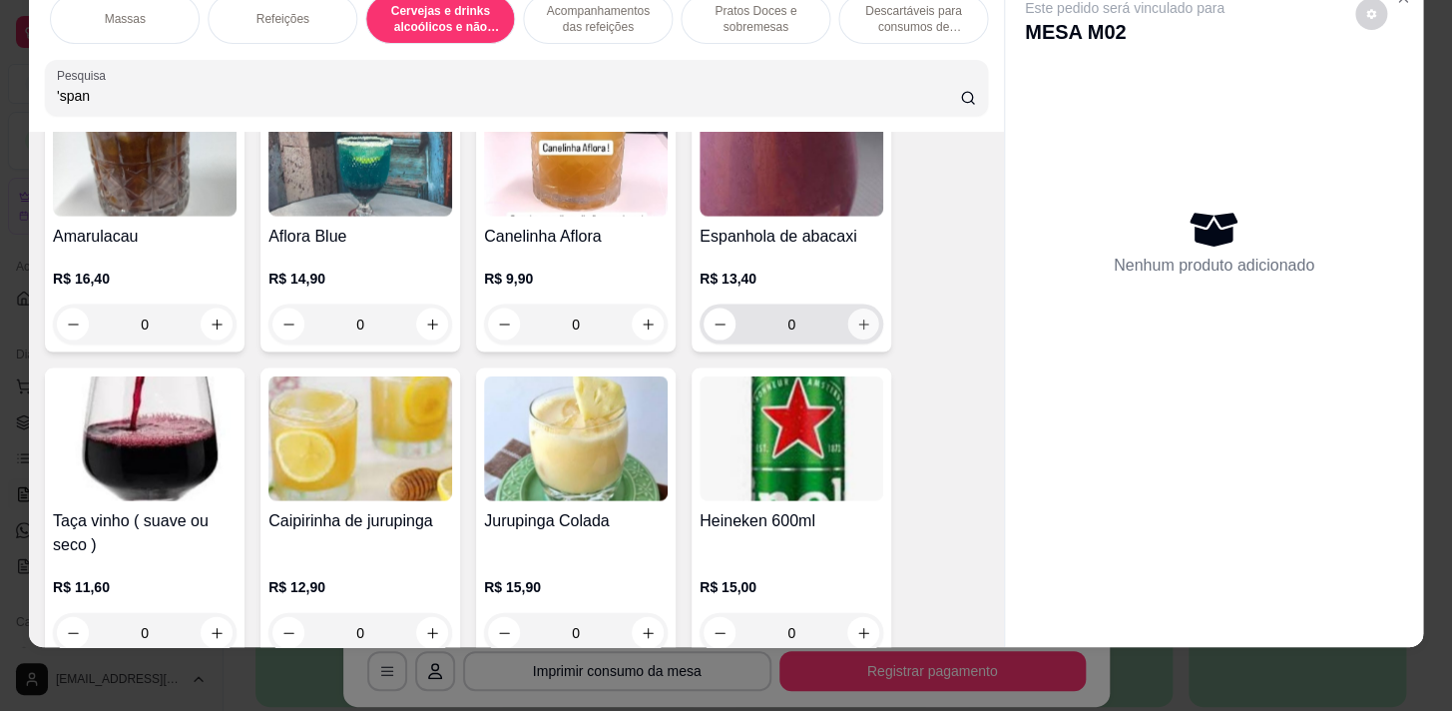
click at [856, 319] on icon "increase-product-quantity" at bounding box center [863, 323] width 15 height 15
type input "1"
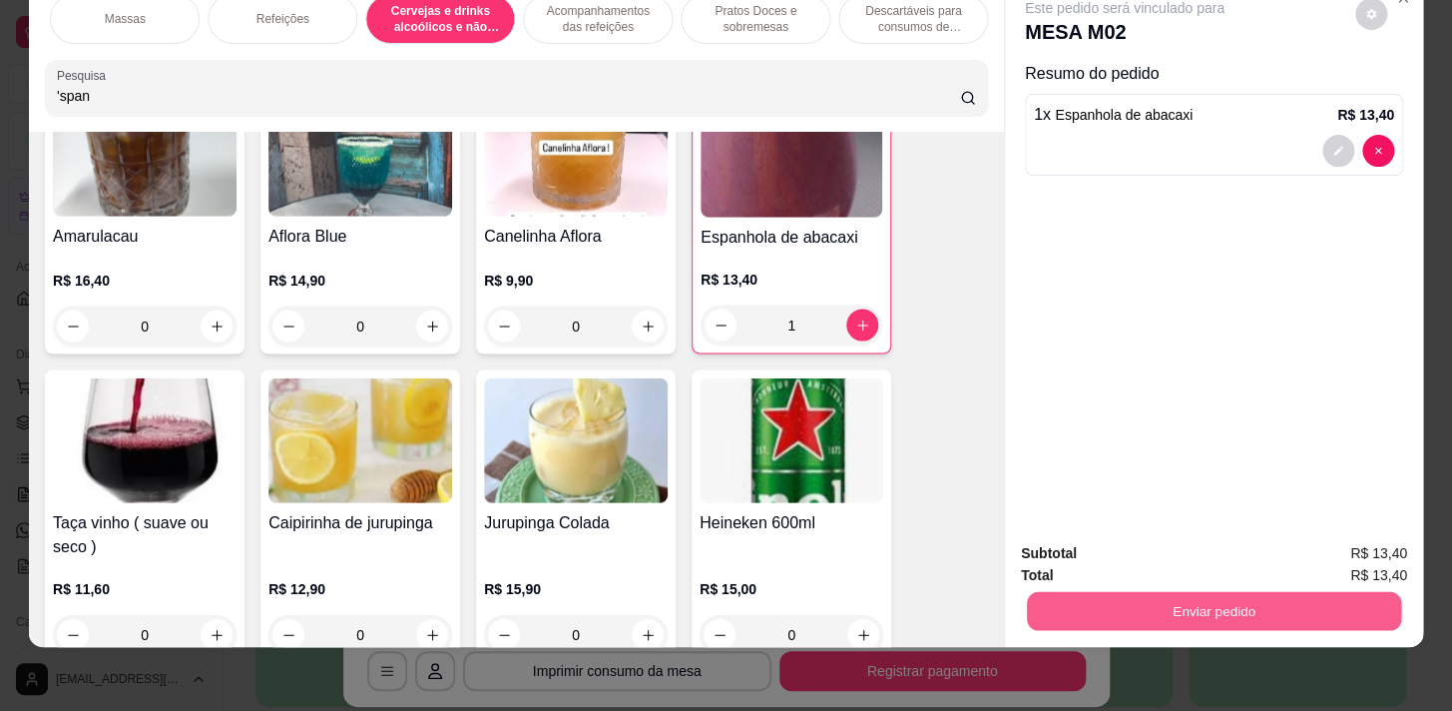
click at [1173, 599] on button "Enviar pedido" at bounding box center [1214, 610] width 374 height 39
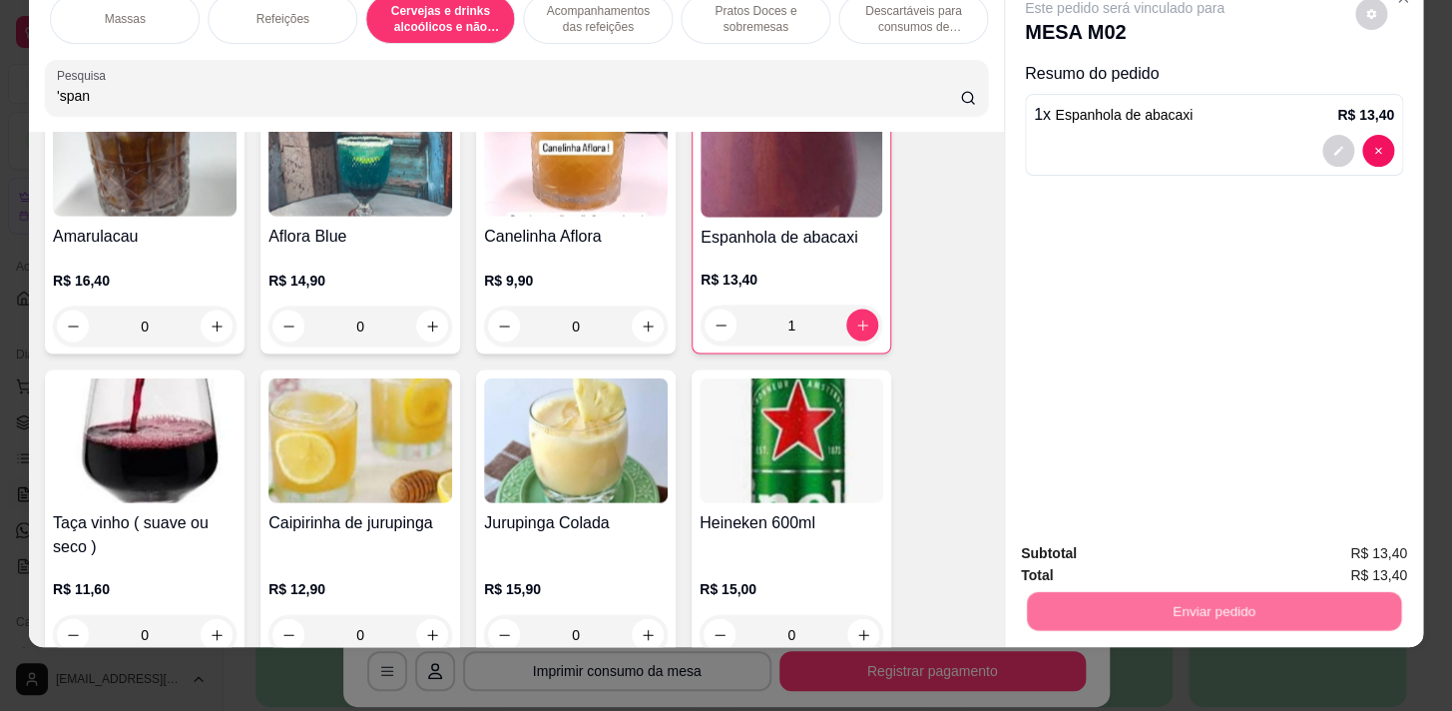
click at [1173, 546] on button "Não registrar e enviar pedido" at bounding box center [1148, 548] width 202 height 37
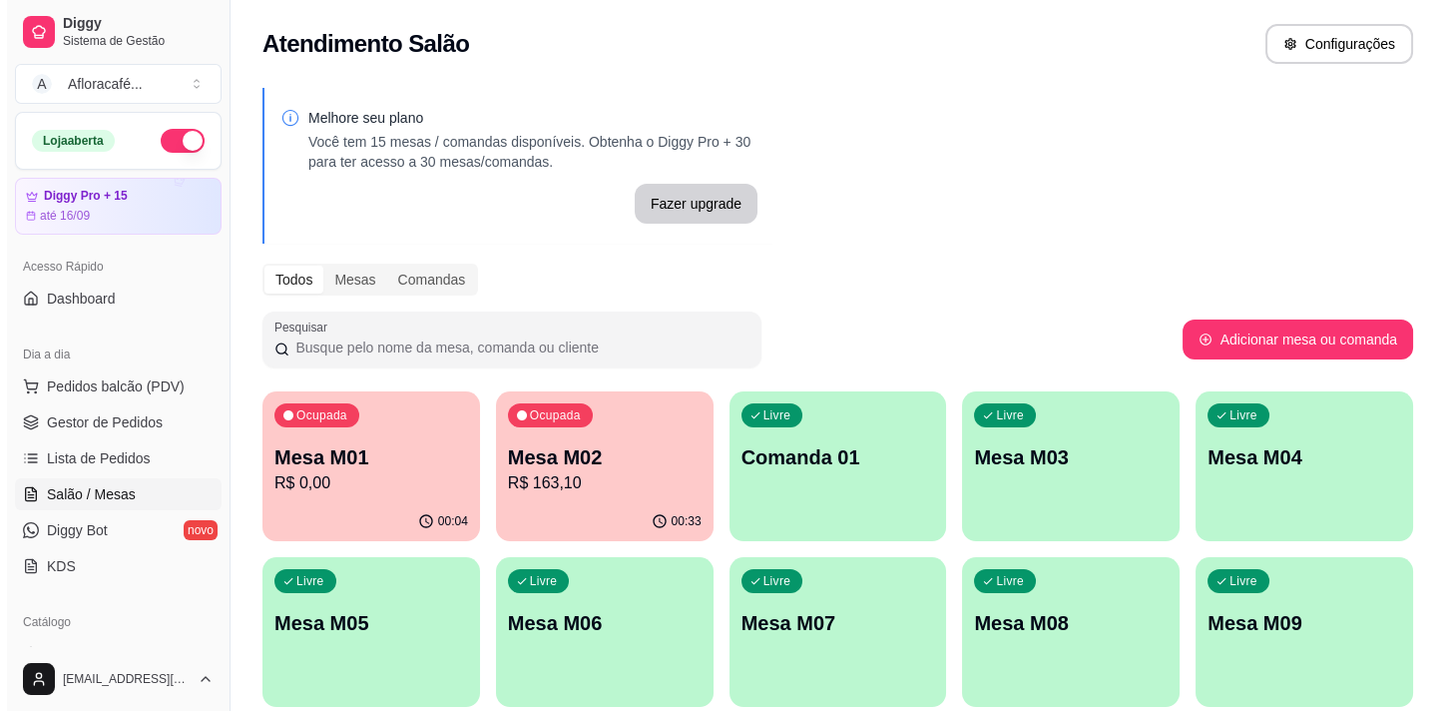
scroll to position [181, 0]
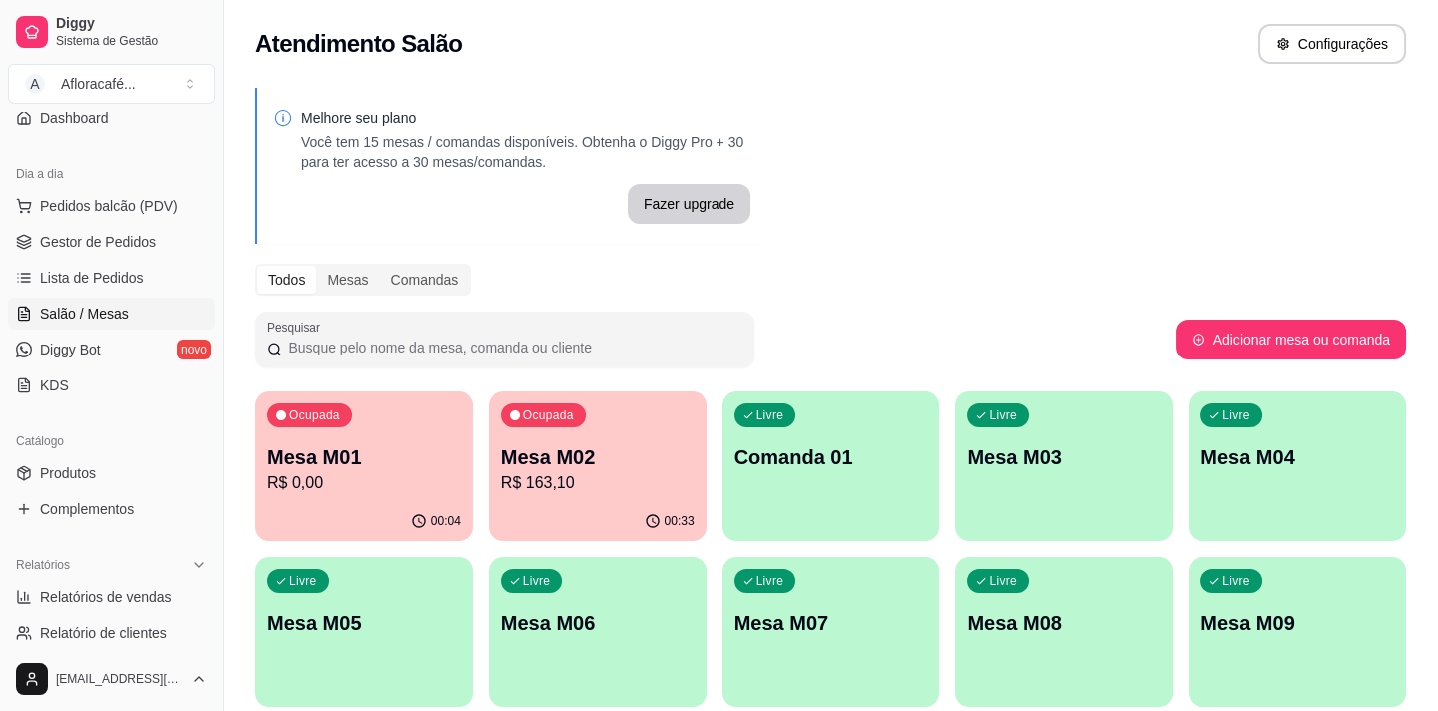
click at [609, 468] on p "Mesa M02" at bounding box center [598, 457] width 194 height 28
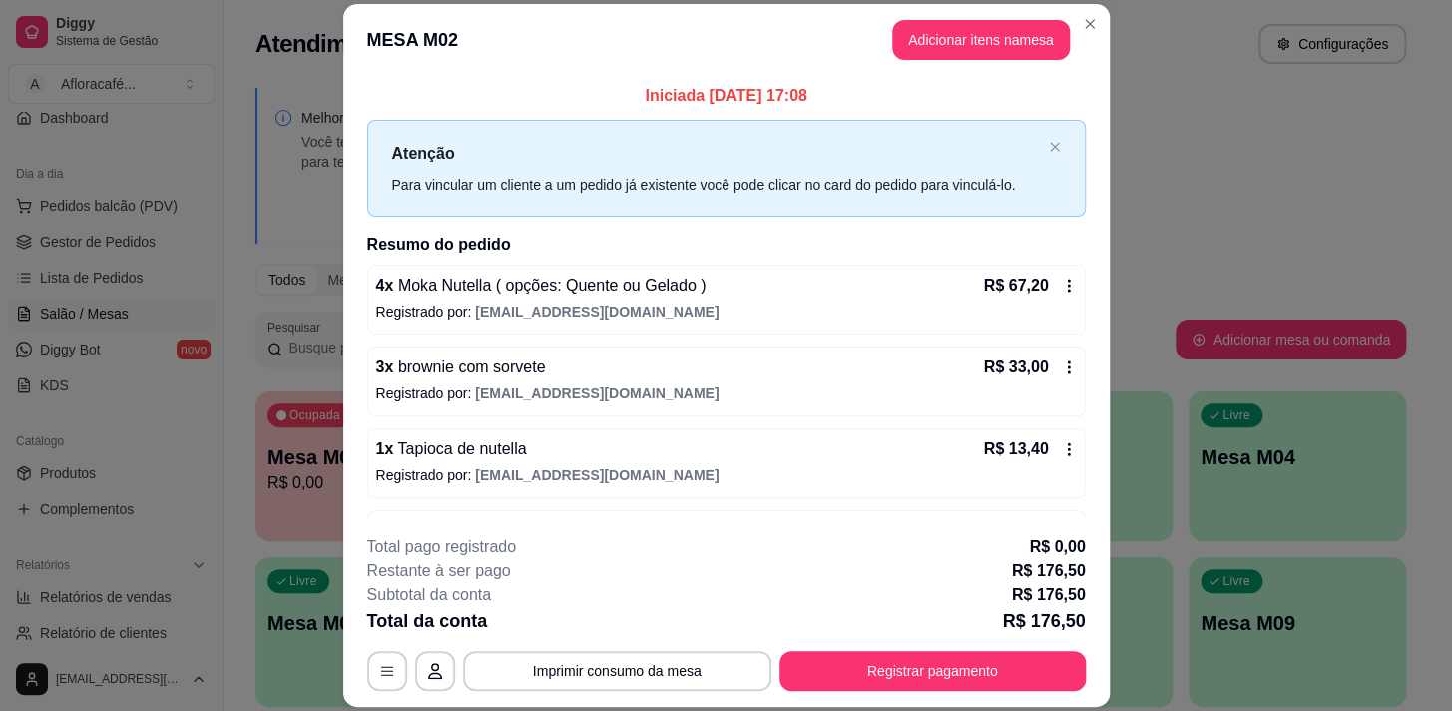
scroll to position [90, 0]
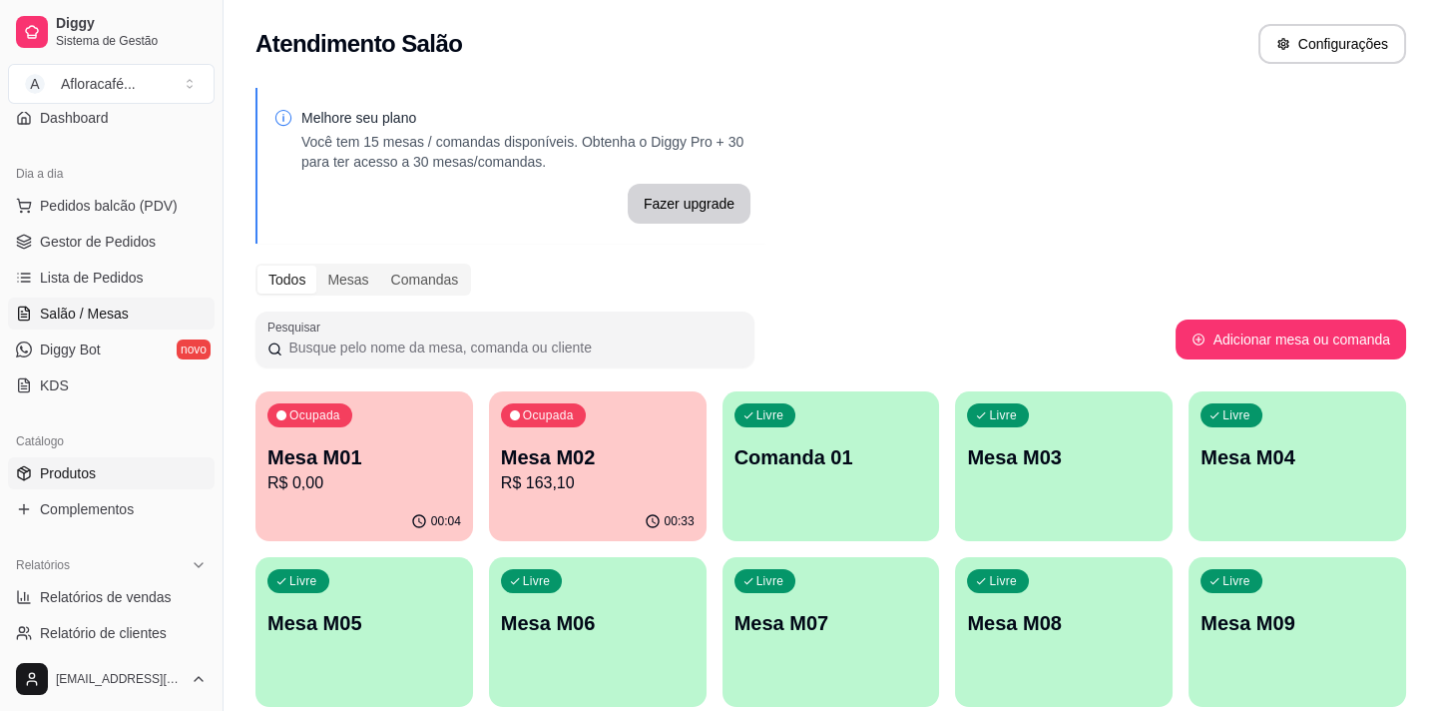
drag, startPoint x: 96, startPoint y: 492, endPoint x: 102, endPoint y: 480, distance: 13.4
click at [97, 493] on link "Complementos" at bounding box center [111, 509] width 207 height 32
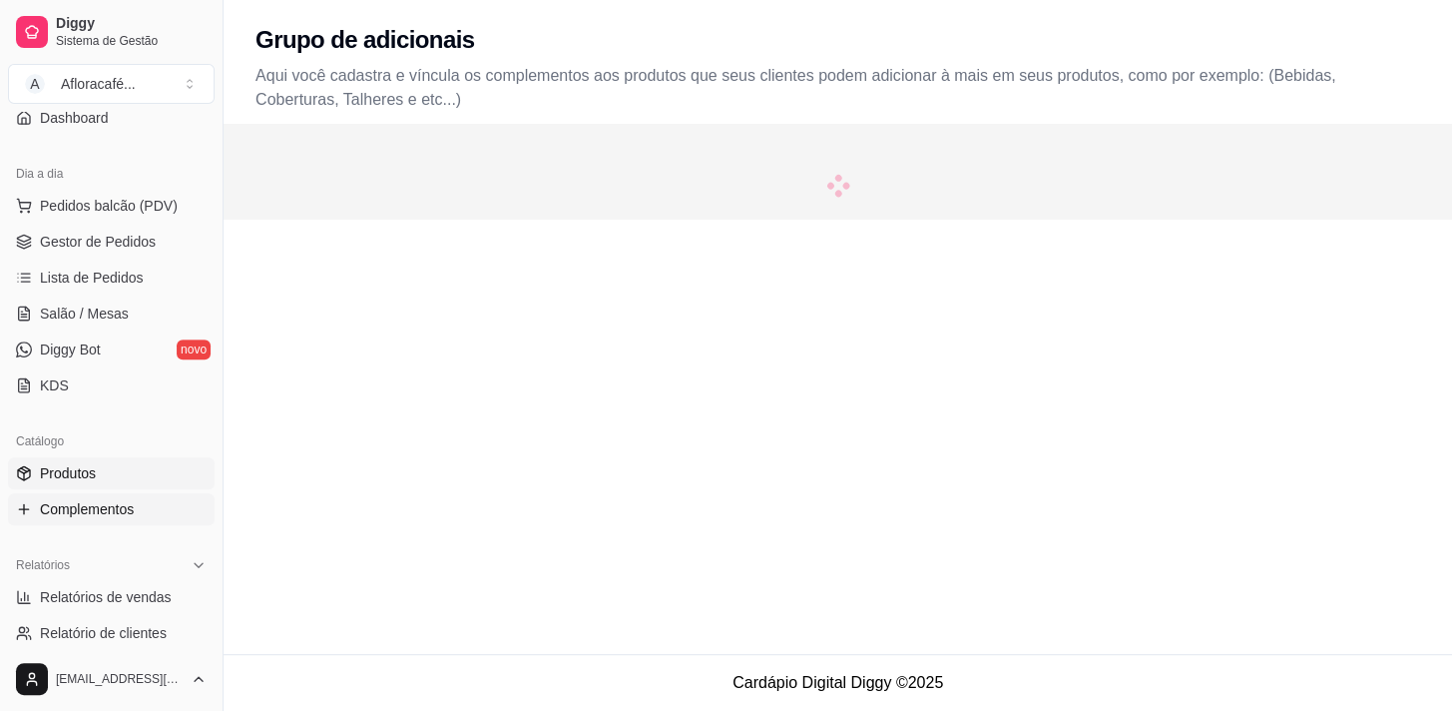
click at [104, 480] on link "Produtos" at bounding box center [111, 473] width 207 height 32
click at [105, 477] on link "Produtos" at bounding box center [111, 473] width 207 height 32
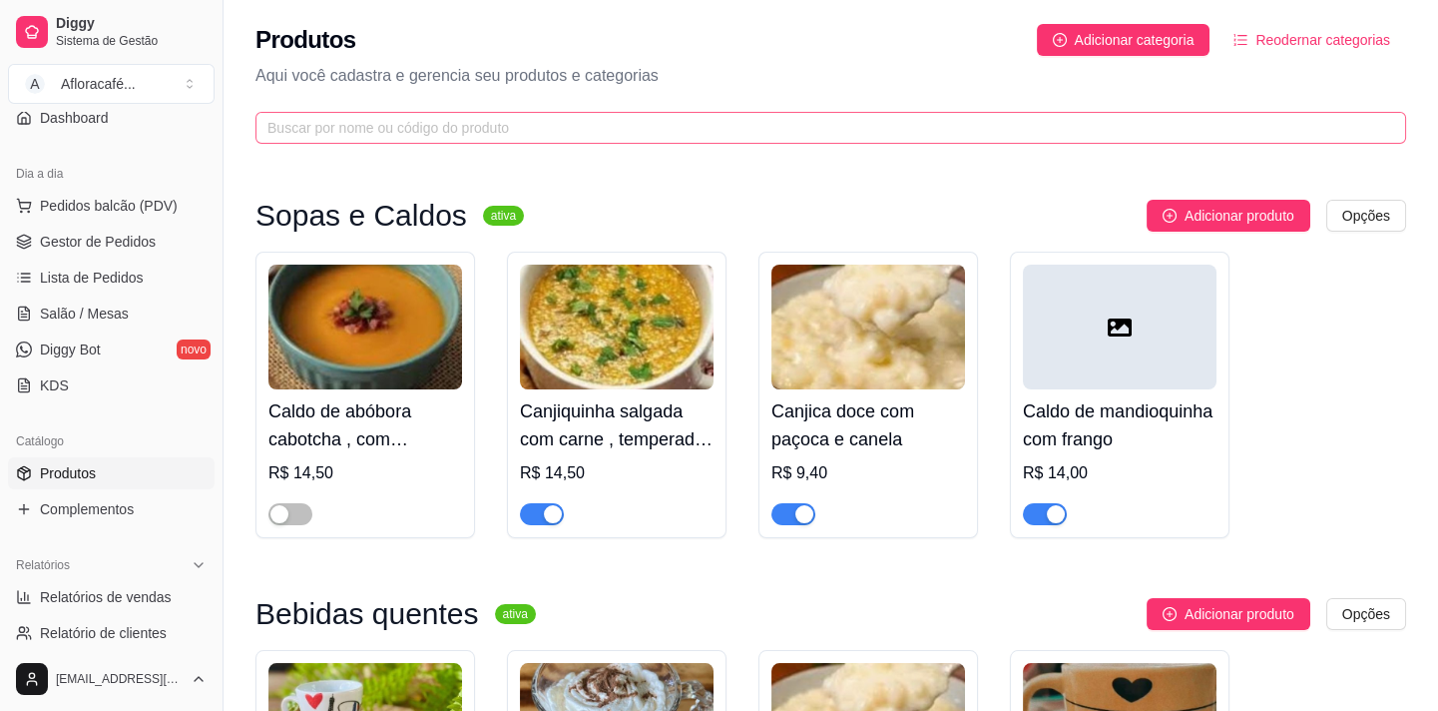
drag, startPoint x: 582, startPoint y: 86, endPoint x: 591, endPoint y: 135, distance: 49.7
click at [589, 91] on div "Produtos Adicionar categoria Reodernar categorias Aqui você cadastra e gerencia…" at bounding box center [831, 78] width 1215 height 156
click at [590, 133] on input "text" at bounding box center [822, 128] width 1111 height 22
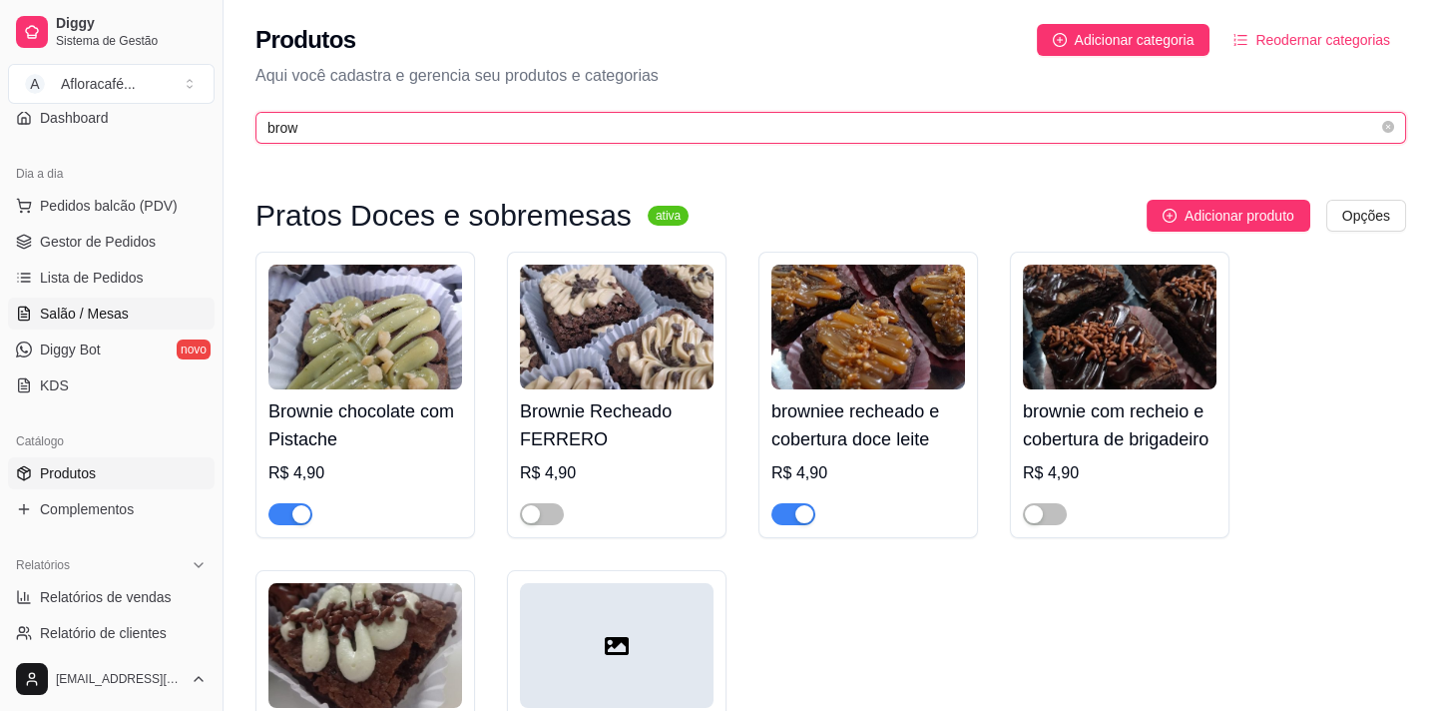
type input "brow"
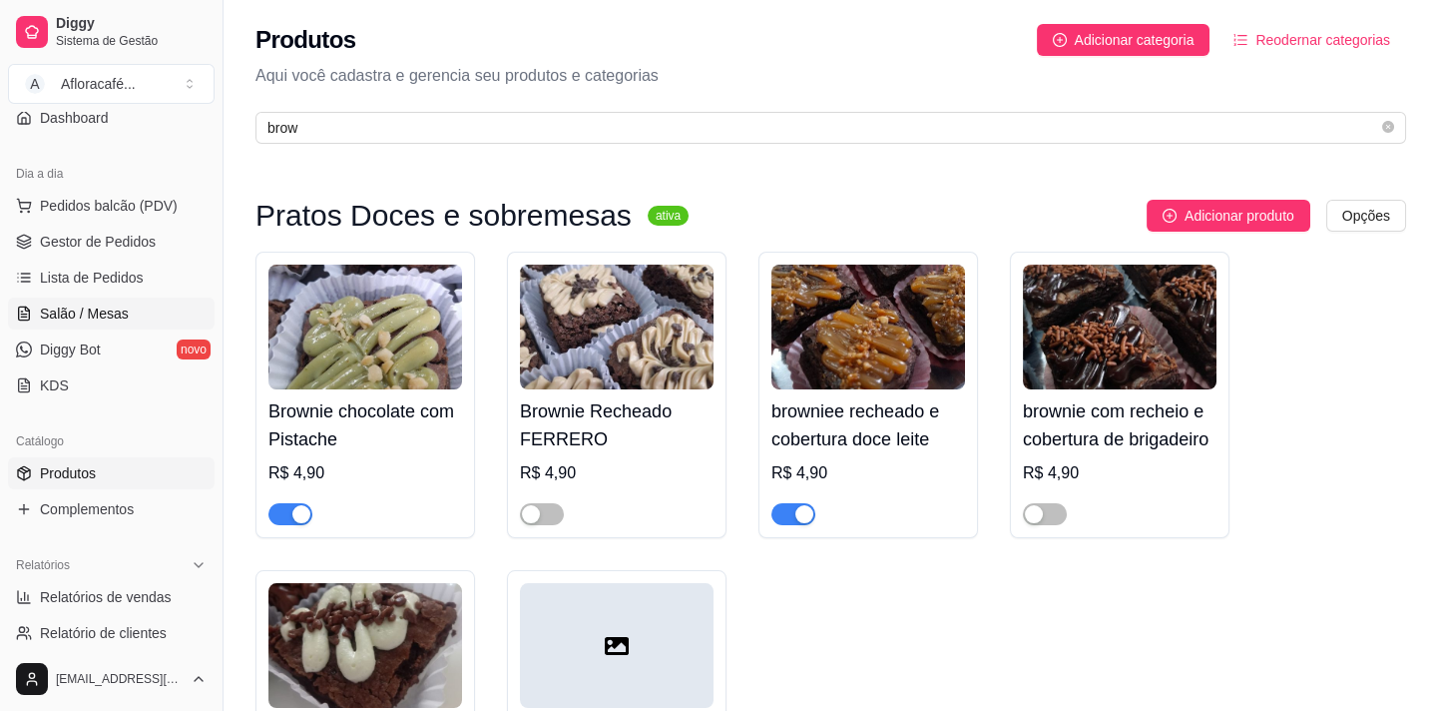
click at [118, 306] on span "Salão / Mesas" at bounding box center [84, 313] width 89 height 20
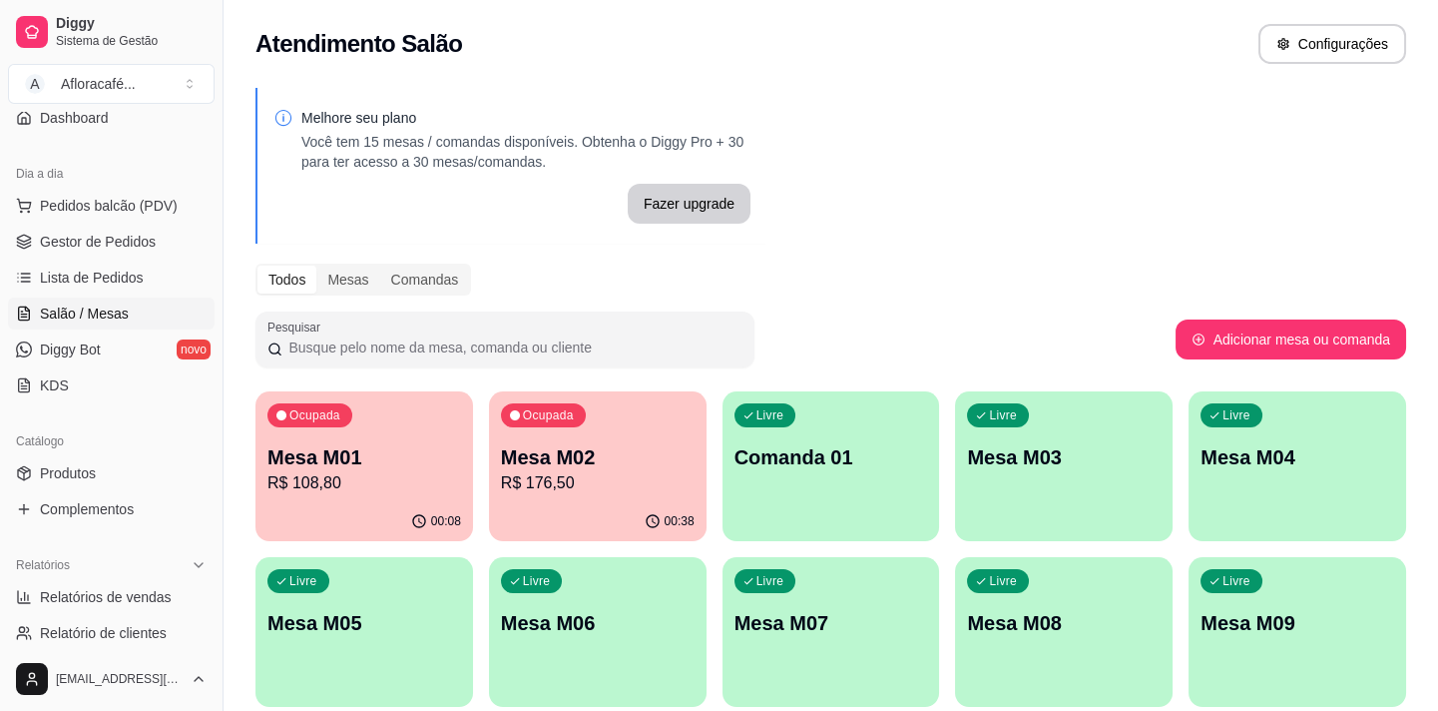
click at [666, 488] on p "R$ 176,50" at bounding box center [598, 483] width 194 height 24
click at [412, 430] on div "Ocupada Mesa M01 R$ 108,80" at bounding box center [365, 446] width 218 height 111
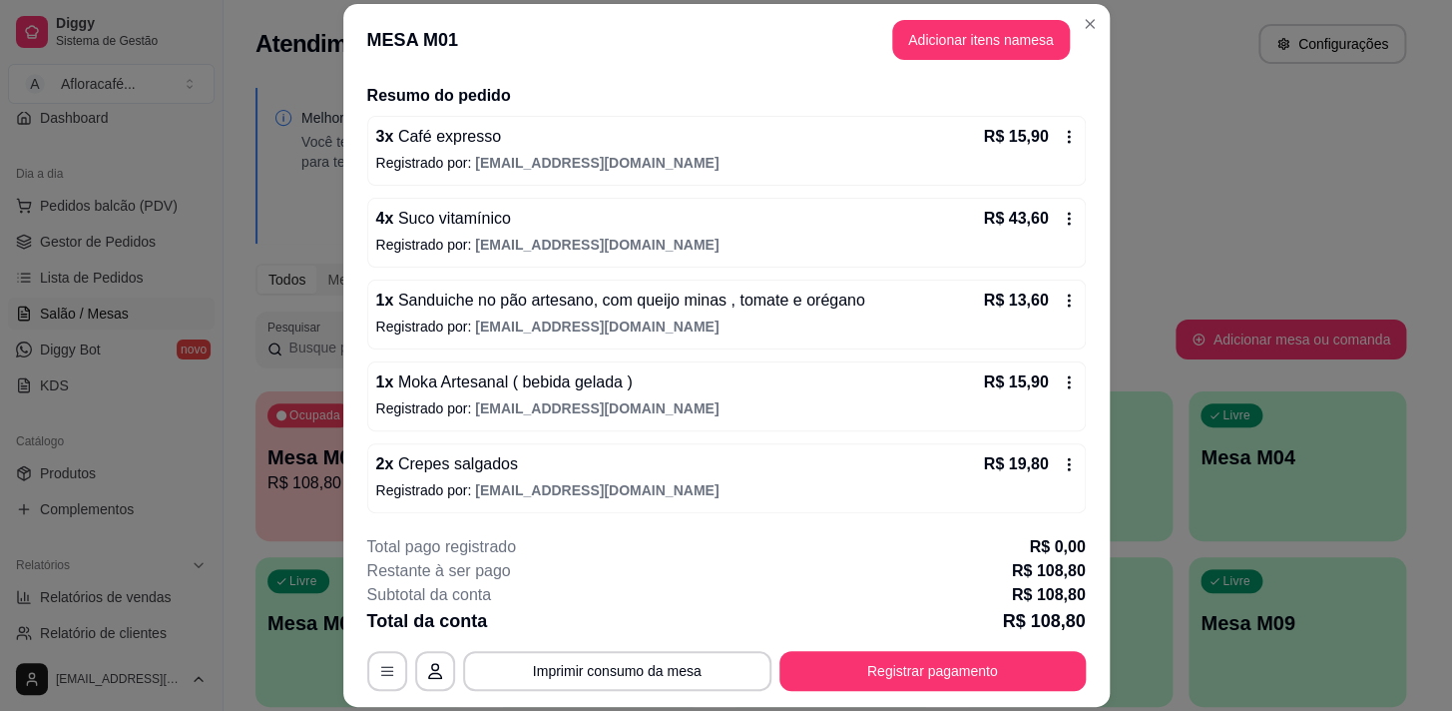
scroll to position [60, 0]
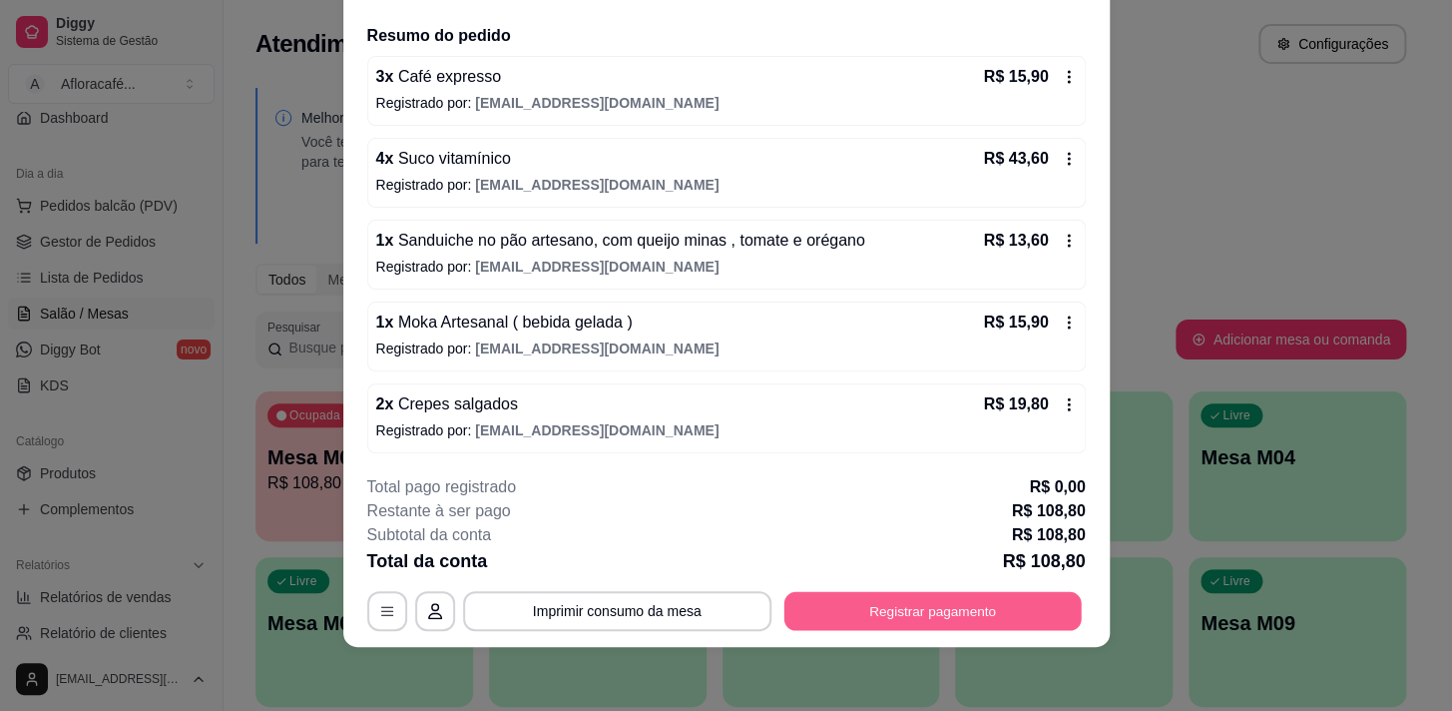
click at [921, 617] on button "Registrar pagamento" at bounding box center [932, 611] width 297 height 39
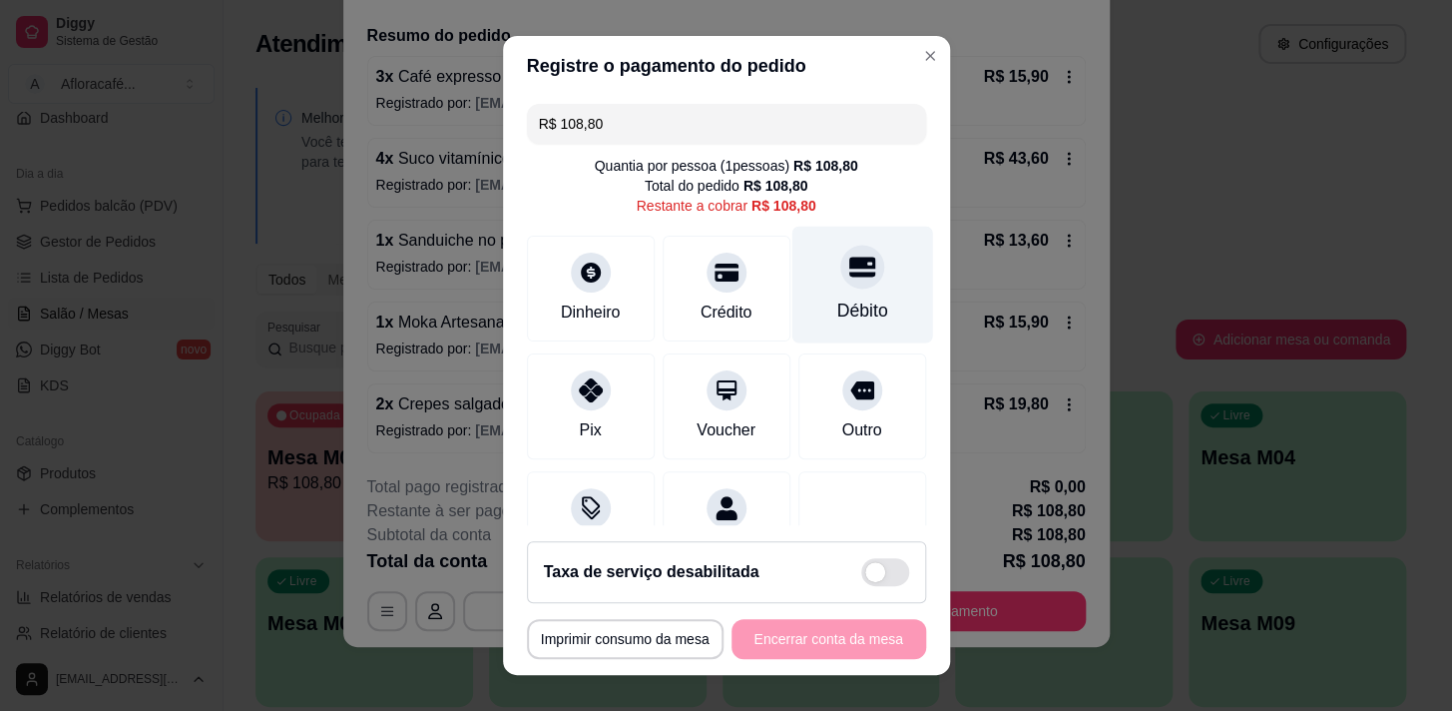
click at [839, 299] on div "Débito" at bounding box center [861, 310] width 51 height 26
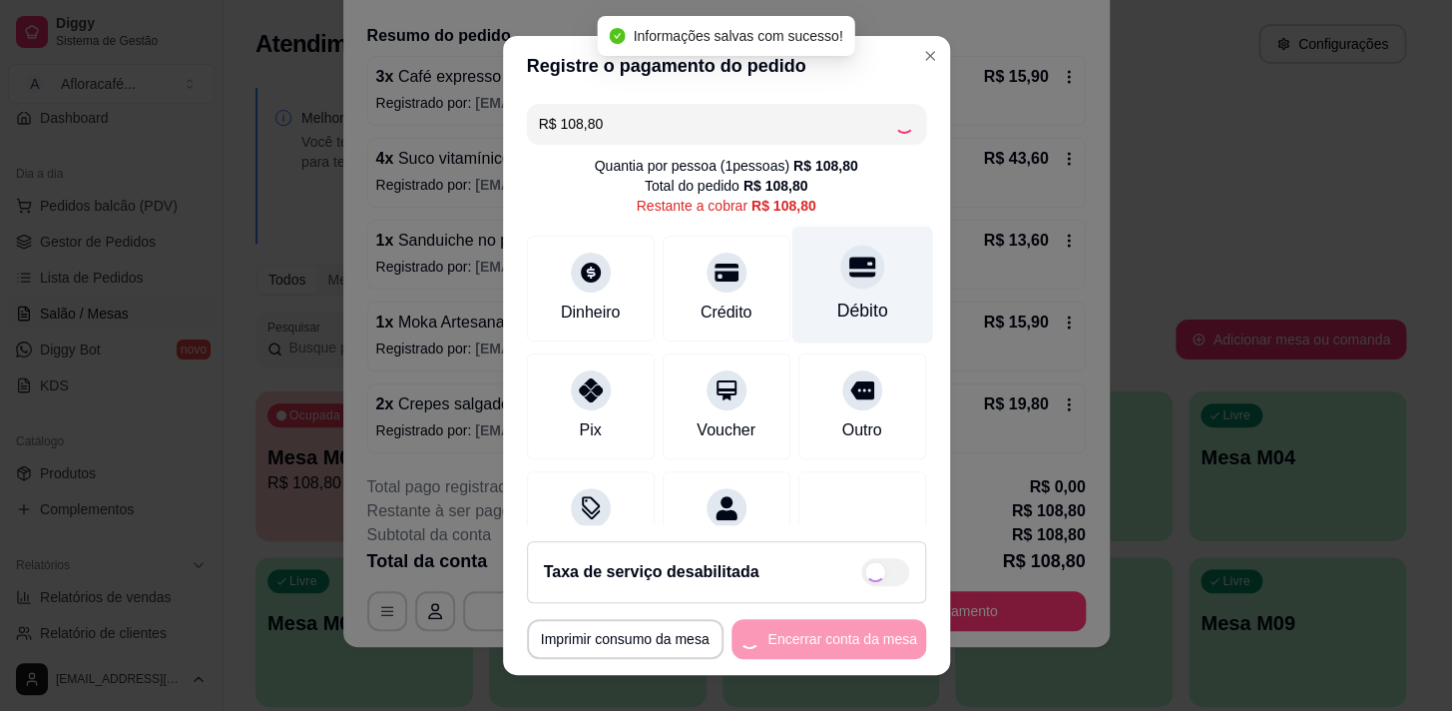
type input "R$ 0,00"
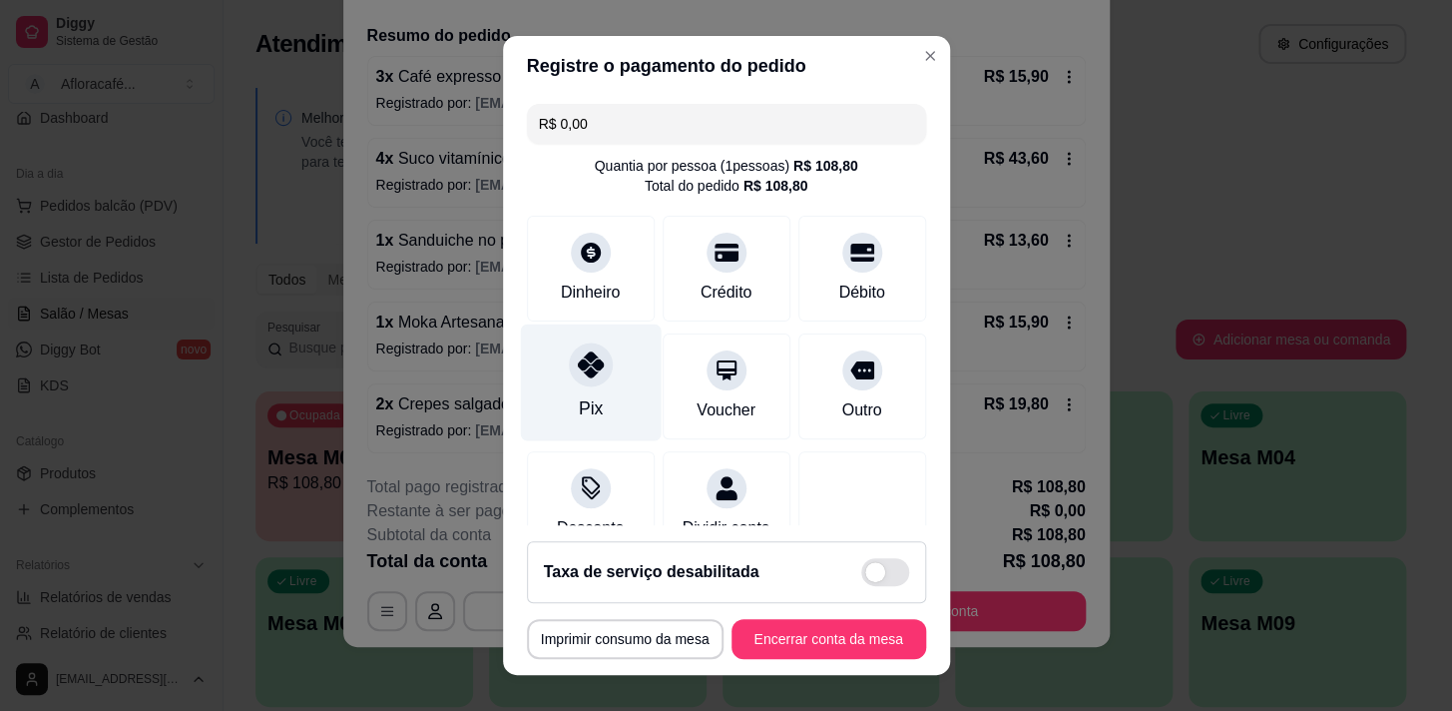
scroll to position [166, 0]
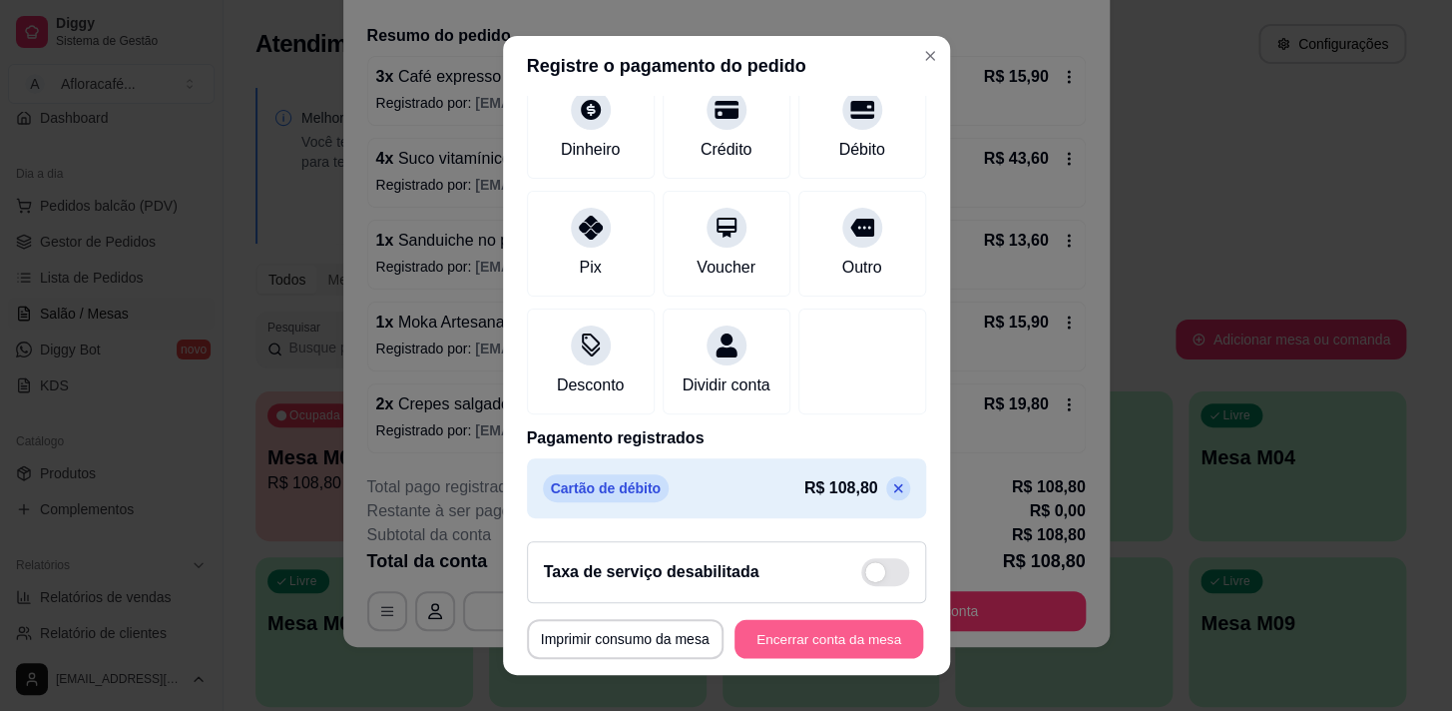
click at [859, 623] on button "Encerrar conta da mesa" at bounding box center [829, 639] width 189 height 39
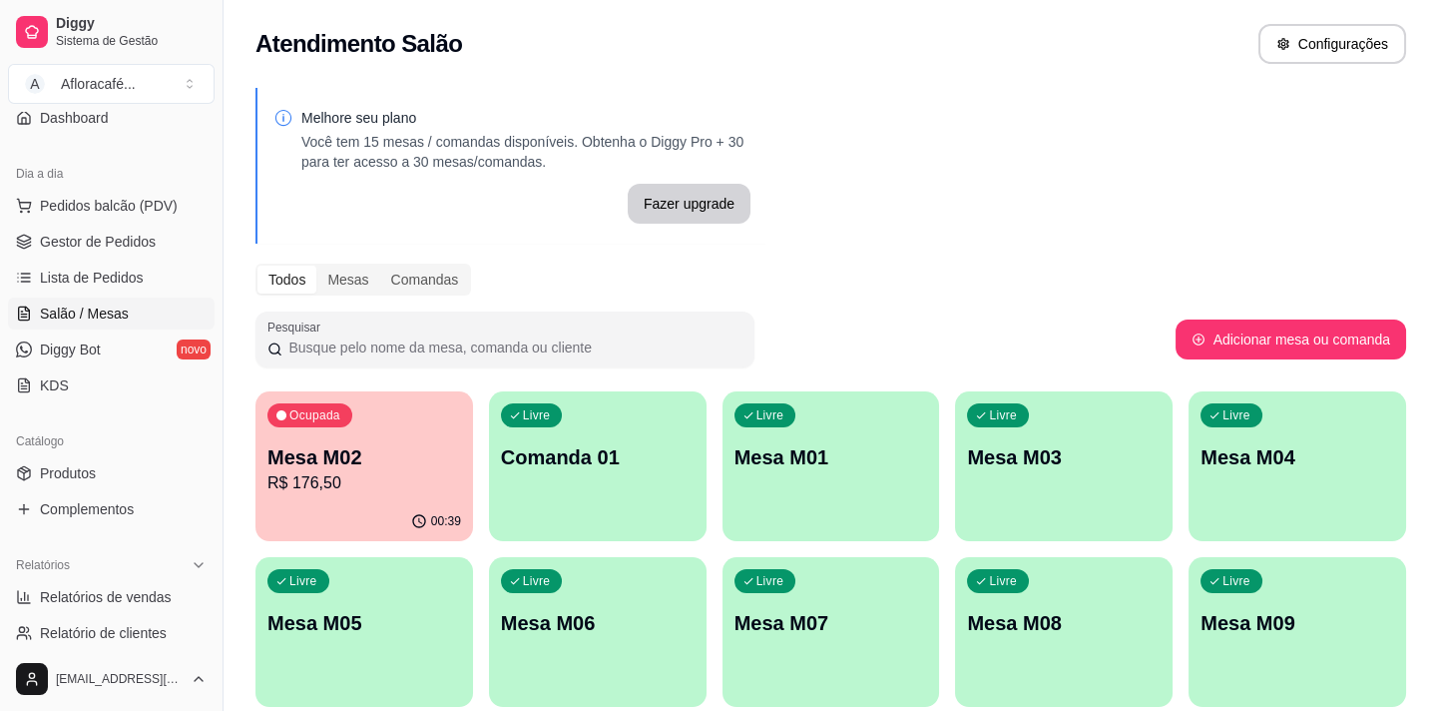
click at [296, 530] on div "00:39" at bounding box center [365, 521] width 218 height 39
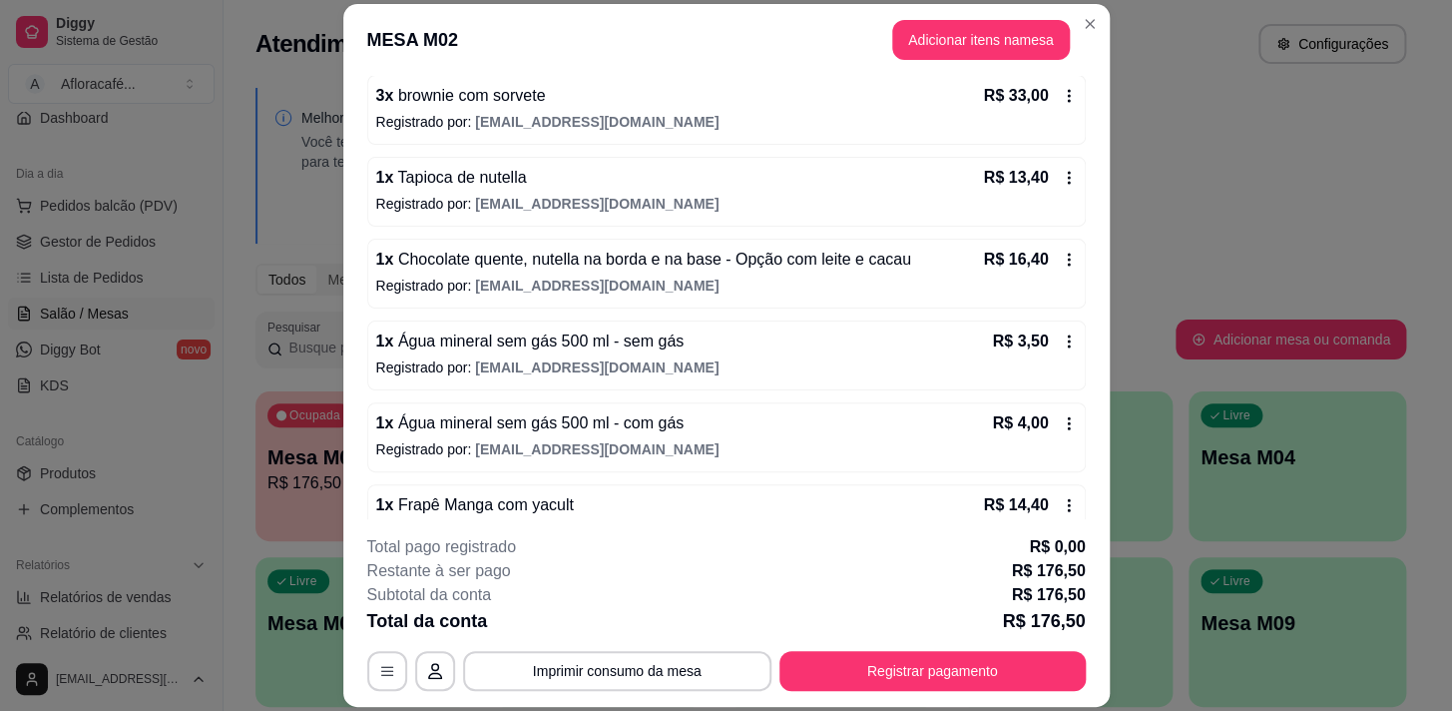
scroll to position [362, 0]
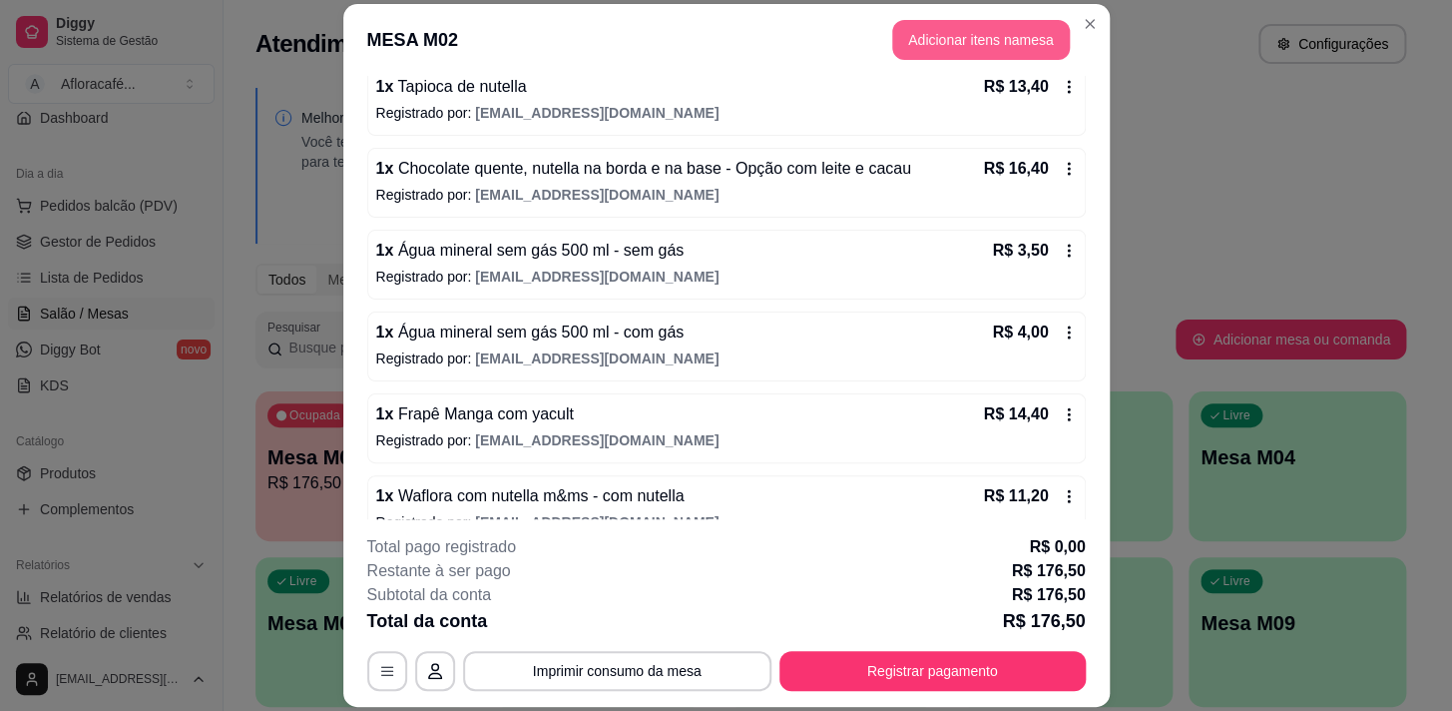
click at [967, 28] on button "Adicionar itens na mesa" at bounding box center [981, 40] width 178 height 40
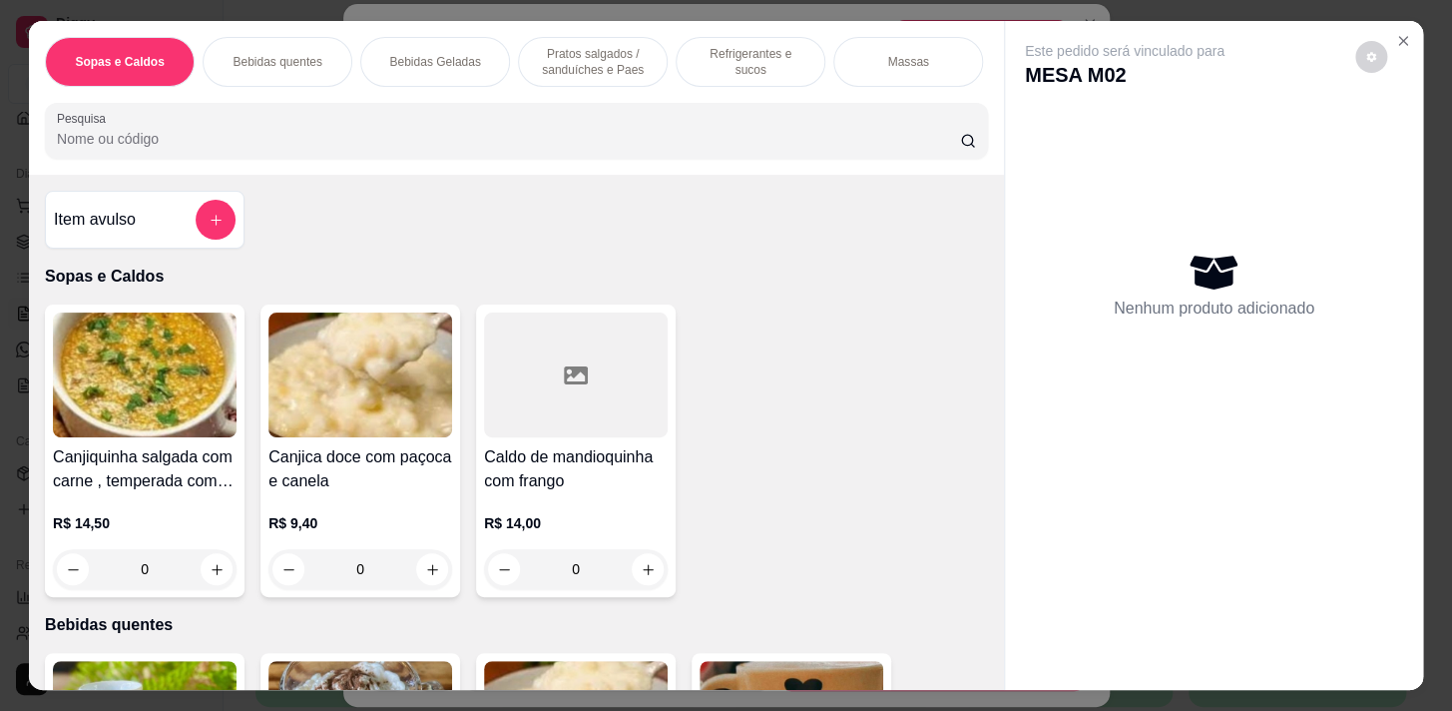
click at [521, 149] on input "Pesquisa" at bounding box center [508, 139] width 903 height 20
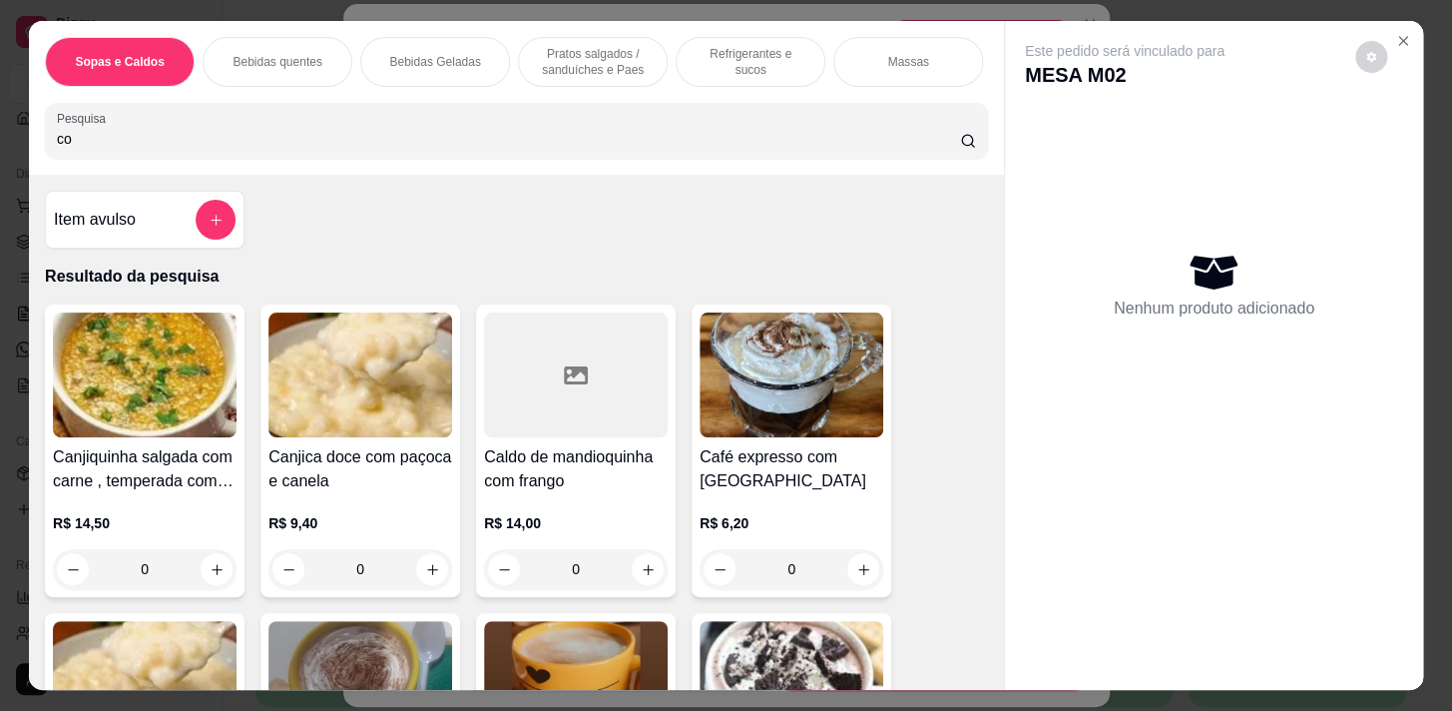
type input "co"
click at [685, 53] on div "Refrigerantes e sucos" at bounding box center [751, 62] width 150 height 50
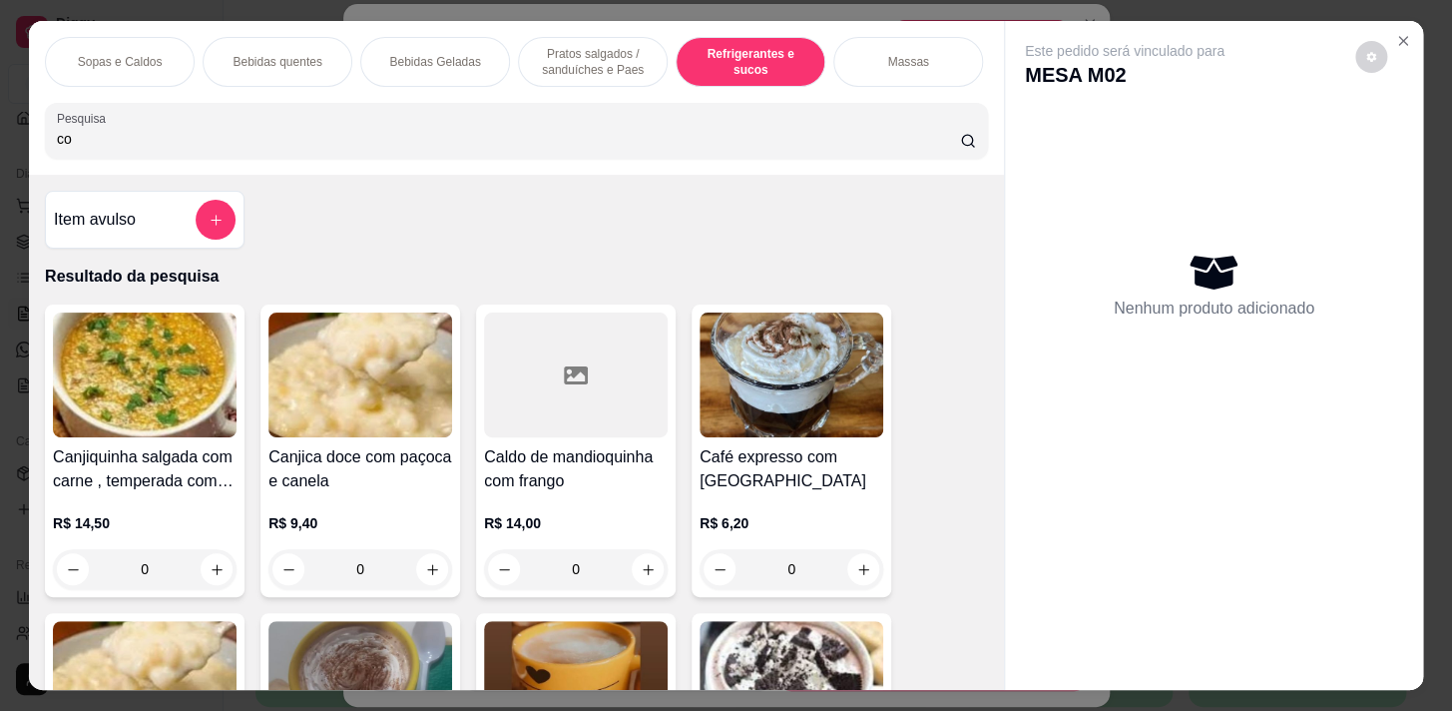
scroll to position [49, 0]
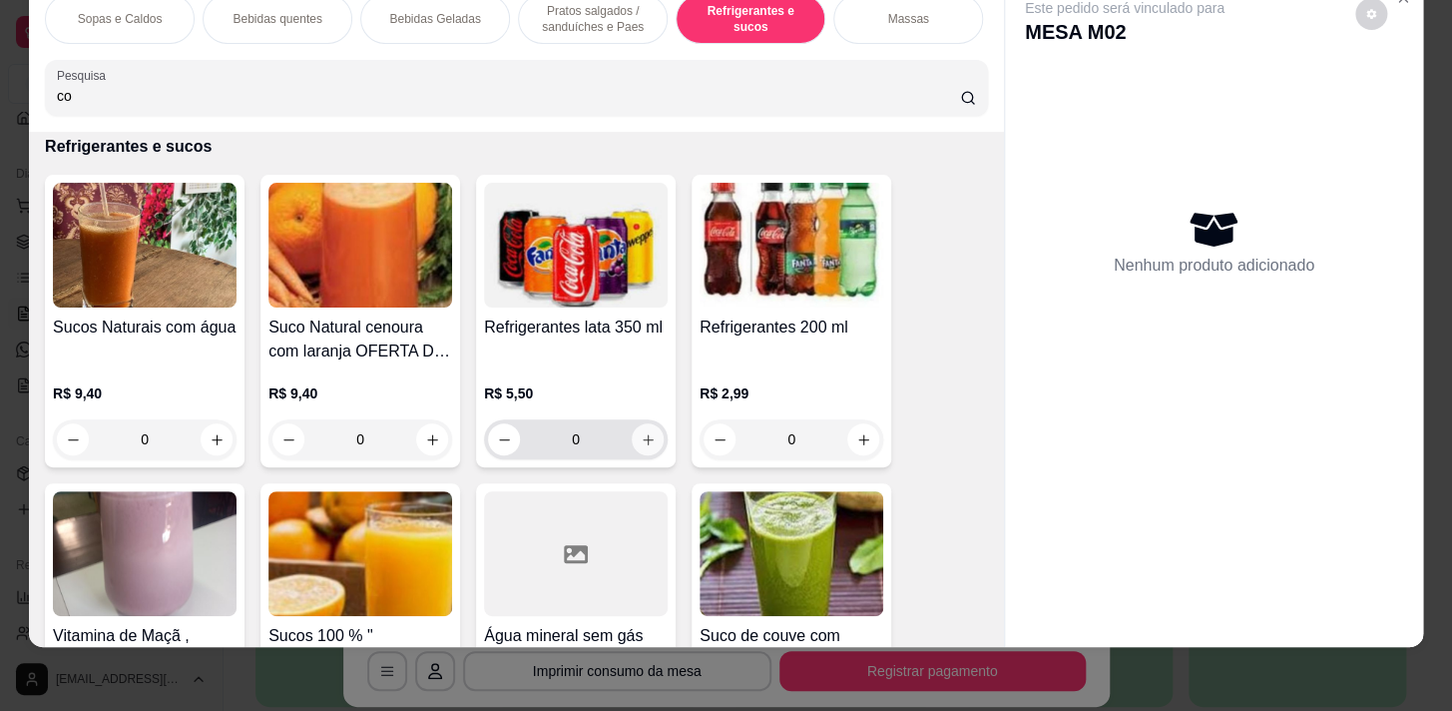
click at [641, 434] on icon "increase-product-quantity" at bounding box center [648, 439] width 15 height 15
type input "1"
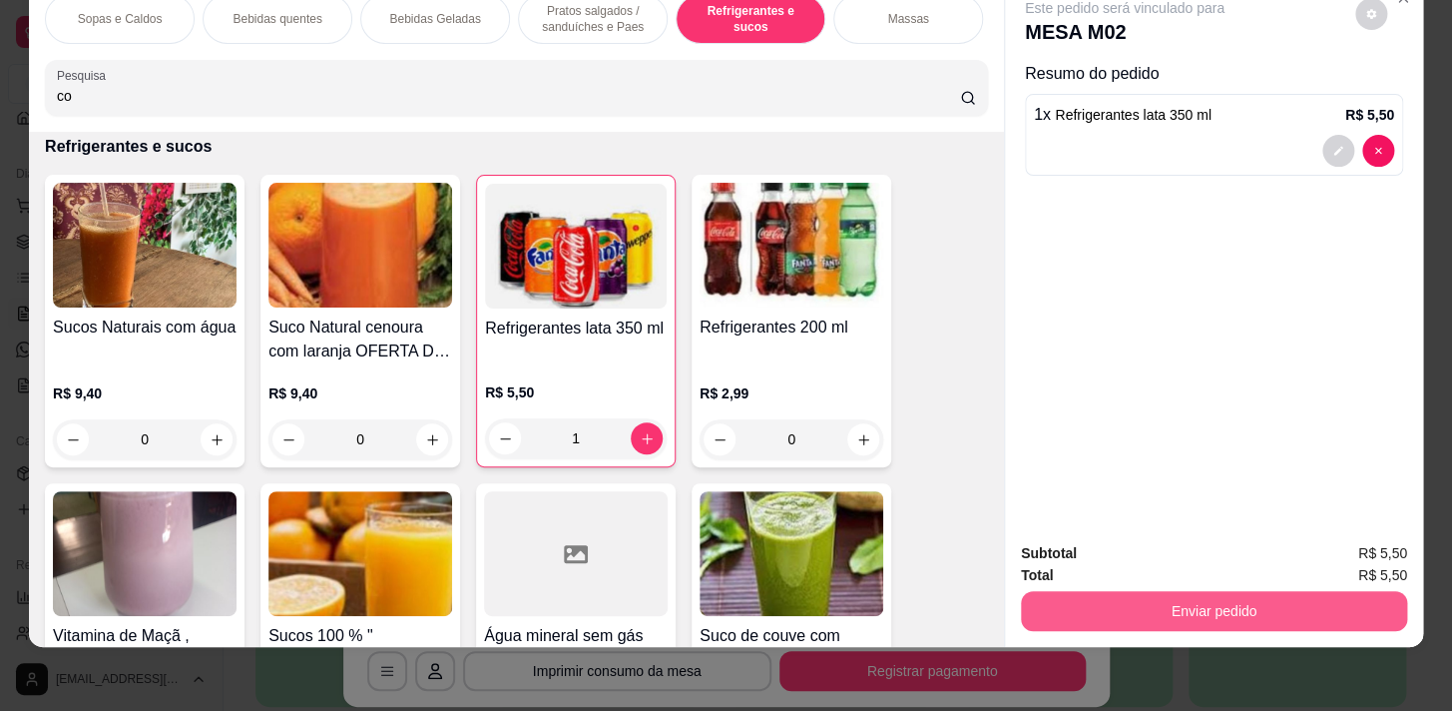
click at [1132, 606] on button "Enviar pedido" at bounding box center [1214, 611] width 386 height 40
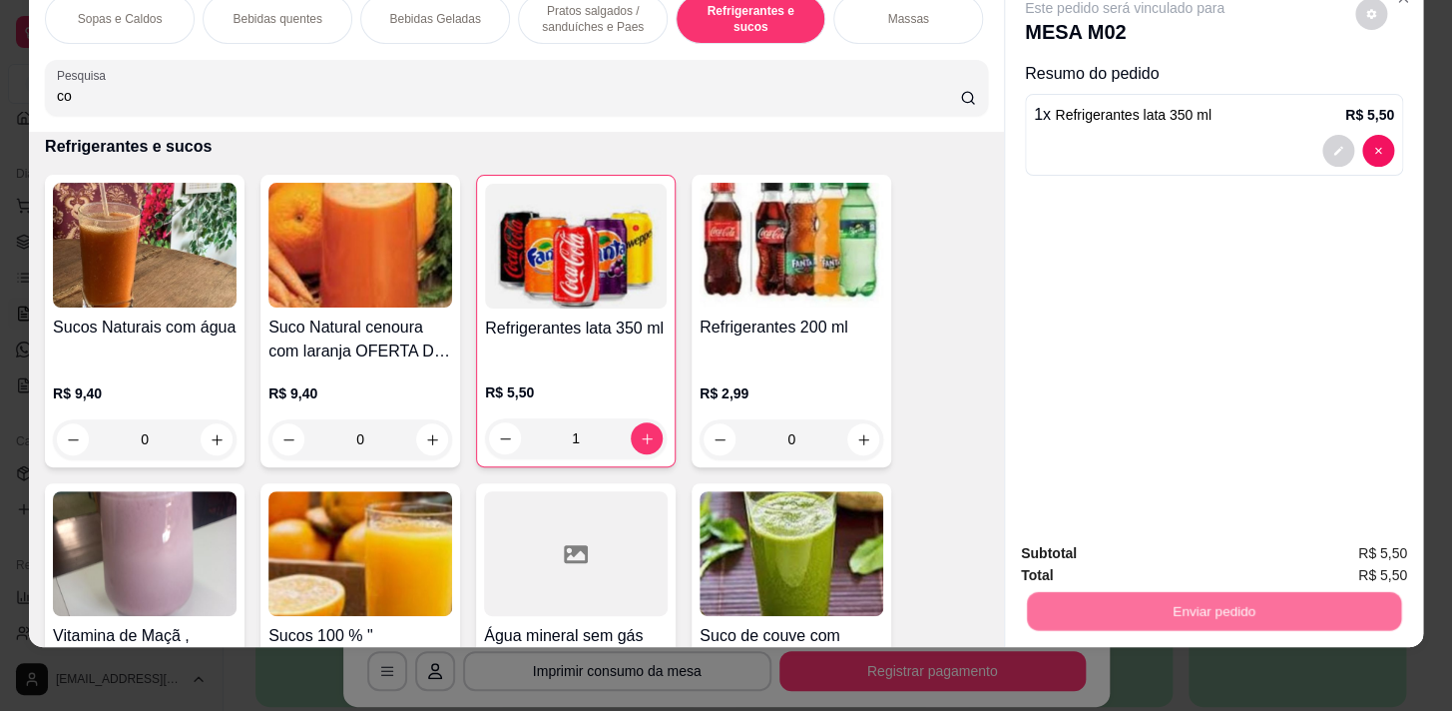
click at [1133, 563] on button "Não registrar e enviar pedido" at bounding box center [1148, 549] width 208 height 38
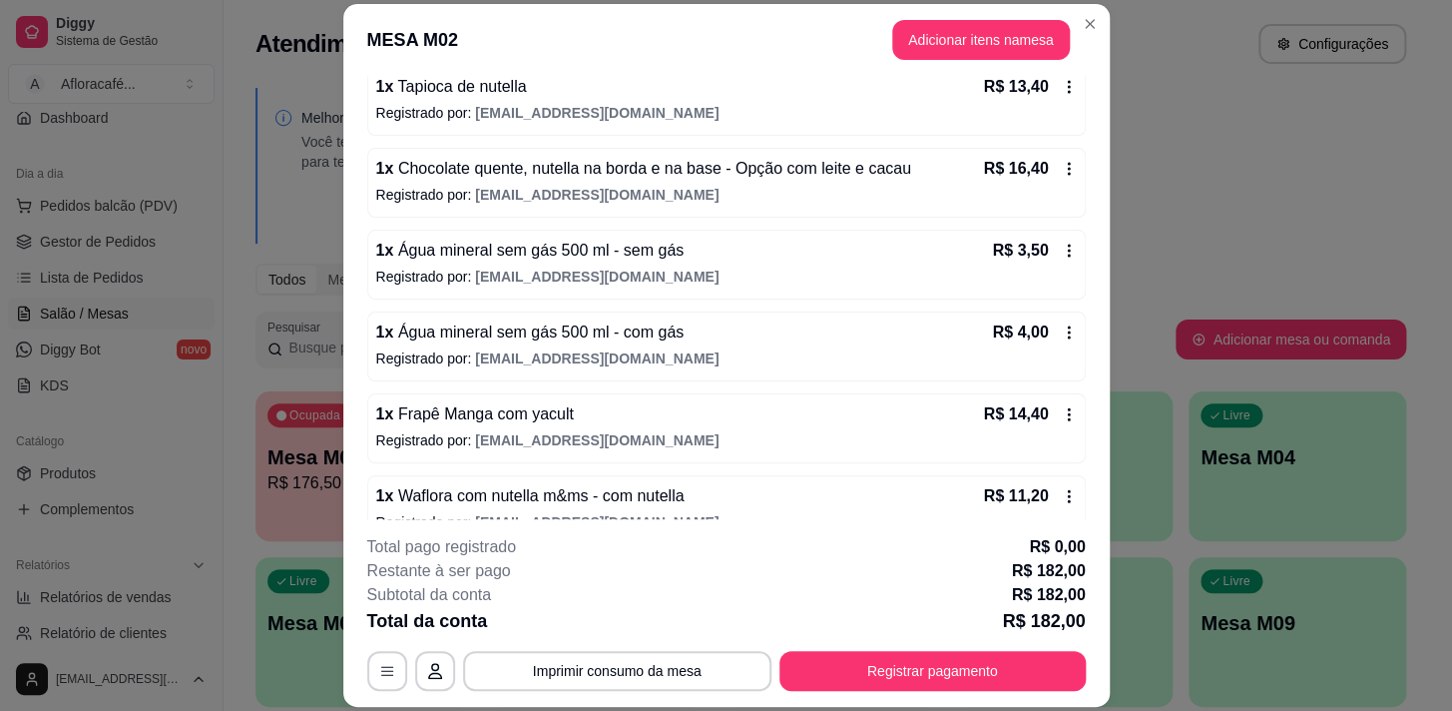
scroll to position [557, 0]
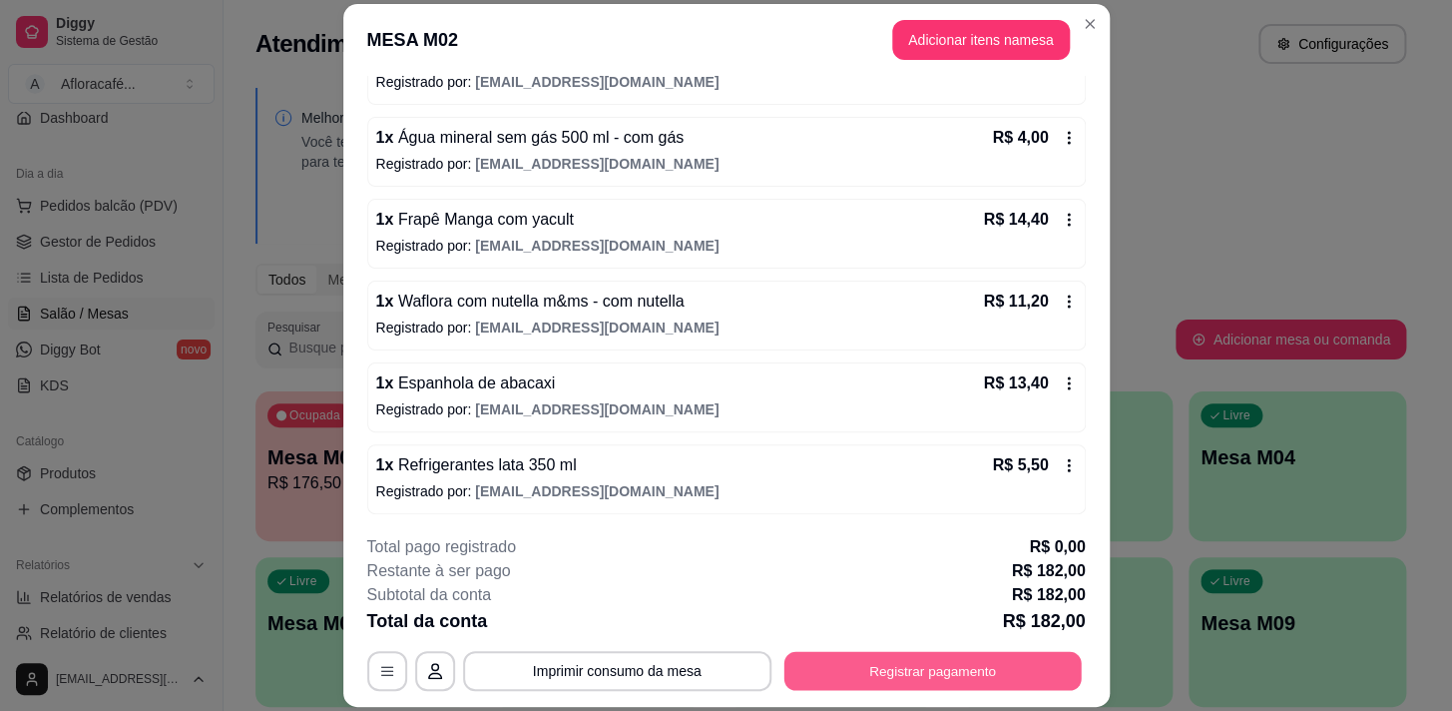
click at [958, 669] on button "Registrar pagamento" at bounding box center [932, 671] width 297 height 39
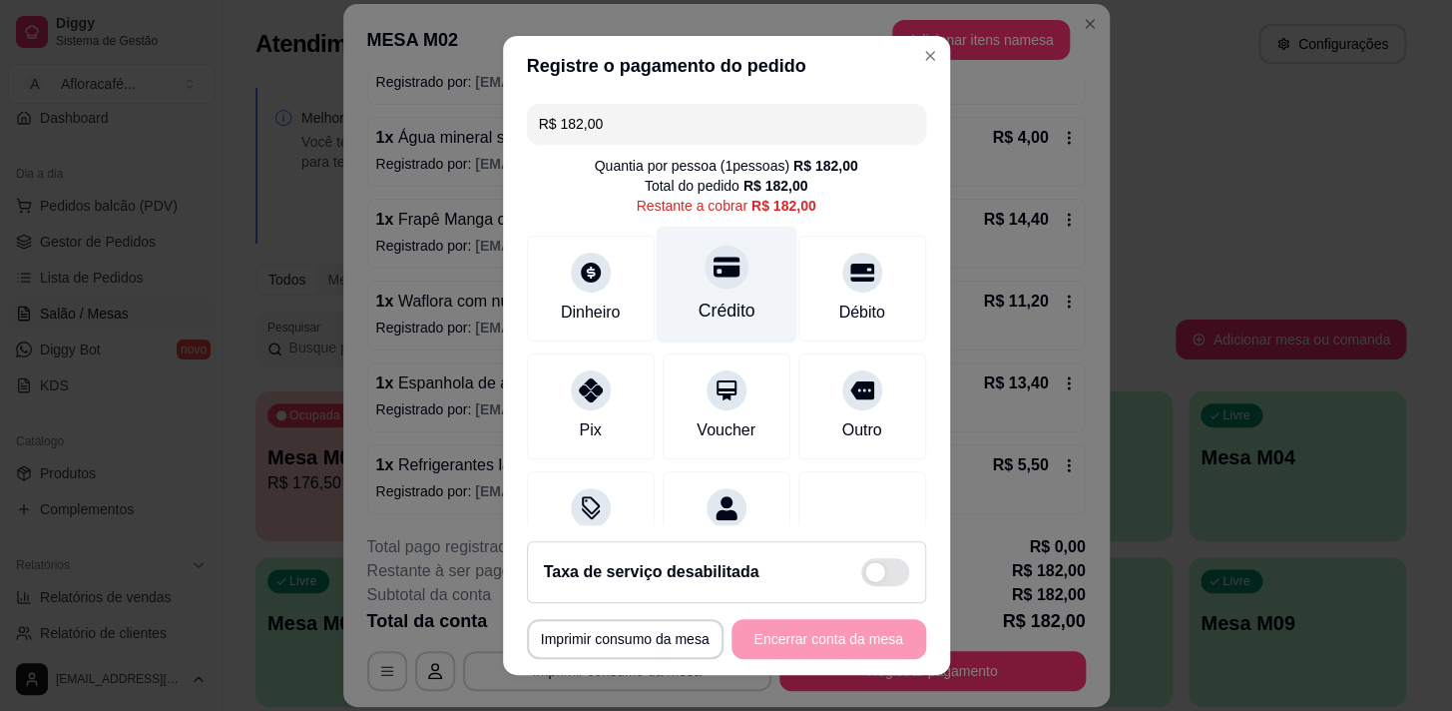
click at [712, 293] on div "Crédito" at bounding box center [726, 284] width 141 height 117
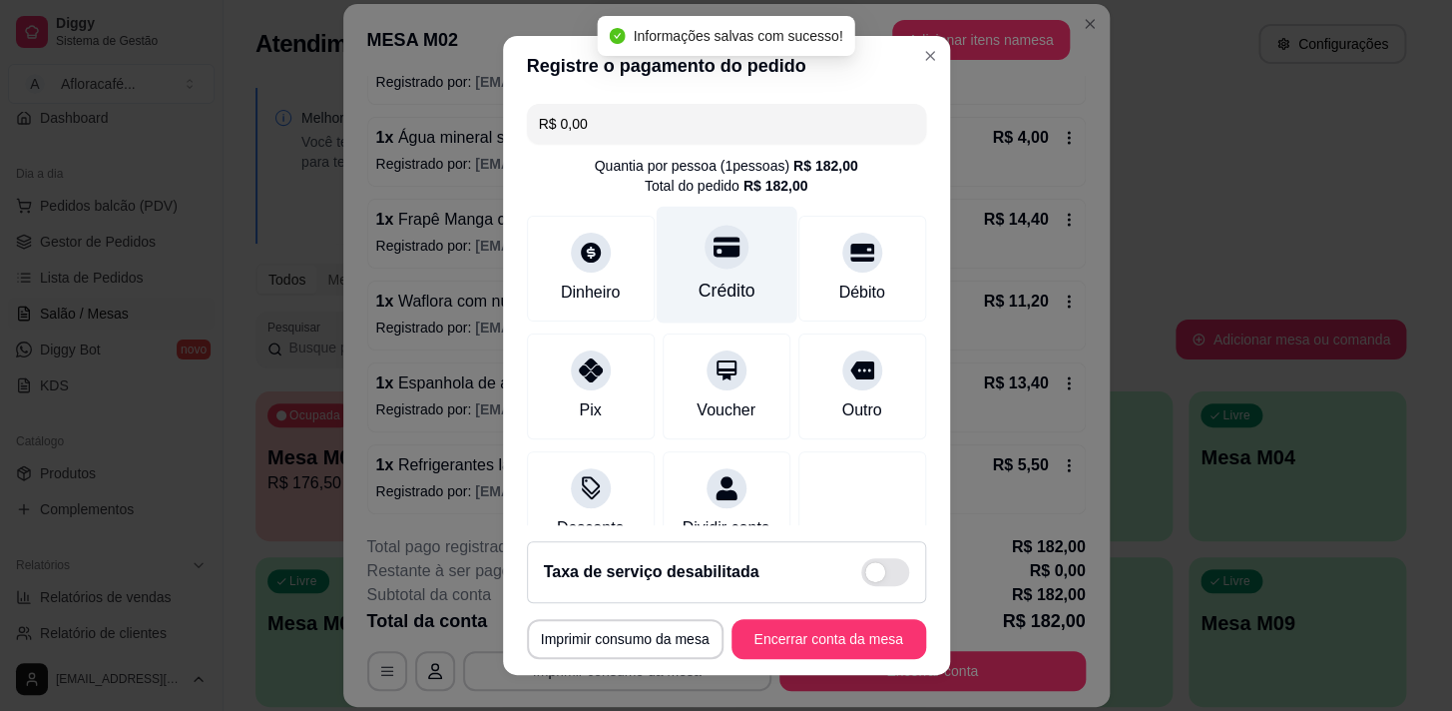
type input "R$ 0,00"
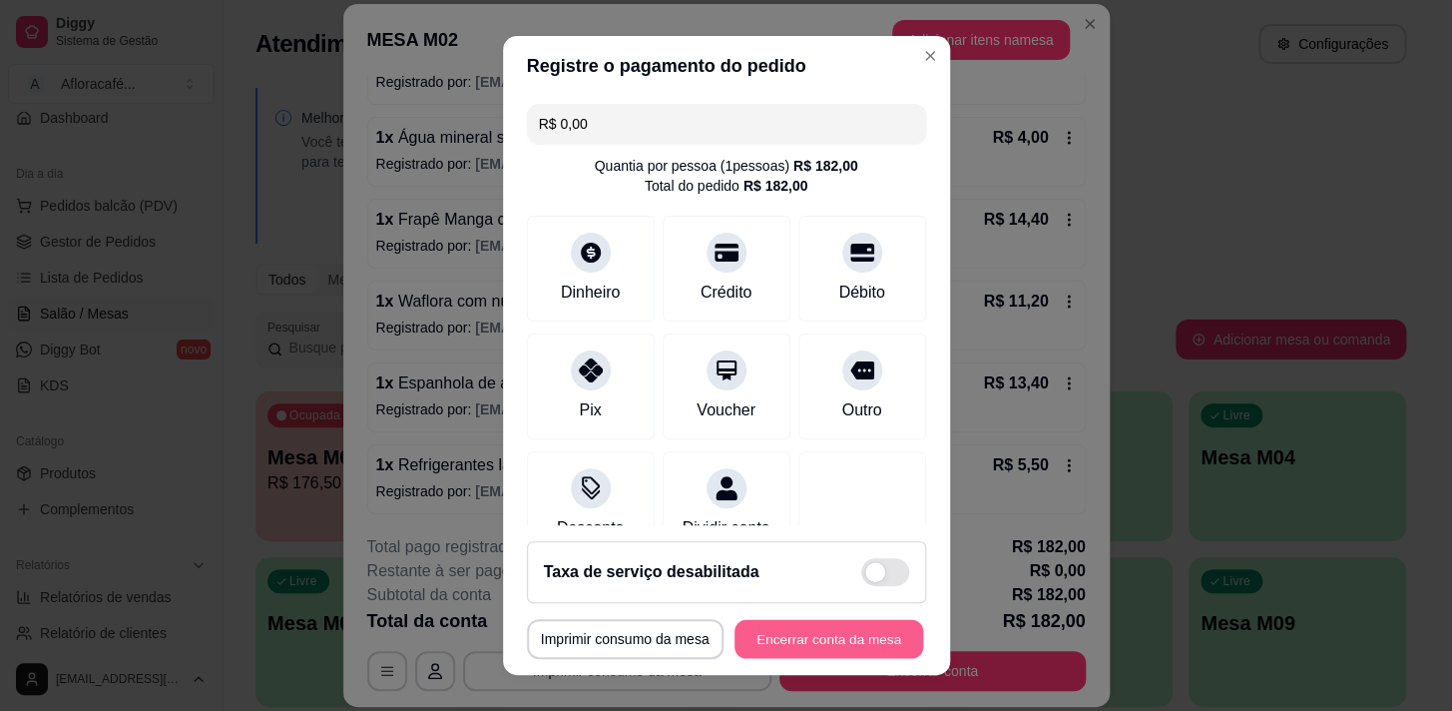
click at [776, 630] on button "Encerrar conta da mesa" at bounding box center [829, 639] width 189 height 39
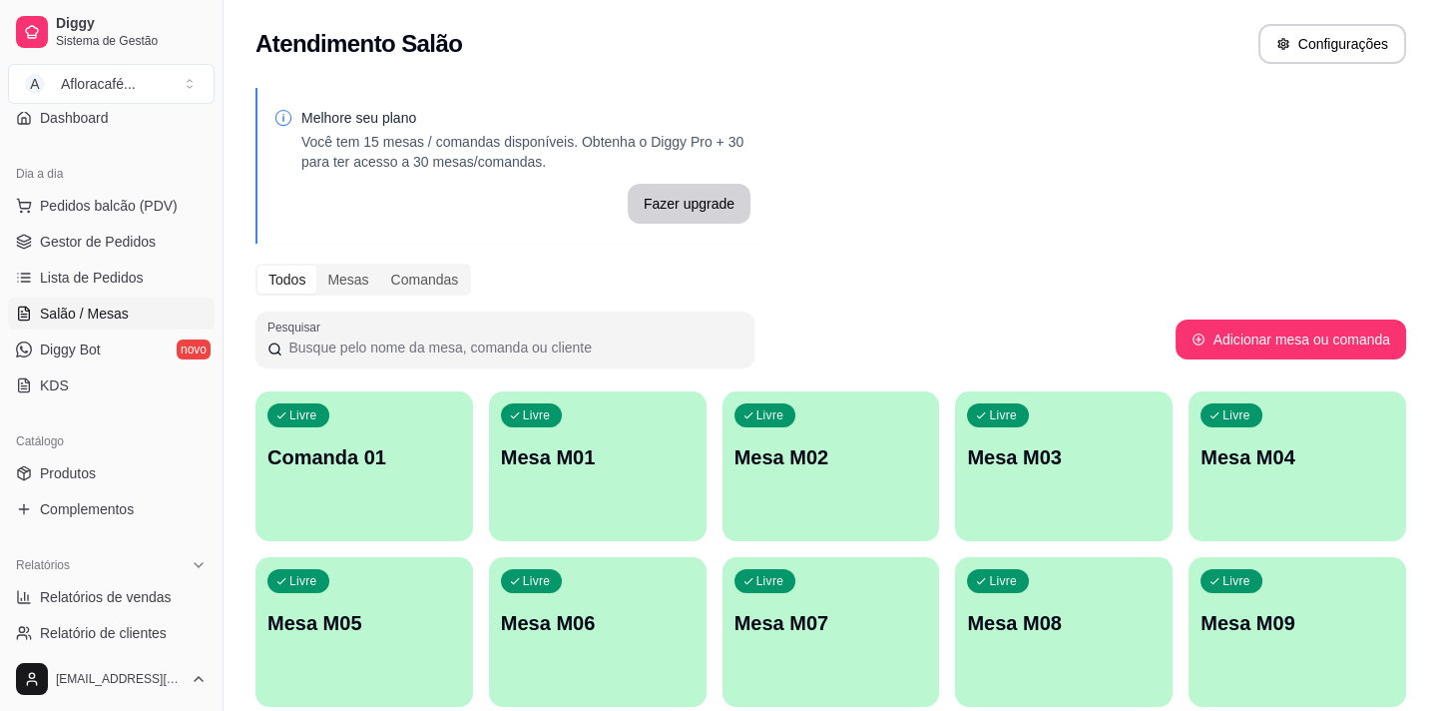
scroll to position [362, 0]
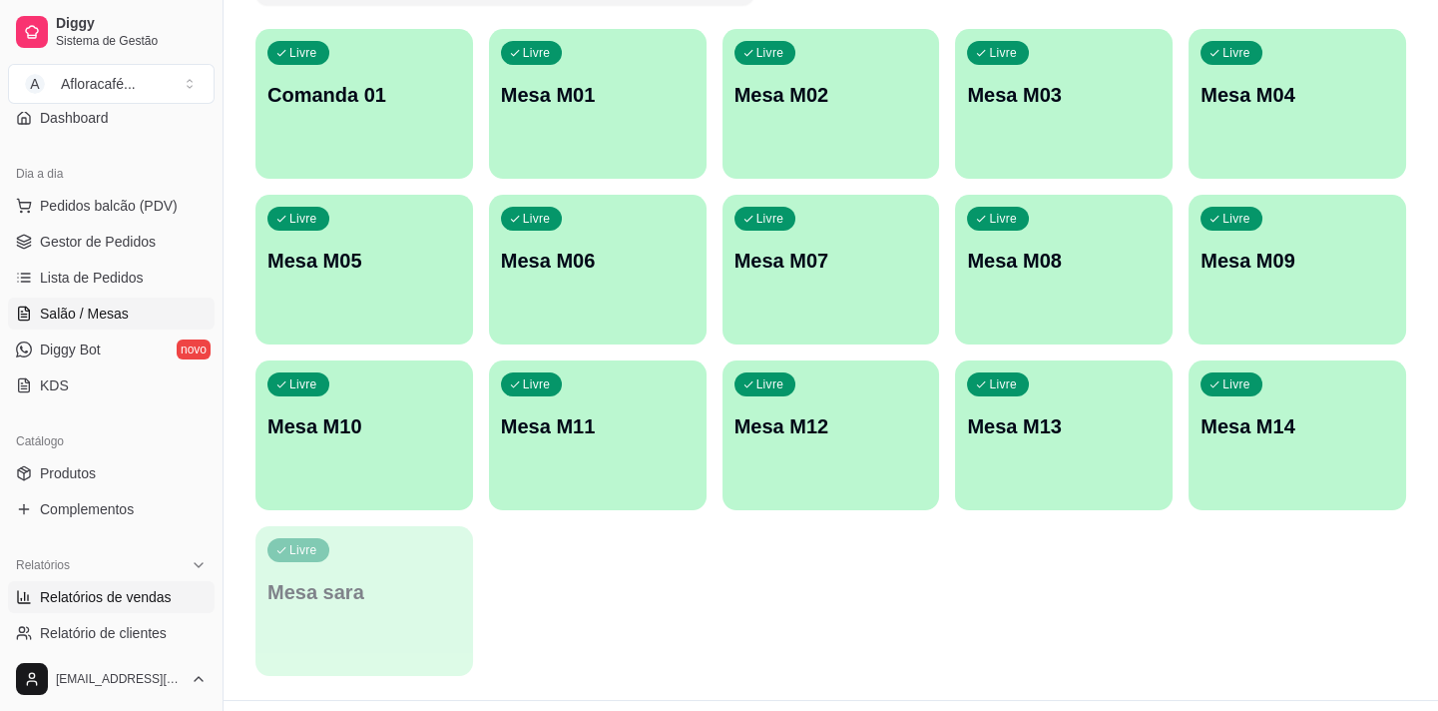
click at [168, 596] on link "Relatórios de vendas" at bounding box center [111, 597] width 207 height 32
click at [149, 590] on span "Relatórios de vendas" at bounding box center [106, 597] width 132 height 20
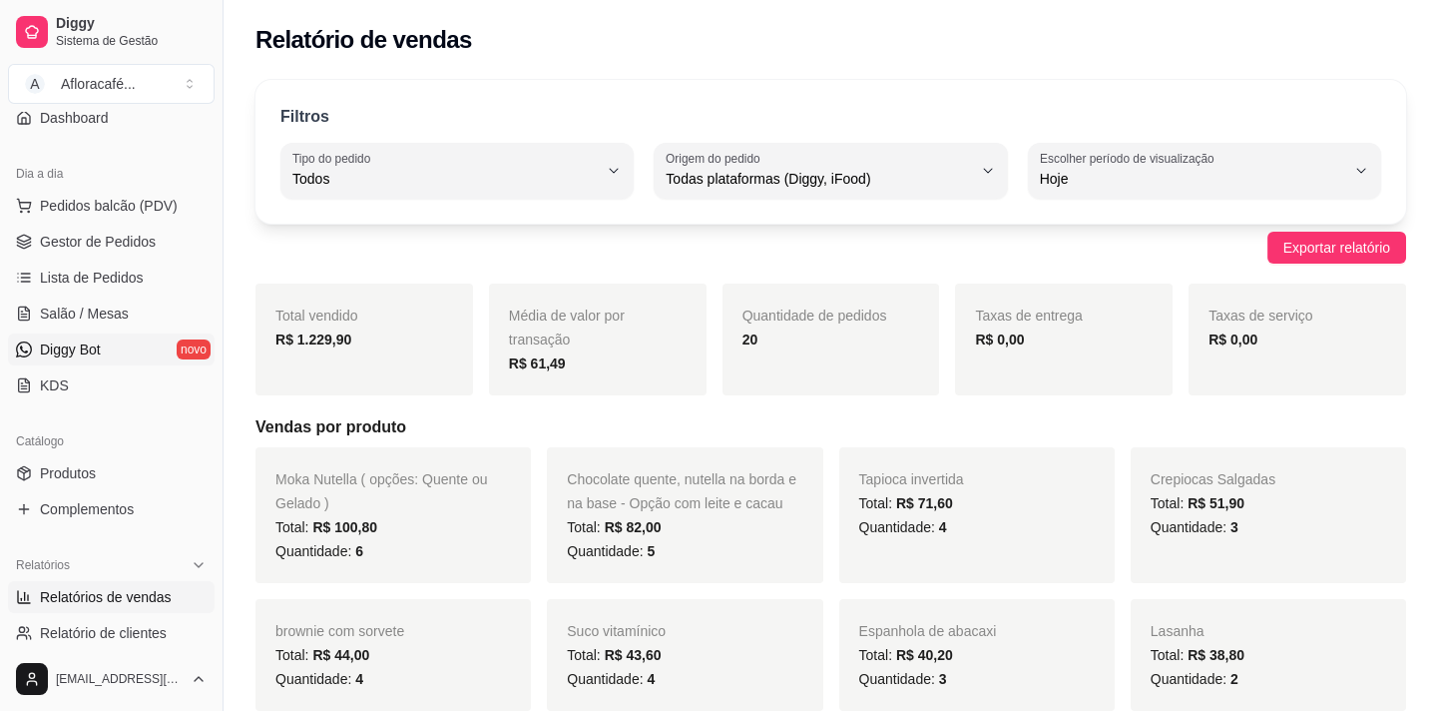
click at [121, 339] on link "Diggy Bot novo" at bounding box center [111, 349] width 207 height 32
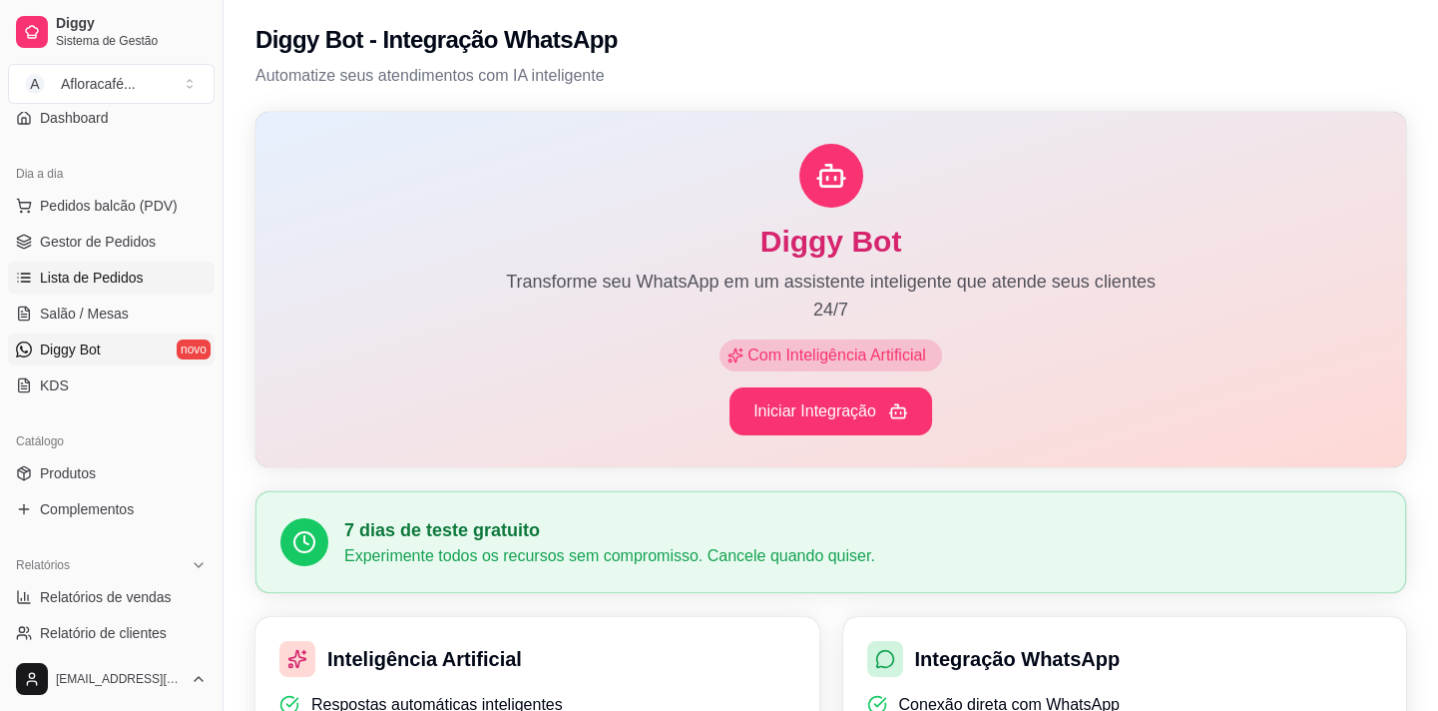
click at [126, 283] on span "Lista de Pedidos" at bounding box center [92, 277] width 104 height 20
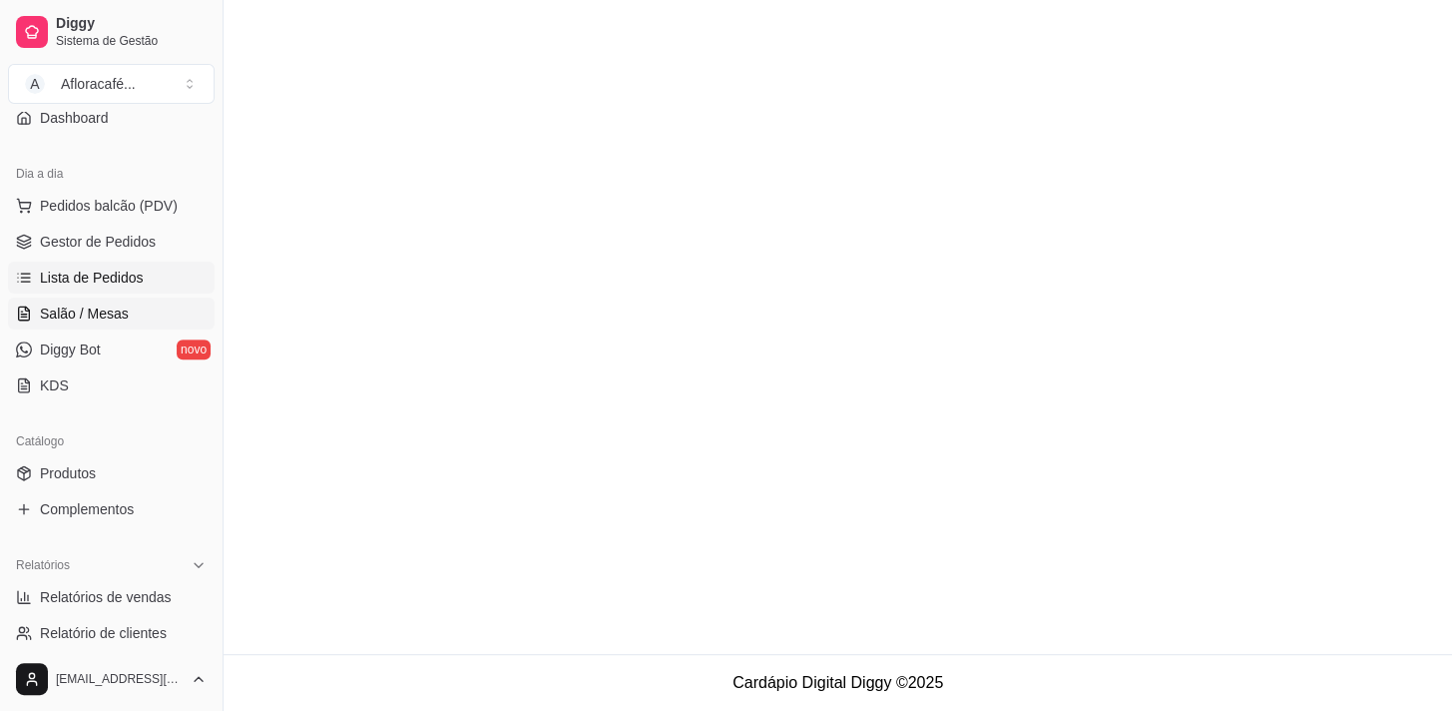
drag, startPoint x: 136, startPoint y: 292, endPoint x: 137, endPoint y: 305, distance: 13.0
click at [137, 292] on ul "Pedidos balcão (PDV) Gestor de Pedidos Lista de Pedidos Salão / Mesas Diggy Bot…" at bounding box center [111, 296] width 207 height 212
click at [137, 305] on link "Salão / Mesas" at bounding box center [111, 313] width 207 height 32
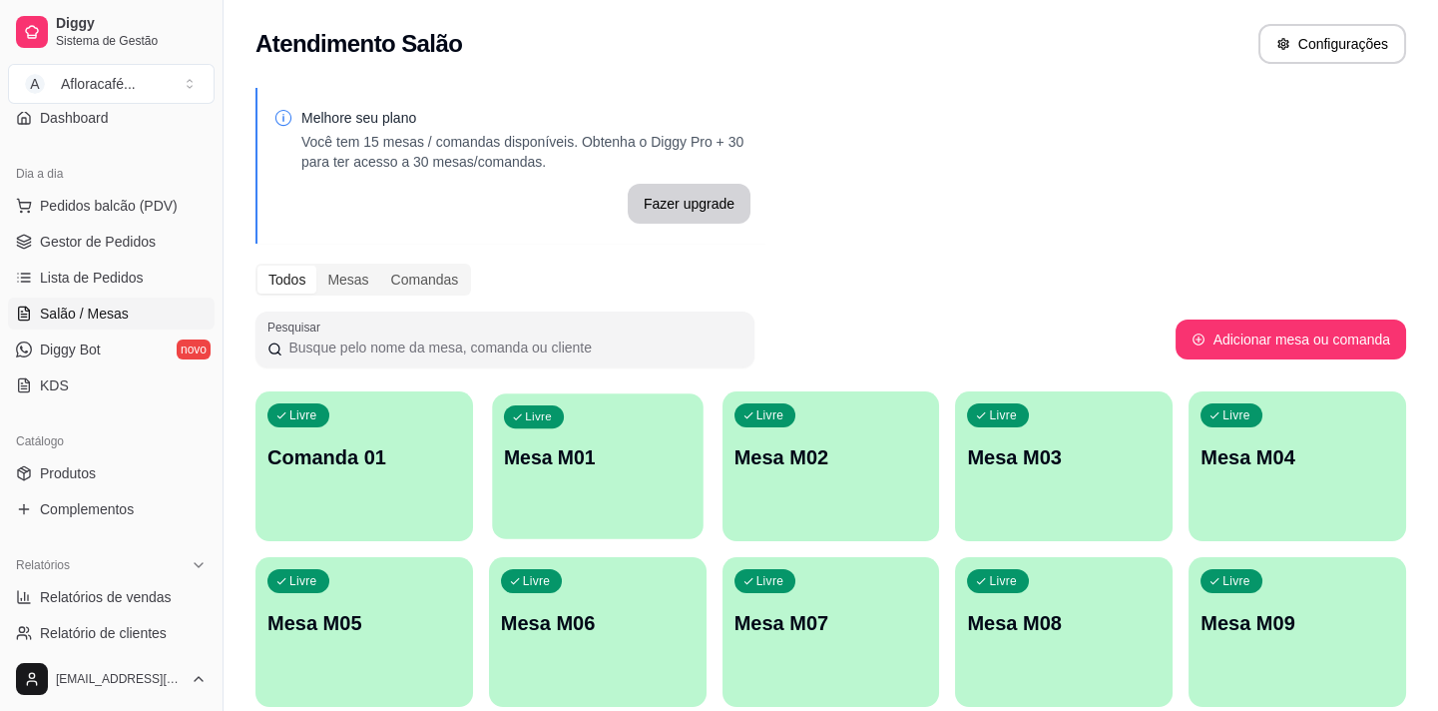
click at [541, 489] on div "Livre Mesa M01" at bounding box center [597, 454] width 211 height 122
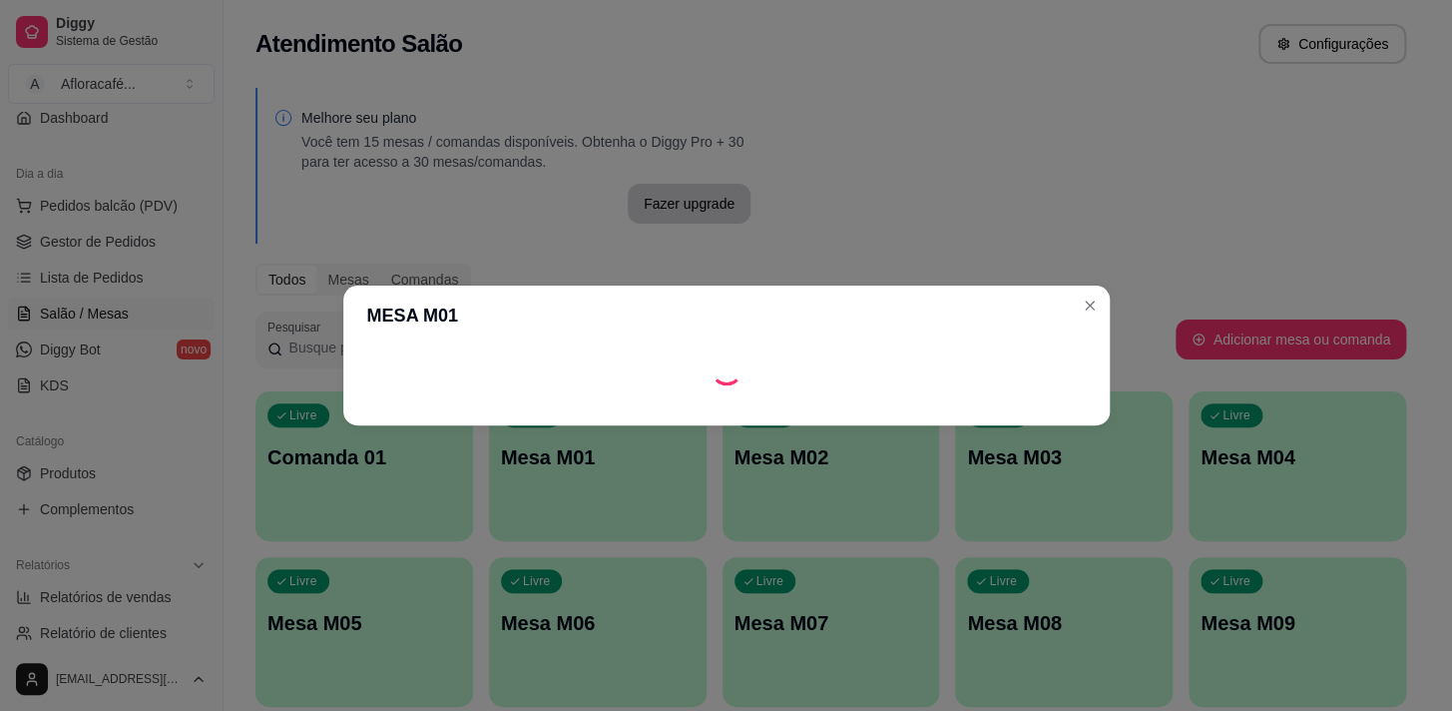
click at [943, 388] on div at bounding box center [726, 369] width 767 height 48
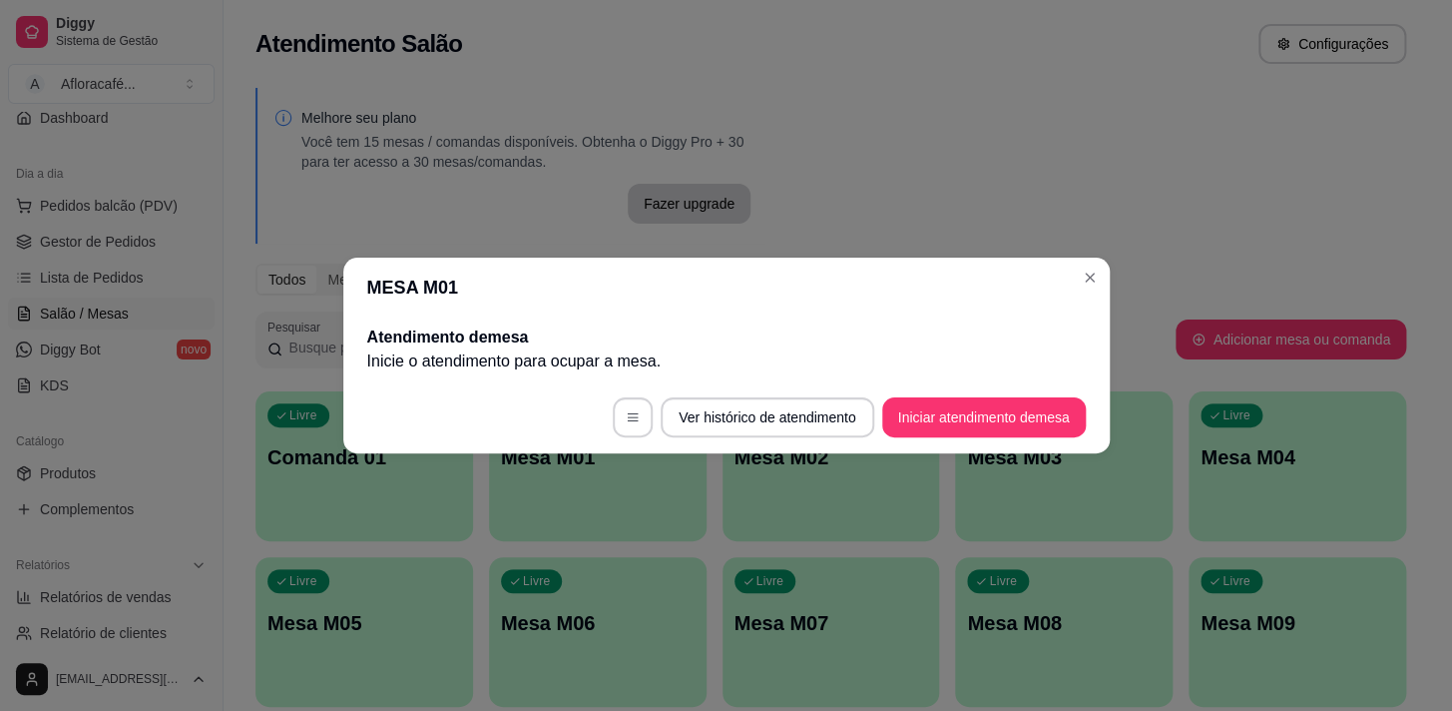
click at [946, 391] on footer "Ver histórico de atendimento Iniciar atendimento de mesa" at bounding box center [726, 417] width 767 height 72
click at [937, 399] on button "Iniciar atendimento de mesa" at bounding box center [984, 417] width 198 height 39
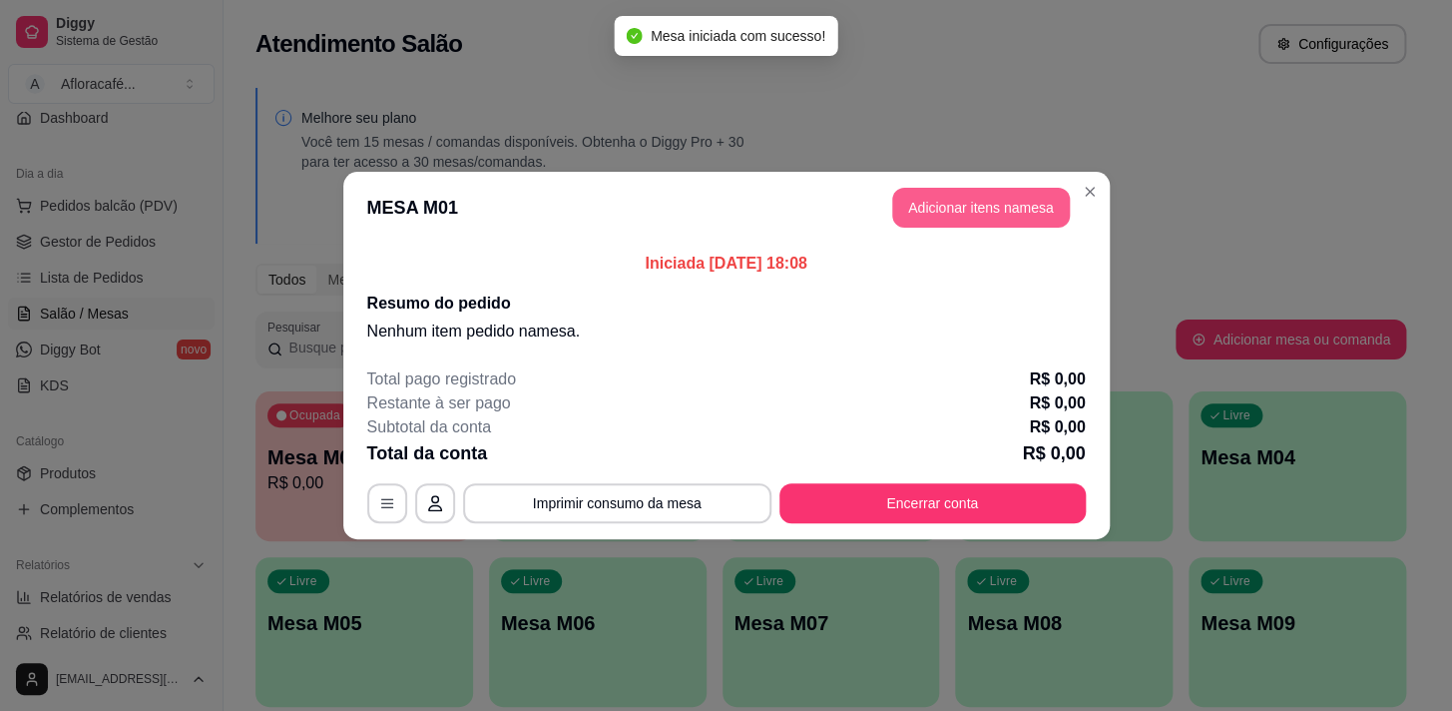
click at [910, 211] on button "Adicionar itens na mesa" at bounding box center [981, 208] width 178 height 40
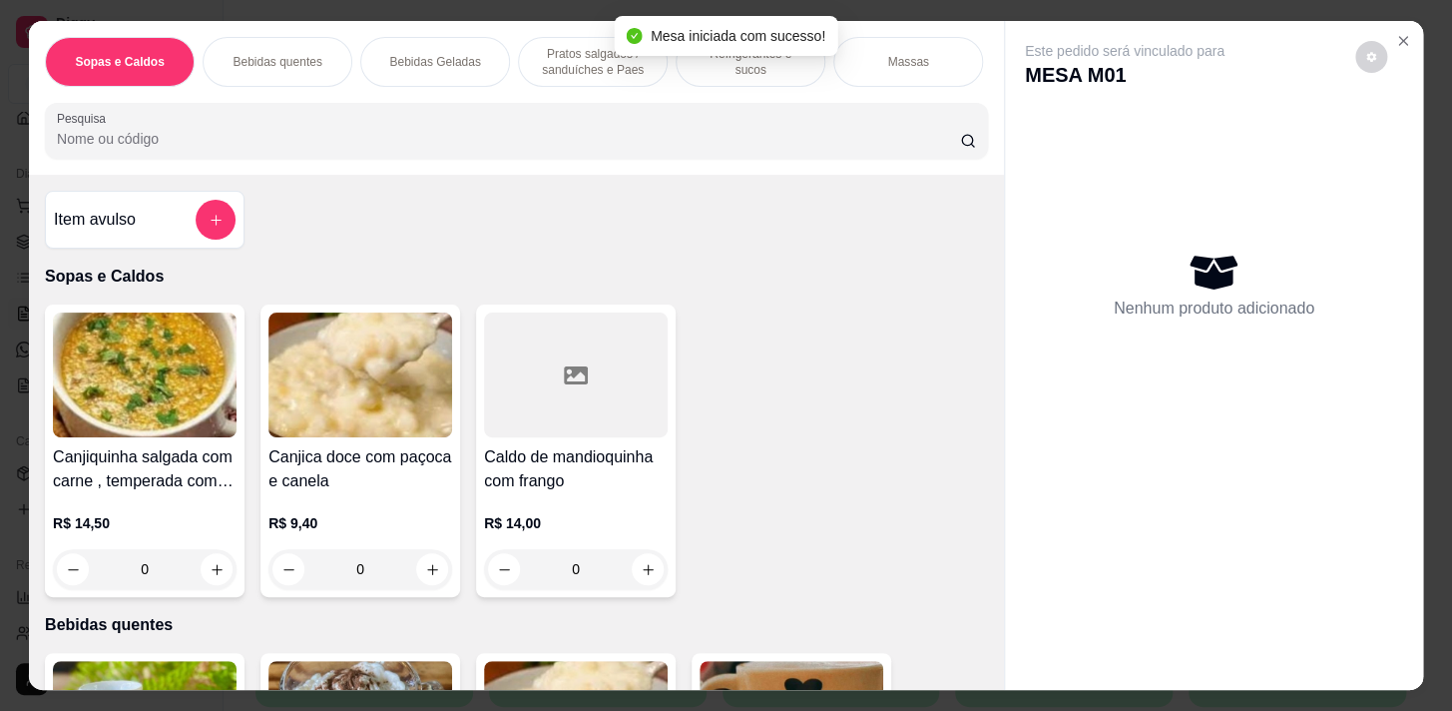
click at [646, 141] on input "Pesquisa" at bounding box center [508, 139] width 903 height 20
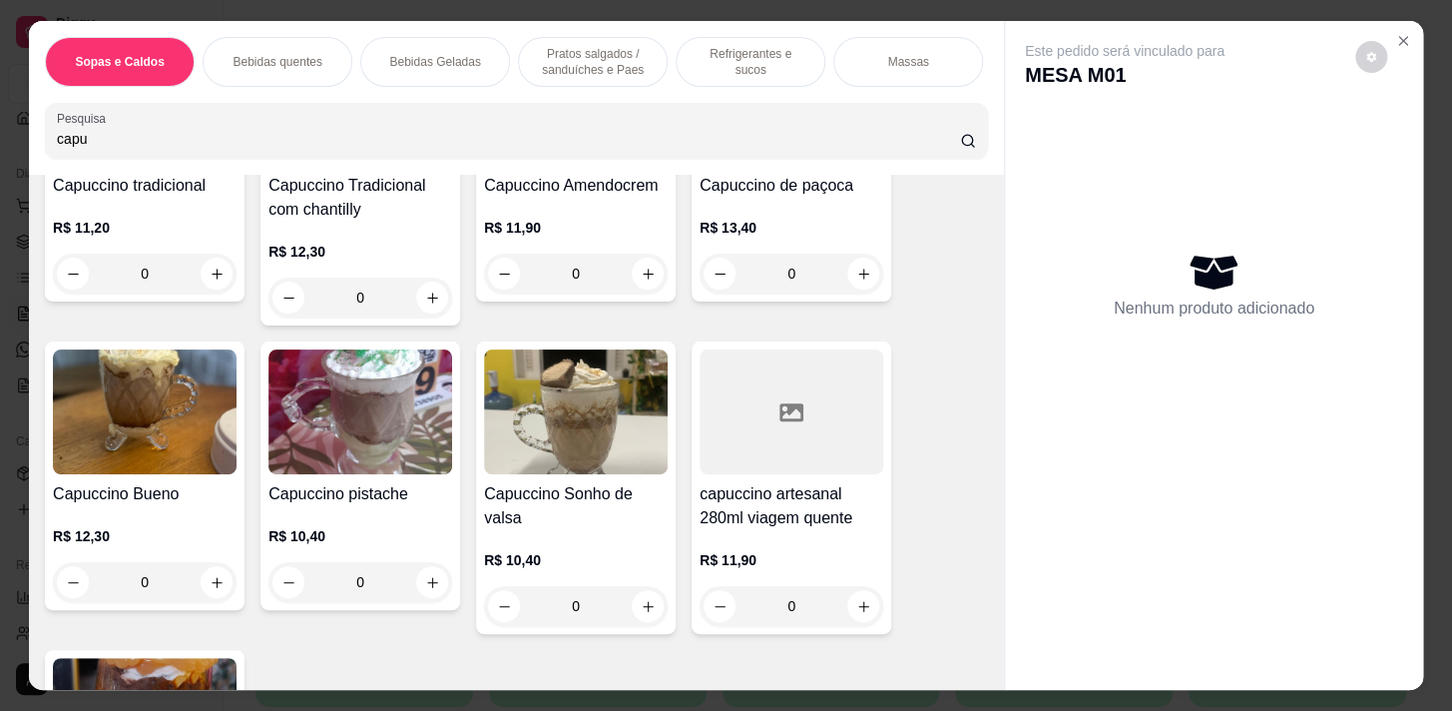
scroll to position [362, 0]
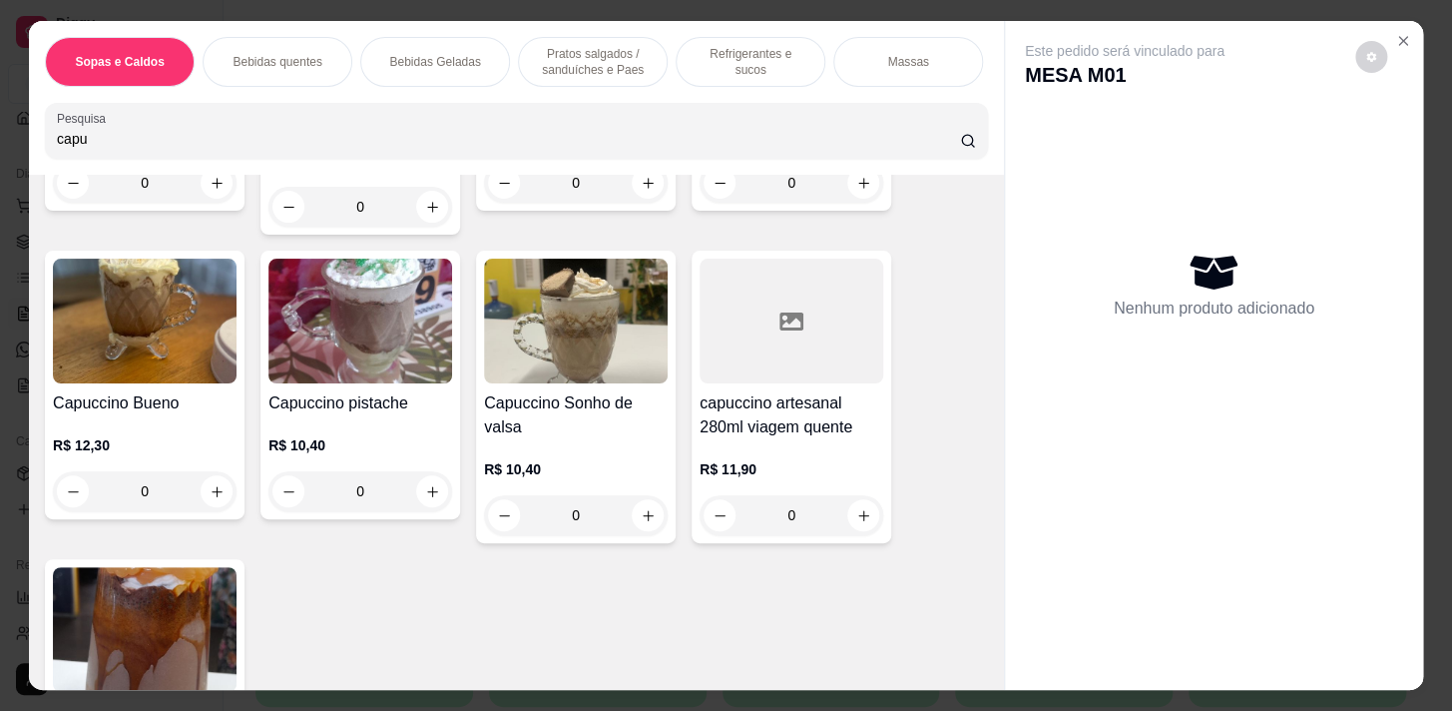
click at [857, 514] on div "0" at bounding box center [792, 515] width 184 height 40
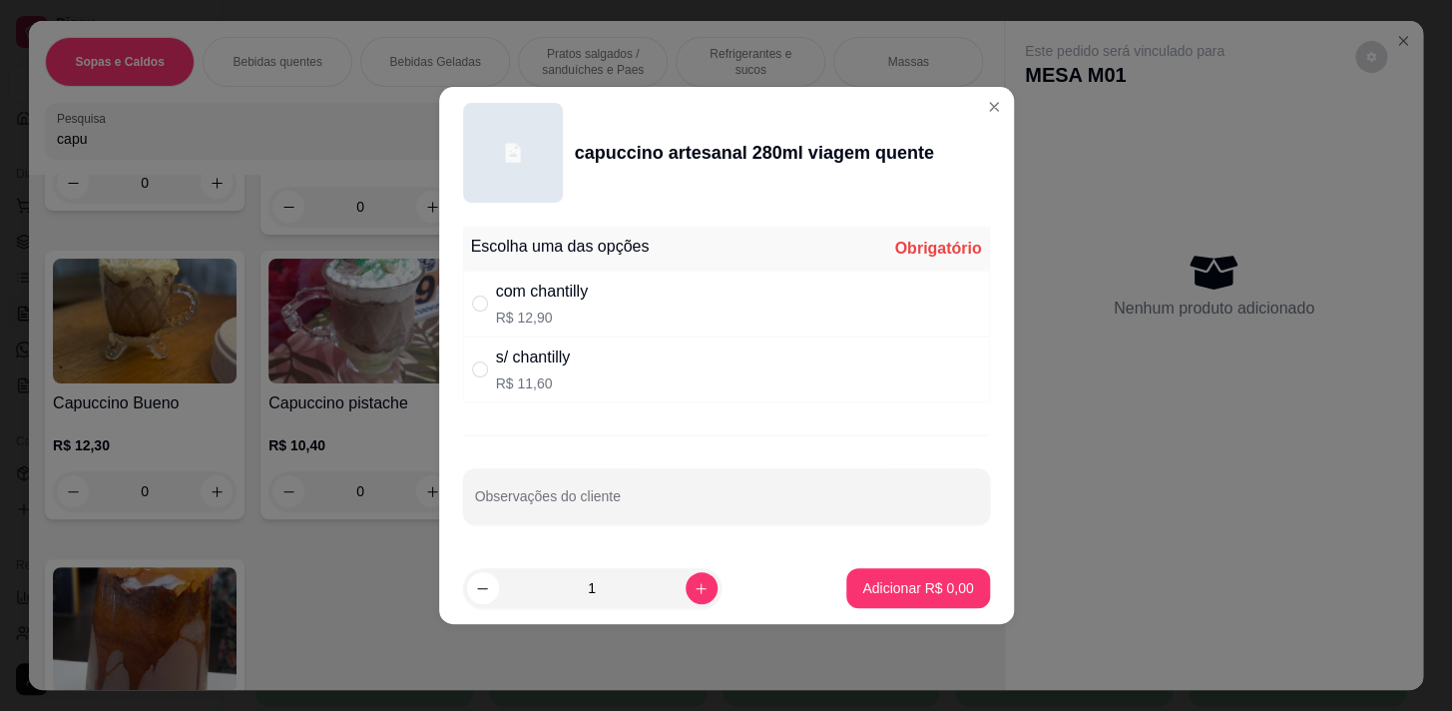
click at [620, 283] on div "com chantilly R$ 12,90" at bounding box center [726, 303] width 527 height 66
click at [649, 399] on div "s/ chantilly R$ 11,60" at bounding box center [726, 369] width 527 height 66
click at [907, 573] on button "Adicionar R$ 11,60" at bounding box center [914, 588] width 147 height 39
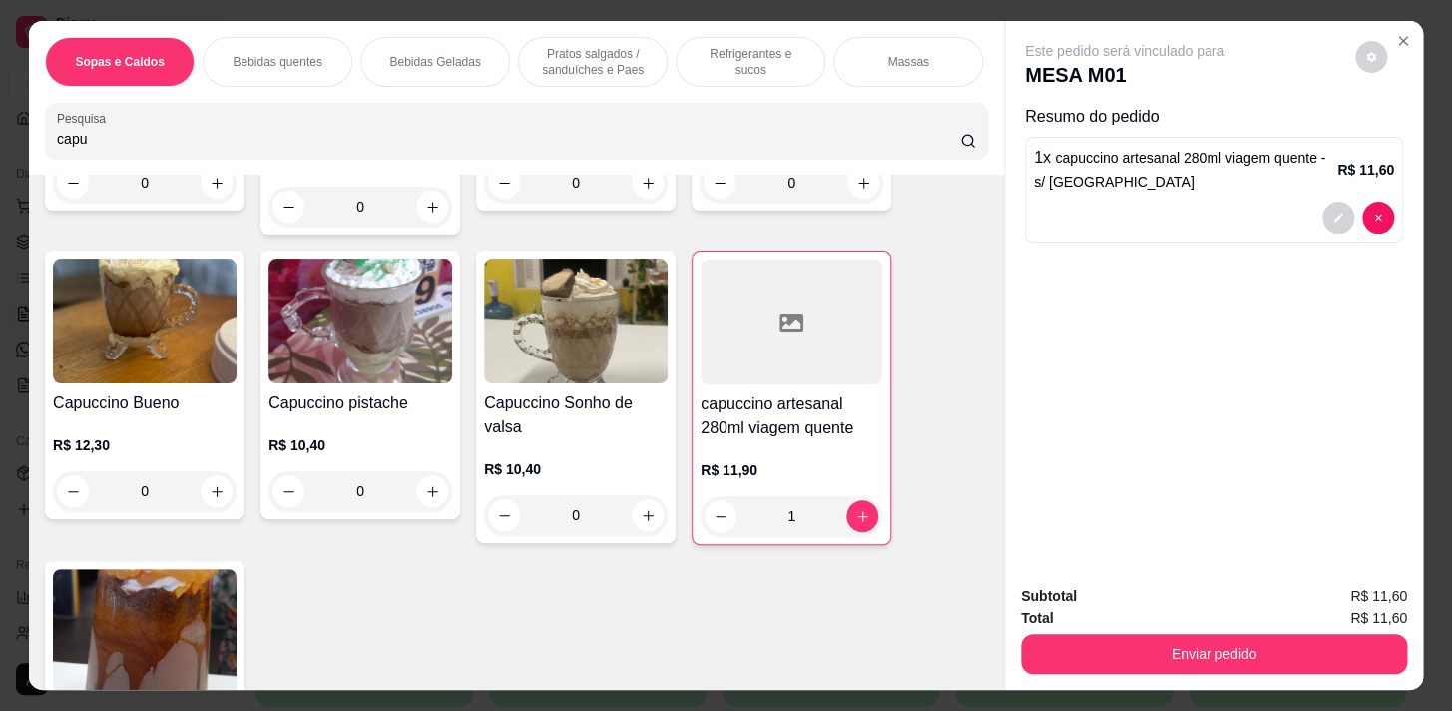
drag, startPoint x: 583, startPoint y: 63, endPoint x: 570, endPoint y: 92, distance: 31.7
click at [579, 64] on p "Pratos salgados / sanduíches e Paes" at bounding box center [593, 62] width 116 height 32
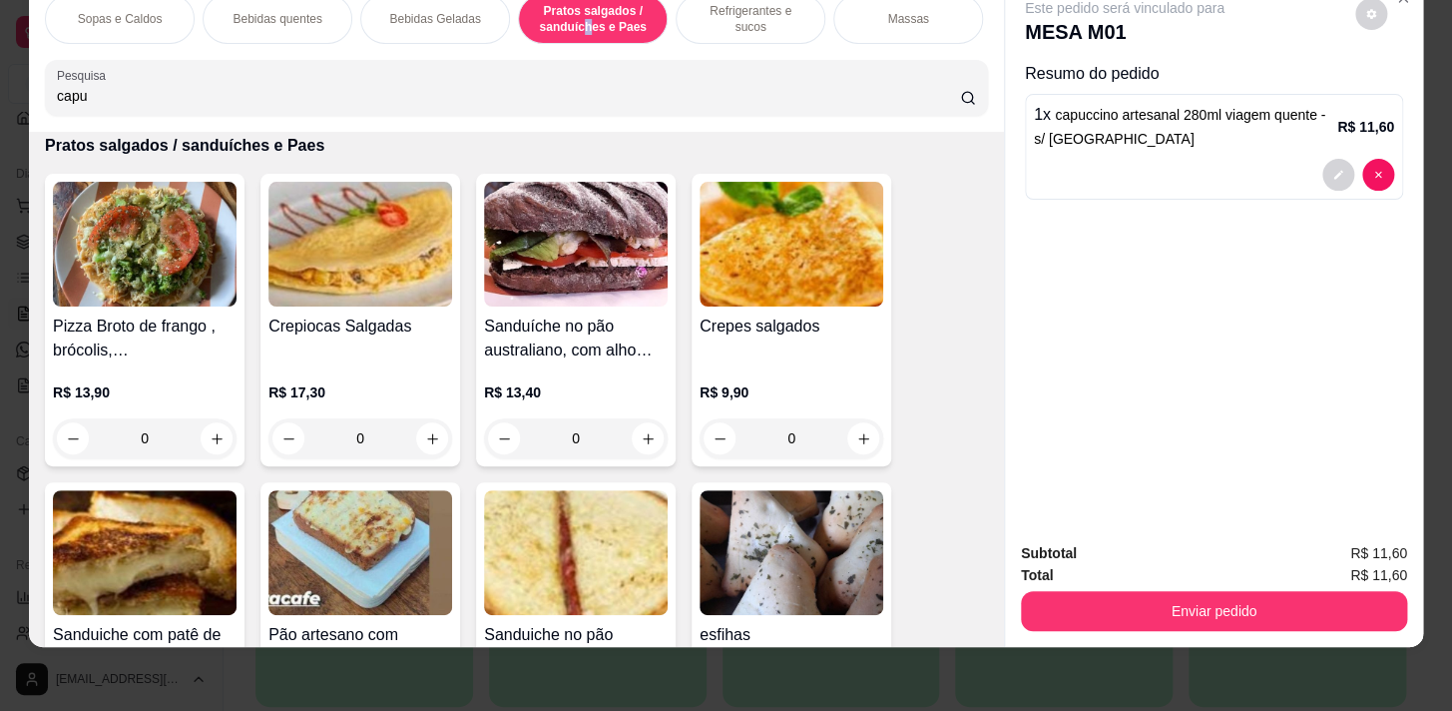
scroll to position [5913, 0]
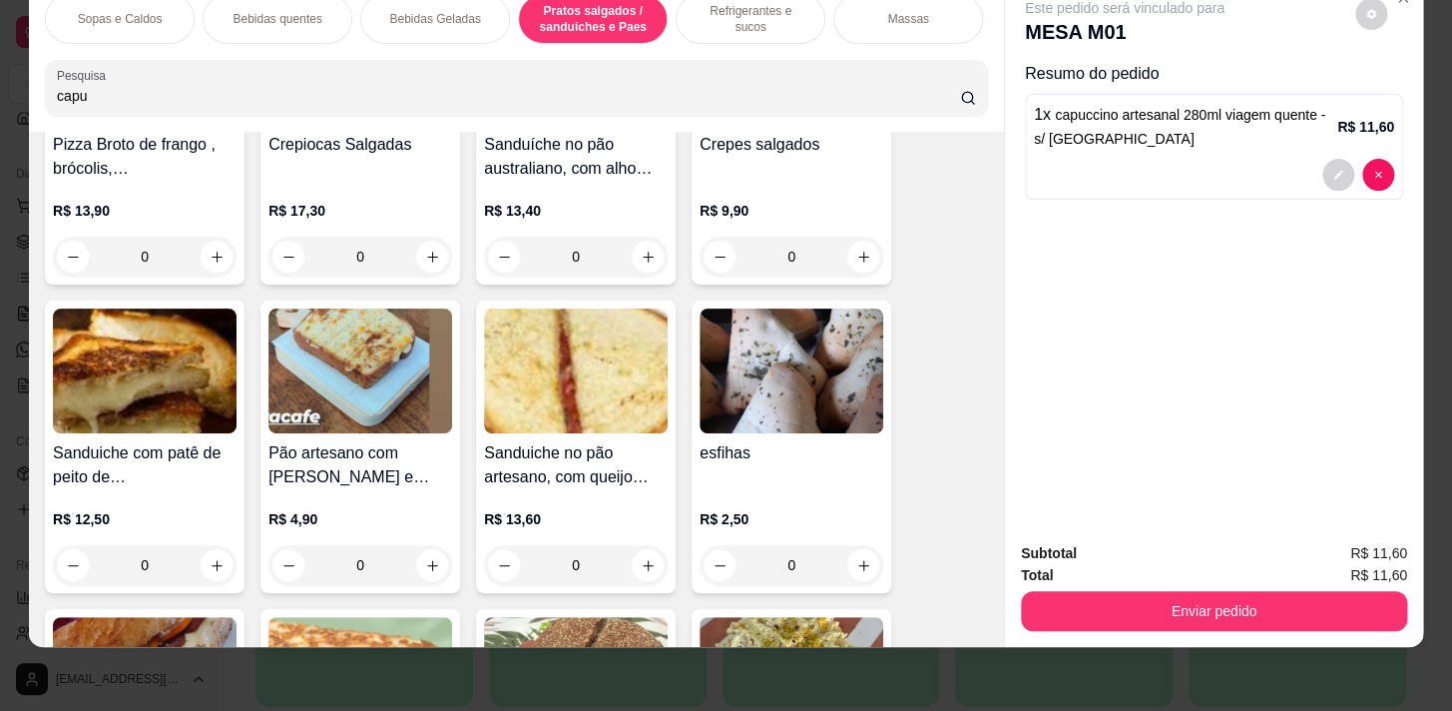
click at [859, 559] on div "0" at bounding box center [792, 565] width 184 height 40
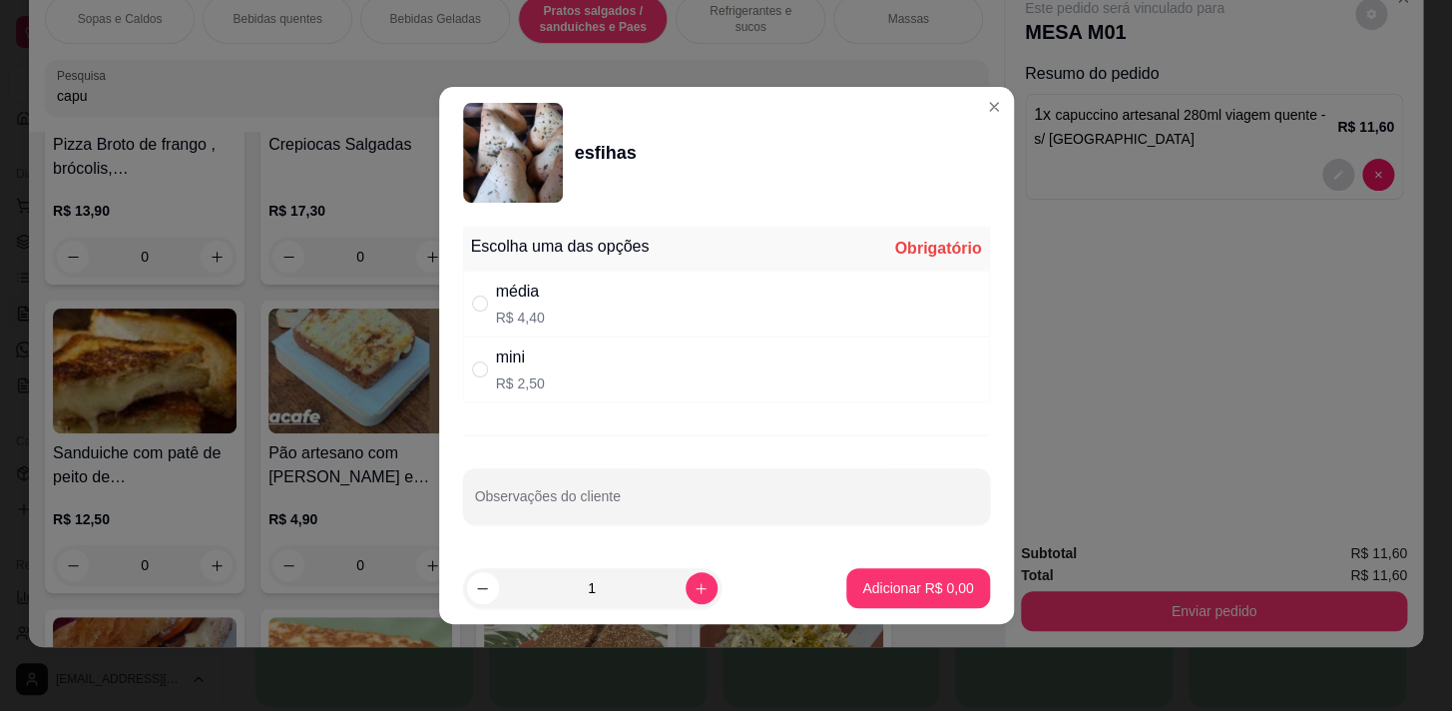
click at [791, 331] on div "média R$ 4,40" at bounding box center [726, 303] width 527 height 66
click at [889, 590] on p "Adicionar R$ 4,40" at bounding box center [917, 588] width 111 height 20
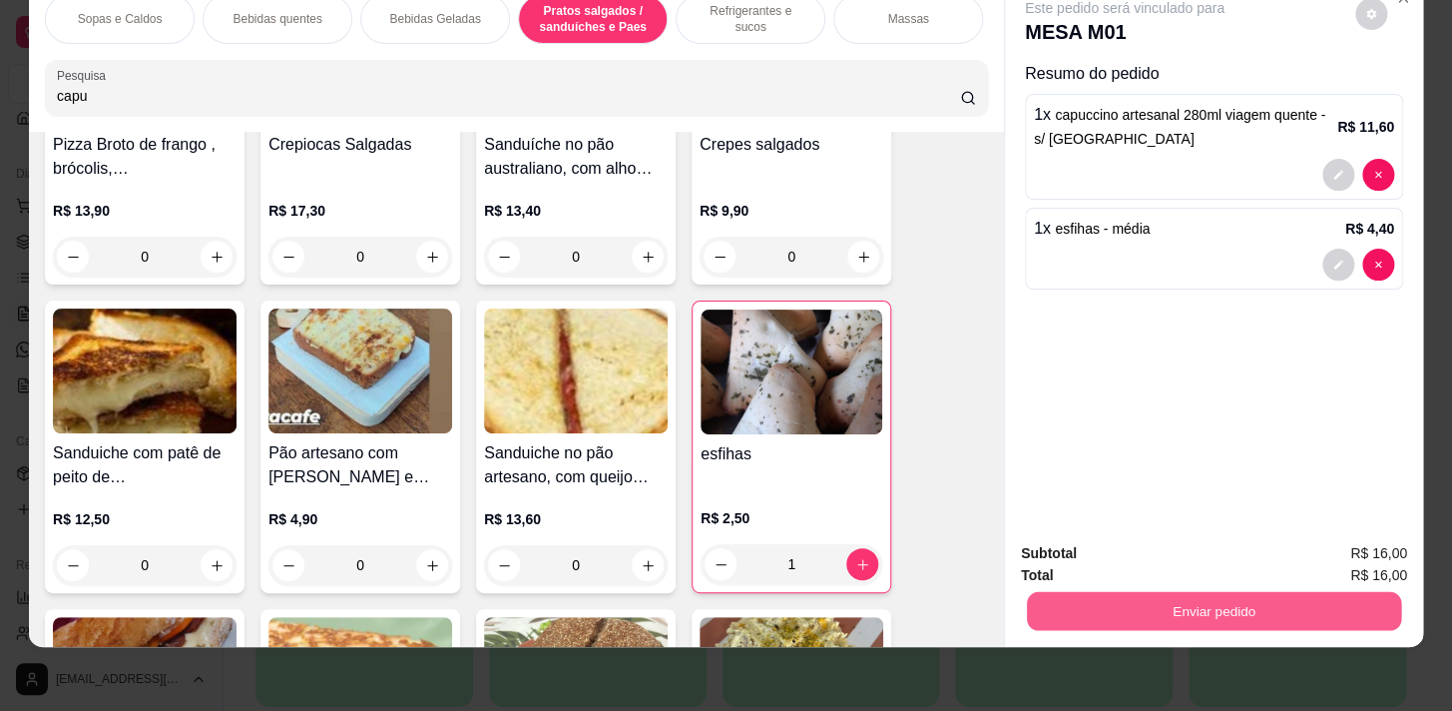
click at [1208, 607] on button "Enviar pedido" at bounding box center [1214, 610] width 374 height 39
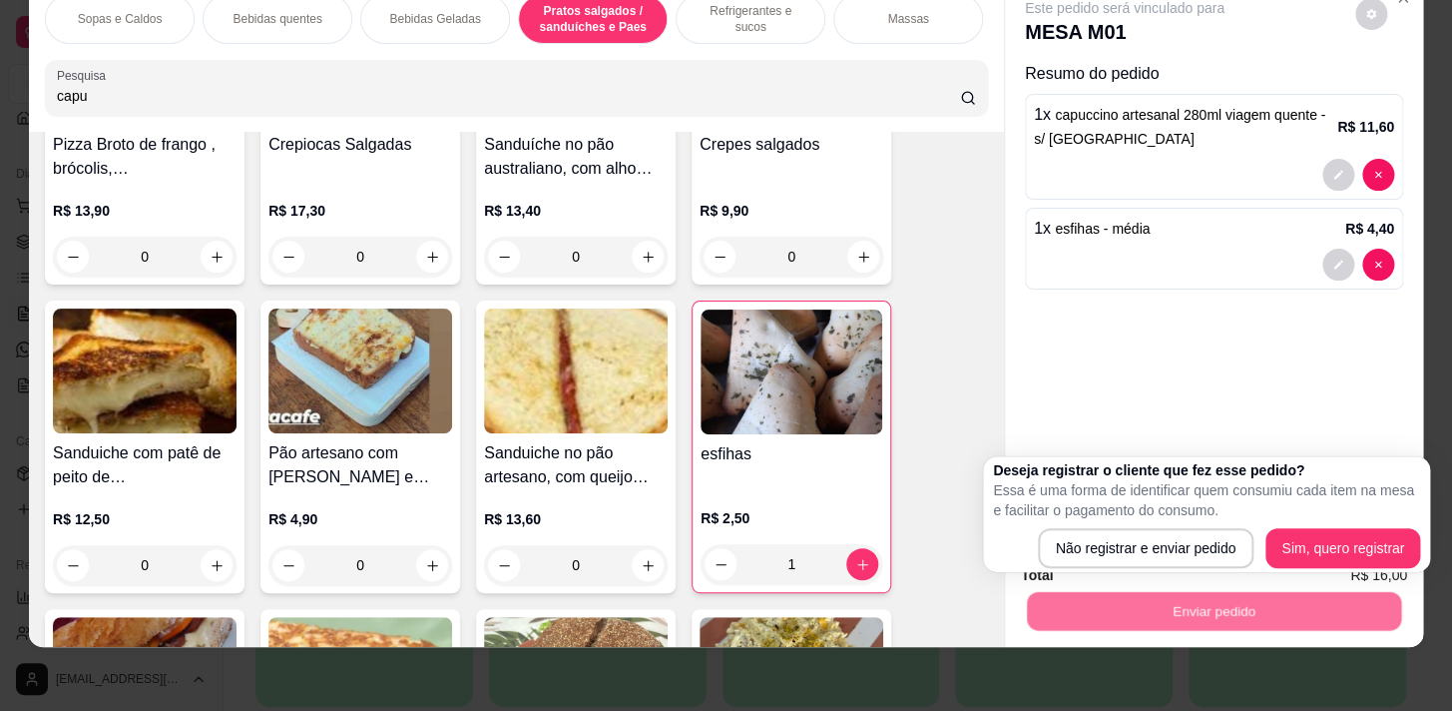
click at [1163, 566] on div "Deseja registrar o cliente que fez esse pedido? Essa é uma forma de identificar…" at bounding box center [1206, 514] width 447 height 116
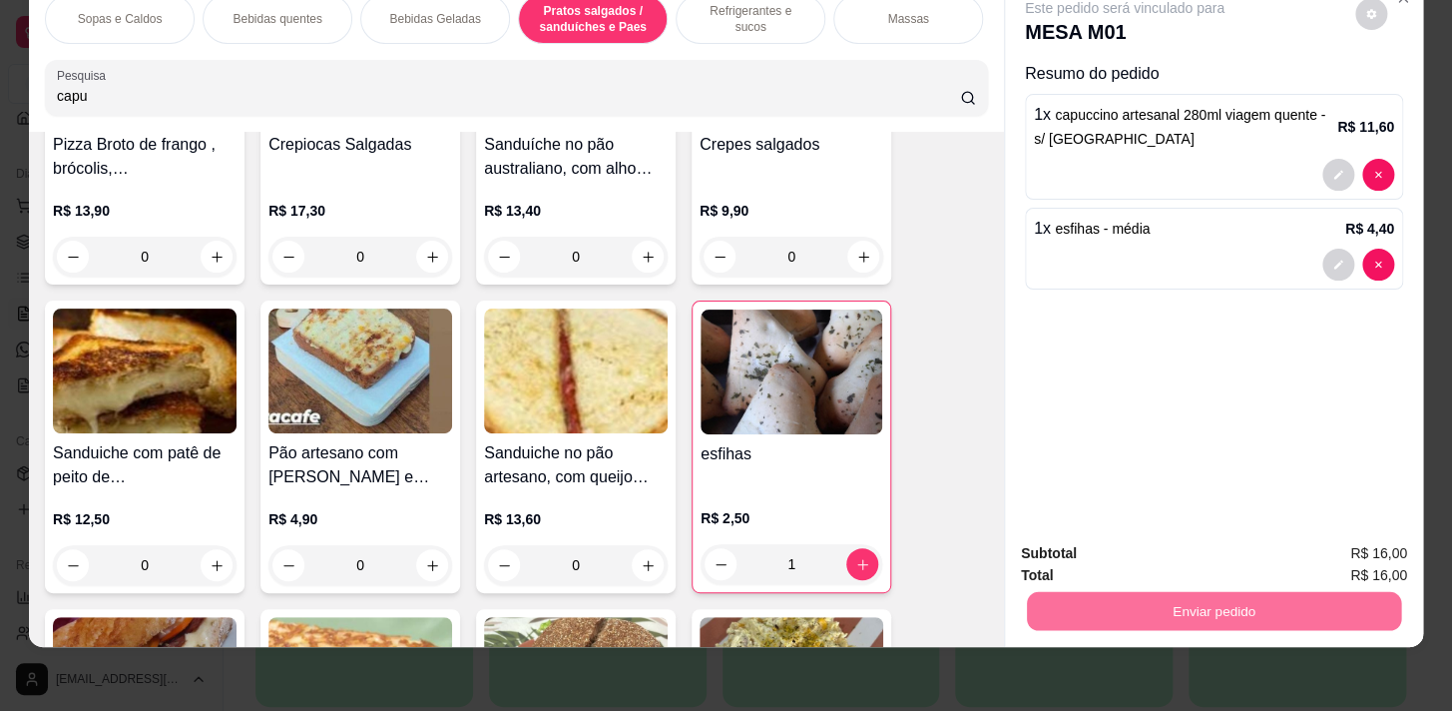
click at [1169, 544] on button "Não registrar e enviar pedido" at bounding box center [1148, 549] width 208 height 38
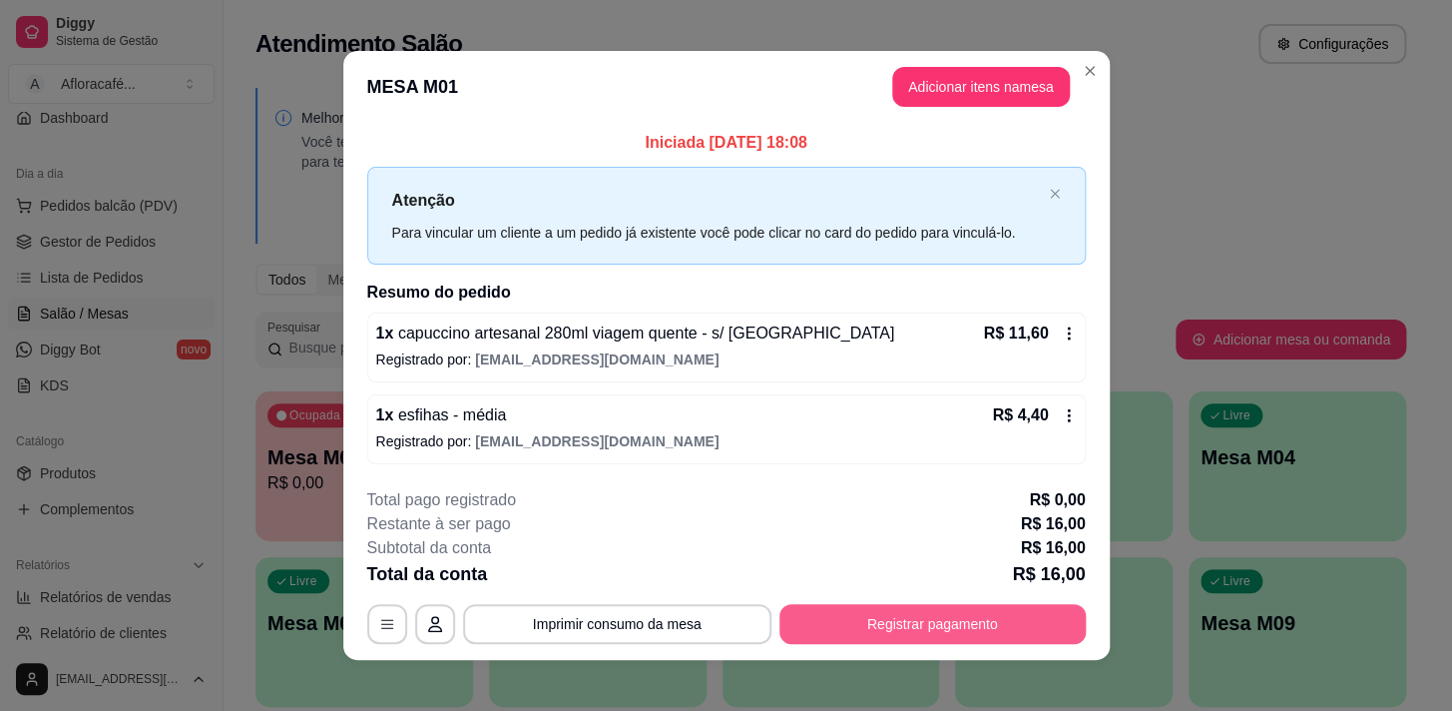
click at [898, 622] on button "Registrar pagamento" at bounding box center [933, 624] width 306 height 40
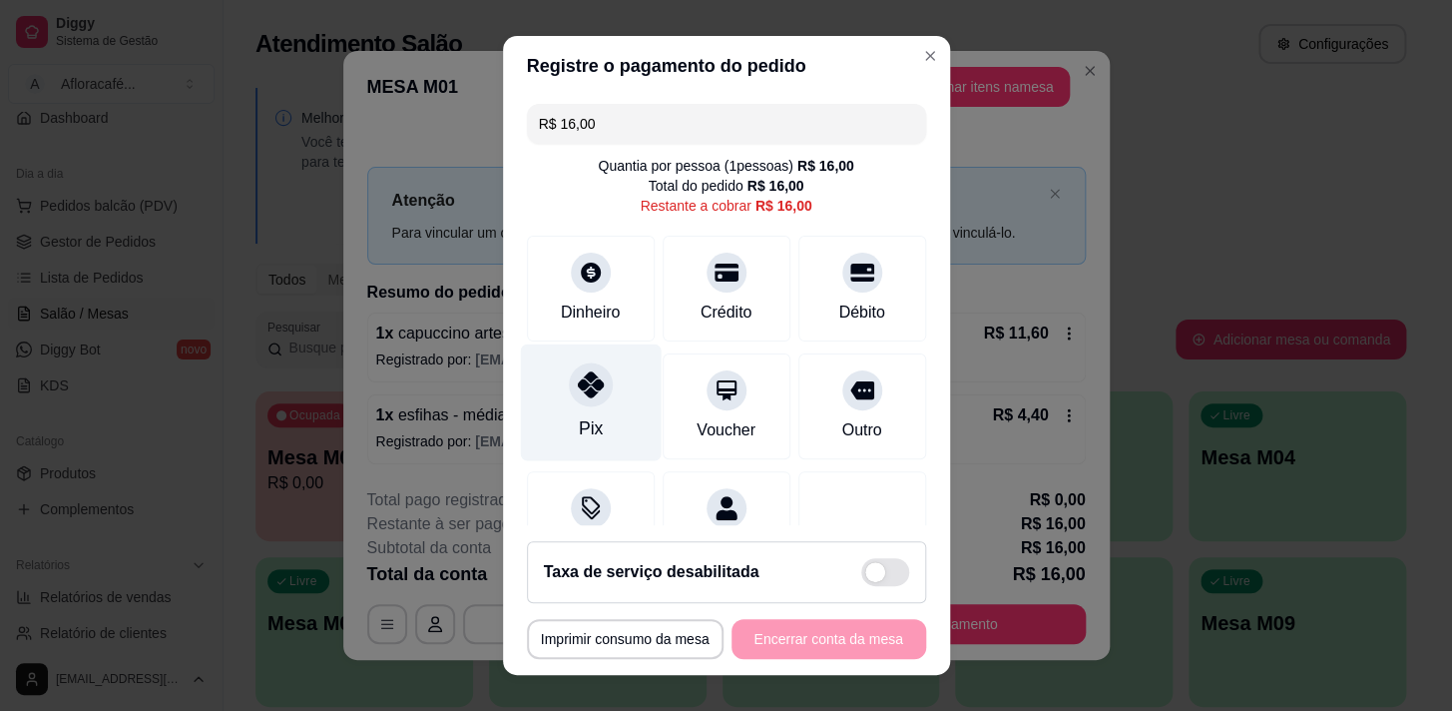
click at [597, 403] on div "Pix" at bounding box center [590, 401] width 141 height 117
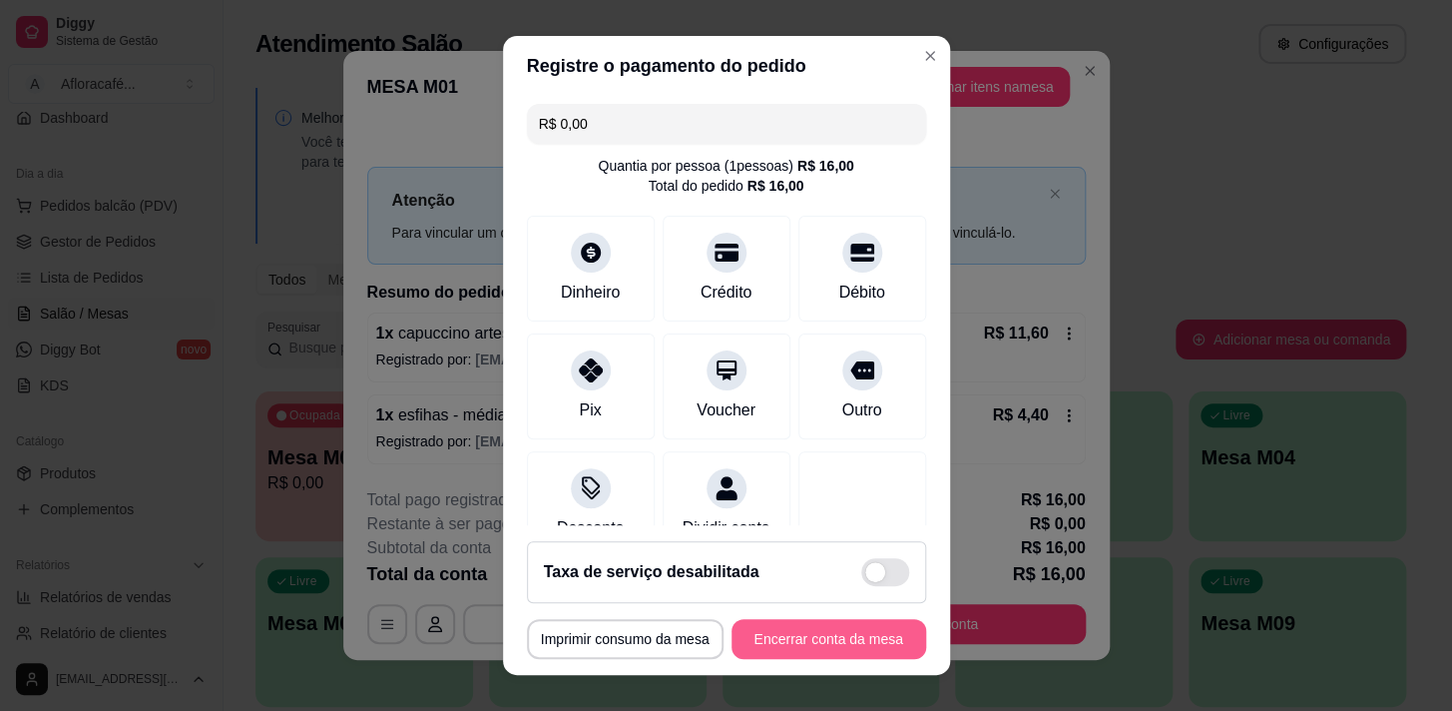
click at [769, 630] on button "Encerrar conta da mesa" at bounding box center [829, 639] width 195 height 40
